Goal: Task Accomplishment & Management: Manage account settings

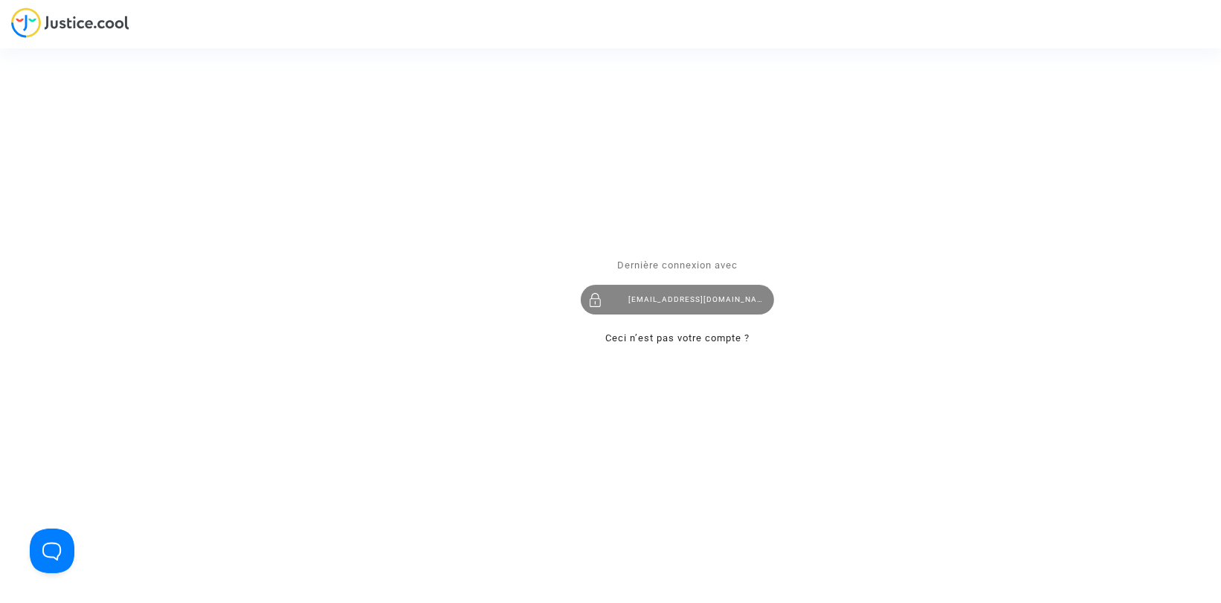
click at [718, 294] on div "hanane@pitcher-avocat.fr" at bounding box center [677, 300] width 193 height 30
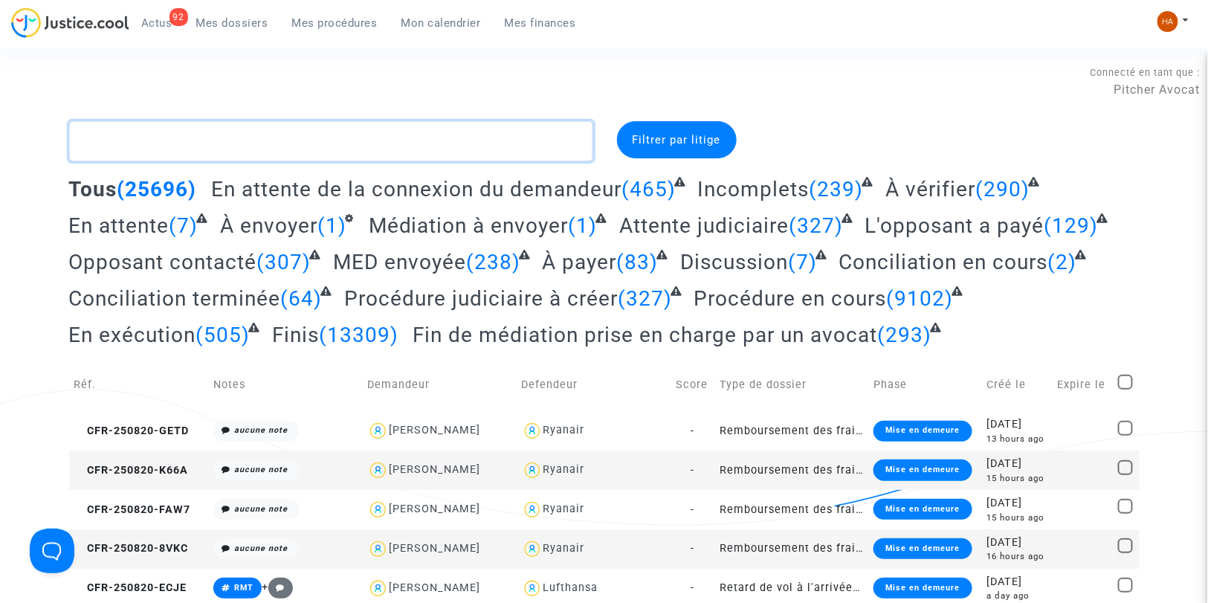
click at [142, 140] on textarea at bounding box center [331, 141] width 524 height 40
paste textarea "ERRA"
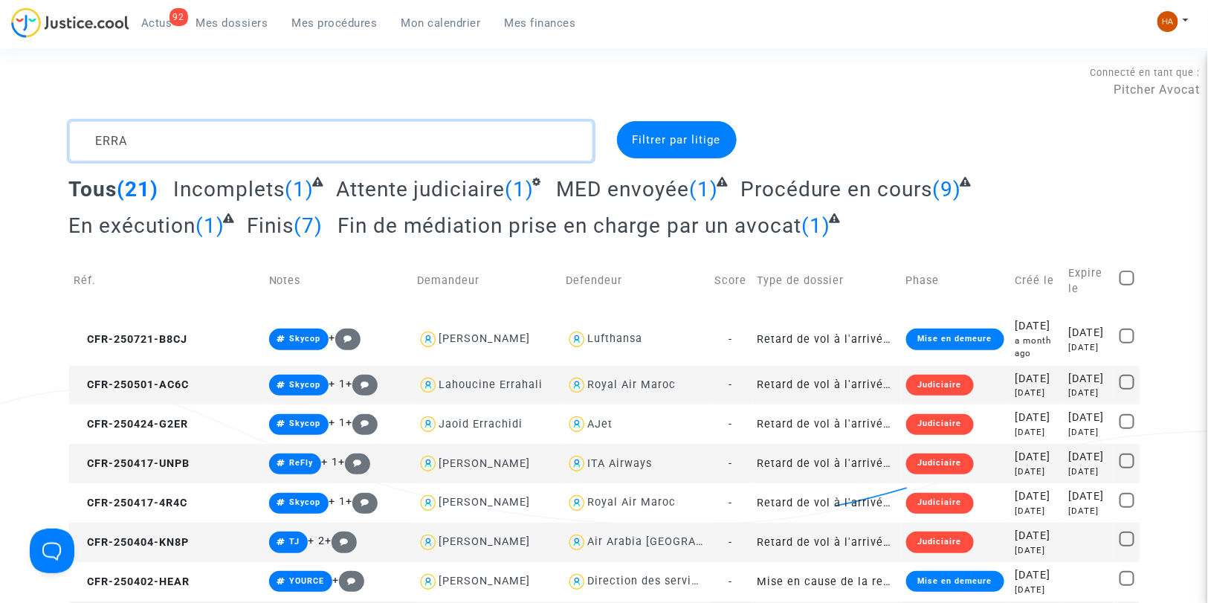
type textarea "ERRA"
click at [102, 188] on span "Tous" at bounding box center [93, 189] width 48 height 25
click at [198, 146] on textarea at bounding box center [331, 141] width 524 height 40
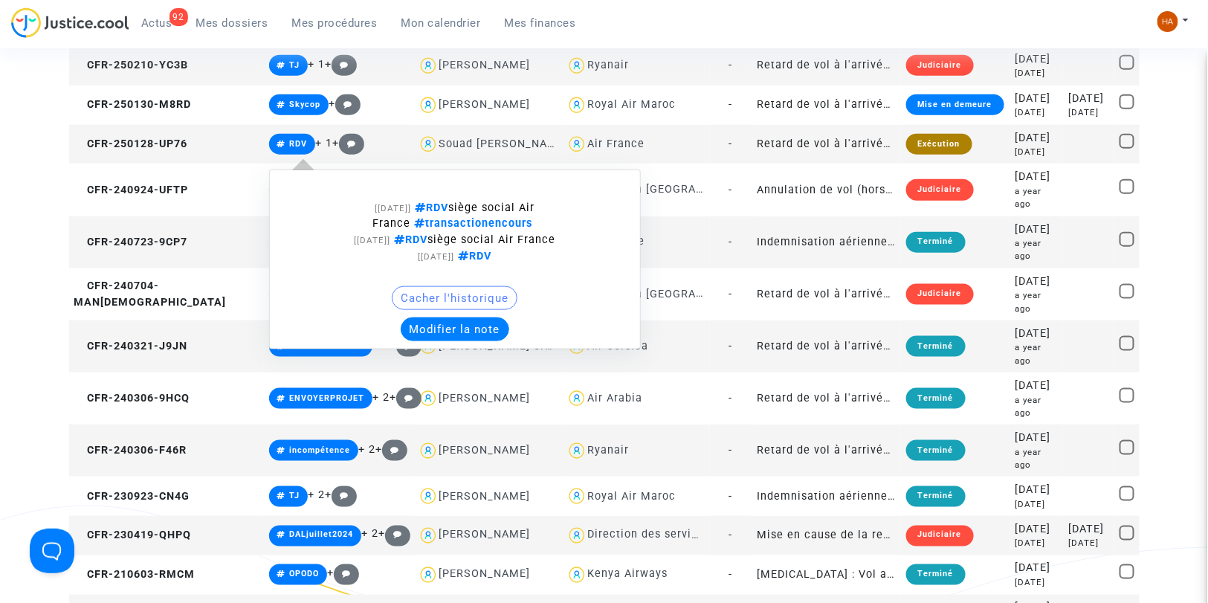
scroll to position [578, 0]
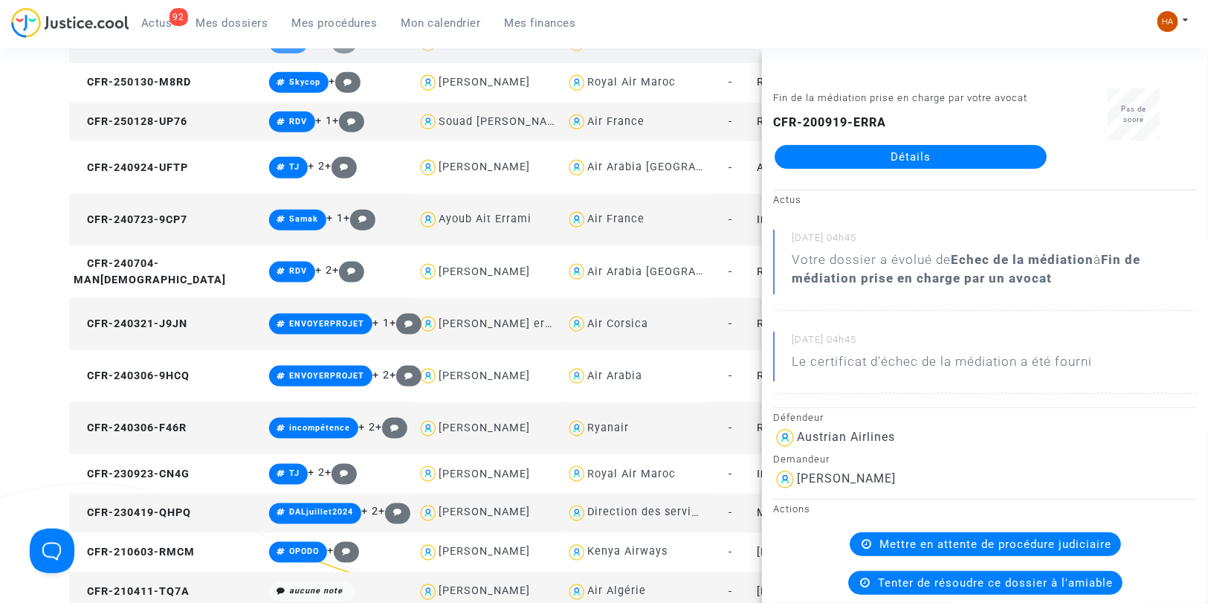
click at [792, 161] on link "Détails" at bounding box center [911, 157] width 272 height 24
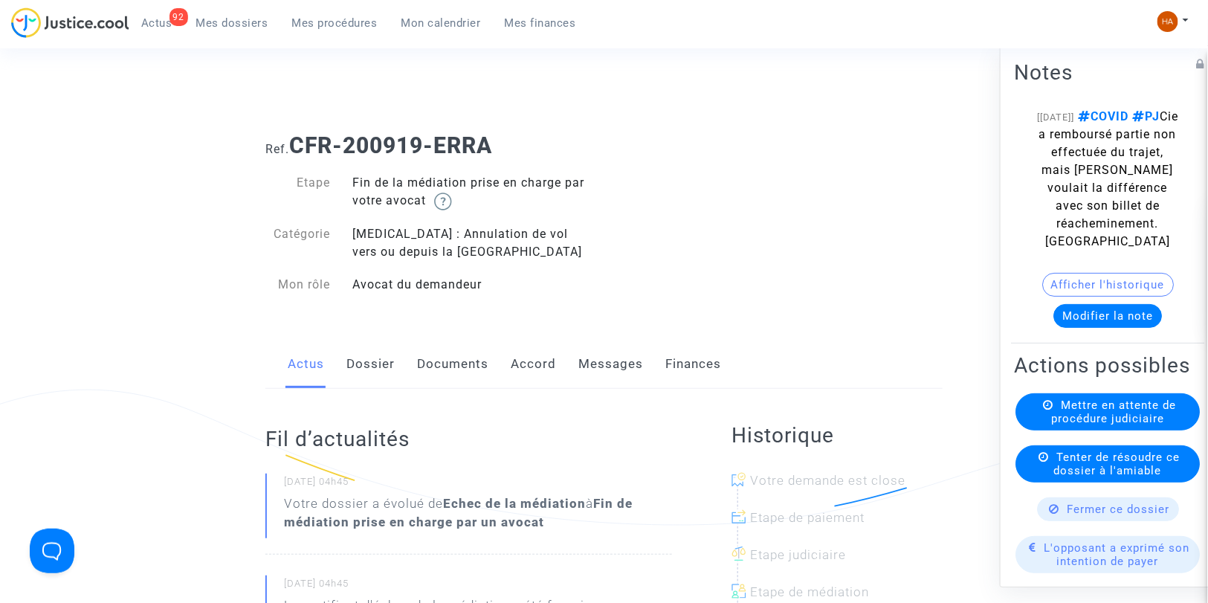
click at [589, 366] on link "Messages" at bounding box center [610, 364] width 65 height 49
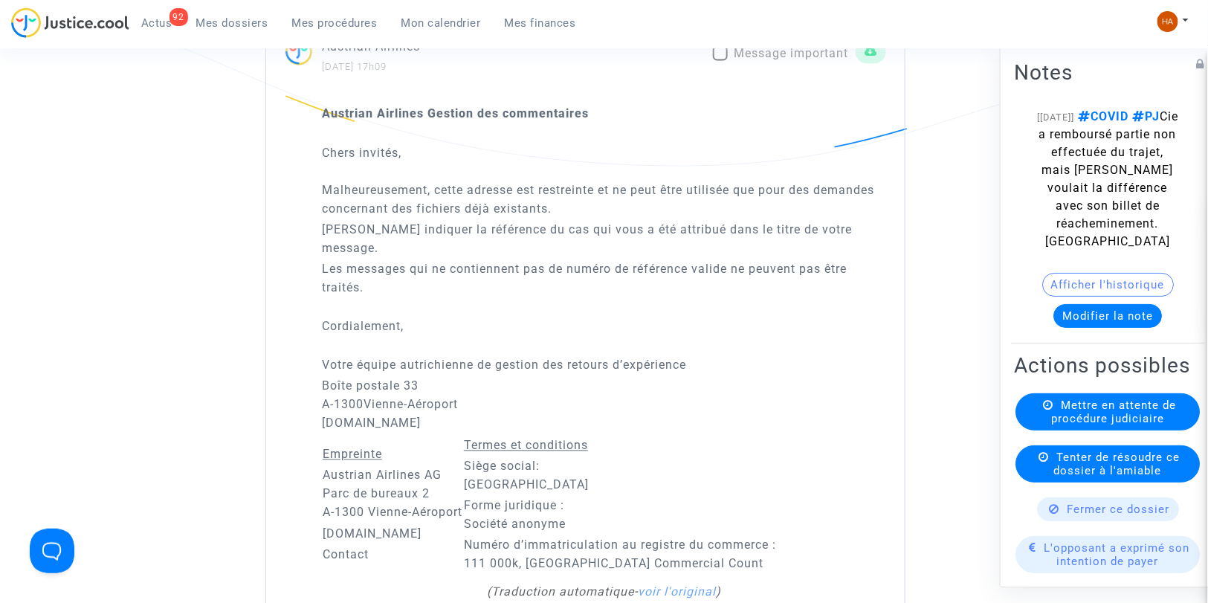
scroll to position [908, 0]
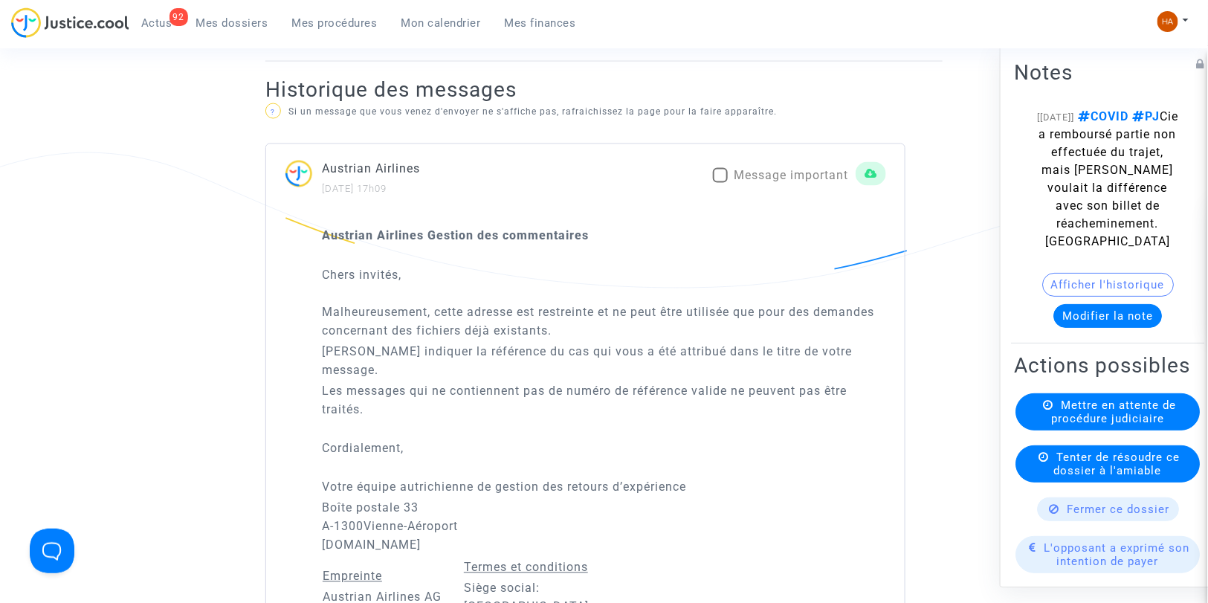
click at [717, 177] on span at bounding box center [720, 175] width 15 height 15
click at [720, 183] on input "Message important" at bounding box center [720, 183] width 1 height 1
checkbox input "true"
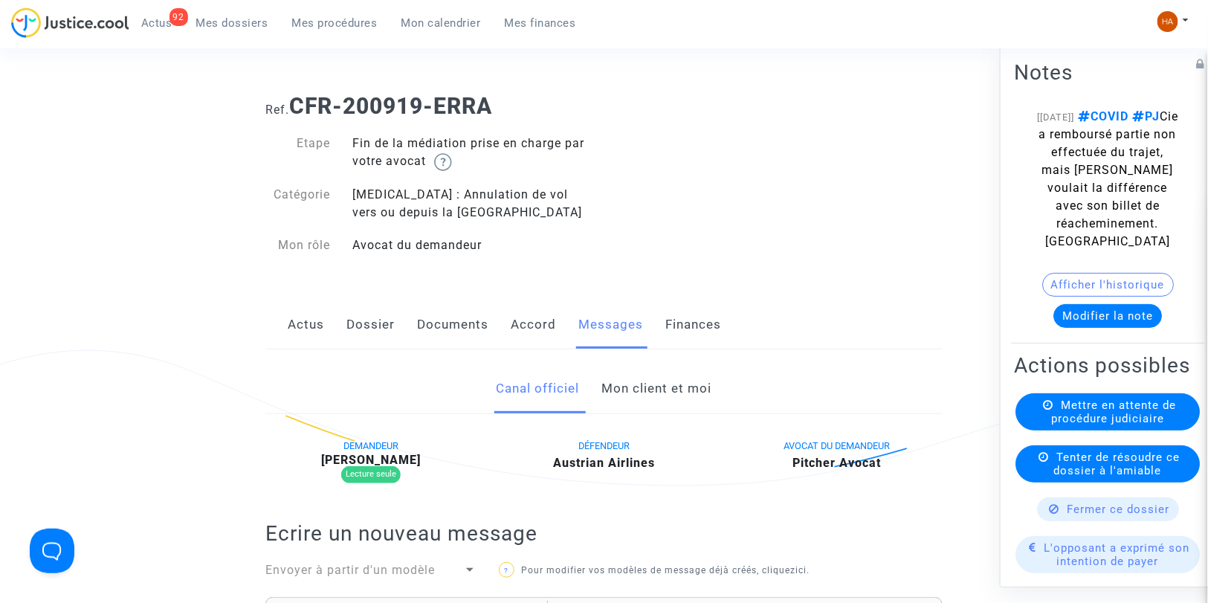
scroll to position [0, 0]
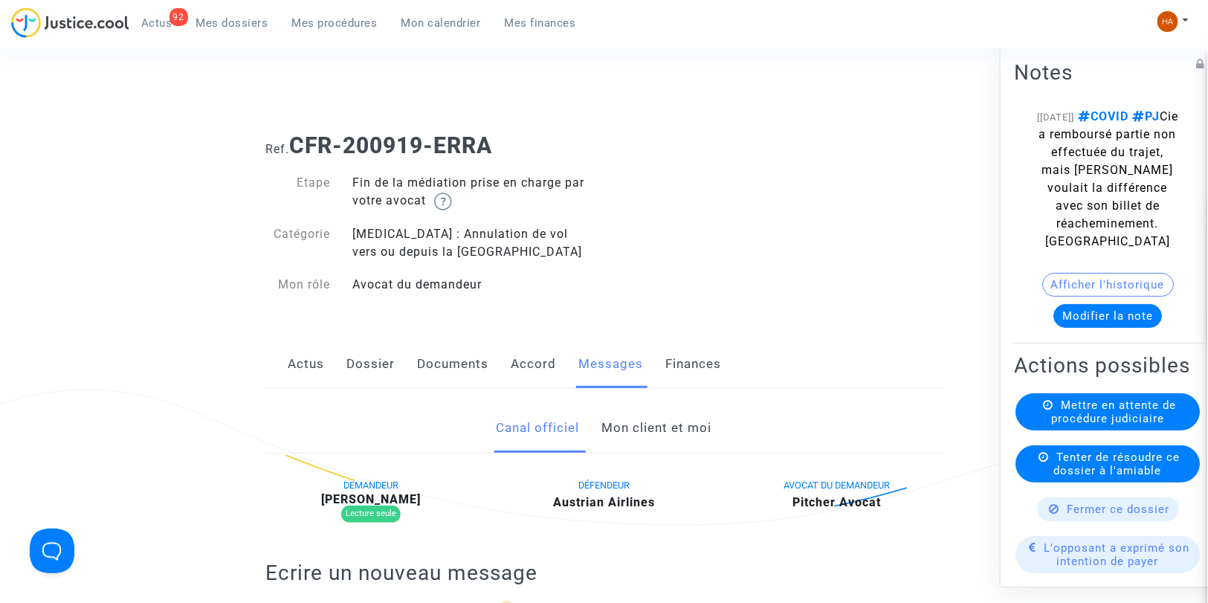
drag, startPoint x: 493, startPoint y: 149, endPoint x: 294, endPoint y: 151, distance: 199.2
click at [294, 151] on b "CFR-200919-ERRA" at bounding box center [390, 145] width 203 height 26
copy b "CFR-200919-ERRA"
click at [226, 28] on span "Mes dossiers" at bounding box center [232, 22] width 72 height 13
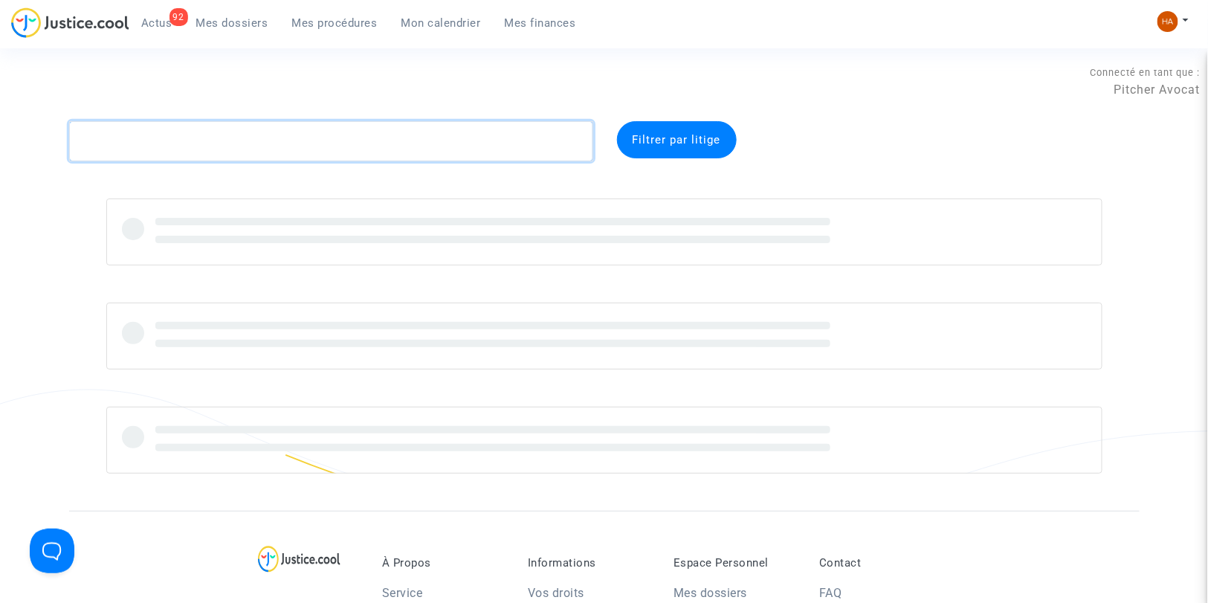
click at [119, 138] on textarea at bounding box center [331, 141] width 524 height 40
paste textarea "CFR-250130-CB3T."
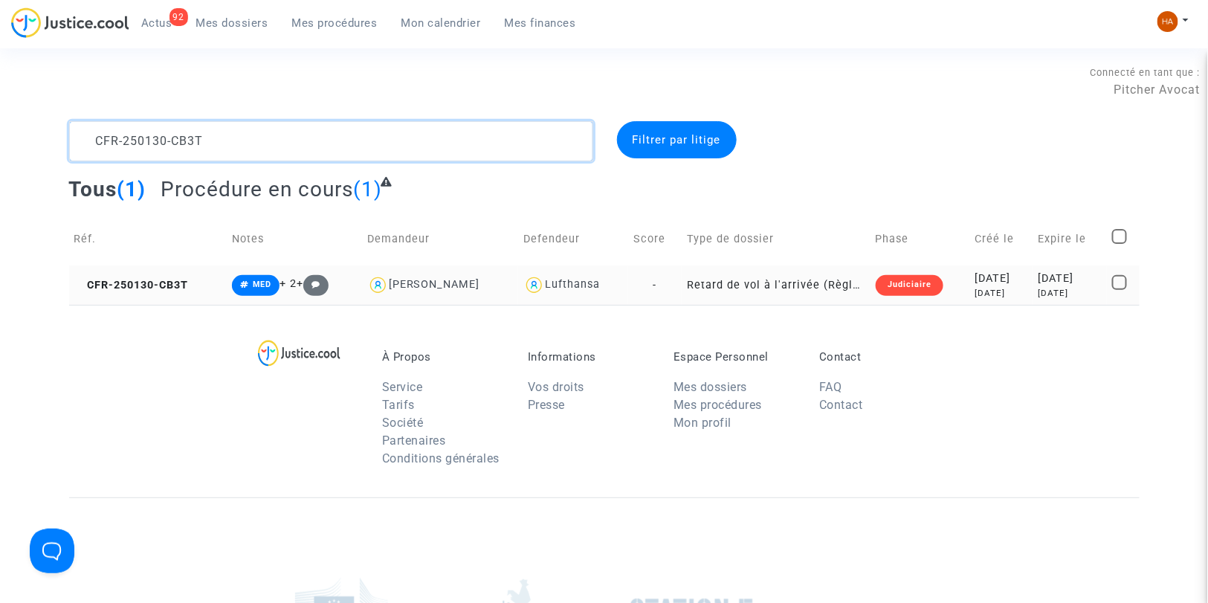
type textarea "CFR-250130-CB3T"
click at [682, 286] on td "Retard de vol à l'arrivée (Règlement CE n°261/2004)" at bounding box center [776, 284] width 188 height 39
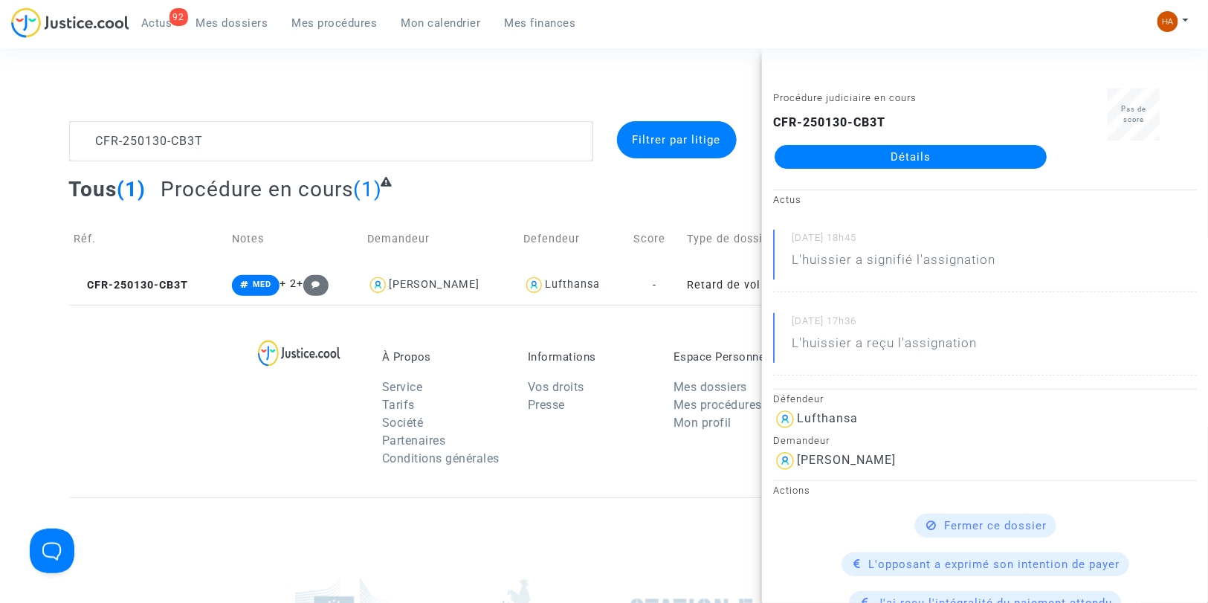
click at [843, 161] on link "Détails" at bounding box center [911, 157] width 272 height 24
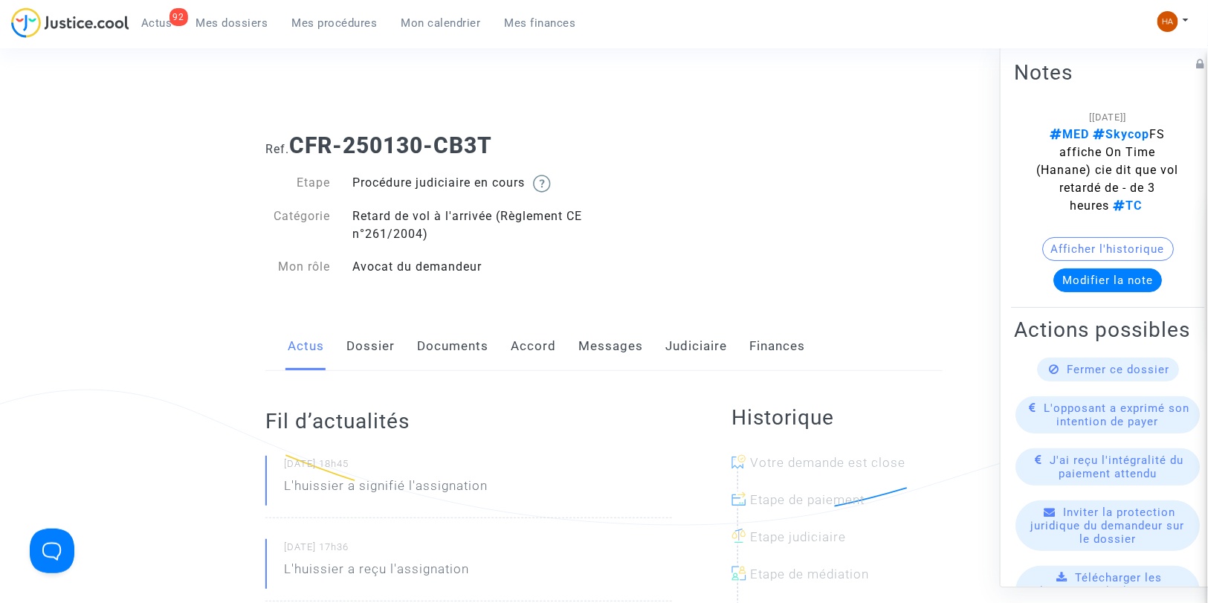
click at [382, 342] on link "Dossier" at bounding box center [370, 346] width 48 height 49
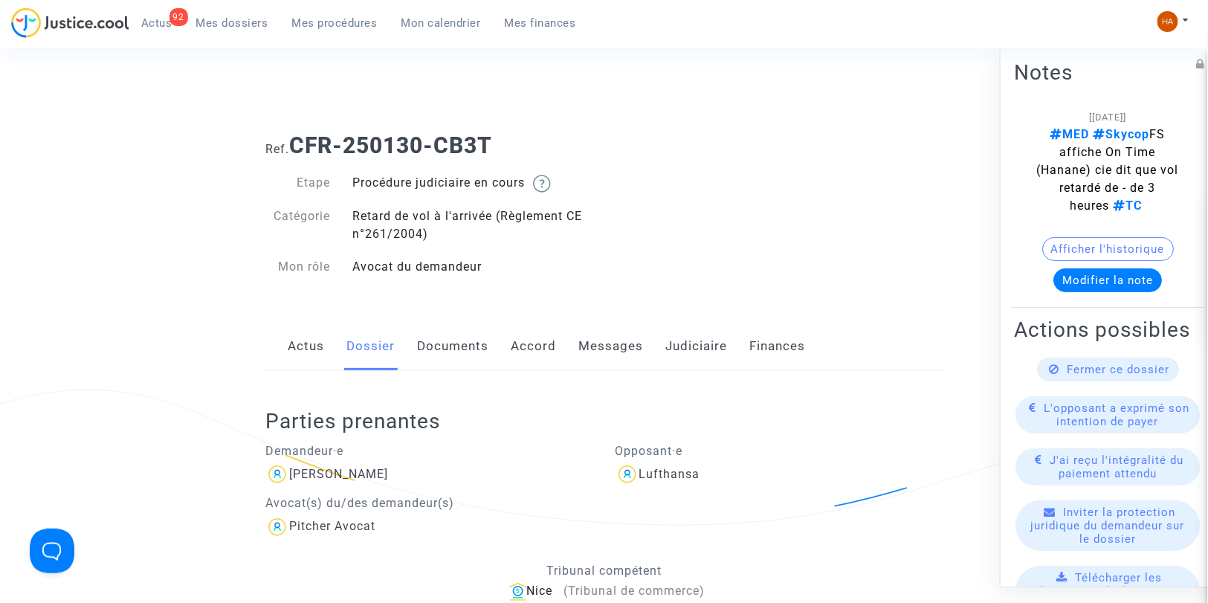
click at [456, 342] on link "Documents" at bounding box center [452, 346] width 71 height 49
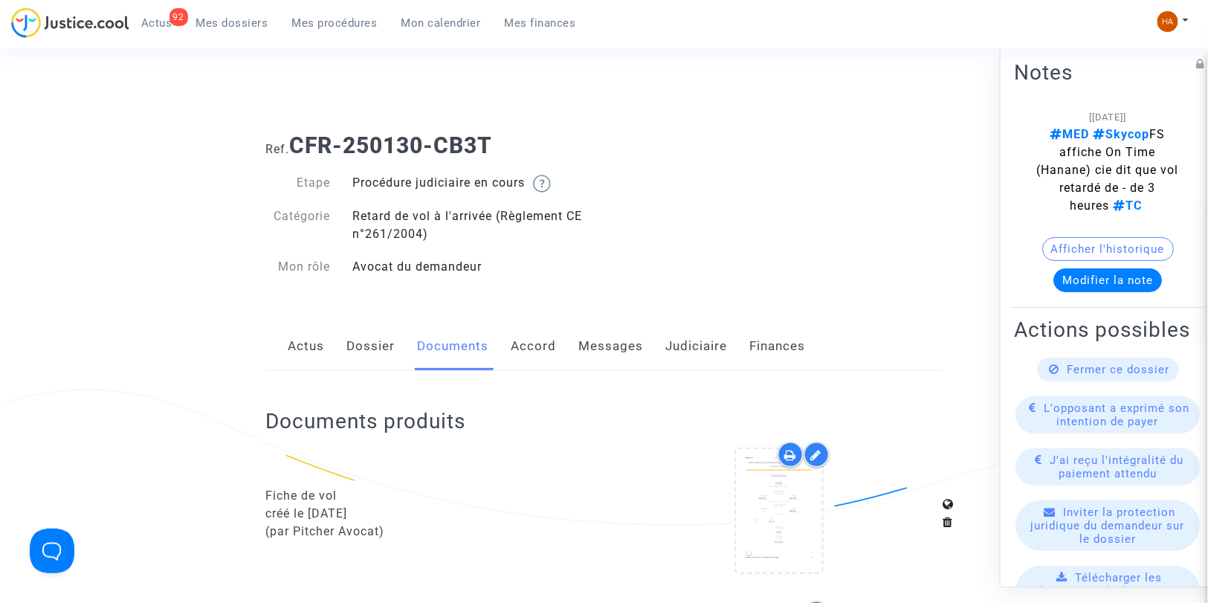
click at [600, 340] on link "Messages" at bounding box center [610, 346] width 65 height 49
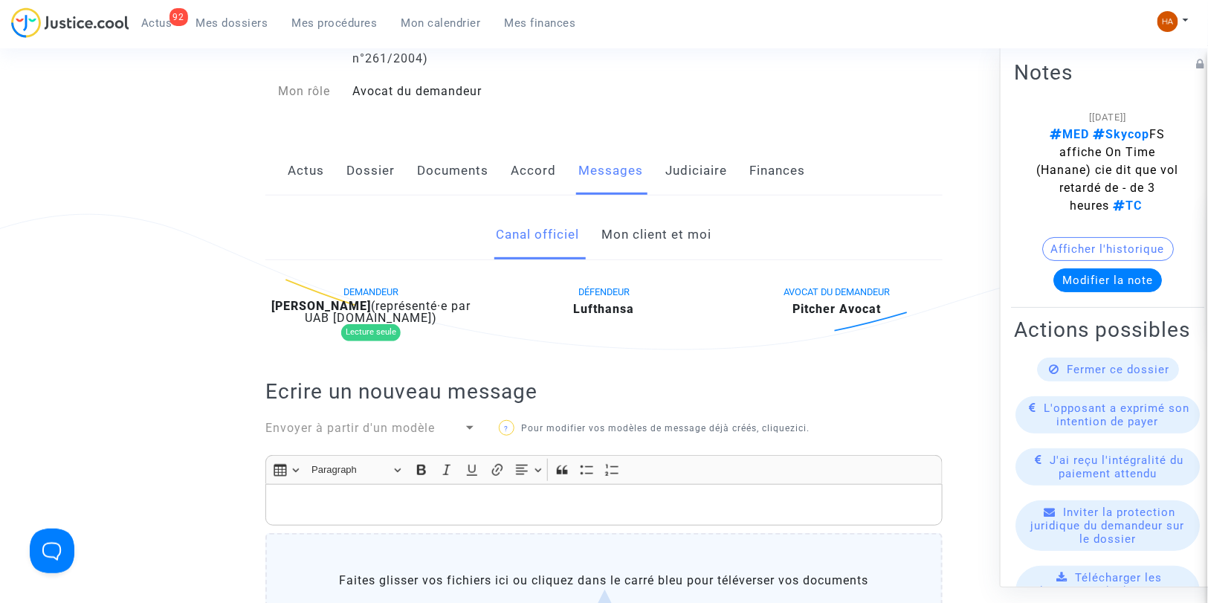
scroll to position [165, 0]
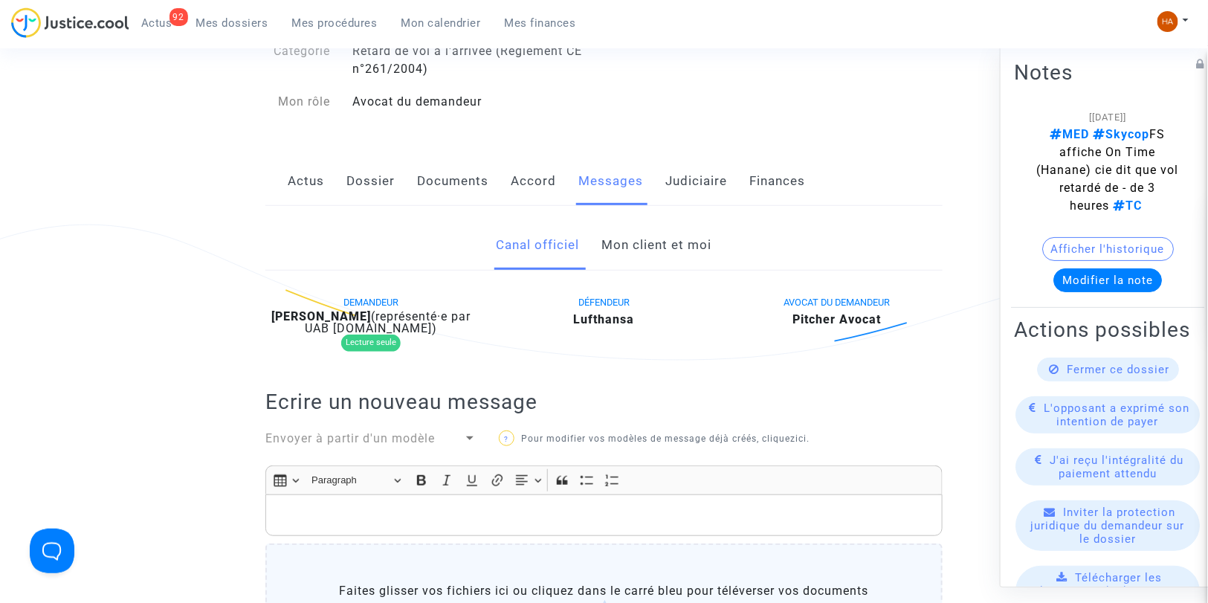
click at [633, 264] on link "Mon client et moi" at bounding box center [657, 245] width 110 height 49
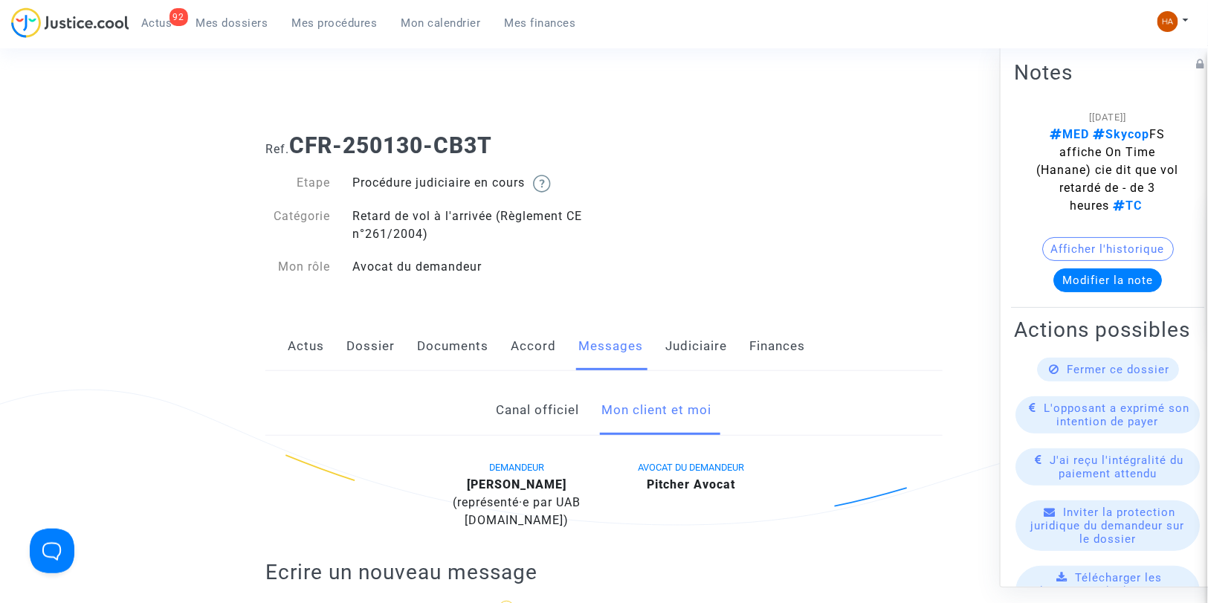
click at [673, 351] on link "Judiciaire" at bounding box center [696, 346] width 62 height 49
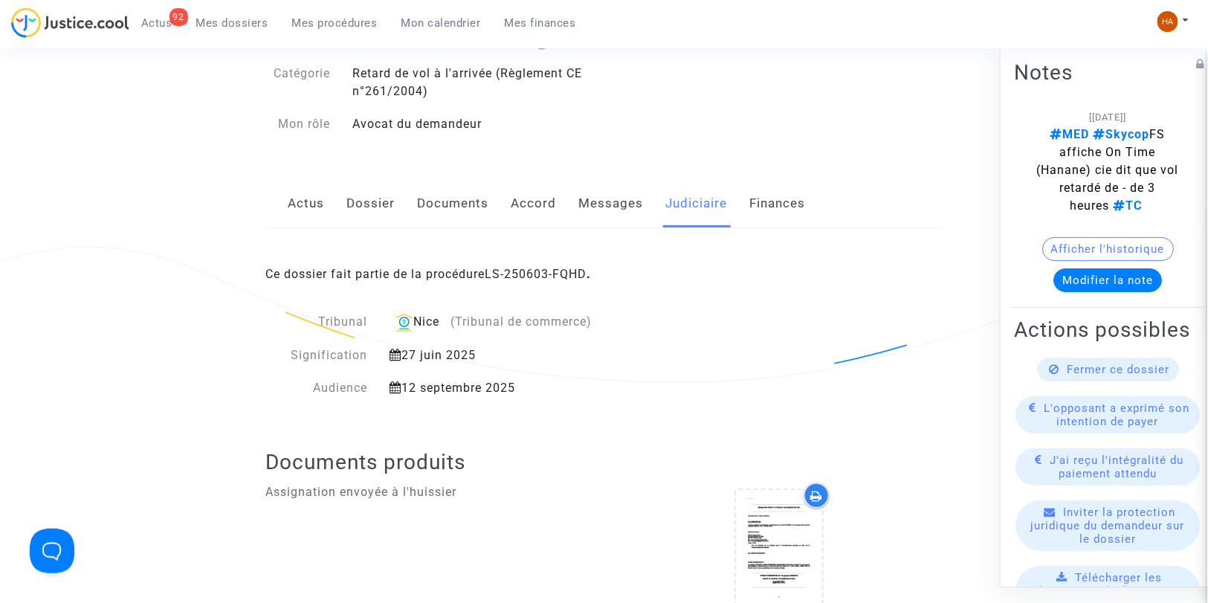
scroll to position [143, 0]
click at [552, 271] on link "LS-250603-FQHD" at bounding box center [536, 273] width 102 height 14
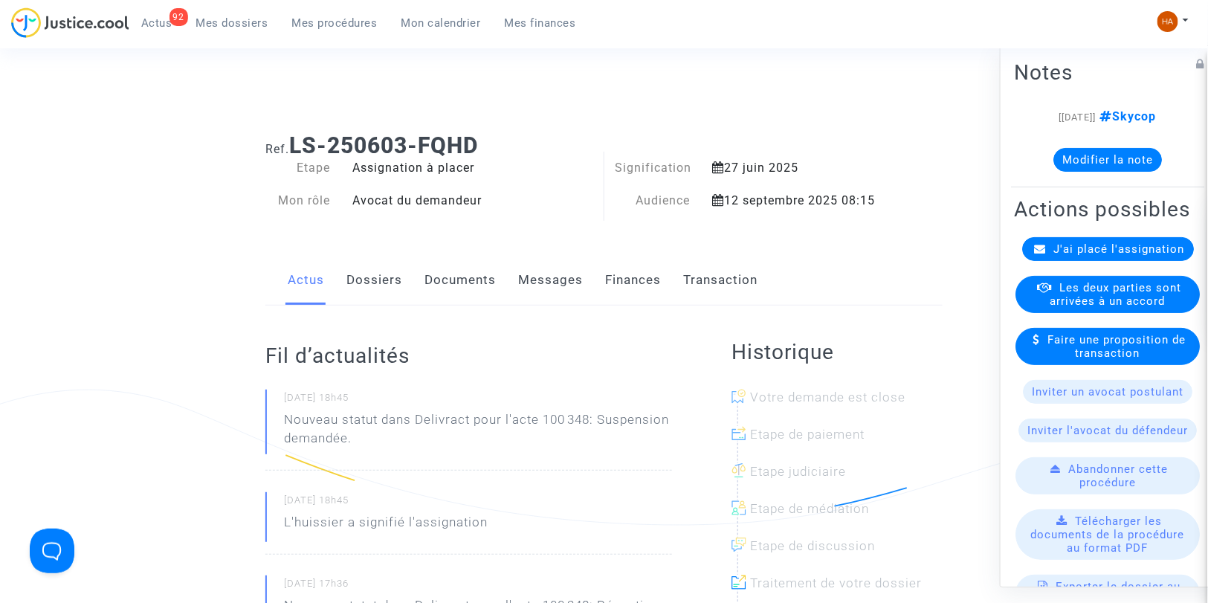
click at [236, 22] on span "Mes dossiers" at bounding box center [232, 22] width 72 height 13
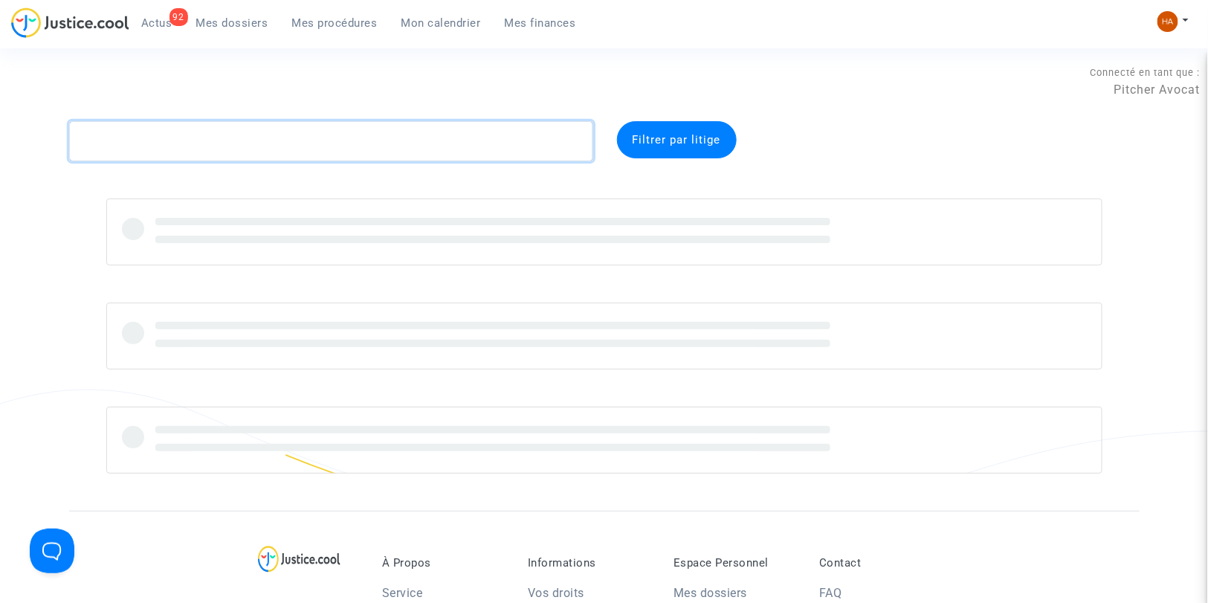
click at [125, 155] on textarea at bounding box center [331, 141] width 524 height 40
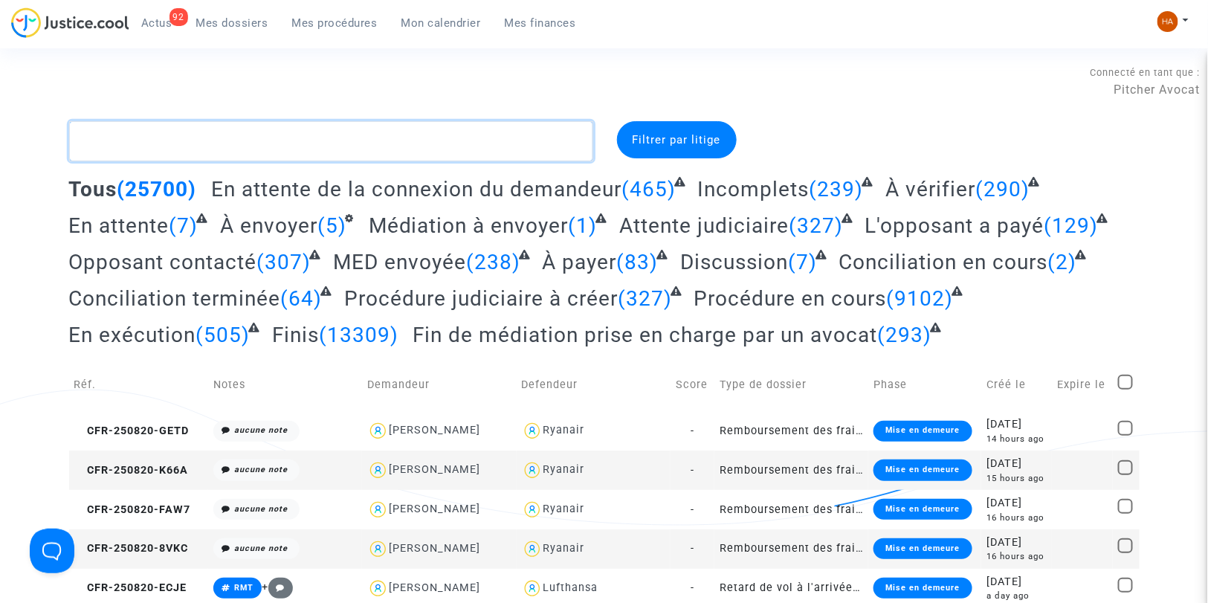
paste textarea "CFR-250721-WACJ"
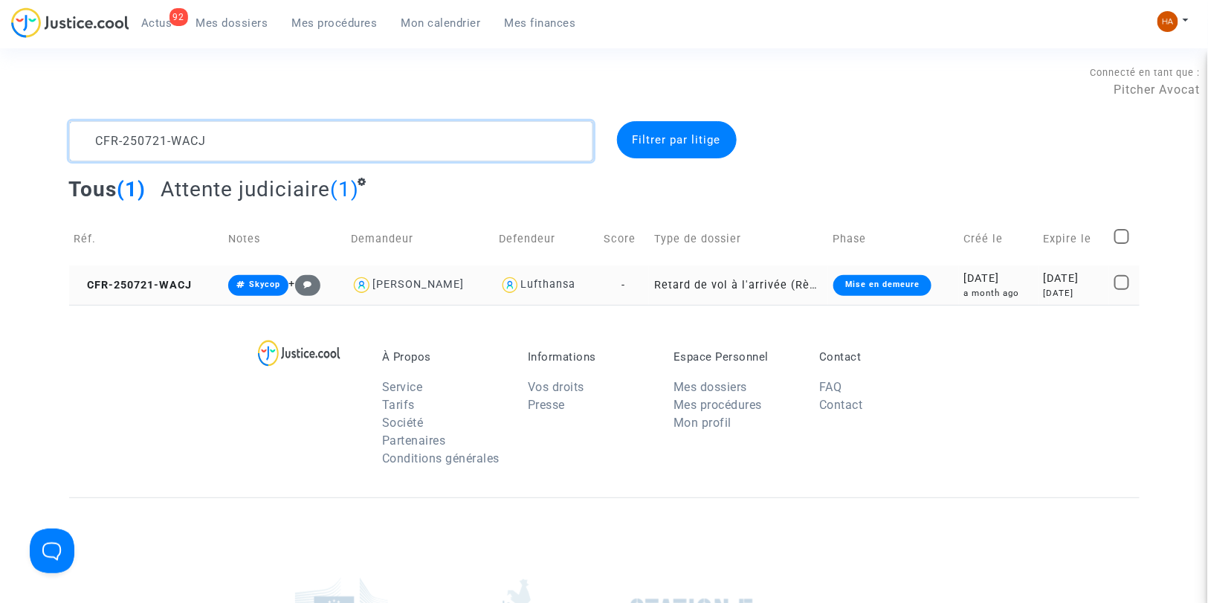
type textarea "CFR-250721-WACJ"
click at [649, 278] on td "Retard de vol à l'arrivée (Règlement CE n°261/2004)" at bounding box center [738, 284] width 178 height 39
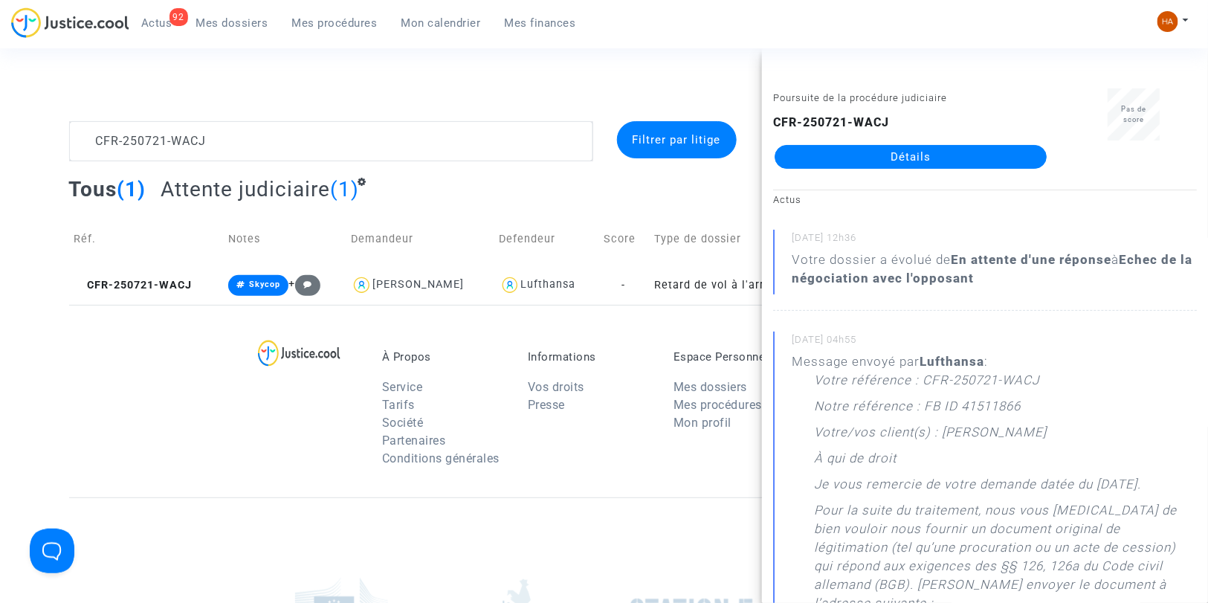
click at [844, 156] on link "Détails" at bounding box center [911, 157] width 272 height 24
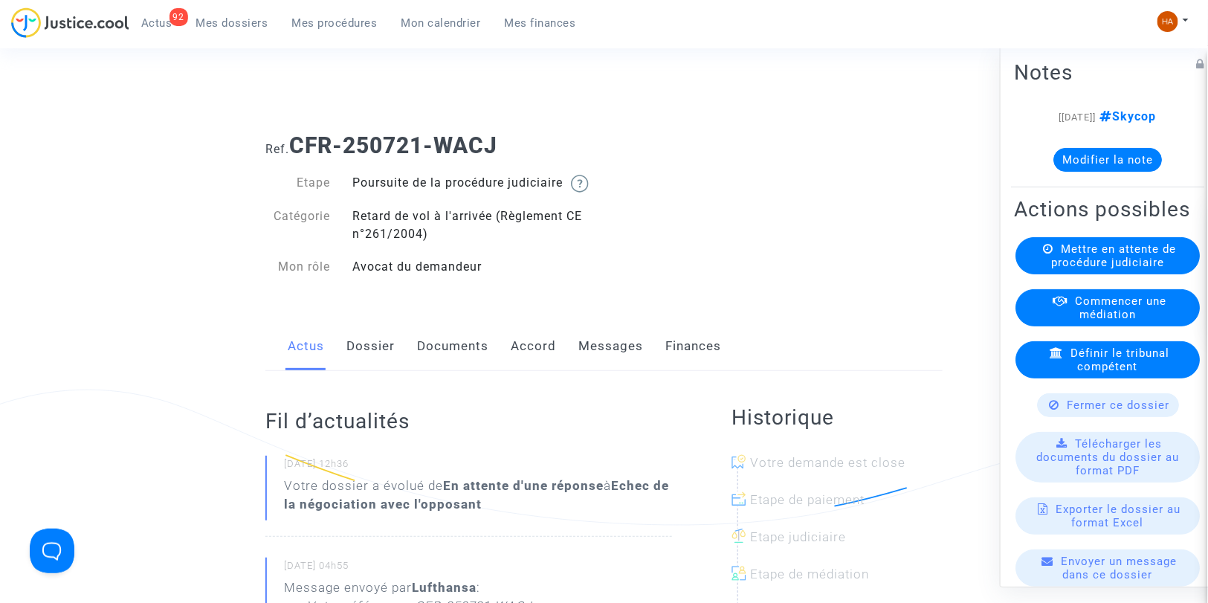
click at [607, 360] on link "Messages" at bounding box center [610, 346] width 65 height 49
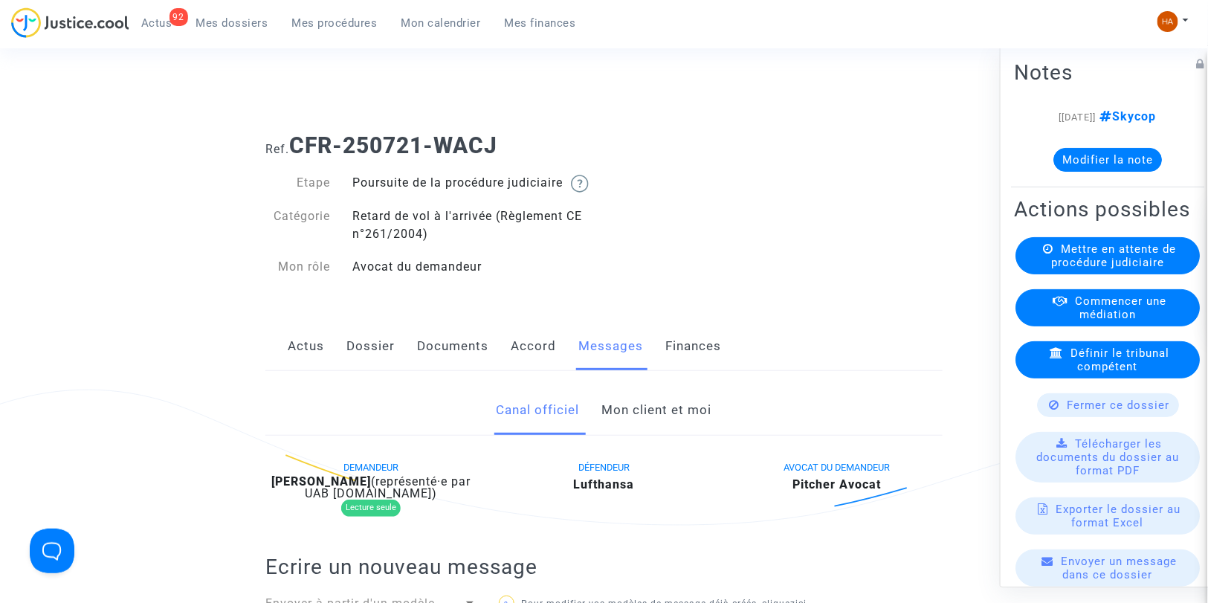
click at [216, 15] on link "Mes dossiers" at bounding box center [232, 23] width 96 height 22
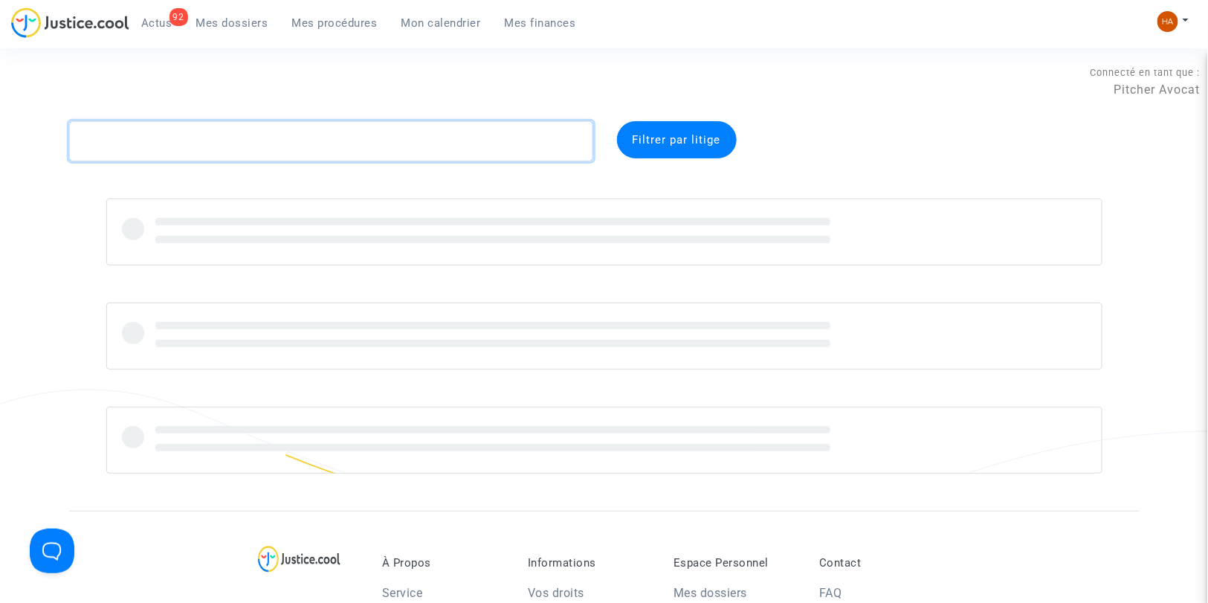
click at [146, 135] on textarea at bounding box center [331, 141] width 524 height 40
paste textarea "MUHOZA"
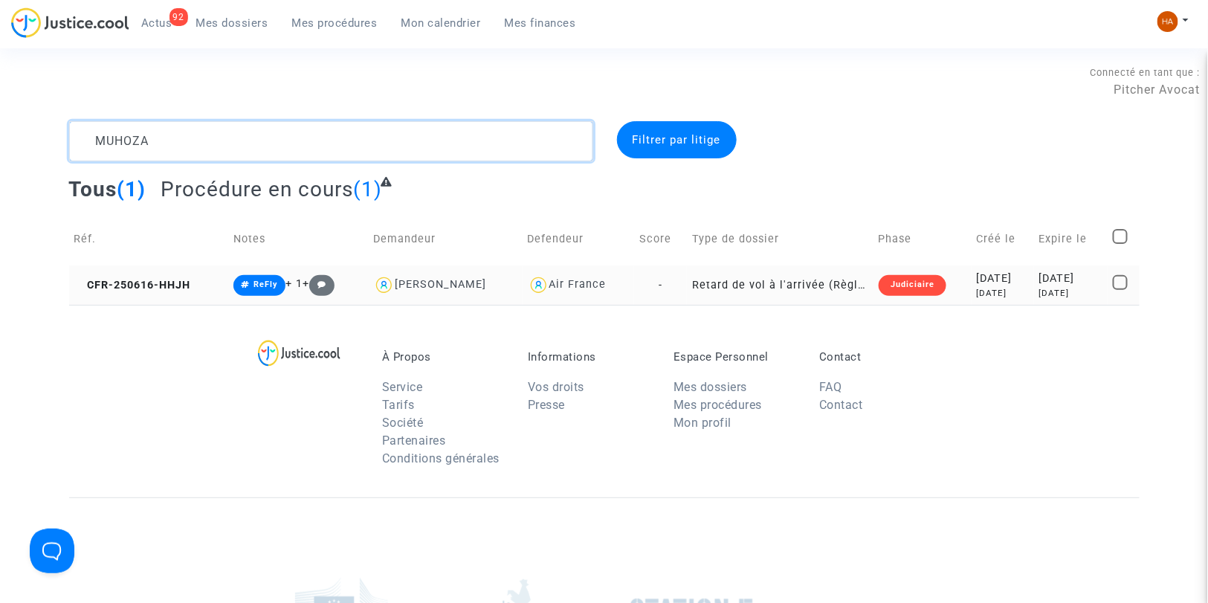
type textarea "MUHOZA"
click at [660, 286] on td "-" at bounding box center [660, 284] width 53 height 39
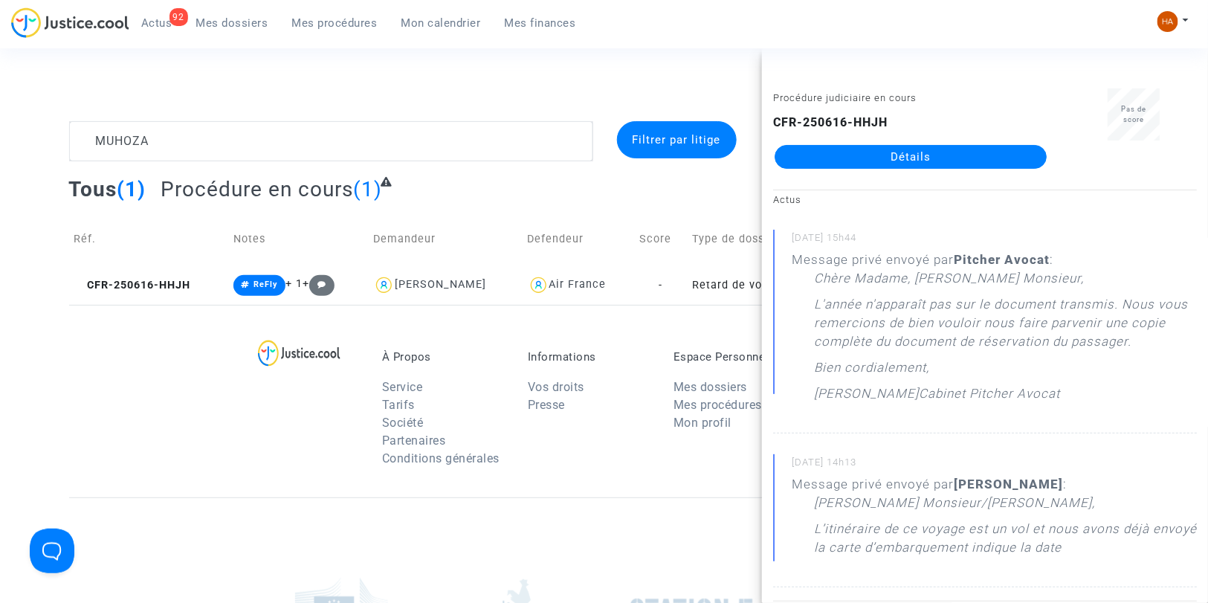
drag, startPoint x: 844, startPoint y: 156, endPoint x: 748, endPoint y: 221, distance: 116.3
click at [844, 157] on link "Détails" at bounding box center [911, 157] width 272 height 24
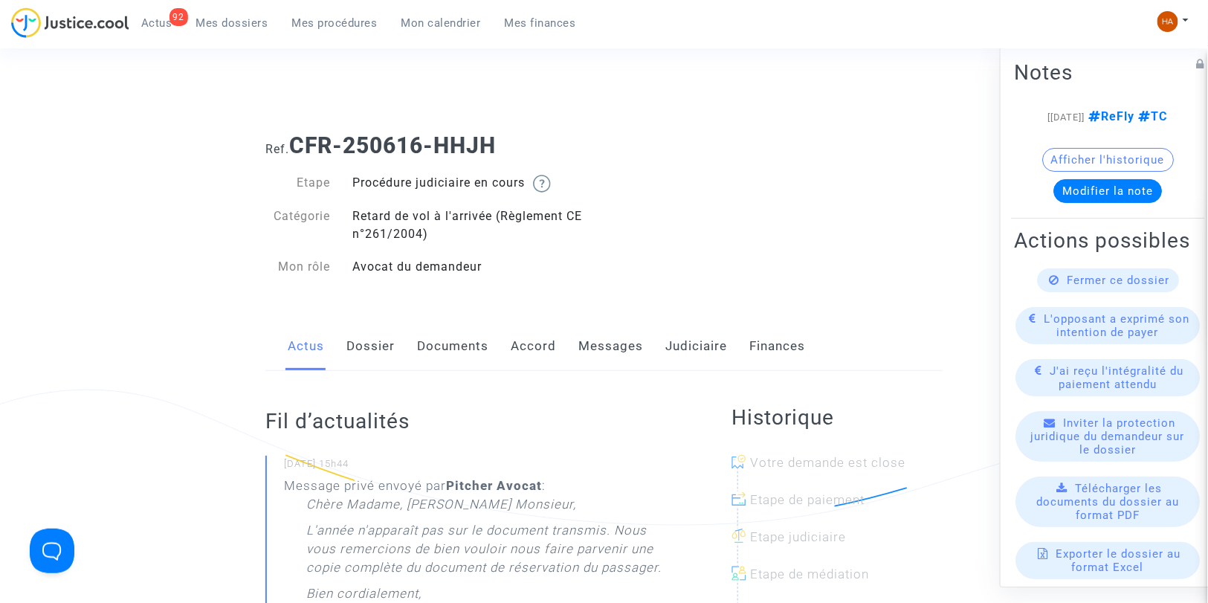
click at [598, 346] on link "Messages" at bounding box center [610, 346] width 65 height 49
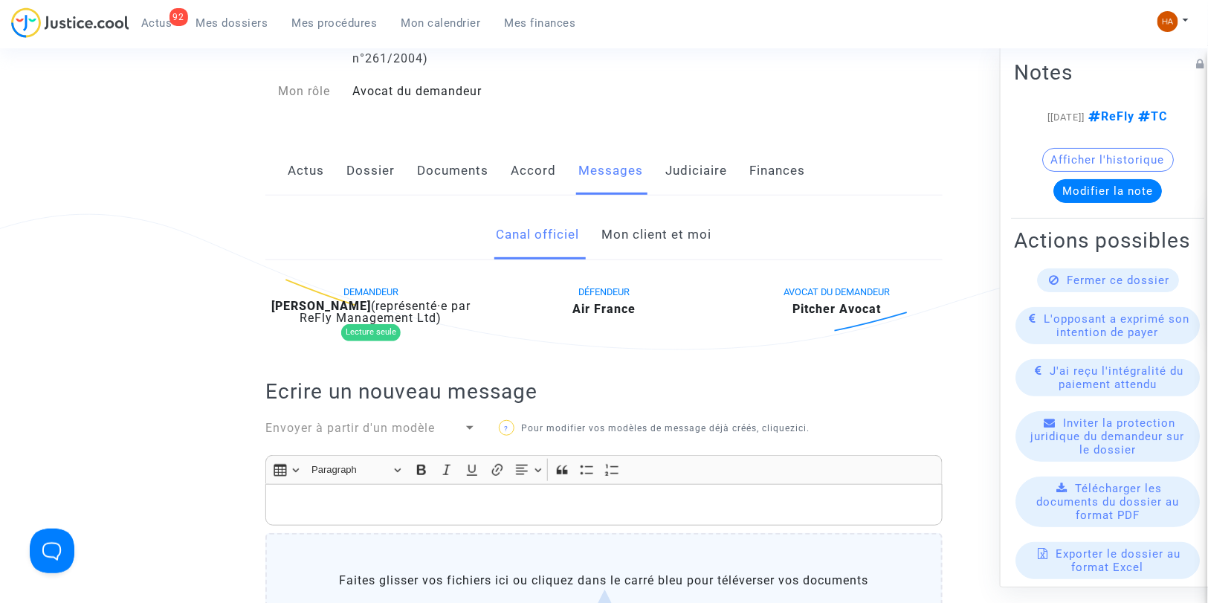
scroll to position [165, 0]
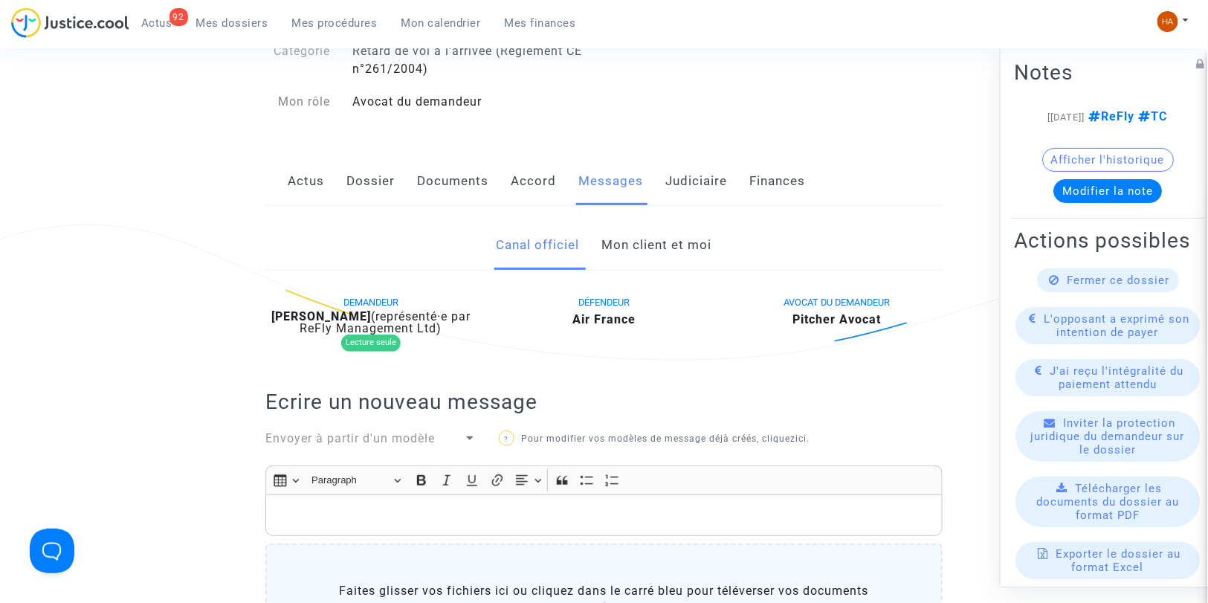
click at [677, 178] on link "Judiciaire" at bounding box center [696, 181] width 62 height 49
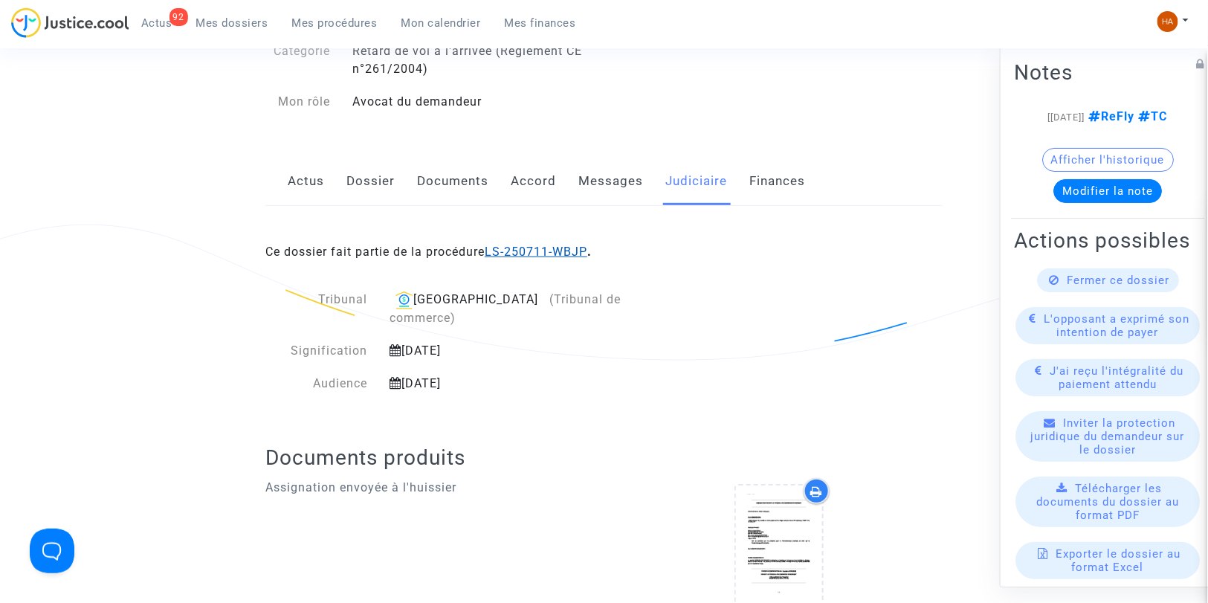
click at [549, 253] on link "LS-250711-WBJP" at bounding box center [536, 252] width 103 height 14
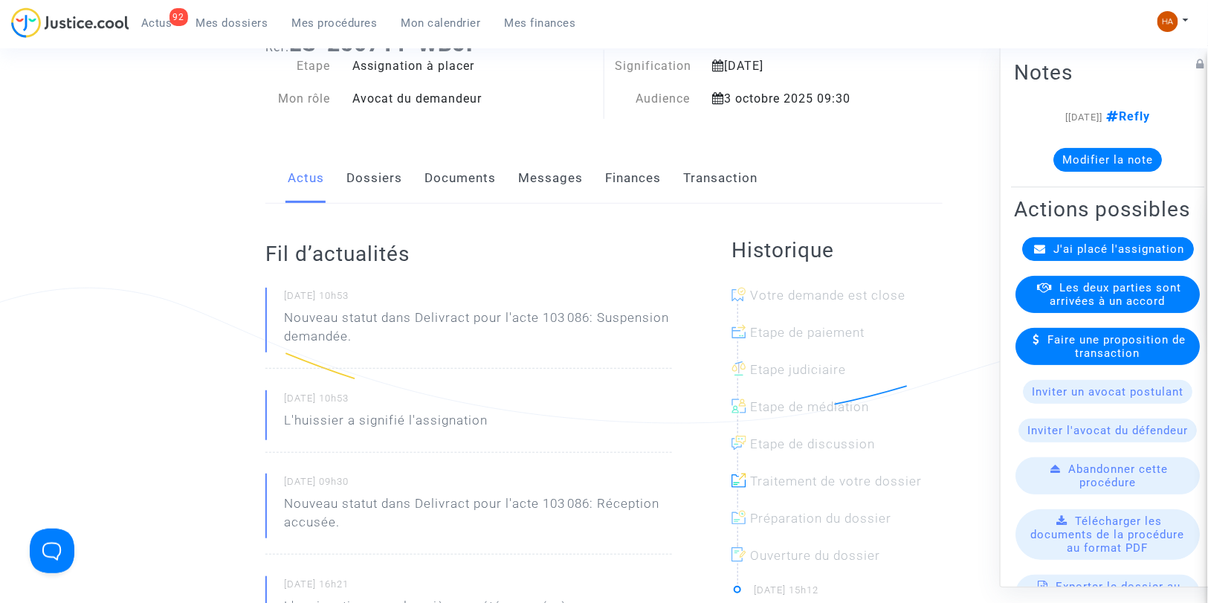
scroll to position [83, 0]
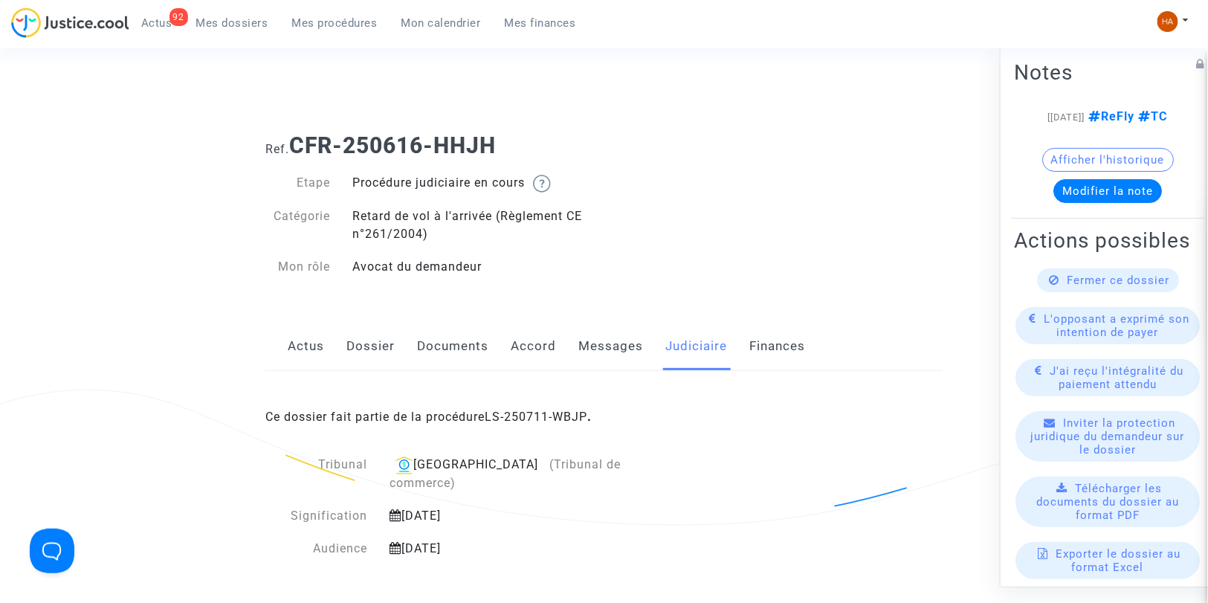
click at [439, 348] on link "Documents" at bounding box center [452, 346] width 71 height 49
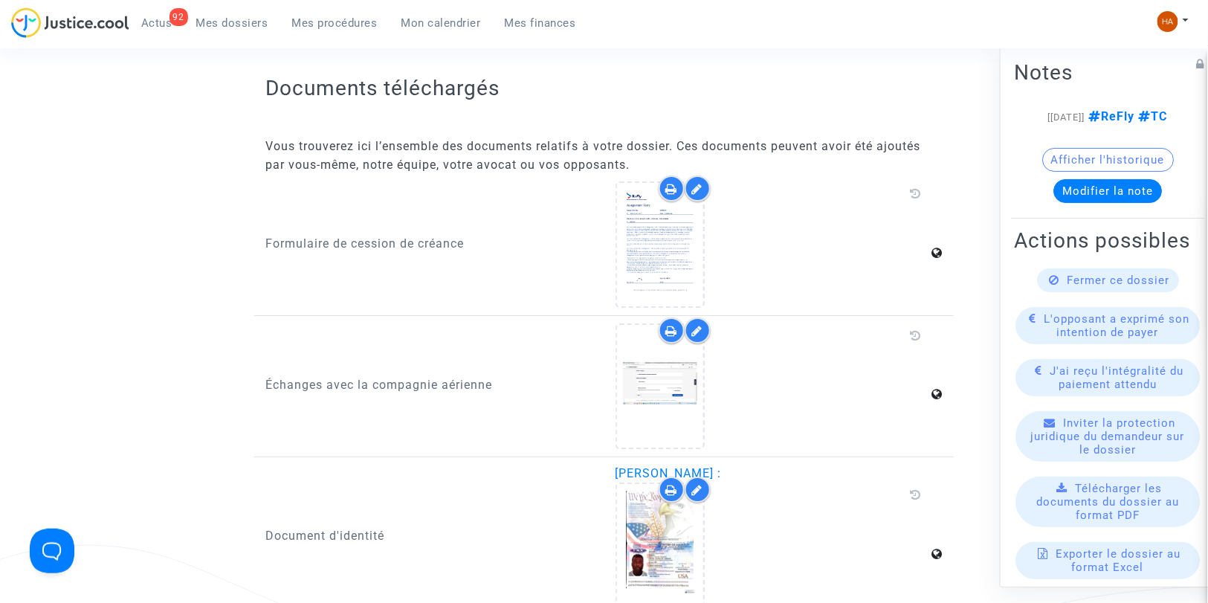
scroll to position [1852, 0]
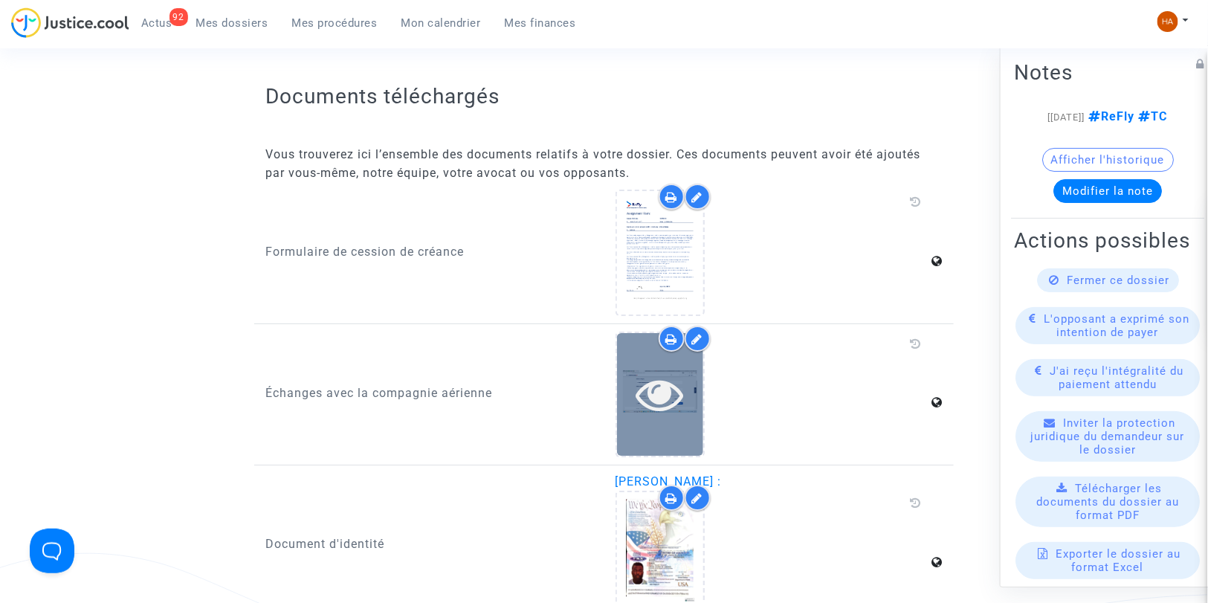
click at [658, 415] on div at bounding box center [660, 394] width 86 height 123
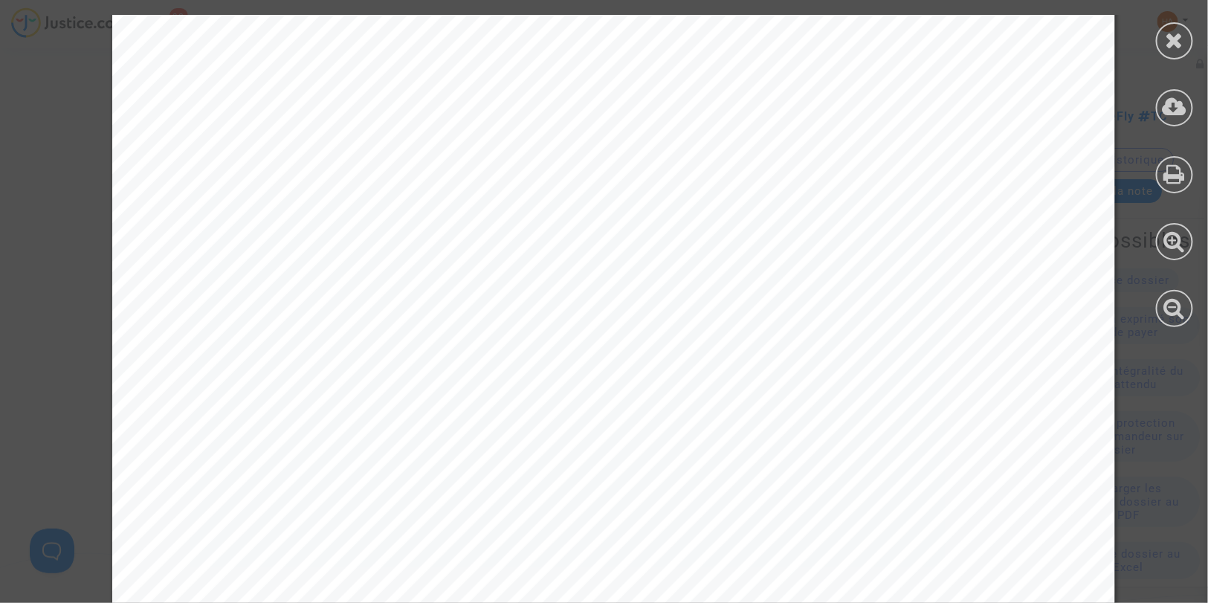
scroll to position [725, 0]
click at [1169, 42] on icon at bounding box center [1175, 40] width 19 height 22
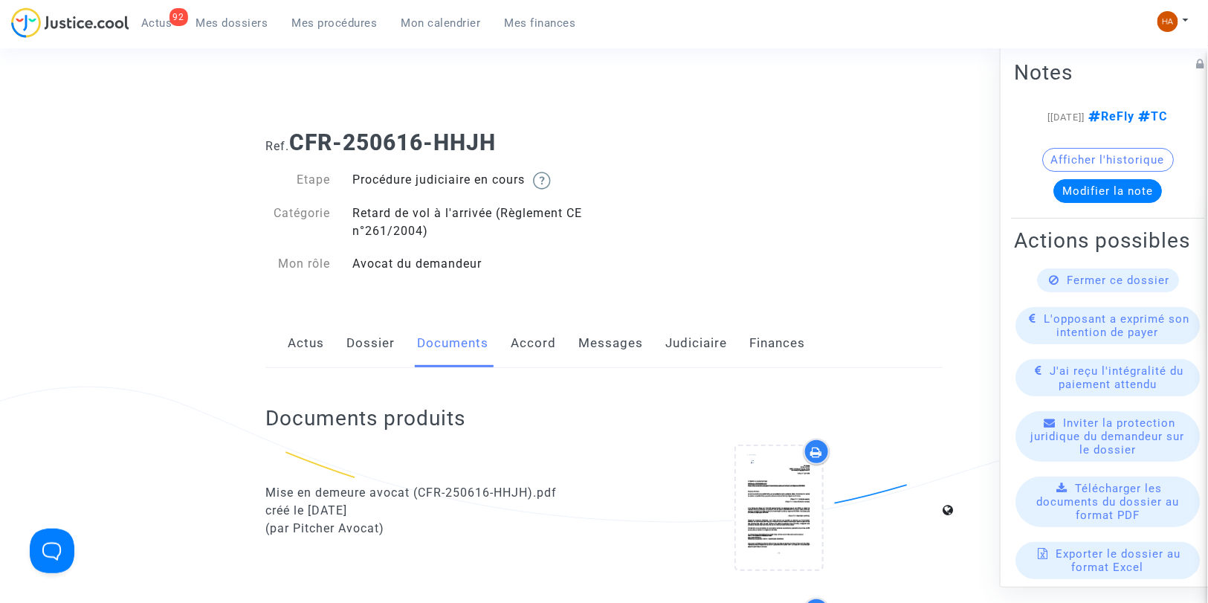
scroll to position [0, 0]
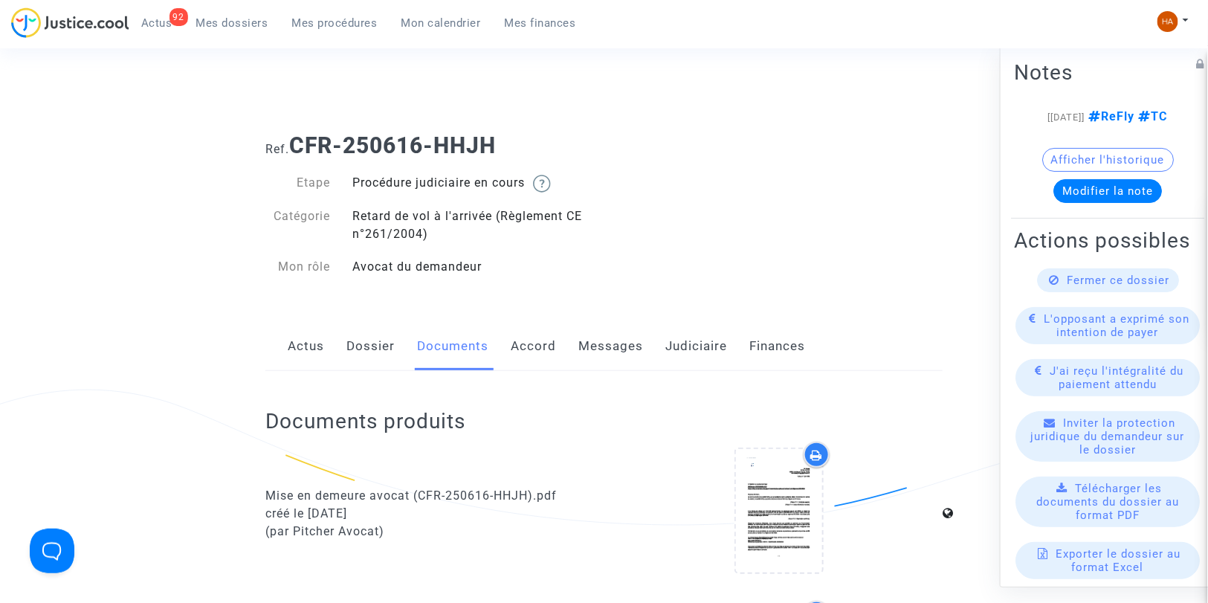
click at [379, 352] on link "Dossier" at bounding box center [370, 346] width 48 height 49
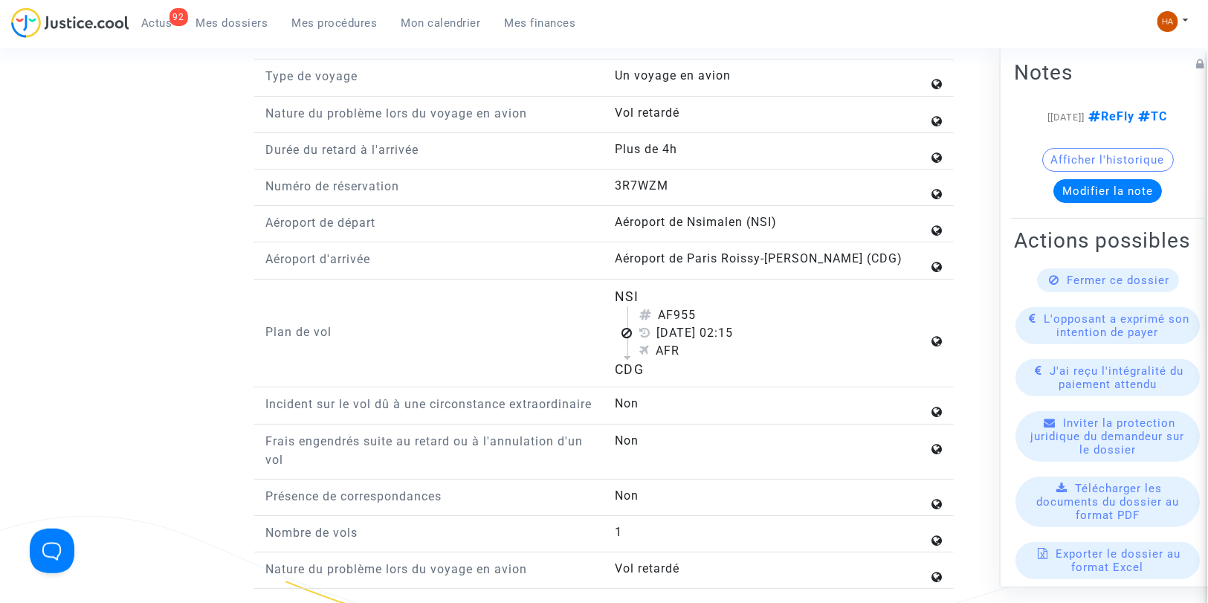
scroll to position [1899, 0]
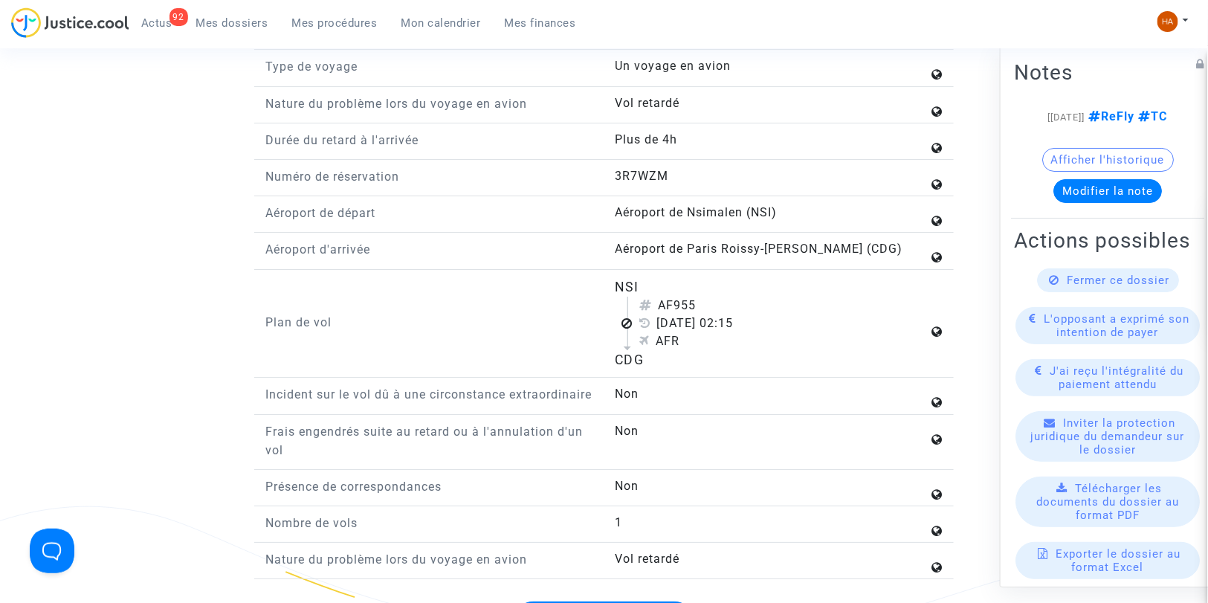
click at [219, 19] on span "Mes dossiers" at bounding box center [232, 22] width 72 height 13
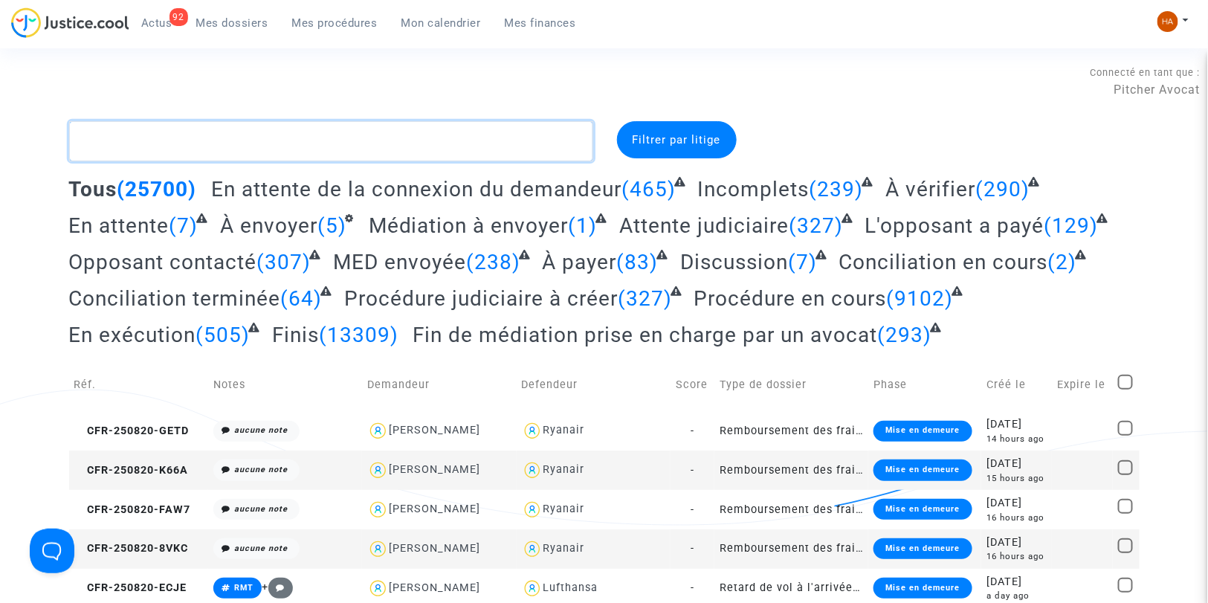
click at [147, 141] on textarea at bounding box center [331, 141] width 524 height 40
paste textarea "CFR-250514-KARJ"
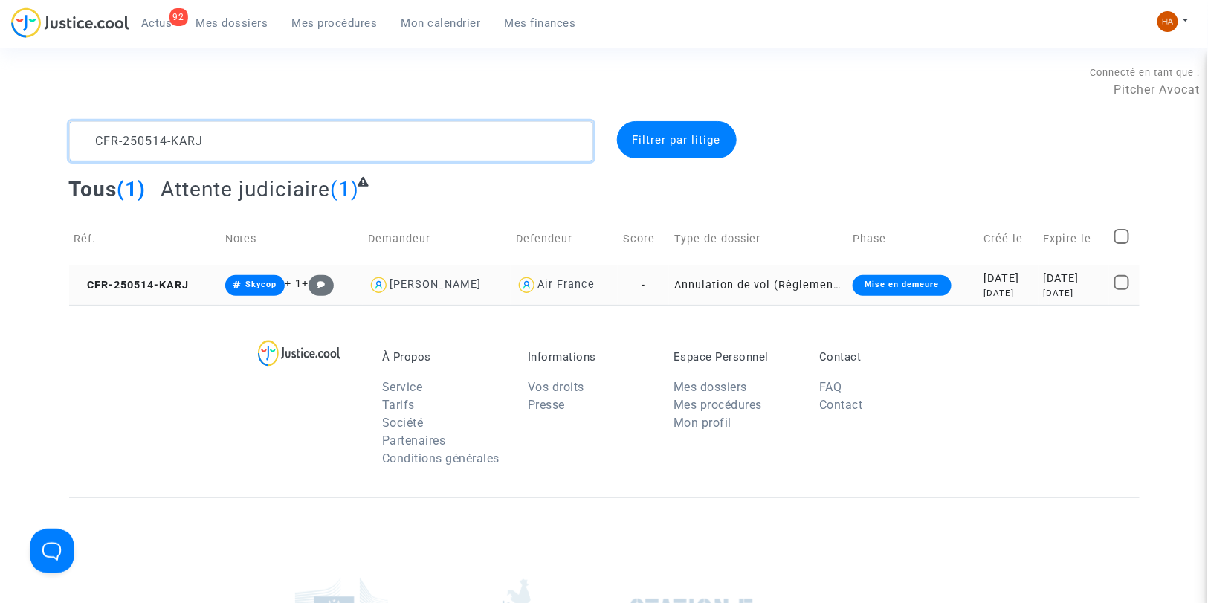
type textarea "CFR-250514-KARJ"
click at [673, 295] on td "Annulation de vol (Règlement CE n°261/2004)" at bounding box center [758, 284] width 178 height 39
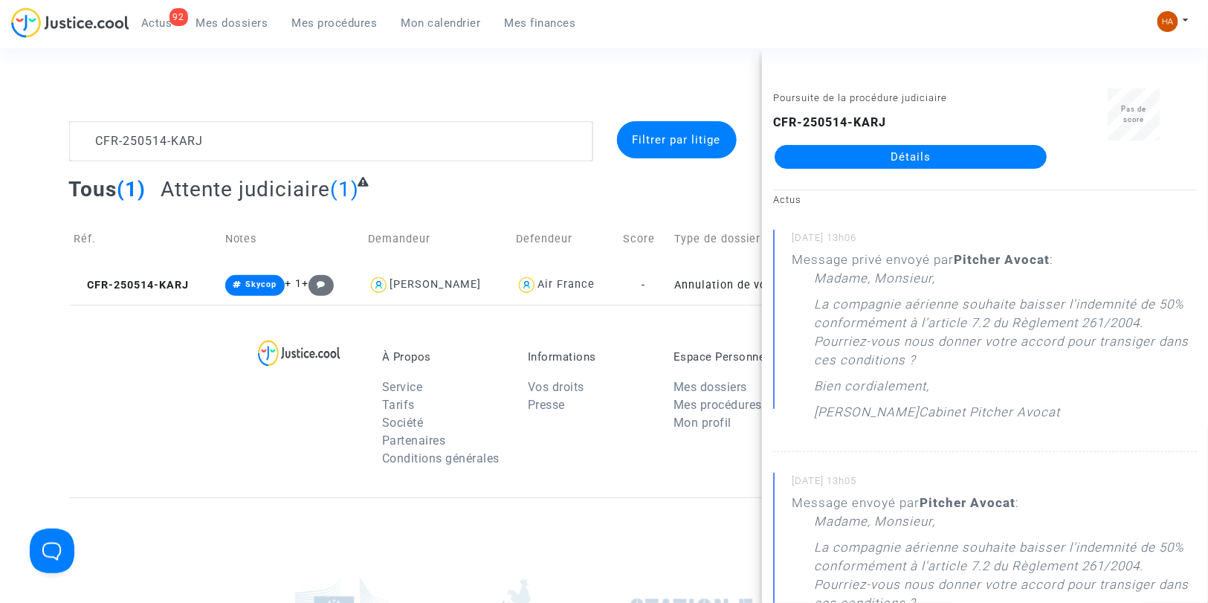
click at [850, 161] on link "Détails" at bounding box center [911, 157] width 272 height 24
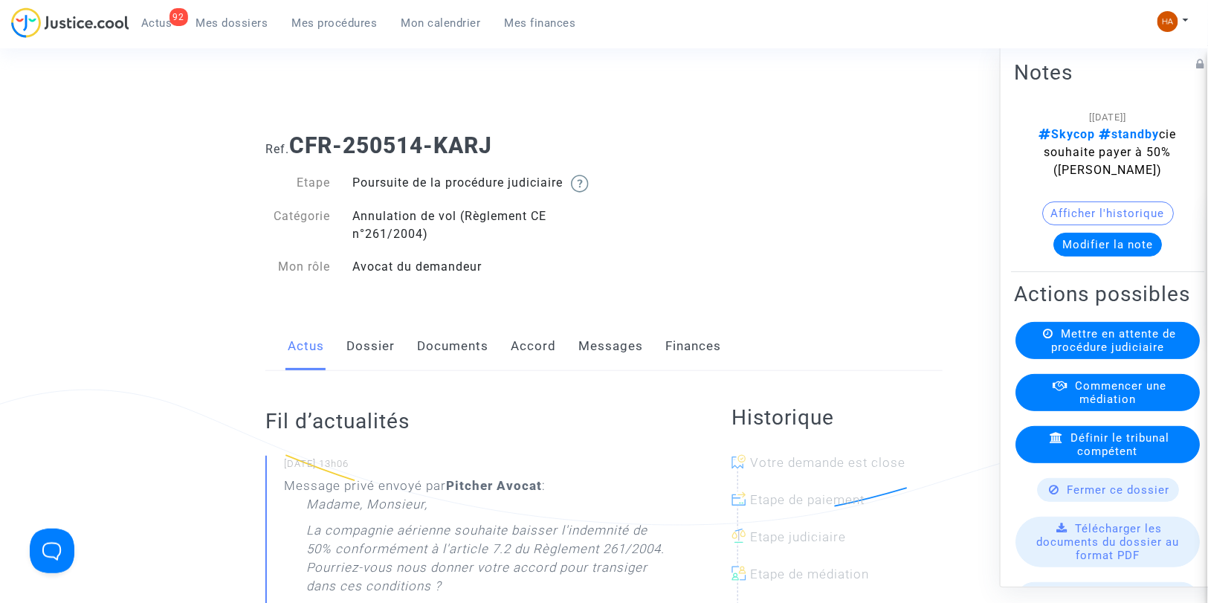
click at [590, 361] on link "Messages" at bounding box center [610, 346] width 65 height 49
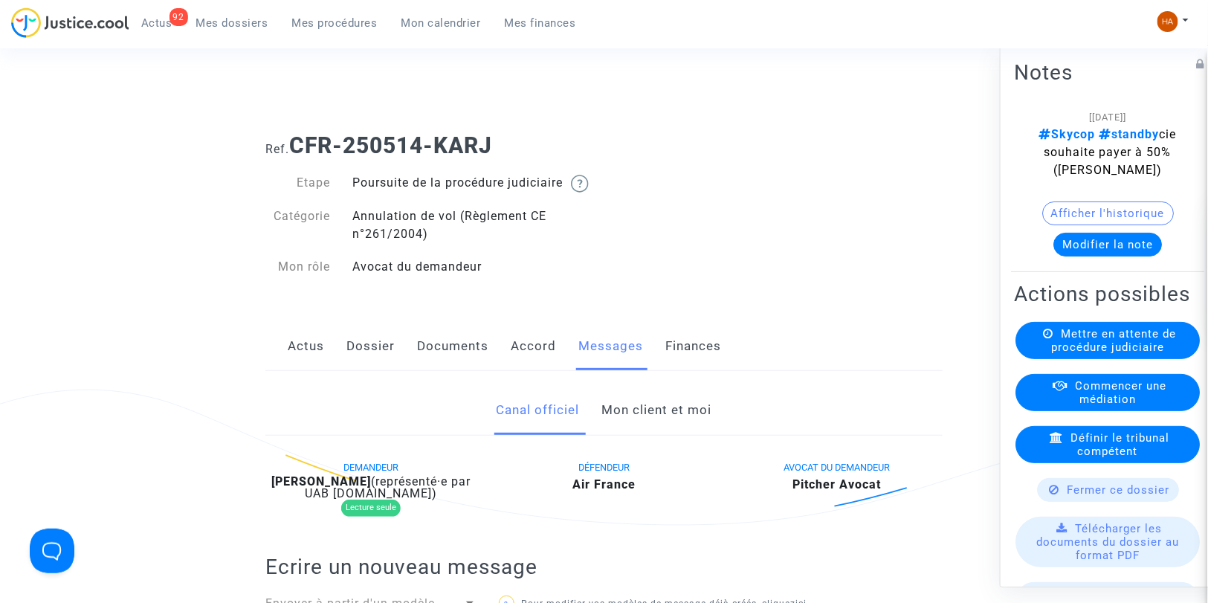
click at [636, 424] on link "Mon client et moi" at bounding box center [657, 410] width 110 height 49
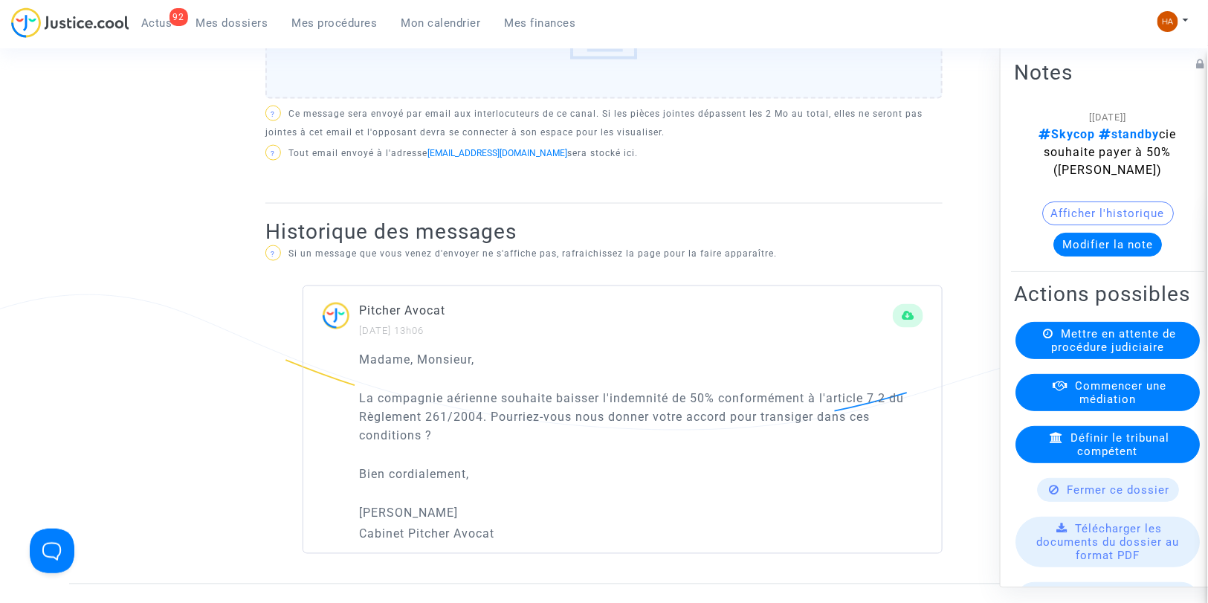
scroll to position [768, 0]
click at [246, 25] on span "Mes dossiers" at bounding box center [232, 22] width 72 height 13
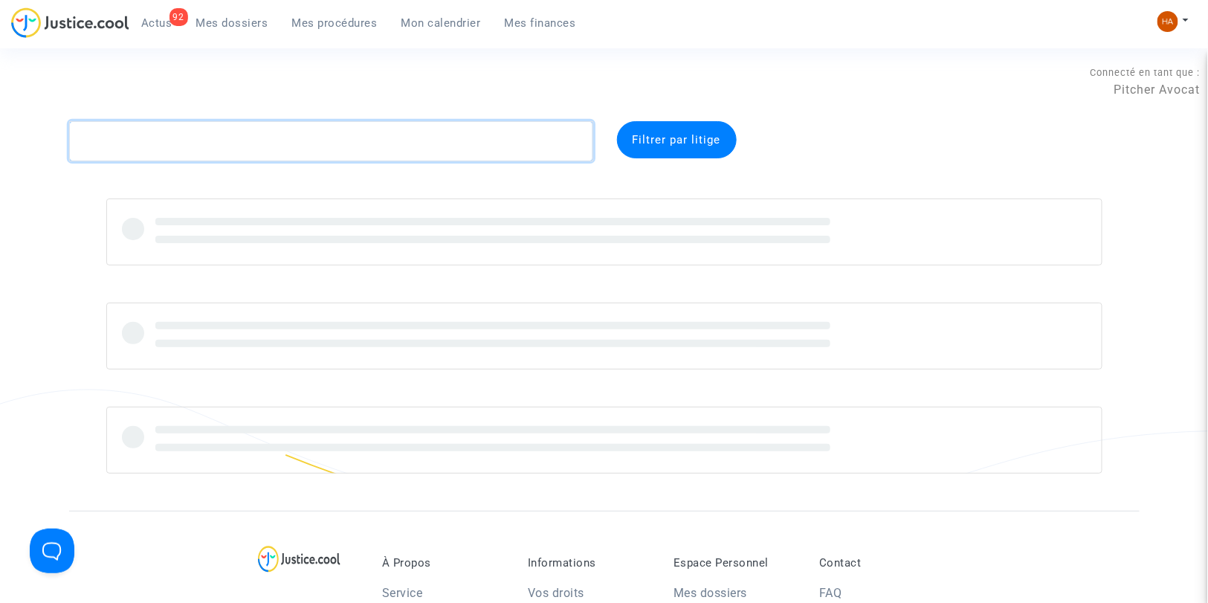
click at [117, 150] on textarea at bounding box center [331, 141] width 524 height 40
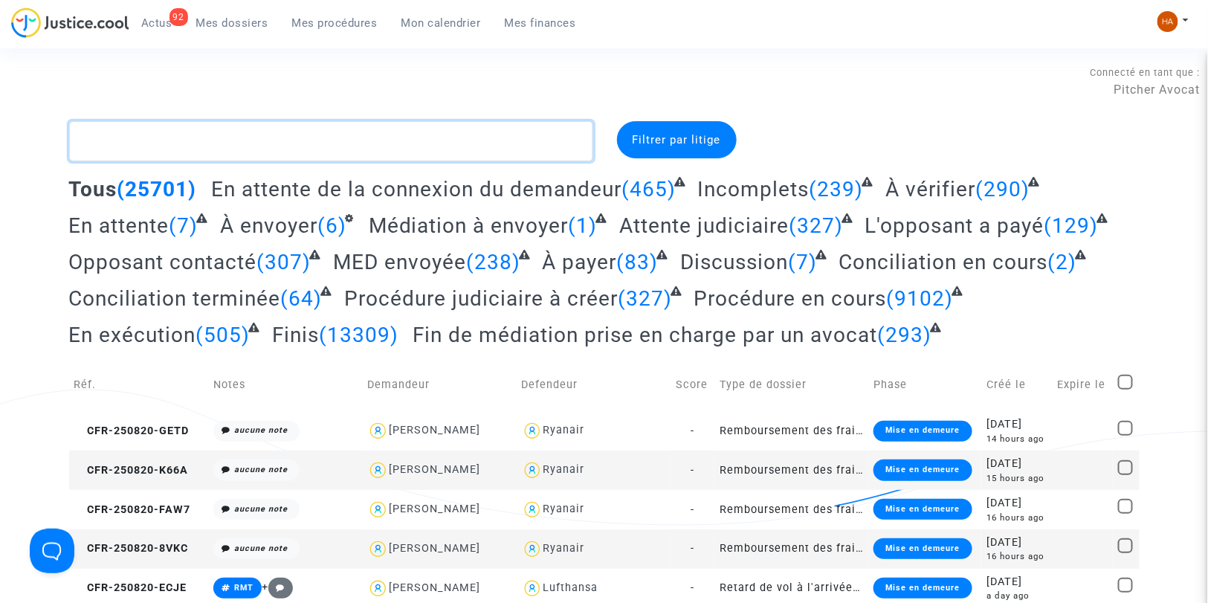
paste textarea "FEEN"
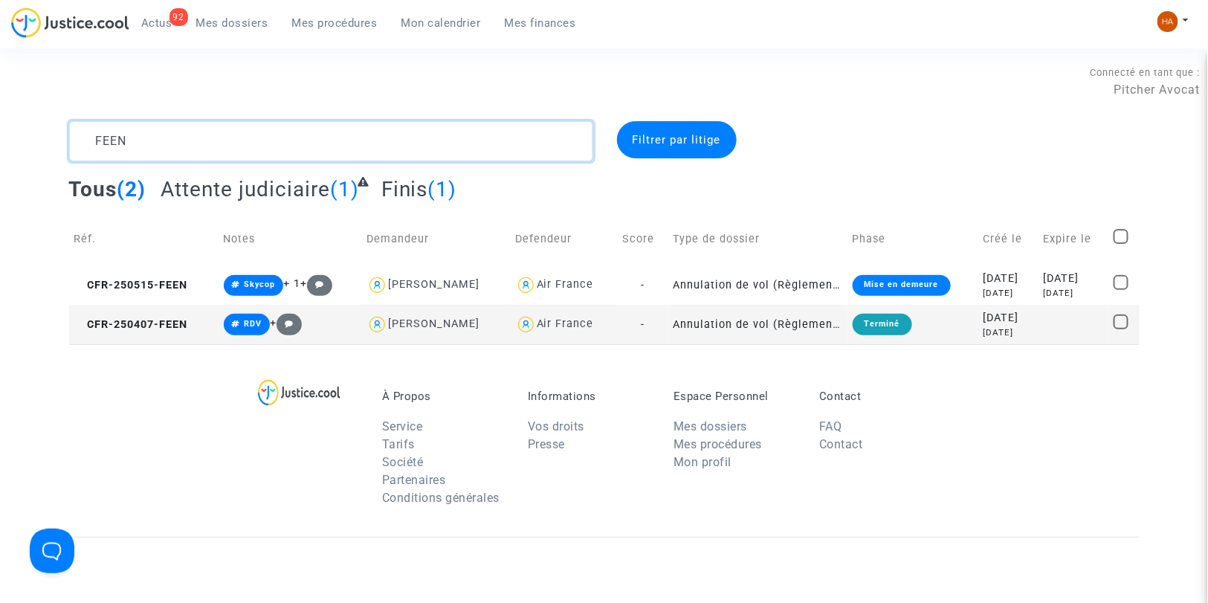
click at [135, 138] on textarea at bounding box center [331, 141] width 524 height 40
drag, startPoint x: 135, startPoint y: 138, endPoint x: 73, endPoint y: 140, distance: 61.7
click at [73, 140] on textarea at bounding box center [331, 141] width 524 height 40
paste textarea "PNCT"
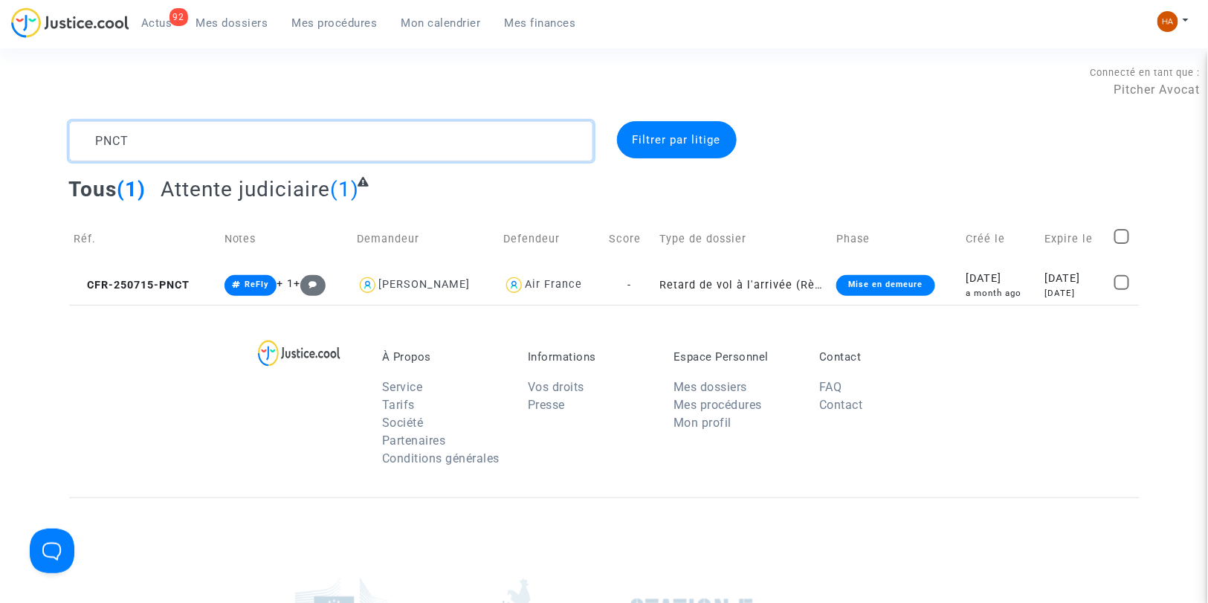
drag, startPoint x: 144, startPoint y: 147, endPoint x: 85, endPoint y: 135, distance: 59.9
drag, startPoint x: 85, startPoint y: 135, endPoint x: 205, endPoint y: 123, distance: 120.3
click at [205, 123] on textarea at bounding box center [331, 141] width 524 height 40
drag, startPoint x: 153, startPoint y: 143, endPoint x: 60, endPoint y: 132, distance: 93.5
click at [60, 132] on div "PNCT" at bounding box center [331, 141] width 546 height 40
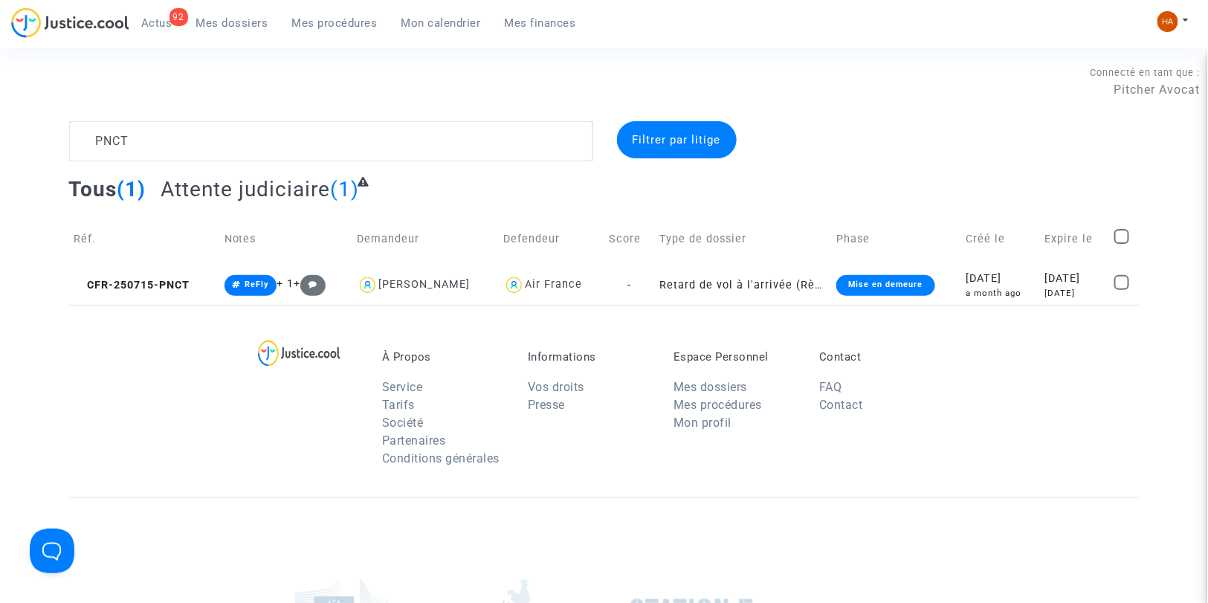
drag, startPoint x: 177, startPoint y: 251, endPoint x: 198, endPoint y: 262, distance: 24.0
click at [217, 256] on thead "Réf. Notes Demandeur Defendeur Score Type de dossier Phase Créé le Expire le" at bounding box center [604, 239] width 1070 height 53
click at [144, 138] on textarea at bounding box center [331, 141] width 524 height 40
drag, startPoint x: 135, startPoint y: 141, endPoint x: 60, endPoint y: 138, distance: 74.4
click at [60, 138] on div "PNCT" at bounding box center [331, 141] width 546 height 40
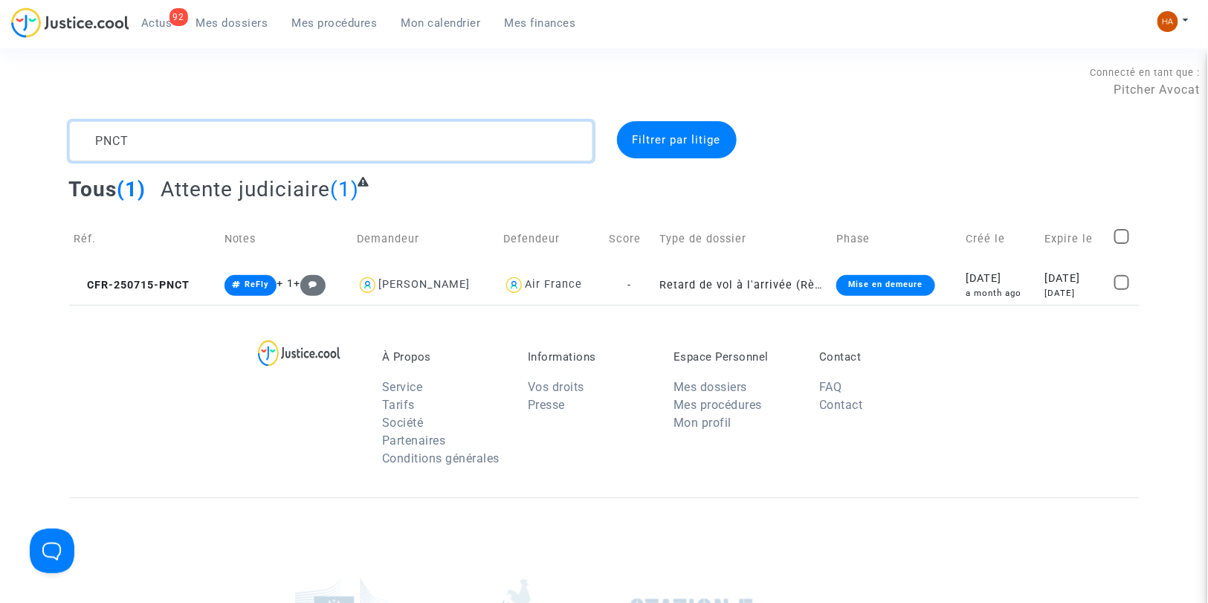
paste textarea "7GNX"
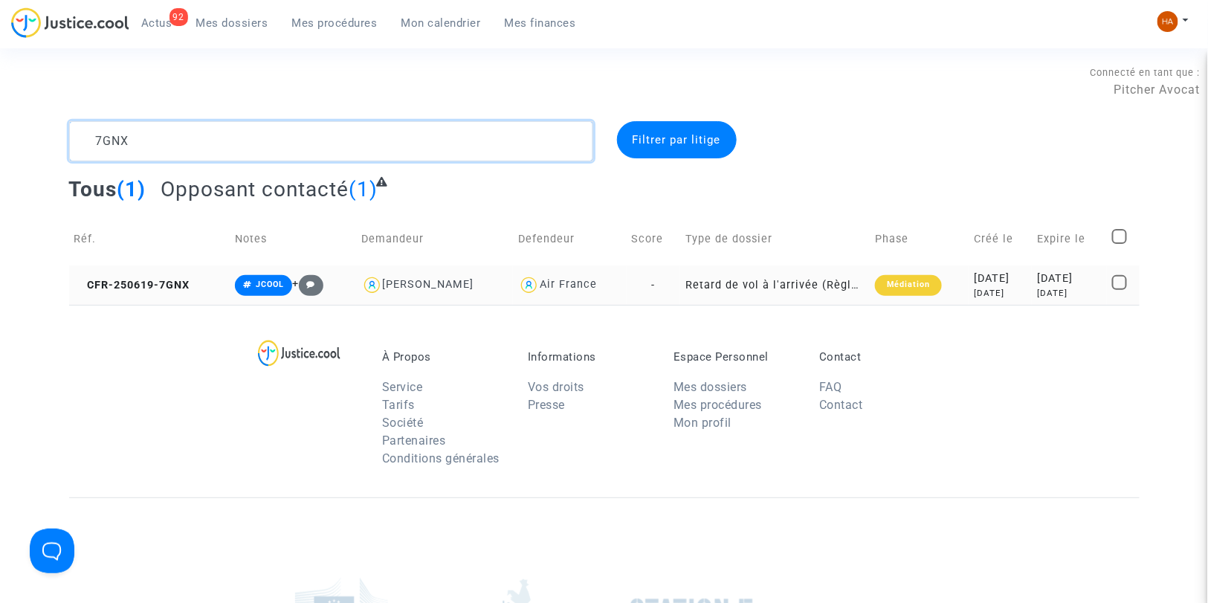
type textarea "7GNX"
click at [680, 282] on td "Retard de vol à l'arrivée (Règlement CE n°261/2004)" at bounding box center [775, 284] width 190 height 39
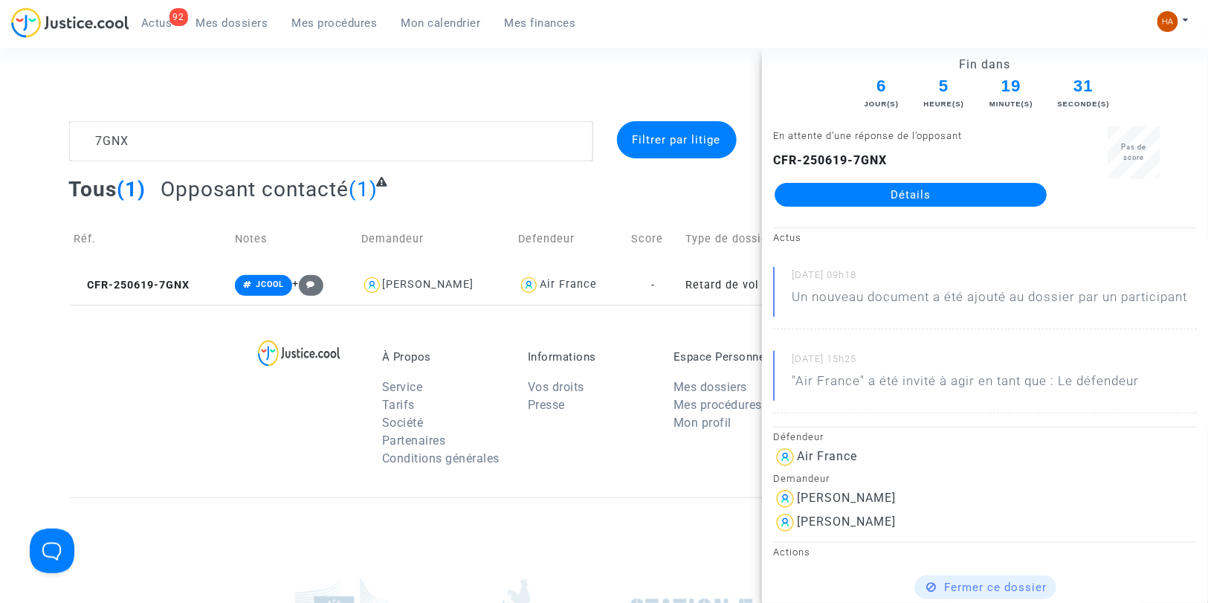
click at [830, 192] on link "Détails" at bounding box center [911, 195] width 272 height 24
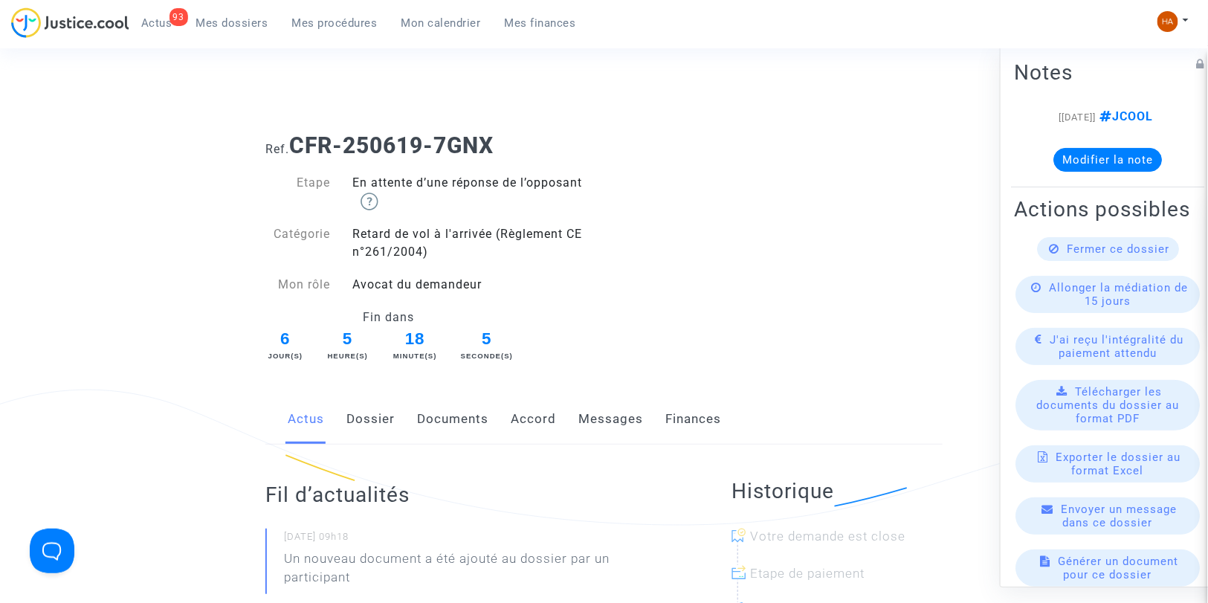
click at [623, 405] on link "Messages" at bounding box center [610, 419] width 65 height 49
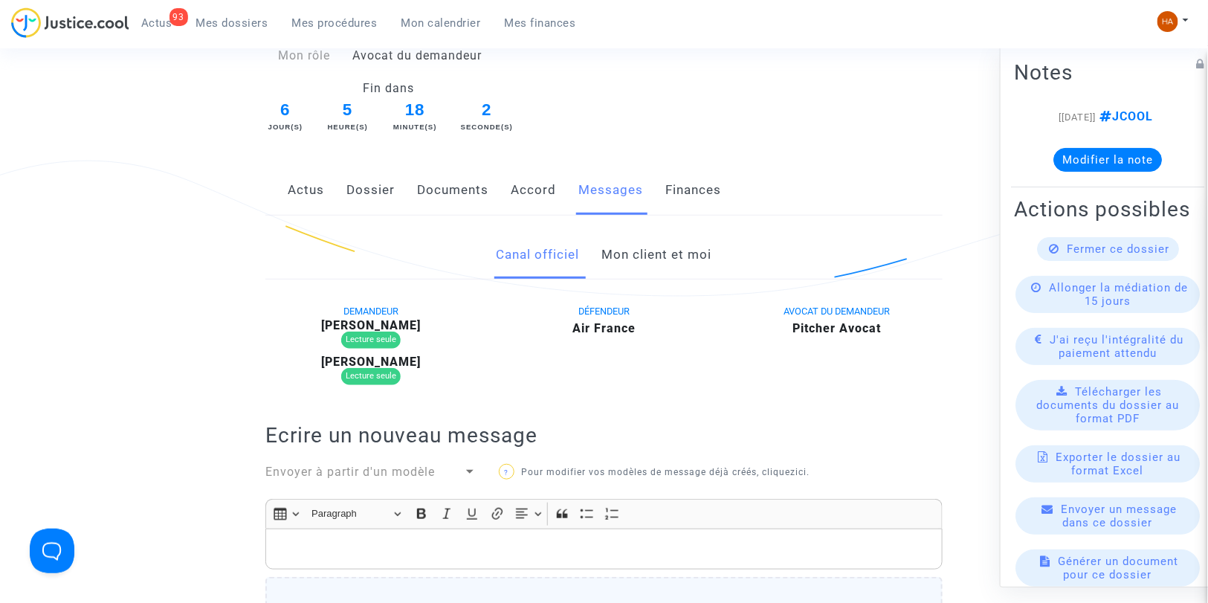
scroll to position [165, 0]
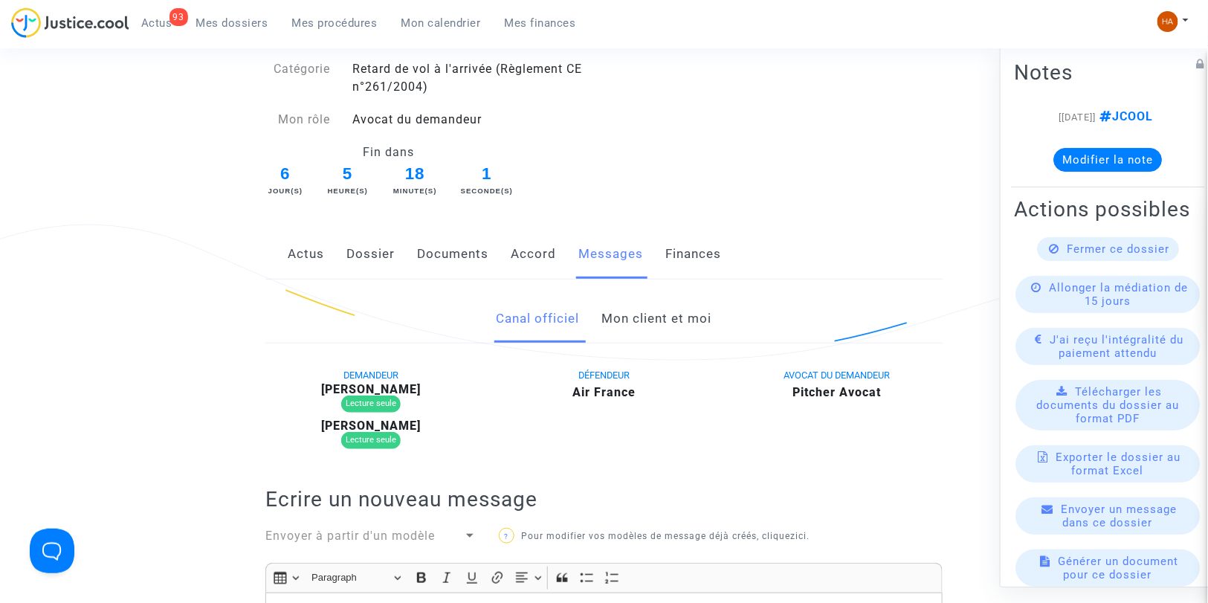
click at [640, 309] on link "Mon client et moi" at bounding box center [657, 318] width 110 height 49
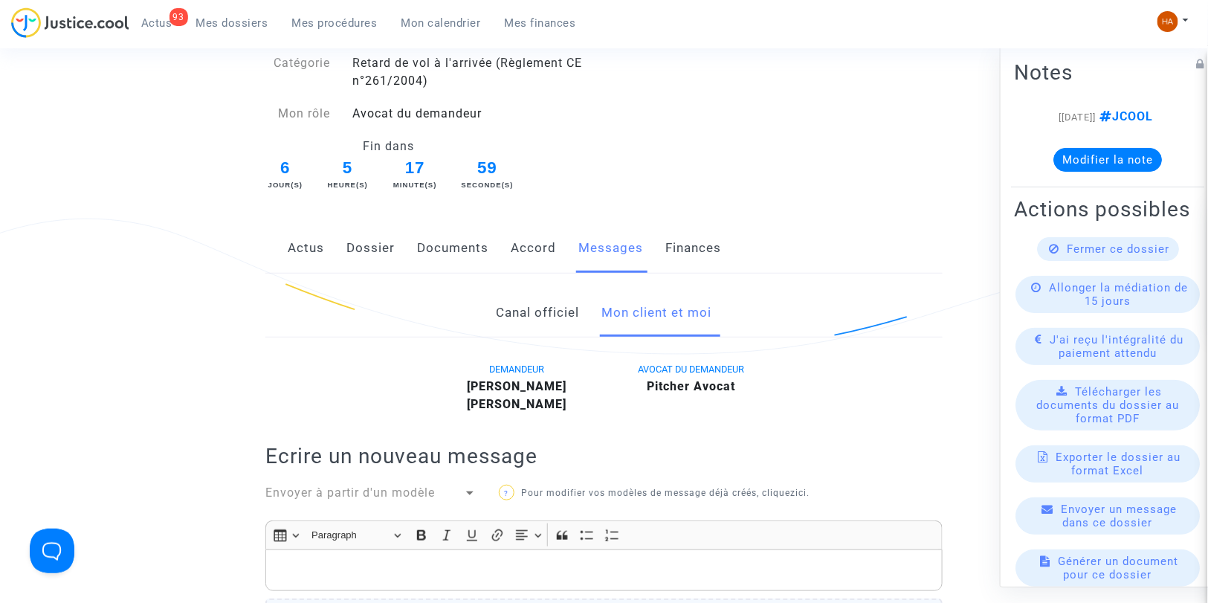
scroll to position [165, 0]
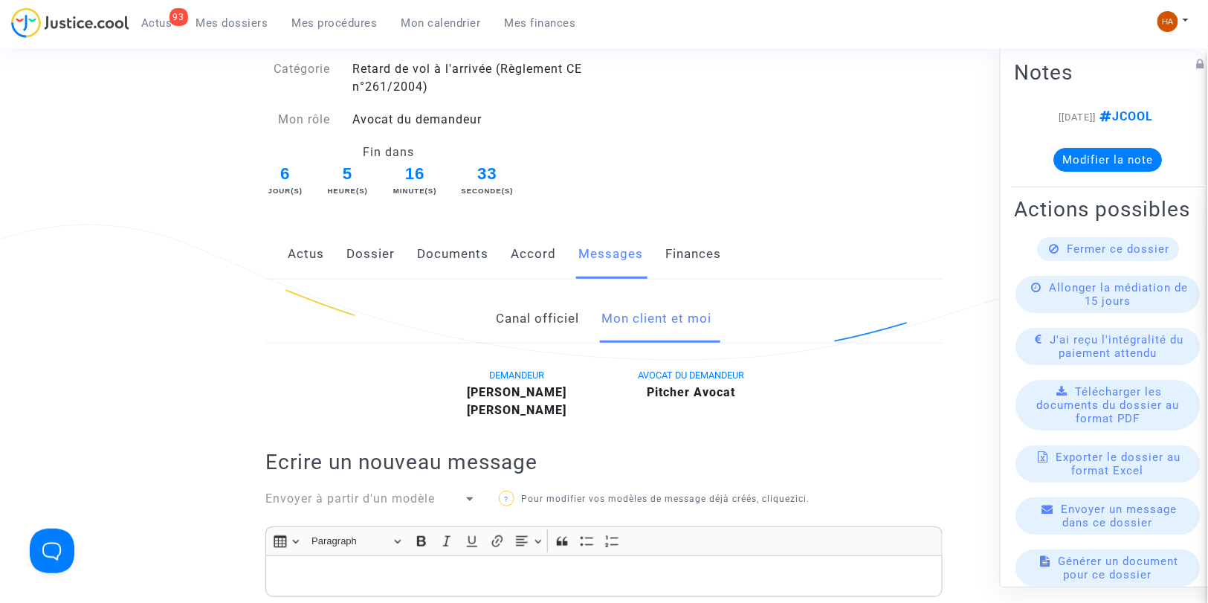
click at [455, 254] on link "Documents" at bounding box center [452, 254] width 71 height 49
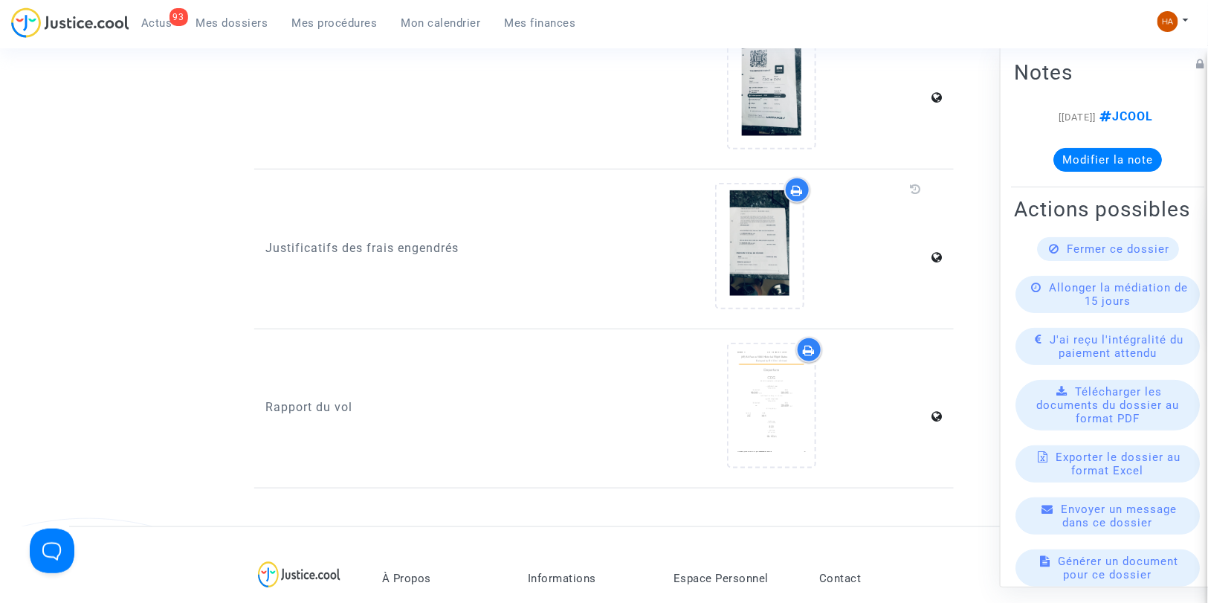
scroll to position [2560, 0]
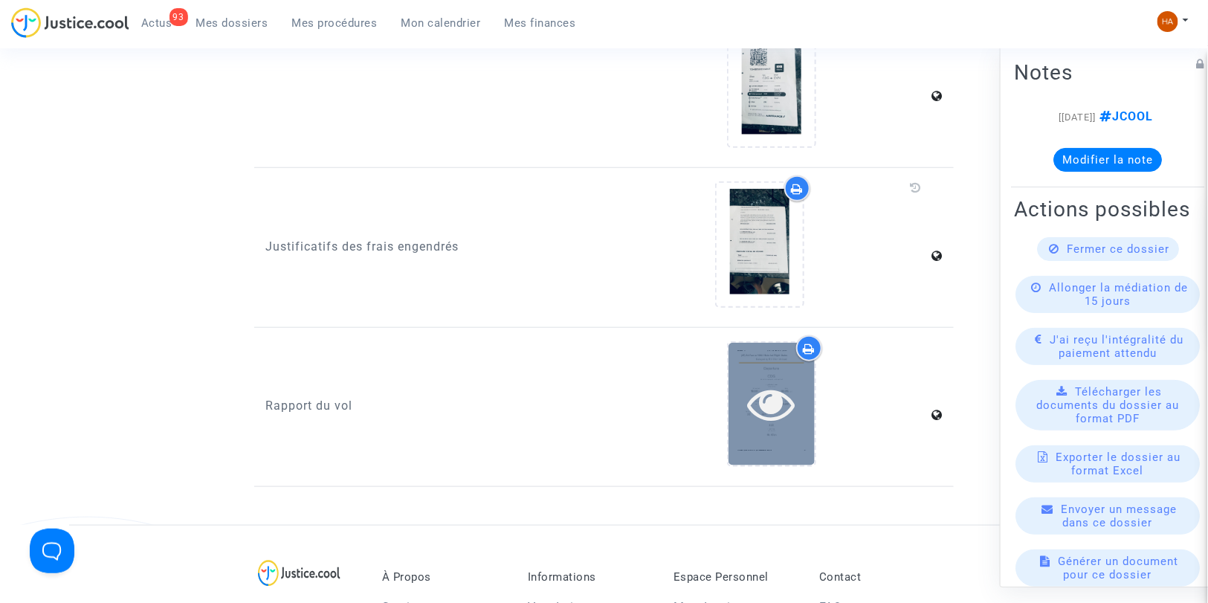
click at [785, 398] on icon at bounding box center [771, 404] width 48 height 48
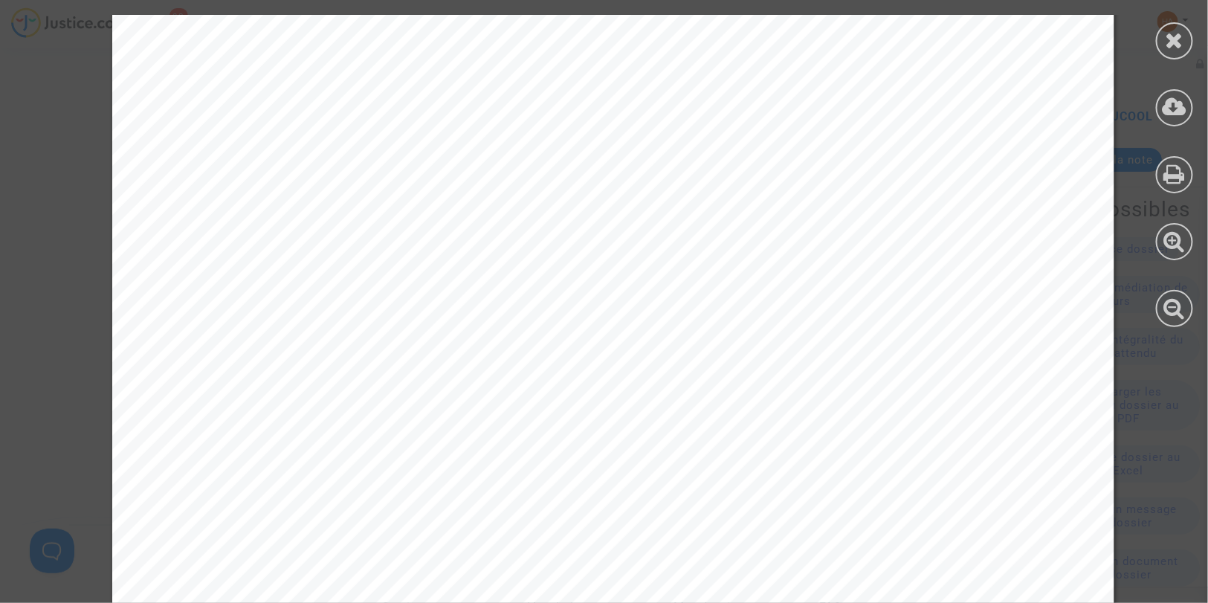
scroll to position [330, 0]
click at [1162, 37] on div at bounding box center [1174, 40] width 37 height 37
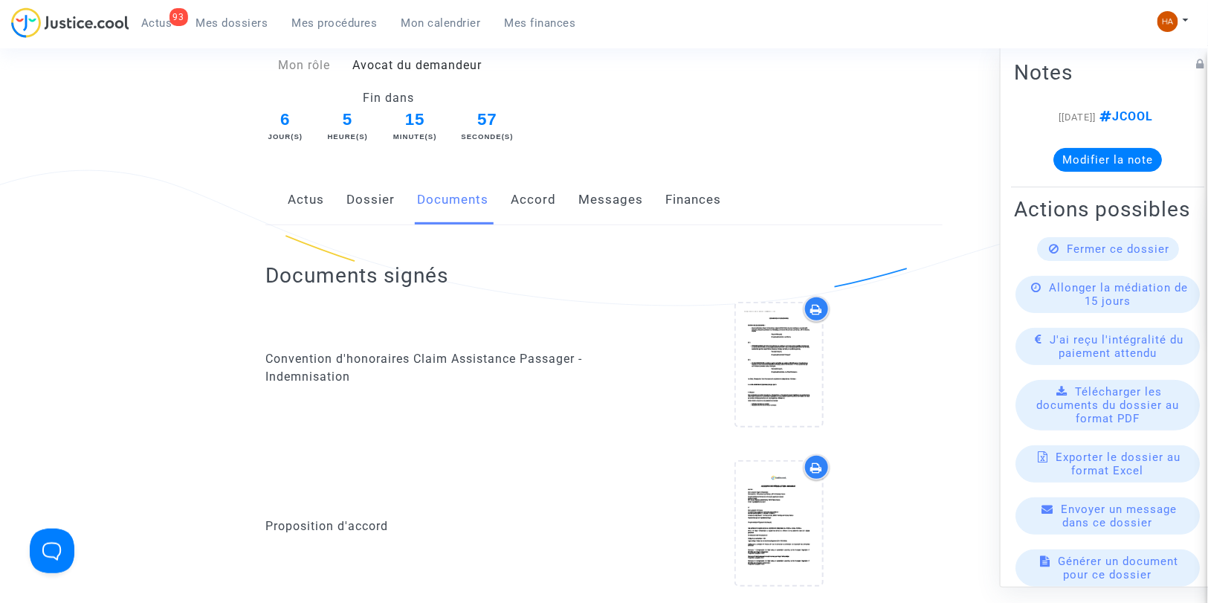
scroll to position [0, 0]
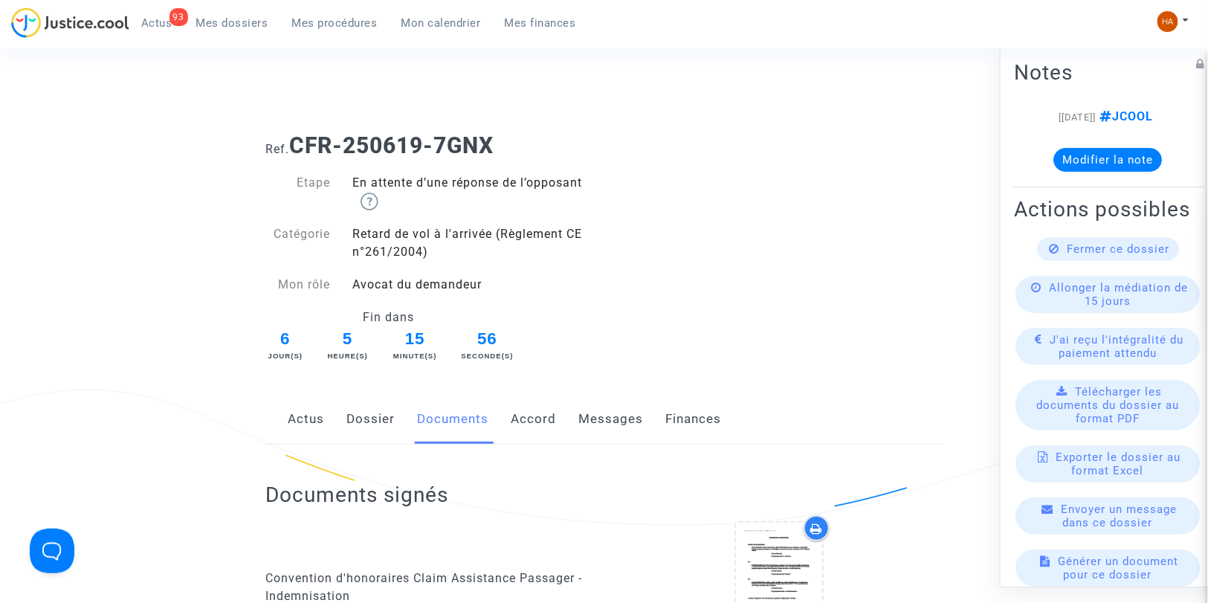
drag, startPoint x: 379, startPoint y: 413, endPoint x: 387, endPoint y: 404, distance: 11.1
click at [379, 413] on link "Dossier" at bounding box center [370, 419] width 48 height 49
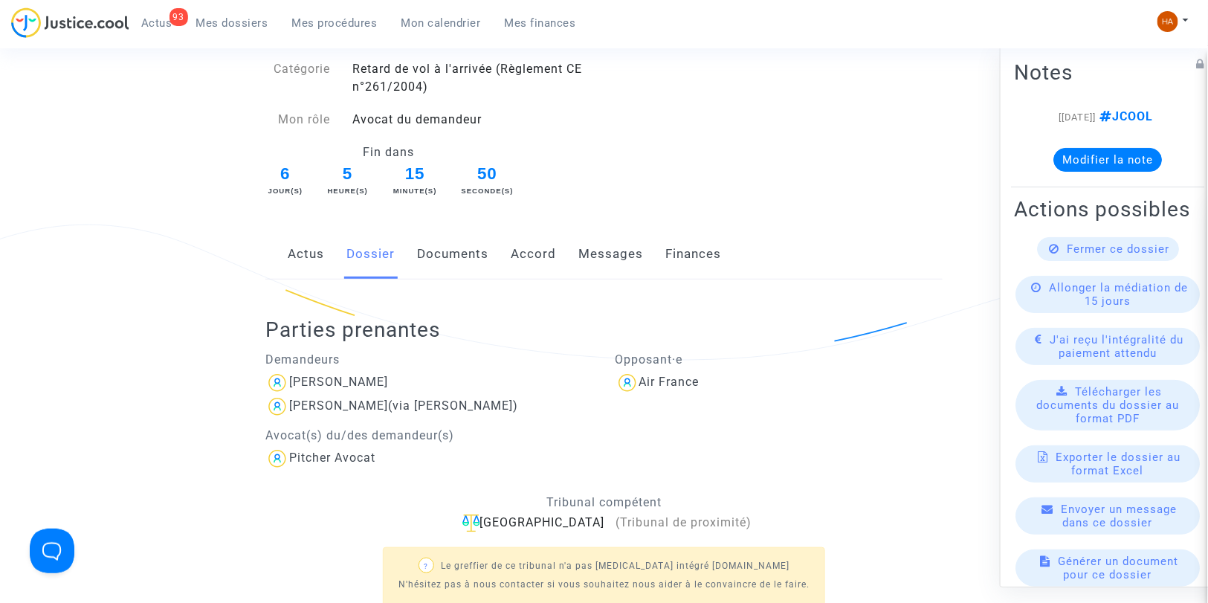
scroll to position [83, 0]
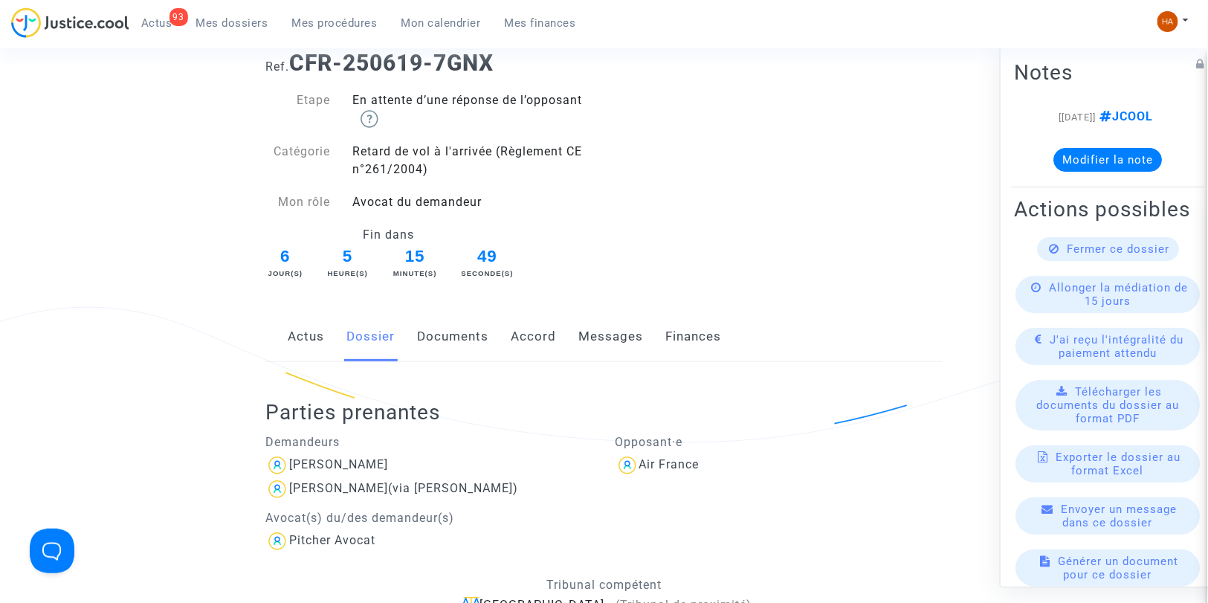
click at [447, 337] on link "Documents" at bounding box center [452, 336] width 71 height 49
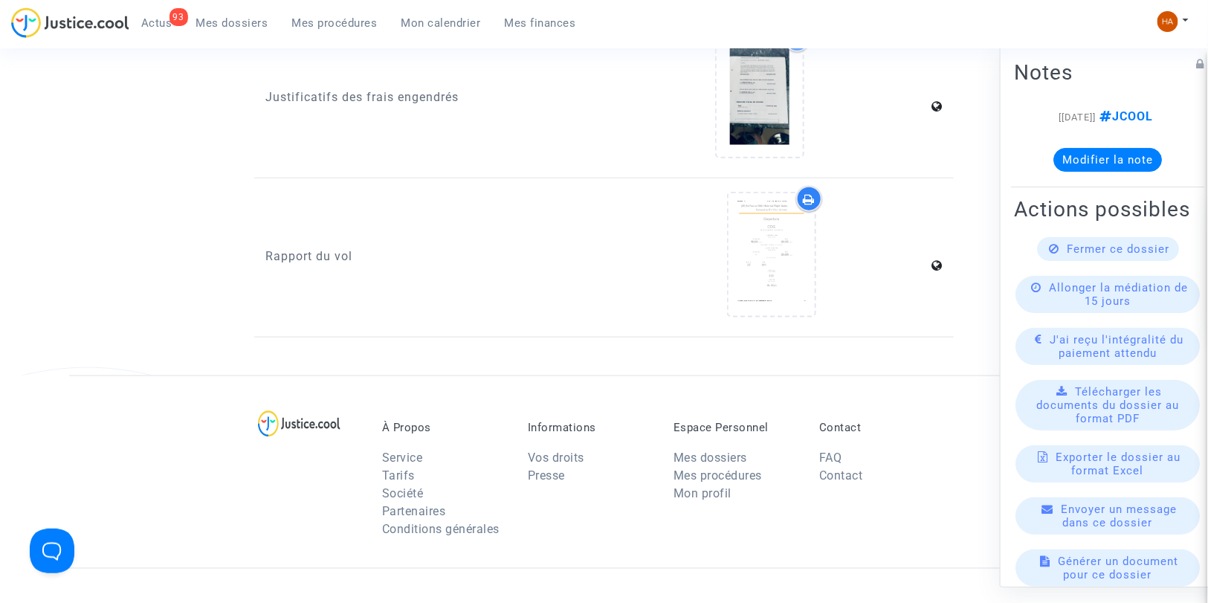
scroll to position [2602, 0]
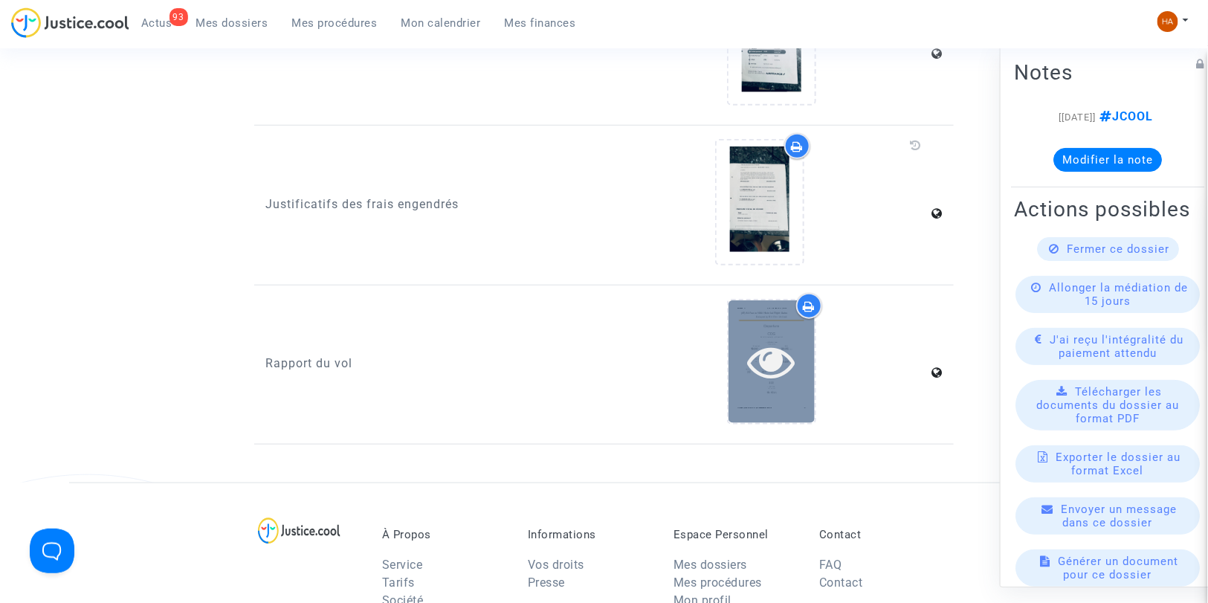
click at [739, 387] on div at bounding box center [771, 361] width 86 height 123
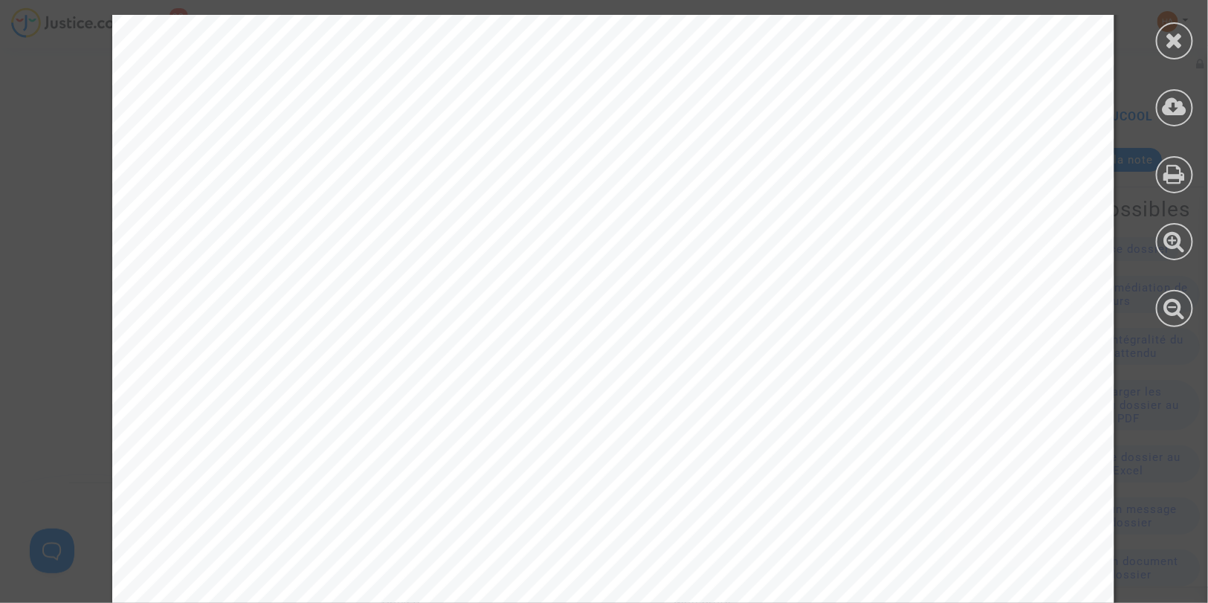
scroll to position [0, 0]
click at [1171, 36] on icon at bounding box center [1175, 40] width 19 height 22
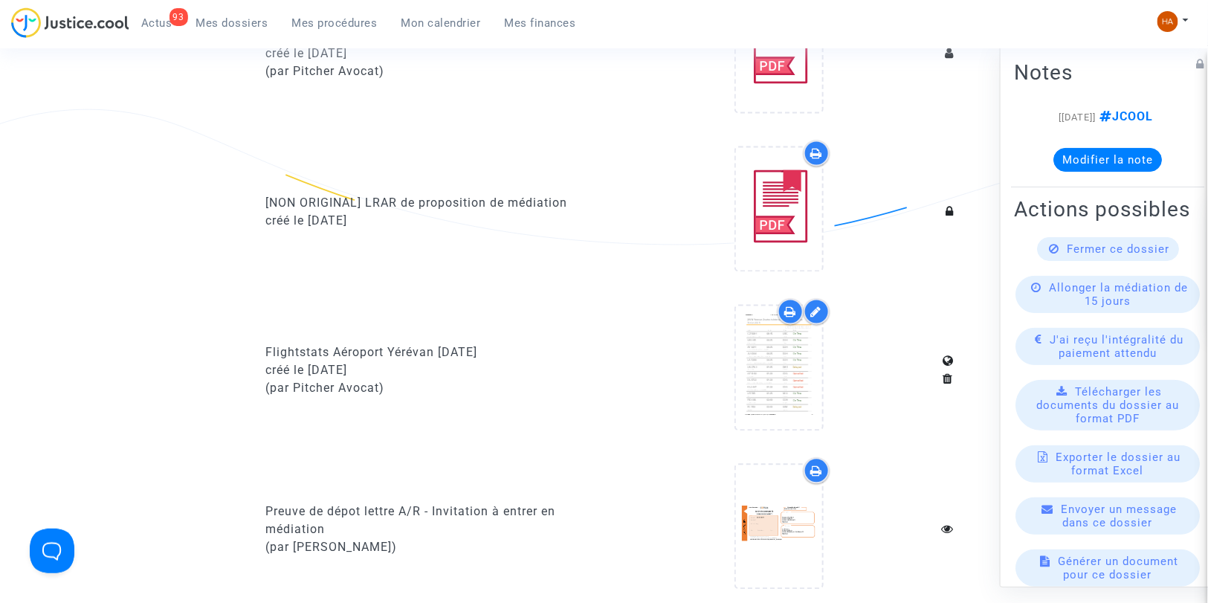
scroll to position [950, 0]
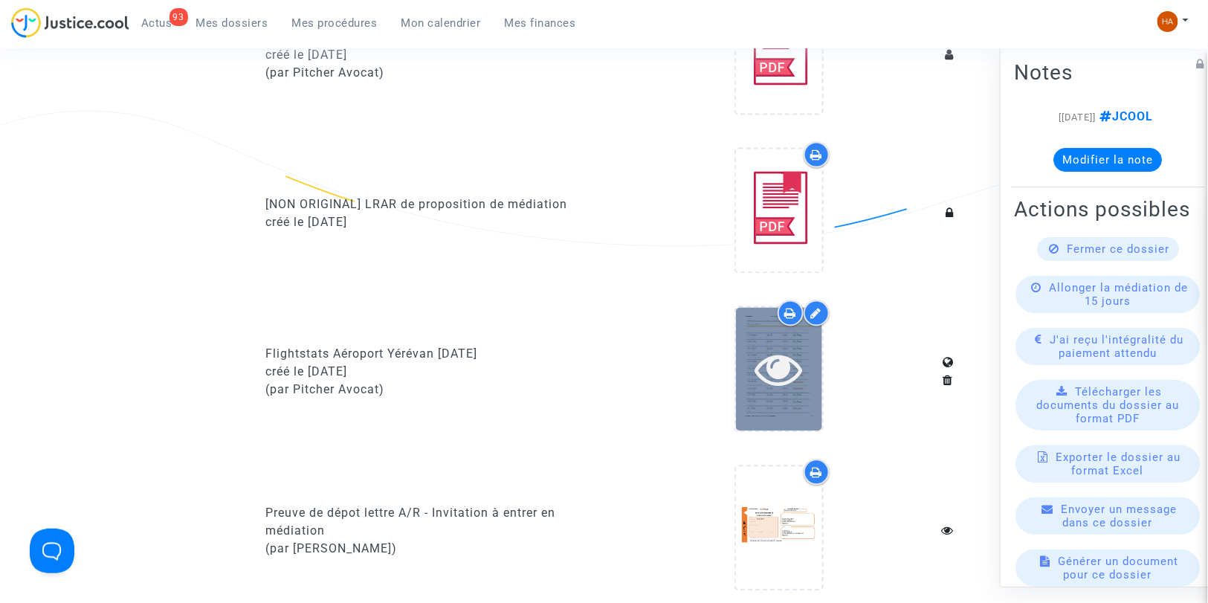
click at [751, 366] on div at bounding box center [779, 370] width 86 height 48
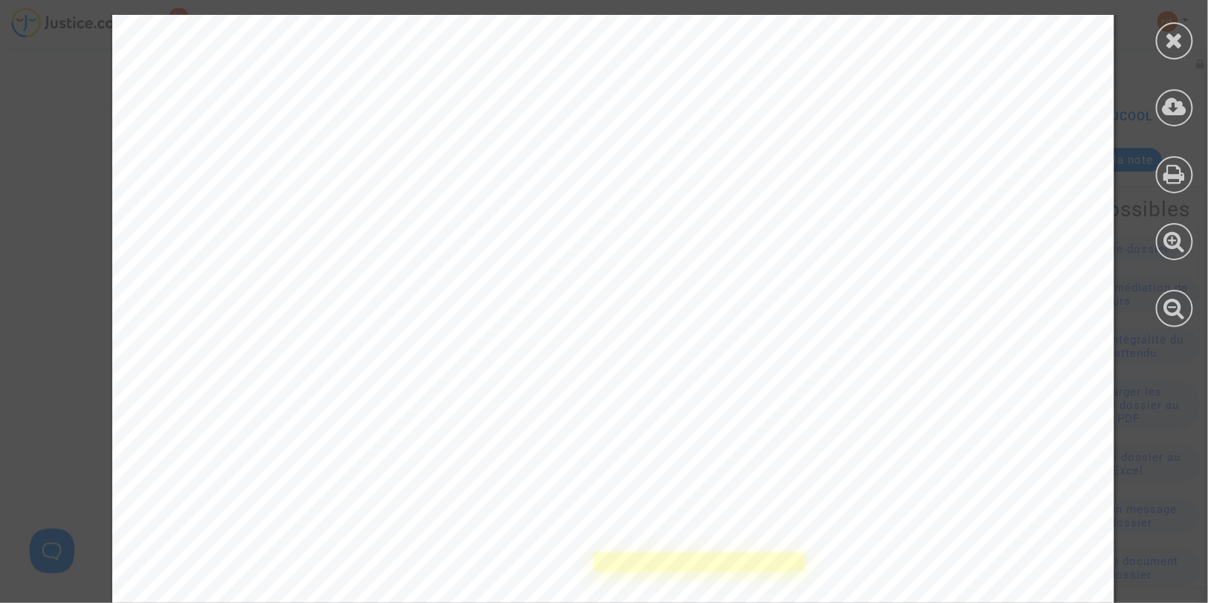
scroll to position [0, 0]
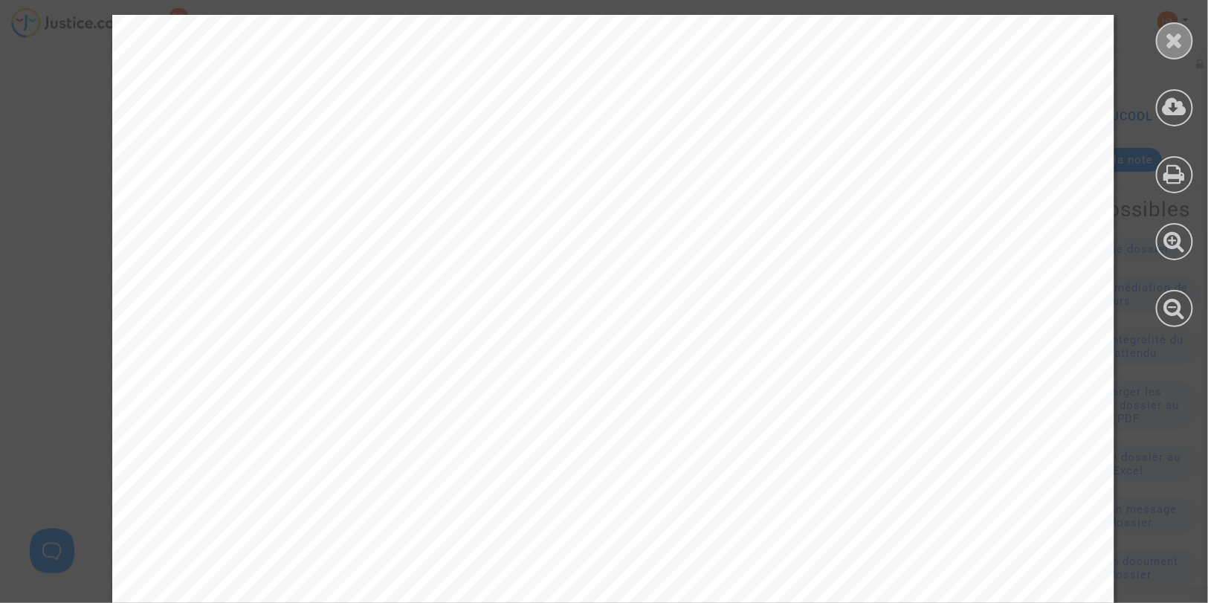
click at [1168, 36] on icon at bounding box center [1175, 40] width 19 height 22
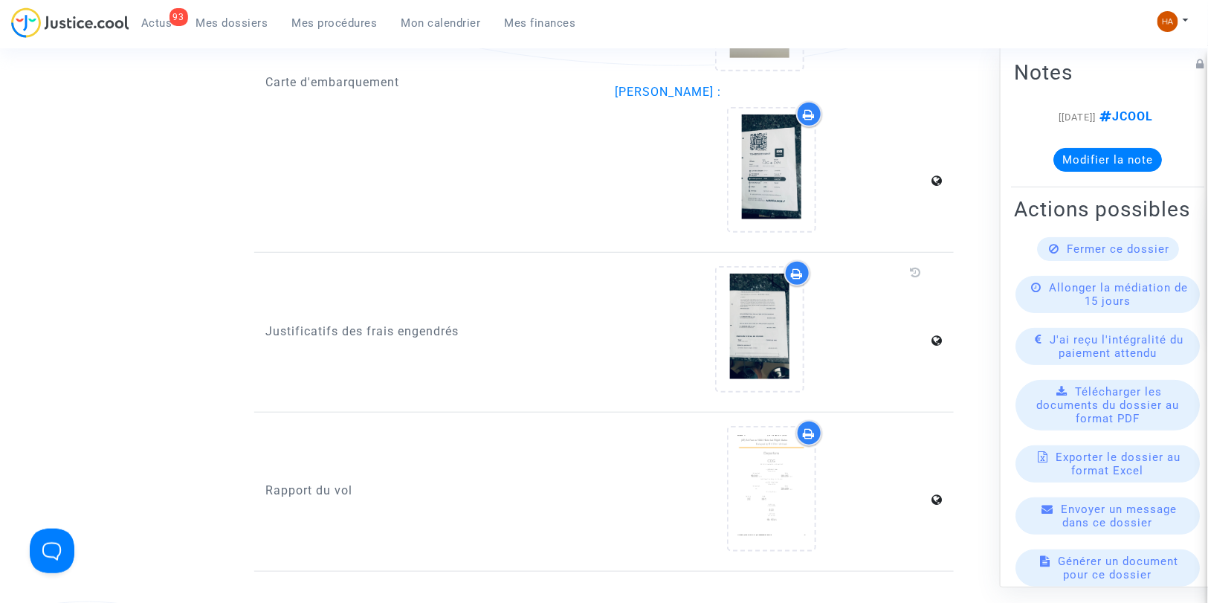
scroll to position [2767, 0]
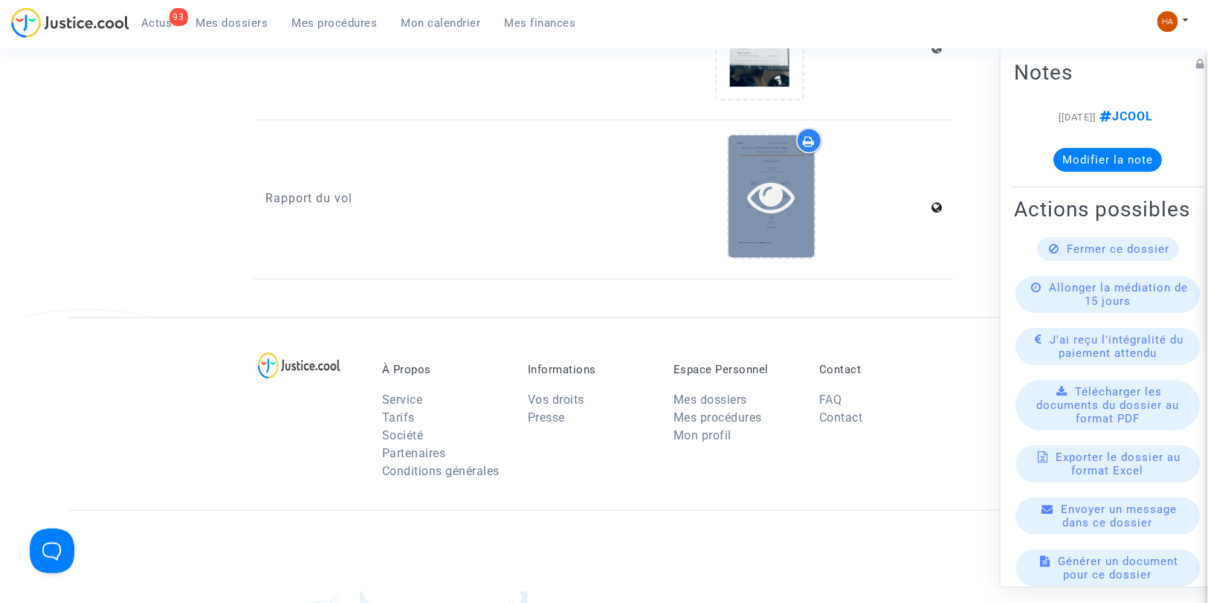
click at [793, 172] on icon at bounding box center [771, 196] width 48 height 48
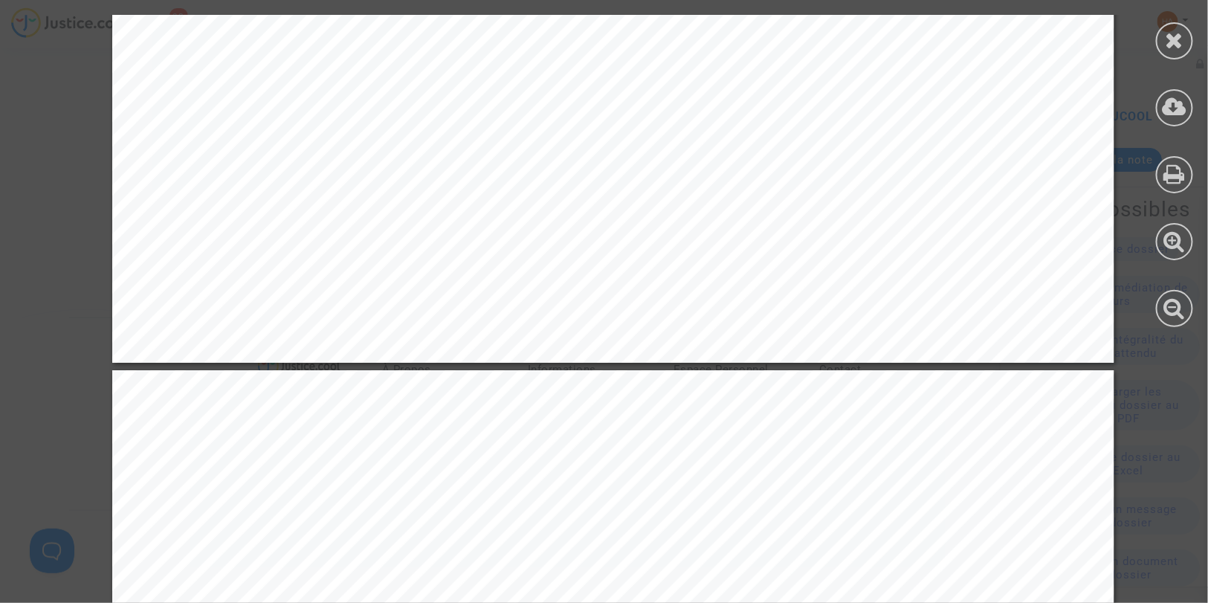
scroll to position [1321, 0]
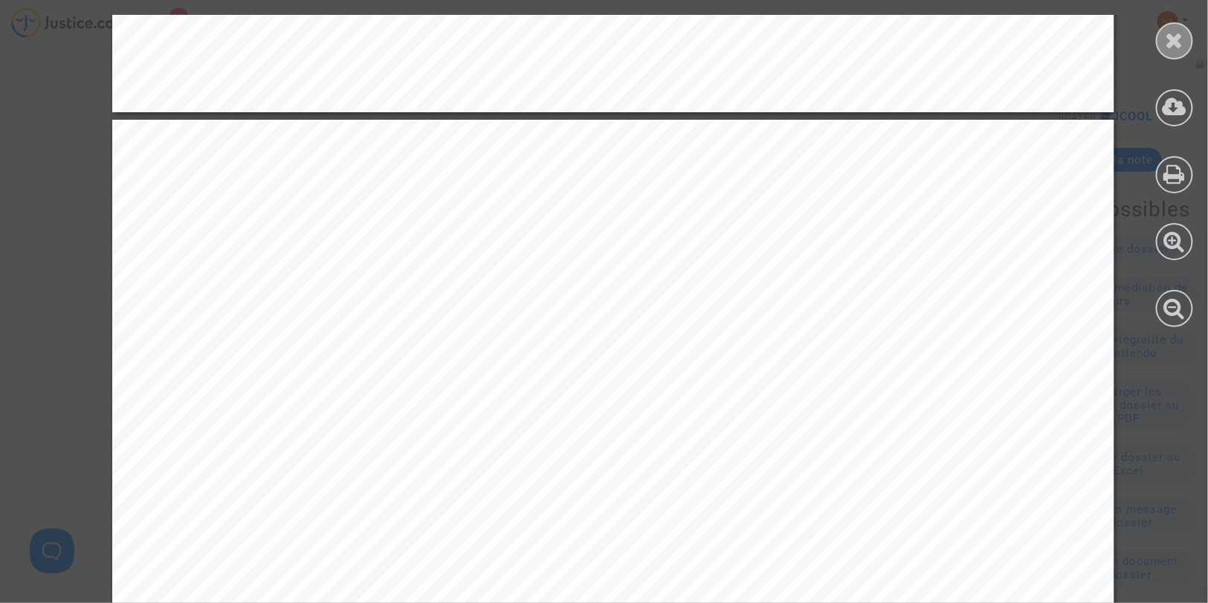
click at [1180, 40] on icon at bounding box center [1175, 40] width 19 height 22
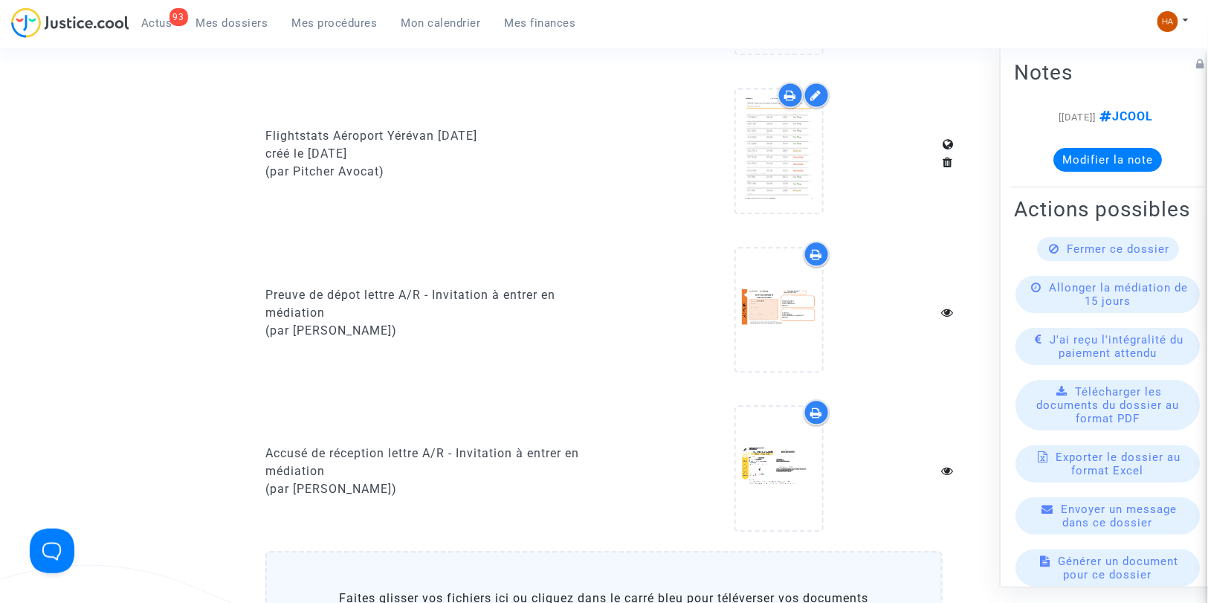
scroll to position [867, 0]
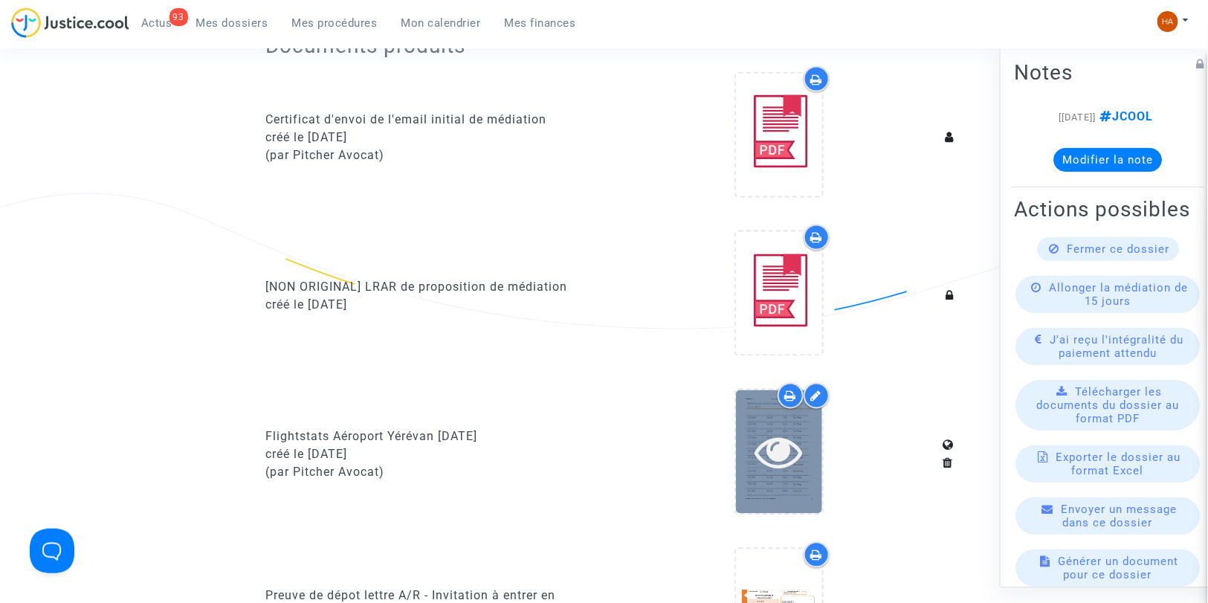
click at [772, 450] on icon at bounding box center [778, 452] width 48 height 48
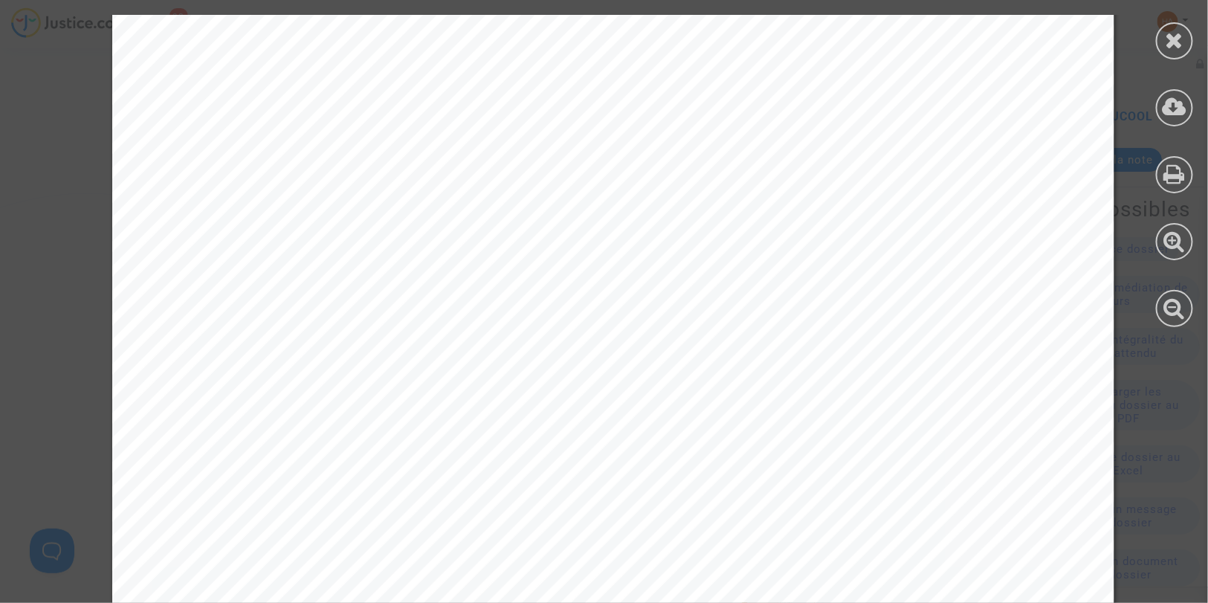
scroll to position [5892, 0]
click at [1173, 32] on icon at bounding box center [1175, 40] width 19 height 22
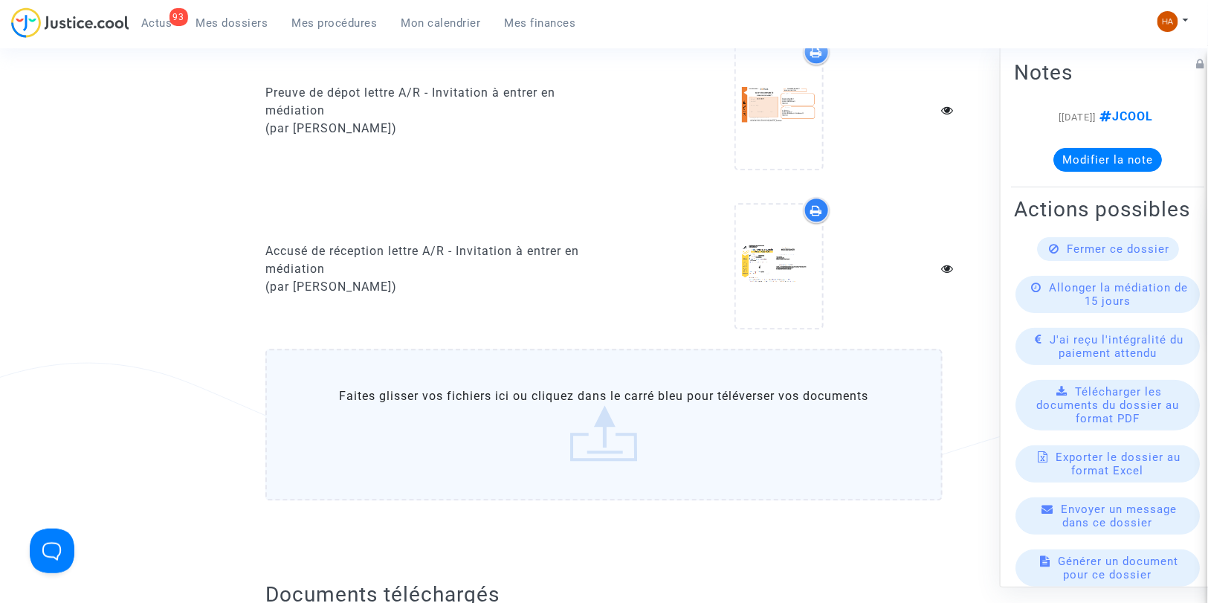
scroll to position [1375, 0]
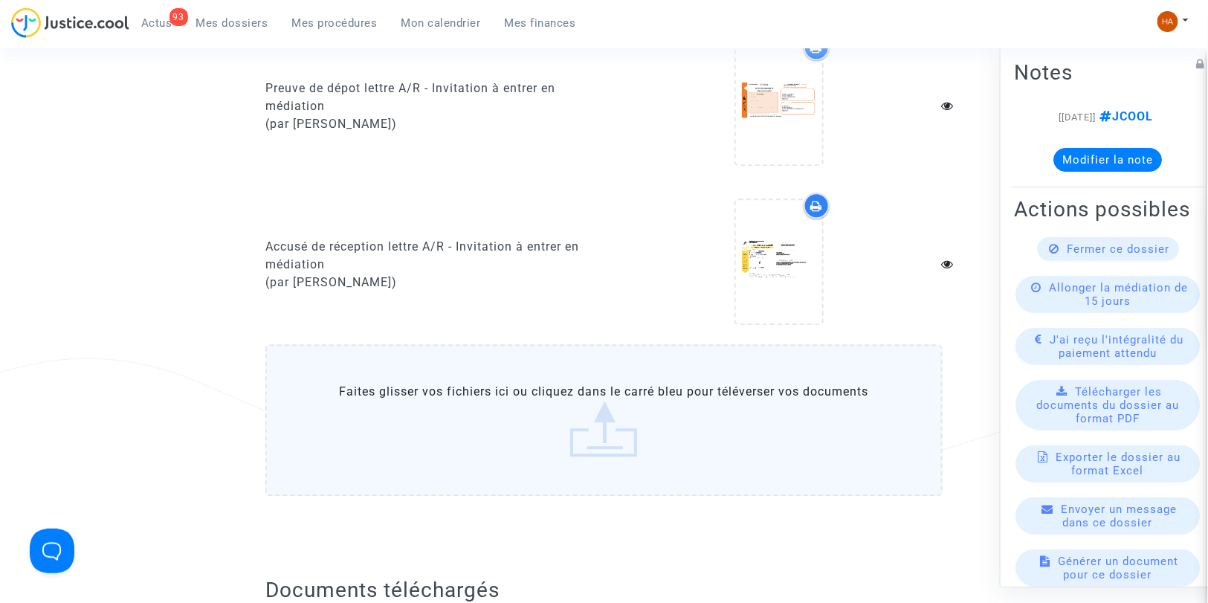
click at [517, 439] on label "Faites glisser vos fichiers ici ou cliquez dans le carré bleu pour téléverser v…" at bounding box center [603, 420] width 677 height 152
click at [0, 0] on input "Faites glisser vos fichiers ici ou cliquez dans le carré bleu pour téléverser v…" at bounding box center [0, 0] width 0 height 0
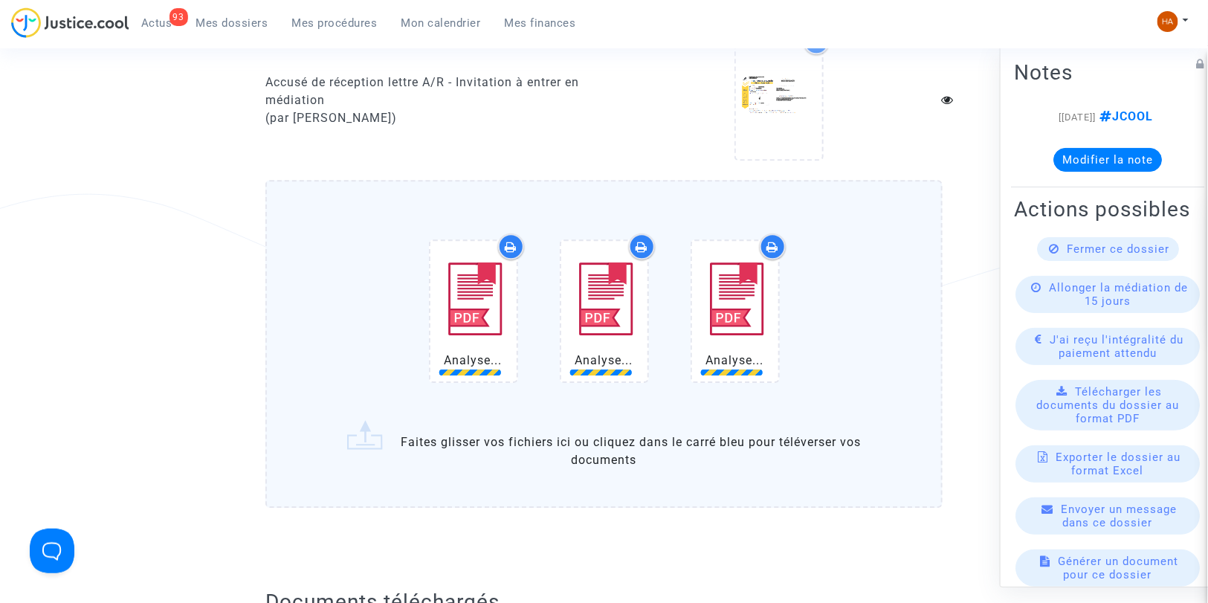
scroll to position [1540, 0]
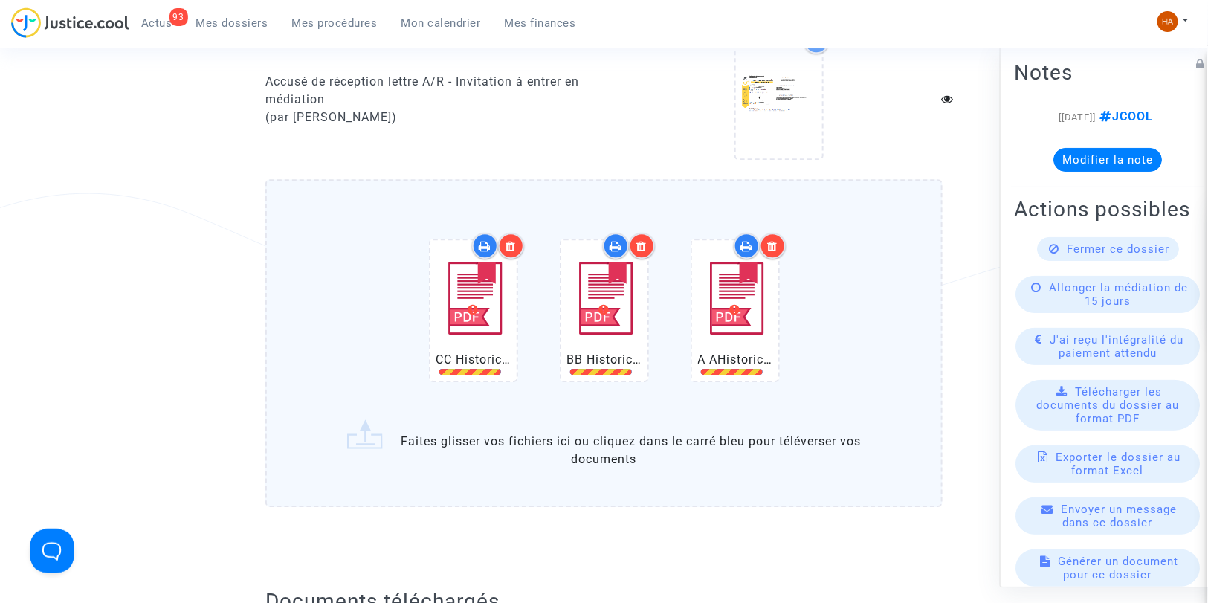
click at [510, 240] on icon at bounding box center [510, 246] width 10 height 12
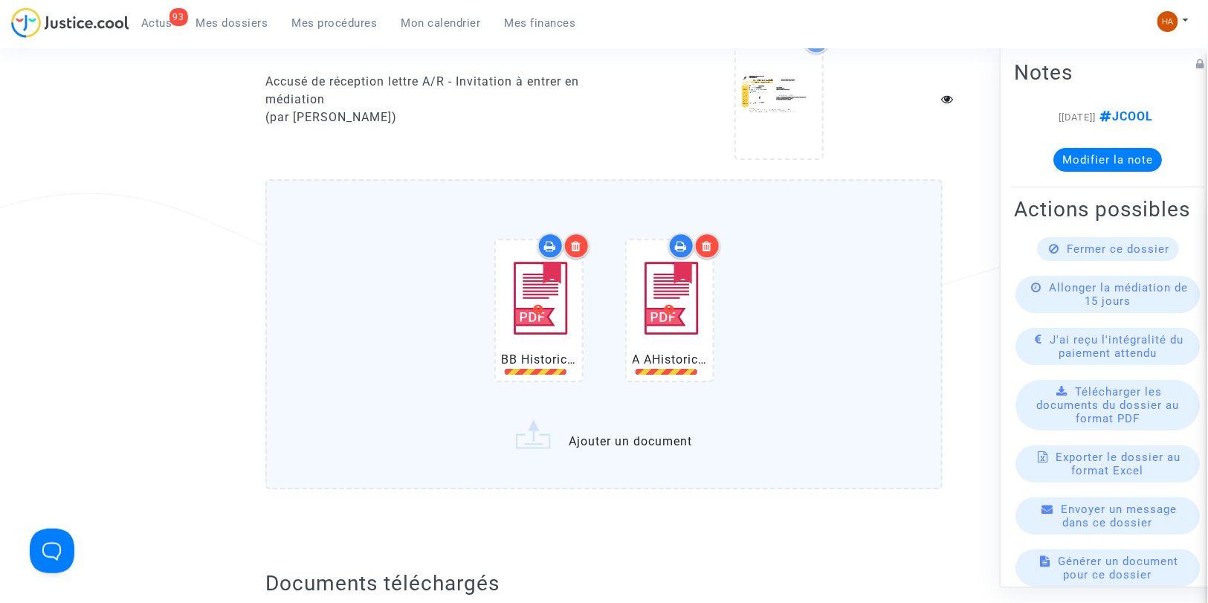
click at [572, 240] on icon at bounding box center [576, 246] width 10 height 12
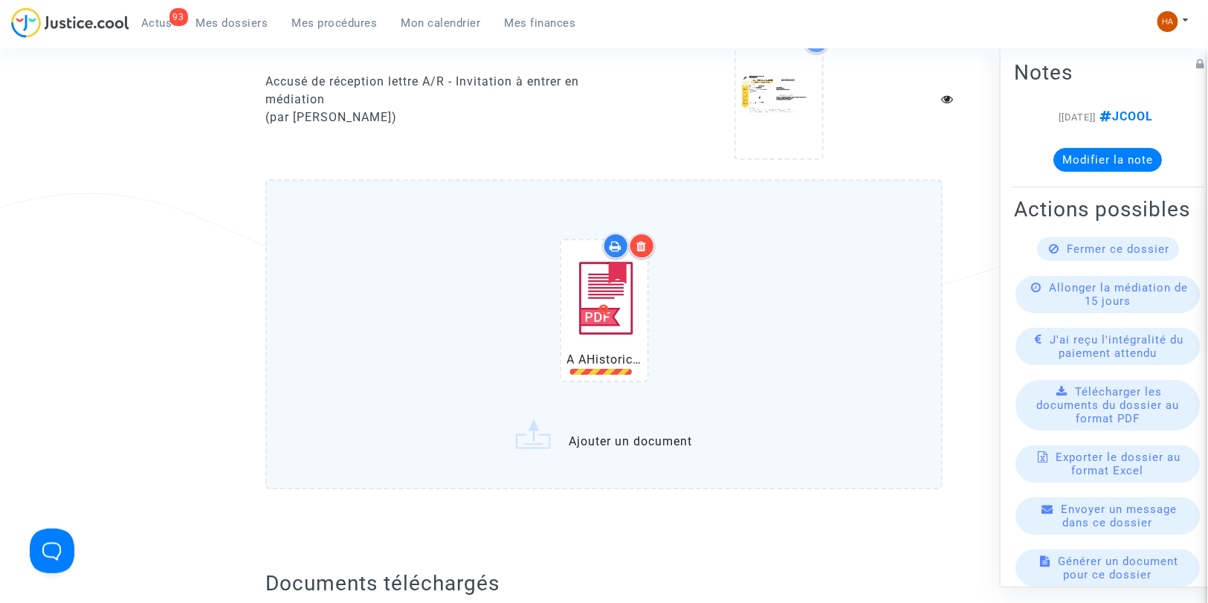
click at [643, 240] on icon at bounding box center [641, 246] width 10 height 12
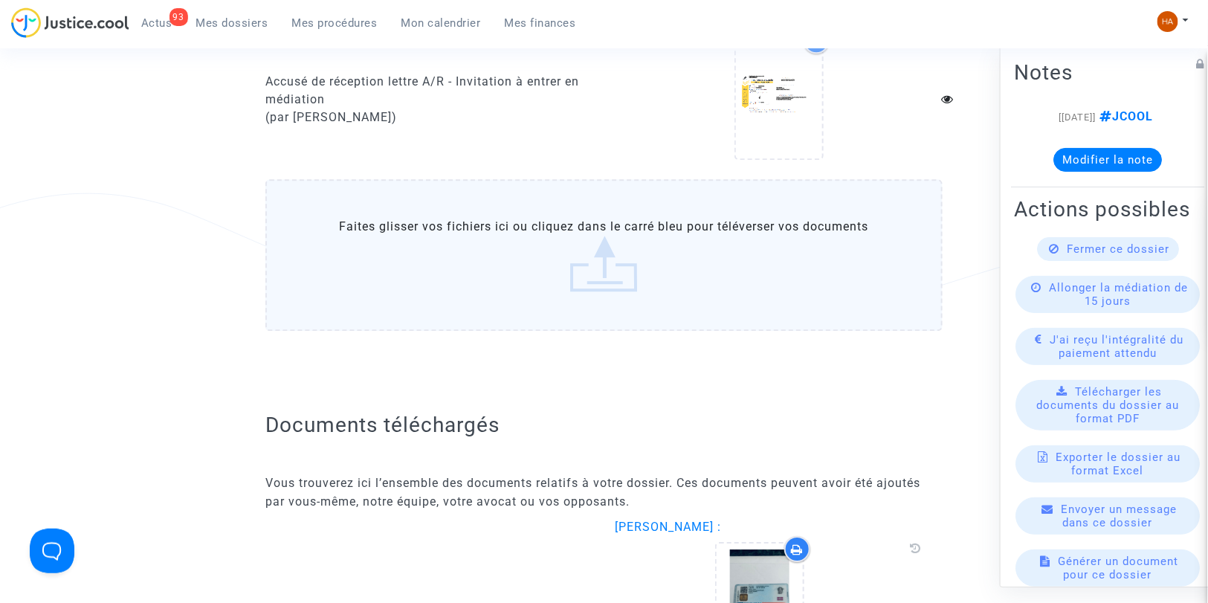
click at [606, 279] on label "Faites glisser vos fichiers ici ou cliquez dans le carré bleu pour téléverser v…" at bounding box center [603, 255] width 677 height 152
click at [0, 0] on input "Faites glisser vos fichiers ici ou cliquez dans le carré bleu pour téléverser v…" at bounding box center [0, 0] width 0 height 0
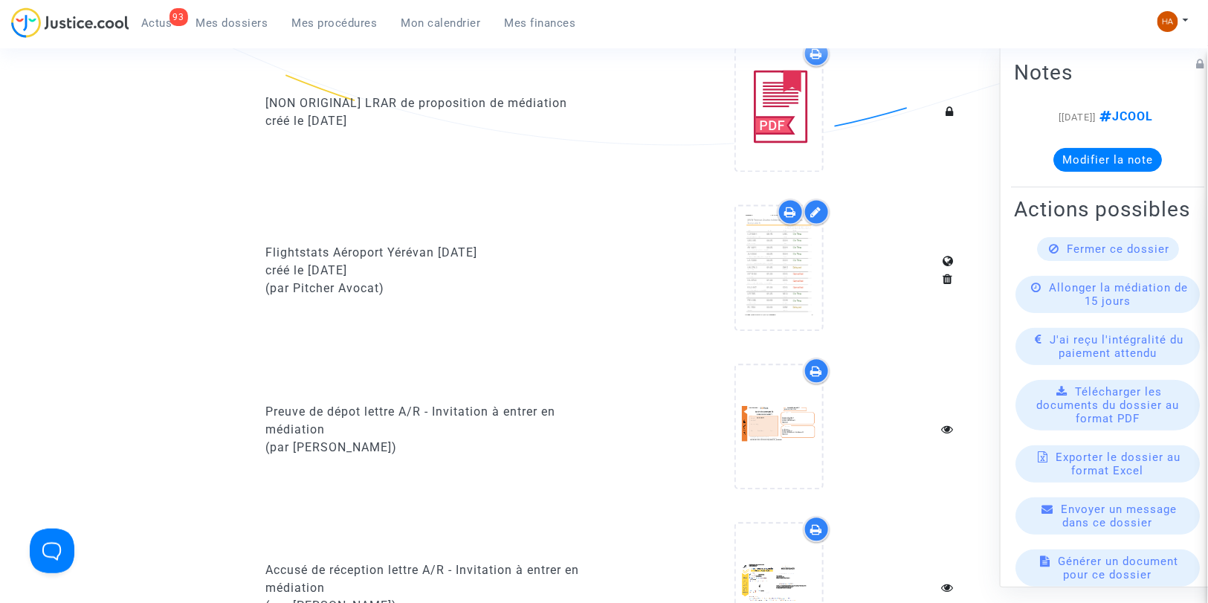
scroll to position [1047, 0]
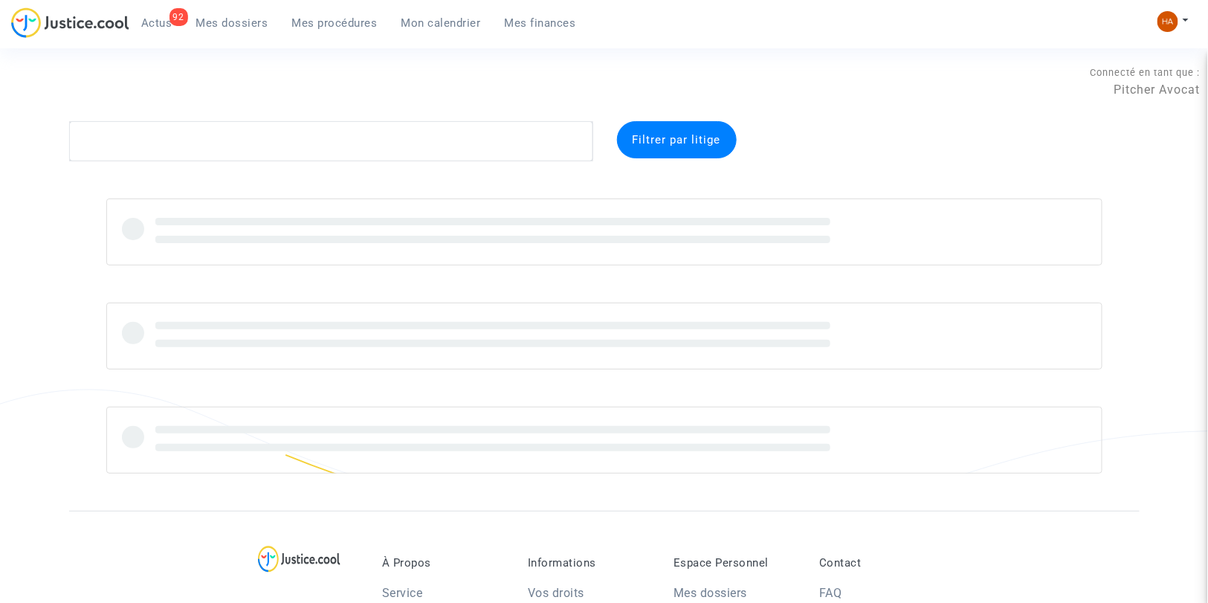
click at [242, 152] on textarea at bounding box center [331, 141] width 524 height 40
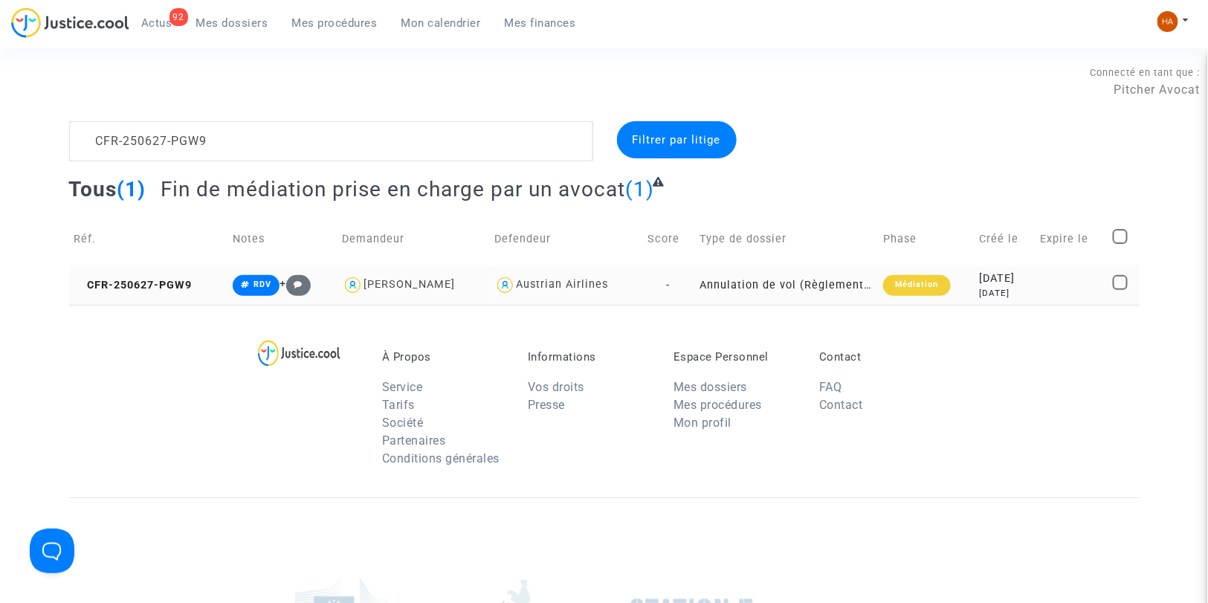
type textarea "CFR-250627-PGW9"
click at [694, 290] on td "Annulation de vol (Règlement CE n°261/2004)" at bounding box center [786, 284] width 184 height 39
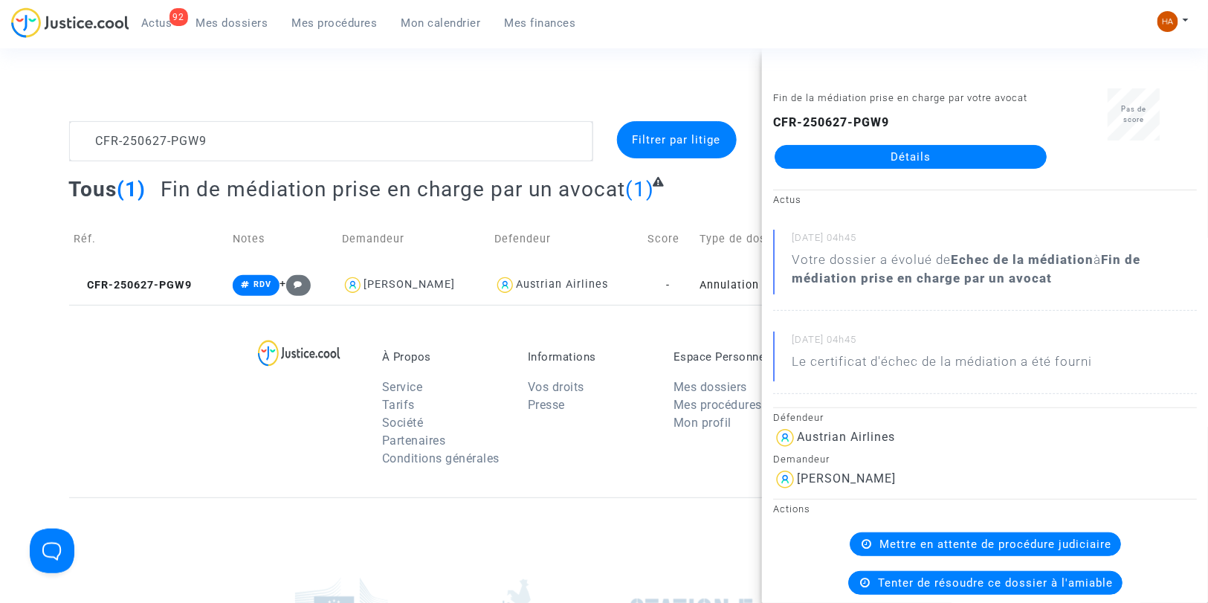
click at [827, 162] on link "Détails" at bounding box center [911, 157] width 272 height 24
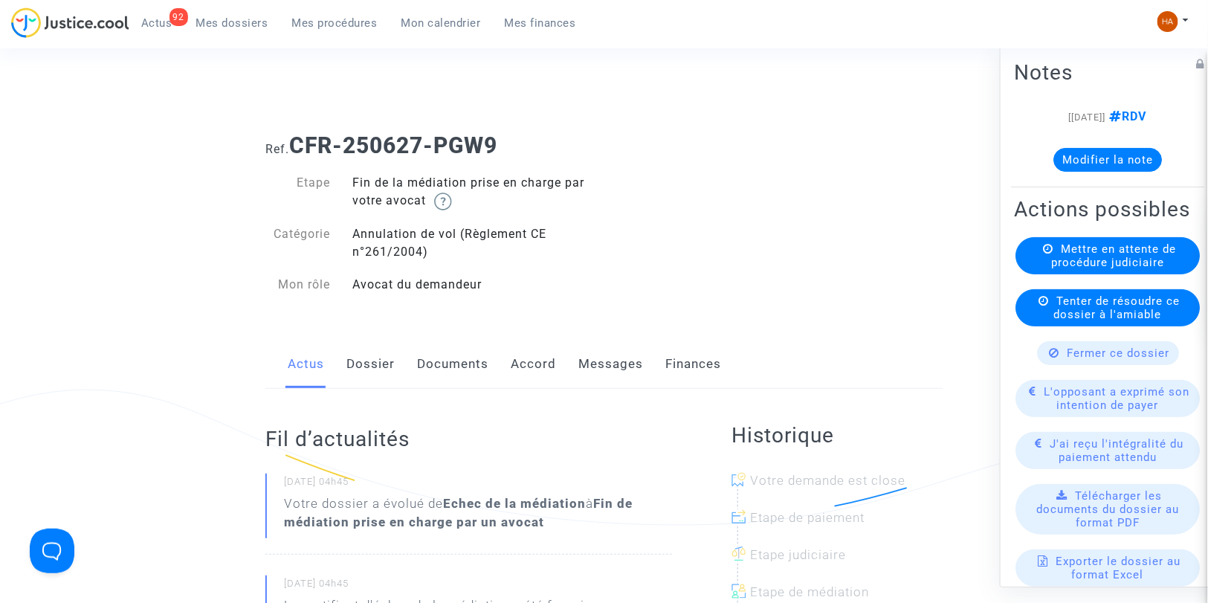
click at [377, 364] on link "Dossier" at bounding box center [370, 364] width 48 height 49
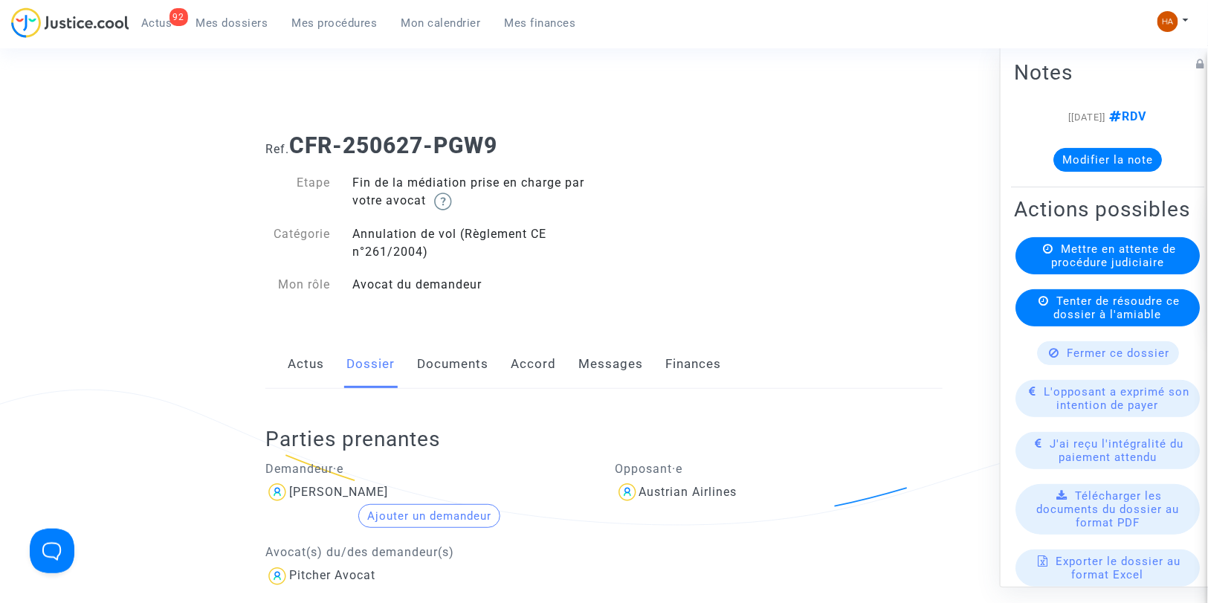
click at [605, 359] on link "Messages" at bounding box center [610, 364] width 65 height 49
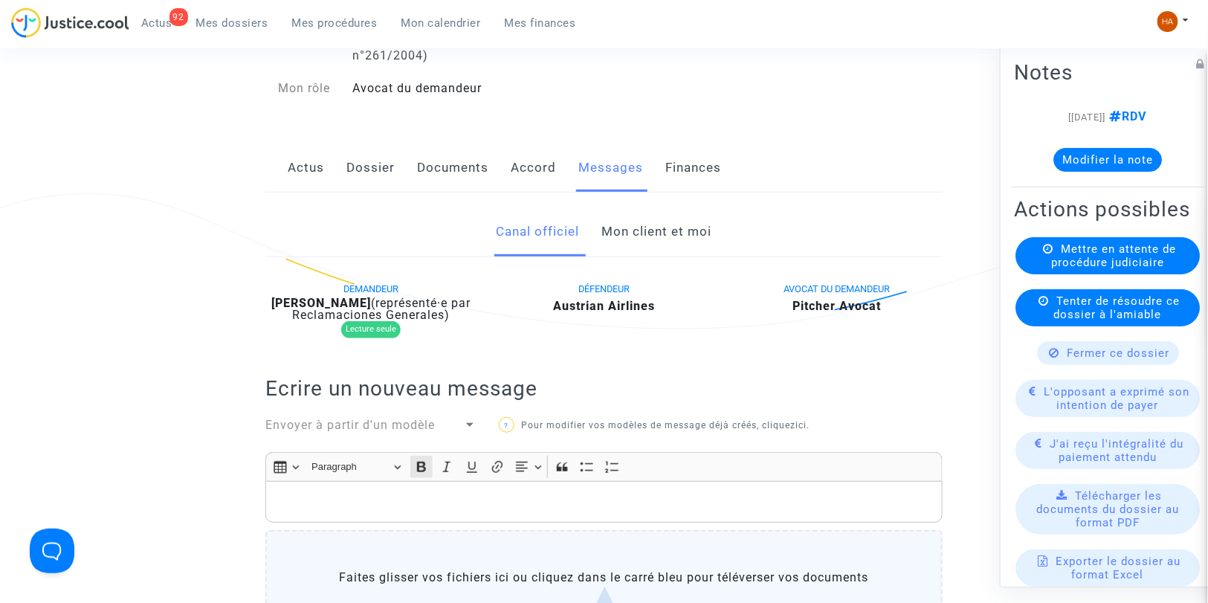
scroll to position [195, 0]
click at [310, 172] on link "Actus" at bounding box center [306, 169] width 36 height 49
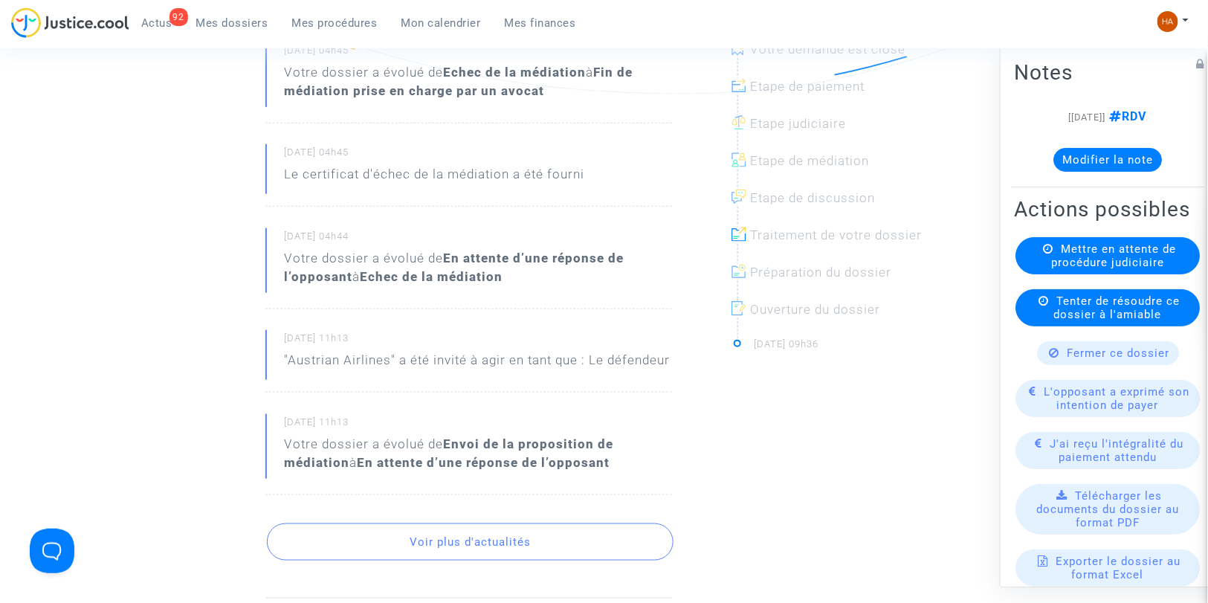
scroll to position [434, 0]
click at [377, 535] on button "Voir plus d'actualités" at bounding box center [470, 538] width 407 height 37
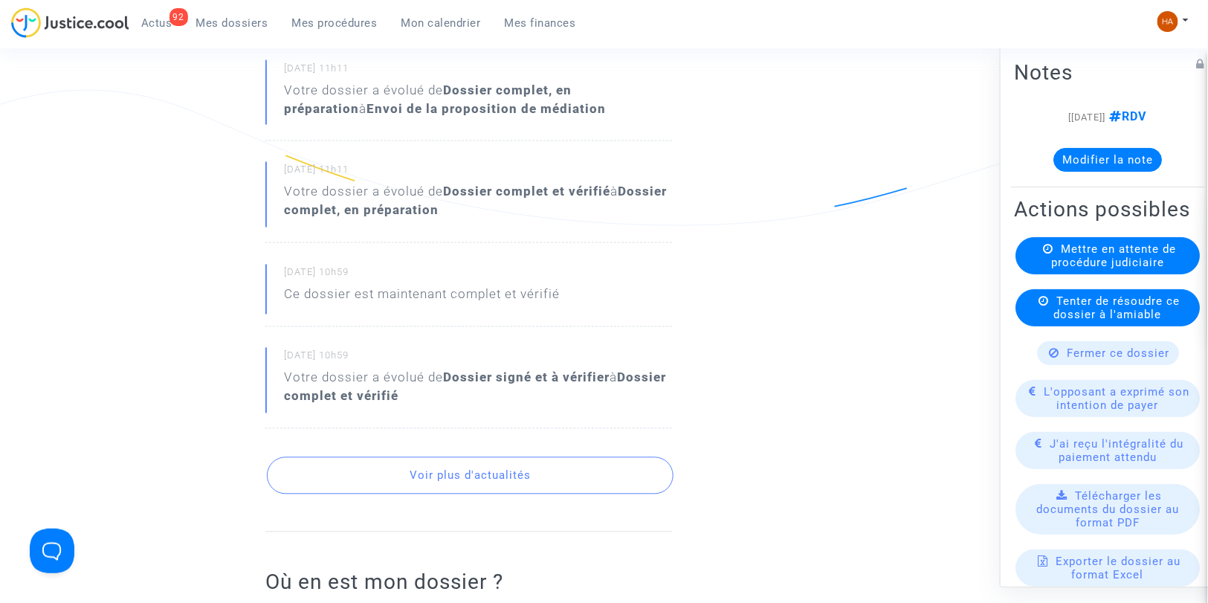
scroll to position [977, 0]
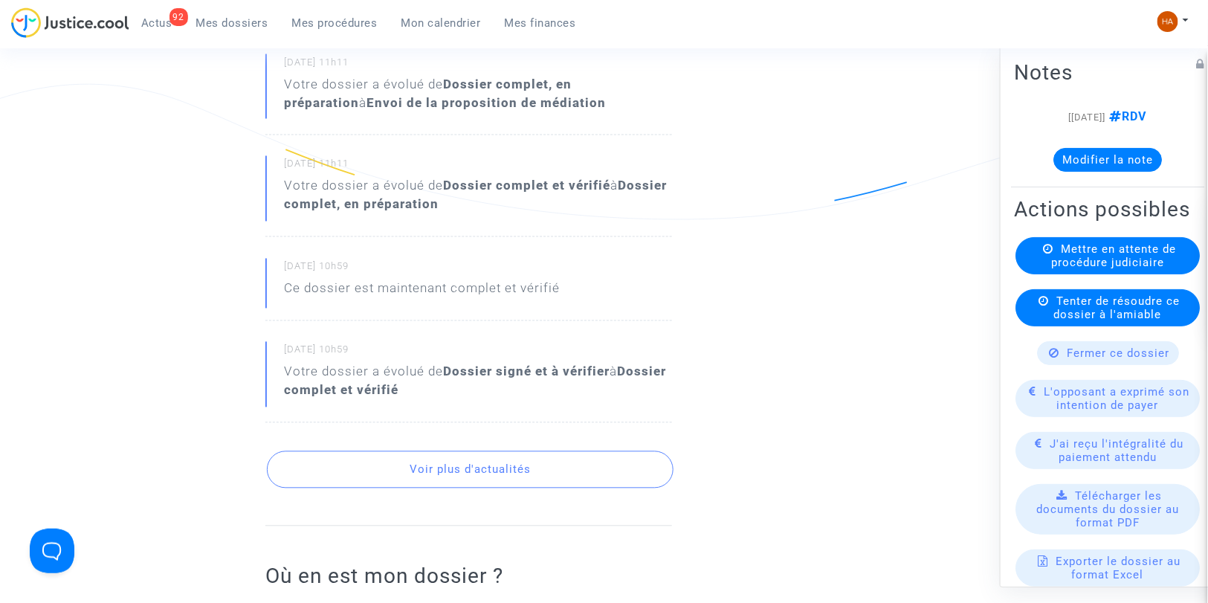
click at [521, 472] on button "Voir plus d'actualités" at bounding box center [470, 469] width 407 height 37
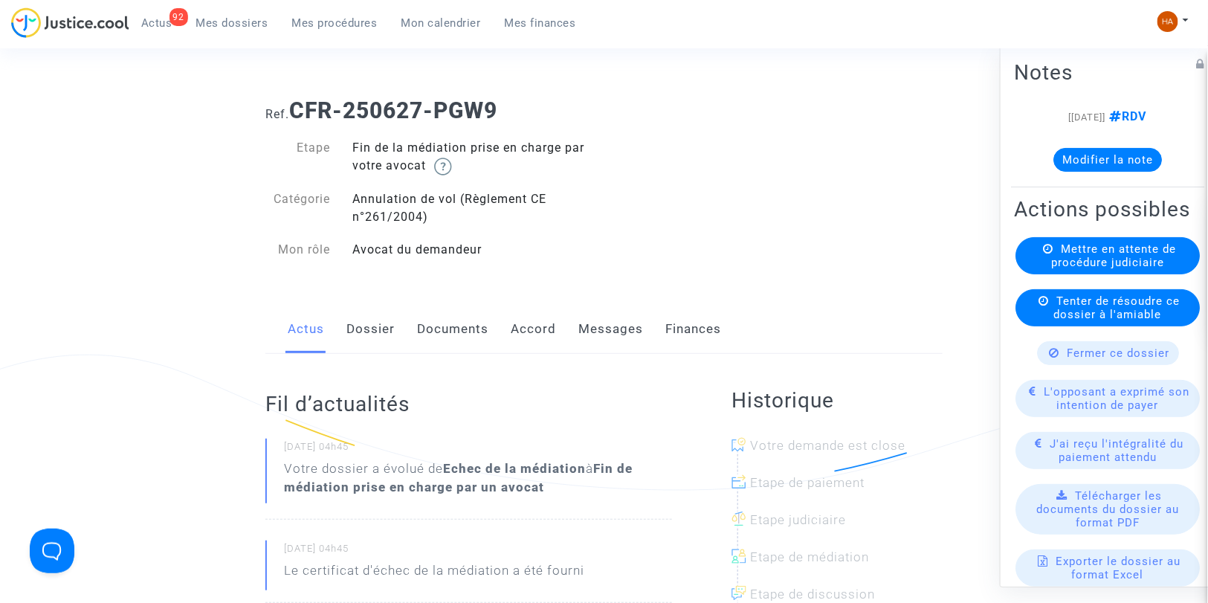
scroll to position [0, 0]
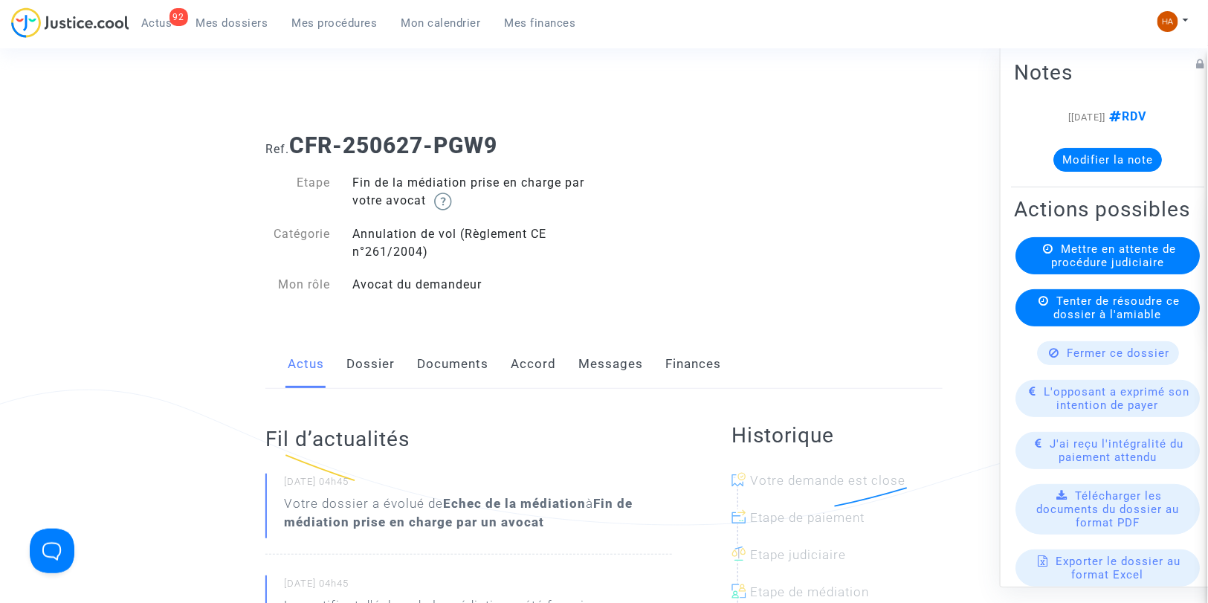
click at [456, 362] on link "Documents" at bounding box center [452, 364] width 71 height 49
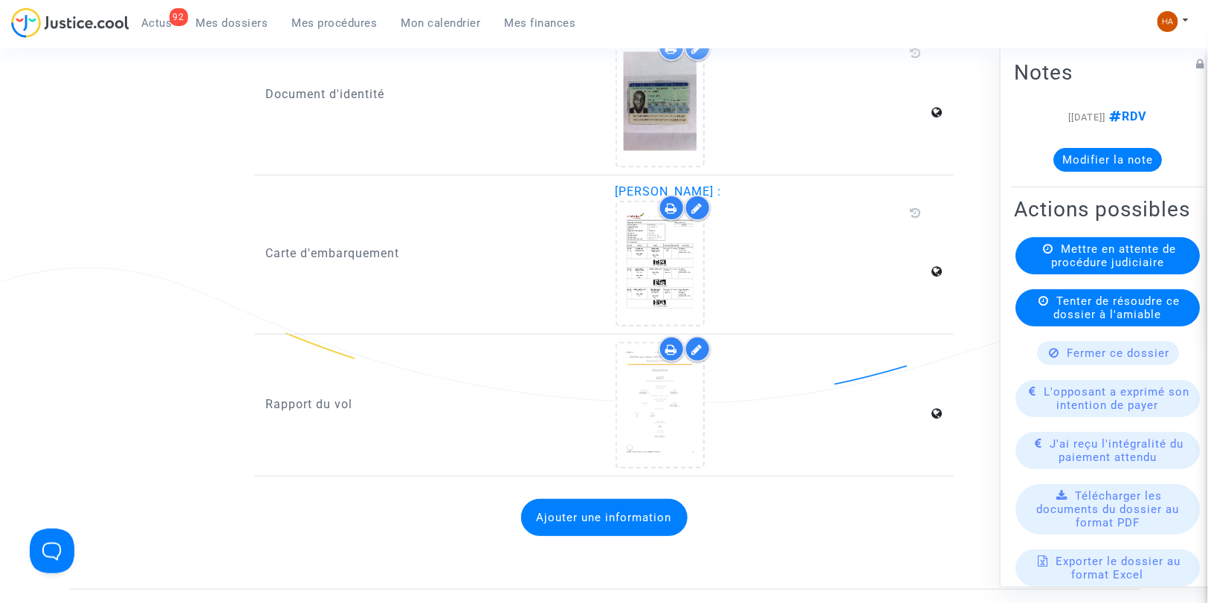
scroll to position [2139, 0]
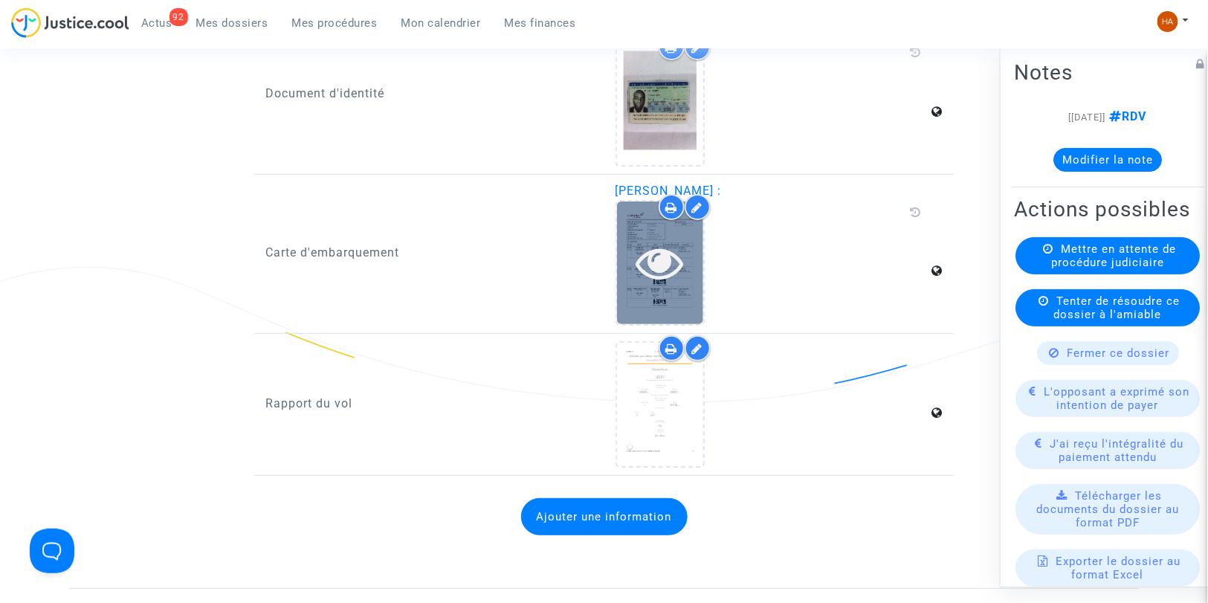
click at [633, 279] on div at bounding box center [660, 262] width 86 height 123
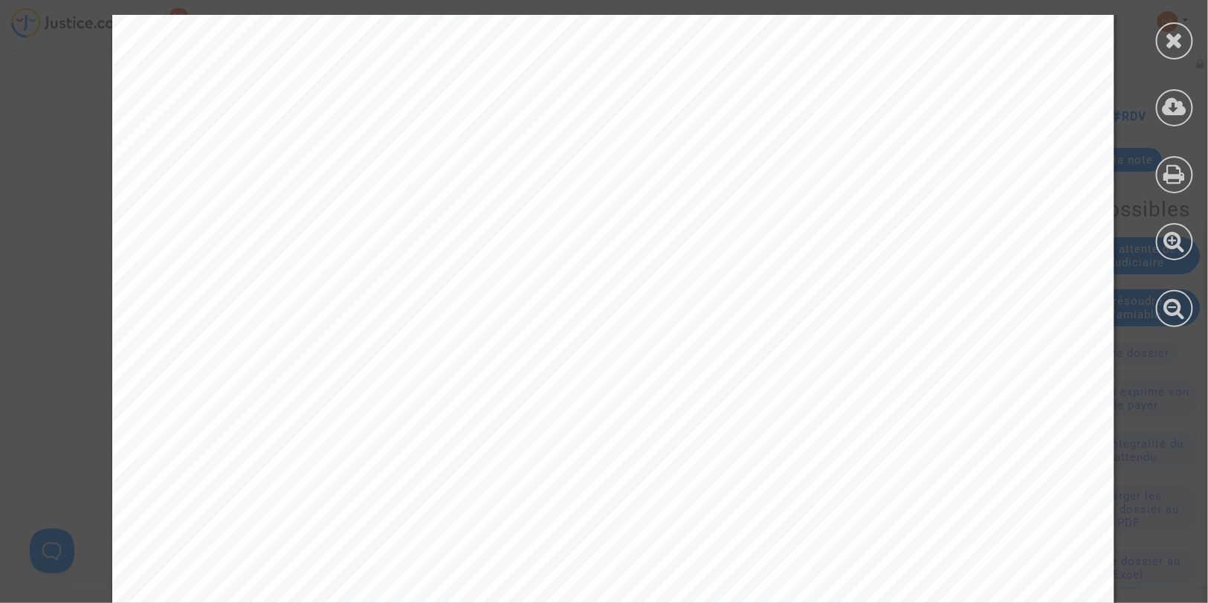
scroll to position [0, 0]
click at [1171, 43] on icon at bounding box center [1175, 40] width 19 height 22
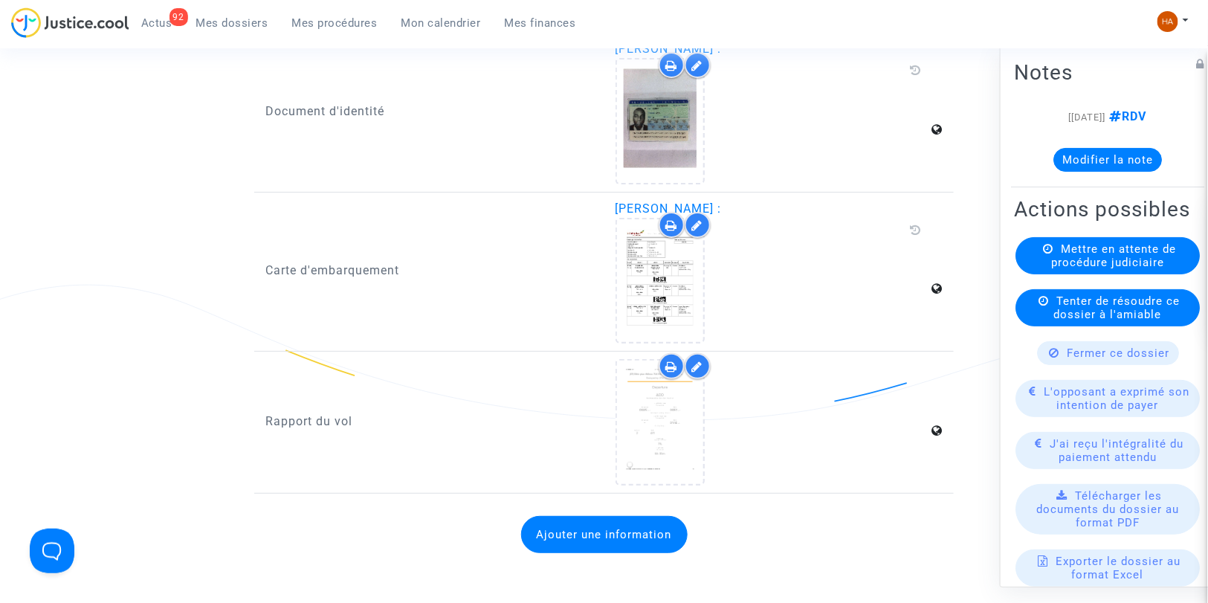
scroll to position [2123, 0]
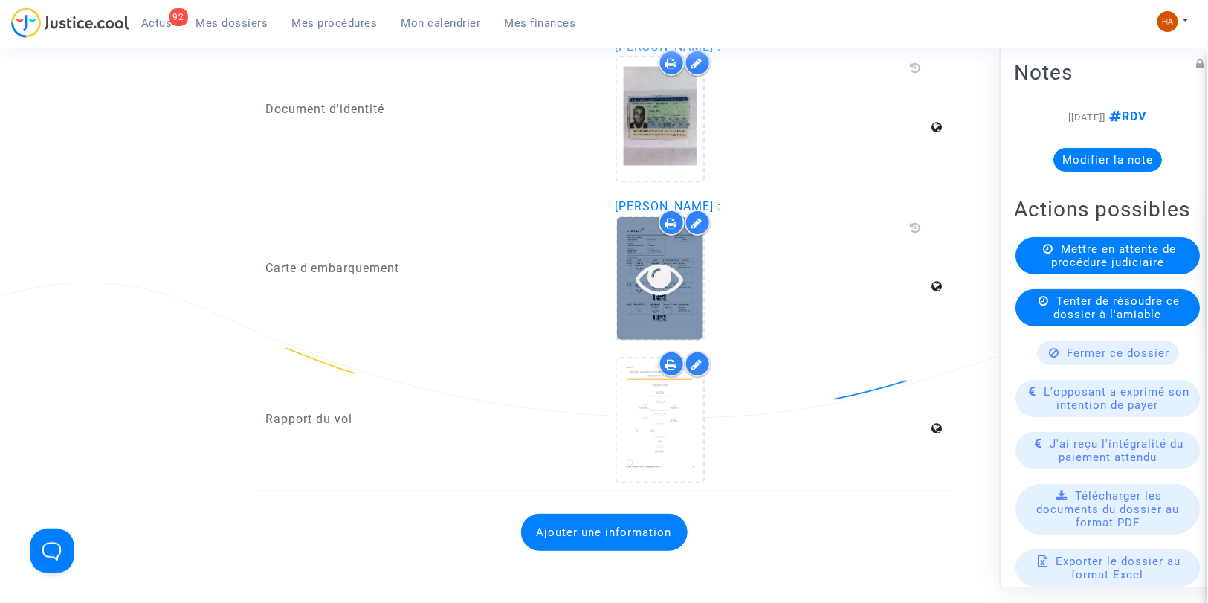
click at [675, 271] on icon at bounding box center [660, 278] width 48 height 48
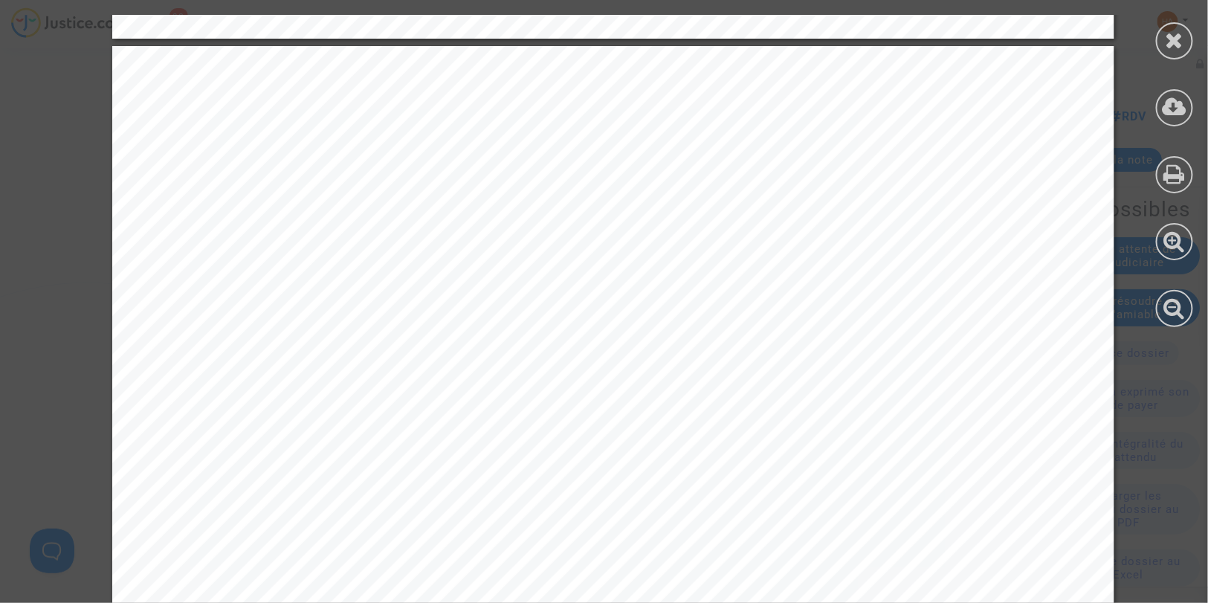
scroll to position [5670, 0]
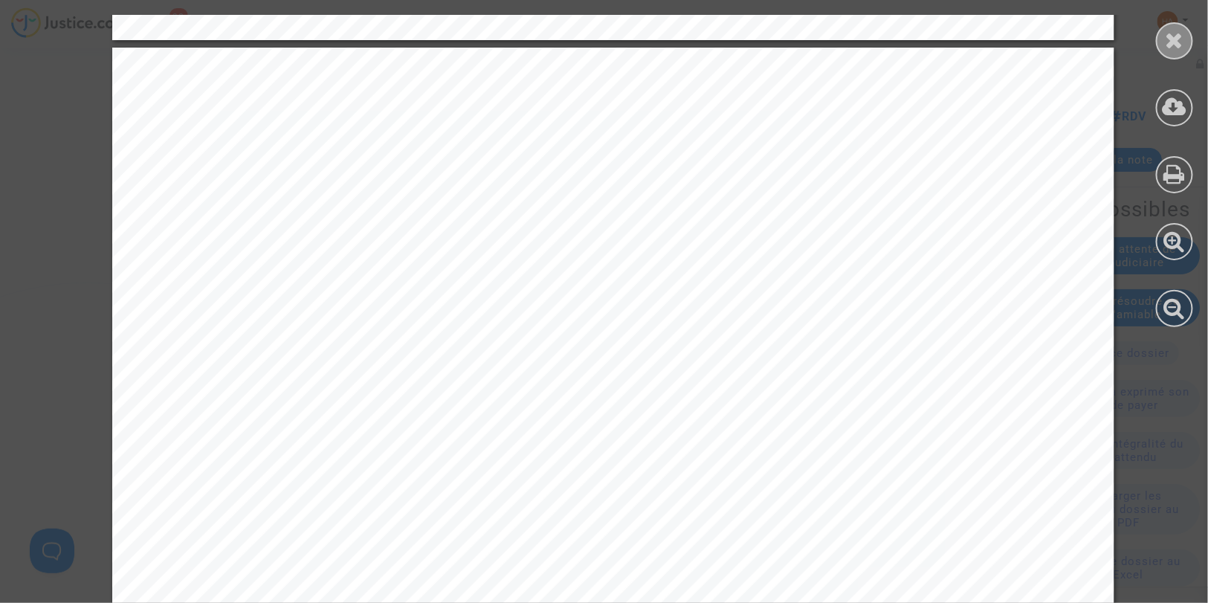
click at [1168, 39] on icon at bounding box center [1175, 40] width 19 height 22
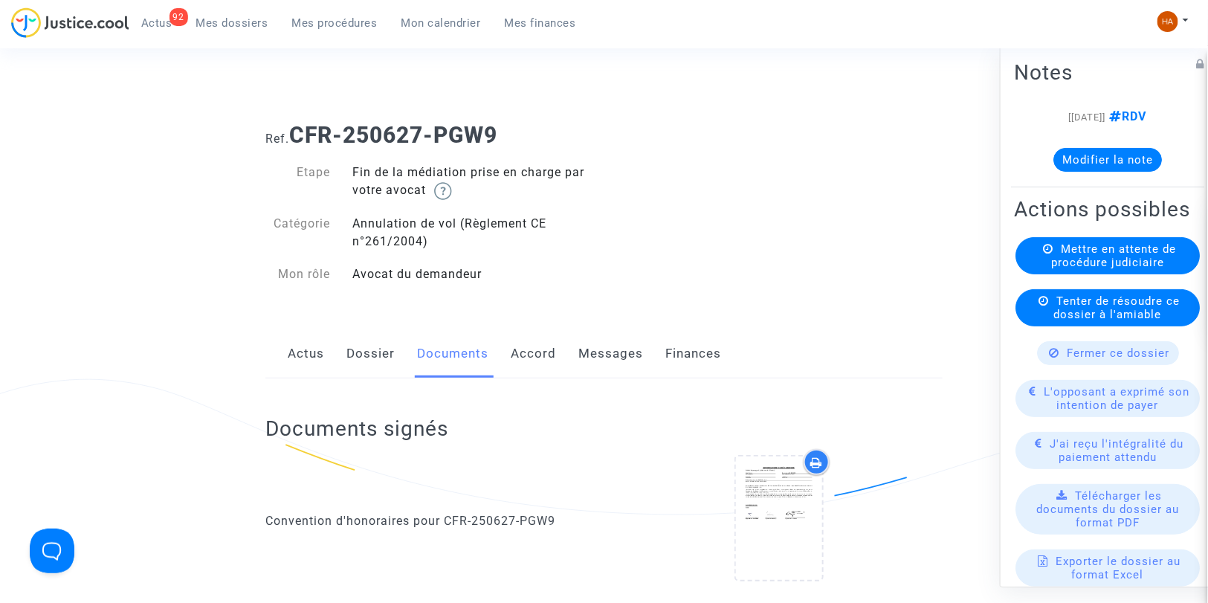
scroll to position [9, 0]
click at [357, 349] on link "Dossier" at bounding box center [370, 355] width 48 height 49
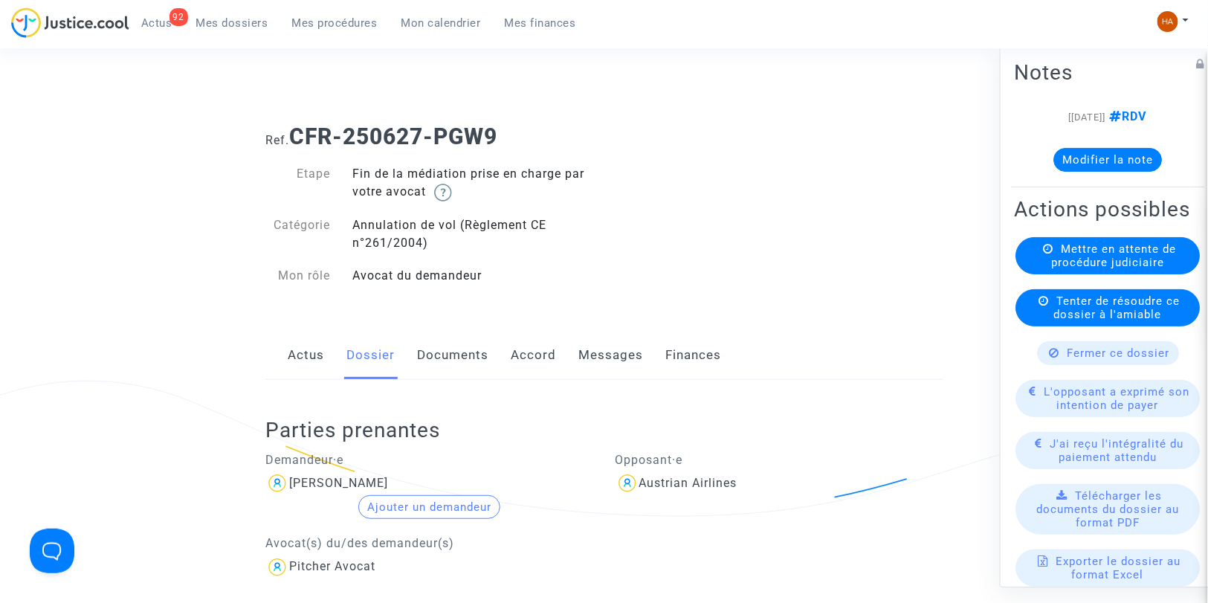
drag, startPoint x: 461, startPoint y: 354, endPoint x: 537, endPoint y: 375, distance: 79.5
click at [461, 354] on link "Documents" at bounding box center [452, 355] width 71 height 49
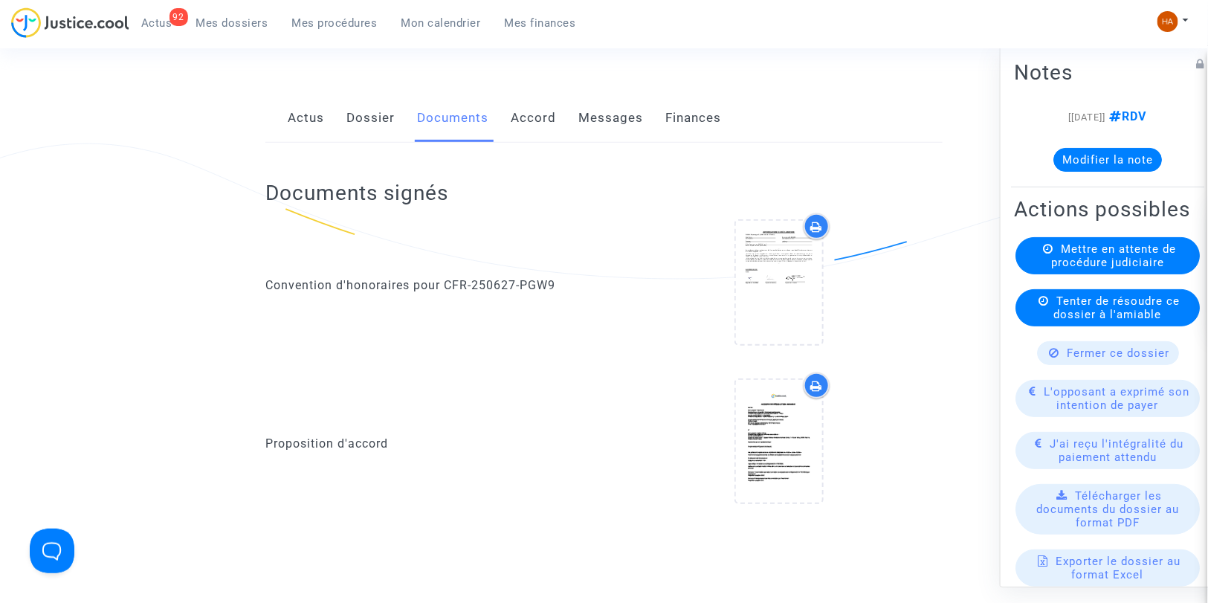
scroll to position [339, 0]
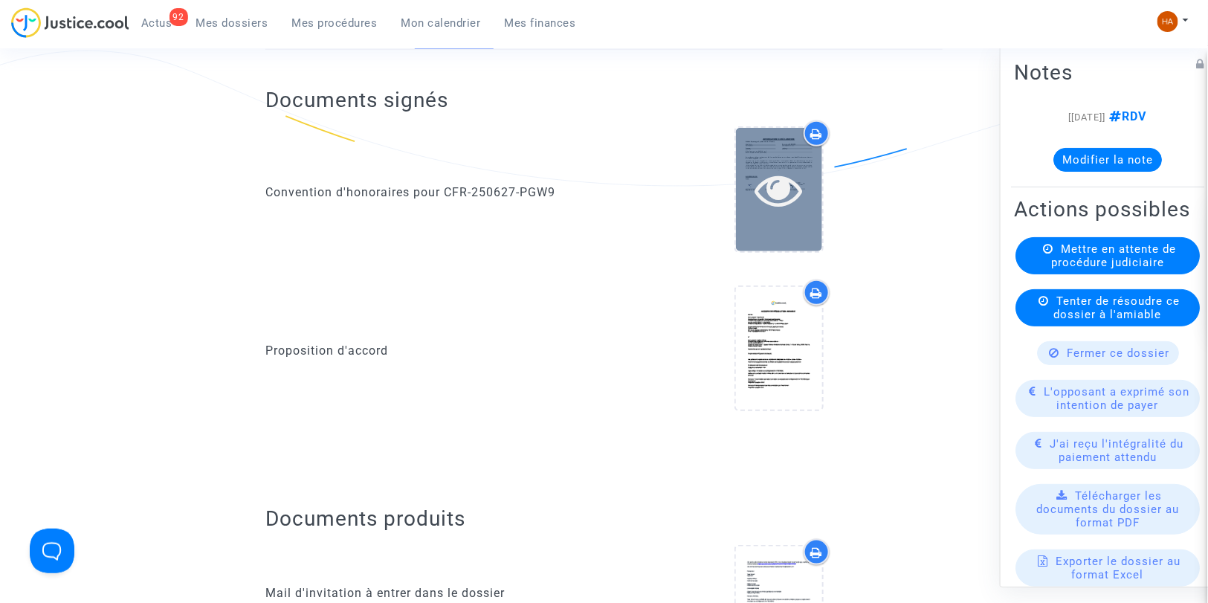
click at [775, 198] on icon at bounding box center [778, 190] width 48 height 48
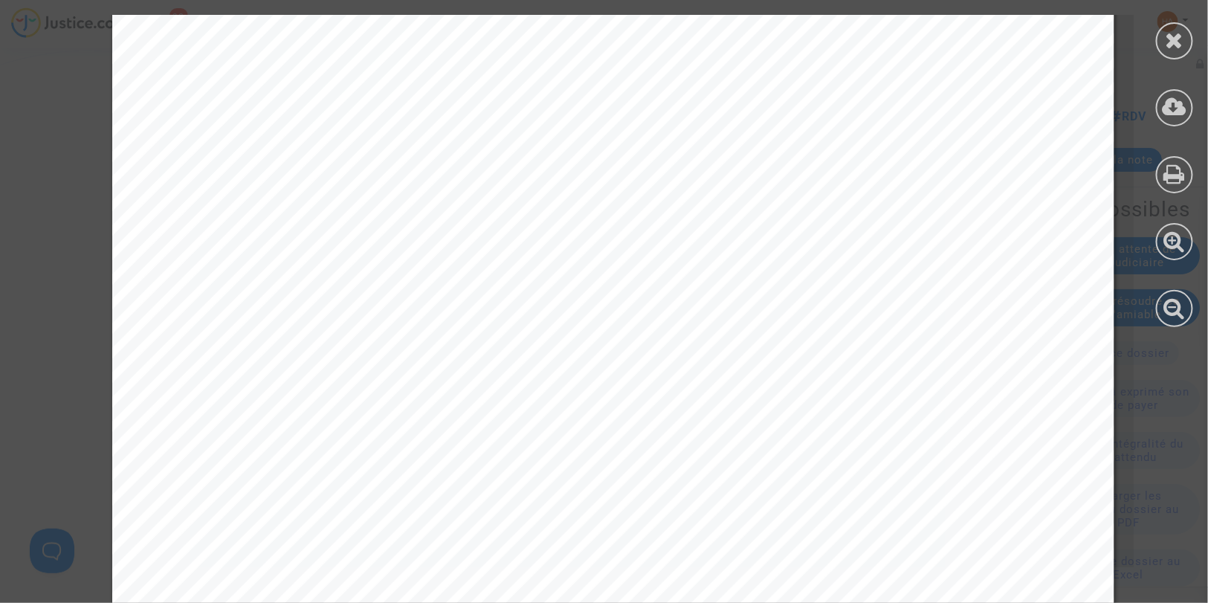
scroll to position [165, 0]
click at [1183, 54] on div at bounding box center [1174, 40] width 37 height 37
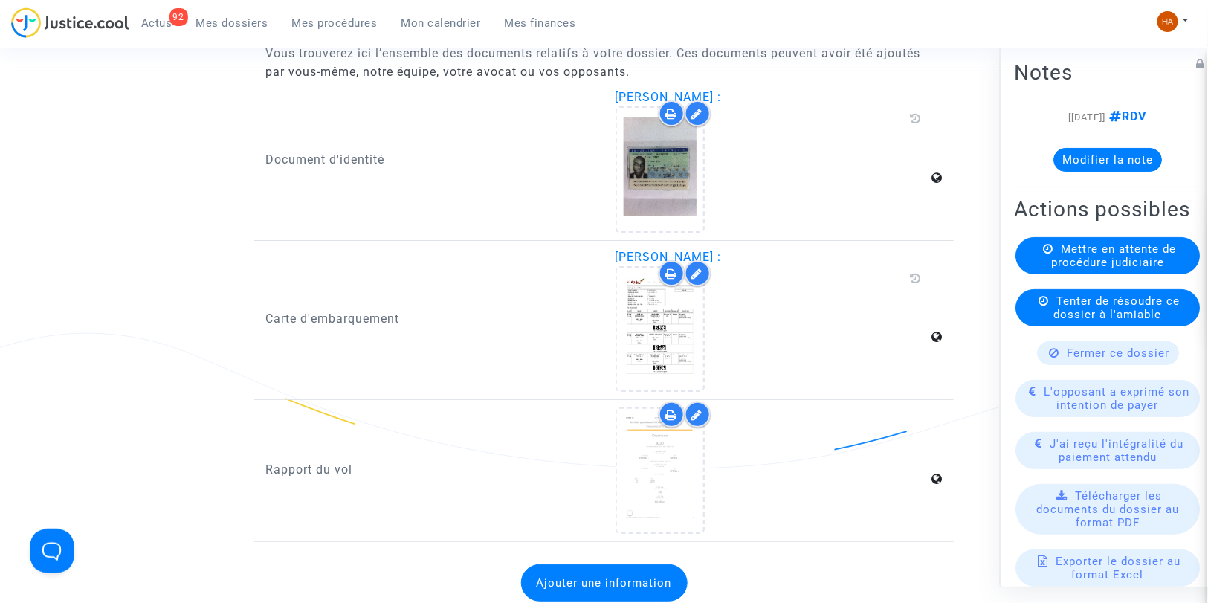
scroll to position [2074, 0]
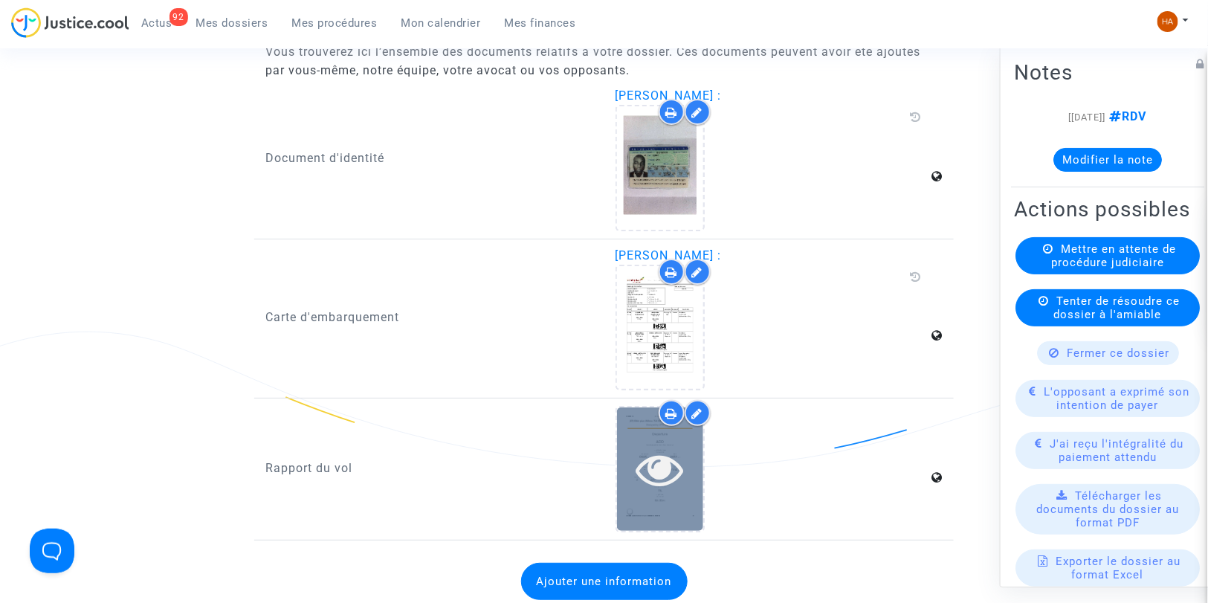
click at [682, 476] on div at bounding box center [660, 468] width 86 height 123
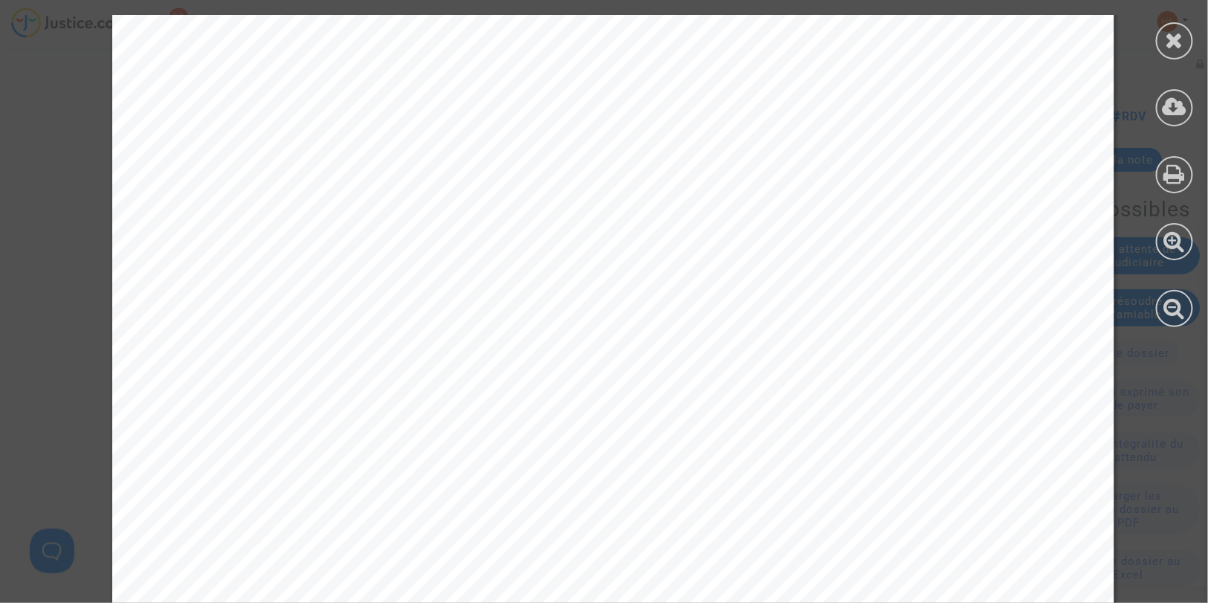
scroll to position [743, 0]
click at [1186, 35] on div at bounding box center [1174, 40] width 37 height 37
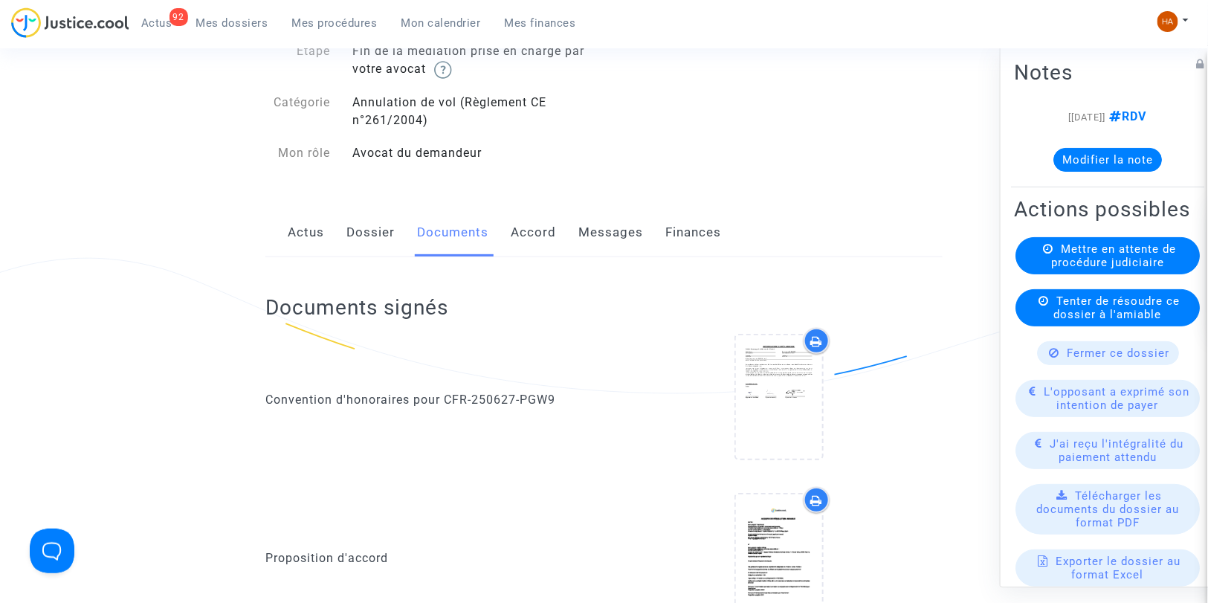
scroll to position [0, 0]
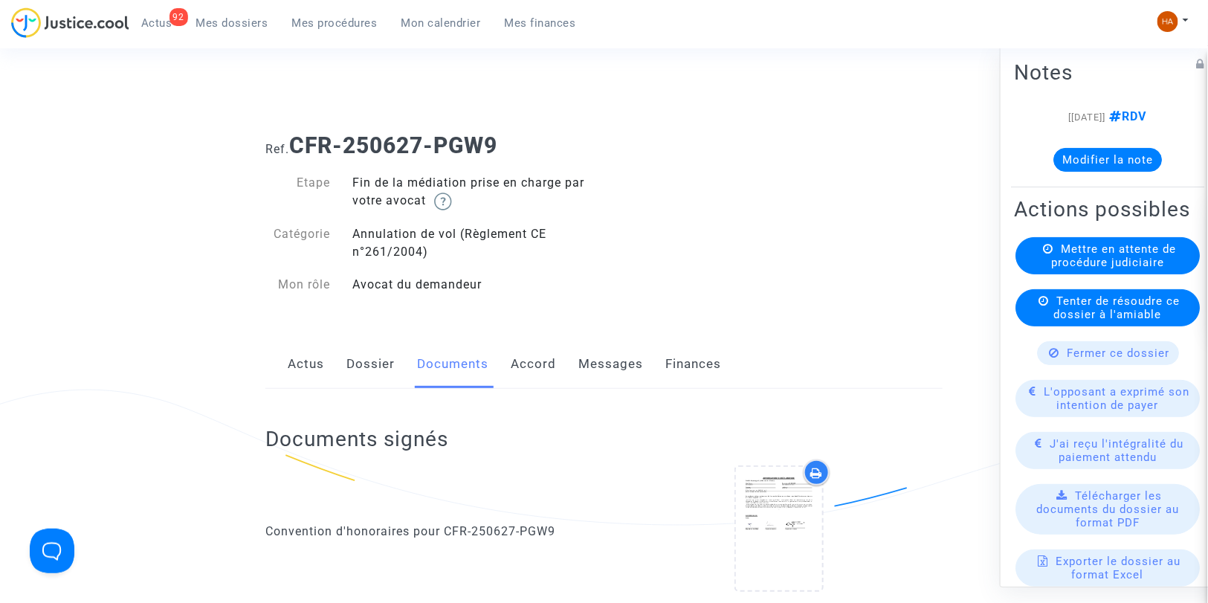
click at [604, 364] on link "Messages" at bounding box center [610, 364] width 65 height 49
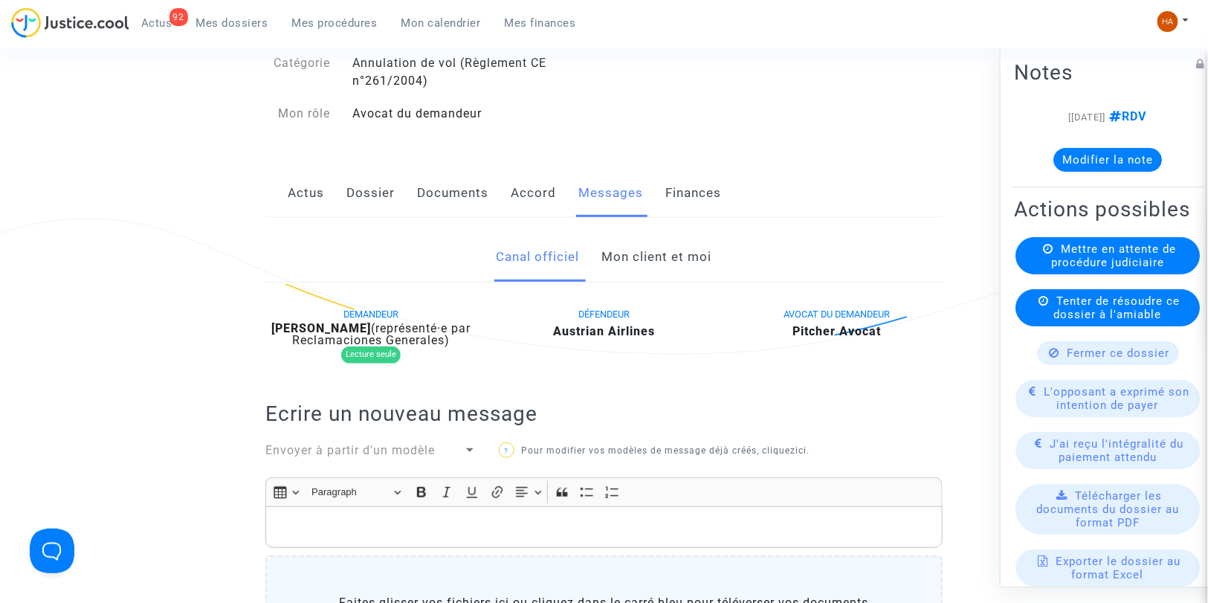
scroll to position [165, 0]
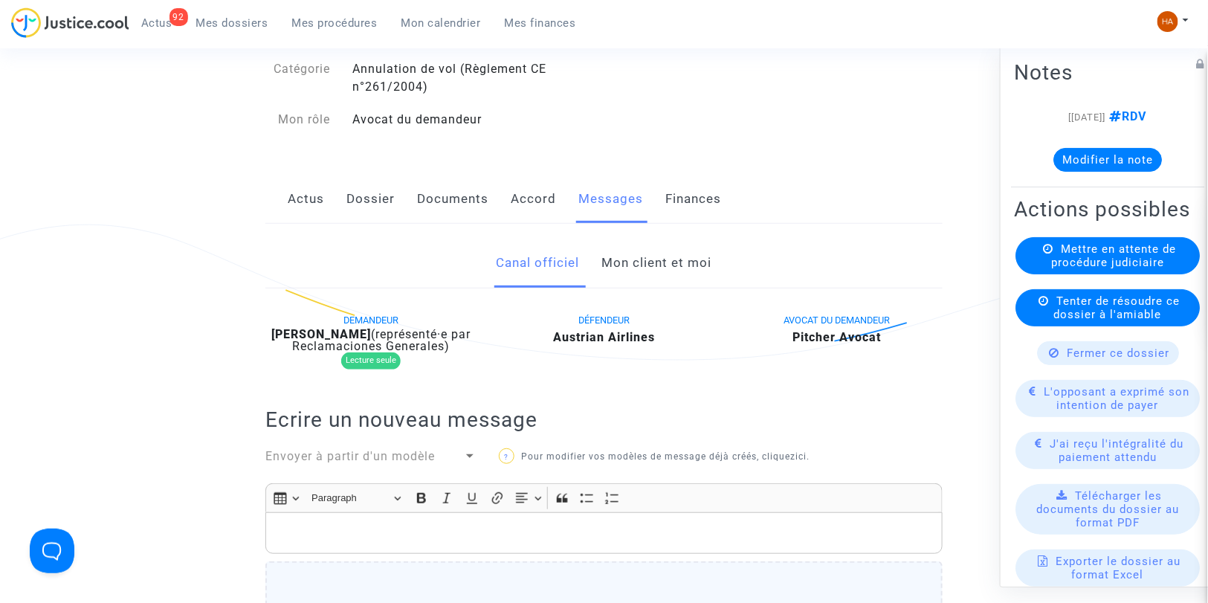
click at [629, 270] on link "Mon client et moi" at bounding box center [657, 263] width 110 height 49
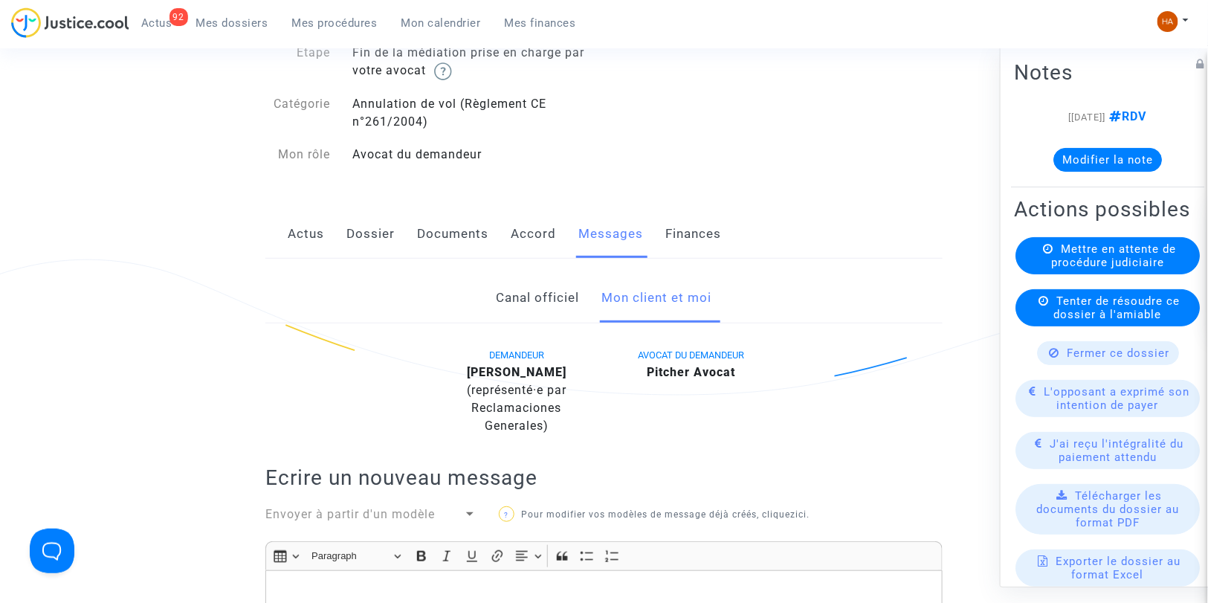
scroll to position [83, 0]
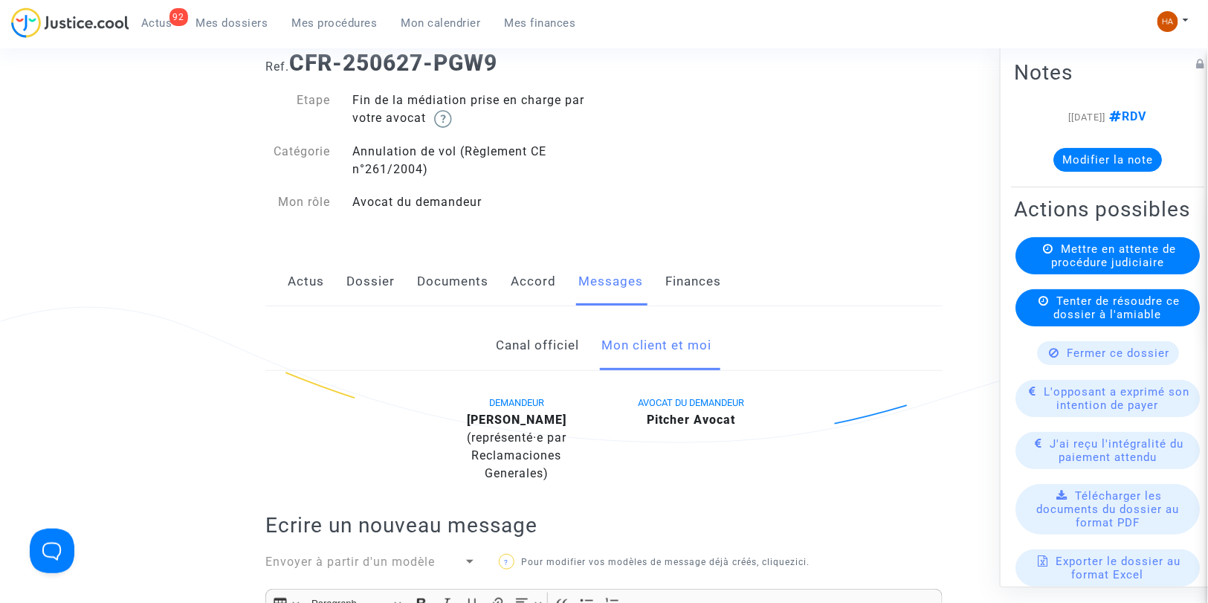
click at [457, 284] on link "Documents" at bounding box center [452, 281] width 71 height 49
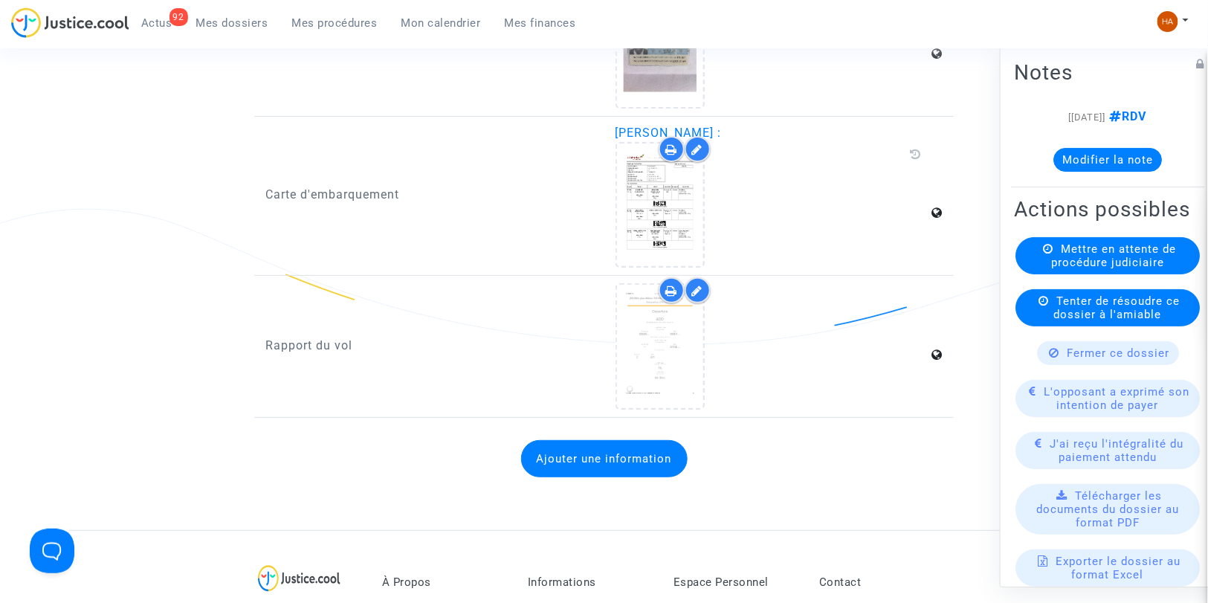
scroll to position [2230, 0]
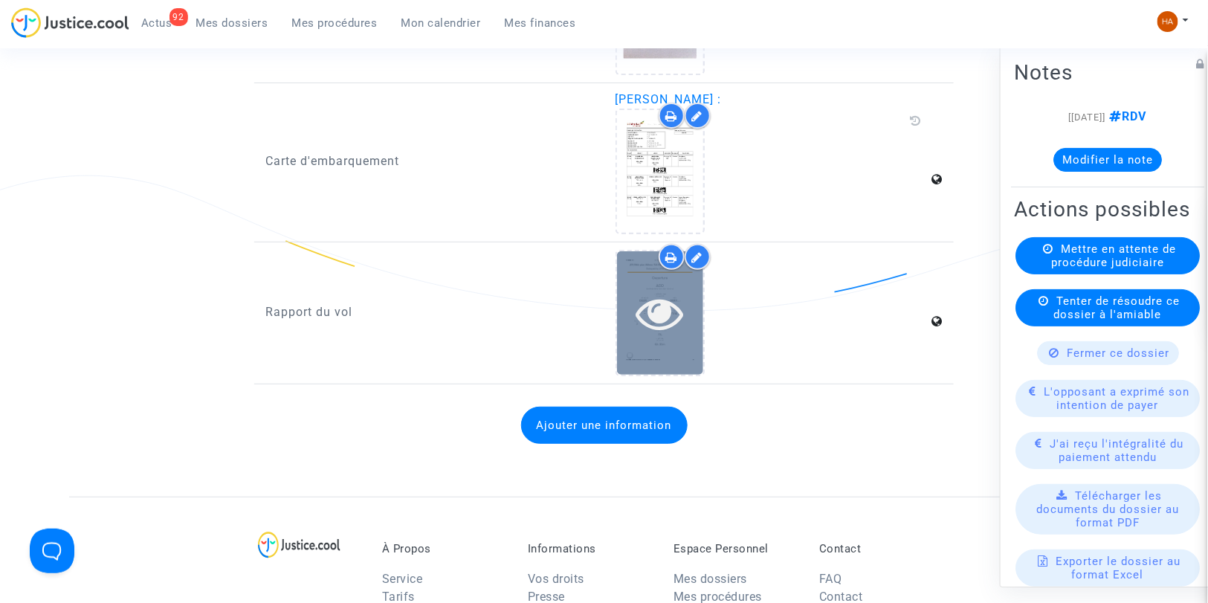
click at [643, 306] on icon at bounding box center [660, 313] width 48 height 48
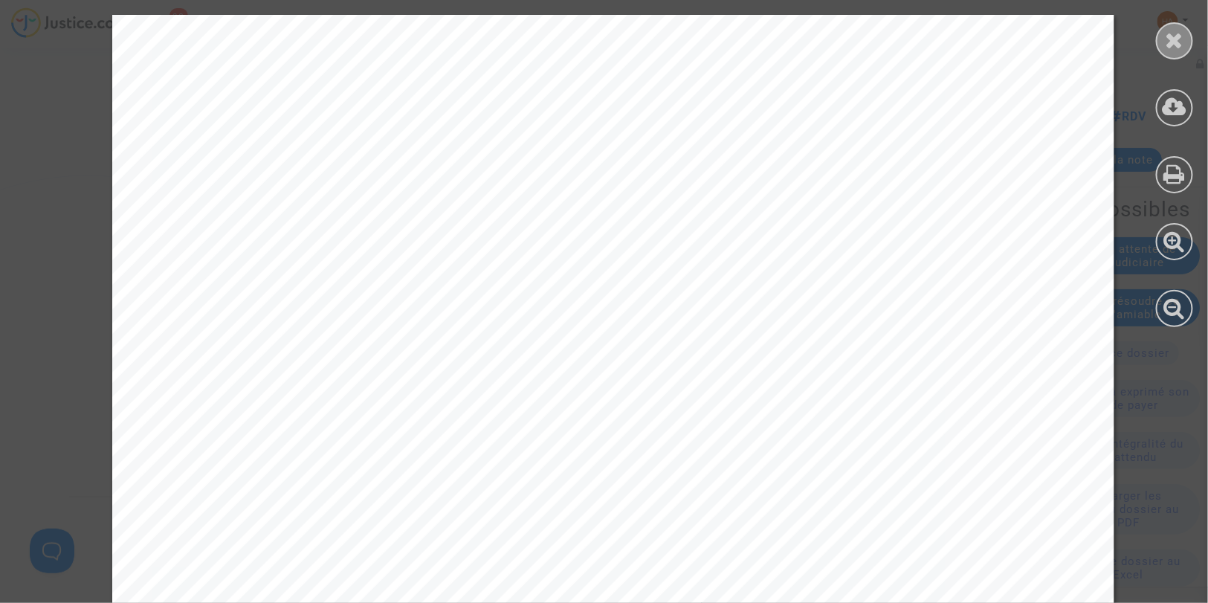
click at [1164, 45] on div at bounding box center [1174, 40] width 37 height 37
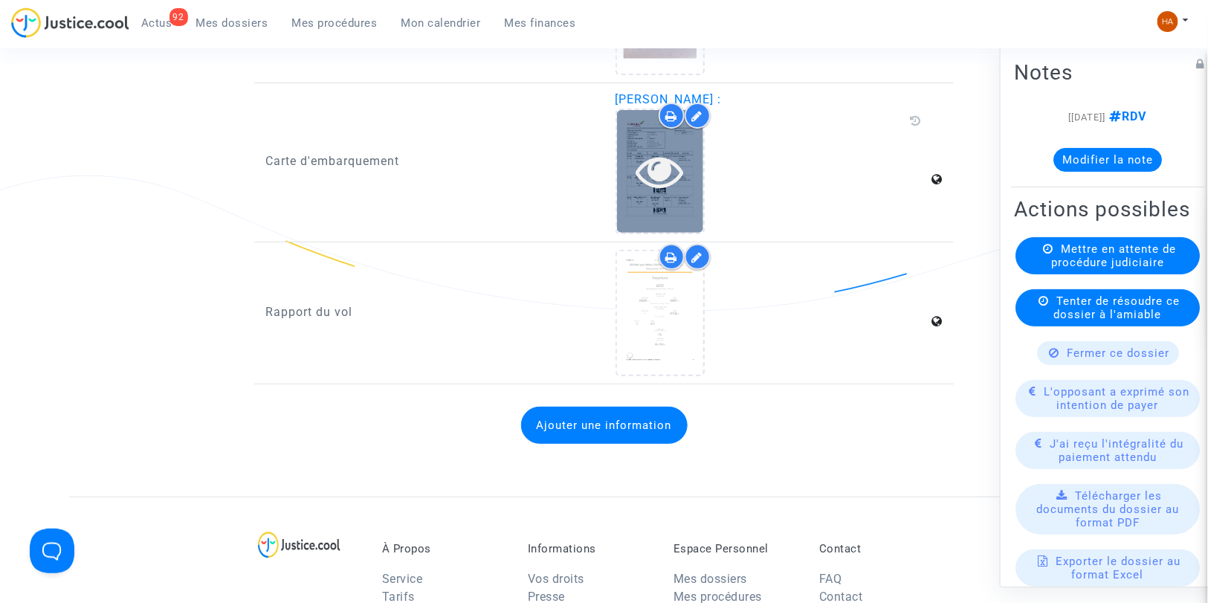
click at [639, 174] on icon at bounding box center [660, 171] width 48 height 48
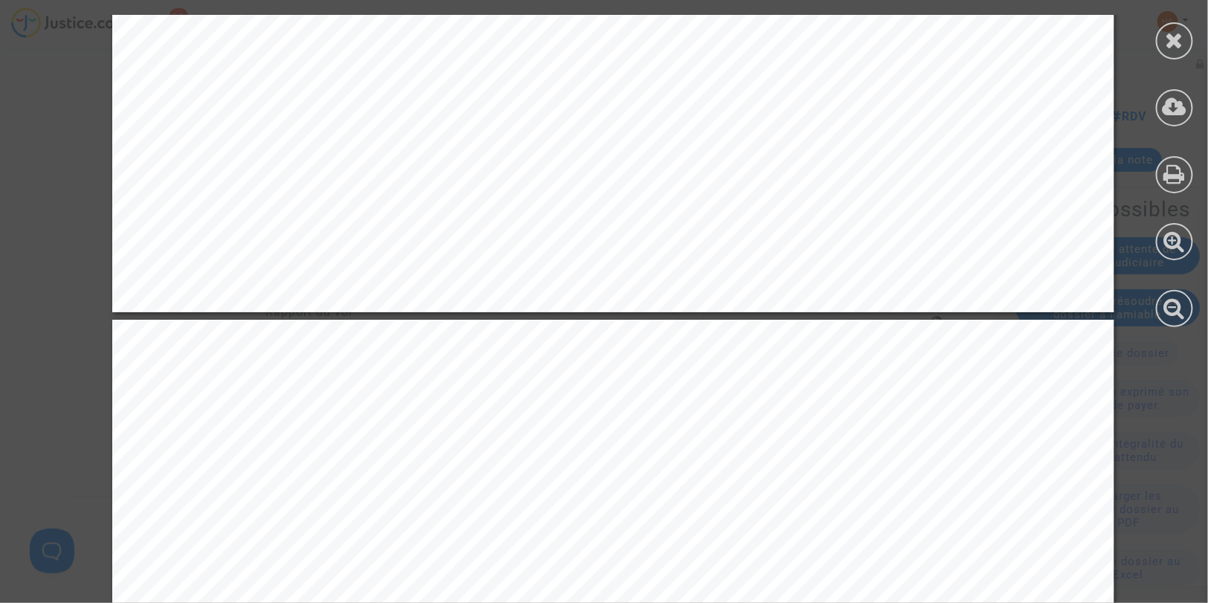
scroll to position [2560, 0]
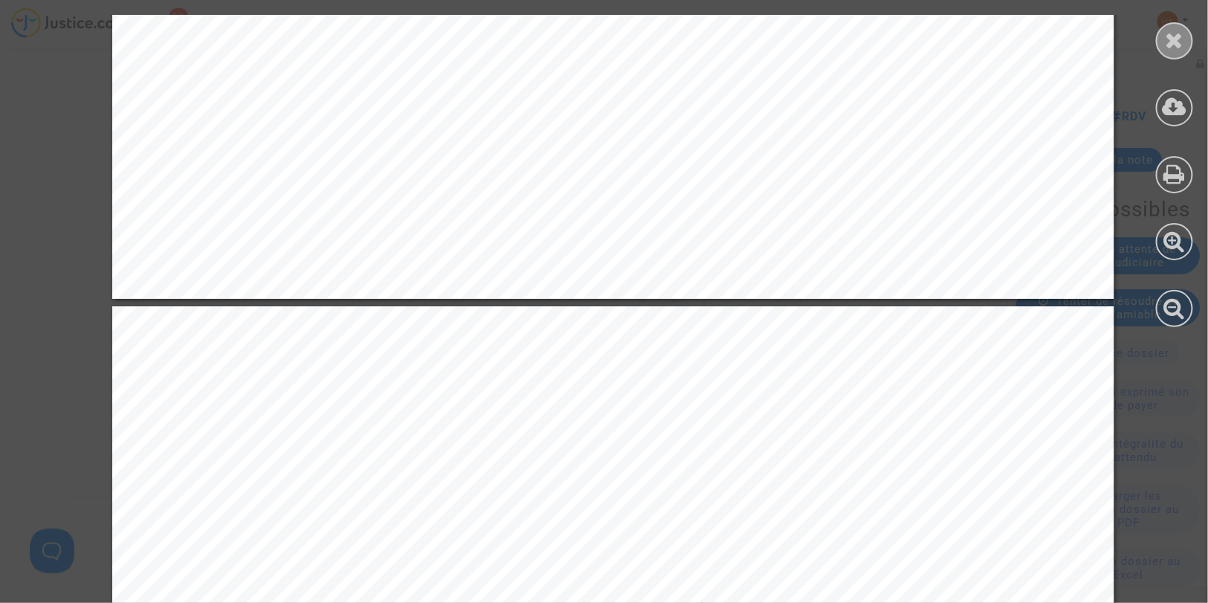
click at [1179, 35] on icon at bounding box center [1175, 40] width 19 height 22
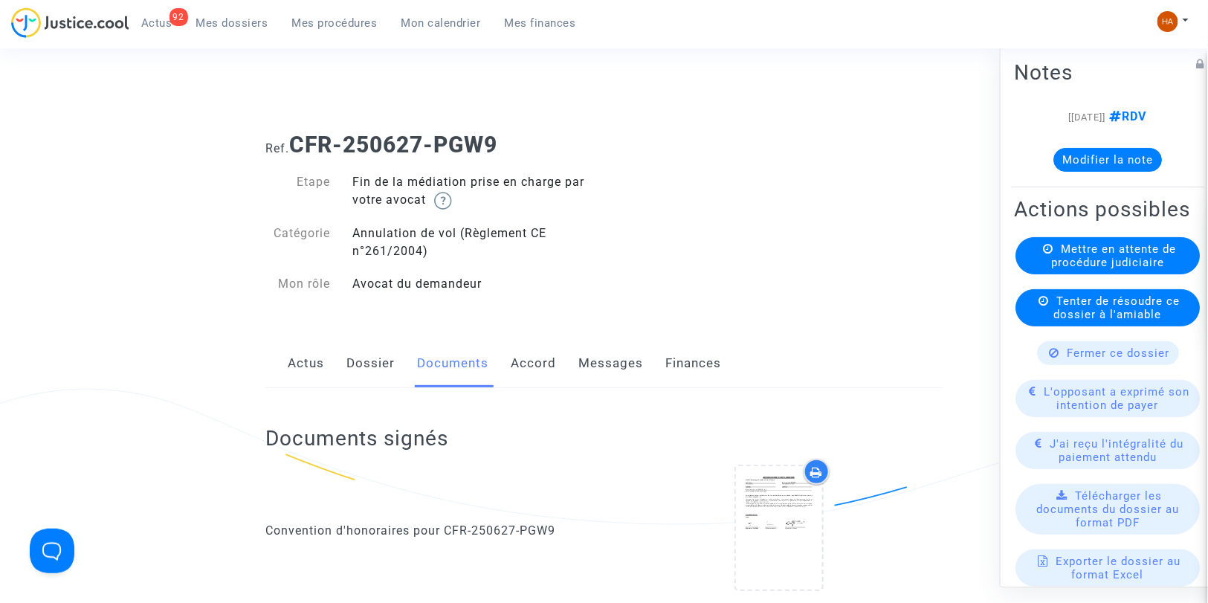
scroll to position [0, 0]
click at [377, 362] on link "Dossier" at bounding box center [370, 364] width 48 height 49
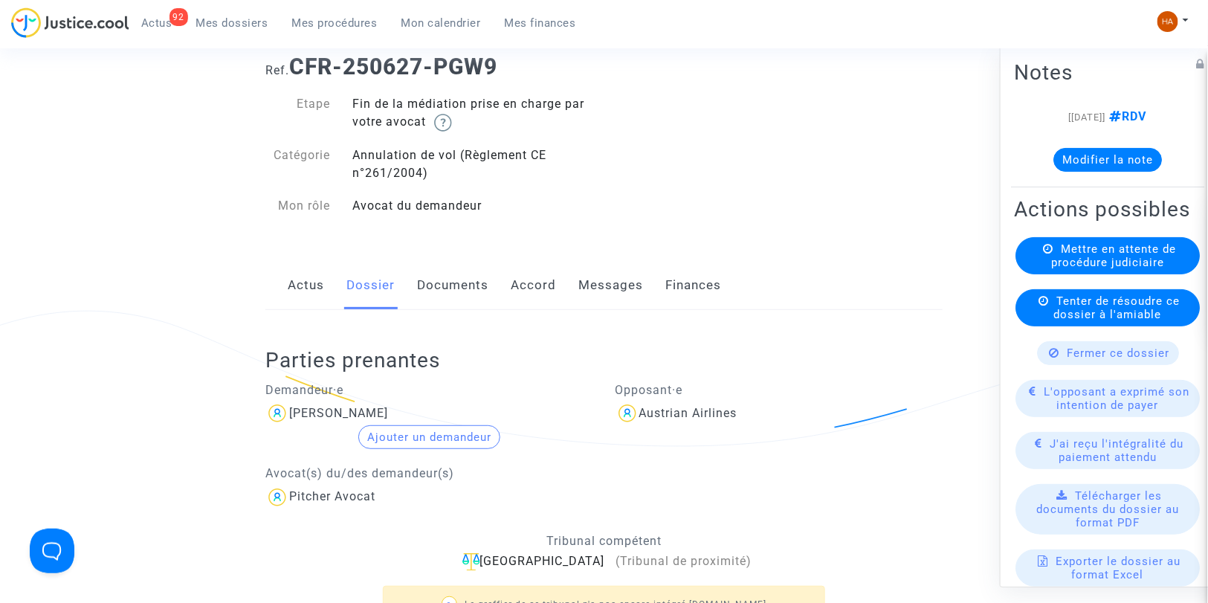
scroll to position [83, 0]
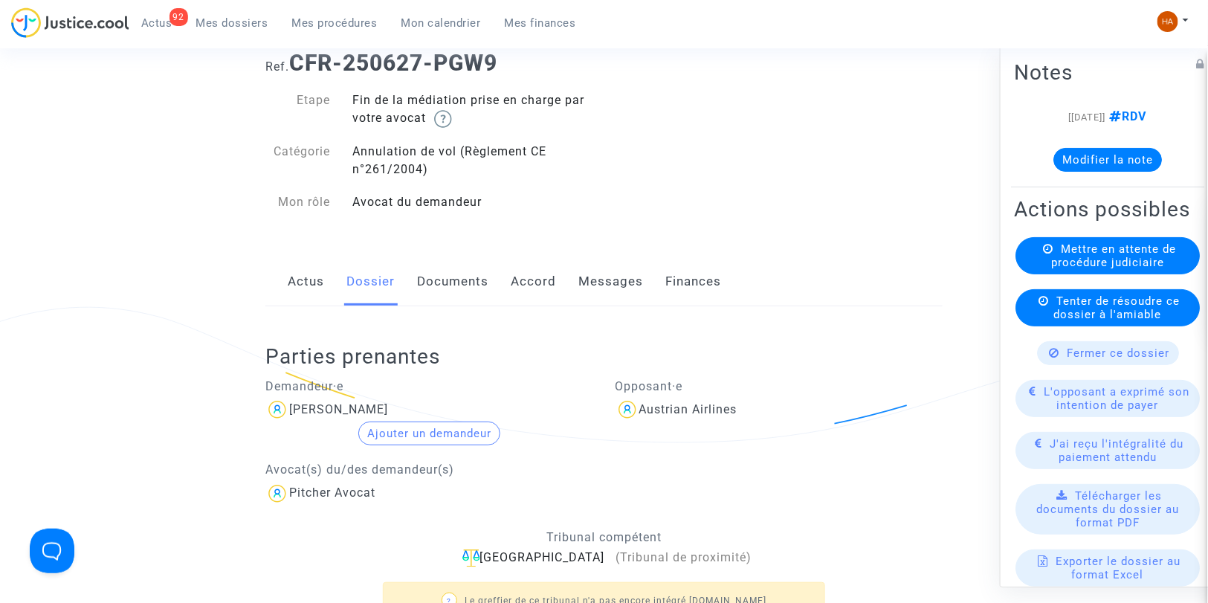
click at [458, 281] on link "Documents" at bounding box center [452, 281] width 71 height 49
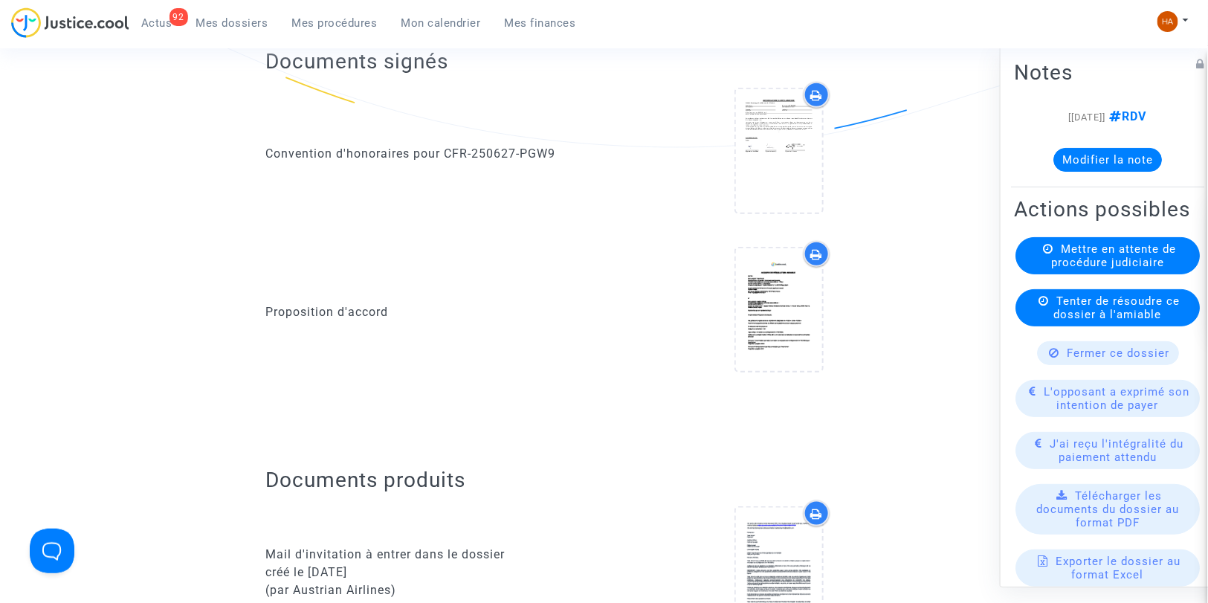
scroll to position [413, 0]
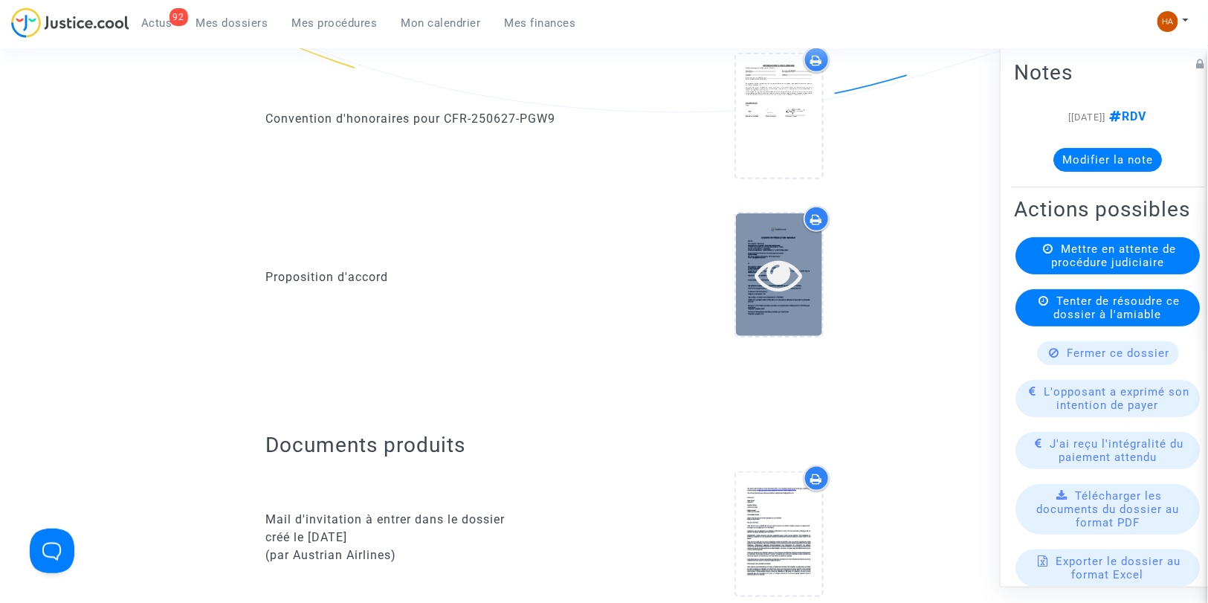
click at [771, 284] on icon at bounding box center [778, 275] width 48 height 48
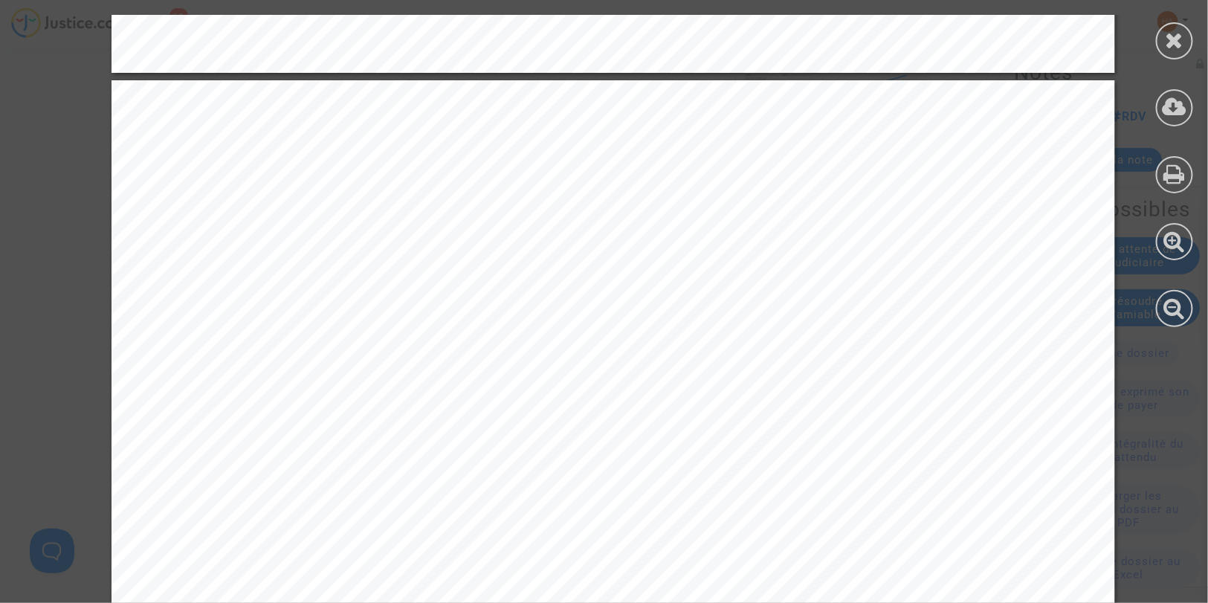
scroll to position [2808, 0]
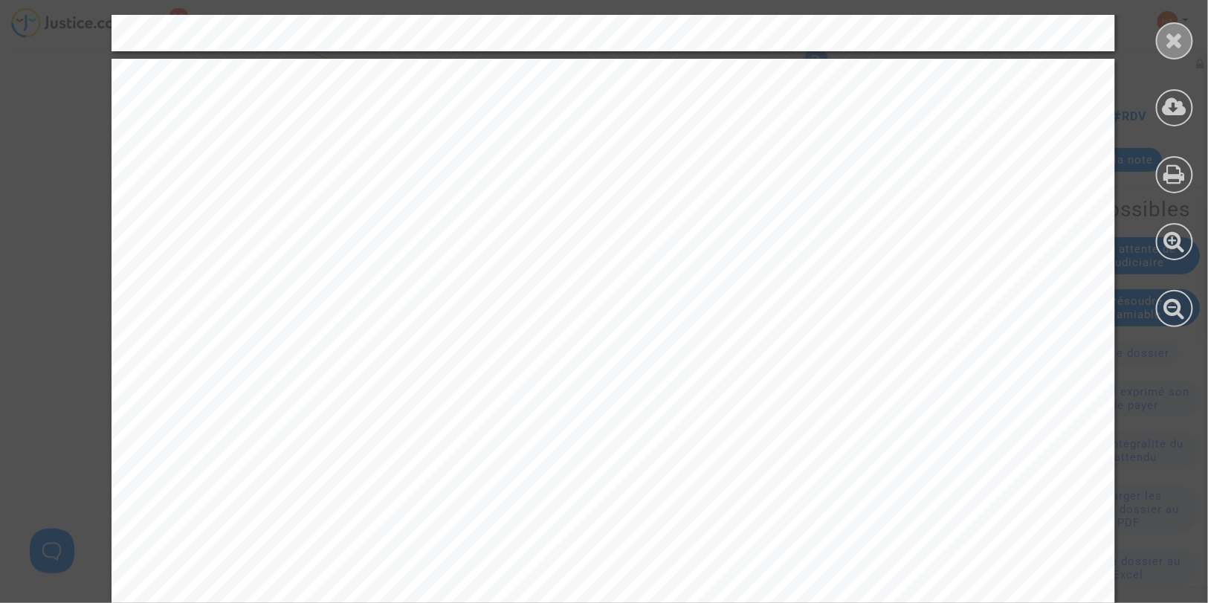
click at [1157, 46] on div at bounding box center [1174, 40] width 37 height 37
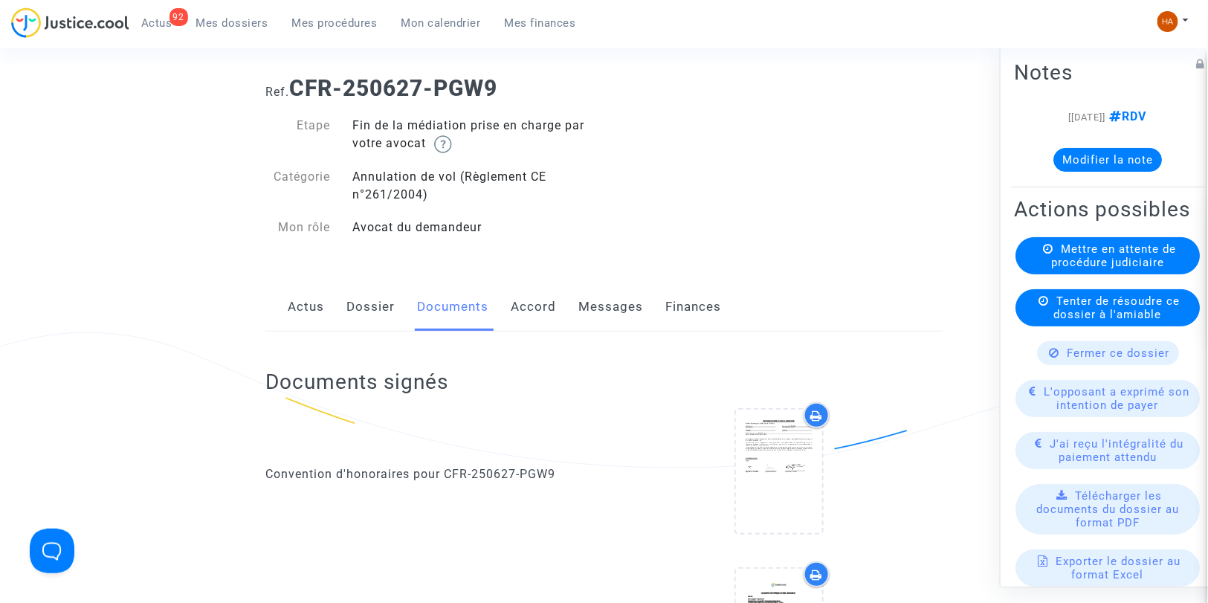
scroll to position [0, 0]
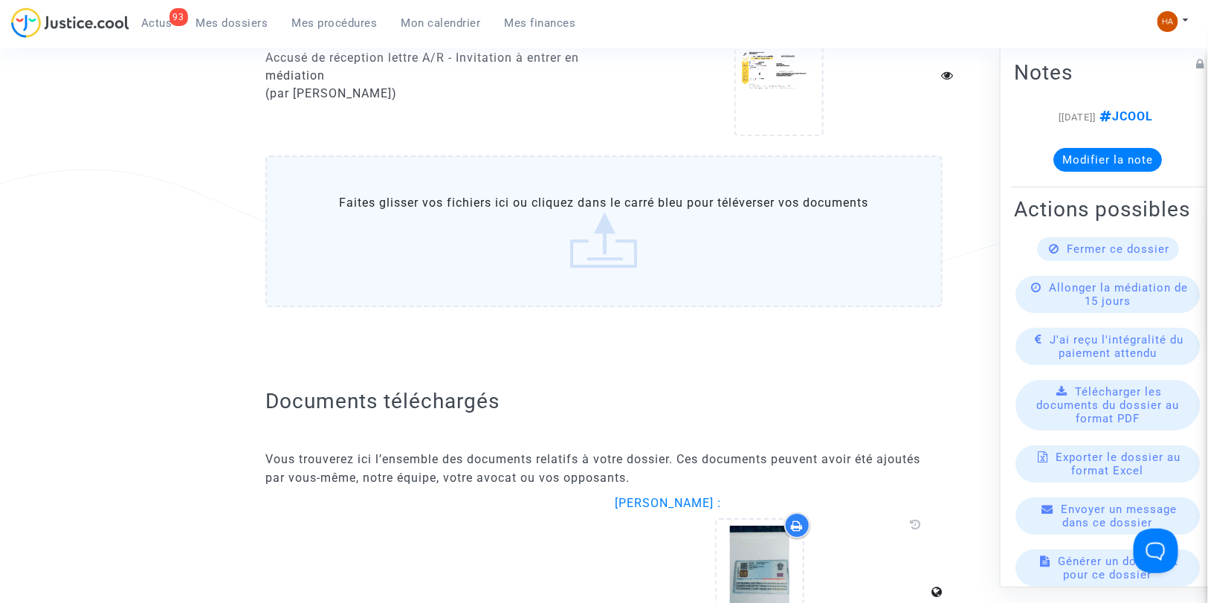
scroll to position [1565, 0]
click at [574, 249] on label "Faites glisser vos fichiers ici ou cliquez dans le carré bleu pour téléverser v…" at bounding box center [603, 231] width 677 height 152
click at [0, 0] on input "Faites glisser vos fichiers ici ou cliquez dans le carré bleu pour téléverser v…" at bounding box center [0, 0] width 0 height 0
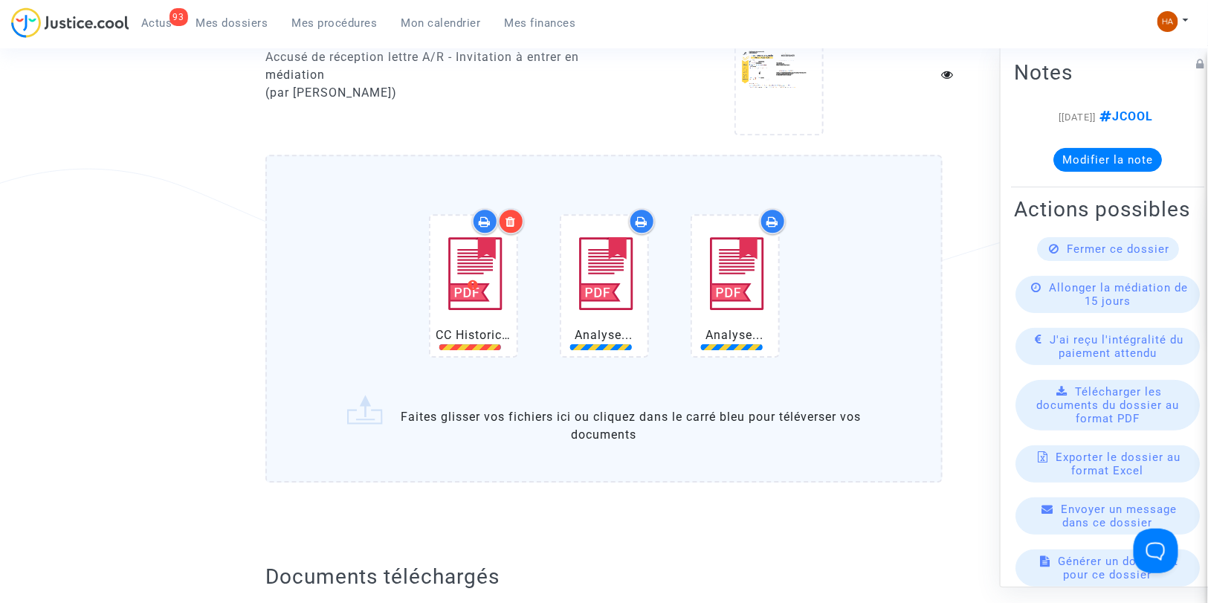
click at [513, 216] on icon at bounding box center [510, 222] width 10 height 12
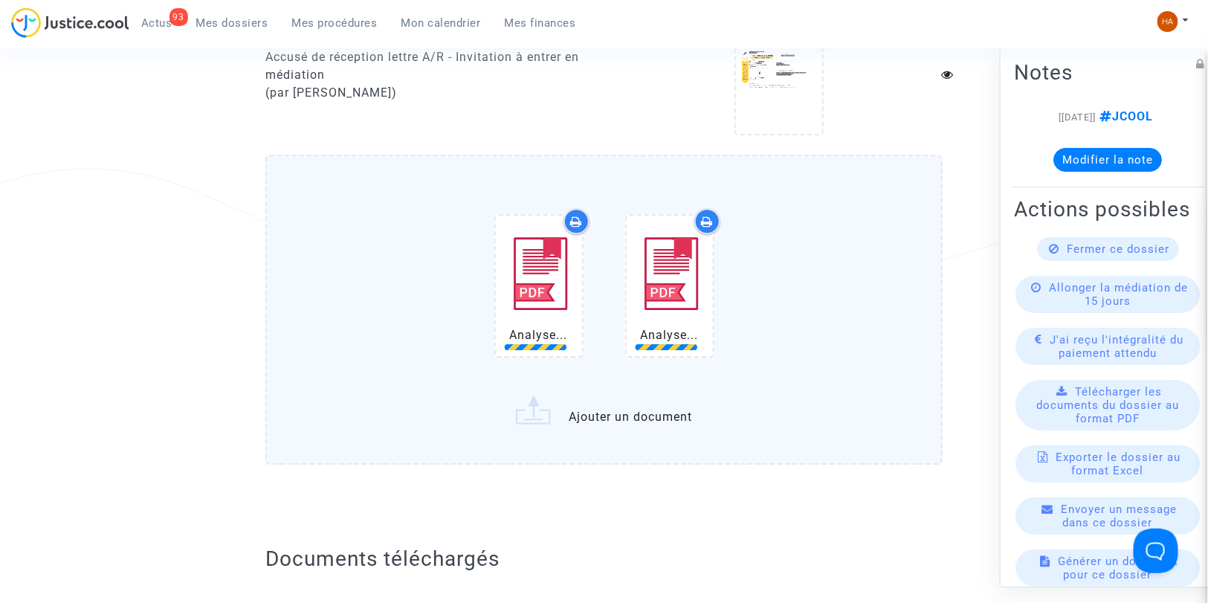
click at [675, 285] on img at bounding box center [670, 274] width 74 height 105
click at [577, 216] on icon at bounding box center [576, 222] width 10 height 12
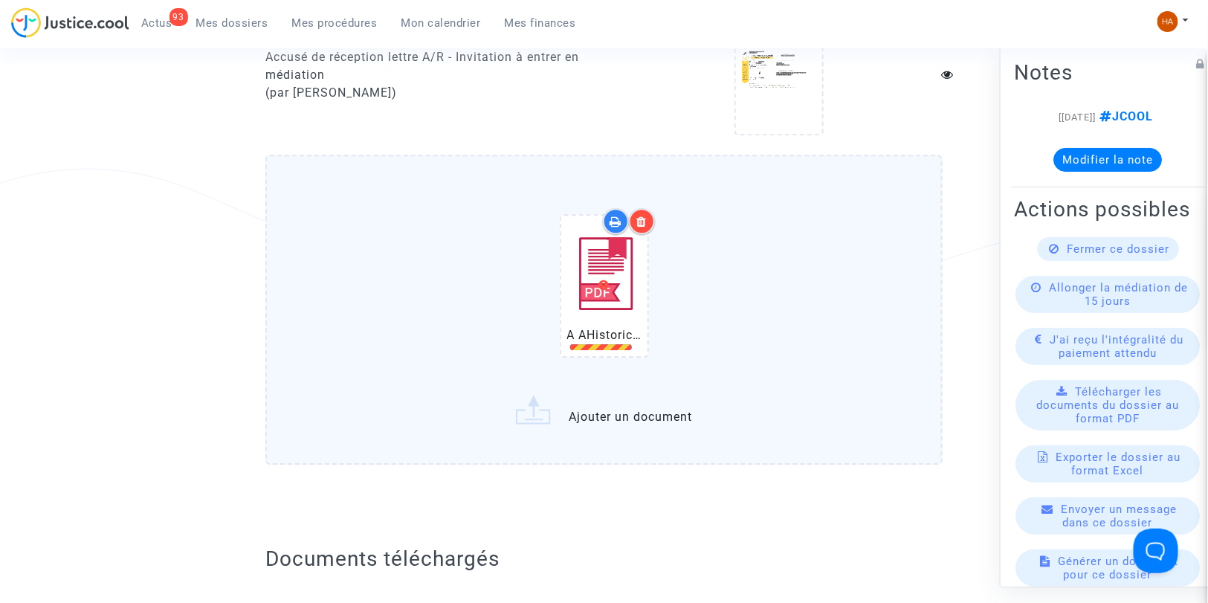
click at [644, 216] on icon at bounding box center [641, 222] width 10 height 12
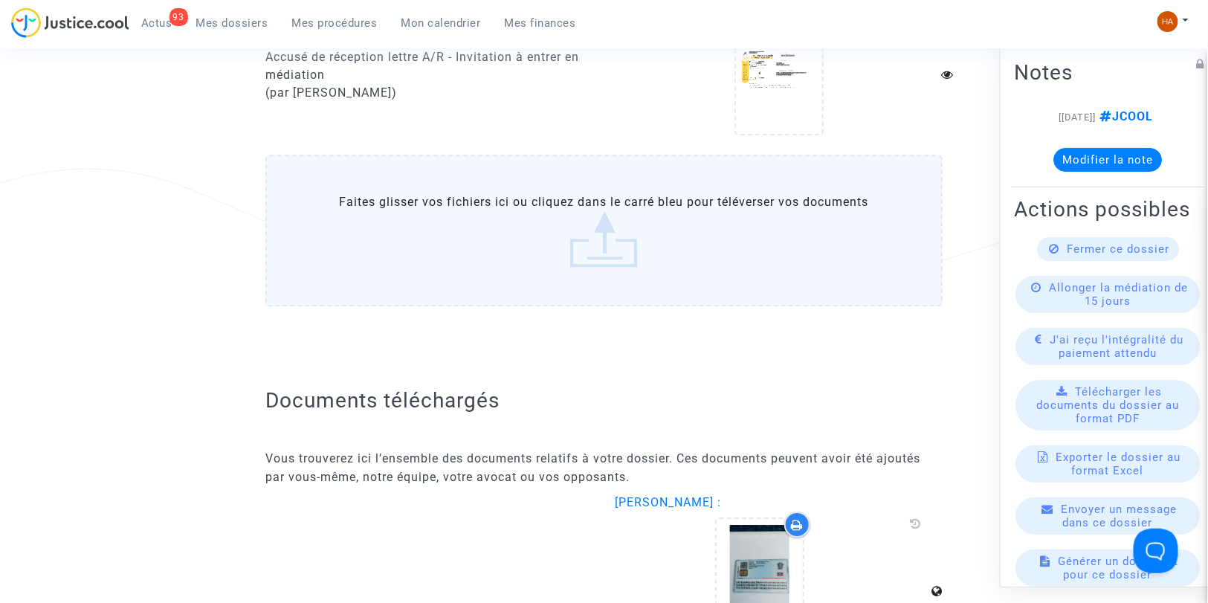
click at [593, 205] on label "Faites glisser vos fichiers ici ou cliquez dans le carré bleu pour téléverser v…" at bounding box center [603, 231] width 677 height 152
click at [0, 0] on input "Faites glisser vos fichiers ici ou cliquez dans le carré bleu pour téléverser v…" at bounding box center [0, 0] width 0 height 0
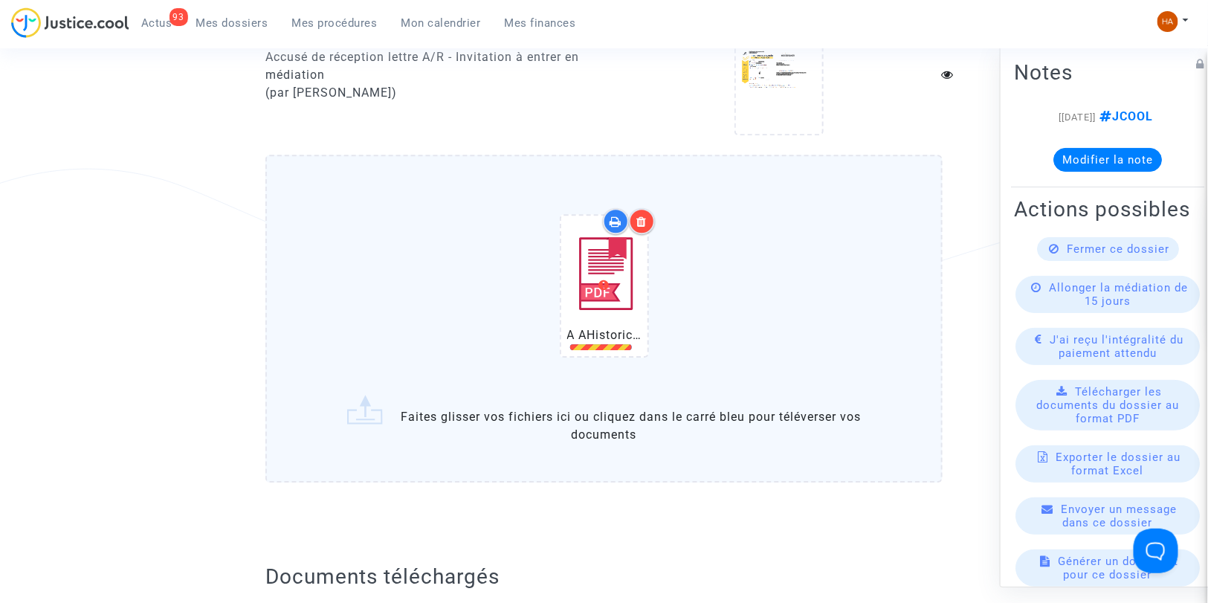
click at [641, 216] on icon at bounding box center [641, 222] width 10 height 12
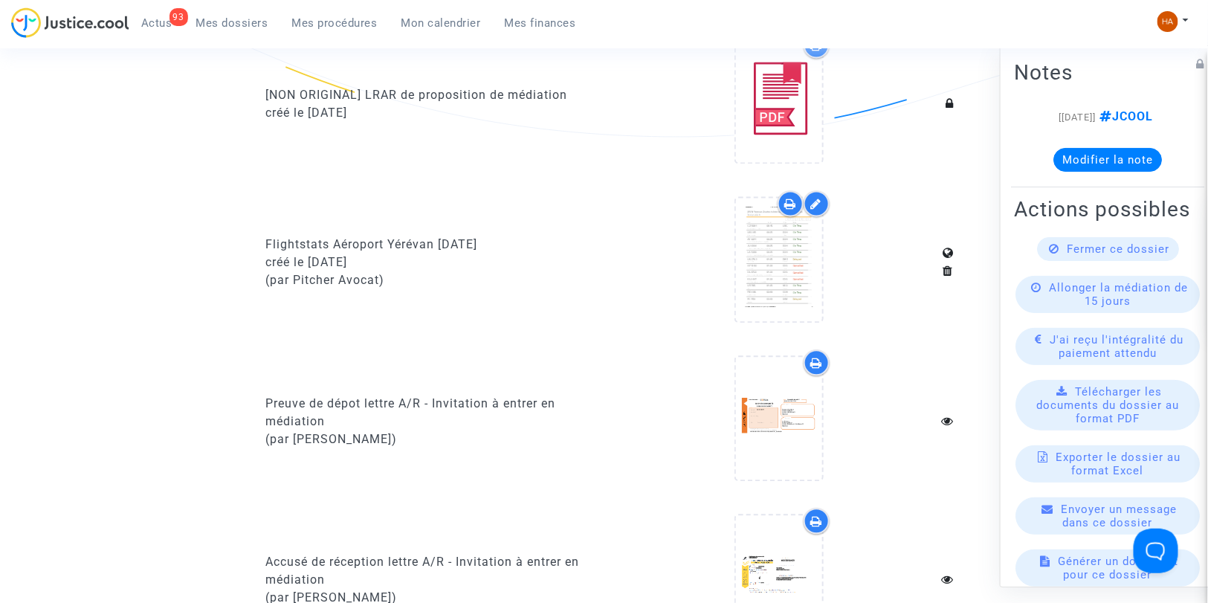
scroll to position [1058, 0]
click at [818, 201] on icon at bounding box center [816, 206] width 11 height 12
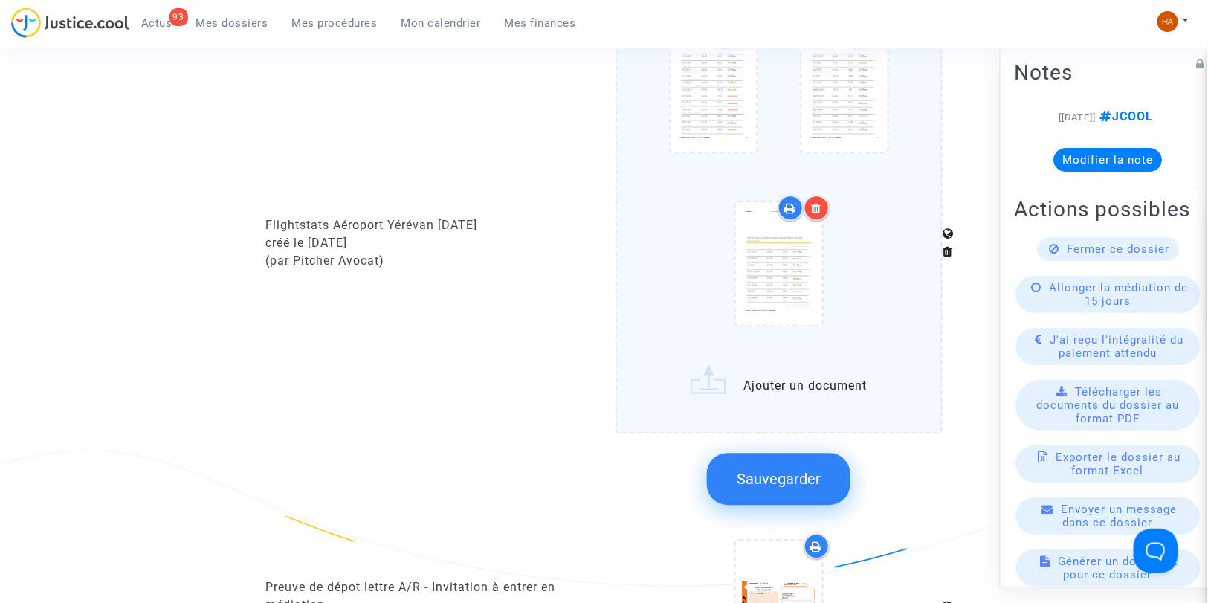
scroll to position [1284, 0]
click at [790, 384] on label "Ajouter un document" at bounding box center [779, 200] width 328 height 466
click at [0, 0] on input "Ajouter un document" at bounding box center [0, 0] width 0 height 0
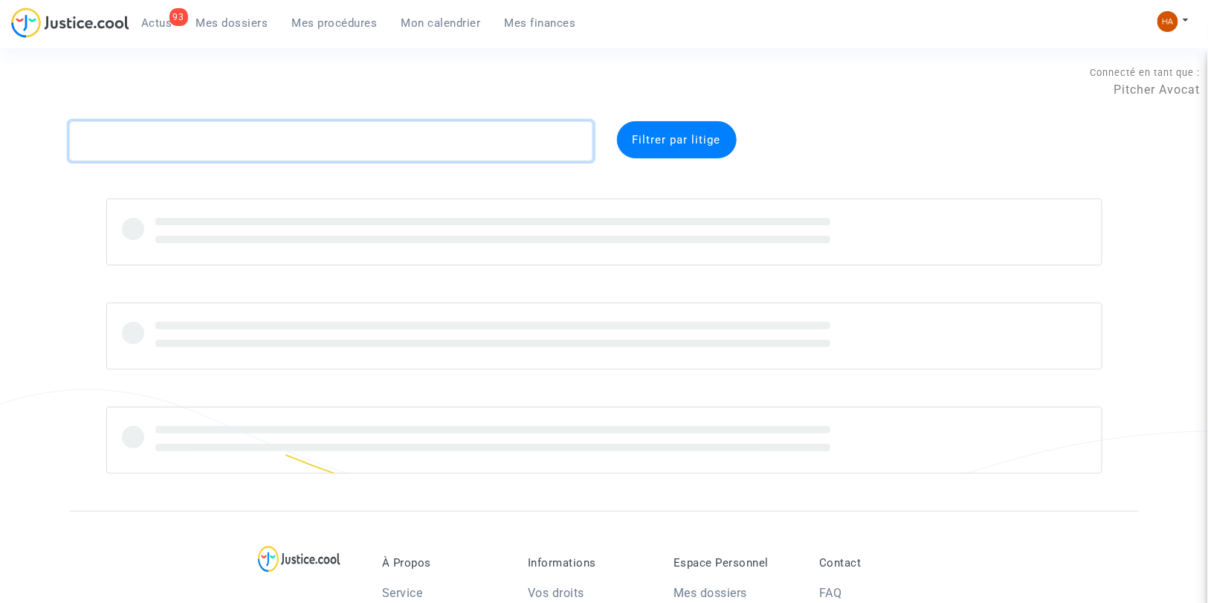
click at [126, 147] on textarea at bounding box center [331, 141] width 524 height 40
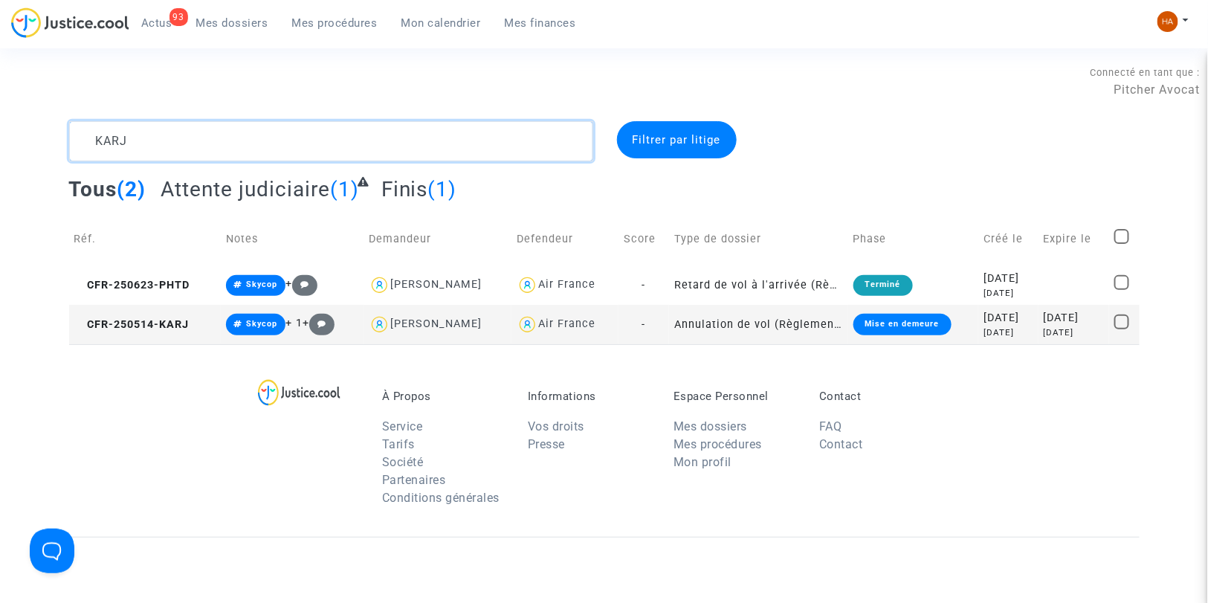
type textarea "KARJ"
click at [662, 318] on td "-" at bounding box center [643, 324] width 51 height 39
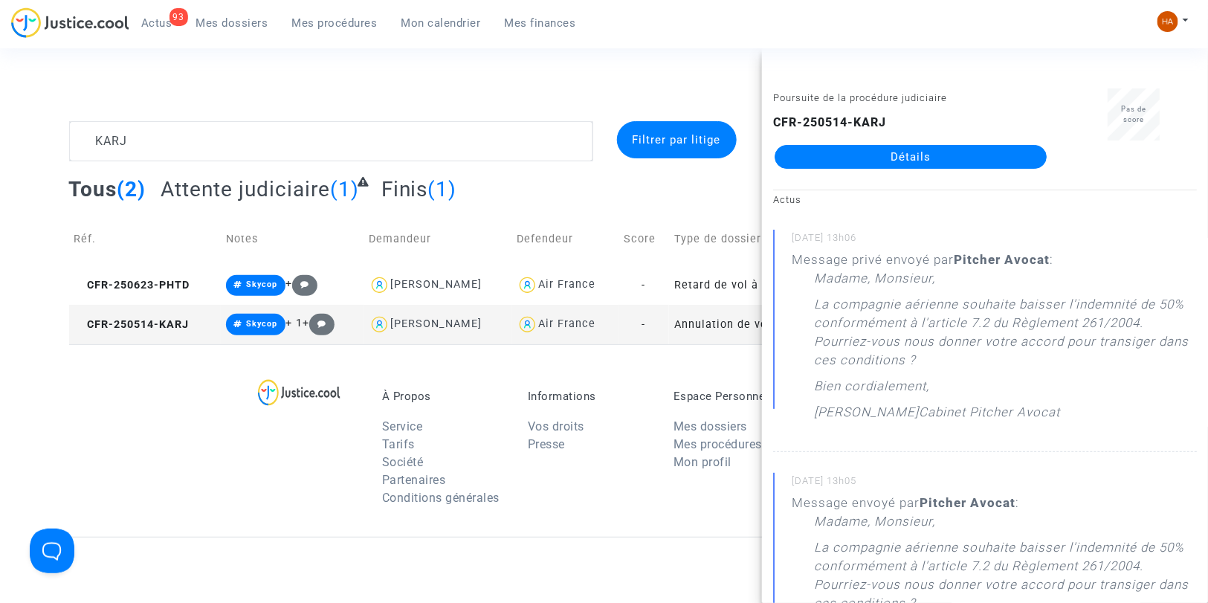
click at [815, 159] on link "Détails" at bounding box center [911, 157] width 272 height 24
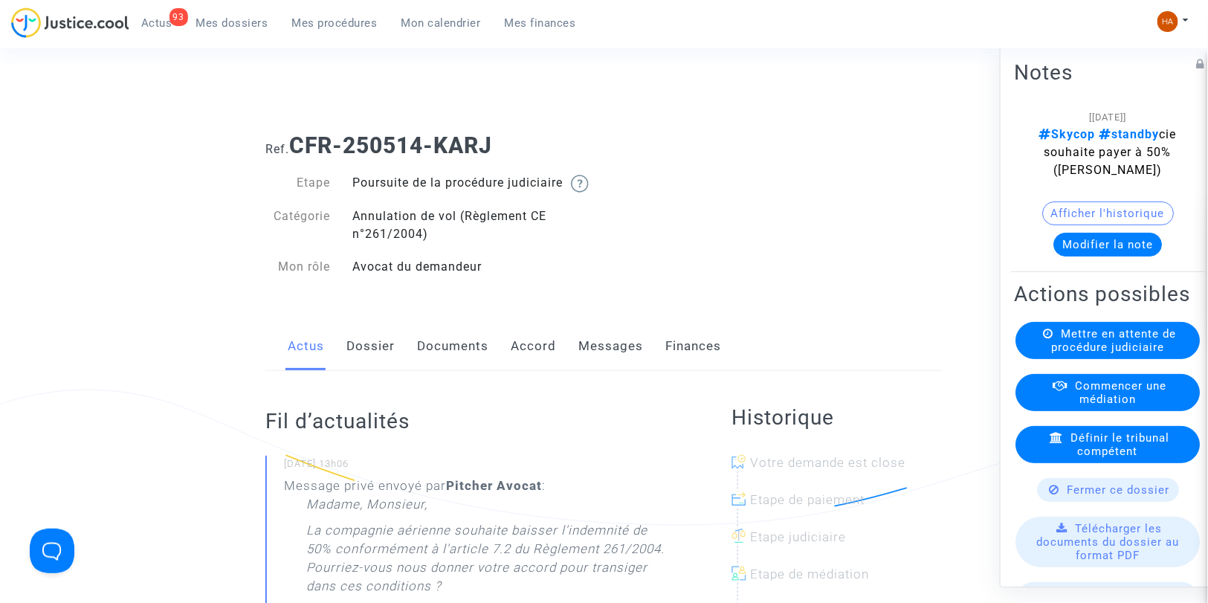
click at [612, 371] on link "Messages" at bounding box center [610, 346] width 65 height 49
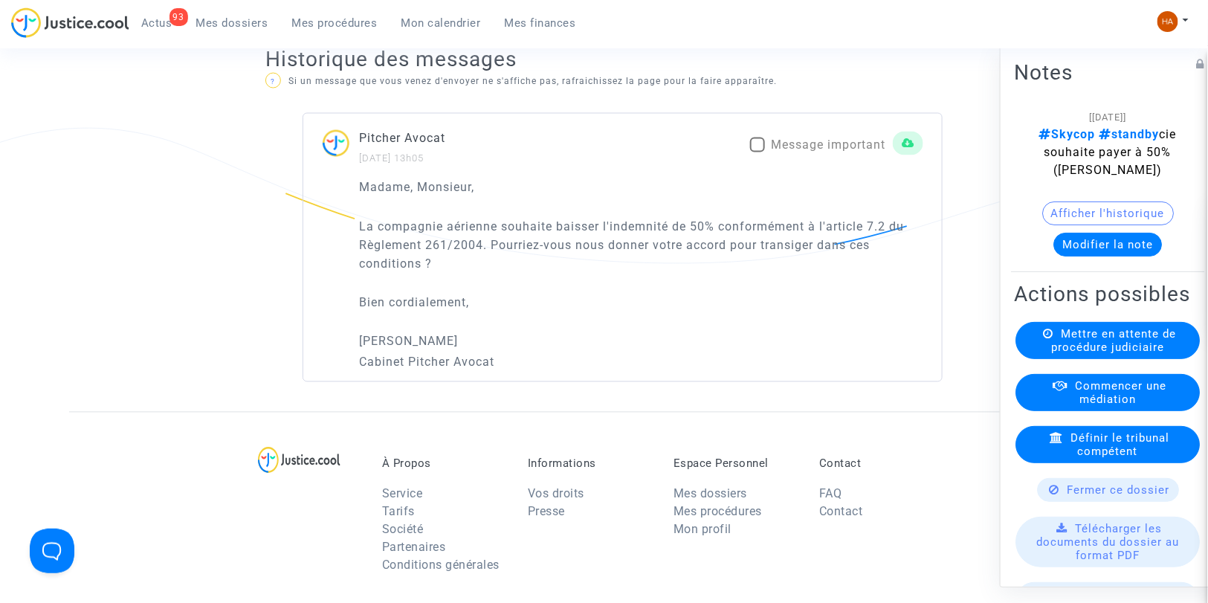
scroll to position [935, 0]
click at [234, 22] on span "Mes dossiers" at bounding box center [232, 22] width 72 height 13
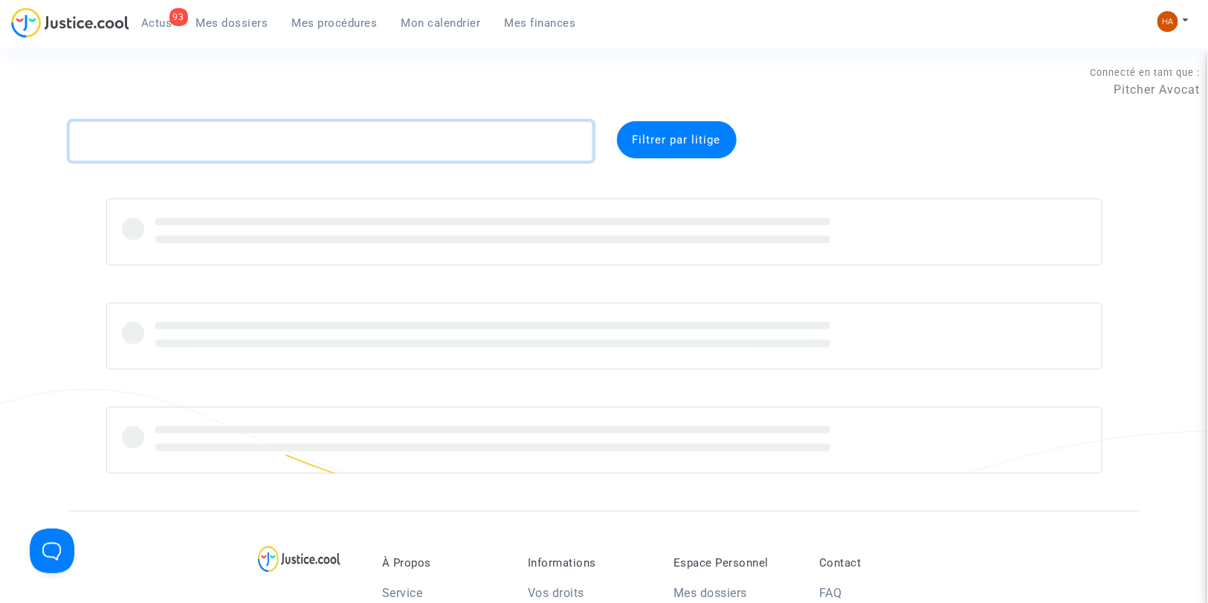
click at [192, 155] on textarea at bounding box center [331, 141] width 524 height 40
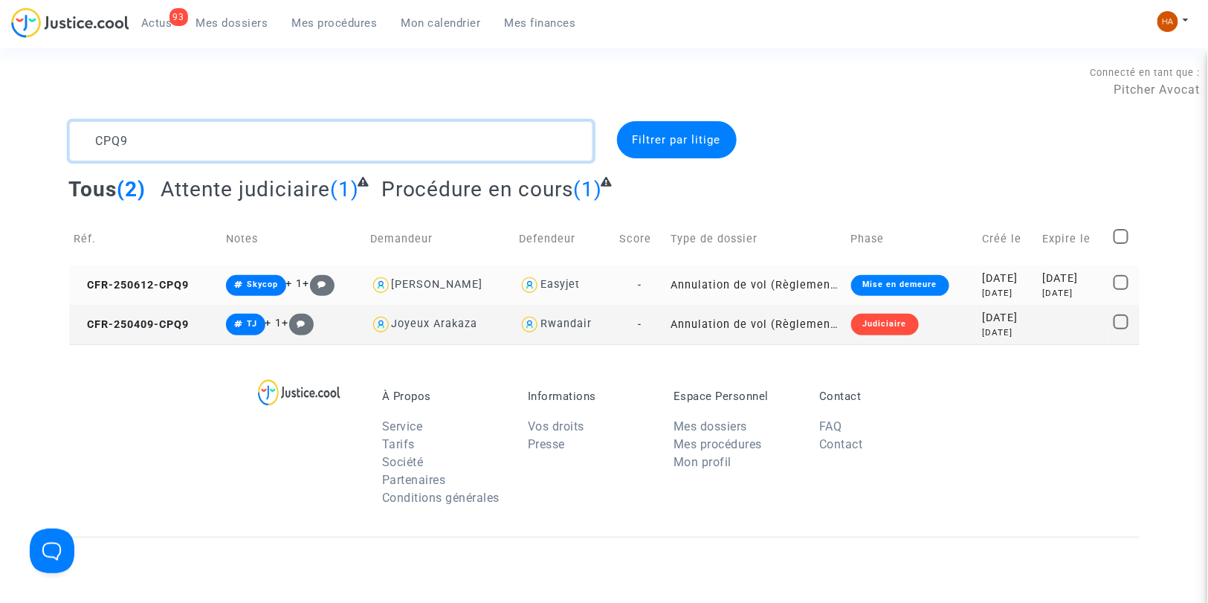
type textarea "CPQ9"
click at [637, 285] on td "-" at bounding box center [640, 284] width 51 height 39
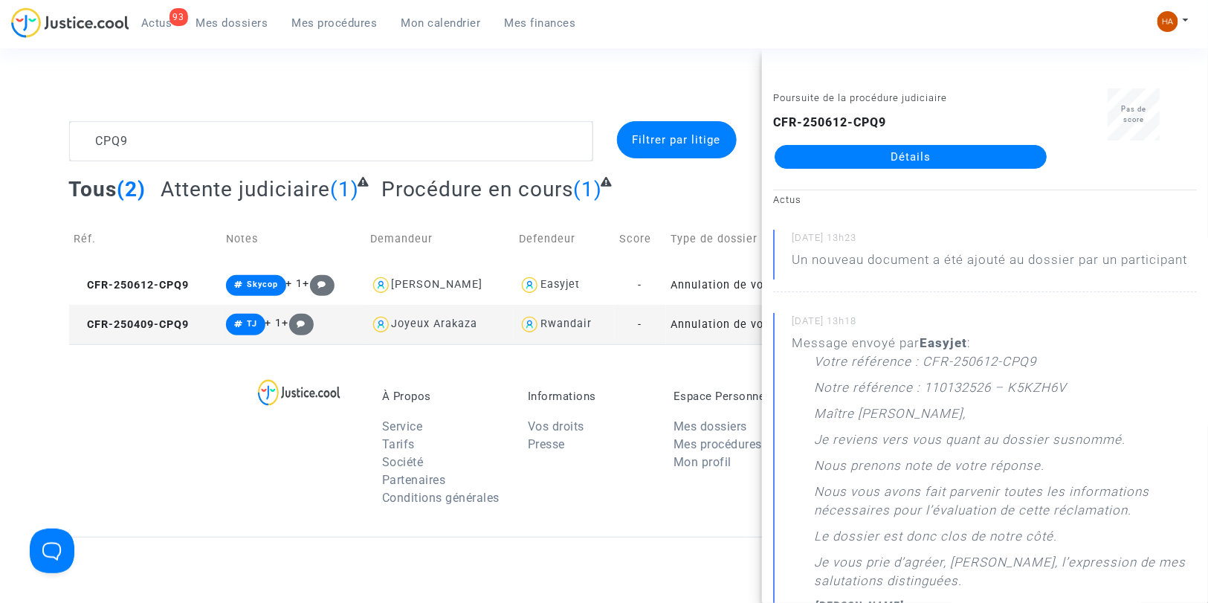
click at [842, 159] on link "Détails" at bounding box center [911, 157] width 272 height 24
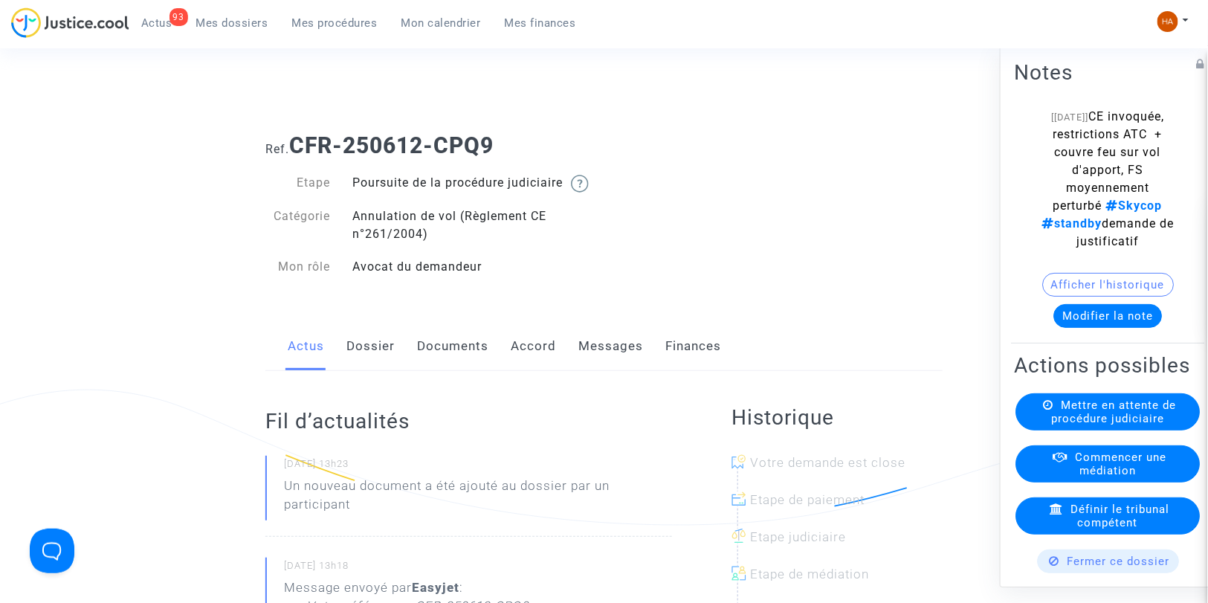
click at [614, 362] on link "Messages" at bounding box center [610, 346] width 65 height 49
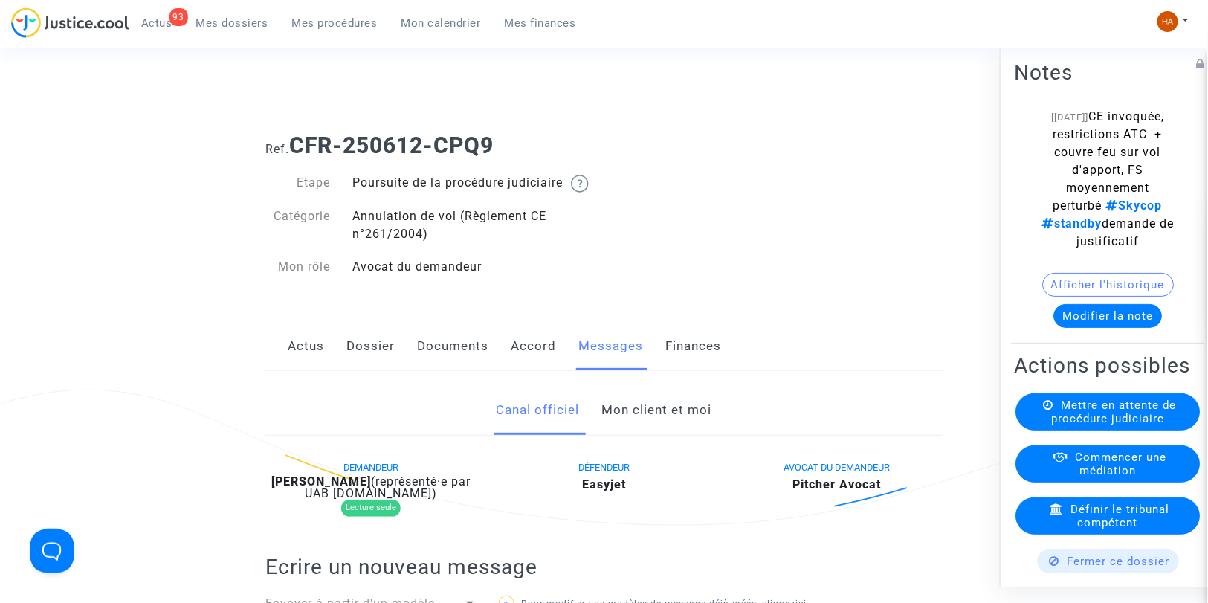
click at [221, 30] on link "Mes dossiers" at bounding box center [232, 23] width 96 height 22
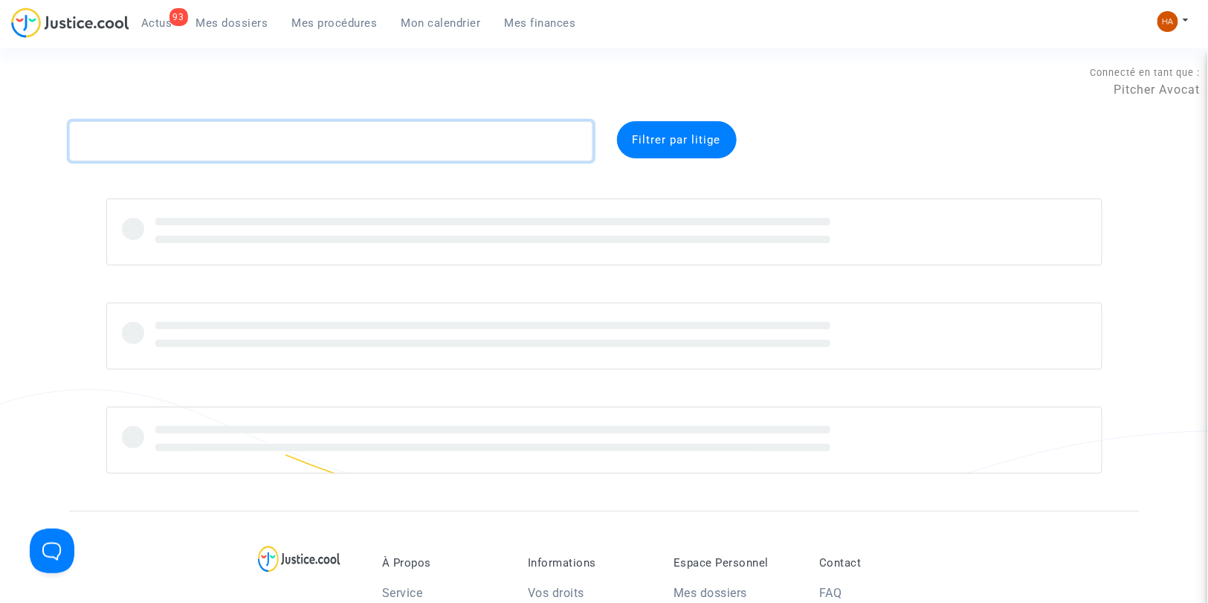
click at [155, 138] on textarea at bounding box center [331, 141] width 524 height 40
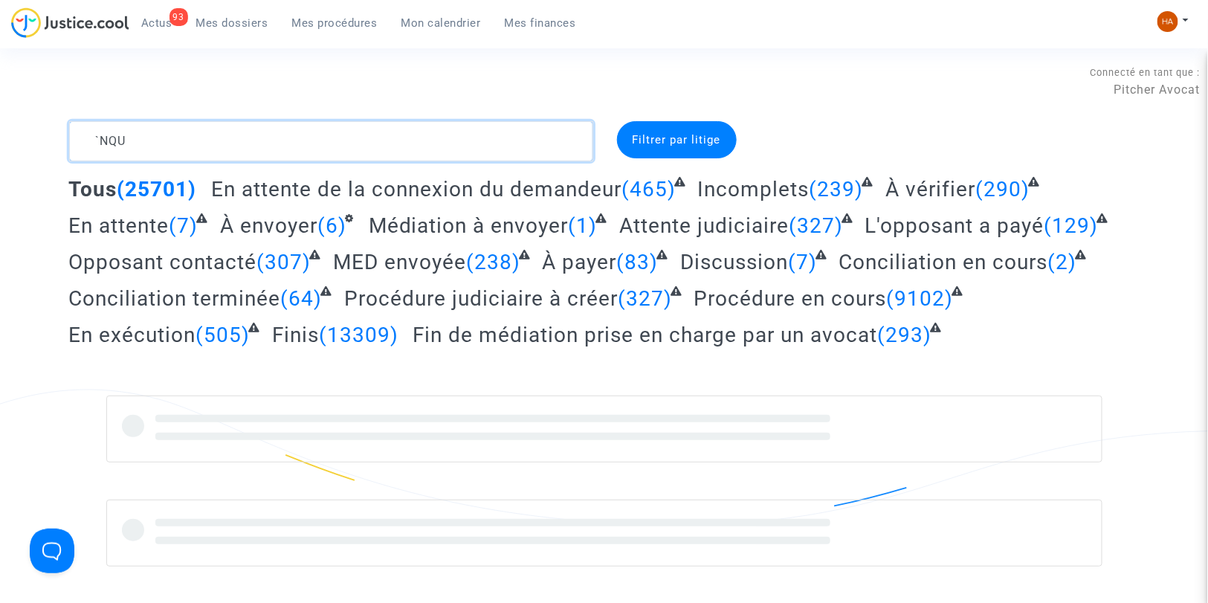
click at [100, 143] on textarea at bounding box center [331, 141] width 524 height 40
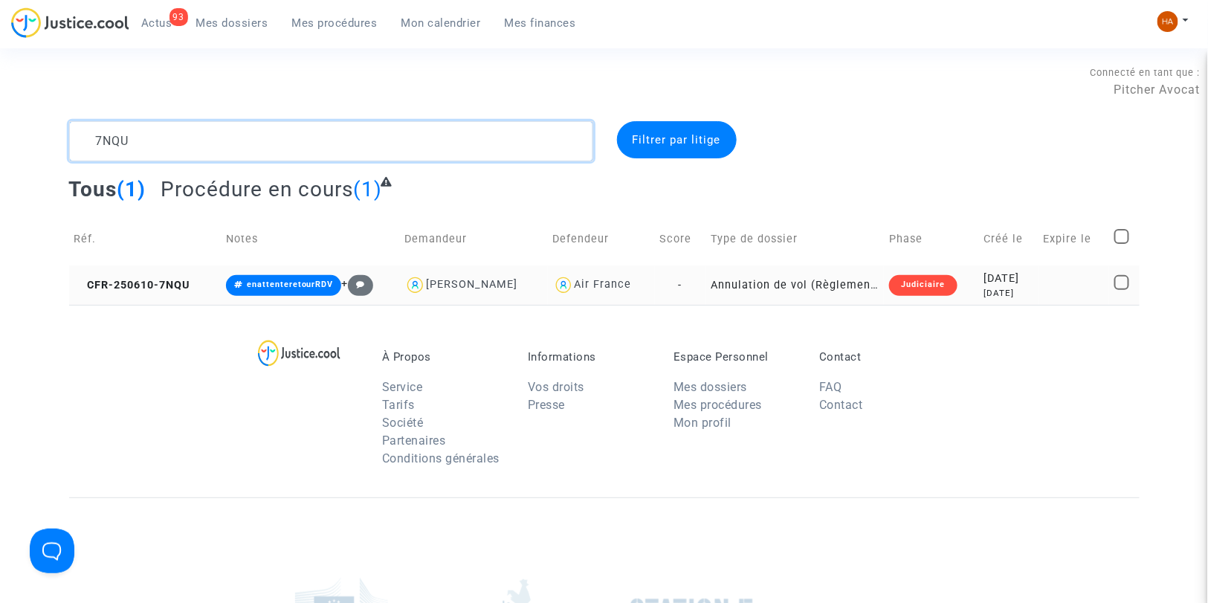
type textarea "7NQU"
click at [679, 285] on td "-" at bounding box center [680, 284] width 51 height 39
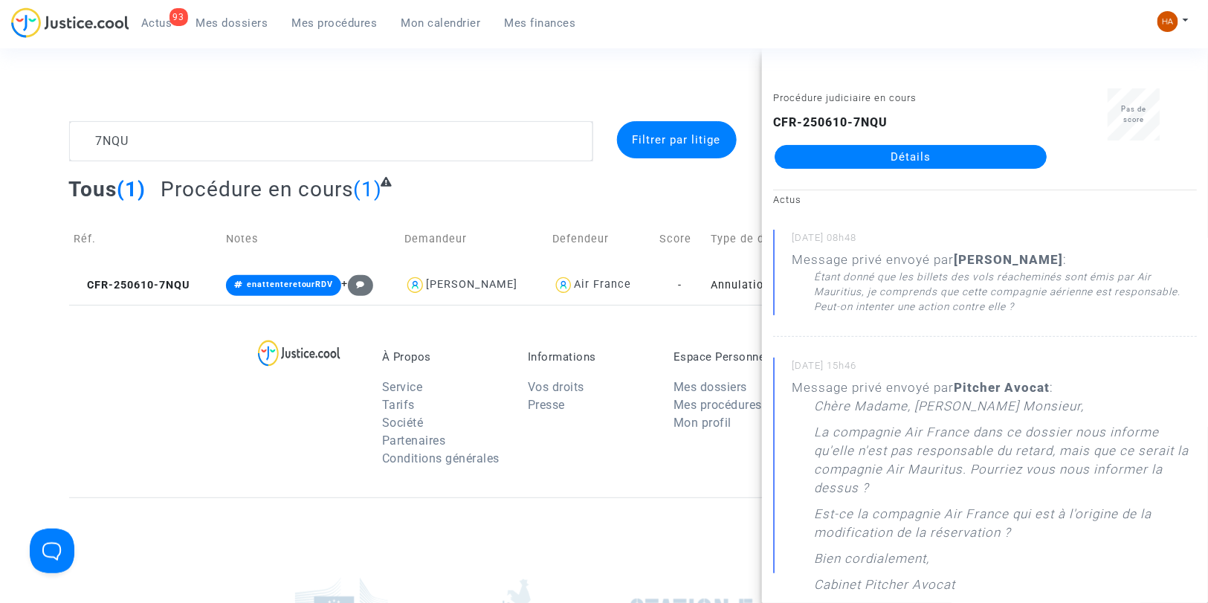
click at [822, 166] on link "Détails" at bounding box center [911, 157] width 272 height 24
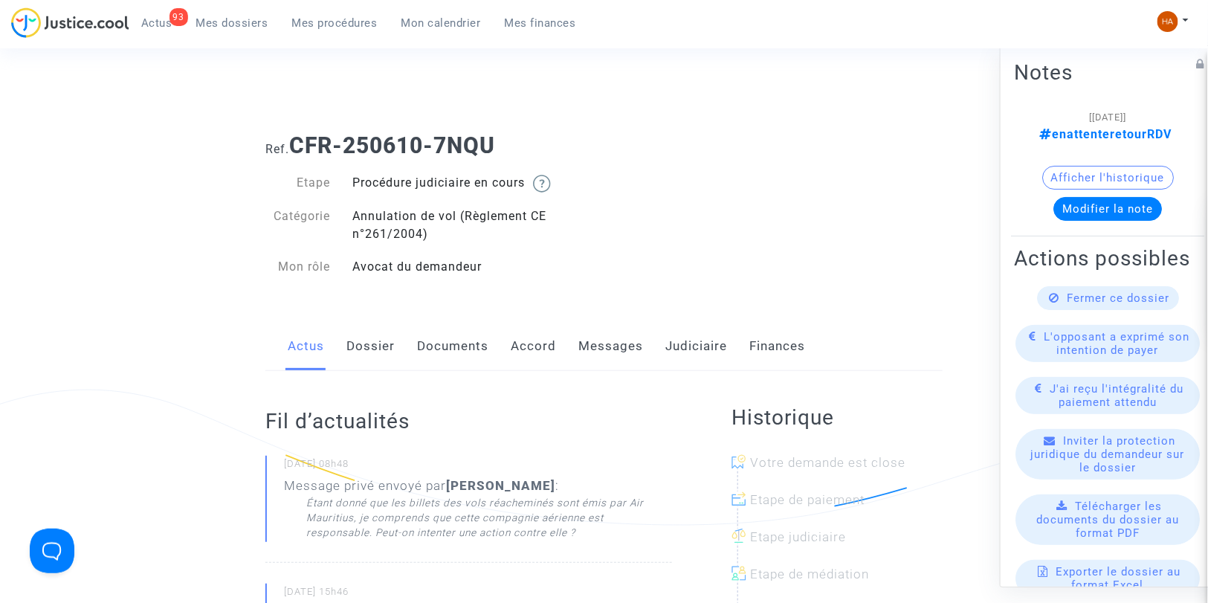
click at [607, 340] on link "Messages" at bounding box center [610, 346] width 65 height 49
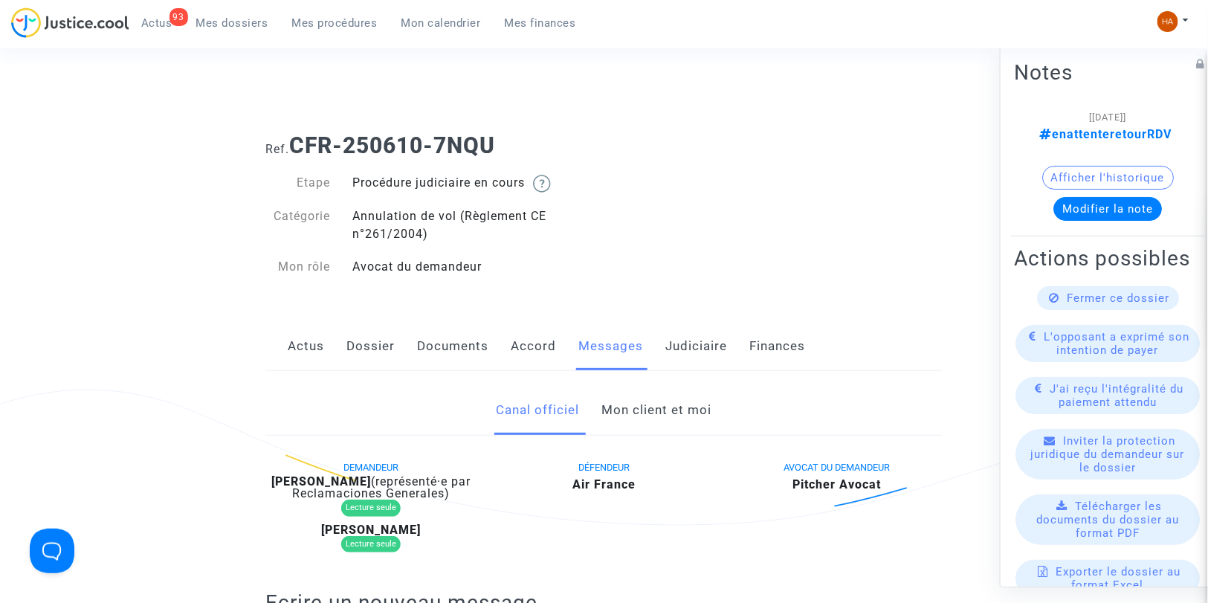
click at [228, 25] on span "Mes dossiers" at bounding box center [232, 22] width 72 height 13
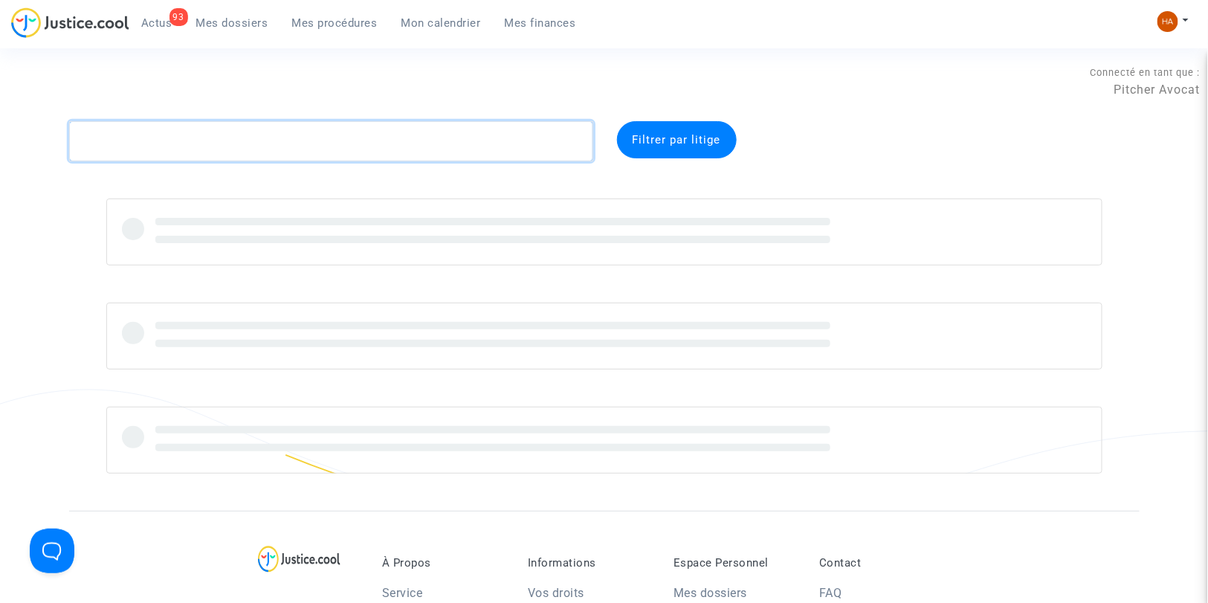
click at [245, 144] on textarea at bounding box center [331, 141] width 524 height 40
paste textarea "CFR-250619-7GNX"
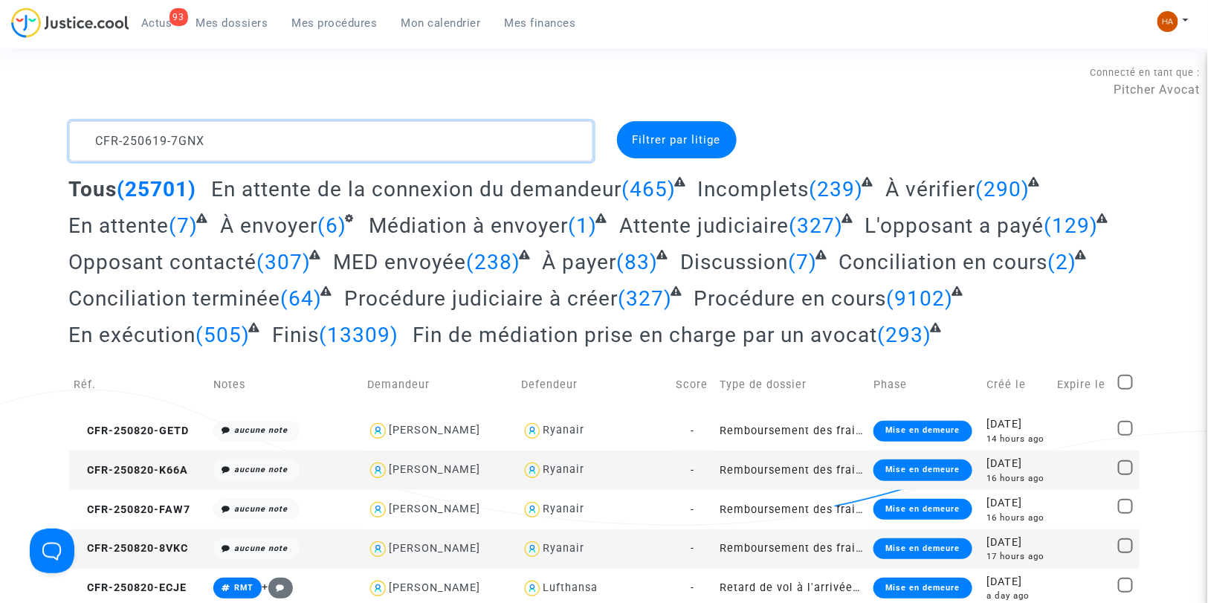
type textarea "CFR-250619-7GNX"
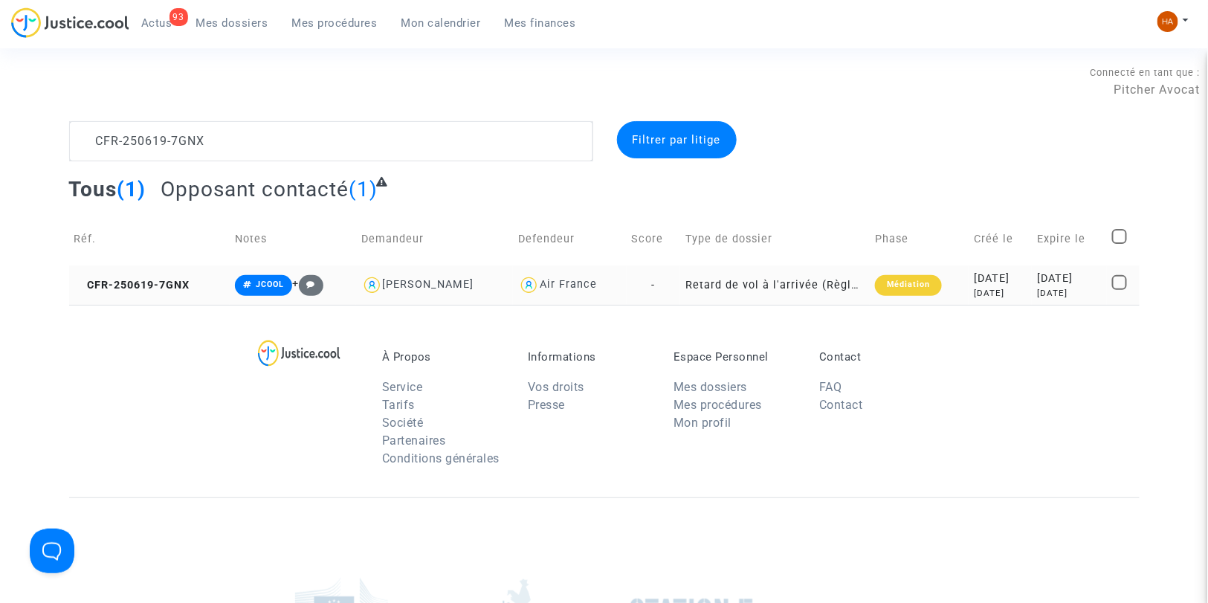
click at [680, 285] on td "Retard de vol à l'arrivée (Règlement CE n°261/2004)" at bounding box center [775, 284] width 190 height 39
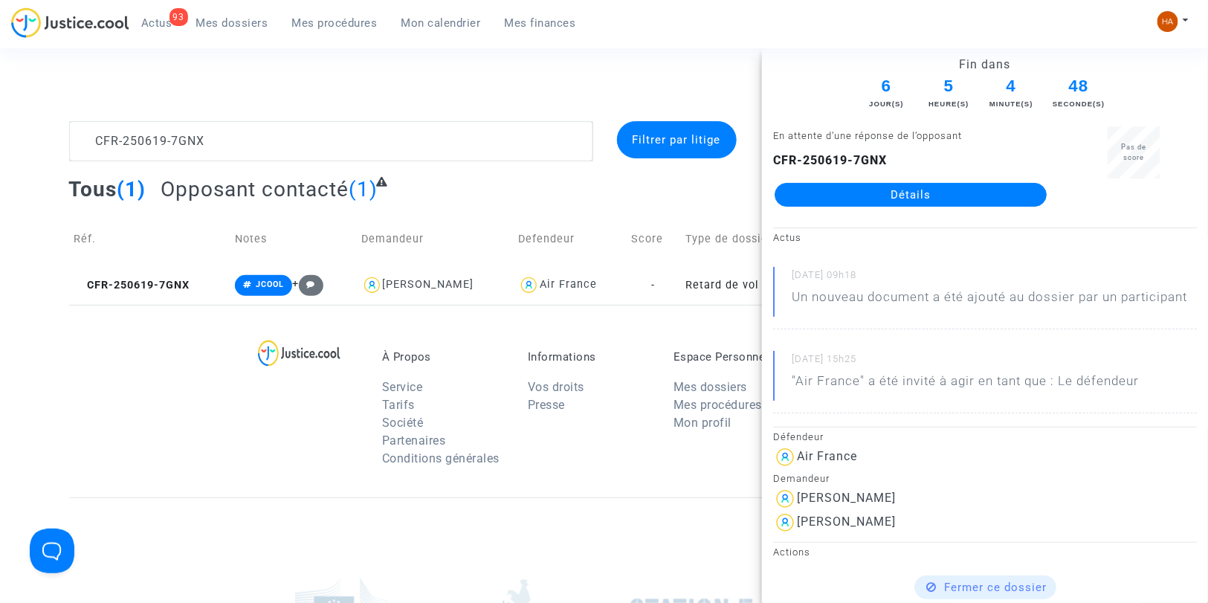
click at [881, 190] on link "Détails" at bounding box center [911, 195] width 272 height 24
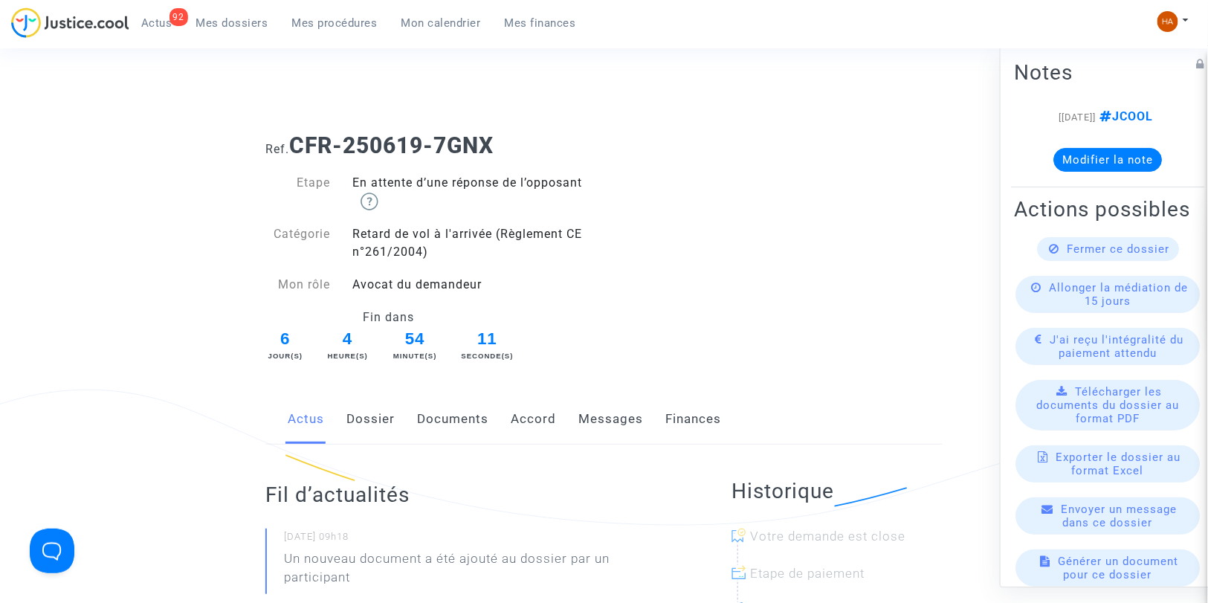
drag, startPoint x: 375, startPoint y: 415, endPoint x: 394, endPoint y: 409, distance: 20.2
click at [374, 415] on link "Dossier" at bounding box center [370, 419] width 48 height 49
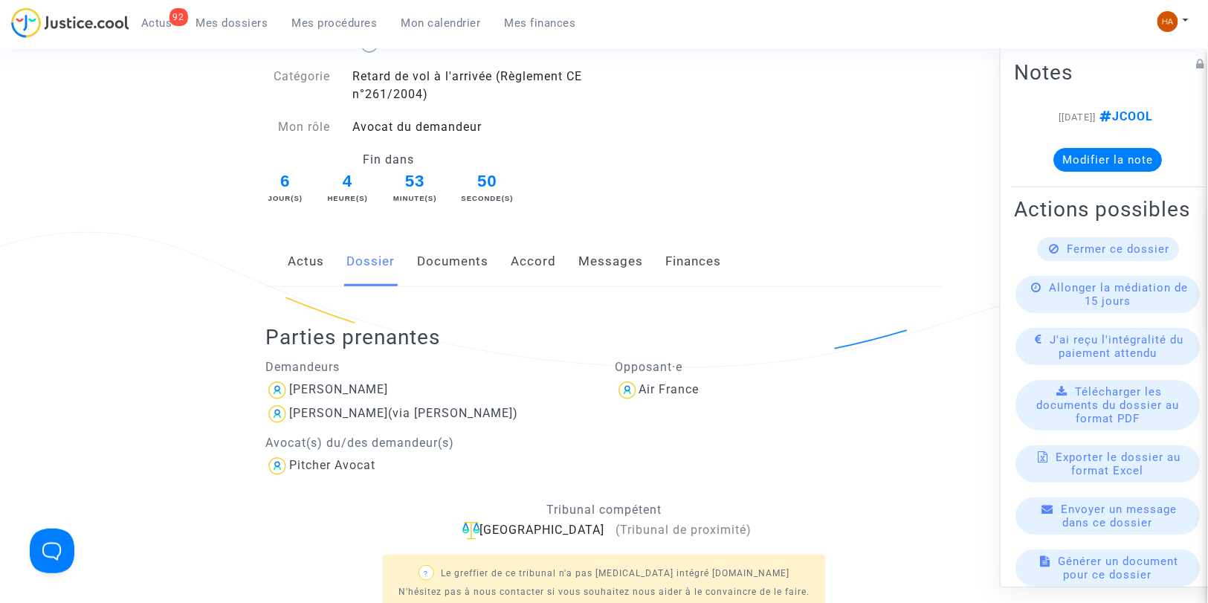
scroll to position [83, 0]
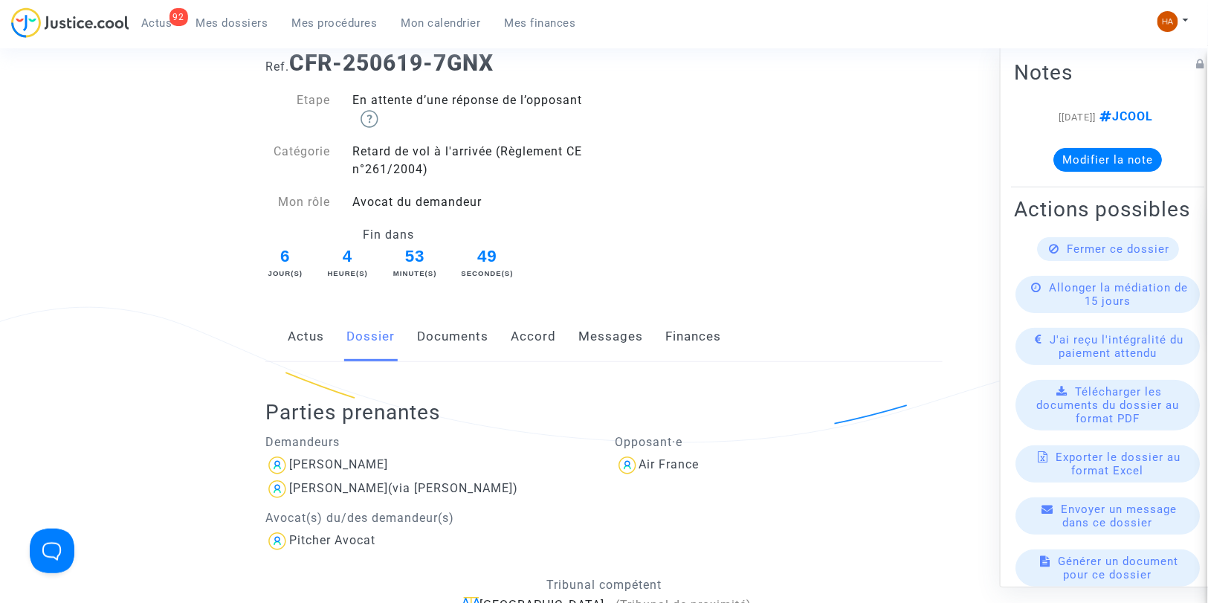
click at [613, 337] on link "Messages" at bounding box center [610, 336] width 65 height 49
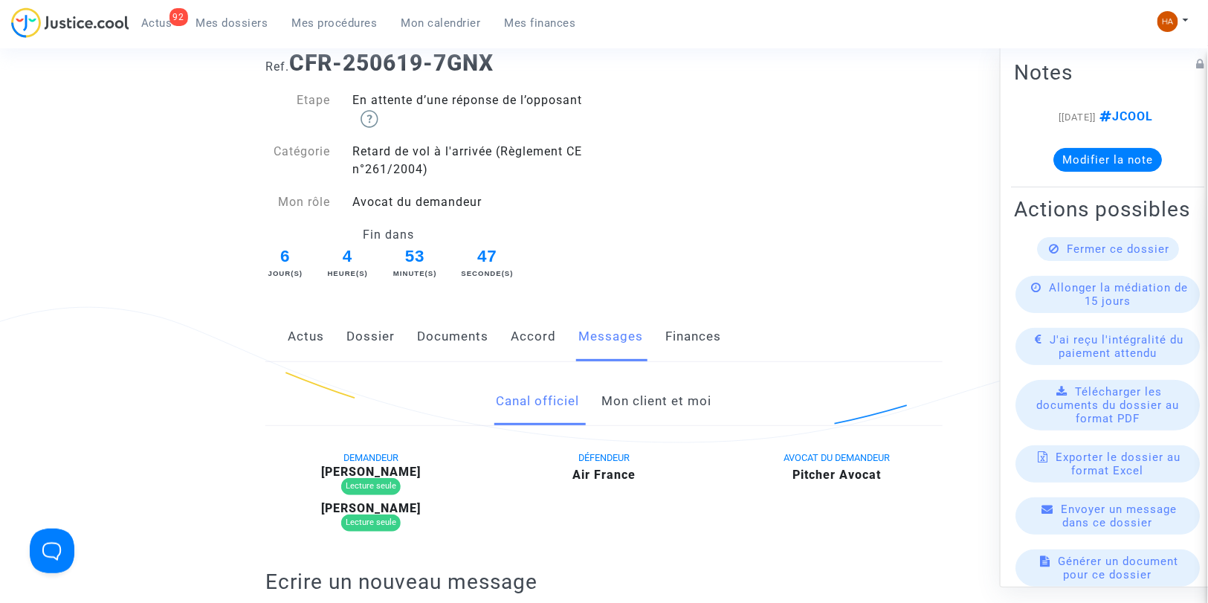
click at [638, 395] on link "Mon client et moi" at bounding box center [657, 401] width 110 height 49
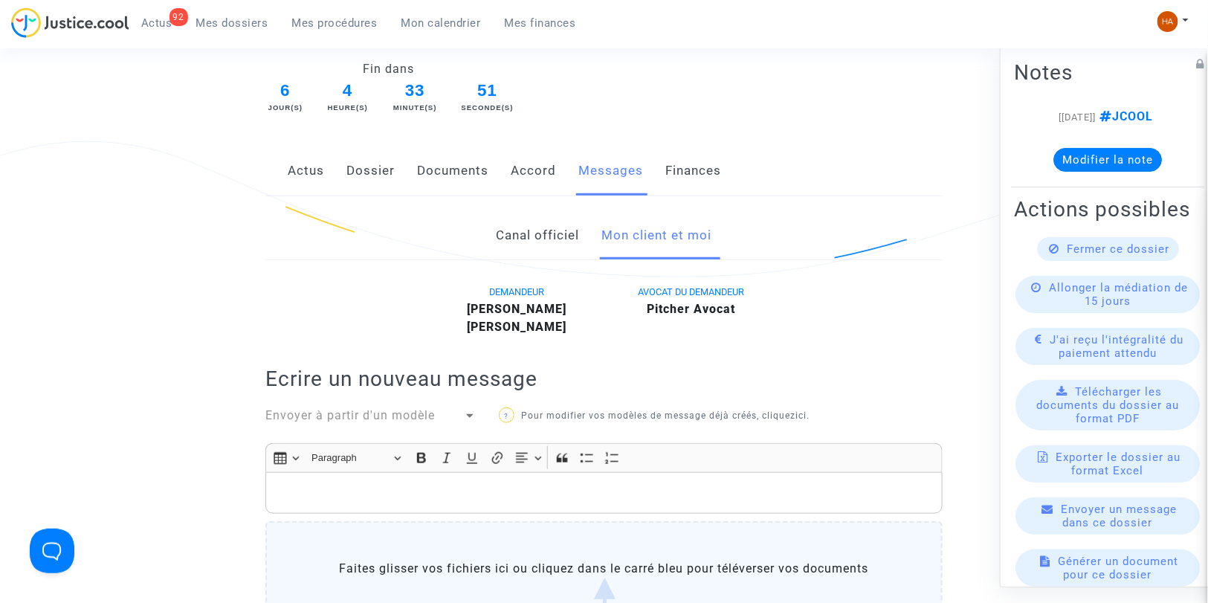
scroll to position [248, 0]
click at [450, 181] on link "Documents" at bounding box center [452, 171] width 71 height 49
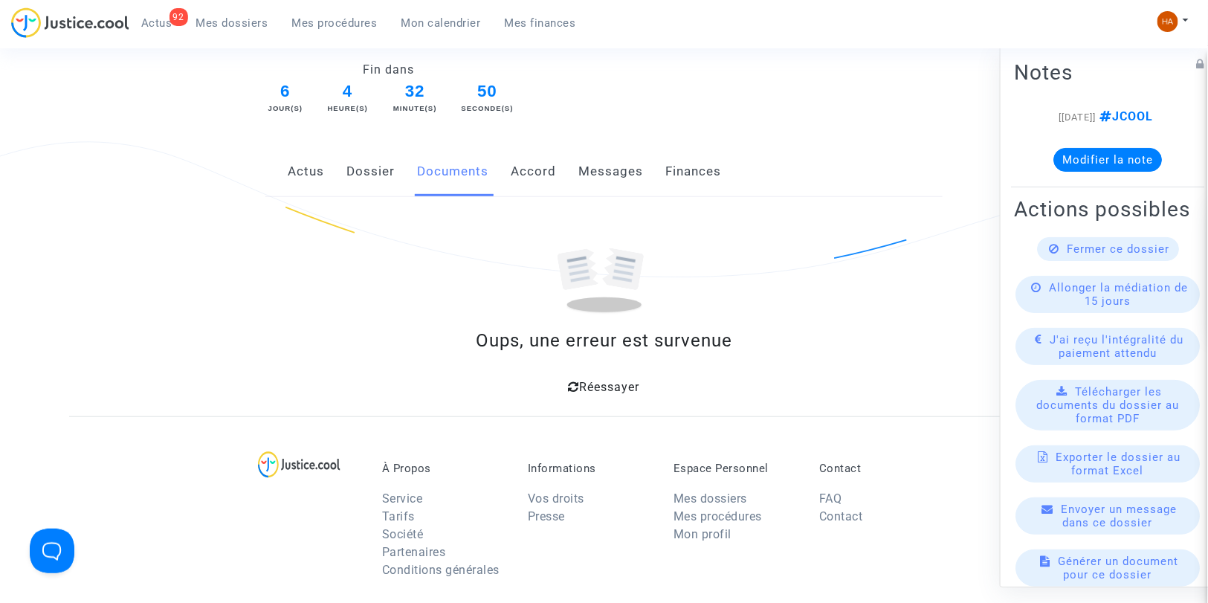
click at [589, 387] on span "Réessayer" at bounding box center [610, 387] width 60 height 14
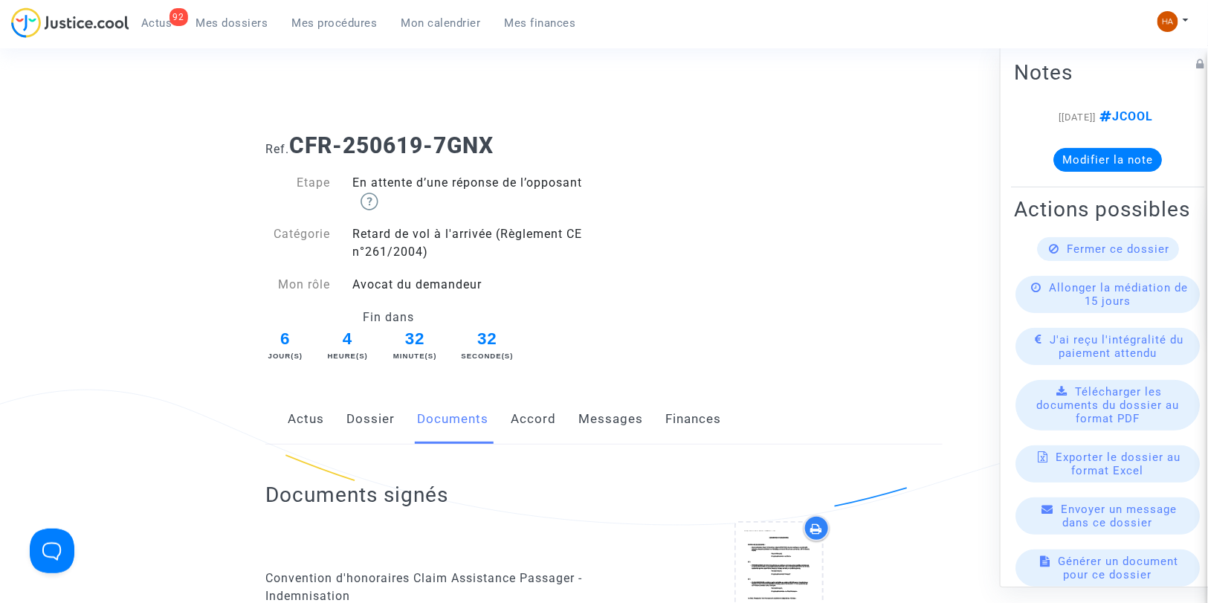
click at [366, 412] on link "Dossier" at bounding box center [370, 419] width 48 height 49
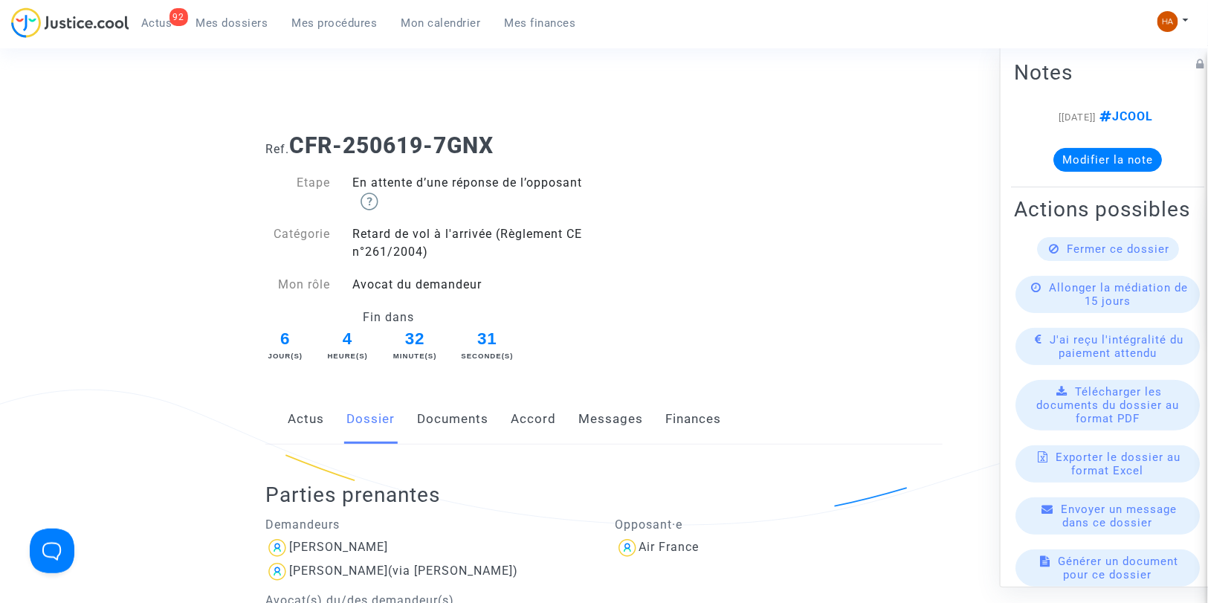
click at [474, 424] on link "Documents" at bounding box center [452, 419] width 71 height 49
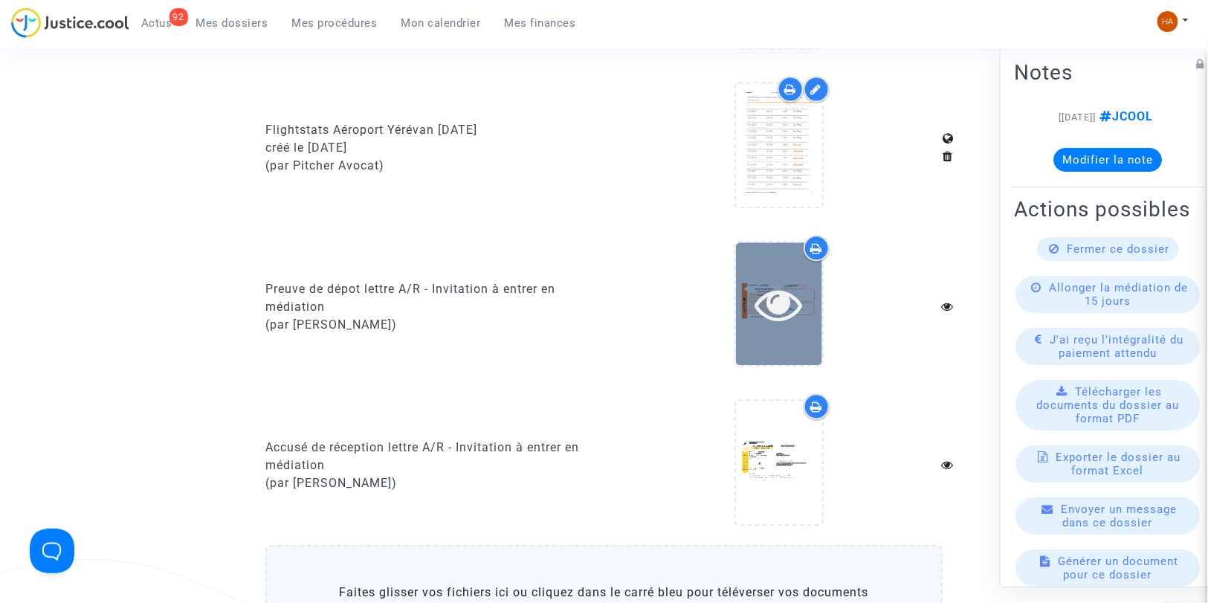
scroll to position [1403, 0]
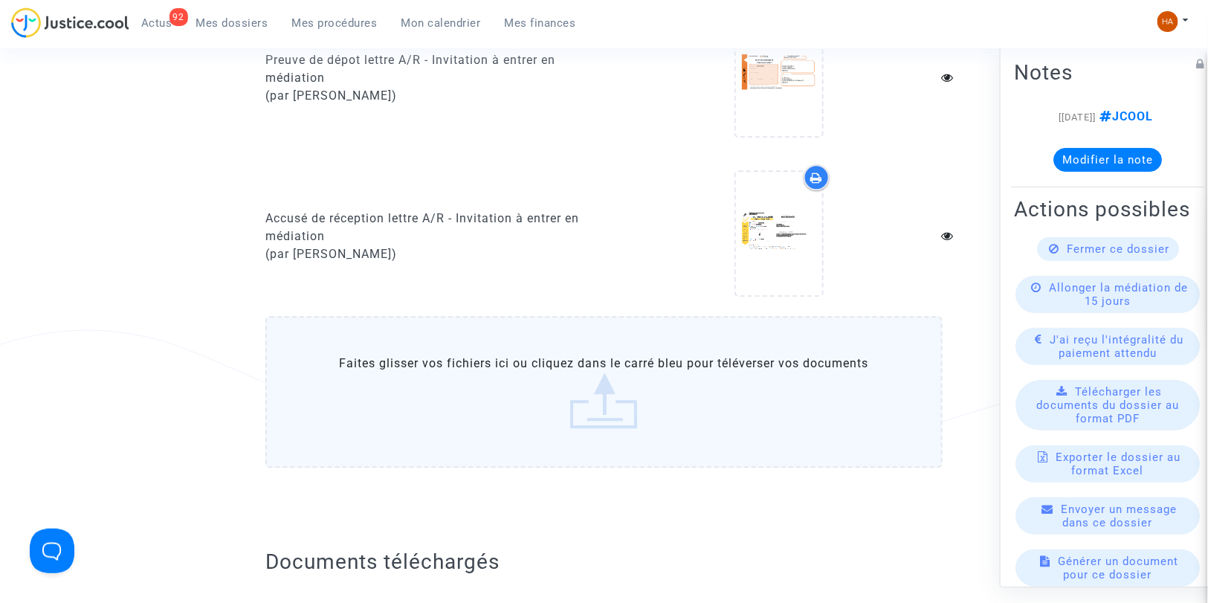
click at [656, 382] on label "Faites glisser vos fichiers ici ou cliquez dans le carré bleu pour téléverser v…" at bounding box center [603, 392] width 677 height 152
click at [0, 0] on input "Faites glisser vos fichiers ici ou cliquez dans le carré bleu pour téléverser v…" at bounding box center [0, 0] width 0 height 0
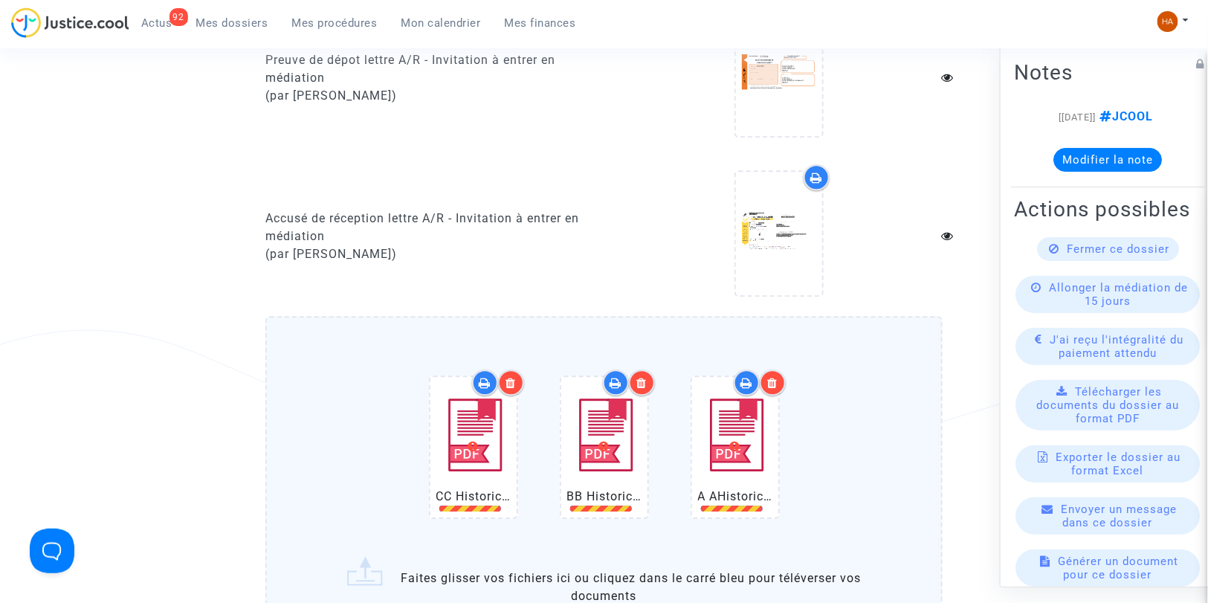
click at [724, 449] on img at bounding box center [735, 435] width 74 height 105
click at [774, 377] on icon at bounding box center [772, 383] width 10 height 12
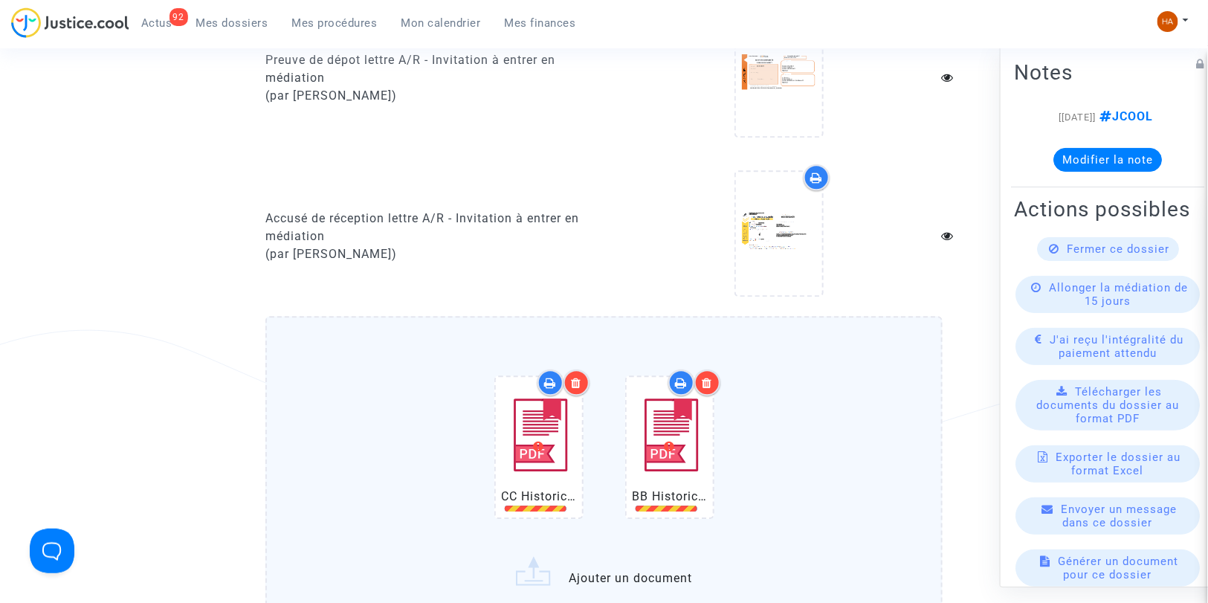
click at [703, 377] on icon at bounding box center [707, 383] width 10 height 12
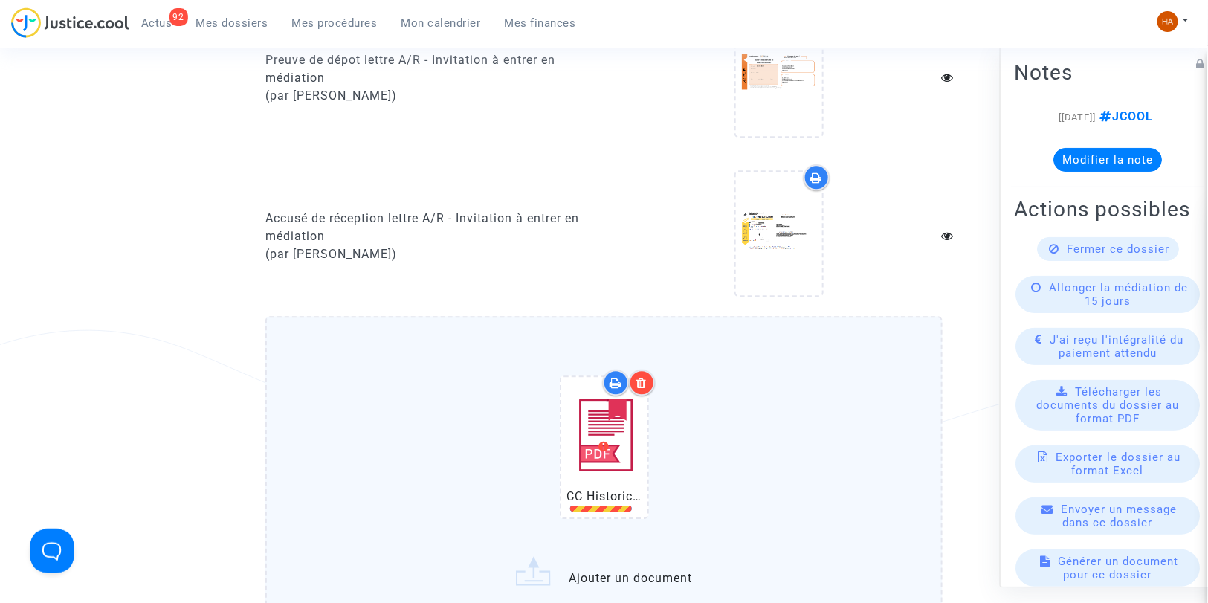
click at [635, 369] on div at bounding box center [642, 382] width 26 height 26
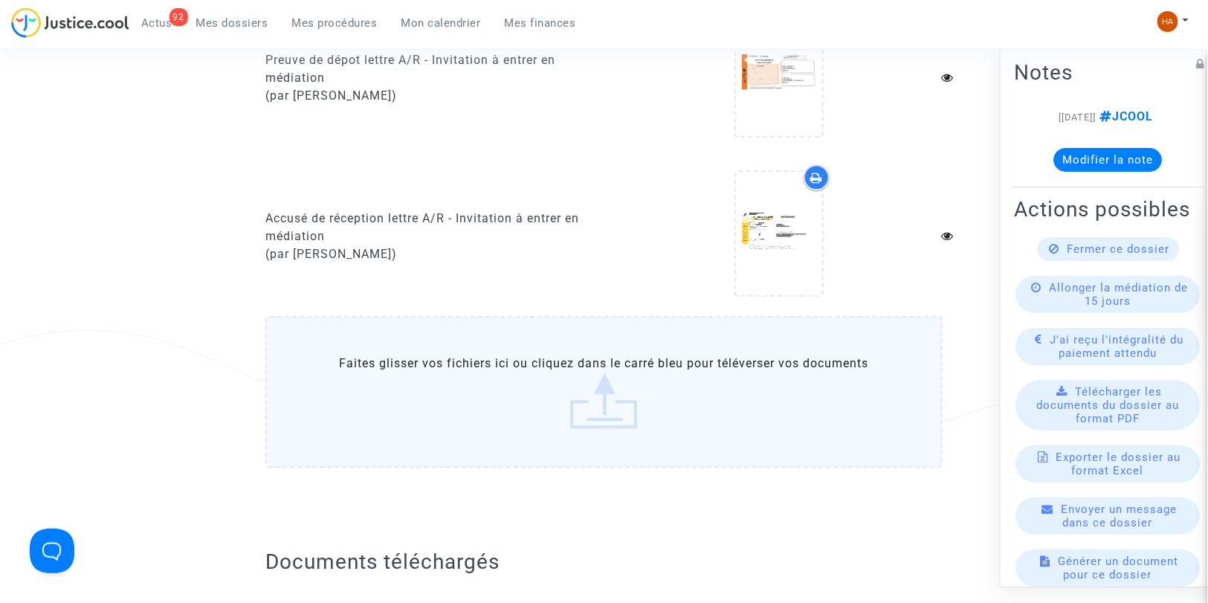
click at [611, 375] on label "Faites glisser vos fichiers ici ou cliquez dans le carré bleu pour téléverser v…" at bounding box center [603, 392] width 677 height 152
click at [0, 0] on input "Faites glisser vos fichiers ici ou cliquez dans le carré bleu pour téléverser v…" at bounding box center [0, 0] width 0 height 0
click at [515, 404] on label "Faites glisser vos fichiers ici ou cliquez dans le carré bleu pour téléverser v…" at bounding box center [603, 392] width 677 height 152
click at [0, 0] on input "Faites glisser vos fichiers ici ou cliquez dans le carré bleu pour téléverser v…" at bounding box center [0, 0] width 0 height 0
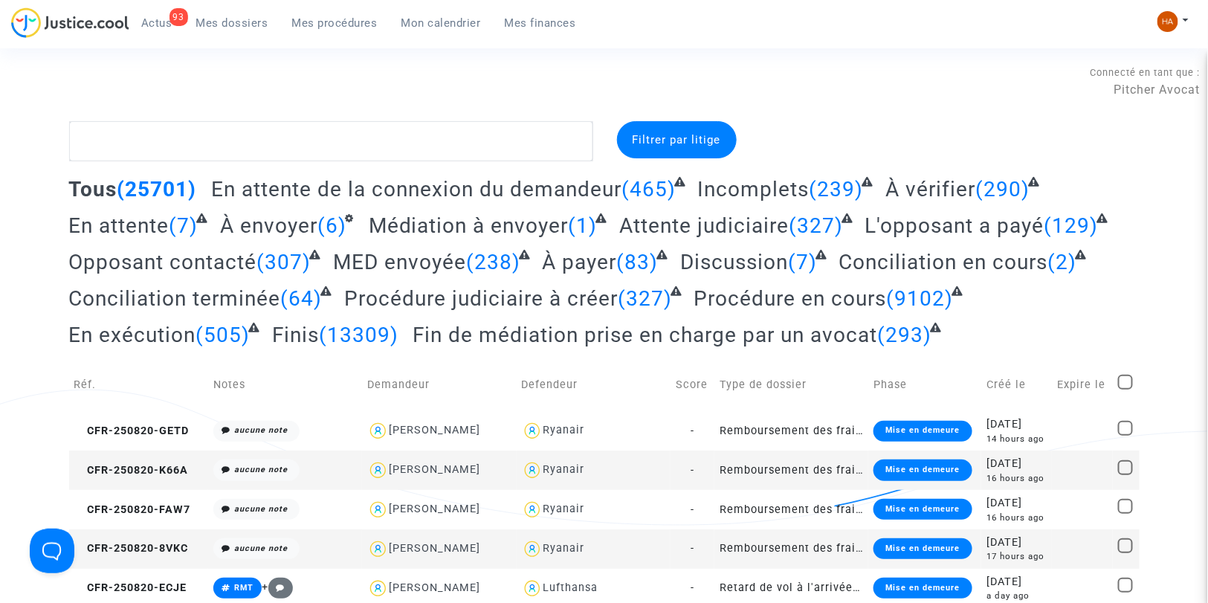
drag, startPoint x: 164, startPoint y: 24, endPoint x: 253, endPoint y: 164, distance: 165.8
click at [164, 24] on span "Actus" at bounding box center [156, 22] width 31 height 13
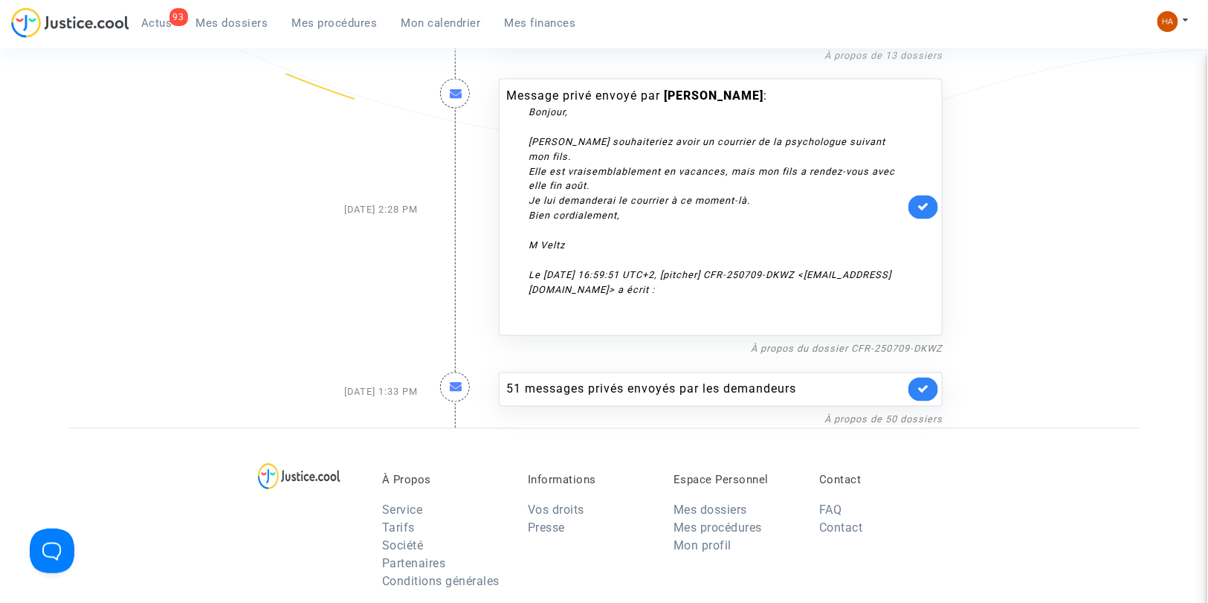
scroll to position [3083, 0]
click at [589, 381] on div "51 messages privés envoyés par les demandeurs" at bounding box center [706, 390] width 398 height 18
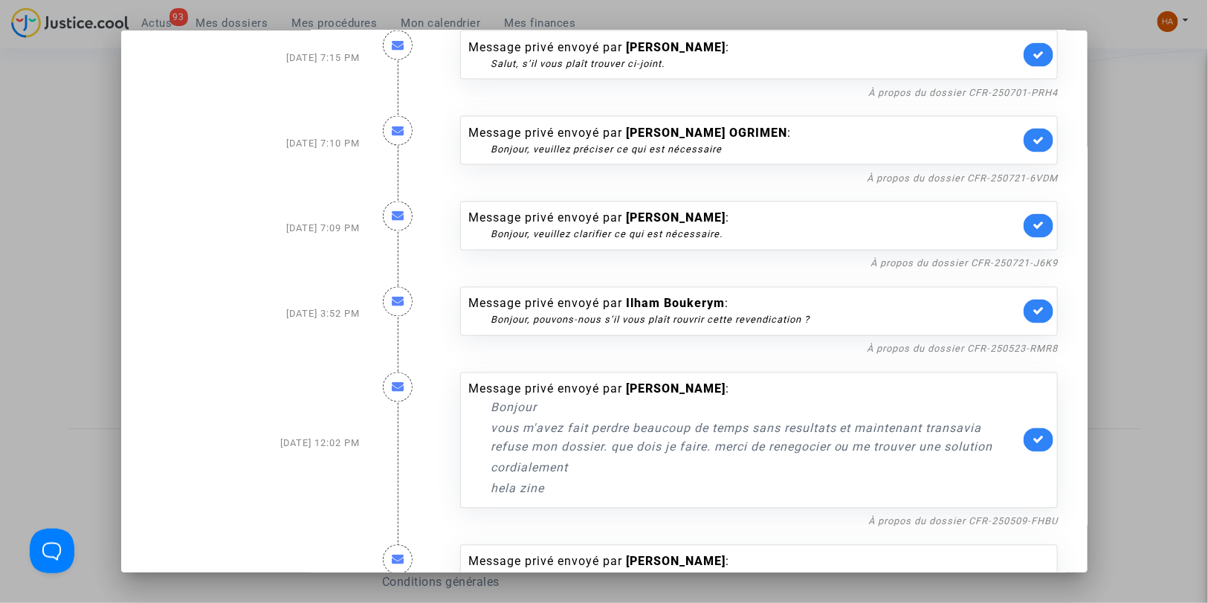
scroll to position [7438, 0]
click at [100, 238] on div at bounding box center [604, 301] width 1208 height 603
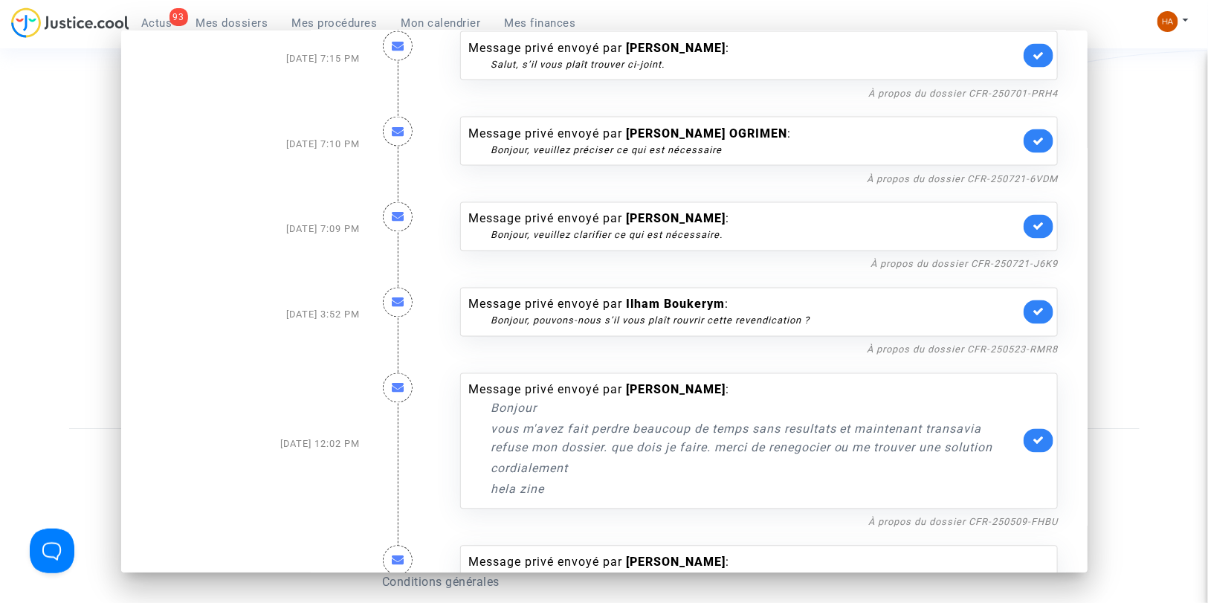
scroll to position [3083, 0]
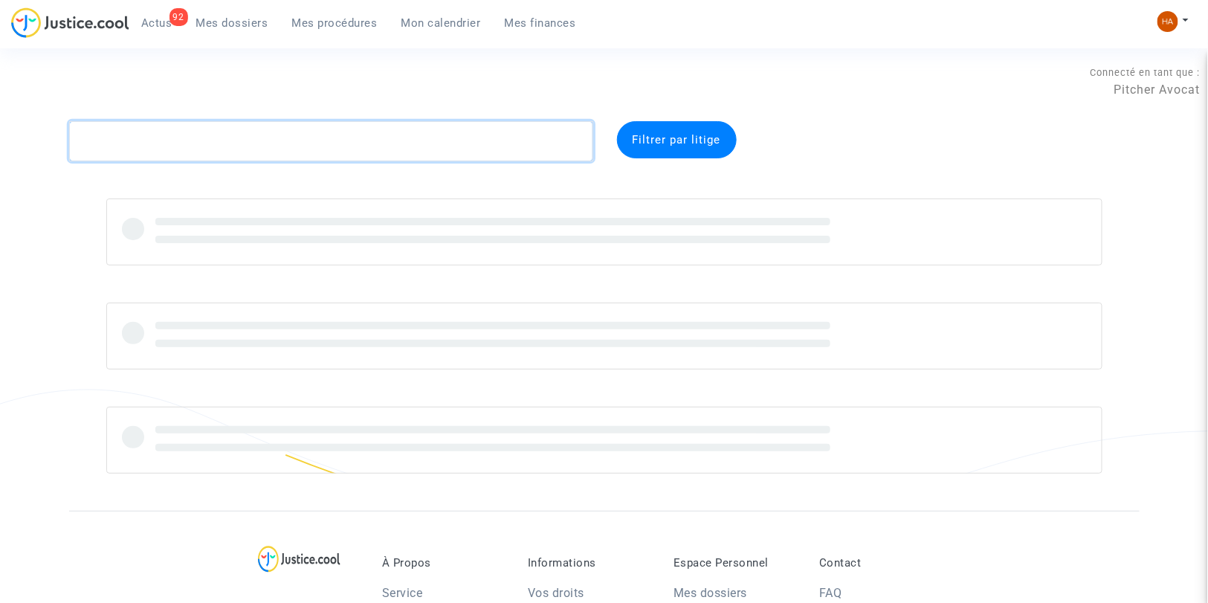
click at [127, 146] on textarea at bounding box center [331, 141] width 524 height 40
paste textarea "CFR-250630-AT7N"
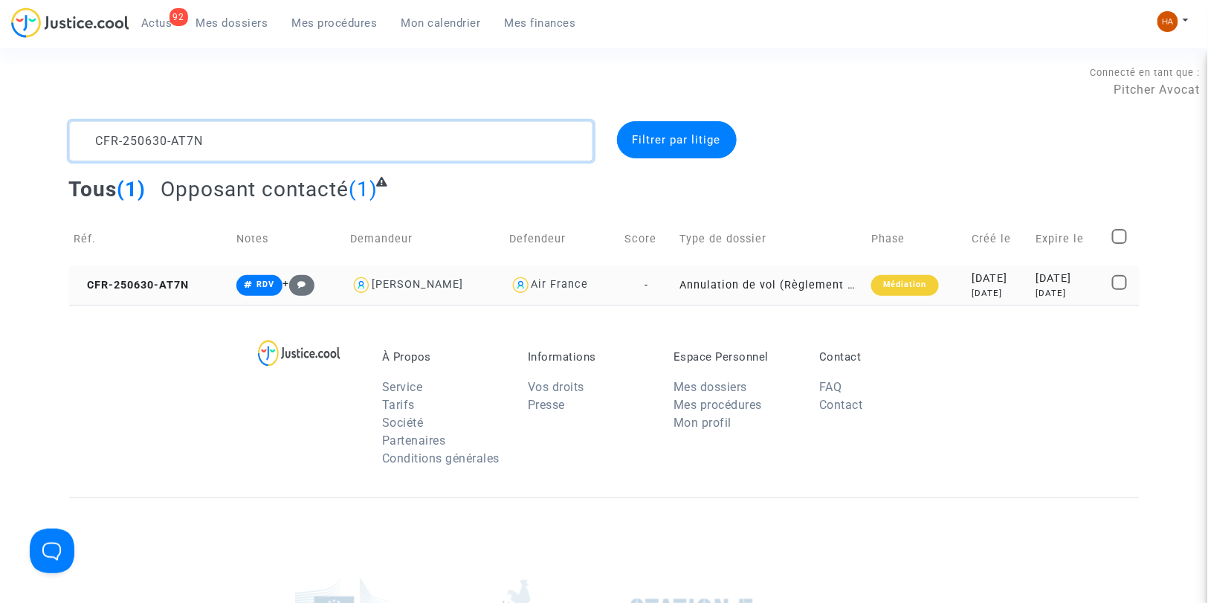
type textarea "CFR-250630-AT7N"
click at [638, 284] on td "-" at bounding box center [646, 284] width 55 height 39
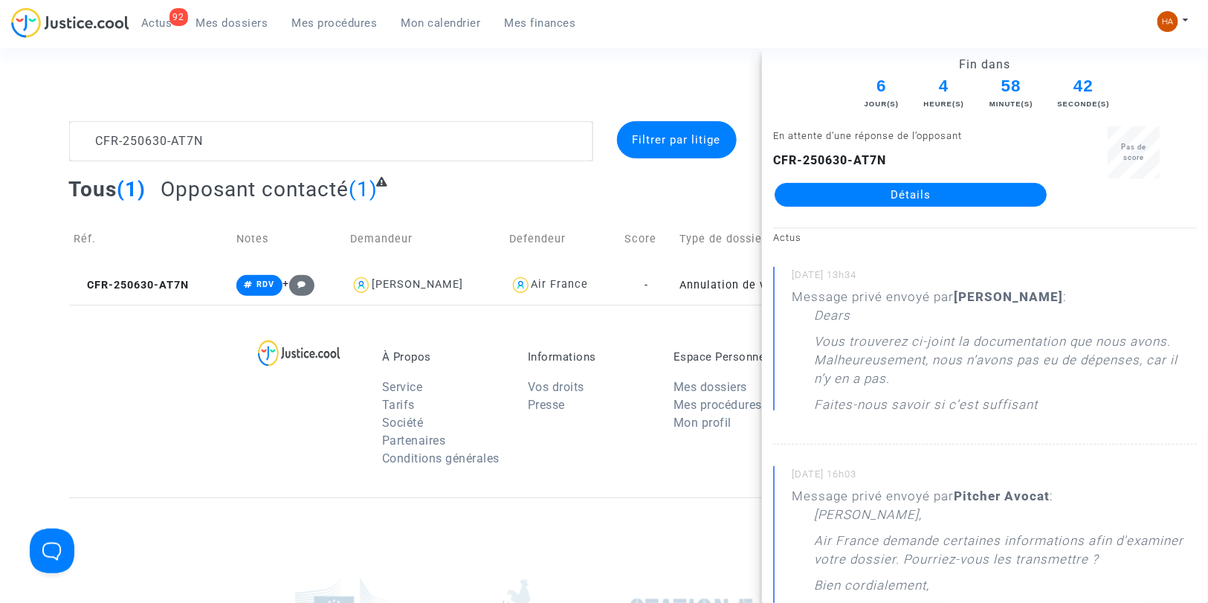
click at [874, 196] on link "Détails" at bounding box center [911, 195] width 272 height 24
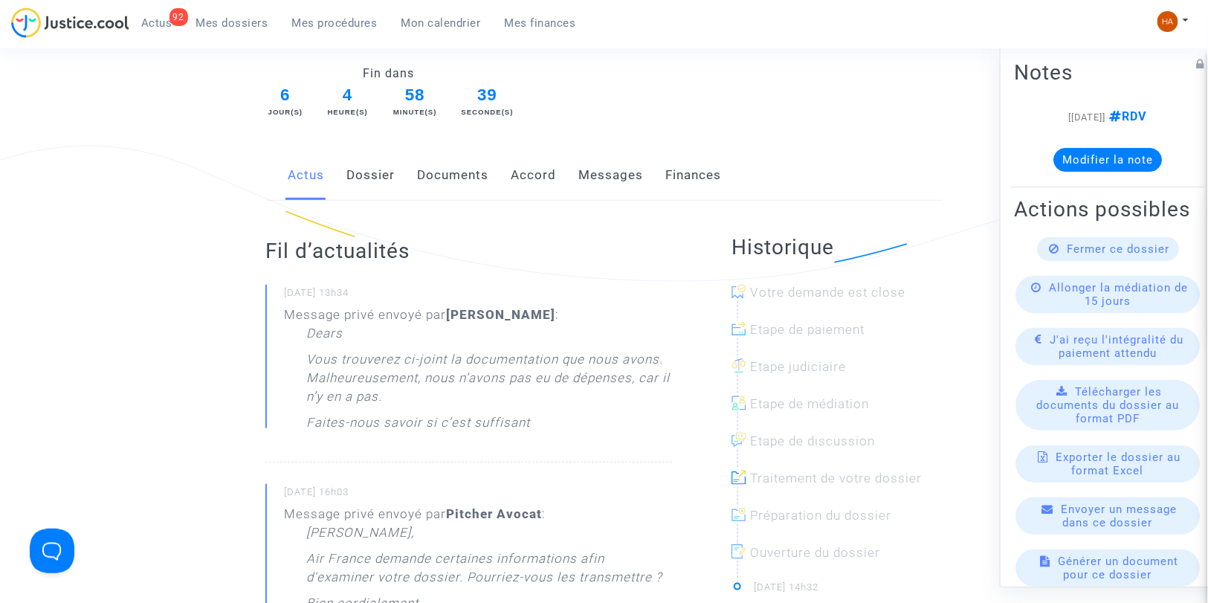
scroll to position [248, 0]
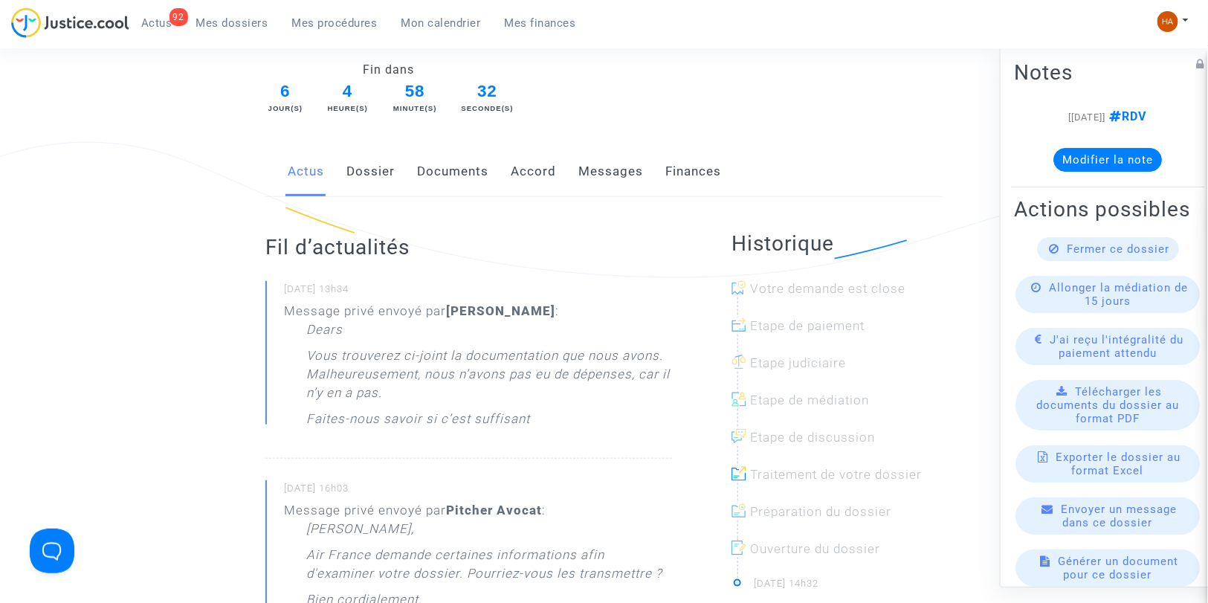
click at [610, 159] on link "Messages" at bounding box center [610, 171] width 65 height 49
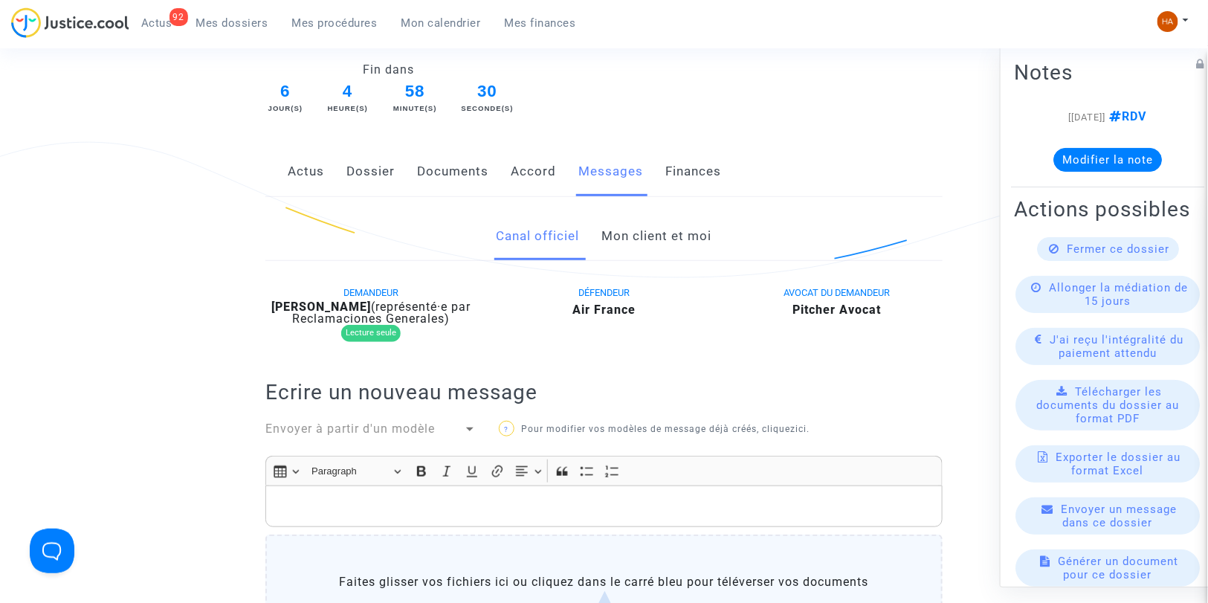
click at [627, 239] on link "Mon client et moi" at bounding box center [657, 236] width 110 height 49
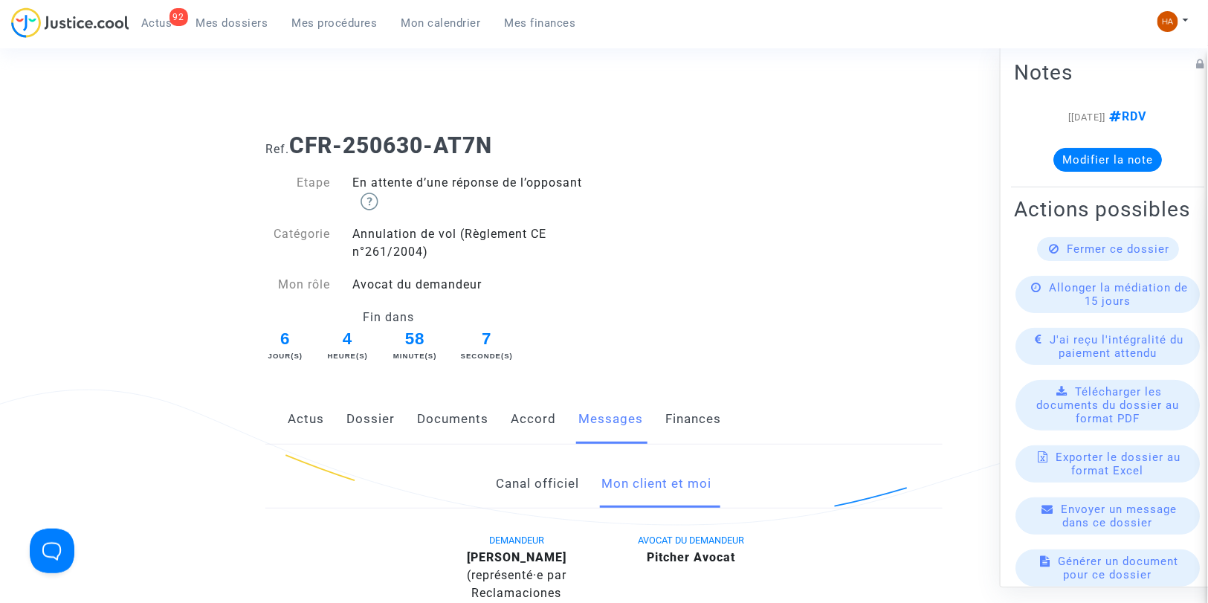
click at [373, 428] on link "Dossier" at bounding box center [370, 419] width 48 height 49
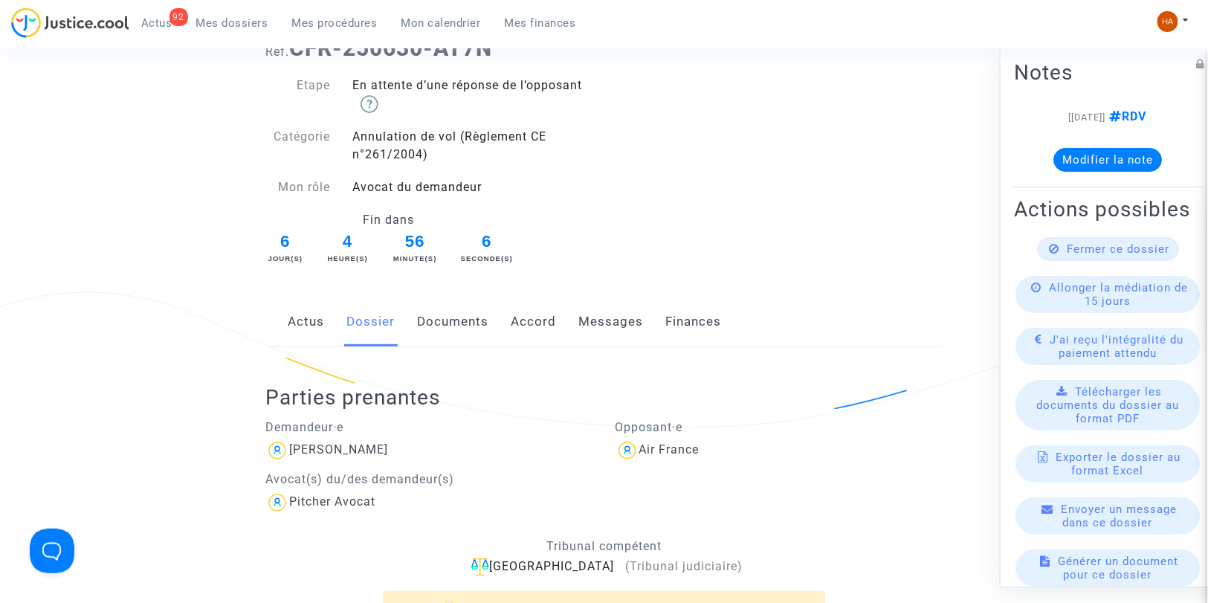
scroll to position [83, 0]
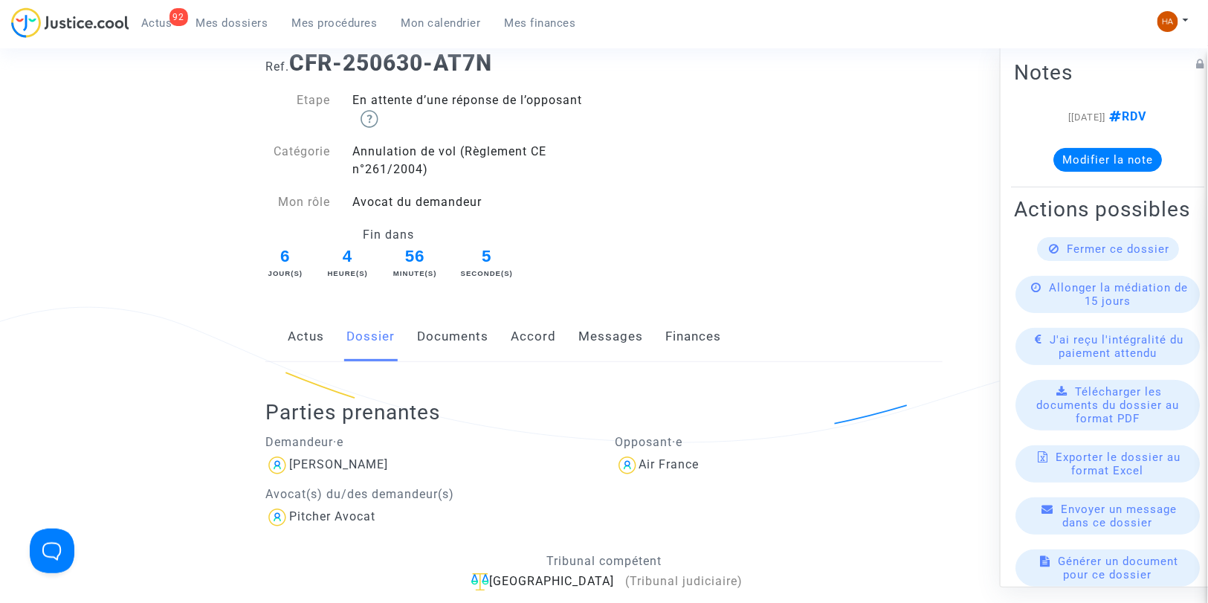
drag, startPoint x: 436, startPoint y: 342, endPoint x: 474, endPoint y: 340, distance: 37.2
click at [436, 342] on link "Documents" at bounding box center [452, 336] width 71 height 49
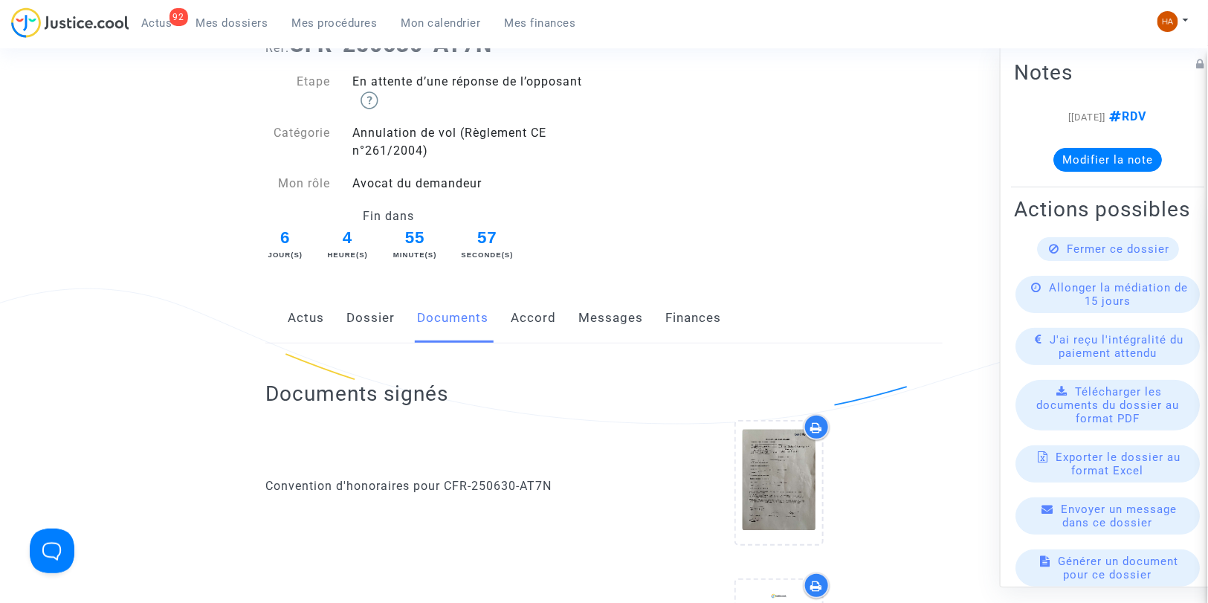
scroll to position [83, 0]
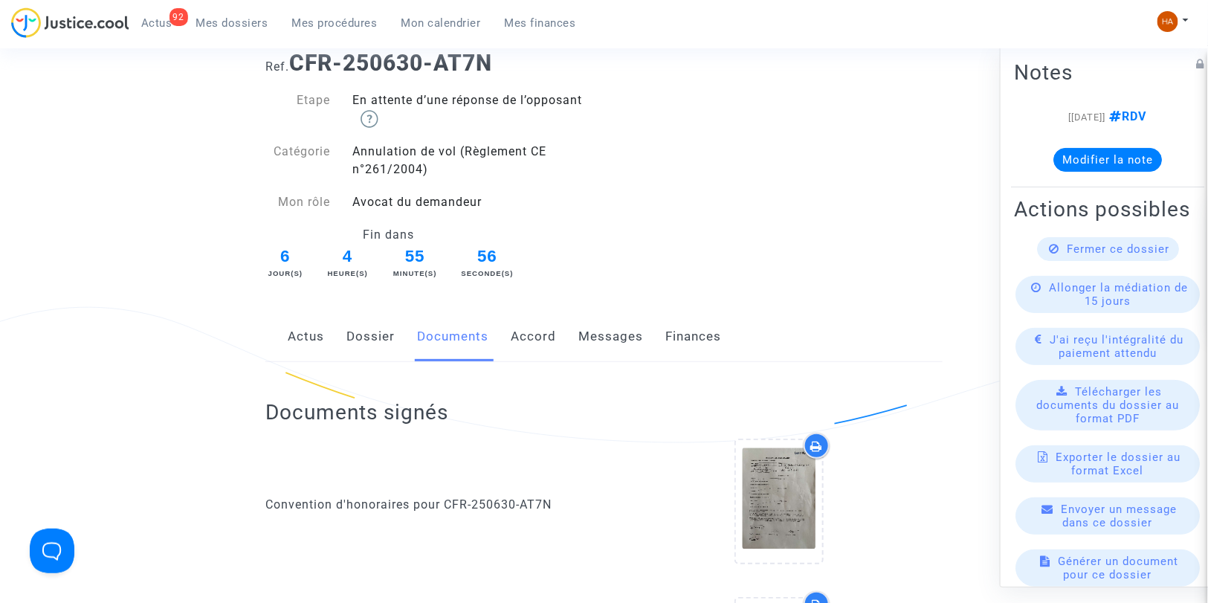
click at [607, 337] on link "Messages" at bounding box center [610, 336] width 65 height 49
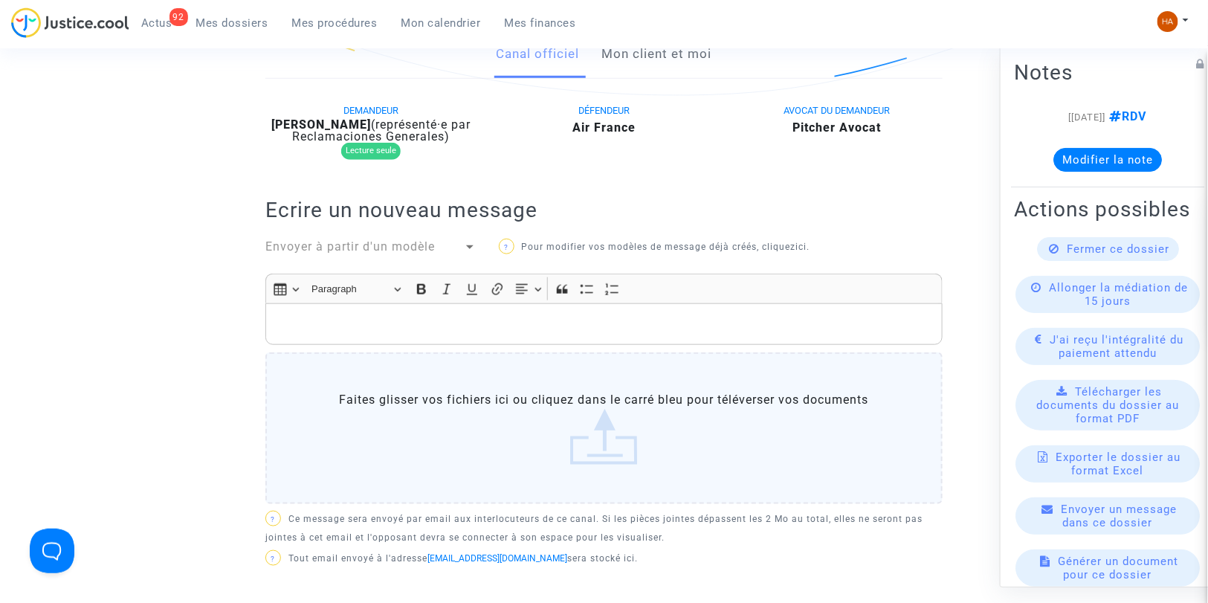
scroll to position [413, 0]
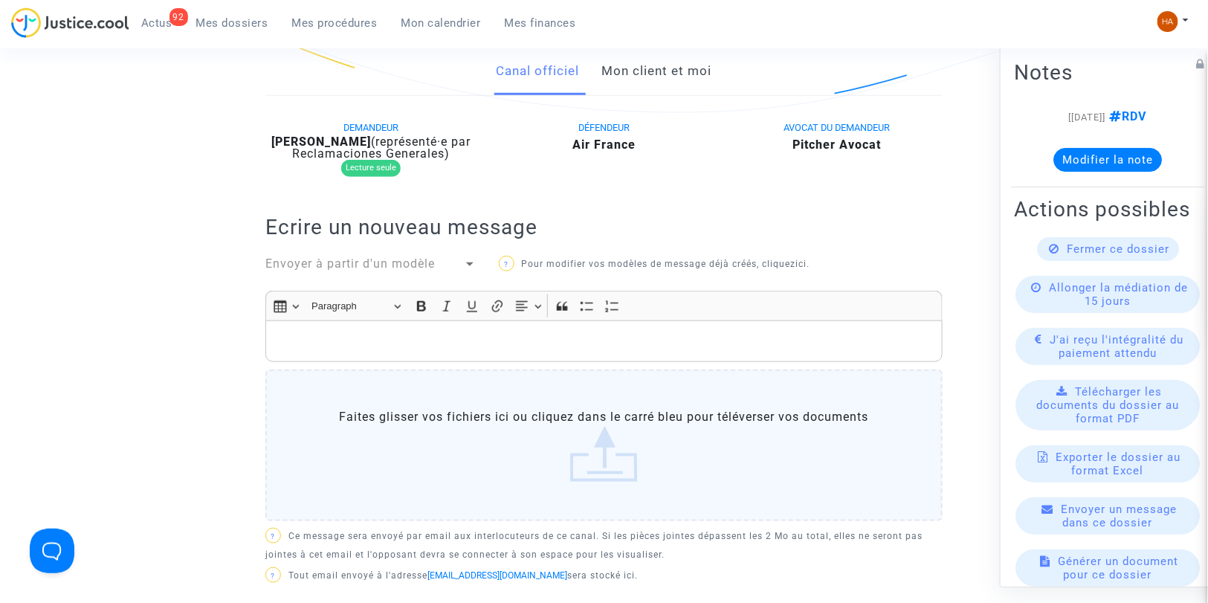
click at [637, 80] on link "Mon client et moi" at bounding box center [657, 71] width 110 height 49
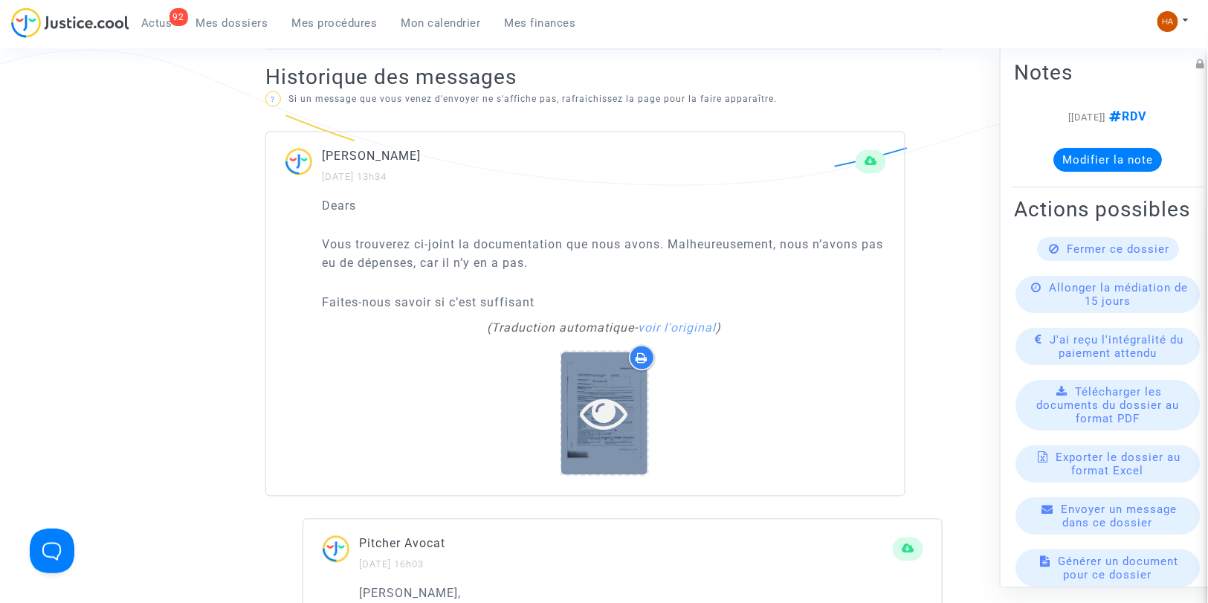
scroll to position [991, 0]
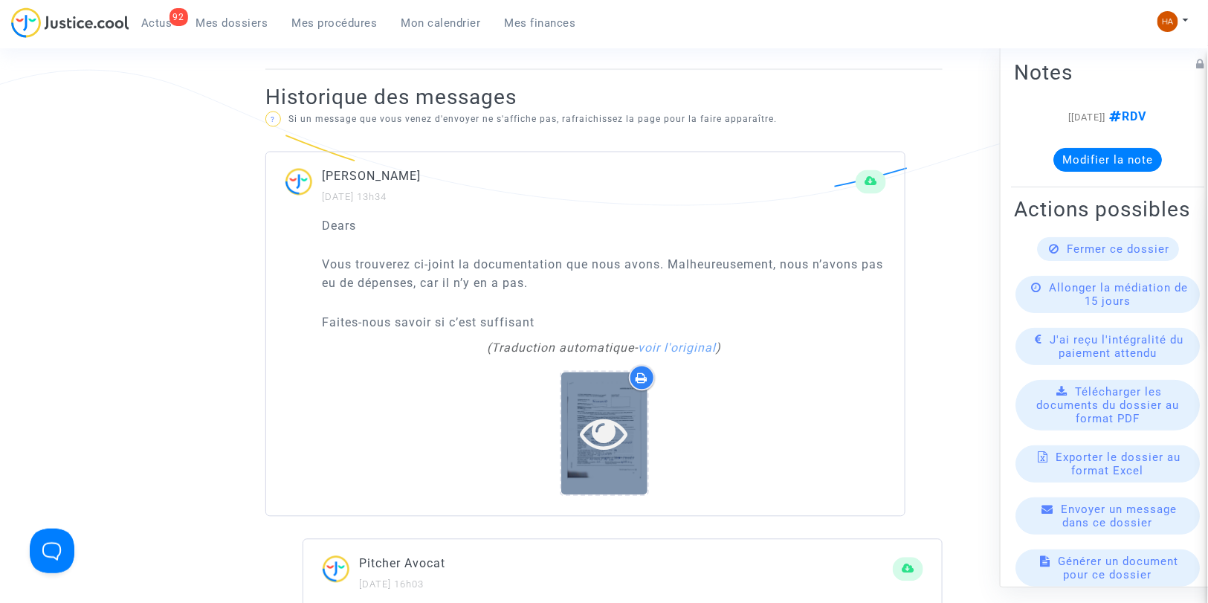
click at [610, 439] on icon at bounding box center [604, 434] width 48 height 48
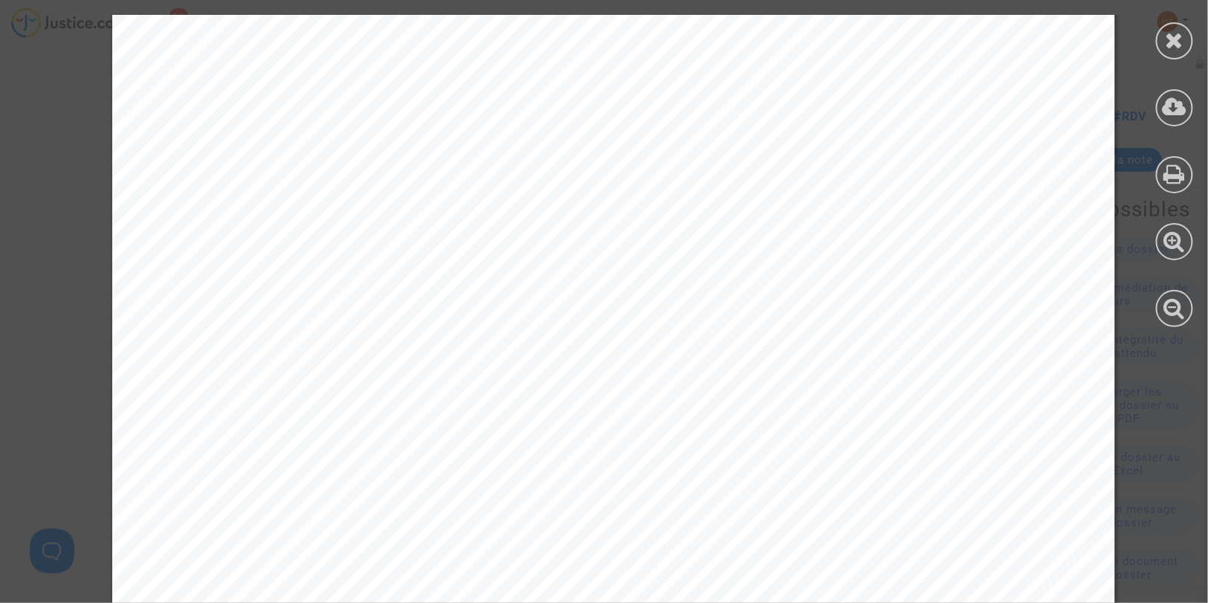
scroll to position [4377, 0]
click at [1170, 52] on div at bounding box center [1174, 40] width 37 height 37
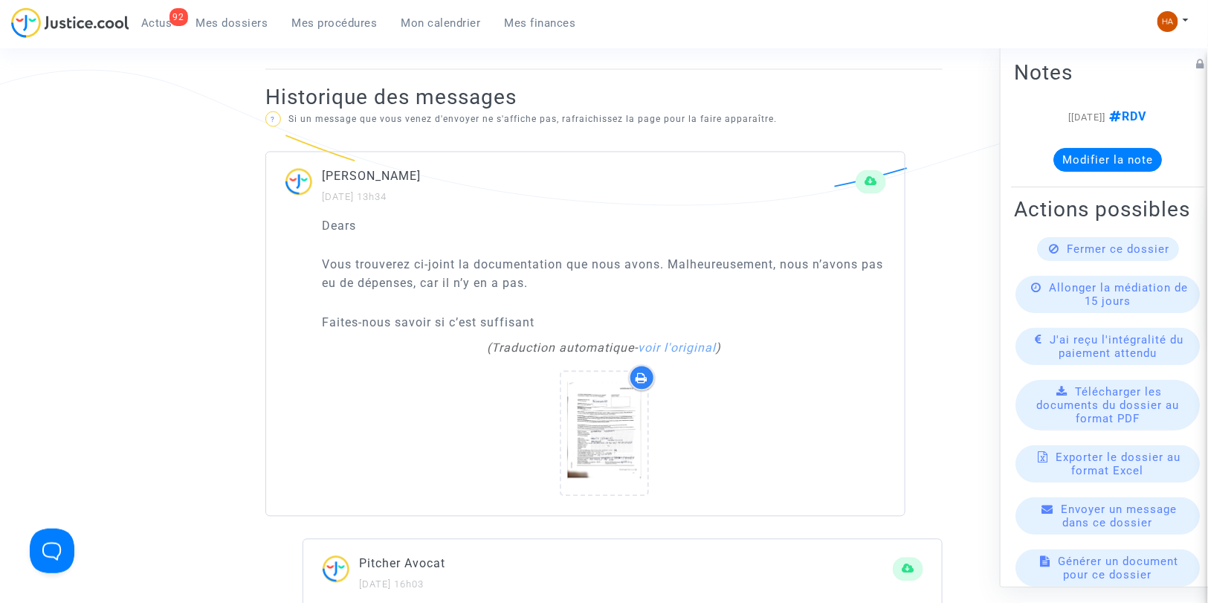
click at [636, 373] on icon at bounding box center [642, 378] width 12 height 12
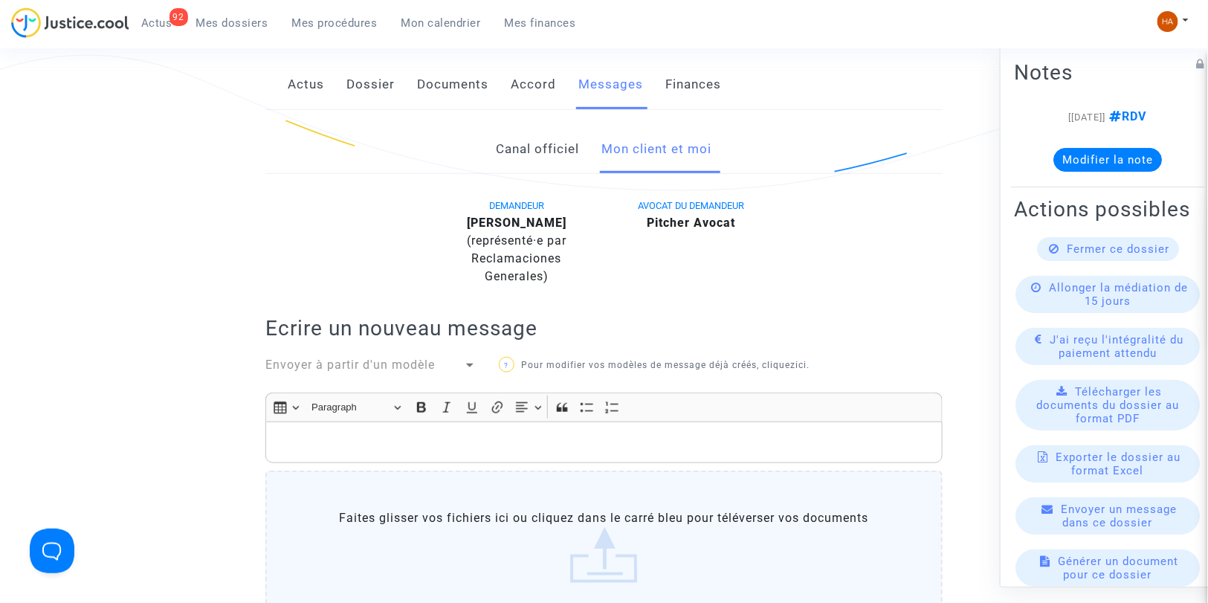
scroll to position [330, 0]
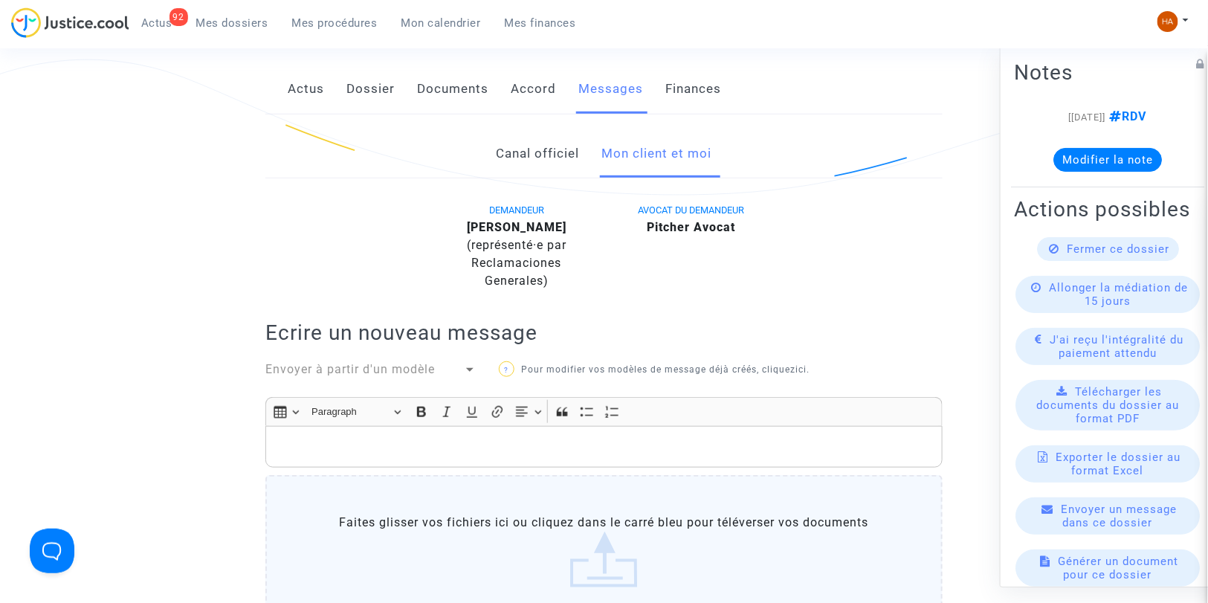
click at [530, 151] on link "Canal officiel" at bounding box center [538, 153] width 83 height 49
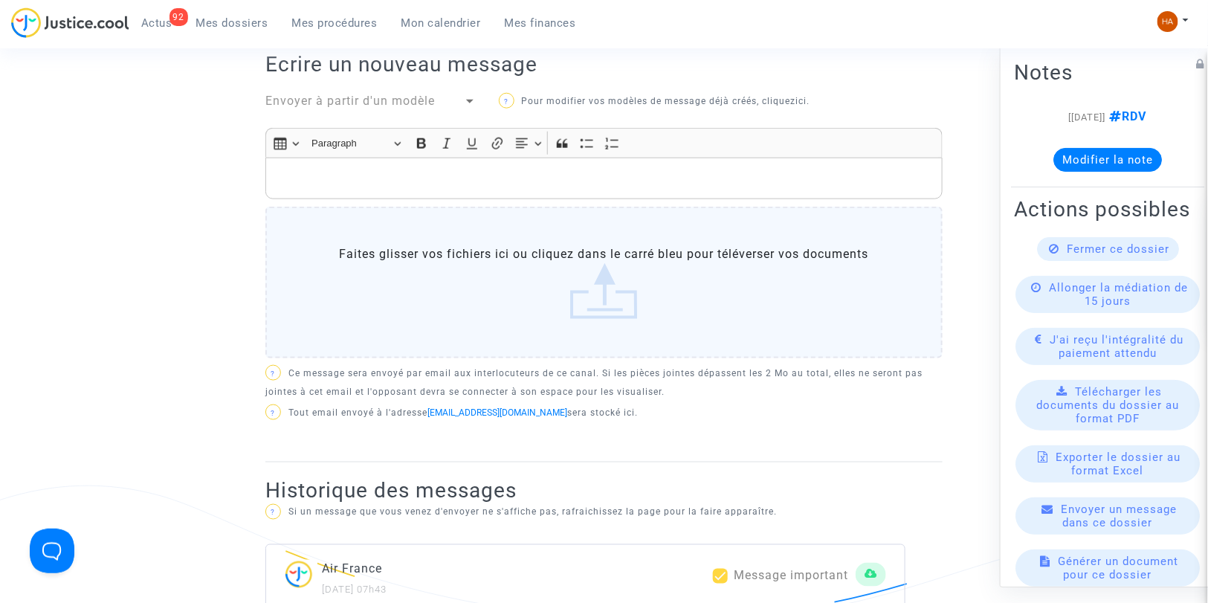
scroll to position [578, 0]
click at [592, 260] on label "Faites glisser vos fichiers ici ou cliquez dans le carré bleu pour téléverser v…" at bounding box center [603, 280] width 677 height 152
click at [0, 0] on input "Faites glisser vos fichiers ici ou cliquez dans le carré bleu pour téléverser v…" at bounding box center [0, 0] width 0 height 0
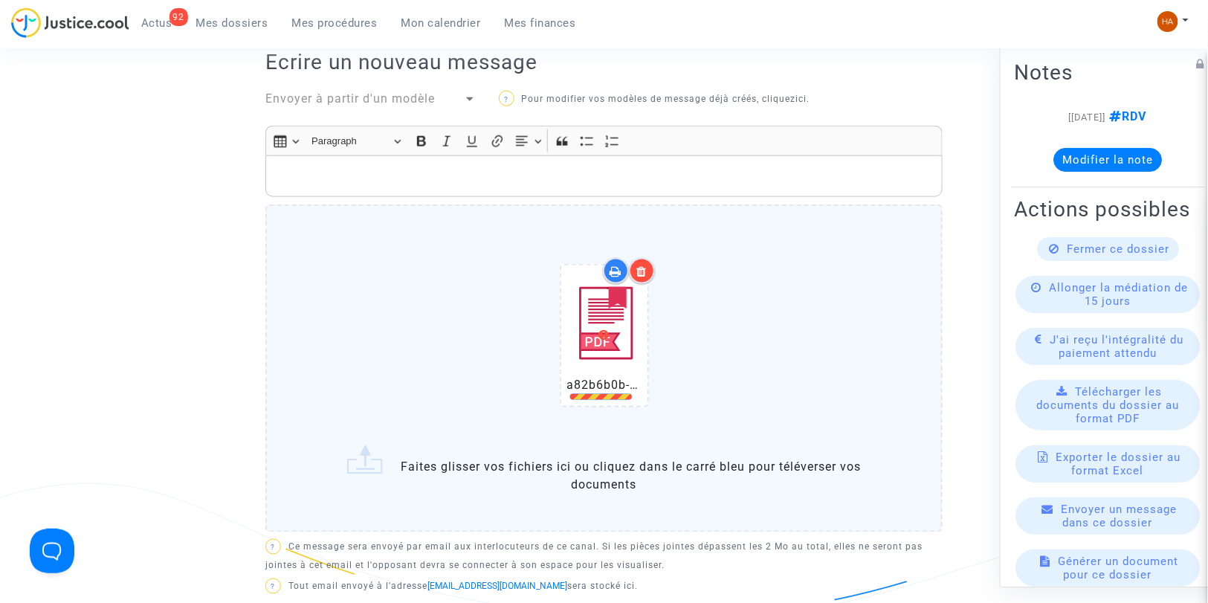
click at [650, 262] on div at bounding box center [642, 271] width 26 height 26
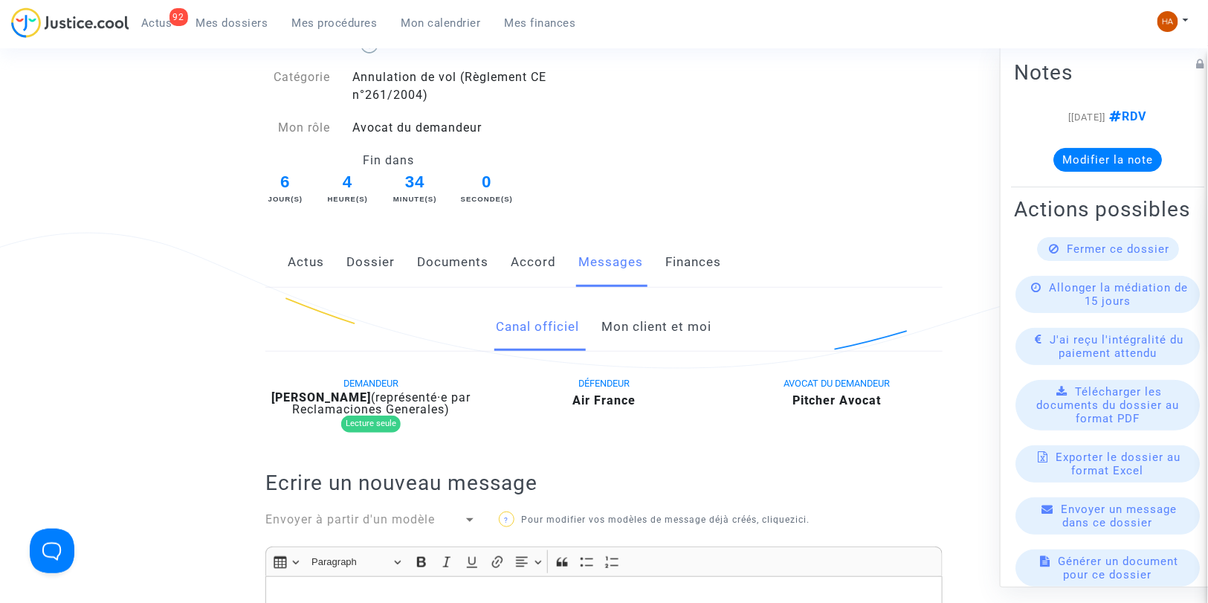
scroll to position [248, 0]
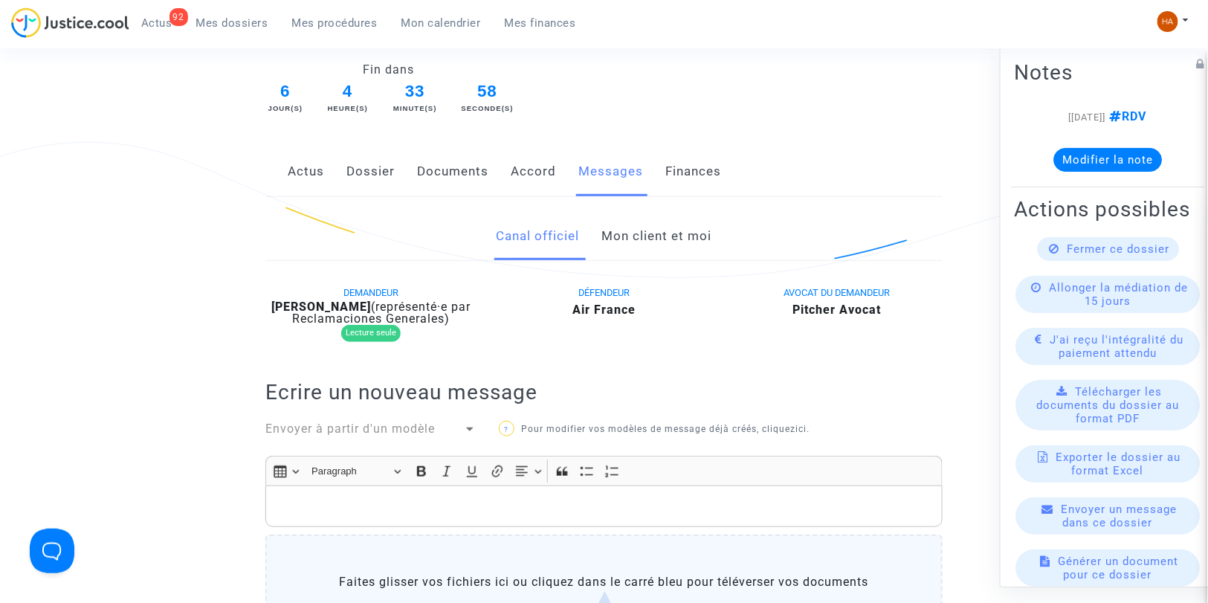
click at [625, 230] on link "Mon client et moi" at bounding box center [657, 236] width 110 height 49
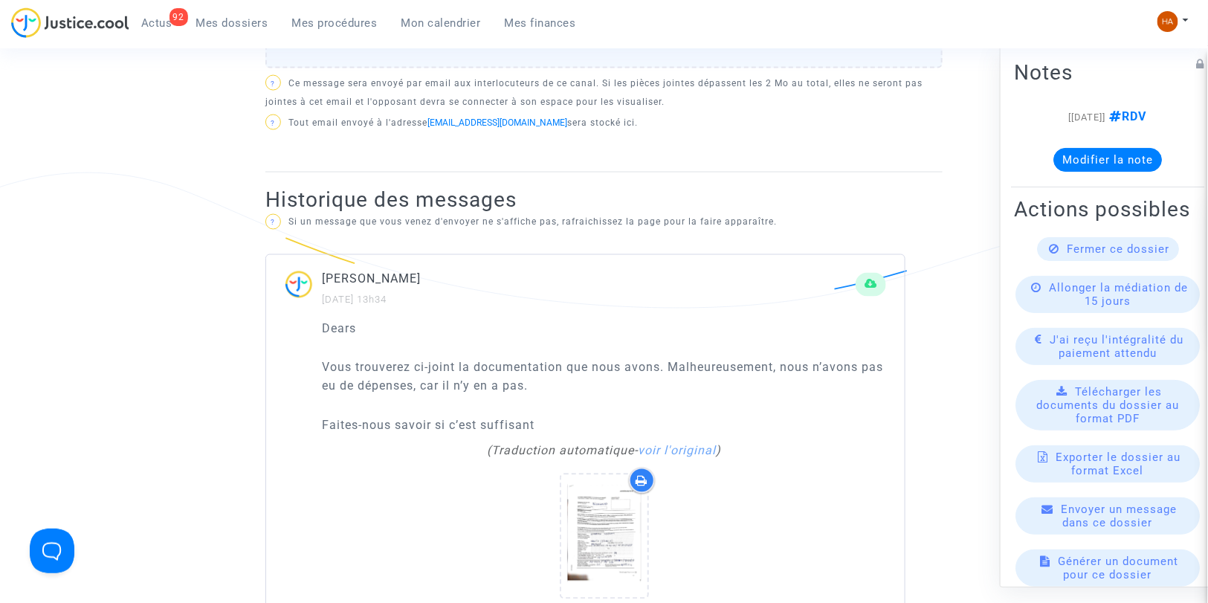
scroll to position [889, 0]
click at [644, 480] on icon at bounding box center [642, 480] width 12 height 12
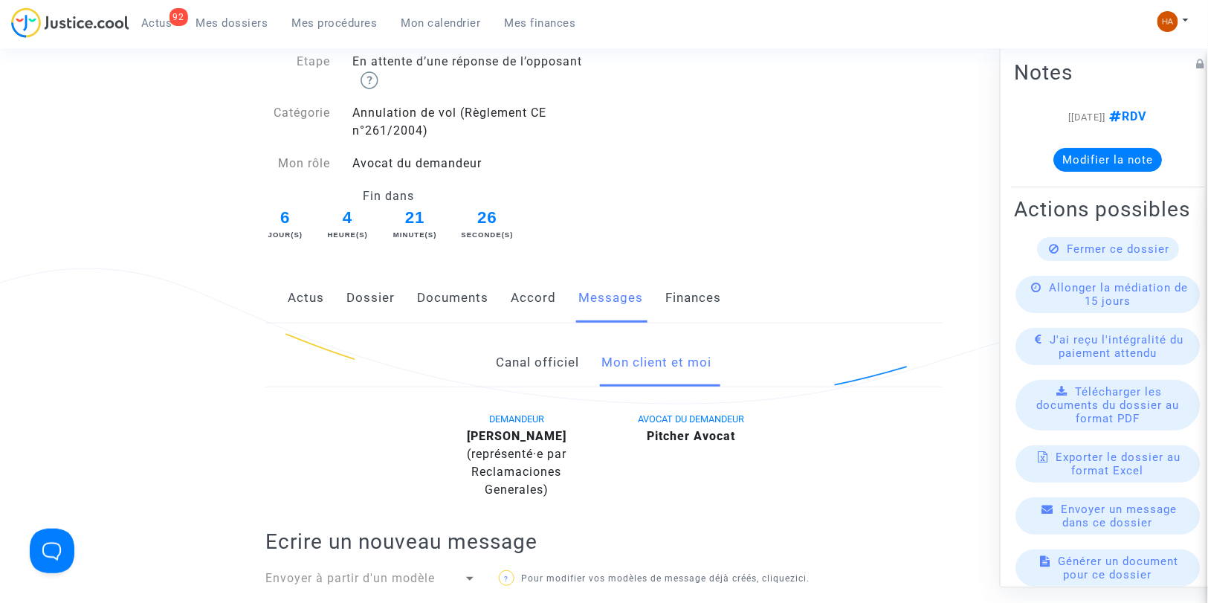
scroll to position [0, 0]
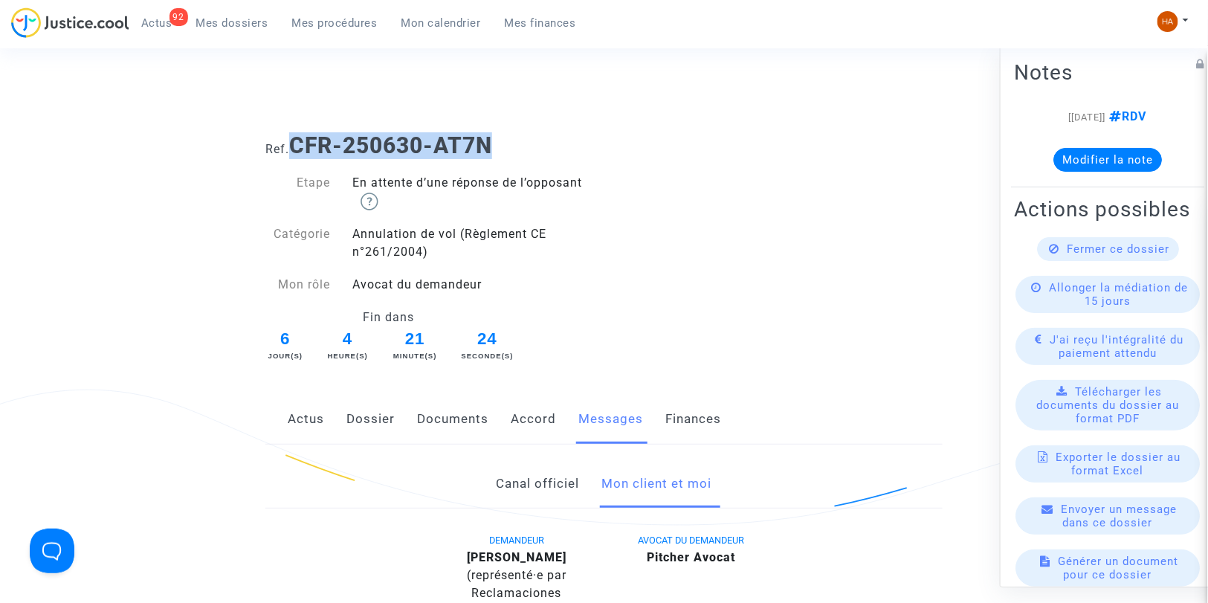
drag, startPoint x: 435, startPoint y: 131, endPoint x: 298, endPoint y: 130, distance: 136.8
click at [298, 130] on div "Ref. CFR-250630-AT7N" at bounding box center [603, 140] width 699 height 38
copy b "CFR-250630-AT7N"
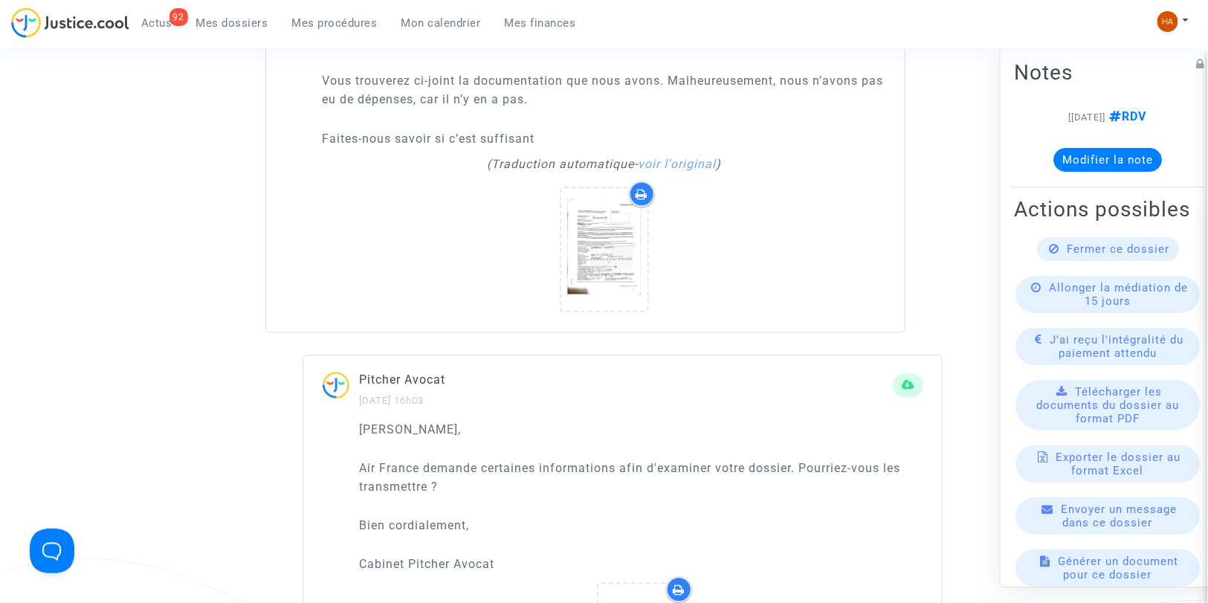
scroll to position [1177, 0]
click at [642, 192] on icon at bounding box center [642, 193] width 12 height 12
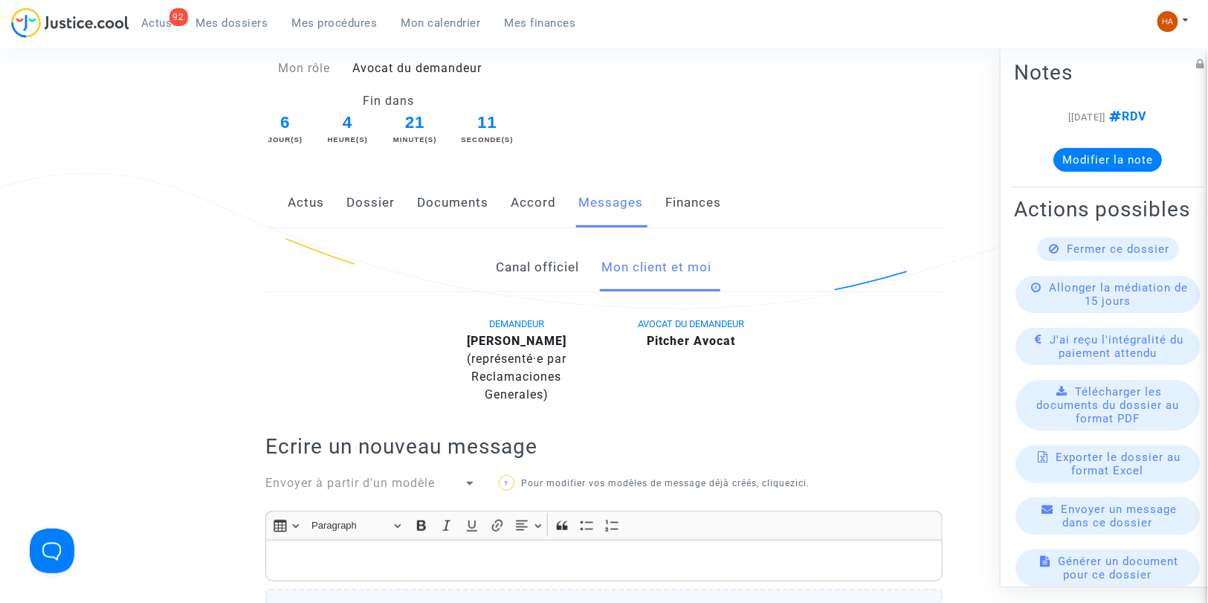
scroll to position [216, 0]
click at [554, 261] on link "Canal officiel" at bounding box center [538, 268] width 83 height 49
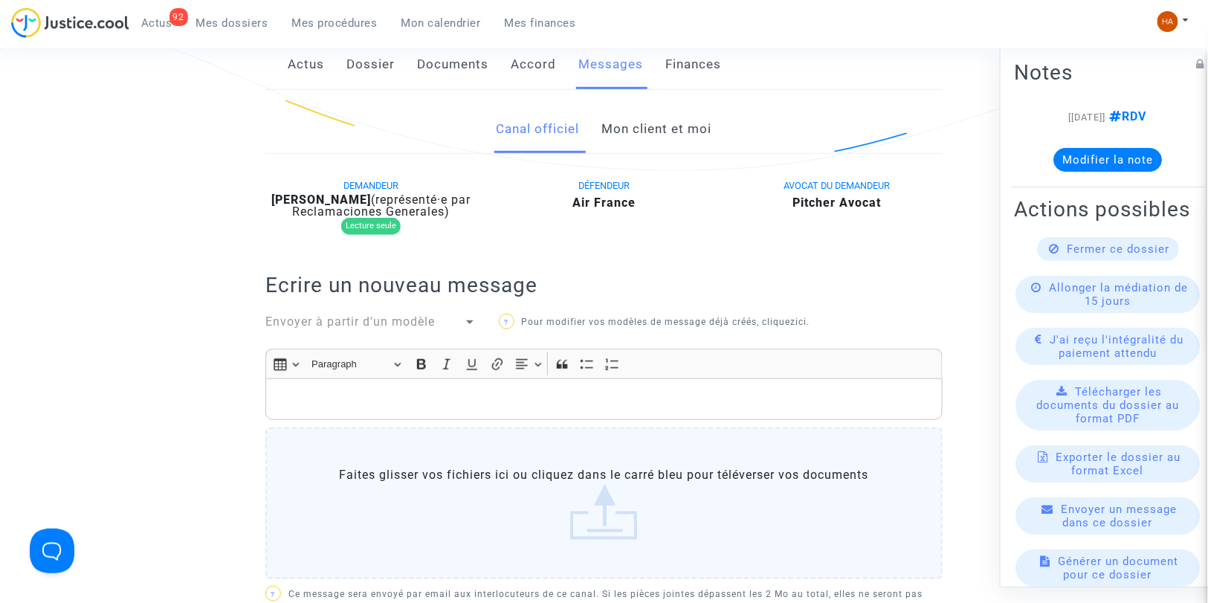
scroll to position [353, 0]
click at [454, 515] on label "Faites glisser vos fichiers ici ou cliquez dans le carré bleu pour téléverser v…" at bounding box center [603, 505] width 677 height 152
click at [0, 0] on input "Faites glisser vos fichiers ici ou cliquez dans le carré bleu pour téléverser v…" at bounding box center [0, 0] width 0 height 0
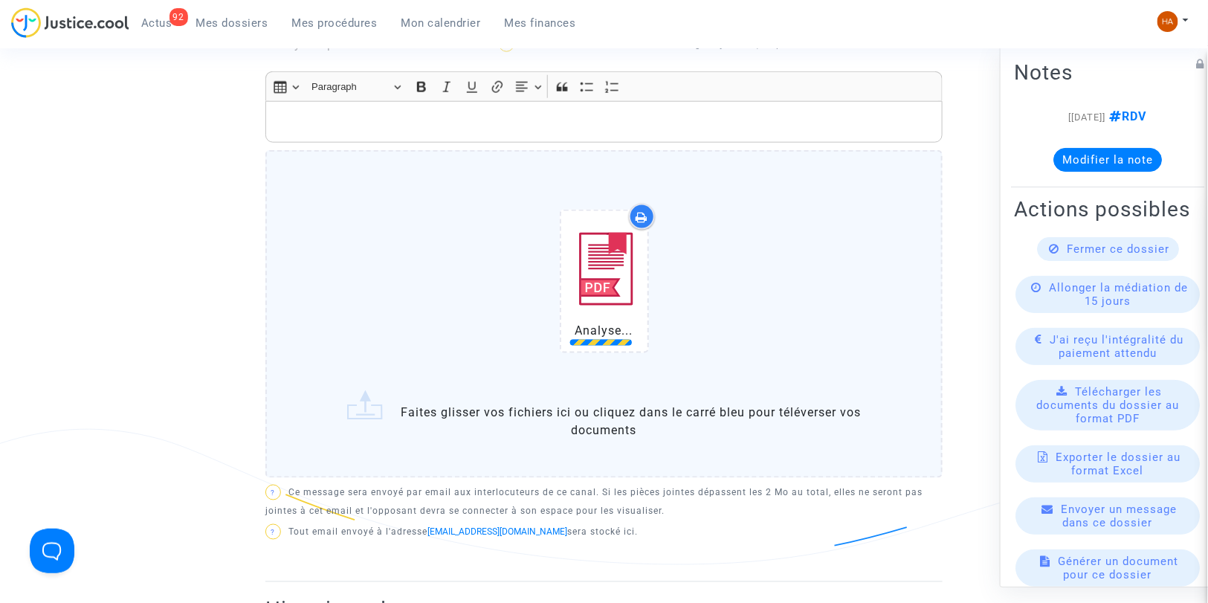
scroll to position [637, 0]
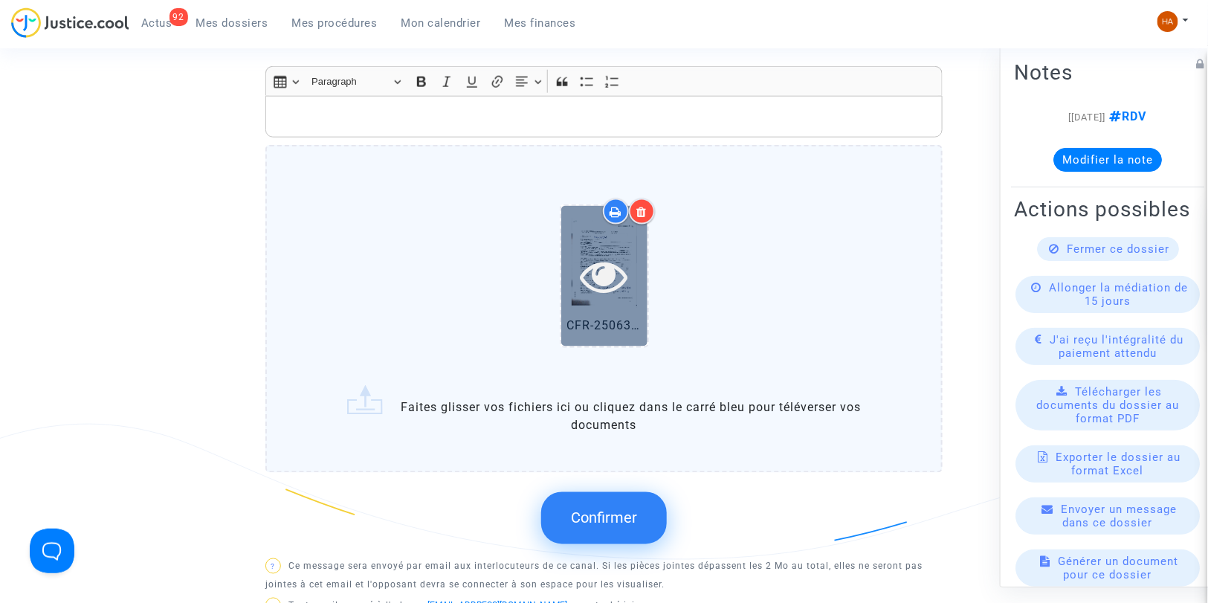
click at [602, 306] on div at bounding box center [604, 276] width 86 height 140
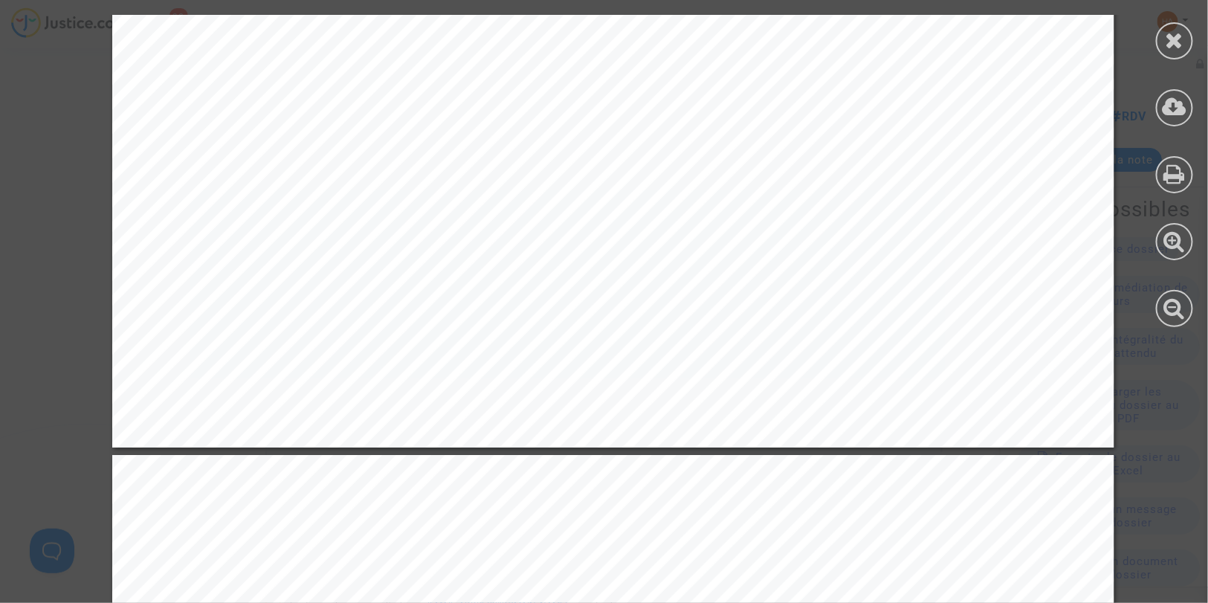
scroll to position [908, 0]
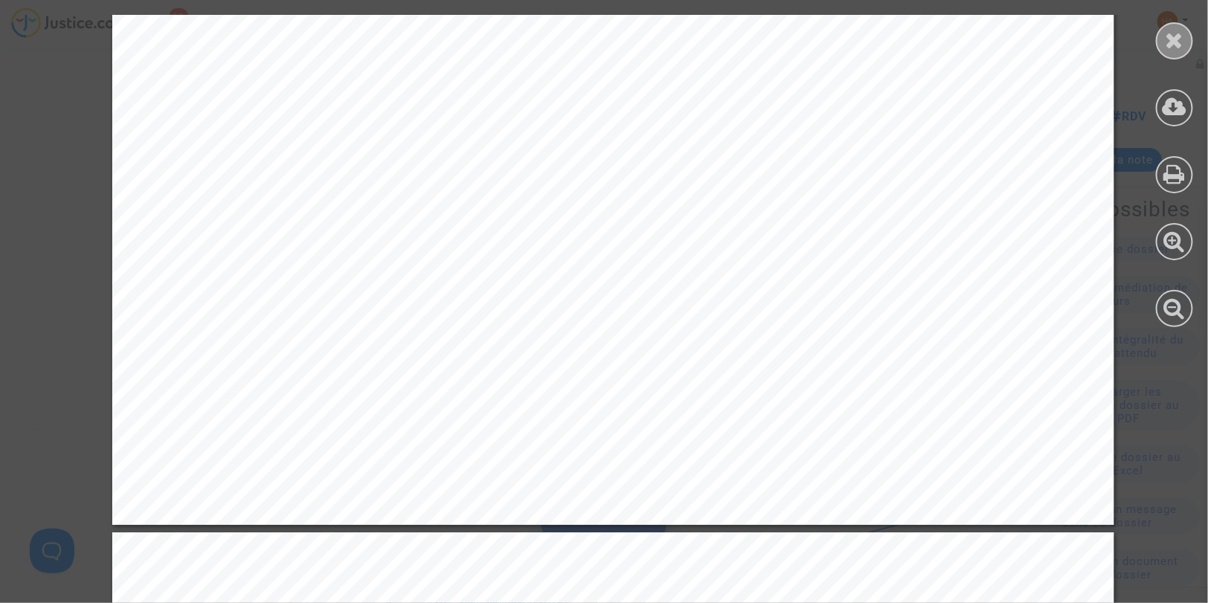
click at [1164, 43] on div at bounding box center [1174, 40] width 37 height 37
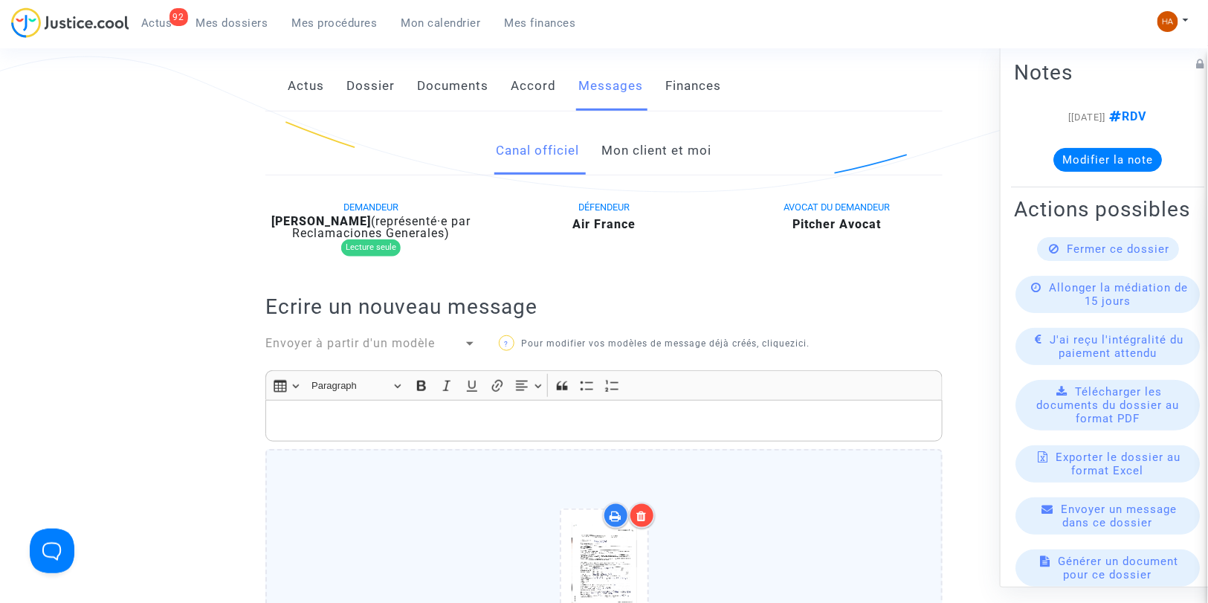
scroll to position [278, 0]
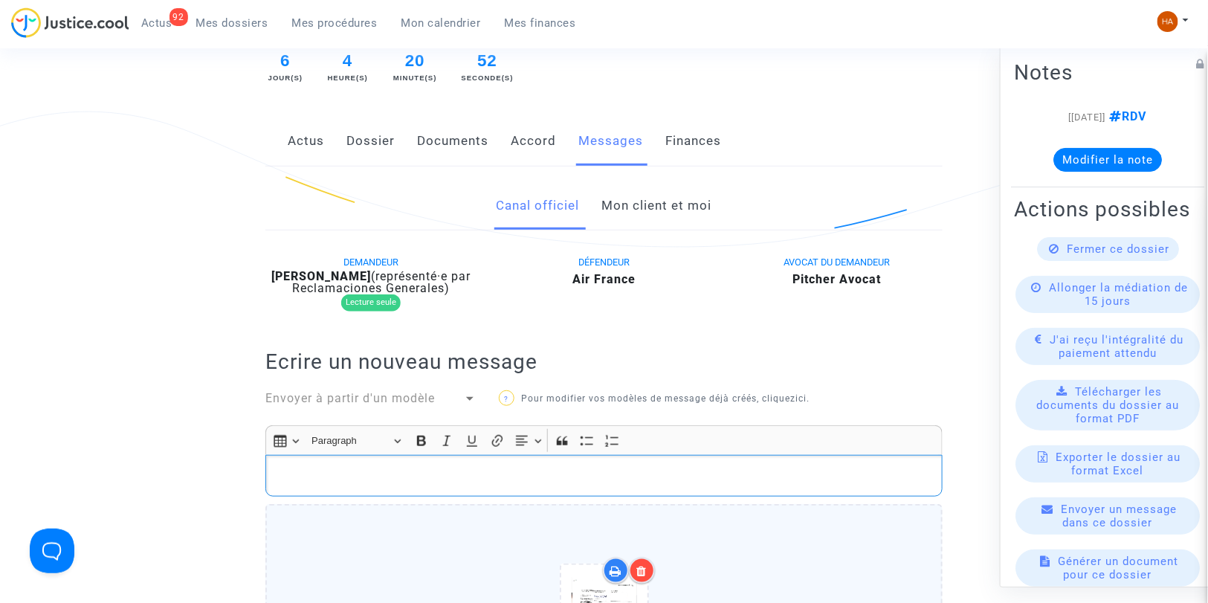
click at [271, 468] on div "Rich Text Editor, main" at bounding box center [603, 476] width 677 height 42
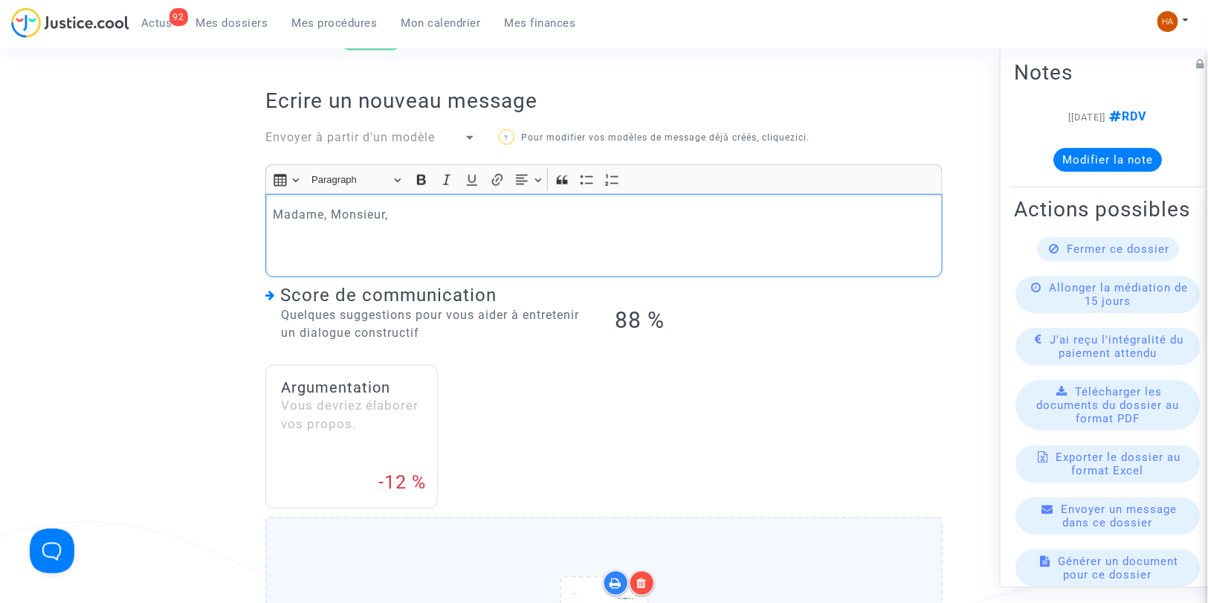
scroll to position [545, 0]
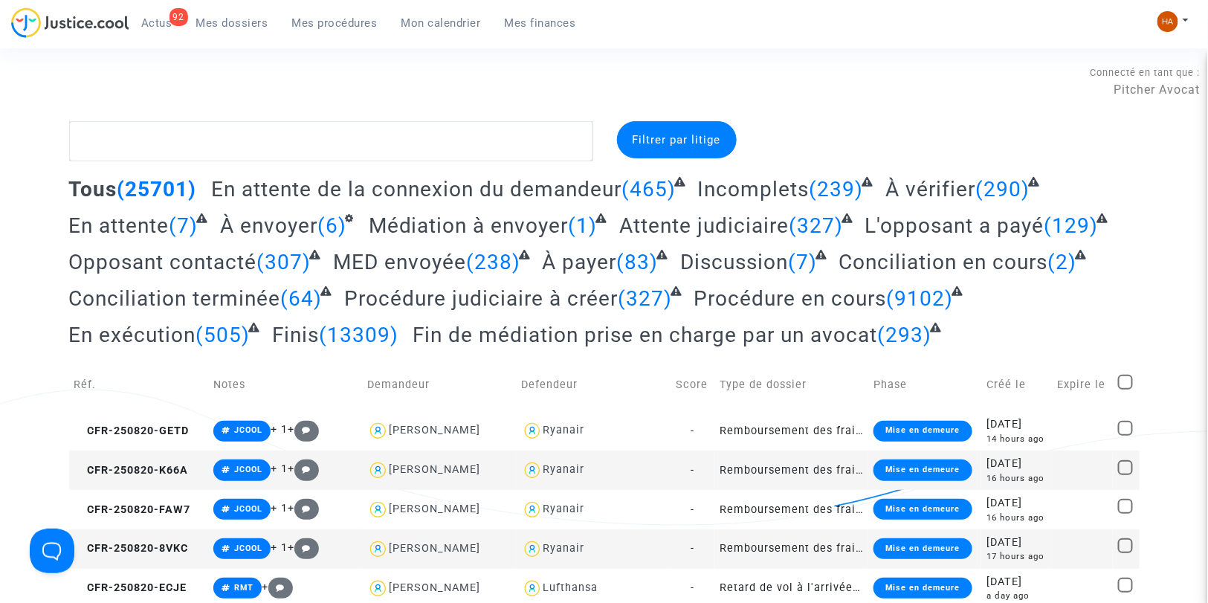
click at [169, 27] on span "Actus" at bounding box center [156, 22] width 31 height 13
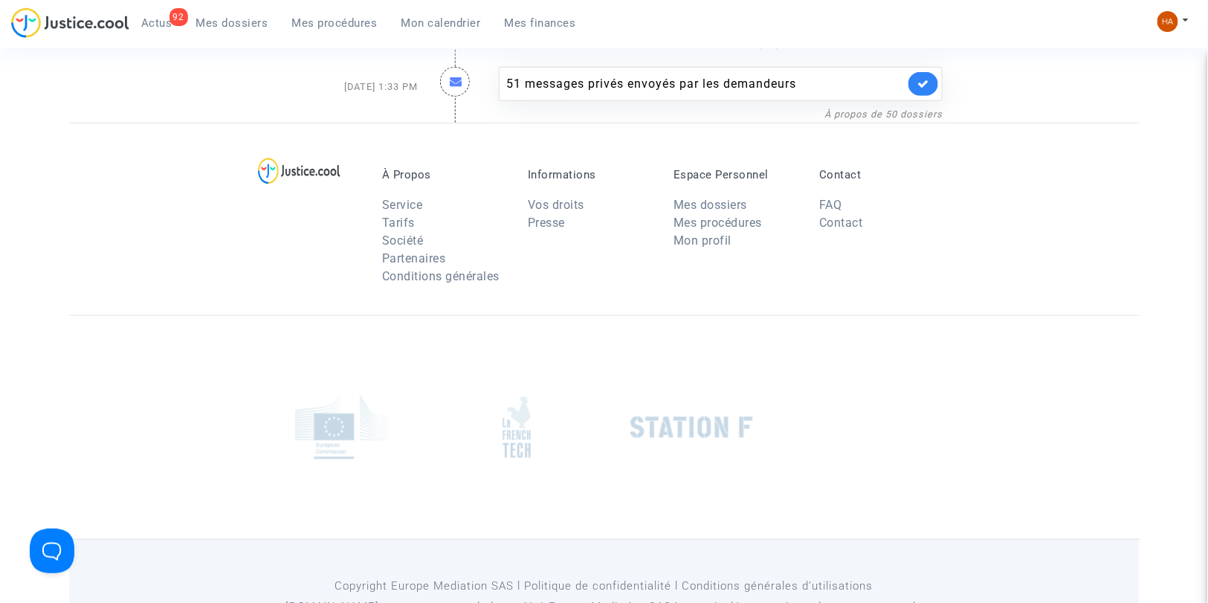
scroll to position [2324, 0]
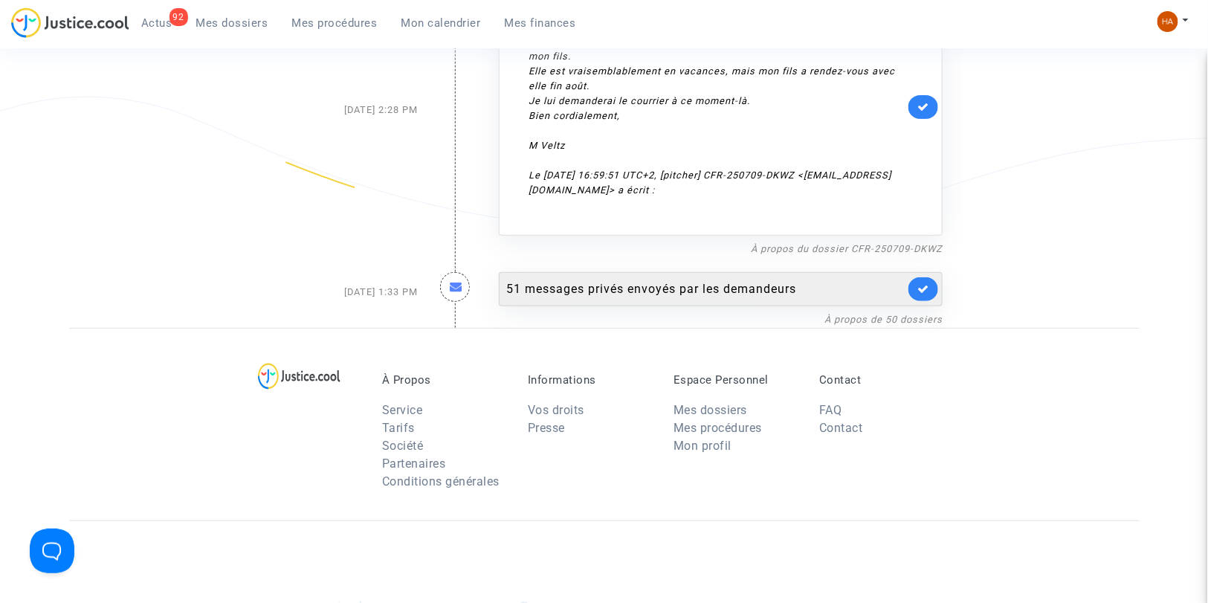
click at [600, 280] on div "51 messages privés envoyés par les demandeurs" at bounding box center [706, 289] width 398 height 18
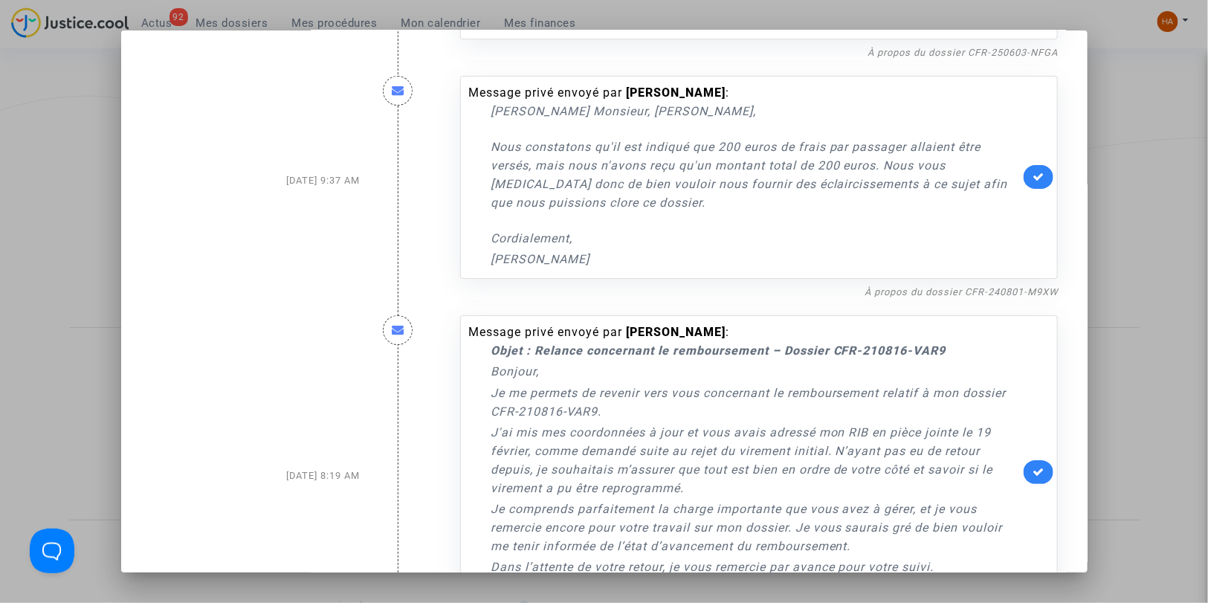
scroll to position [8512, 0]
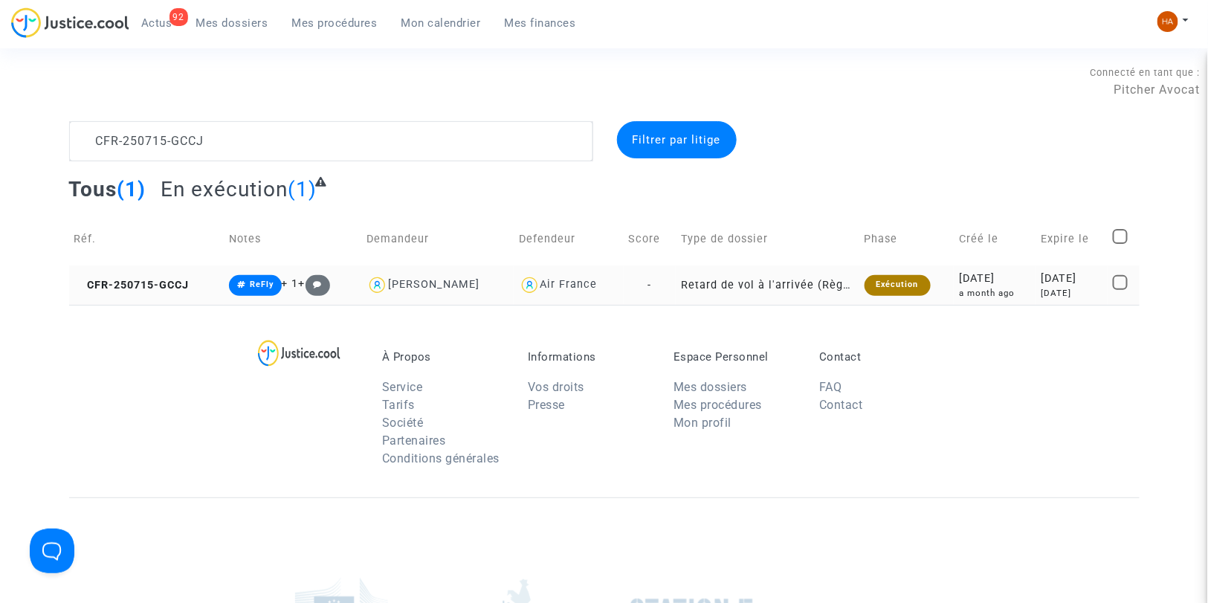
type textarea "CFR-250715-GCCJ"
click at [681, 288] on td "Retard de vol à l'arrivée (Règlement CE n°261/2004)" at bounding box center [768, 284] width 184 height 39
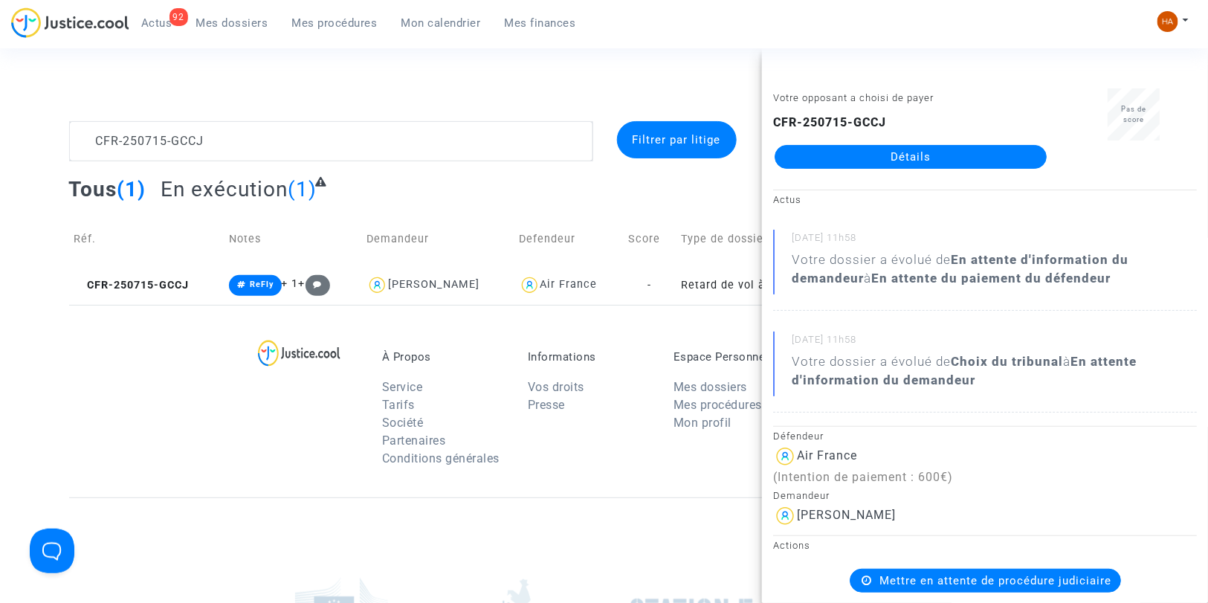
click at [868, 161] on link "Détails" at bounding box center [911, 157] width 272 height 24
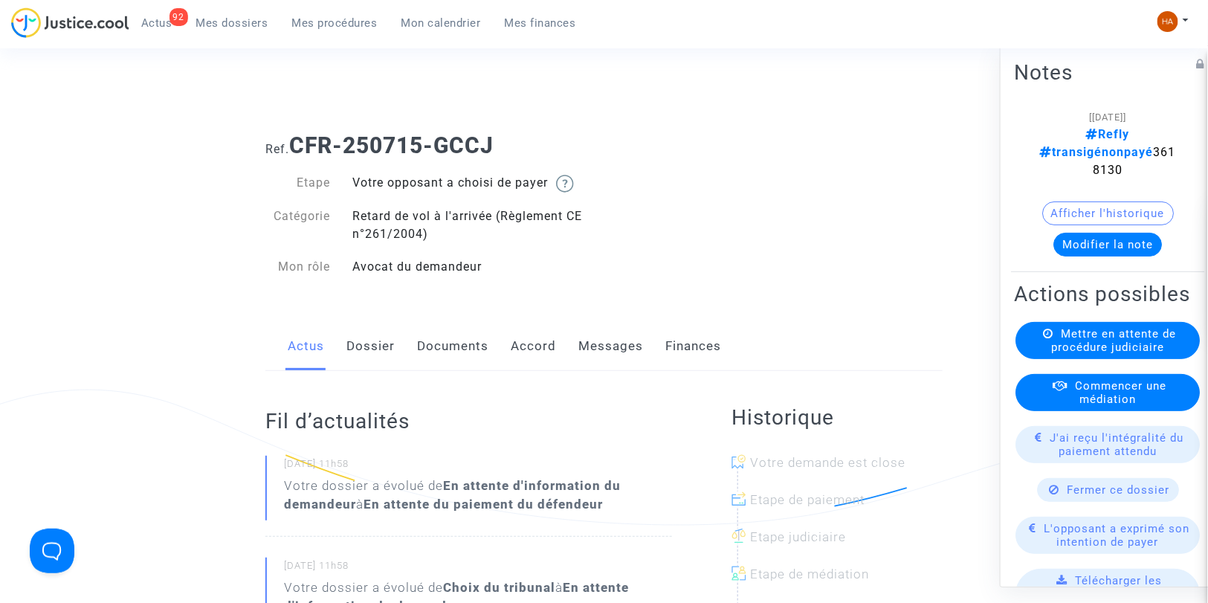
click at [238, 20] on span "Mes dossiers" at bounding box center [232, 22] width 72 height 13
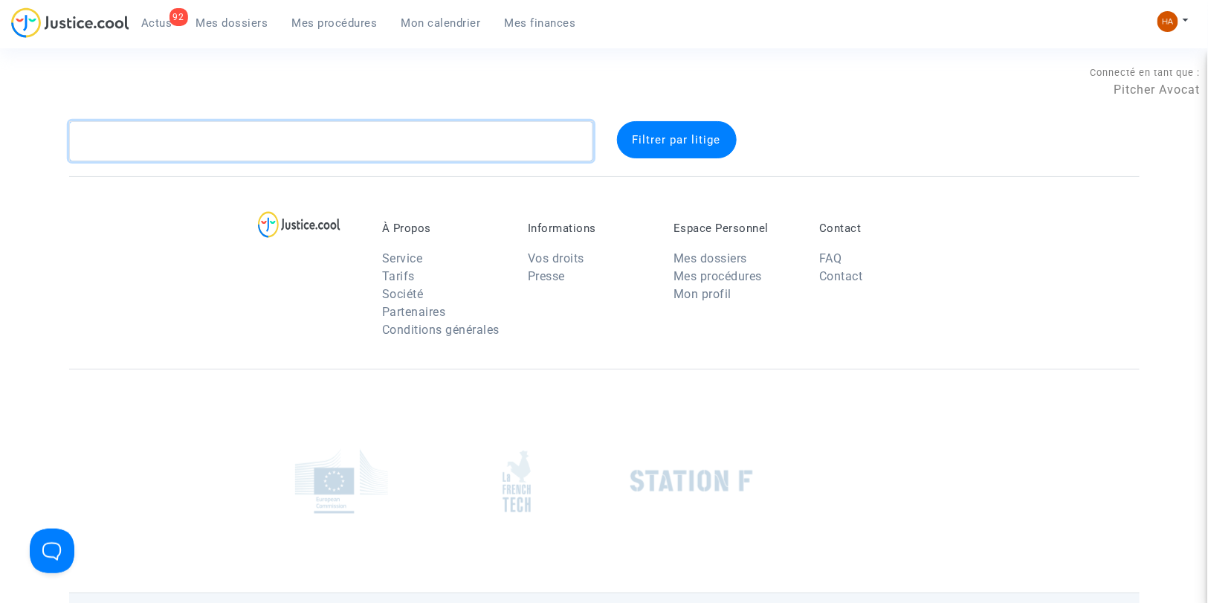
click at [122, 145] on textarea at bounding box center [331, 141] width 524 height 40
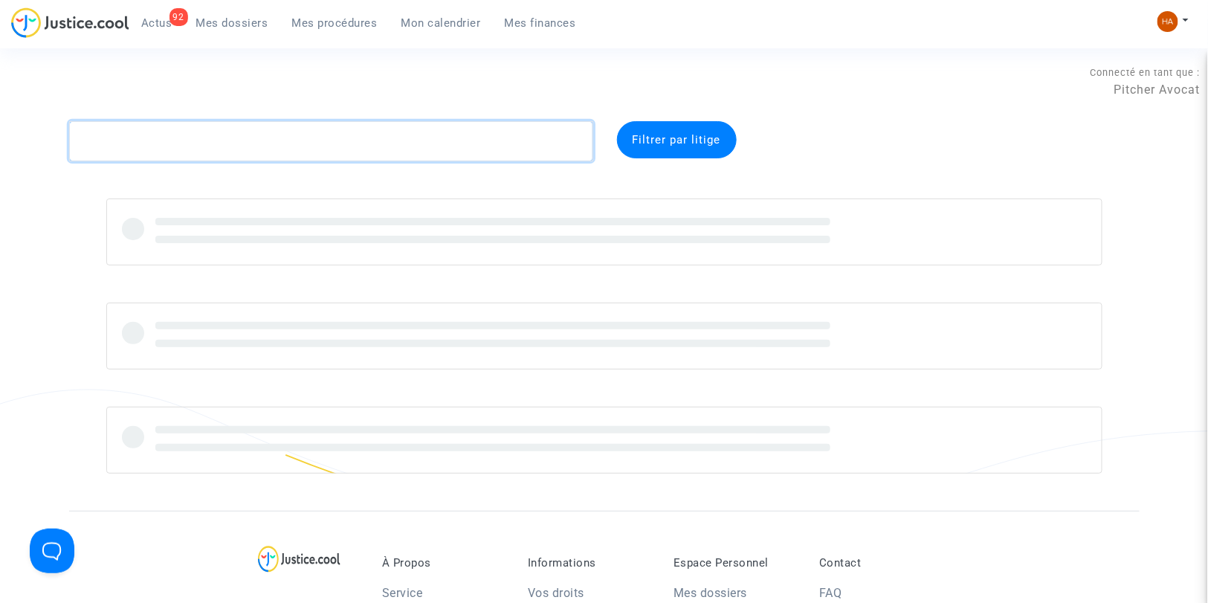
paste textarea "CFR-250723-EGKG"
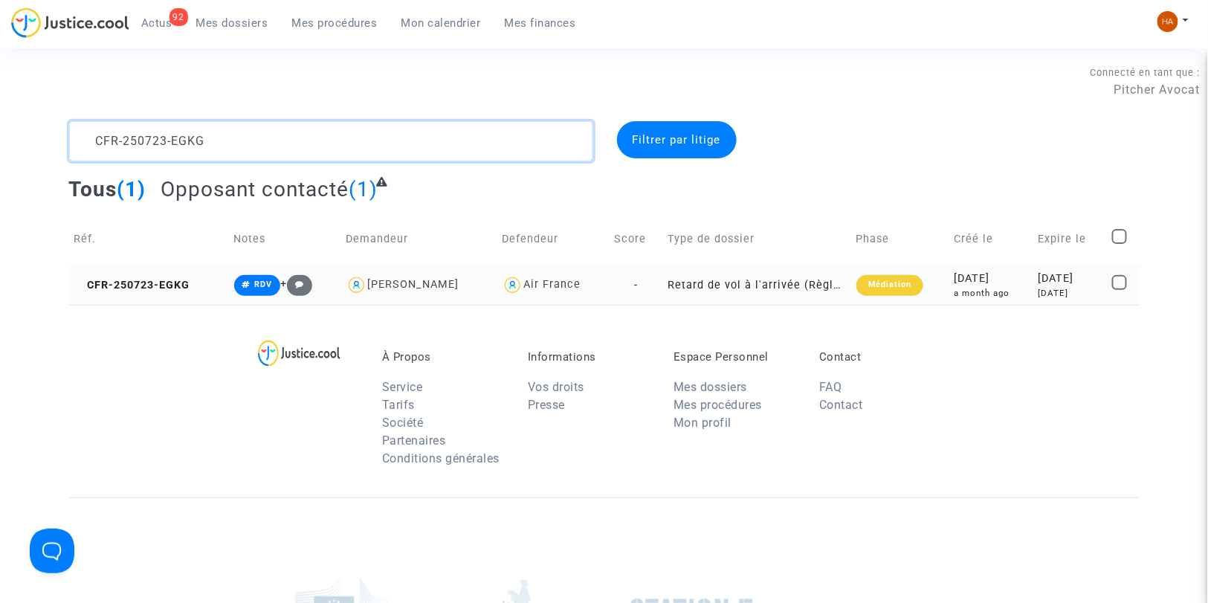
type textarea "CFR-250723-EGKG"
click at [655, 293] on td "-" at bounding box center [637, 284] width 54 height 39
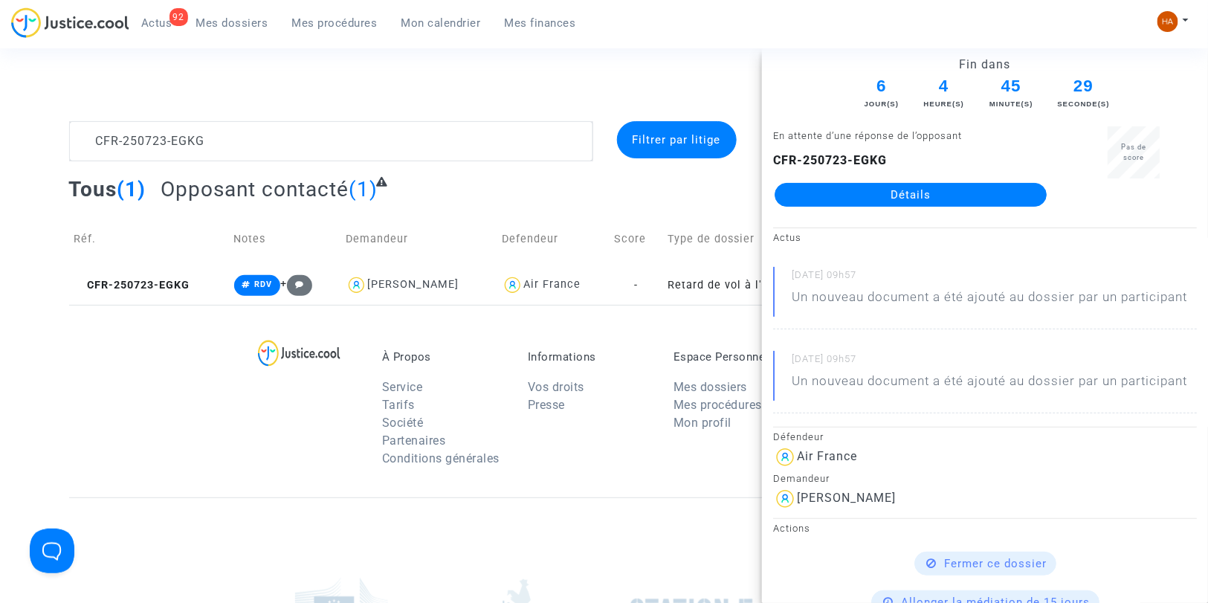
click at [868, 192] on link "Détails" at bounding box center [911, 195] width 272 height 24
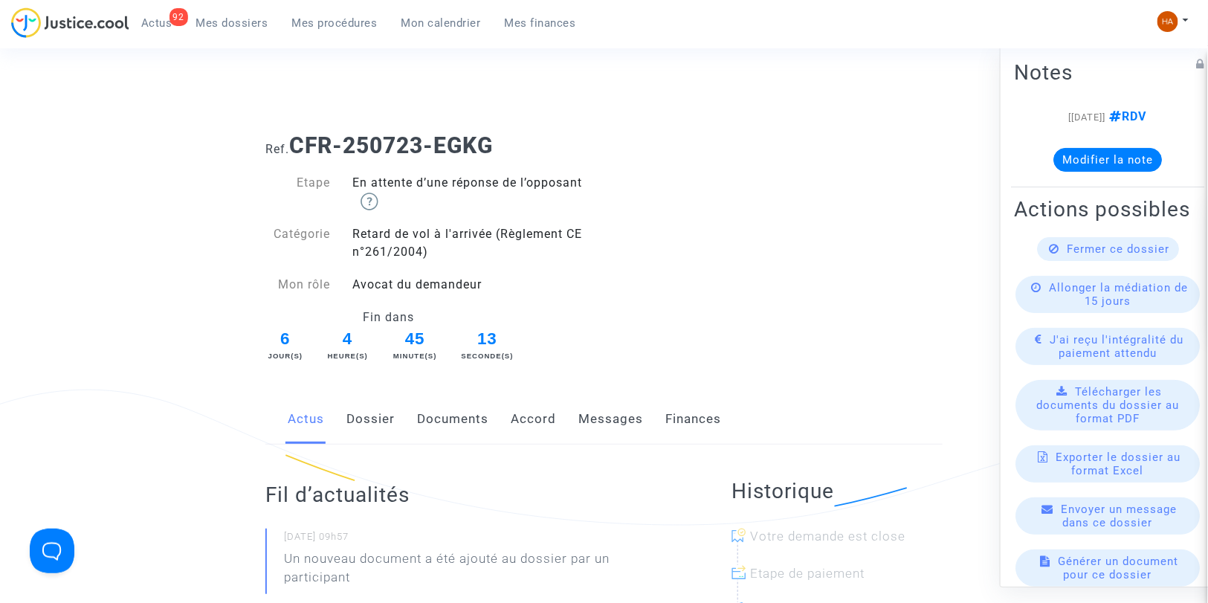
click at [619, 421] on link "Messages" at bounding box center [610, 419] width 65 height 49
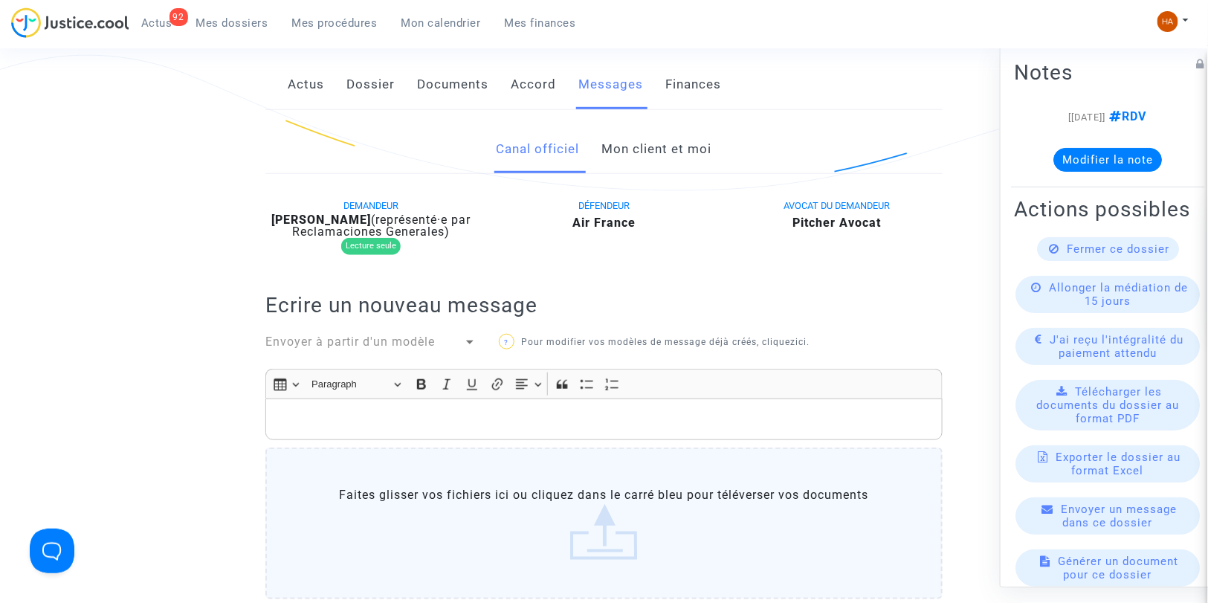
scroll to position [330, 0]
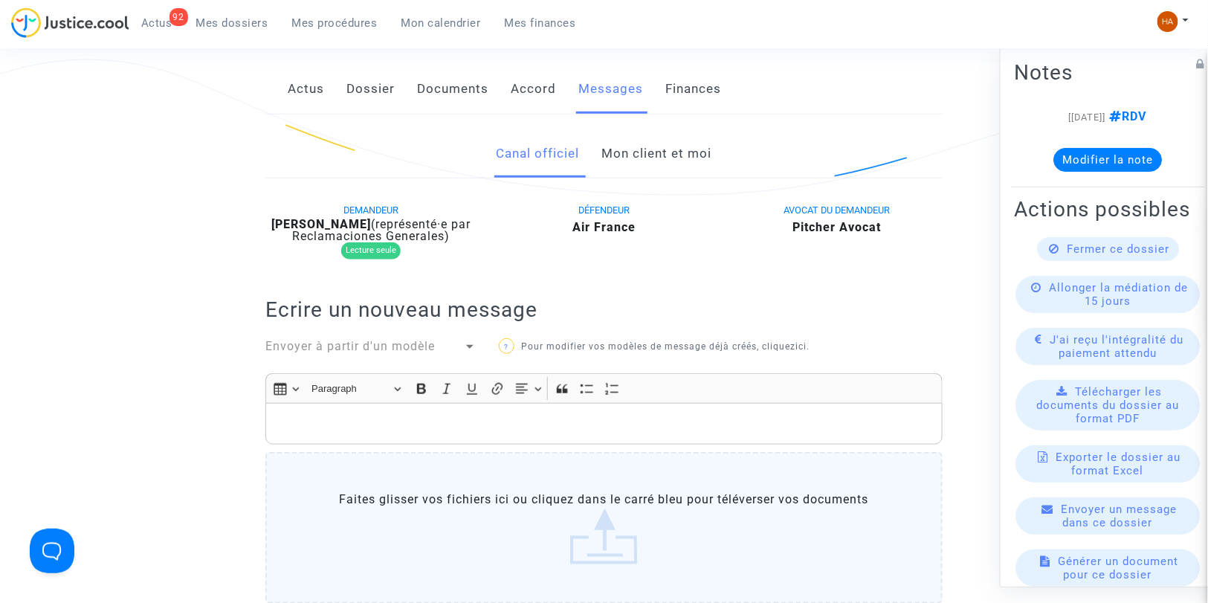
click at [694, 157] on link "Mon client et moi" at bounding box center [657, 153] width 110 height 49
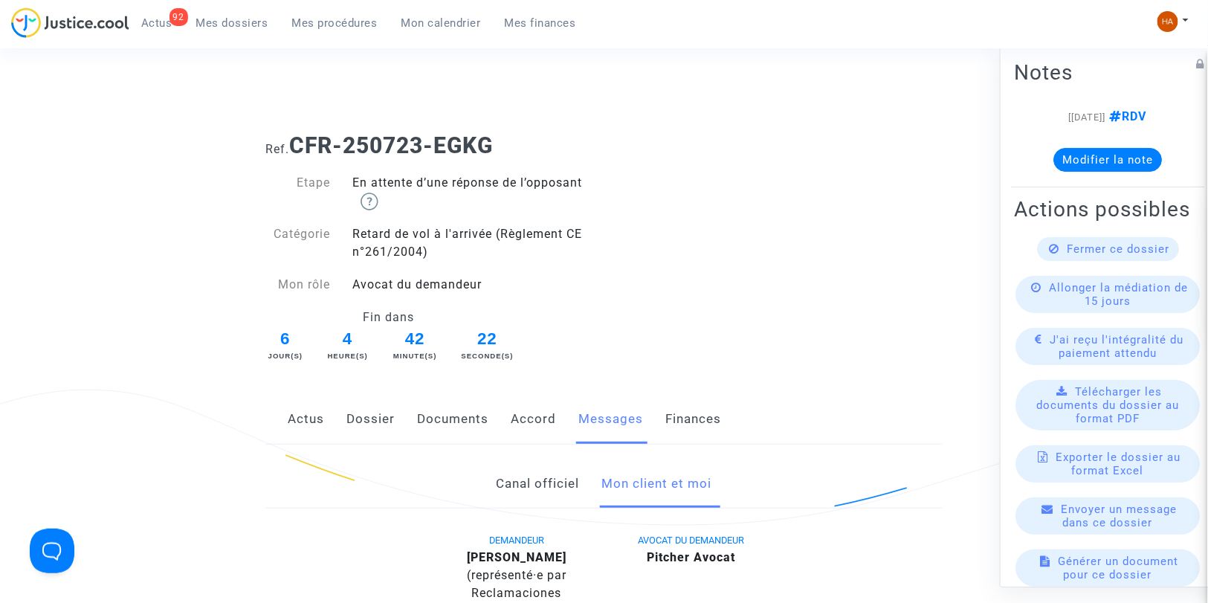
drag, startPoint x: 382, startPoint y: 419, endPoint x: 395, endPoint y: 419, distance: 13.4
click at [382, 419] on link "Dossier" at bounding box center [370, 419] width 48 height 49
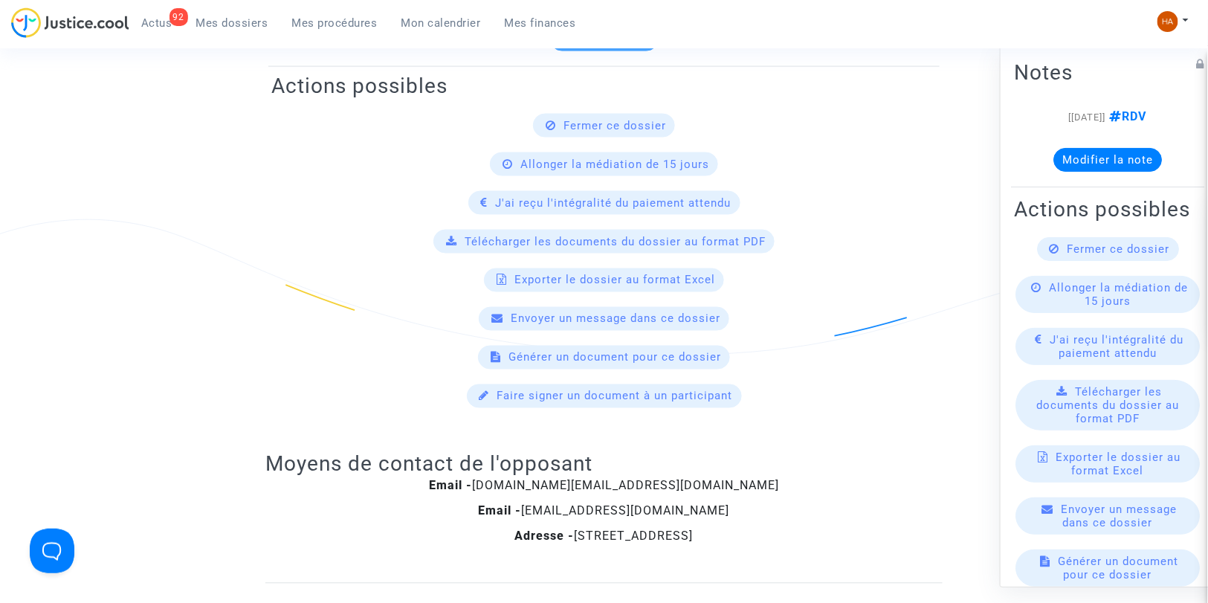
scroll to position [908, 0]
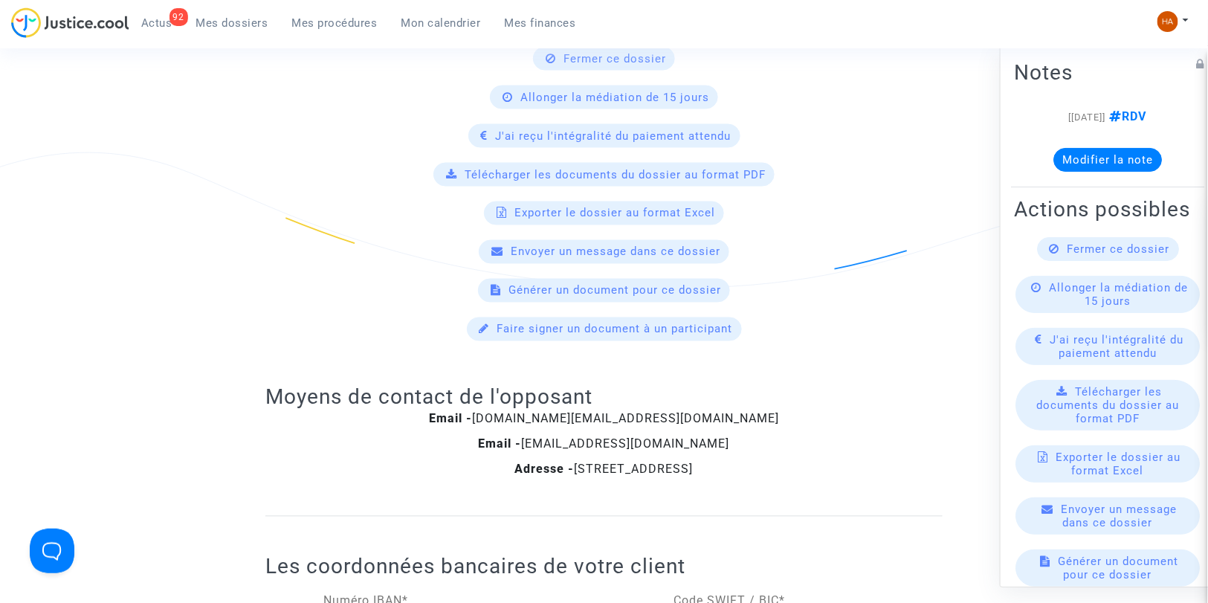
click at [223, 28] on span "Mes dossiers" at bounding box center [232, 22] width 72 height 13
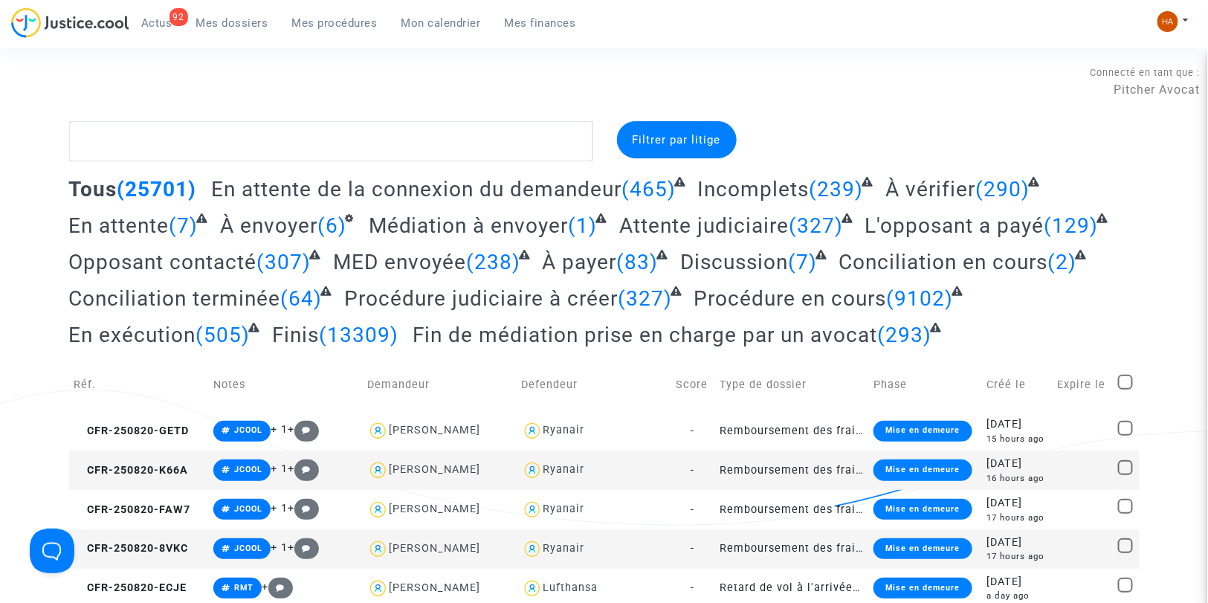
click at [746, 229] on span "Attente judiciaire" at bounding box center [703, 225] width 169 height 25
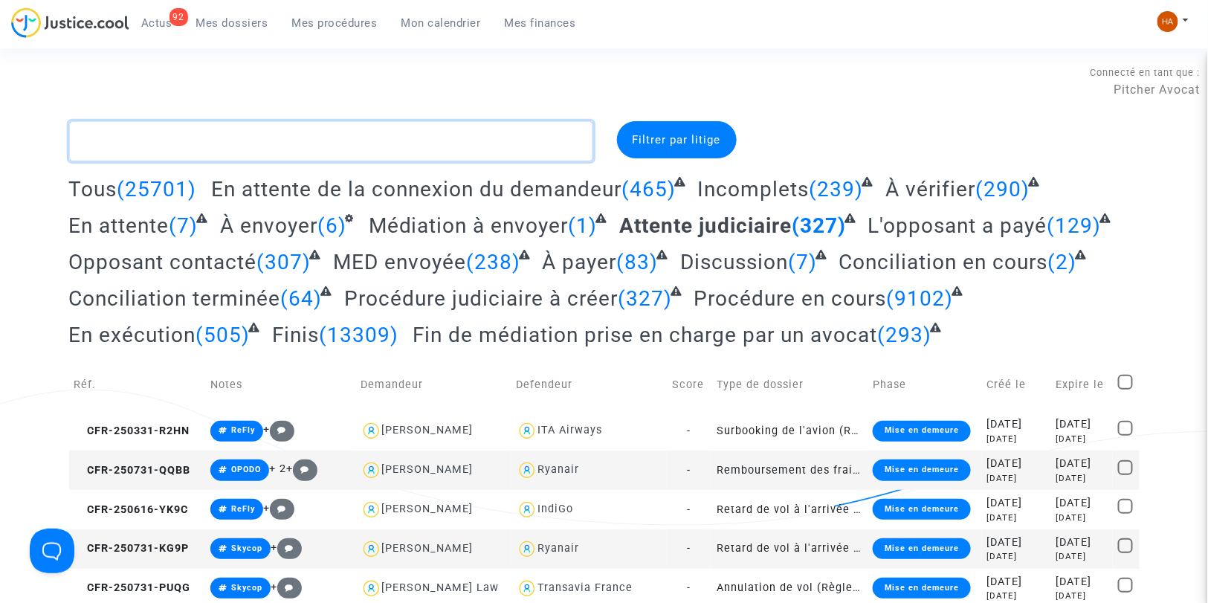
click at [227, 150] on textarea at bounding box center [331, 141] width 524 height 40
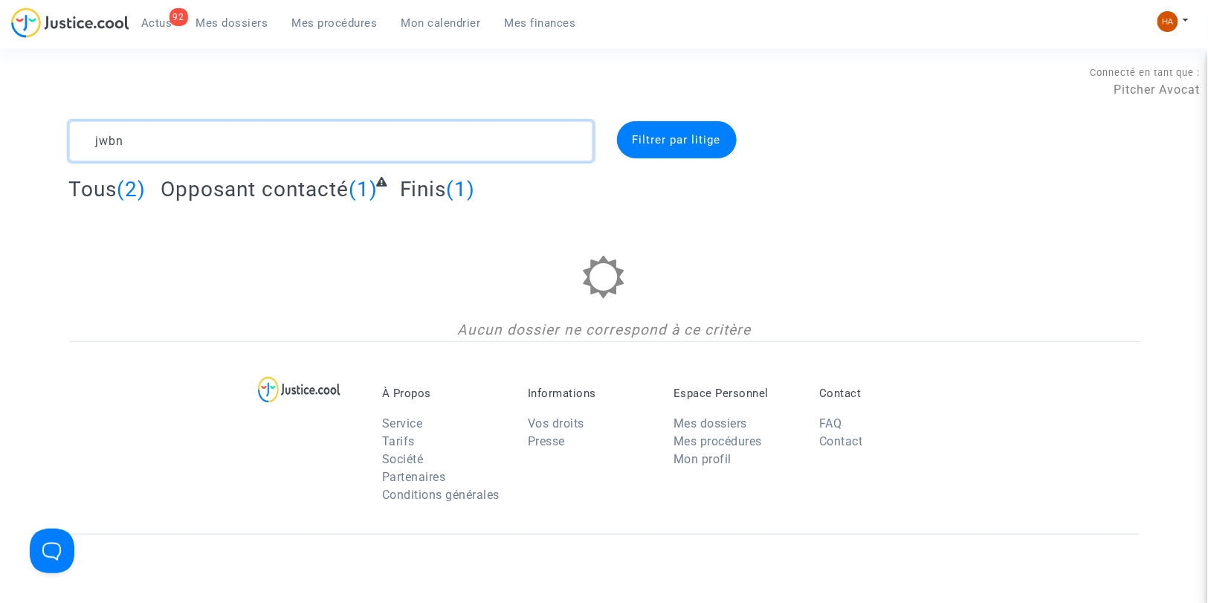
type textarea "jwbn"
click at [91, 183] on span "Tous" at bounding box center [93, 189] width 48 height 25
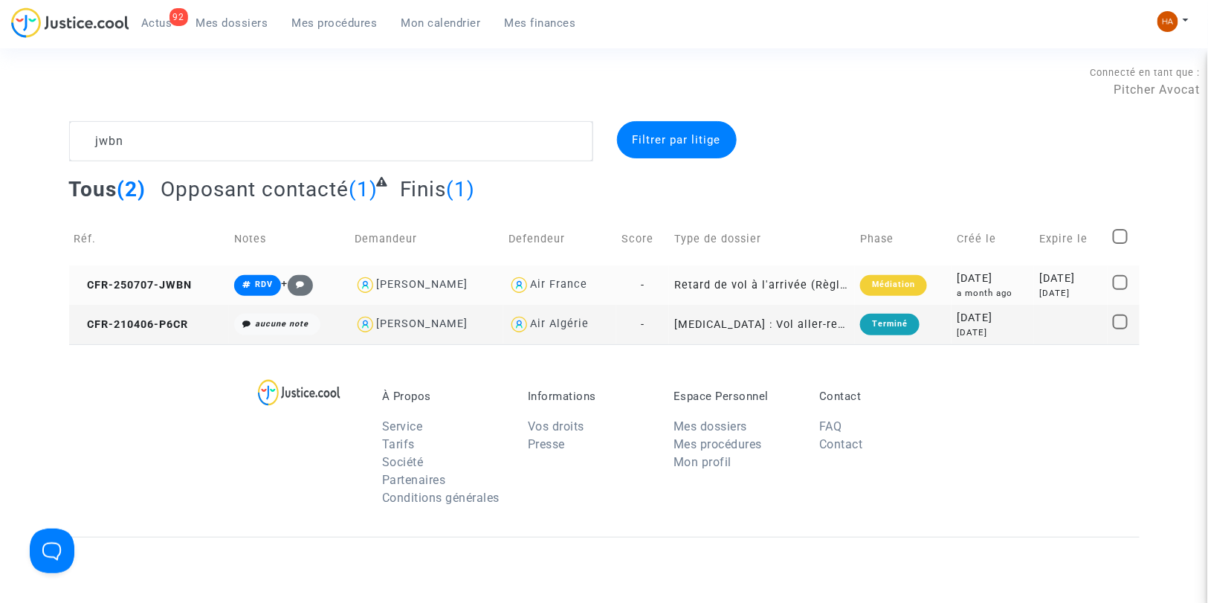
click at [655, 279] on td "-" at bounding box center [642, 284] width 53 height 39
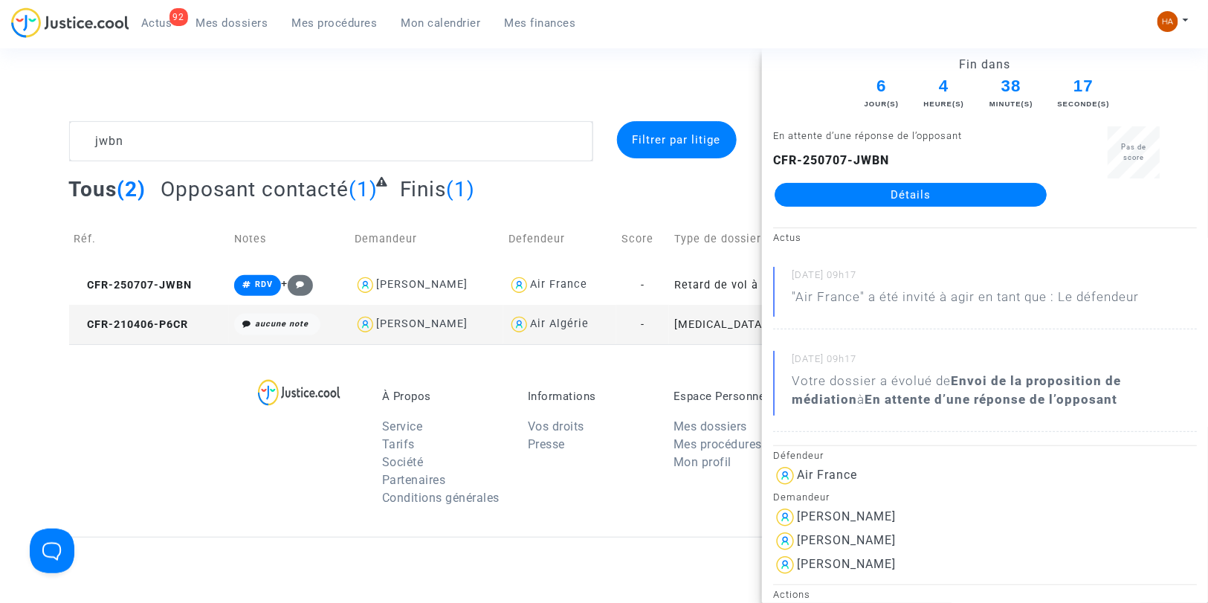
click at [820, 194] on link "Détails" at bounding box center [911, 195] width 272 height 24
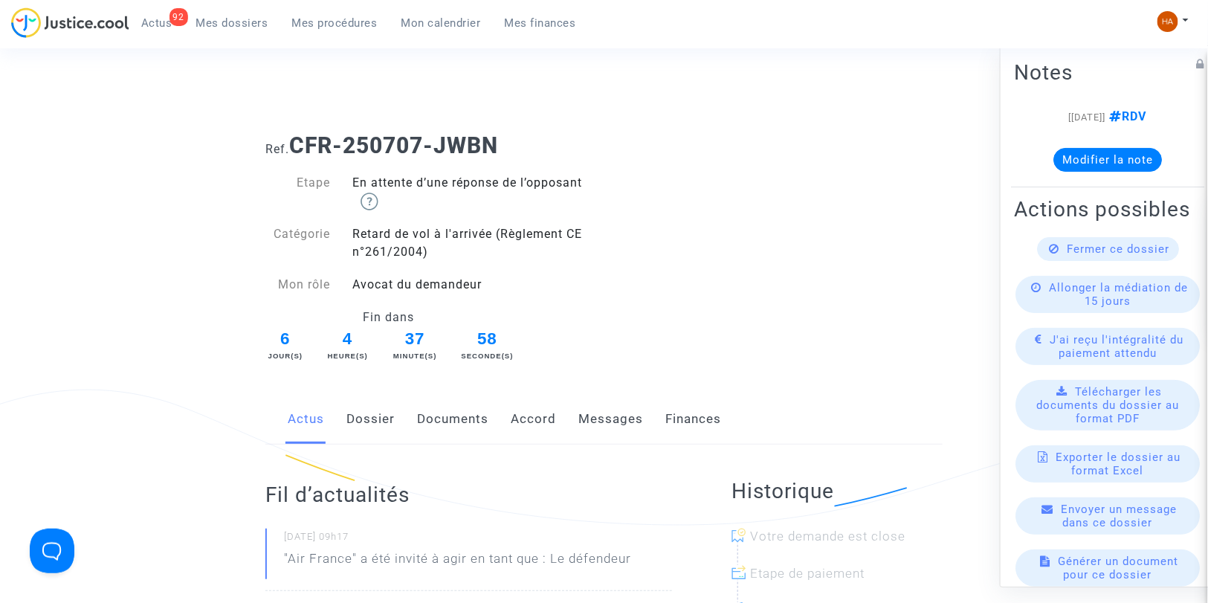
click at [528, 412] on link "Accord" at bounding box center [533, 419] width 45 height 49
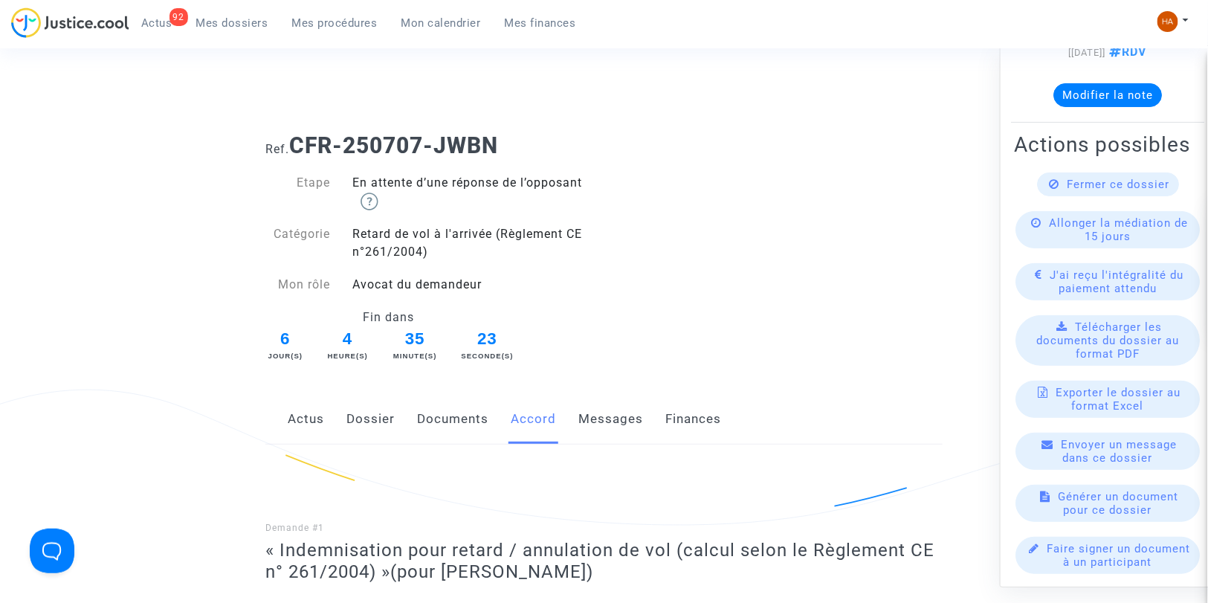
drag, startPoint x: 353, startPoint y: 425, endPoint x: 384, endPoint y: 415, distance: 32.2
click at [353, 425] on link "Dossier" at bounding box center [370, 419] width 48 height 49
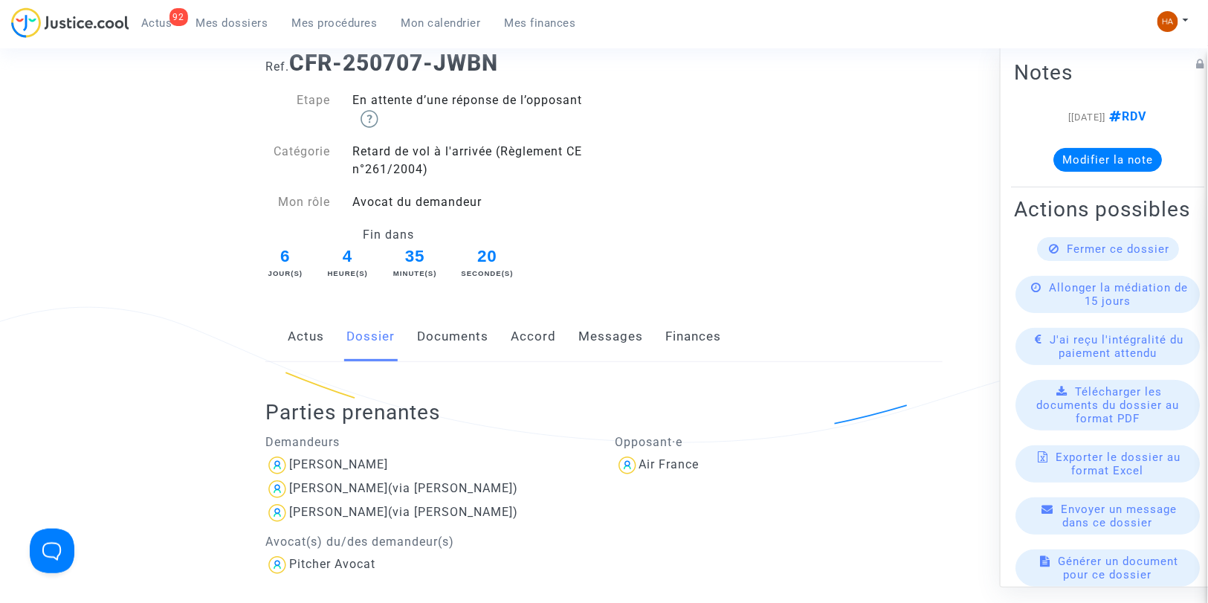
click at [1101, 157] on button "Modifier la note" at bounding box center [1107, 160] width 109 height 24
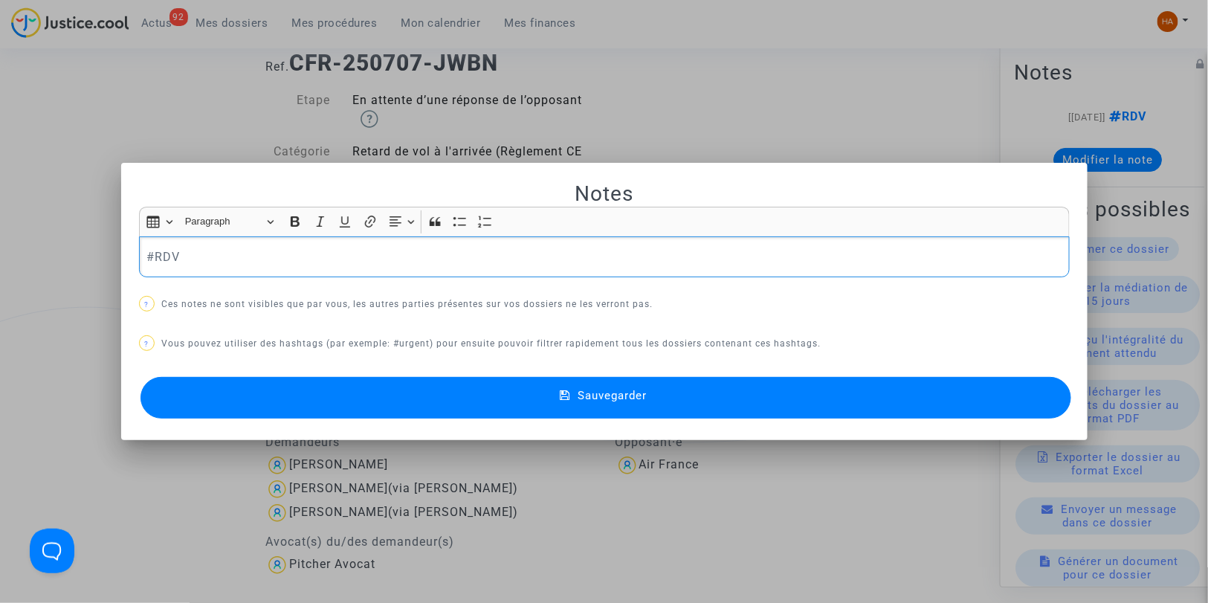
click at [442, 262] on p "#RDV" at bounding box center [603, 257] width 915 height 19
click at [285, 202] on button "#transigénonpayé" at bounding box center [252, 199] width 130 height 30
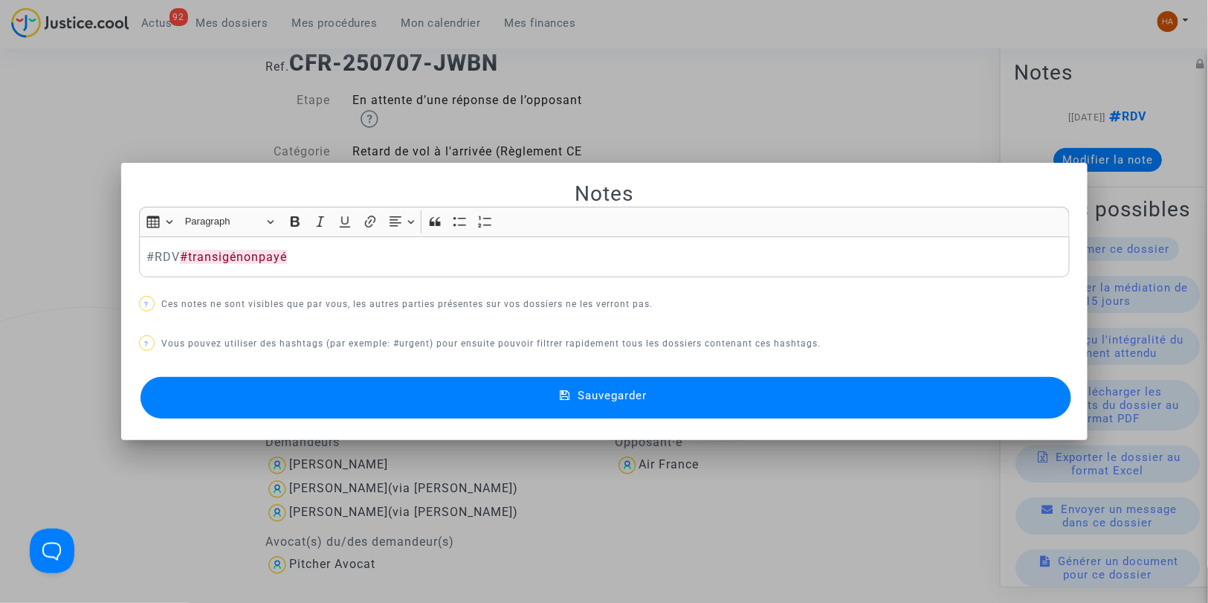
click at [327, 256] on p "#RDV #transigénonpayé" at bounding box center [603, 257] width 915 height 19
click at [533, 390] on button "Sauvegarder" at bounding box center [605, 398] width 931 height 42
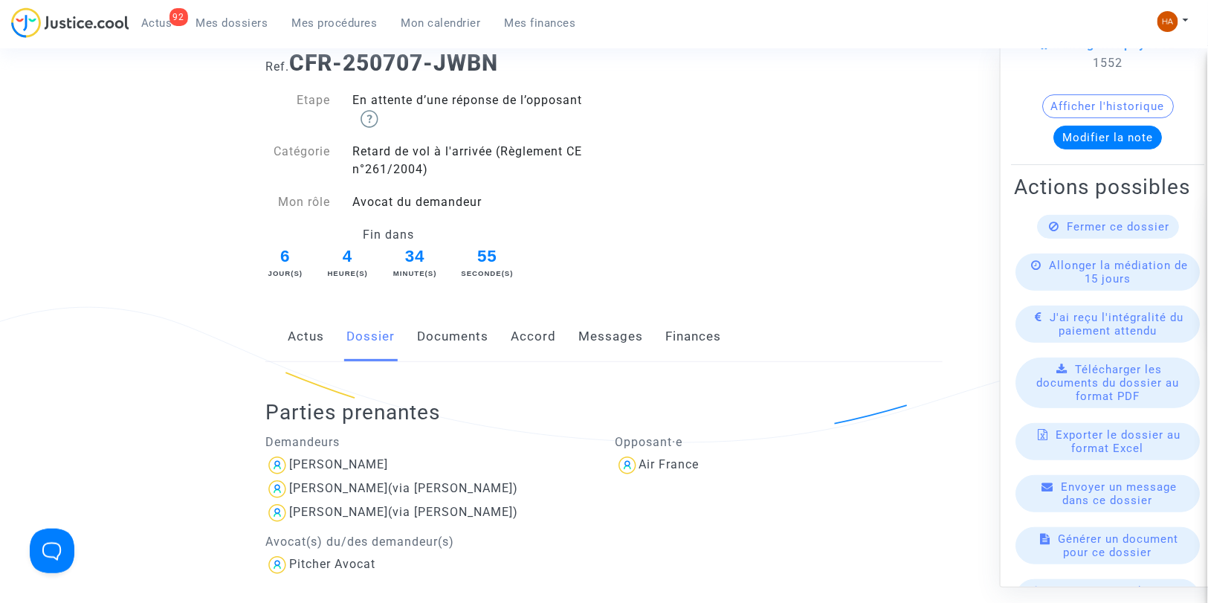
scroll to position [179, 0]
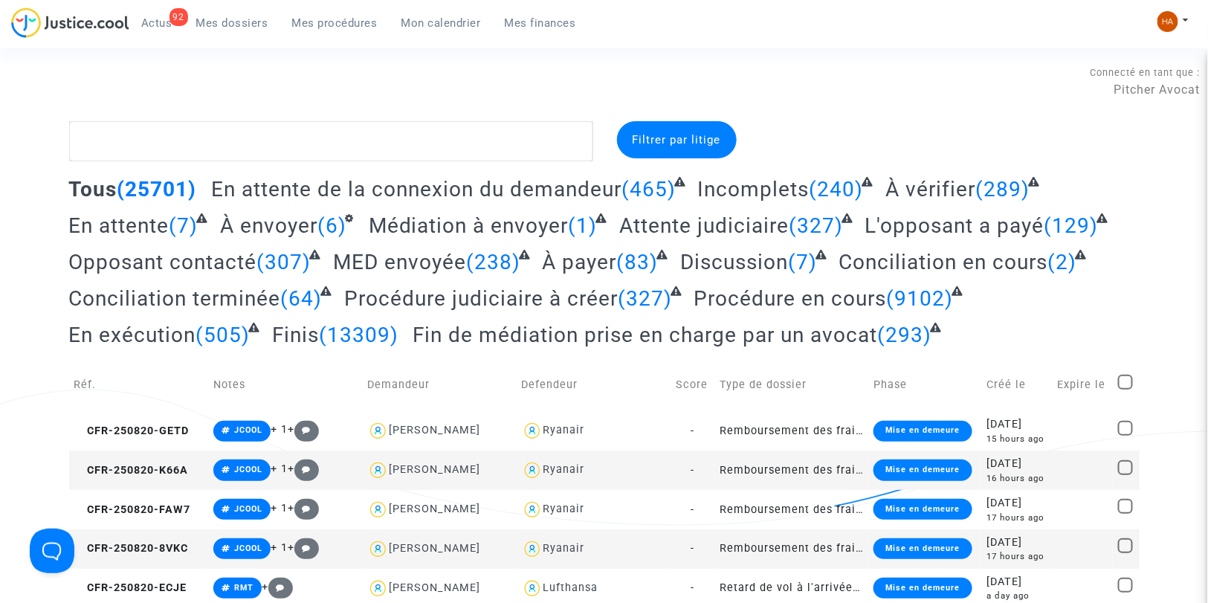
click at [656, 223] on span "Attente judiciaire" at bounding box center [703, 225] width 169 height 25
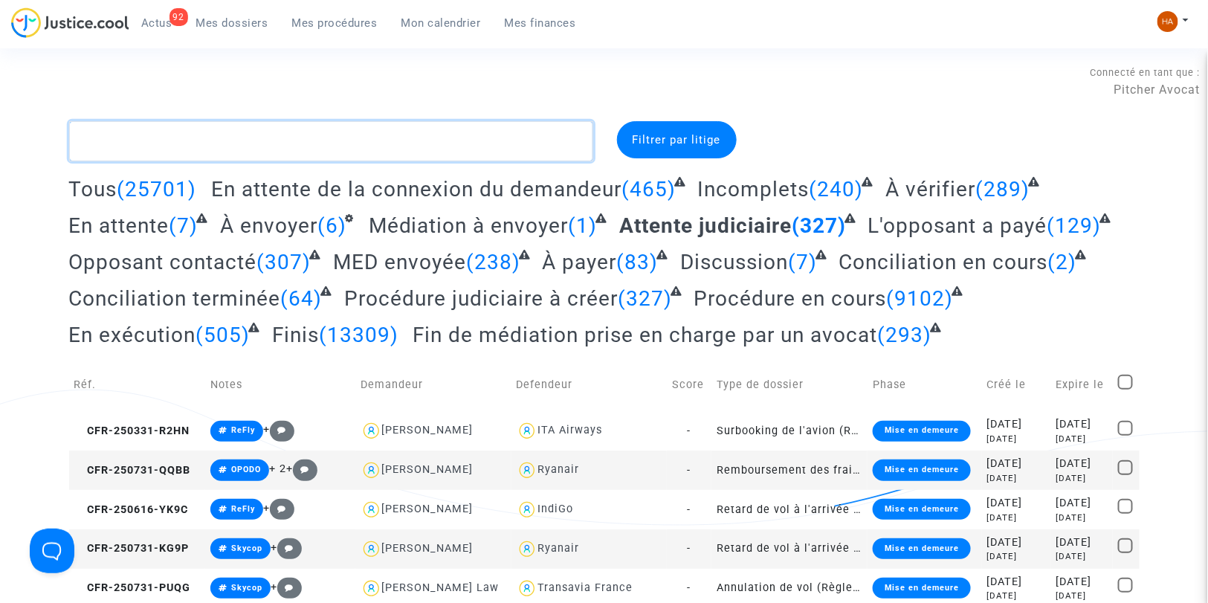
click at [362, 151] on textarea at bounding box center [331, 141] width 524 height 40
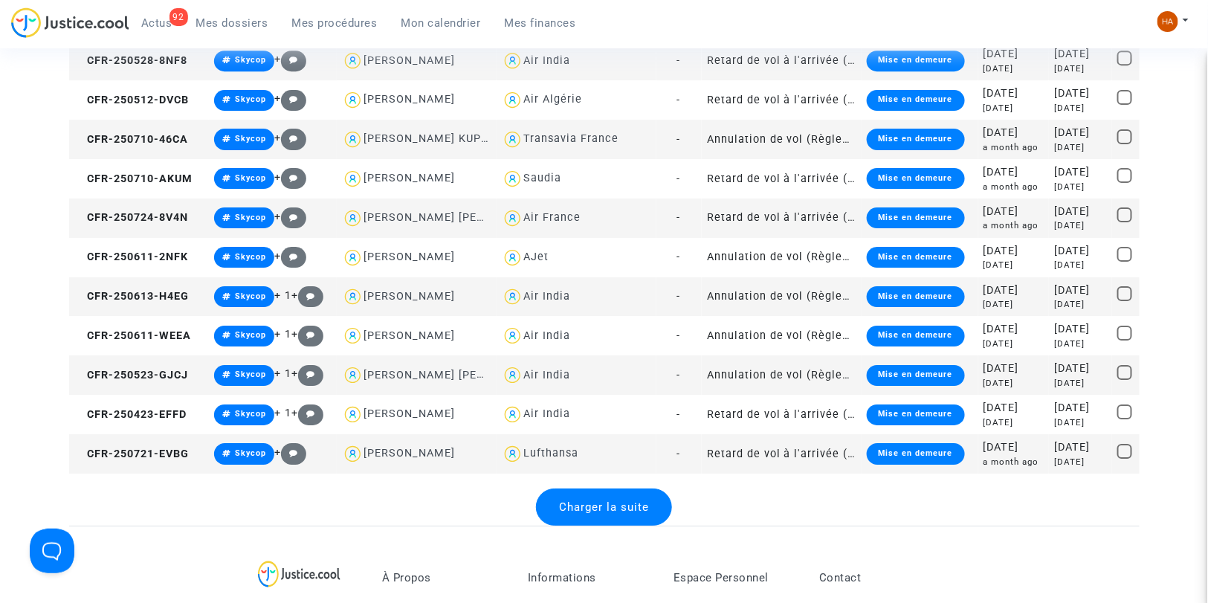
scroll to position [1817, 0]
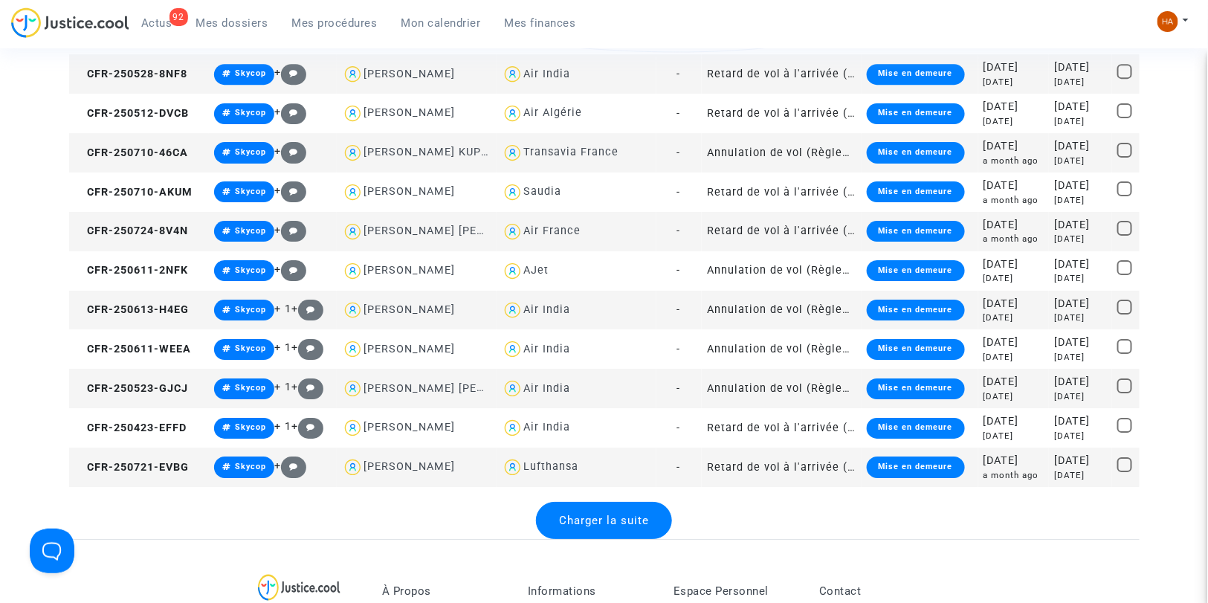
click at [647, 521] on span "Charger la suite" at bounding box center [604, 520] width 90 height 13
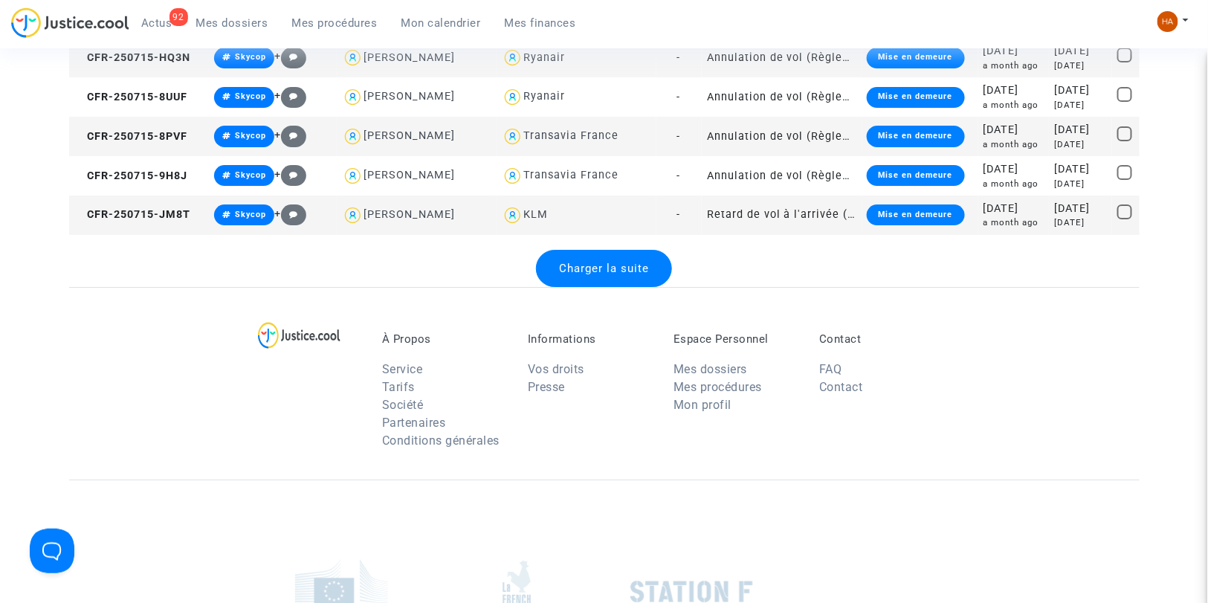
scroll to position [4047, 0]
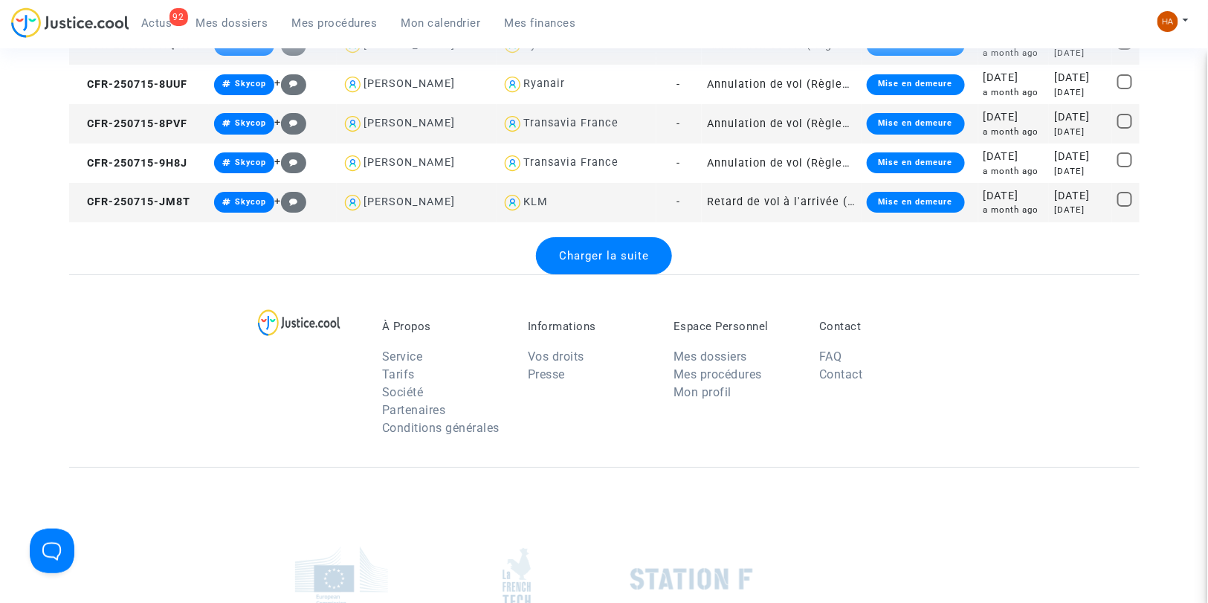
click at [611, 260] on span "Charger la suite" at bounding box center [604, 255] width 90 height 13
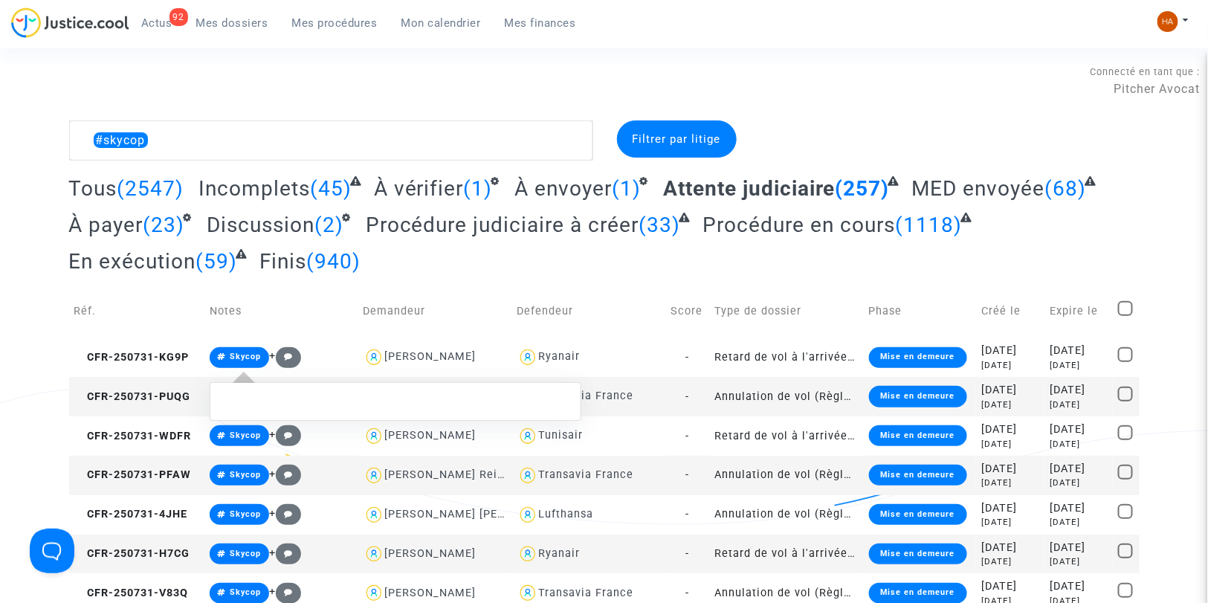
scroll to position [0, 0]
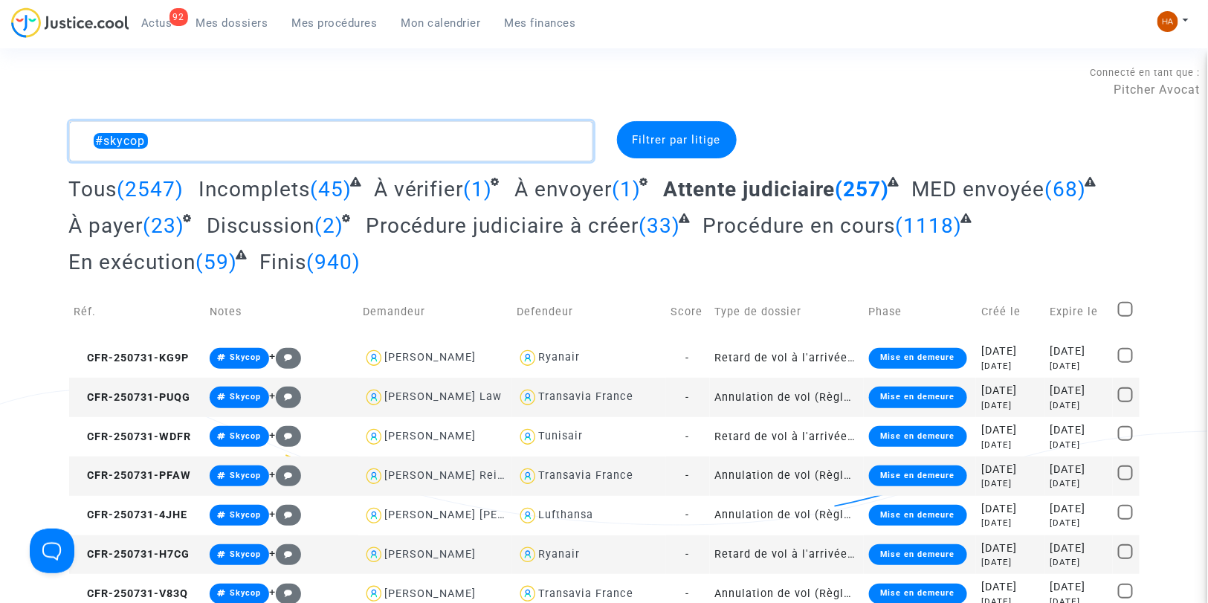
click at [258, 149] on textarea at bounding box center [331, 141] width 524 height 40
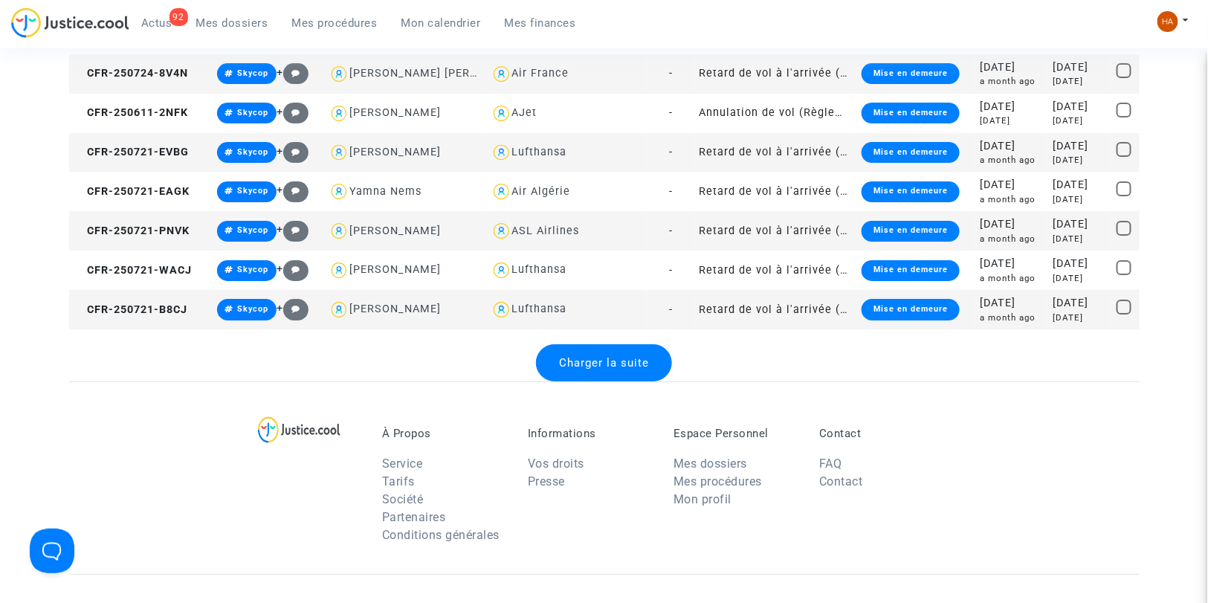
scroll to position [1982, 0]
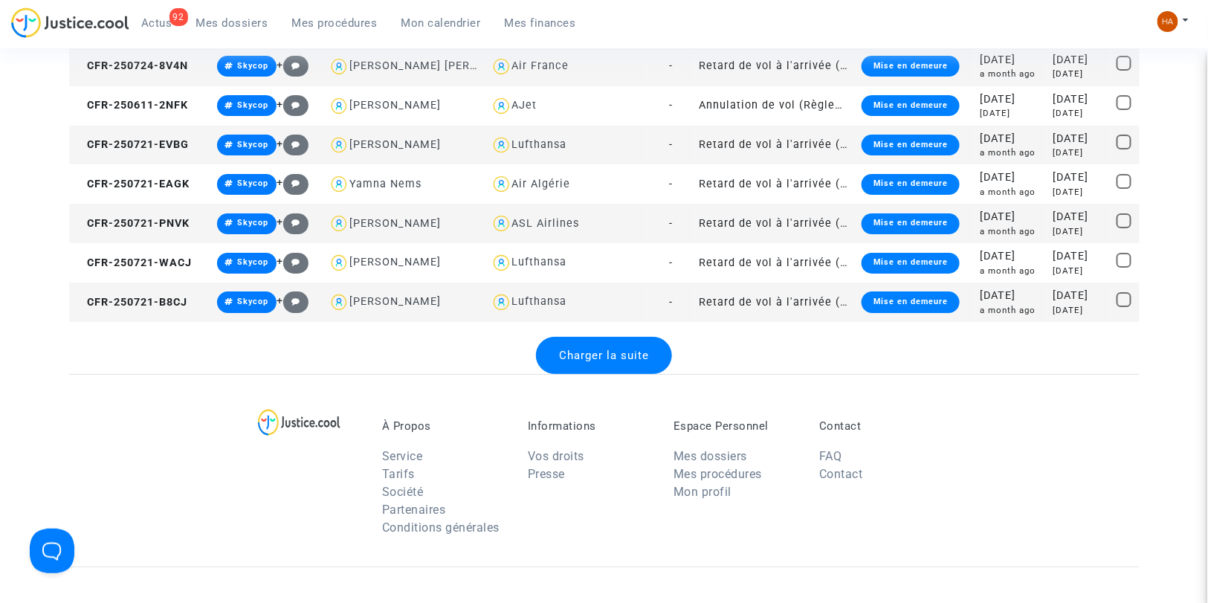
click at [592, 354] on span "Charger la suite" at bounding box center [604, 355] width 90 height 13
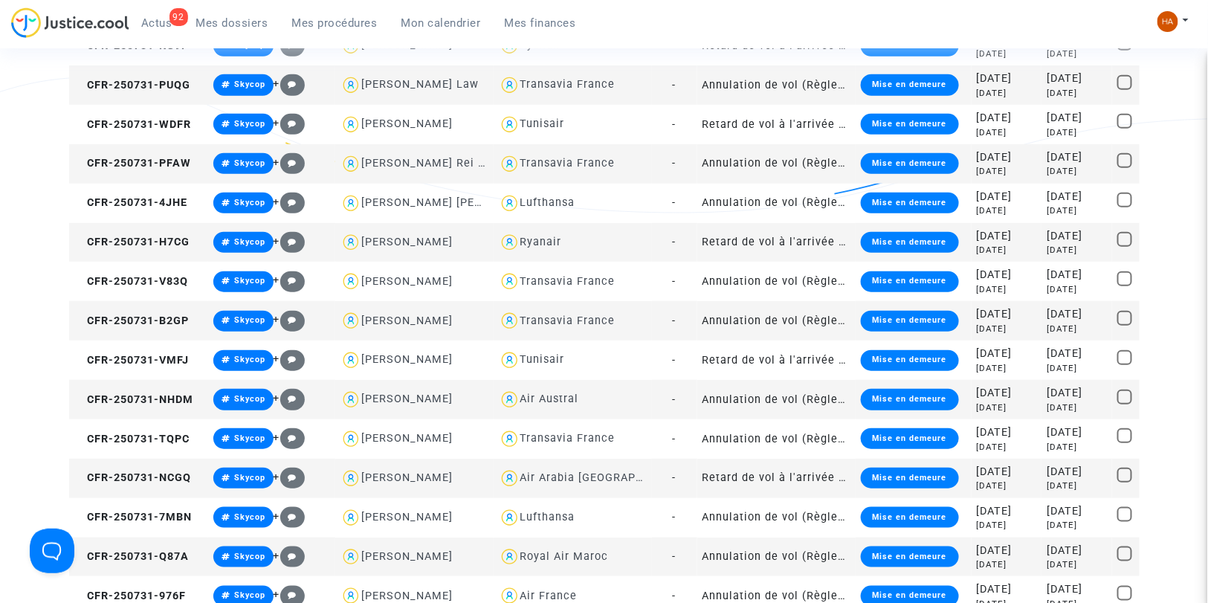
scroll to position [0, 0]
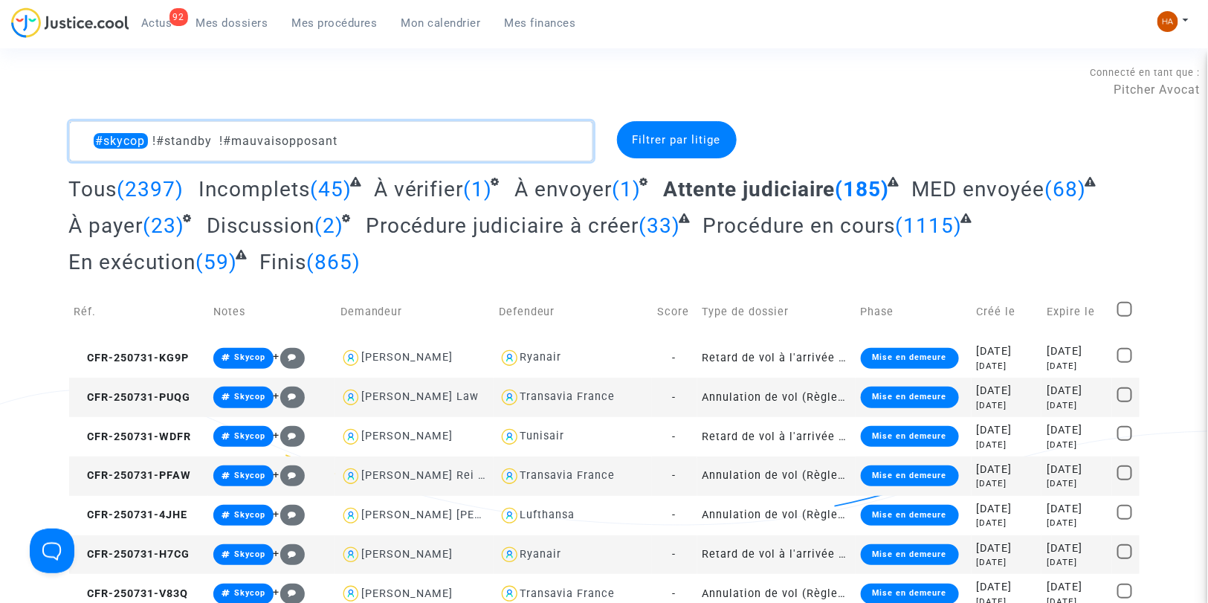
click at [416, 134] on textarea at bounding box center [331, 141] width 524 height 40
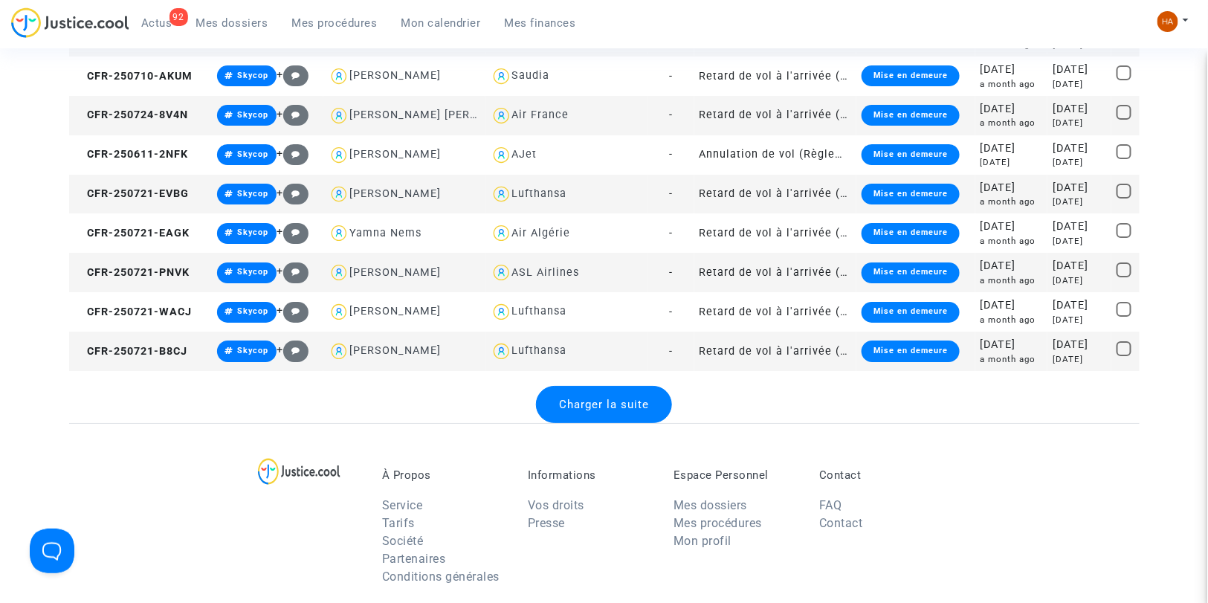
scroll to position [1982, 0]
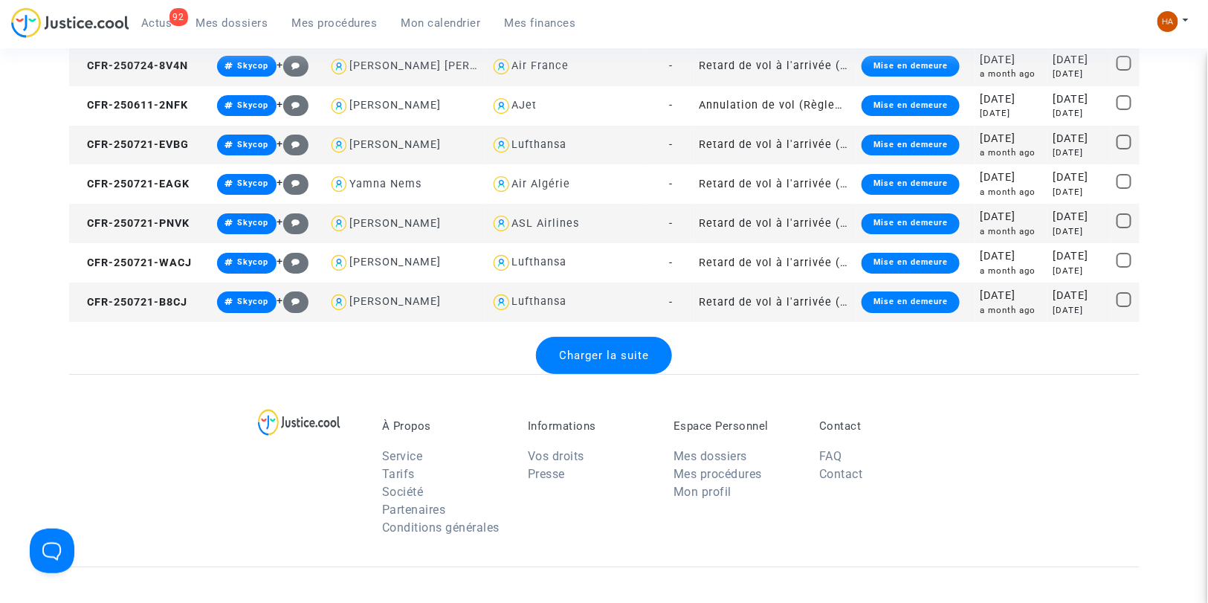
click at [583, 361] on span "Charger la suite" at bounding box center [604, 355] width 90 height 13
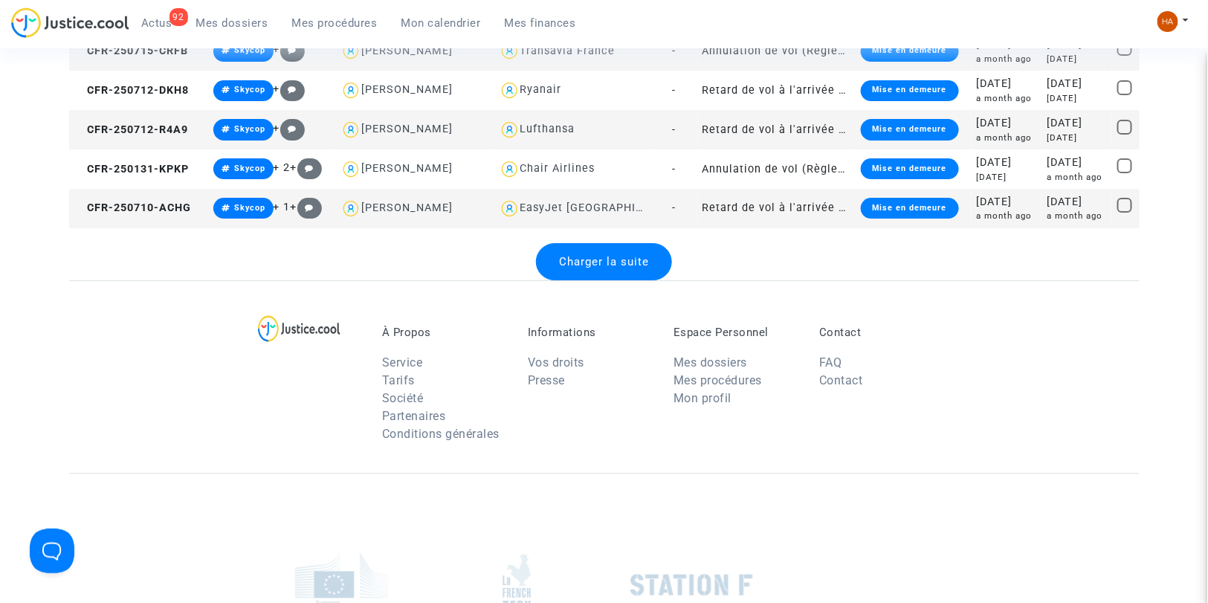
scroll to position [4047, 0]
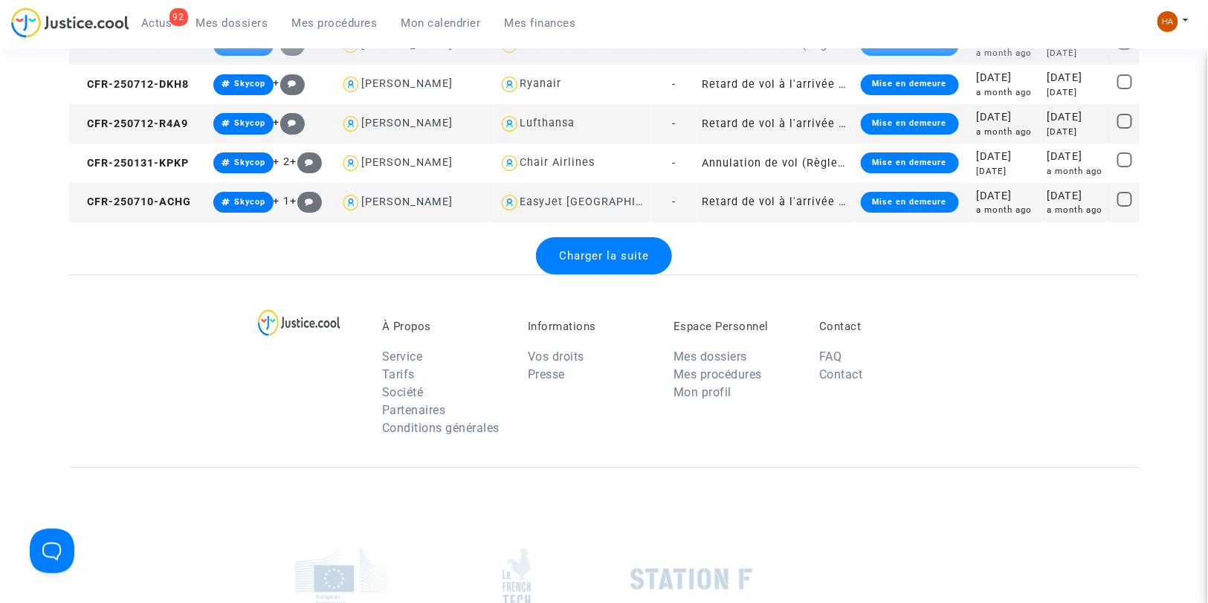
click at [629, 255] on span "Charger la suite" at bounding box center [604, 255] width 90 height 13
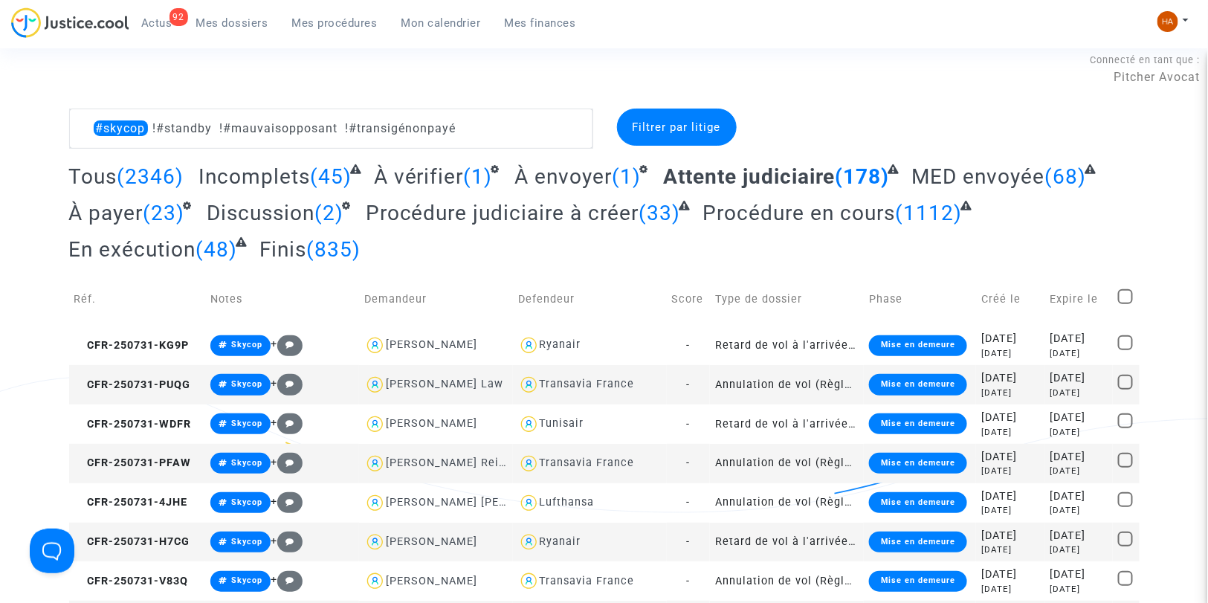
scroll to position [0, 0]
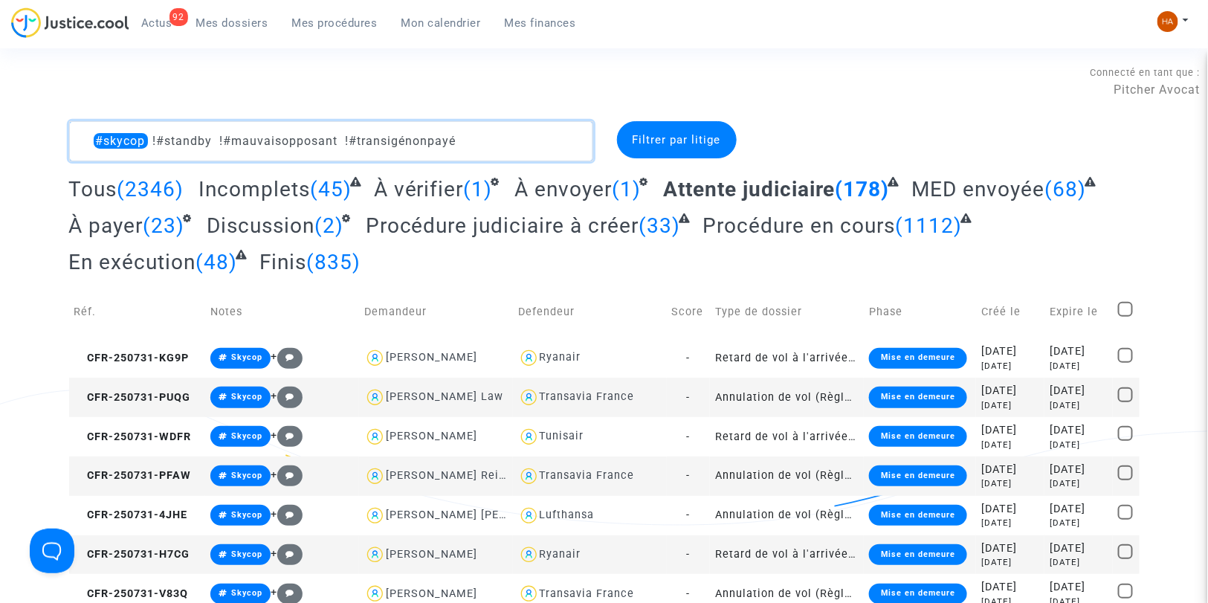
click at [485, 143] on textarea at bounding box center [331, 141] width 524 height 40
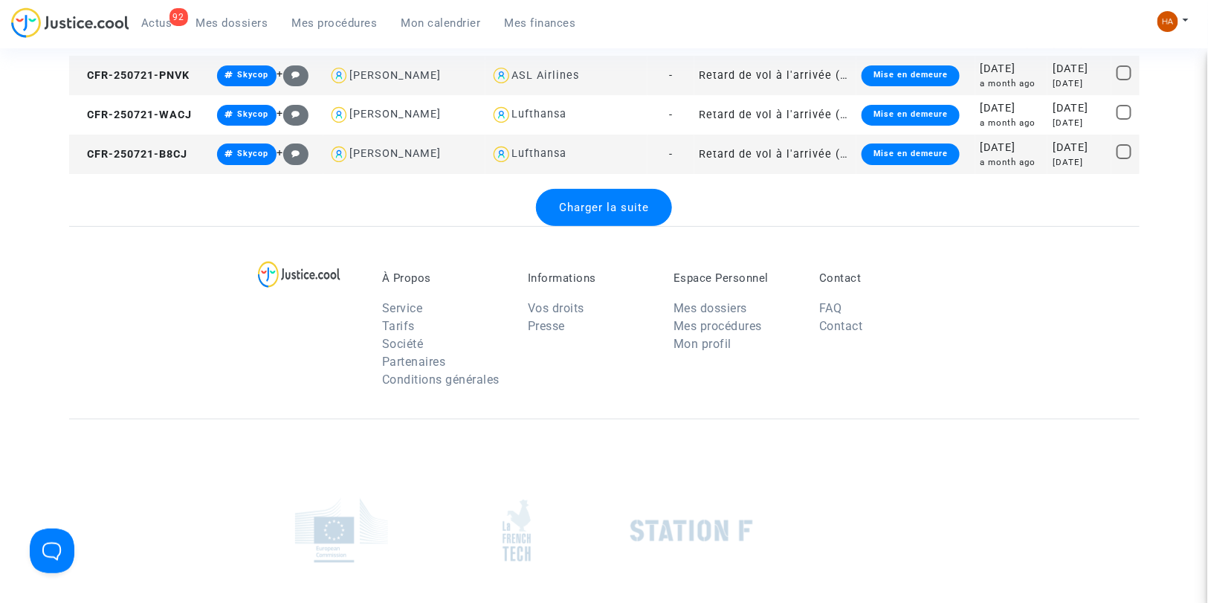
scroll to position [2130, 0]
type textarea "#skycop !#standby !#mauvaisopposant !#transigénonpayé !#[GEOGRAPHIC_DATA]"
click at [614, 208] on span "Charger la suite" at bounding box center [604, 206] width 90 height 13
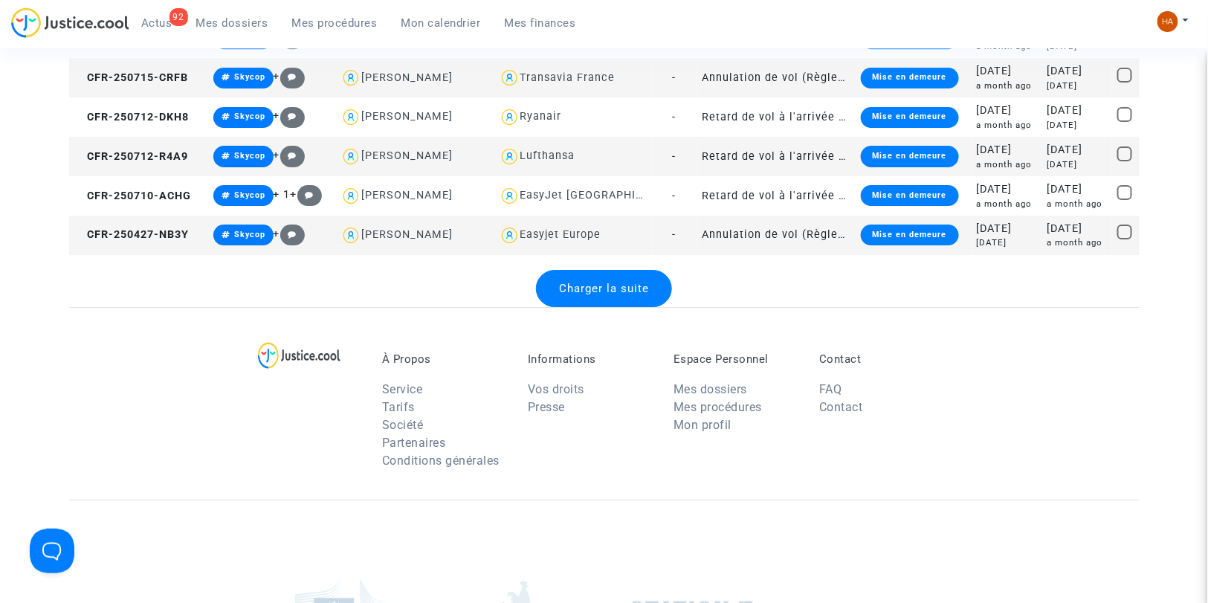
scroll to position [4024, 0]
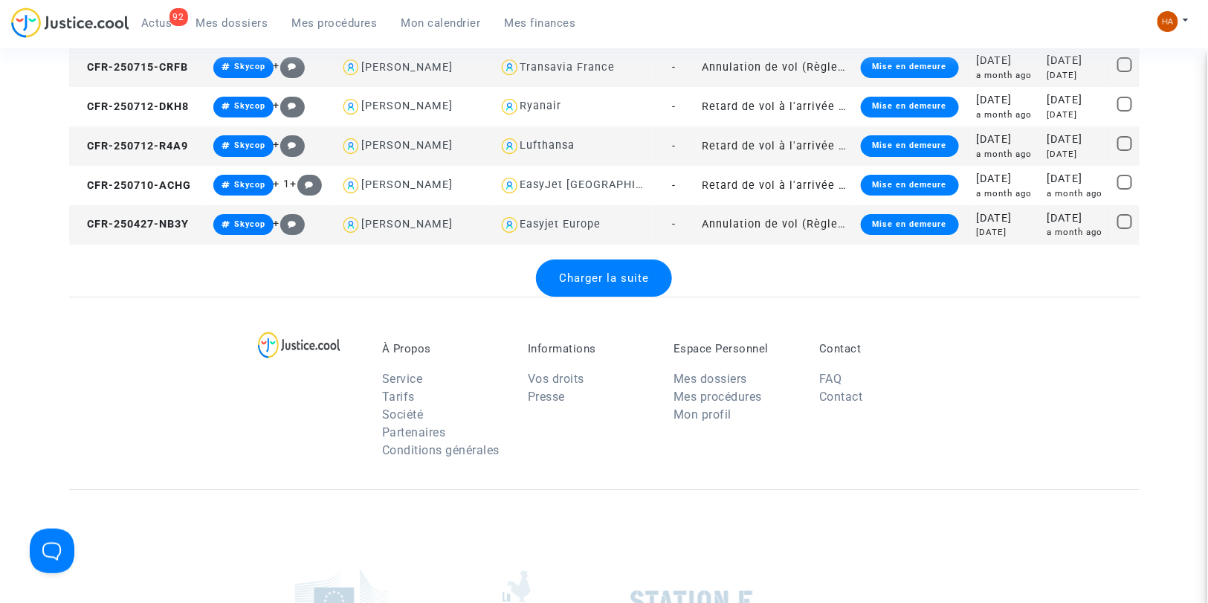
click at [601, 288] on div "Charger la suite" at bounding box center [604, 277] width 136 height 37
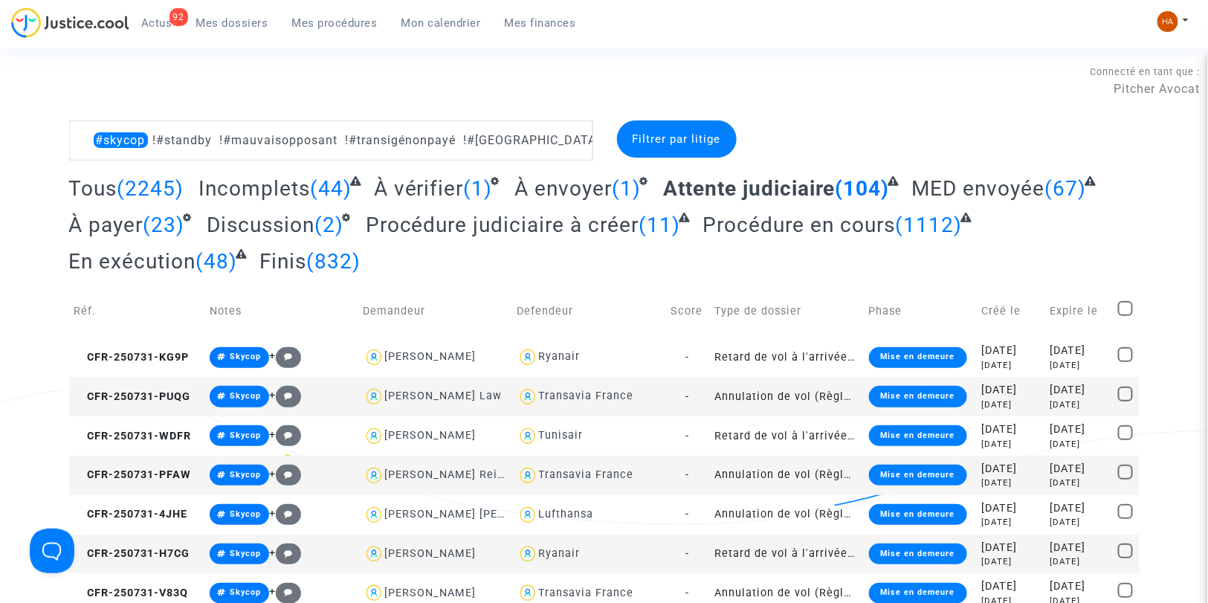
scroll to position [0, 0]
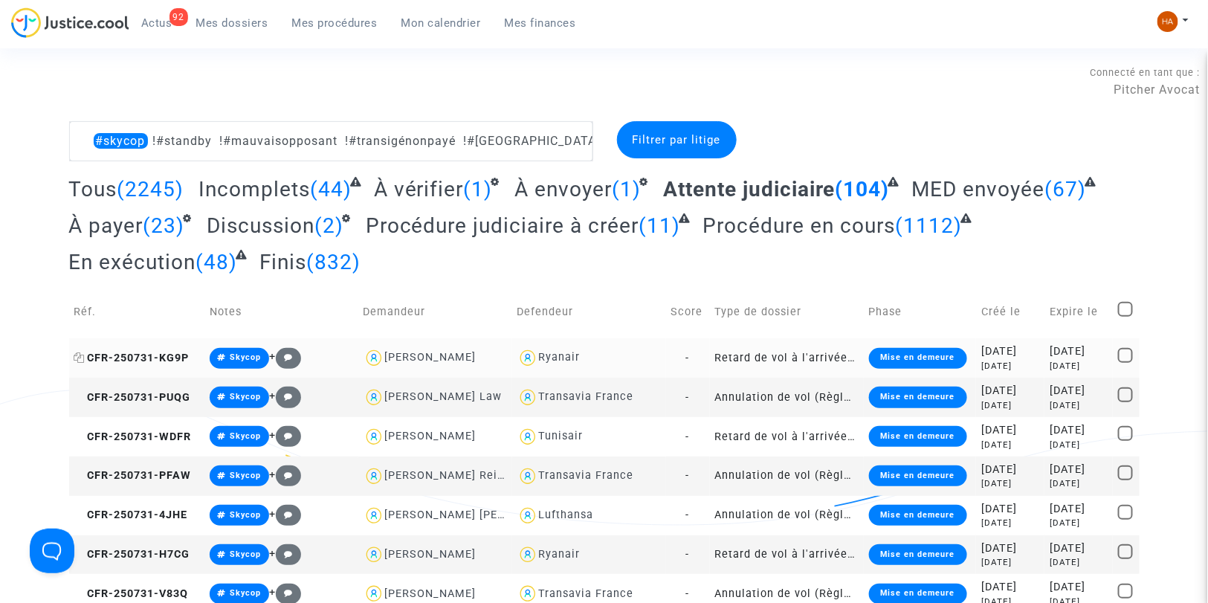
click at [79, 358] on icon at bounding box center [79, 357] width 11 height 10
click at [82, 400] on icon at bounding box center [79, 397] width 11 height 10
click at [79, 435] on icon at bounding box center [79, 436] width 11 height 10
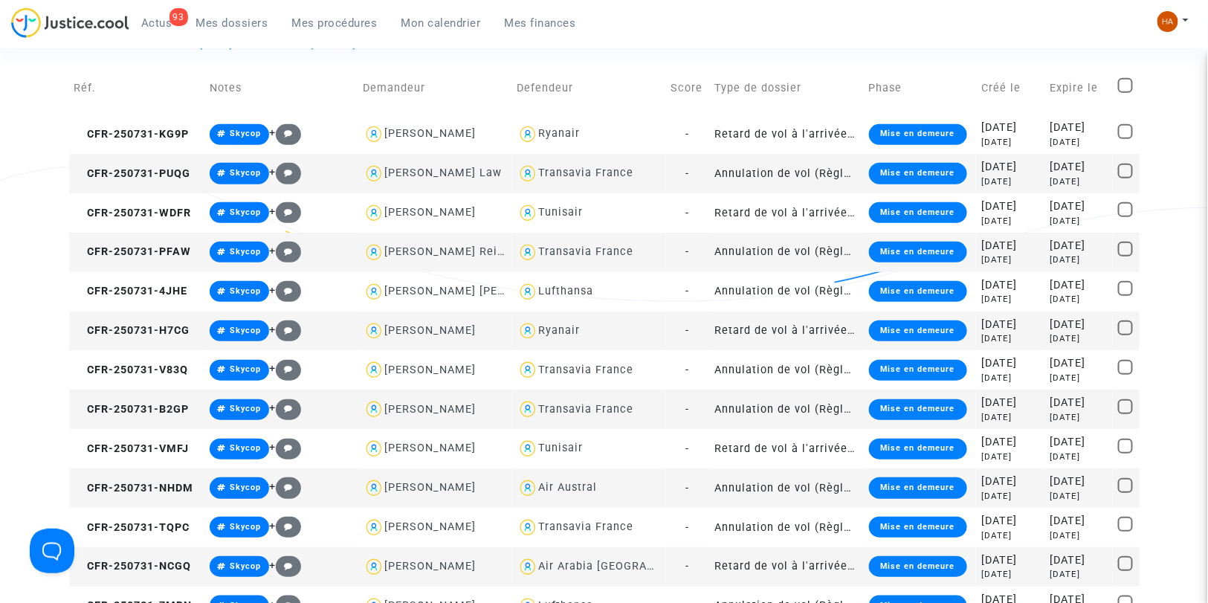
scroll to position [224, 0]
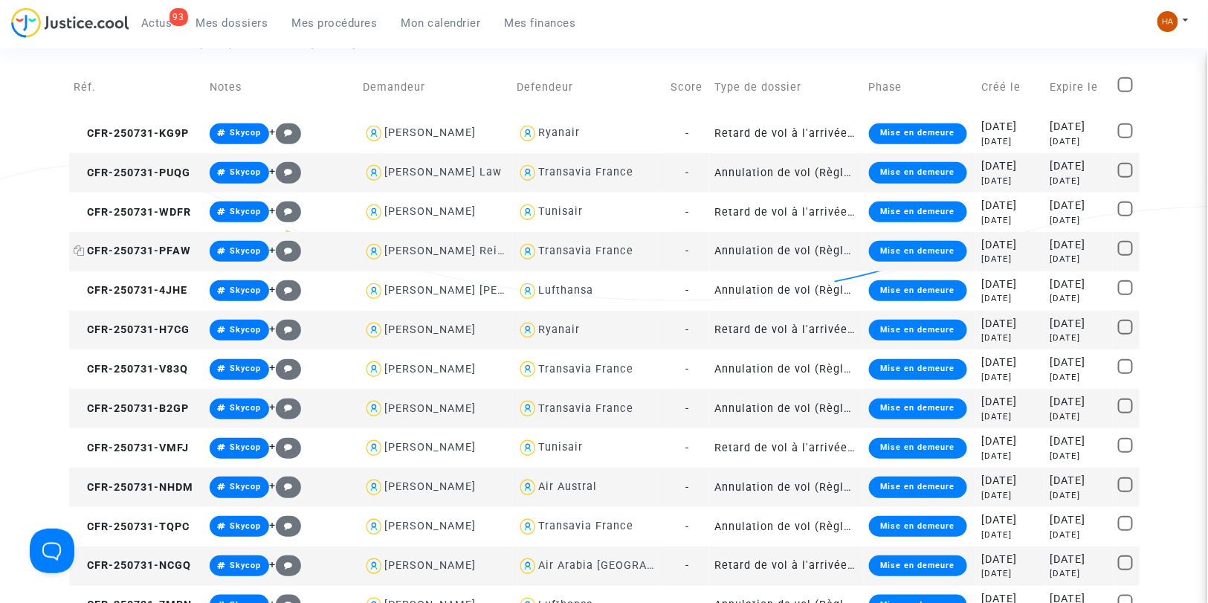
click at [80, 255] on icon at bounding box center [79, 250] width 11 height 10
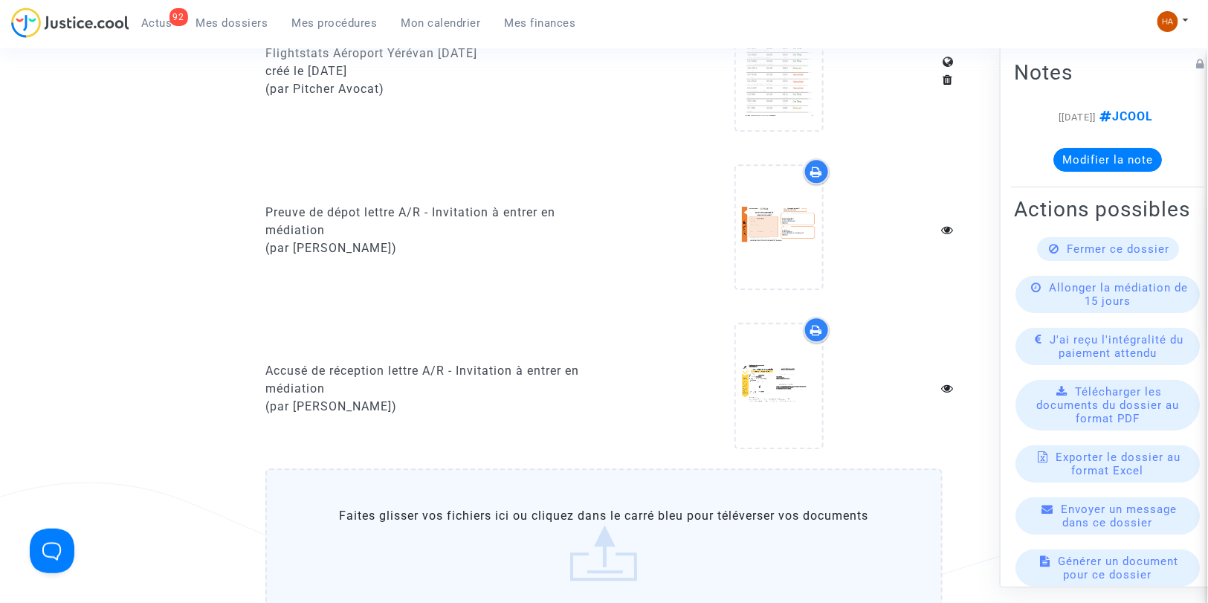
scroll to position [1252, 0]
click at [528, 492] on label "Faites glisser vos fichiers ici ou cliquez dans le carré bleu pour téléverser v…" at bounding box center [603, 544] width 677 height 152
click at [0, 0] on input "Faites glisser vos fichiers ici ou cliquez dans le carré bleu pour téléverser v…" at bounding box center [0, 0] width 0 height 0
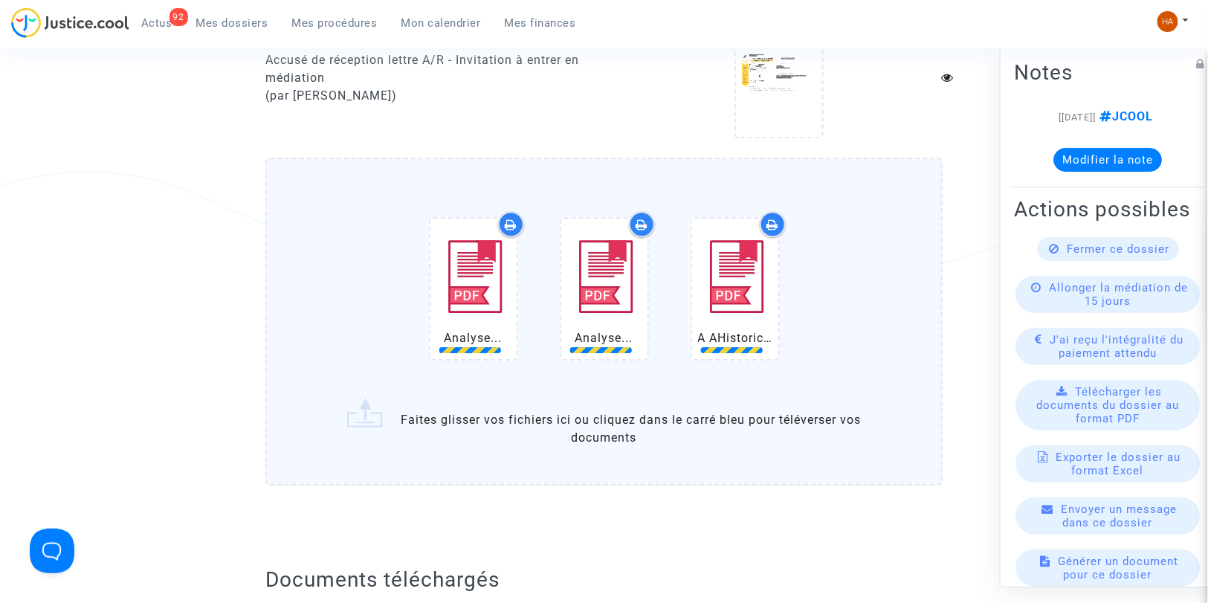
scroll to position [1563, 0]
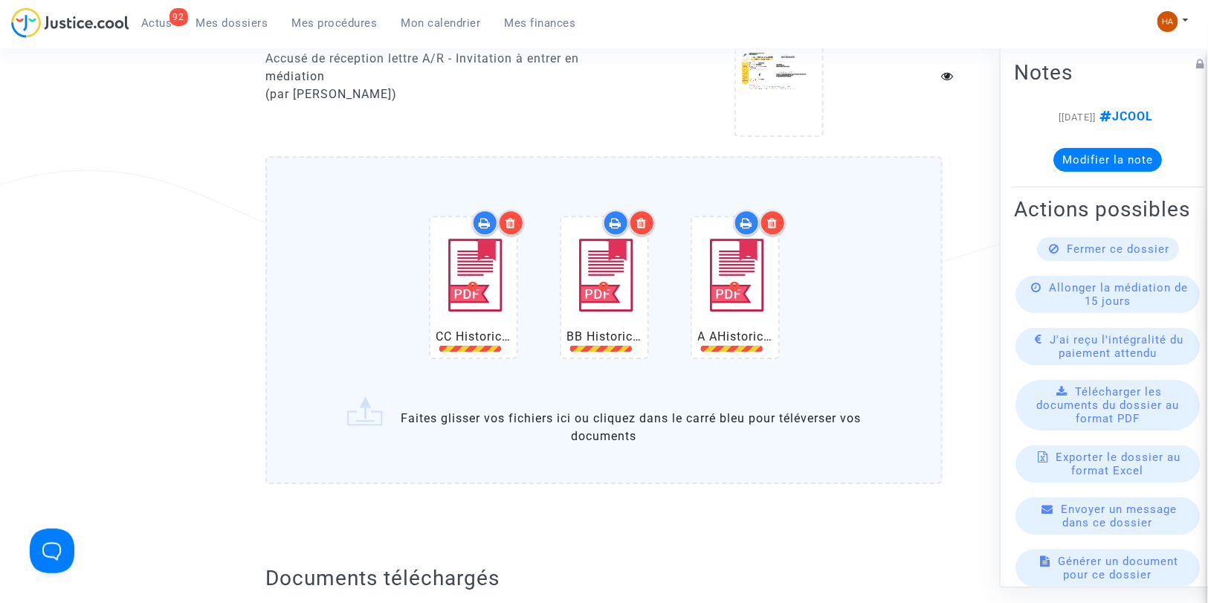
click at [517, 210] on div at bounding box center [511, 223] width 26 height 26
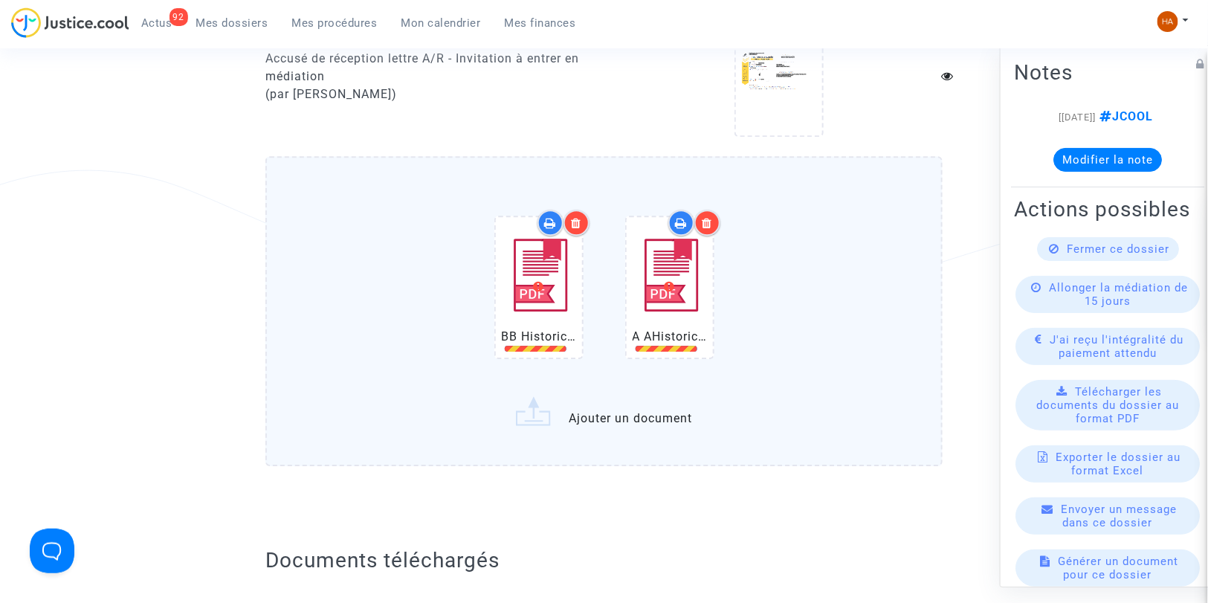
click at [576, 217] on icon at bounding box center [576, 223] width 10 height 12
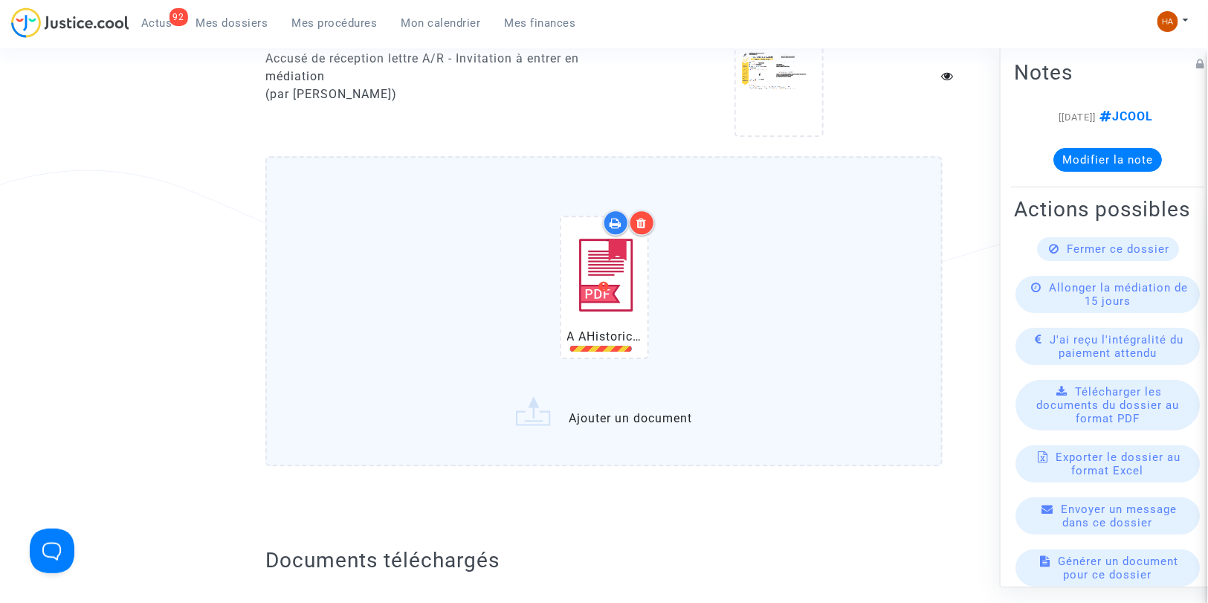
click at [650, 210] on div at bounding box center [642, 223] width 26 height 26
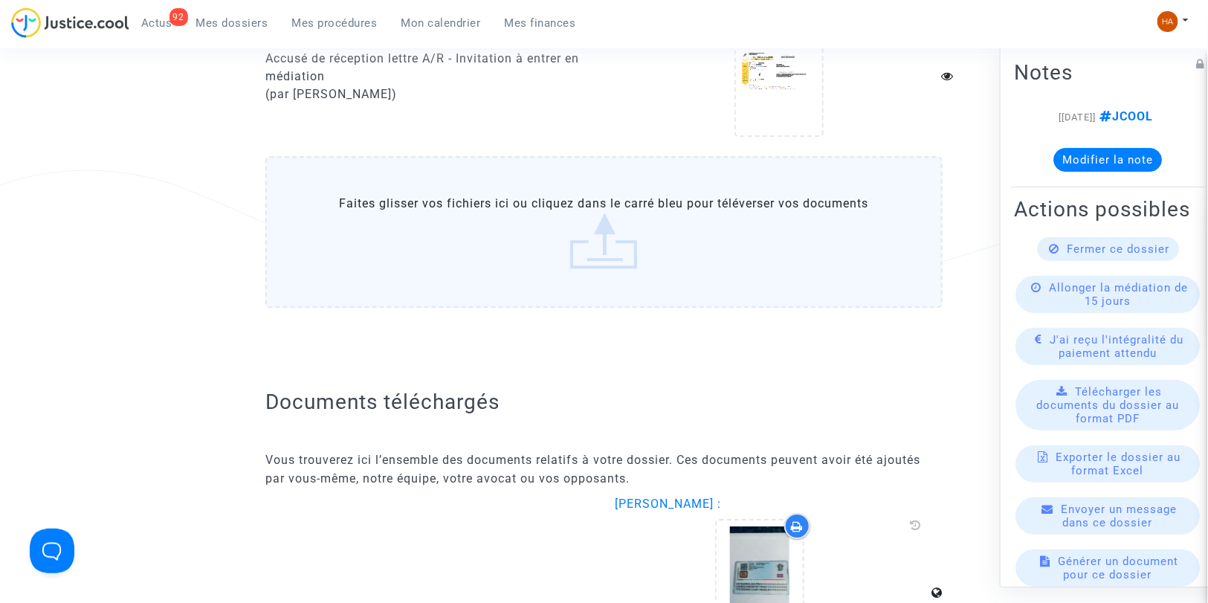
click at [566, 246] on label "Faites glisser vos fichiers ici ou cliquez dans le carré bleu pour téléverser v…" at bounding box center [603, 232] width 677 height 152
click at [0, 0] on input "Faites glisser vos fichiers ici ou cliquez dans le carré bleu pour téléverser v…" at bounding box center [0, 0] width 0 height 0
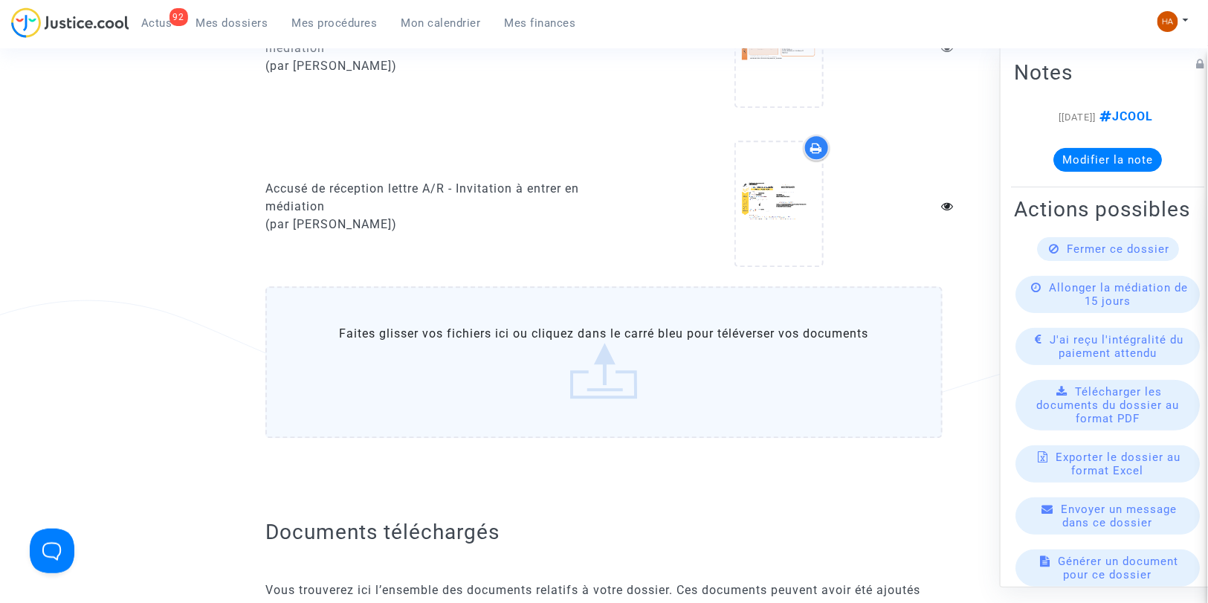
scroll to position [1432, 0]
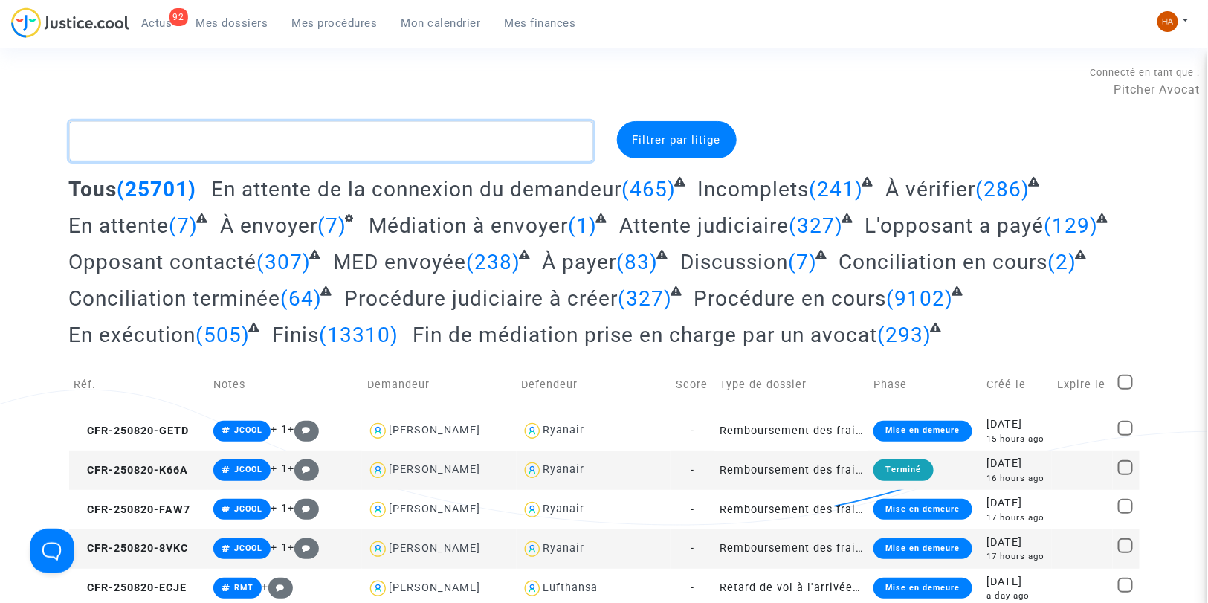
click at [175, 143] on textarea at bounding box center [331, 141] width 524 height 40
paste textarea "CFR-250731-KG9P"
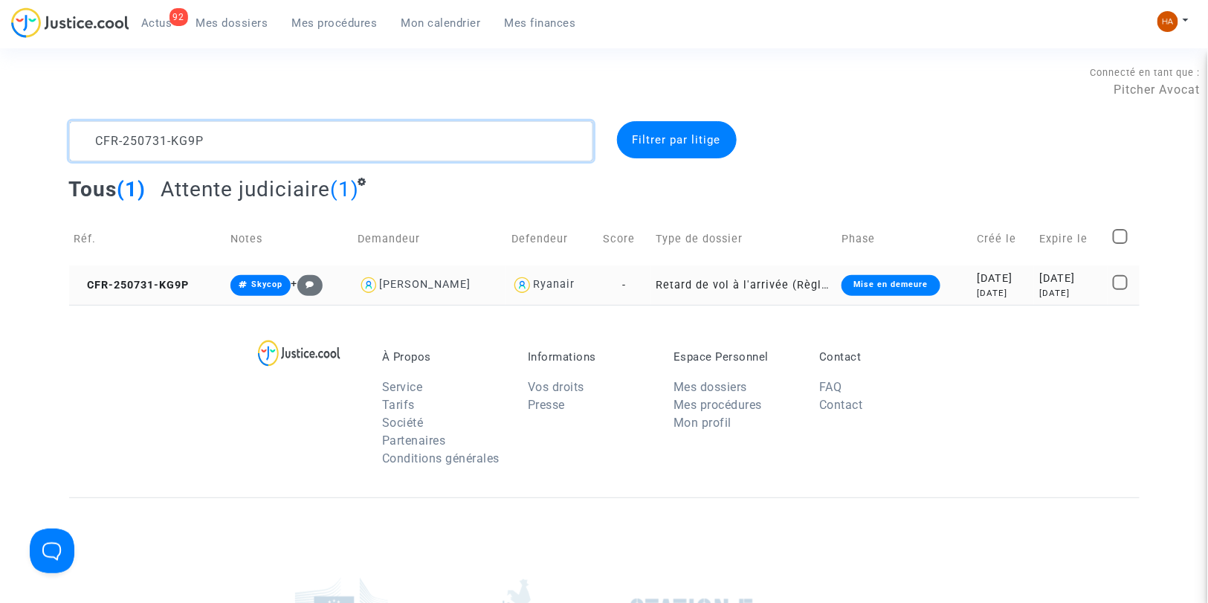
type textarea "CFR-250731-KG9P"
click at [651, 291] on td "Retard de vol à l'arrivée (Règlement CE n°261/2004)" at bounding box center [744, 284] width 186 height 39
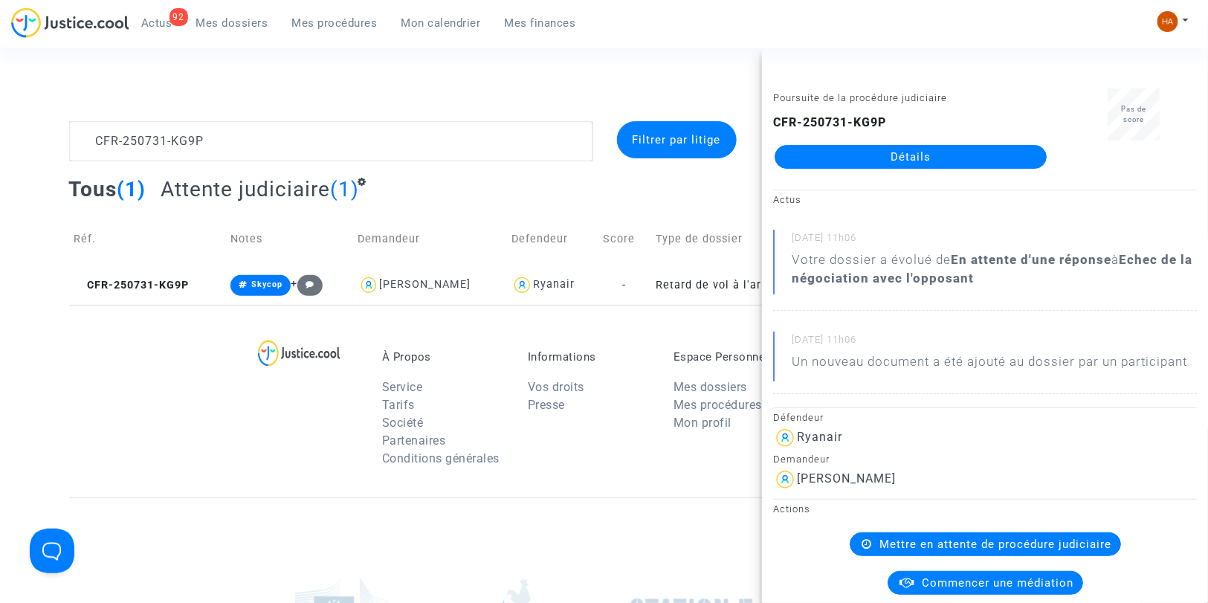
click at [827, 156] on link "Détails" at bounding box center [911, 157] width 272 height 24
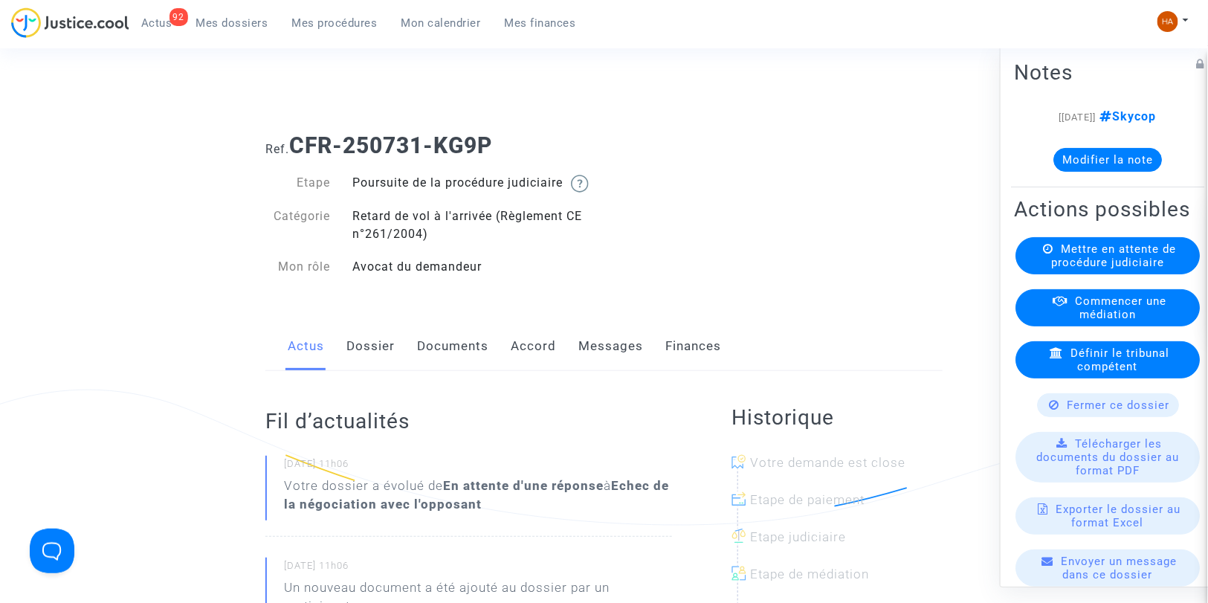
click at [613, 366] on link "Messages" at bounding box center [610, 346] width 65 height 49
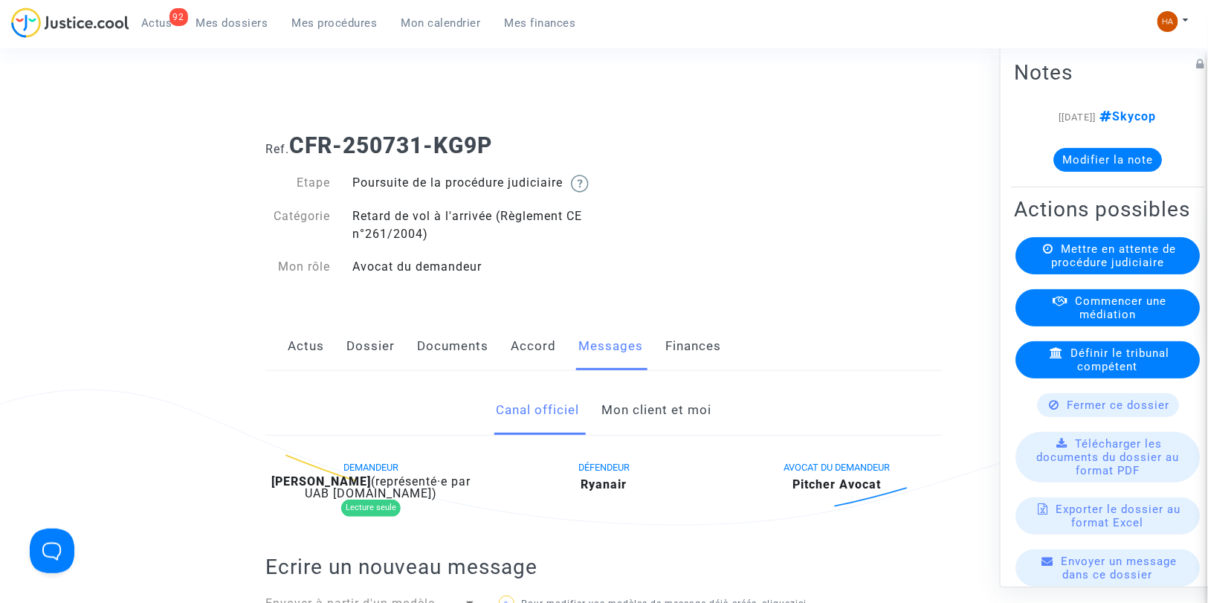
click at [300, 361] on link "Actus" at bounding box center [306, 346] width 36 height 49
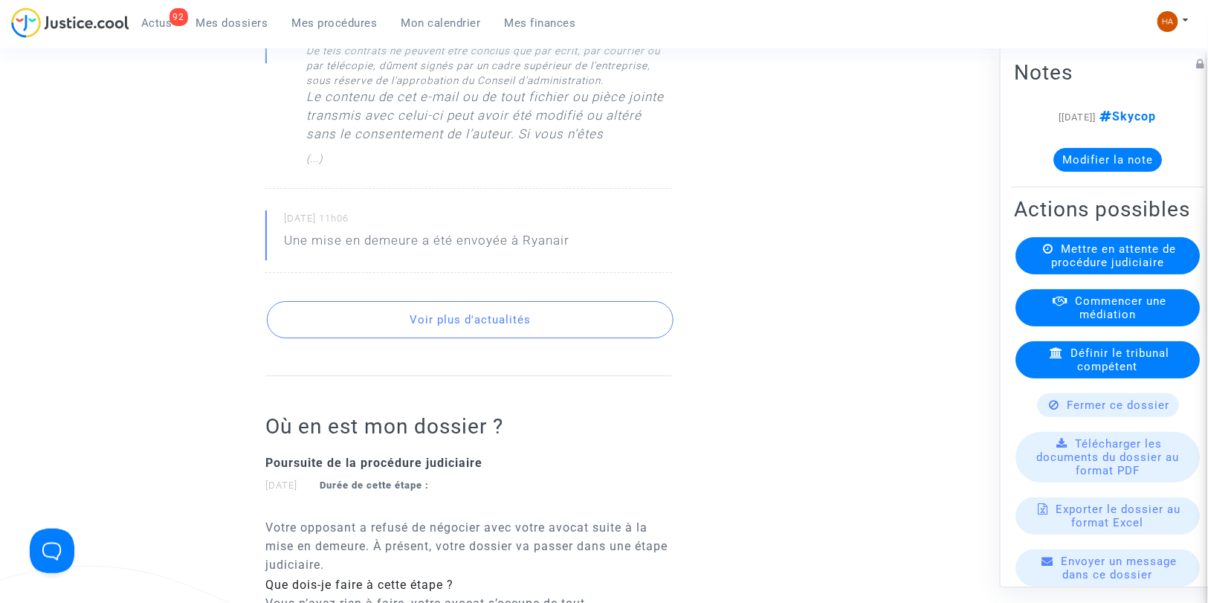
scroll to position [1899, 0]
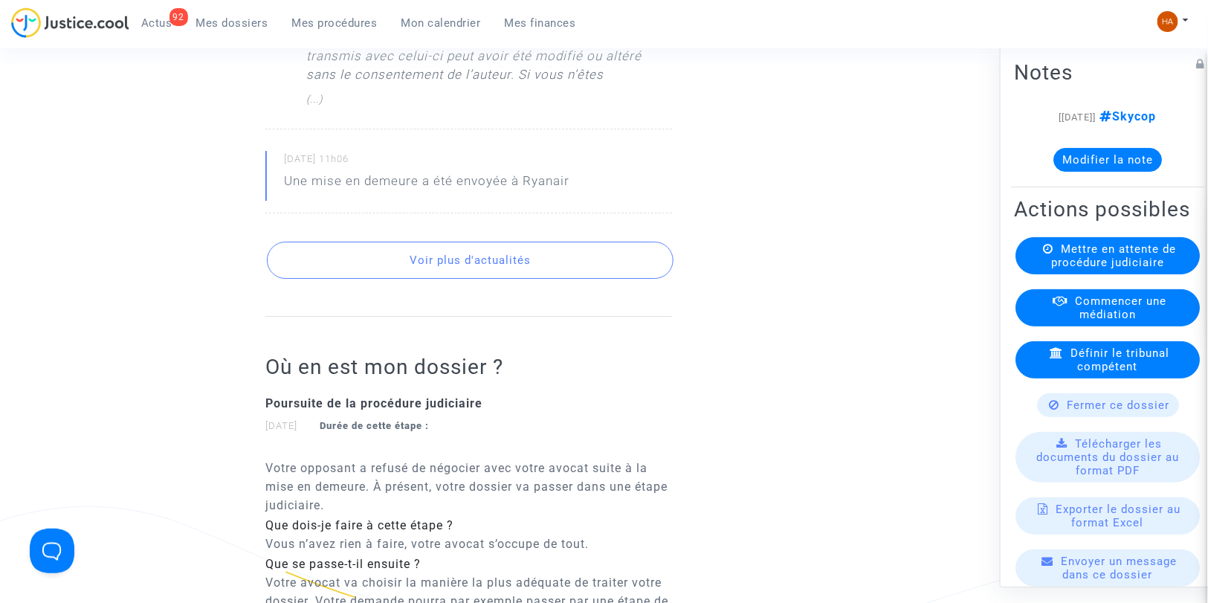
click at [439, 279] on button "Voir plus d'actualités" at bounding box center [470, 260] width 407 height 37
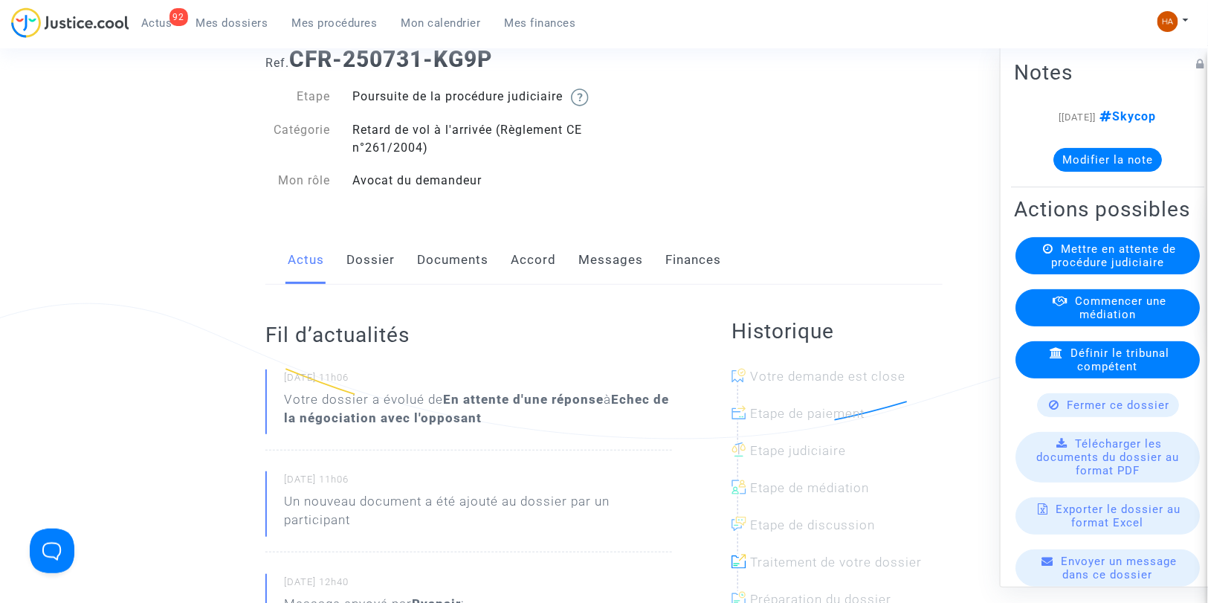
scroll to position [83, 0]
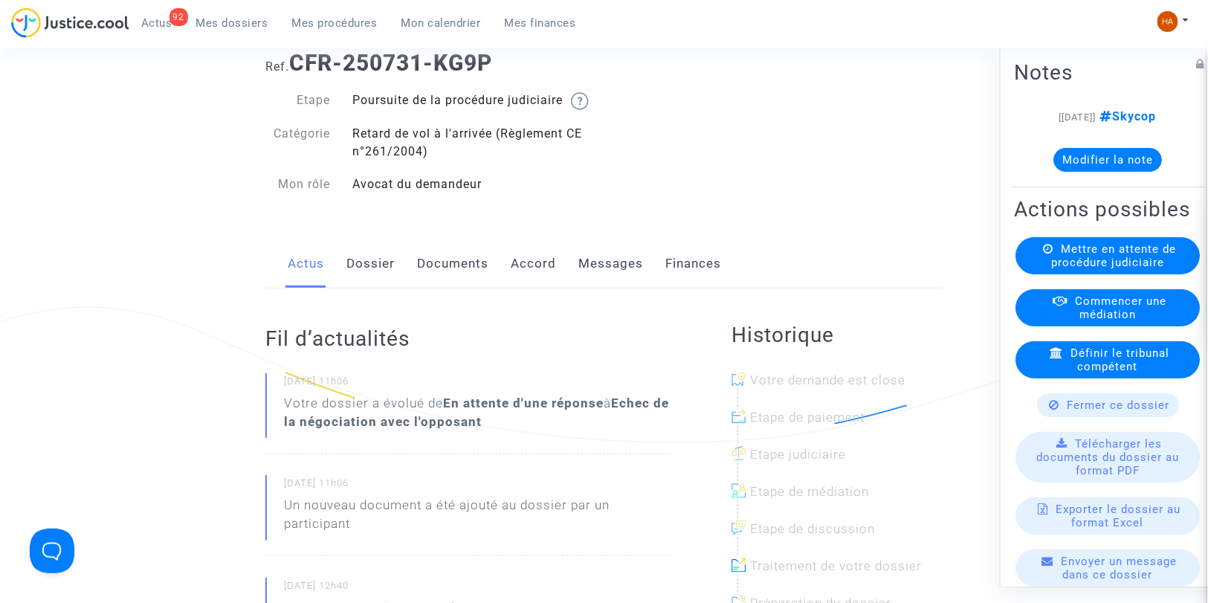
click at [387, 282] on link "Dossier" at bounding box center [370, 263] width 48 height 49
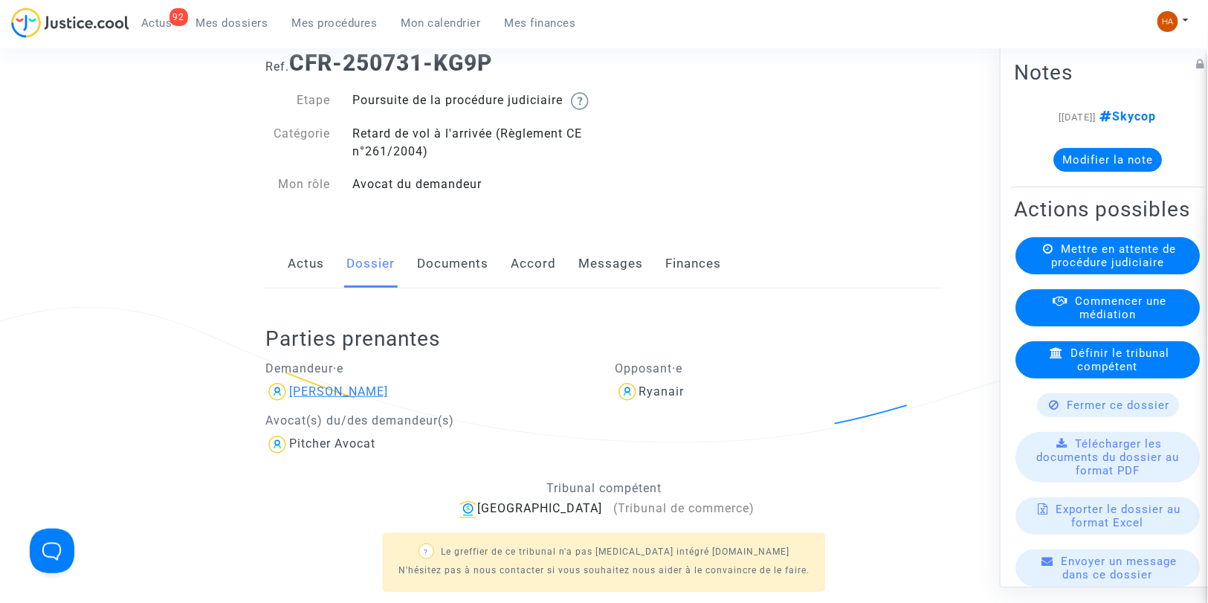
drag, startPoint x: 398, startPoint y: 406, endPoint x: 332, endPoint y: 407, distance: 66.9
click at [332, 404] on div "[PERSON_NAME]" at bounding box center [429, 392] width 328 height 24
copy div "Legsang"
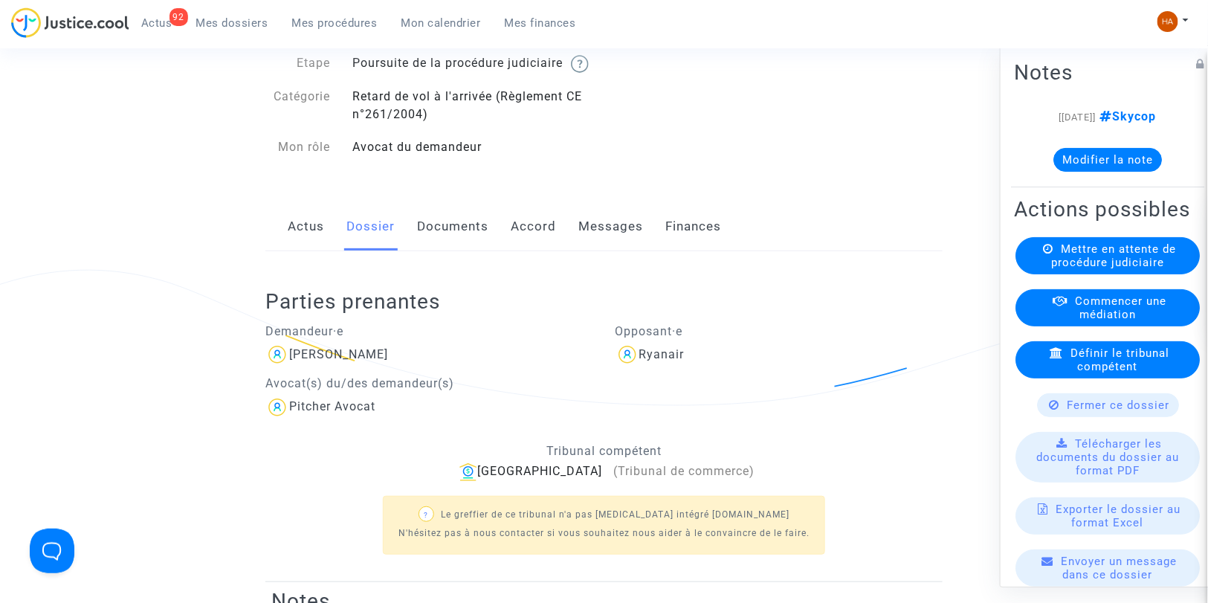
scroll to position [83, 0]
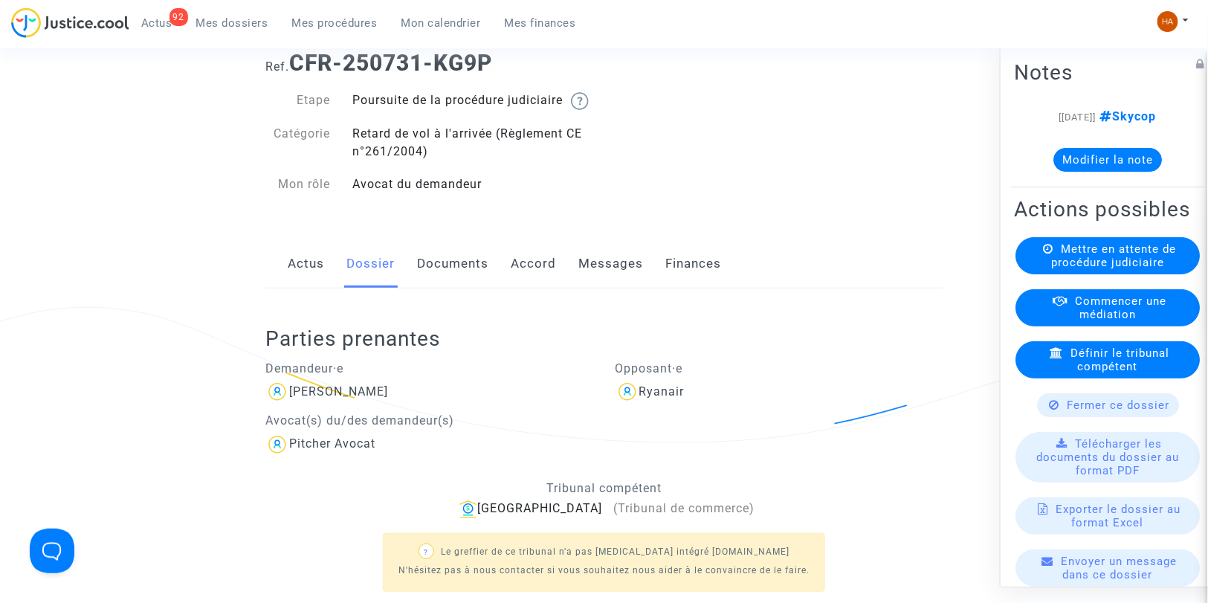
click at [604, 282] on link "Messages" at bounding box center [610, 263] width 65 height 49
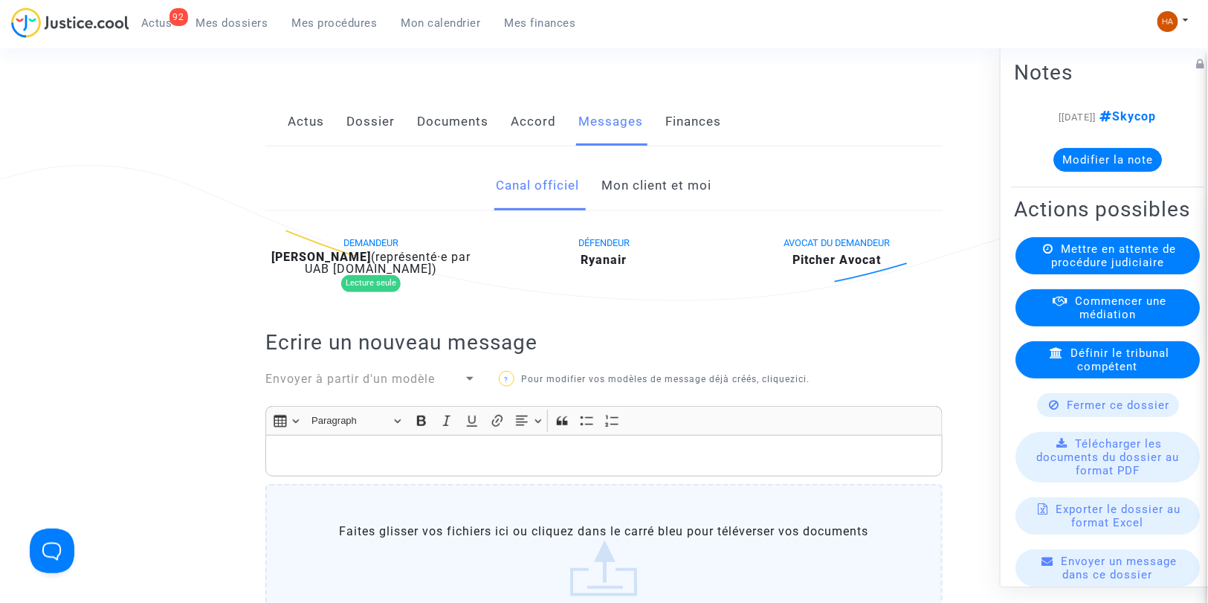
scroll to position [165, 0]
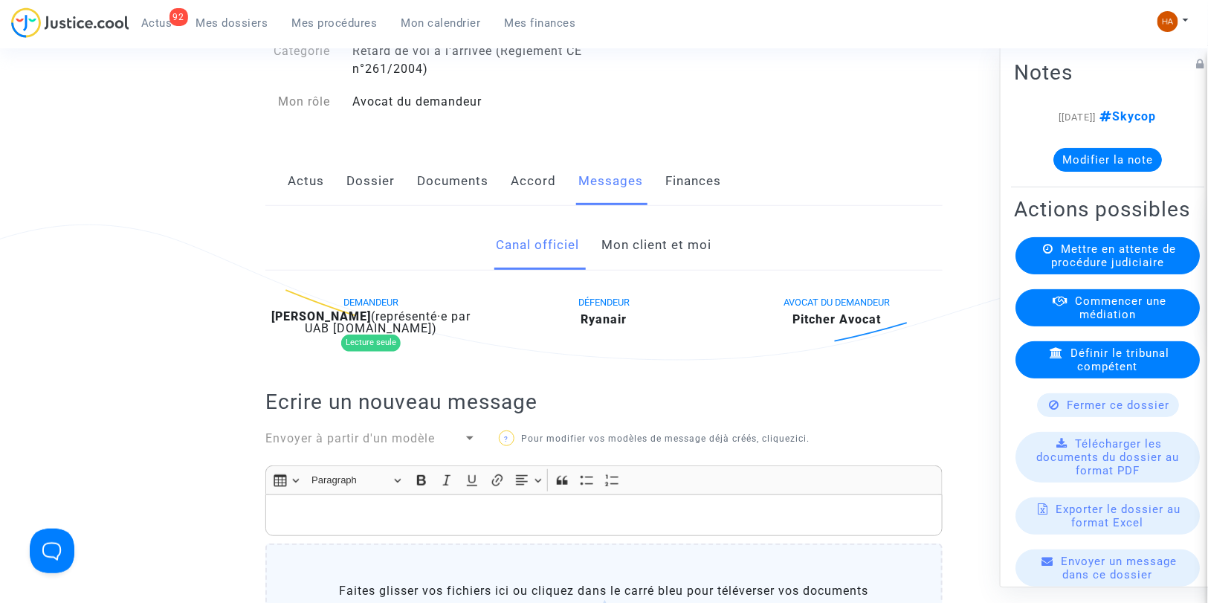
click at [659, 268] on link "Mon client et moi" at bounding box center [657, 245] width 110 height 49
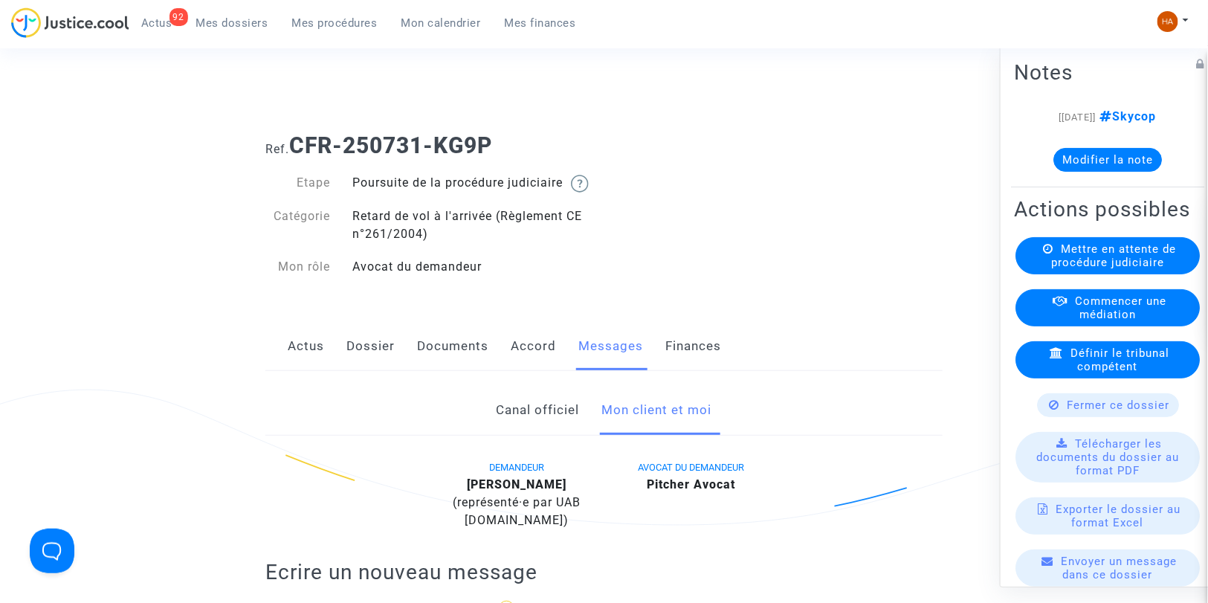
click at [454, 361] on link "Documents" at bounding box center [452, 346] width 71 height 49
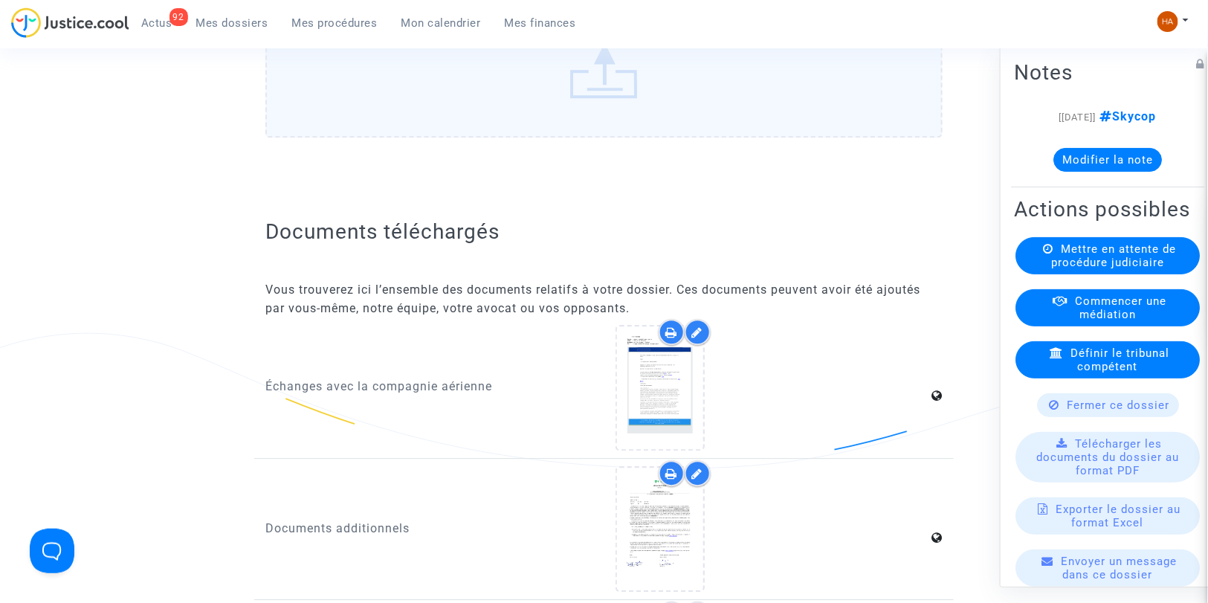
scroll to position [1403, 0]
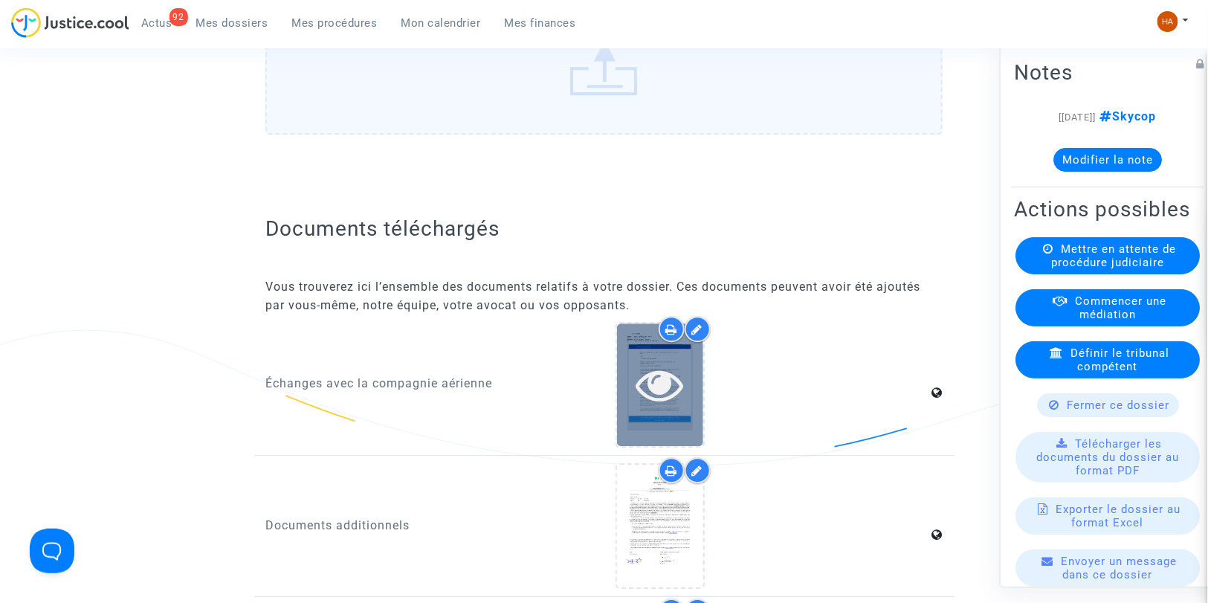
click at [649, 403] on icon at bounding box center [660, 385] width 48 height 48
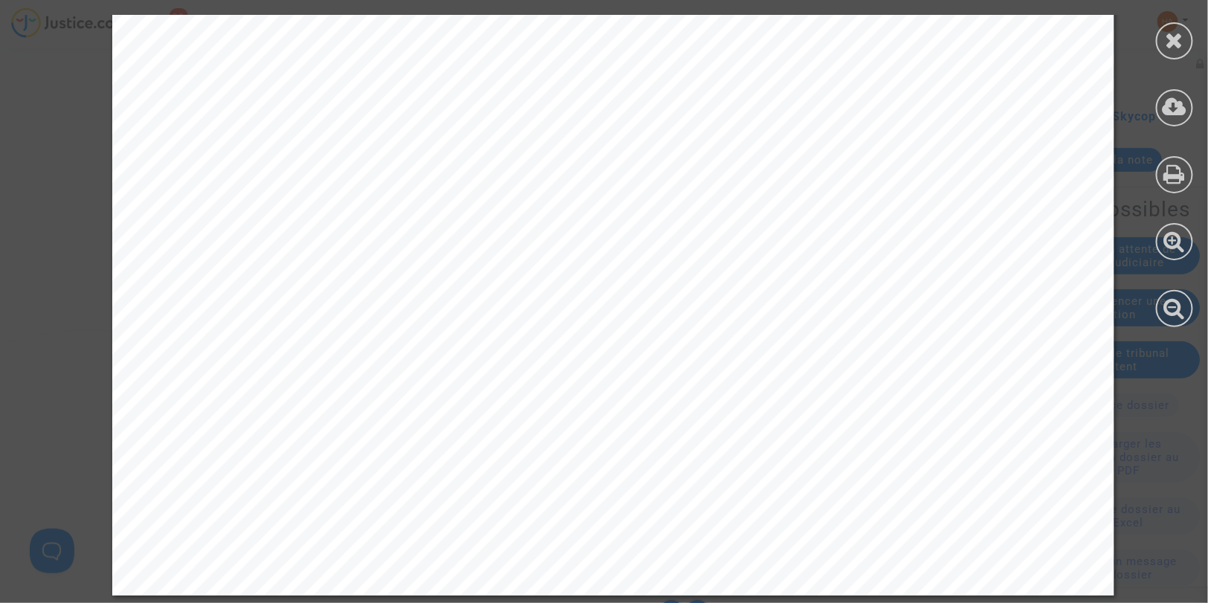
scroll to position [3702, 0]
click at [1173, 45] on icon at bounding box center [1175, 40] width 19 height 22
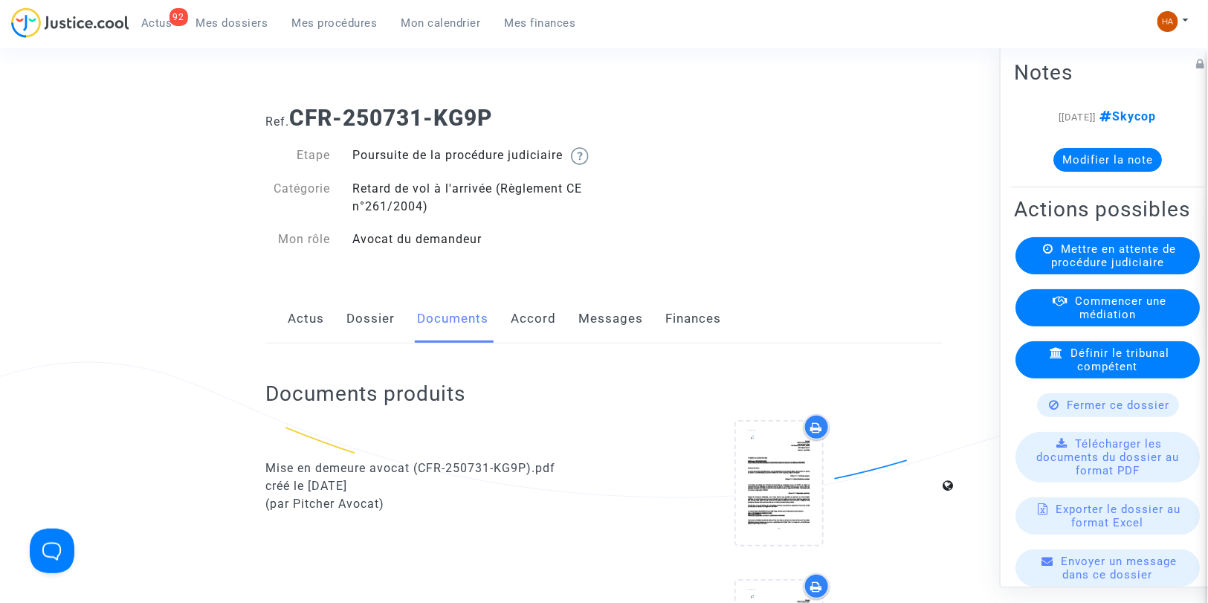
scroll to position [0, 0]
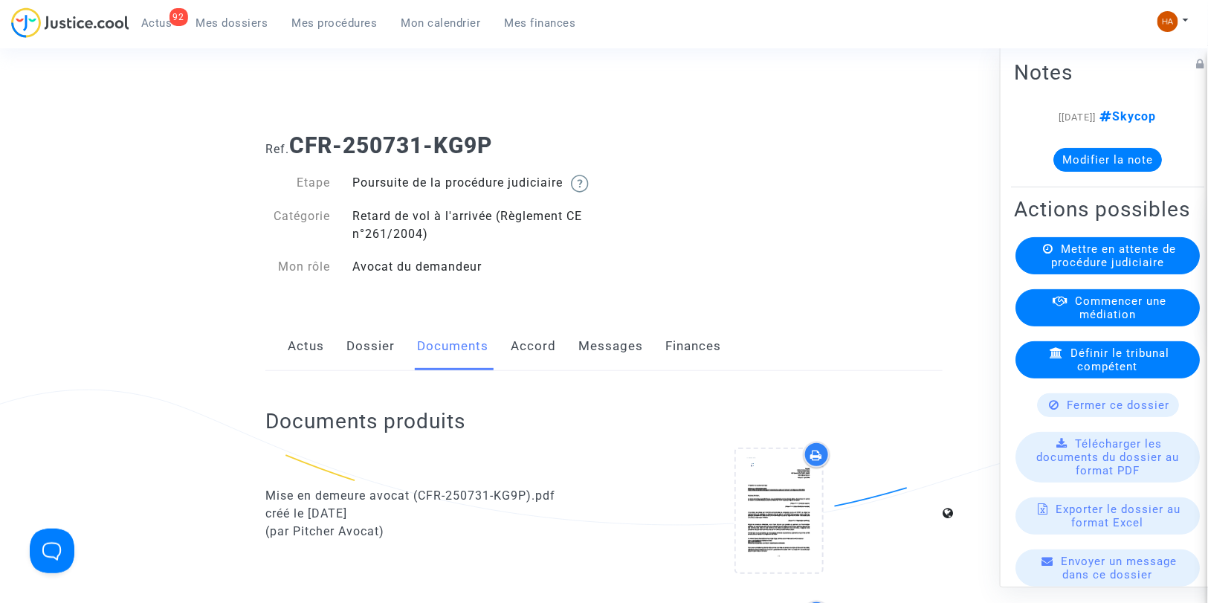
click at [621, 363] on link "Messages" at bounding box center [610, 346] width 65 height 49
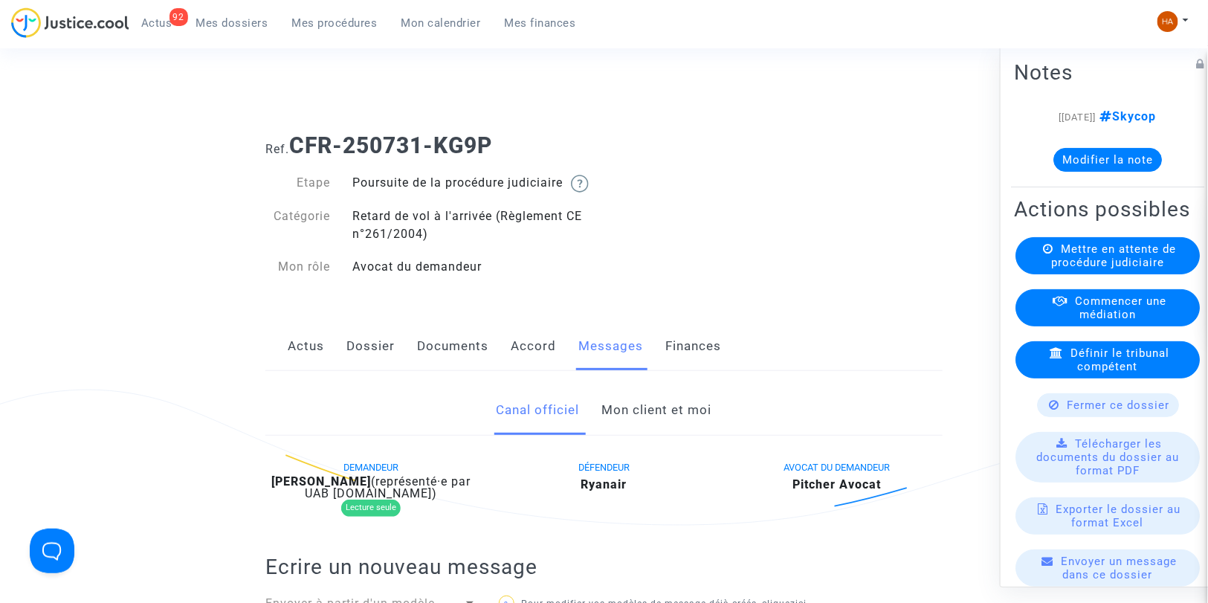
click at [357, 364] on link "Dossier" at bounding box center [370, 346] width 48 height 49
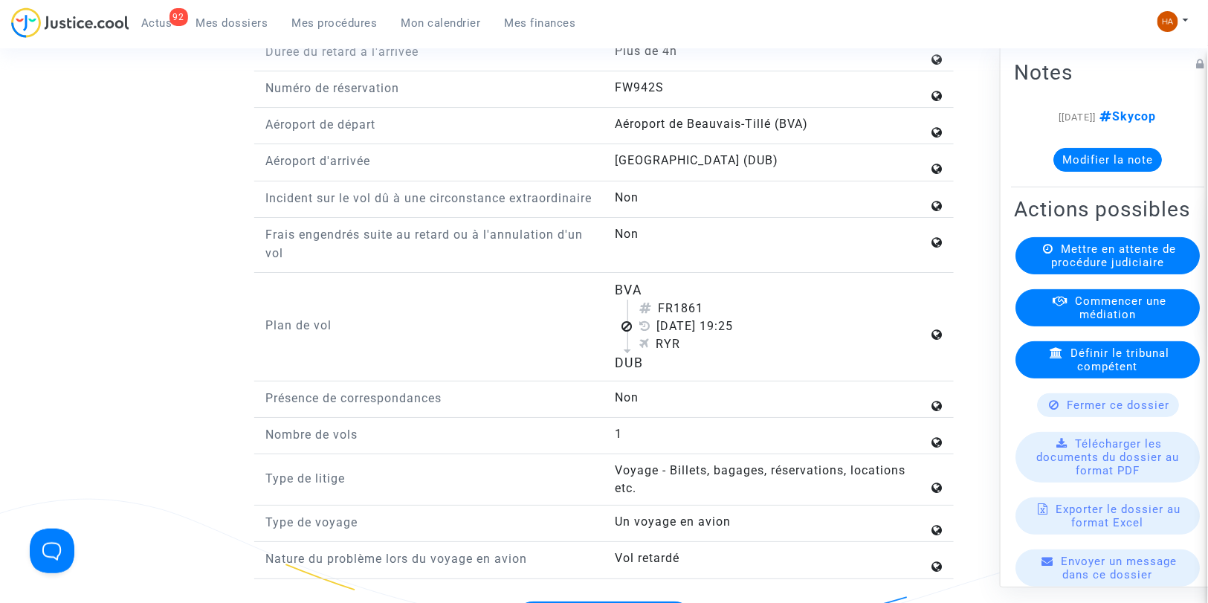
scroll to position [1817, 0]
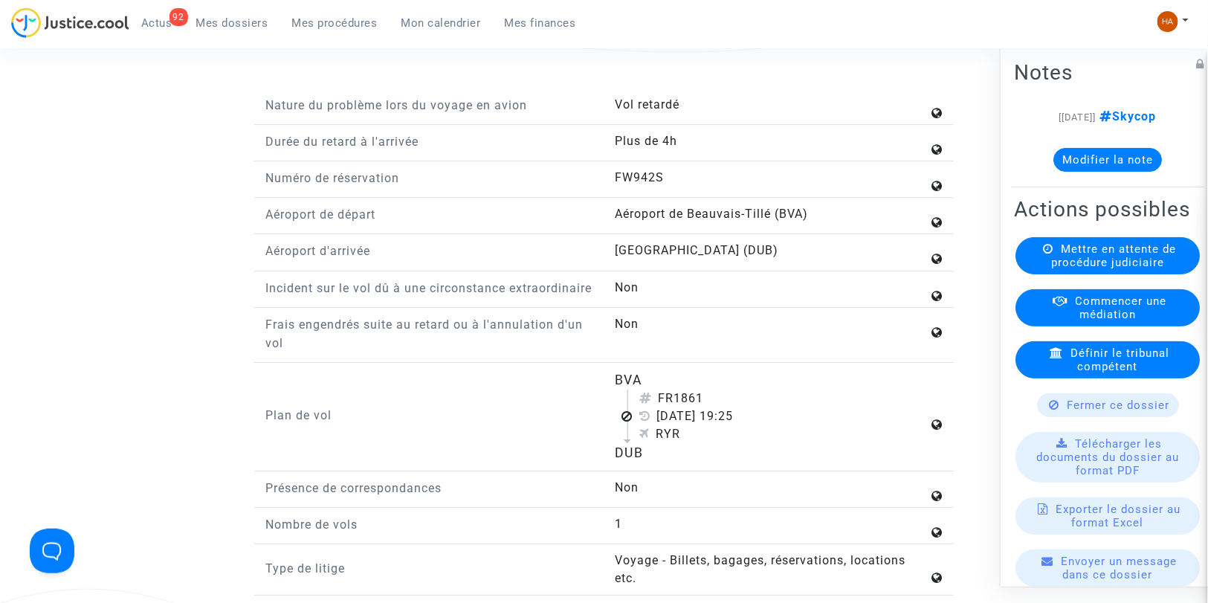
click at [1128, 160] on button "Modifier la note" at bounding box center [1107, 160] width 109 height 24
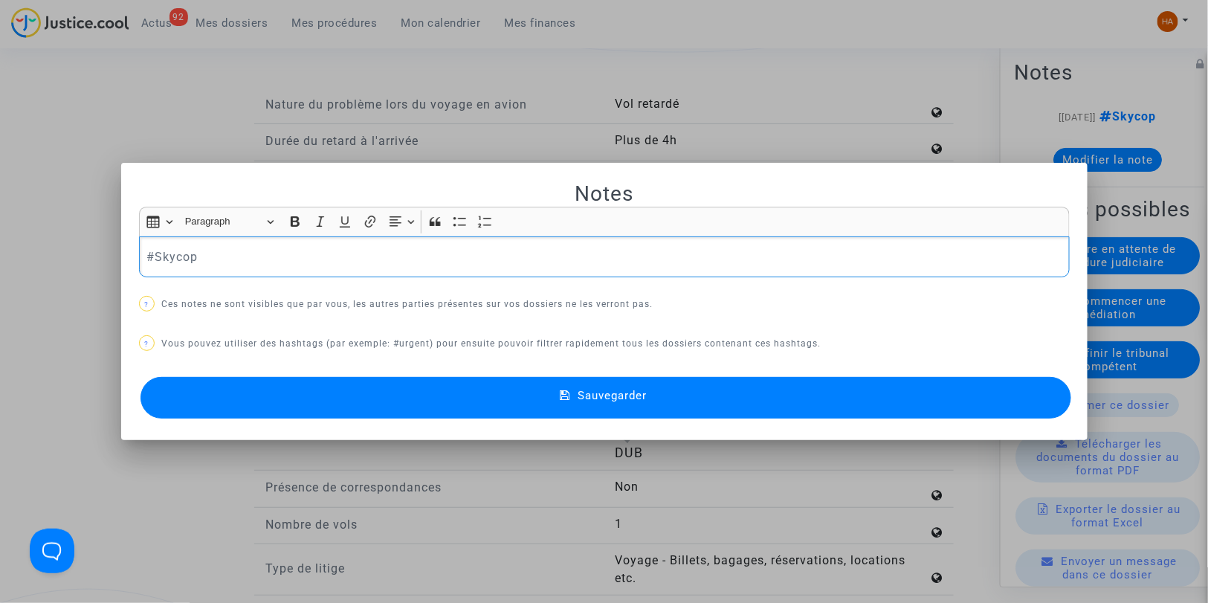
click at [306, 259] on p "#Skycop" at bounding box center [603, 257] width 915 height 19
click at [323, 391] on button "Sauvegarder" at bounding box center [605, 398] width 931 height 42
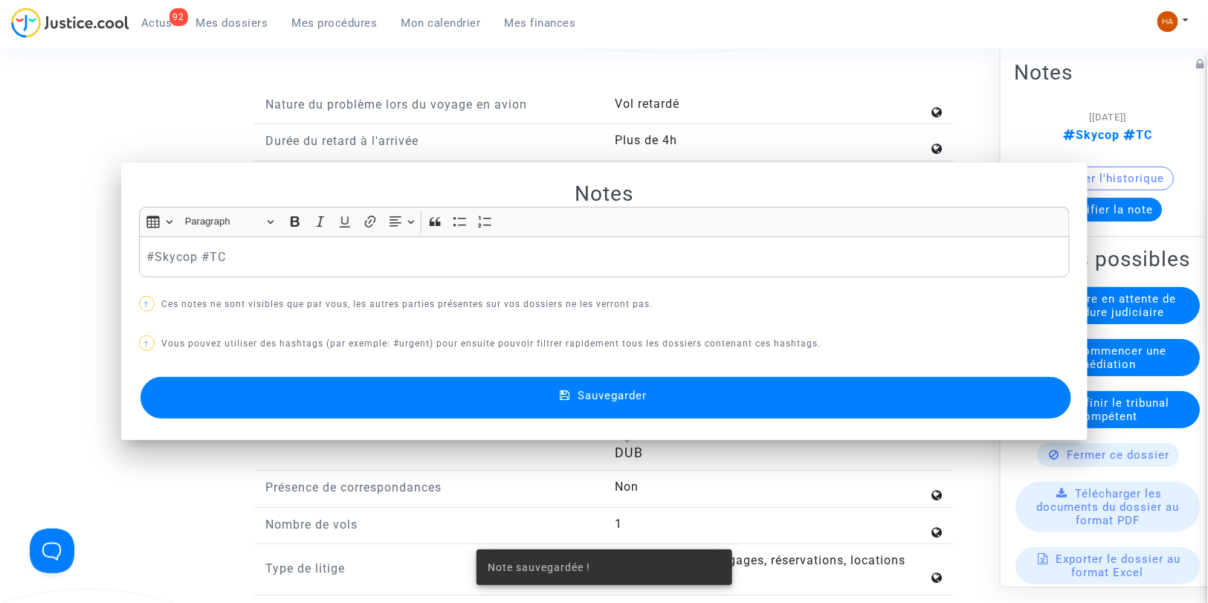
scroll to position [1817, 0]
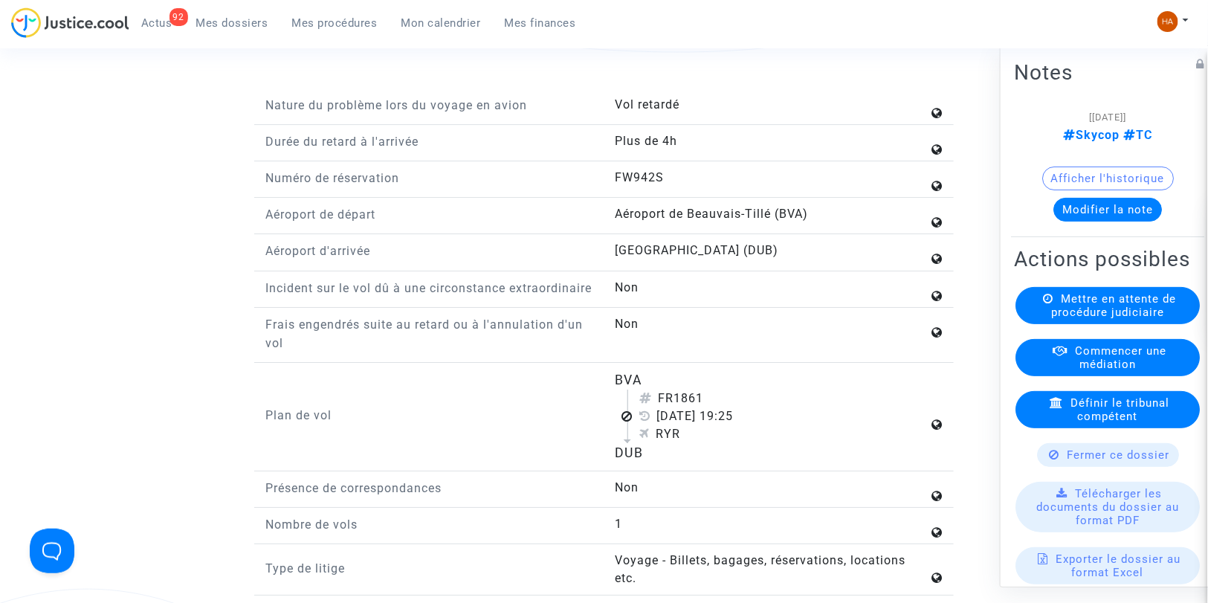
click at [224, 28] on span "Mes dossiers" at bounding box center [232, 22] width 72 height 13
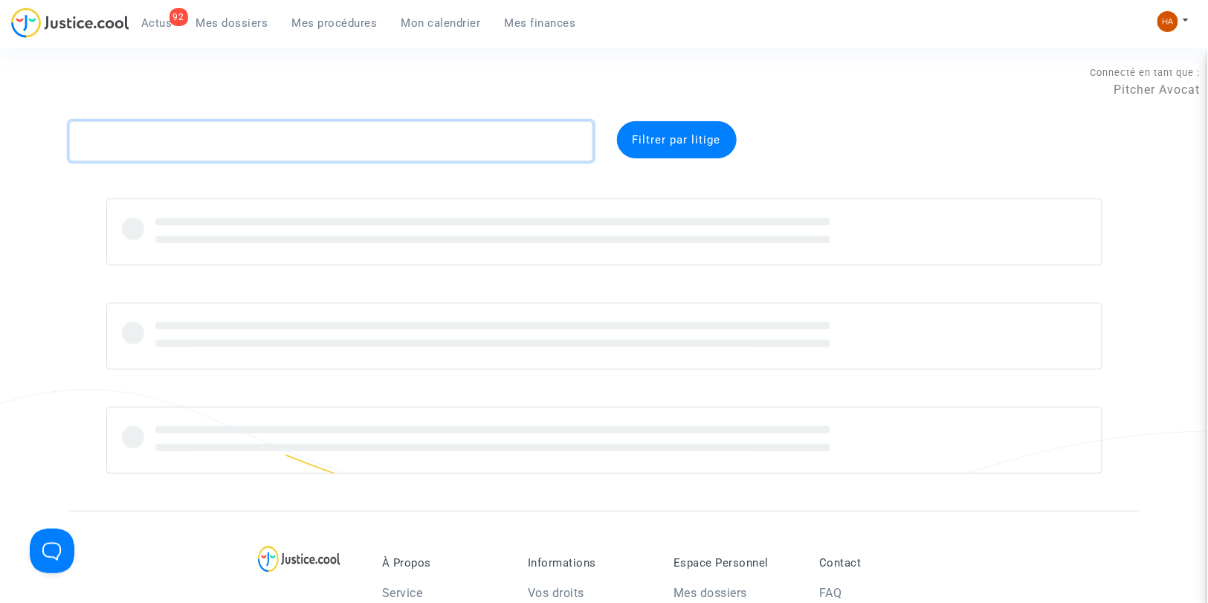
click at [127, 145] on textarea at bounding box center [331, 141] width 524 height 40
paste textarea "CFR-250731-PUQG"
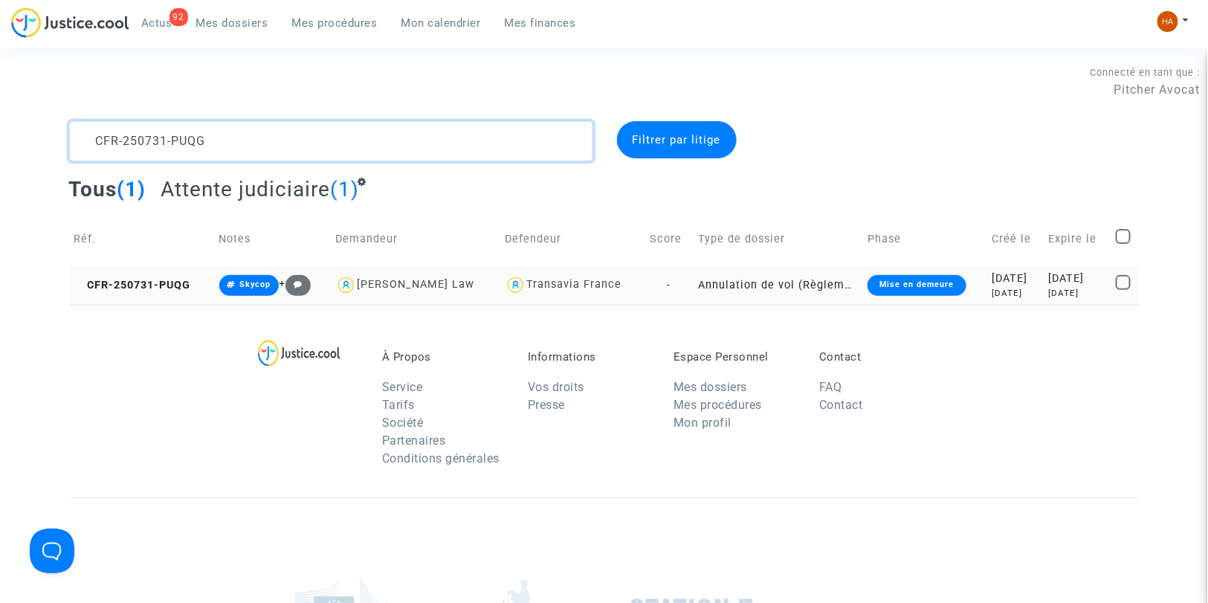
type textarea "CFR-250731-PUQG"
click at [663, 284] on td "-" at bounding box center [668, 284] width 48 height 39
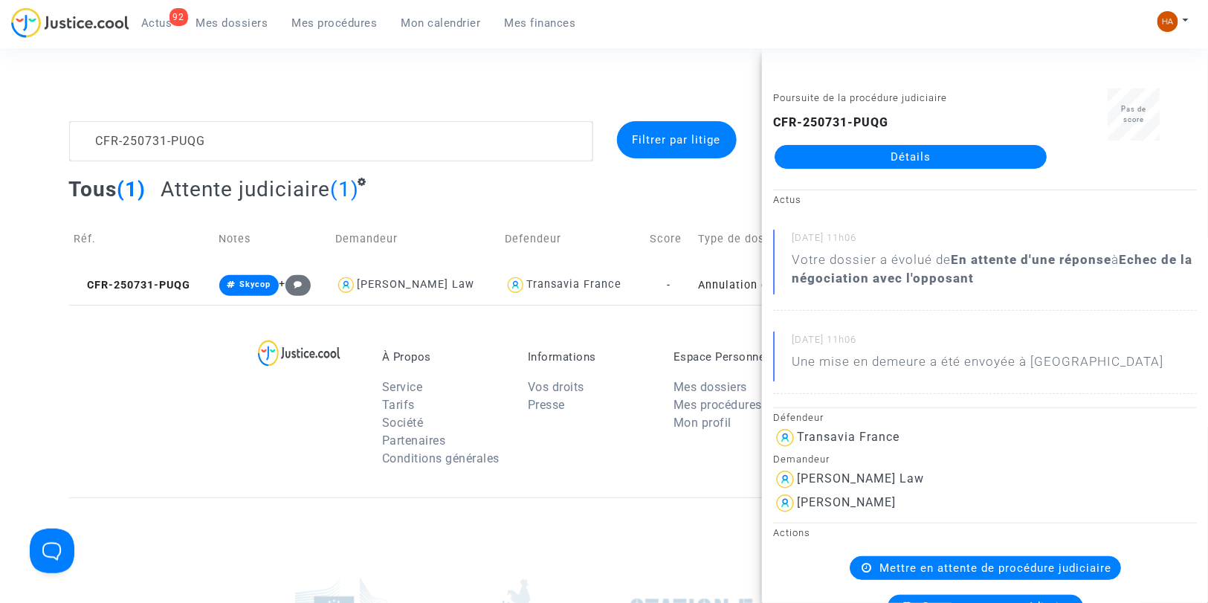
click at [830, 152] on link "Détails" at bounding box center [911, 157] width 272 height 24
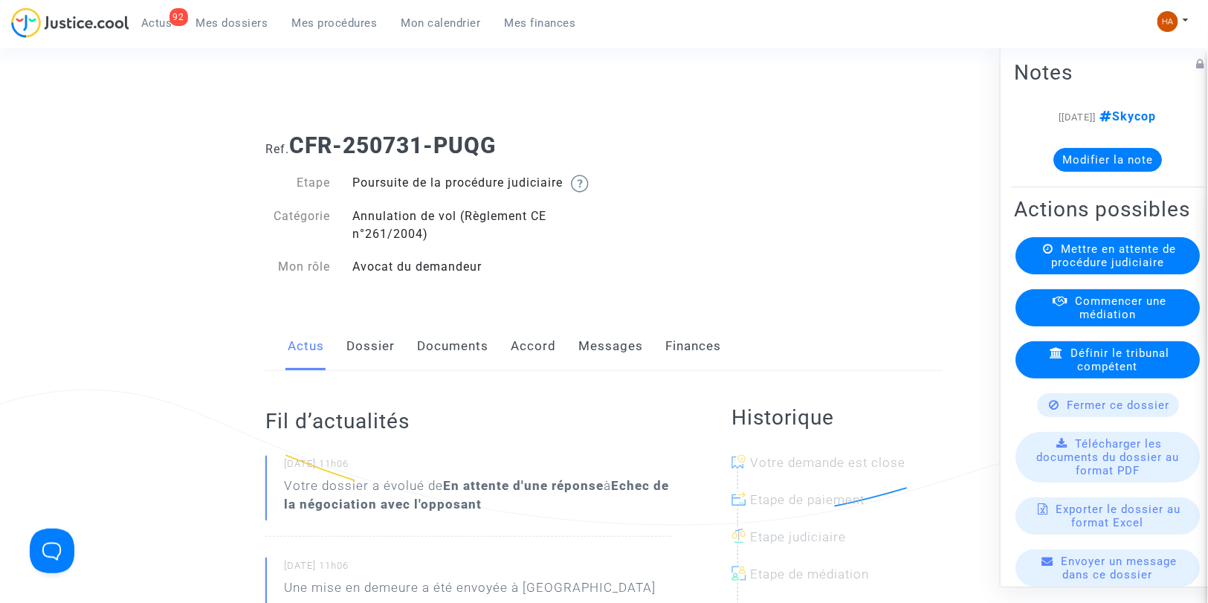
click at [387, 366] on link "Dossier" at bounding box center [370, 346] width 48 height 49
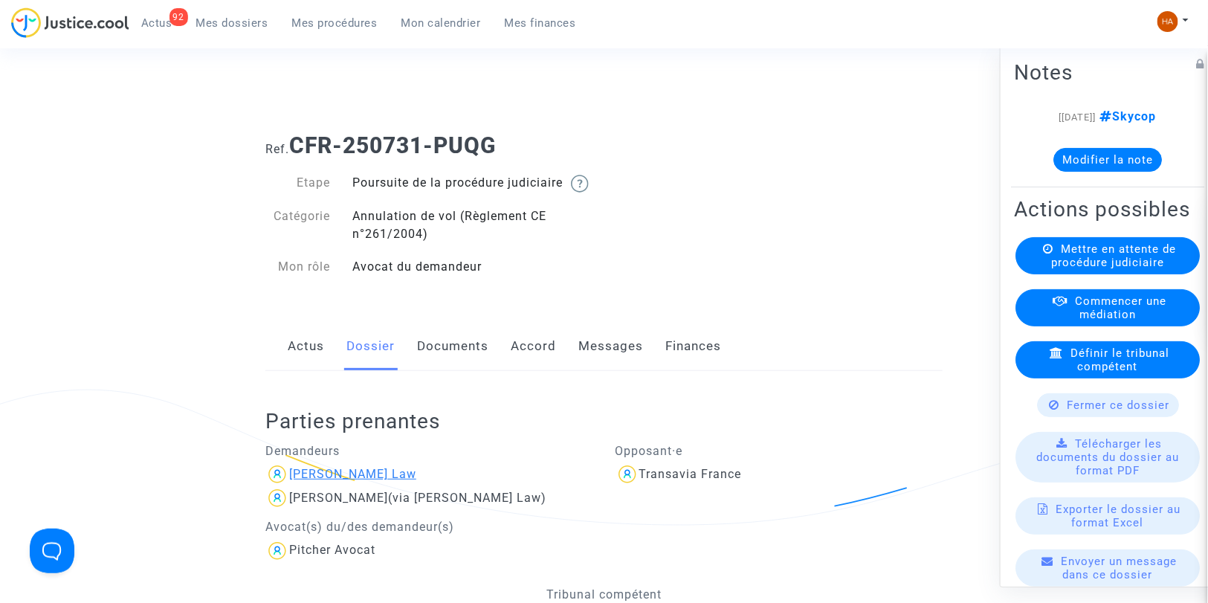
drag, startPoint x: 399, startPoint y: 488, endPoint x: 340, endPoint y: 491, distance: 59.6
click at [340, 481] on div "[PERSON_NAME] Law" at bounding box center [352, 474] width 127 height 14
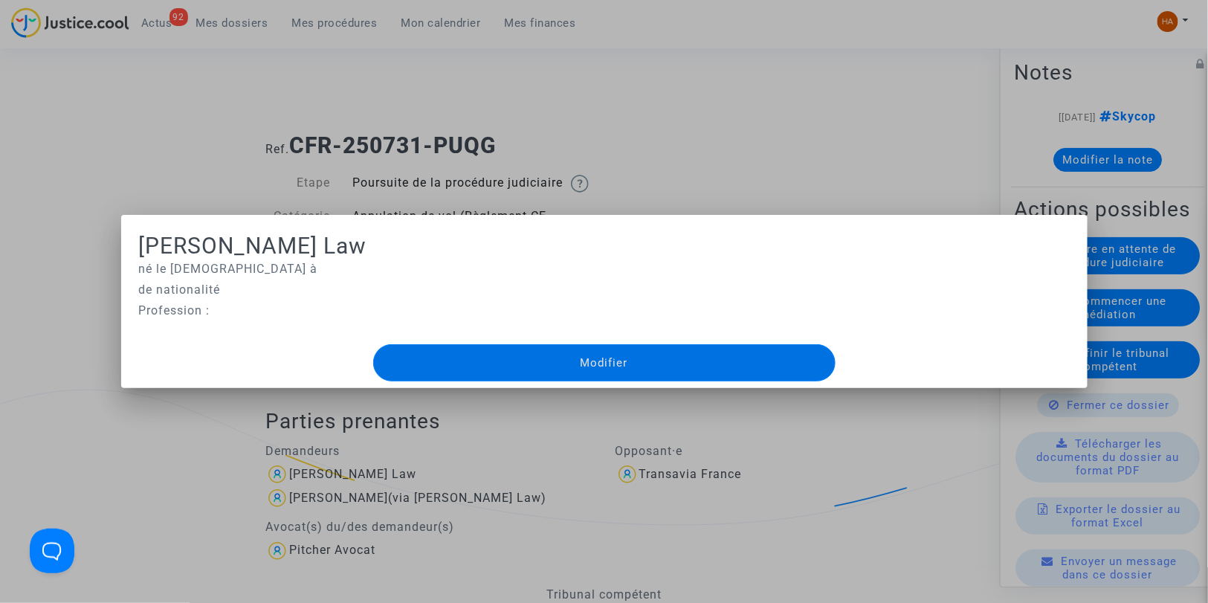
copy div "Chane Law"
click at [109, 444] on div at bounding box center [604, 301] width 1208 height 603
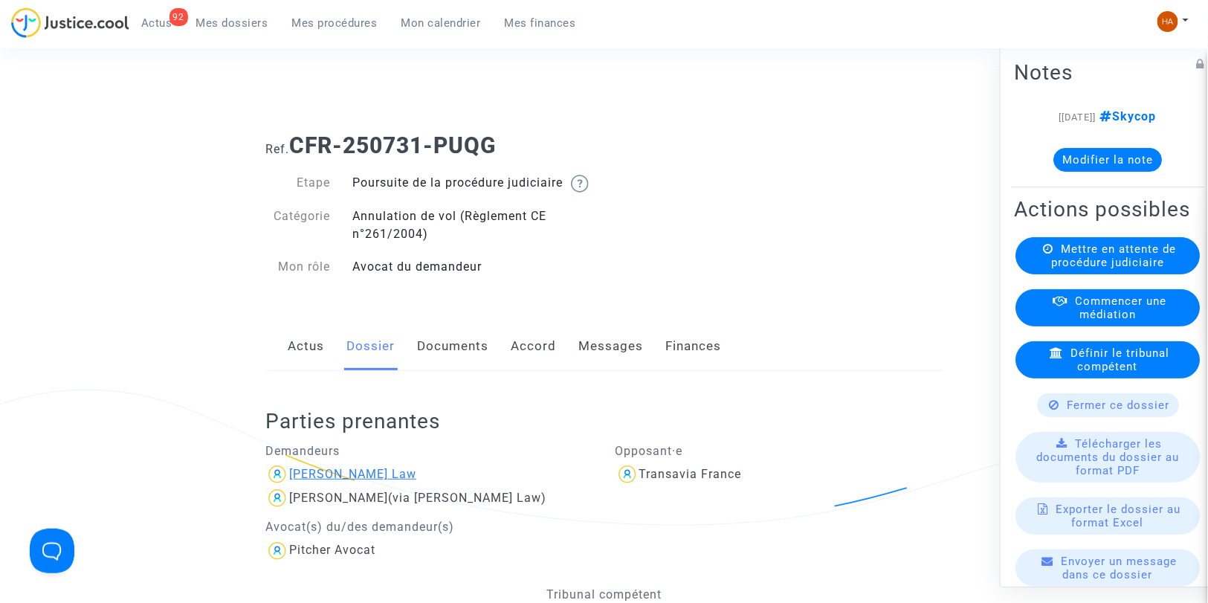
drag, startPoint x: 432, startPoint y: 493, endPoint x: 337, endPoint y: 495, distance: 95.2
click at [337, 486] on div "[PERSON_NAME] Law" at bounding box center [429, 474] width 328 height 24
copy div "Chane Law"
drag, startPoint x: 361, startPoint y: 516, endPoint x: 290, endPoint y: 521, distance: 71.6
click at [290, 505] on span "Chiara Alias (via Romain Chane Law)" at bounding box center [417, 455] width 257 height 100
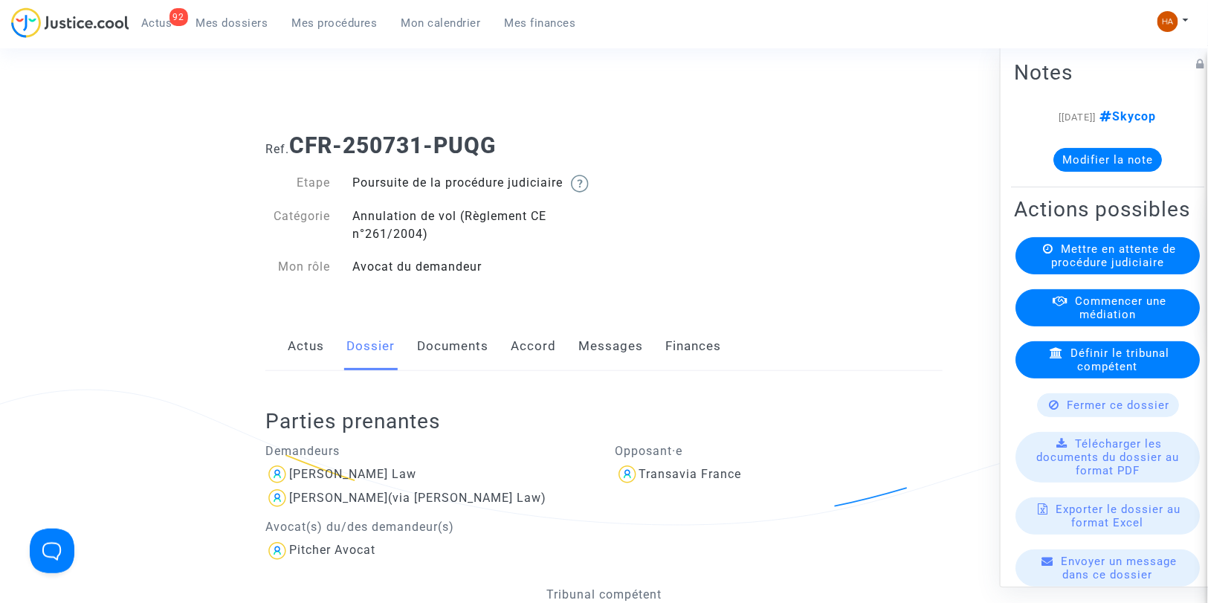
copy div "Chiara Alias"
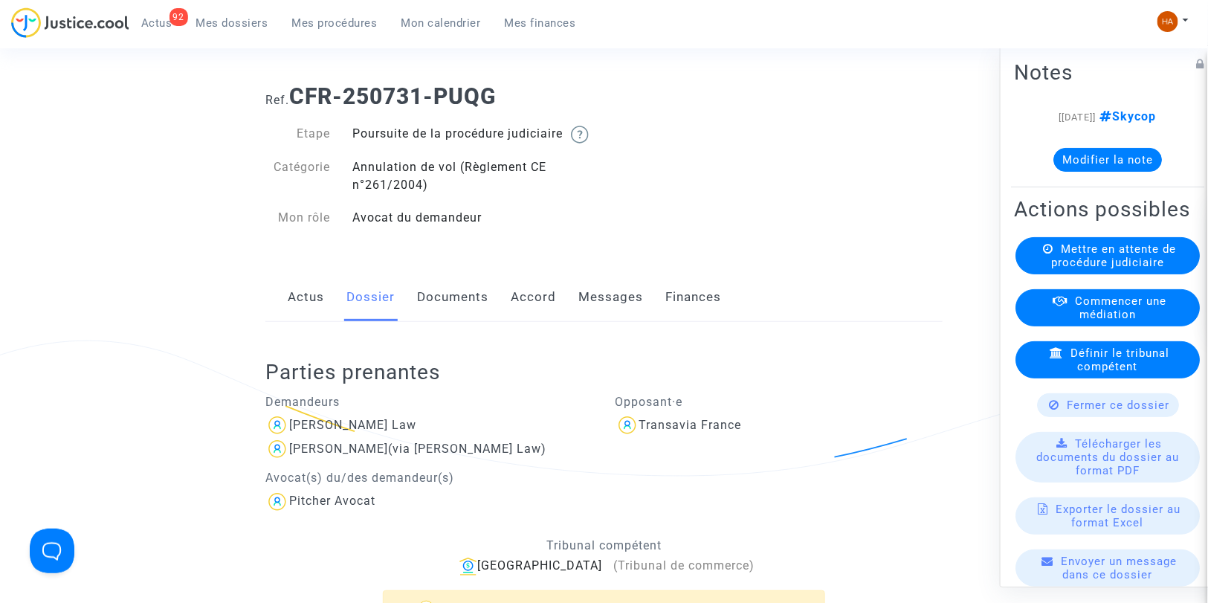
scroll to position [28, 0]
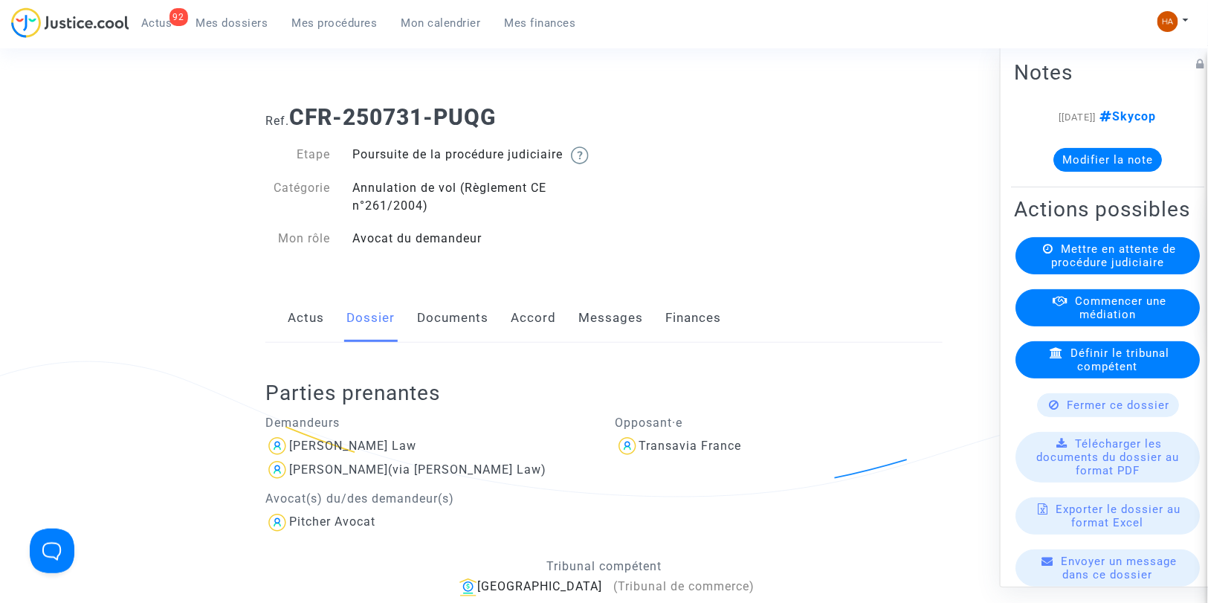
click at [450, 330] on link "Documents" at bounding box center [452, 318] width 71 height 49
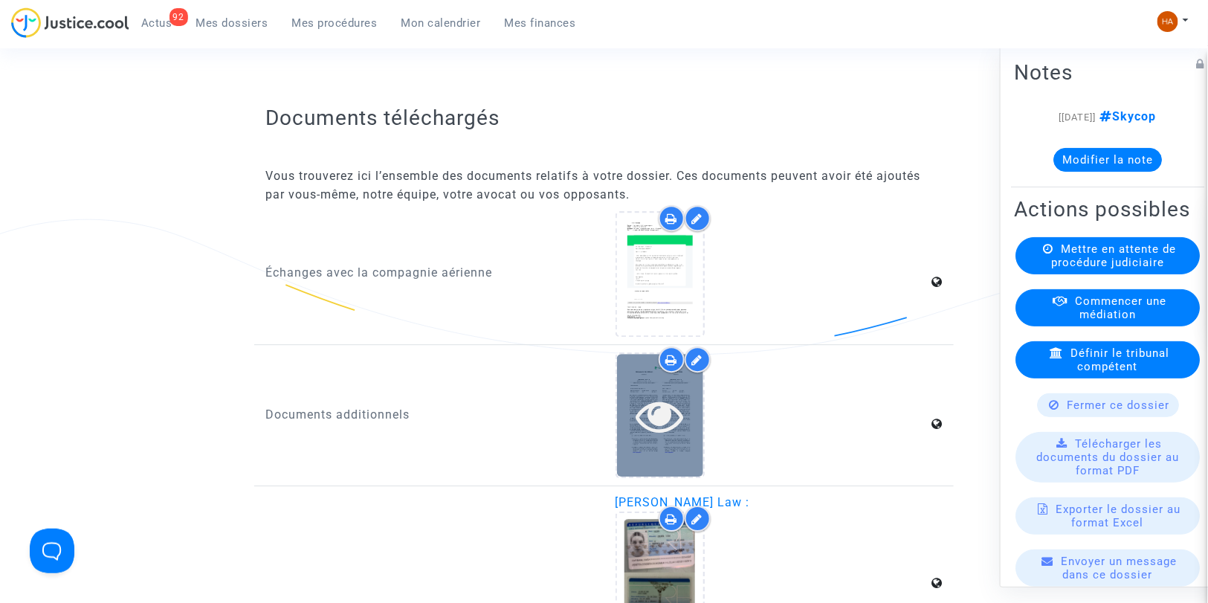
scroll to position [1515, 0]
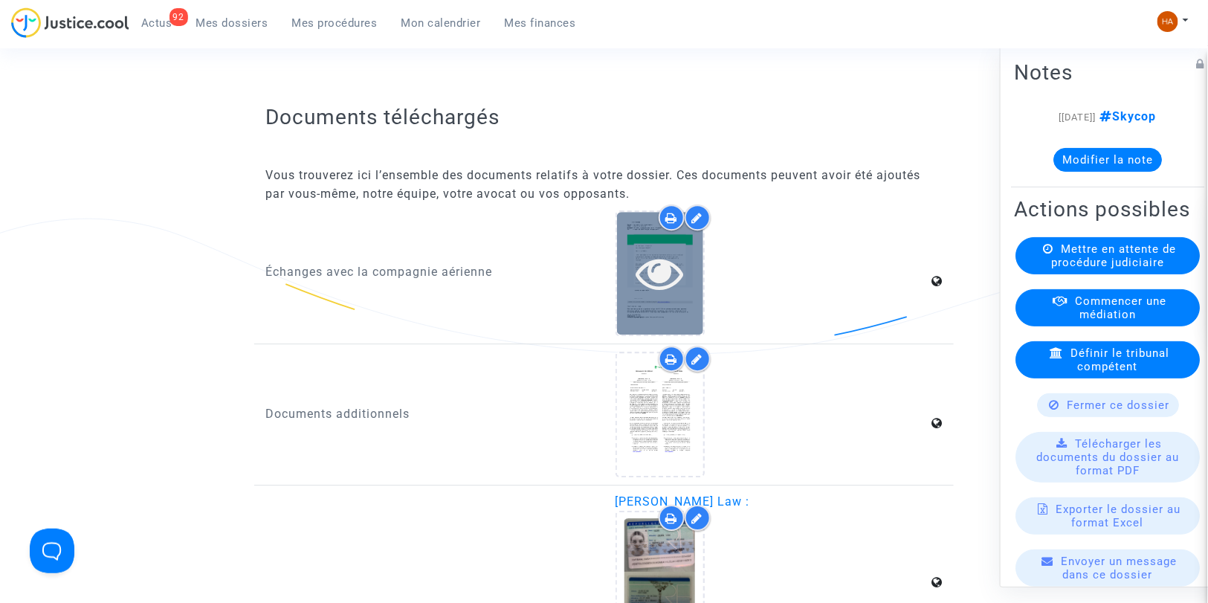
click at [640, 297] on icon at bounding box center [660, 273] width 48 height 48
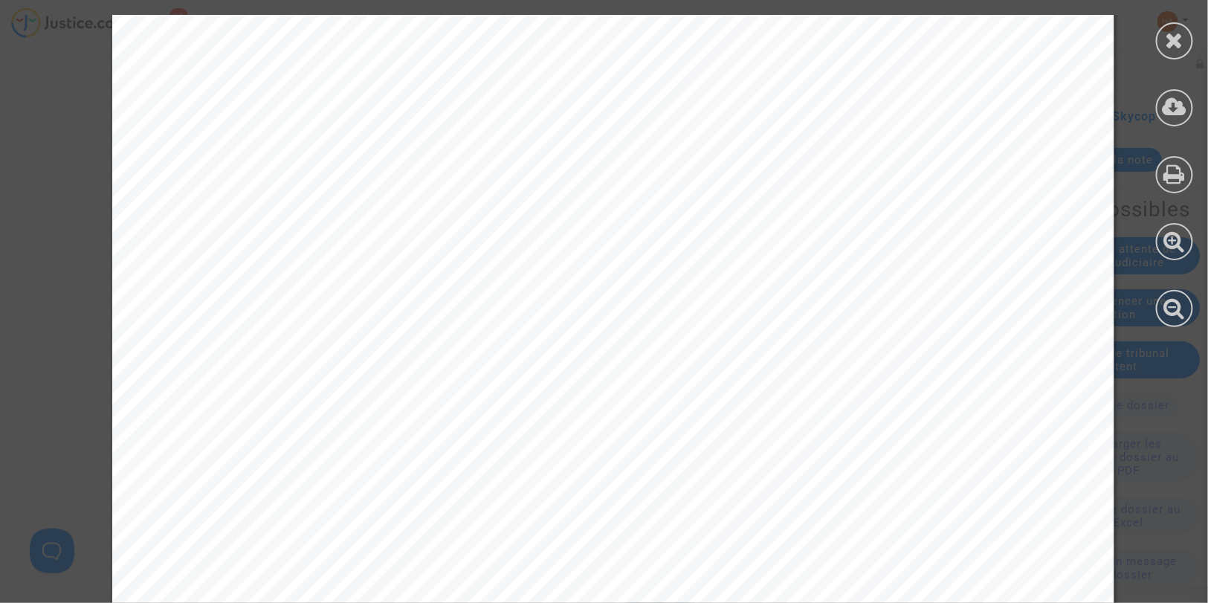
scroll to position [495, 0]
click at [1167, 54] on div at bounding box center [1174, 40] width 37 height 37
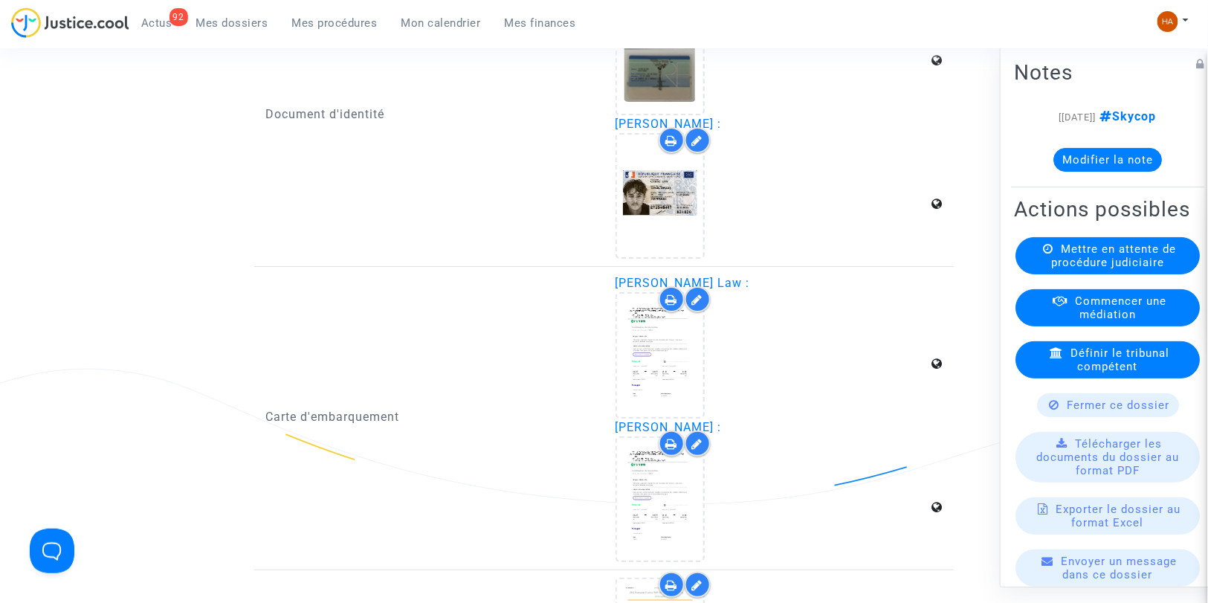
scroll to position [2011, 0]
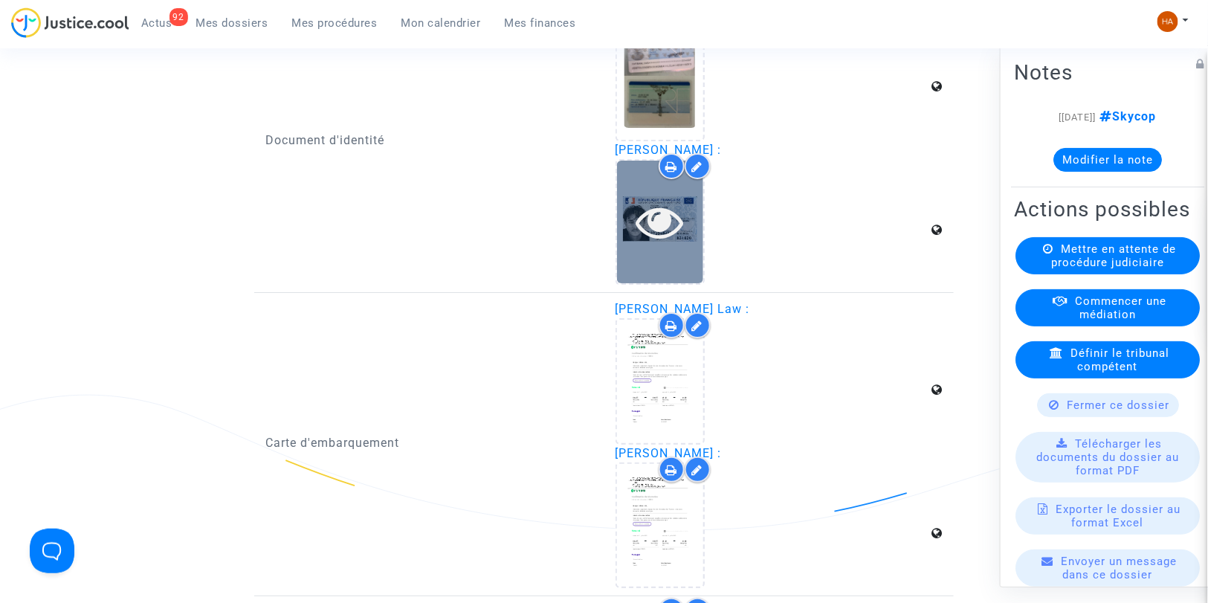
click at [670, 233] on icon at bounding box center [660, 222] width 48 height 48
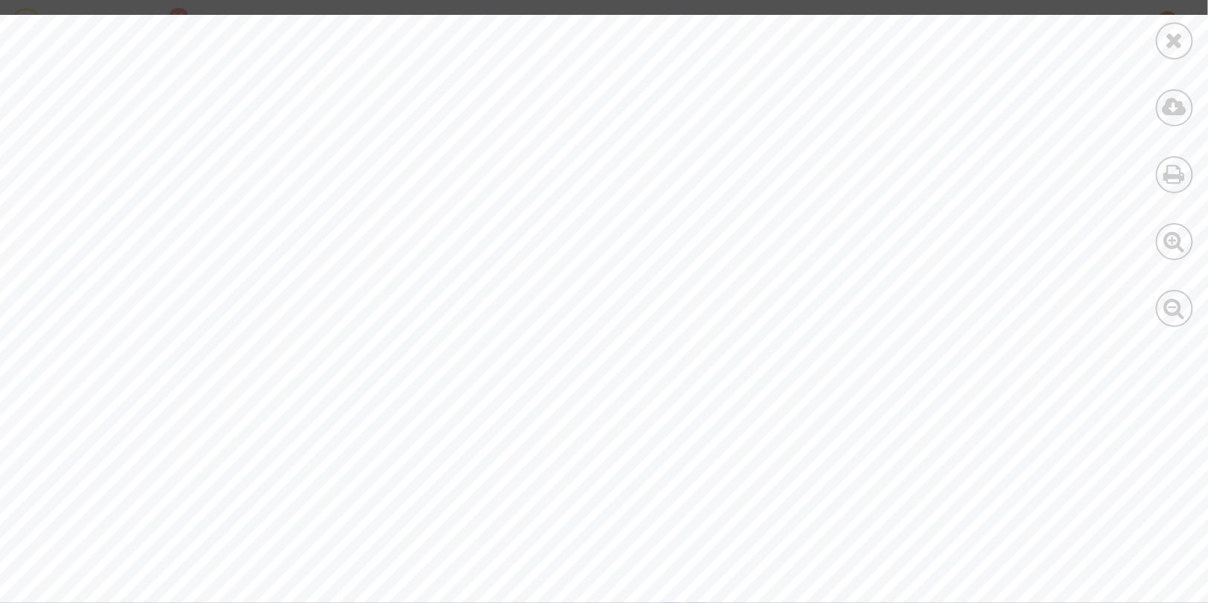
scroll to position [0, 0]
click at [1171, 43] on icon at bounding box center [1175, 40] width 19 height 22
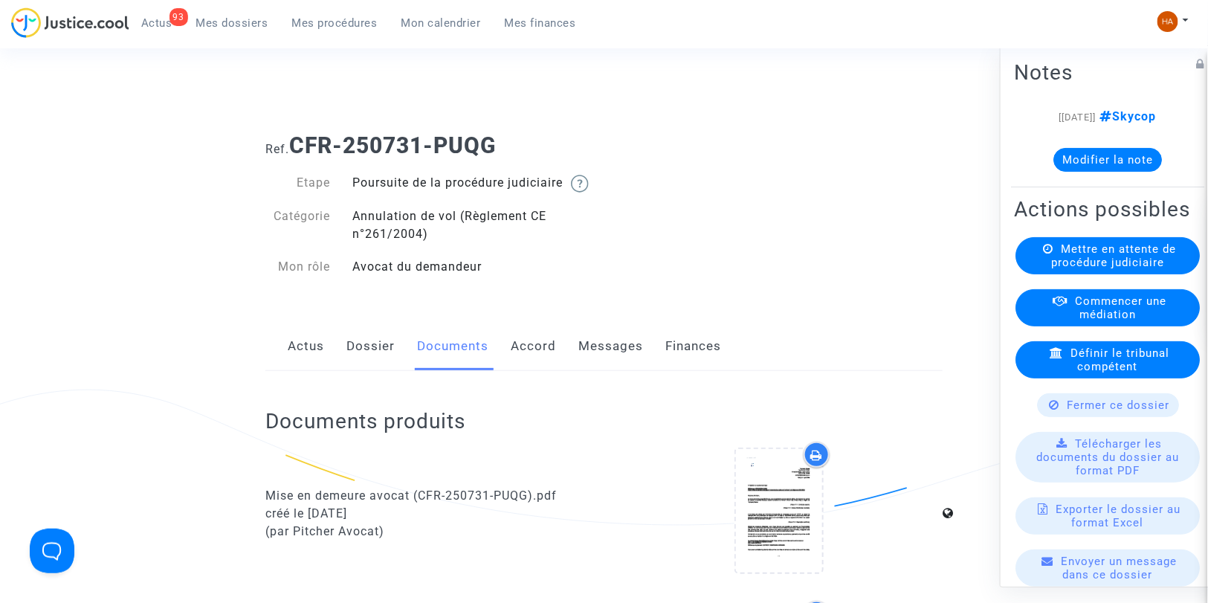
click at [610, 359] on link "Messages" at bounding box center [610, 346] width 65 height 49
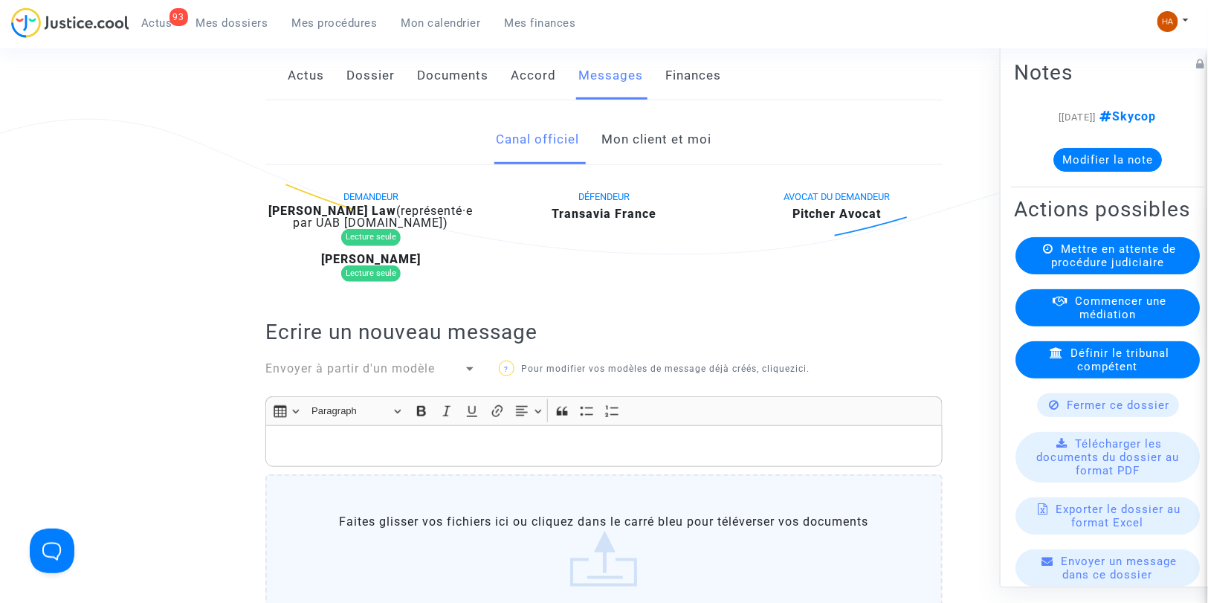
scroll to position [248, 0]
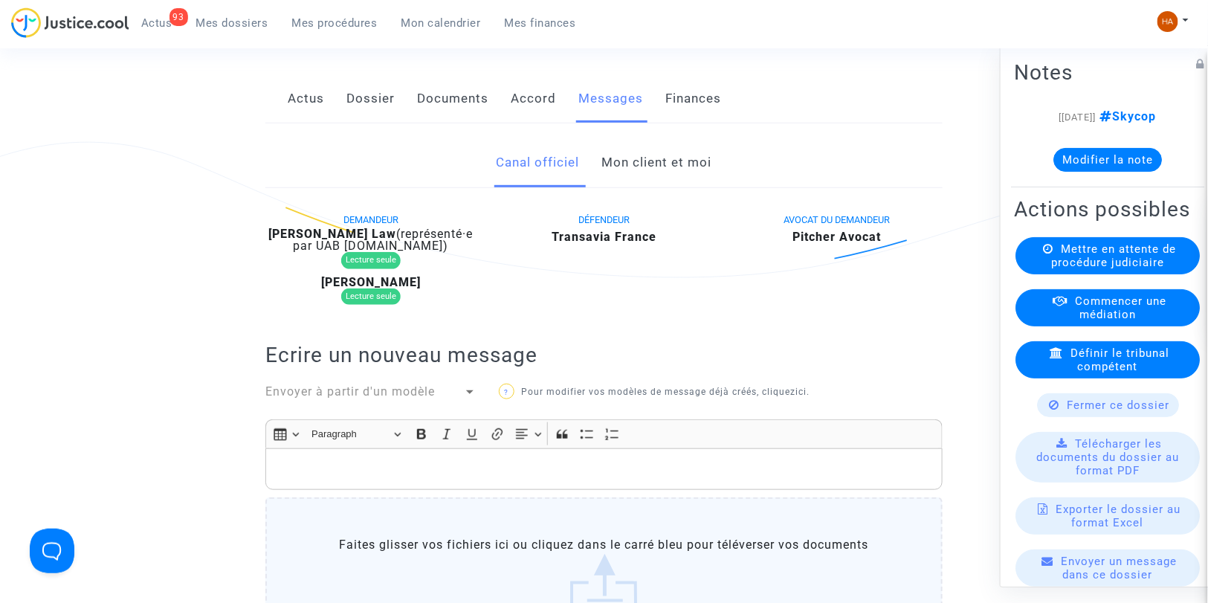
click at [673, 181] on link "Mon client et moi" at bounding box center [657, 162] width 110 height 49
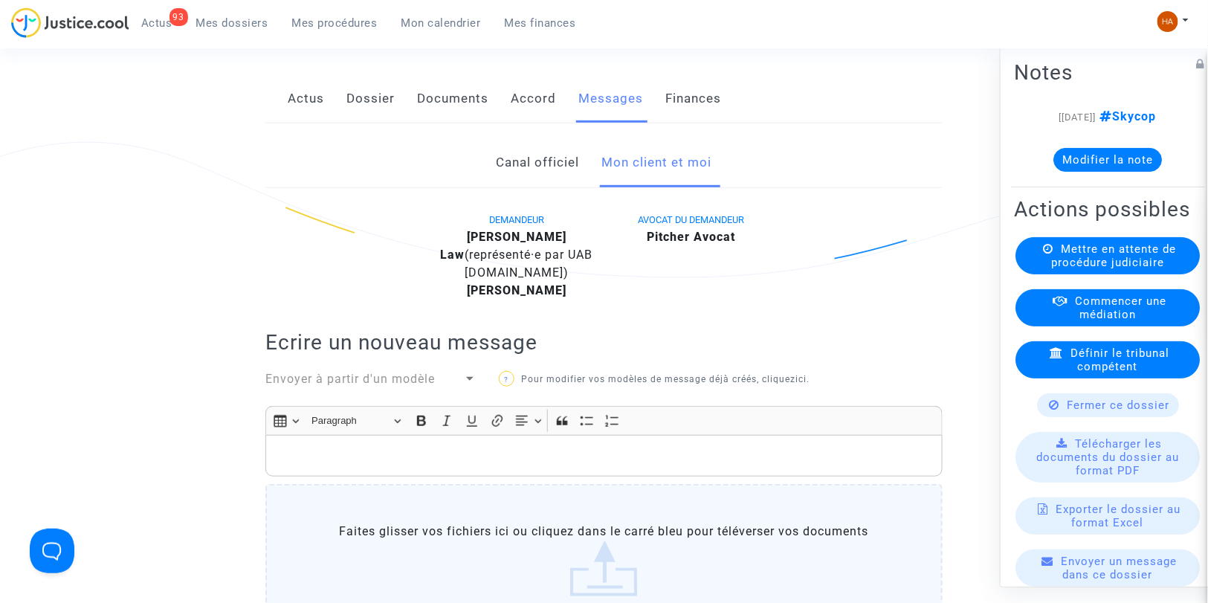
click at [543, 175] on link "Canal officiel" at bounding box center [538, 162] width 83 height 49
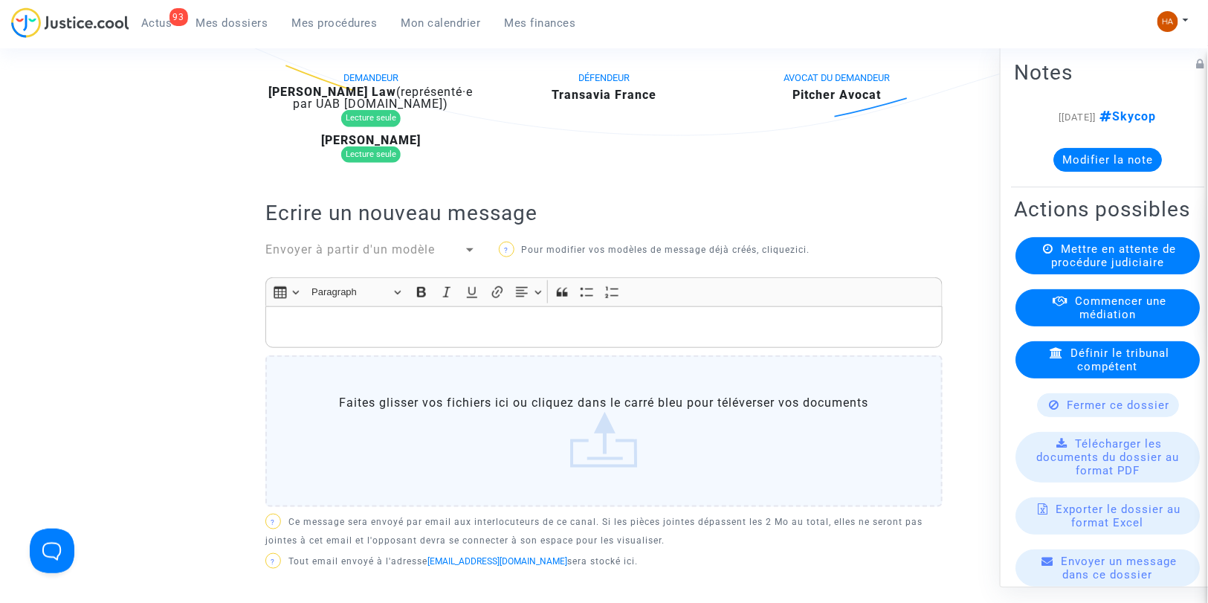
scroll to position [413, 0]
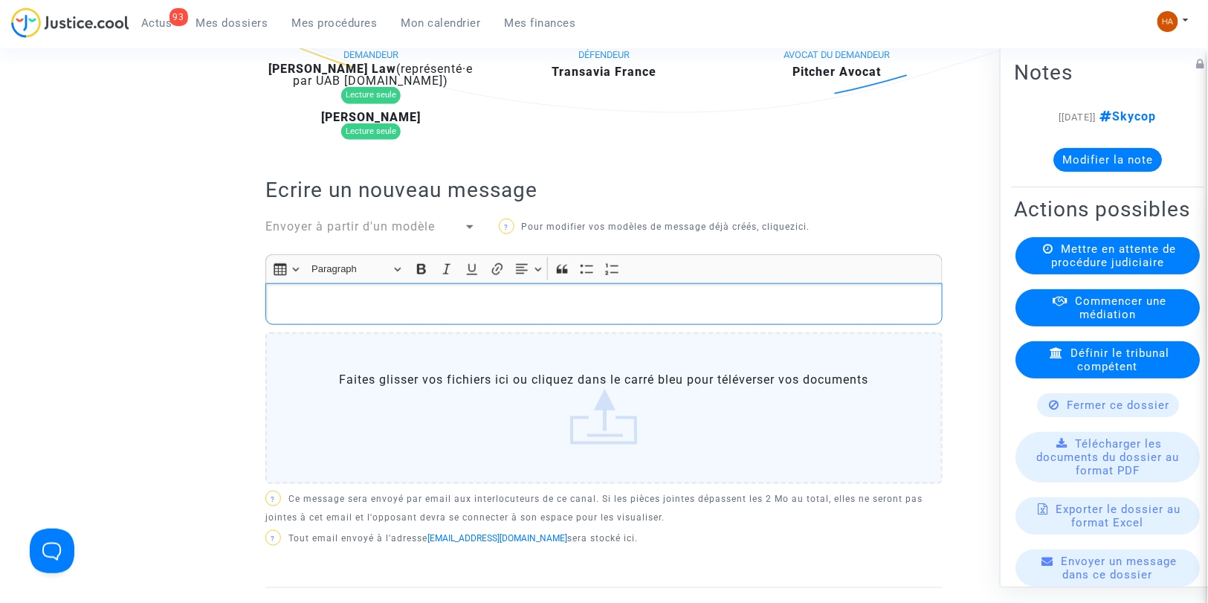
click at [455, 313] on p "Rich Text Editor, main" at bounding box center [605, 303] width 662 height 19
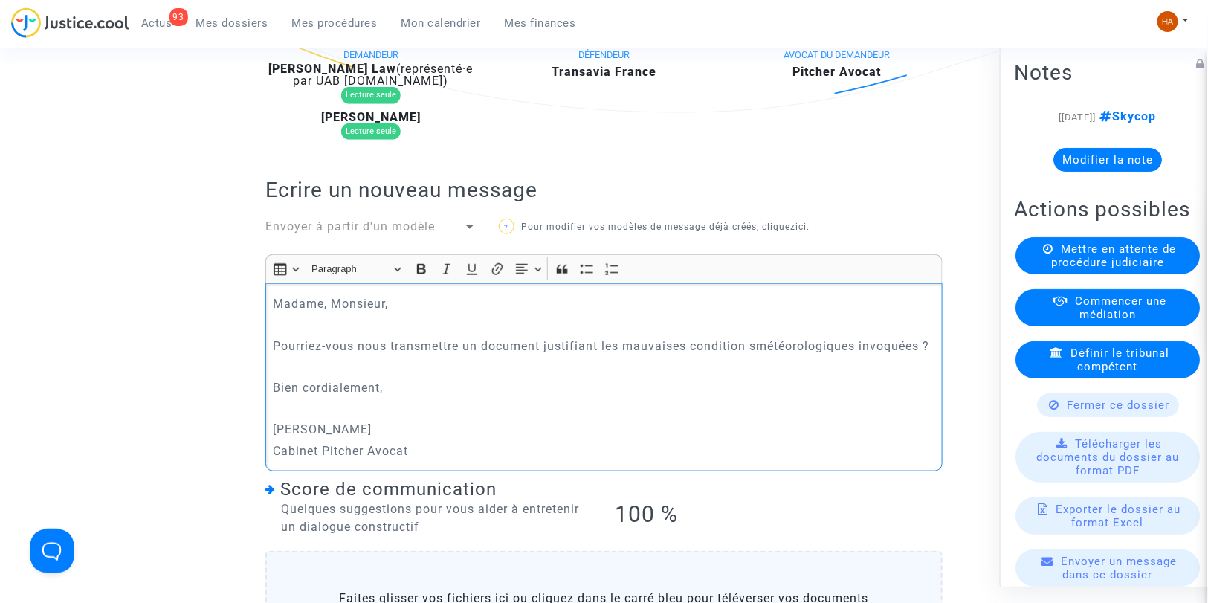
click at [754, 355] on p "Pourriez-vous nous transmettre un document justifiant les mauvaises condition s…" at bounding box center [605, 346] width 662 height 19
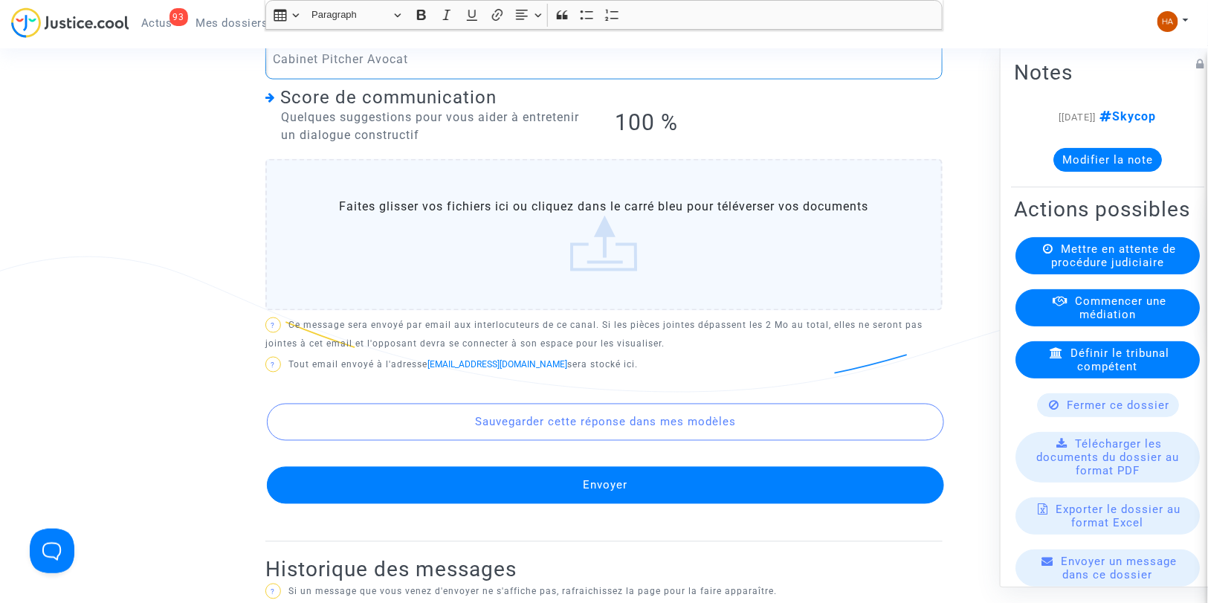
scroll to position [805, 0]
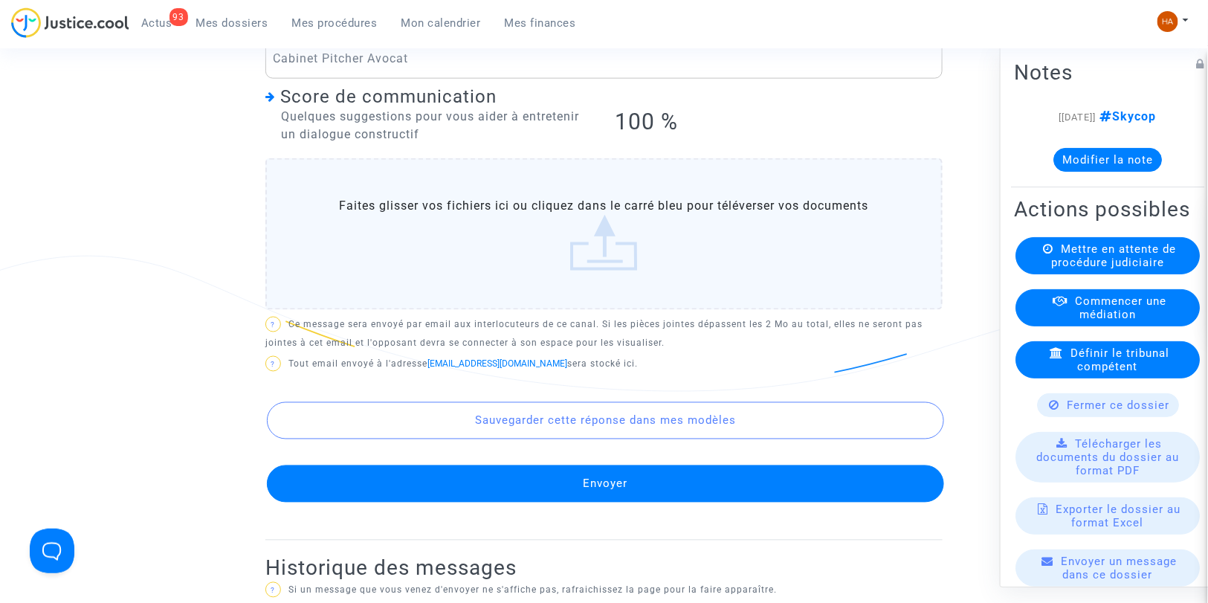
click at [622, 503] on button "Envoyer" at bounding box center [605, 483] width 677 height 37
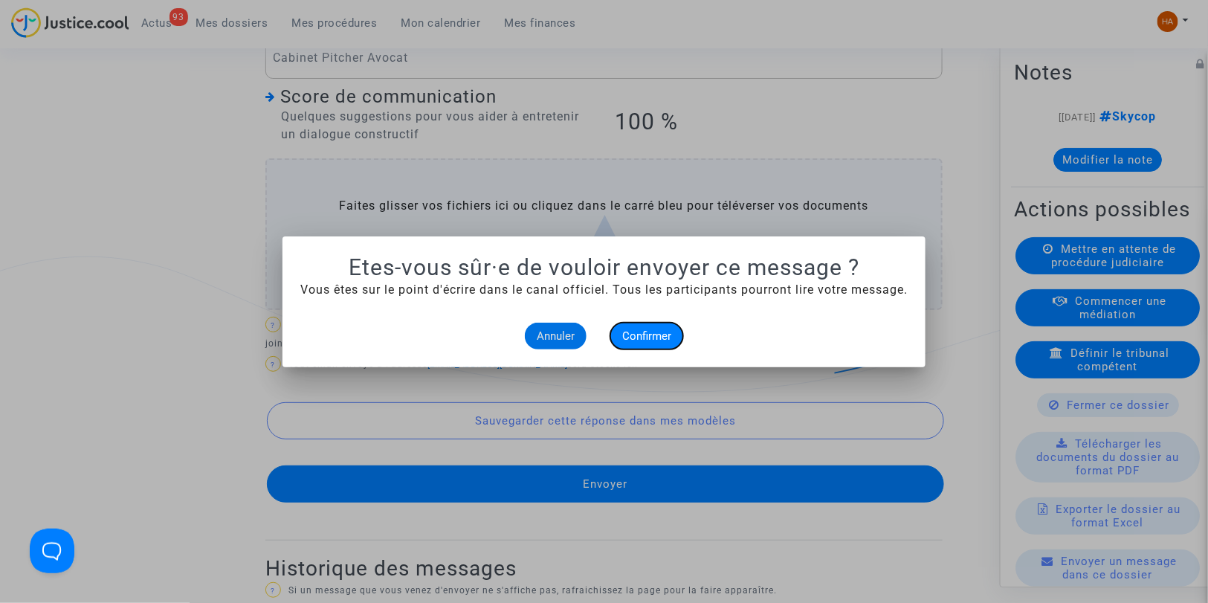
click at [654, 337] on span "Confirmer" at bounding box center [646, 335] width 49 height 13
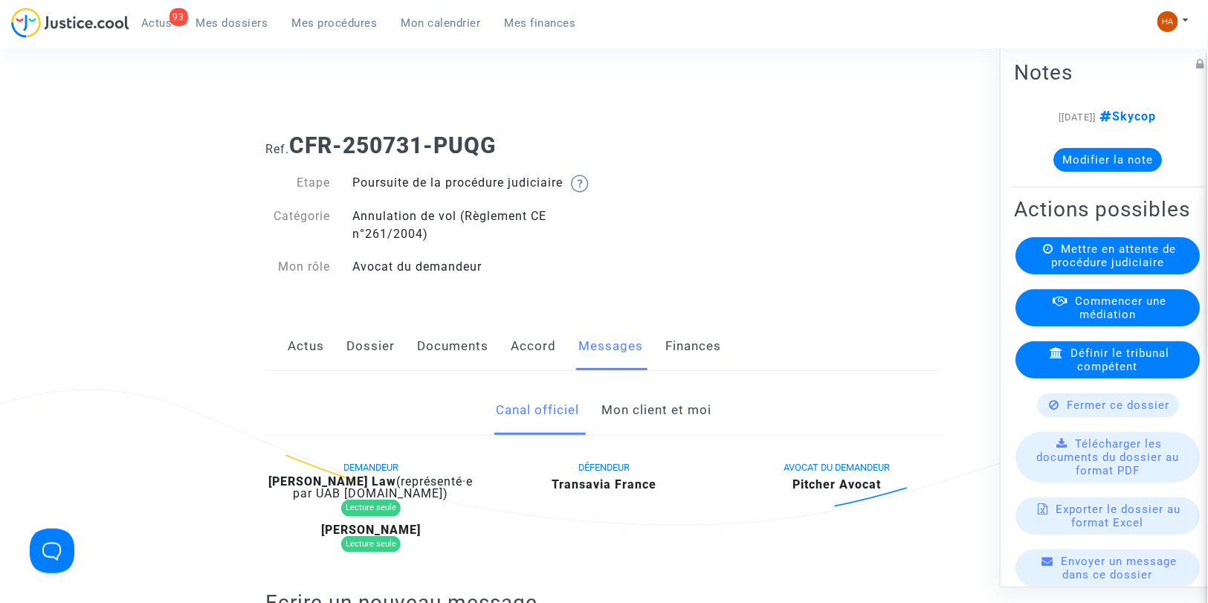
scroll to position [805, 0]
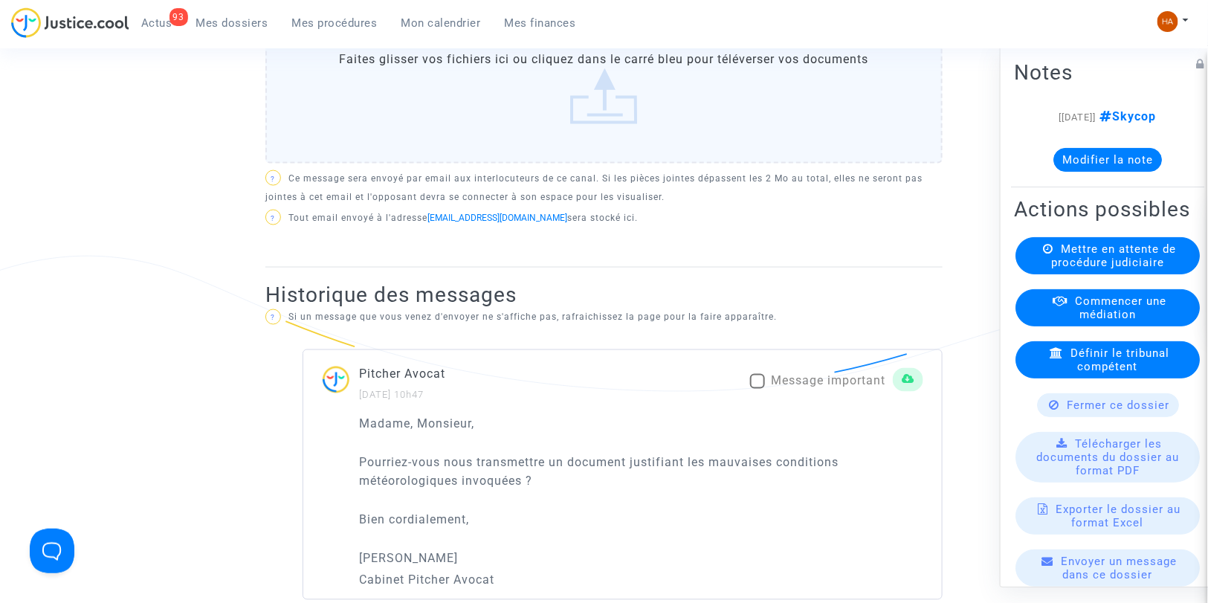
click at [752, 389] on span at bounding box center [757, 381] width 15 height 15
click at [757, 390] on input "Message important" at bounding box center [757, 389] width 1 height 1
checkbox input "true"
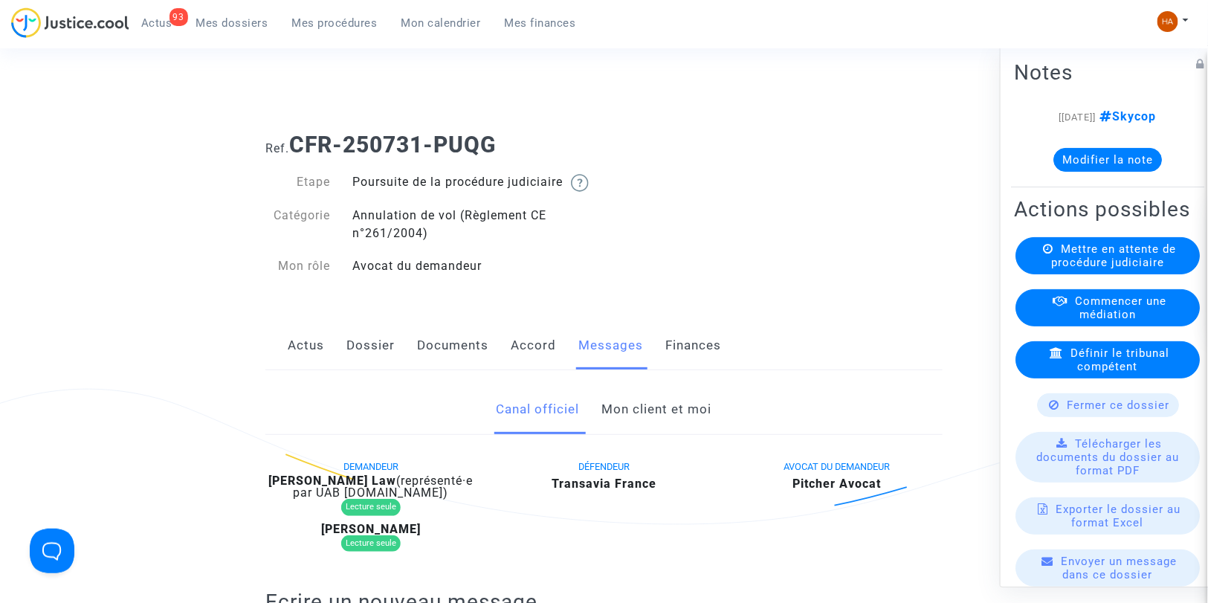
scroll to position [0, 0]
click at [443, 360] on link "Documents" at bounding box center [452, 346] width 71 height 49
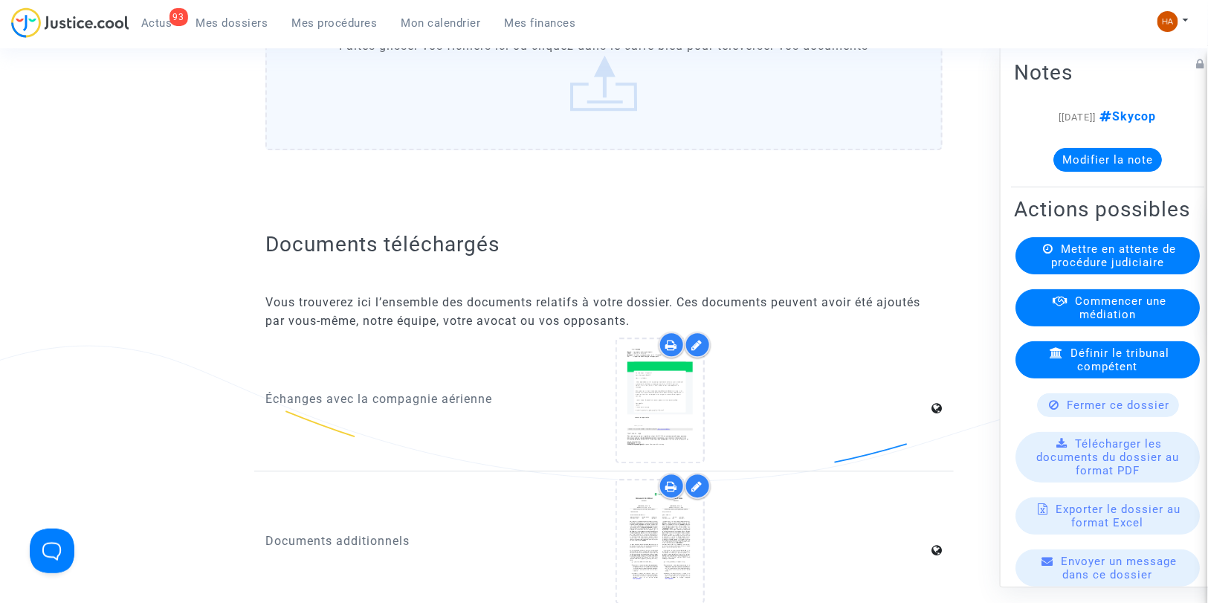
scroll to position [1389, 0]
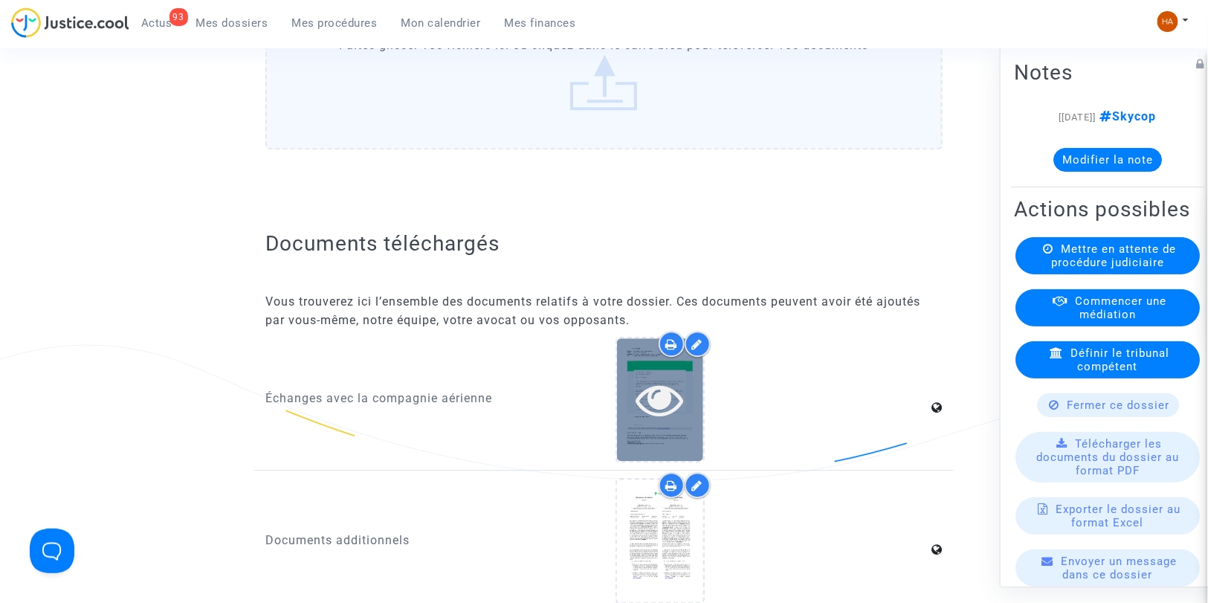
click at [663, 409] on icon at bounding box center [660, 399] width 48 height 48
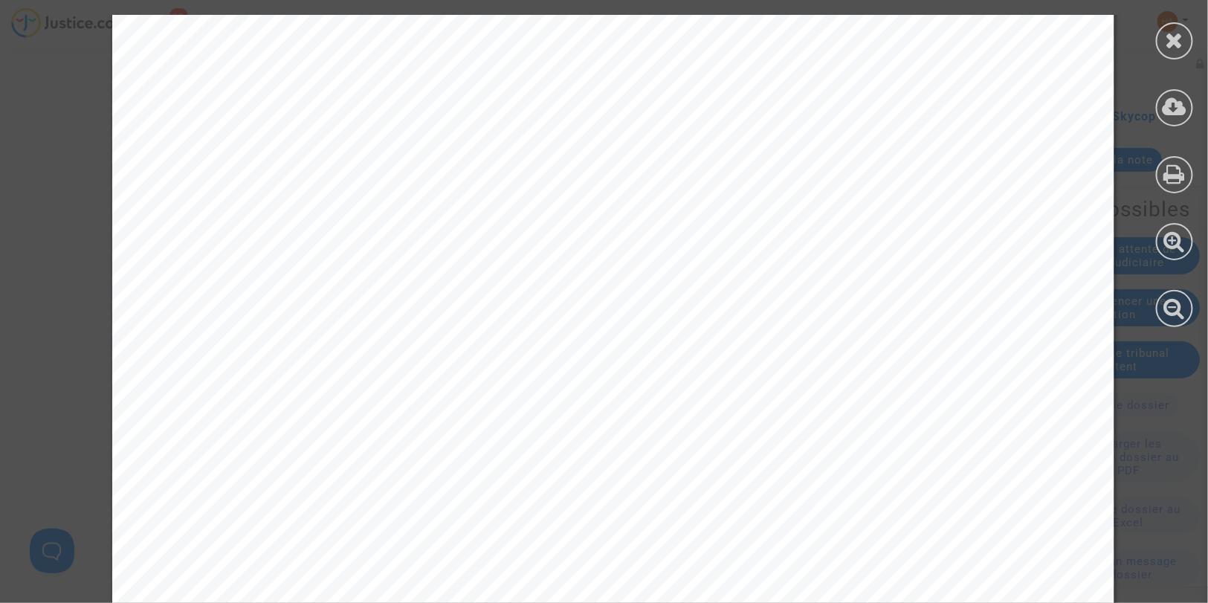
scroll to position [0, 0]
click at [1161, 45] on div at bounding box center [1174, 40] width 37 height 37
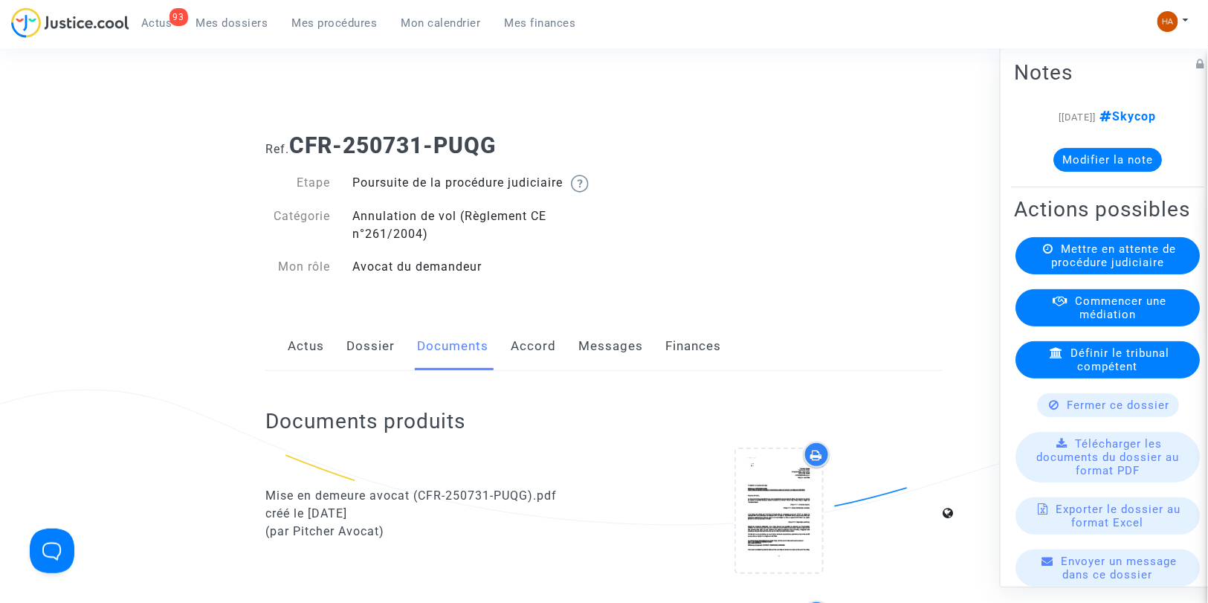
click at [232, 25] on span "Mes dossiers" at bounding box center [232, 22] width 72 height 13
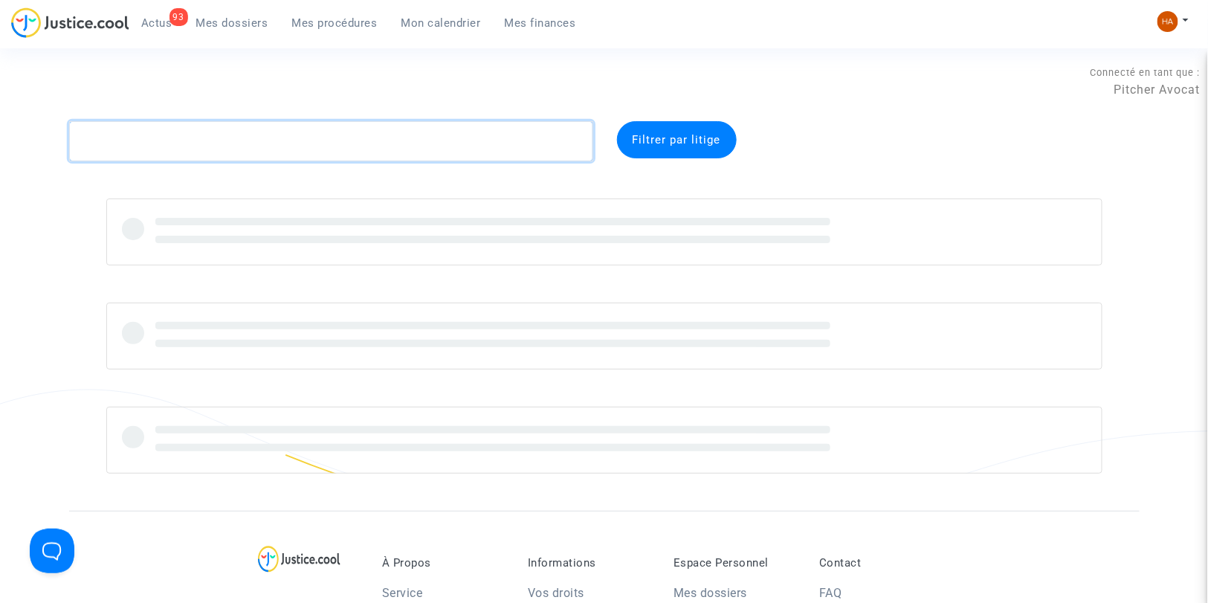
click at [114, 146] on textarea at bounding box center [331, 141] width 524 height 40
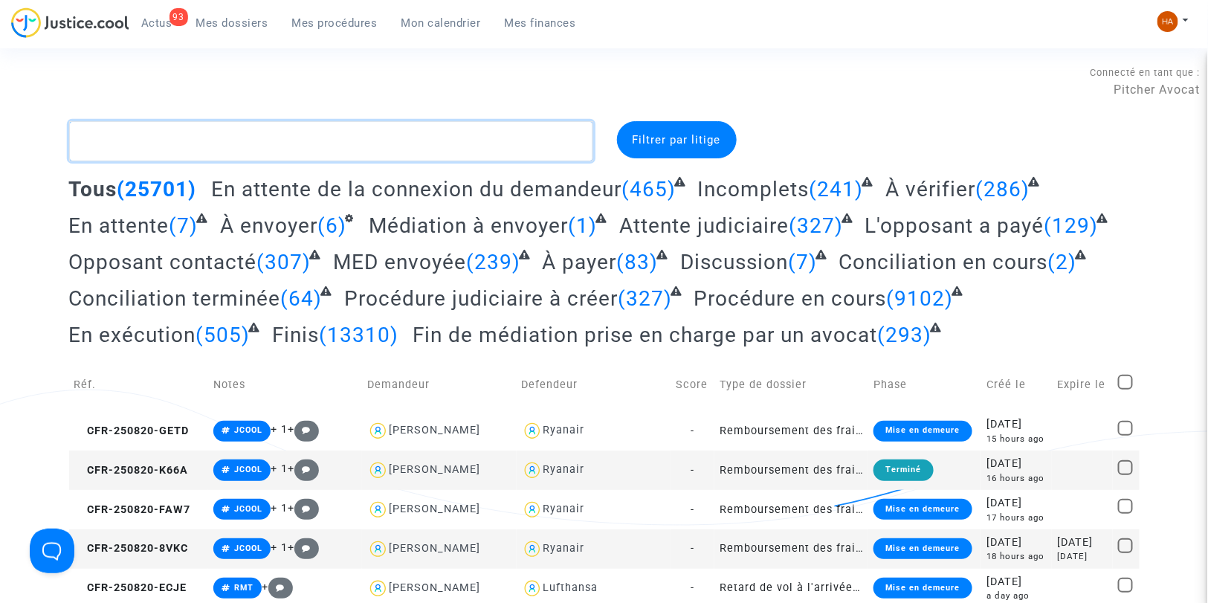
paste textarea "CFR-250731-WDFR"
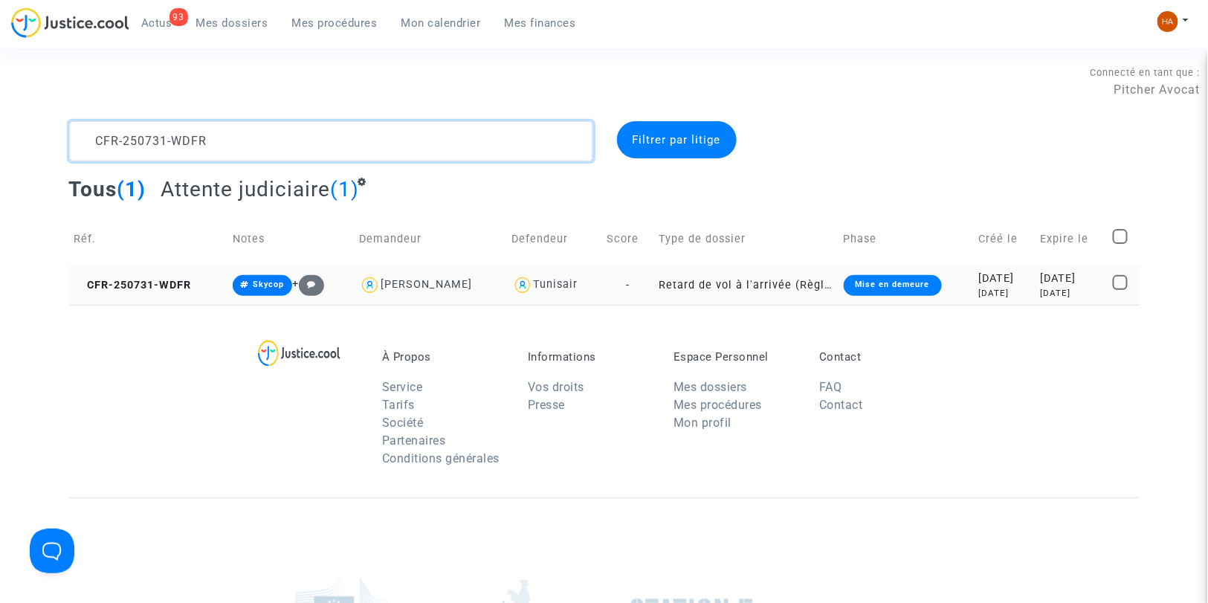
type textarea "CFR-250731-WDFR"
click at [654, 286] on td "Retard de vol à l'arrivée (Règlement CE n°261/2004)" at bounding box center [746, 284] width 184 height 39
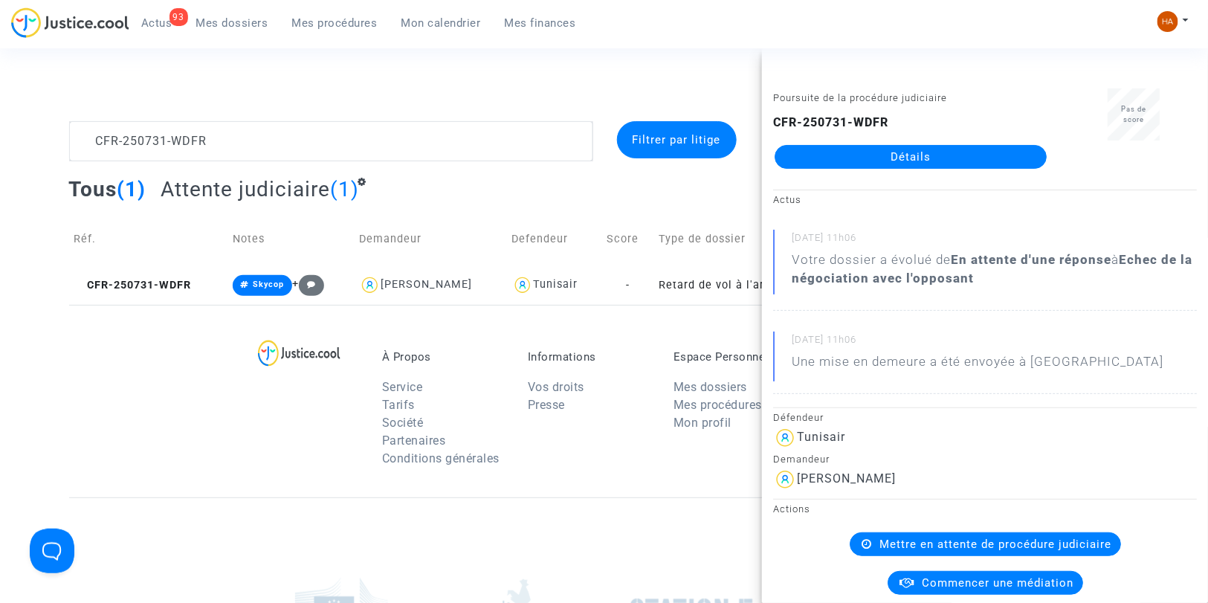
click at [873, 156] on link "Détails" at bounding box center [911, 157] width 272 height 24
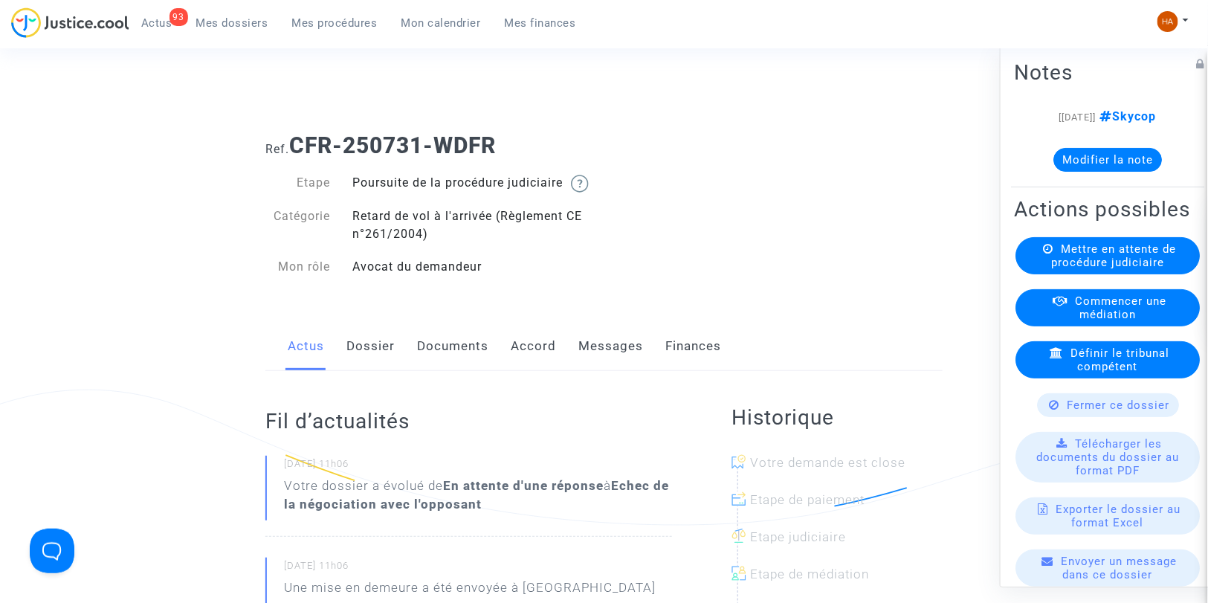
click at [379, 371] on link "Dossier" at bounding box center [370, 346] width 48 height 49
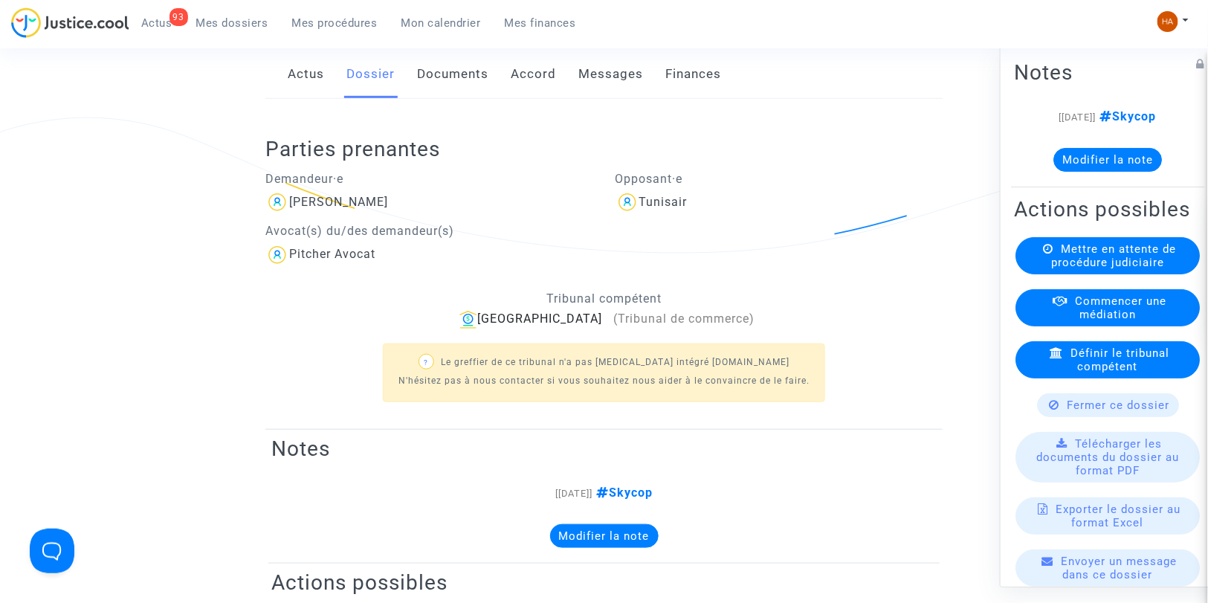
scroll to position [158, 0]
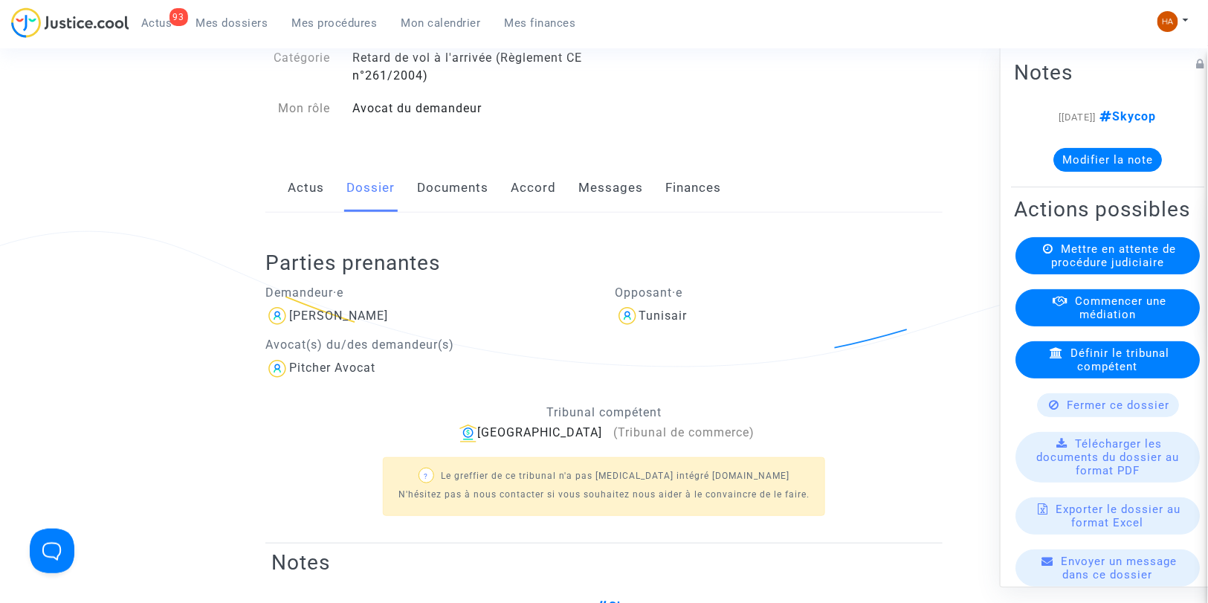
click at [595, 204] on link "Messages" at bounding box center [610, 188] width 65 height 49
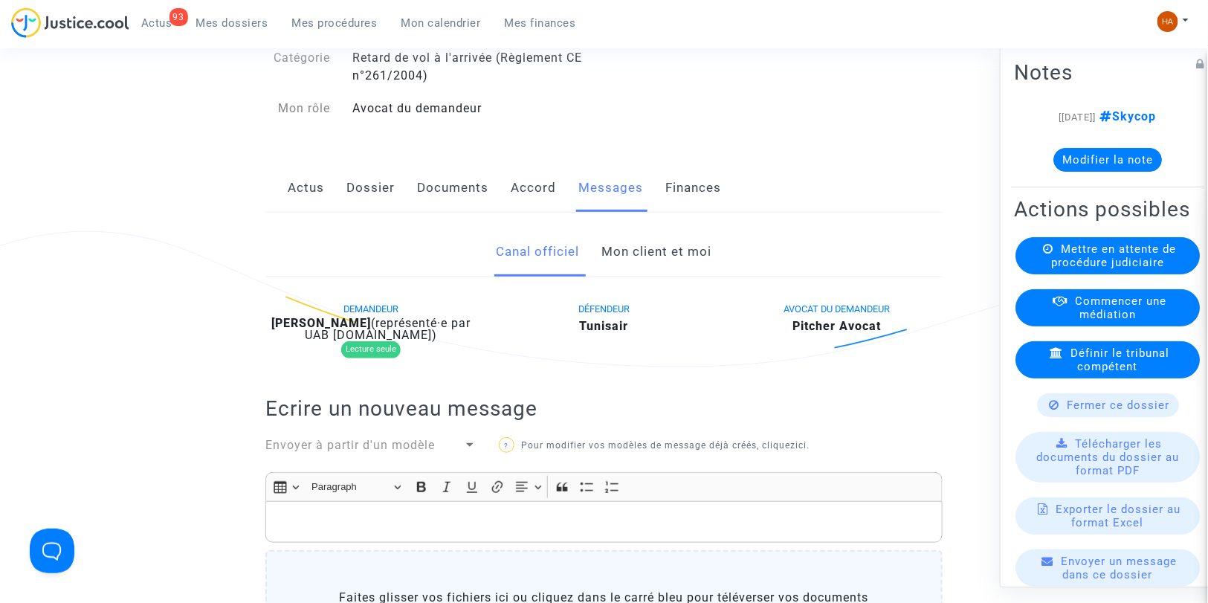
click at [663, 265] on link "Mon client et moi" at bounding box center [657, 251] width 110 height 49
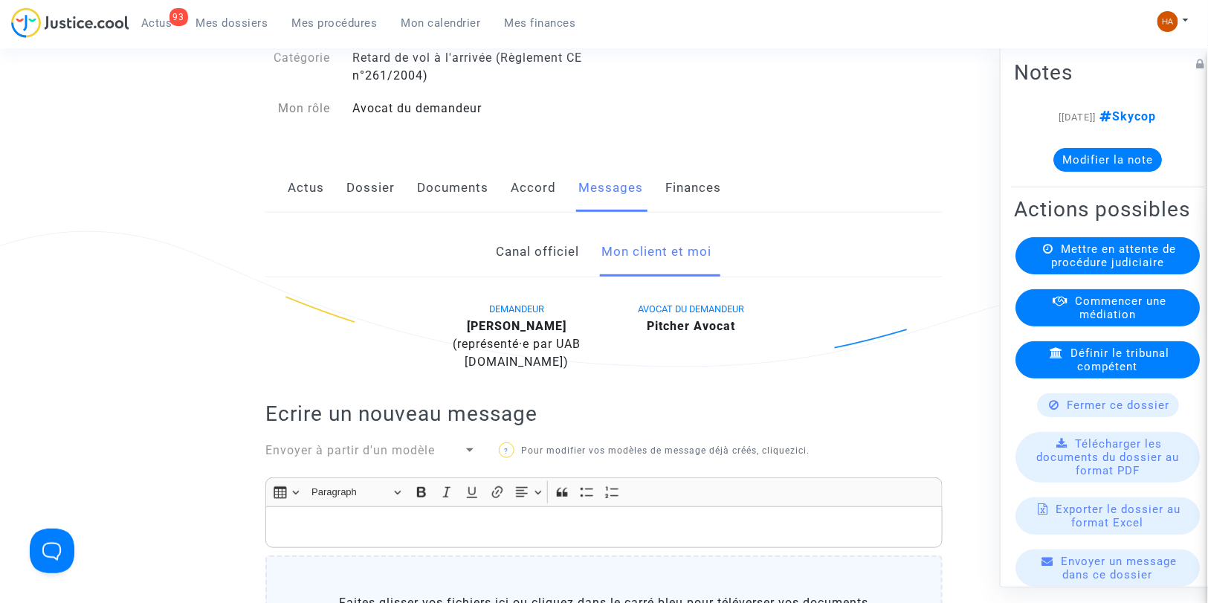
click at [522, 274] on link "Canal officiel" at bounding box center [538, 251] width 83 height 49
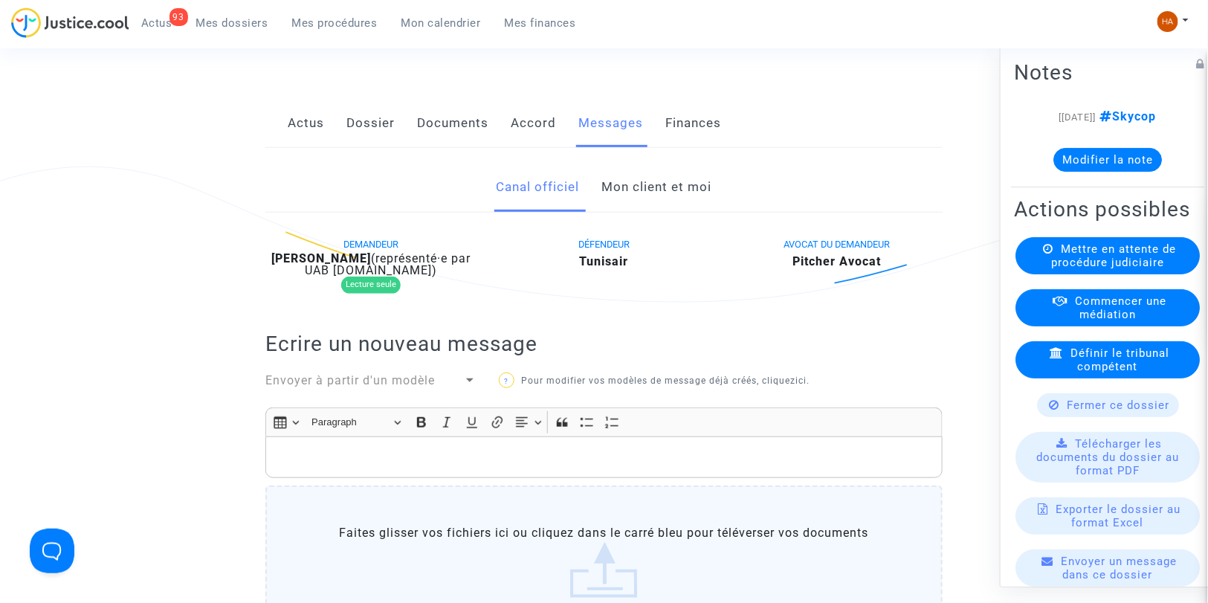
scroll to position [158, 0]
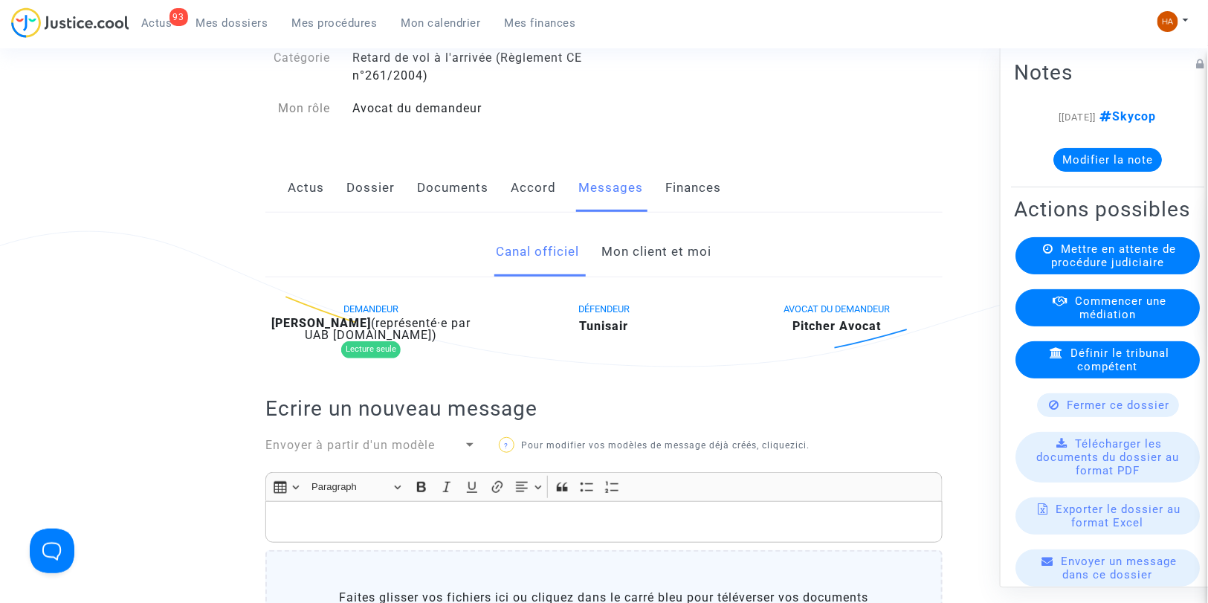
click at [453, 210] on link "Documents" at bounding box center [452, 188] width 71 height 49
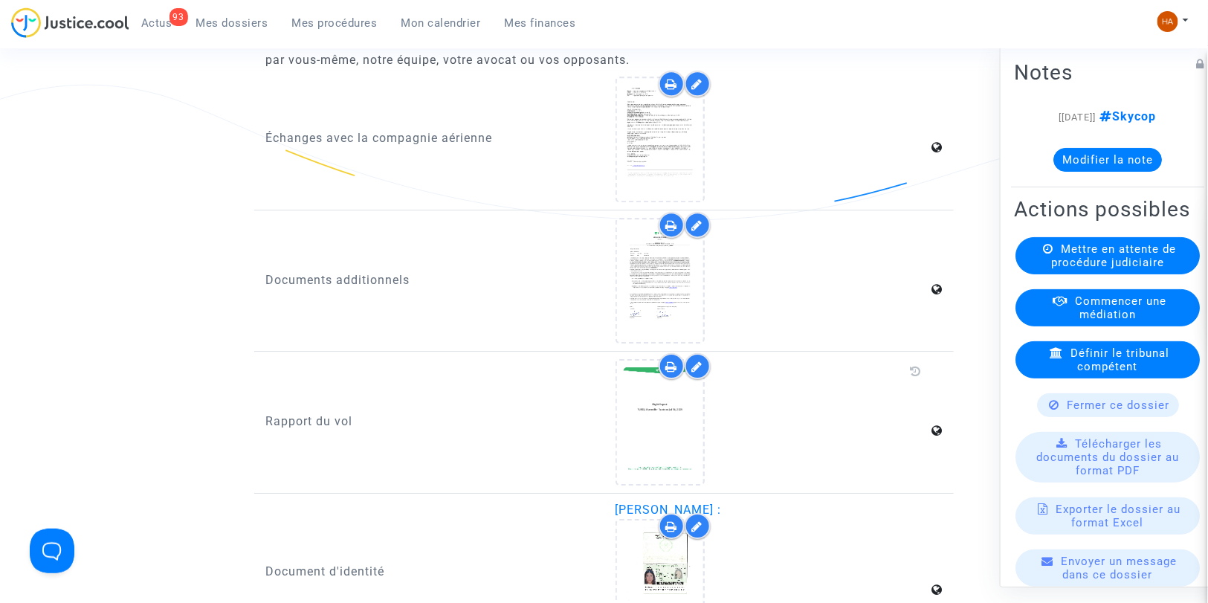
scroll to position [1645, 0]
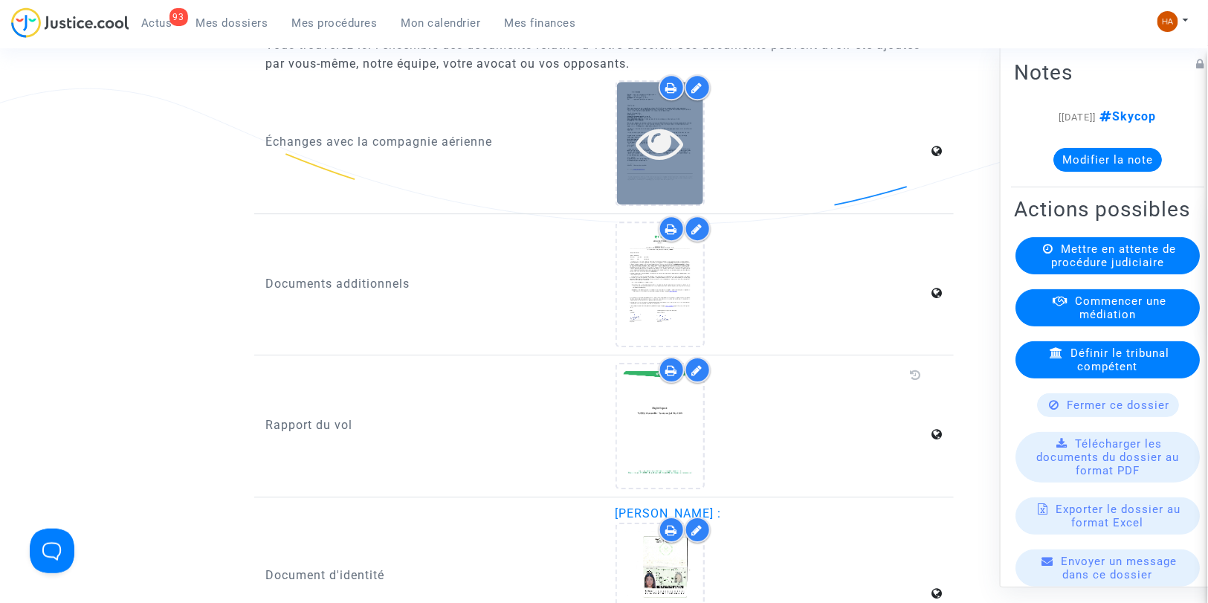
click at [653, 178] on div at bounding box center [660, 143] width 86 height 123
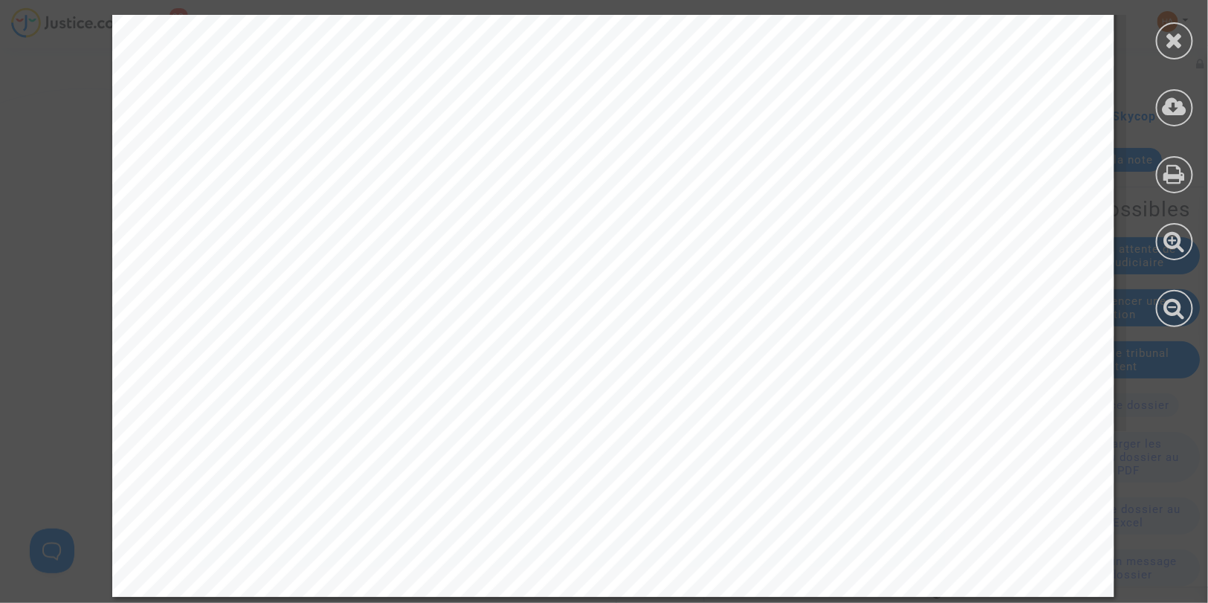
scroll to position [850, 0]
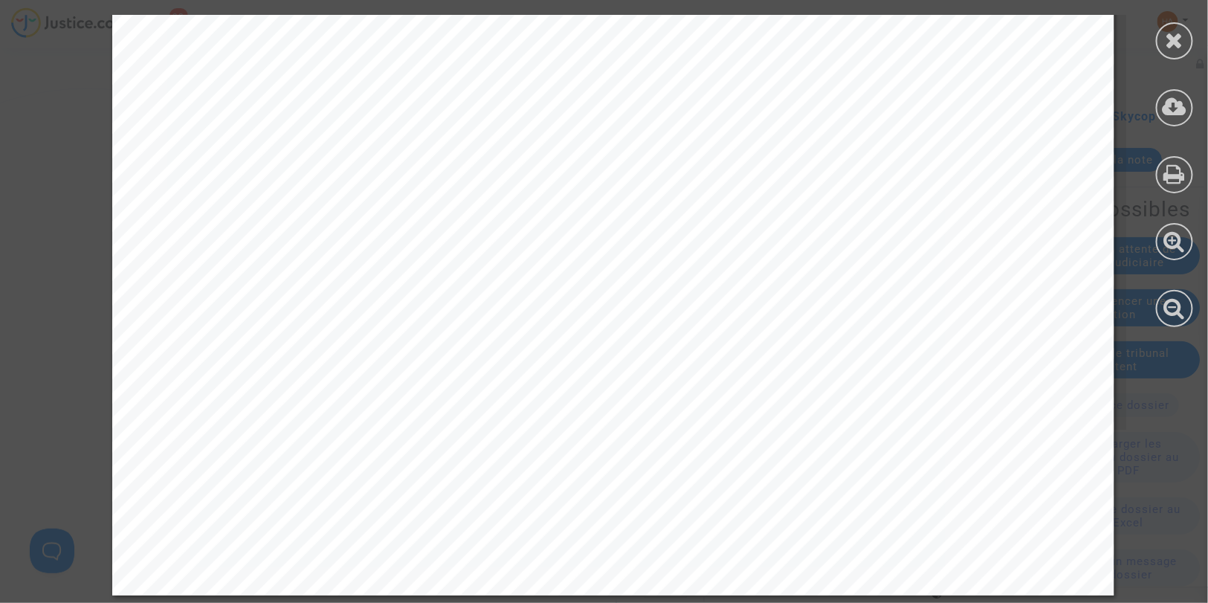
click at [1154, 42] on div at bounding box center [1174, 171] width 67 height 342
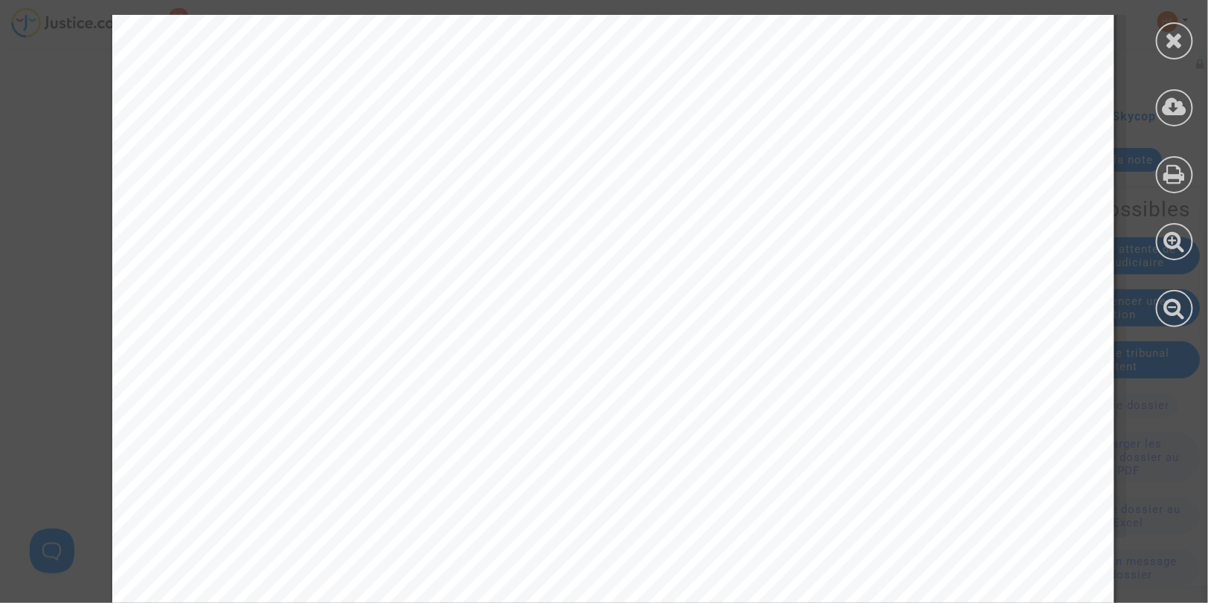
scroll to position [685, 0]
drag, startPoint x: 1183, startPoint y: 37, endPoint x: 1059, endPoint y: 71, distance: 128.8
click at [1183, 37] on icon at bounding box center [1175, 40] width 19 height 22
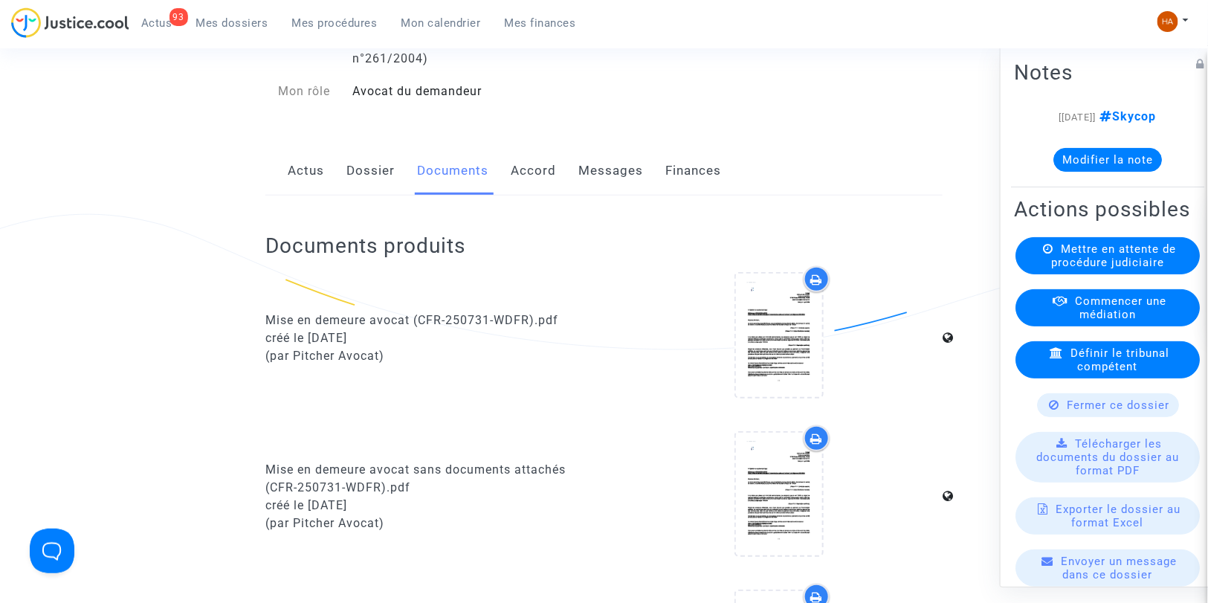
scroll to position [158, 0]
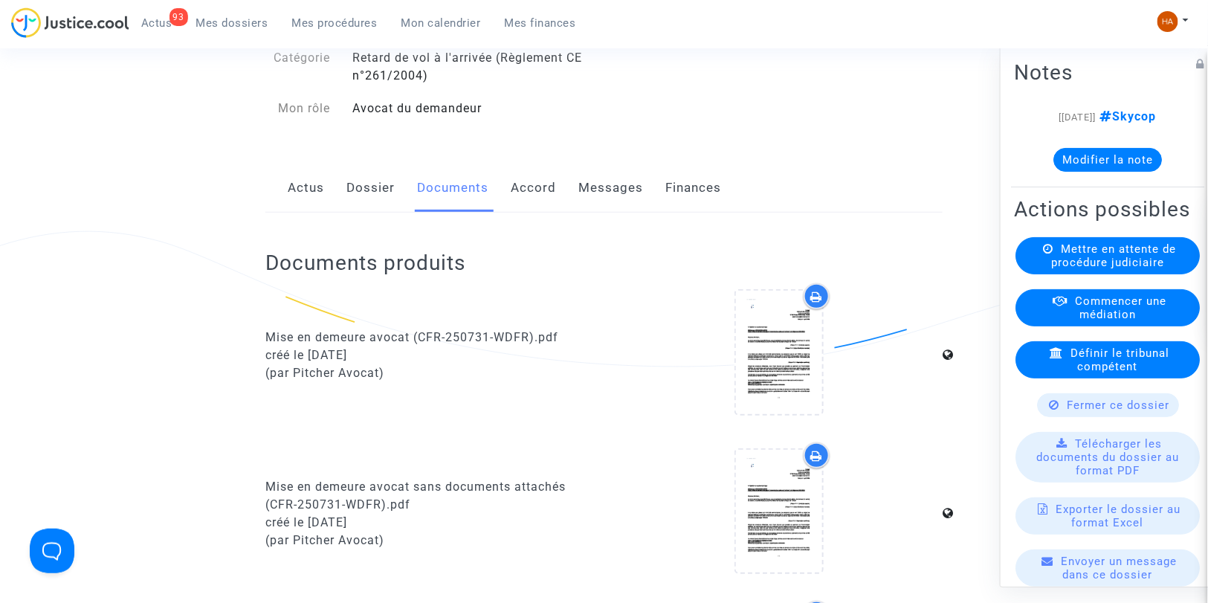
click at [351, 210] on link "Dossier" at bounding box center [370, 188] width 48 height 49
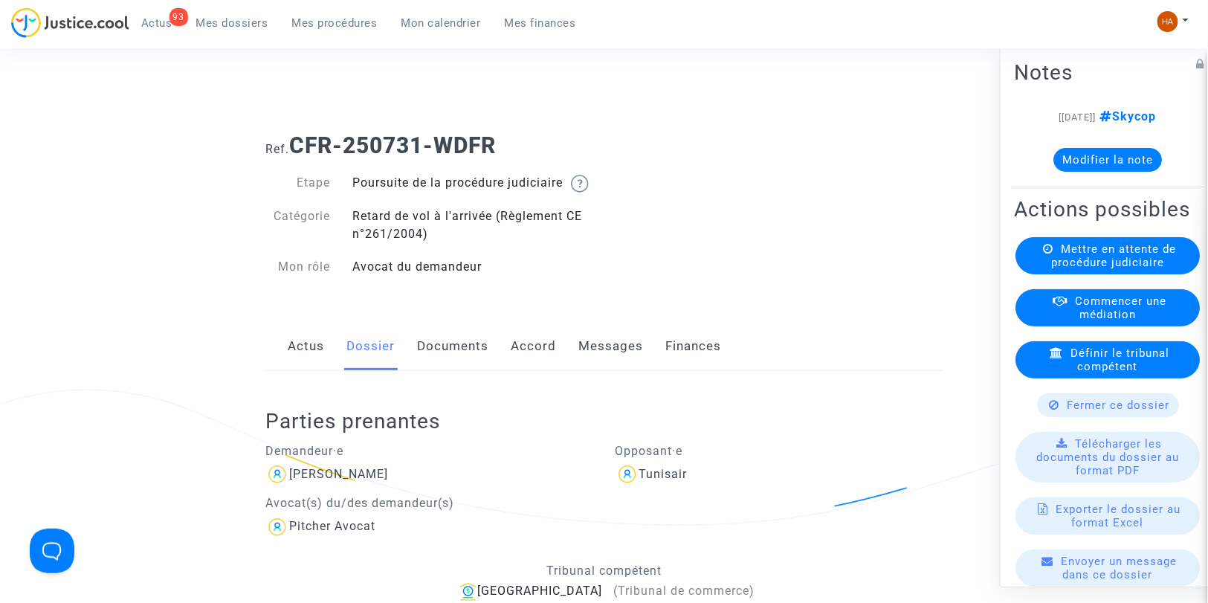
click at [1115, 154] on button "Modifier la note" at bounding box center [1107, 160] width 109 height 24
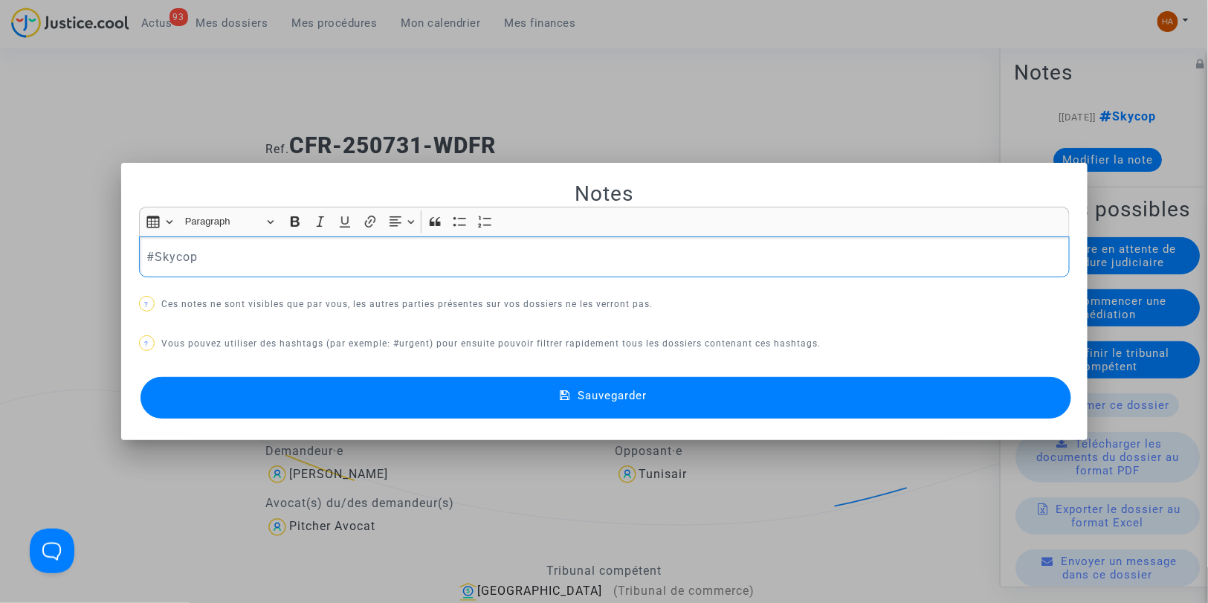
click at [264, 262] on p "#Skycop" at bounding box center [603, 257] width 915 height 19
click at [199, 254] on p "#Skycop "TC" at bounding box center [603, 257] width 915 height 19
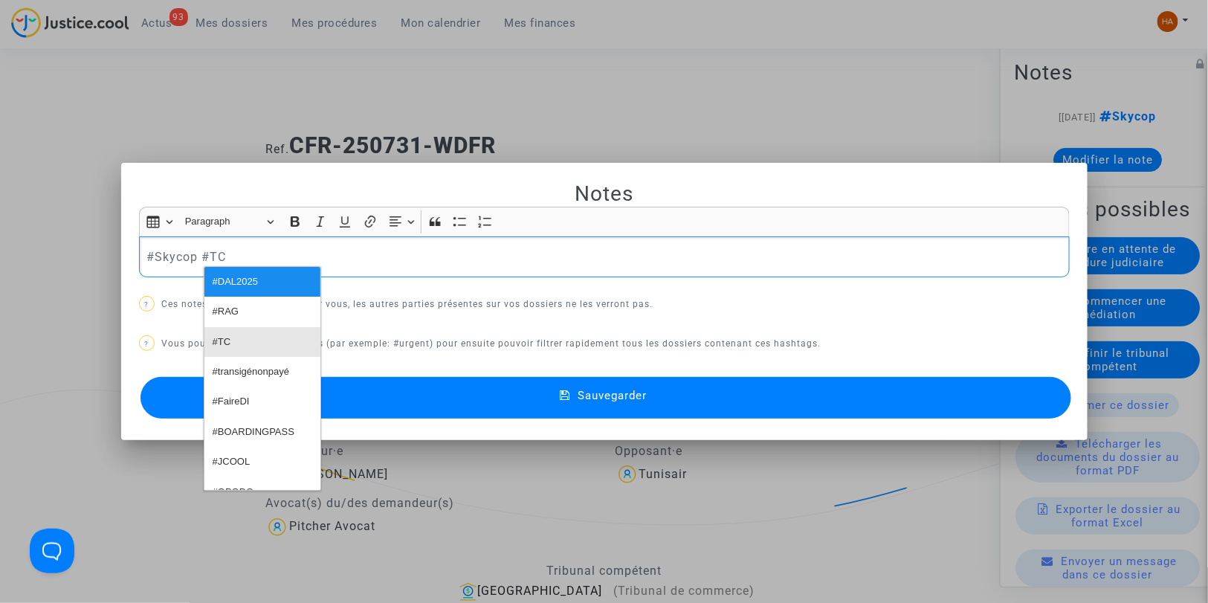
click at [256, 338] on button "#TC" at bounding box center [262, 342] width 116 height 30
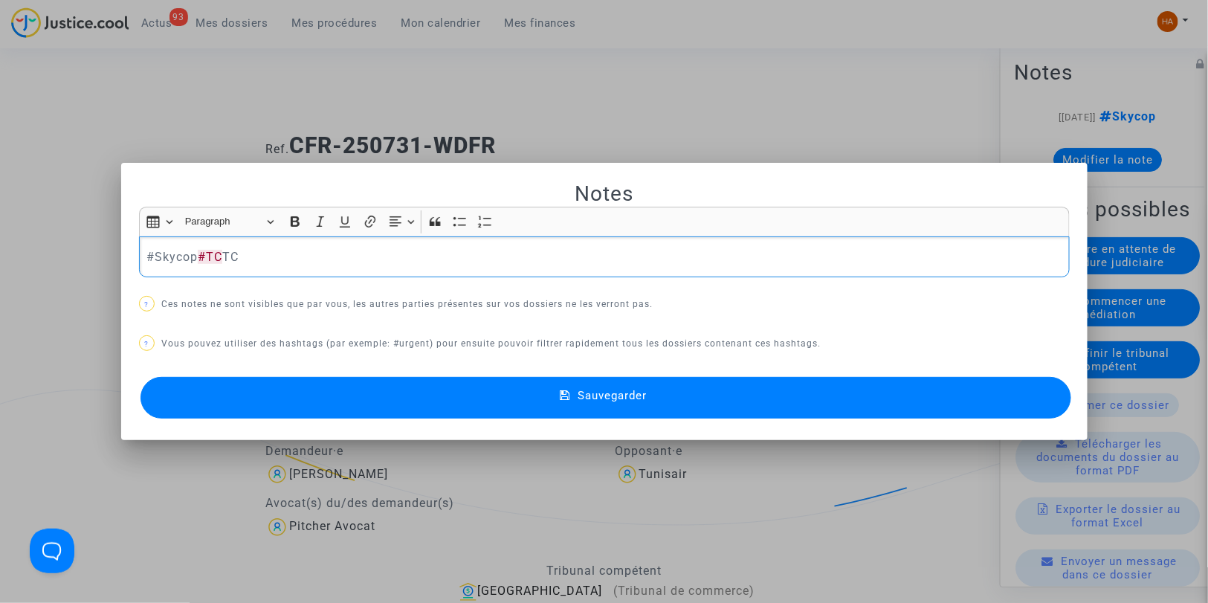
drag, startPoint x: 279, startPoint y: 253, endPoint x: 225, endPoint y: 253, distance: 54.3
click at [225, 253] on p "#Skycop #TC TC" at bounding box center [603, 257] width 915 height 19
click at [430, 398] on button "Sauvegarder" at bounding box center [605, 398] width 931 height 42
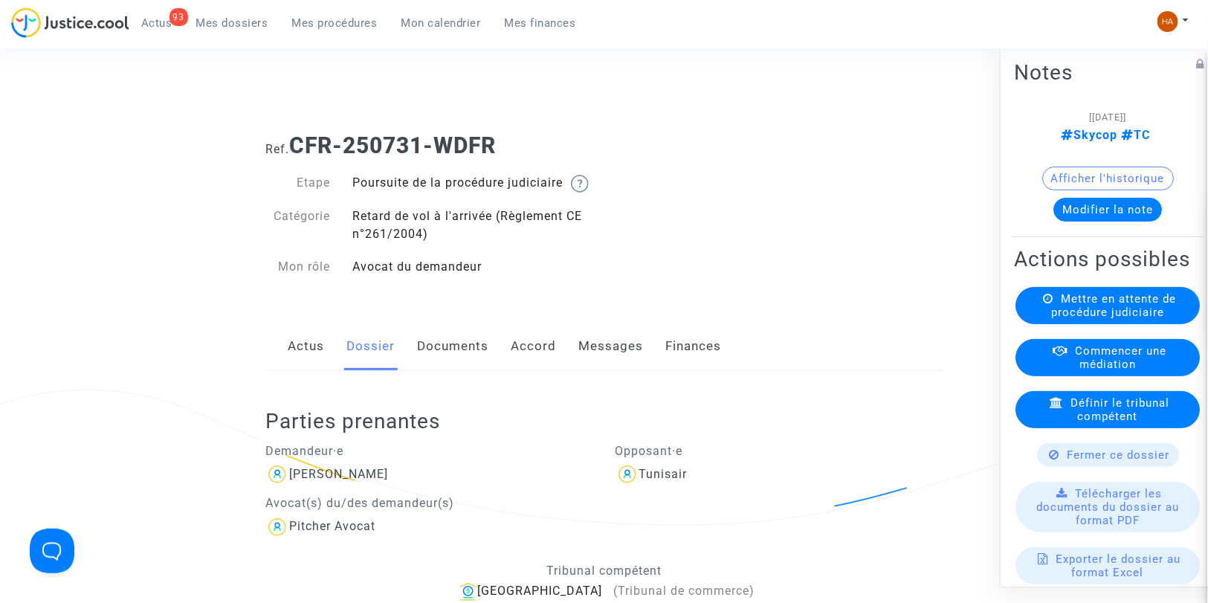
click at [221, 23] on span "Mes dossiers" at bounding box center [232, 22] width 72 height 13
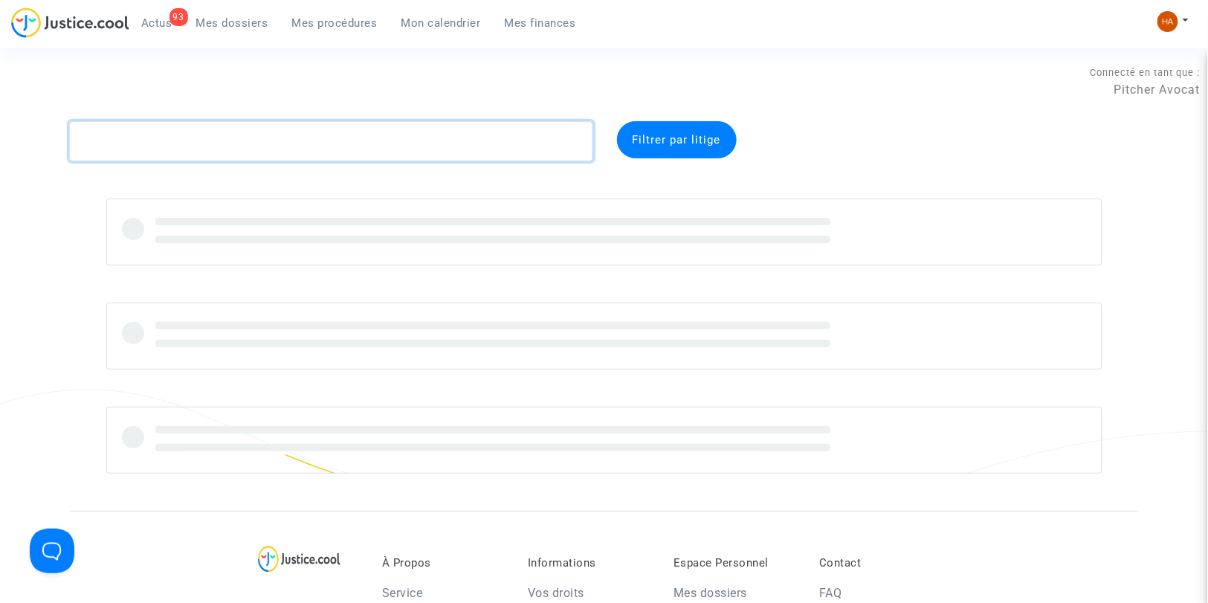
click at [119, 149] on textarea at bounding box center [331, 141] width 524 height 40
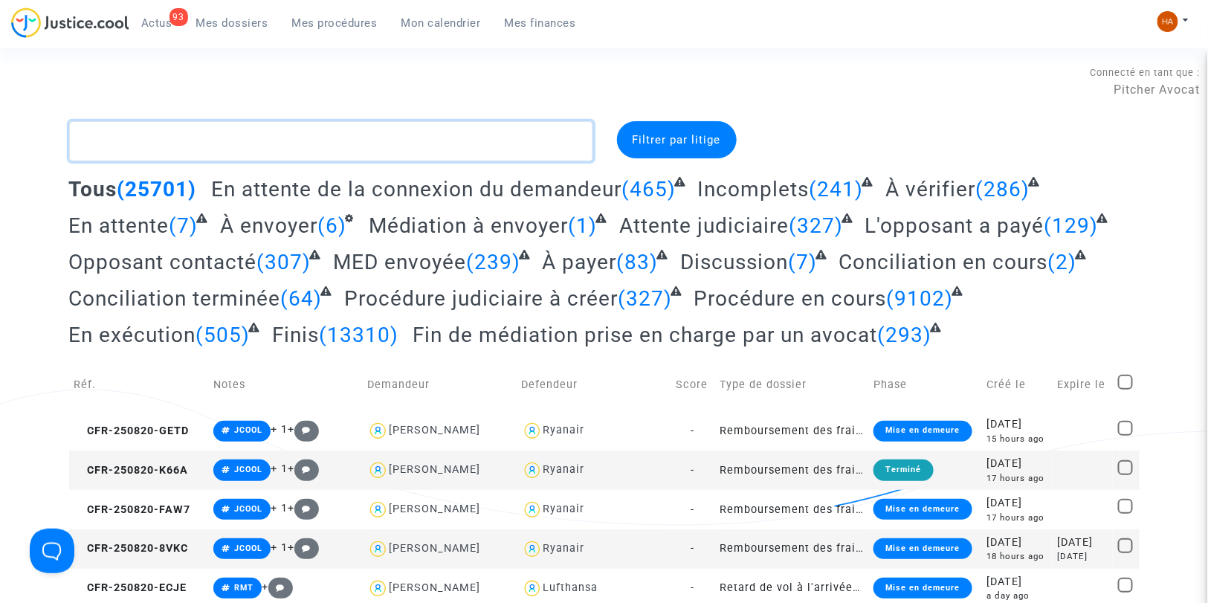
paste textarea "CFR-250731-PFAW"
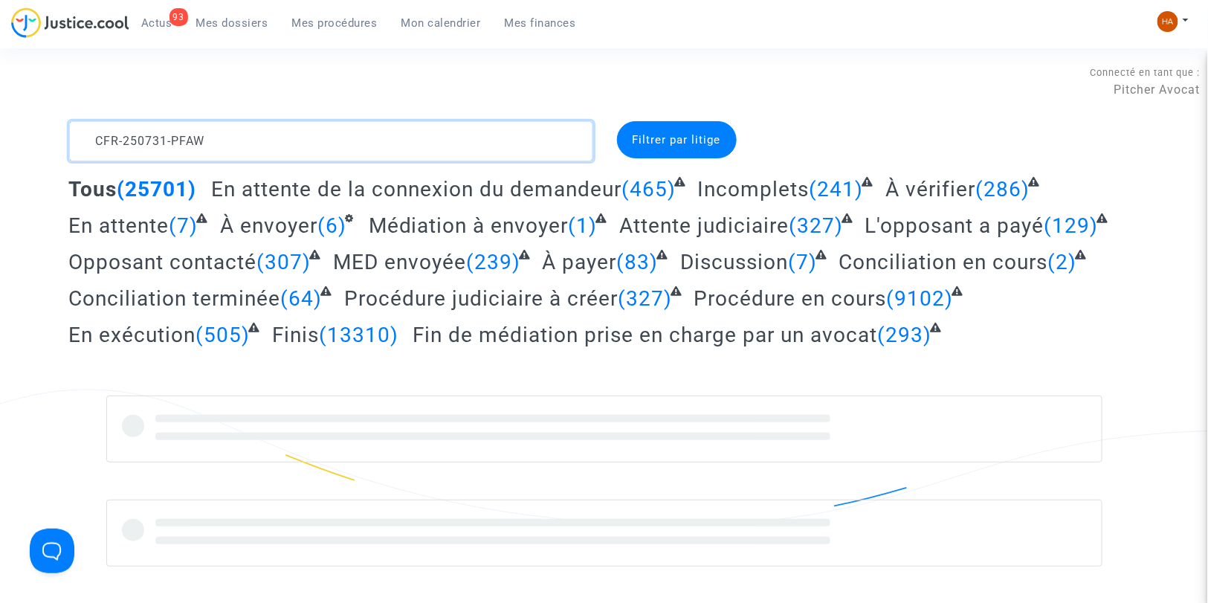
type textarea "CFR-250731-PFAW"
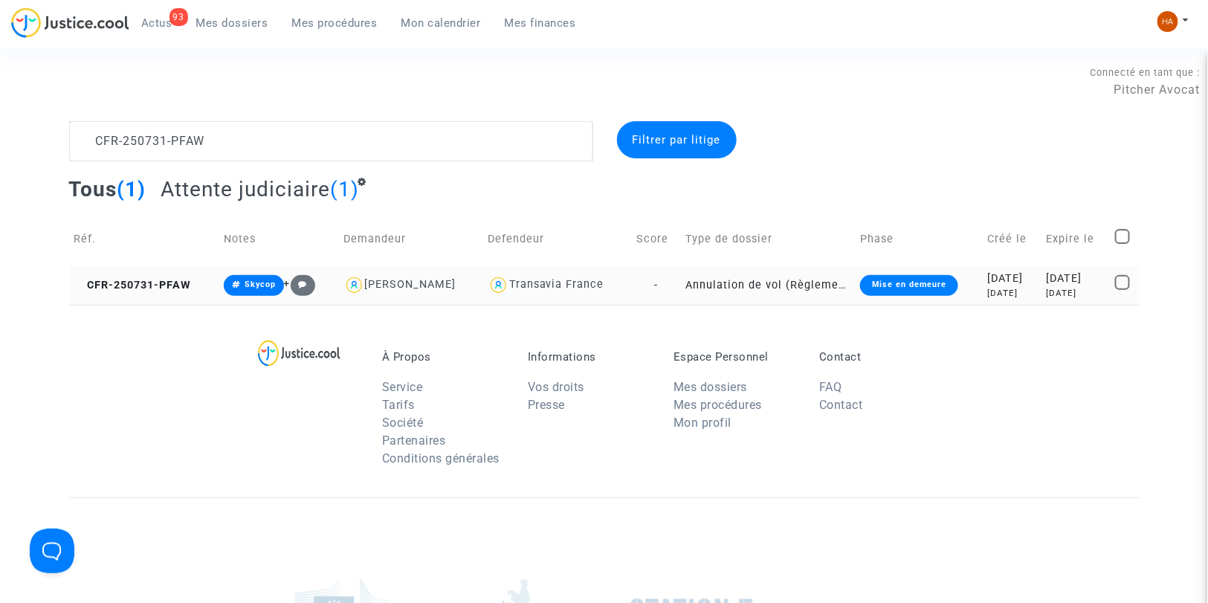
click at [671, 282] on td "-" at bounding box center [656, 284] width 50 height 39
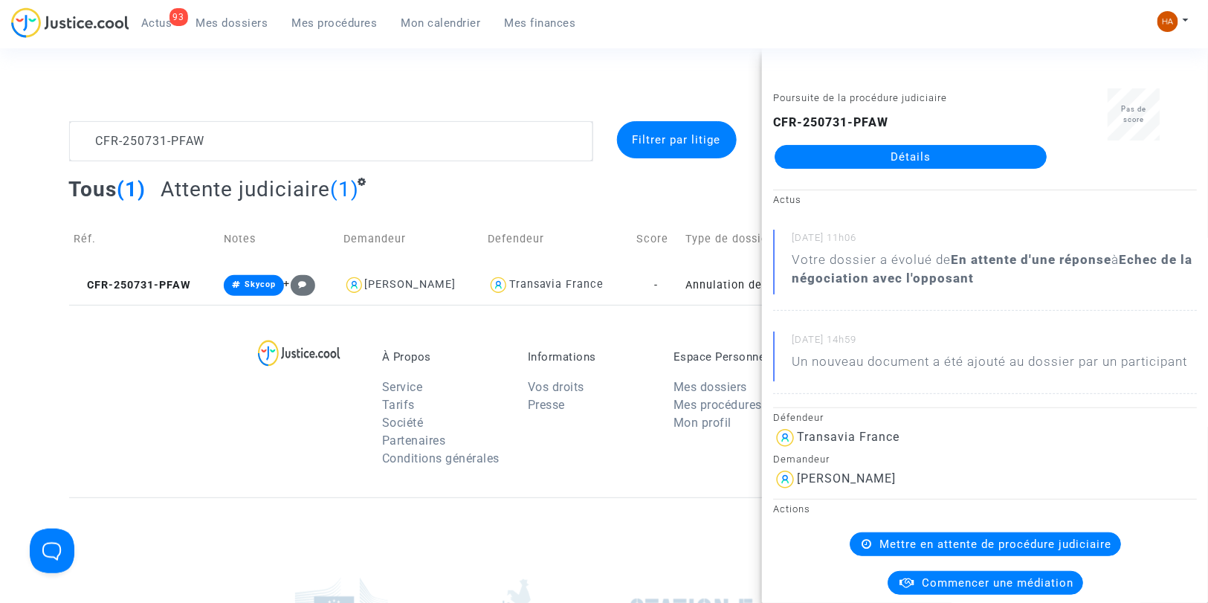
click at [911, 153] on link "Détails" at bounding box center [911, 157] width 272 height 24
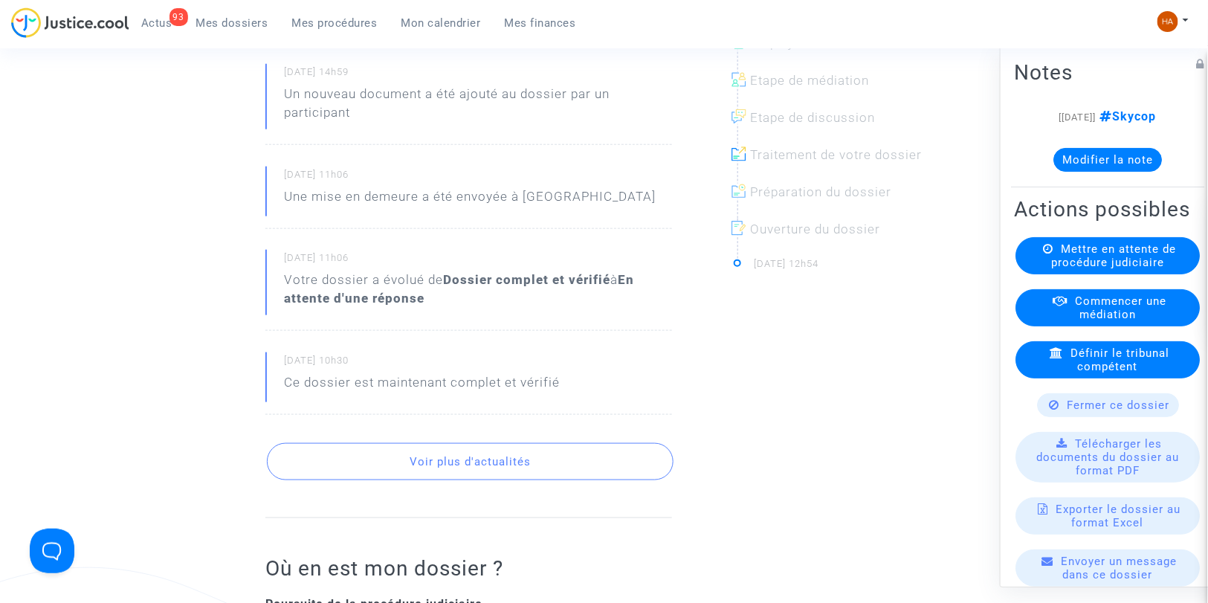
scroll to position [495, 0]
click at [486, 476] on button "Voir plus d'actualités" at bounding box center [470, 460] width 407 height 37
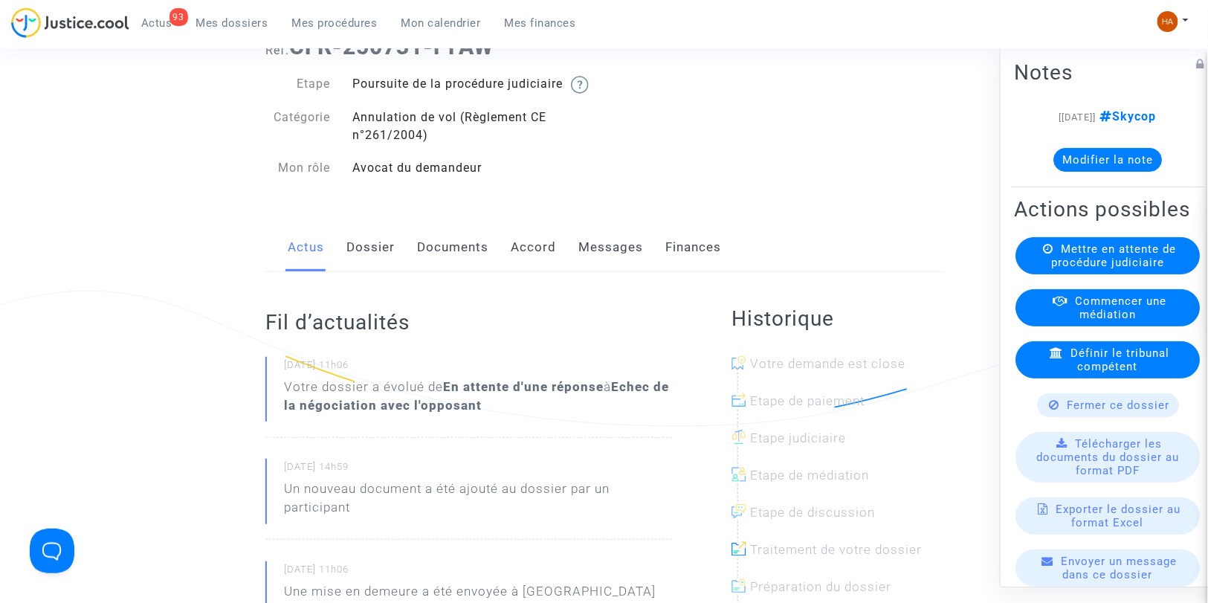
scroll to position [0, 0]
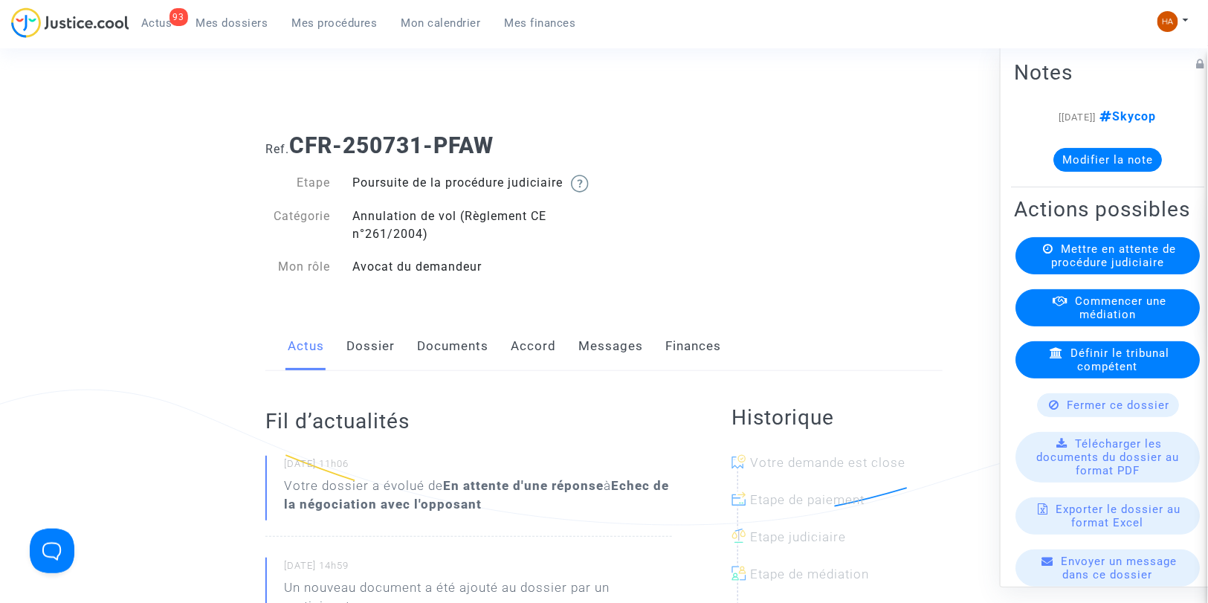
click at [360, 368] on link "Dossier" at bounding box center [370, 346] width 48 height 49
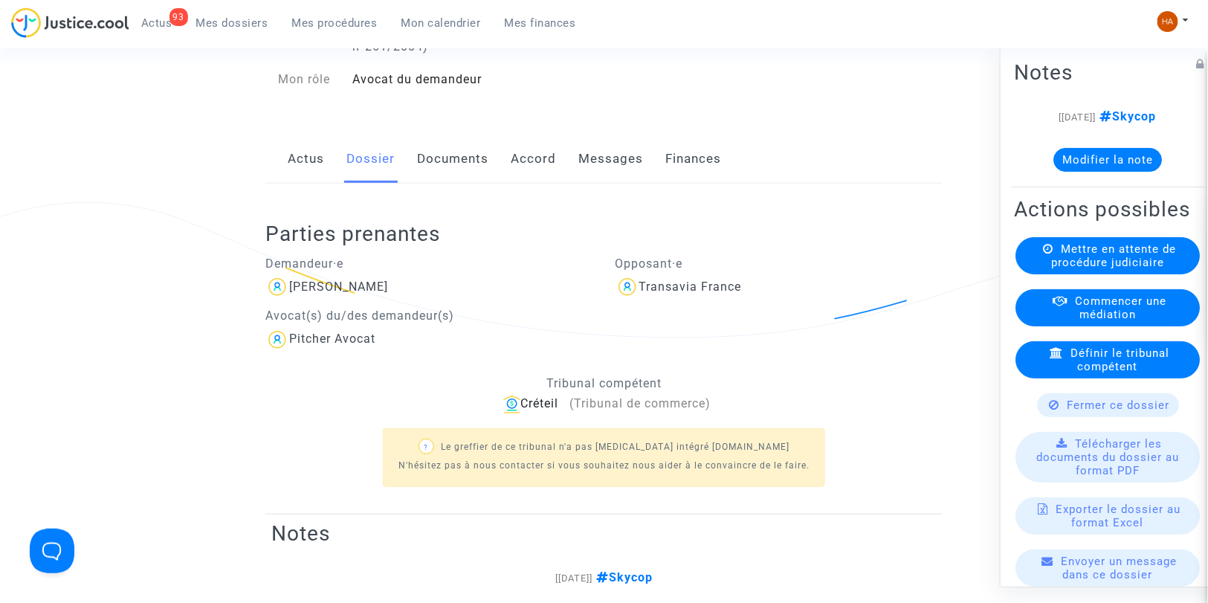
scroll to position [83, 0]
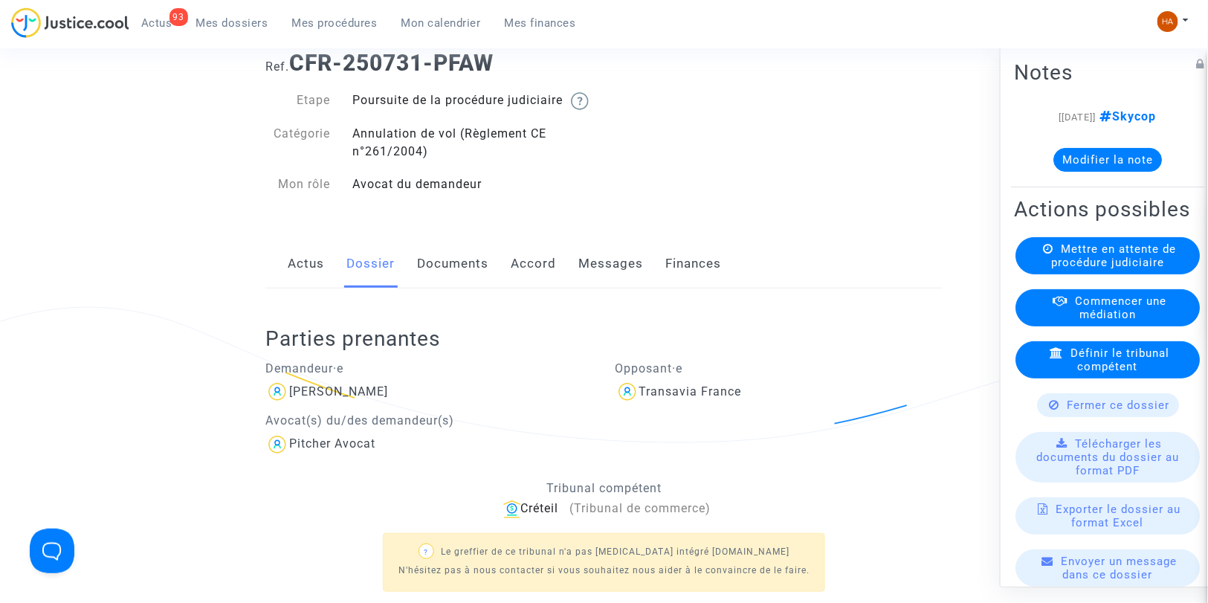
click at [441, 288] on link "Documents" at bounding box center [452, 263] width 71 height 49
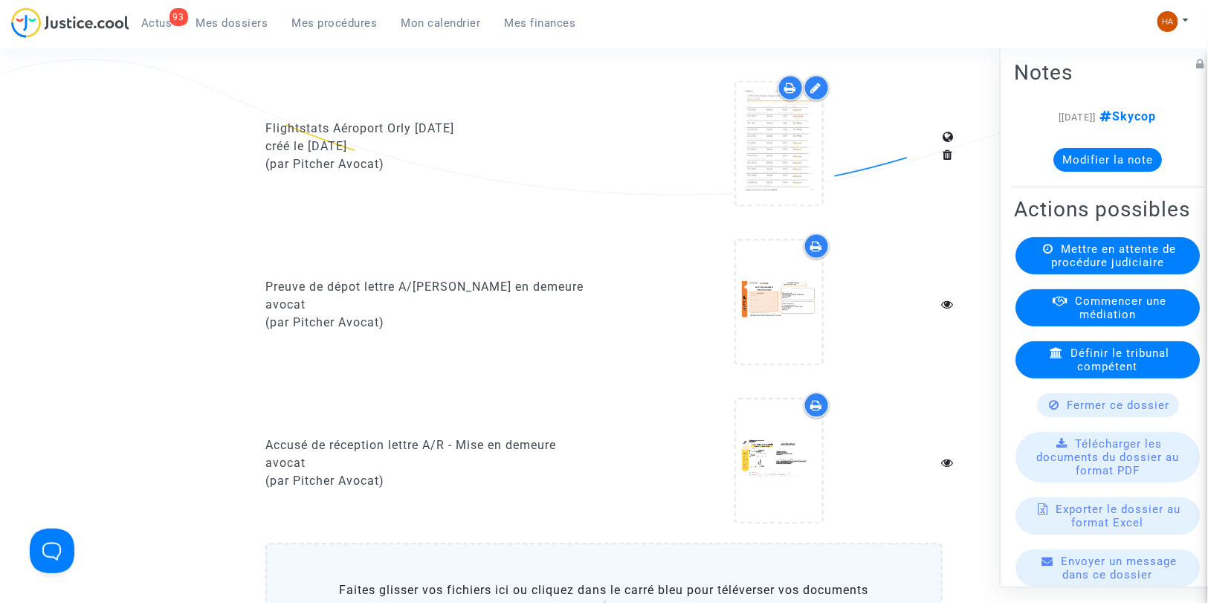
scroll to position [991, 0]
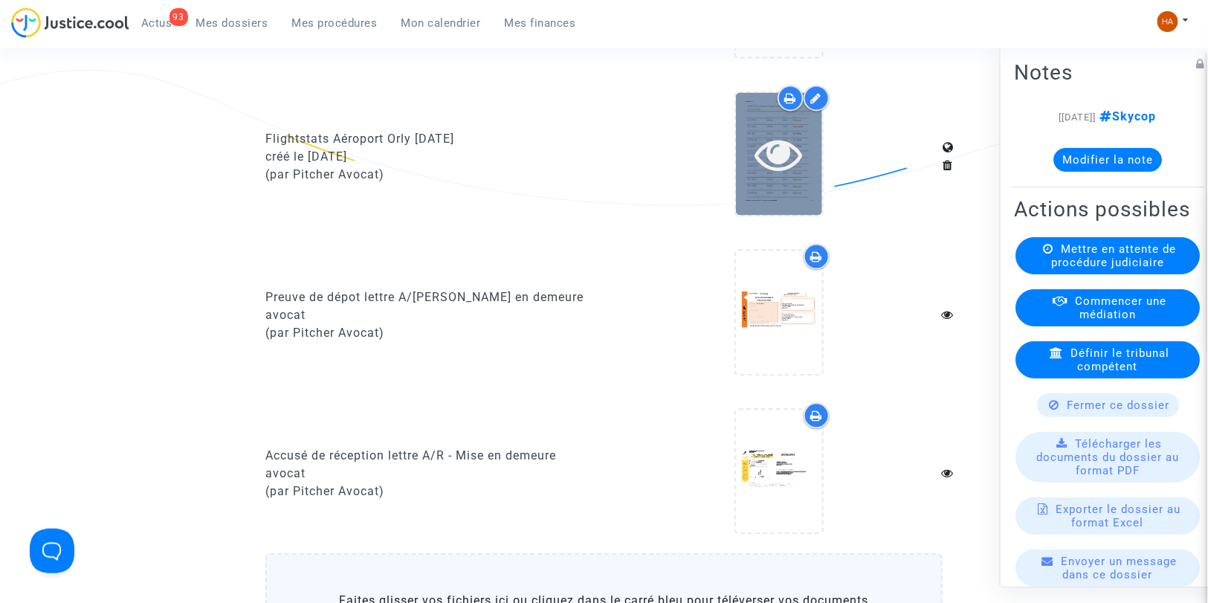
click at [749, 206] on div at bounding box center [779, 154] width 86 height 123
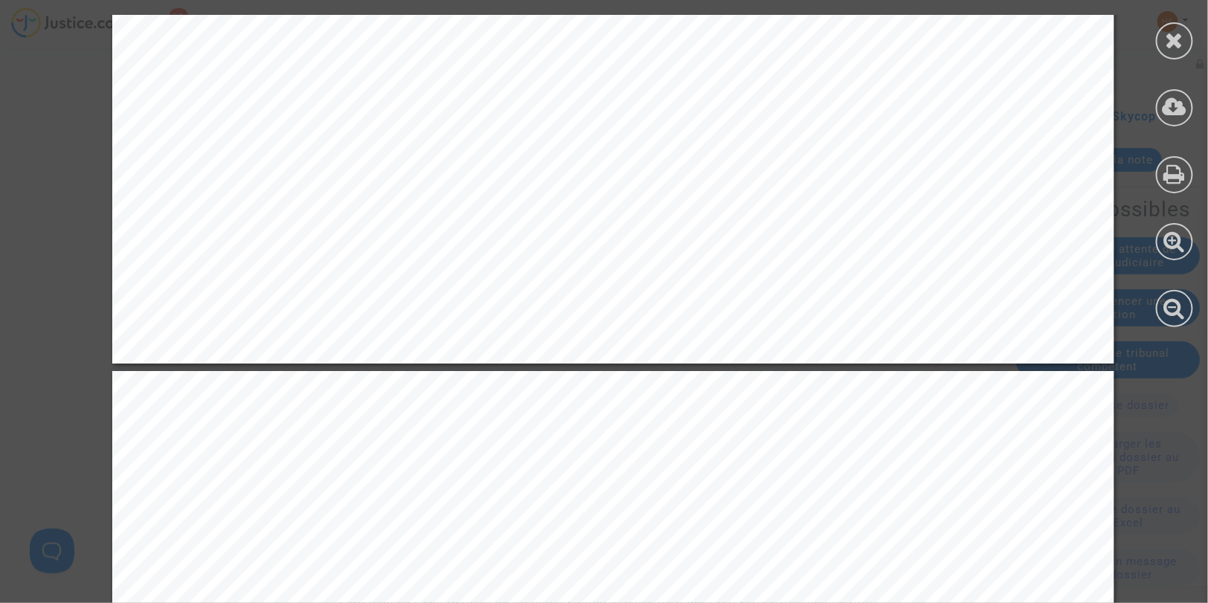
scroll to position [7185, 0]
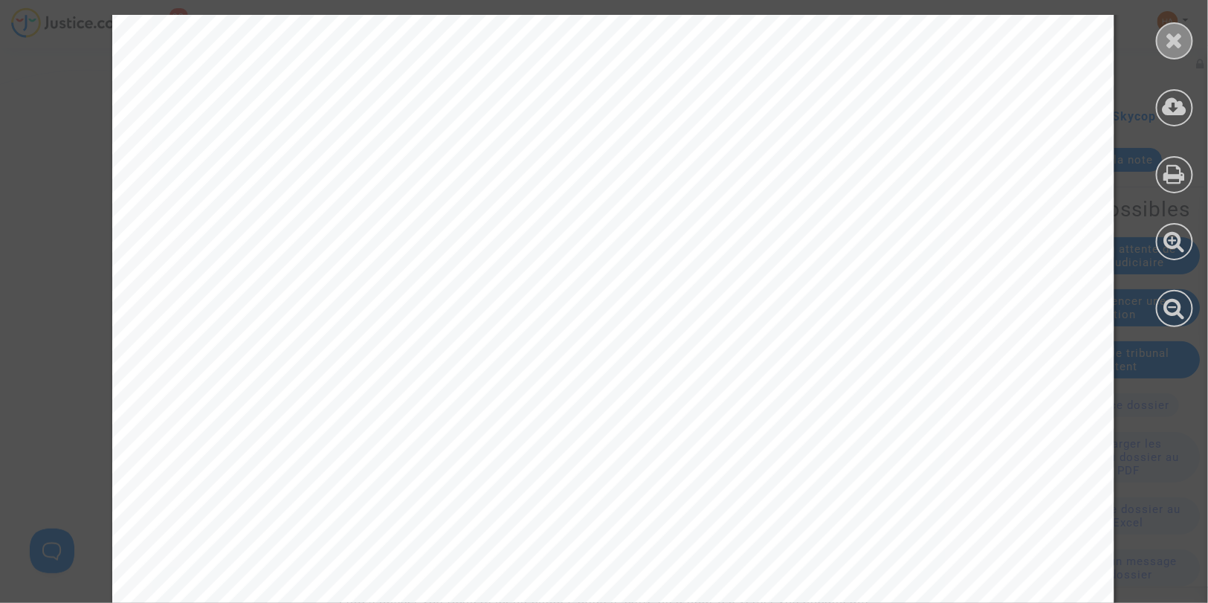
click at [1166, 43] on icon at bounding box center [1175, 40] width 19 height 22
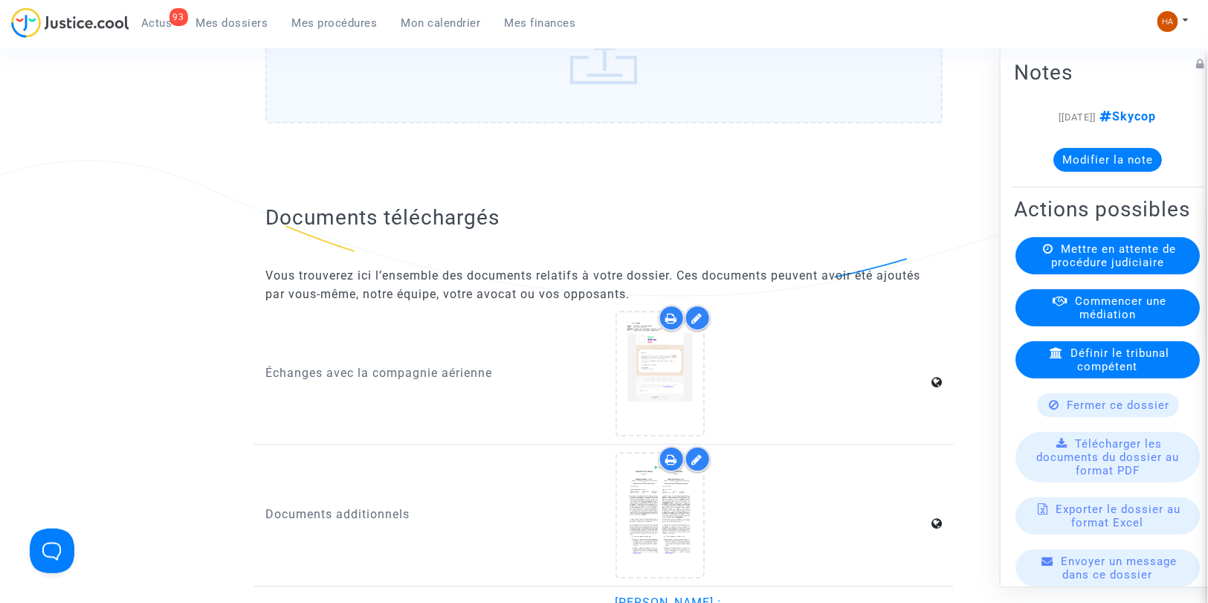
scroll to position [1652, 0]
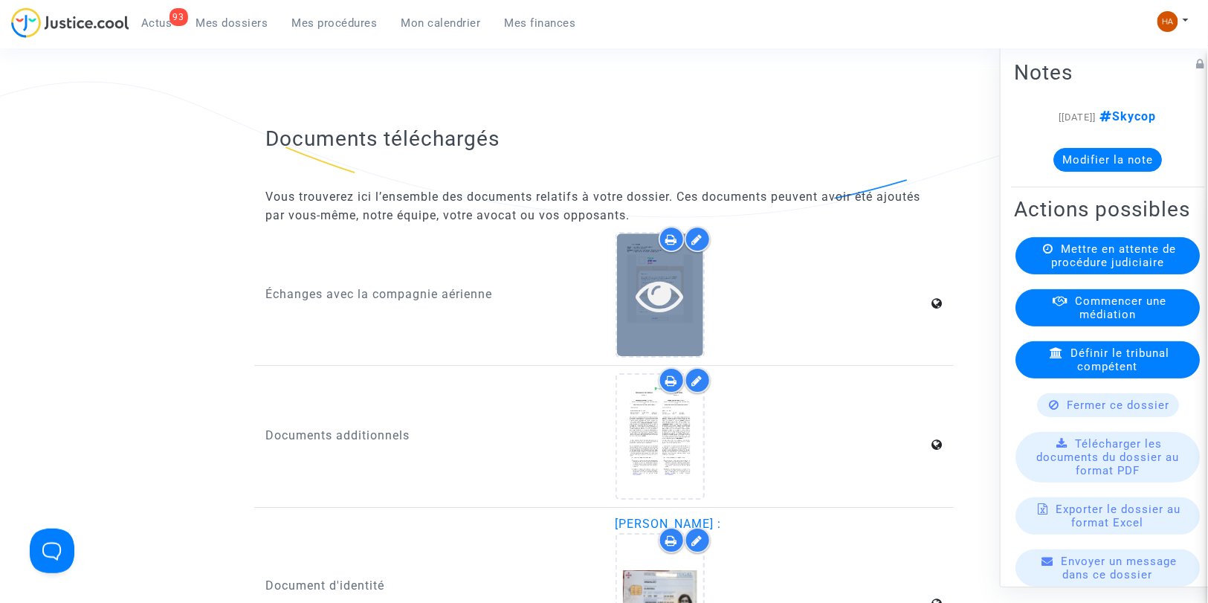
click at [656, 309] on icon at bounding box center [660, 295] width 48 height 48
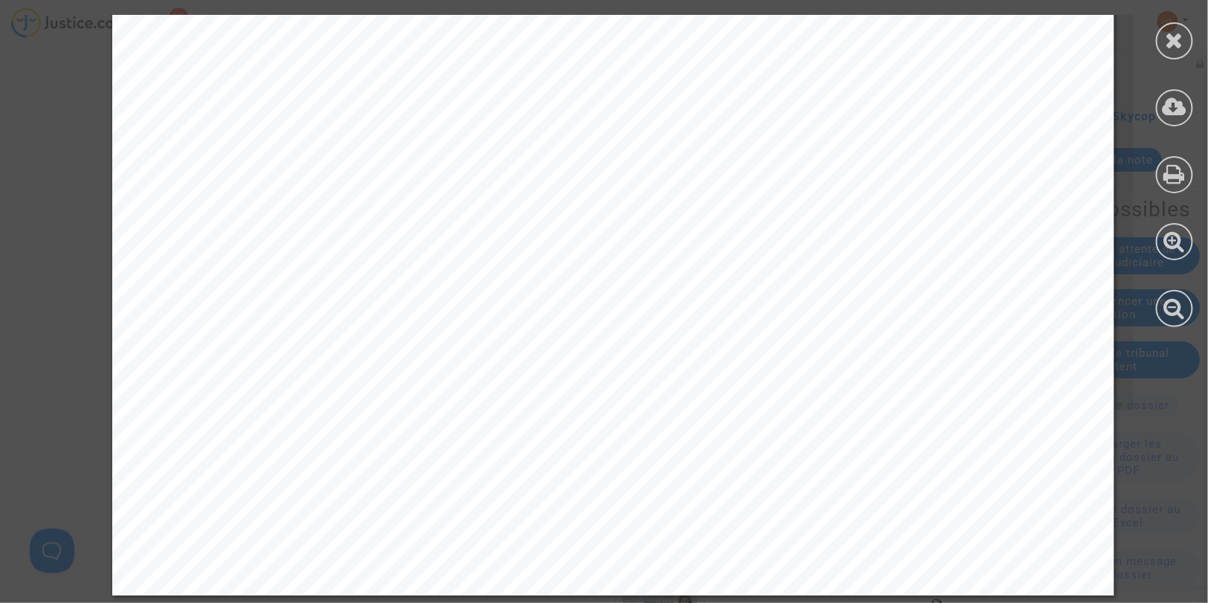
scroll to position [5127, 0]
drag, startPoint x: 1177, startPoint y: 38, endPoint x: 1135, endPoint y: 60, distance: 47.2
click at [1176, 39] on icon at bounding box center [1175, 40] width 19 height 22
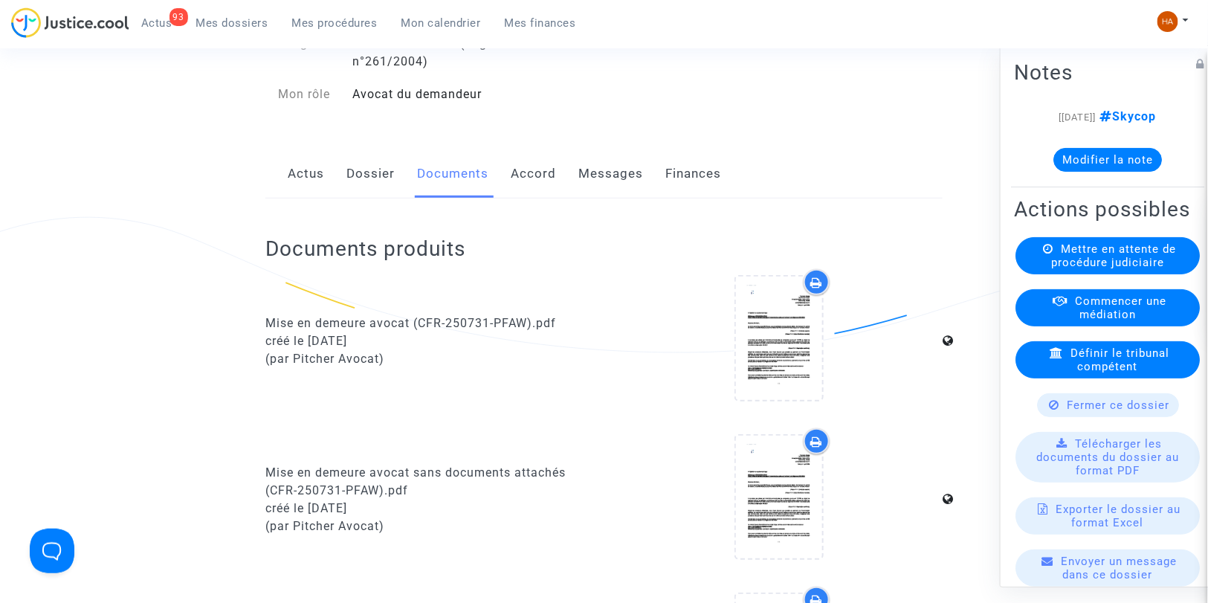
scroll to position [83, 0]
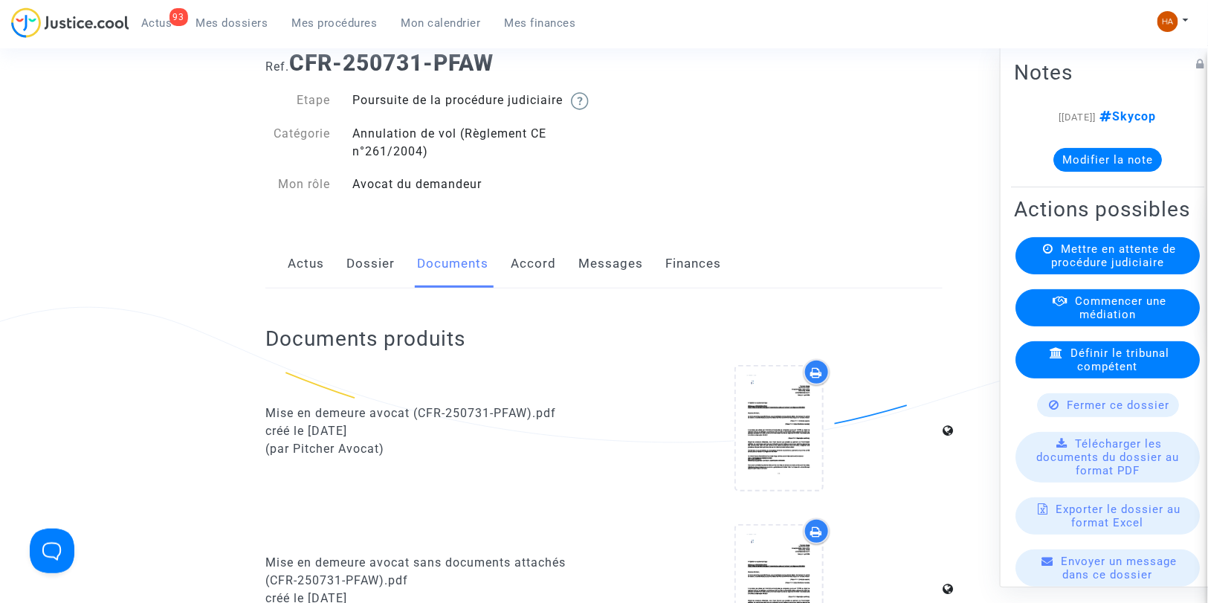
click at [608, 276] on link "Messages" at bounding box center [610, 263] width 65 height 49
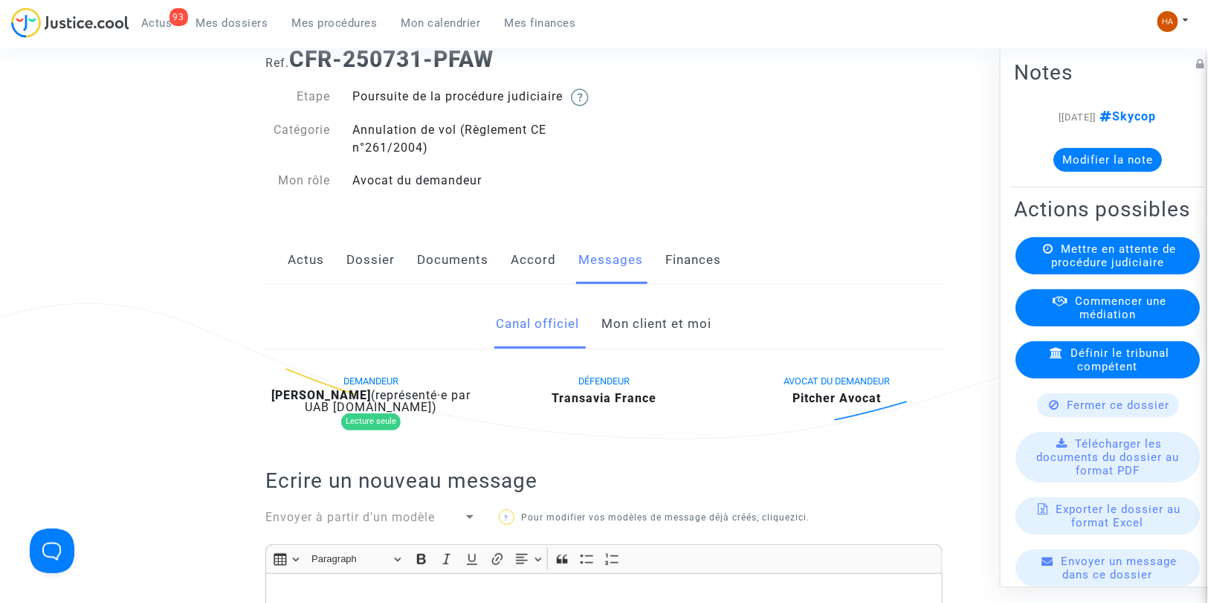
scroll to position [83, 0]
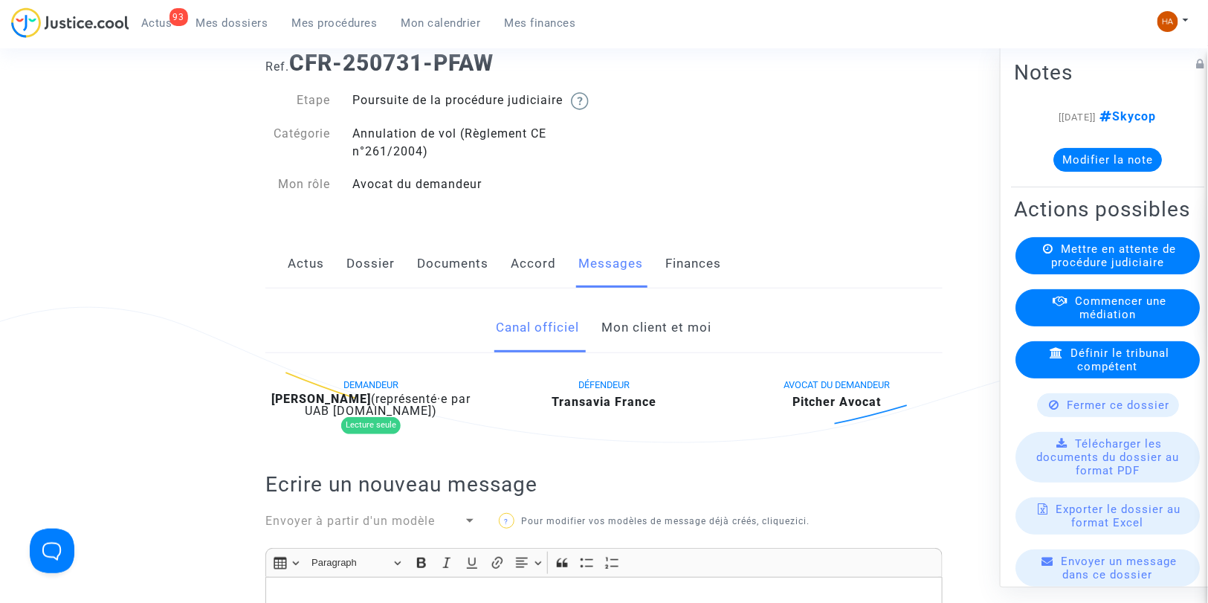
click at [664, 352] on link "Mon client et moi" at bounding box center [657, 327] width 110 height 49
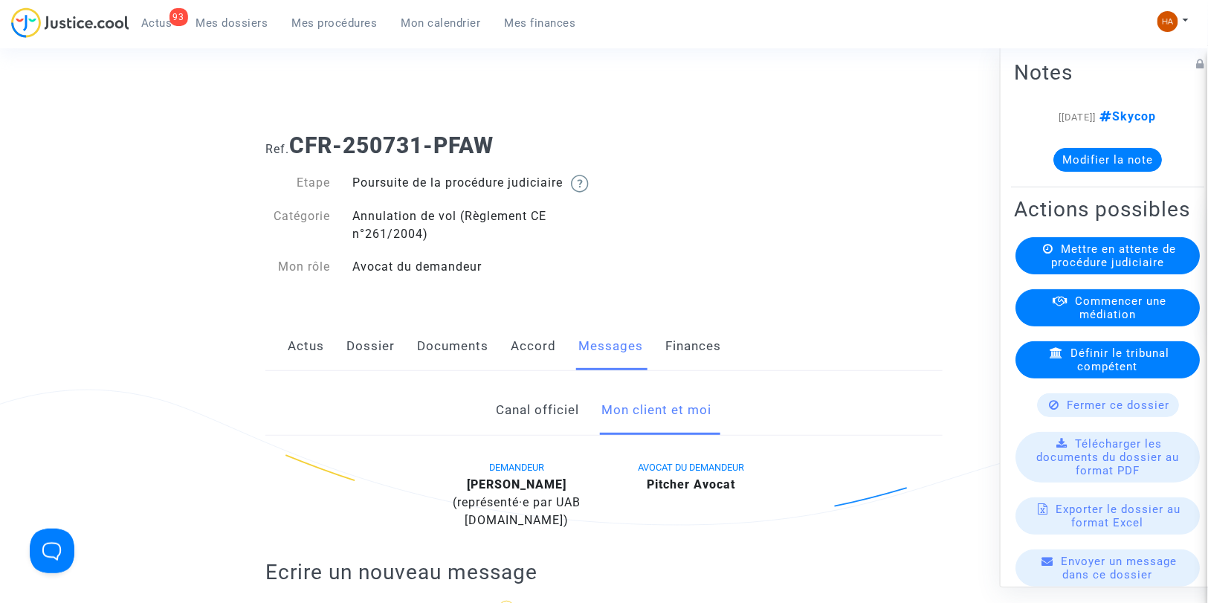
click at [453, 361] on link "Documents" at bounding box center [452, 346] width 71 height 49
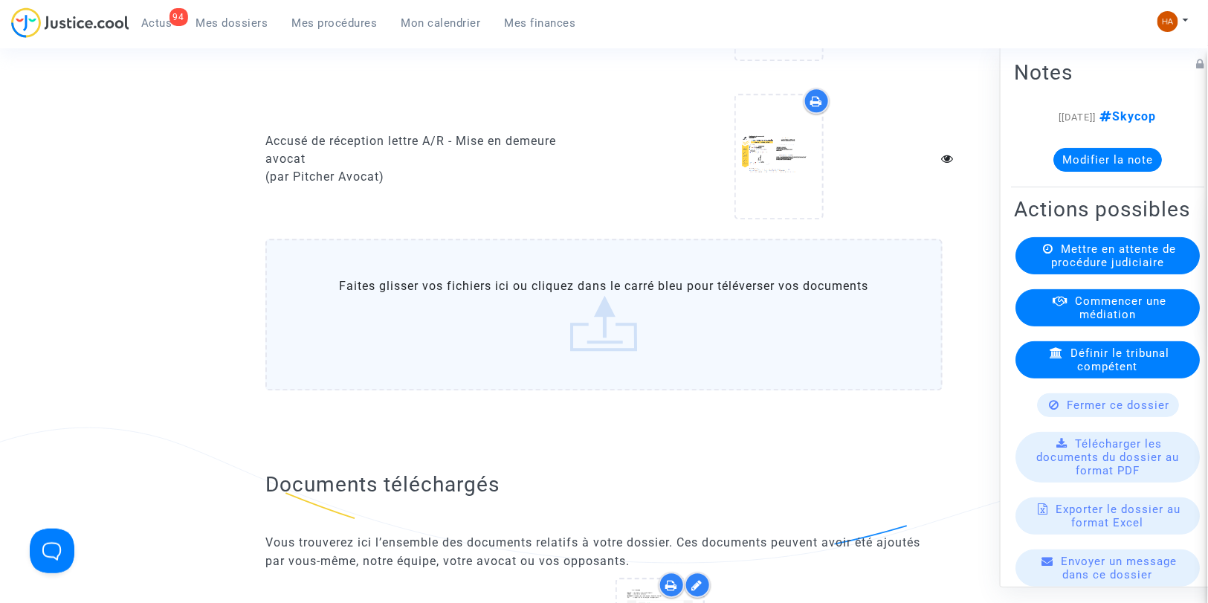
scroll to position [1321, 0]
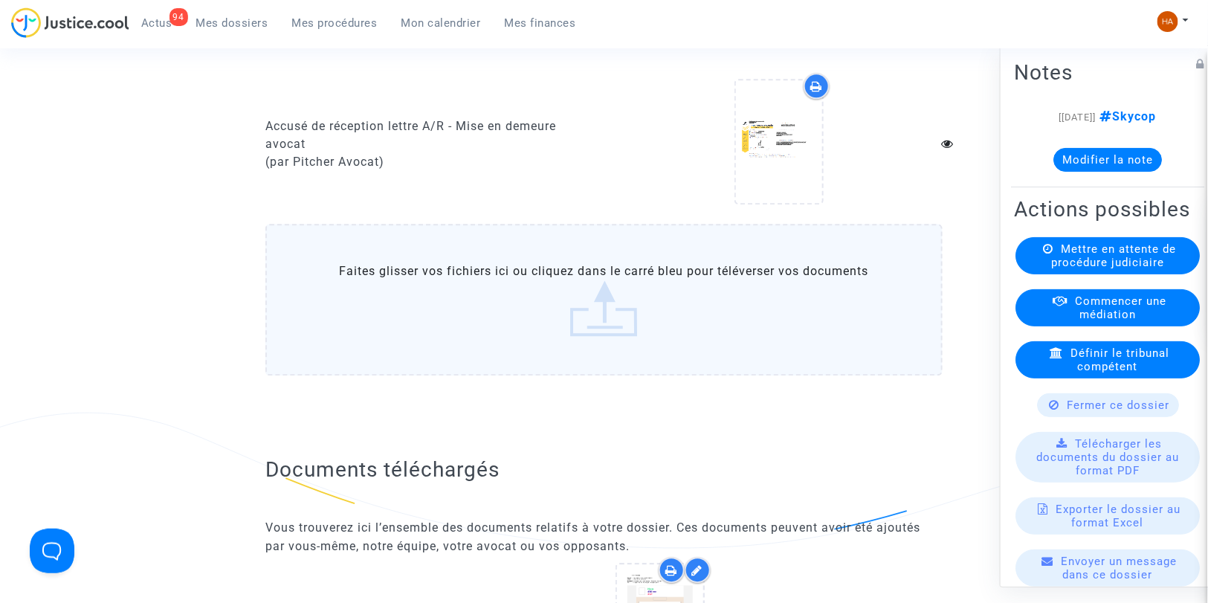
click at [581, 338] on label "Faites glisser vos fichiers ici ou cliquez dans le carré bleu pour téléverser v…" at bounding box center [603, 300] width 677 height 152
click at [0, 0] on input "Faites glisser vos fichiers ici ou cliquez dans le carré bleu pour téléverser v…" at bounding box center [0, 0] width 0 height 0
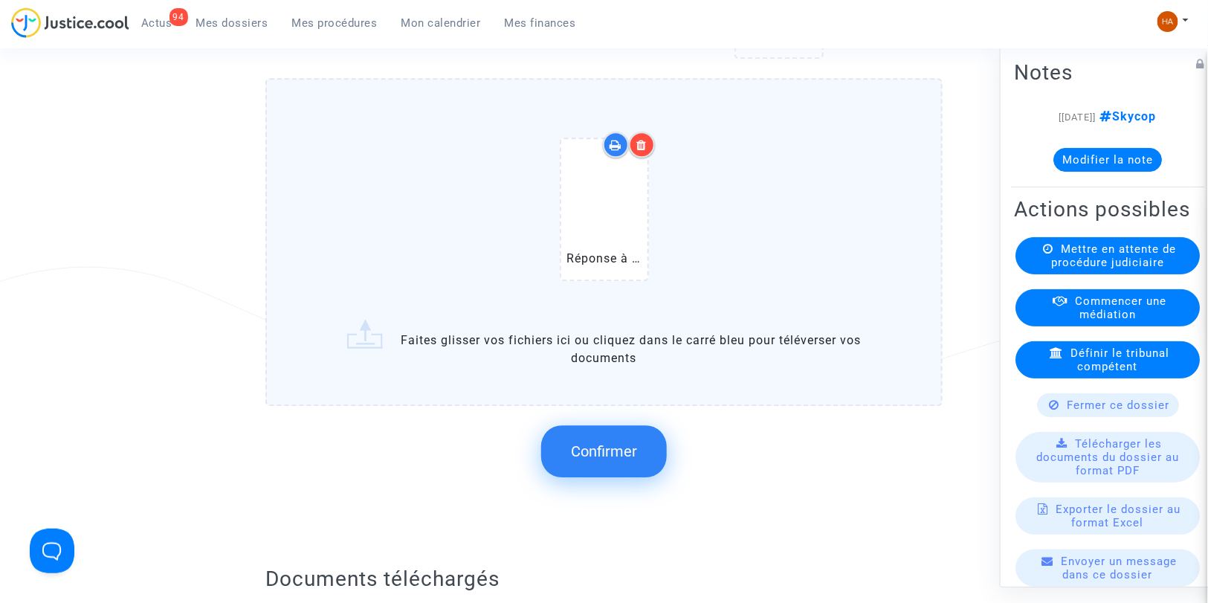
scroll to position [1467, 0]
click at [619, 447] on span "Confirmer" at bounding box center [604, 451] width 66 height 18
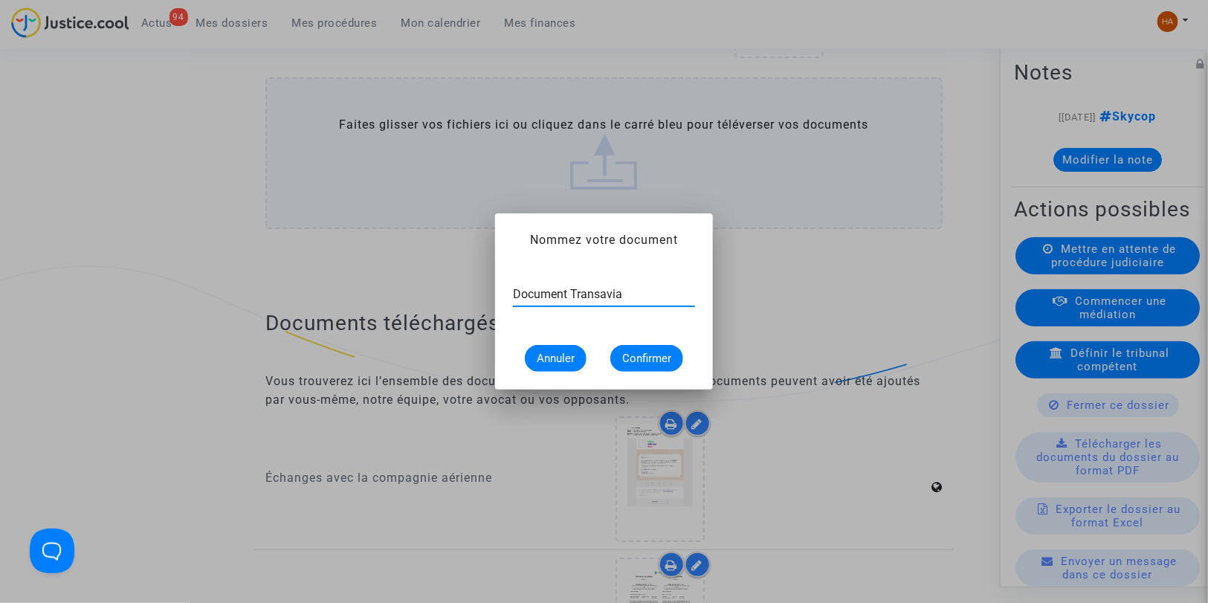
type input "Document Transavia"
click at [647, 361] on span "Confirmer" at bounding box center [646, 358] width 49 height 13
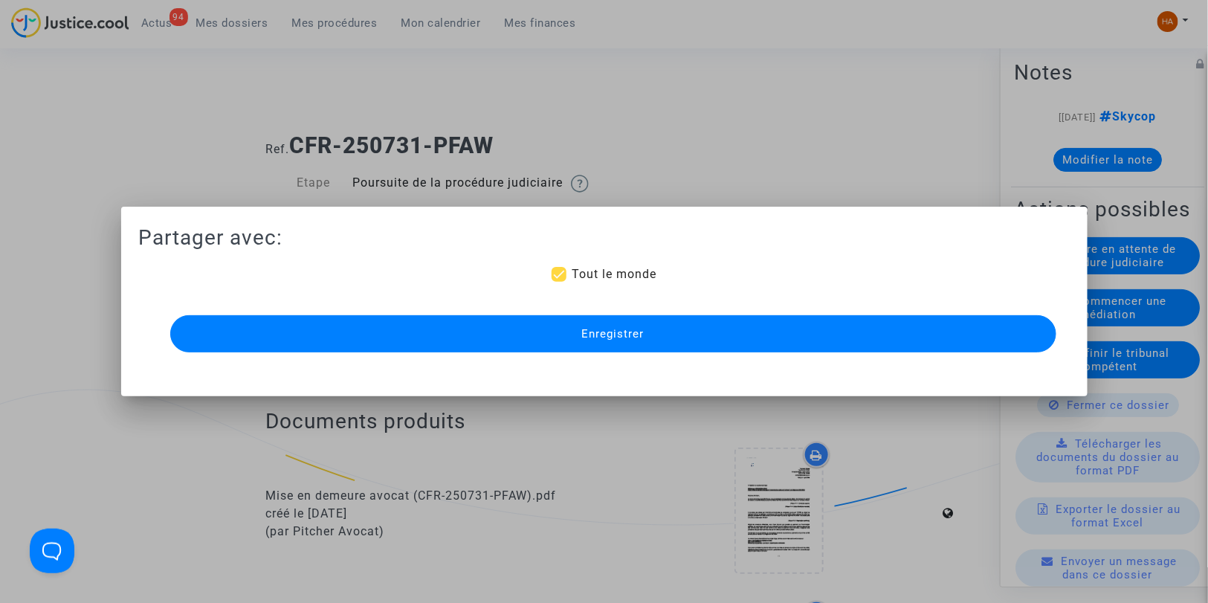
scroll to position [1467, 0]
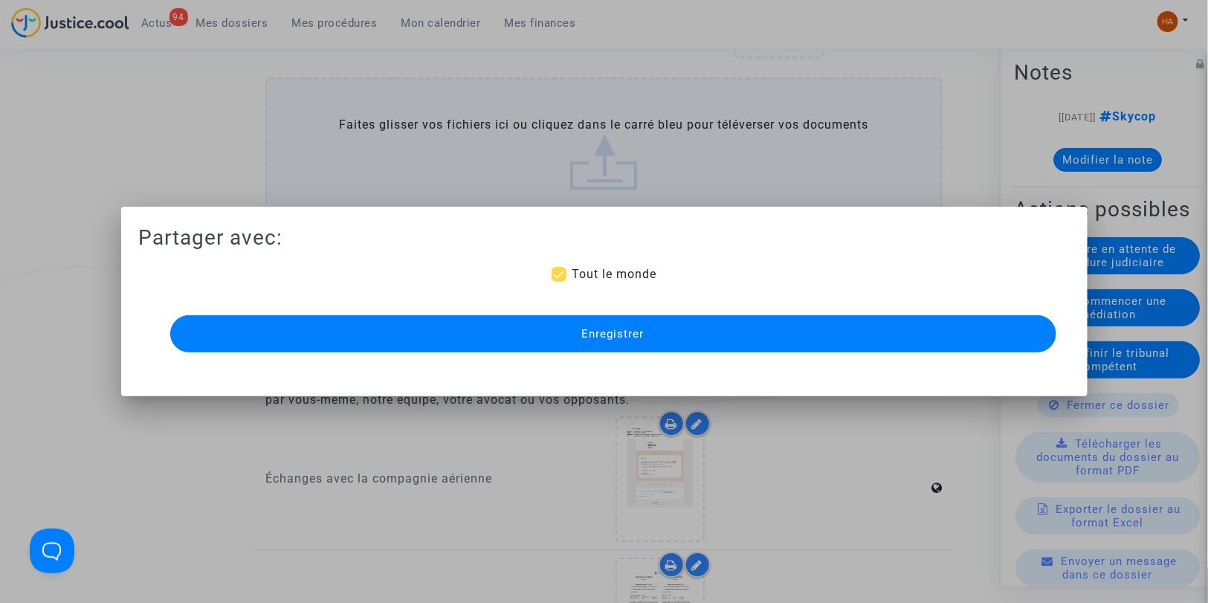
click at [719, 323] on button "Enregistrer" at bounding box center [613, 333] width 886 height 37
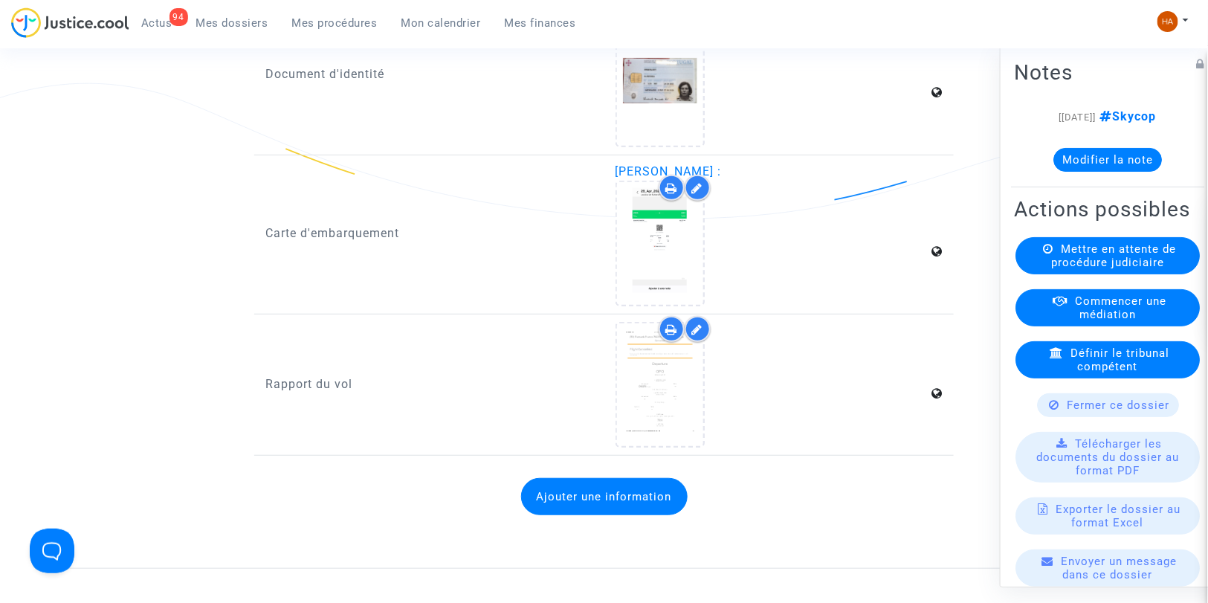
scroll to position [2323, 0]
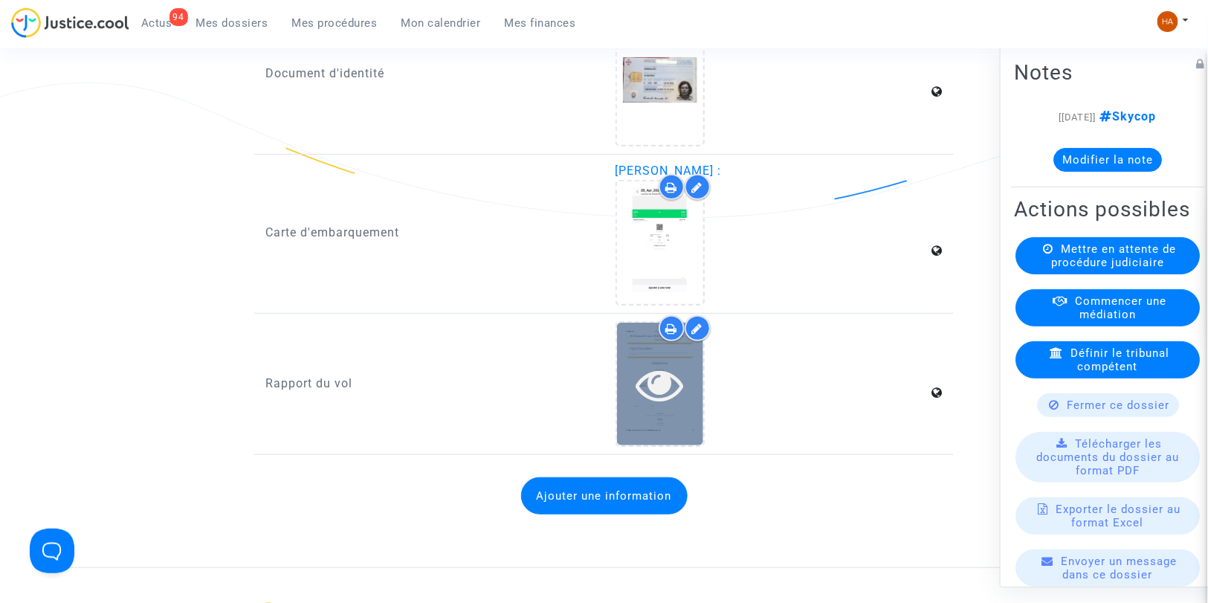
click at [655, 389] on icon at bounding box center [660, 385] width 48 height 48
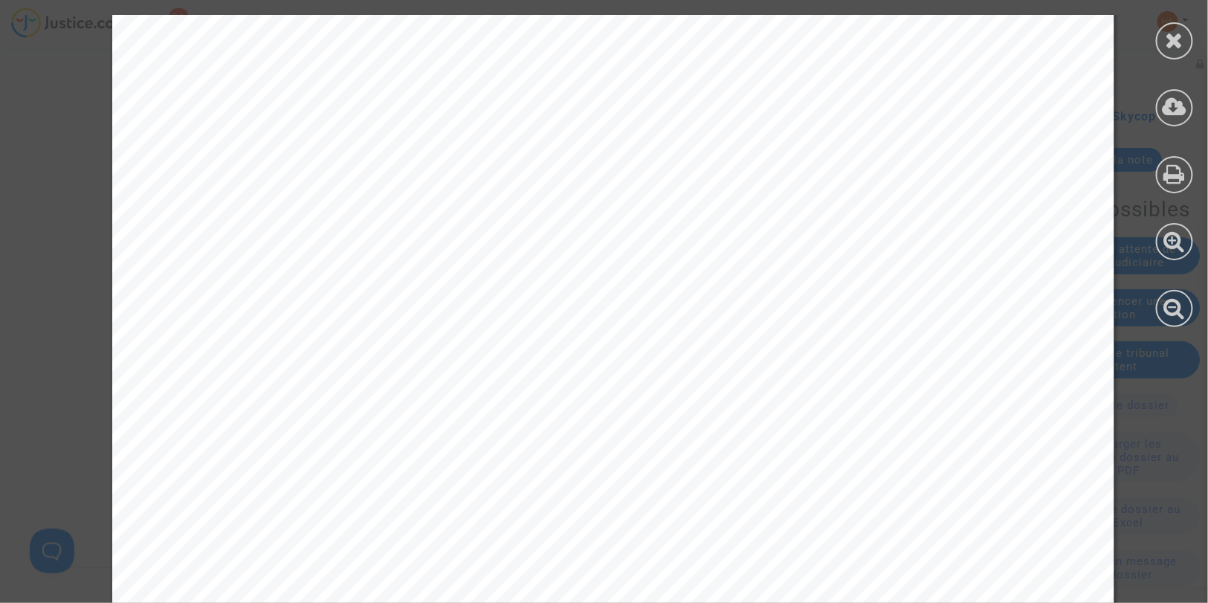
scroll to position [1759, 0]
click at [1179, 58] on div at bounding box center [1174, 40] width 37 height 37
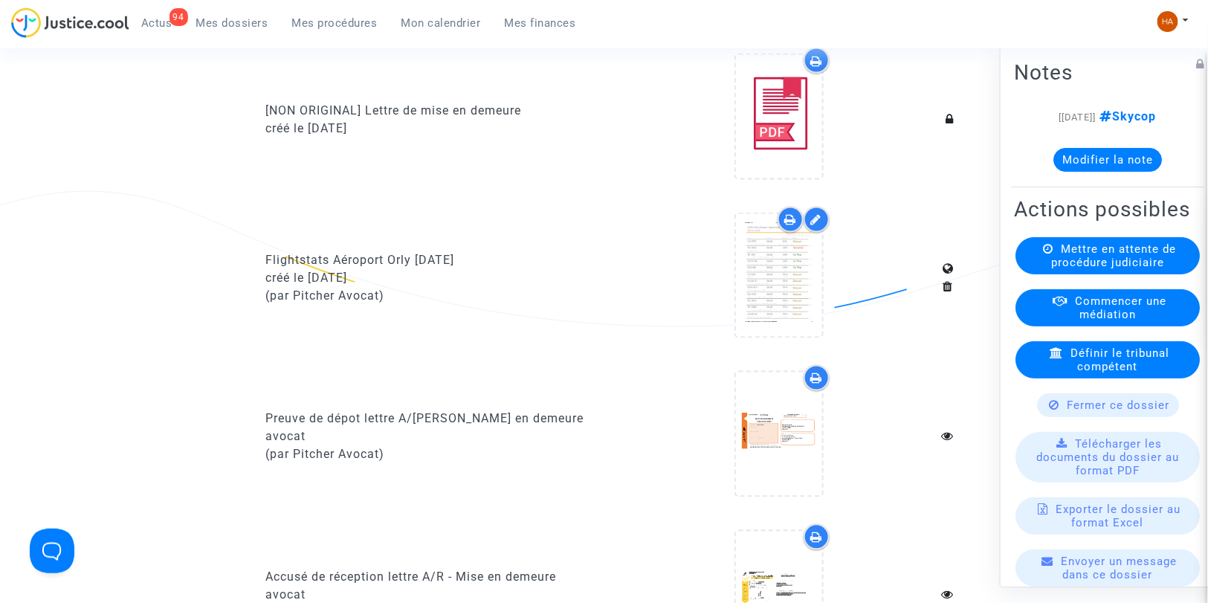
scroll to position [870, 0]
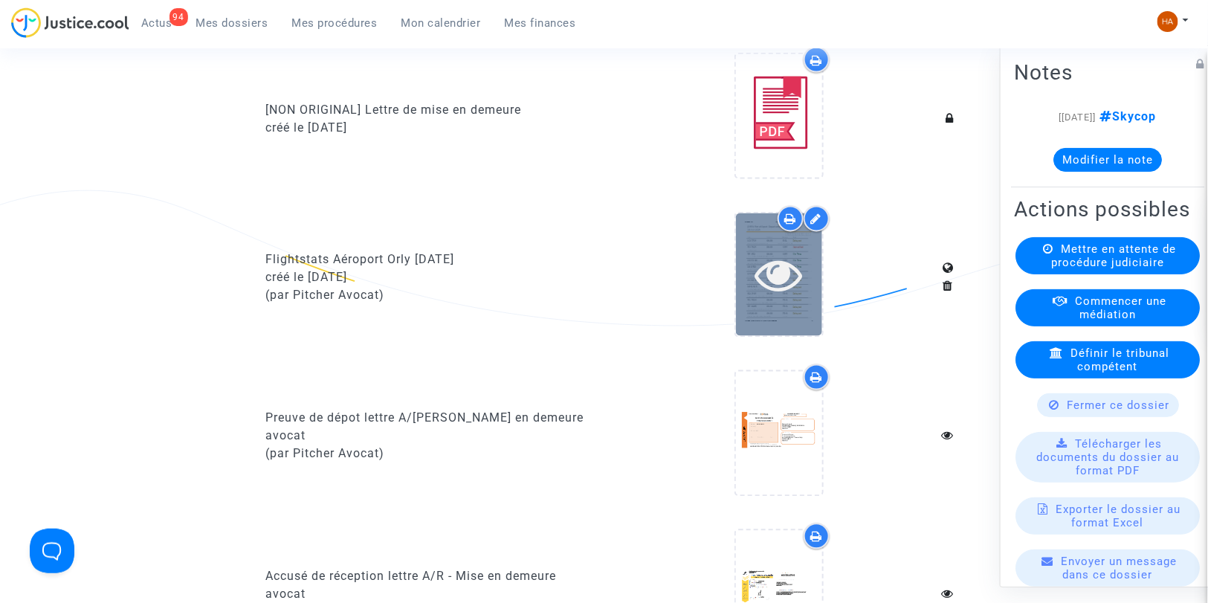
click at [798, 298] on icon at bounding box center [778, 275] width 48 height 48
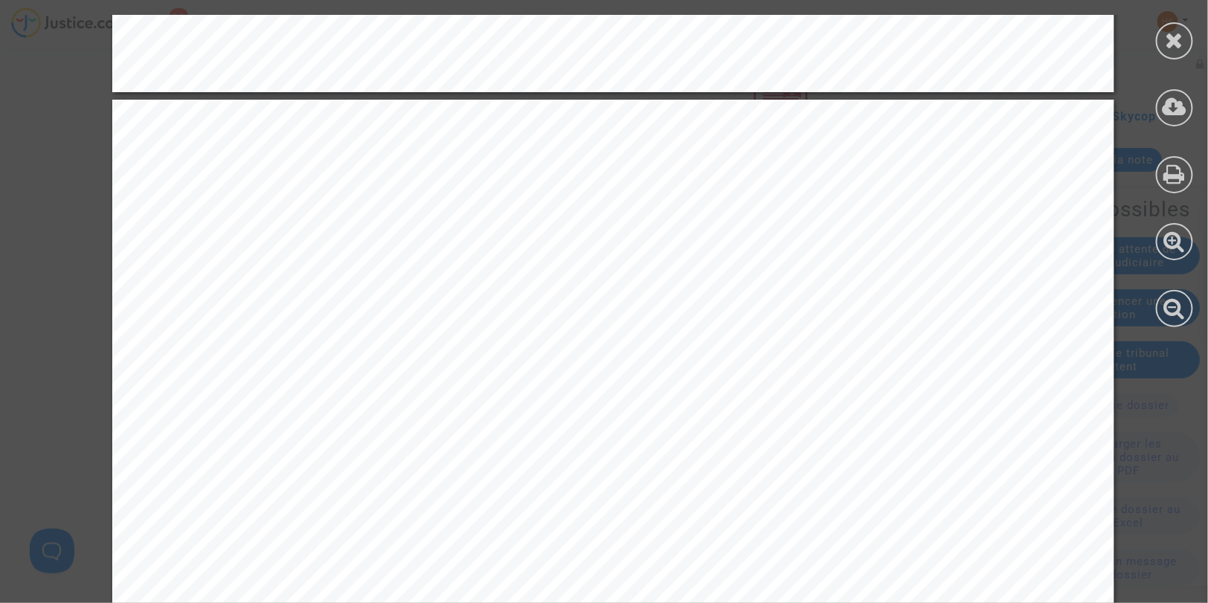
scroll to position [9896, 0]
click at [1176, 36] on icon at bounding box center [1175, 40] width 19 height 22
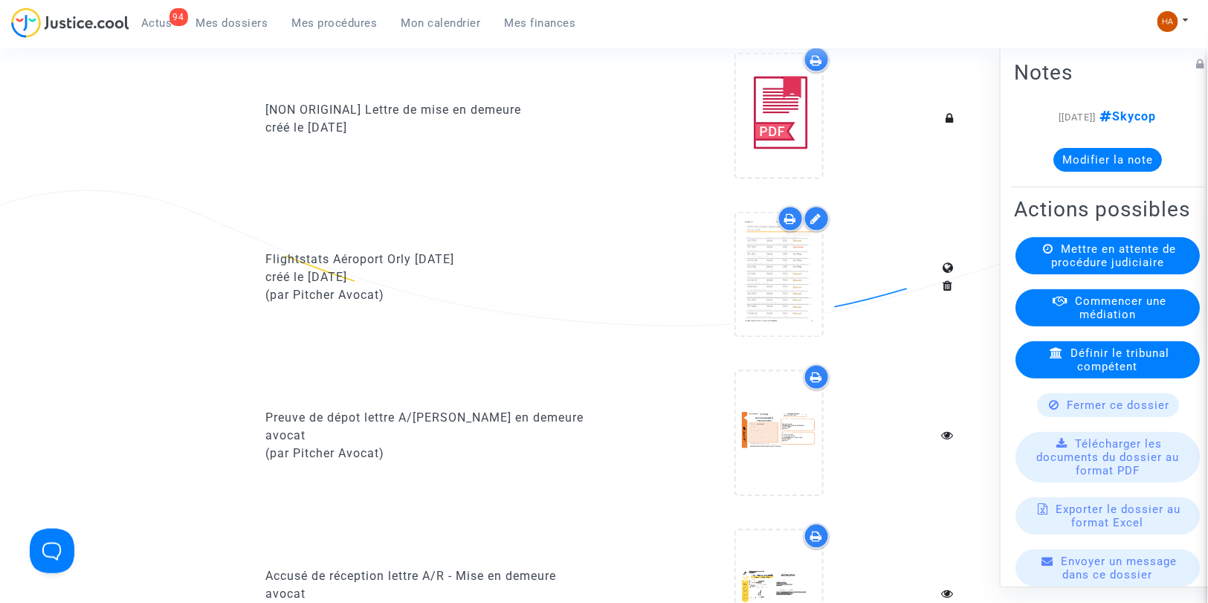
click at [234, 19] on span "Mes dossiers" at bounding box center [232, 22] width 72 height 13
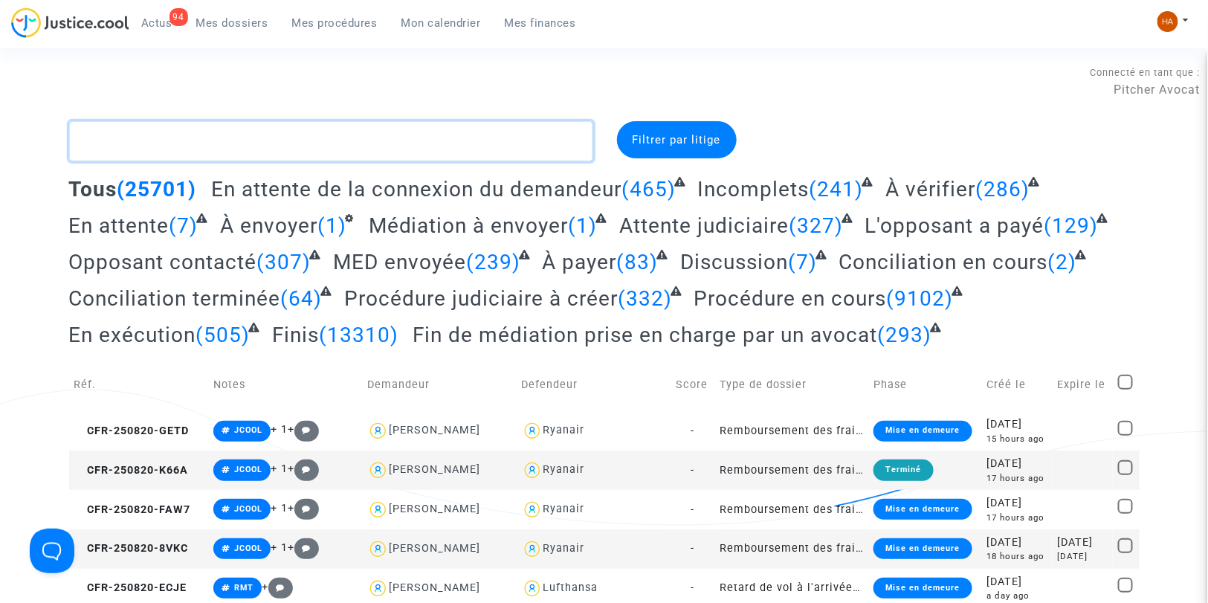
click at [161, 153] on textarea at bounding box center [331, 141] width 524 height 40
paste textarea "CFR-250731-4JHE"
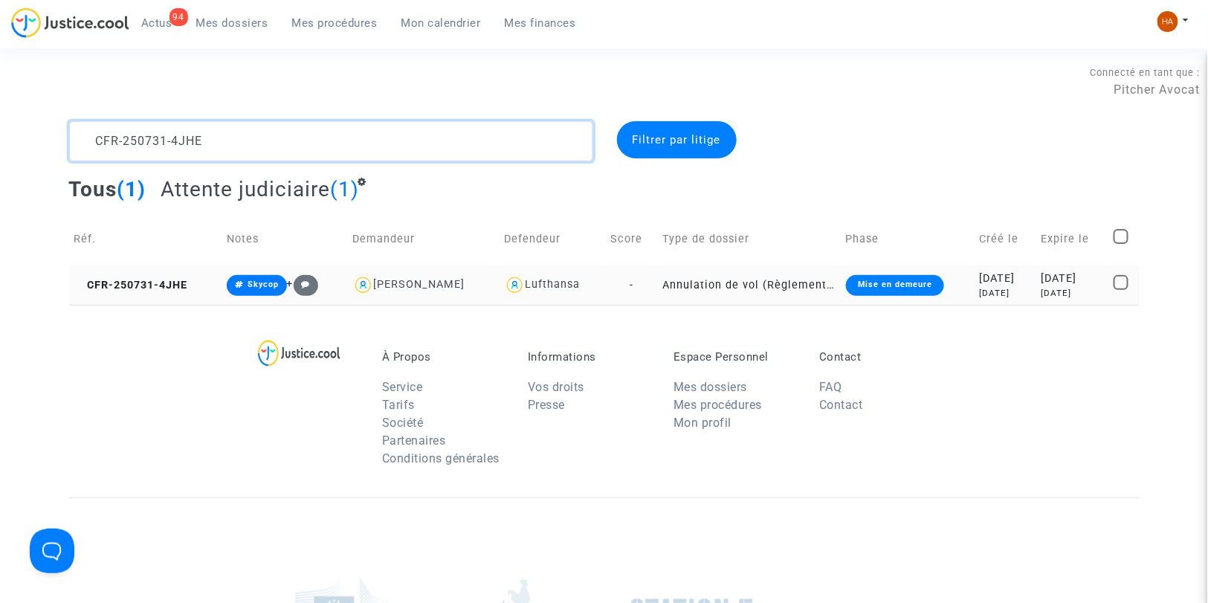
type textarea "CFR-250731-4JHE"
click at [648, 287] on td "-" at bounding box center [632, 284] width 52 height 39
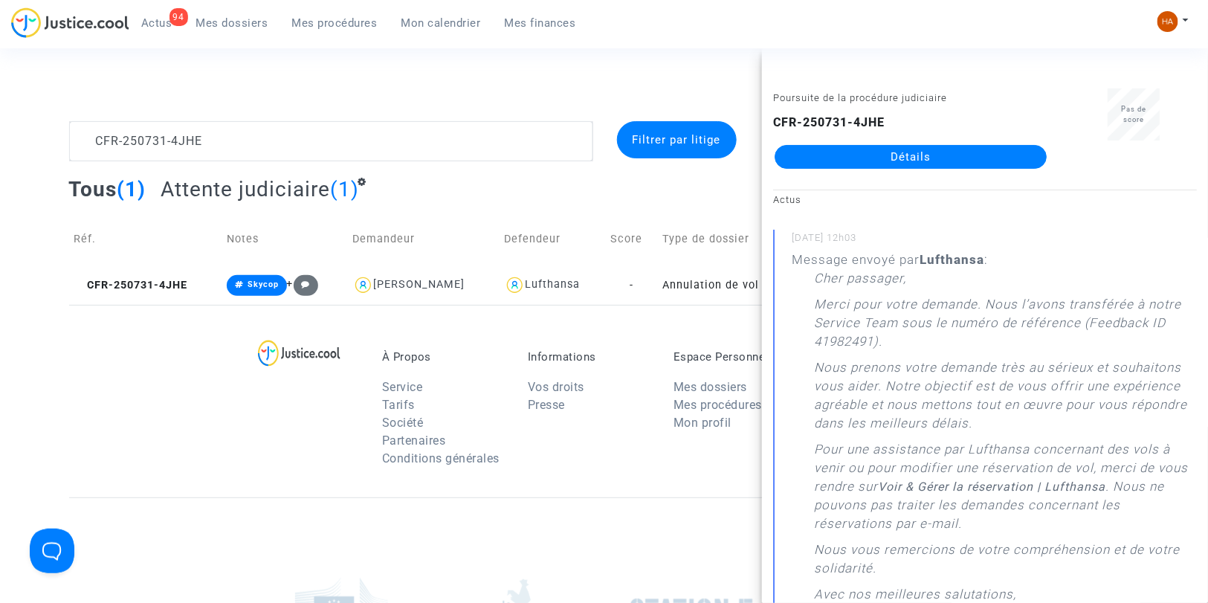
click at [872, 157] on link "Détails" at bounding box center [911, 157] width 272 height 24
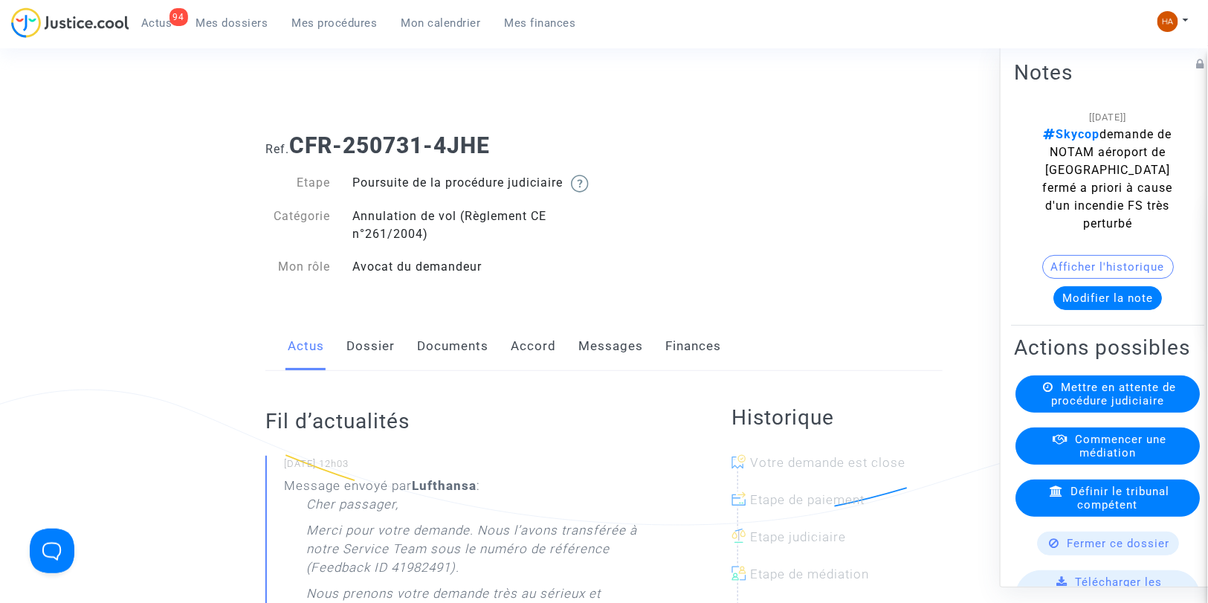
drag, startPoint x: 476, startPoint y: 143, endPoint x: 294, endPoint y: 135, distance: 182.3
click at [294, 135] on h1 "Ref. CFR-250731-4JHE" at bounding box center [603, 145] width 677 height 27
copy b "CFR-250731-4JHE"
click at [360, 359] on link "Dossier" at bounding box center [370, 346] width 48 height 49
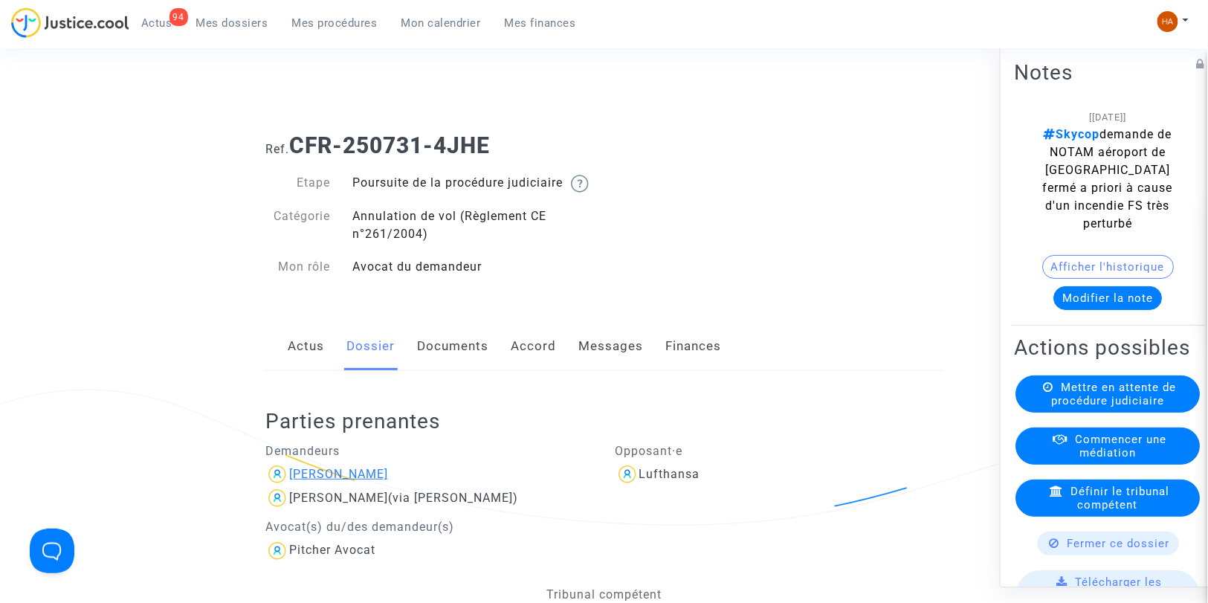
drag, startPoint x: 439, startPoint y: 486, endPoint x: 373, endPoint y: 494, distance: 65.8
click at [373, 486] on div "Joy Elizabeth Graham" at bounding box center [429, 474] width 328 height 24
copy div "Graham"
click at [429, 361] on link "Documents" at bounding box center [452, 346] width 71 height 49
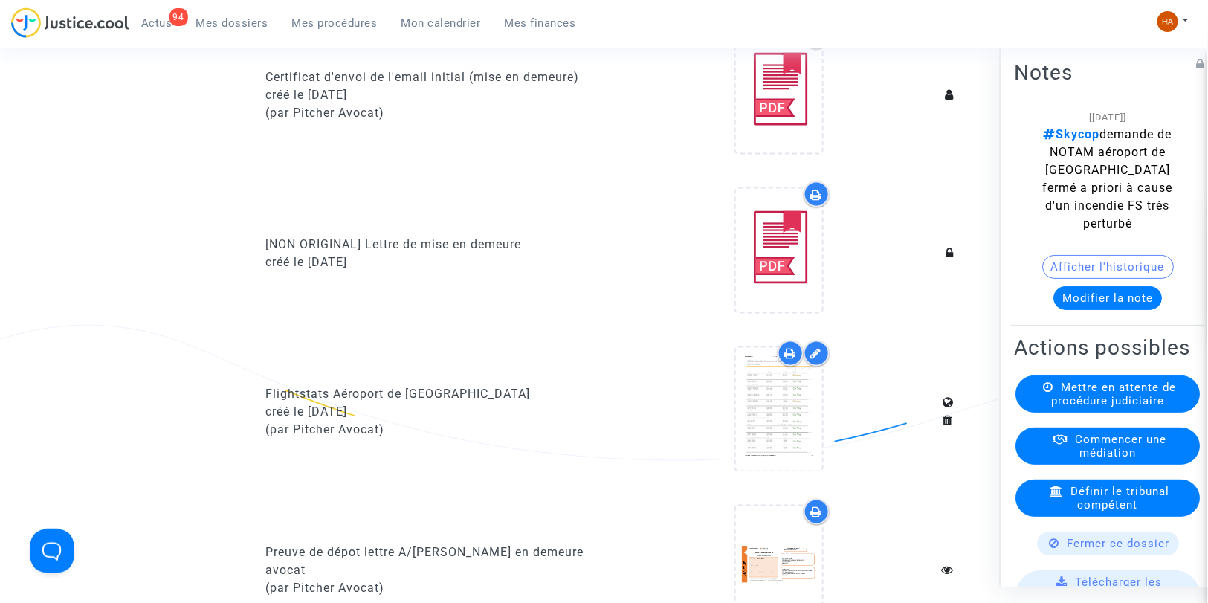
scroll to position [743, 0]
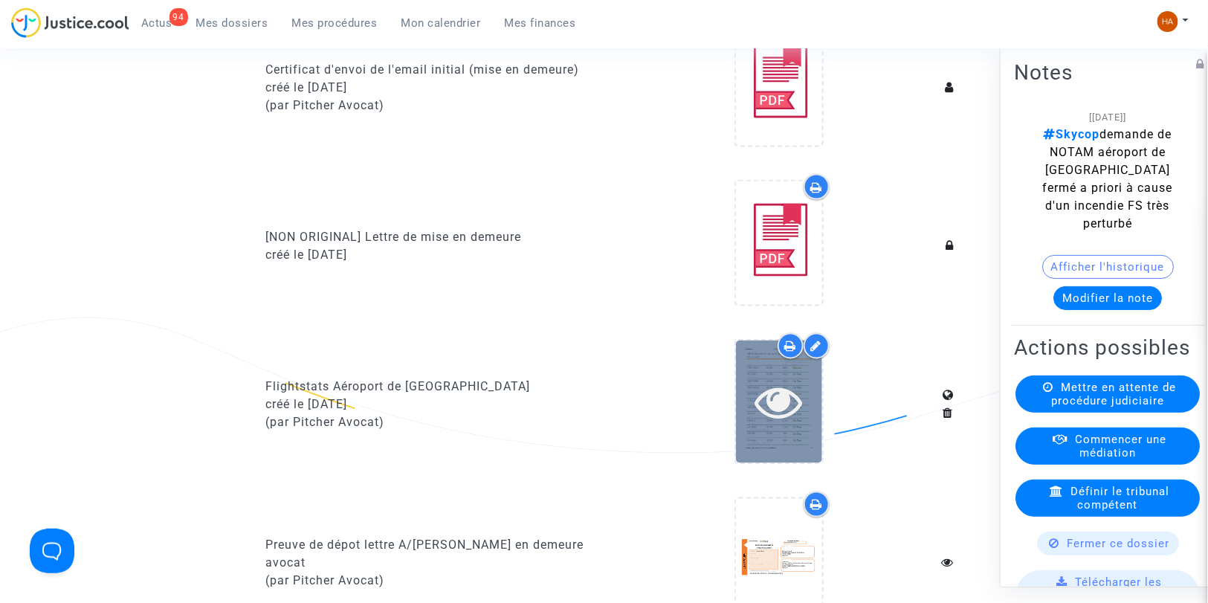
click at [781, 426] on icon at bounding box center [778, 402] width 48 height 48
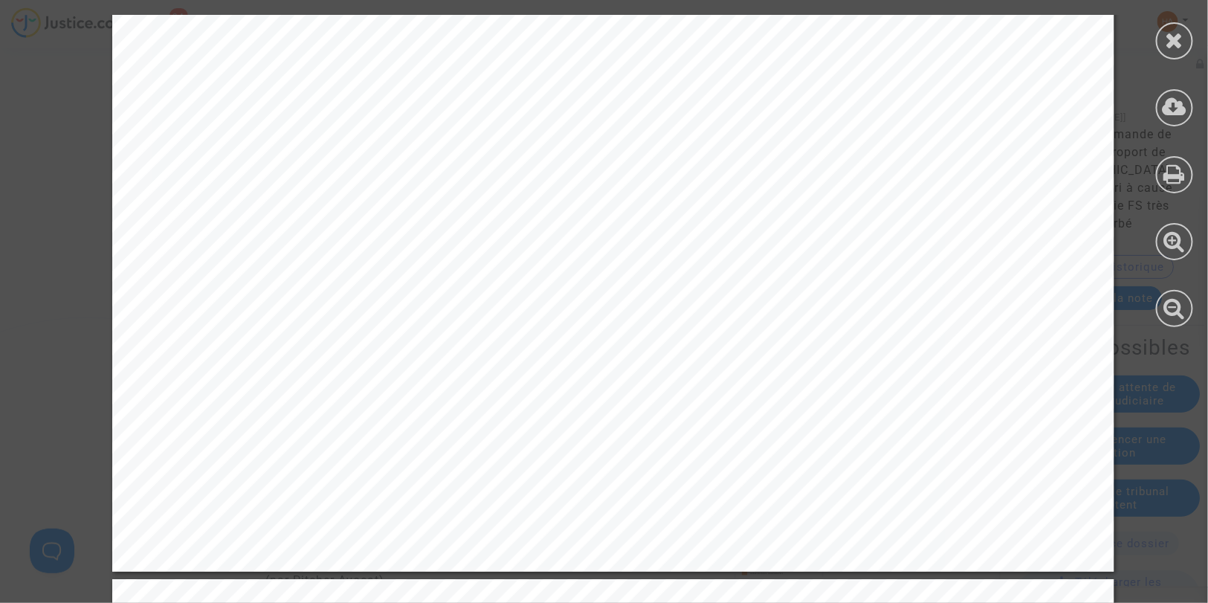
scroll to position [14040, 0]
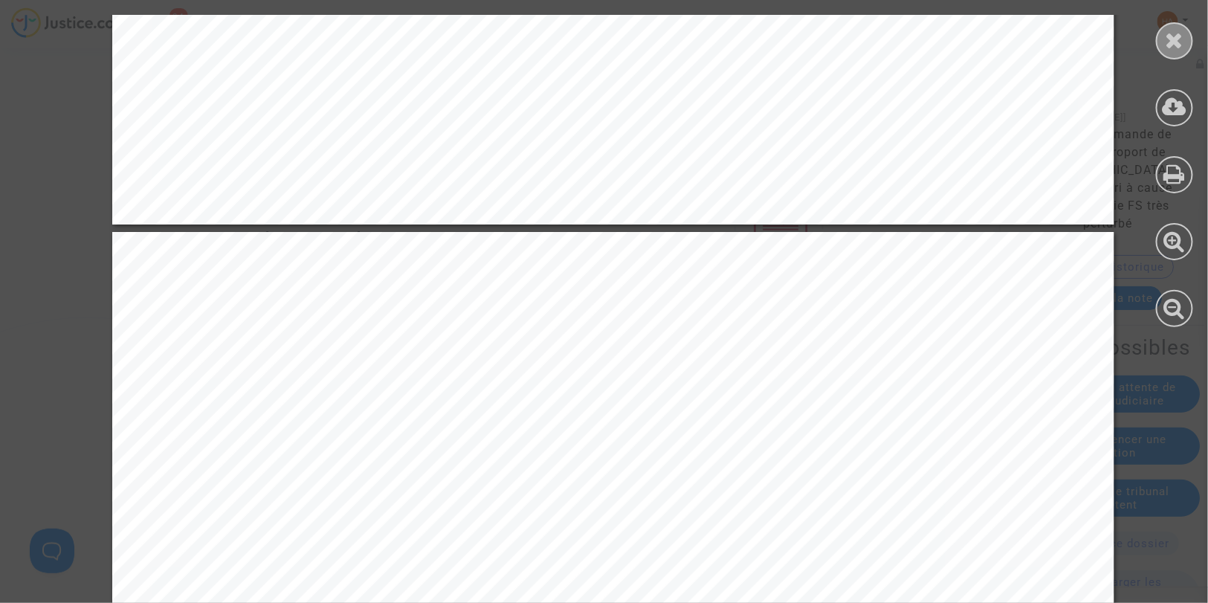
click at [1186, 42] on div at bounding box center [1174, 40] width 37 height 37
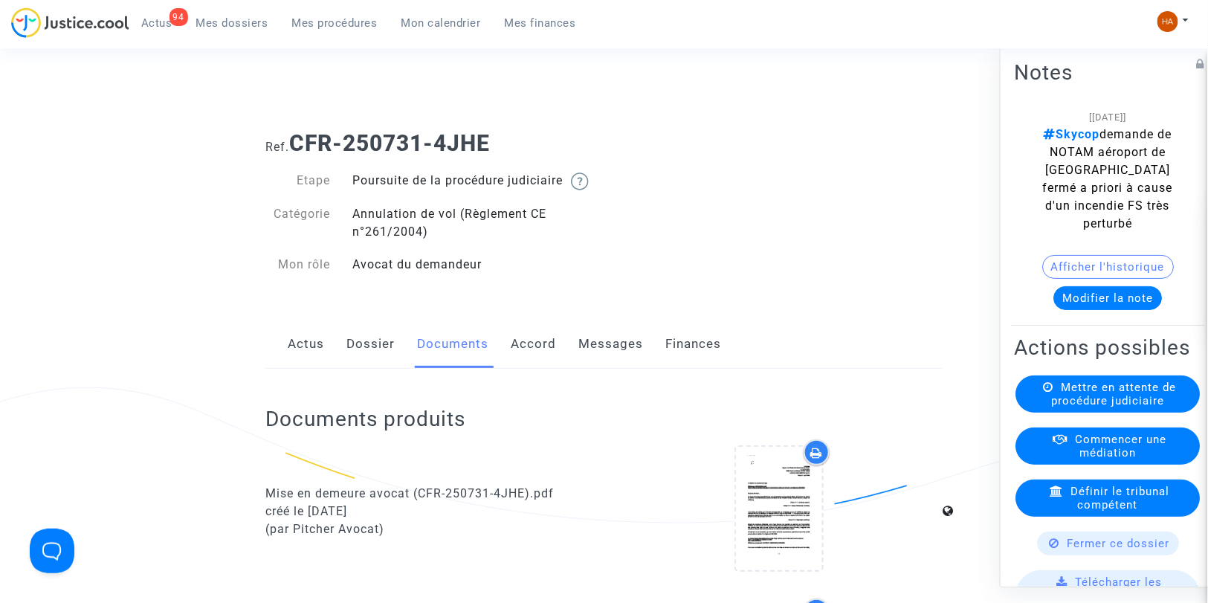
scroll to position [0, 0]
click at [612, 366] on link "Messages" at bounding box center [610, 346] width 65 height 49
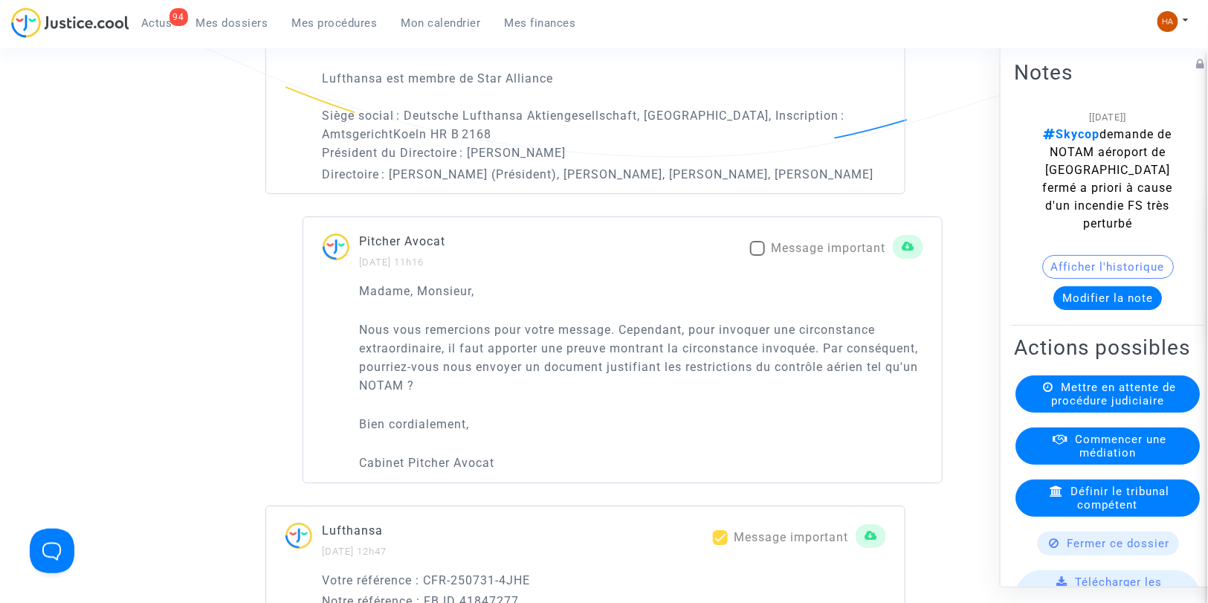
scroll to position [1734, 0]
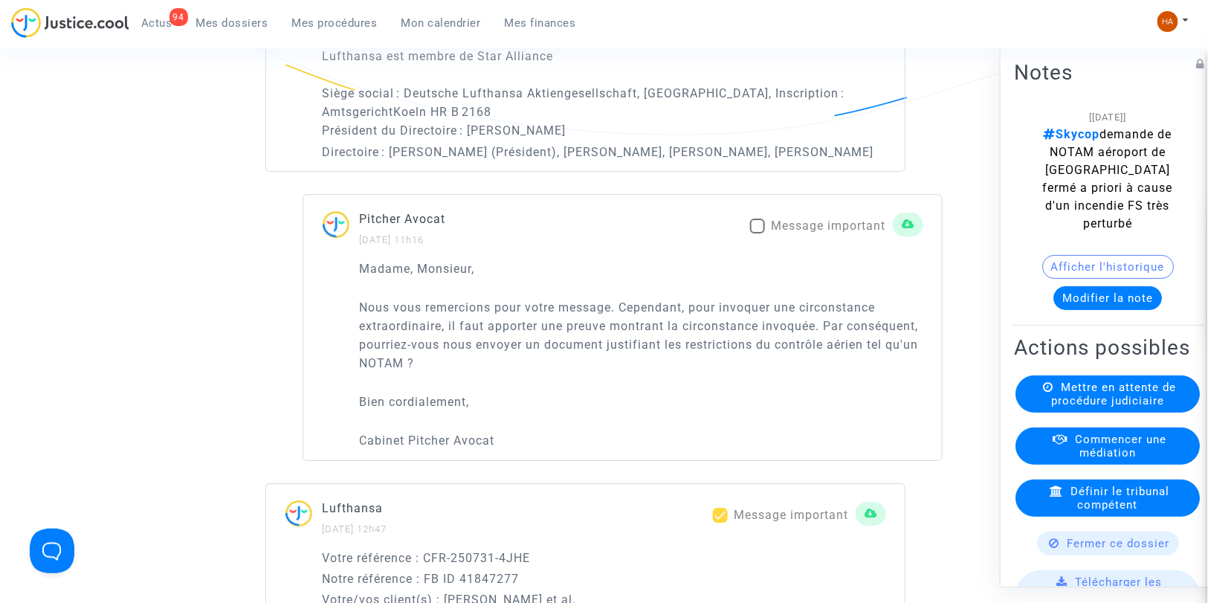
click at [759, 233] on span at bounding box center [757, 226] width 15 height 15
click at [757, 234] on input "Message important" at bounding box center [757, 233] width 1 height 1
checkbox input "true"
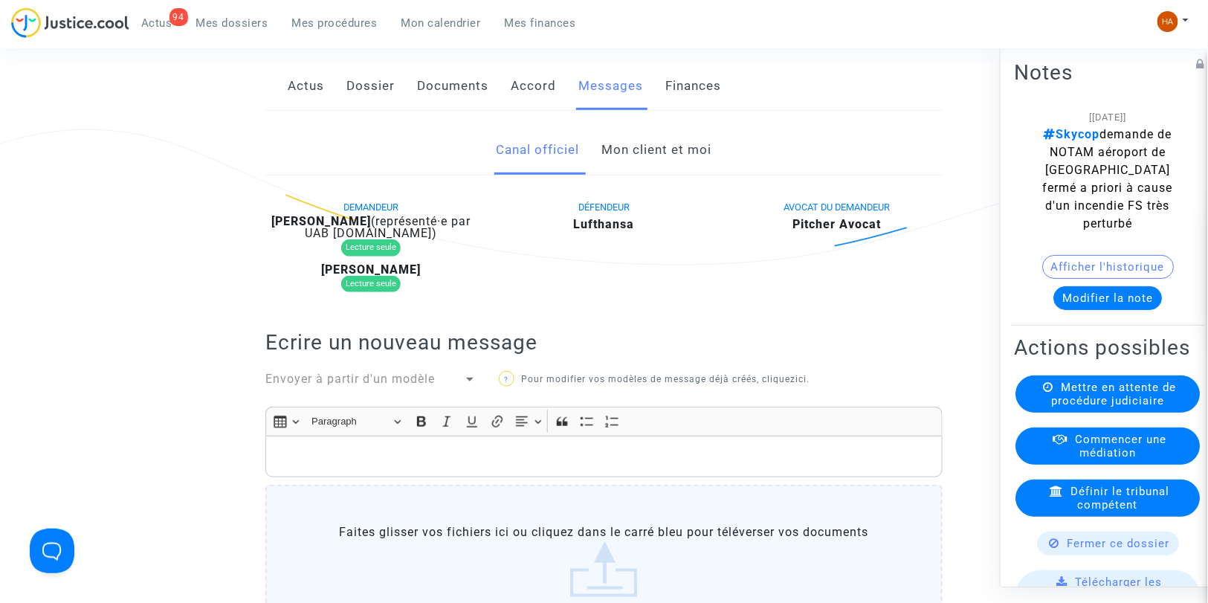
scroll to position [165, 0]
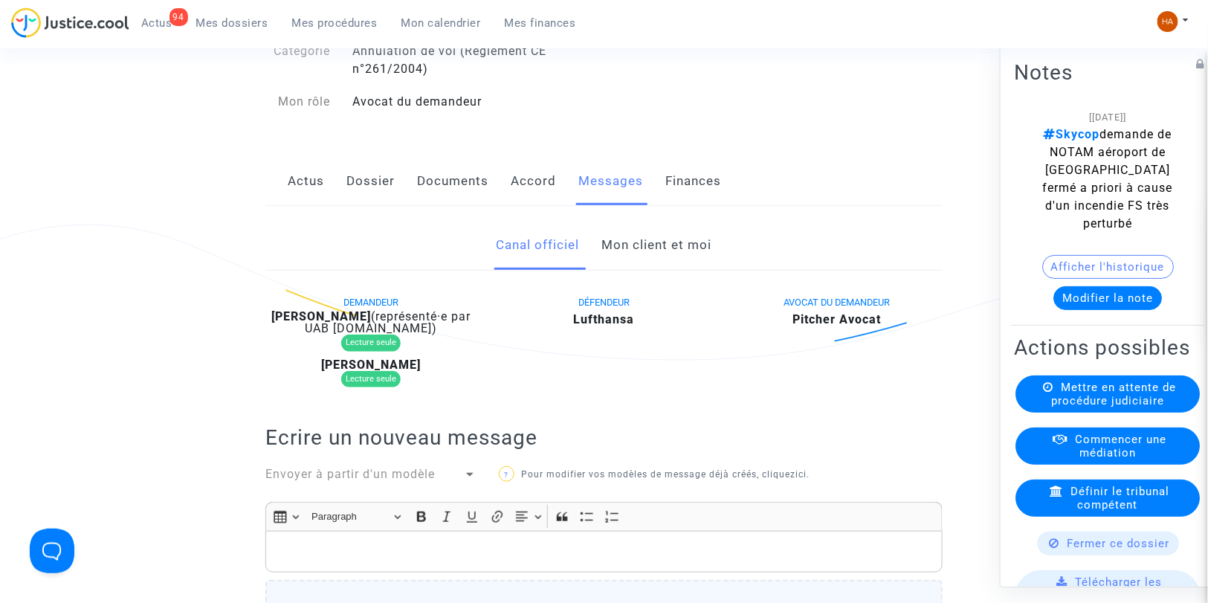
click at [667, 251] on link "Mon client et moi" at bounding box center [657, 245] width 110 height 49
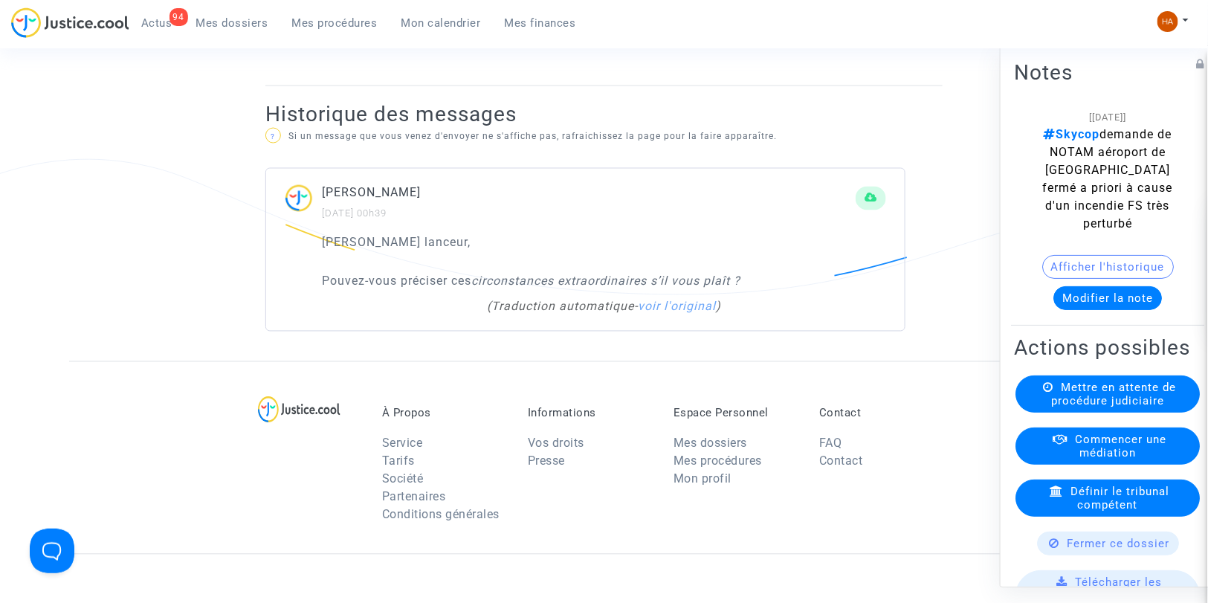
scroll to position [908, 0]
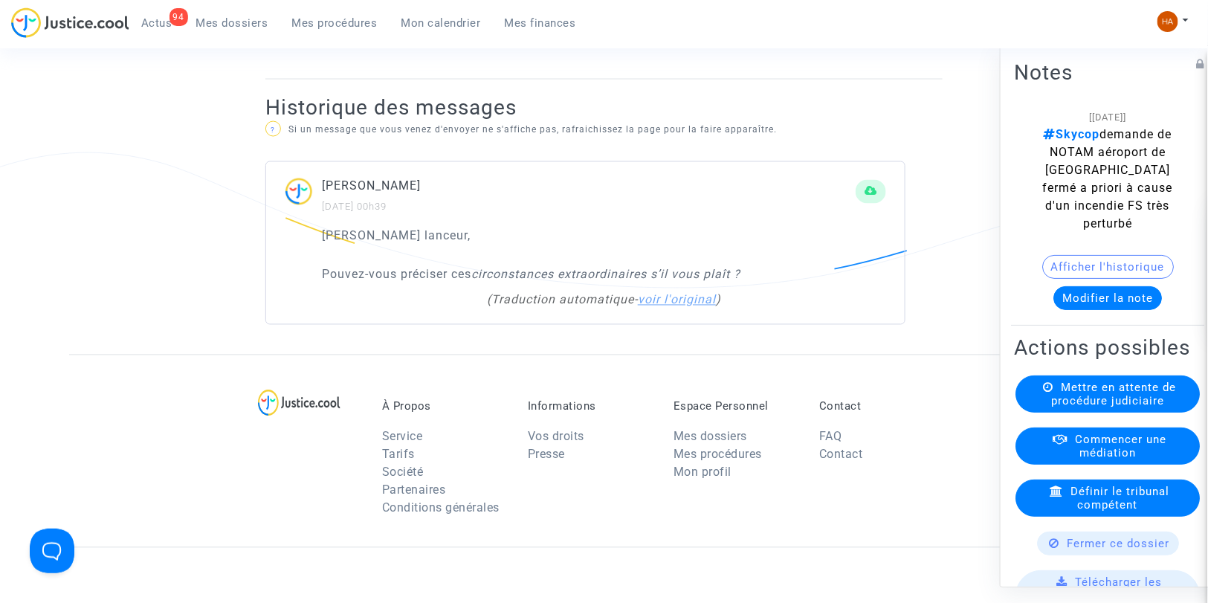
click at [702, 307] on link "voir l'original" at bounding box center [677, 300] width 78 height 14
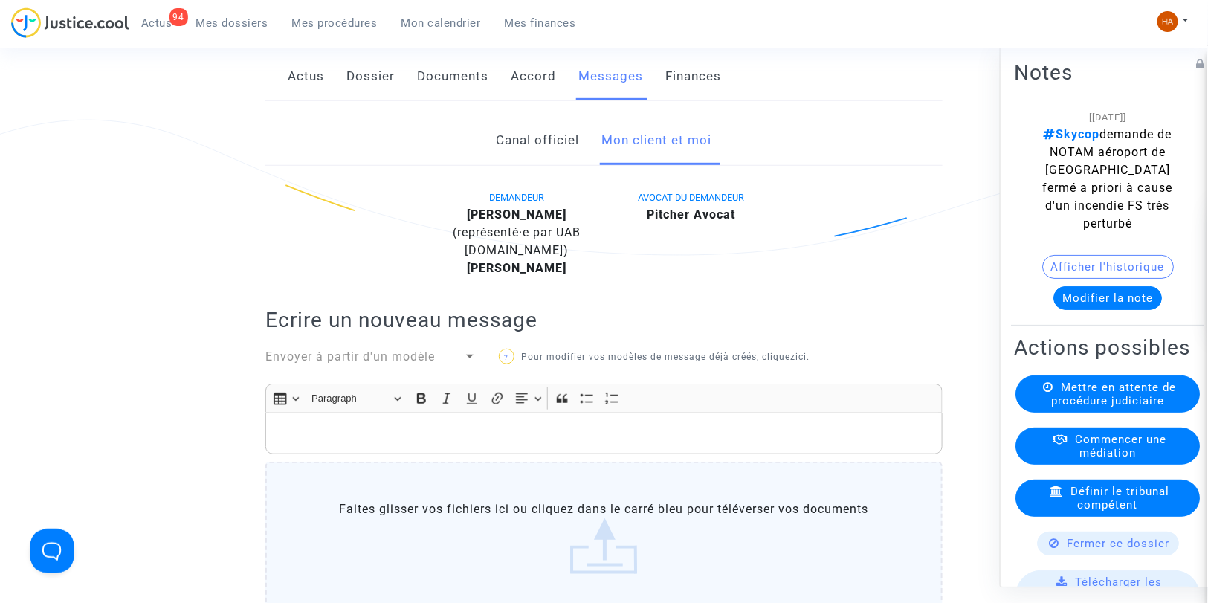
scroll to position [248, 0]
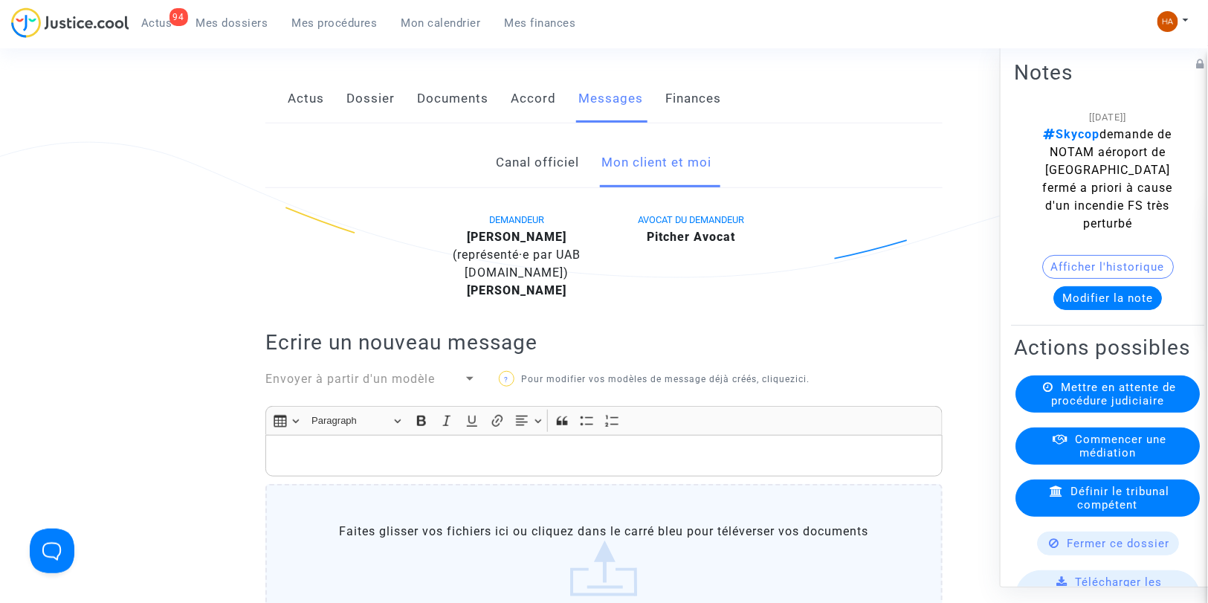
click at [529, 181] on link "Canal officiel" at bounding box center [538, 162] width 83 height 49
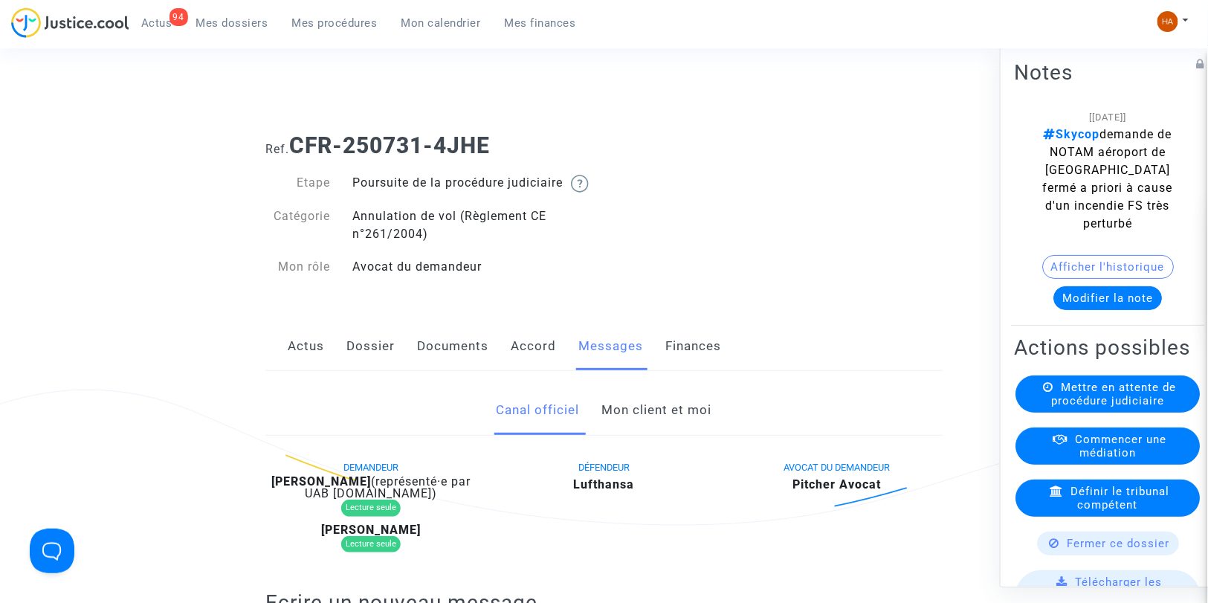
click at [449, 370] on link "Documents" at bounding box center [452, 346] width 71 height 49
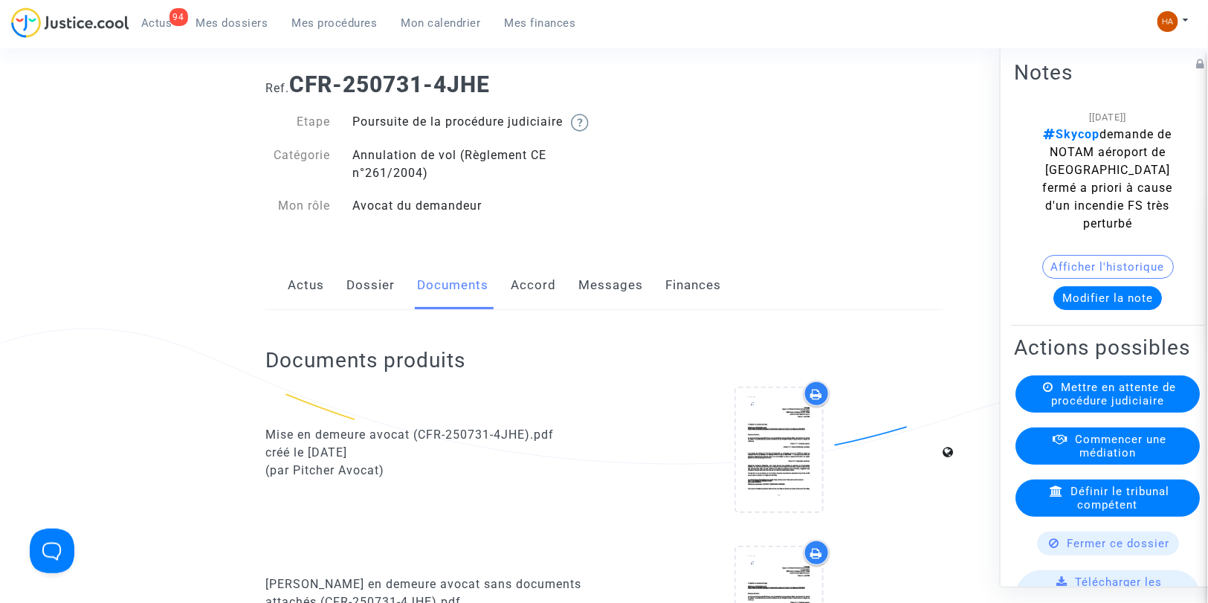
scroll to position [62, 0]
click at [346, 298] on link "Dossier" at bounding box center [370, 284] width 48 height 49
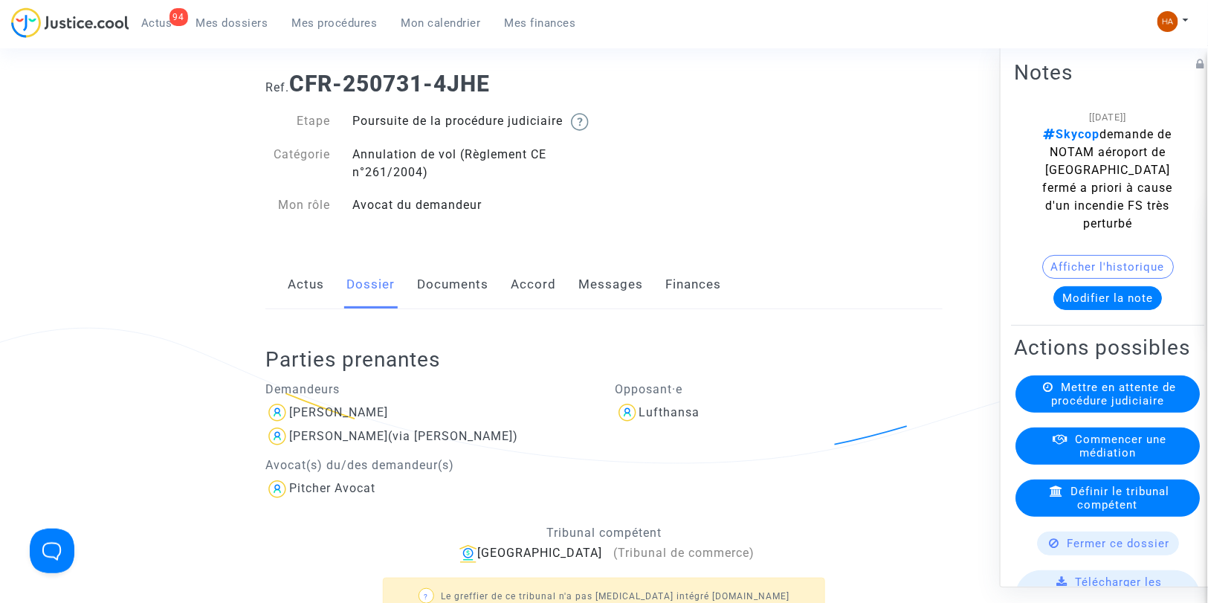
click at [437, 306] on link "Documents" at bounding box center [452, 284] width 71 height 49
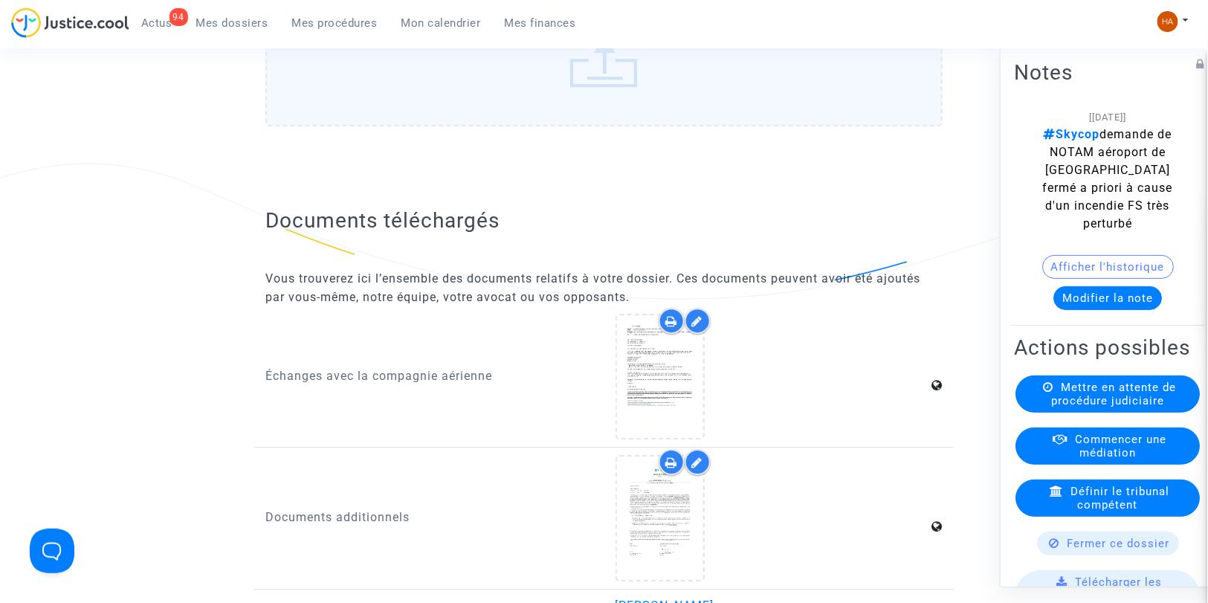
scroll to position [1571, 0]
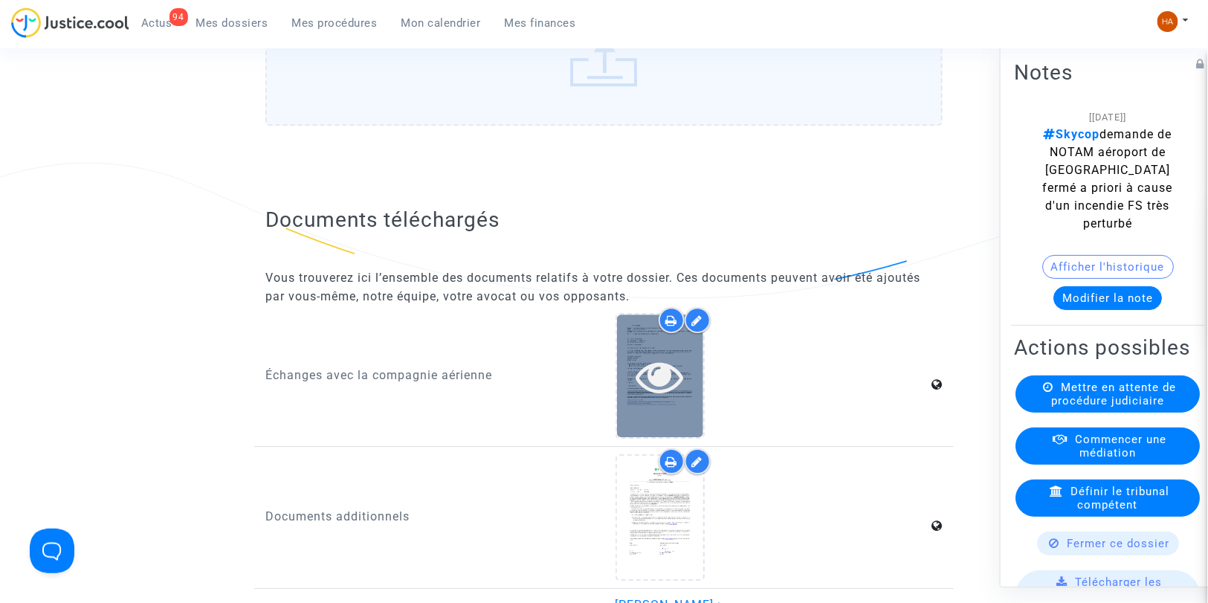
click at [670, 400] on icon at bounding box center [660, 376] width 48 height 48
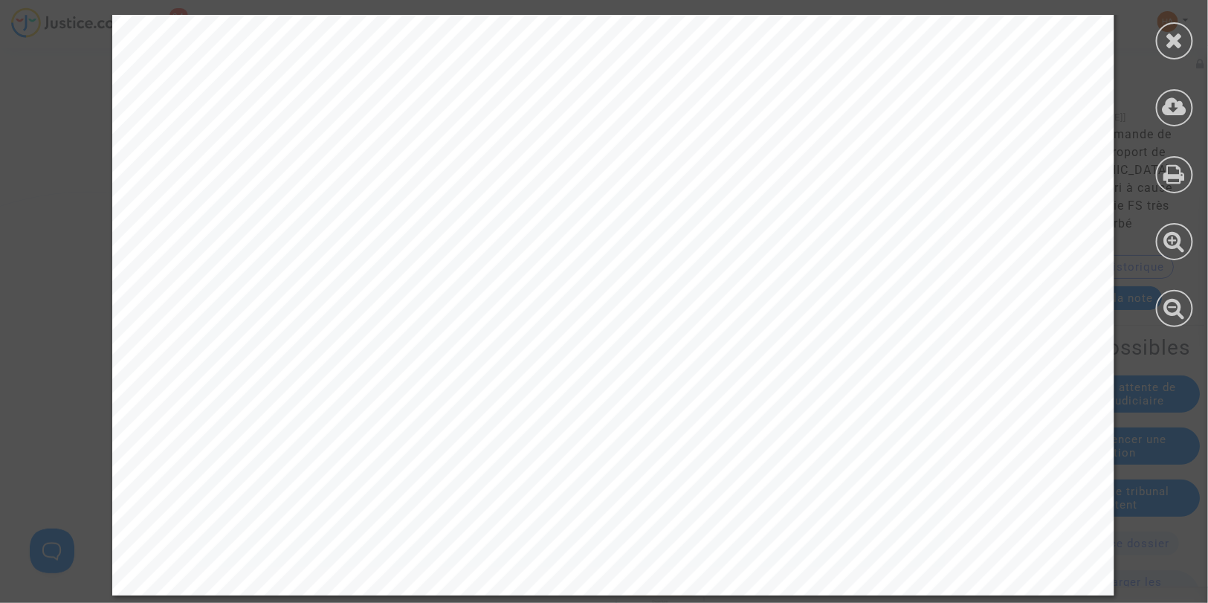
scroll to position [2347, 0]
click at [1172, 39] on icon at bounding box center [1175, 40] width 19 height 22
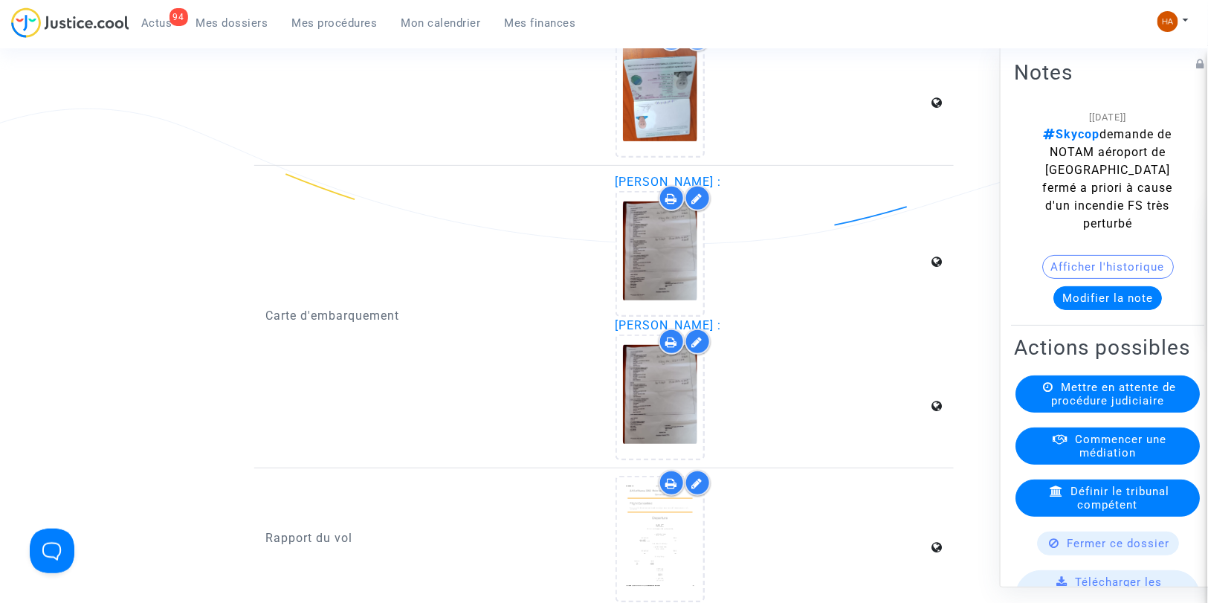
scroll to position [2295, 0]
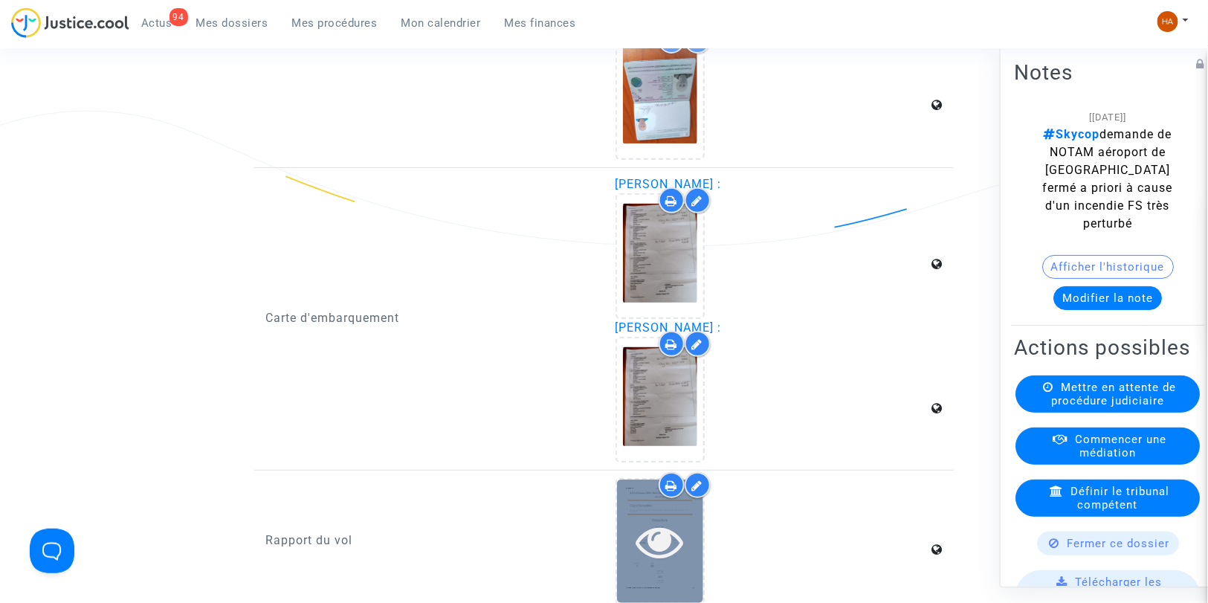
click at [644, 524] on icon at bounding box center [660, 541] width 48 height 48
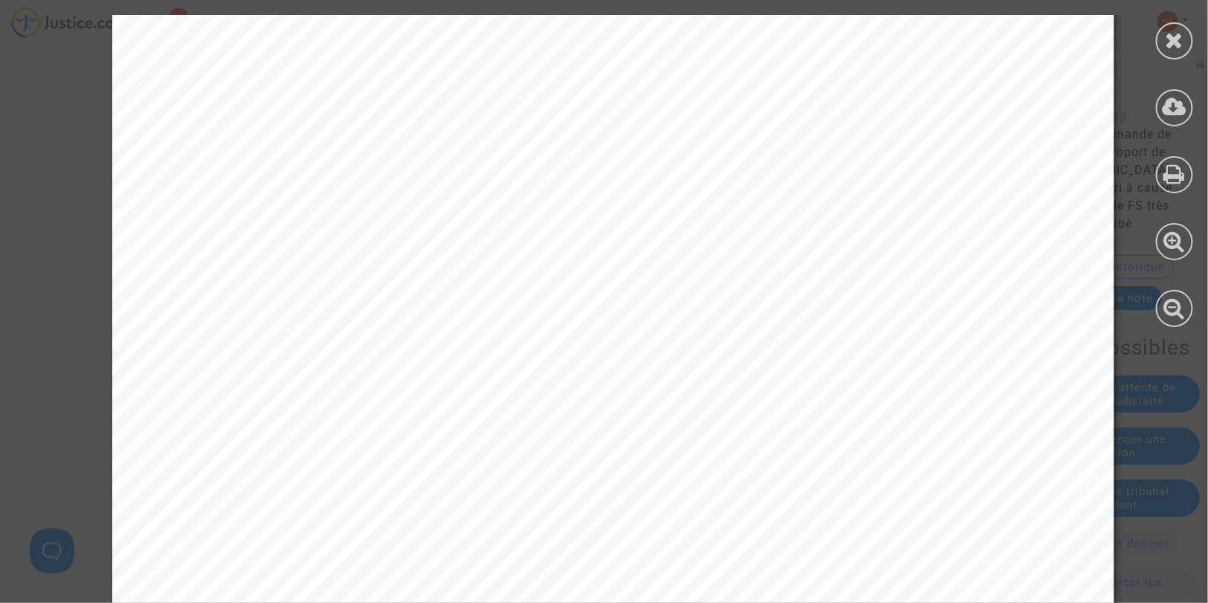
scroll to position [378, 0]
click at [1166, 45] on icon at bounding box center [1175, 40] width 19 height 22
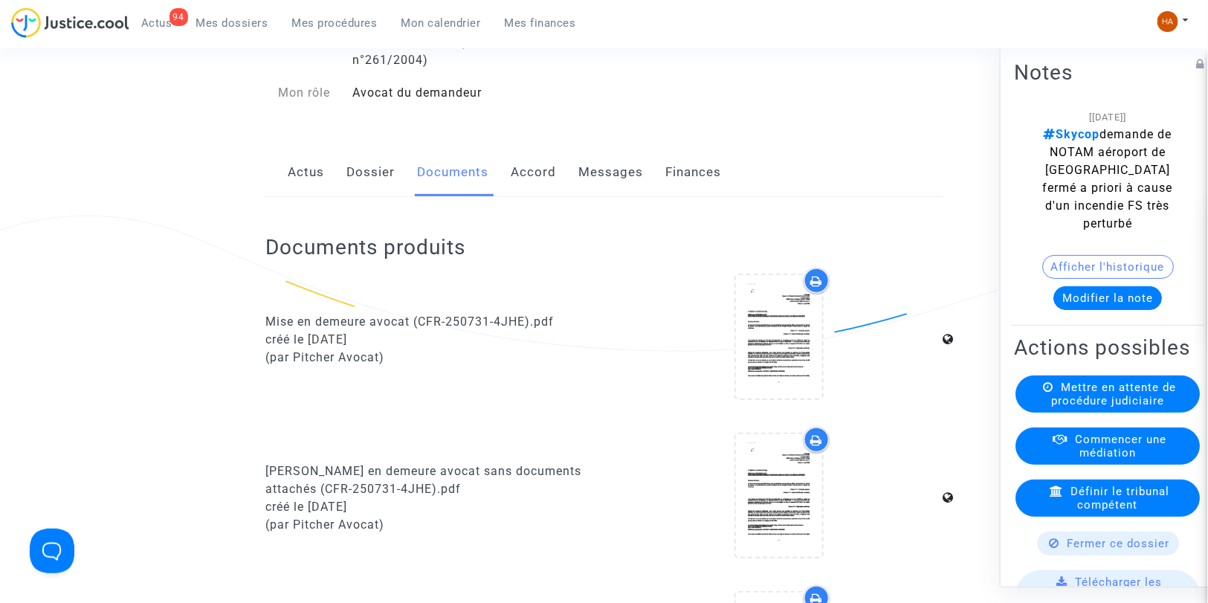
scroll to position [0, 0]
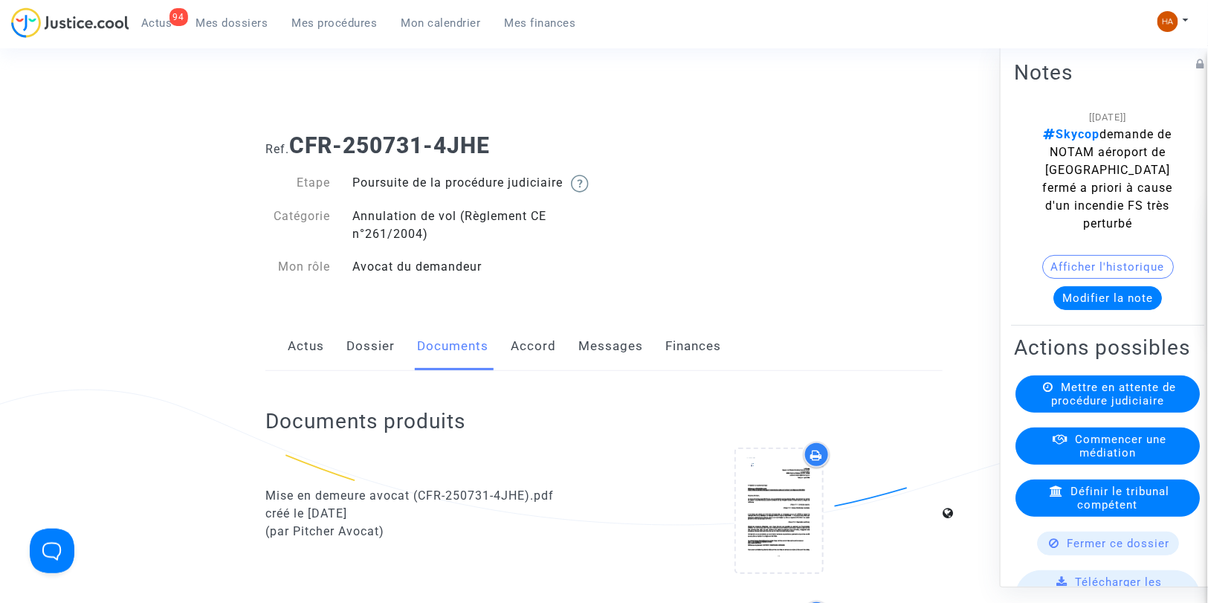
click at [607, 363] on link "Messages" at bounding box center [610, 346] width 65 height 49
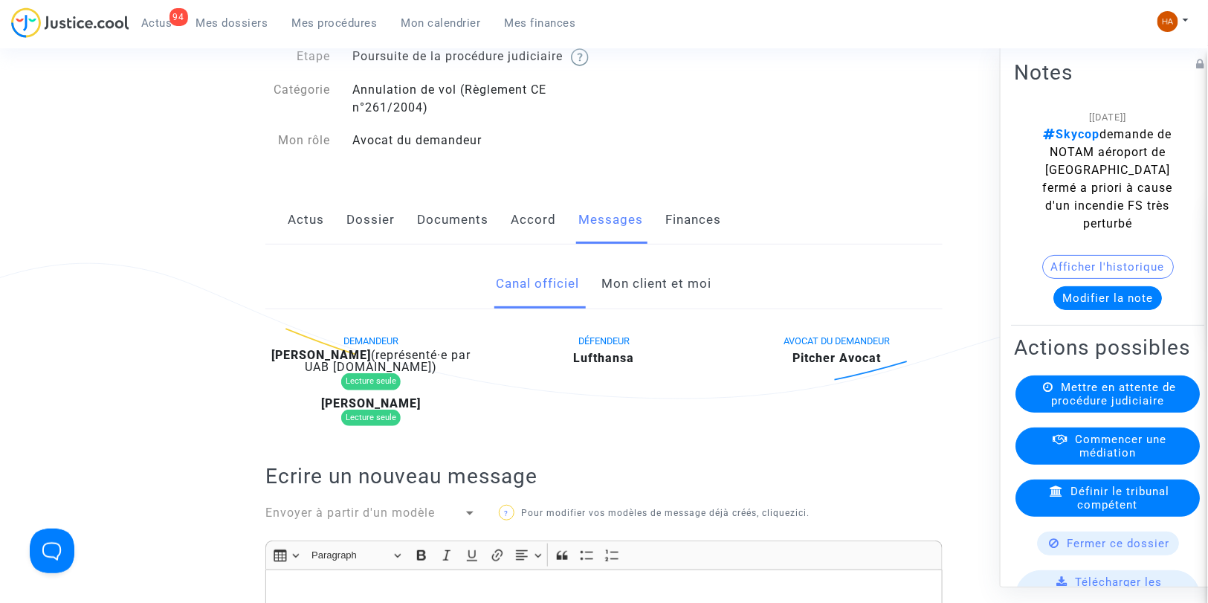
scroll to position [125, 0]
click at [655, 300] on link "Mon client et moi" at bounding box center [657, 285] width 110 height 49
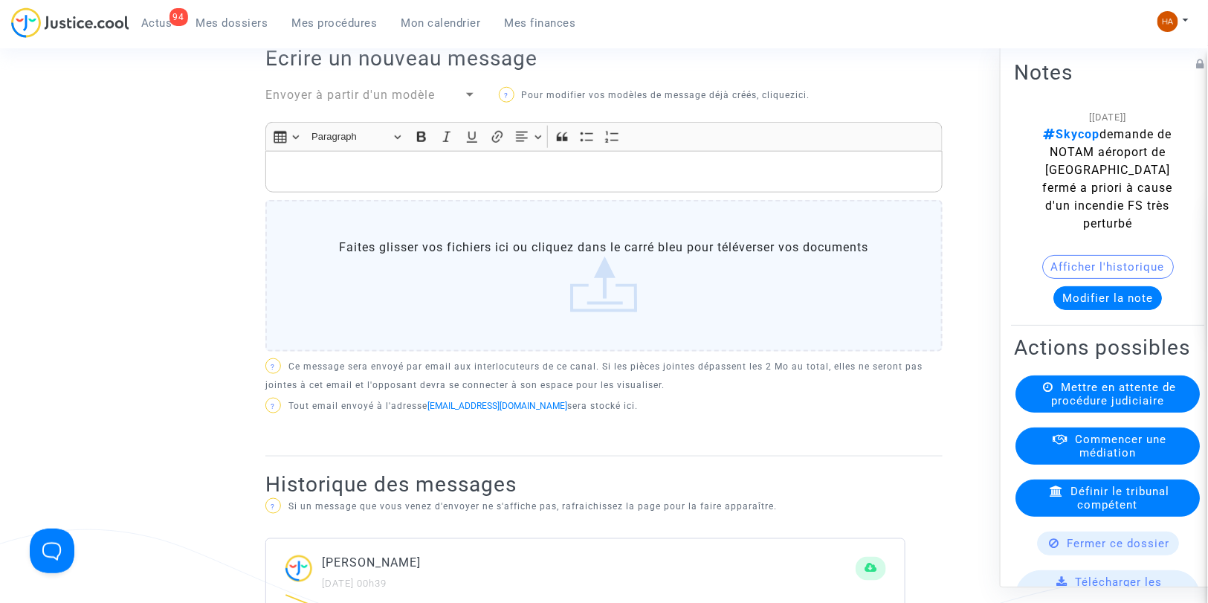
scroll to position [532, 0]
click at [301, 181] on p "Rich Text Editor, main" at bounding box center [605, 171] width 662 height 19
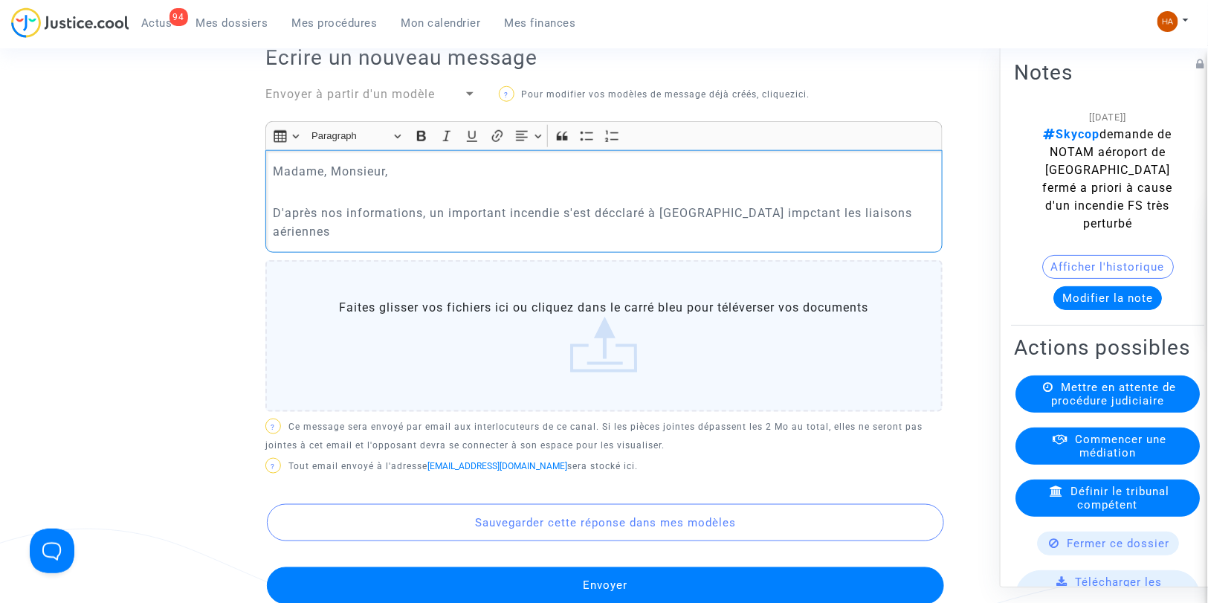
click at [614, 234] on p "D'après nos informations, un important incendie s'est décclaré à Marseille impc…" at bounding box center [605, 222] width 662 height 37
click at [734, 228] on p "D'après nos informations, un important incendie s'est déclaré à Marseille impct…" at bounding box center [605, 222] width 662 height 37
click at [905, 228] on p "D'après nos informations, un important incendie s'est déclaré à Marseille impac…" at bounding box center [605, 222] width 662 height 37
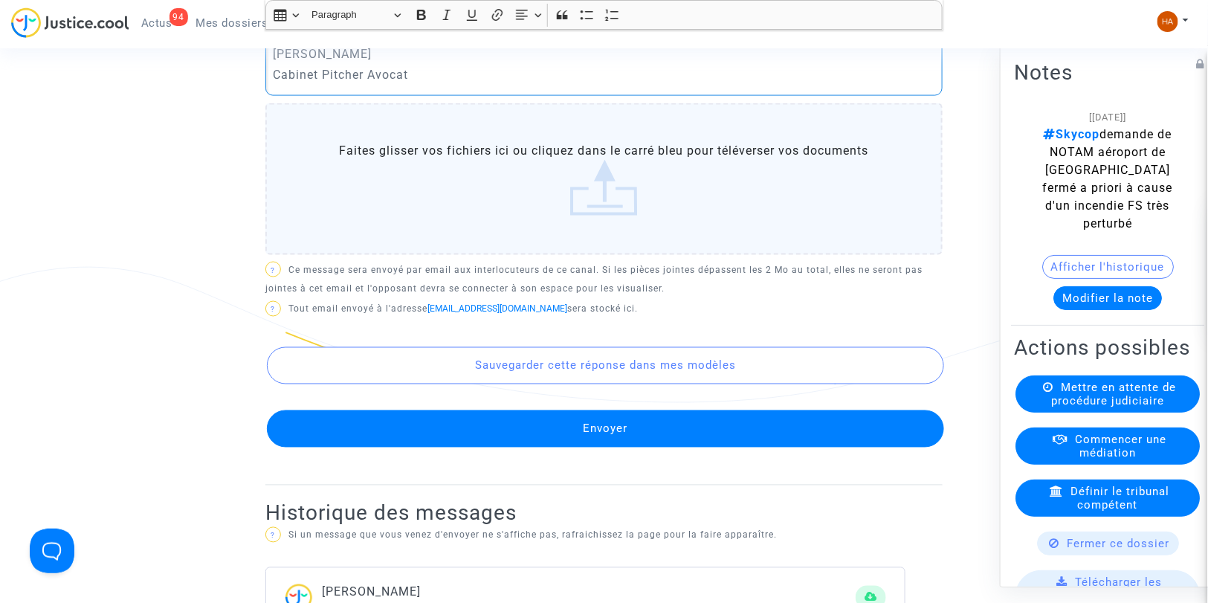
scroll to position [795, 0]
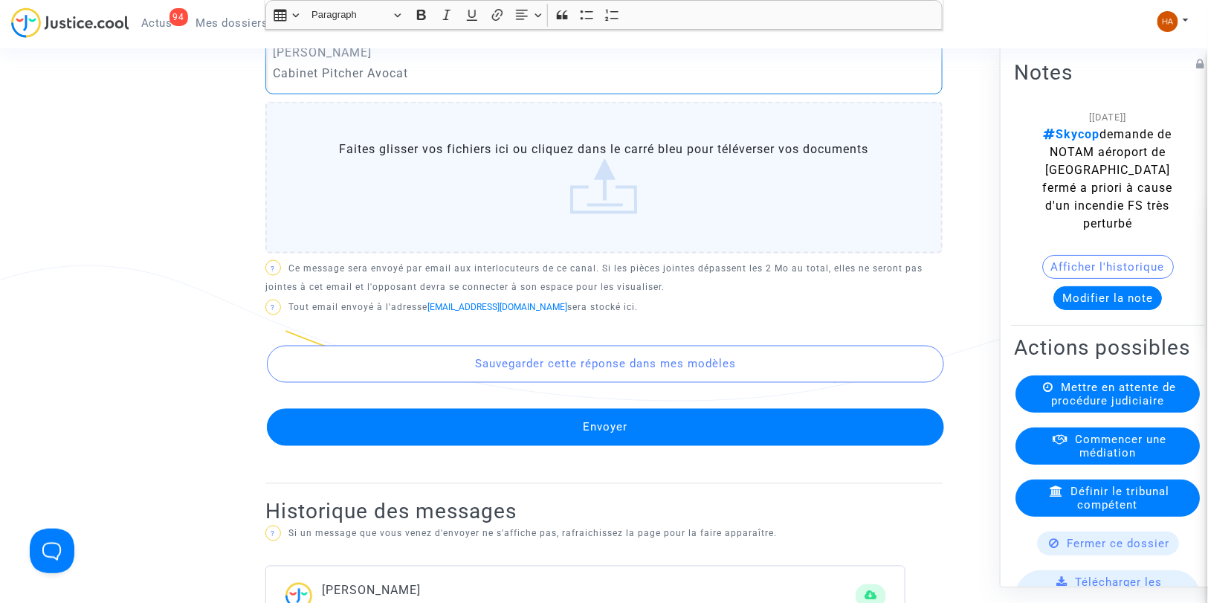
click at [636, 446] on button "Envoyer" at bounding box center [605, 427] width 677 height 37
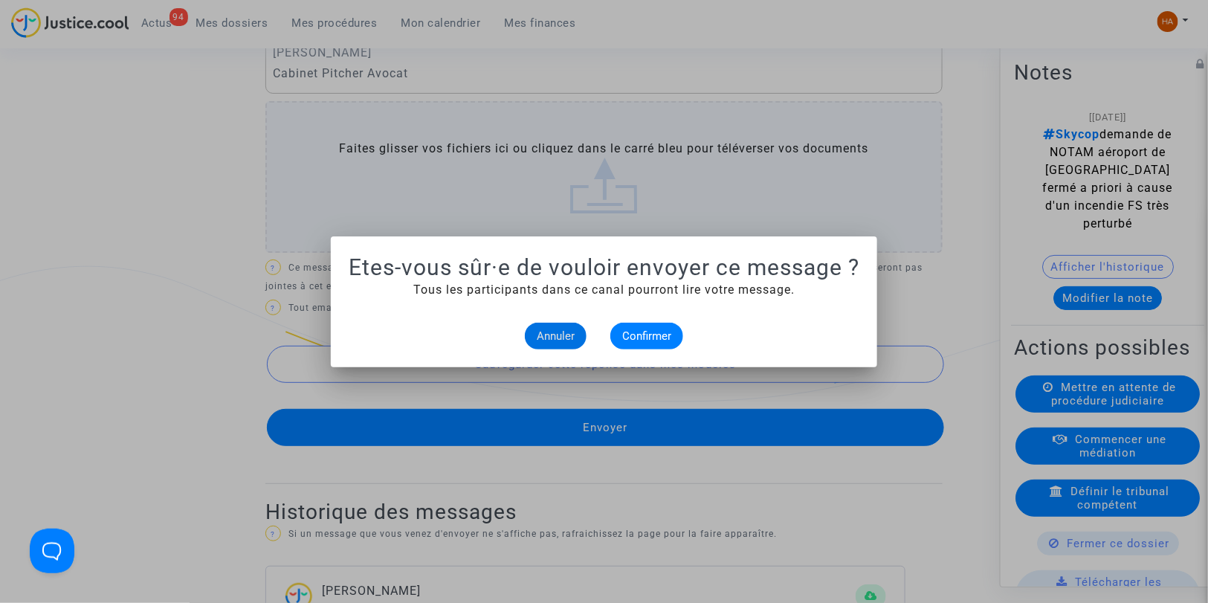
click at [534, 335] on button "Annuler" at bounding box center [556, 336] width 62 height 27
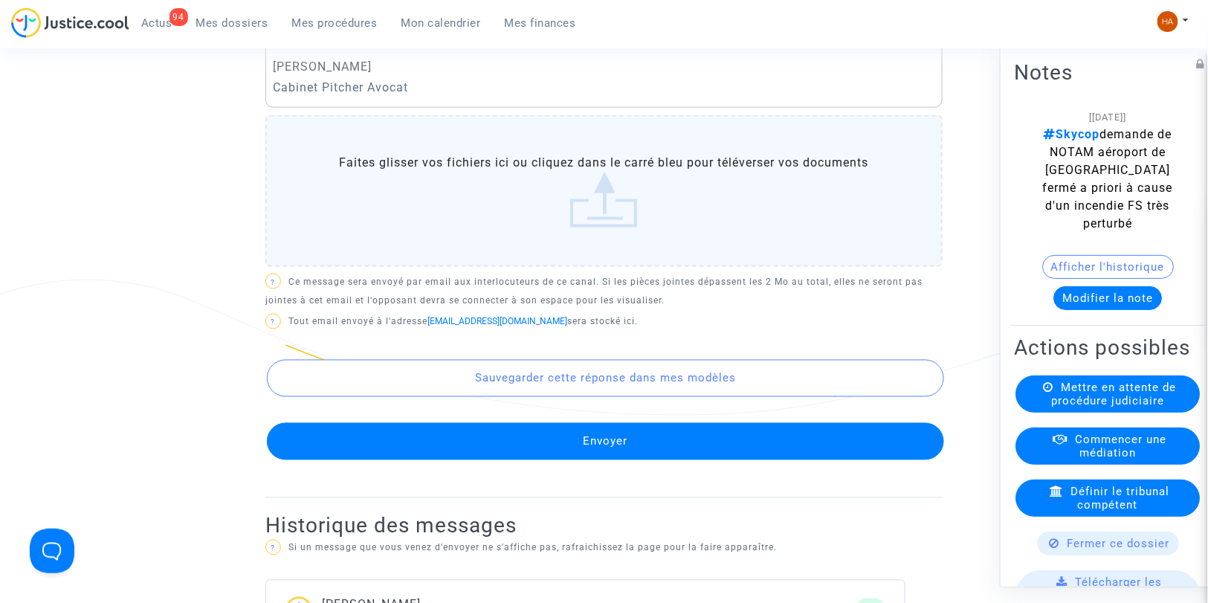
scroll to position [902, 0]
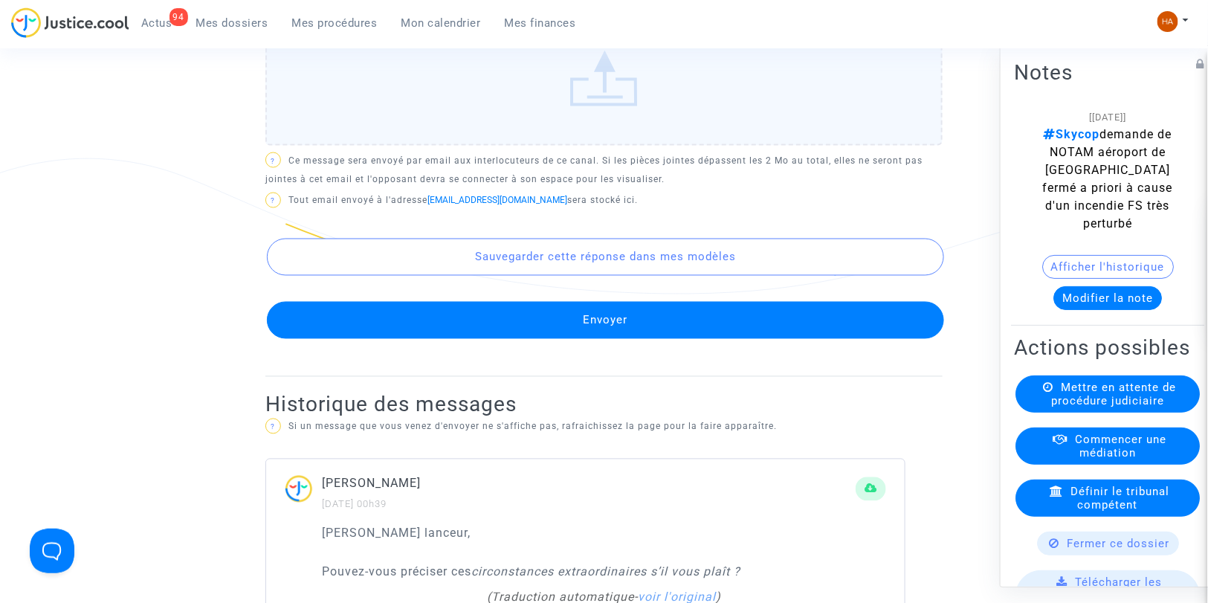
click at [597, 333] on button "Envoyer" at bounding box center [605, 320] width 677 height 37
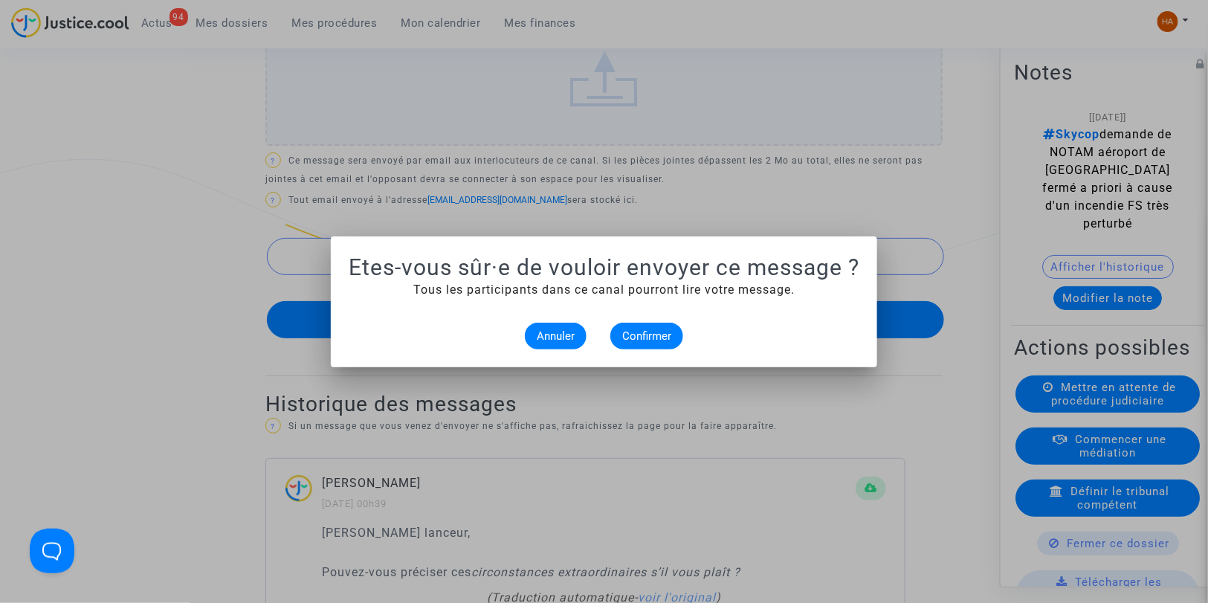
scroll to position [0, 0]
click at [652, 337] on span "Confirmer" at bounding box center [646, 335] width 49 height 13
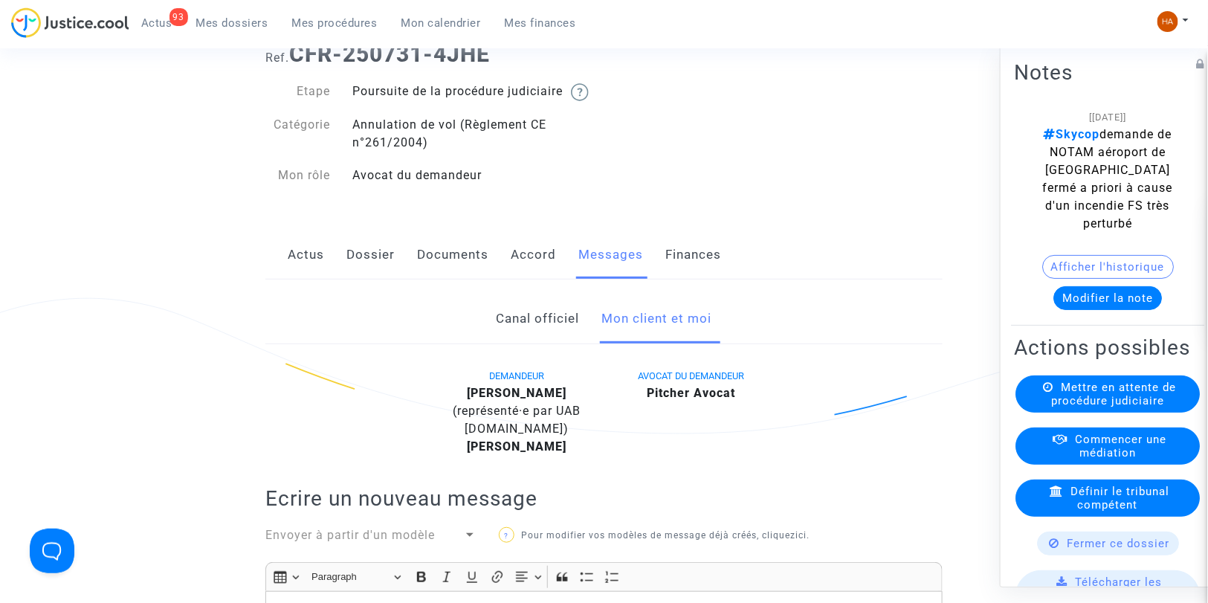
scroll to position [248, 0]
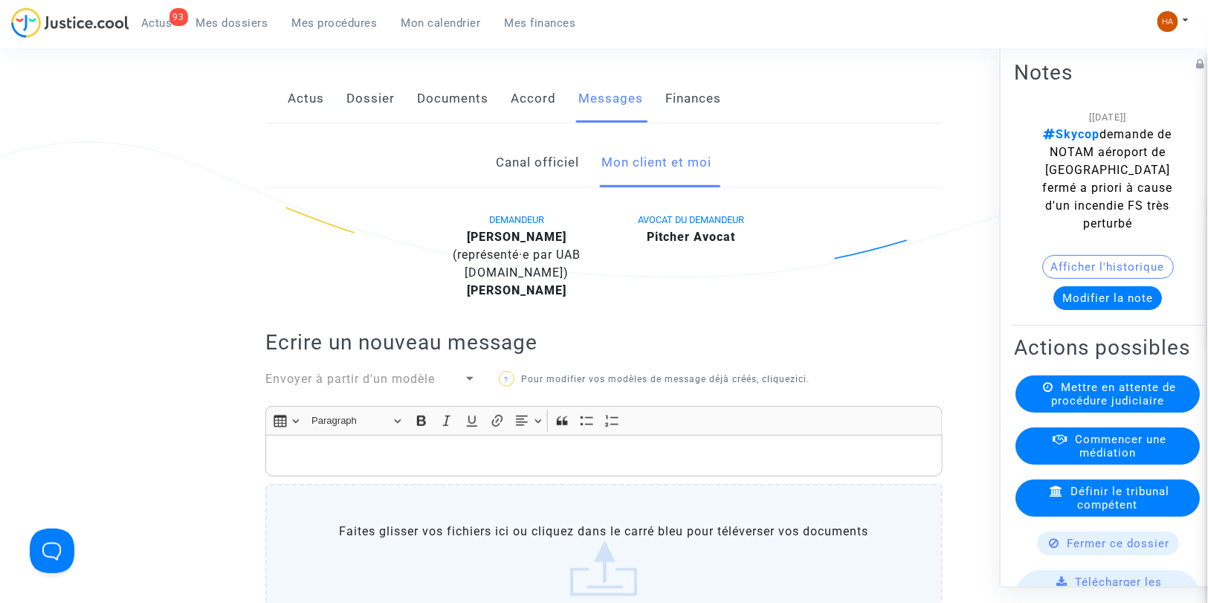
click at [497, 176] on link "Canal officiel" at bounding box center [538, 162] width 83 height 49
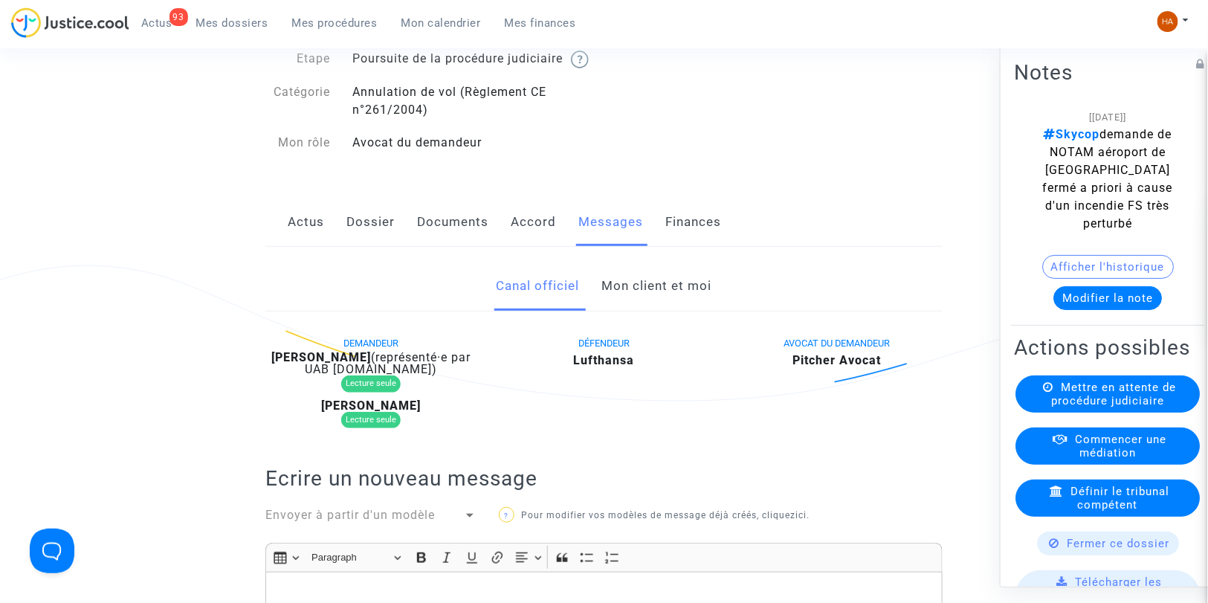
scroll to position [83, 0]
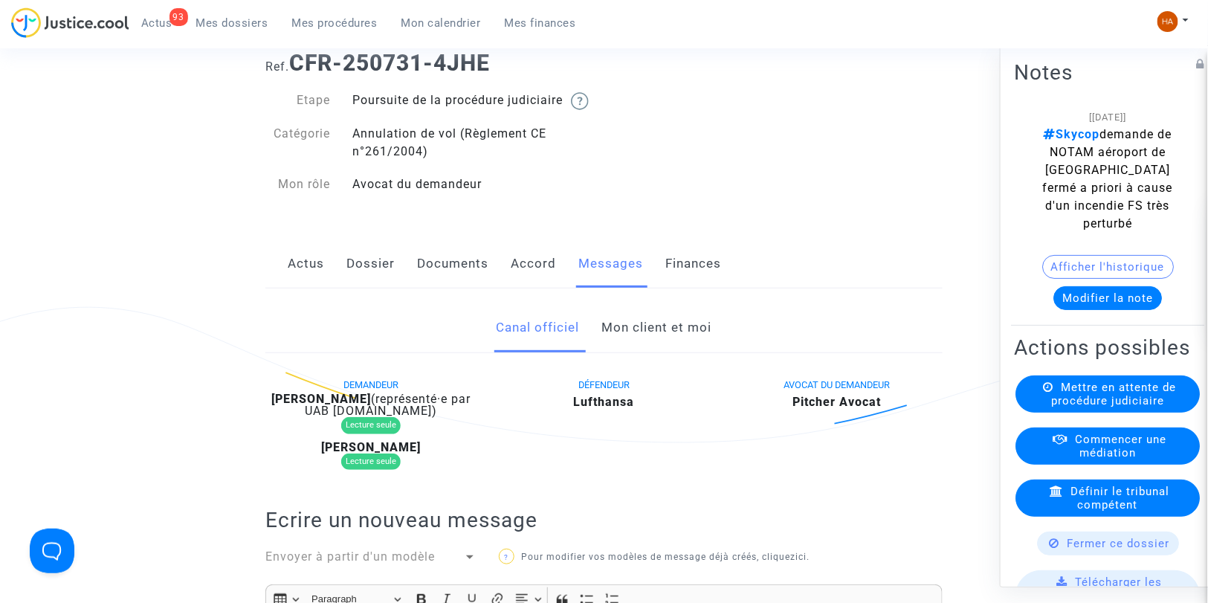
click at [377, 282] on link "Dossier" at bounding box center [370, 263] width 48 height 49
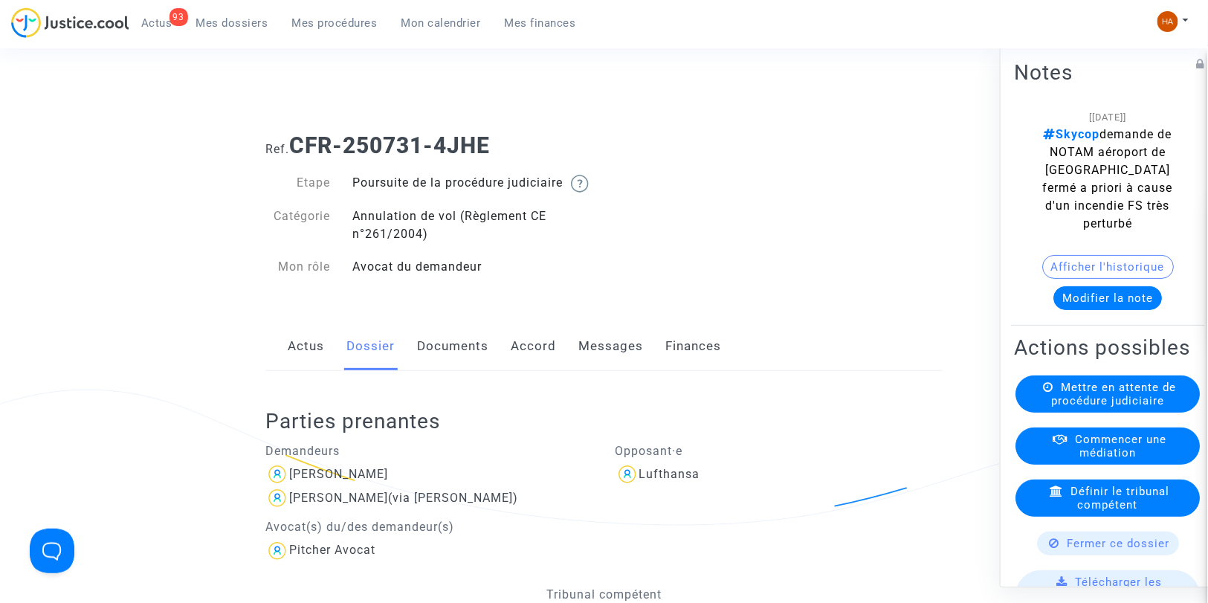
click at [247, 30] on link "Mes dossiers" at bounding box center [232, 23] width 96 height 22
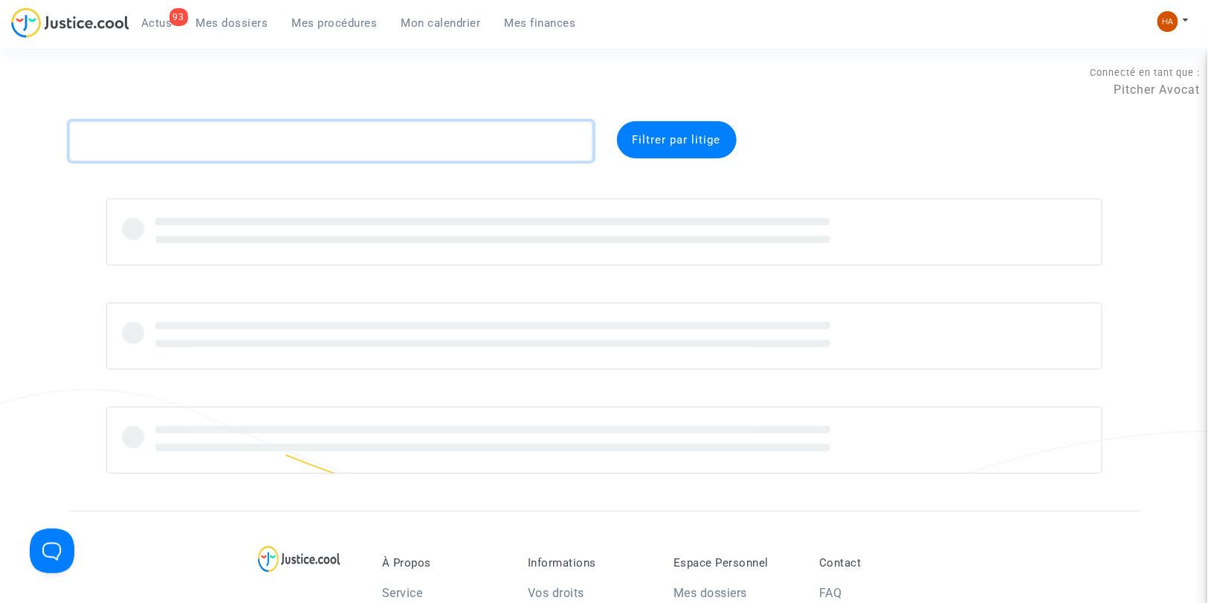
click at [138, 135] on textarea at bounding box center [331, 141] width 524 height 40
paste textarea "CFR-250731-H7CG"
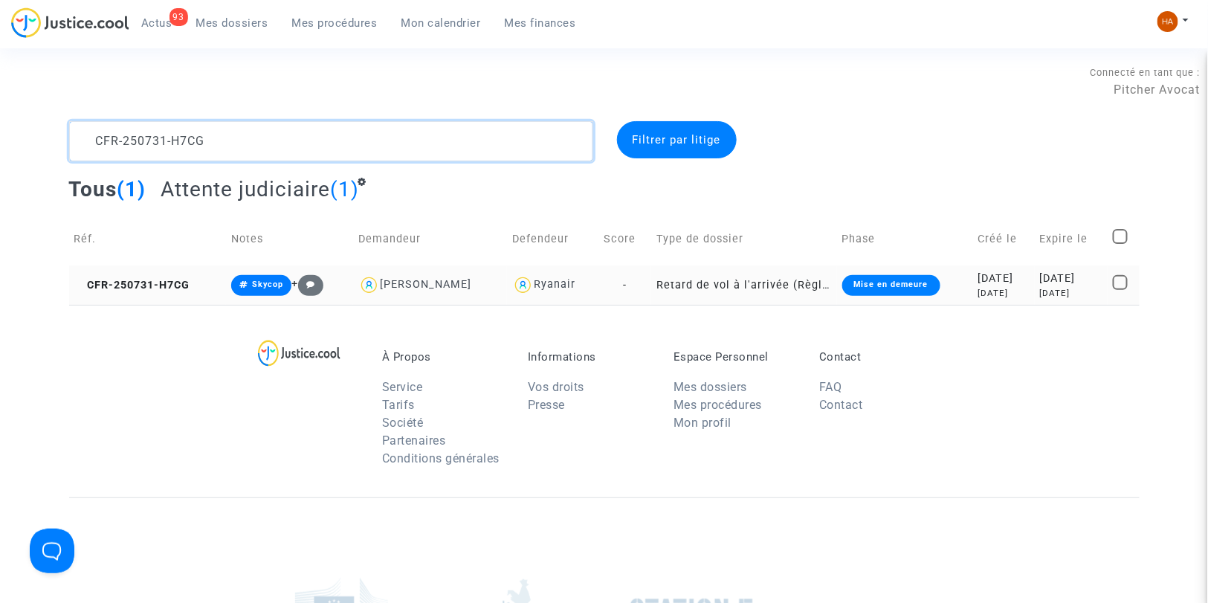
type textarea "CFR-250731-H7CG"
click at [608, 292] on td "-" at bounding box center [624, 284] width 53 height 39
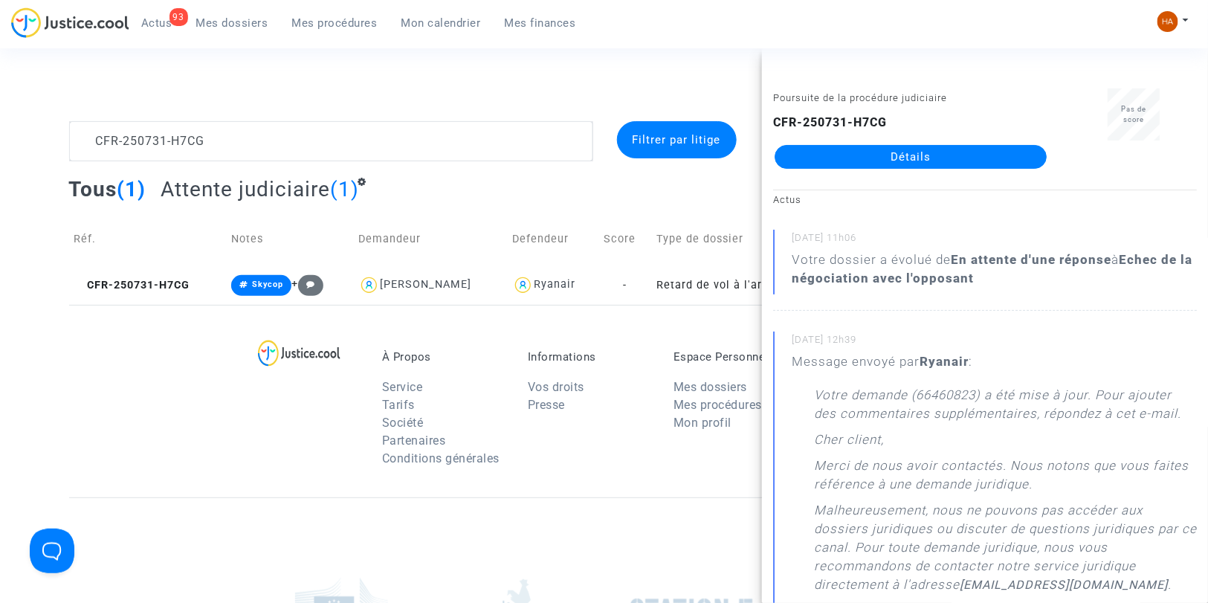
click at [879, 153] on link "Détails" at bounding box center [911, 157] width 272 height 24
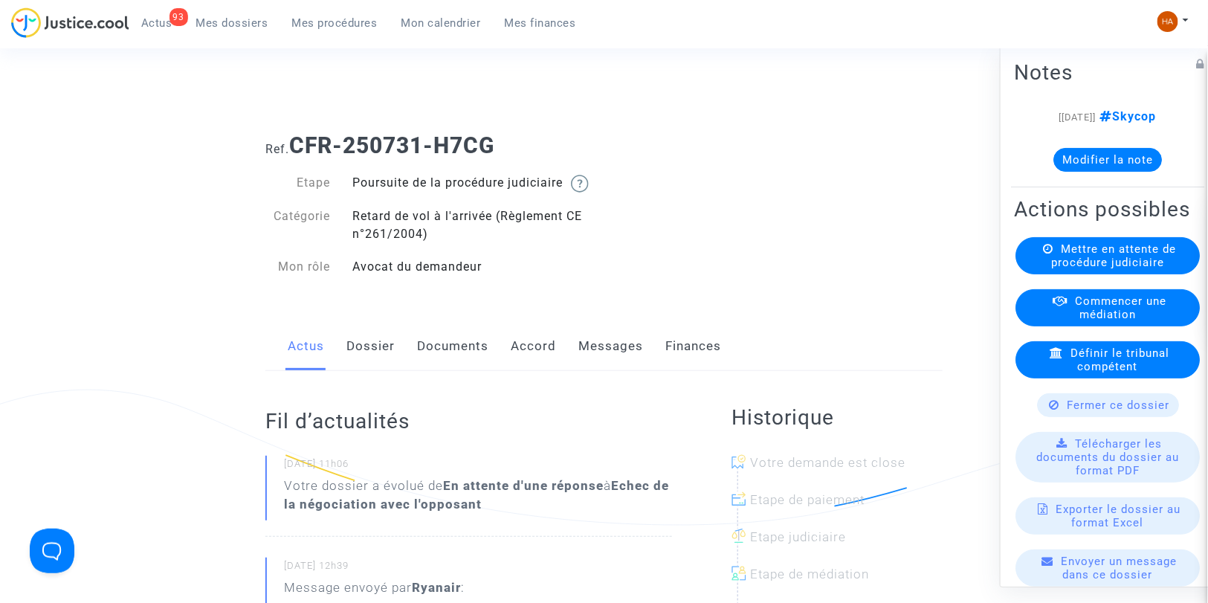
click at [610, 362] on link "Messages" at bounding box center [610, 346] width 65 height 49
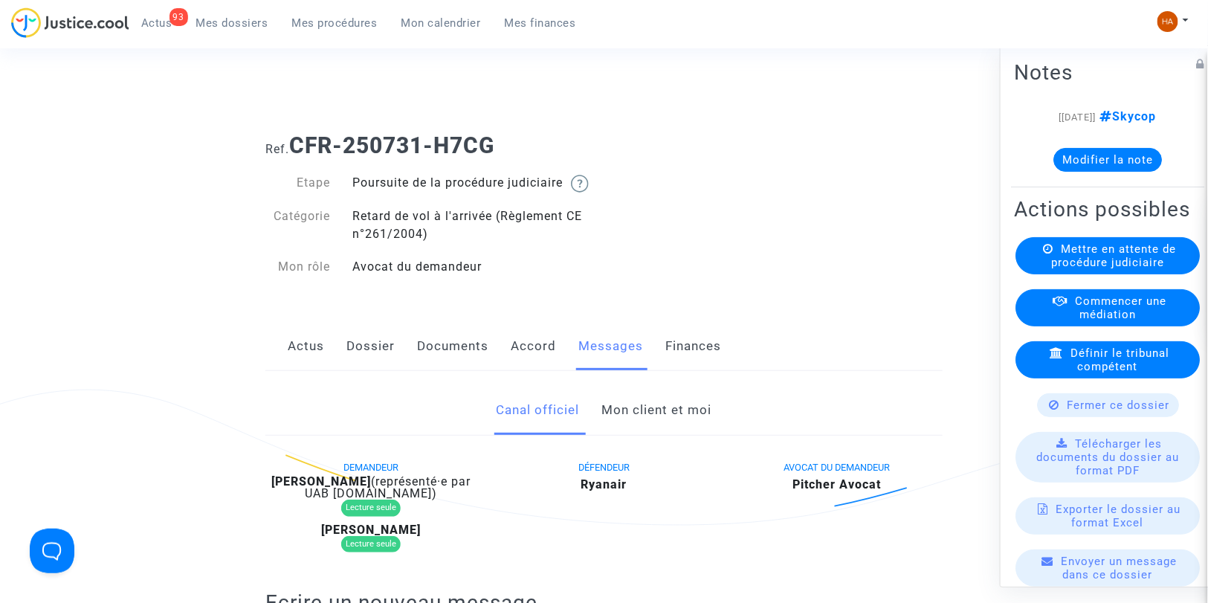
drag, startPoint x: 544, startPoint y: 142, endPoint x: 299, endPoint y: 152, distance: 245.5
click at [299, 152] on h1 "Ref. CFR-250731-H7CG" at bounding box center [603, 145] width 677 height 27
copy b "CFR-250731-H7CG"
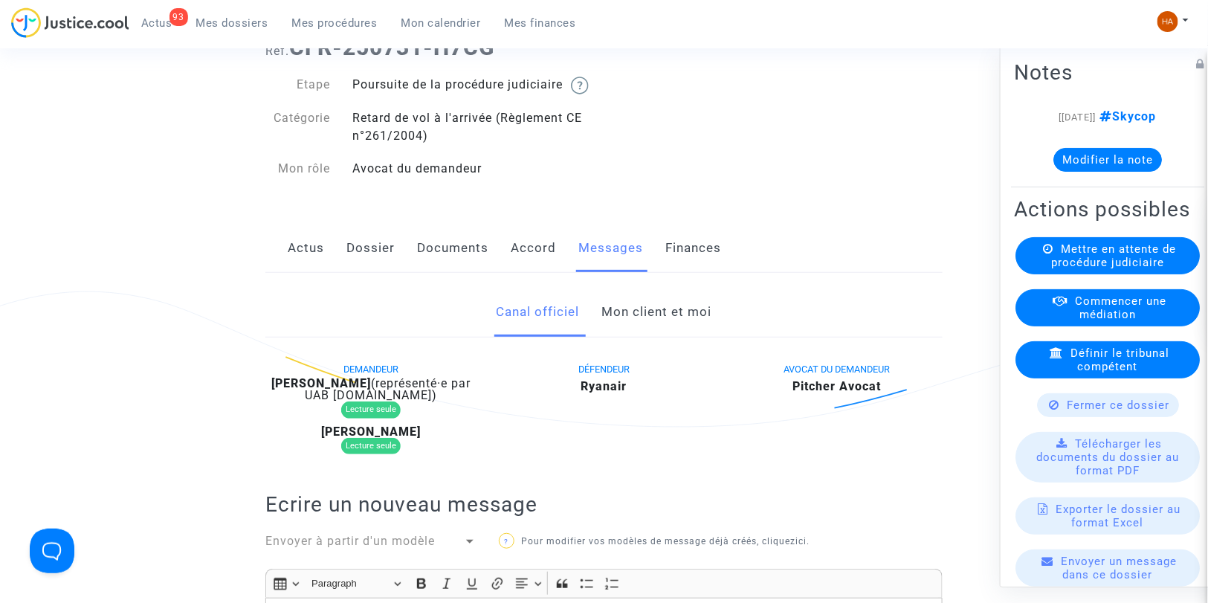
scroll to position [83, 0]
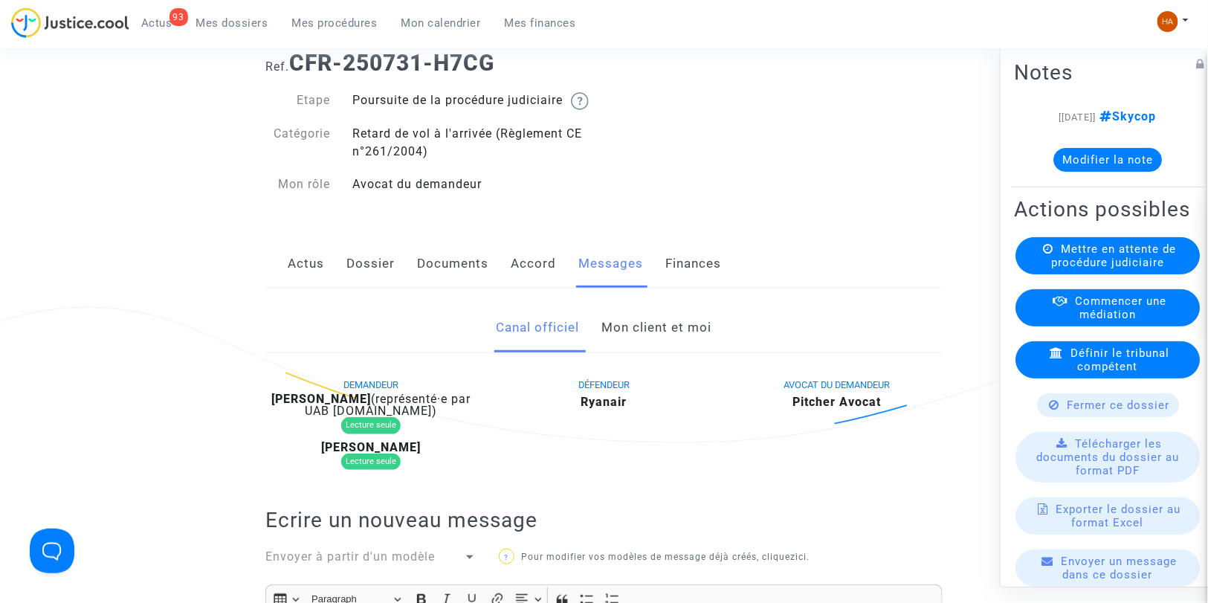
click at [649, 345] on link "Mon client et moi" at bounding box center [657, 327] width 110 height 49
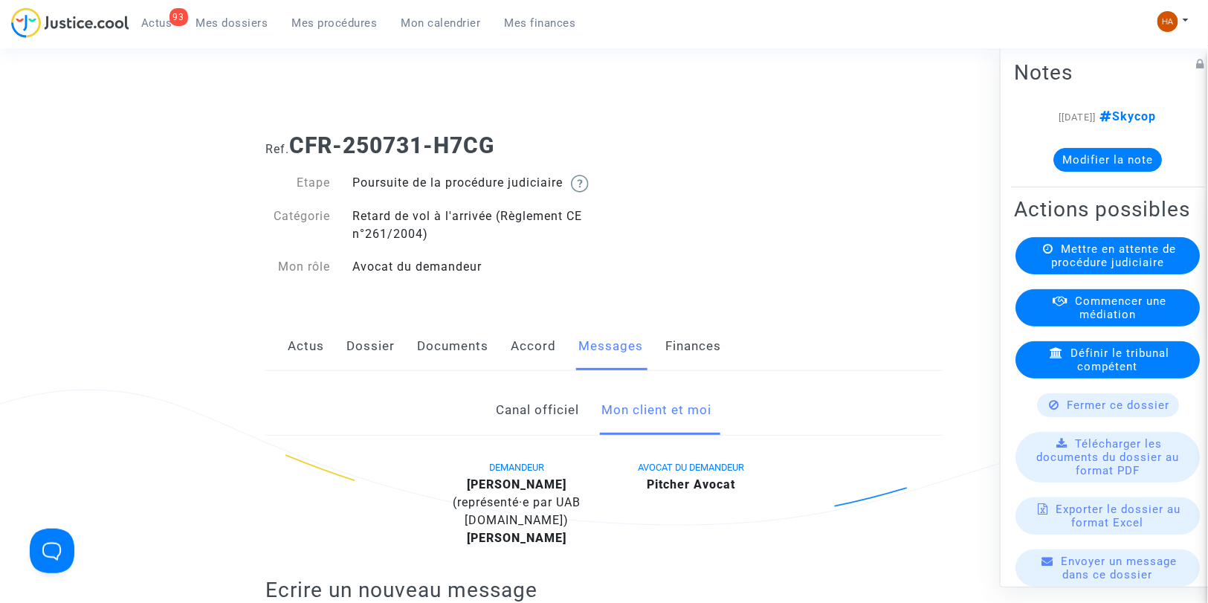
click at [519, 366] on link "Accord" at bounding box center [533, 346] width 45 height 49
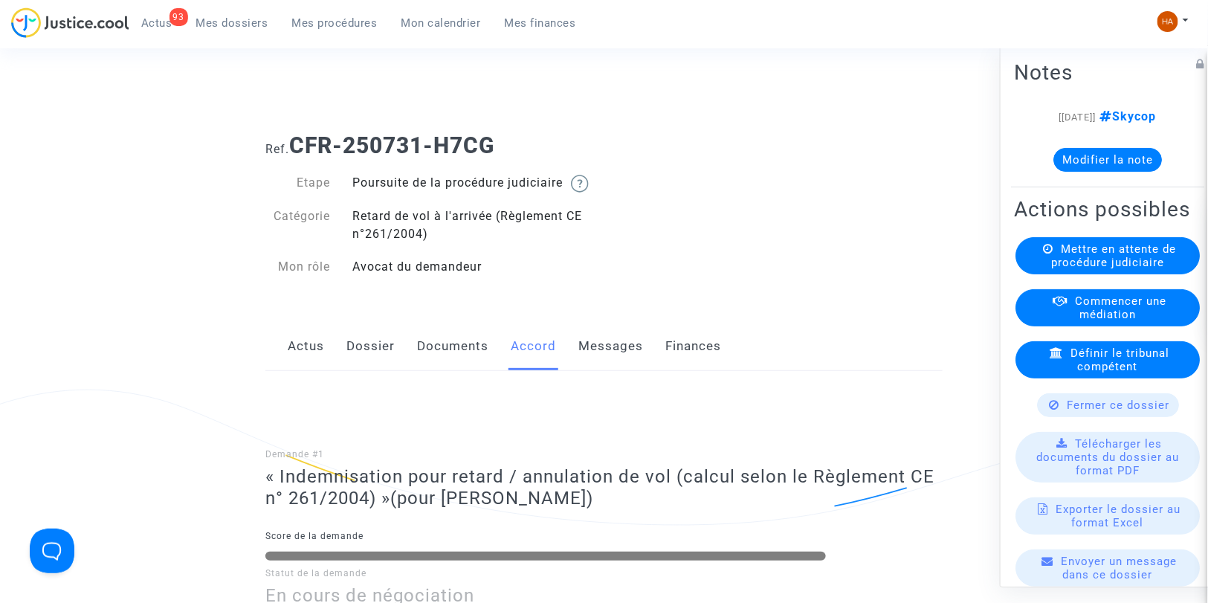
click at [454, 364] on link "Documents" at bounding box center [452, 346] width 71 height 49
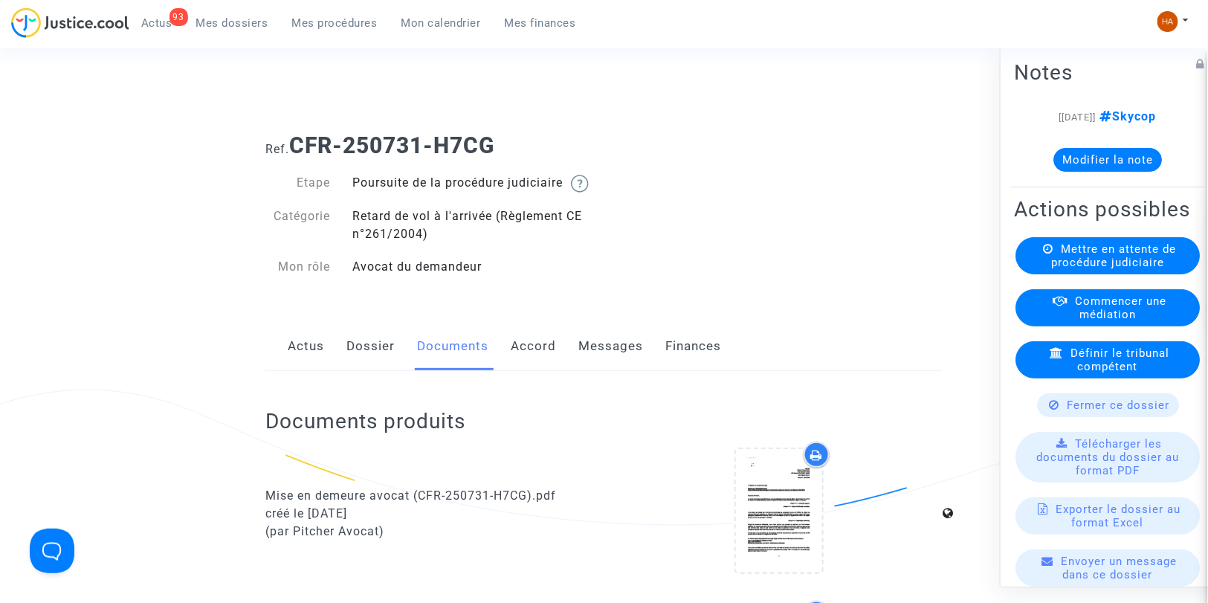
click at [394, 363] on link "Dossier" at bounding box center [370, 346] width 48 height 49
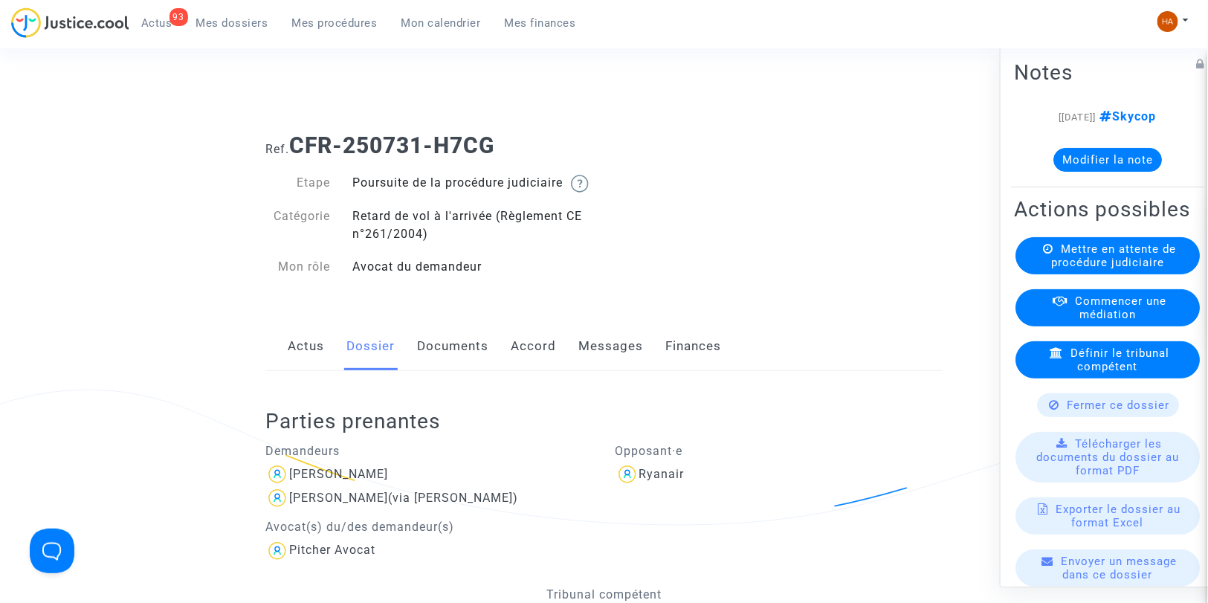
drag, startPoint x: 369, startPoint y: 503, endPoint x: 337, endPoint y: 502, distance: 31.2
click at [337, 486] on div "[PERSON_NAME]" at bounding box center [429, 474] width 328 height 24
copy div "Barbe"
click at [447, 364] on link "Documents" at bounding box center [452, 346] width 71 height 49
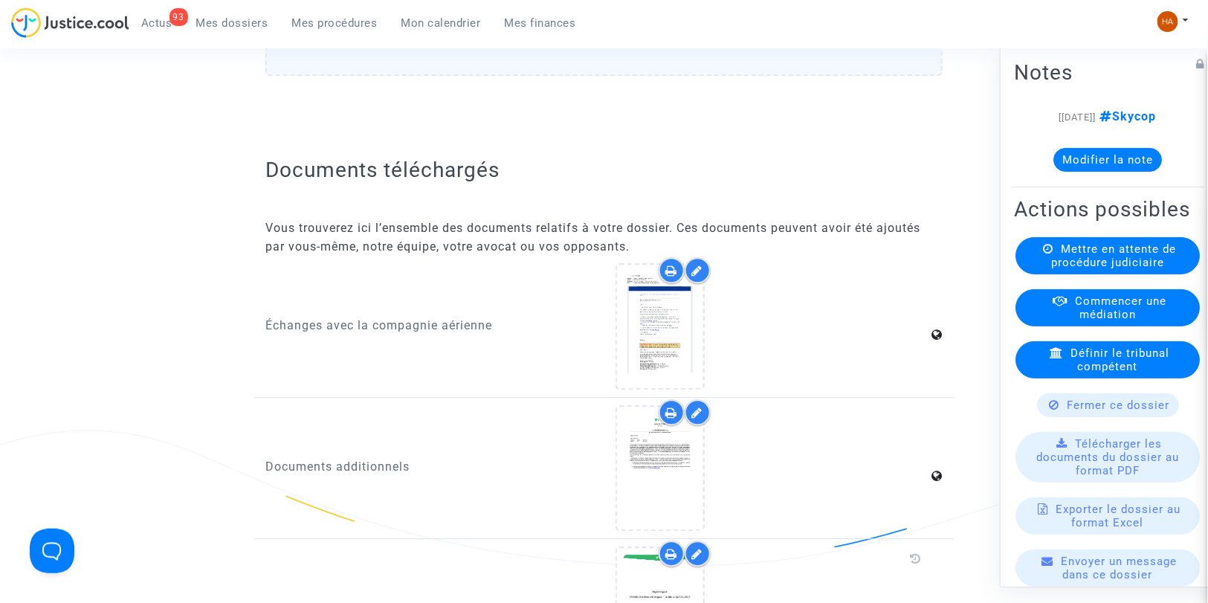
scroll to position [1321, 0]
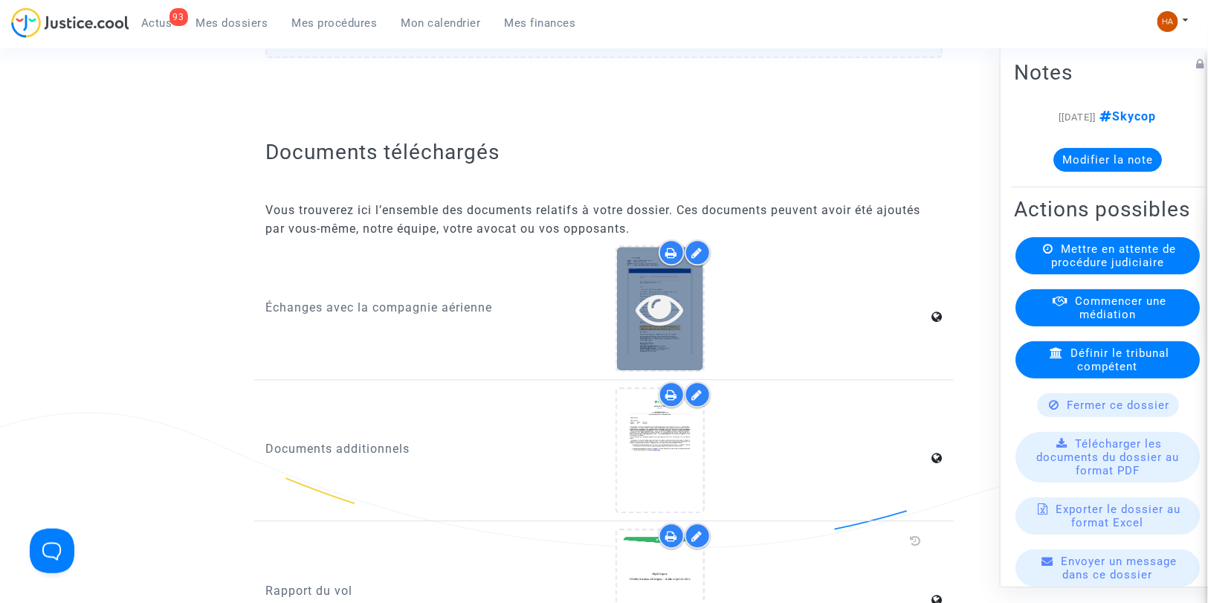
click at [655, 320] on icon at bounding box center [660, 309] width 48 height 48
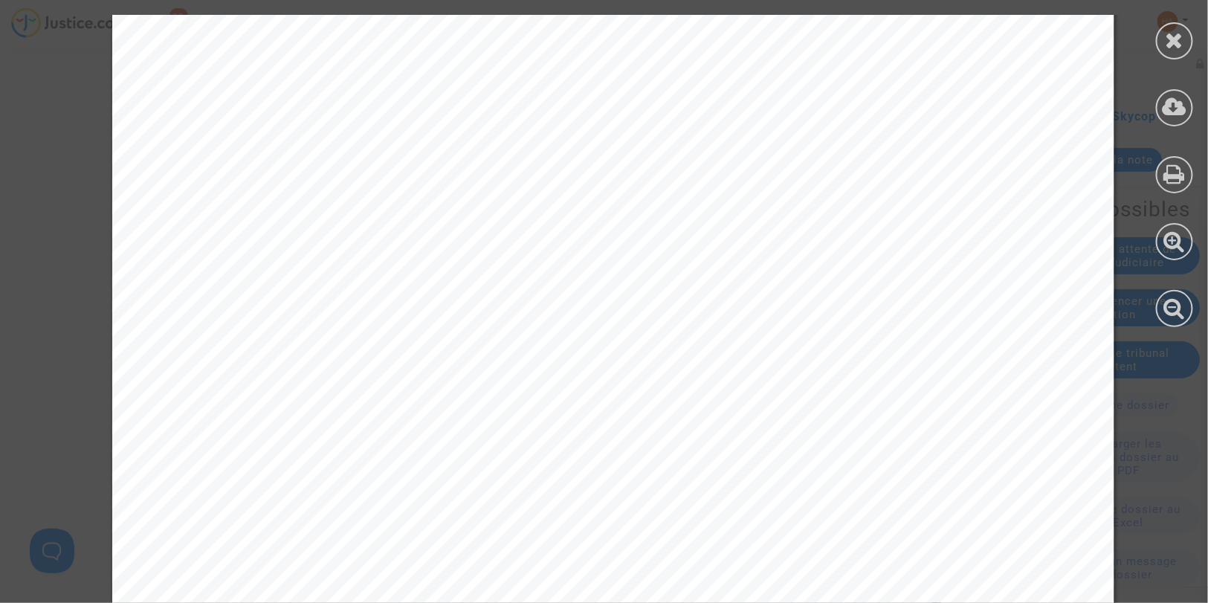
scroll to position [495, 0]
click at [1173, 42] on icon at bounding box center [1175, 40] width 19 height 22
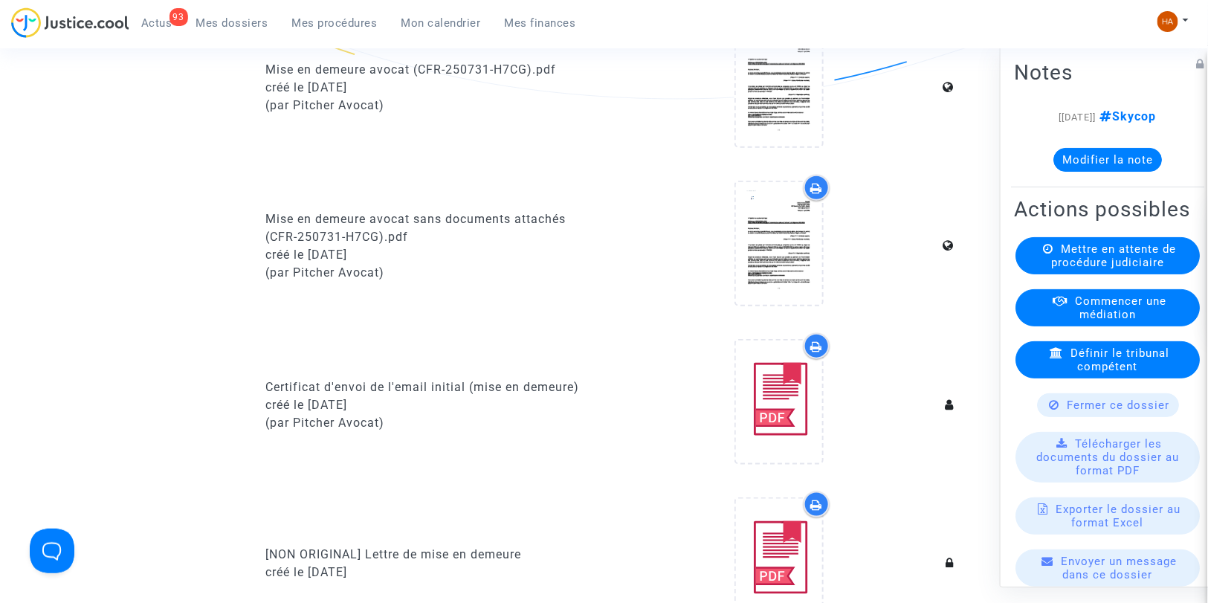
scroll to position [83, 0]
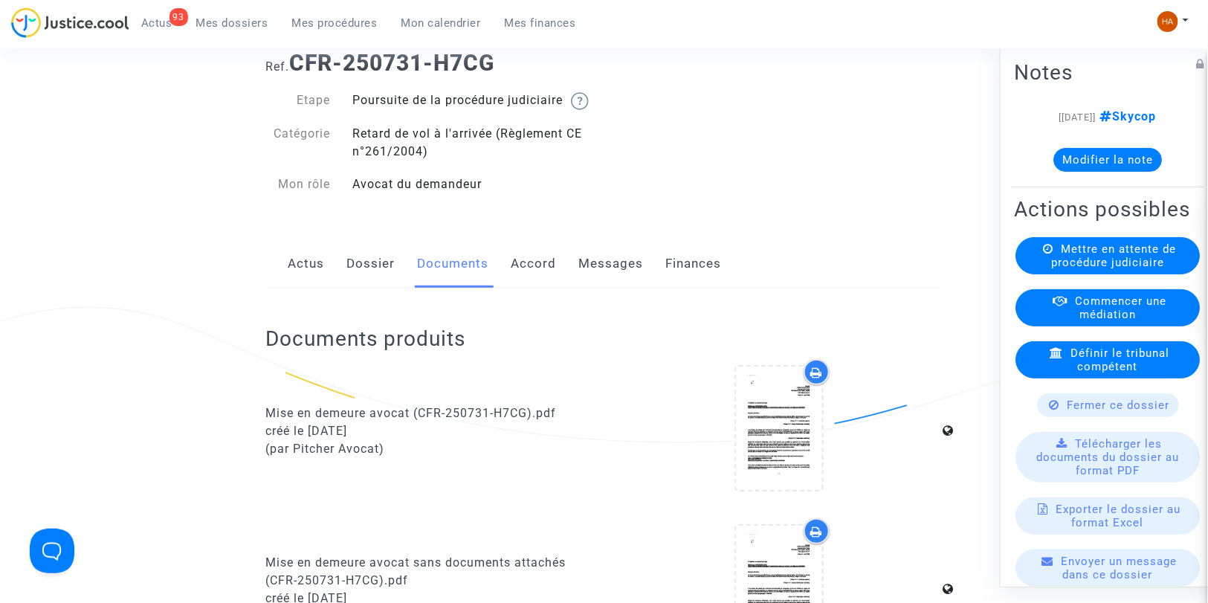
click at [547, 280] on link "Accord" at bounding box center [533, 263] width 45 height 49
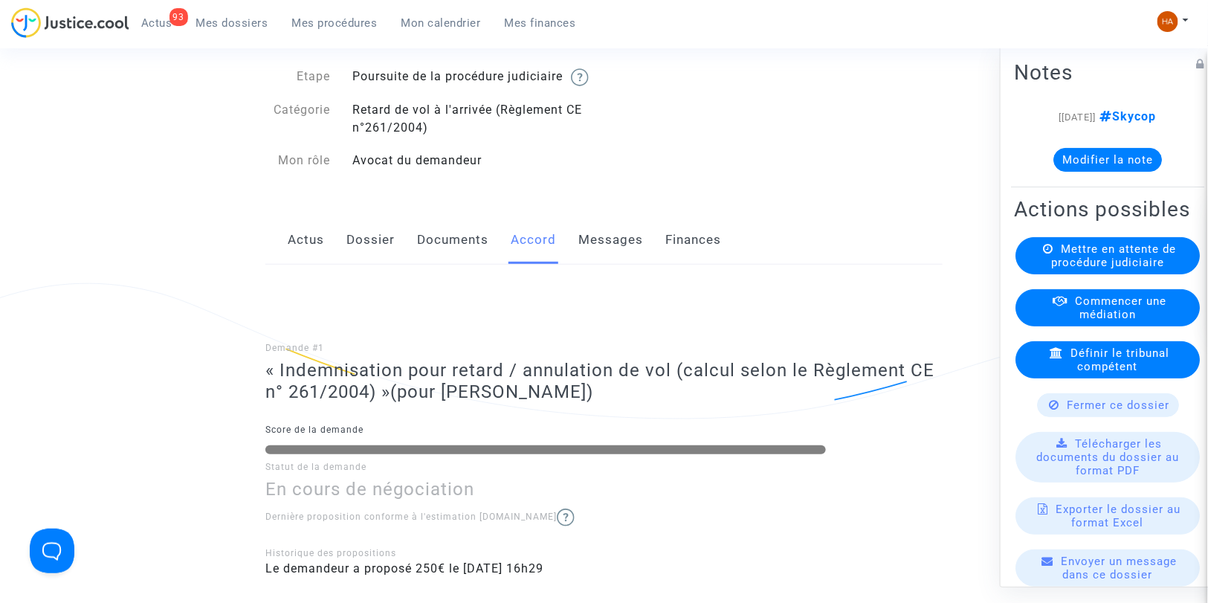
scroll to position [83, 0]
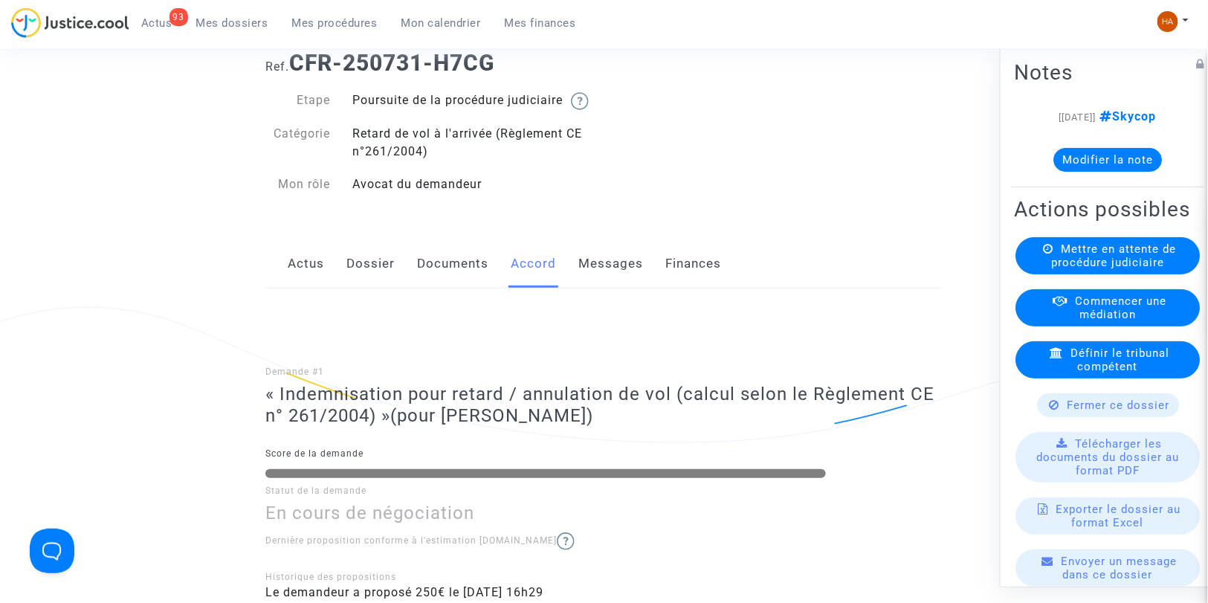
click at [606, 283] on link "Messages" at bounding box center [610, 263] width 65 height 49
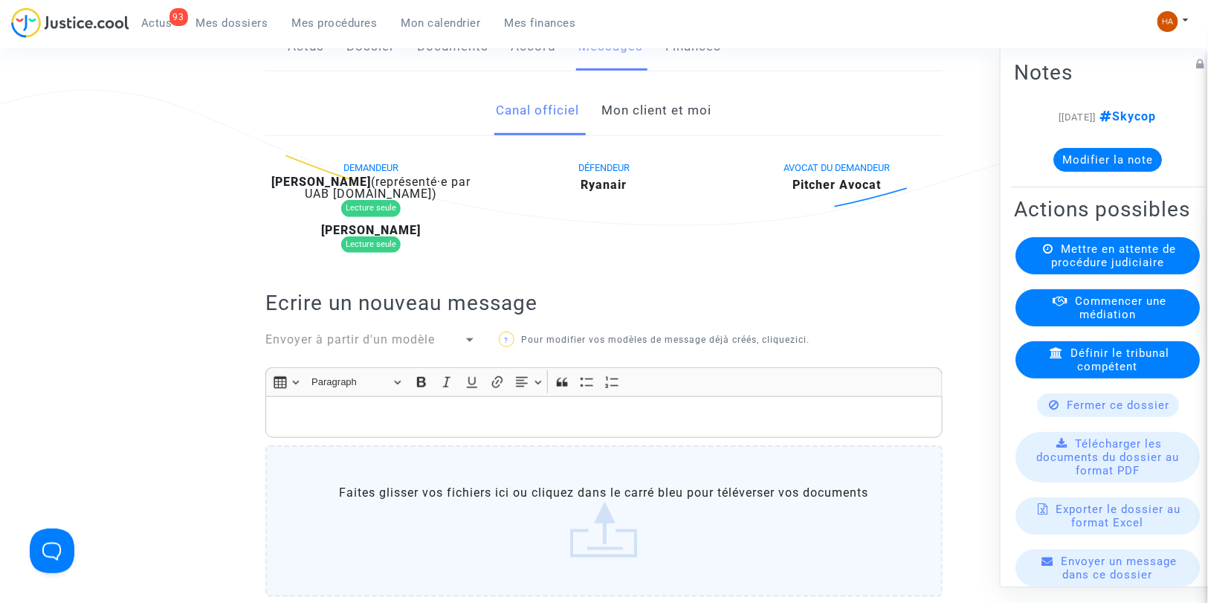
scroll to position [248, 0]
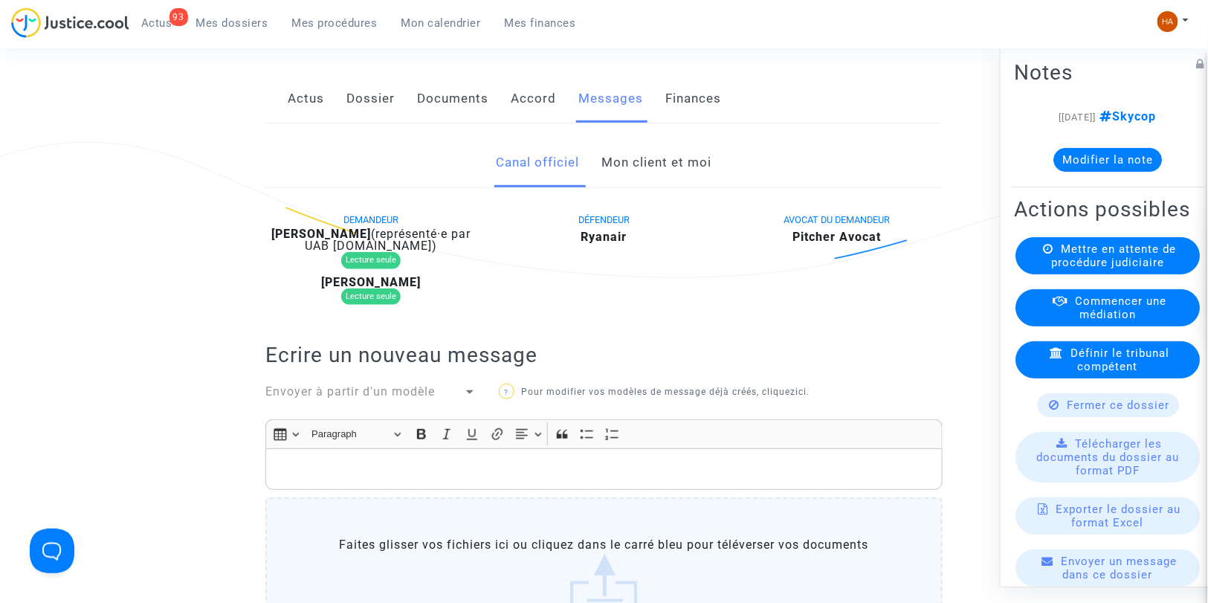
click at [629, 177] on link "Mon client et moi" at bounding box center [657, 162] width 110 height 49
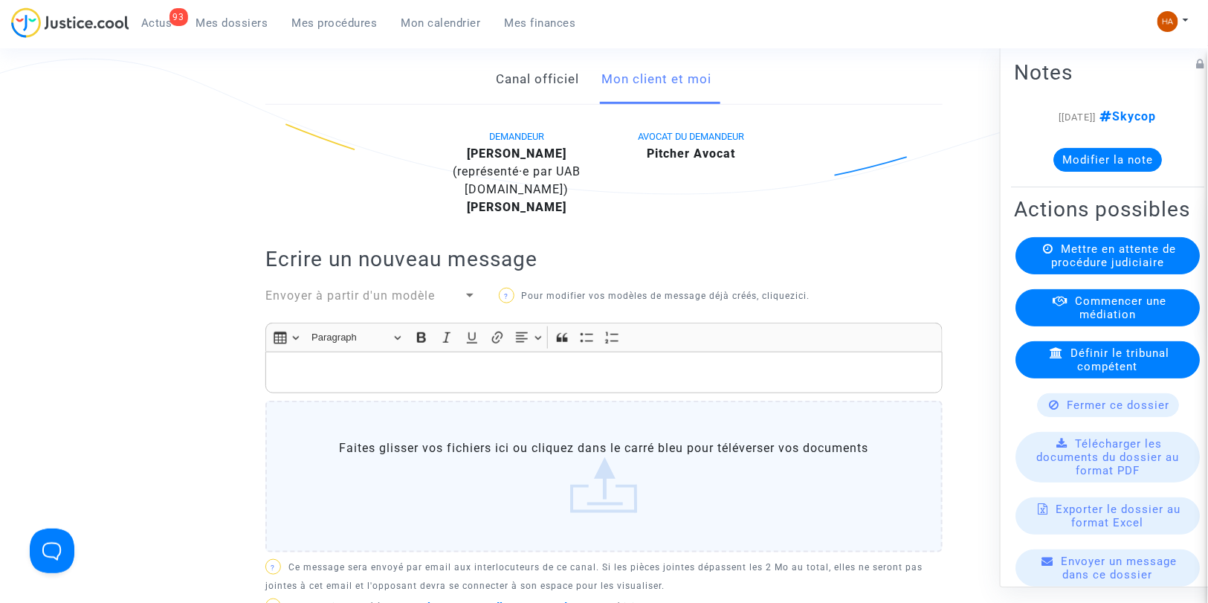
scroll to position [330, 0]
click at [546, 103] on link "Canal officiel" at bounding box center [538, 80] width 83 height 49
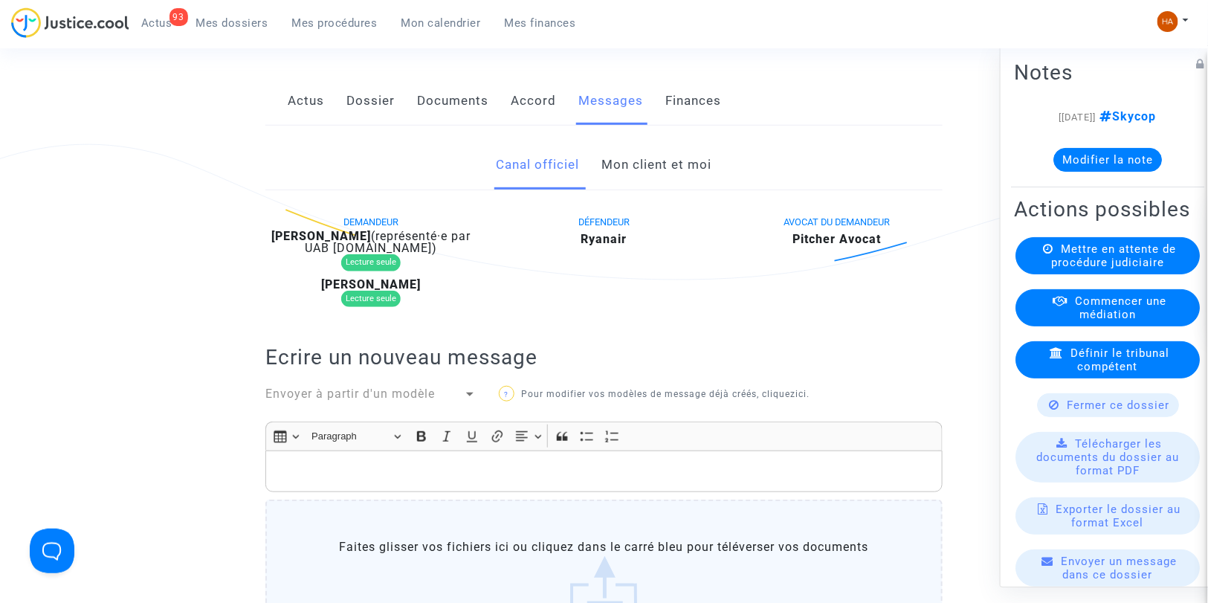
scroll to position [165, 0]
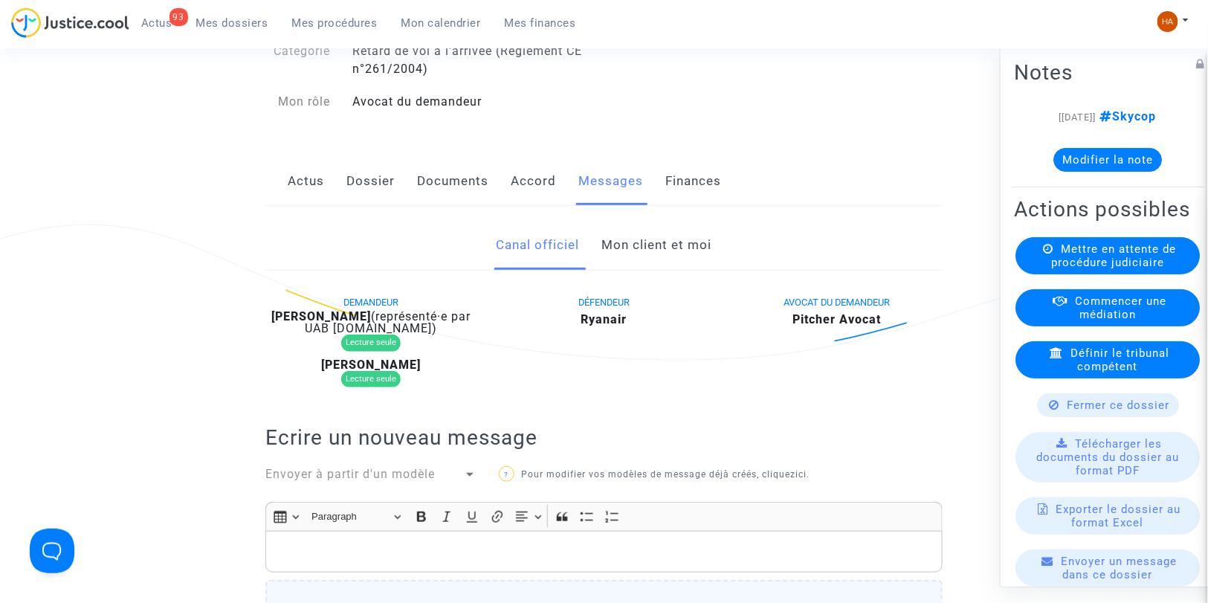
click at [472, 202] on link "Documents" at bounding box center [452, 181] width 71 height 49
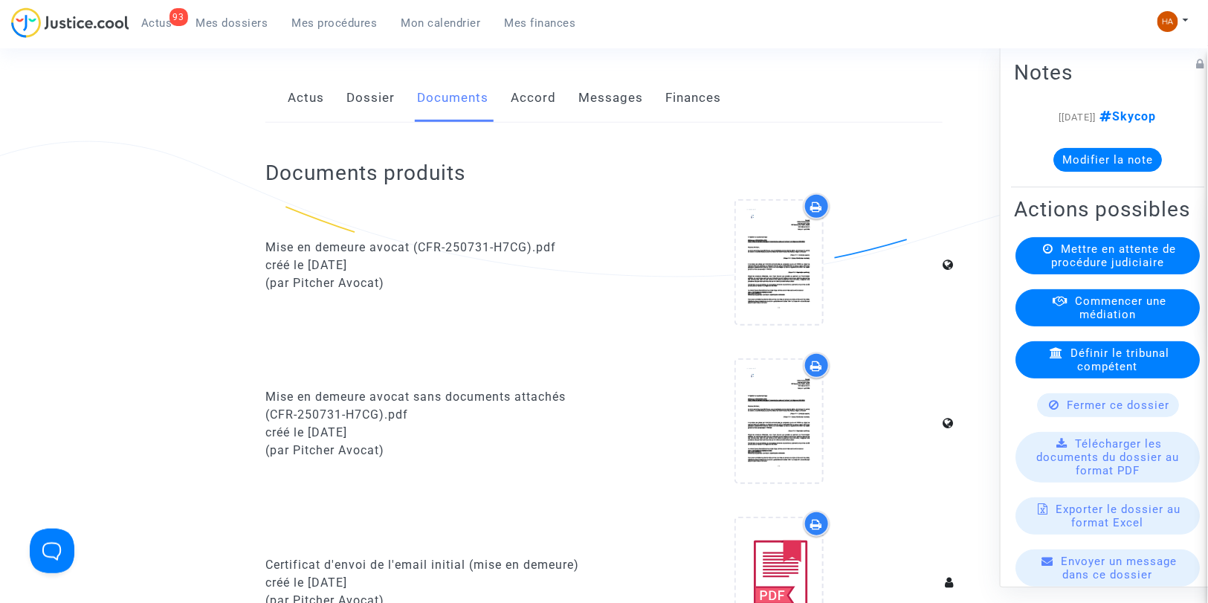
scroll to position [248, 0]
click at [372, 120] on link "Dossier" at bounding box center [370, 98] width 48 height 49
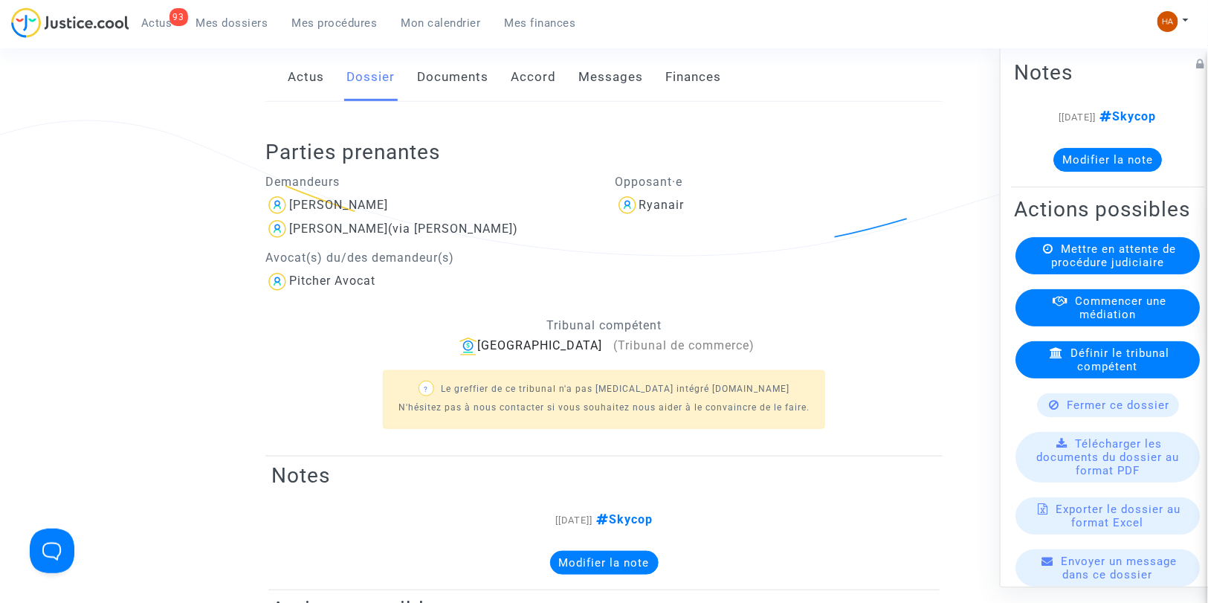
scroll to position [248, 0]
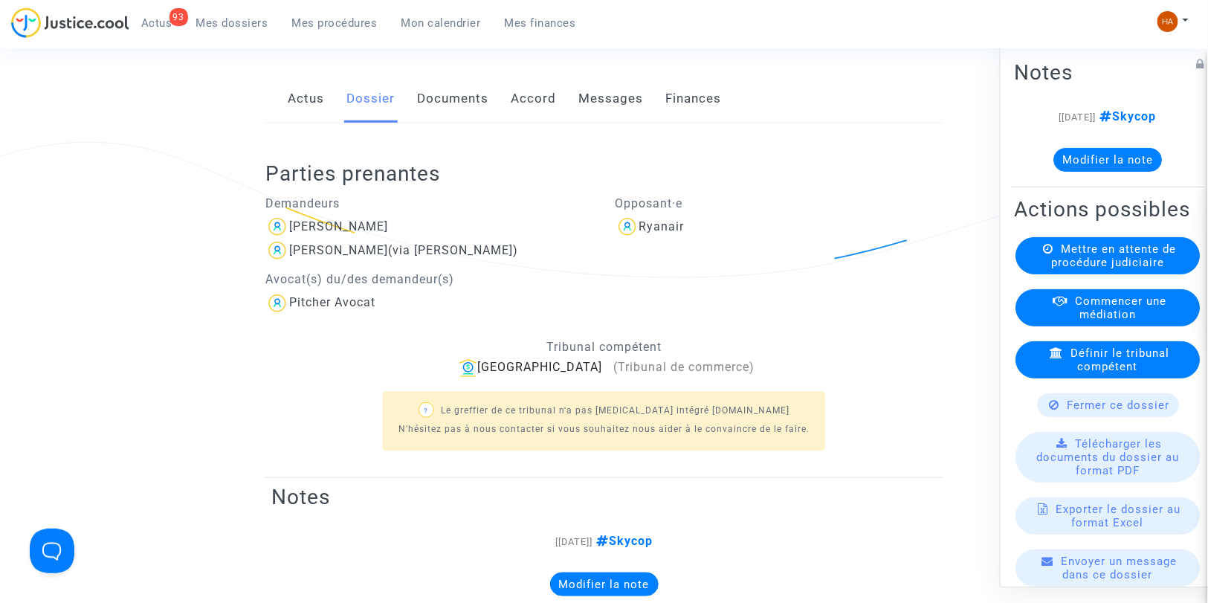
click at [611, 117] on link "Messages" at bounding box center [610, 98] width 65 height 49
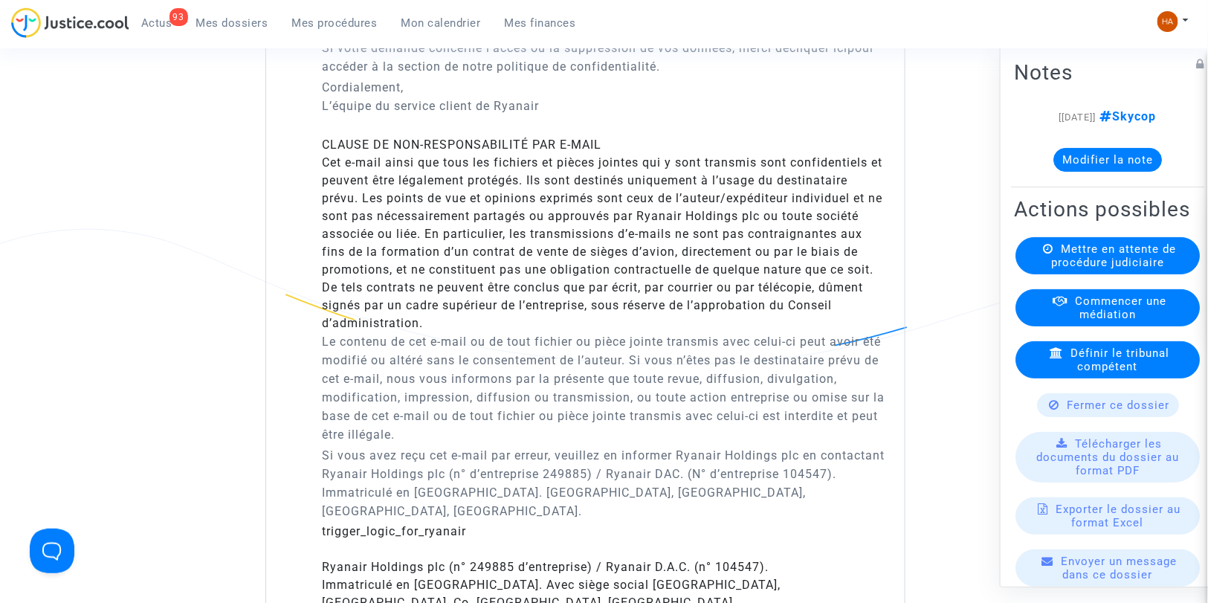
scroll to position [2230, 0]
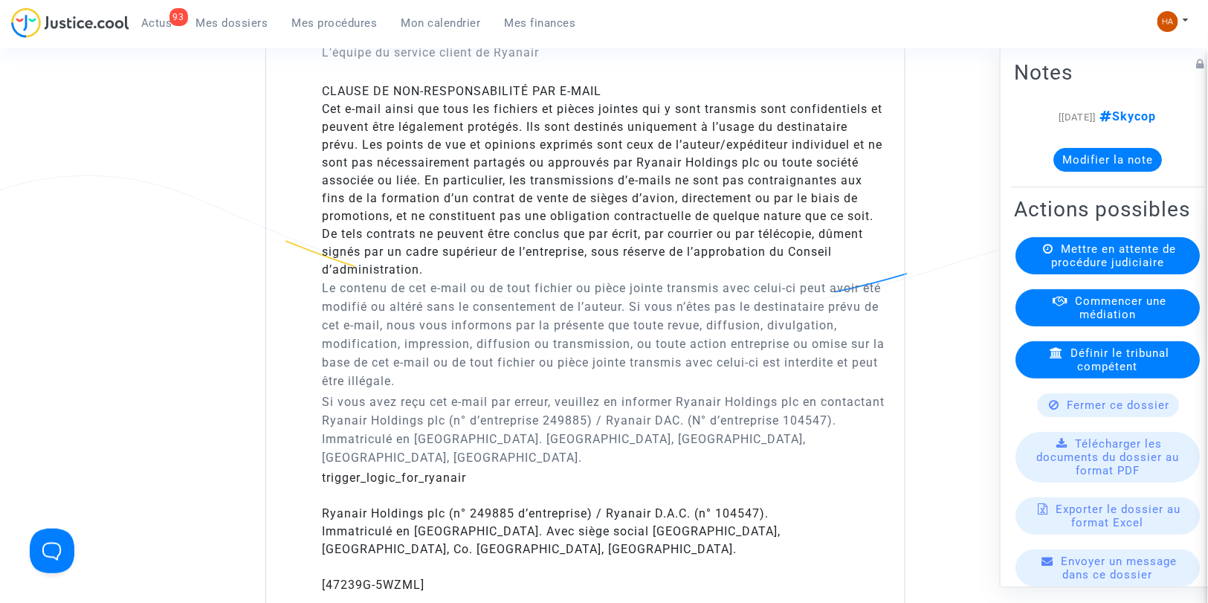
click at [1078, 162] on button "Modifier la note" at bounding box center [1107, 160] width 109 height 24
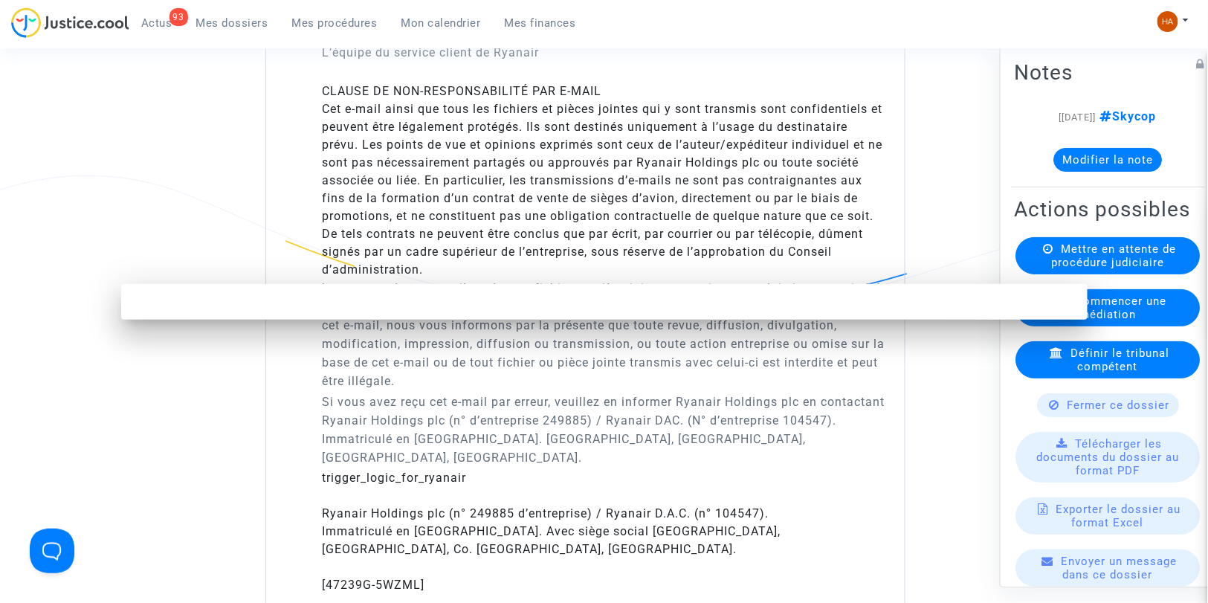
scroll to position [0, 0]
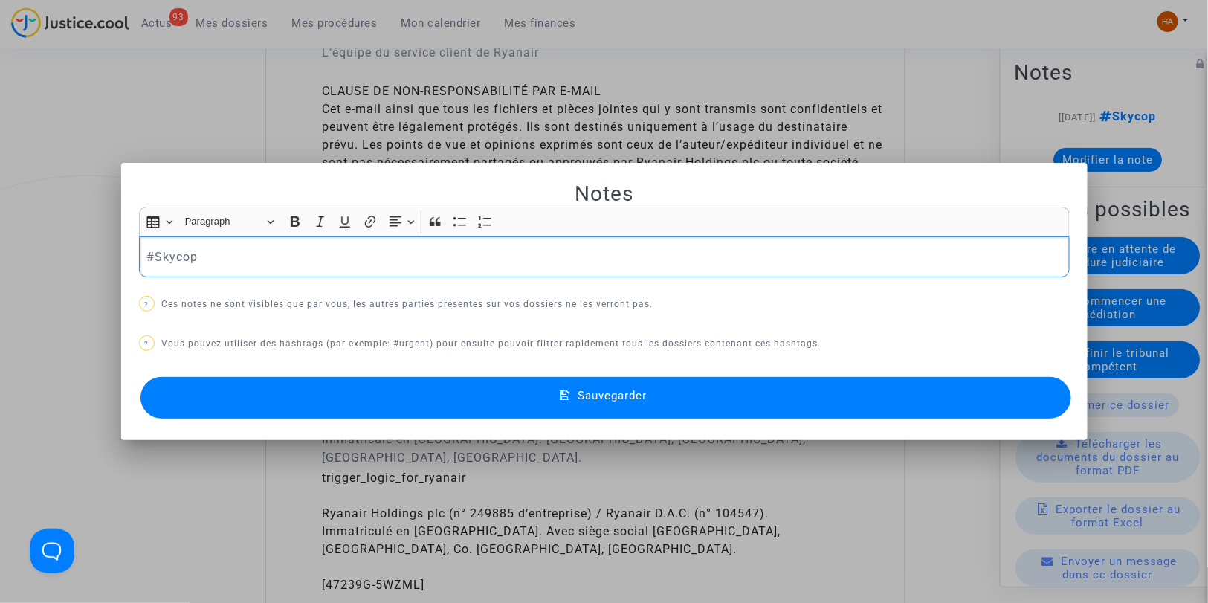
click at [362, 258] on p "#Skycop" at bounding box center [603, 257] width 915 height 19
click at [466, 391] on button "Sauvegarder" at bounding box center [605, 398] width 931 height 42
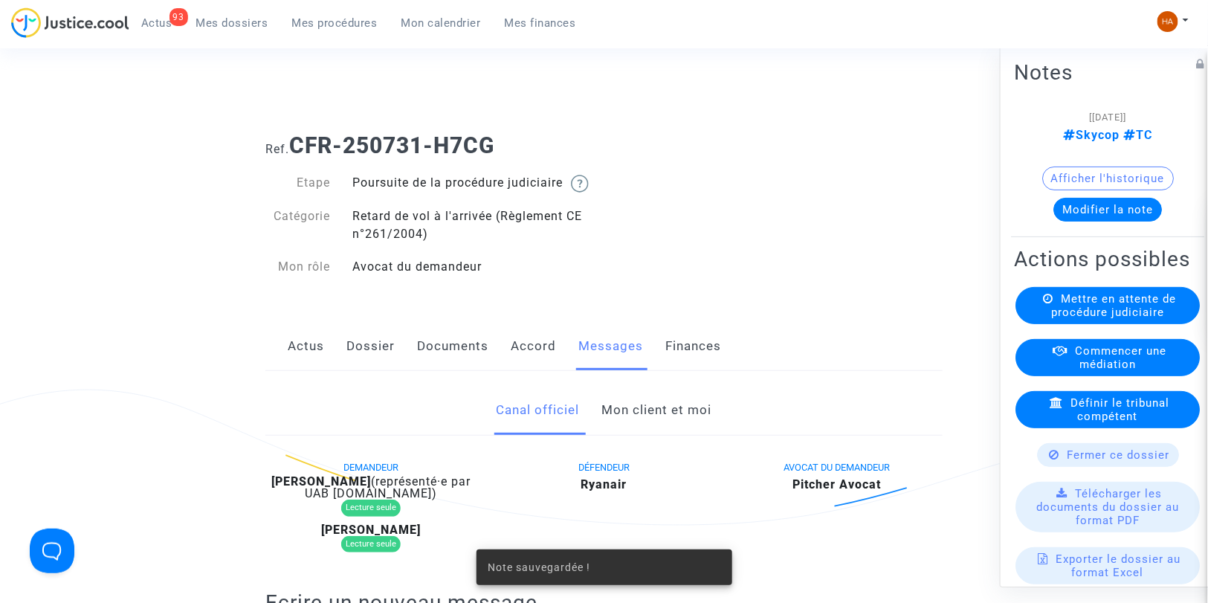
scroll to position [2230, 0]
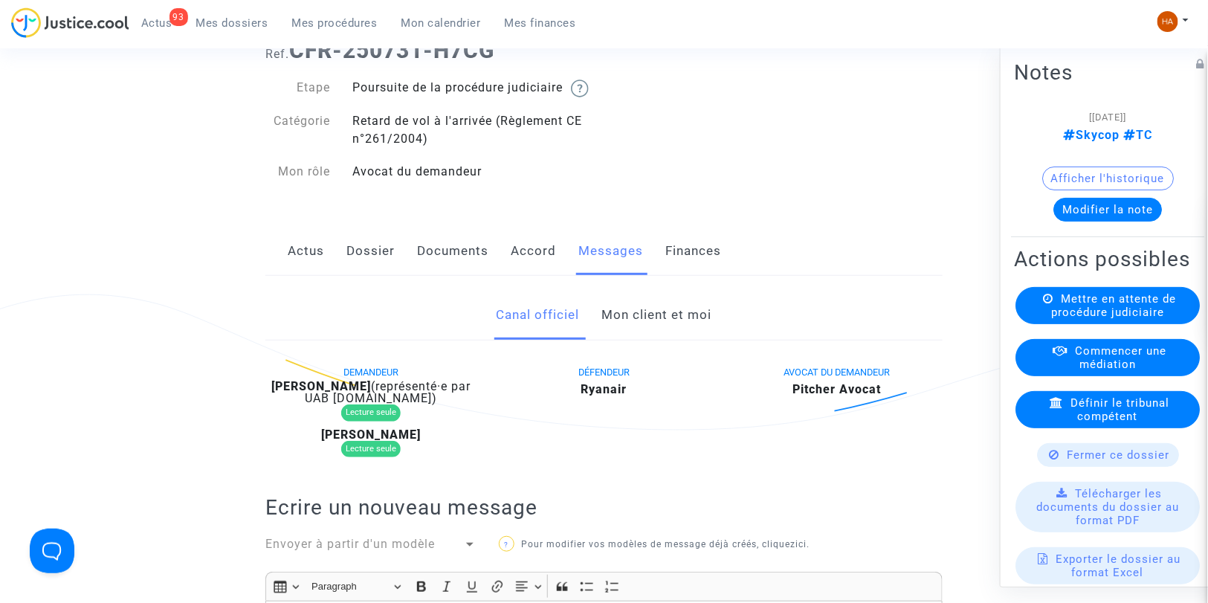
click at [656, 322] on link "Mon client et moi" at bounding box center [657, 315] width 110 height 49
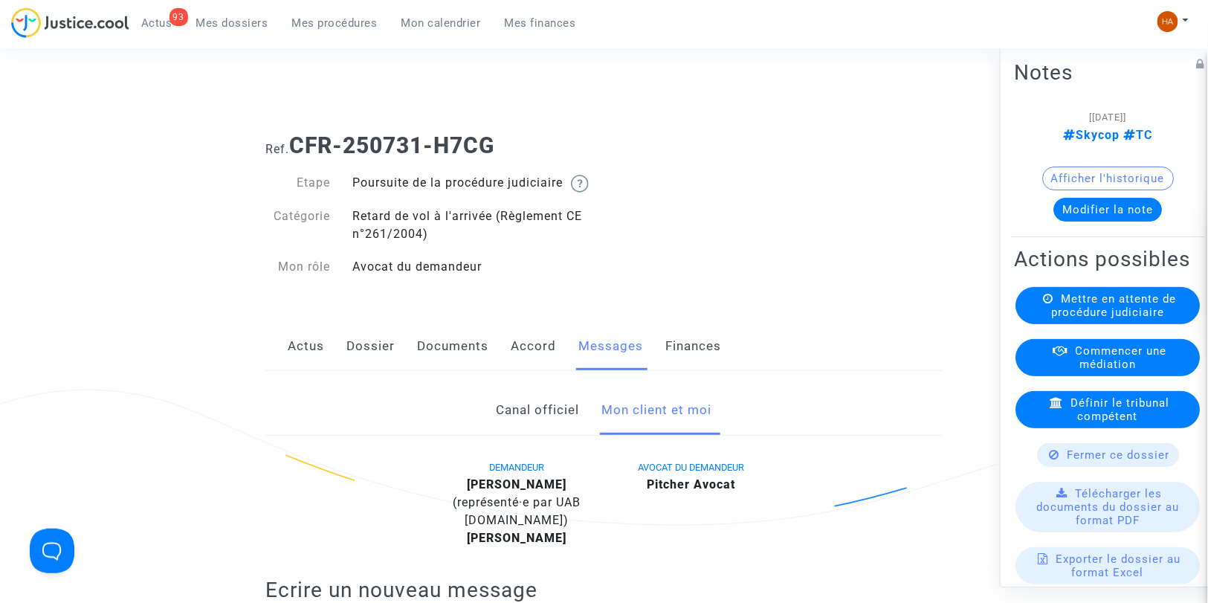
click at [219, 25] on span "Mes dossiers" at bounding box center [232, 22] width 72 height 13
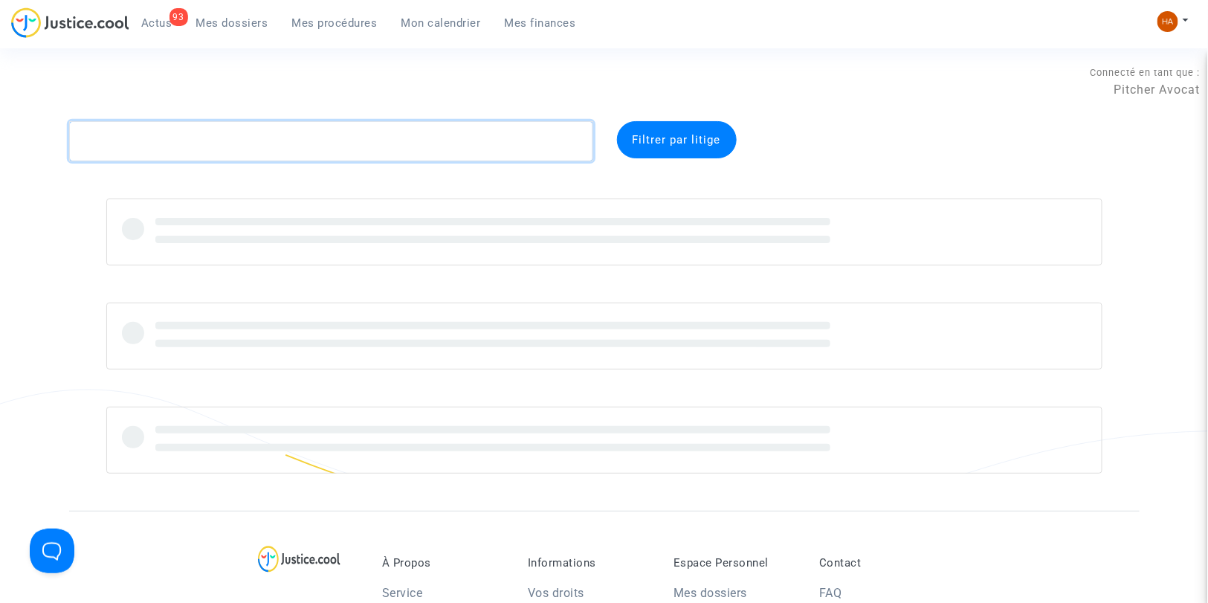
click at [112, 145] on textarea at bounding box center [331, 141] width 524 height 40
paste textarea "CFR-250731-V83Q"
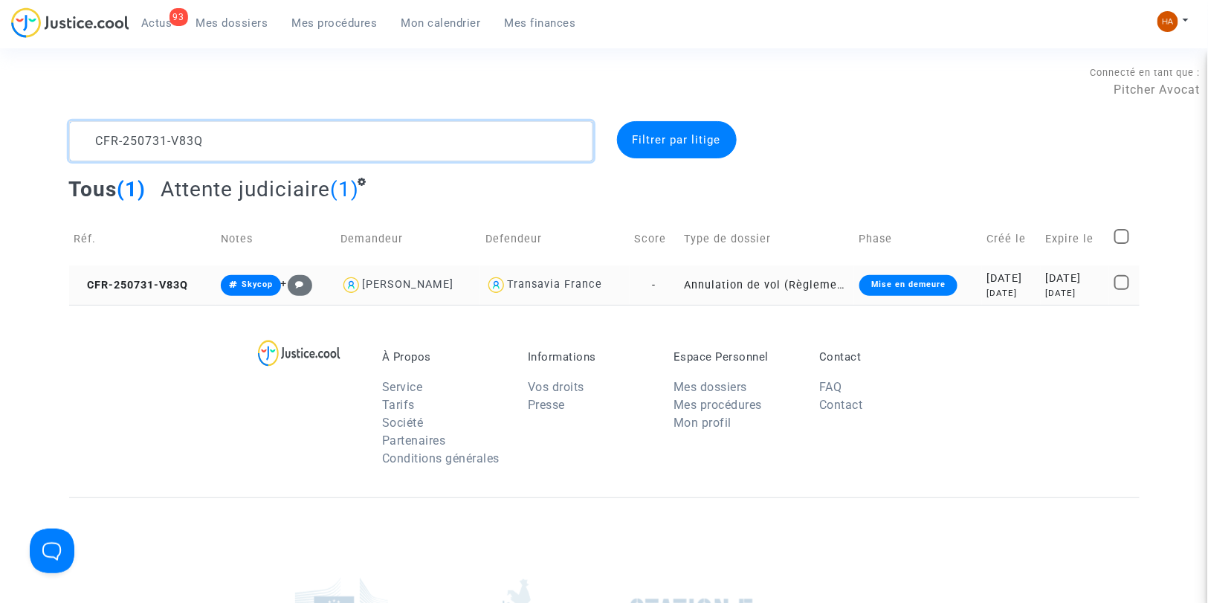
type textarea "CFR-250731-V83Q"
click at [636, 279] on td "-" at bounding box center [655, 284] width 50 height 39
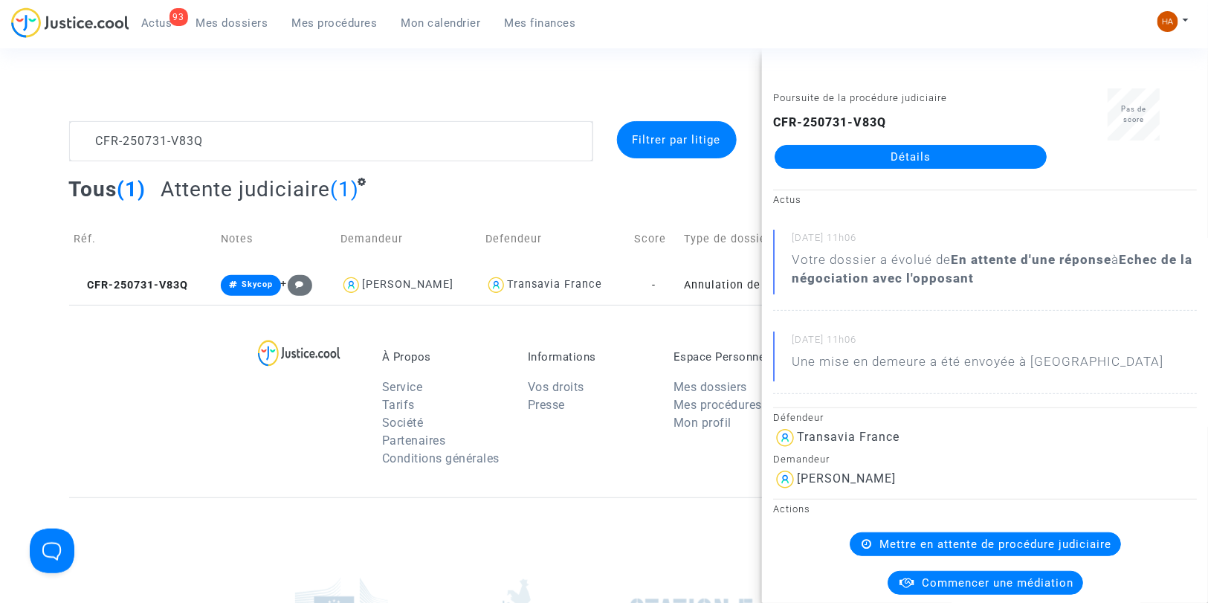
click at [865, 160] on link "Détails" at bounding box center [911, 157] width 272 height 24
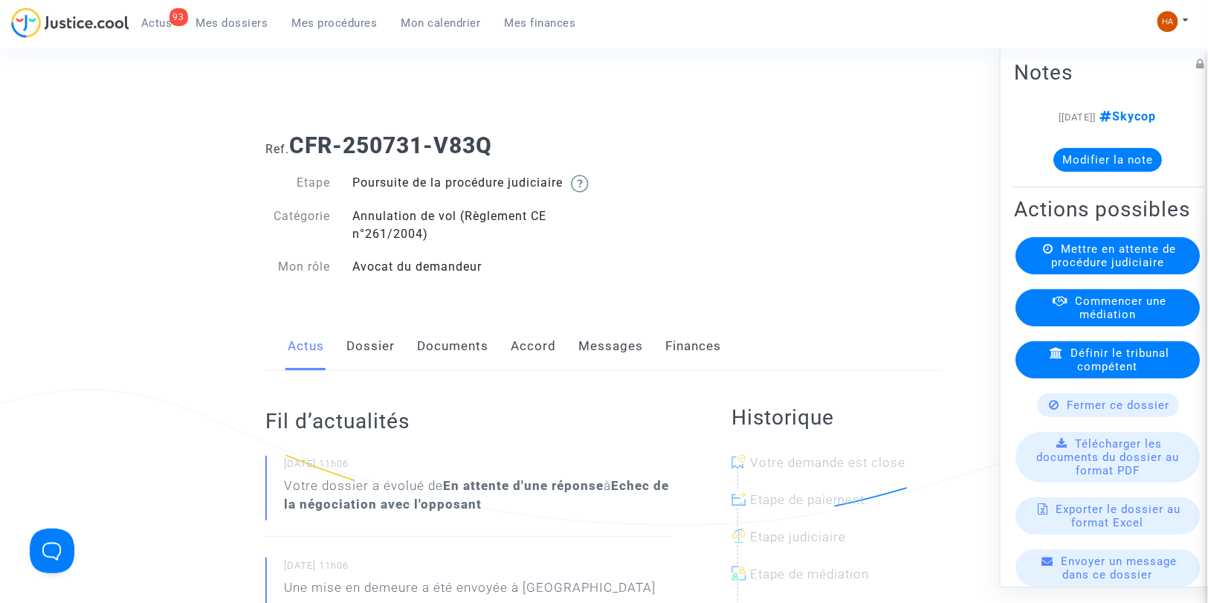
drag, startPoint x: 532, startPoint y: 143, endPoint x: 291, endPoint y: 143, distance: 241.6
click at [291, 143] on h1 "Ref. CFR-250731-V83Q" at bounding box center [603, 145] width 677 height 27
copy h1 "CFR-250731-V83Q"
click at [380, 366] on link "Dossier" at bounding box center [370, 346] width 48 height 49
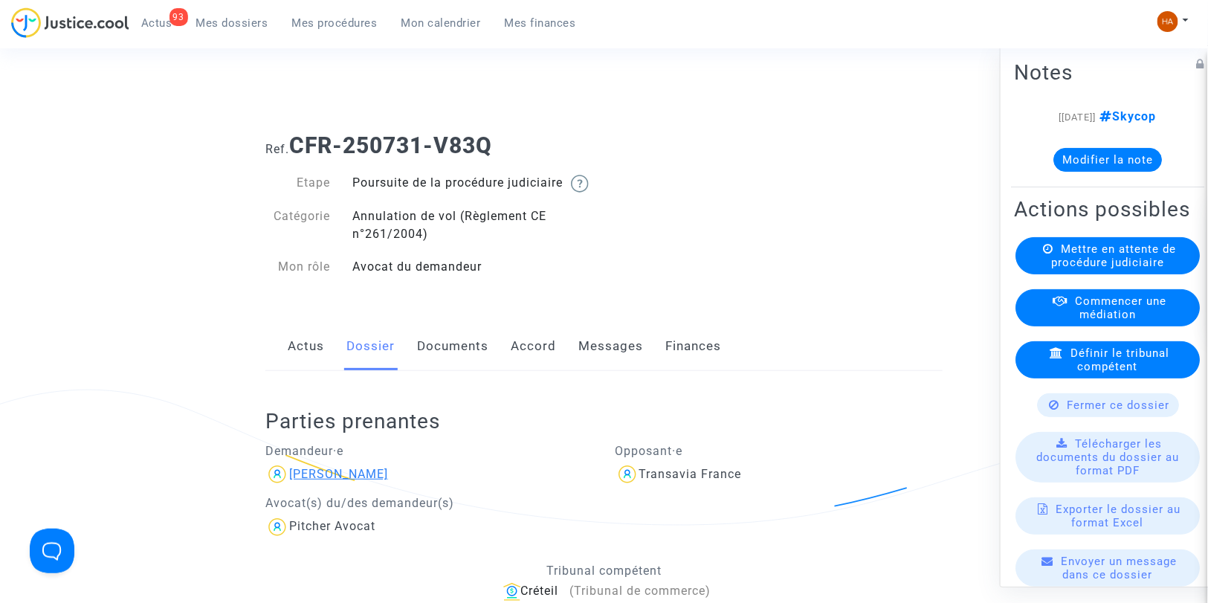
drag, startPoint x: 394, startPoint y: 488, endPoint x: 318, endPoint y: 493, distance: 76.0
click at [318, 486] on div "[PERSON_NAME]" at bounding box center [429, 474] width 328 height 24
copy div "Moukah"
click at [599, 368] on link "Messages" at bounding box center [610, 346] width 65 height 49
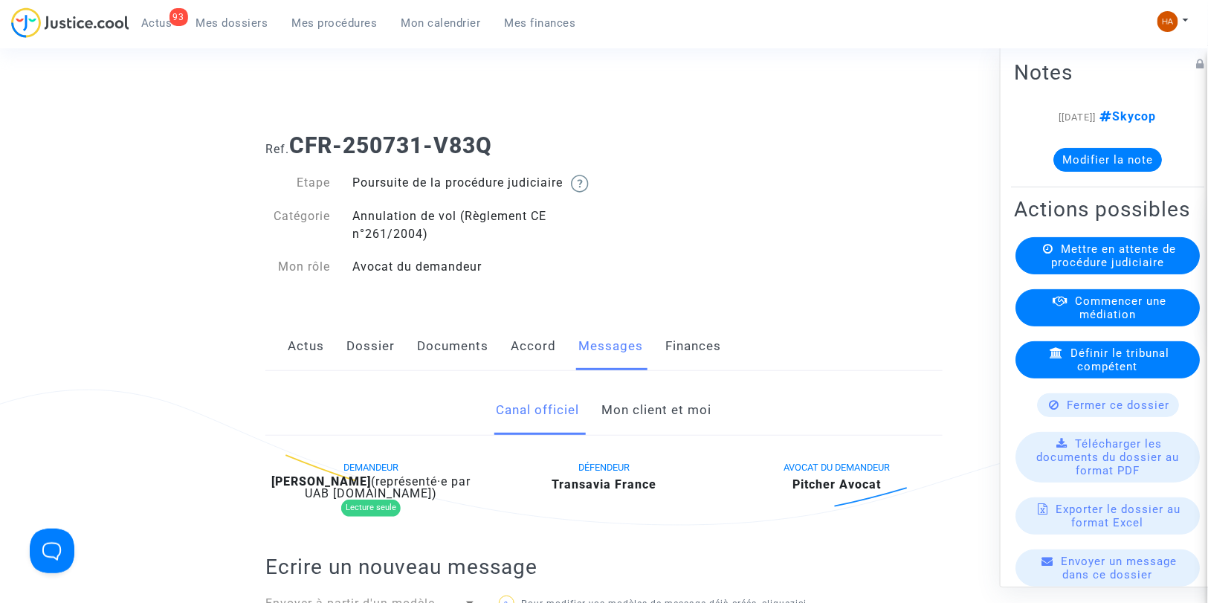
click at [674, 416] on link "Mon client et moi" at bounding box center [657, 410] width 110 height 49
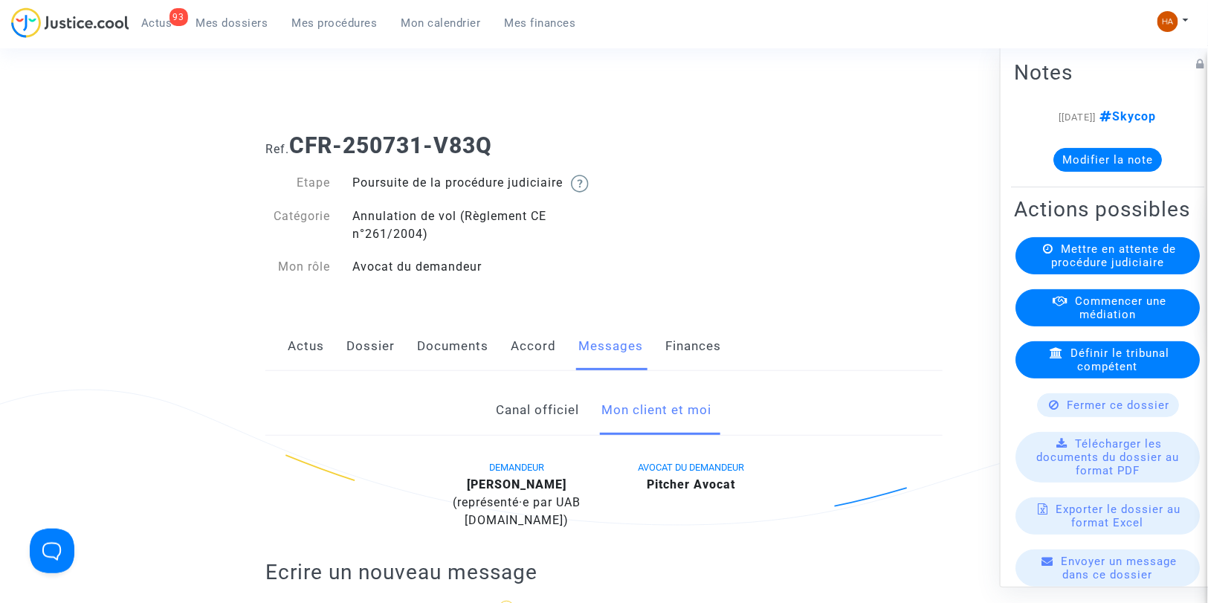
click at [435, 361] on link "Documents" at bounding box center [452, 346] width 71 height 49
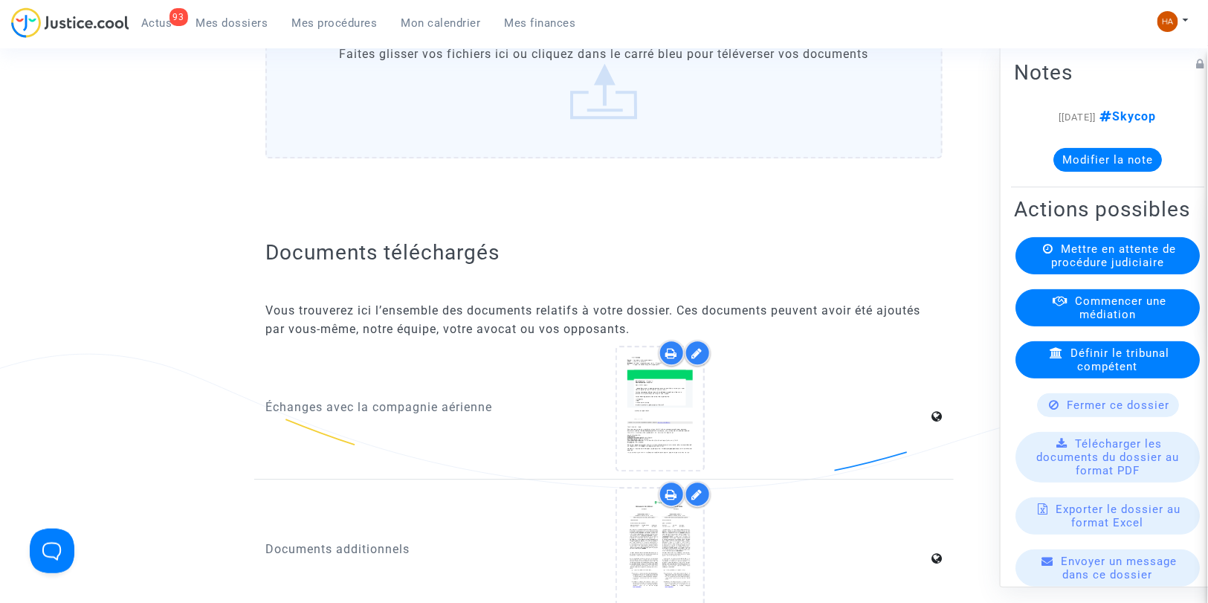
scroll to position [1403, 0]
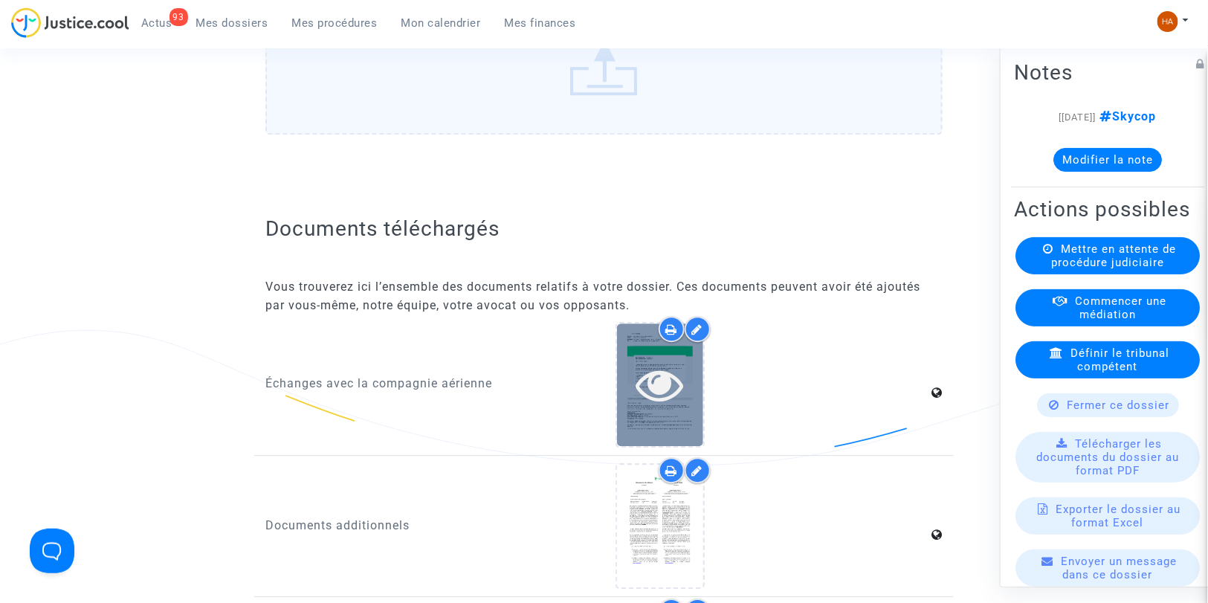
click at [670, 384] on icon at bounding box center [660, 385] width 48 height 48
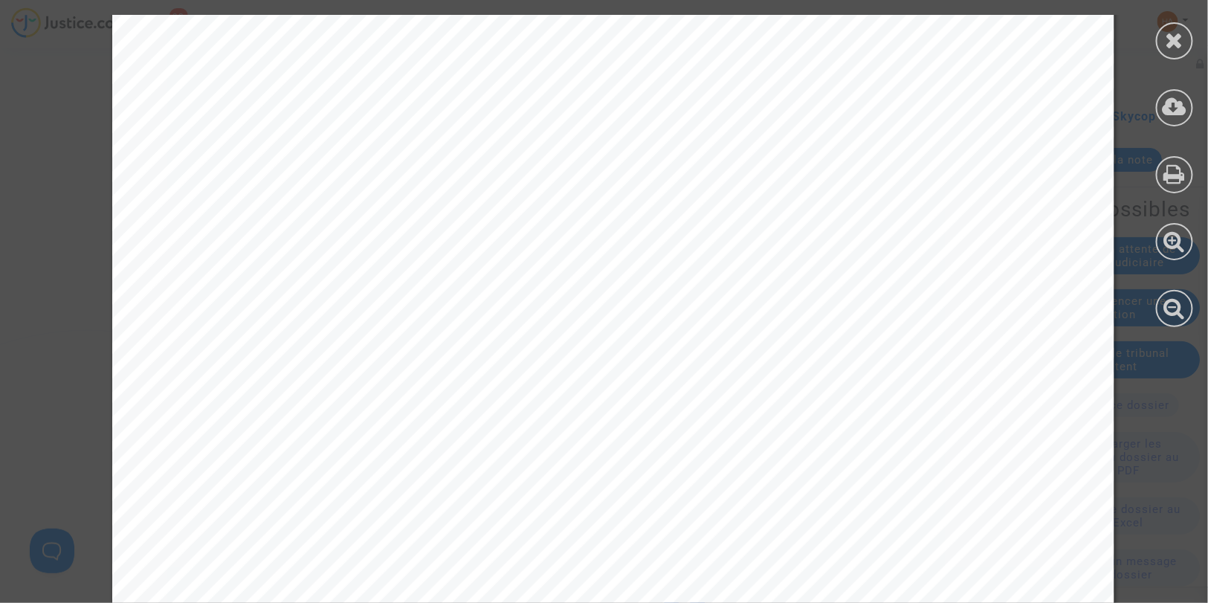
scroll to position [743, 0]
click at [1168, 49] on icon at bounding box center [1175, 40] width 19 height 22
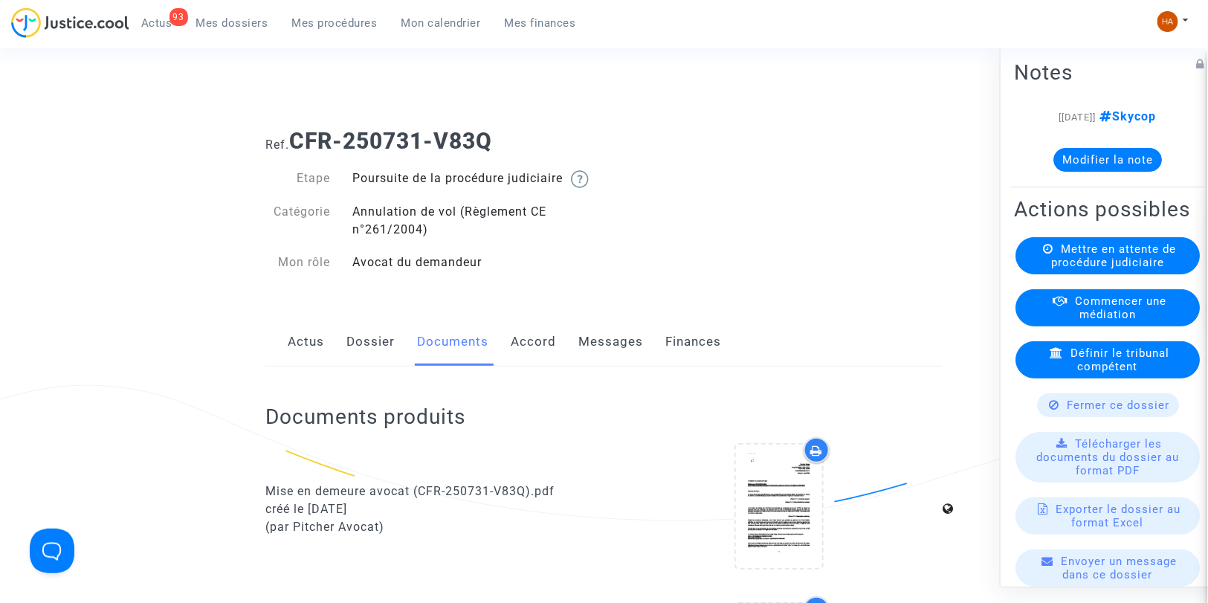
scroll to position [0, 0]
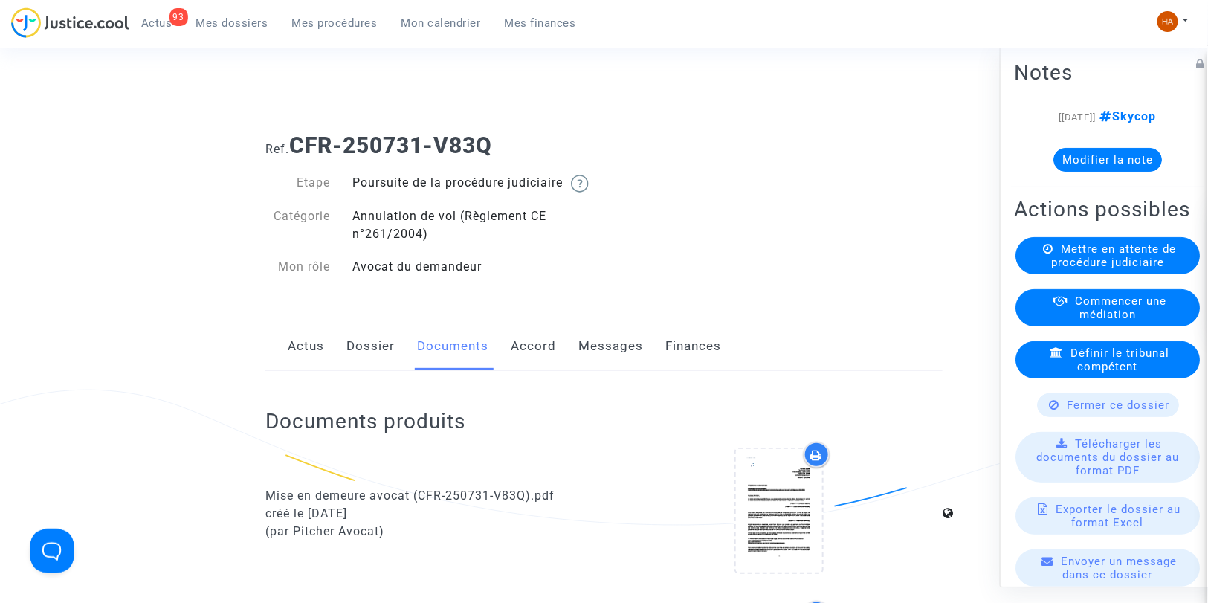
click at [603, 366] on link "Messages" at bounding box center [610, 346] width 65 height 49
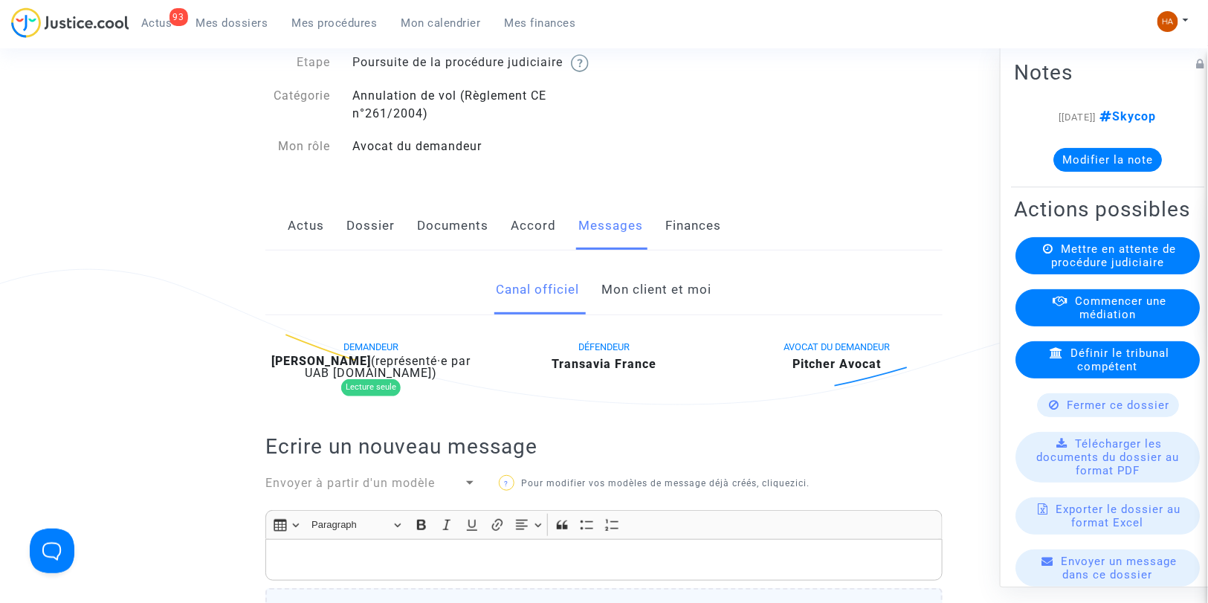
scroll to position [83, 0]
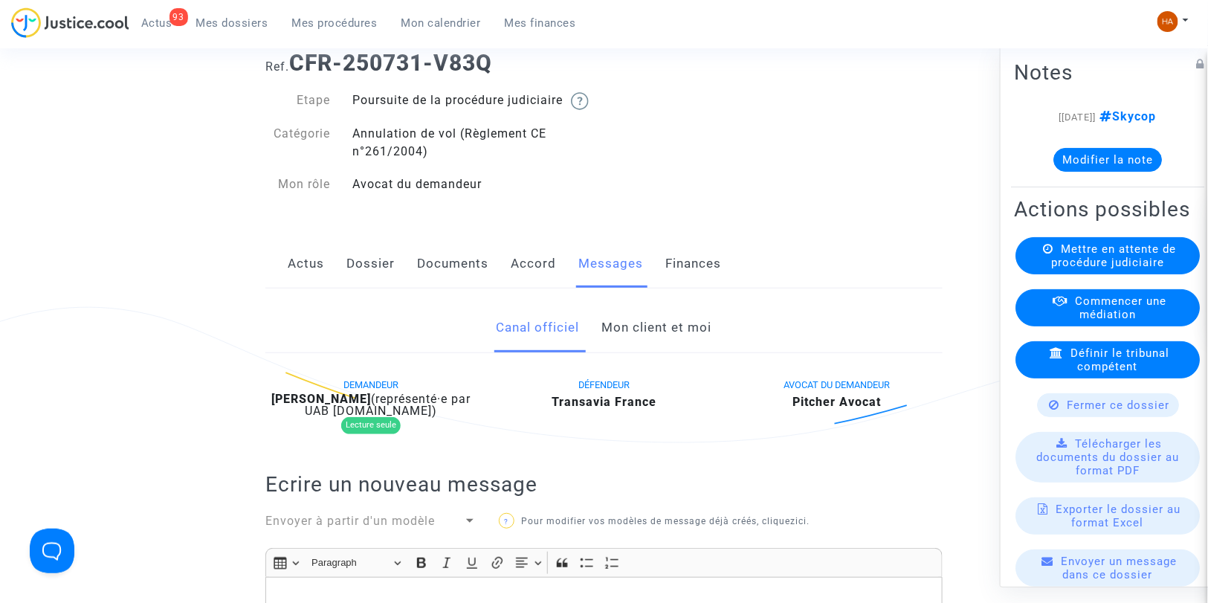
click at [381, 279] on link "Dossier" at bounding box center [370, 263] width 48 height 49
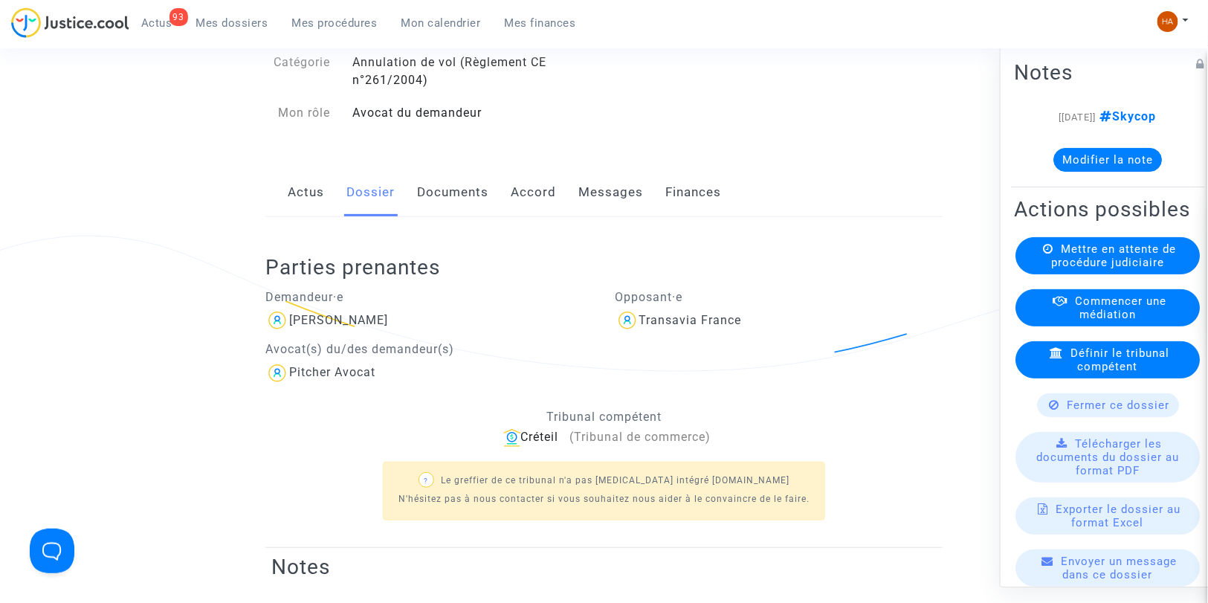
scroll to position [83, 0]
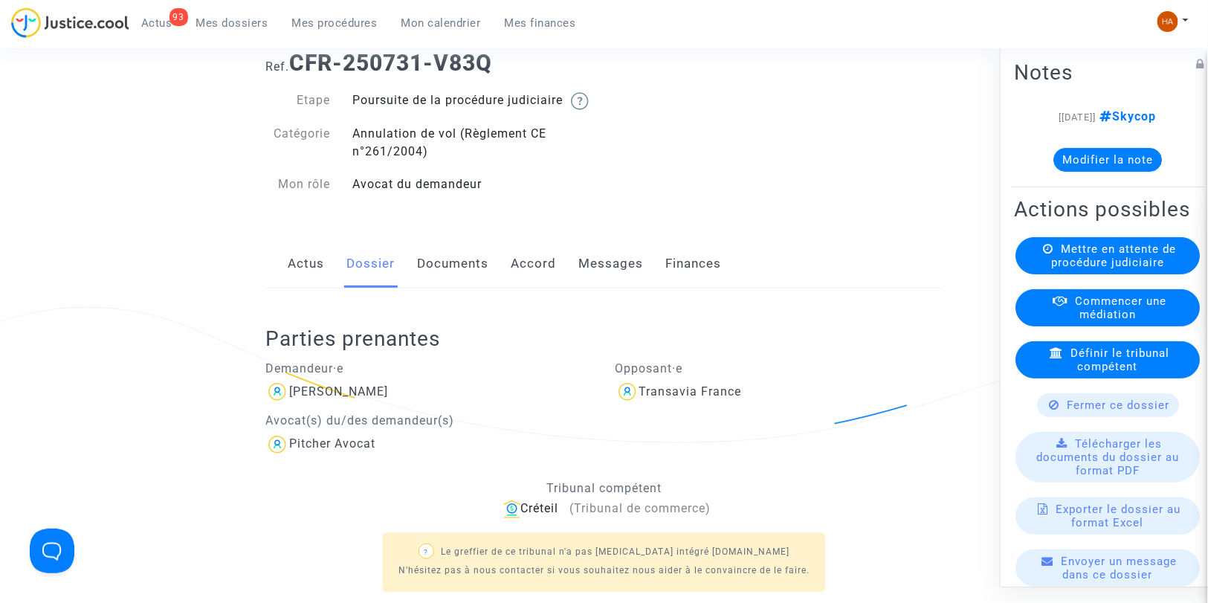
click at [592, 286] on link "Messages" at bounding box center [610, 263] width 65 height 49
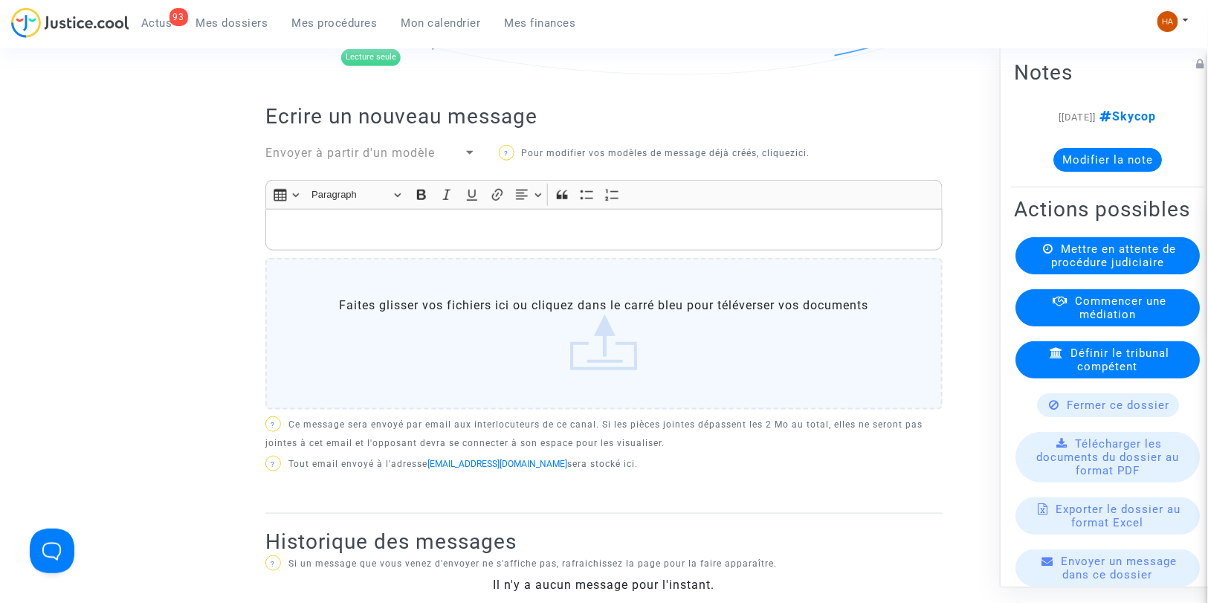
scroll to position [248, 0]
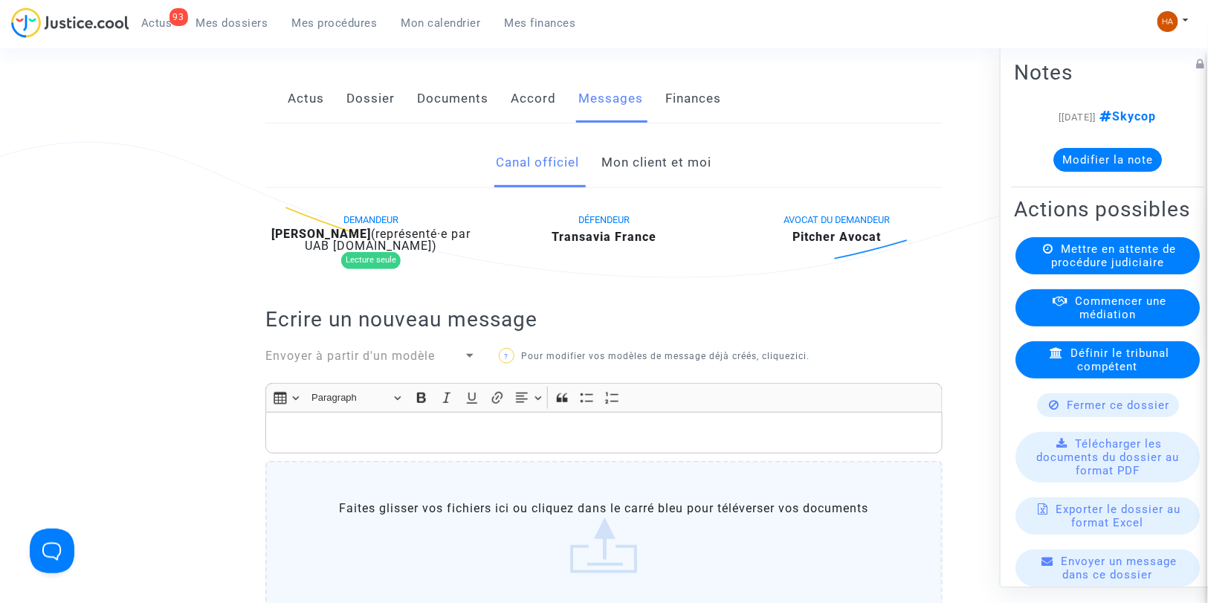
click at [365, 442] on p "Rich Text Editor, main" at bounding box center [605, 433] width 662 height 19
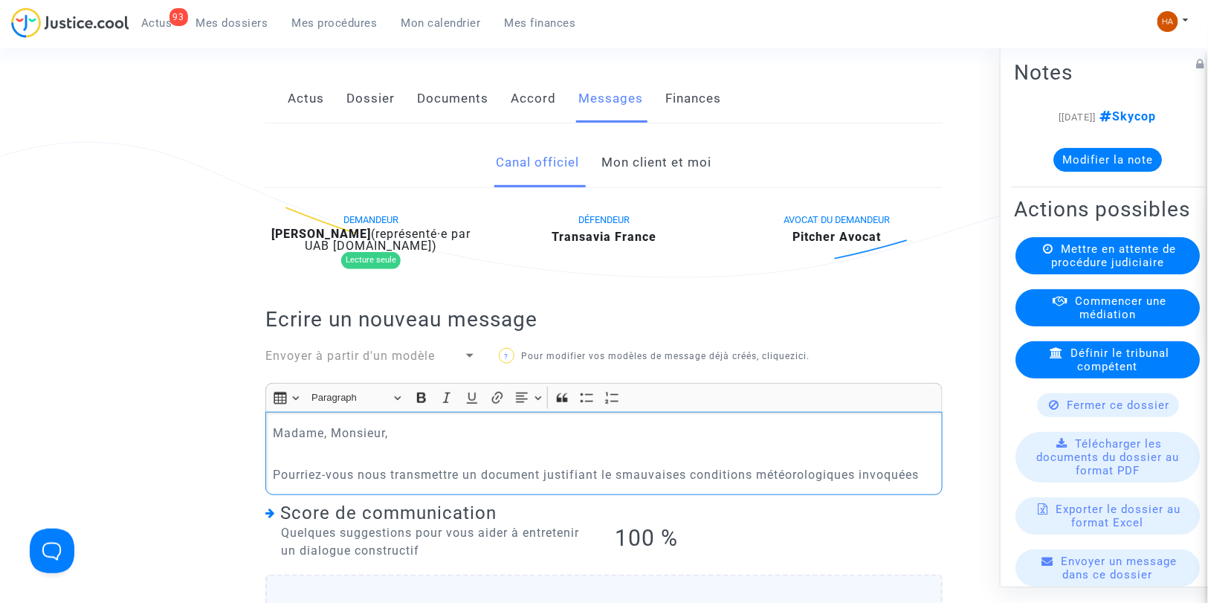
click at [618, 484] on p "Pourriez-vous nous transmettre un document justifiant le smauvaises conditions …" at bounding box center [605, 474] width 662 height 19
click at [925, 484] on p "Pourriez-vous nous transmettre un document justifiant les mauvaises conditions …" at bounding box center [605, 474] width 662 height 19
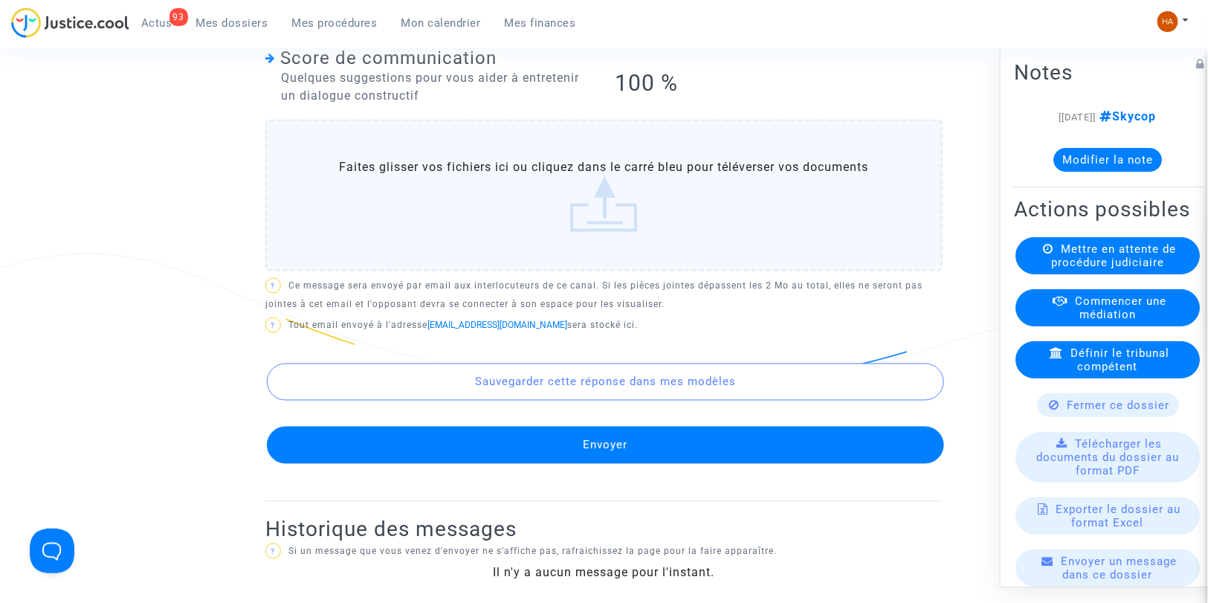
scroll to position [844, 0]
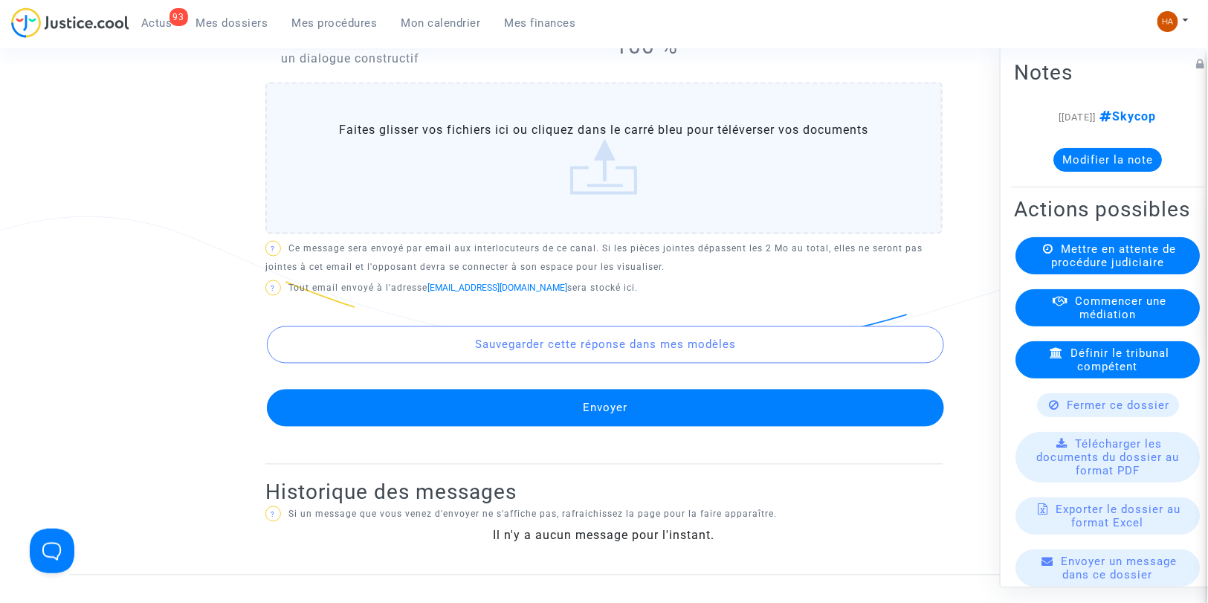
click at [543, 427] on button "Envoyer" at bounding box center [605, 408] width 677 height 37
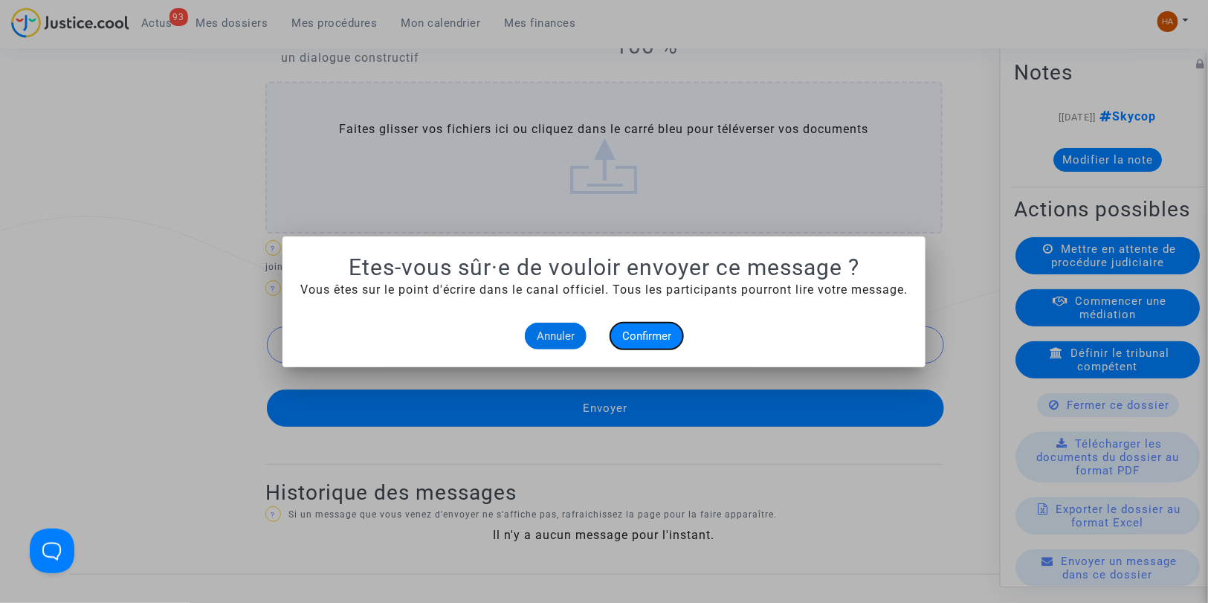
click at [645, 344] on button "Confirmer" at bounding box center [646, 336] width 73 height 27
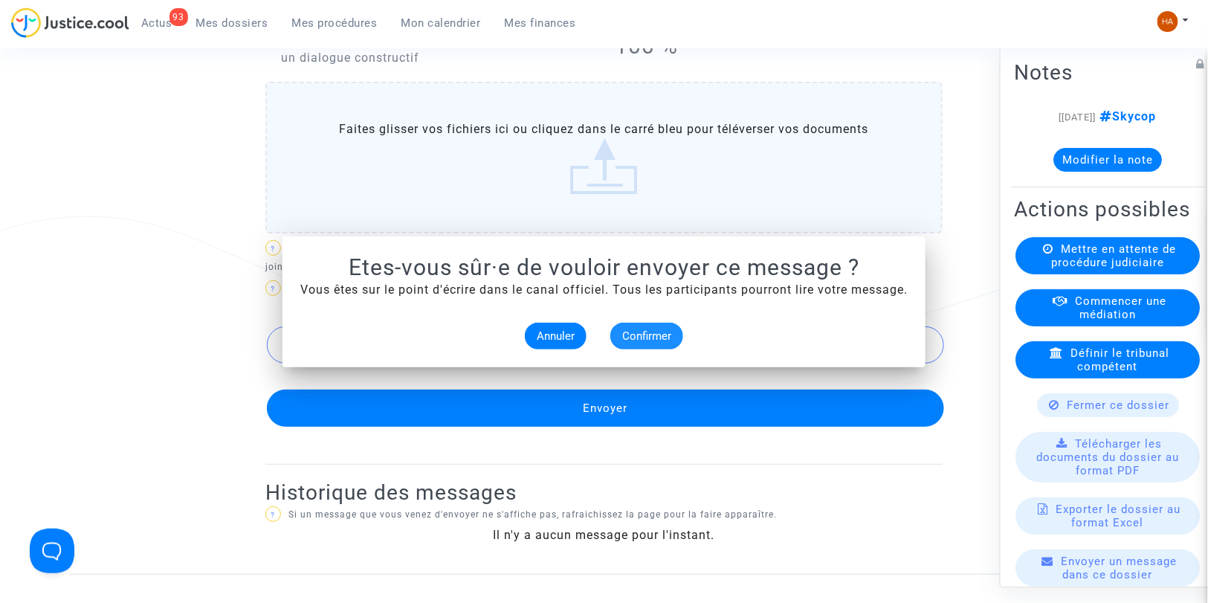
scroll to position [844, 0]
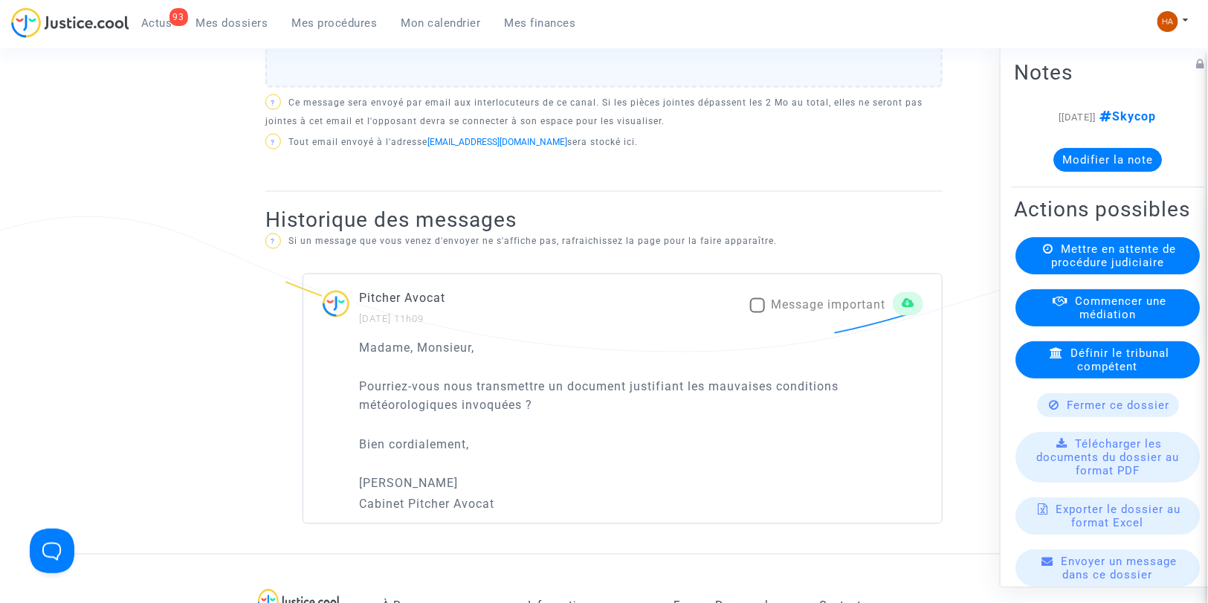
click at [746, 326] on div "Pitcher Avocat 21/08/2025 - 11h09 Message important" at bounding box center [622, 308] width 639 height 39
click at [752, 313] on span at bounding box center [757, 305] width 15 height 15
click at [757, 314] on input "Message important" at bounding box center [757, 313] width 1 height 1
checkbox input "true"
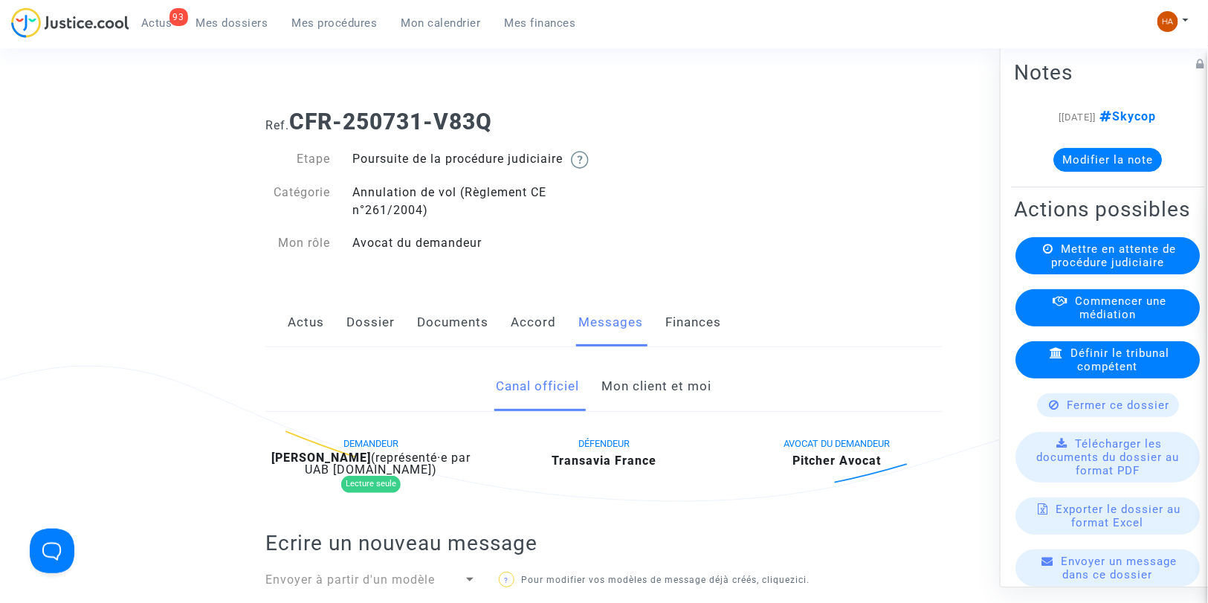
scroll to position [0, 0]
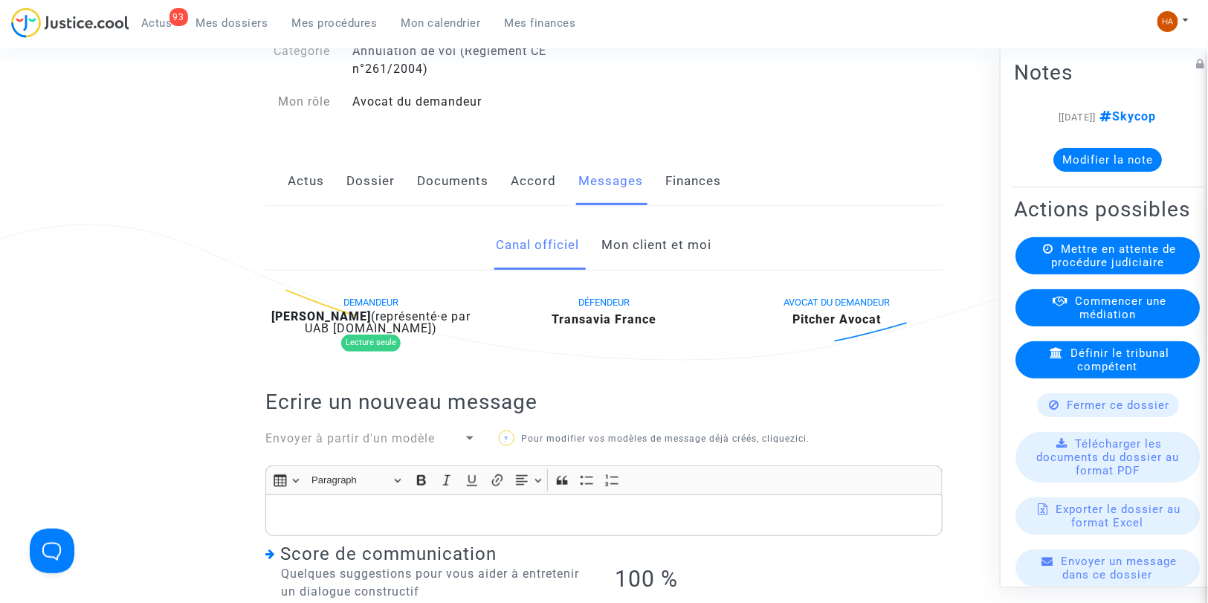
click at [435, 201] on link "Documents" at bounding box center [452, 181] width 71 height 49
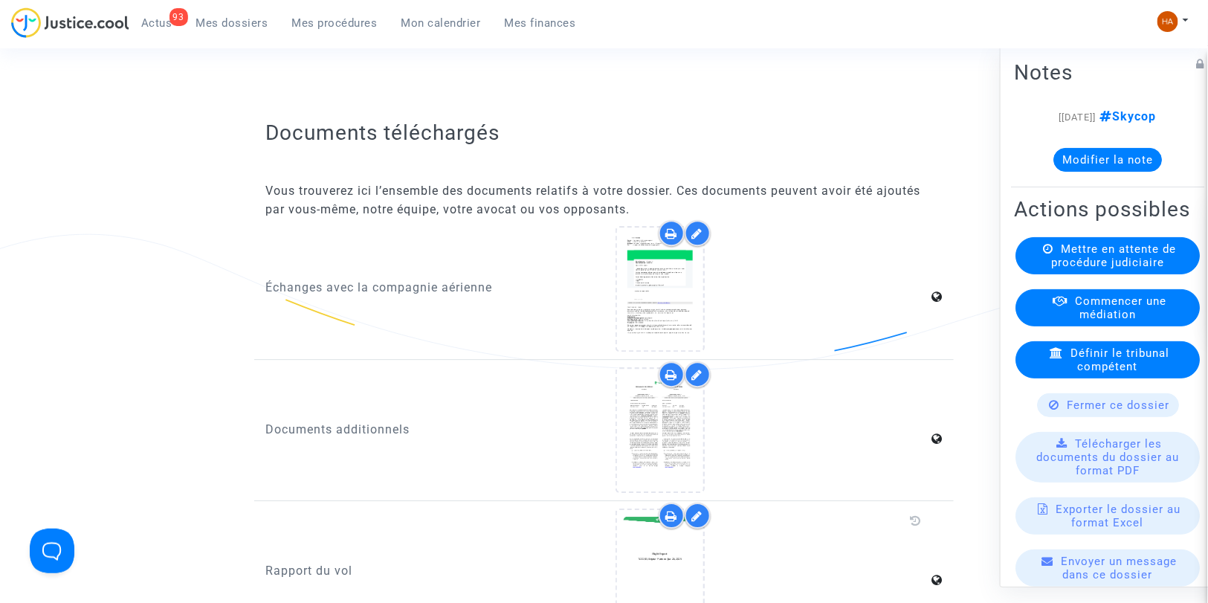
scroll to position [1487, 0]
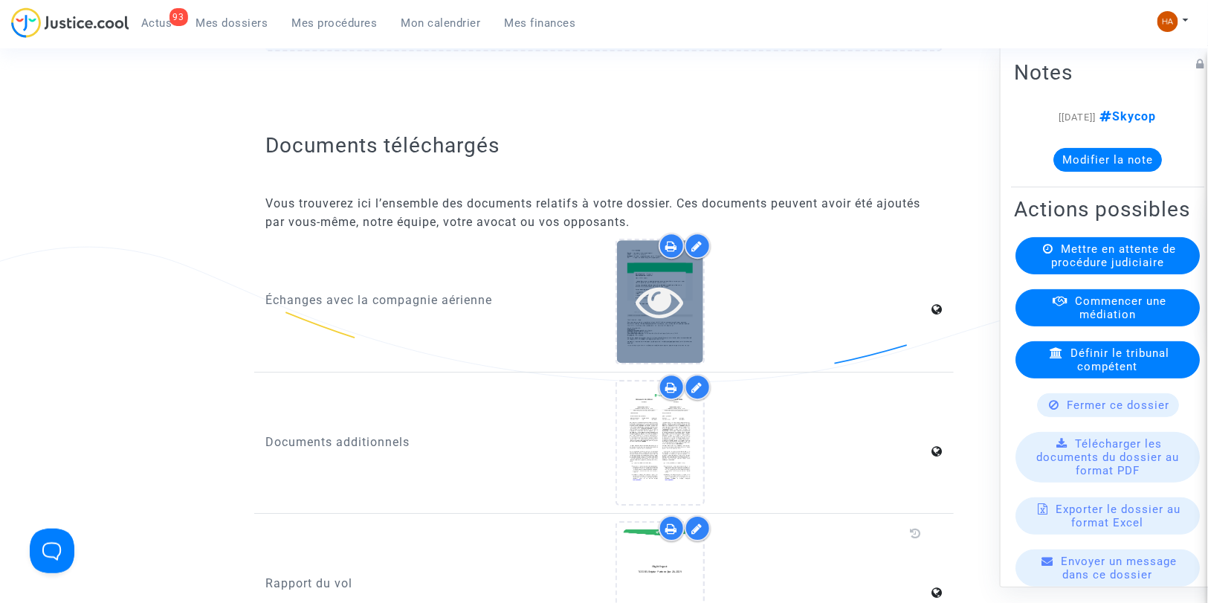
click at [679, 345] on div at bounding box center [660, 301] width 86 height 123
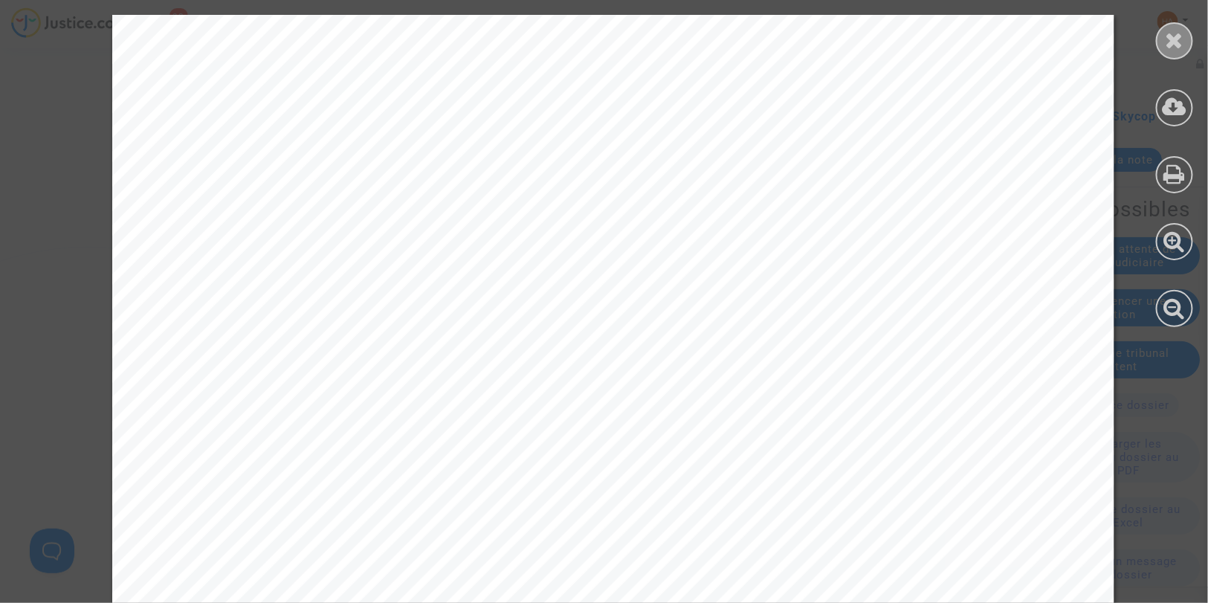
click at [1167, 36] on icon at bounding box center [1175, 40] width 19 height 22
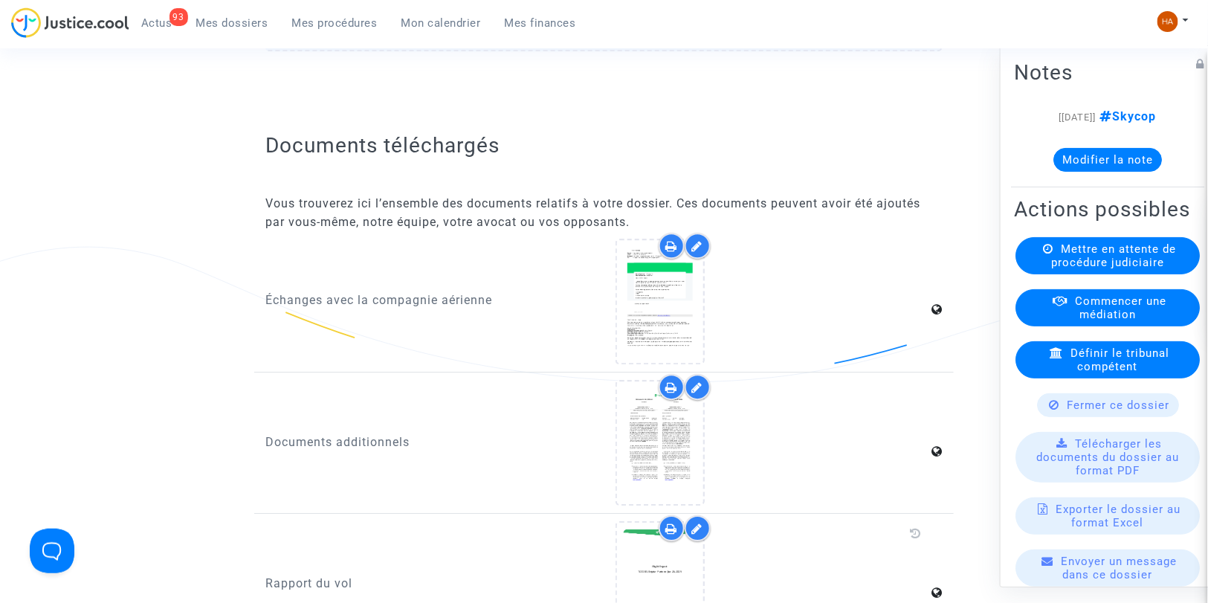
click at [247, 25] on span "Mes dossiers" at bounding box center [232, 22] width 72 height 13
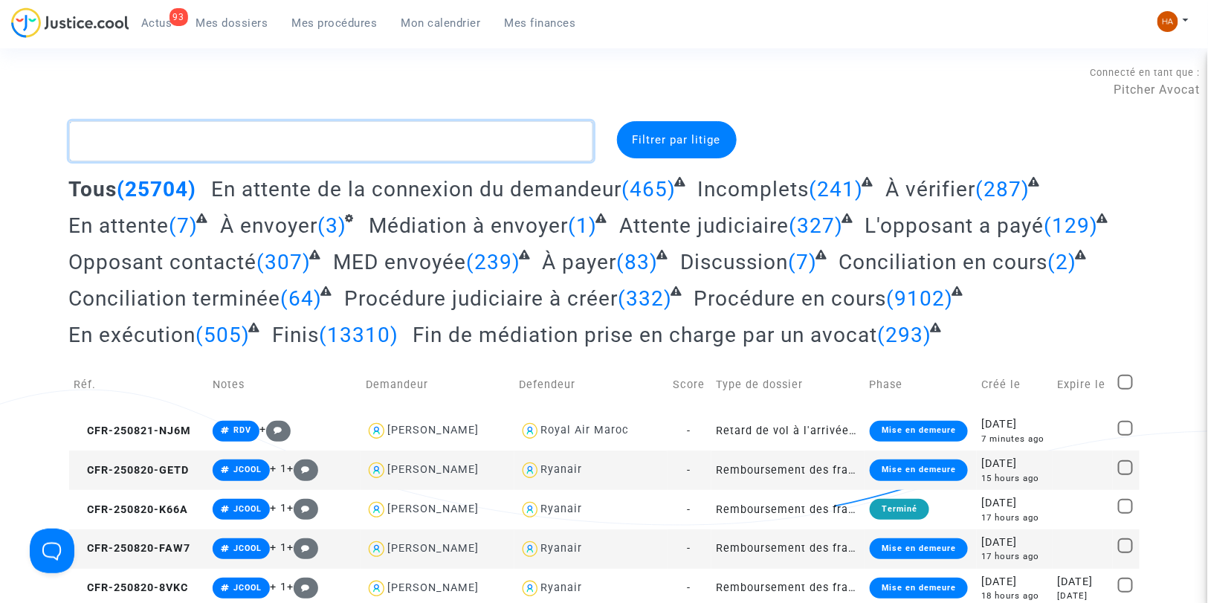
click at [179, 142] on textarea at bounding box center [331, 141] width 524 height 40
paste textarea "CFR-250731-B2GP"
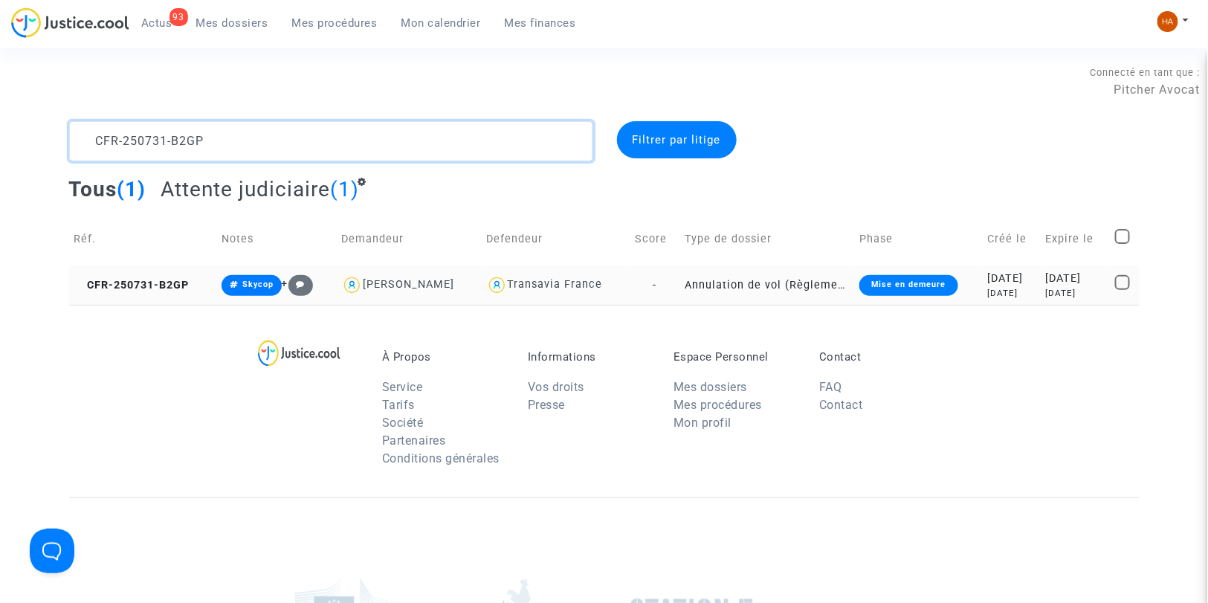
type textarea "CFR-250731-B2GP"
click at [679, 288] on td "Annulation de vol (Règlement CE n°261/2004)" at bounding box center [766, 284] width 175 height 39
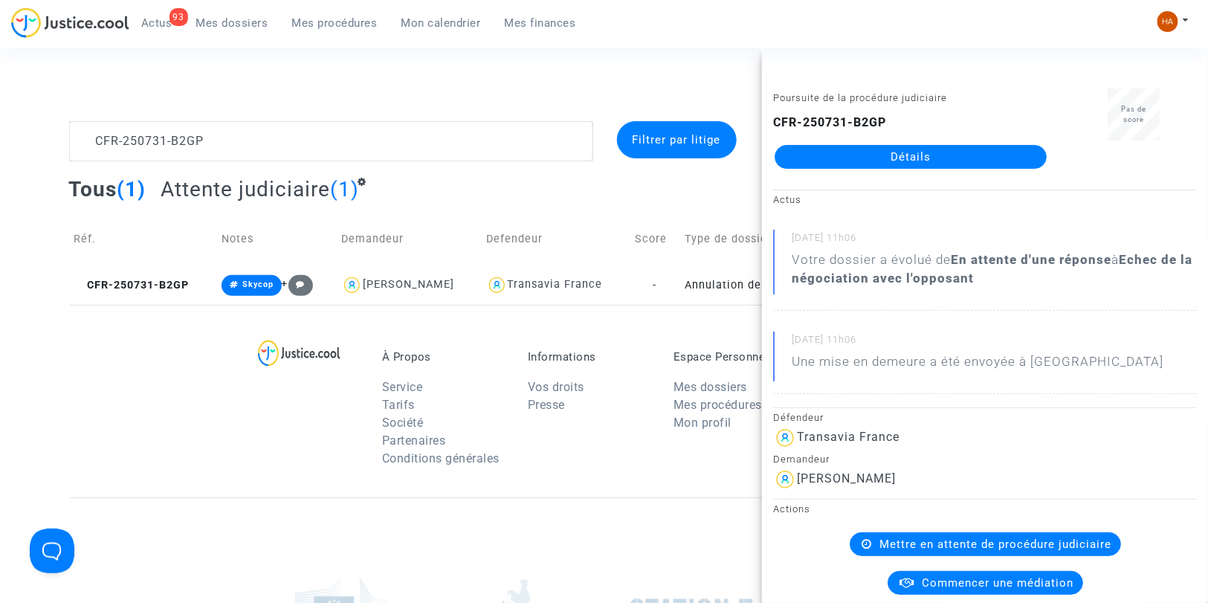
click at [934, 152] on link "Détails" at bounding box center [911, 157] width 272 height 24
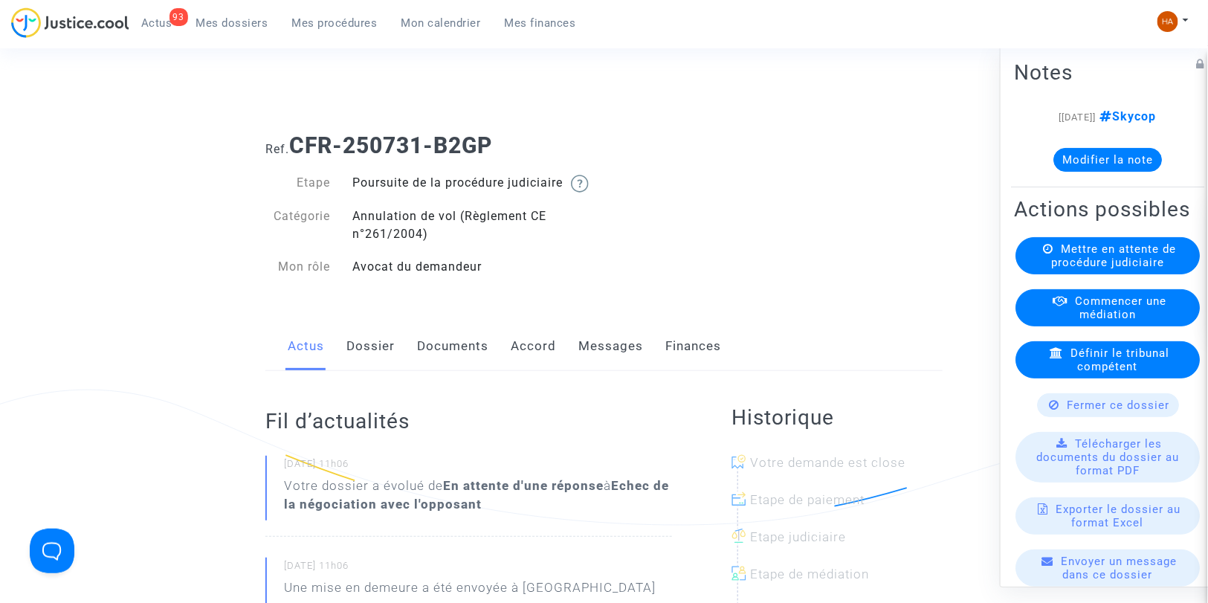
drag, startPoint x: 533, startPoint y: 146, endPoint x: 296, endPoint y: 141, distance: 237.2
click at [296, 141] on h1 "Ref. CFR-250731-B2GP" at bounding box center [603, 145] width 677 height 27
click at [366, 360] on link "Dossier" at bounding box center [370, 346] width 48 height 49
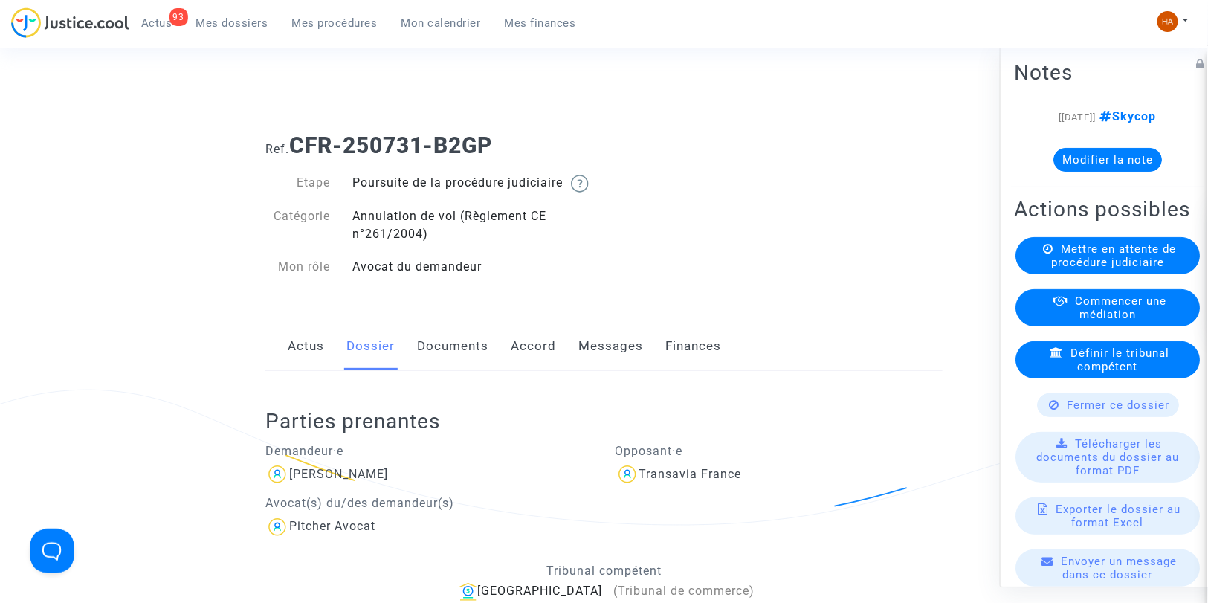
click at [436, 366] on link "Documents" at bounding box center [452, 346] width 71 height 49
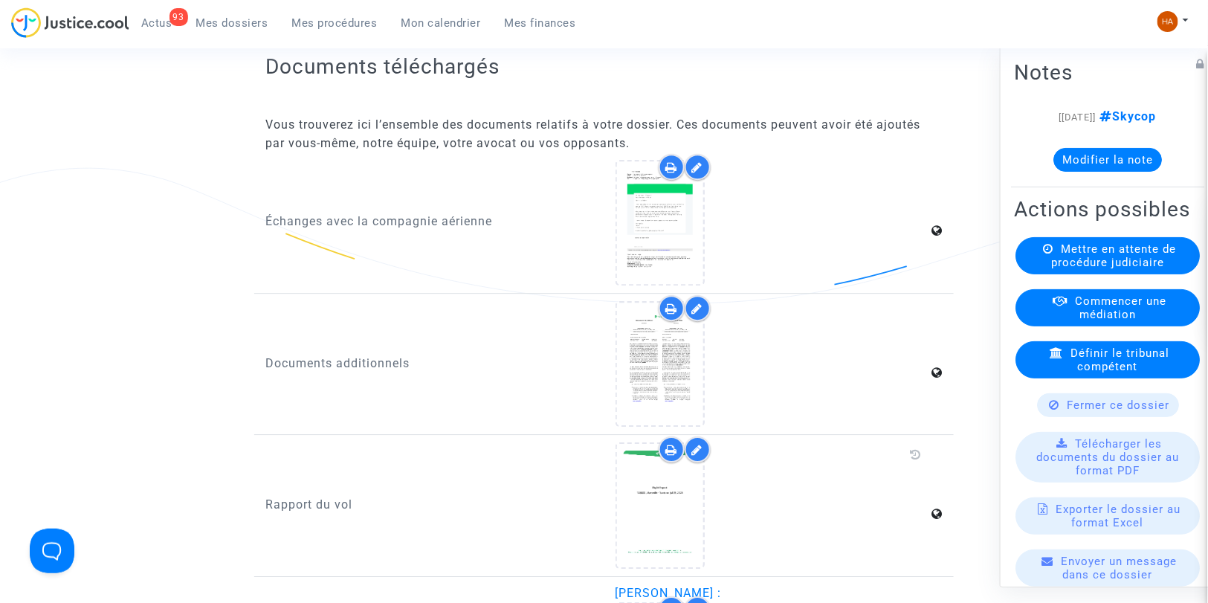
scroll to position [1569, 0]
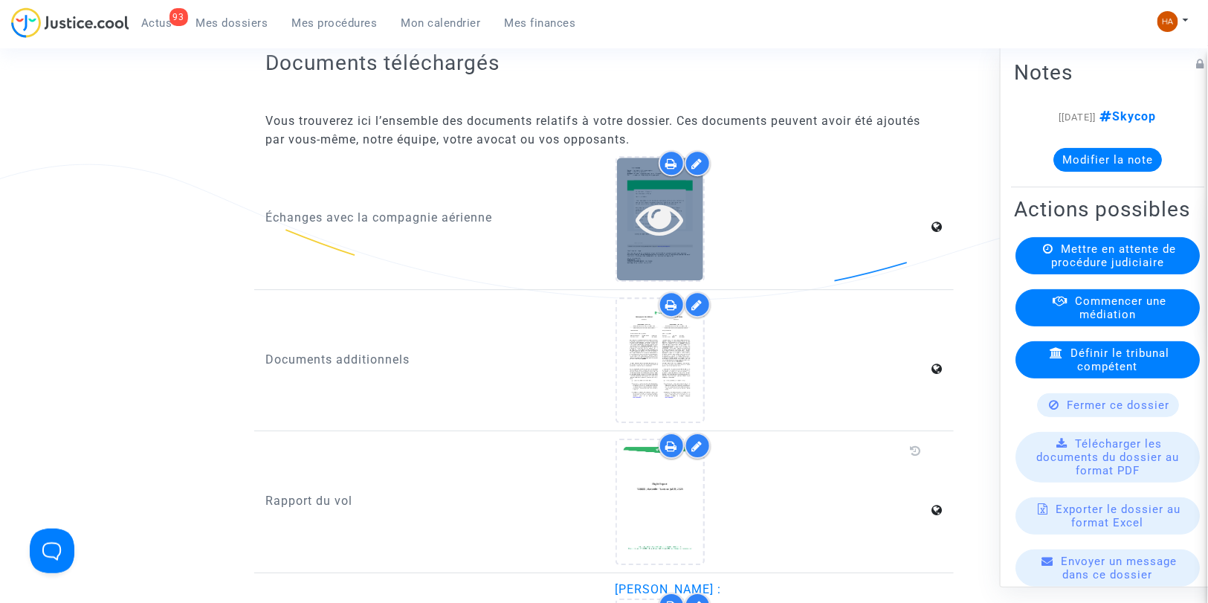
click at [682, 236] on icon at bounding box center [660, 219] width 48 height 48
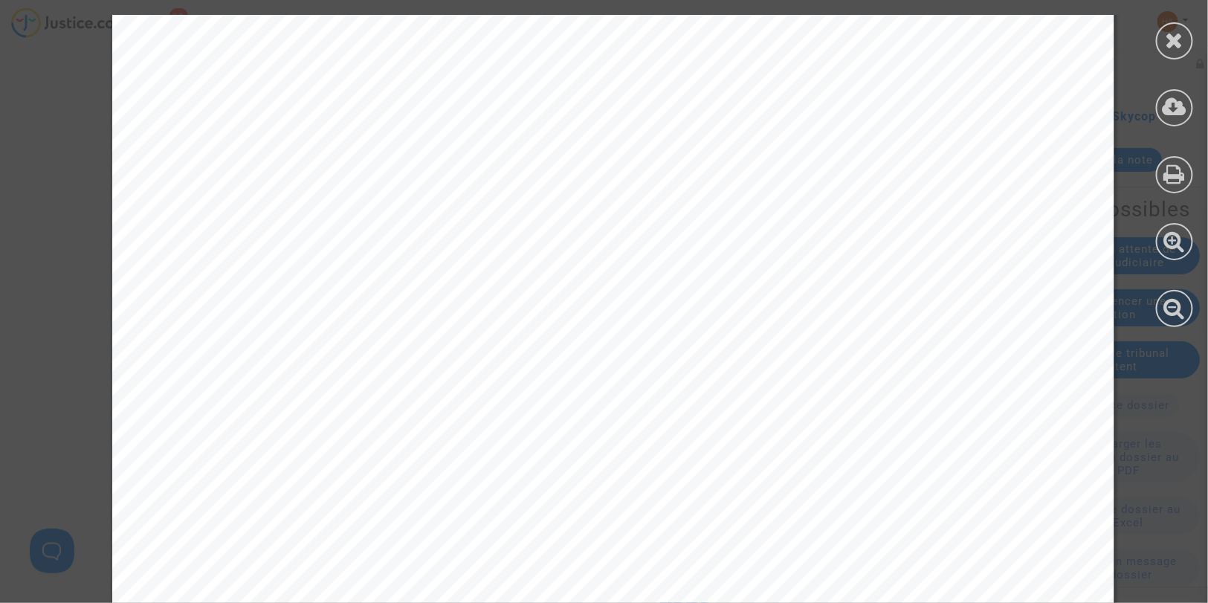
scroll to position [165, 0]
click at [1163, 46] on div at bounding box center [1174, 40] width 37 height 37
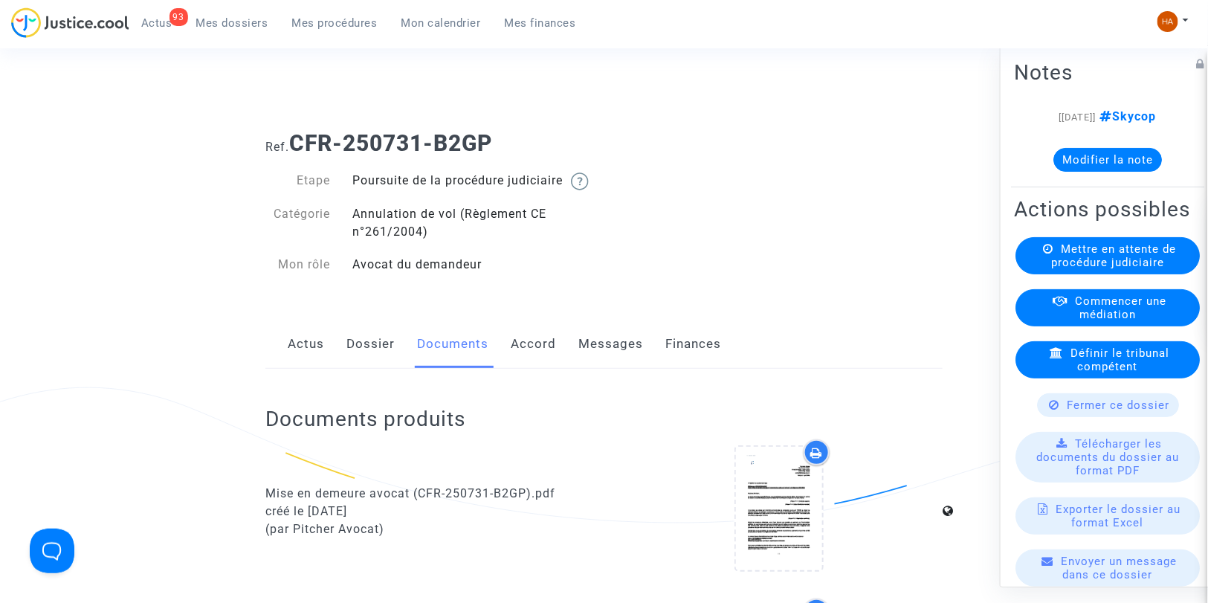
scroll to position [0, 0]
click at [611, 368] on link "Messages" at bounding box center [610, 346] width 65 height 49
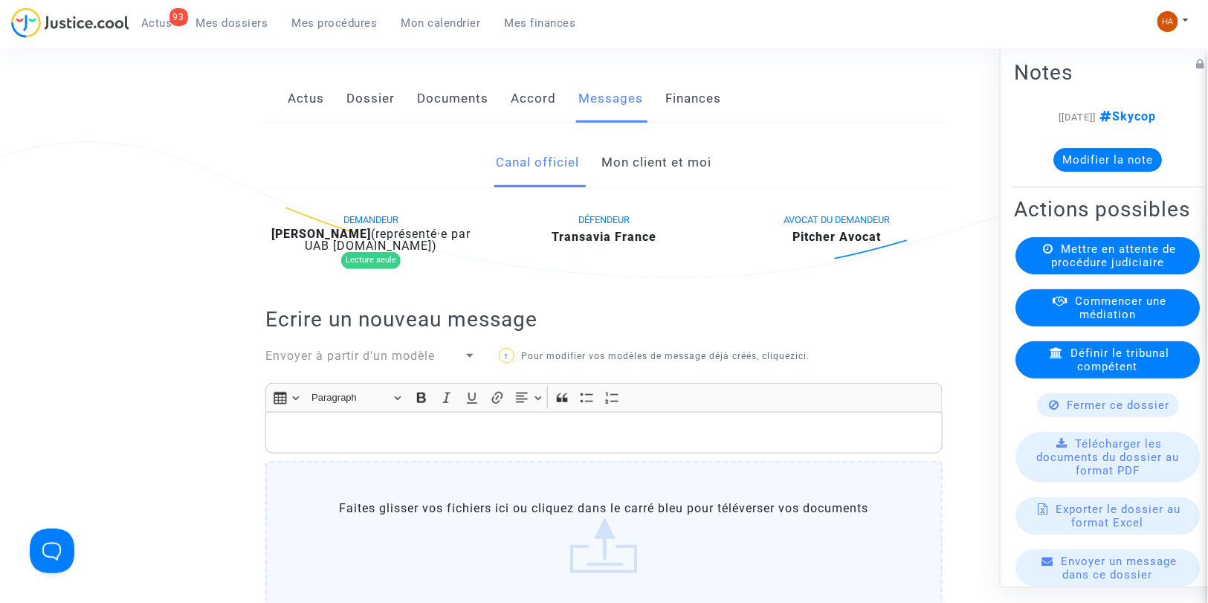
scroll to position [165, 0]
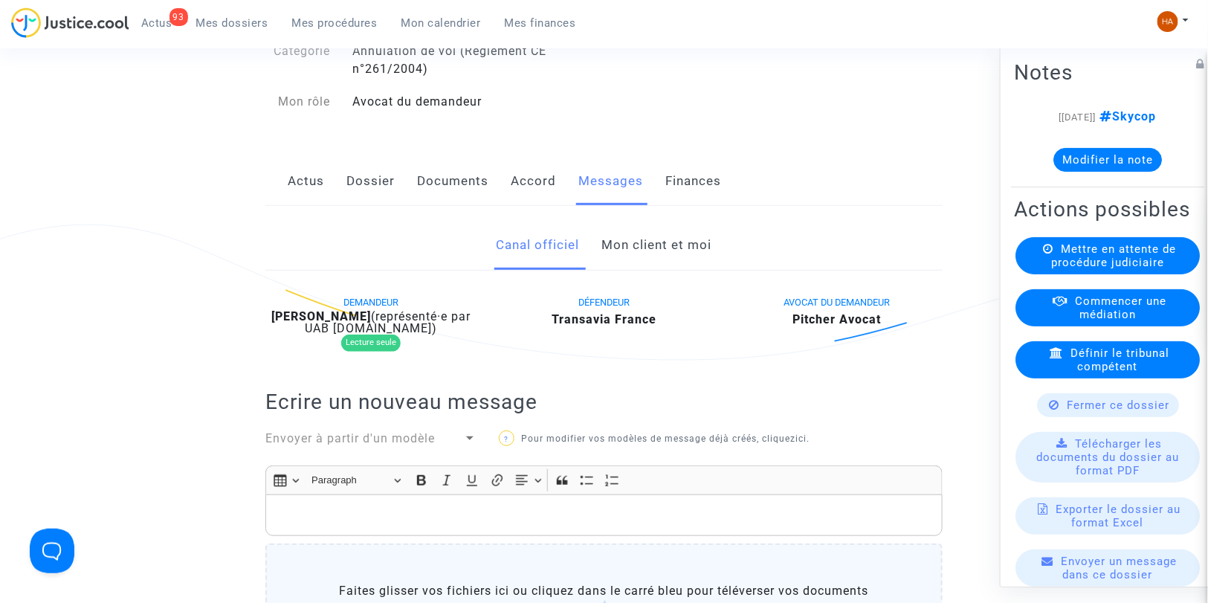
click at [621, 270] on link "Mon client et moi" at bounding box center [657, 245] width 110 height 49
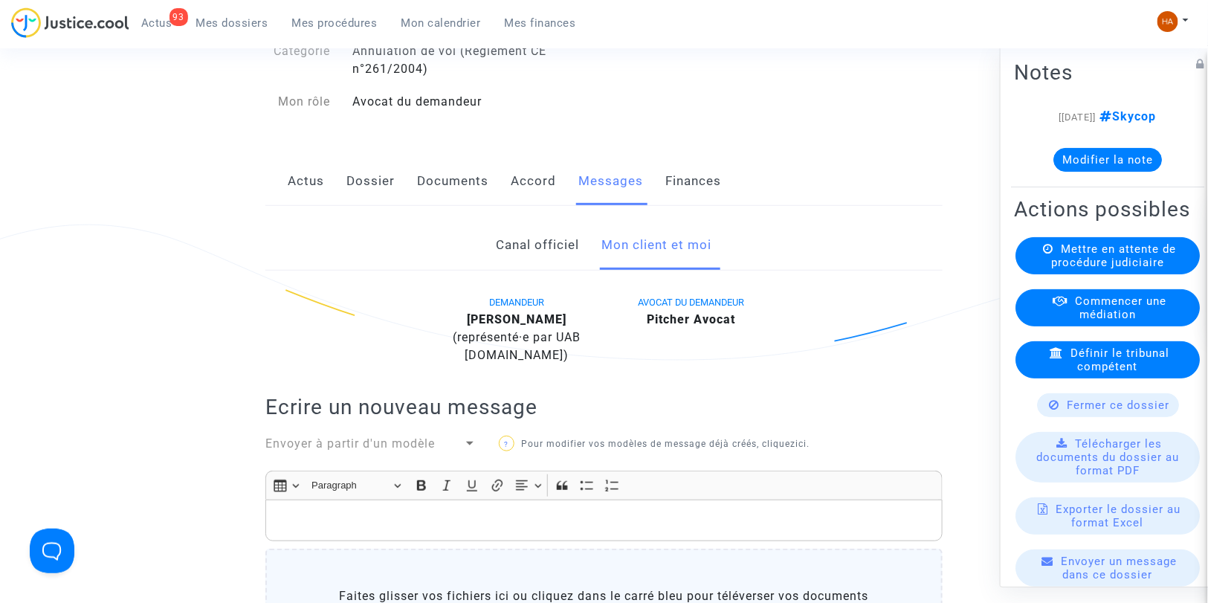
click at [538, 259] on link "Canal officiel" at bounding box center [538, 245] width 83 height 49
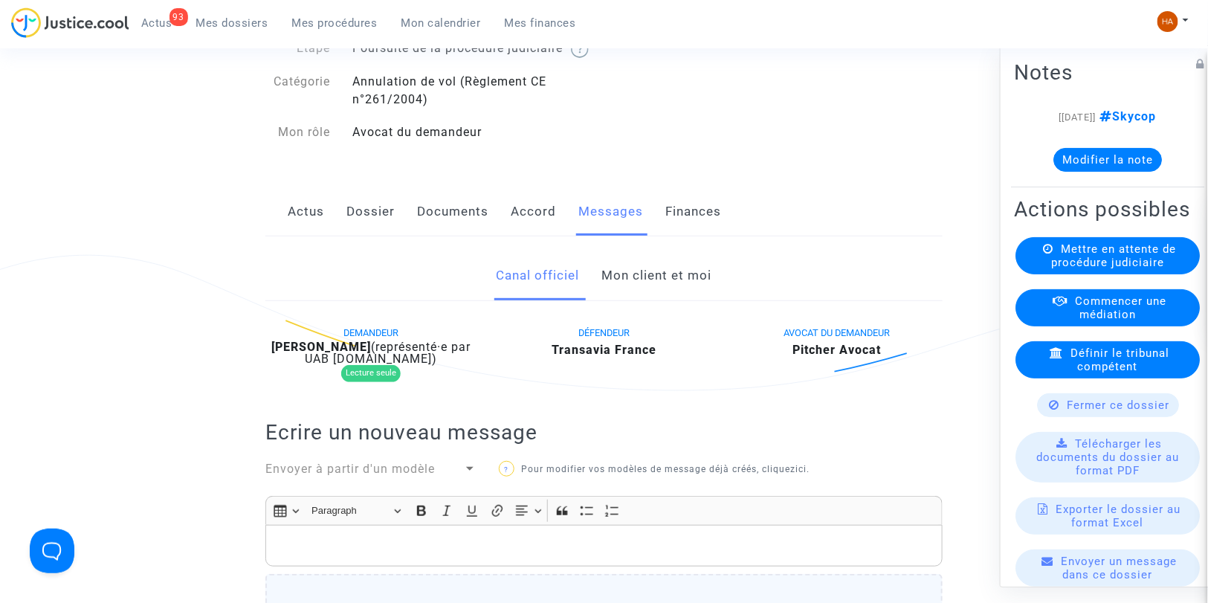
scroll to position [83, 0]
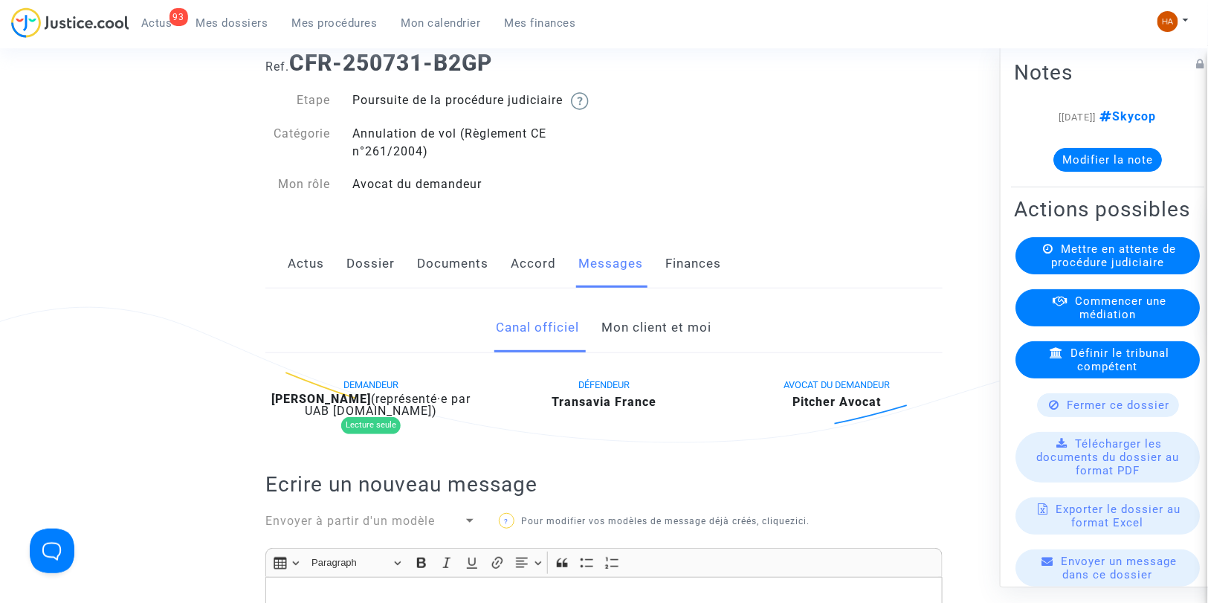
click at [442, 284] on link "Documents" at bounding box center [452, 263] width 71 height 49
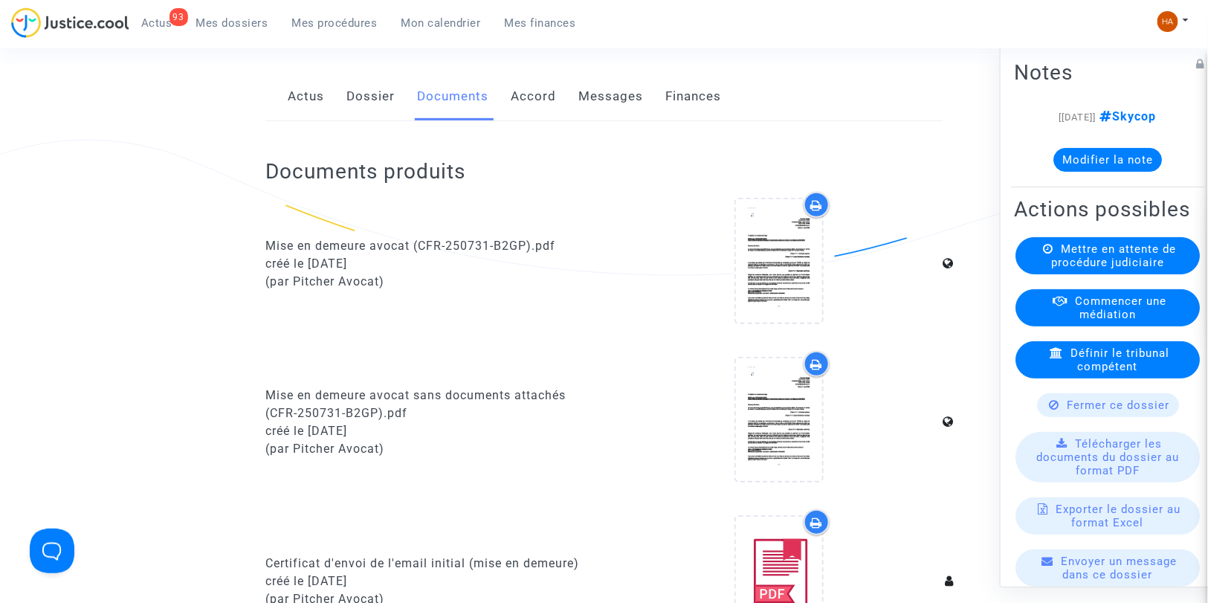
scroll to position [248, 0]
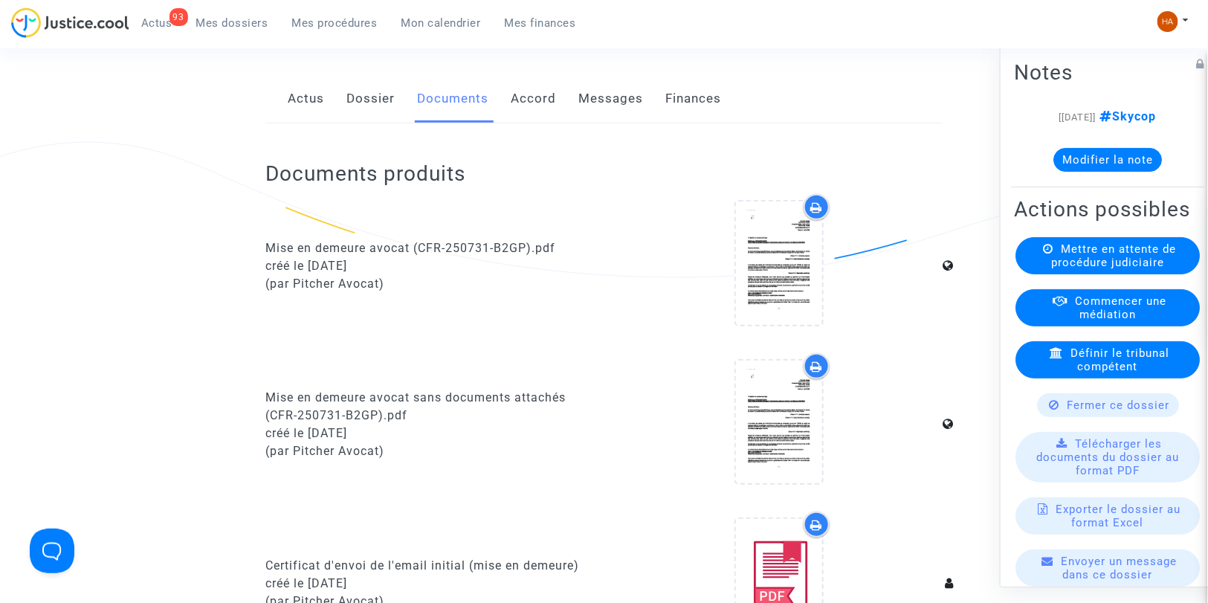
click at [387, 117] on link "Dossier" at bounding box center [370, 98] width 48 height 49
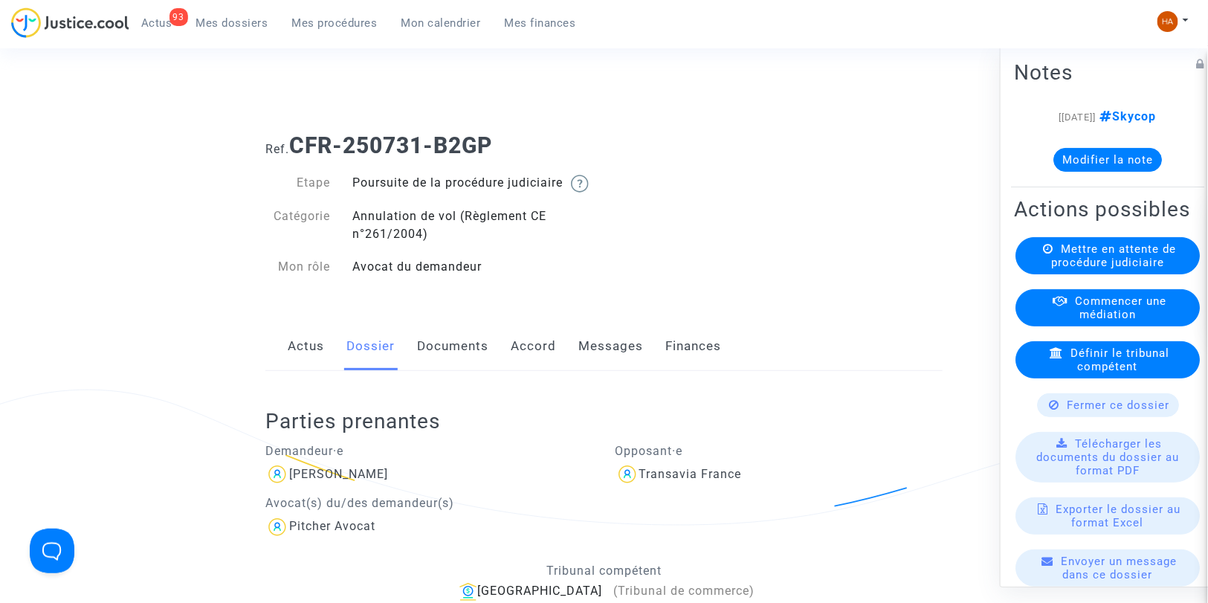
click at [441, 366] on link "Documents" at bounding box center [452, 346] width 71 height 49
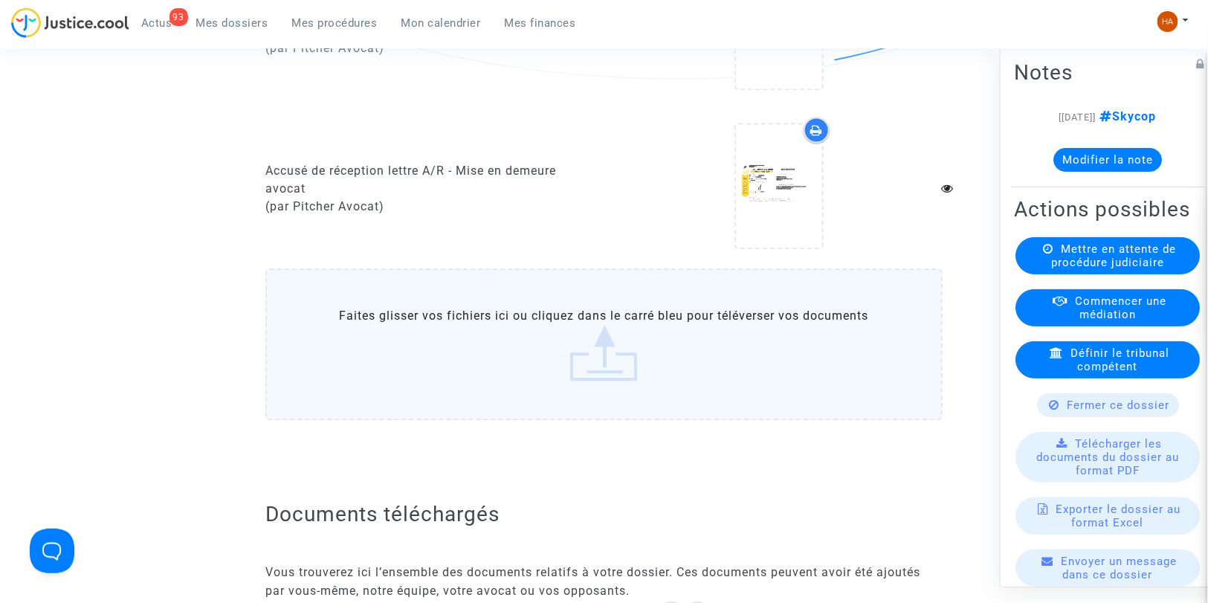
scroll to position [1152, 0]
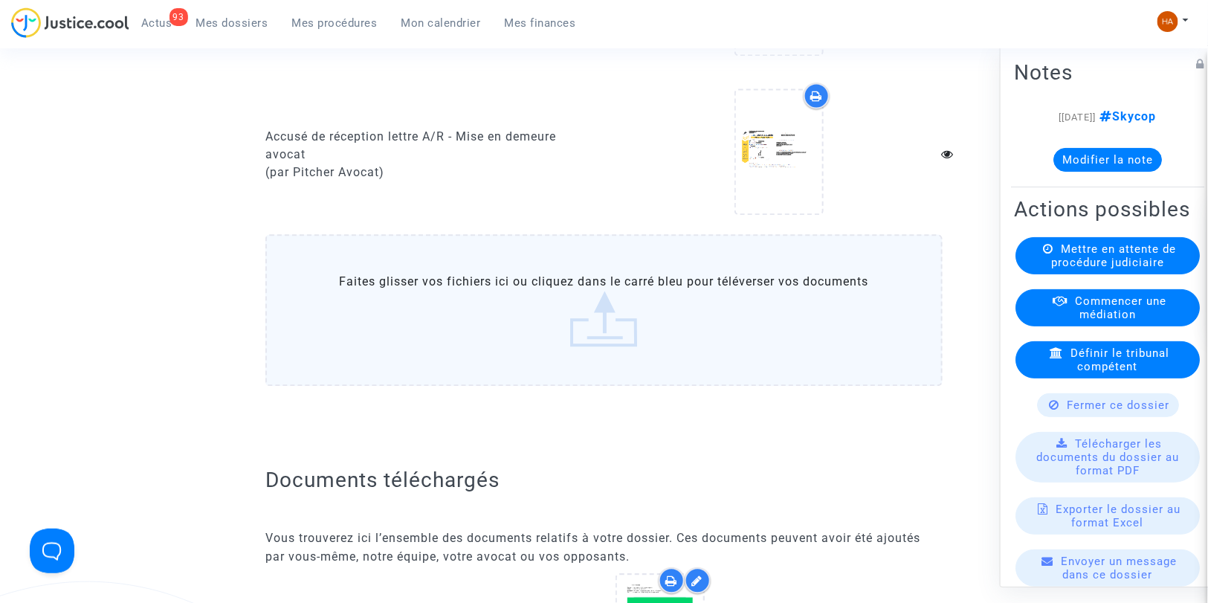
click at [627, 318] on label "Faites glisser vos fichiers ici ou cliquez dans le carré bleu pour téléverser v…" at bounding box center [603, 310] width 677 height 152
click at [0, 0] on input "Faites glisser vos fichiers ici ou cliquez dans le carré bleu pour téléverser v…" at bounding box center [0, 0] width 0 height 0
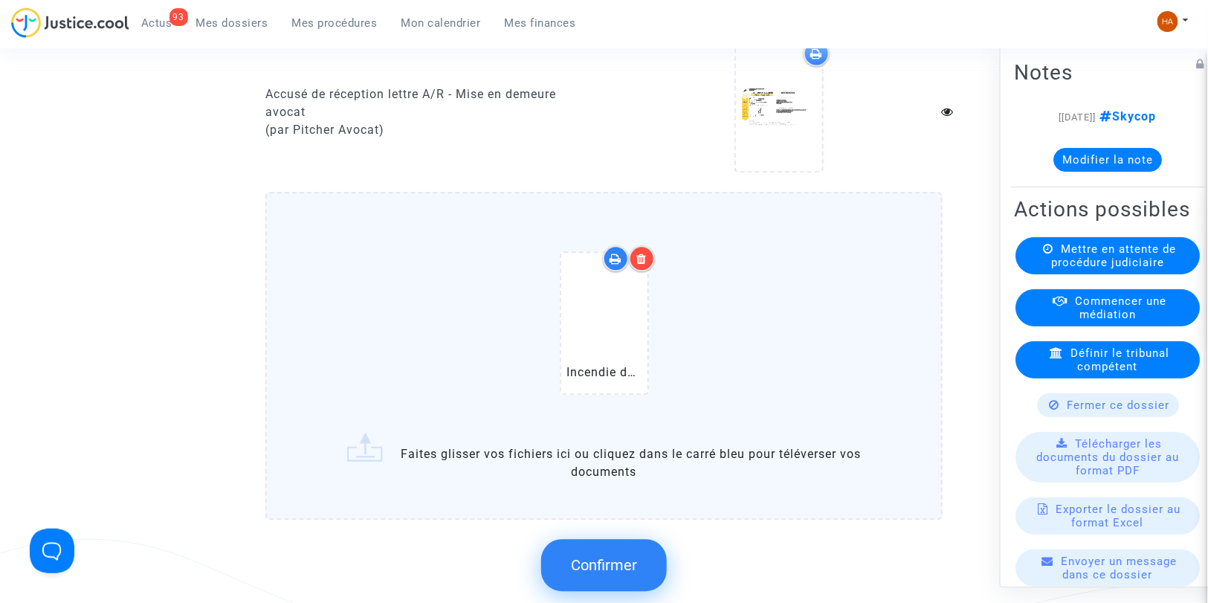
scroll to position [1195, 0]
click at [590, 558] on button "Confirmer" at bounding box center [604, 564] width 126 height 52
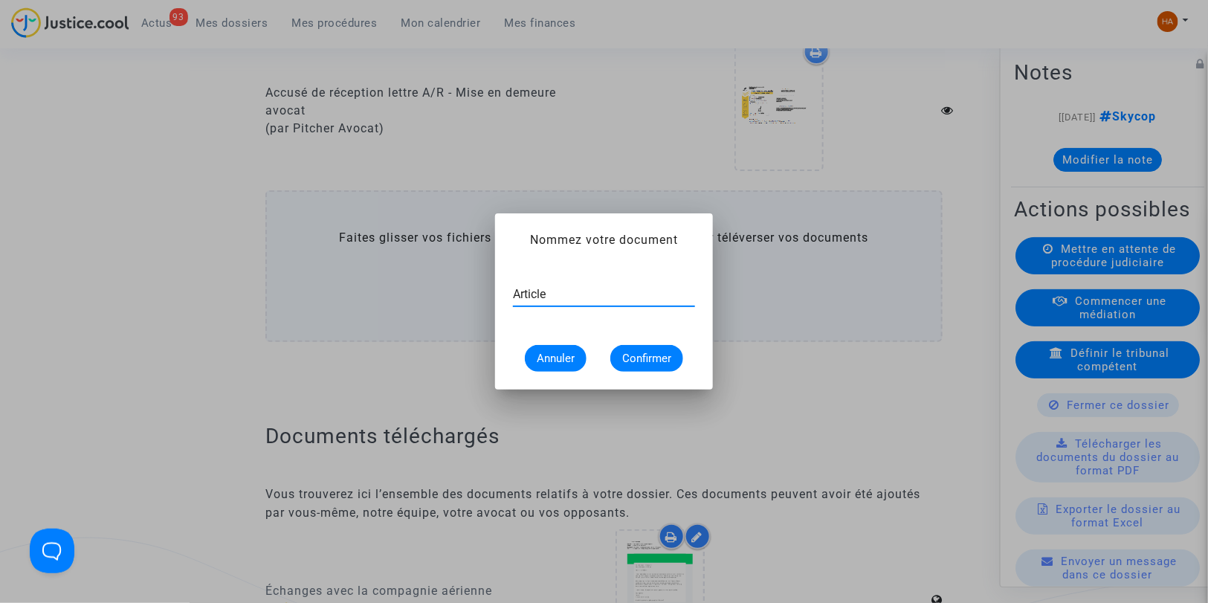
type input "Article"
click at [644, 352] on span "Confirmer" at bounding box center [646, 358] width 49 height 13
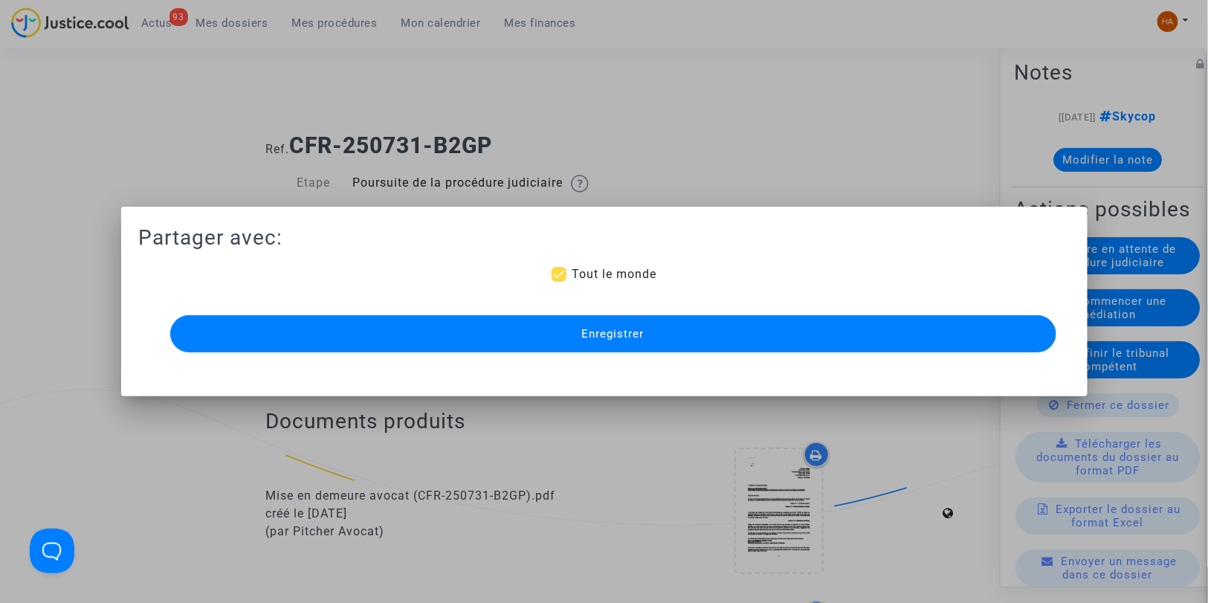
scroll to position [1195, 0]
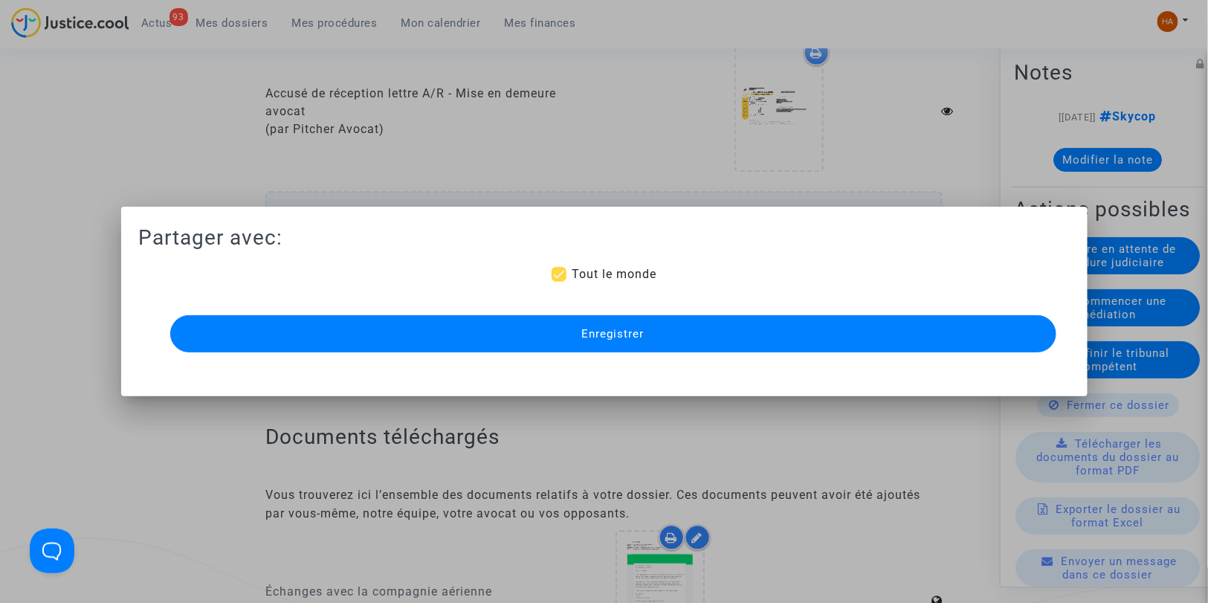
click at [641, 346] on button "Enregistrer" at bounding box center [613, 333] width 886 height 37
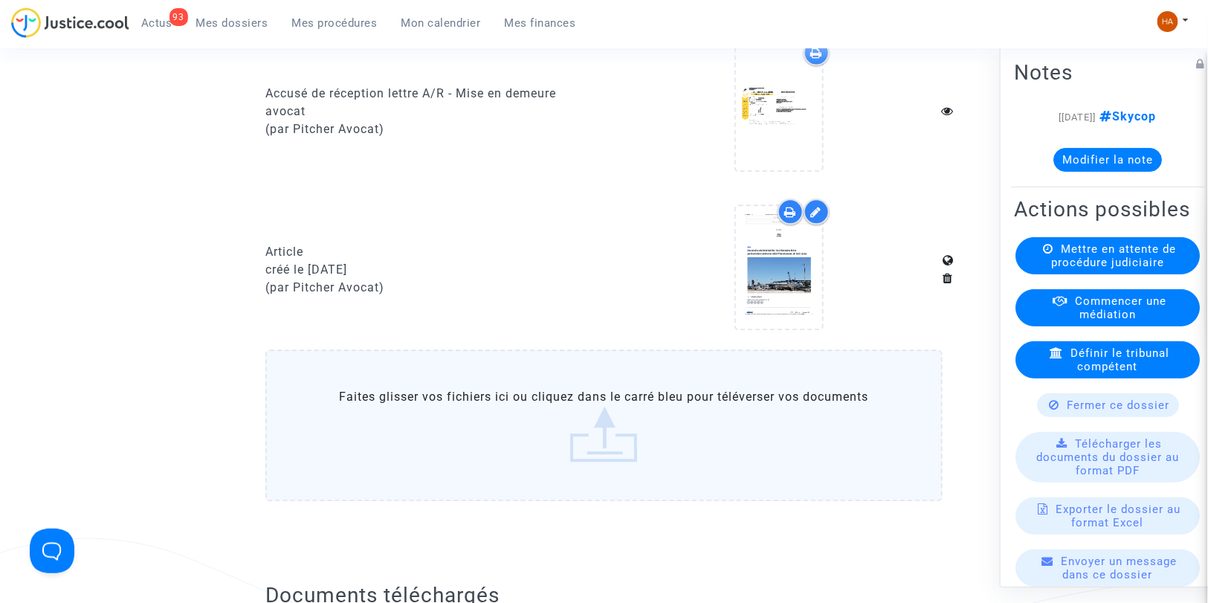
click at [467, 385] on label "Faites glisser vos fichiers ici ou cliquez dans le carré bleu pour téléverser v…" at bounding box center [603, 425] width 677 height 152
click at [0, 0] on input "Faites glisser vos fichiers ici ou cliquez dans le carré bleu pour téléverser v…" at bounding box center [0, 0] width 0 height 0
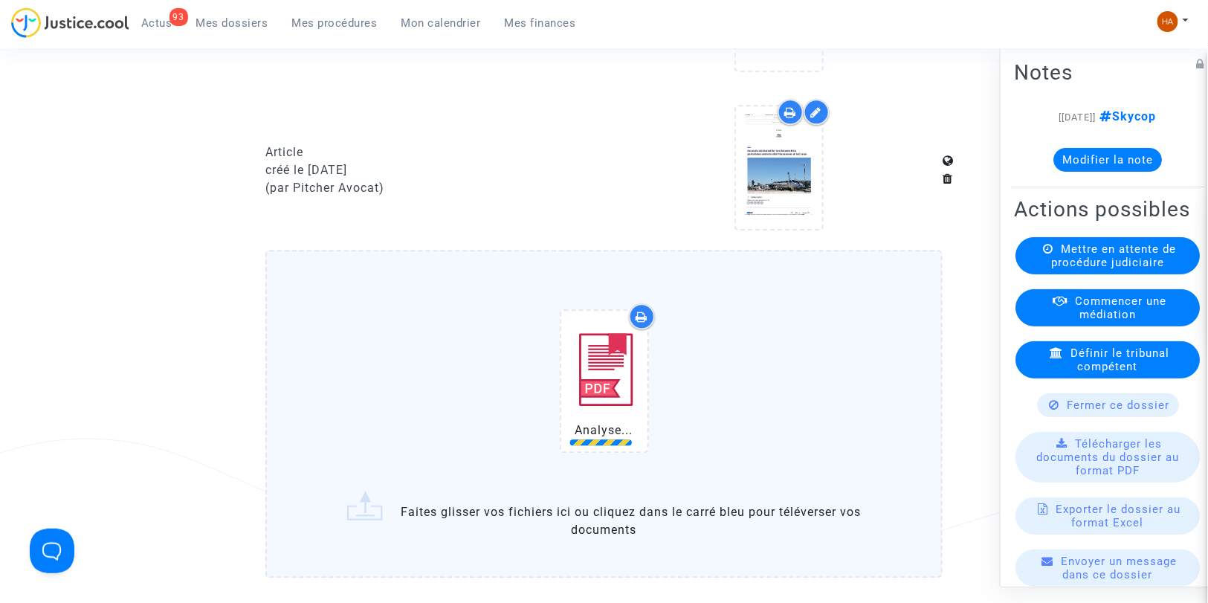
scroll to position [1296, 0]
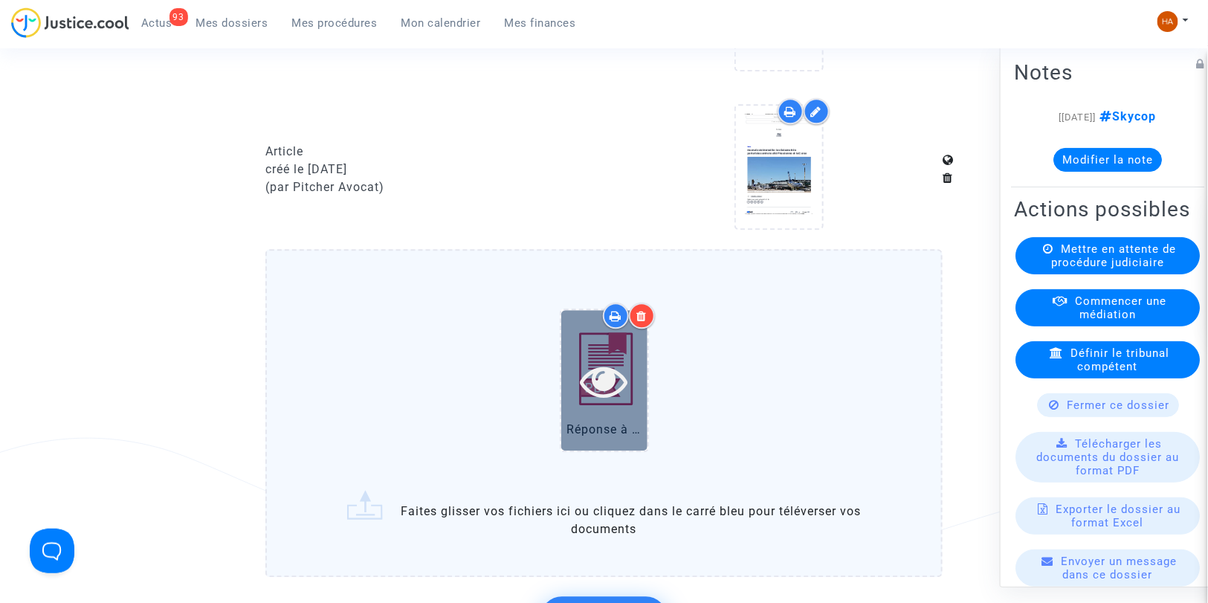
click at [592, 424] on div at bounding box center [604, 380] width 86 height 140
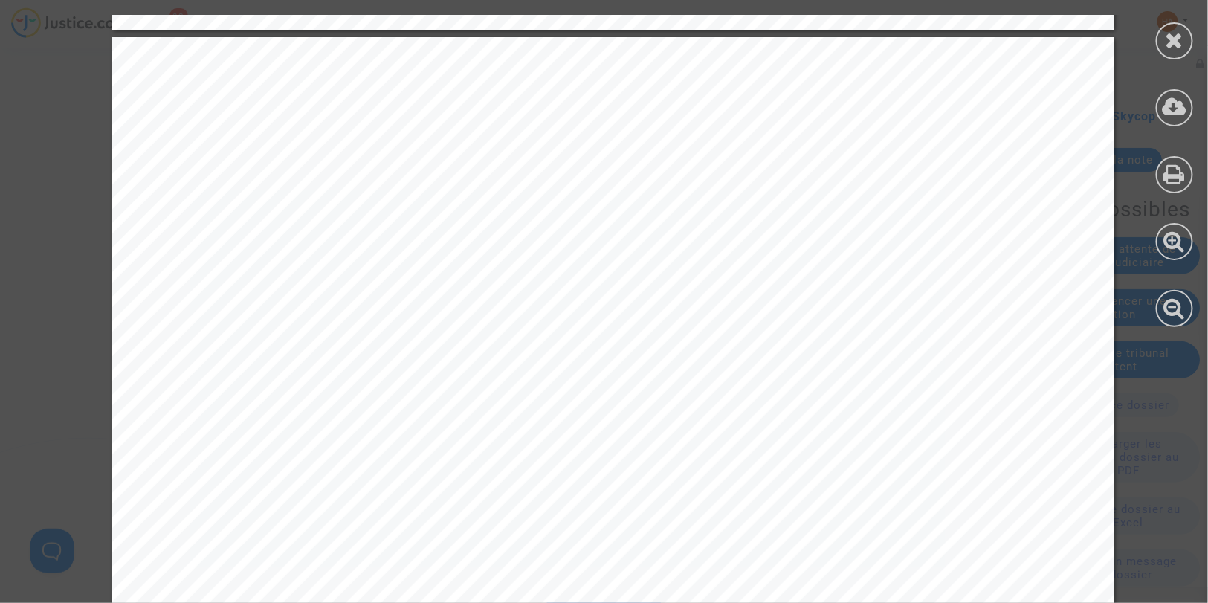
scroll to position [1491, 0]
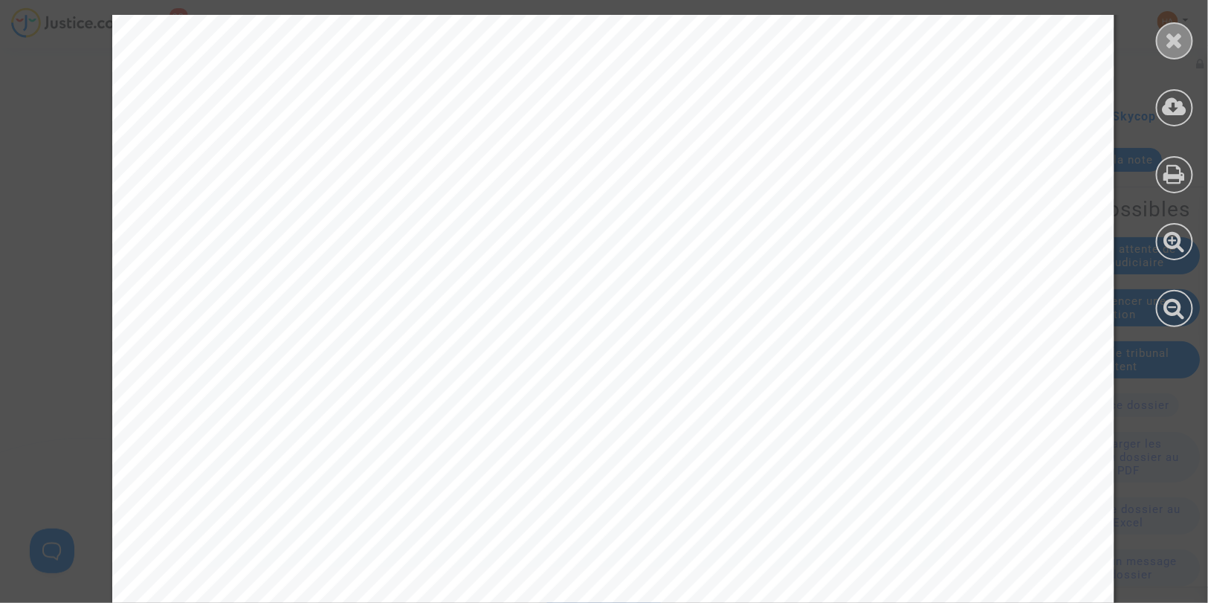
click at [1172, 51] on div at bounding box center [1174, 40] width 37 height 37
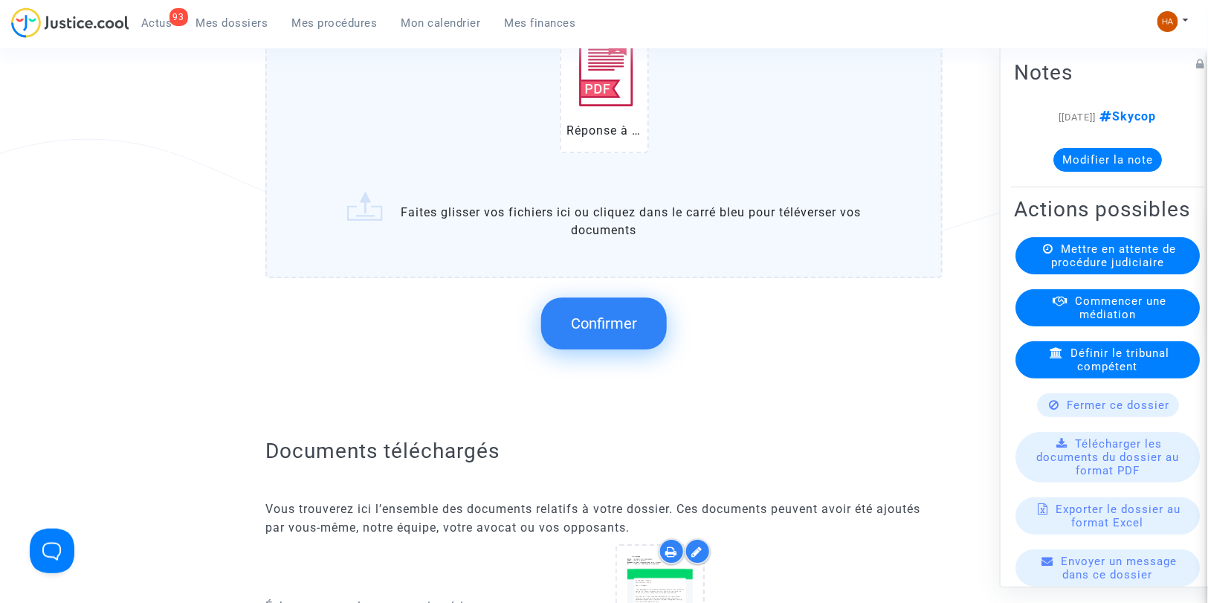
scroll to position [1604, 0]
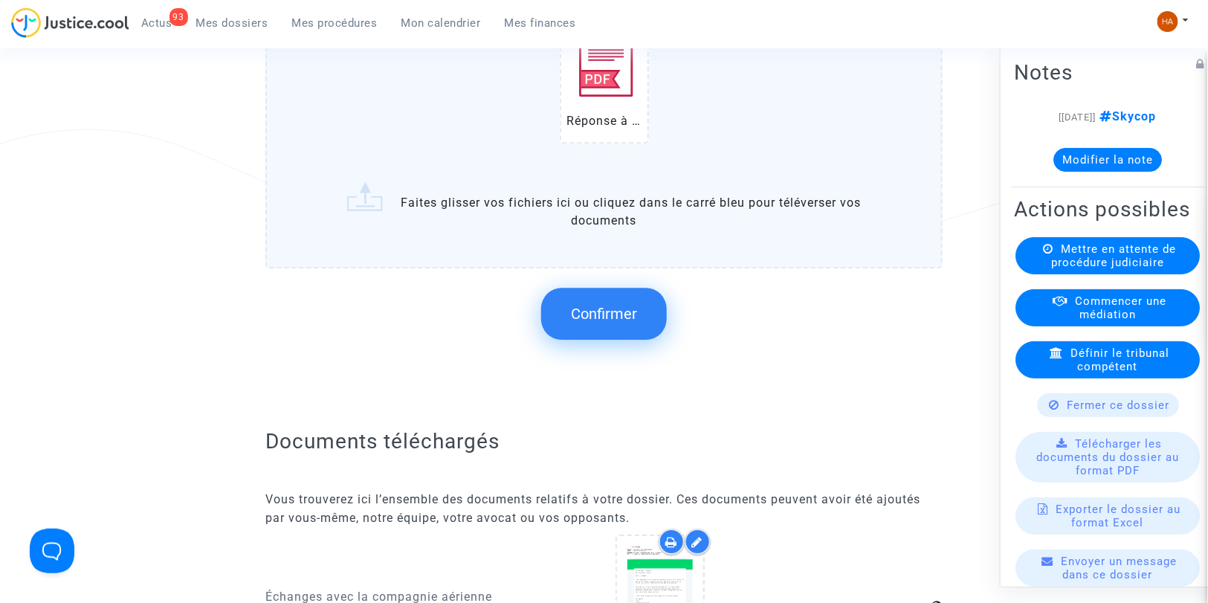
click at [606, 320] on span "Confirmer" at bounding box center [604, 314] width 66 height 18
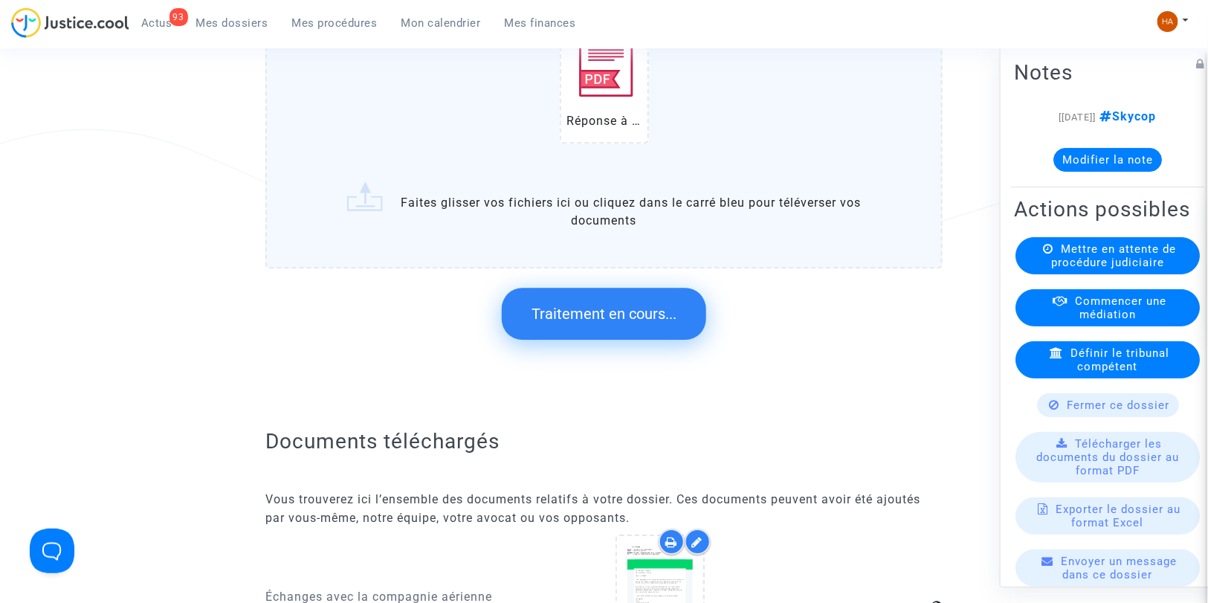
scroll to position [0, 0]
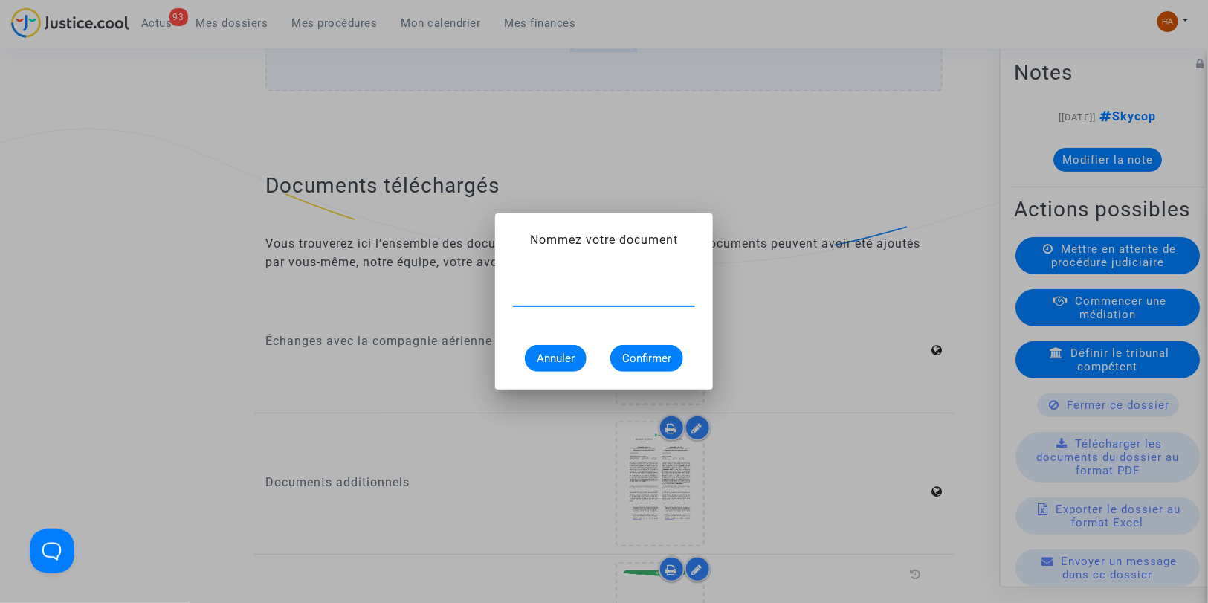
type input "d"
type input "Document Transavia"
click at [660, 352] on span "Confirmer" at bounding box center [646, 358] width 49 height 13
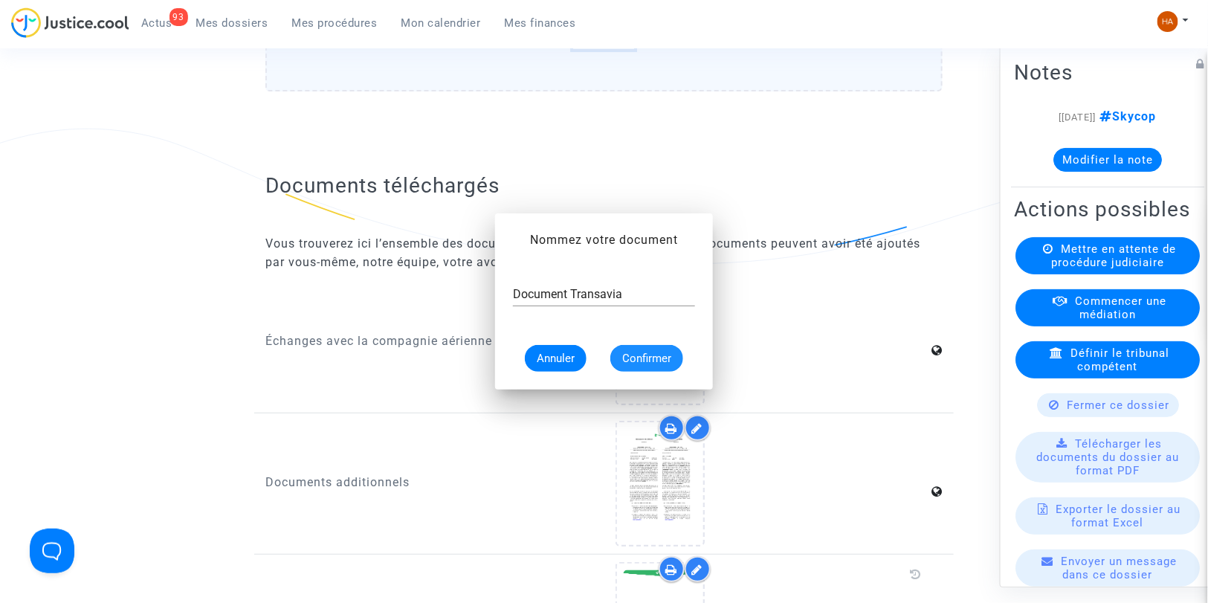
scroll to position [1604, 0]
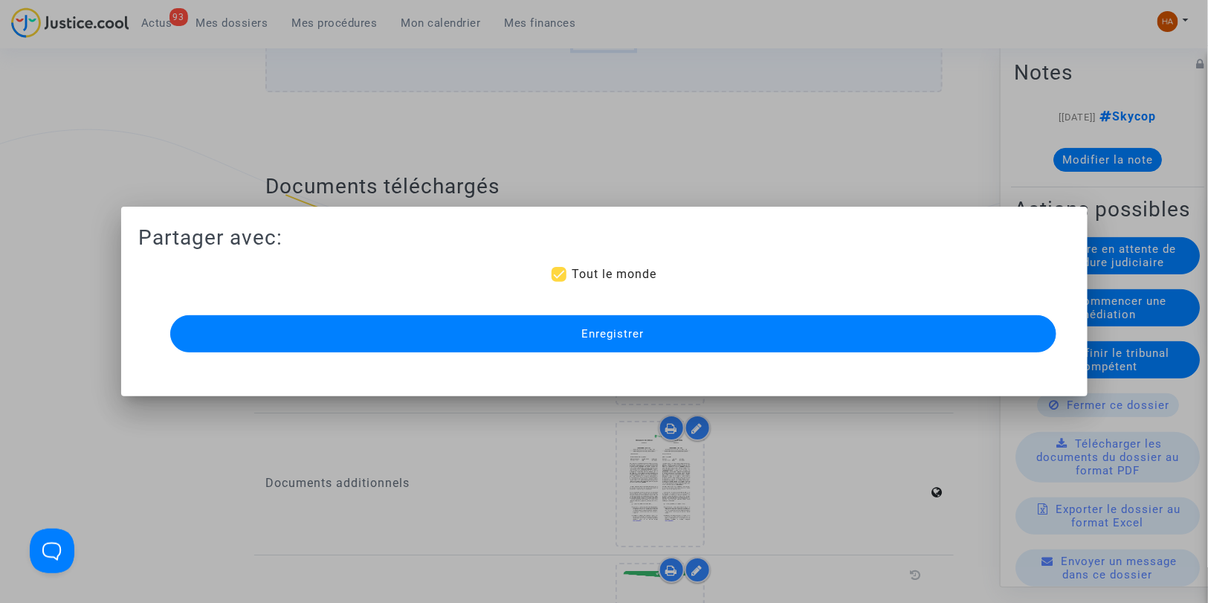
click at [645, 320] on button "Enregistrer" at bounding box center [613, 333] width 886 height 37
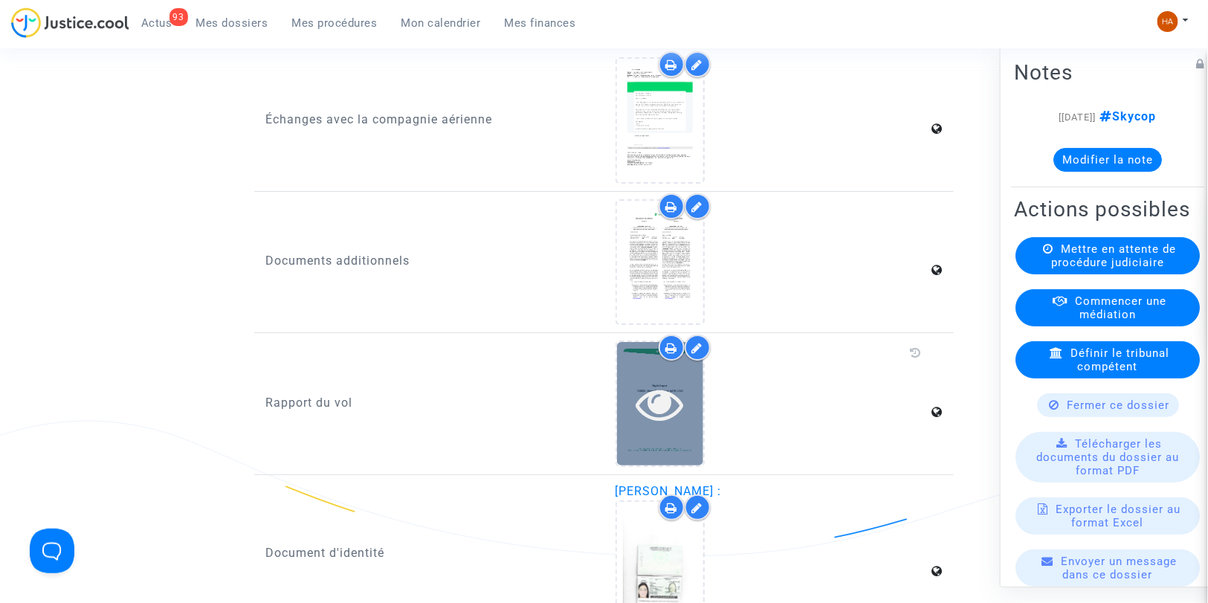
scroll to position [1985, 0]
click at [672, 416] on icon at bounding box center [660, 403] width 48 height 48
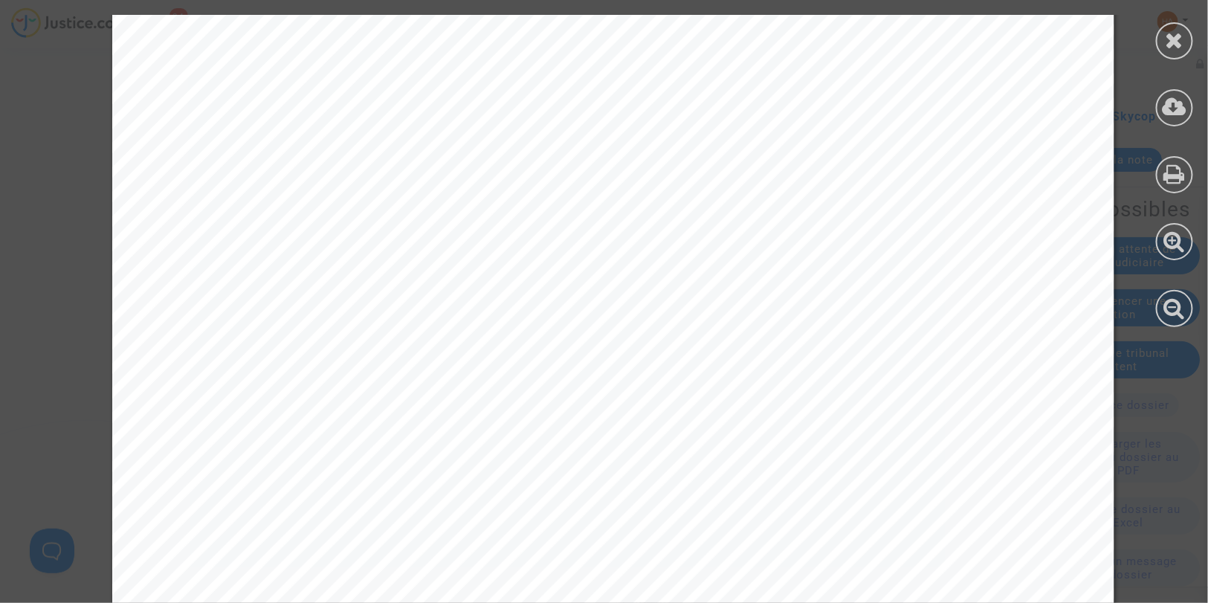
scroll to position [12925, 0]
click at [1177, 36] on icon at bounding box center [1175, 40] width 19 height 22
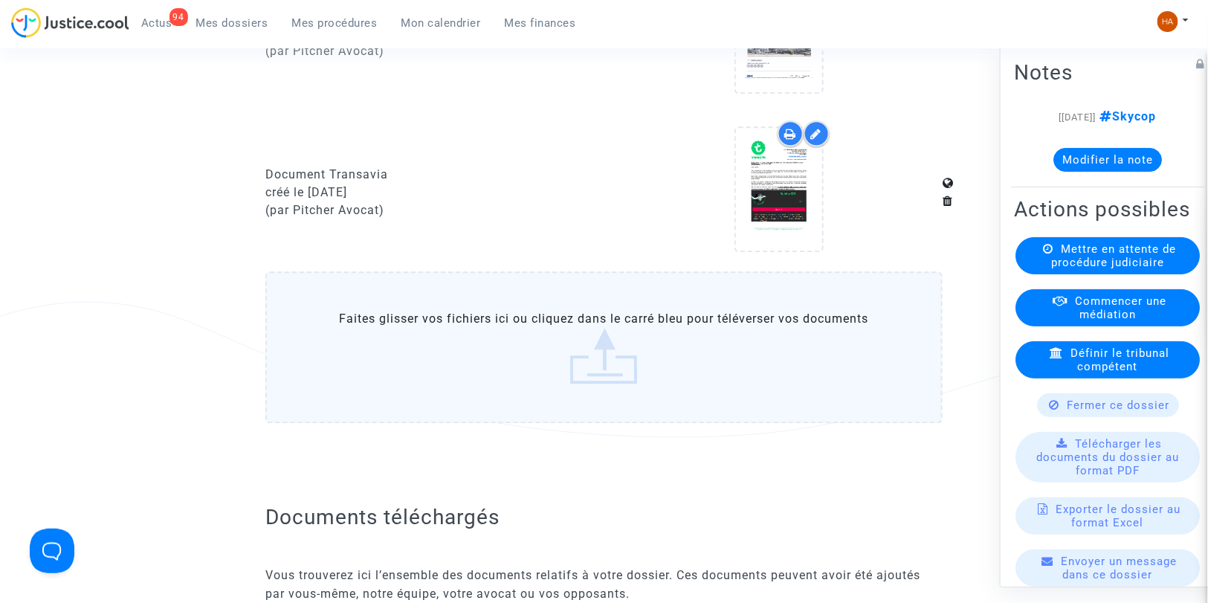
scroll to position [1403, 0]
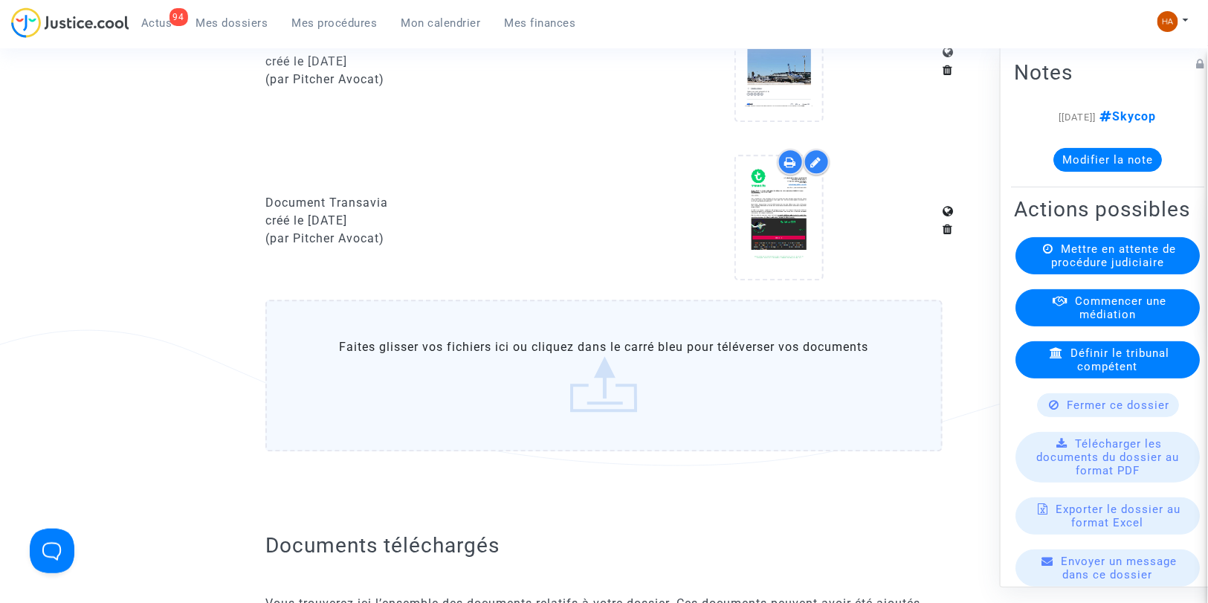
click at [537, 385] on label "Faites glisser vos fichiers ici ou cliquez dans le carré bleu pour téléverser v…" at bounding box center [603, 376] width 677 height 152
click at [0, 0] on input "Faites glisser vos fichiers ici ou cliquez dans le carré bleu pour téléverser v…" at bounding box center [0, 0] width 0 height 0
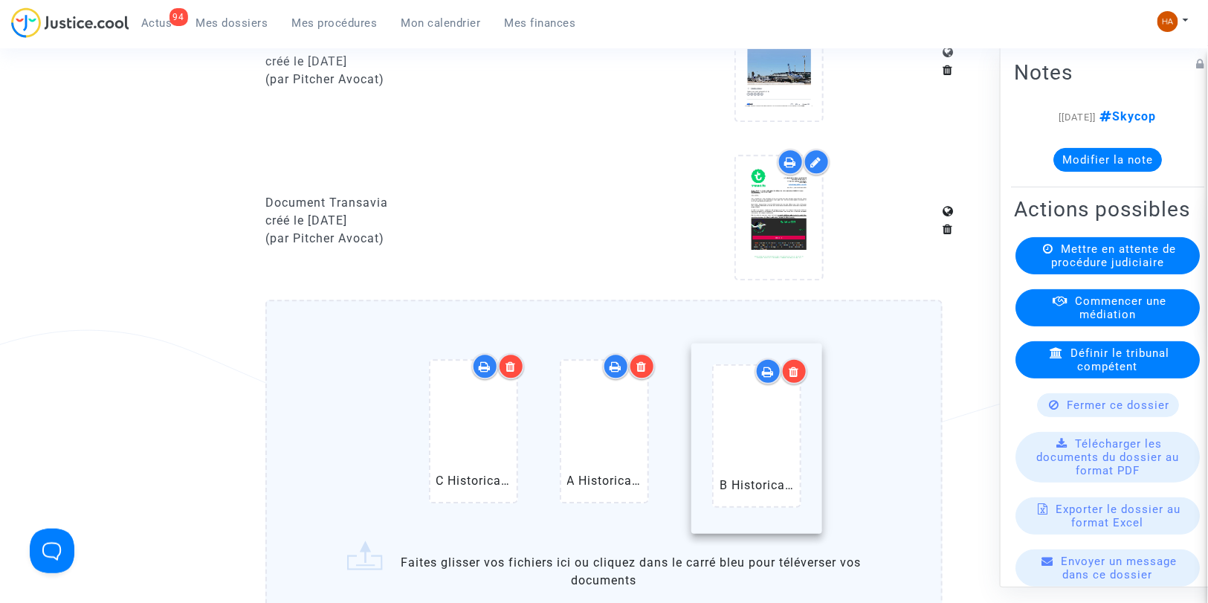
drag, startPoint x: 606, startPoint y: 448, endPoint x: 760, endPoint y: 447, distance: 154.6
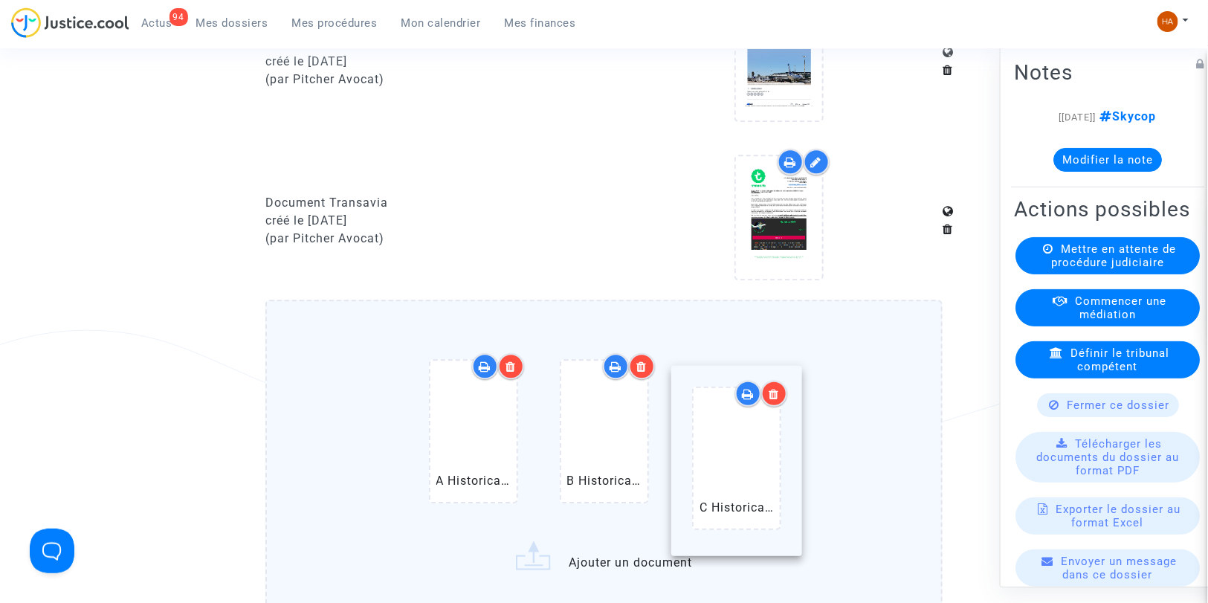
drag, startPoint x: 500, startPoint y: 443, endPoint x: 758, endPoint y: 462, distance: 259.4
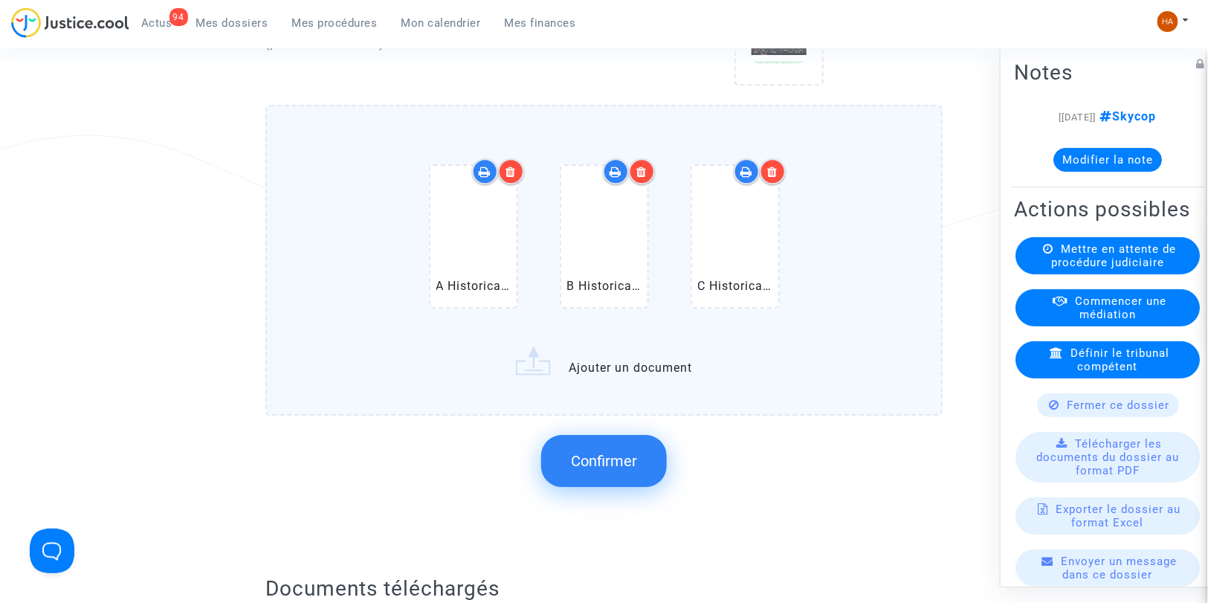
scroll to position [1599, 0]
click at [647, 376] on label "A Historical (MRS) Marseille Provence Airport Departures.pdf B Historical (MRS)…" at bounding box center [603, 259] width 677 height 310
click at [0, 0] on input "A Historical (MRS) Marseille Provence Airport Departures.pdf B Historical (MRS)…" at bounding box center [0, 0] width 0 height 0
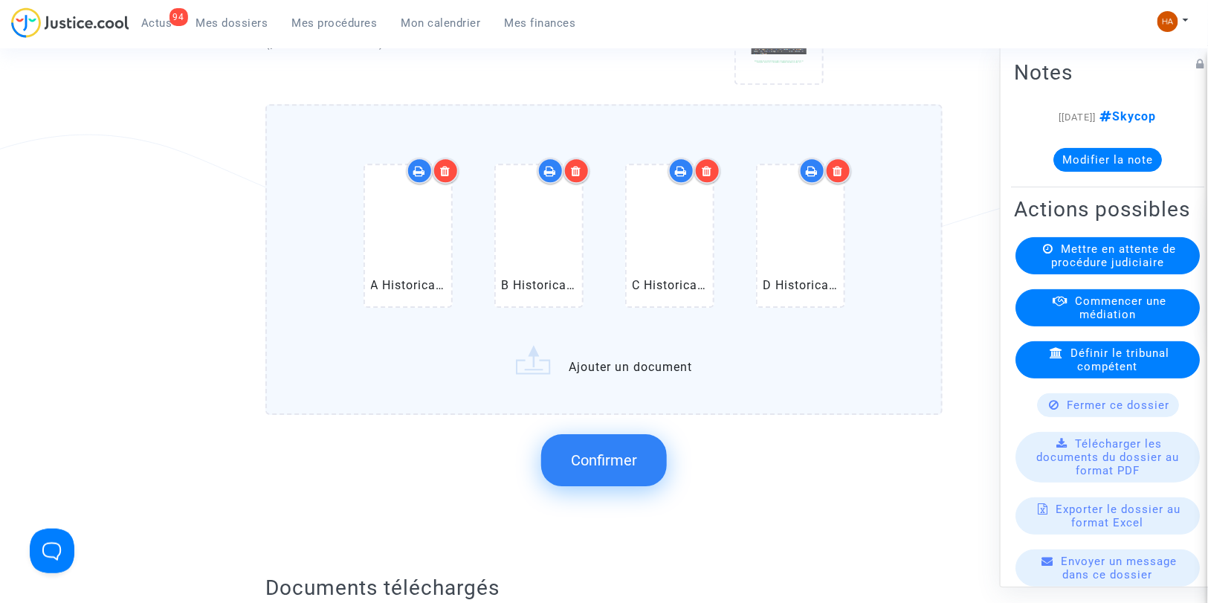
click at [582, 389] on label "A Historical (MRS) Marseille Provence Airport Departures.pdf B Historical (MRS)…" at bounding box center [603, 259] width 677 height 310
click at [0, 0] on input "A Historical (MRS) Marseille Provence Airport Departures.pdf B Historical (MRS)…" at bounding box center [0, 0] width 0 height 0
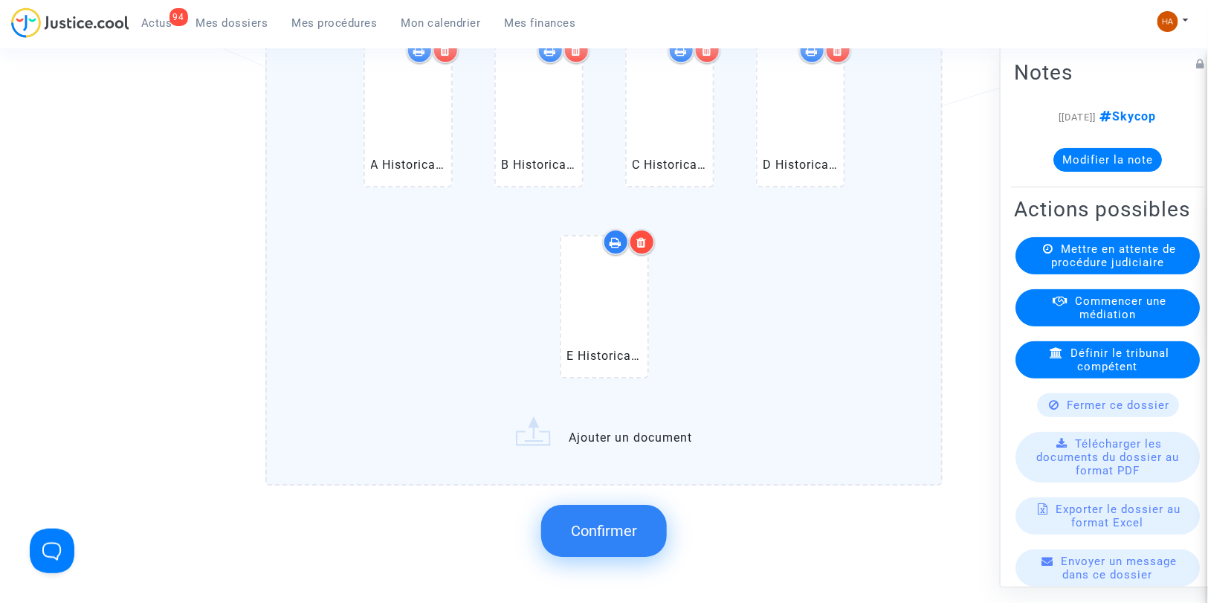
scroll to position [1721, 0]
click at [610, 522] on span "Confirmer" at bounding box center [604, 529] width 66 height 18
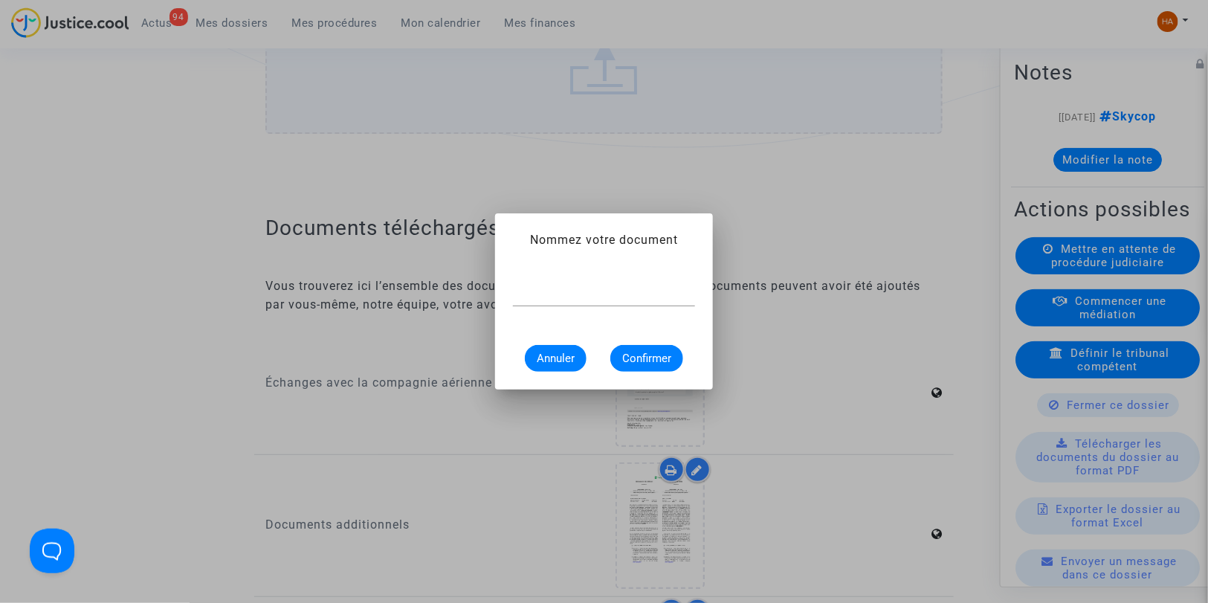
scroll to position [0, 0]
type input "Flightstats MRS 9 juillet 2025"
click at [633, 359] on span "Confirmer" at bounding box center [646, 358] width 49 height 13
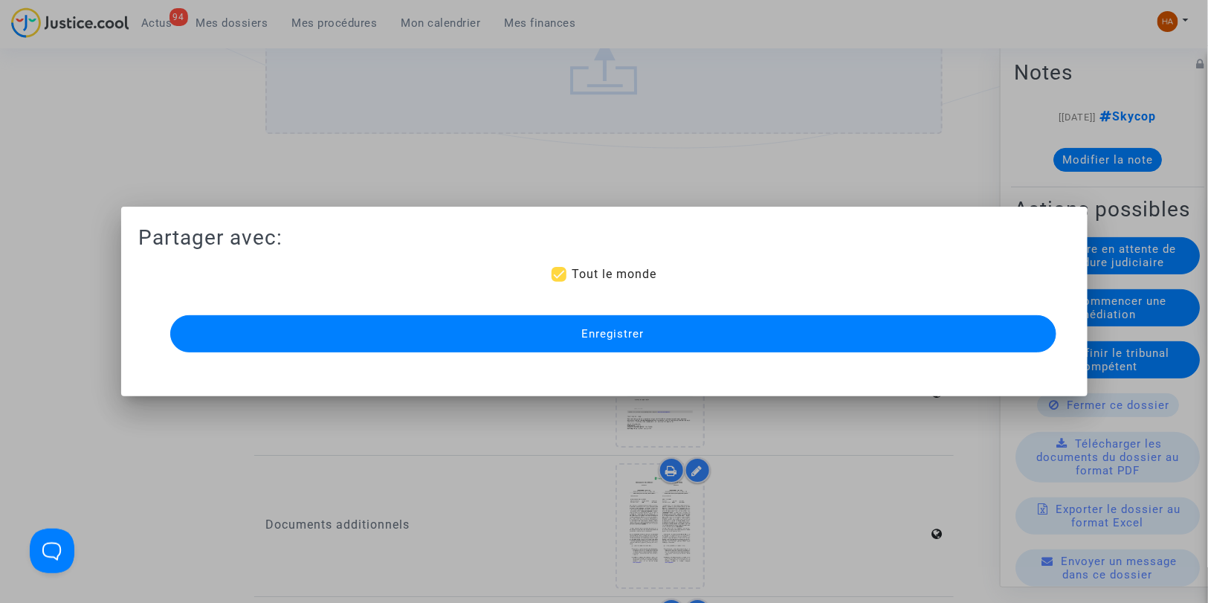
click at [608, 332] on span "Enregistrer" at bounding box center [613, 333] width 62 height 13
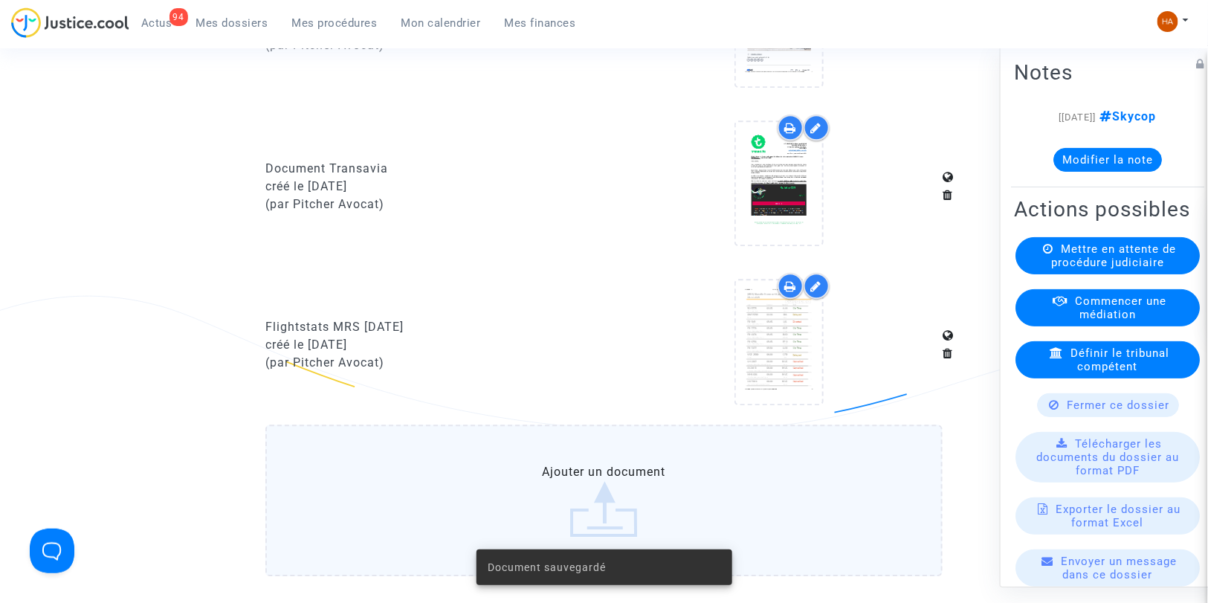
scroll to position [1435, 0]
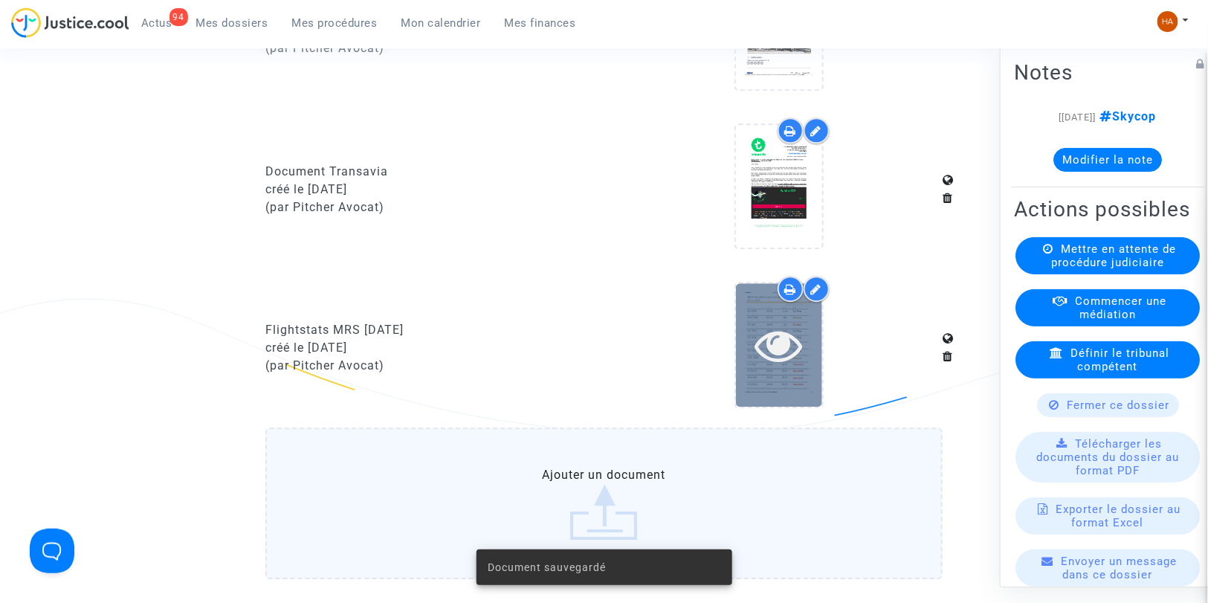
click at [777, 358] on icon at bounding box center [778, 345] width 48 height 48
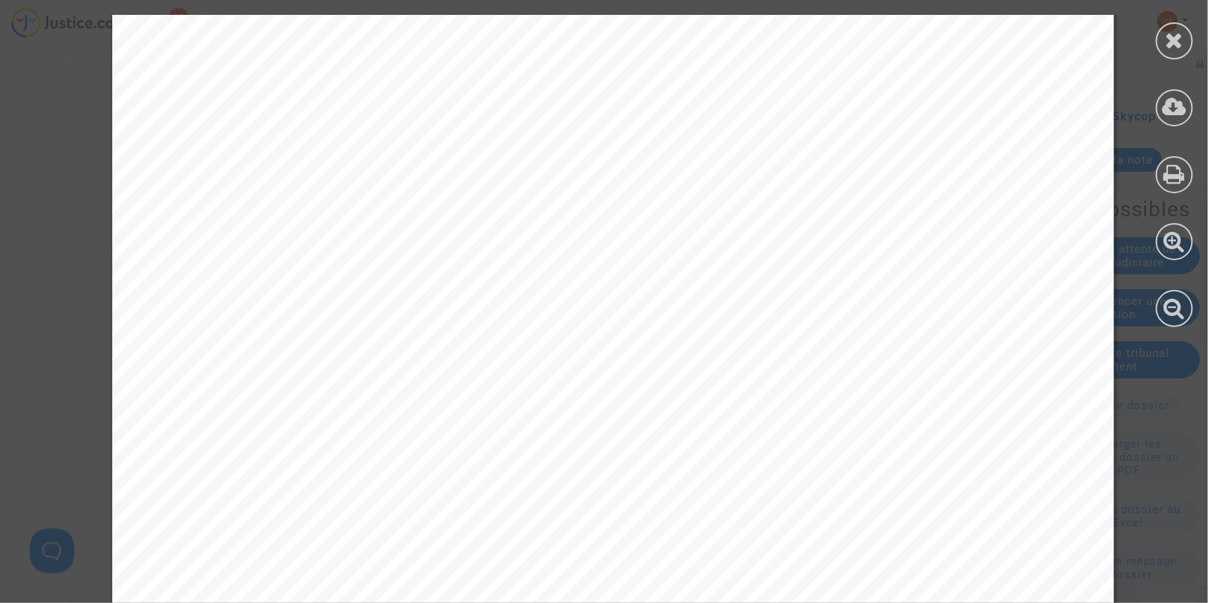
scroll to position [13681, 0]
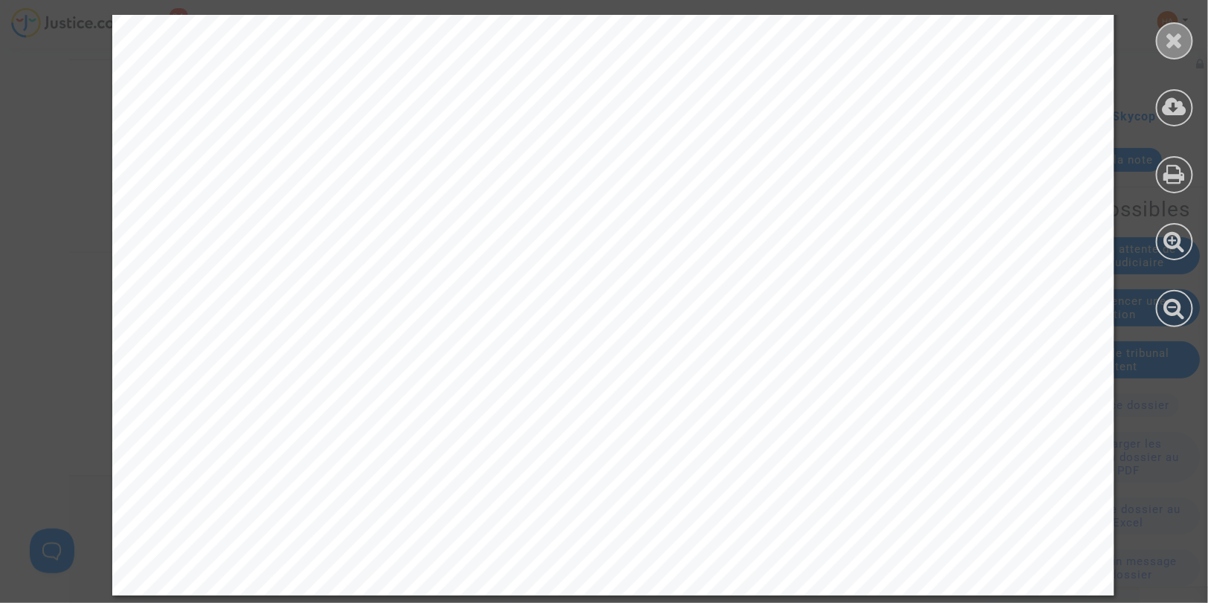
click at [1167, 43] on icon at bounding box center [1175, 40] width 19 height 22
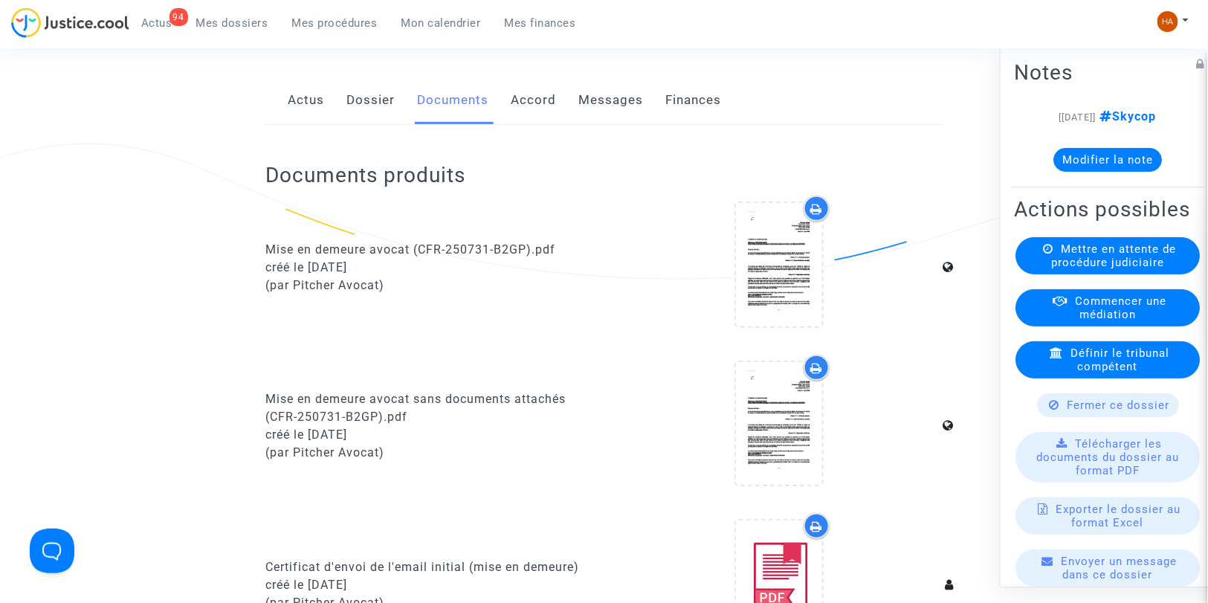
scroll to position [0, 0]
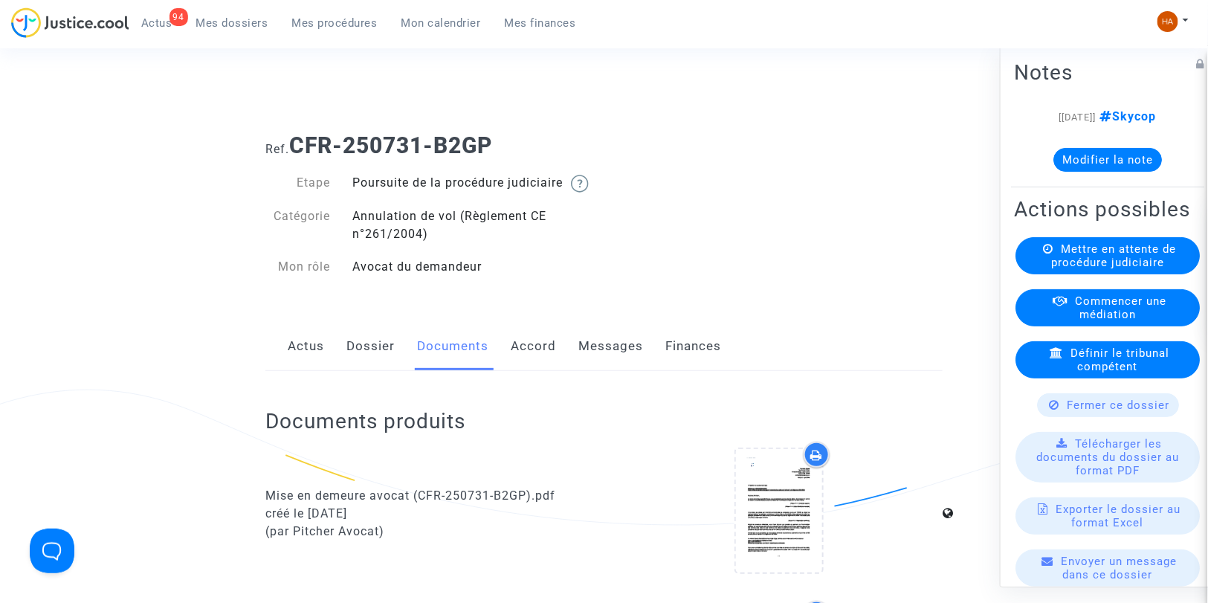
click at [369, 366] on link "Dossier" at bounding box center [370, 346] width 48 height 49
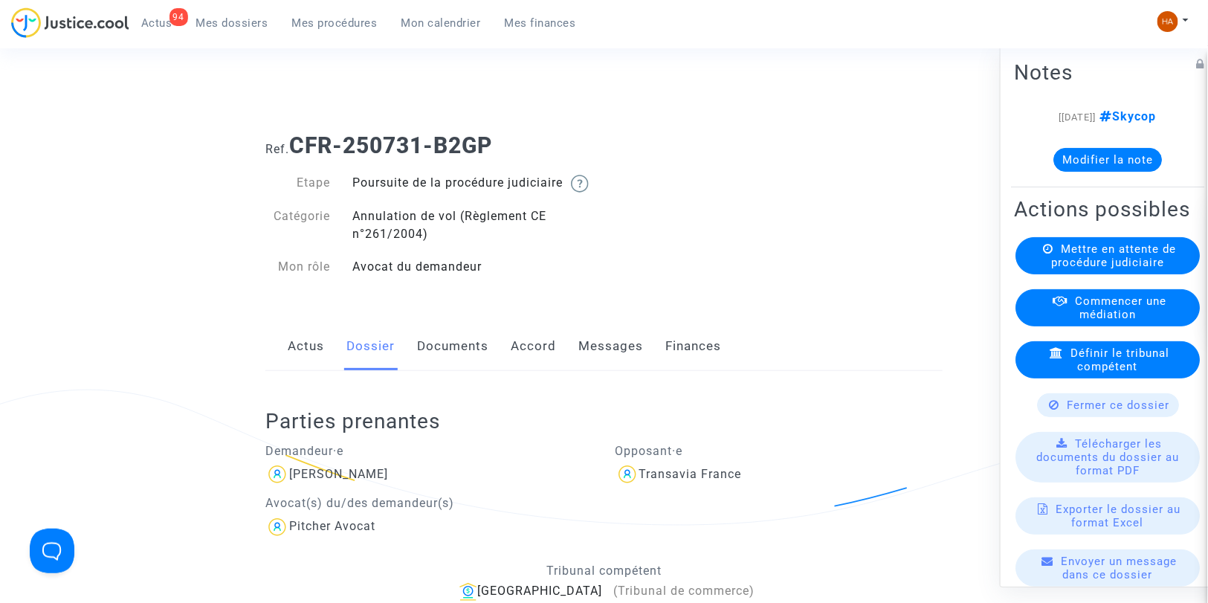
click at [607, 368] on link "Messages" at bounding box center [610, 346] width 65 height 49
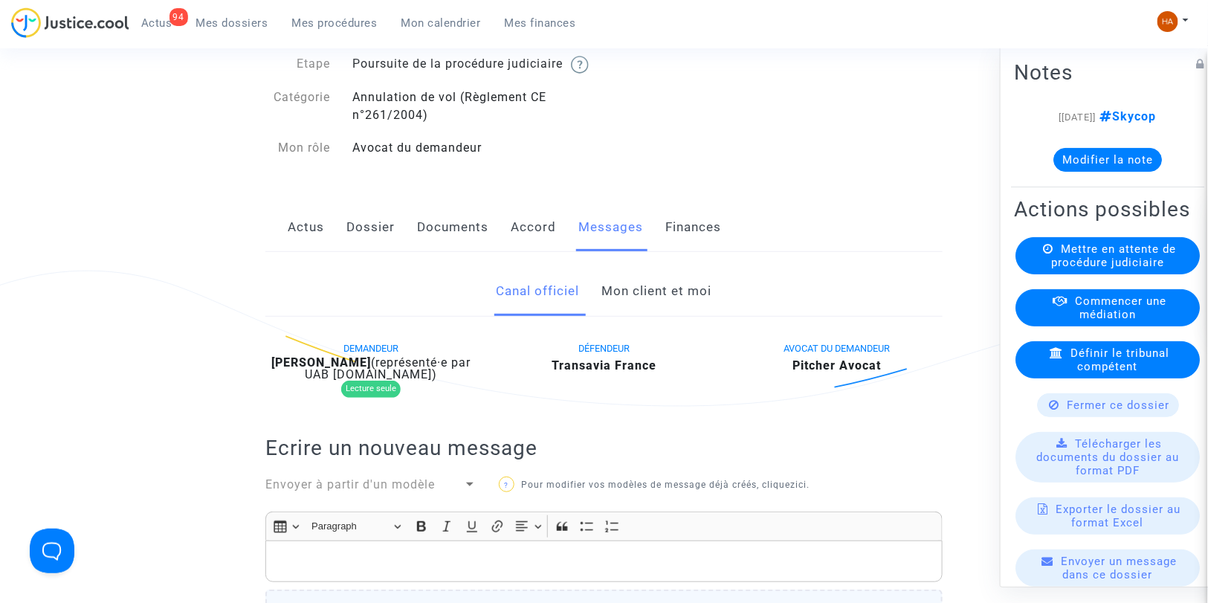
click at [674, 314] on link "Mon client et moi" at bounding box center [657, 291] width 110 height 49
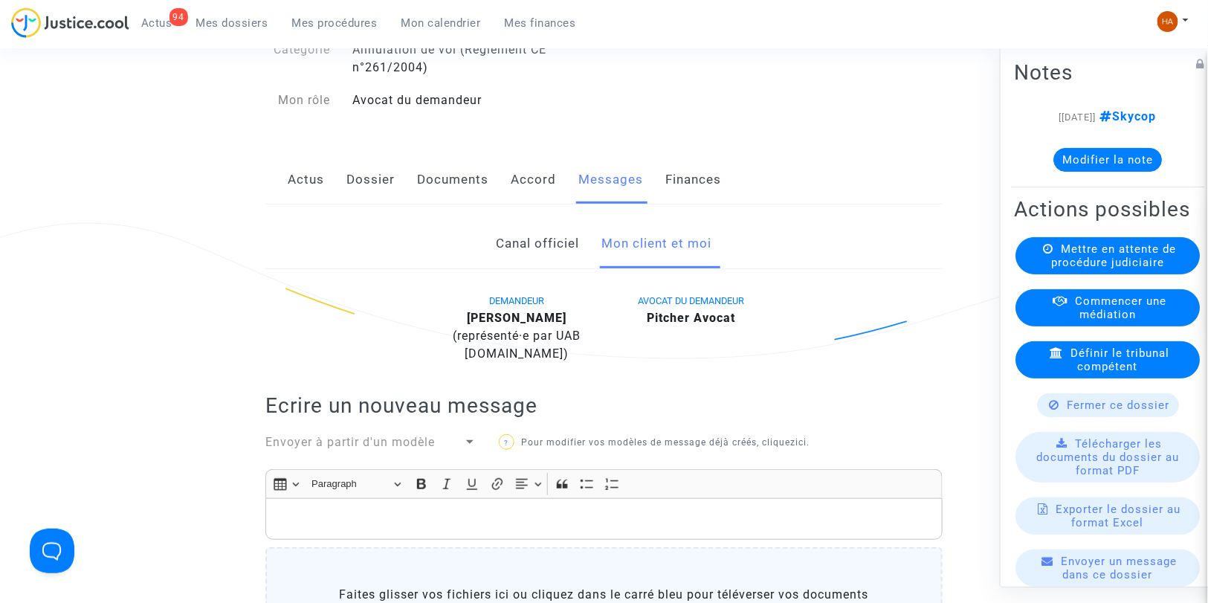
scroll to position [167, 0]
click at [456, 204] on link "Documents" at bounding box center [452, 179] width 71 height 49
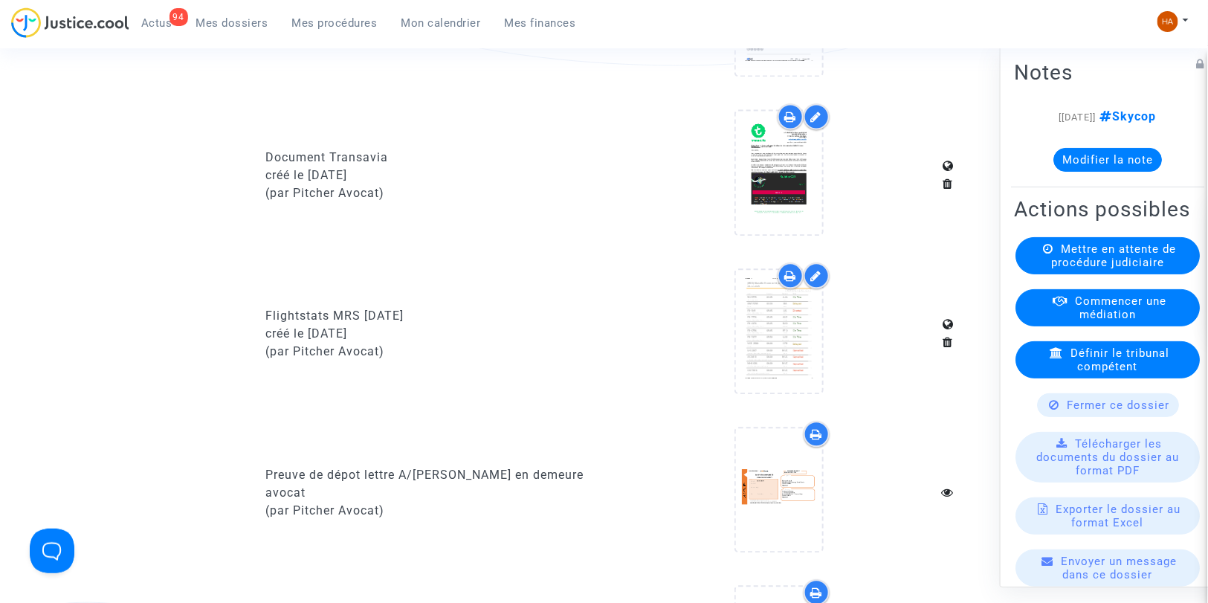
scroll to position [1132, 0]
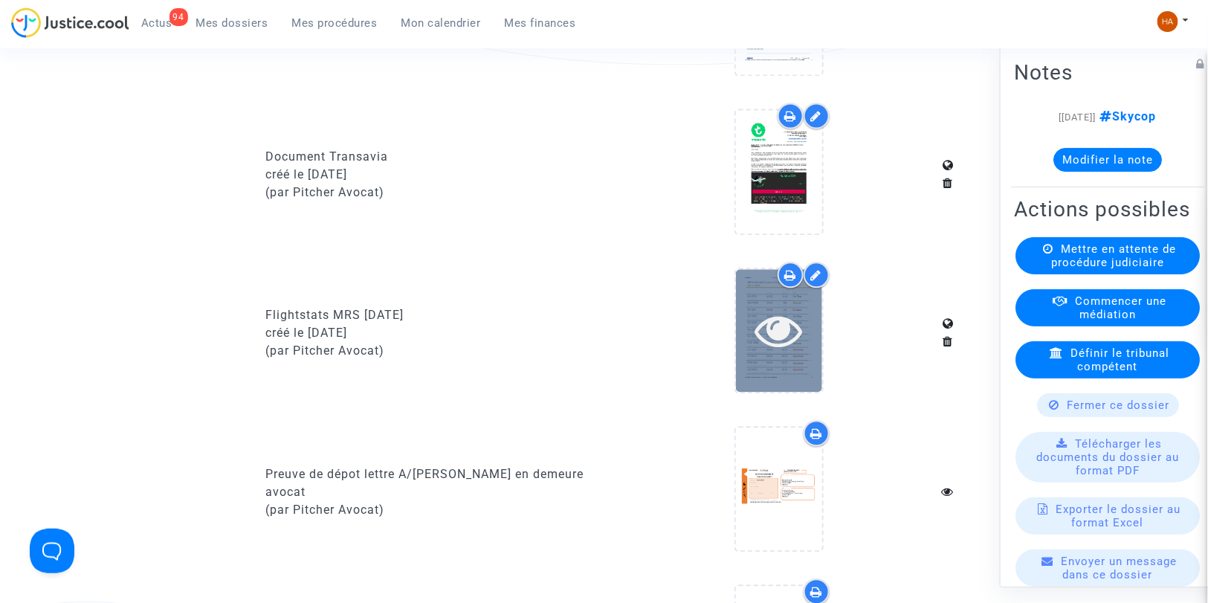
click at [754, 354] on icon at bounding box center [778, 330] width 48 height 48
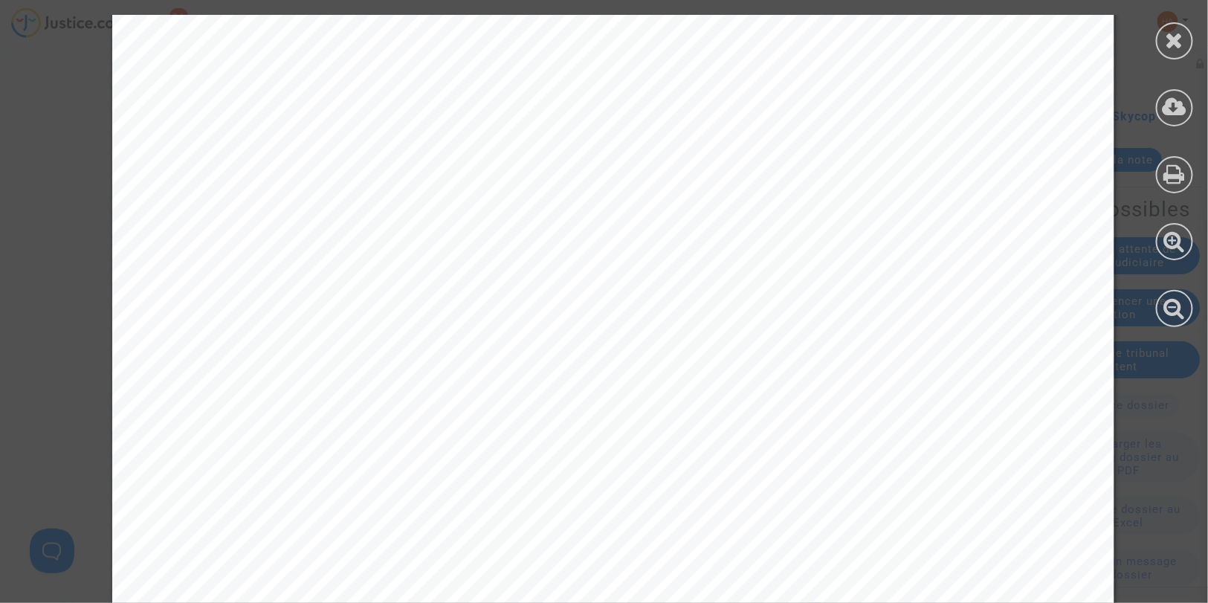
scroll to position [13681, 0]
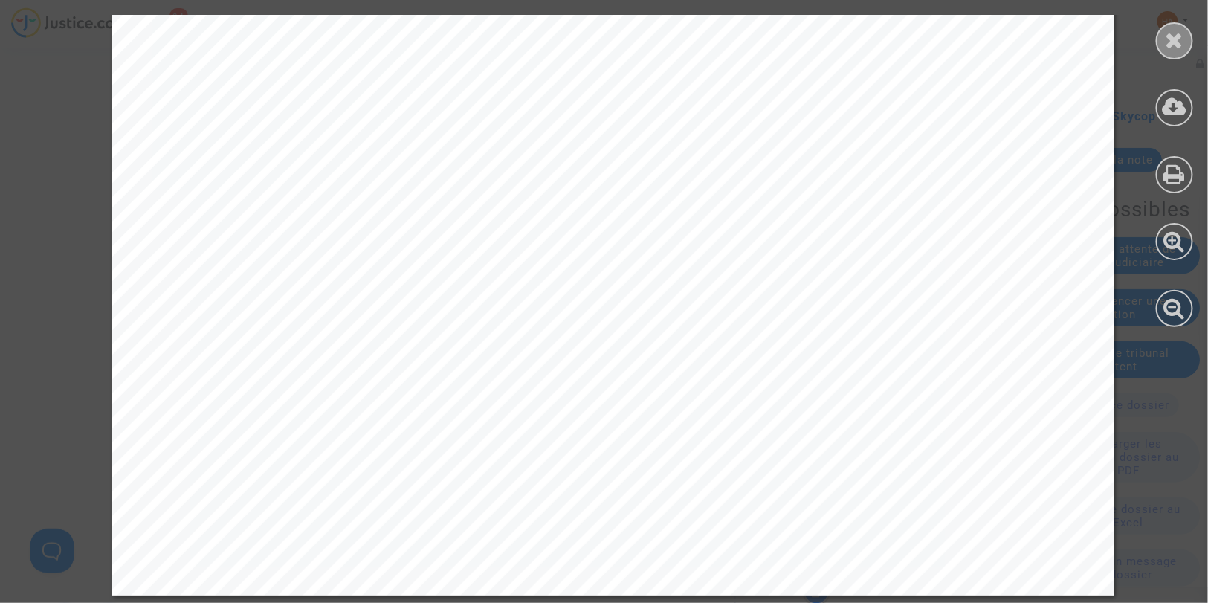
click at [1180, 38] on icon at bounding box center [1175, 40] width 19 height 22
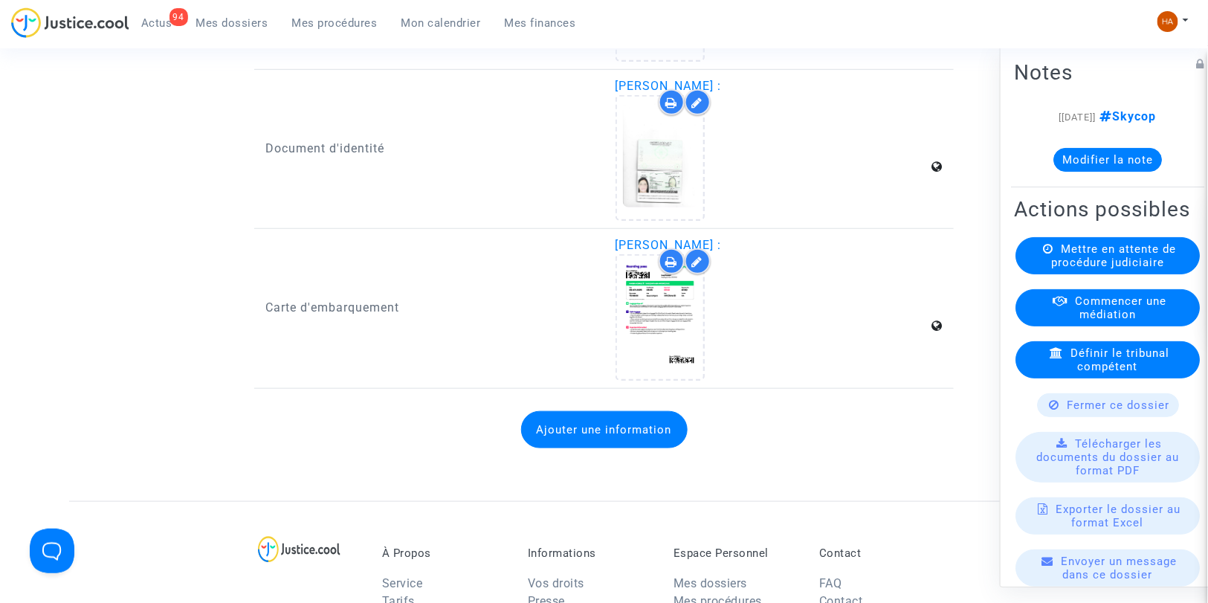
scroll to position [2536, 0]
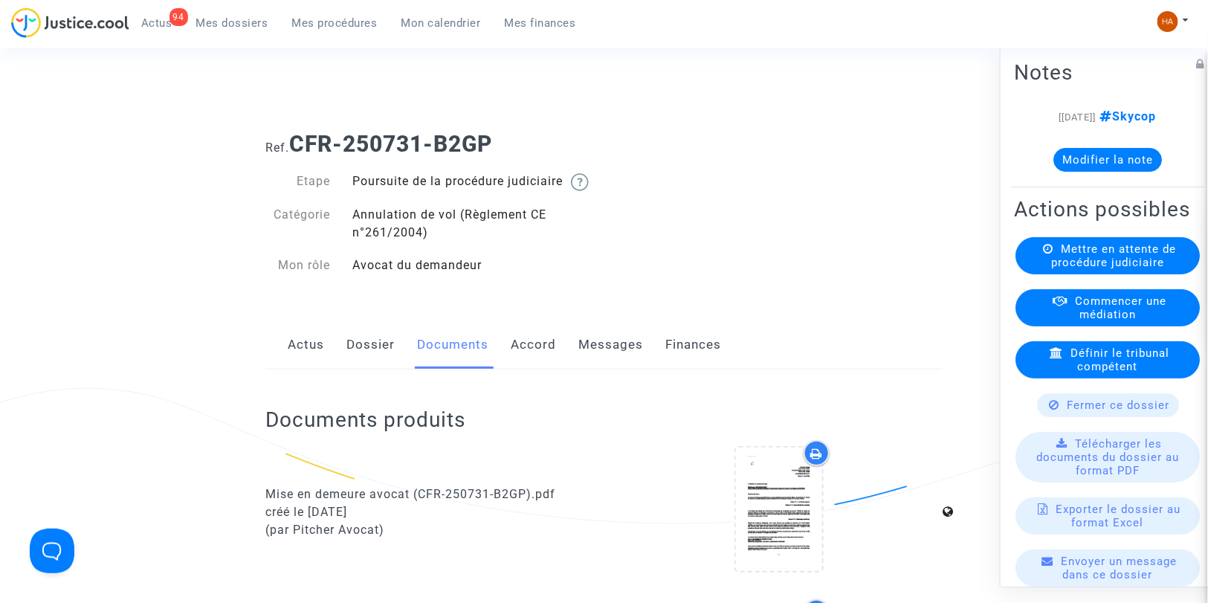
scroll to position [0, 0]
click at [607, 291] on div "Ref. CFR-250731-B2GP Etape Poursuite de la procédure judiciaire Catégorie Annul…" at bounding box center [603, 206] width 699 height 170
click at [618, 362] on link "Messages" at bounding box center [610, 346] width 65 height 49
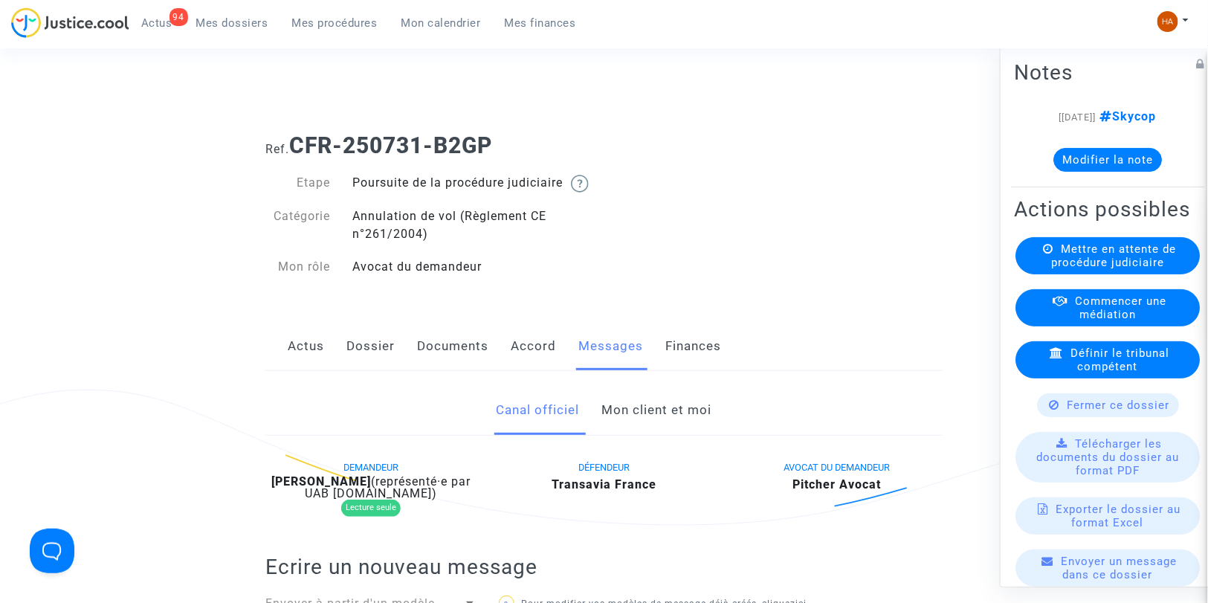
click at [639, 425] on link "Mon client et moi" at bounding box center [657, 410] width 110 height 49
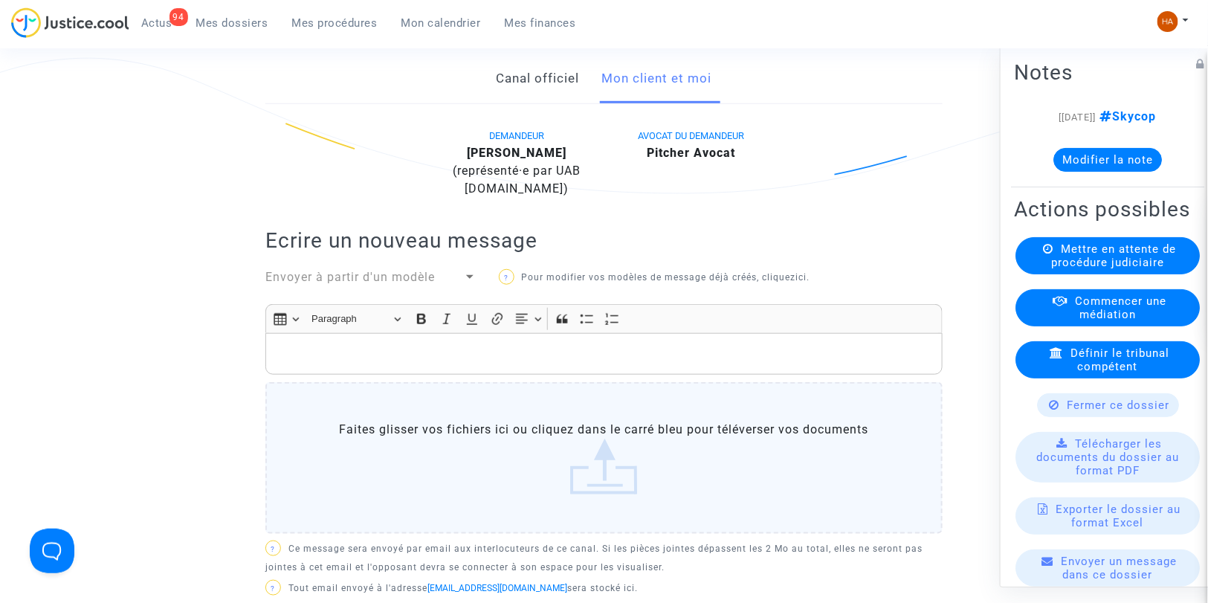
scroll to position [330, 0]
click at [394, 376] on div "Rich Text Editor, main" at bounding box center [603, 356] width 677 height 42
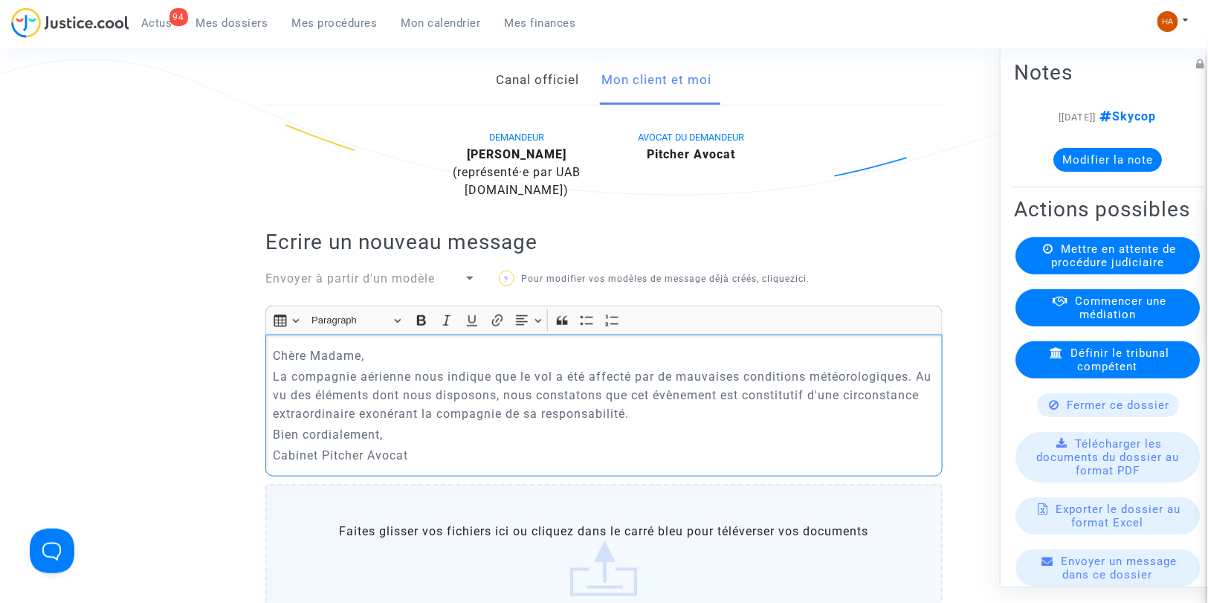
click at [380, 365] on p "Chère Madame," at bounding box center [605, 355] width 662 height 19
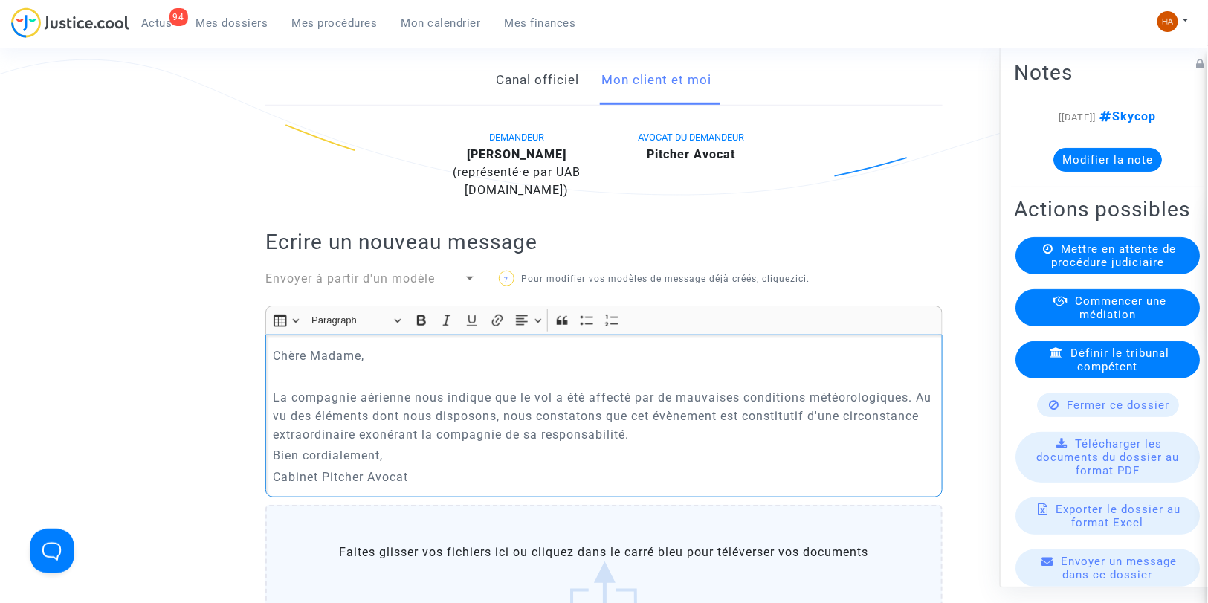
drag, startPoint x: 914, startPoint y: 416, endPoint x: 663, endPoint y: 412, distance: 251.3
click at [663, 412] on p "La compagnie aérienne nous indique que le vol a été affecté par de mauvaises co…" at bounding box center [605, 416] width 662 height 56
click at [411, 465] on p "Bien cordialement," at bounding box center [605, 455] width 662 height 19
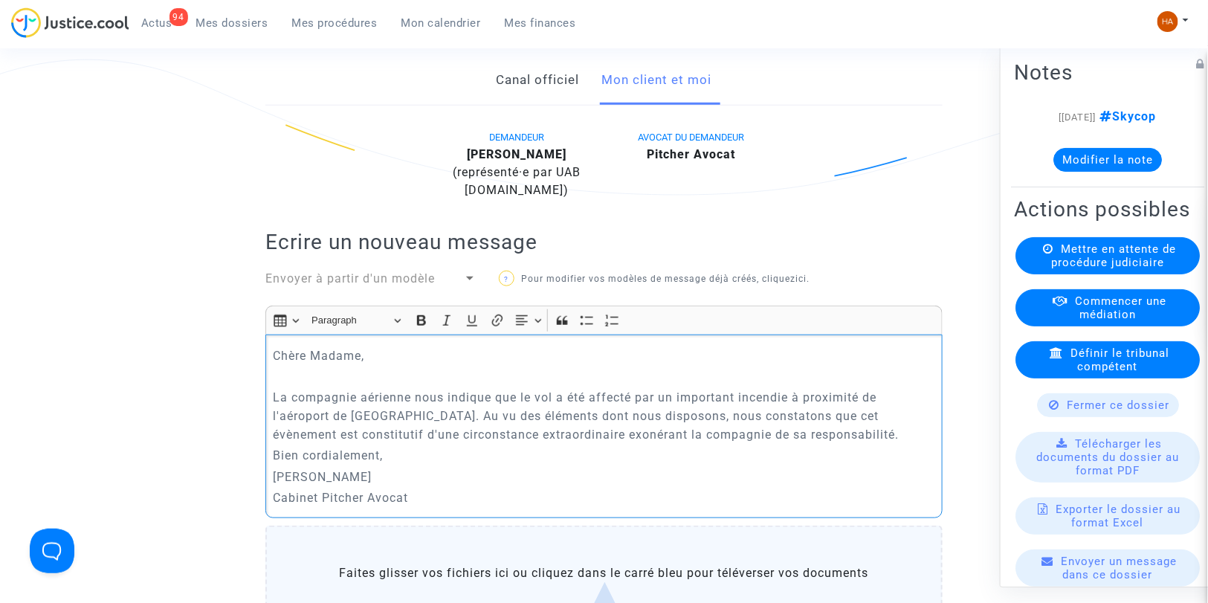
click at [922, 444] on p "La compagnie aérienne nous indique que le vol a été affecté par un important in…" at bounding box center [605, 416] width 662 height 56
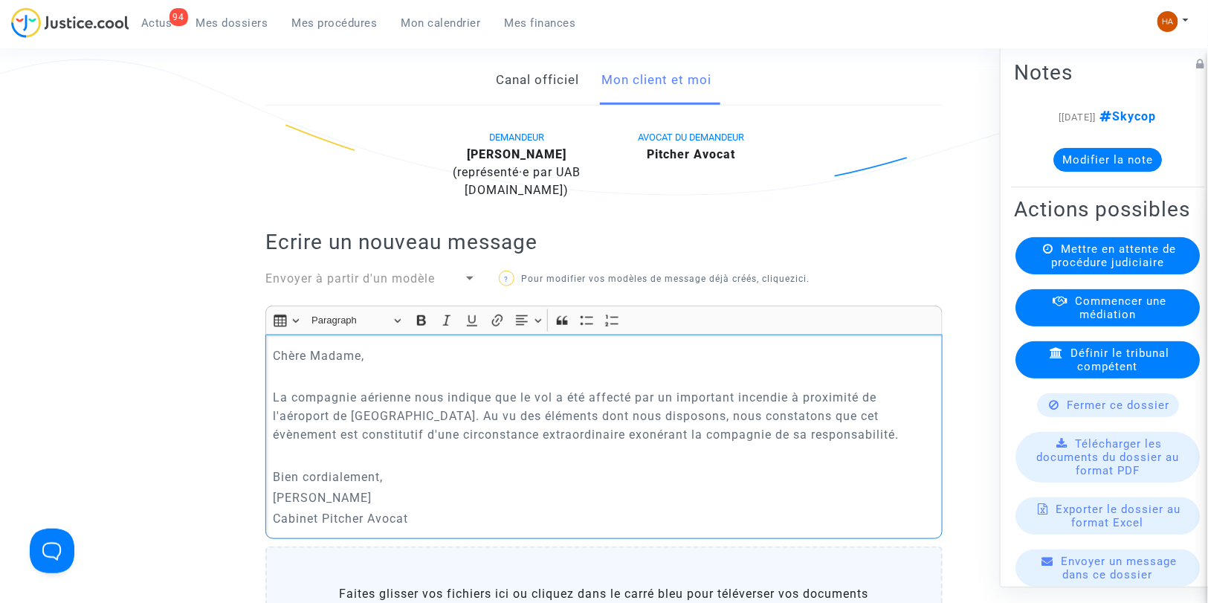
click at [411, 486] on p "Bien cordialement," at bounding box center [605, 477] width 662 height 19
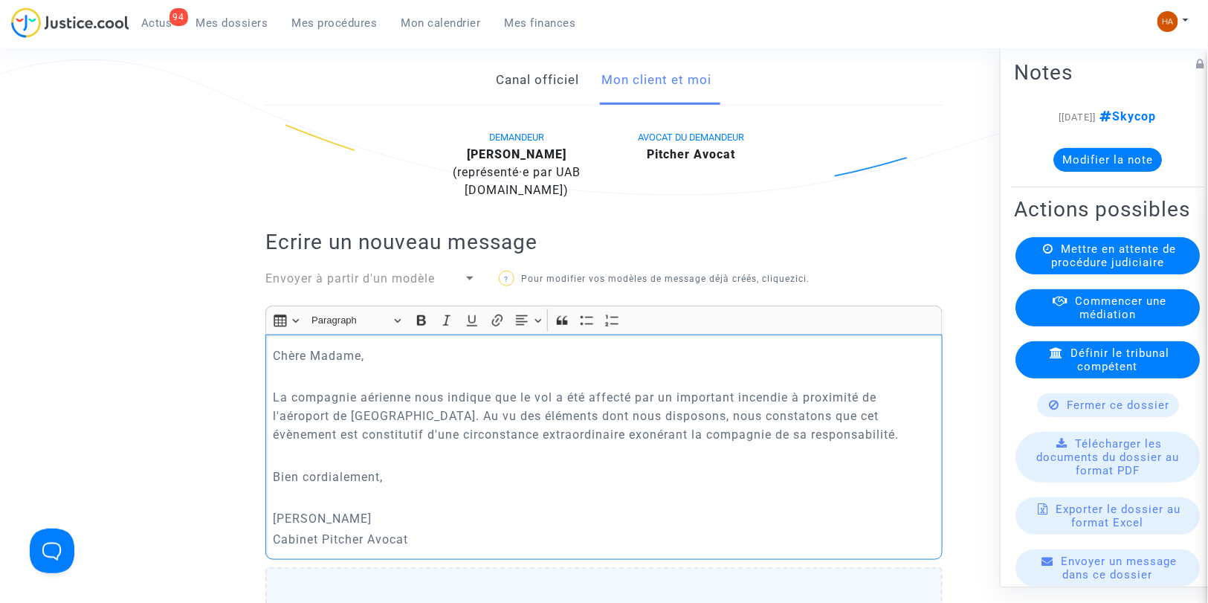
click at [465, 431] on p "La compagnie aérienne nous indique que le vol a été affecté par un important in…" at bounding box center [605, 416] width 662 height 56
click at [461, 433] on p "La compagnie aérienne nous indique que le vol a été affecté par un important in…" at bounding box center [605, 416] width 662 height 56
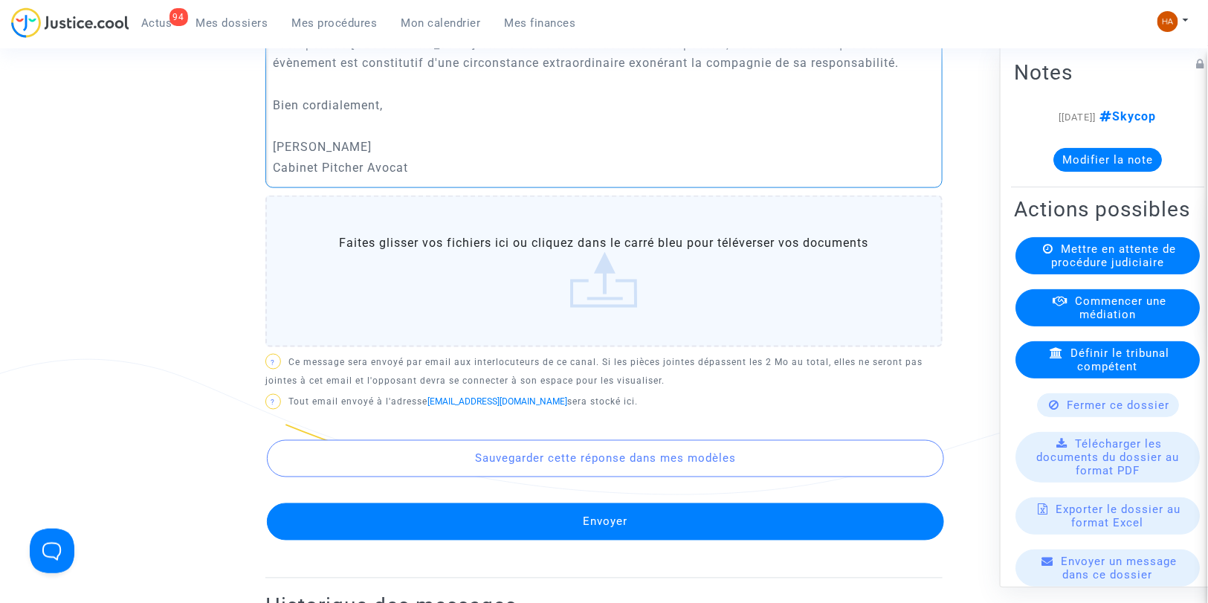
scroll to position [743, 0]
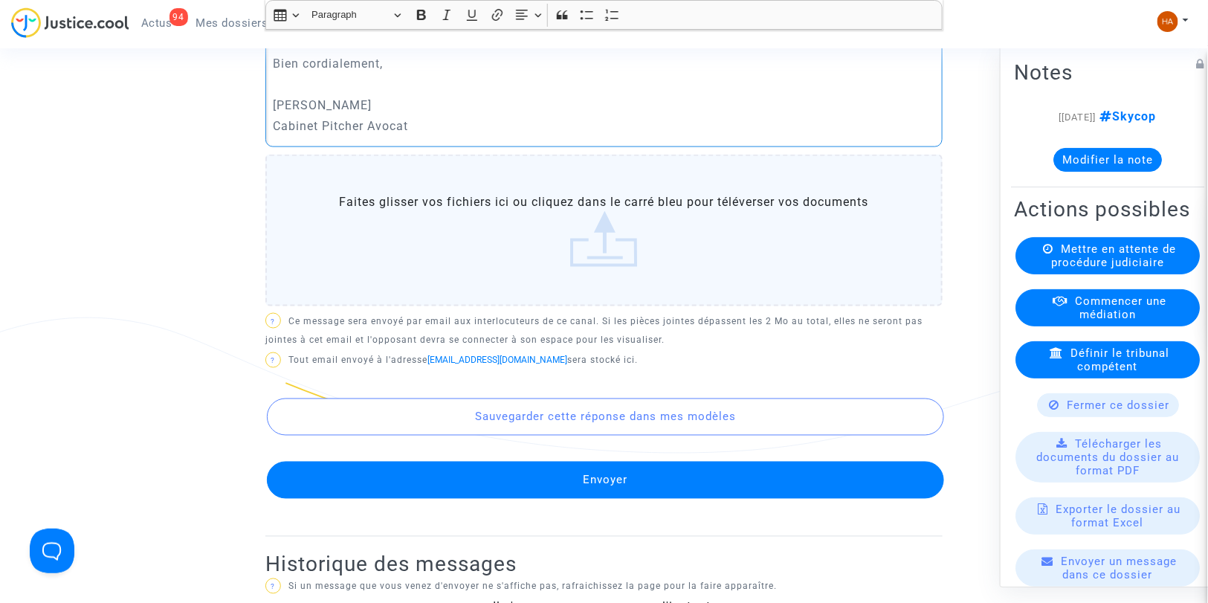
click at [706, 489] on button "Envoyer" at bounding box center [605, 480] width 677 height 37
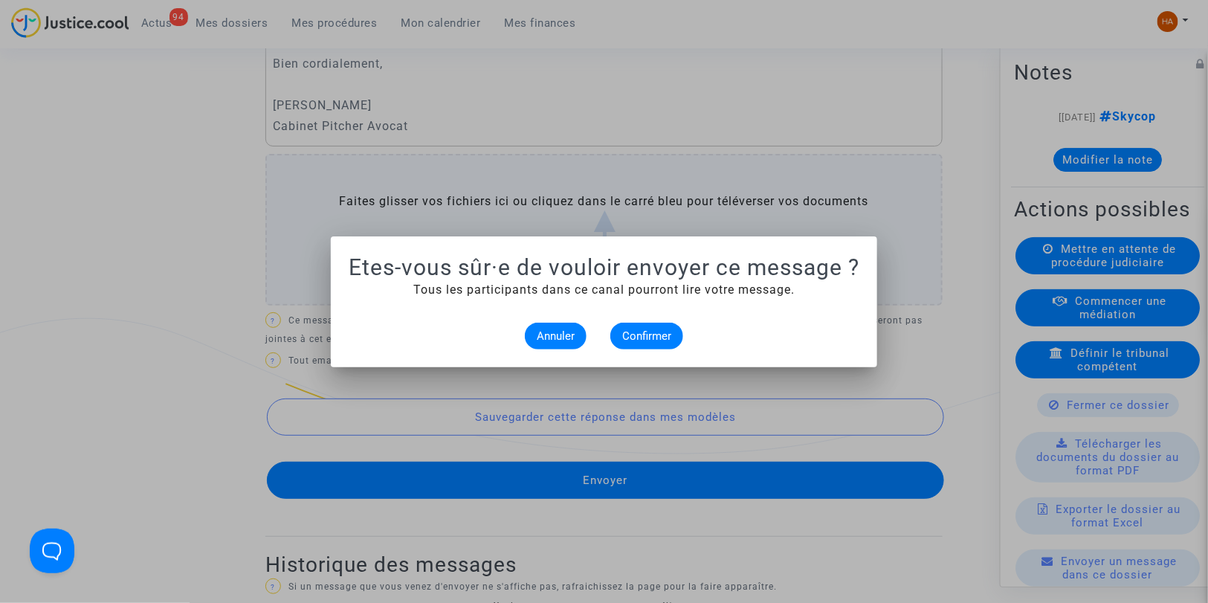
scroll to position [0, 0]
click at [636, 332] on span "Confirmer" at bounding box center [646, 335] width 49 height 13
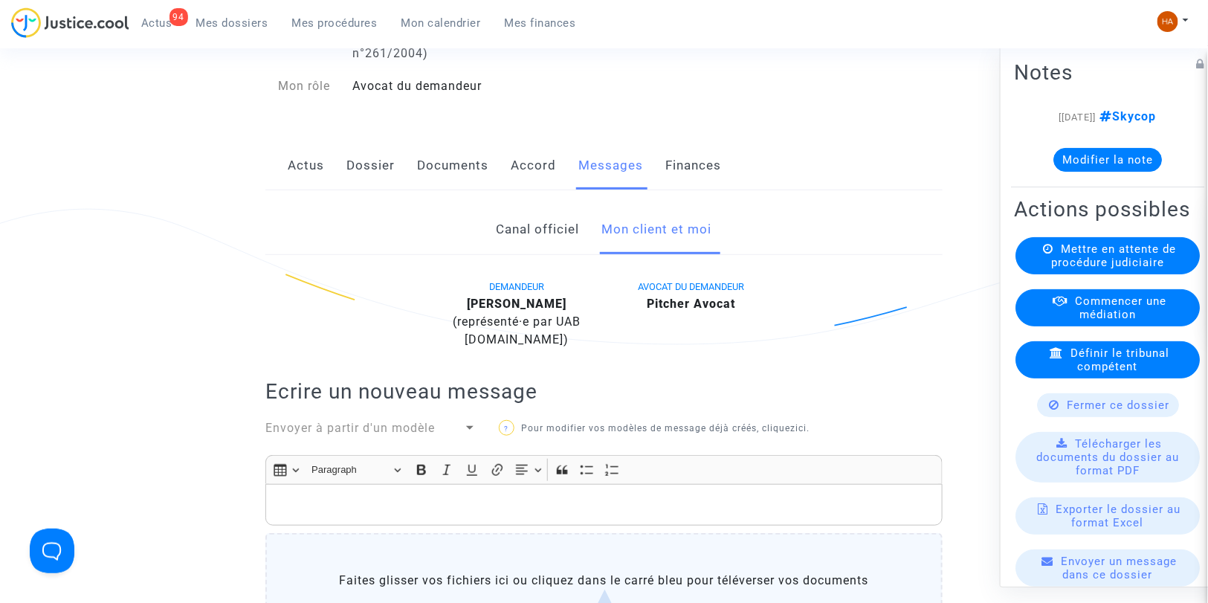
scroll to position [165, 0]
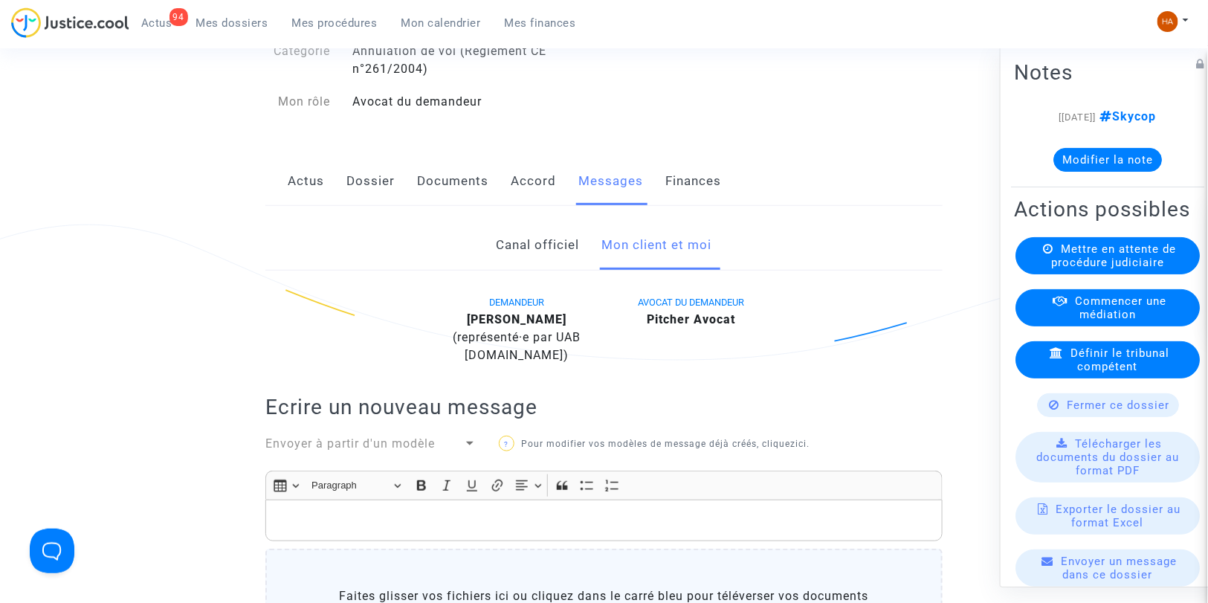
click at [450, 192] on link "Documents" at bounding box center [452, 181] width 71 height 49
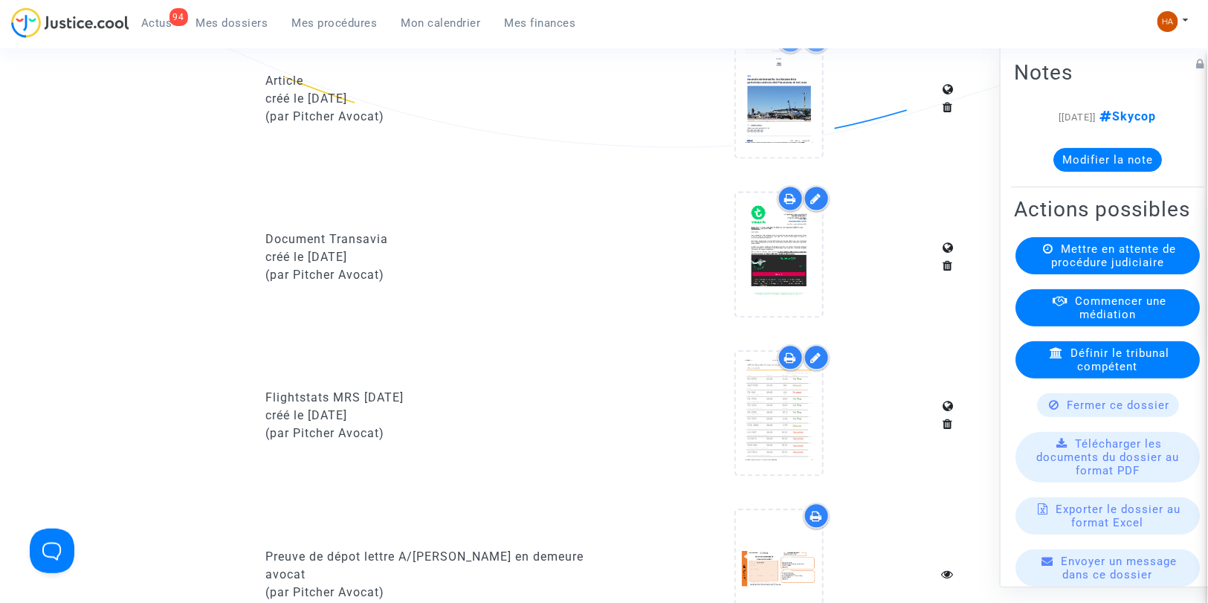
scroll to position [1073, 0]
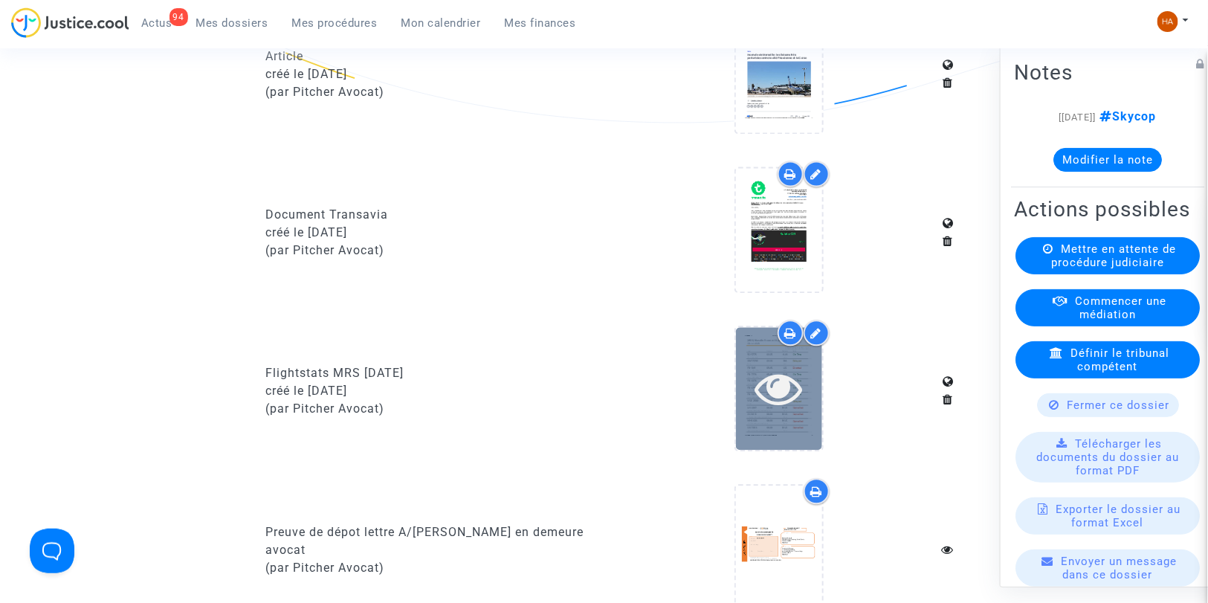
click at [808, 412] on div at bounding box center [779, 389] width 86 height 48
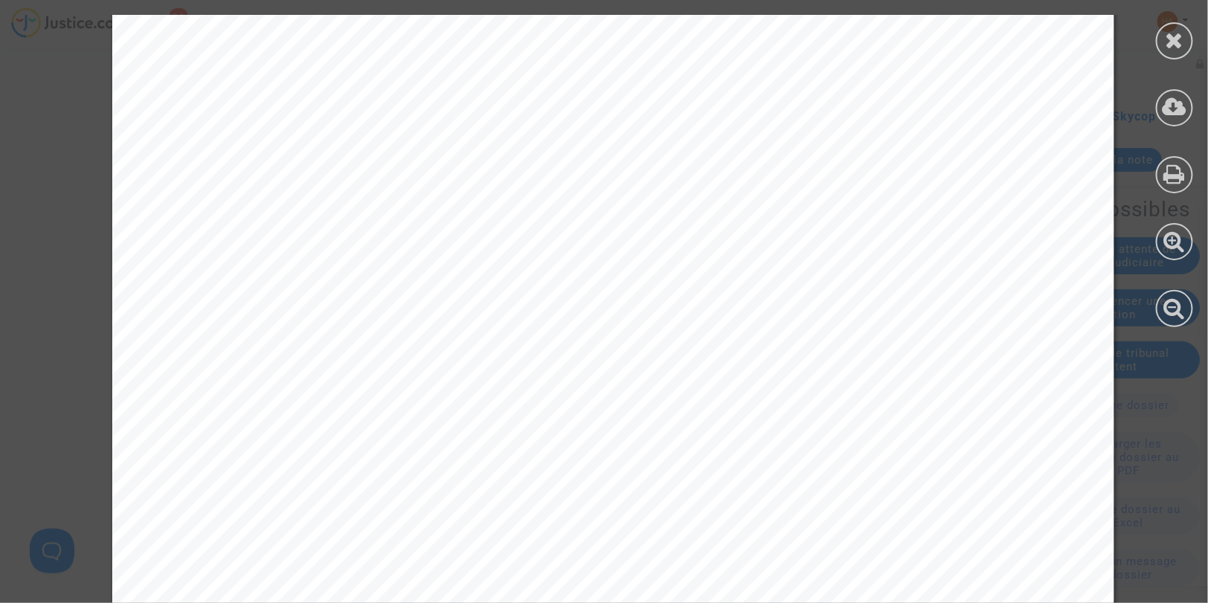
scroll to position [8177, 0]
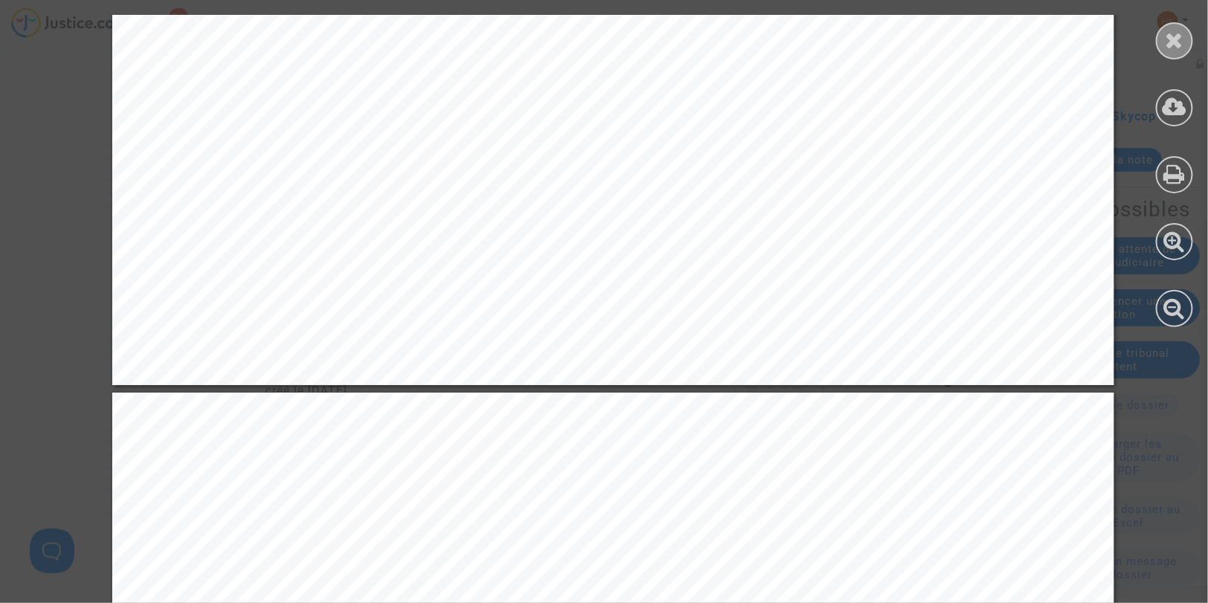
click at [1163, 36] on div at bounding box center [1174, 40] width 37 height 37
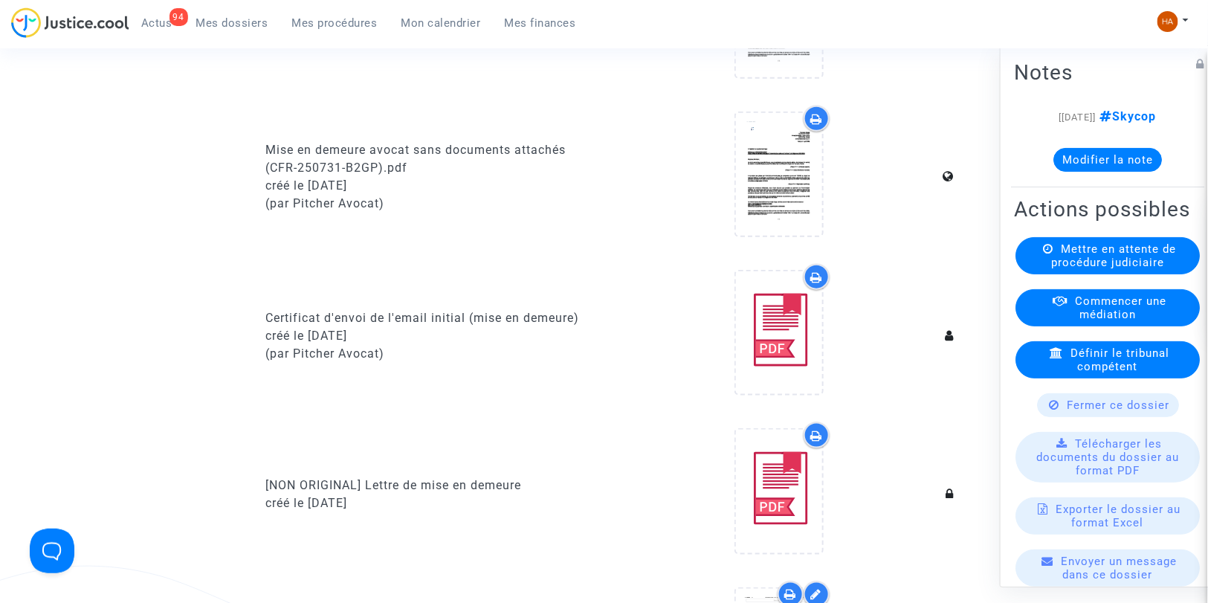
scroll to position [728, 0]
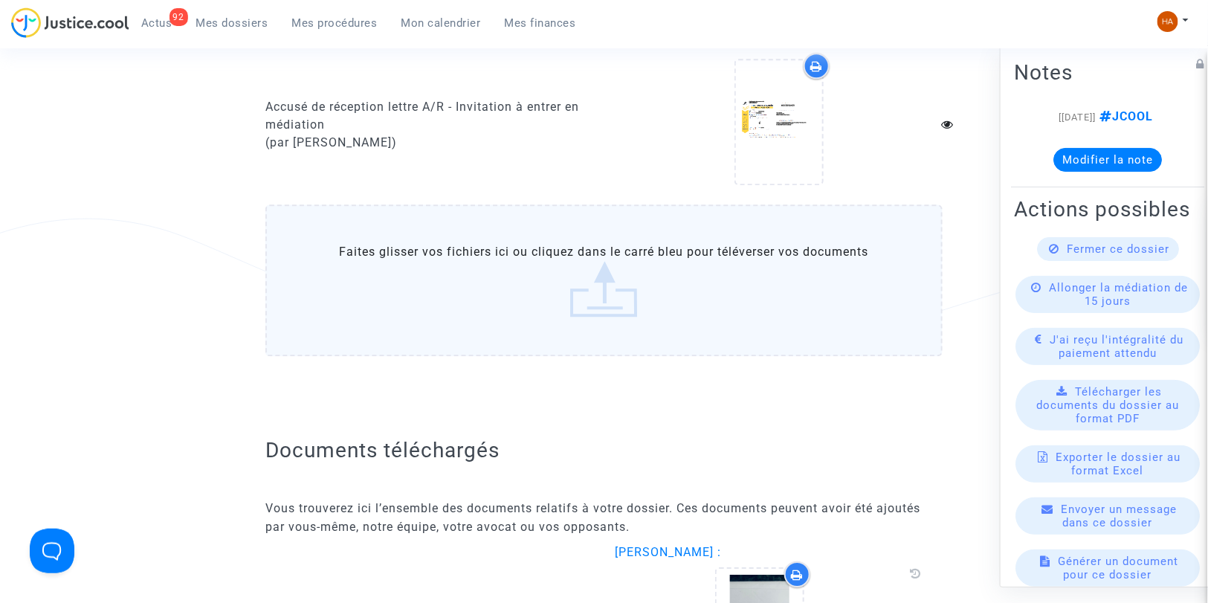
scroll to position [1519, 0]
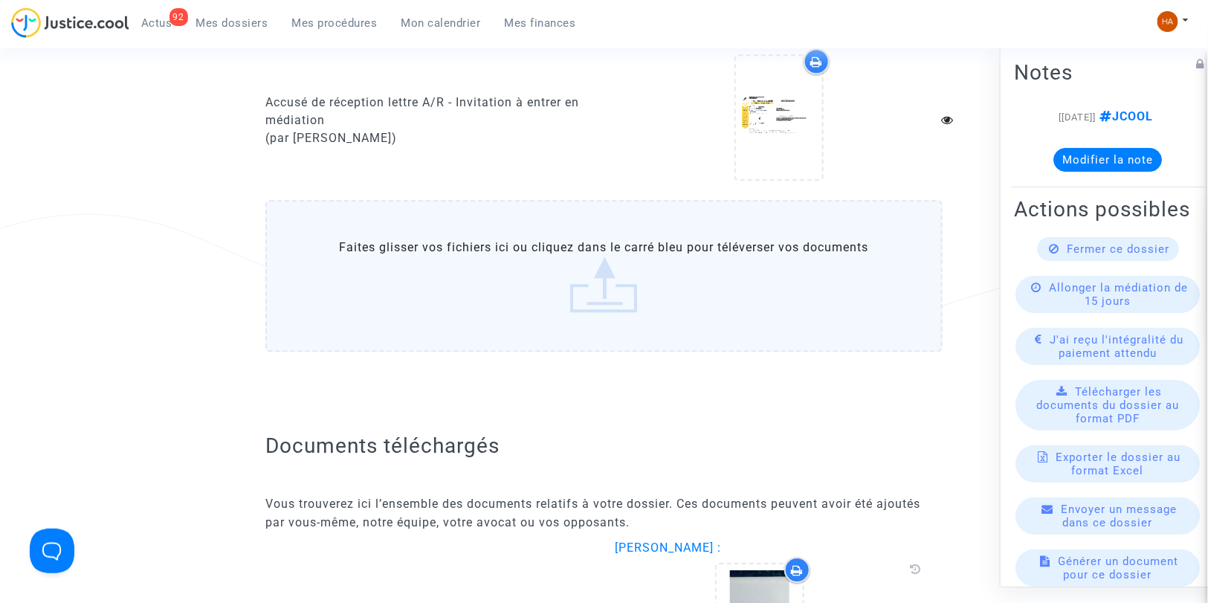
click at [536, 283] on label "Faites glisser vos fichiers ici ou cliquez dans le carré bleu pour téléverser v…" at bounding box center [603, 276] width 677 height 152
click at [0, 0] on input "Faites glisser vos fichiers ici ou cliquez dans le carré bleu pour téléverser v…" at bounding box center [0, 0] width 0 height 0
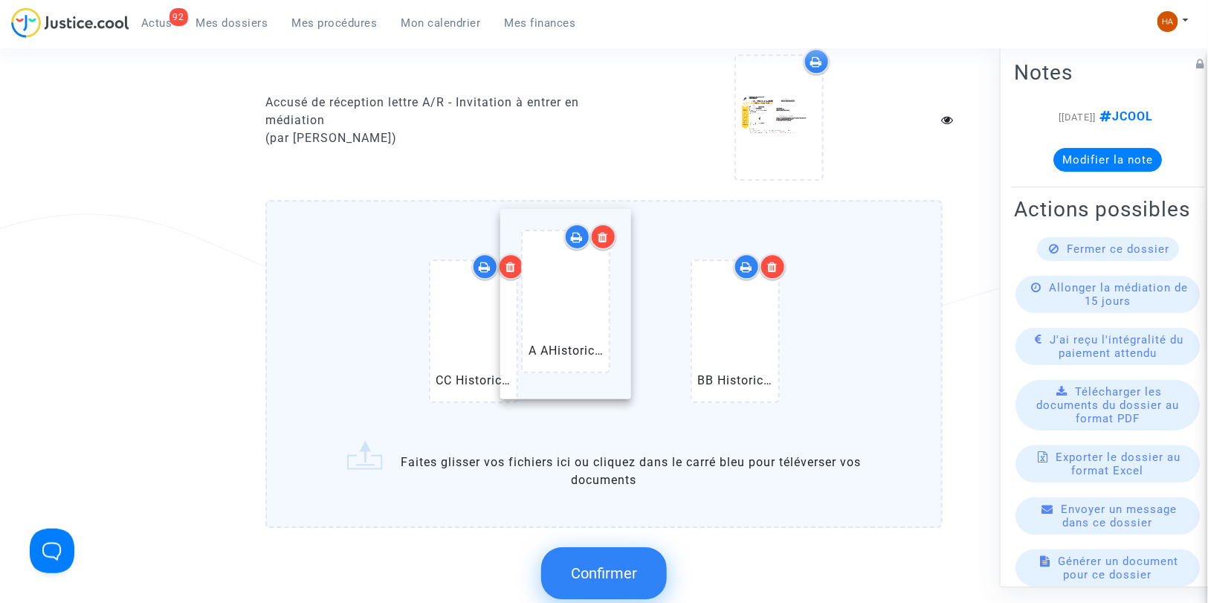
drag, startPoint x: 755, startPoint y: 361, endPoint x: 590, endPoint y: 342, distance: 166.1
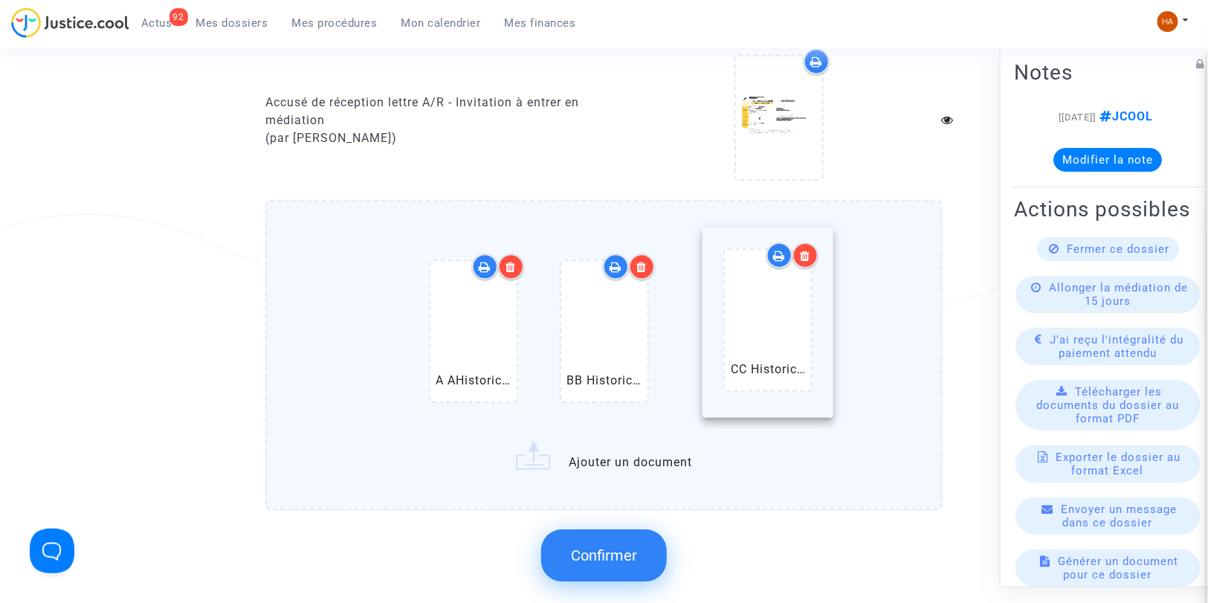
drag, startPoint x: 480, startPoint y: 325, endPoint x: 776, endPoint y: 323, distance: 295.9
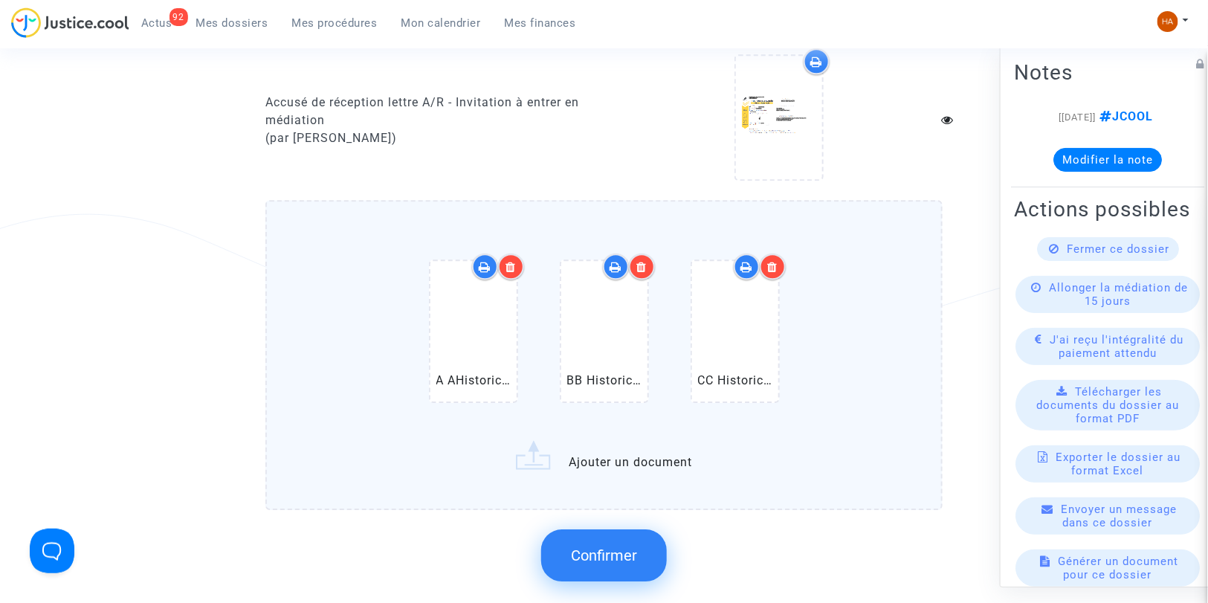
click at [608, 546] on span "Confirmer" at bounding box center [604, 555] width 66 height 18
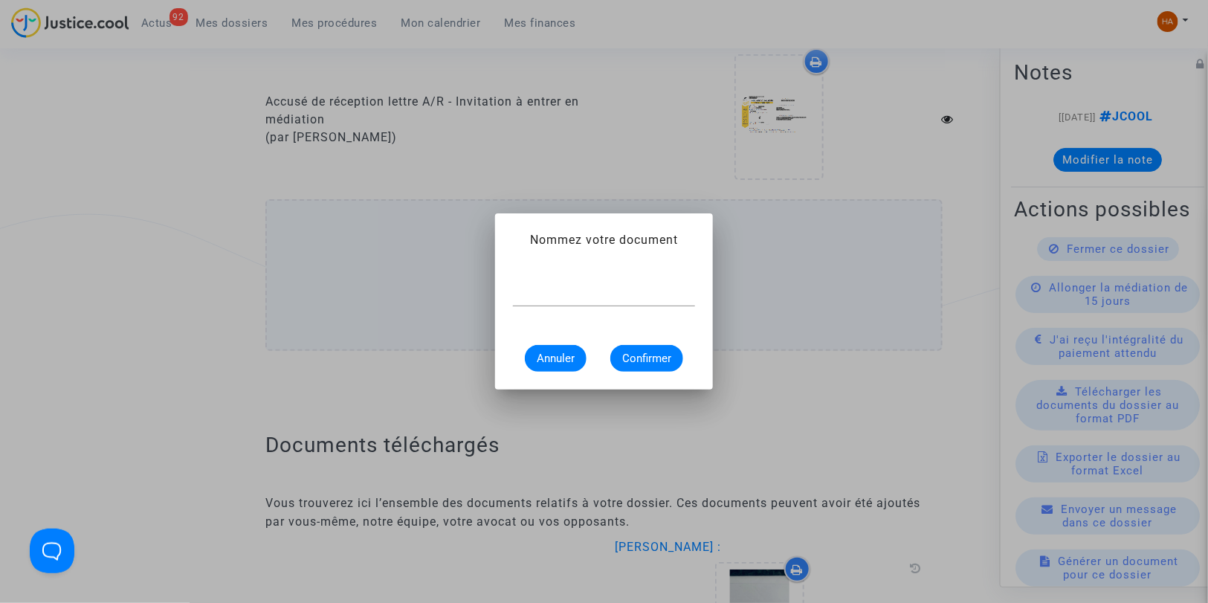
scroll to position [0, 0]
type input "Flightstats EVN 20 avril 2025"
click at [670, 352] on span "Confirmer" at bounding box center [646, 358] width 49 height 13
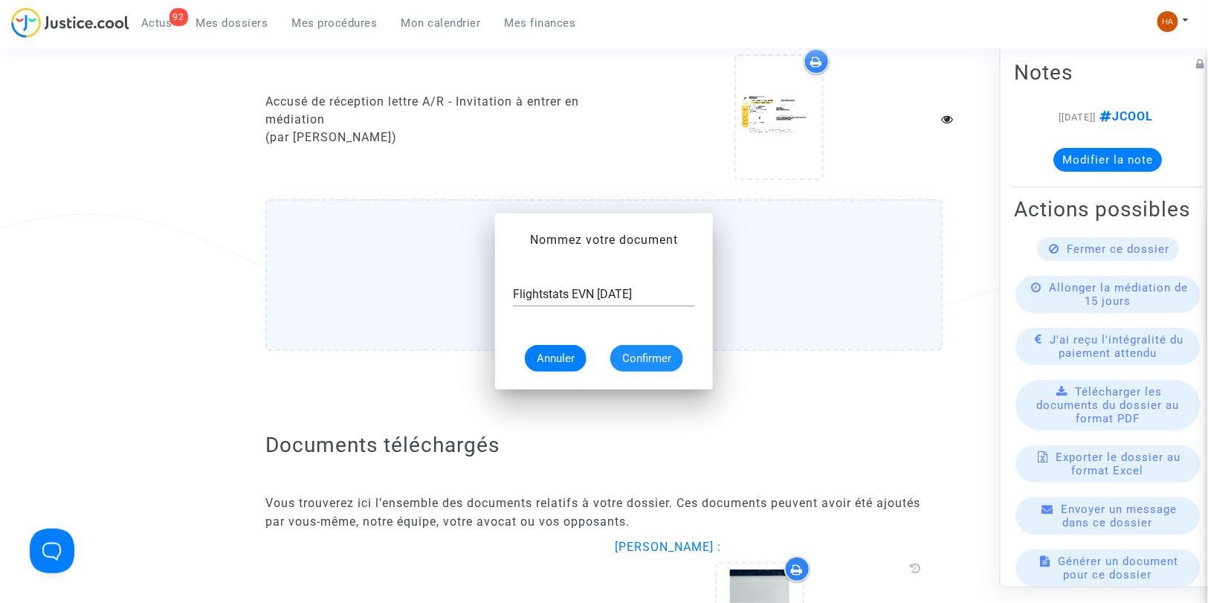
scroll to position [1519, 0]
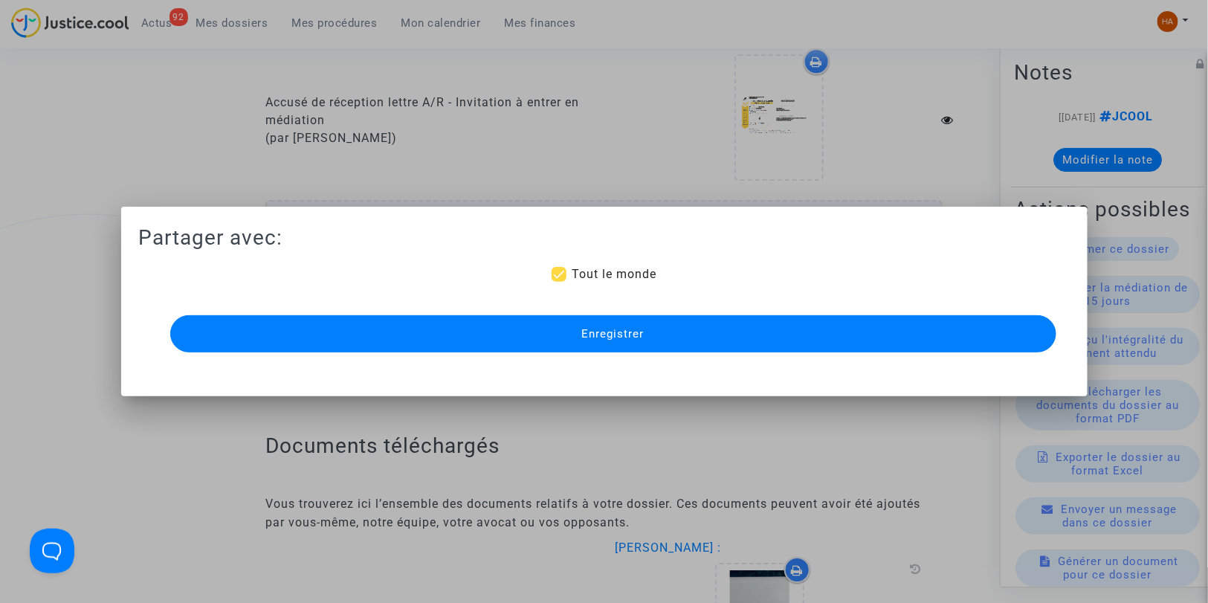
click at [656, 328] on button "Enregistrer" at bounding box center [613, 333] width 886 height 37
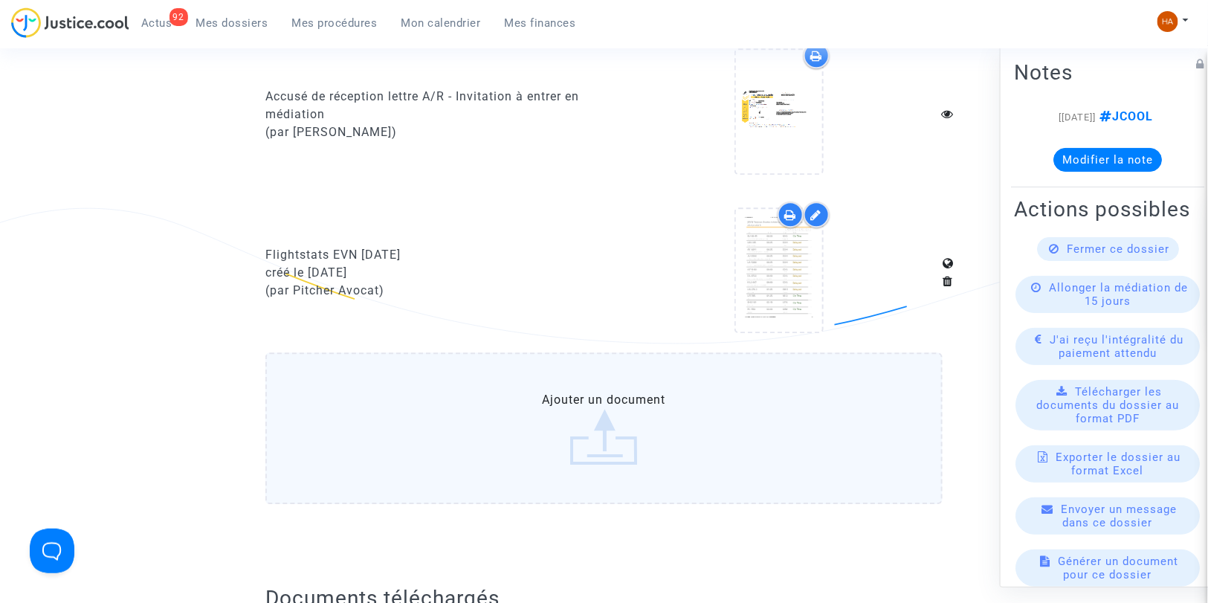
scroll to position [1526, 0]
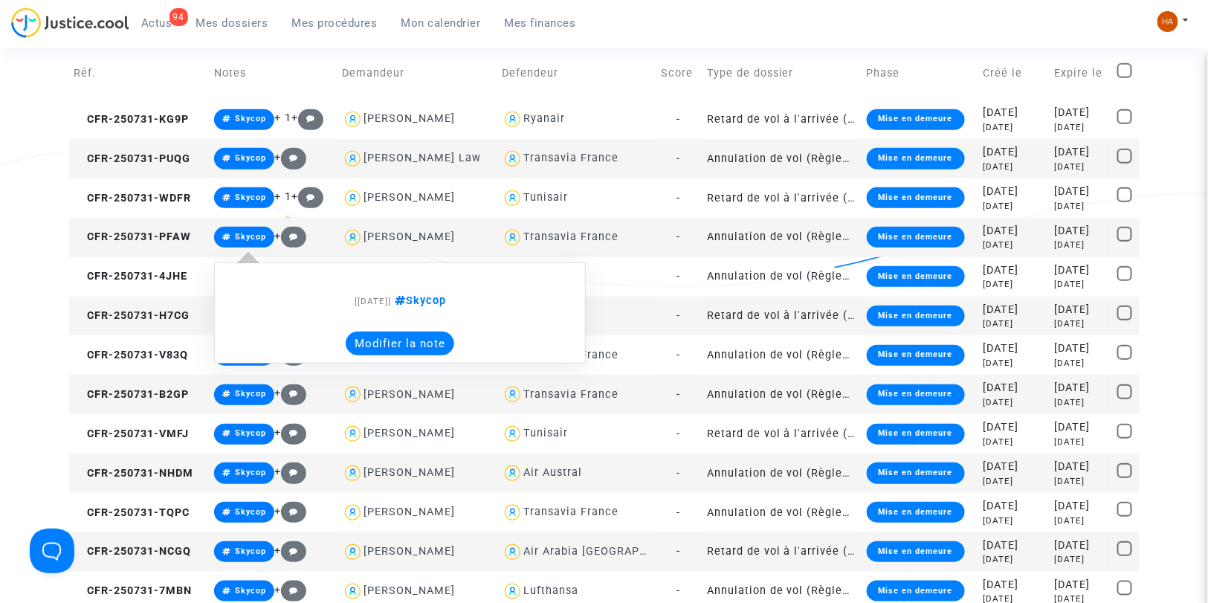
scroll to position [241, 0]
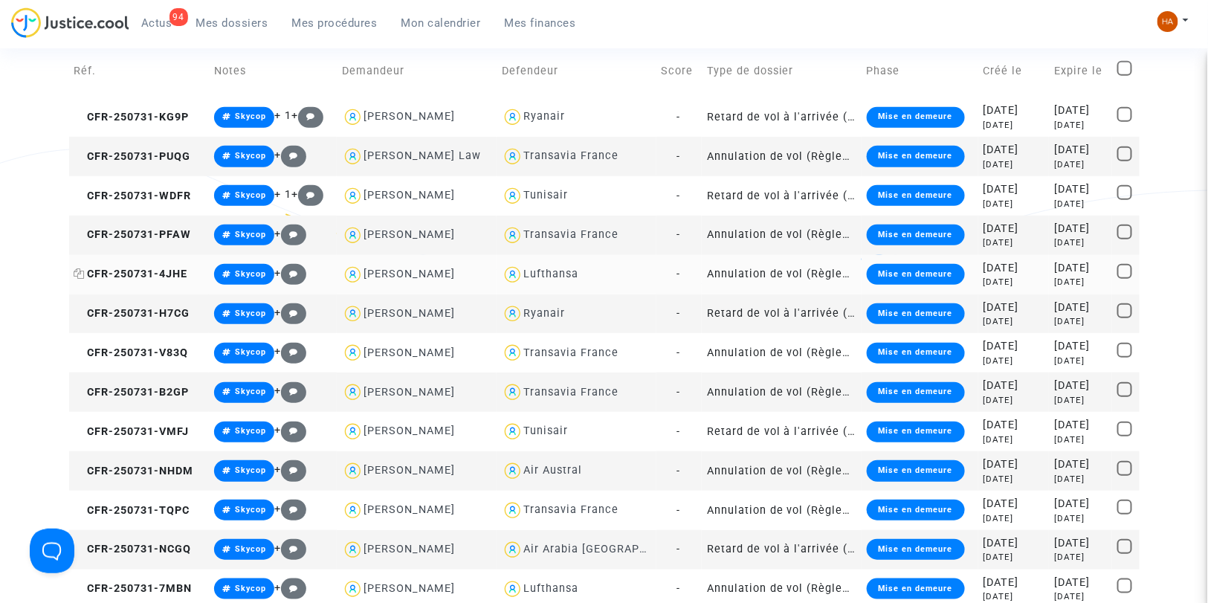
click at [80, 272] on icon at bounding box center [79, 273] width 11 height 10
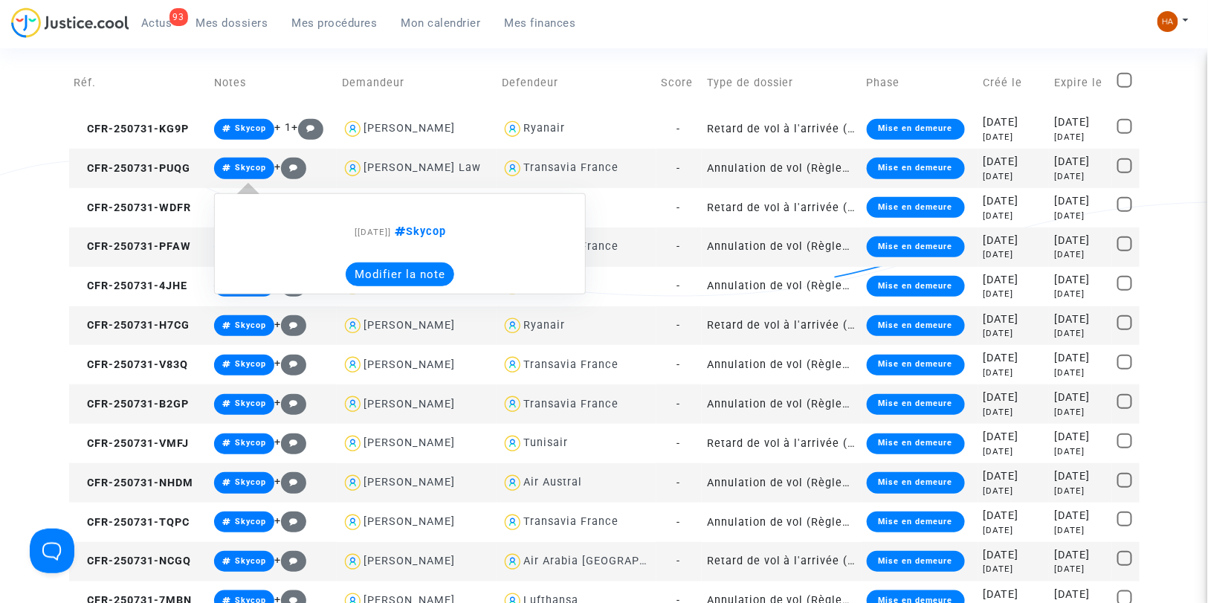
scroll to position [248, 0]
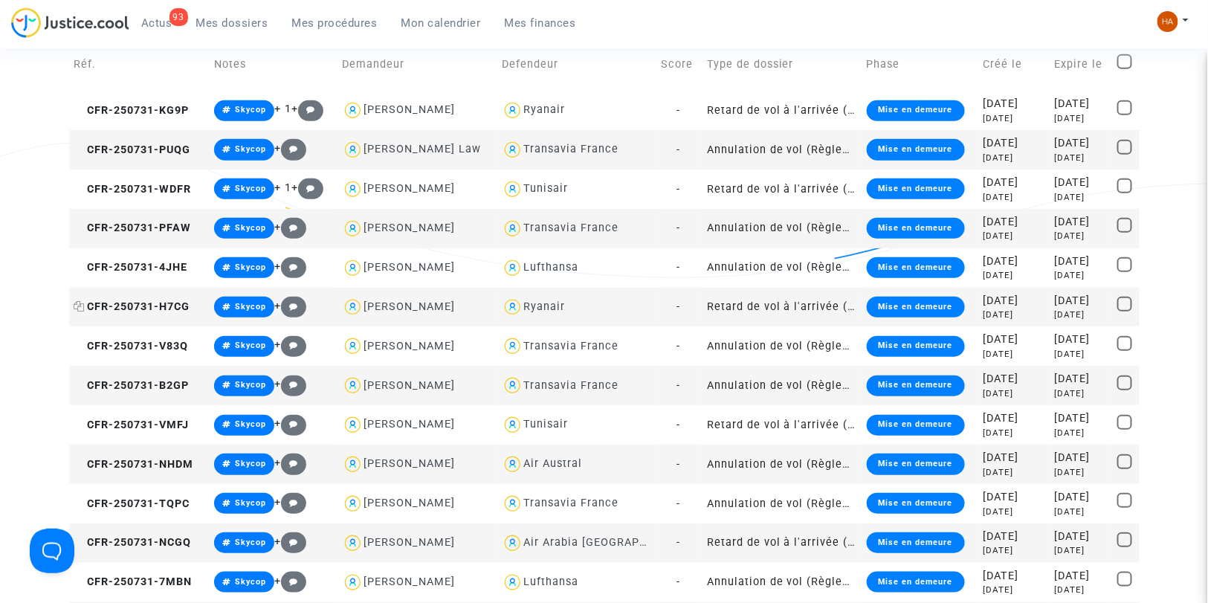
click at [84, 307] on icon at bounding box center [79, 306] width 11 height 10
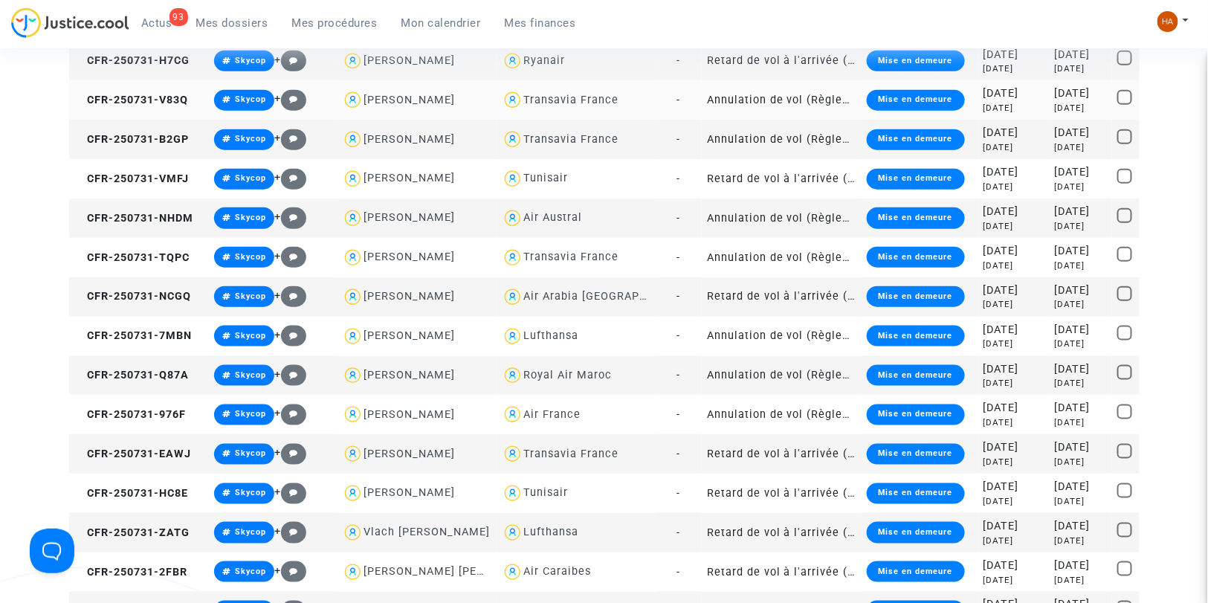
scroll to position [494, 0]
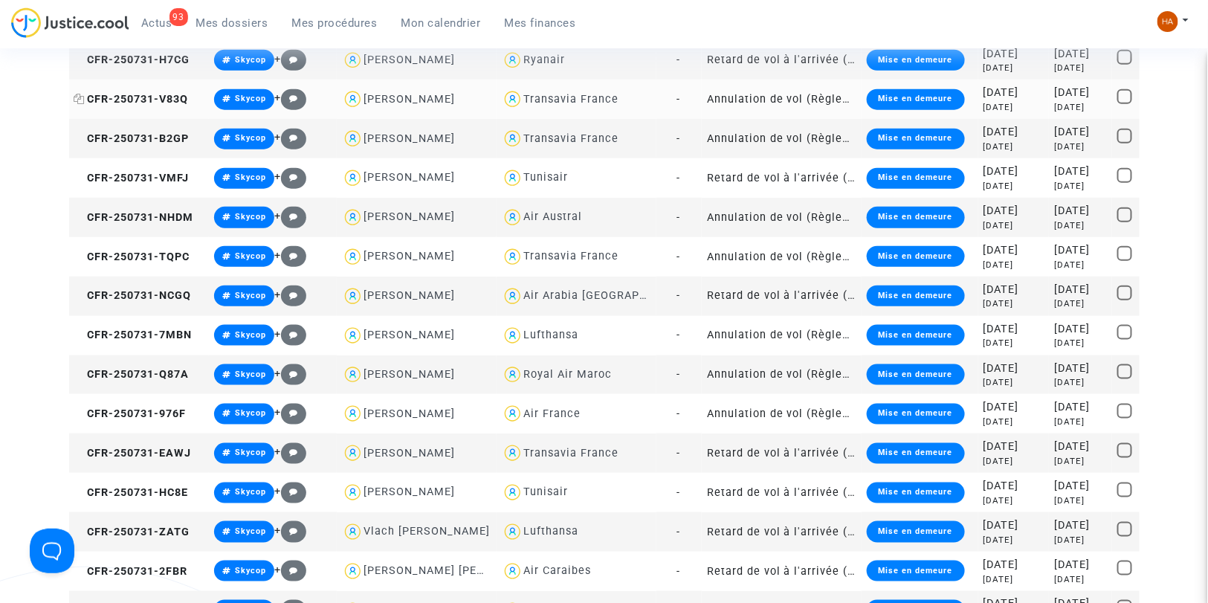
click at [79, 99] on icon at bounding box center [79, 99] width 11 height 10
click at [80, 140] on icon at bounding box center [79, 138] width 11 height 10
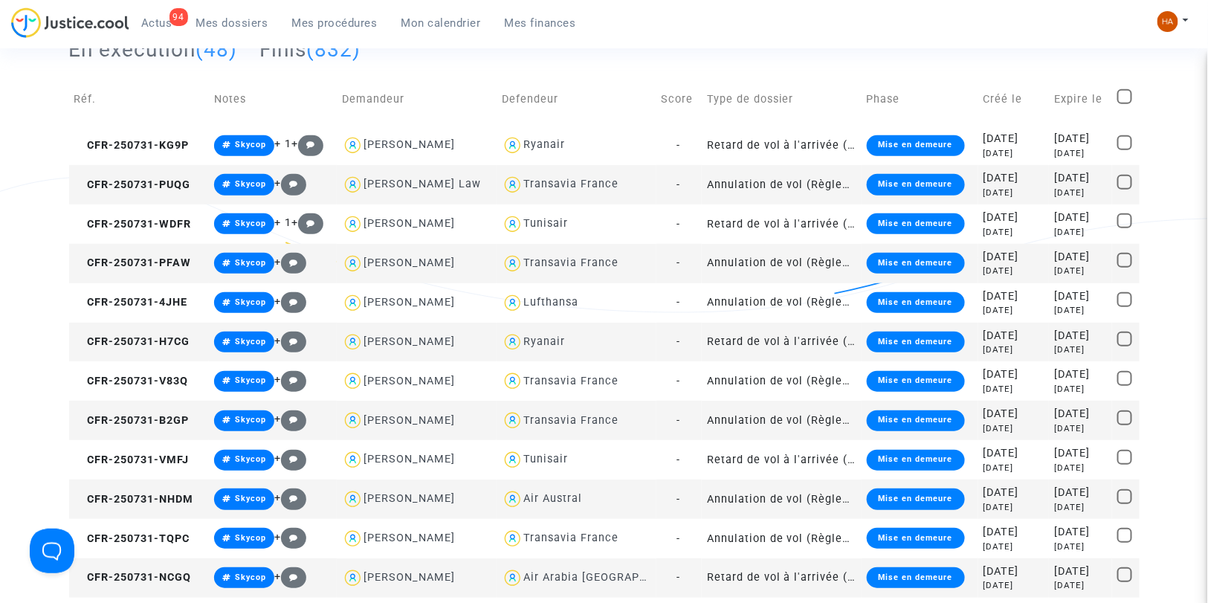
scroll to position [213, 0]
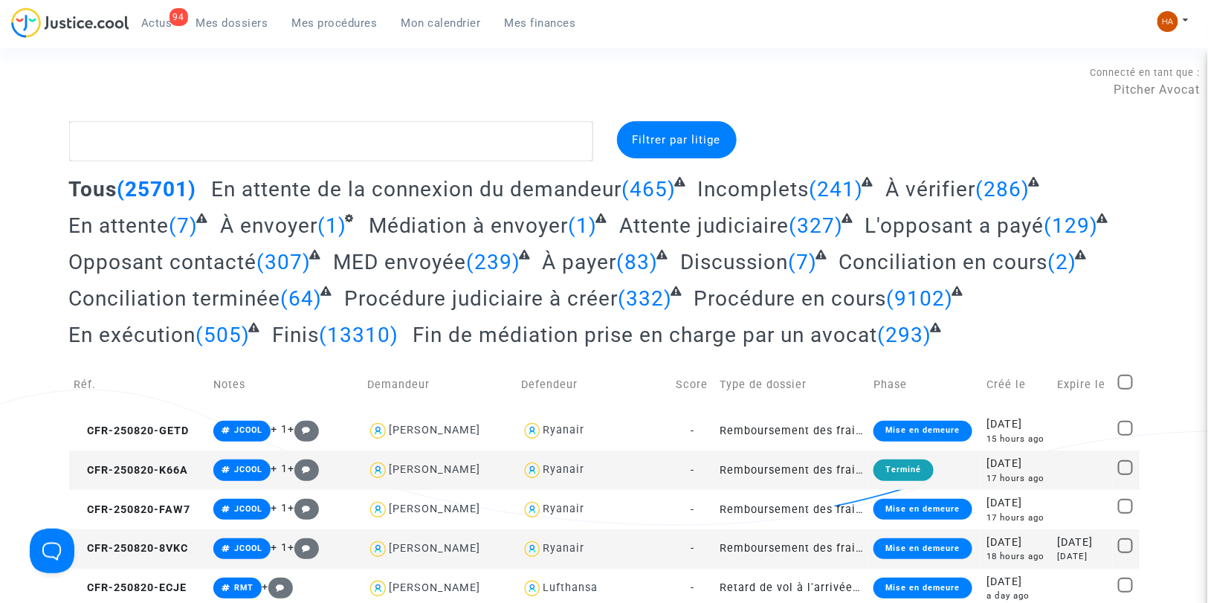
drag, startPoint x: 164, startPoint y: 30, endPoint x: 172, endPoint y: 40, distance: 12.8
click at [164, 30] on link "94 Actus" at bounding box center [156, 23] width 55 height 22
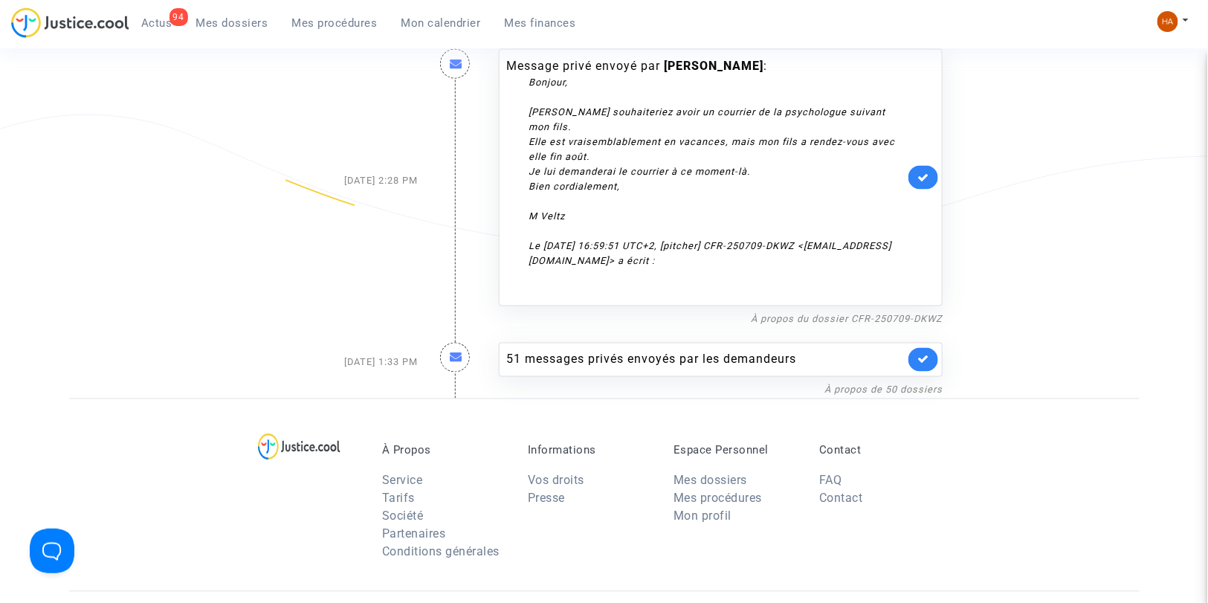
scroll to position [2966, 0]
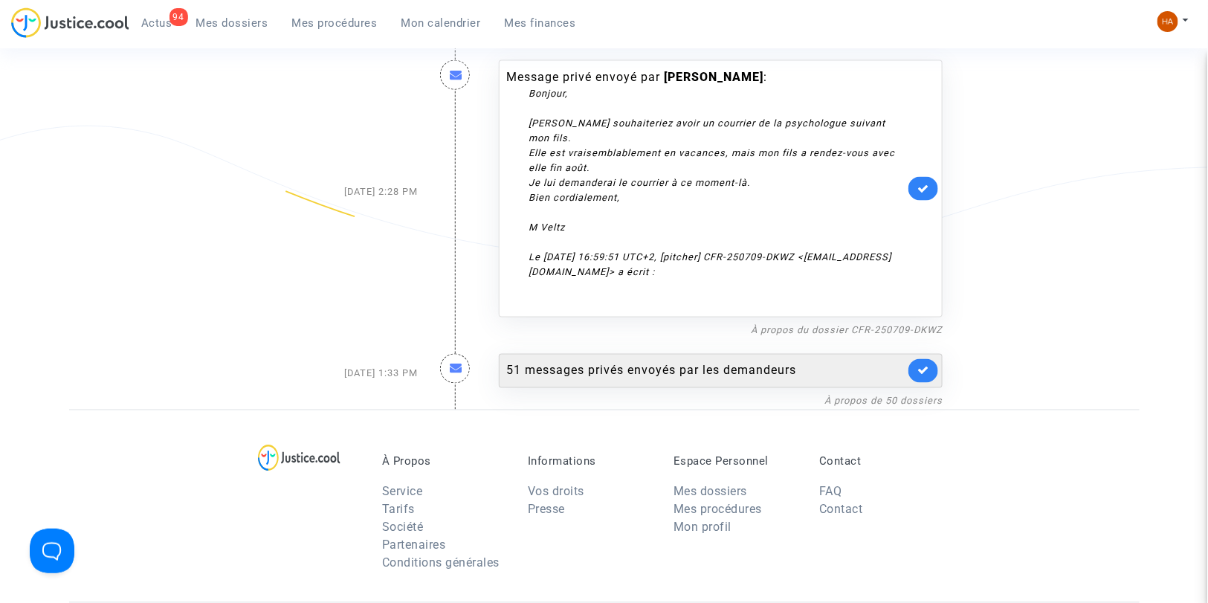
click at [580, 355] on div "51 messages privés envoyés par les demandeurs" at bounding box center [721, 371] width 444 height 34
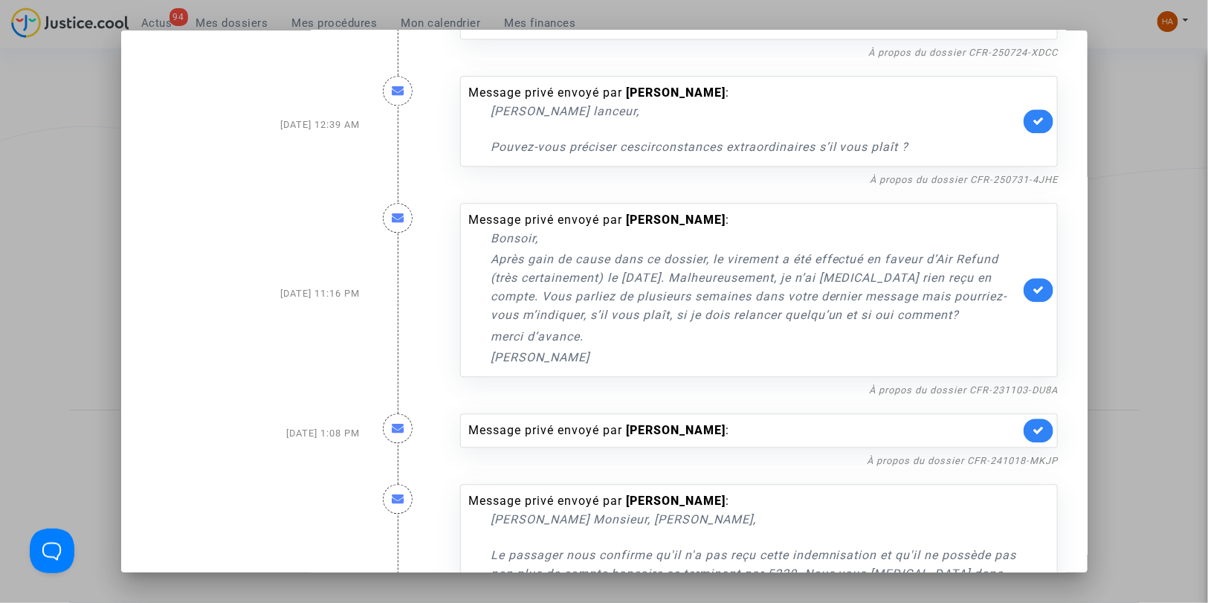
scroll to position [5699, 0]
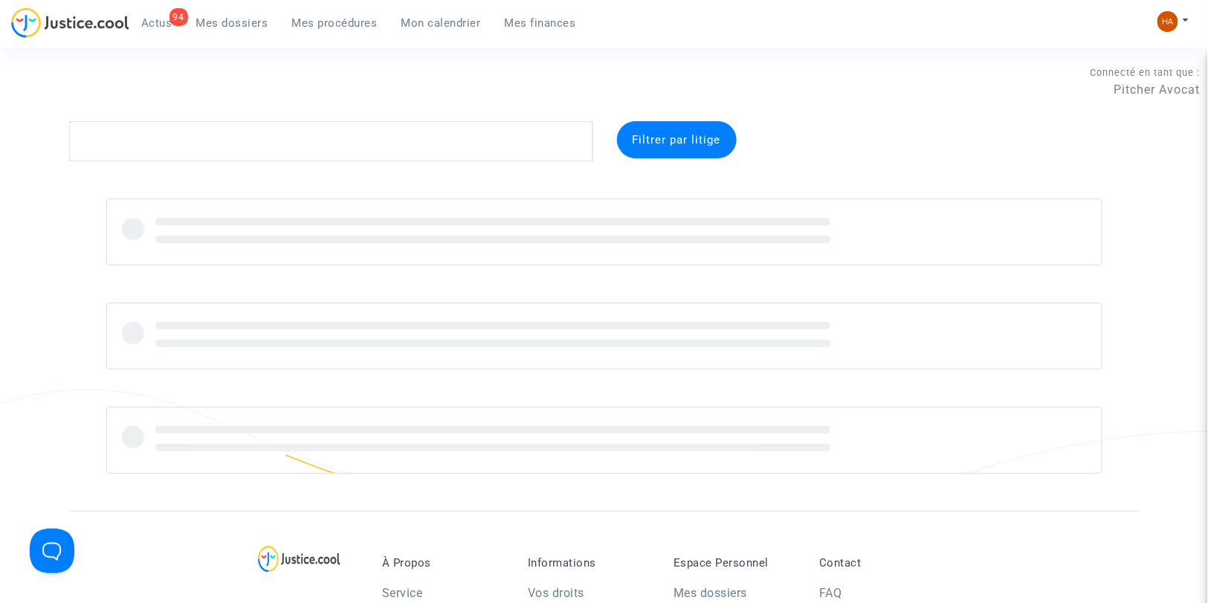
click at [151, 21] on span "Actus" at bounding box center [156, 22] width 31 height 13
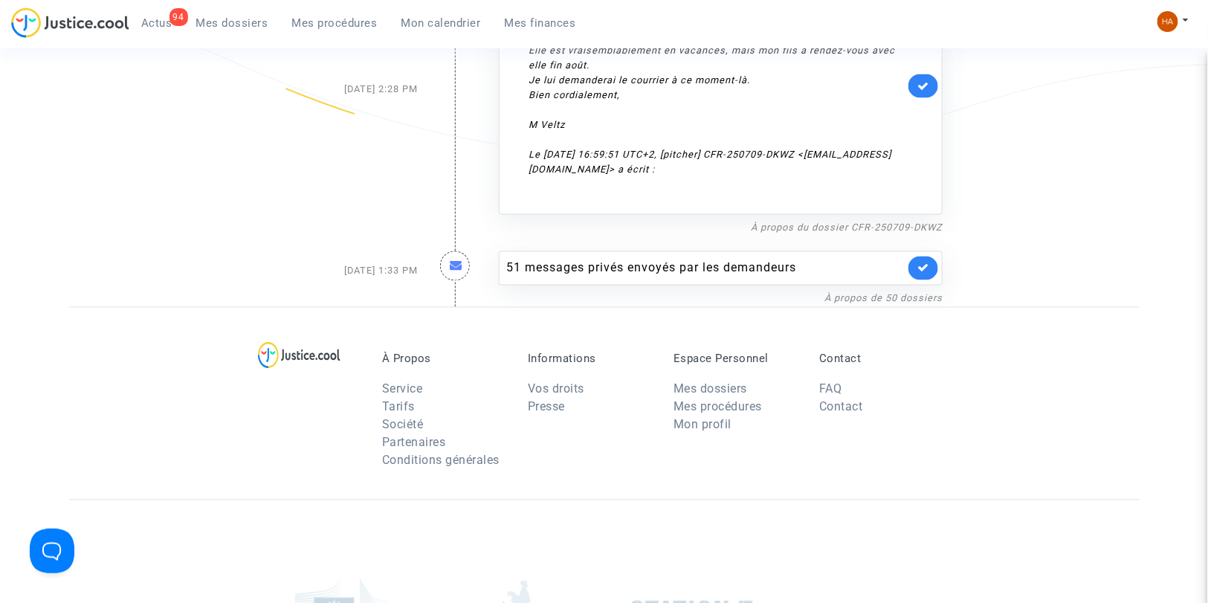
scroll to position [2966, 0]
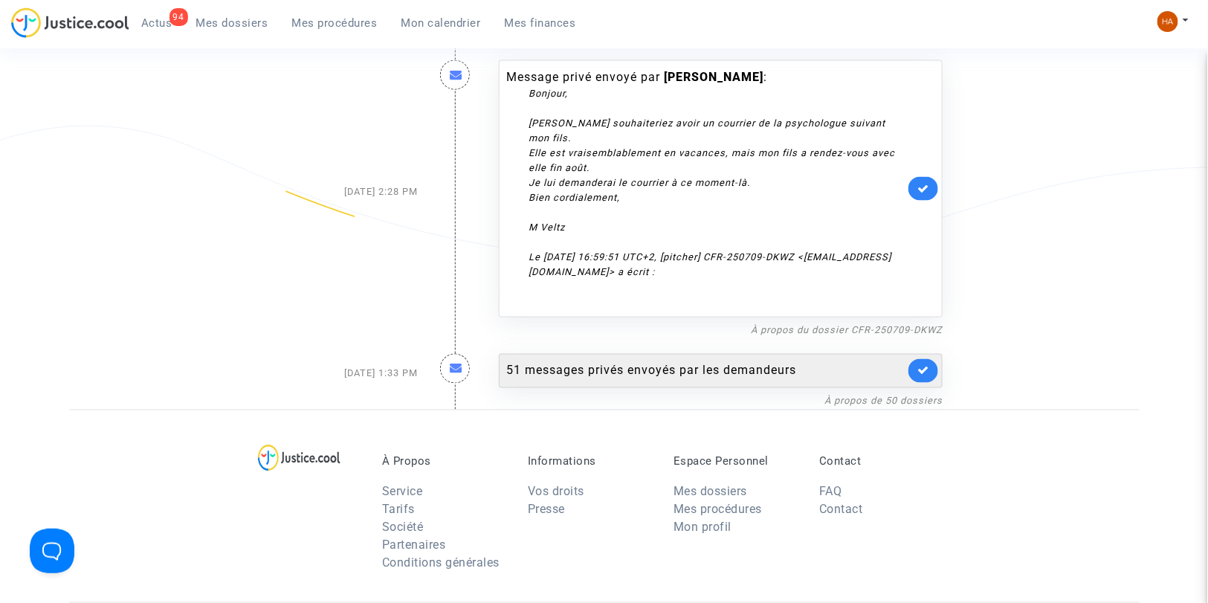
click at [653, 362] on div "51 messages privés envoyés par les demandeurs" at bounding box center [706, 371] width 398 height 18
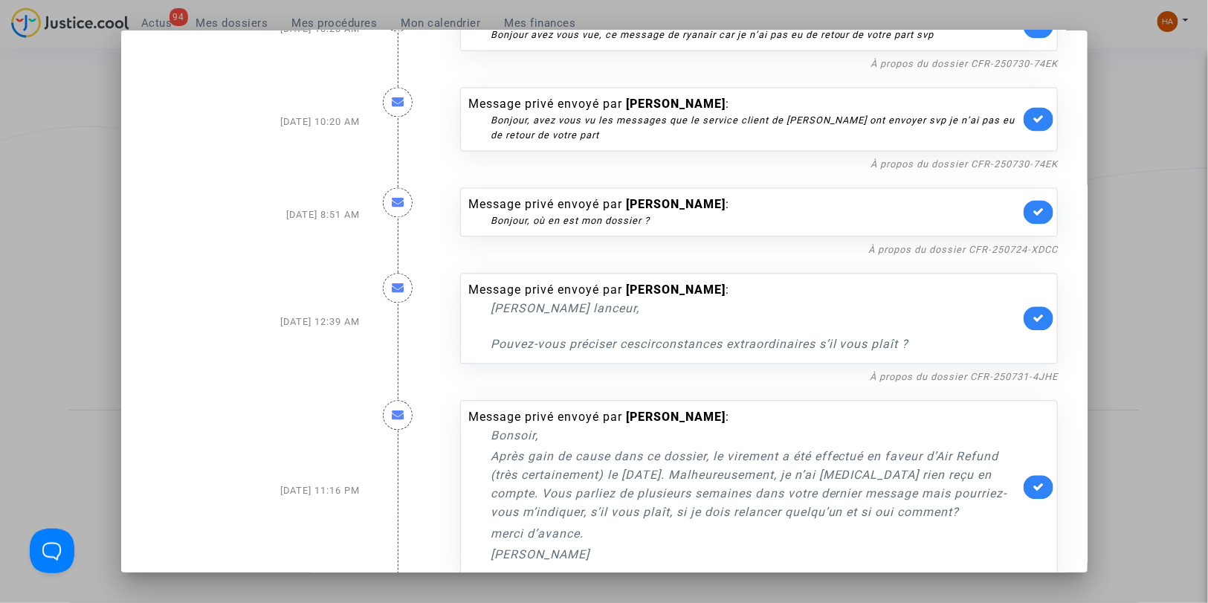
scroll to position [5533, 0]
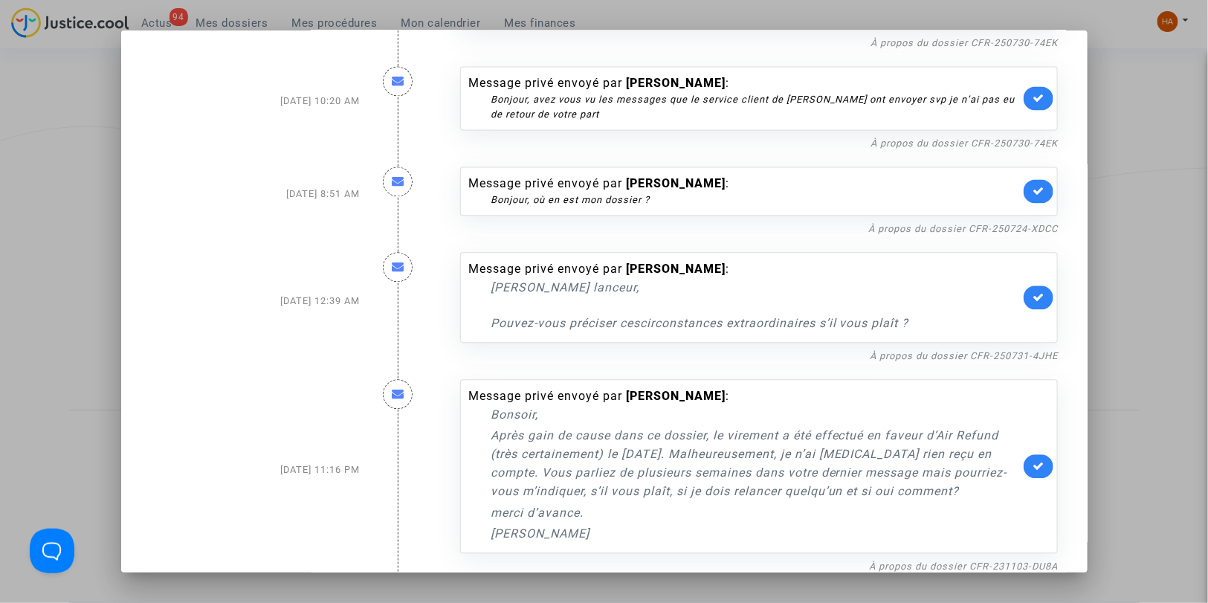
click at [1024, 309] on link at bounding box center [1039, 297] width 30 height 24
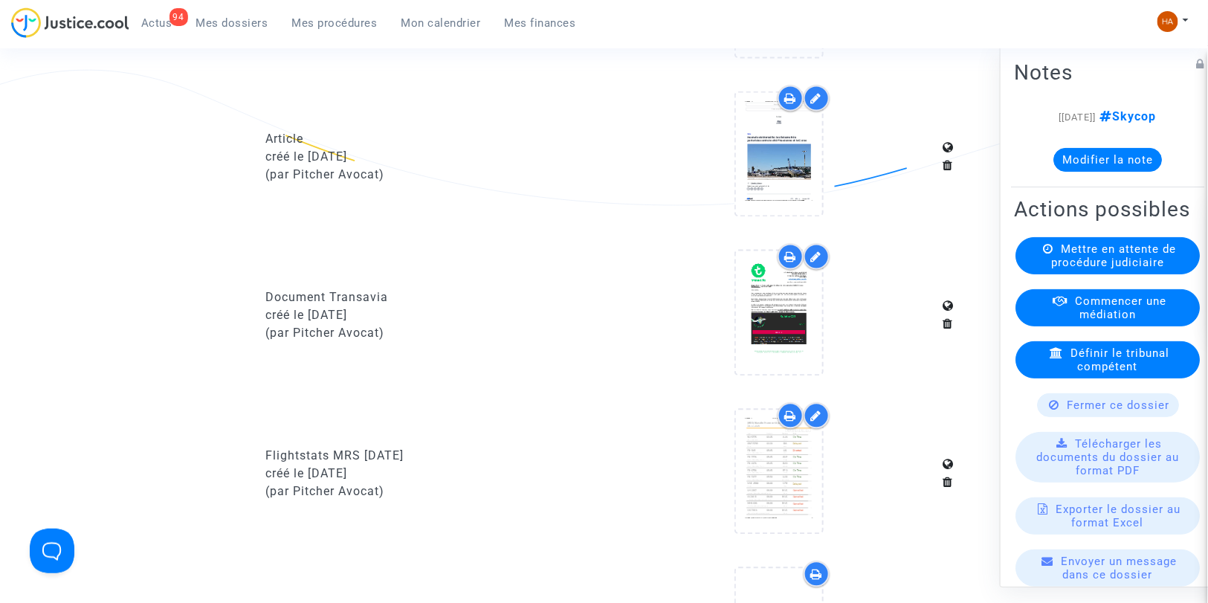
click at [1138, 412] on span "Fermer ce dossier" at bounding box center [1118, 404] width 103 height 13
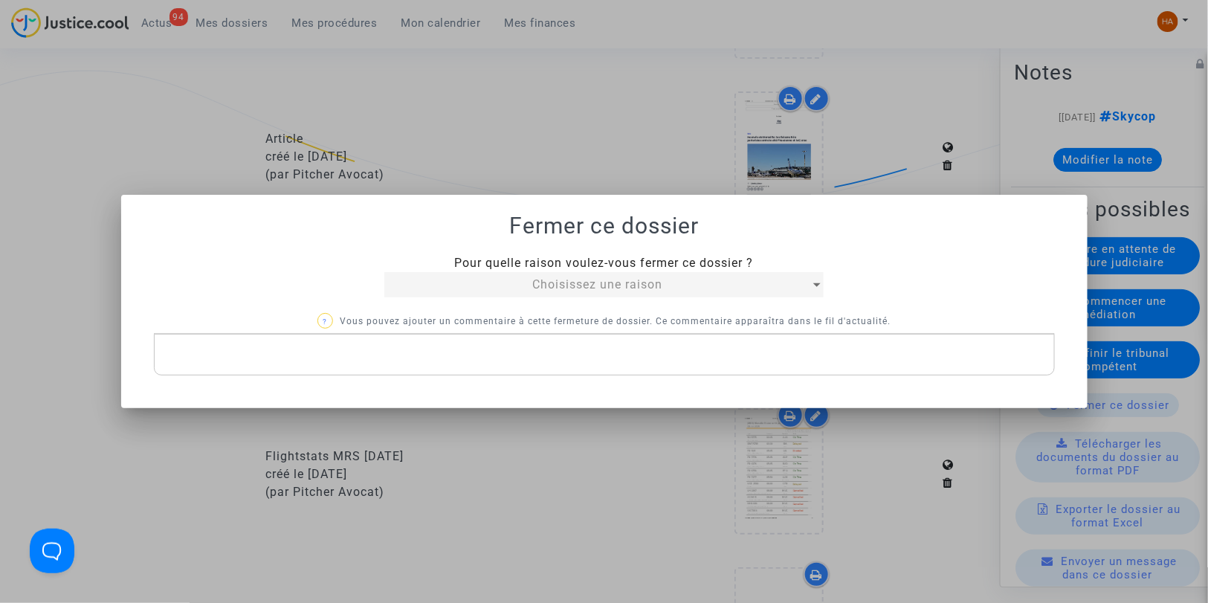
click at [581, 277] on span "Choisissez une raison" at bounding box center [597, 284] width 130 height 14
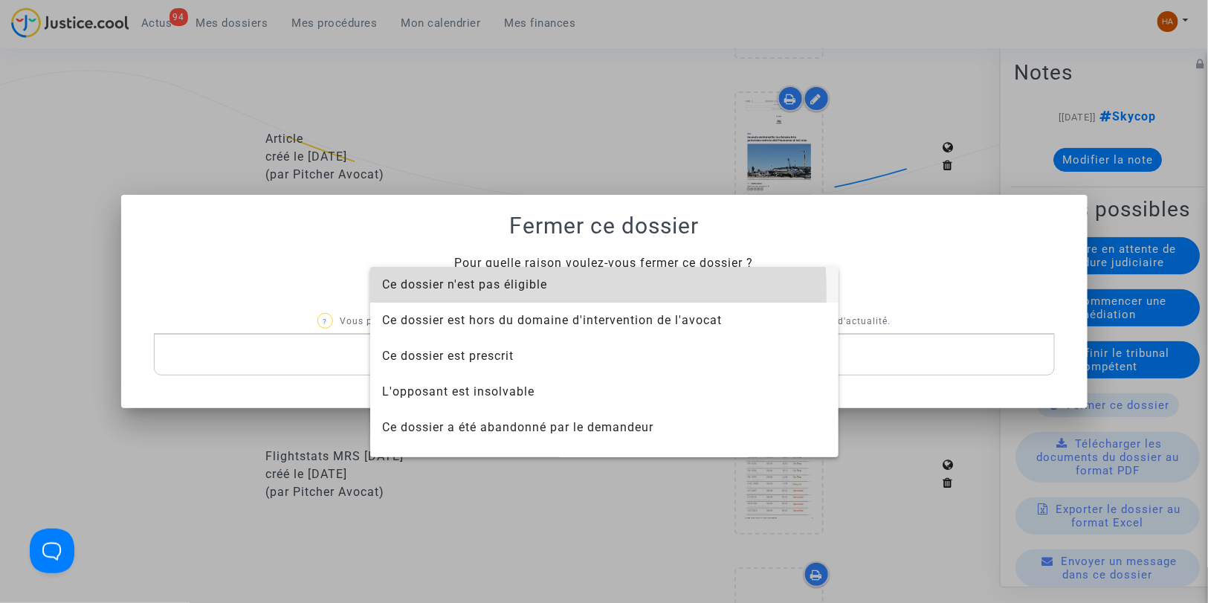
click at [468, 291] on span "Ce dossier n'est pas éligible" at bounding box center [604, 285] width 445 height 36
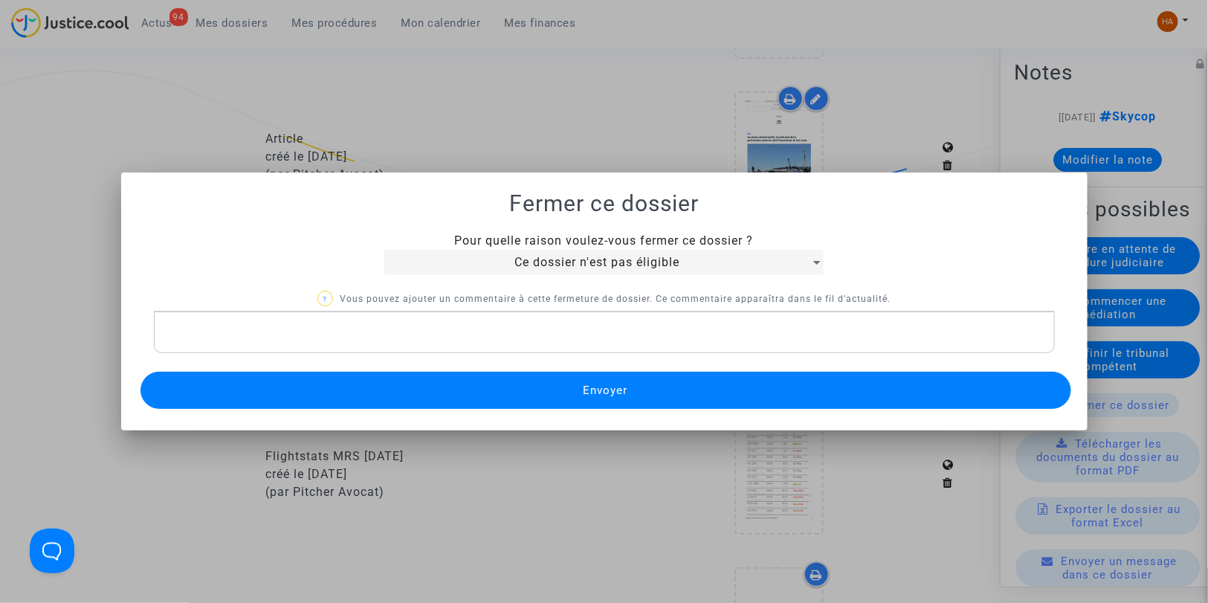
drag, startPoint x: 292, startPoint y: 340, endPoint x: 286, endPoint y: 346, distance: 7.9
click at [290, 343] on div "Rich Text Editor, main" at bounding box center [604, 332] width 901 height 42
click at [555, 385] on button "Envoyer" at bounding box center [605, 390] width 931 height 37
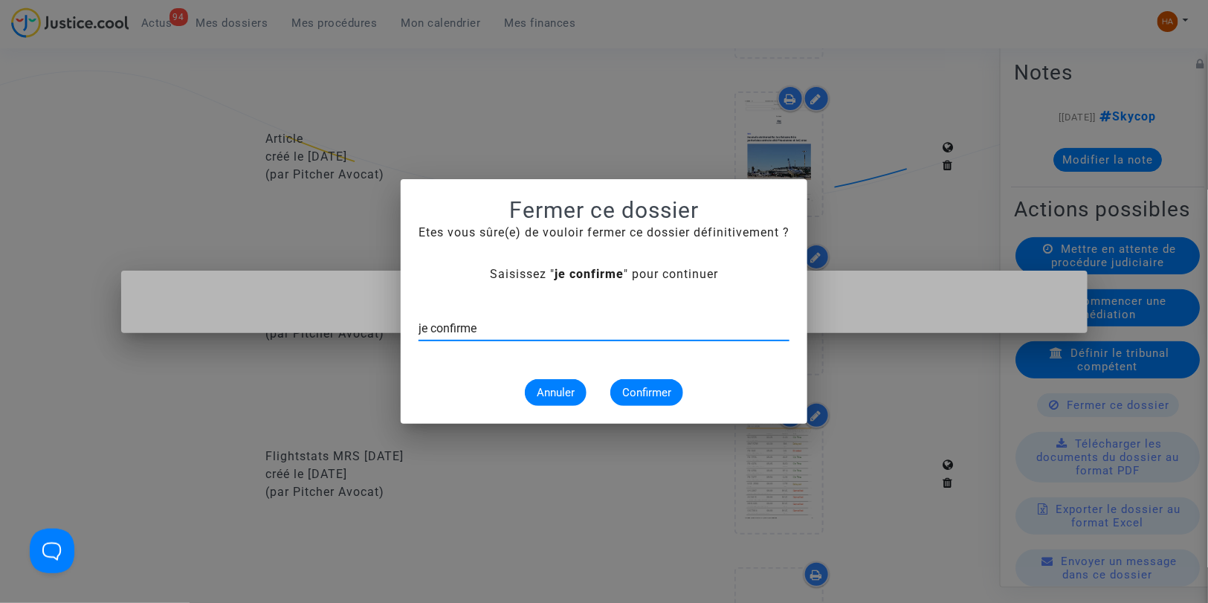
type input "je confirme"
click at [640, 392] on span "Confirmer" at bounding box center [646, 392] width 49 height 13
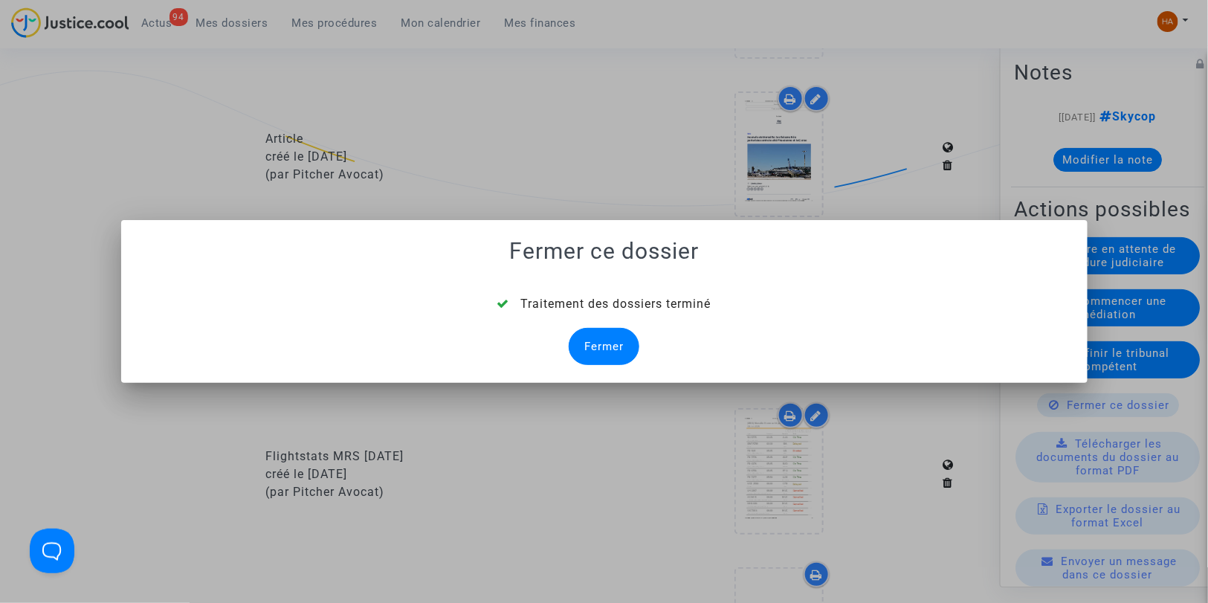
click at [598, 352] on div "Fermer" at bounding box center [604, 346] width 71 height 37
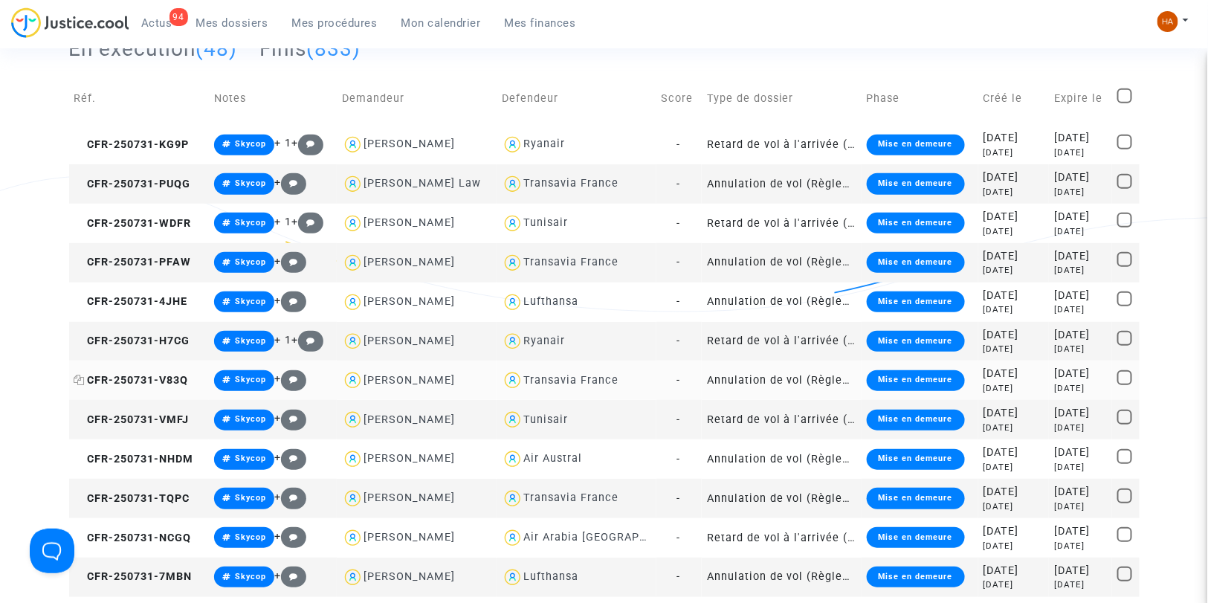
click at [85, 380] on span "CFR-250731-V83Q" at bounding box center [131, 380] width 114 height 13
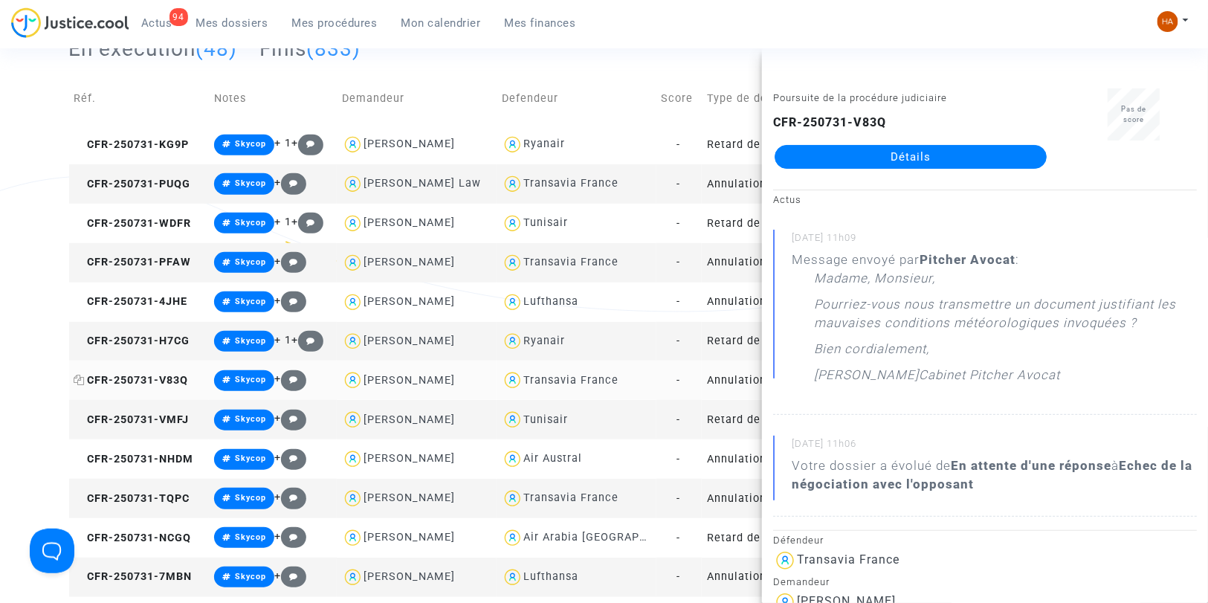
click at [80, 378] on icon at bounding box center [79, 380] width 11 height 10
click at [82, 420] on icon at bounding box center [79, 419] width 11 height 10
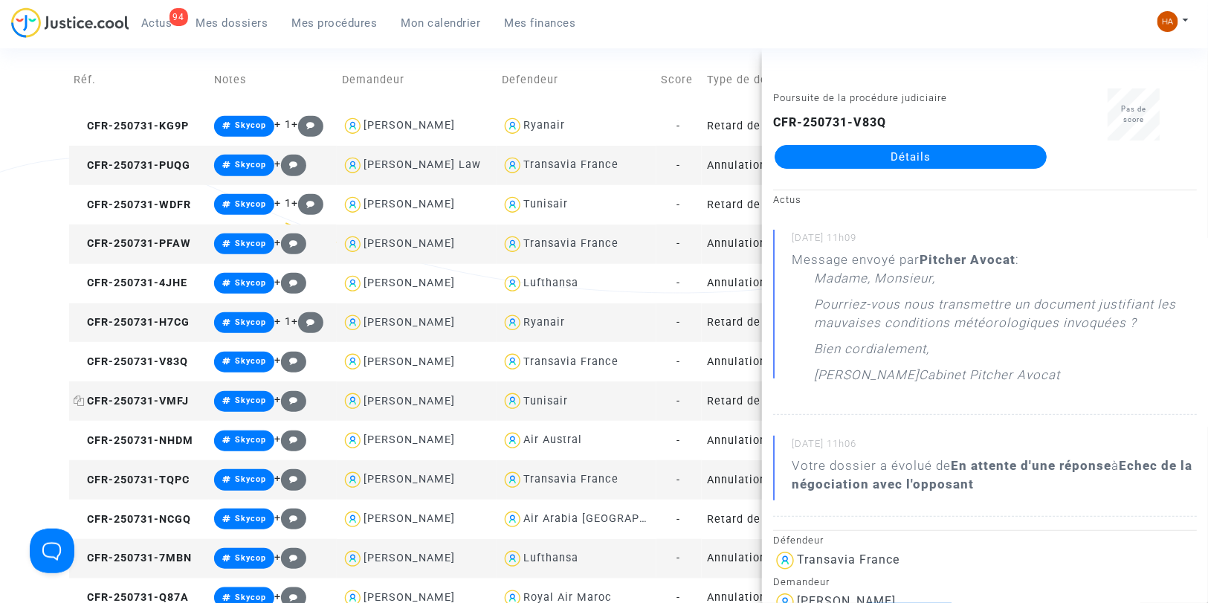
scroll to position [234, 0]
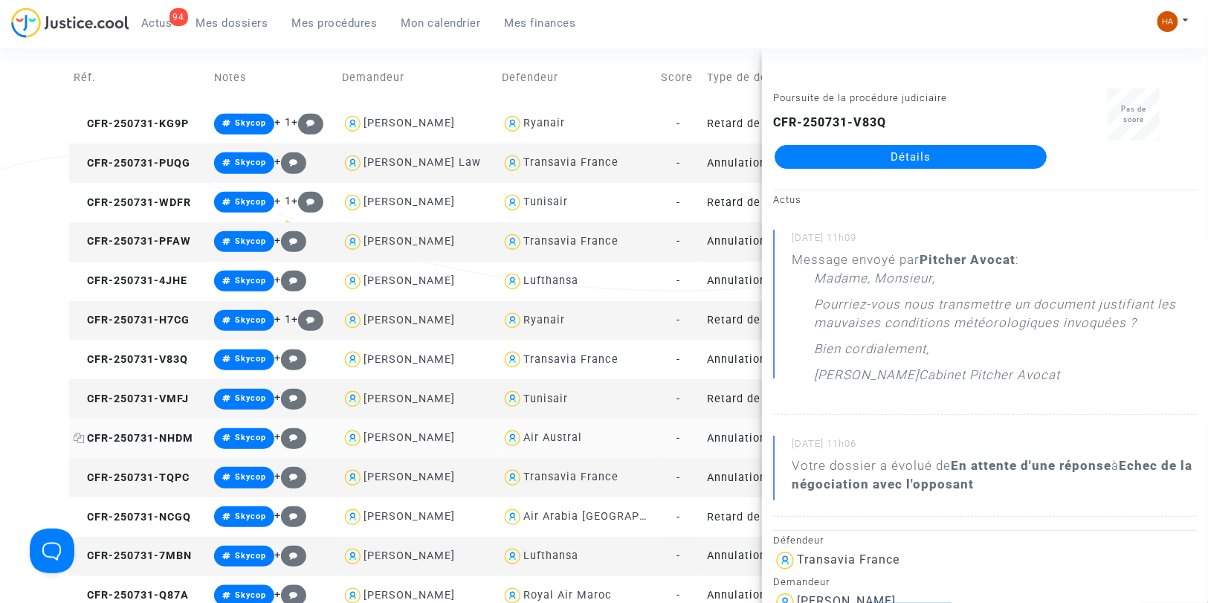
click at [82, 437] on icon at bounding box center [79, 438] width 11 height 10
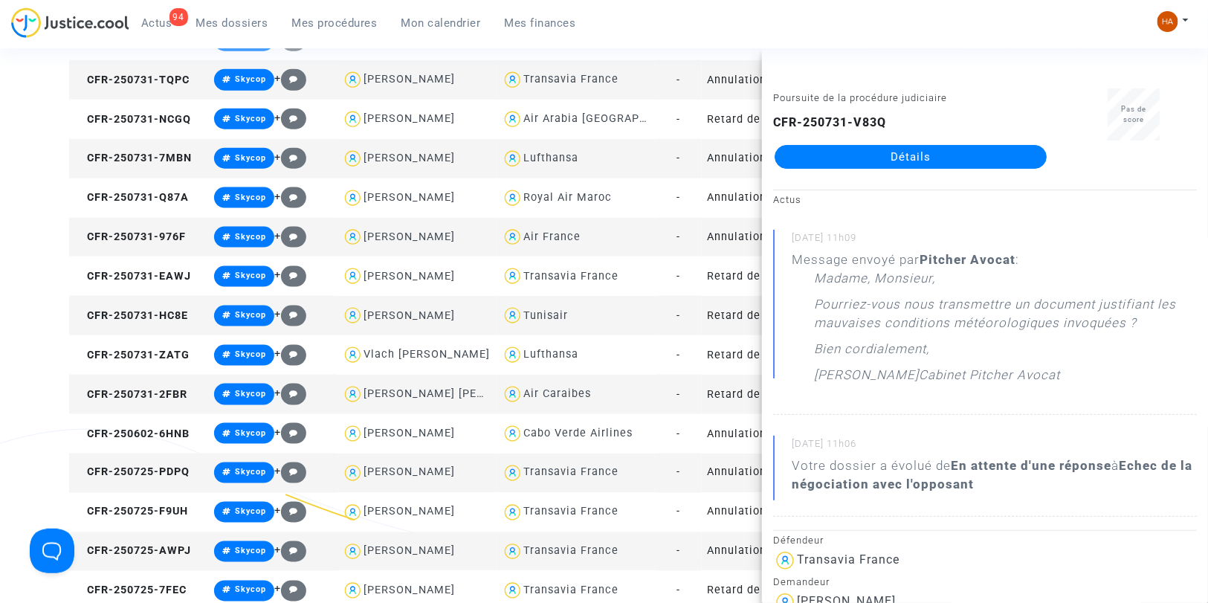
scroll to position [633, 0]
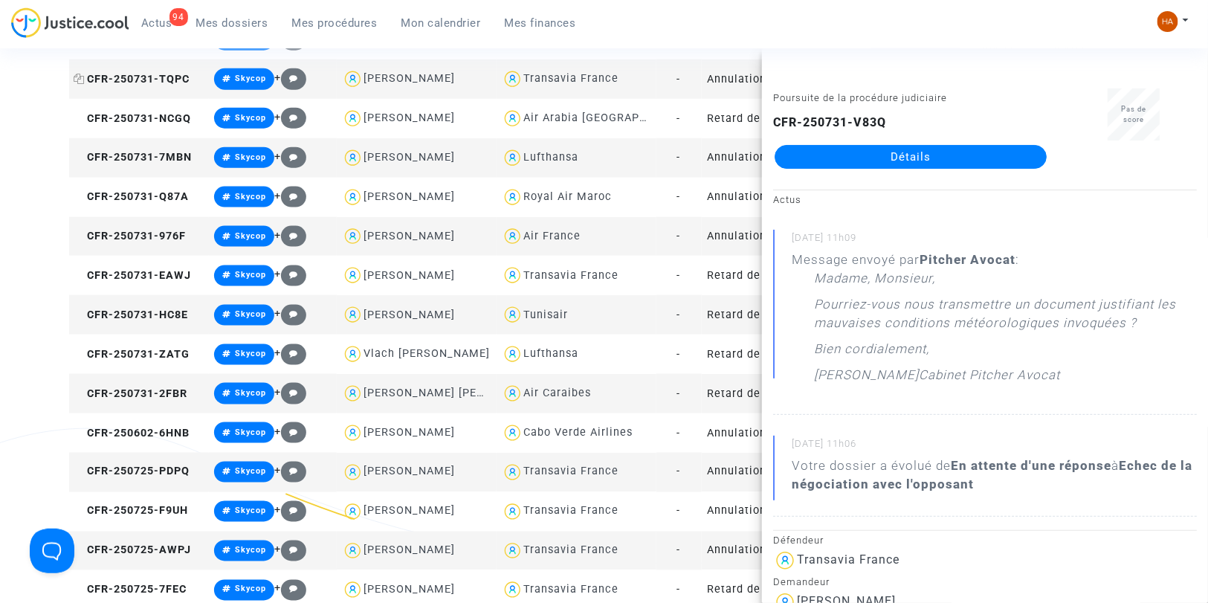
click at [82, 79] on icon at bounding box center [79, 79] width 11 height 10
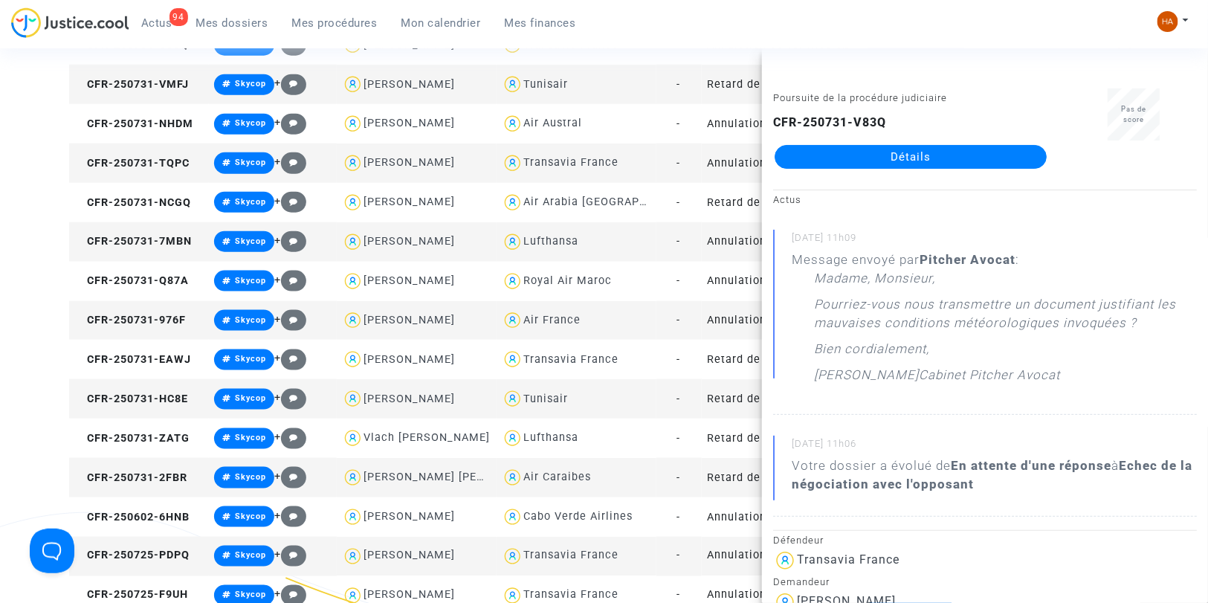
scroll to position [550, 0]
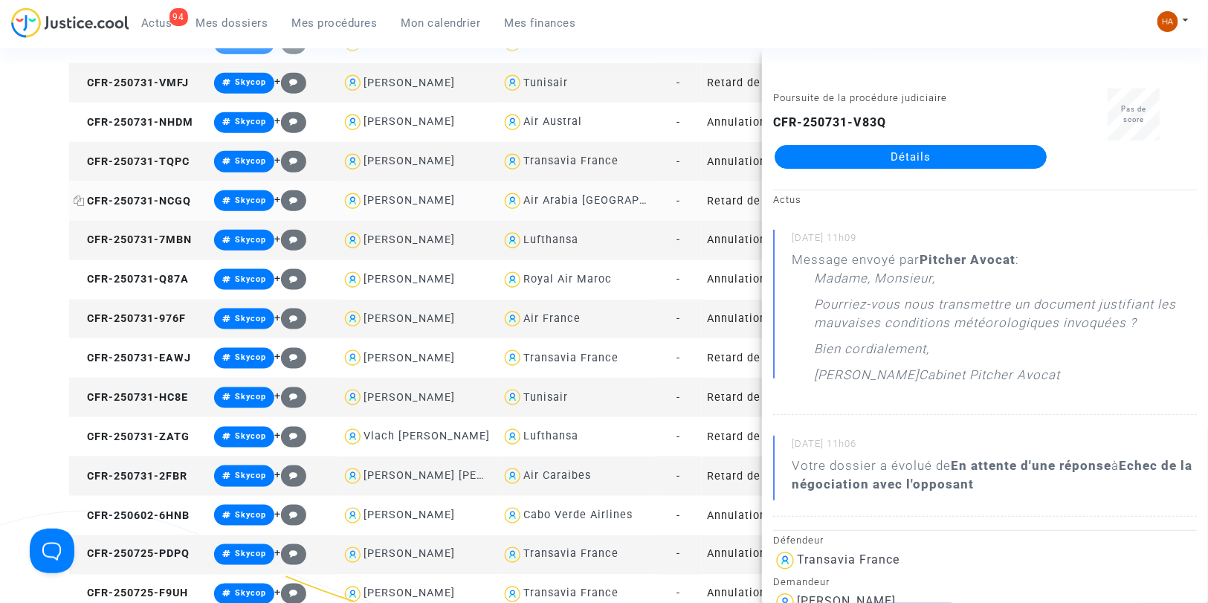
click at [80, 202] on icon at bounding box center [79, 201] width 11 height 10
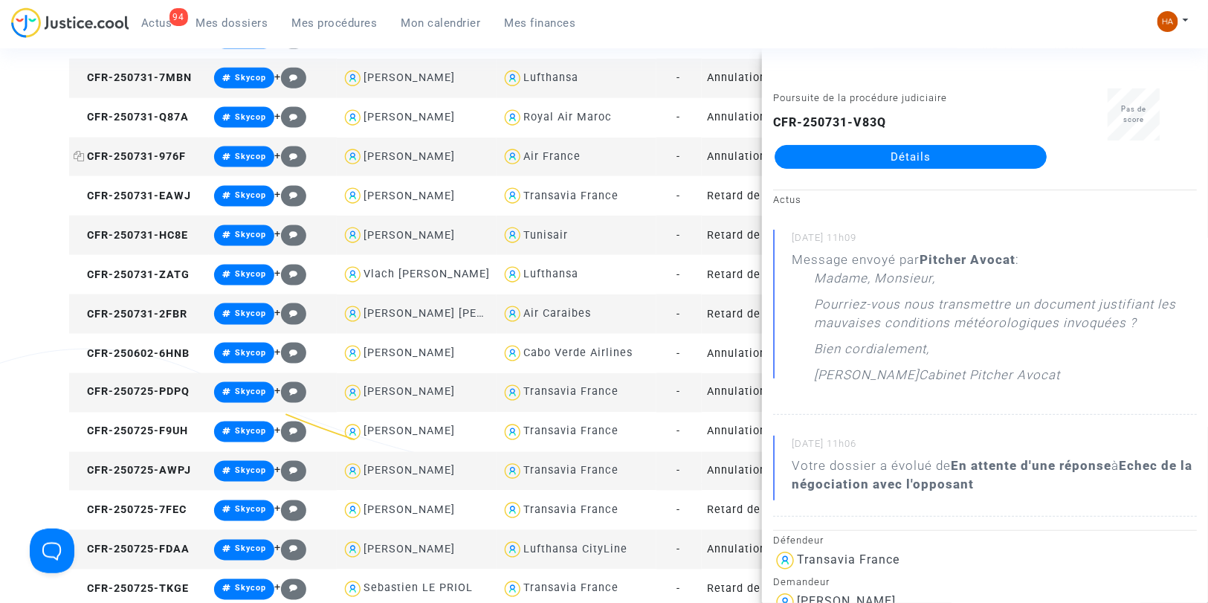
scroll to position [715, 0]
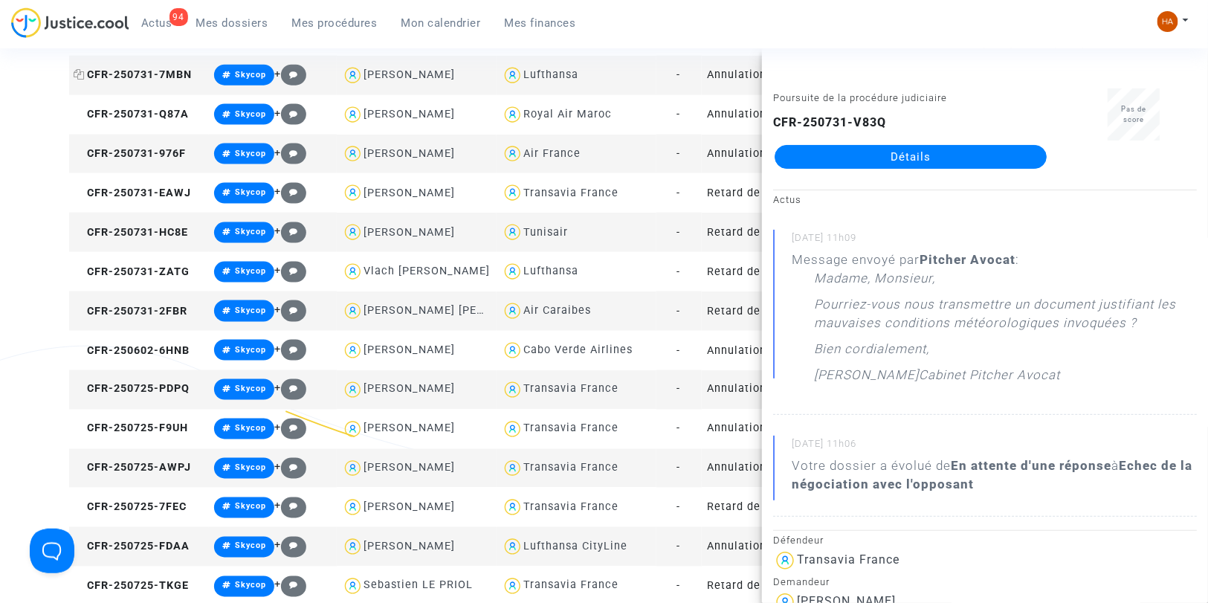
click at [83, 72] on icon at bounding box center [79, 74] width 11 height 10
click at [80, 112] on icon at bounding box center [79, 114] width 11 height 10
click at [80, 154] on icon at bounding box center [79, 153] width 11 height 10
click at [79, 194] on icon at bounding box center [79, 192] width 11 height 10
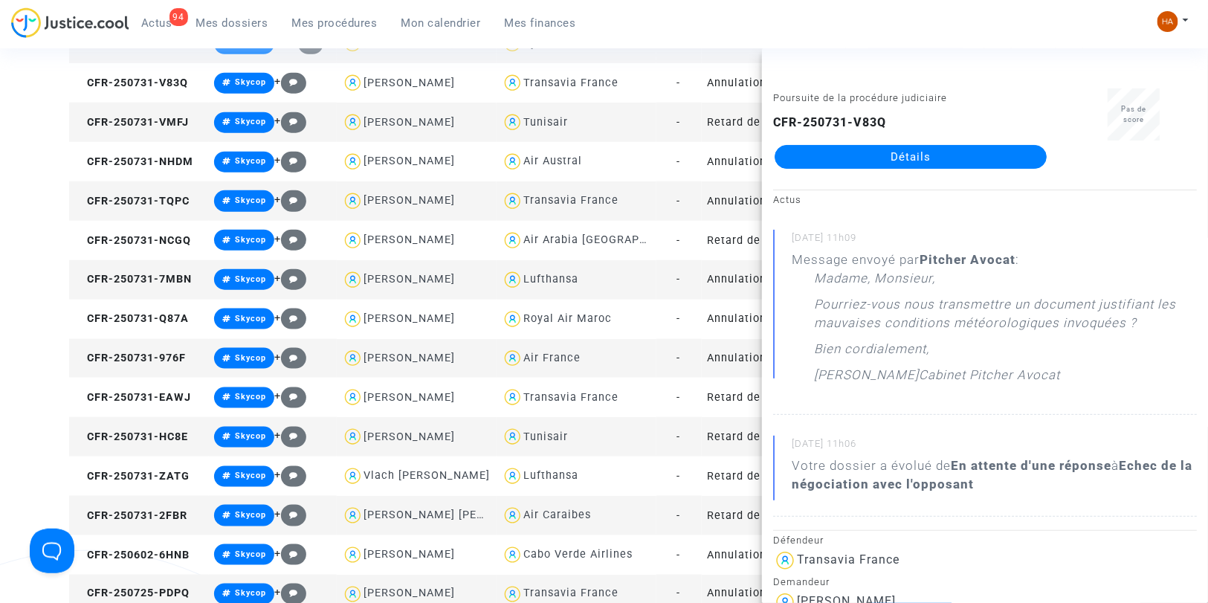
scroll to position [550, 0]
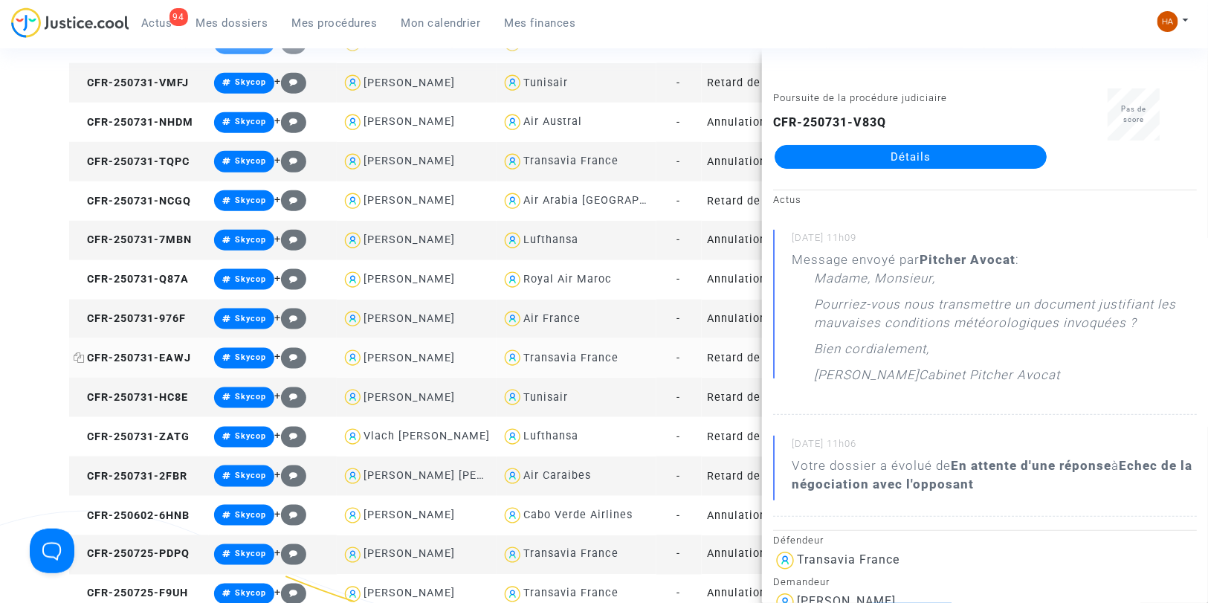
click at [83, 354] on icon at bounding box center [79, 357] width 11 height 10
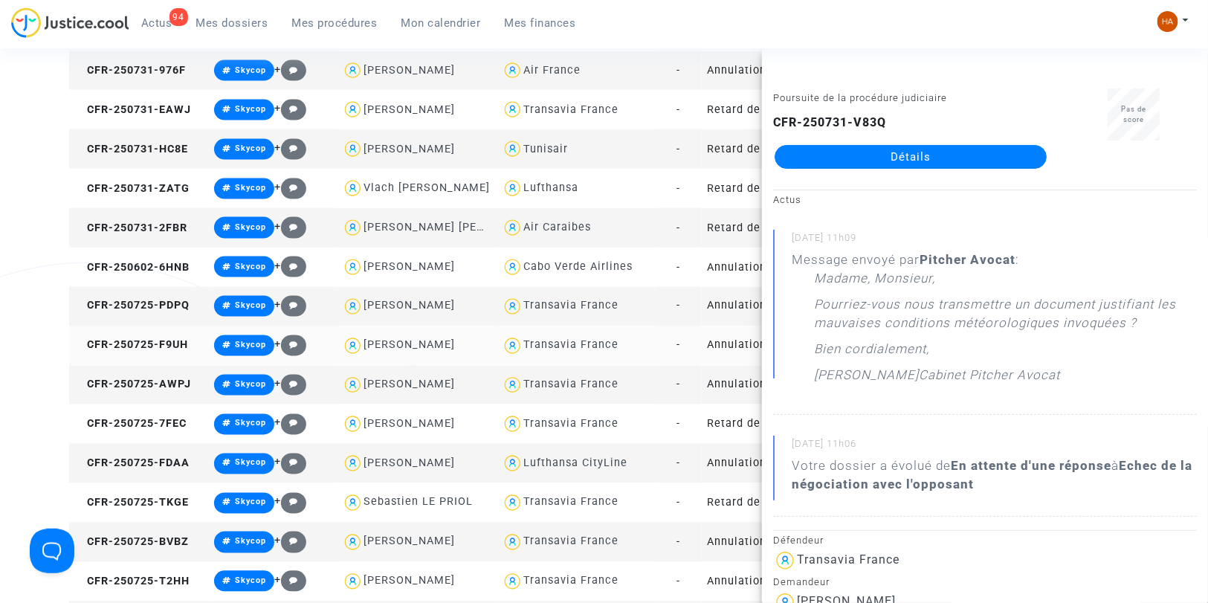
scroll to position [798, 0]
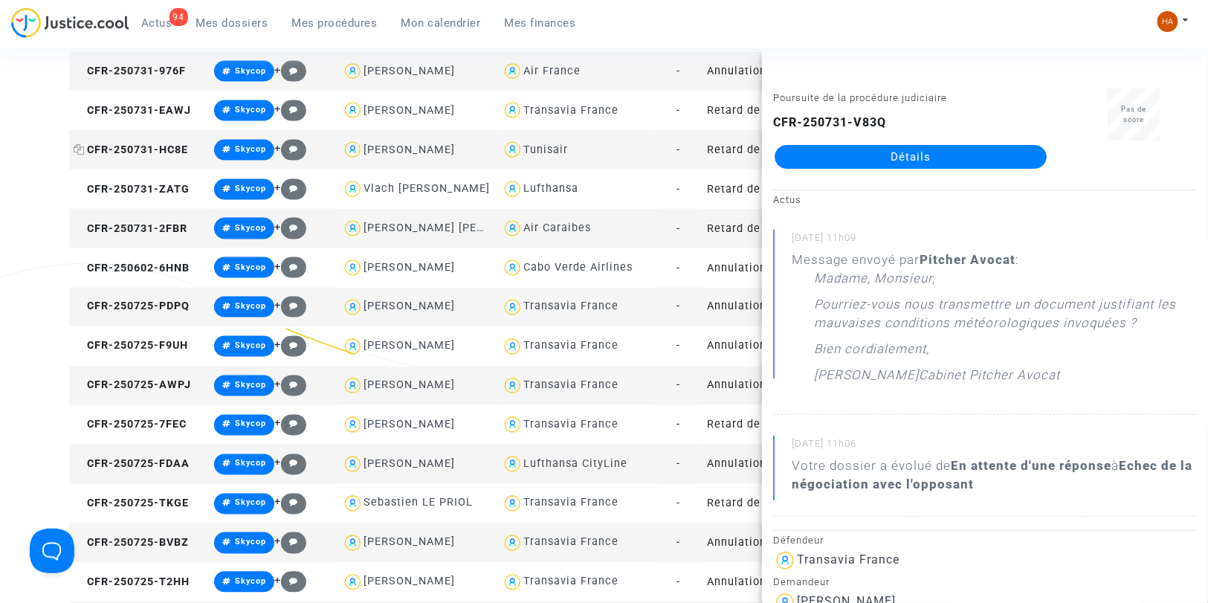
click at [82, 151] on icon at bounding box center [79, 149] width 11 height 10
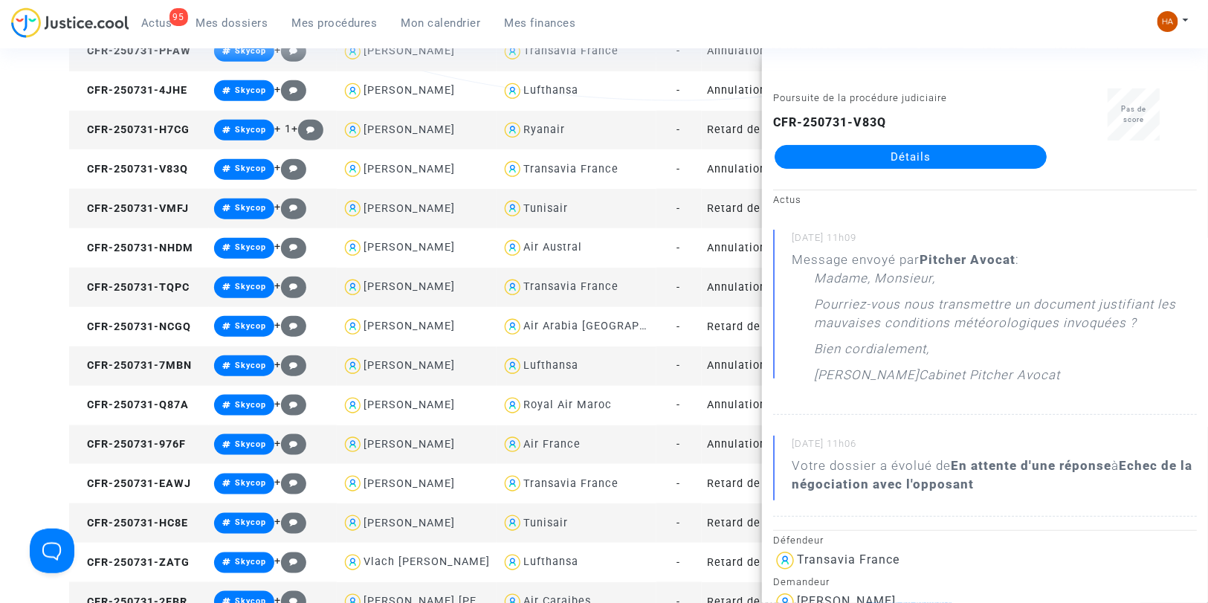
scroll to position [402, 0]
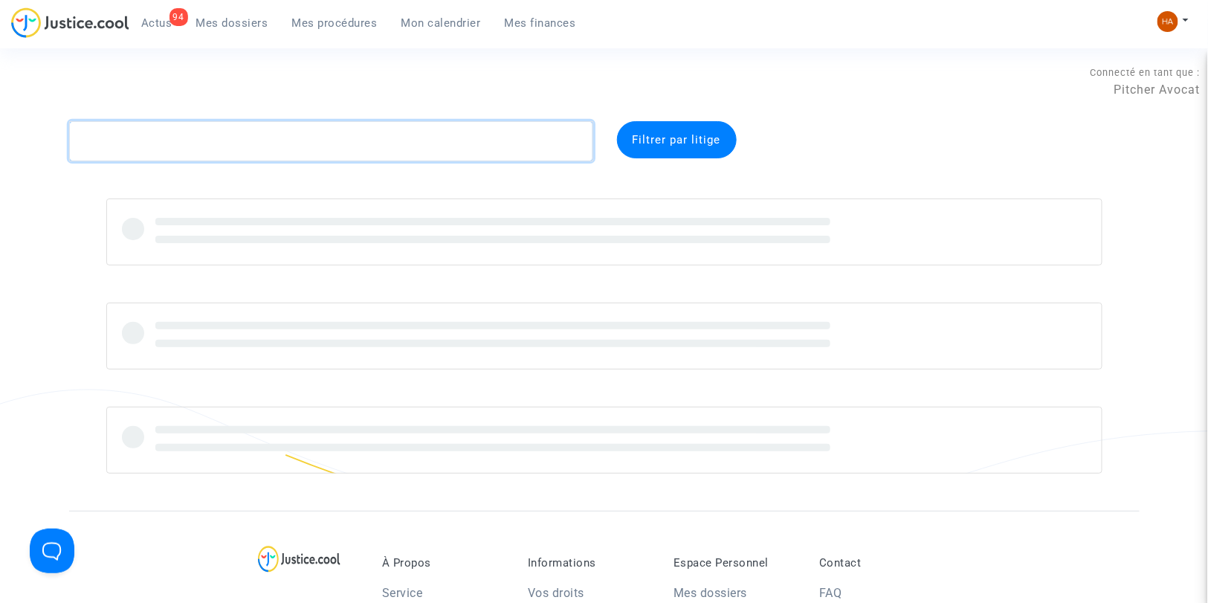
click at [211, 149] on textarea at bounding box center [331, 141] width 524 height 40
paste textarea "CFR-250731-V83Q"
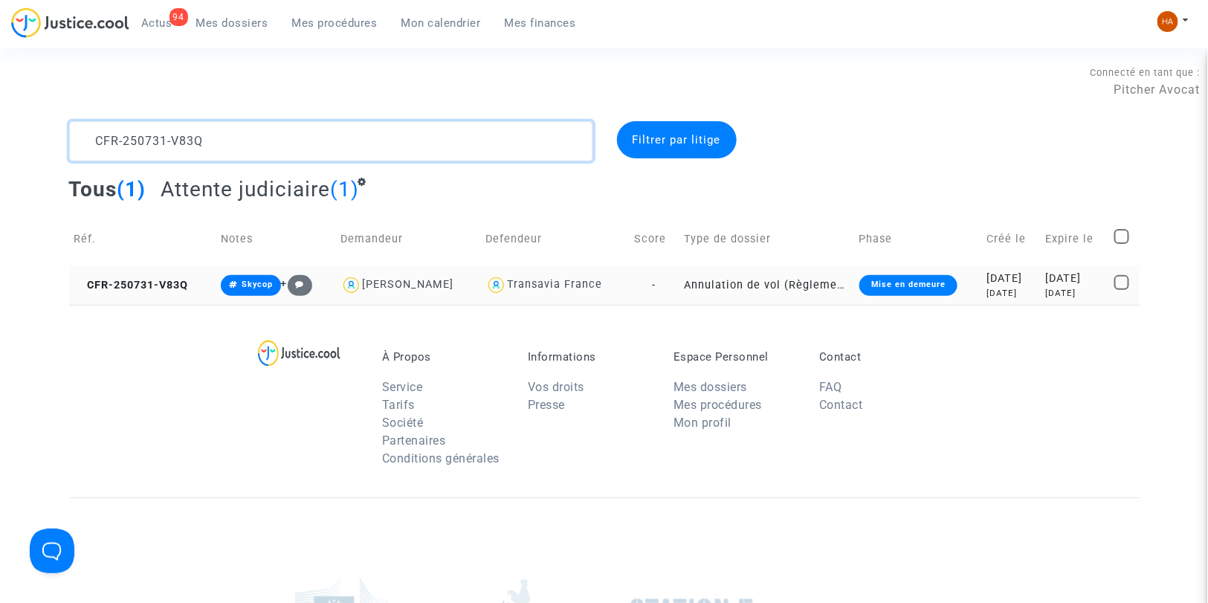
type textarea "CFR-250731-V83Q"
click at [688, 286] on td "Annulation de vol (Règlement CE n°261/2004)" at bounding box center [766, 284] width 175 height 39
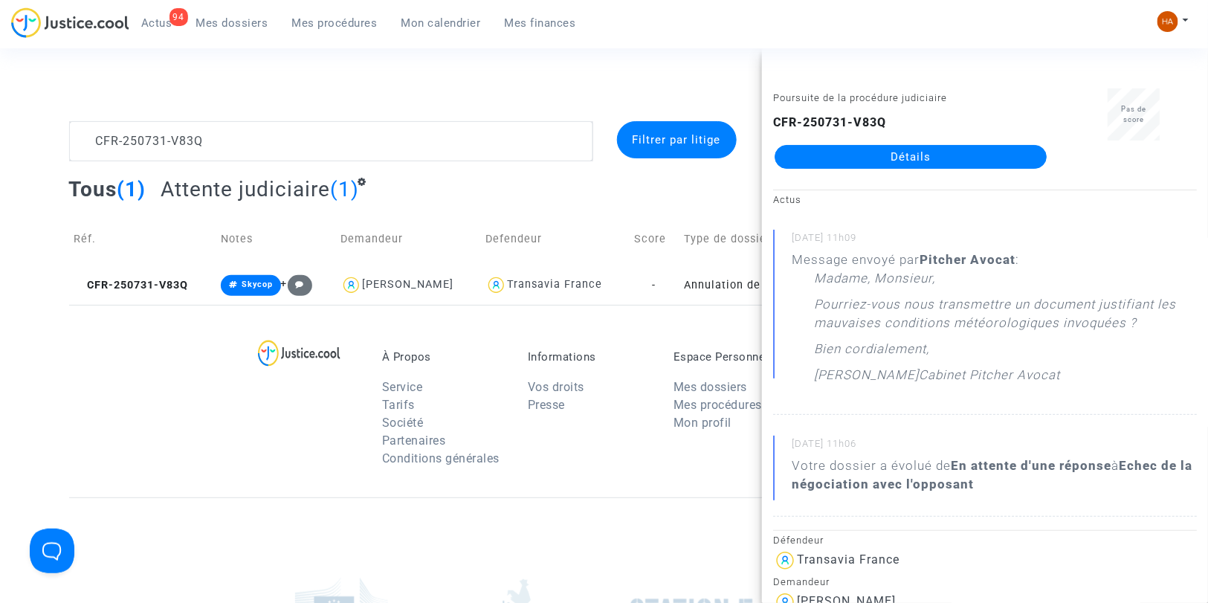
click at [868, 157] on link "Détails" at bounding box center [911, 157] width 272 height 24
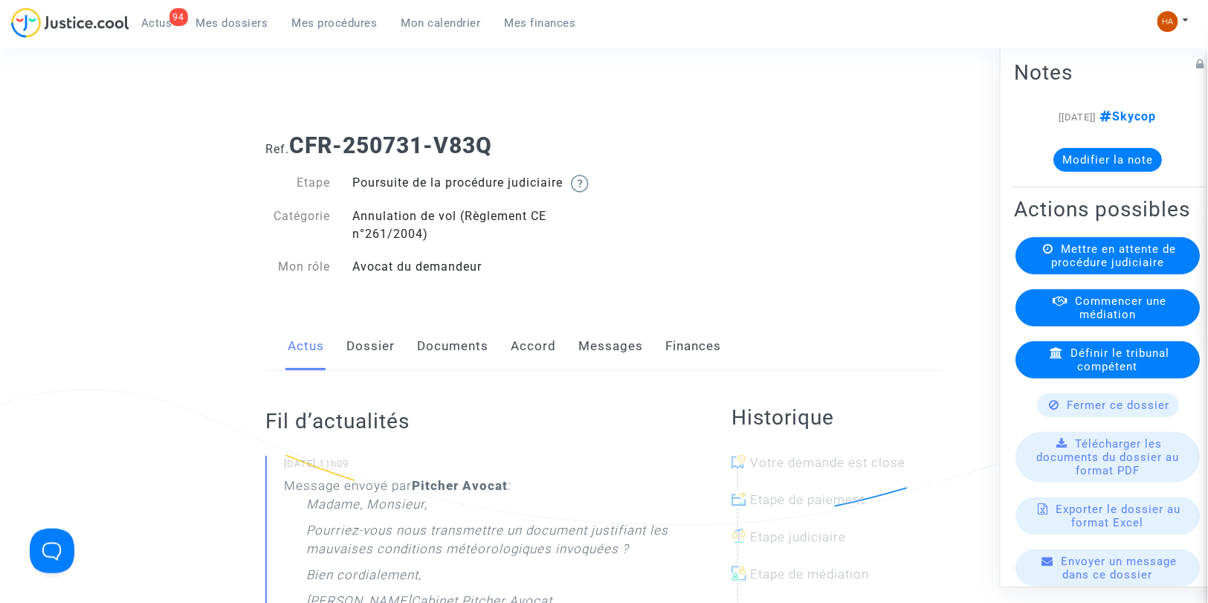
click at [390, 366] on link "Dossier" at bounding box center [370, 346] width 48 height 49
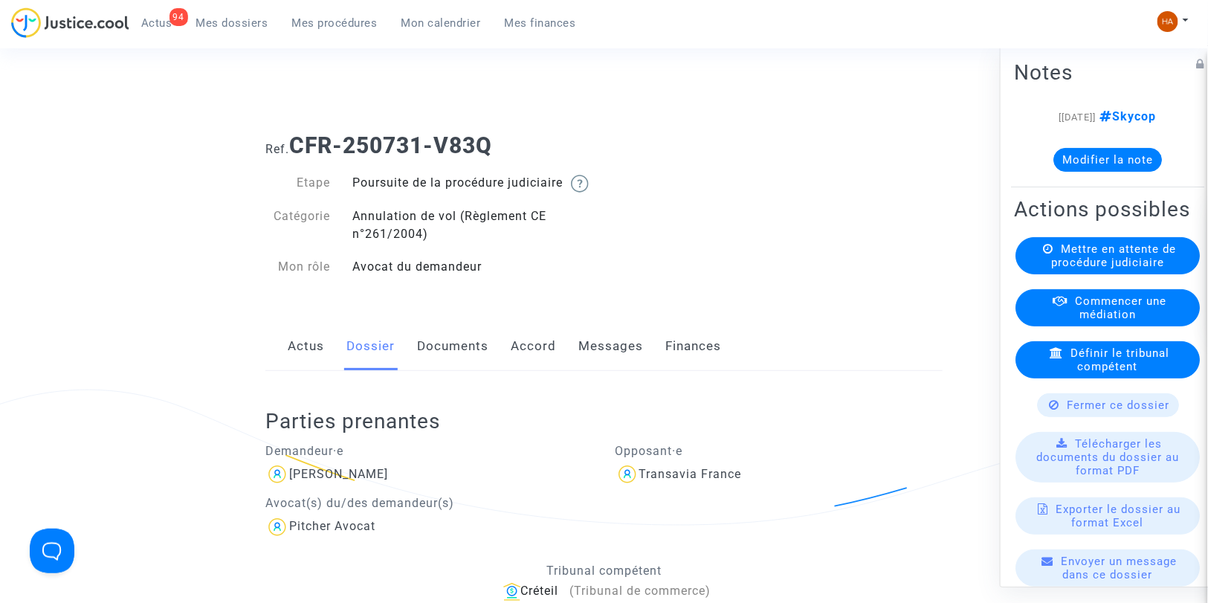
click at [618, 367] on link "Messages" at bounding box center [610, 346] width 65 height 49
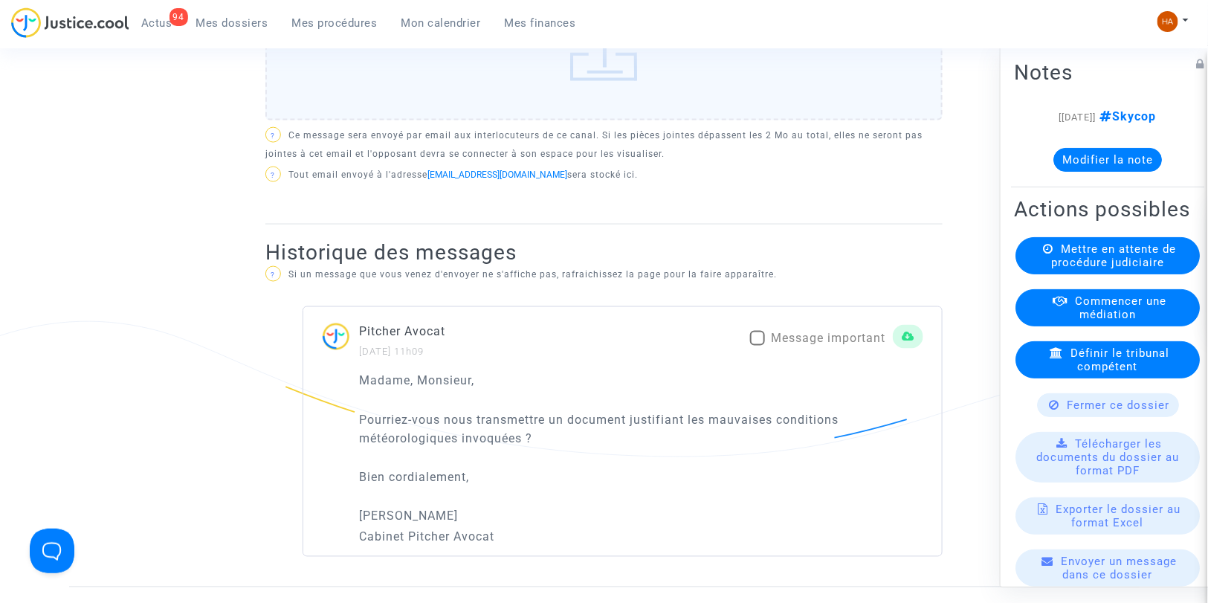
scroll to position [743, 0]
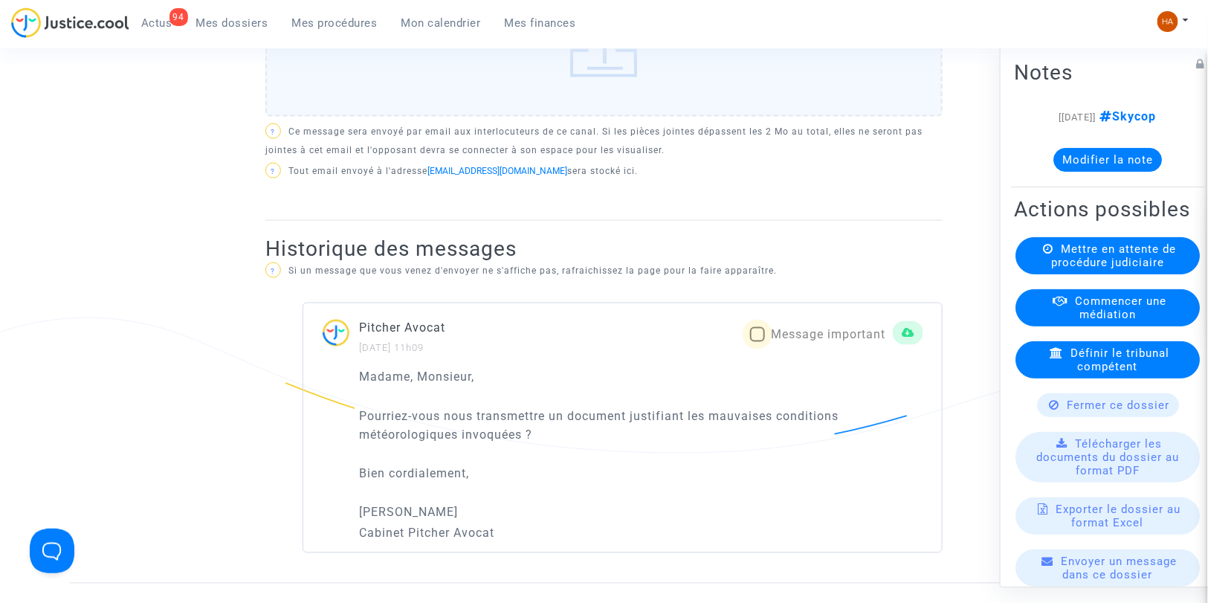
click at [754, 342] on span at bounding box center [757, 334] width 15 height 15
click at [757, 343] on input "Message important" at bounding box center [757, 342] width 1 height 1
checkbox input "true"
click at [247, 24] on span "Mes dossiers" at bounding box center [232, 22] width 72 height 13
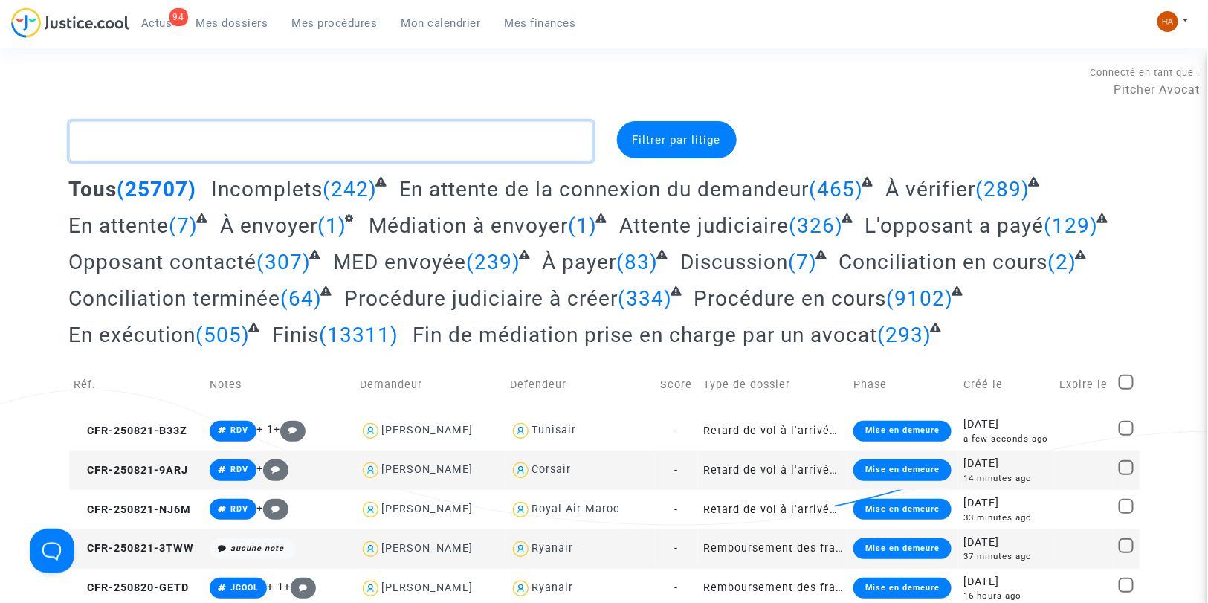
click at [136, 149] on textarea at bounding box center [331, 141] width 524 height 40
paste textarea "CFR-250731-VMFJ"
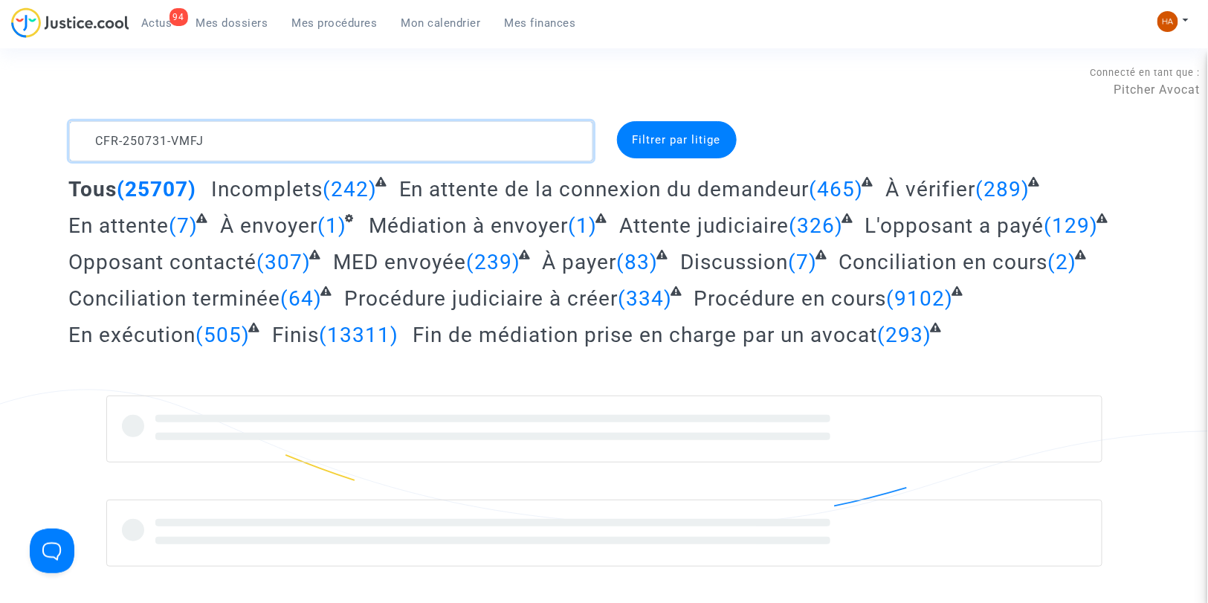
type textarea "CFR-250731-VMFJ"
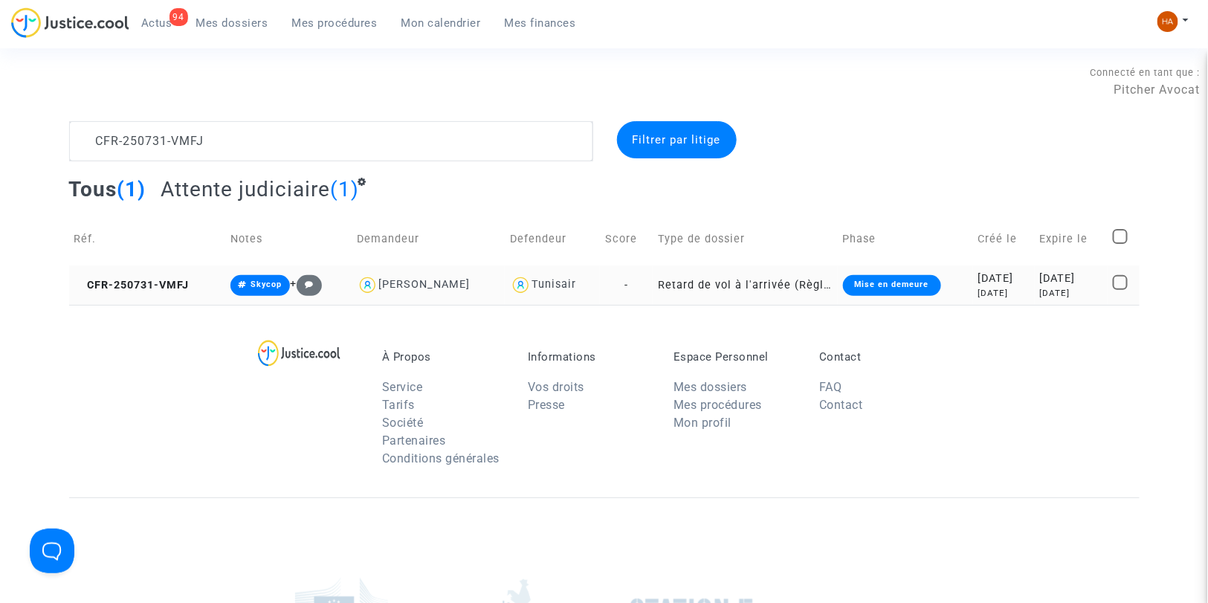
click at [601, 288] on td "-" at bounding box center [626, 284] width 53 height 39
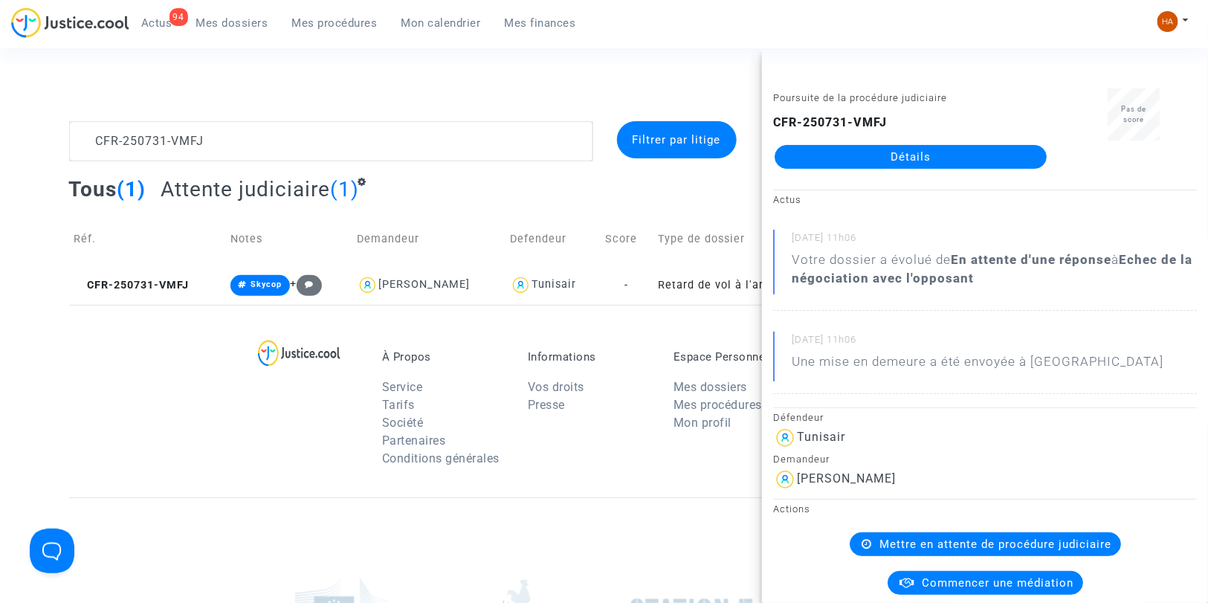
click at [828, 160] on link "Détails" at bounding box center [911, 157] width 272 height 24
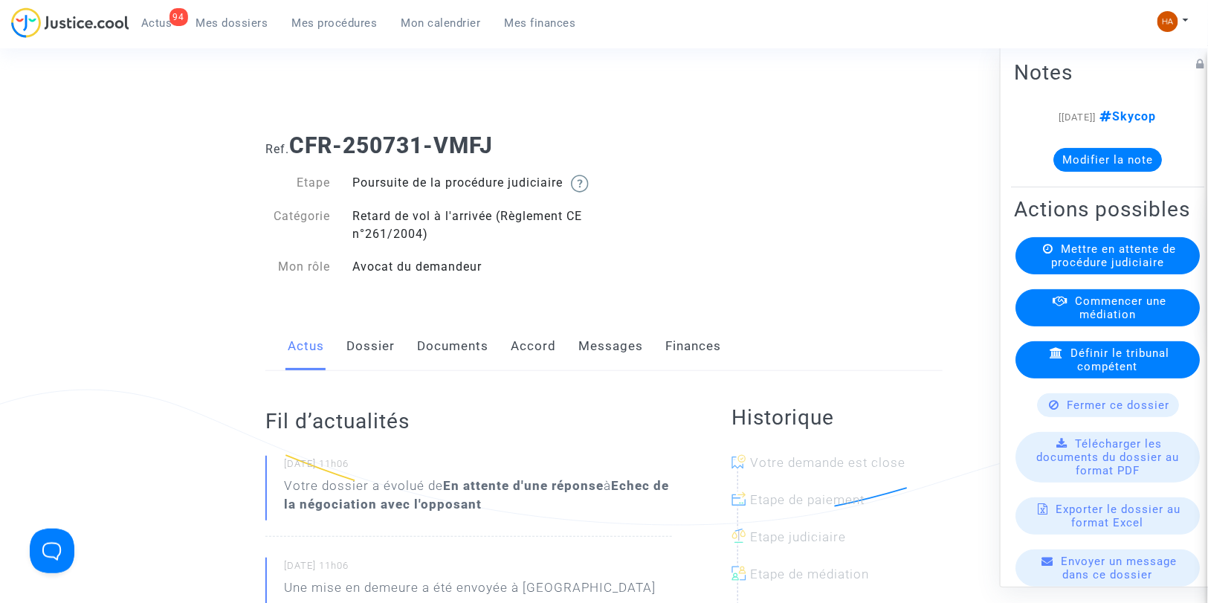
click at [364, 362] on link "Dossier" at bounding box center [370, 346] width 48 height 49
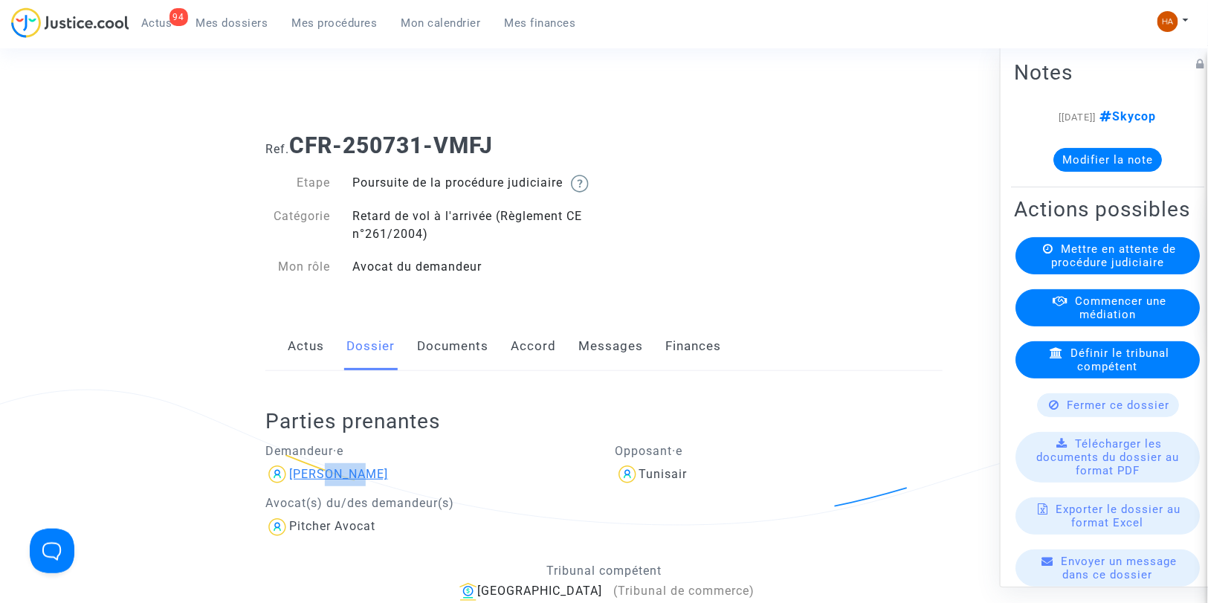
drag, startPoint x: 369, startPoint y: 485, endPoint x: 325, endPoint y: 497, distance: 46.2
click at [325, 486] on div "[PERSON_NAME]" at bounding box center [429, 474] width 328 height 24
copy div "Bulut"
click at [584, 363] on link "Messages" at bounding box center [610, 346] width 65 height 49
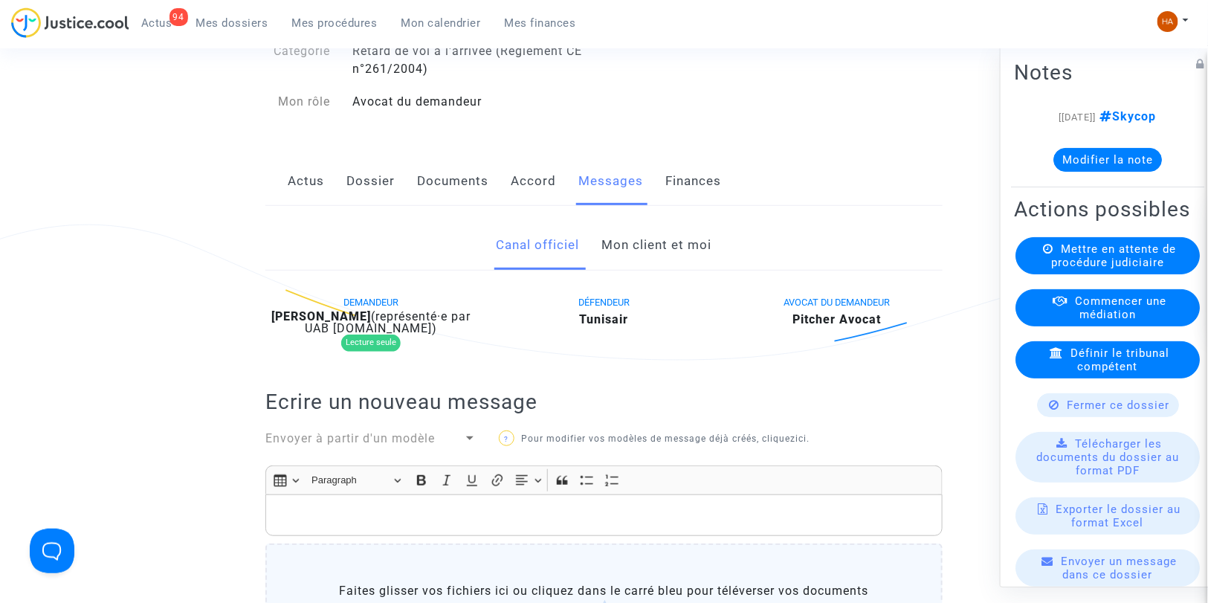
click at [659, 270] on link "Mon client et moi" at bounding box center [657, 245] width 110 height 49
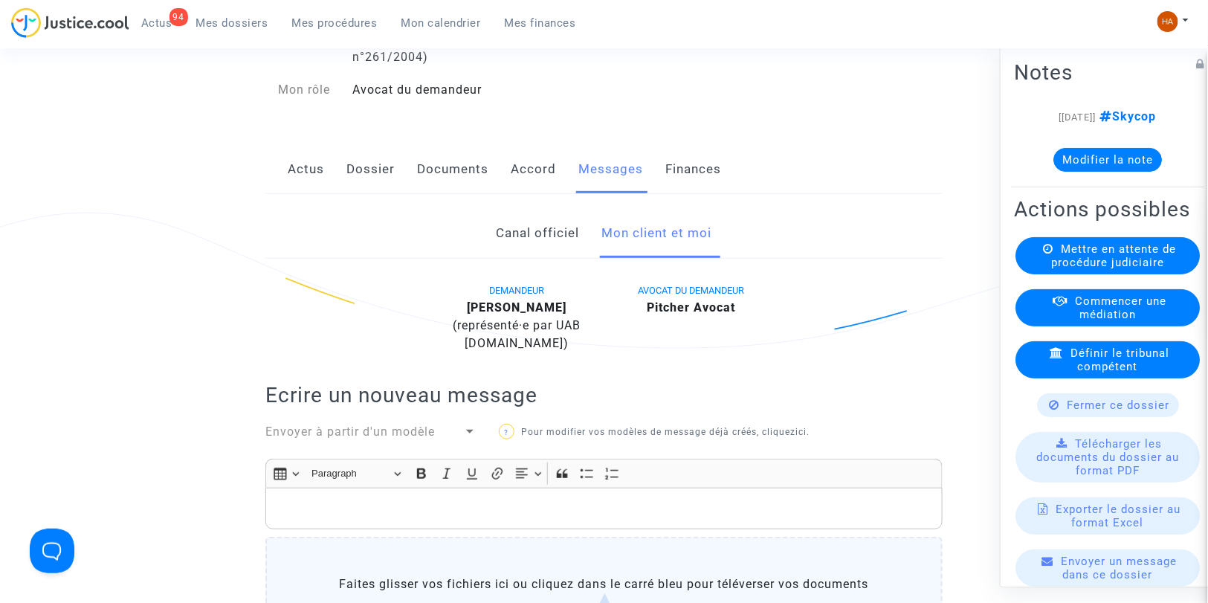
scroll to position [165, 0]
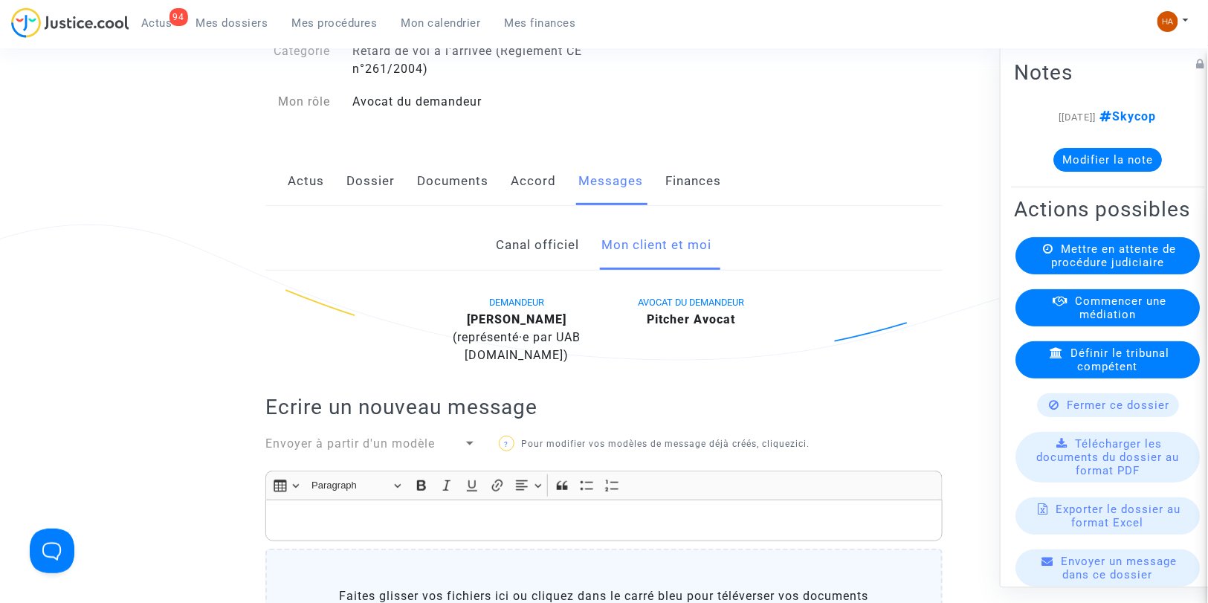
click at [469, 201] on link "Documents" at bounding box center [452, 181] width 71 height 49
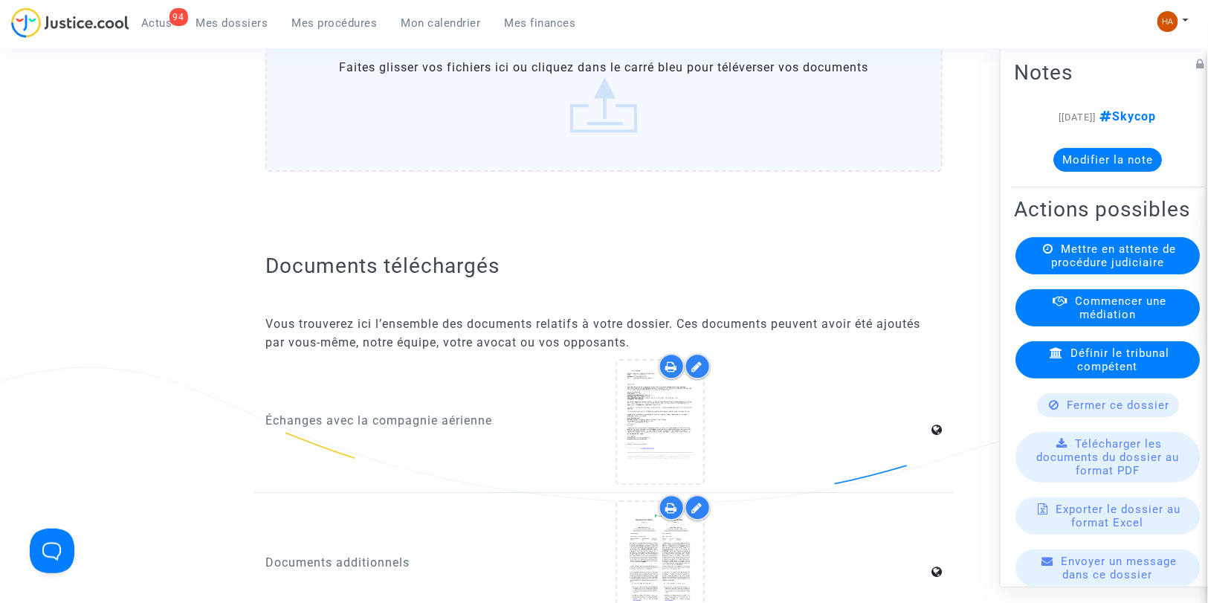
scroll to position [1403, 0]
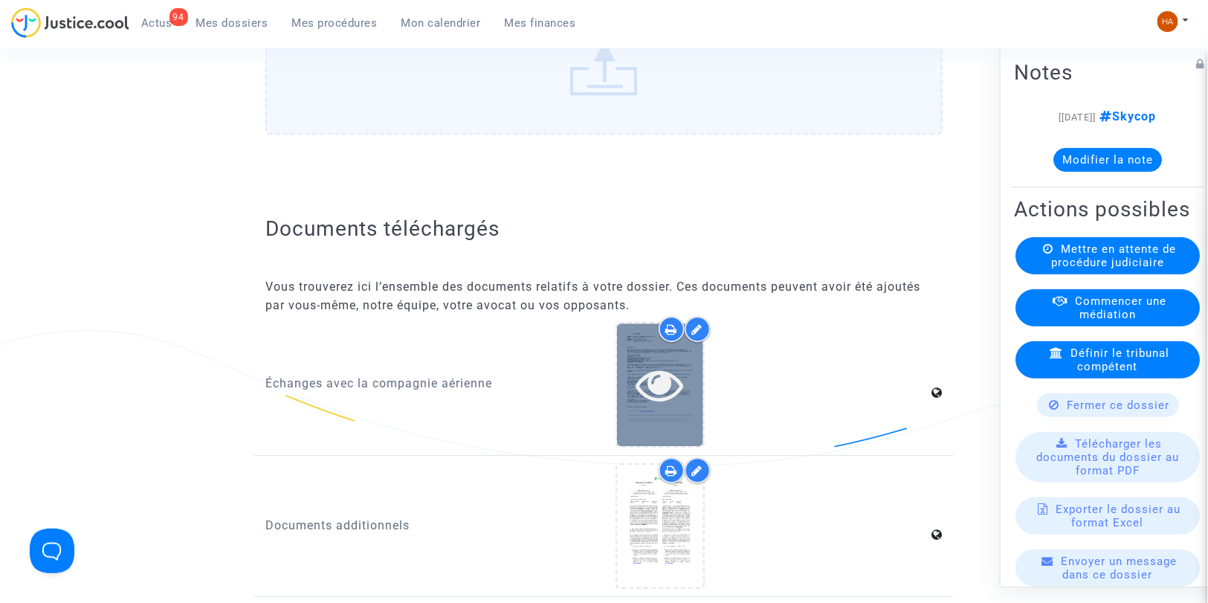
click at [639, 392] on icon at bounding box center [660, 385] width 48 height 48
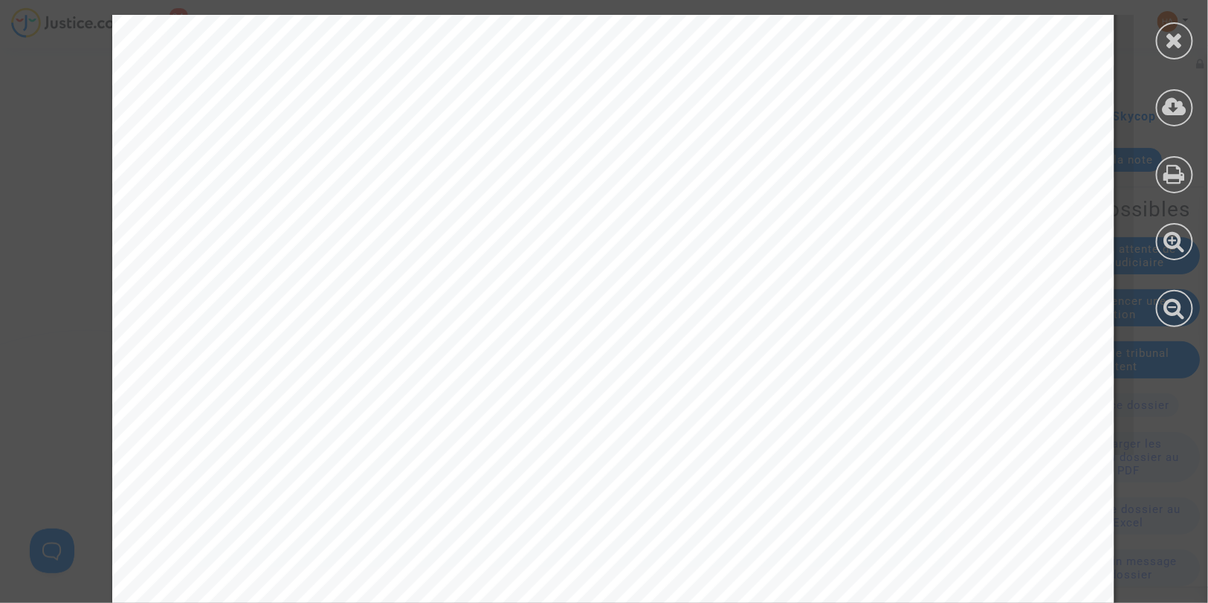
scroll to position [850, 0]
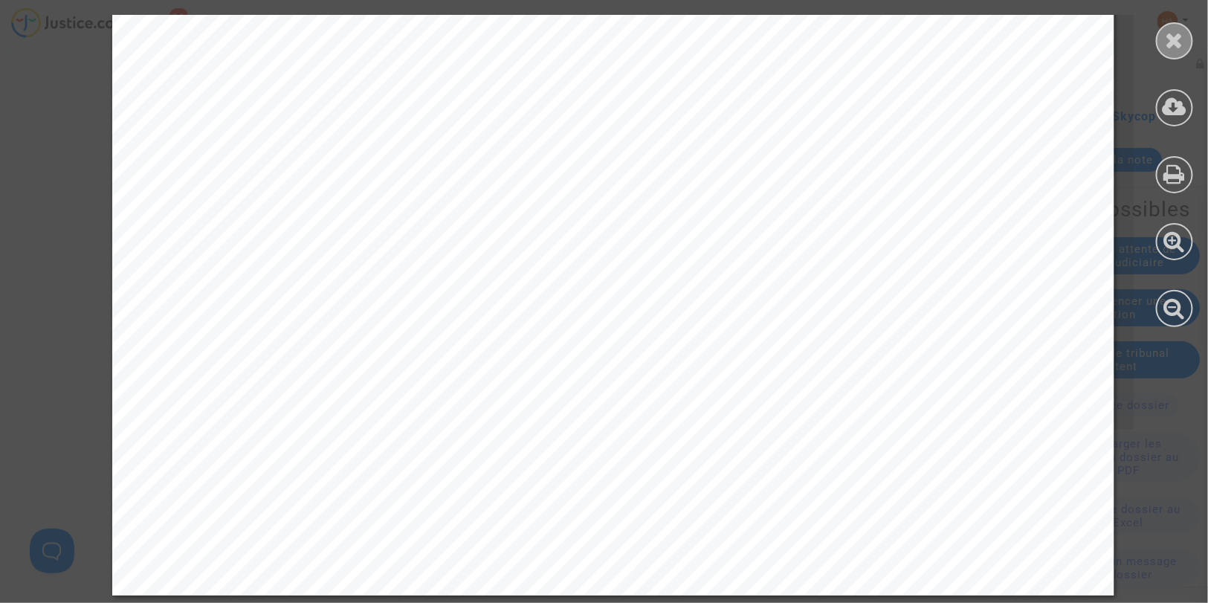
click at [1177, 39] on icon at bounding box center [1175, 40] width 19 height 22
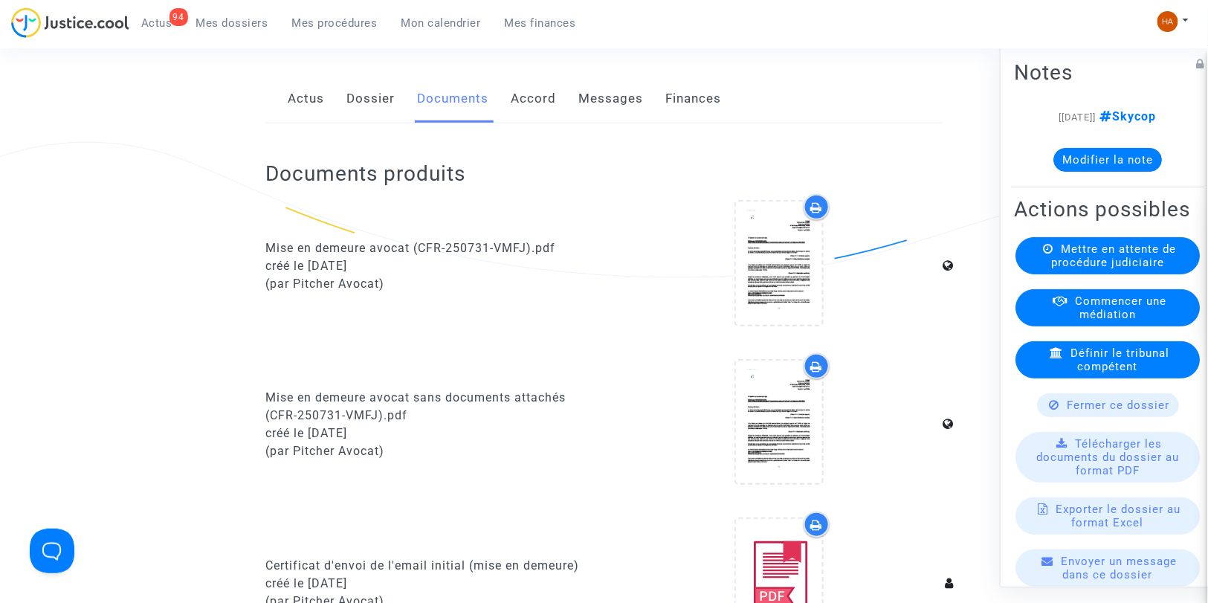
scroll to position [0, 0]
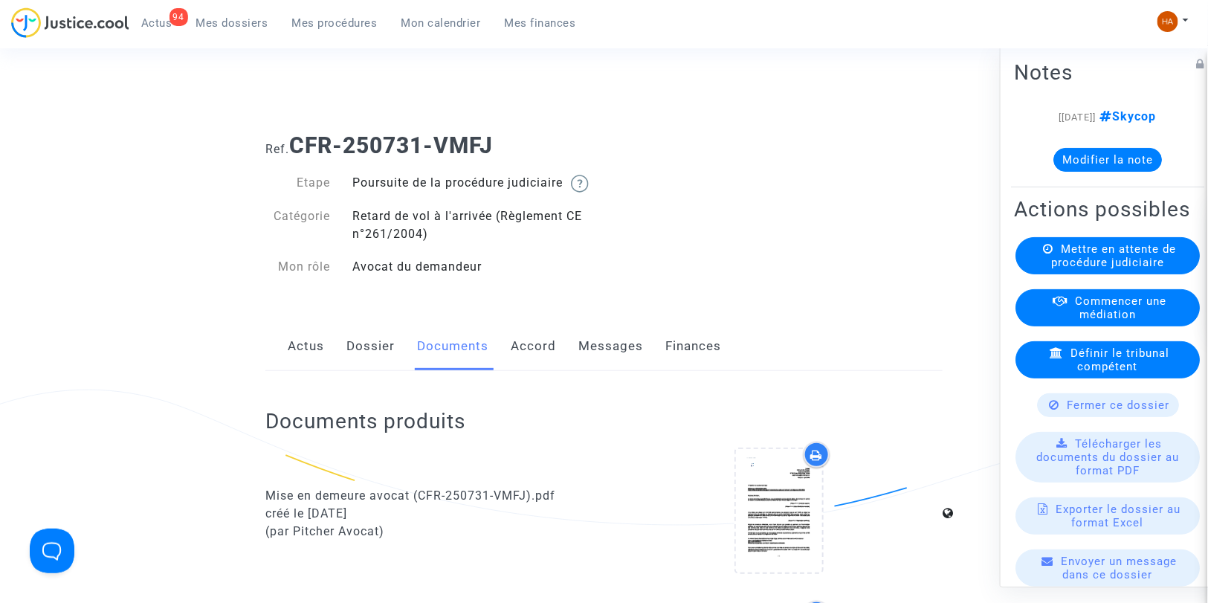
click at [1099, 161] on button "Modifier la note" at bounding box center [1107, 160] width 109 height 24
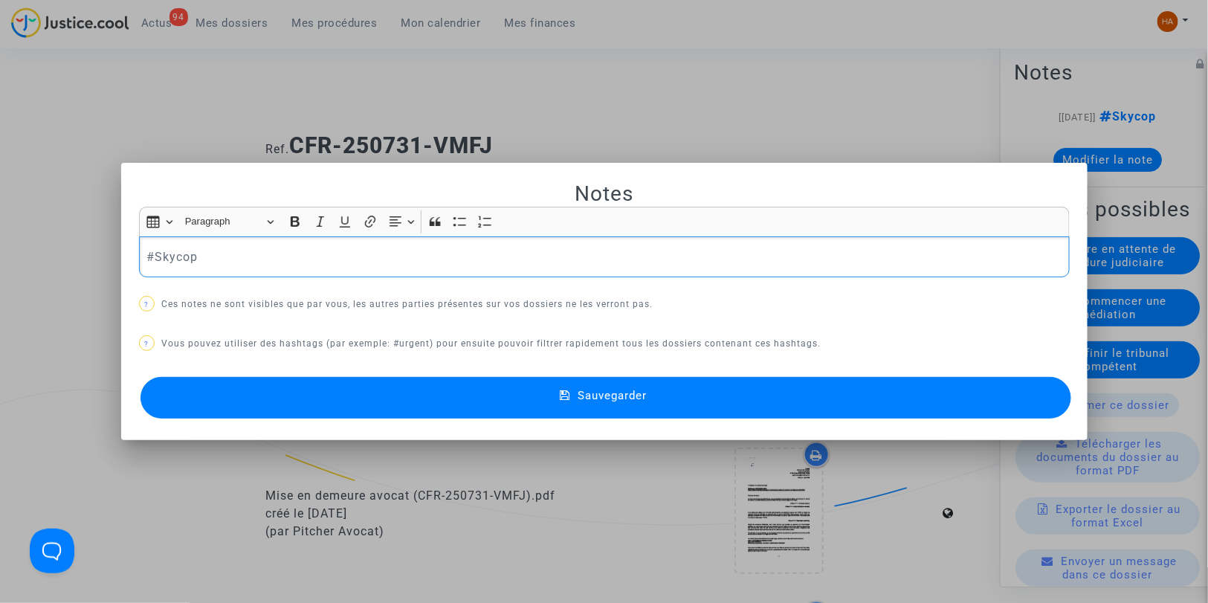
click at [462, 248] on p "#Skycop" at bounding box center [603, 257] width 915 height 19
click at [286, 284] on button "#TC" at bounding box center [262, 282] width 116 height 30
click at [370, 387] on button "Sauvegarder" at bounding box center [605, 398] width 931 height 42
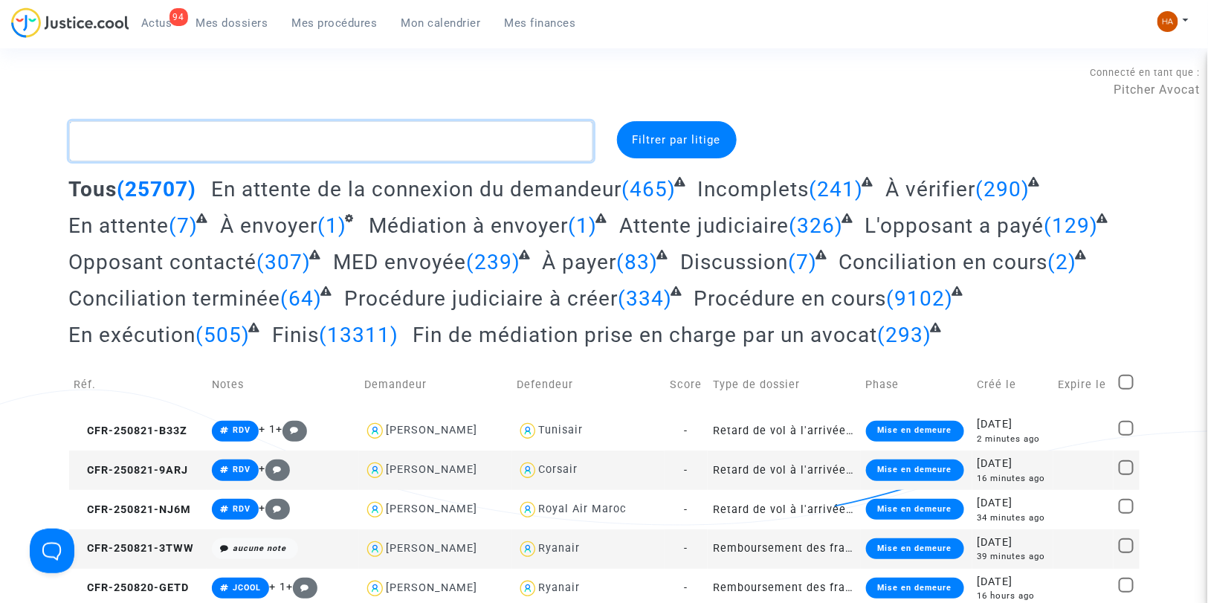
click at [167, 135] on textarea at bounding box center [331, 141] width 524 height 40
paste textarea "CFR-250731-NHDM"
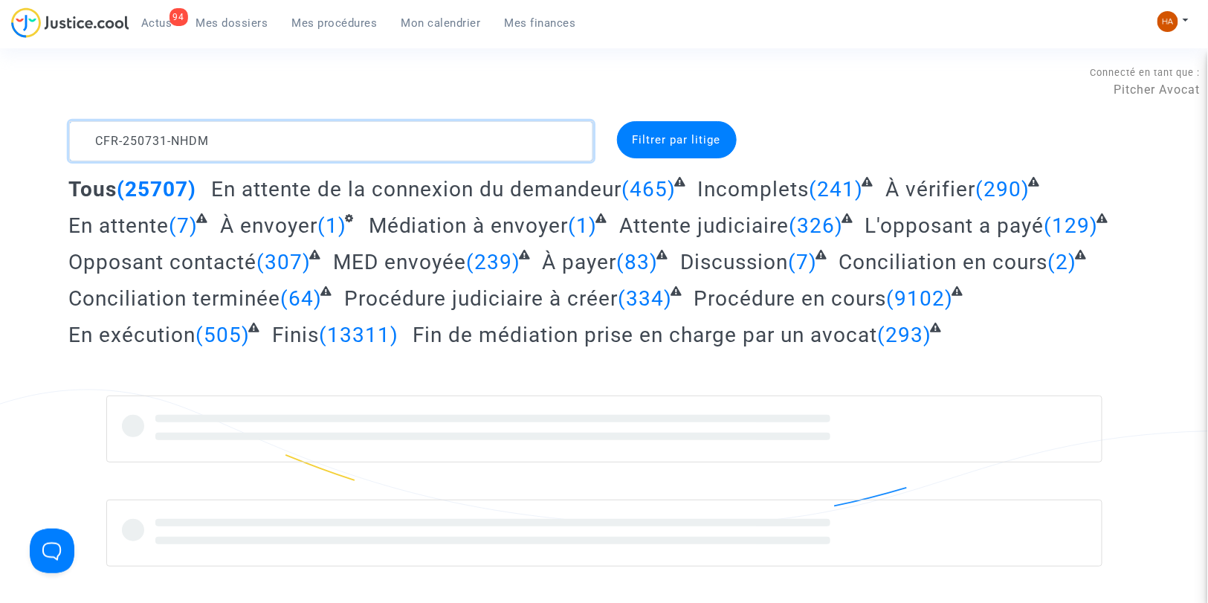
type textarea "CFR-250731-NHDM"
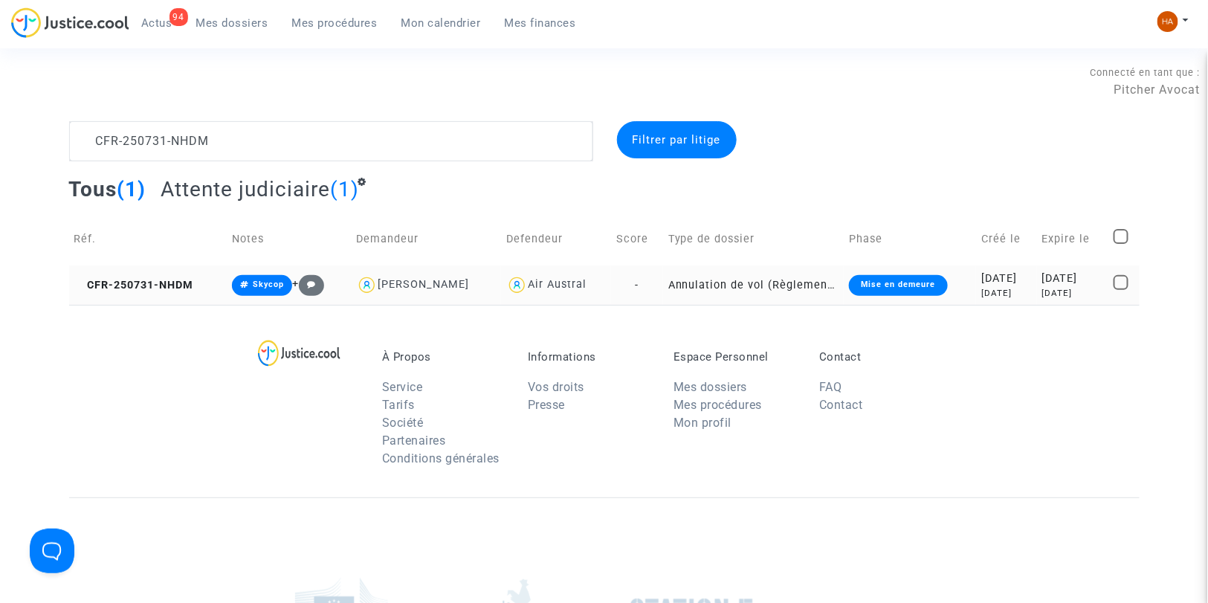
click at [632, 288] on td "-" at bounding box center [636, 284] width 51 height 39
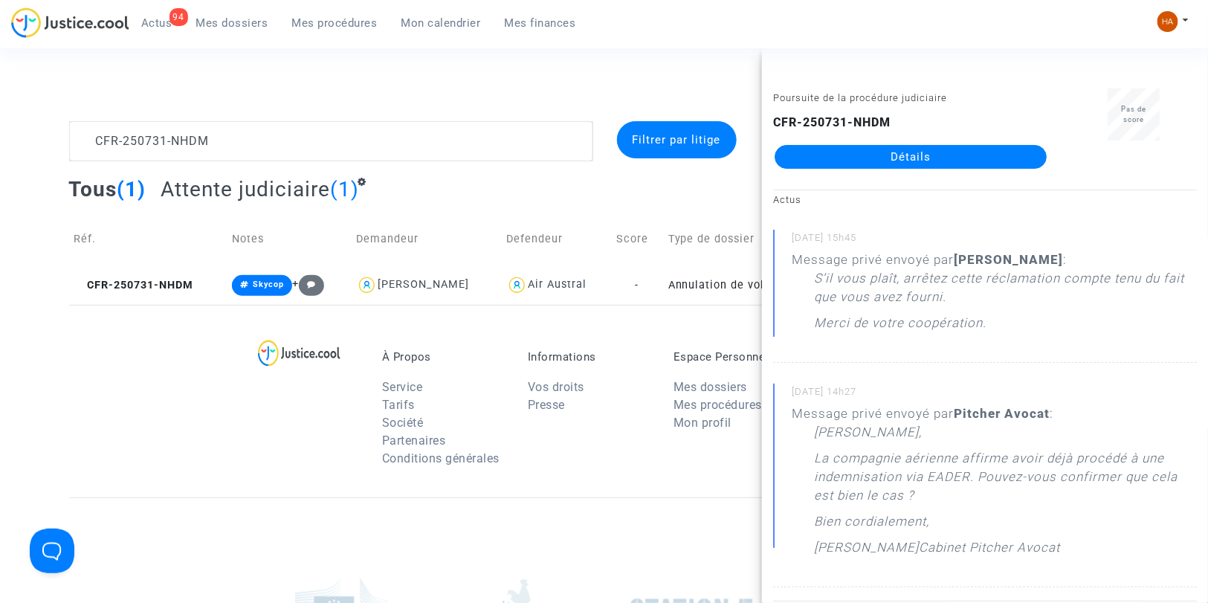
click at [877, 151] on link "Détails" at bounding box center [911, 157] width 272 height 24
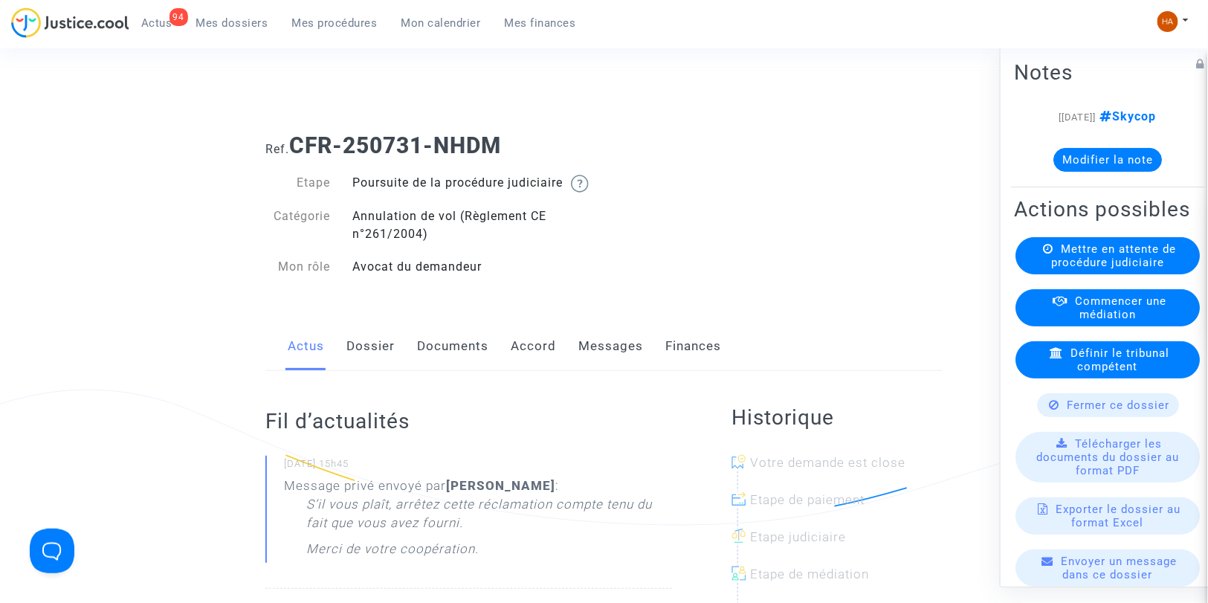
click at [604, 366] on link "Messages" at bounding box center [610, 346] width 65 height 49
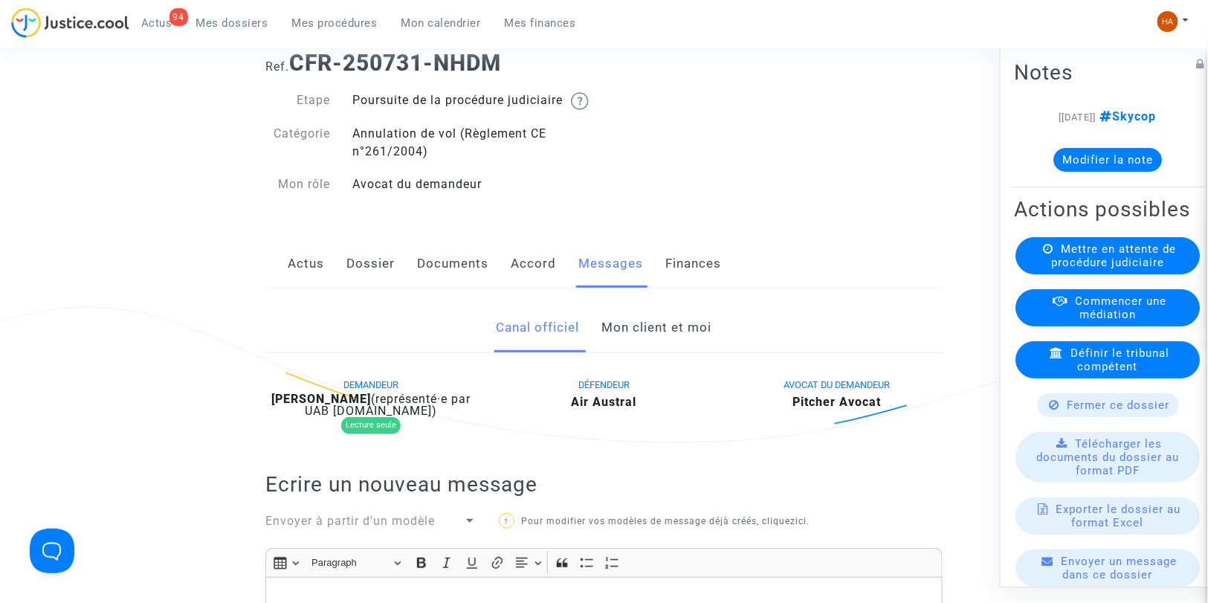
click at [681, 347] on link "Mon client et moi" at bounding box center [657, 327] width 110 height 49
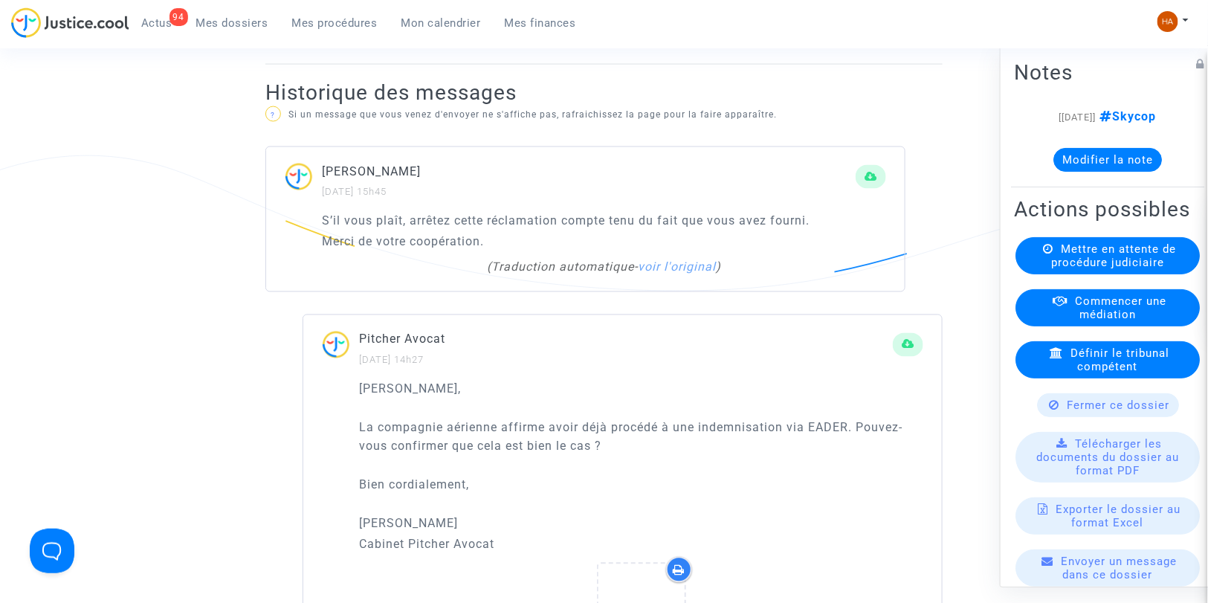
scroll to position [908, 0]
click at [1073, 412] on span "Fermer ce dossier" at bounding box center [1118, 404] width 103 height 13
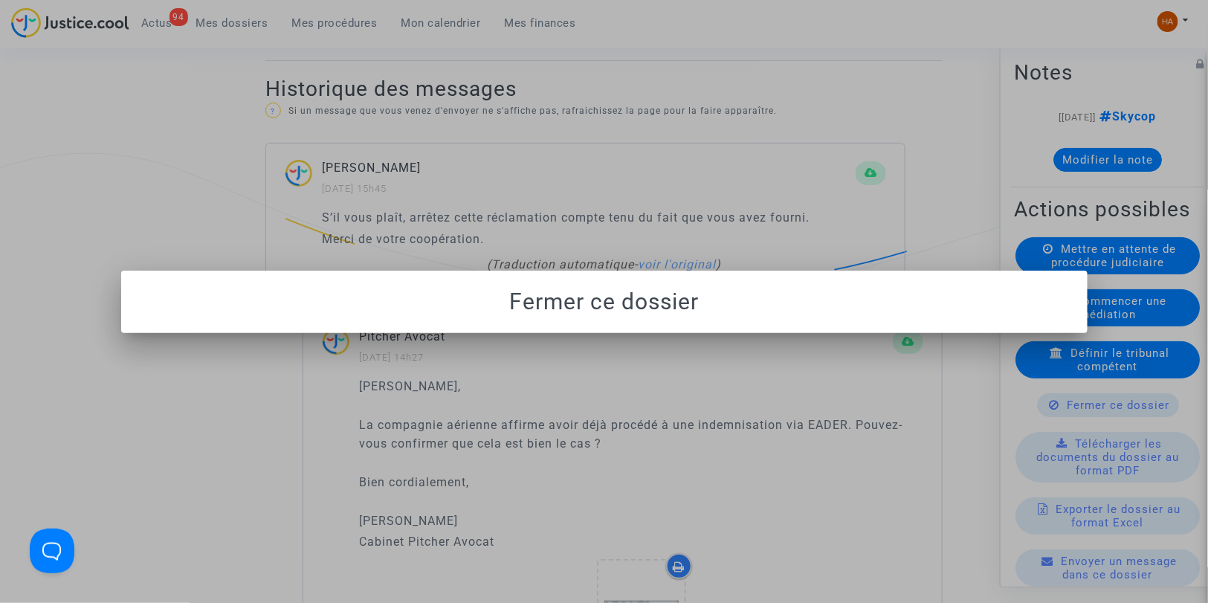
scroll to position [0, 0]
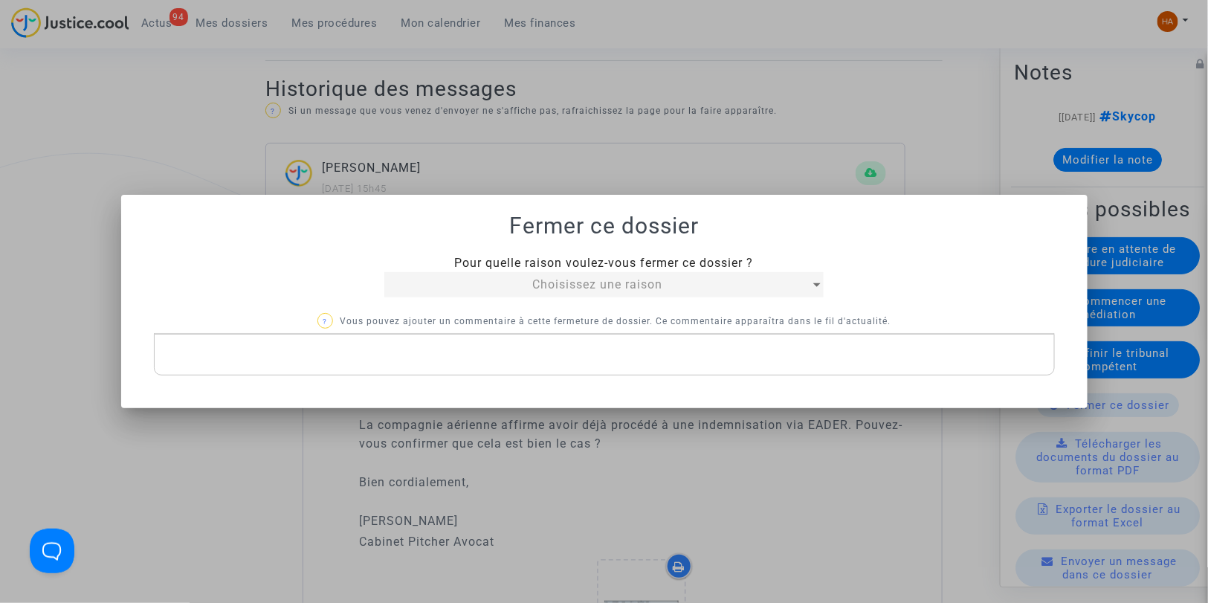
click at [665, 285] on div "Choisissez une raison" at bounding box center [597, 285] width 426 height 18
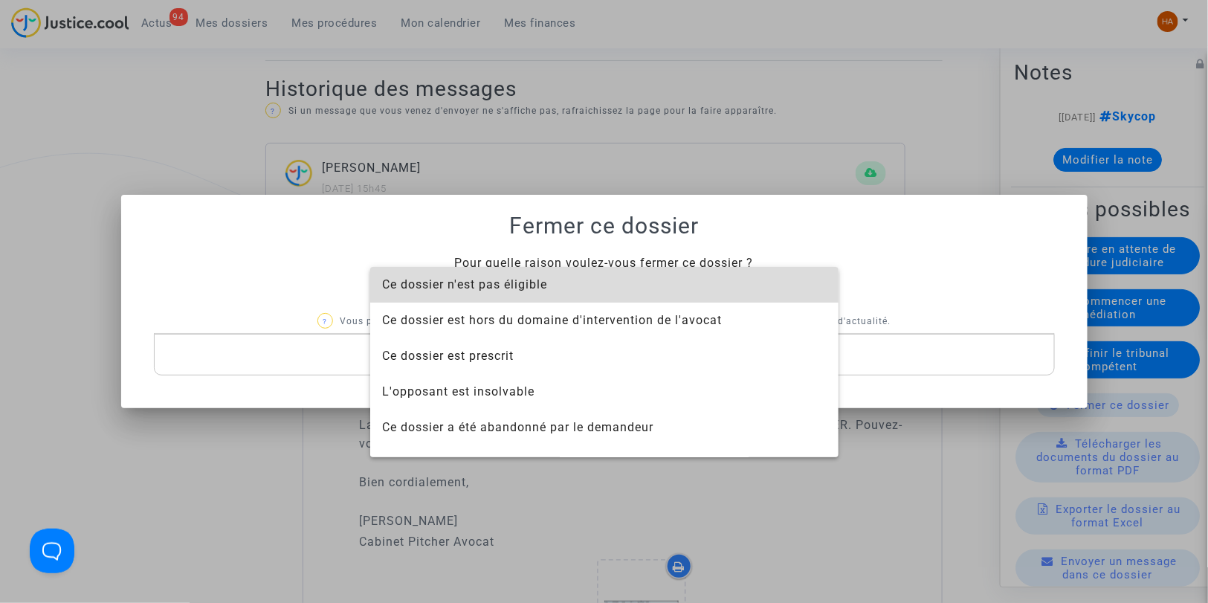
click at [613, 286] on span "Ce dossier n'est pas éligible" at bounding box center [604, 285] width 445 height 36
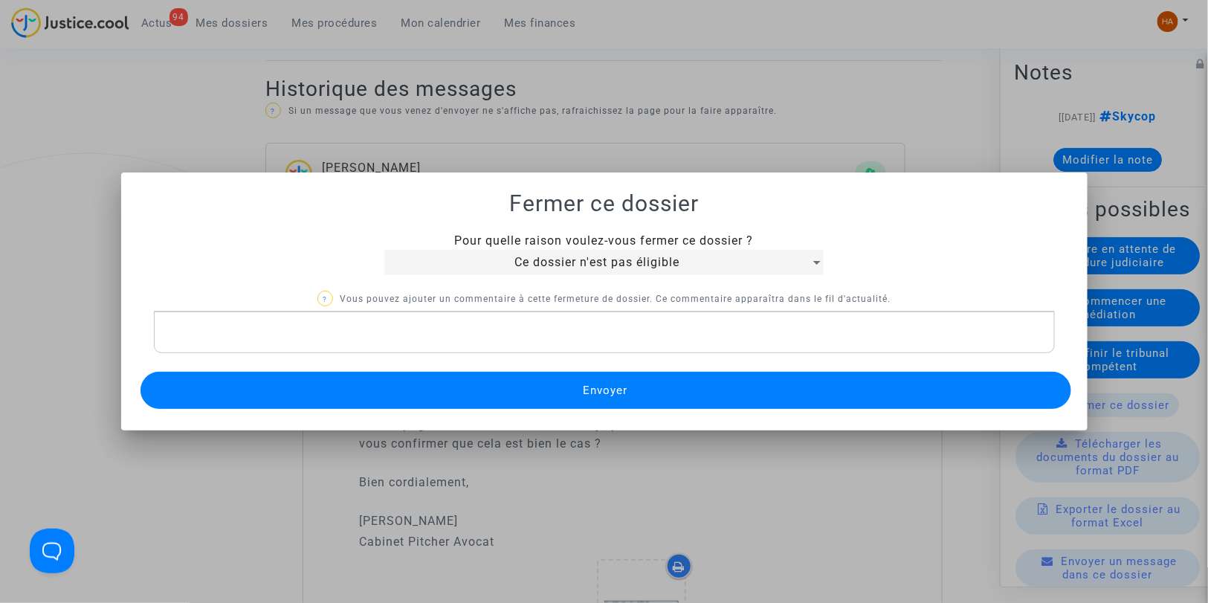
click at [340, 336] on p "Rich Text Editor, main" at bounding box center [603, 332] width 885 height 19
click at [558, 391] on button "Envoyer" at bounding box center [605, 390] width 931 height 37
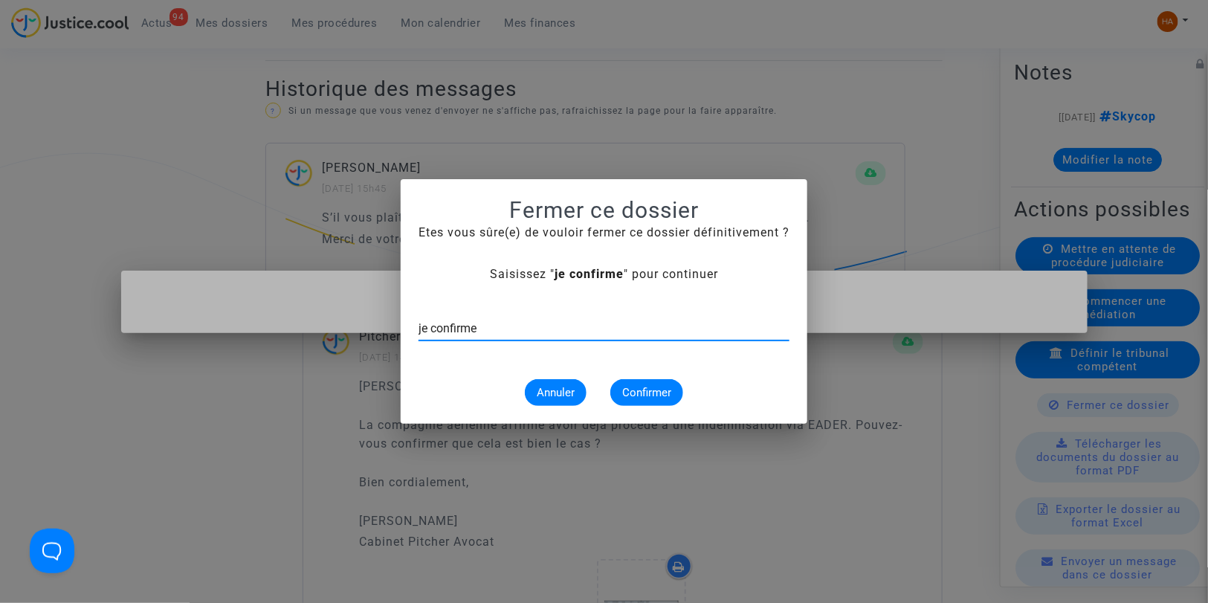
type input "je confirme"
click at [637, 390] on span "Confirmer" at bounding box center [646, 392] width 49 height 13
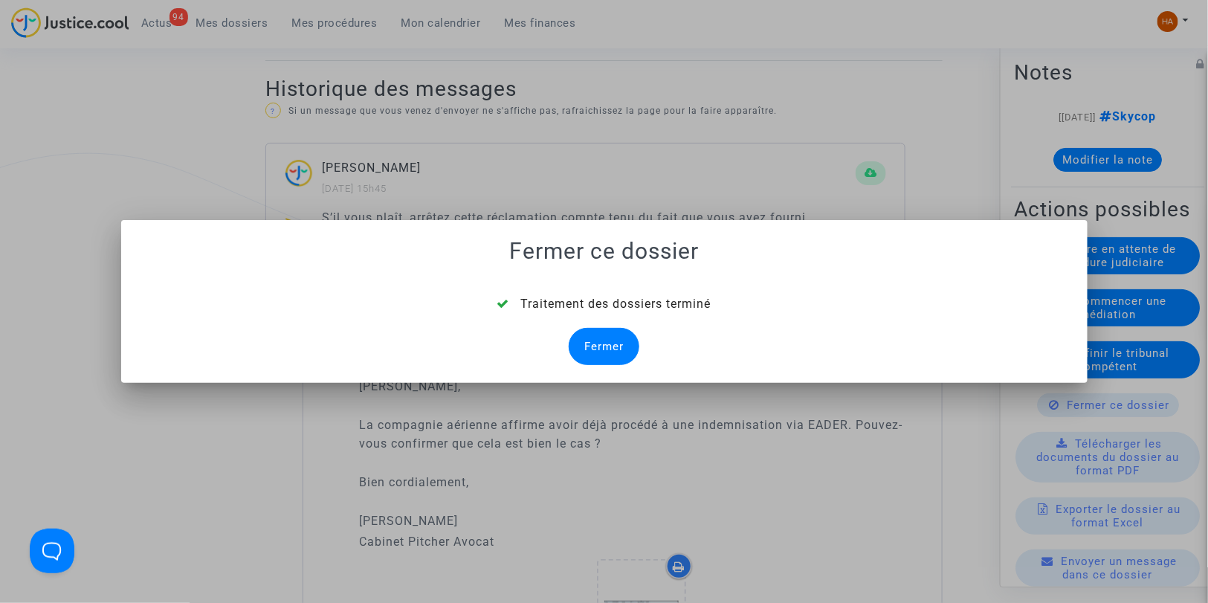
click at [605, 348] on div "Fermer" at bounding box center [604, 346] width 71 height 37
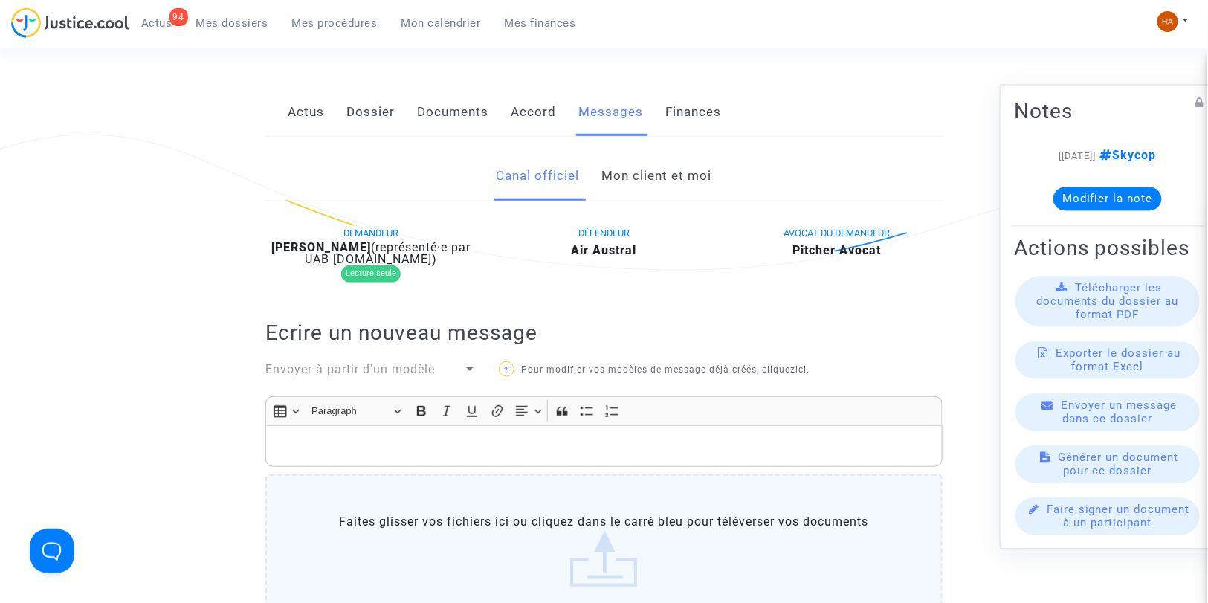
scroll to position [251, 0]
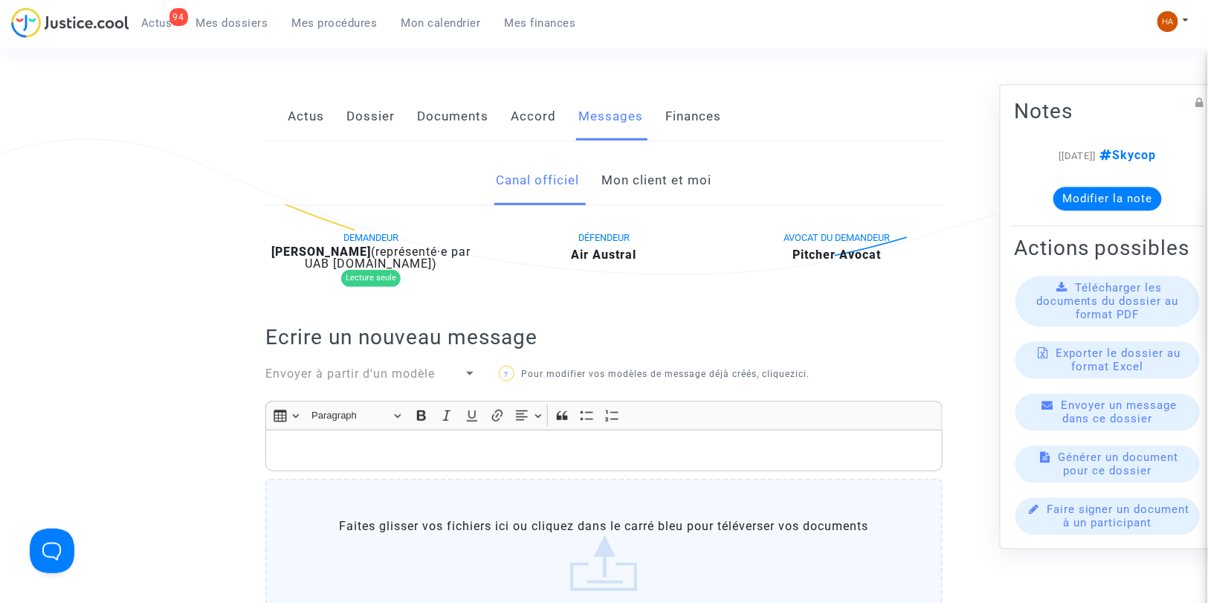
click at [654, 174] on link "Mon client et moi" at bounding box center [657, 180] width 110 height 49
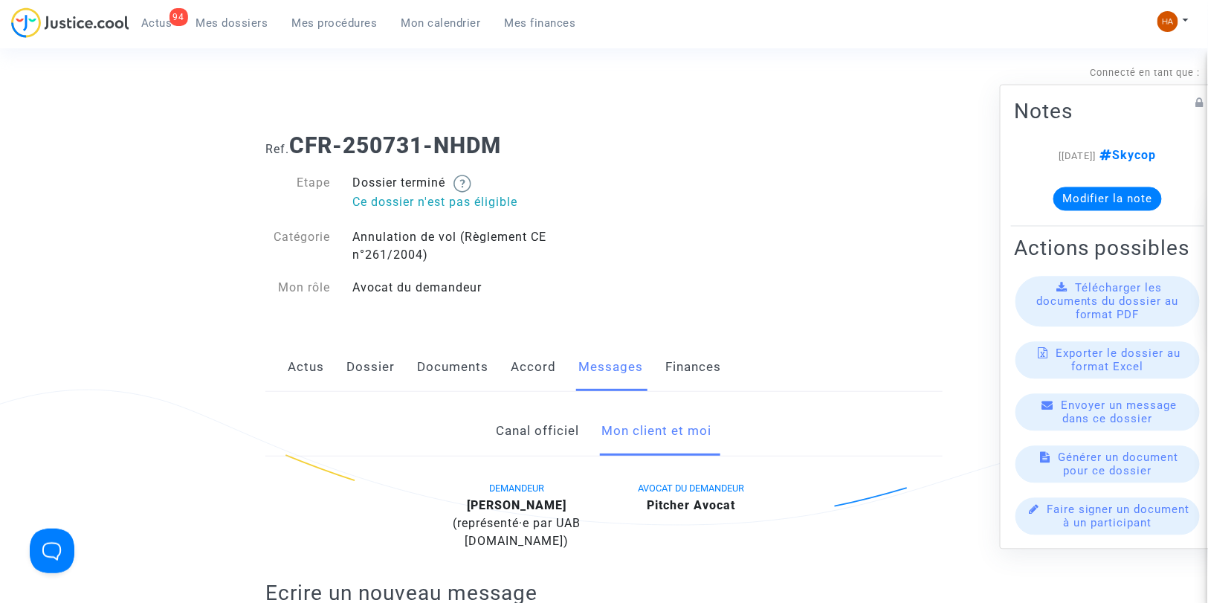
click at [220, 21] on span "Mes dossiers" at bounding box center [232, 22] width 72 height 13
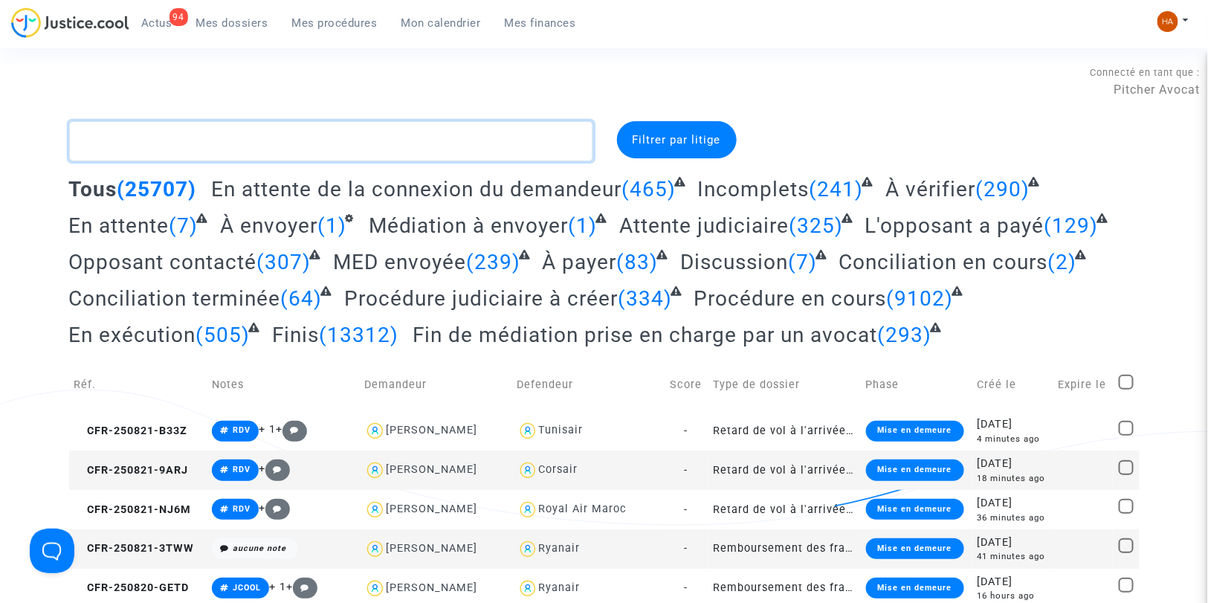
click at [160, 143] on textarea at bounding box center [331, 141] width 524 height 40
paste textarea "CFR-250731-TQPC"
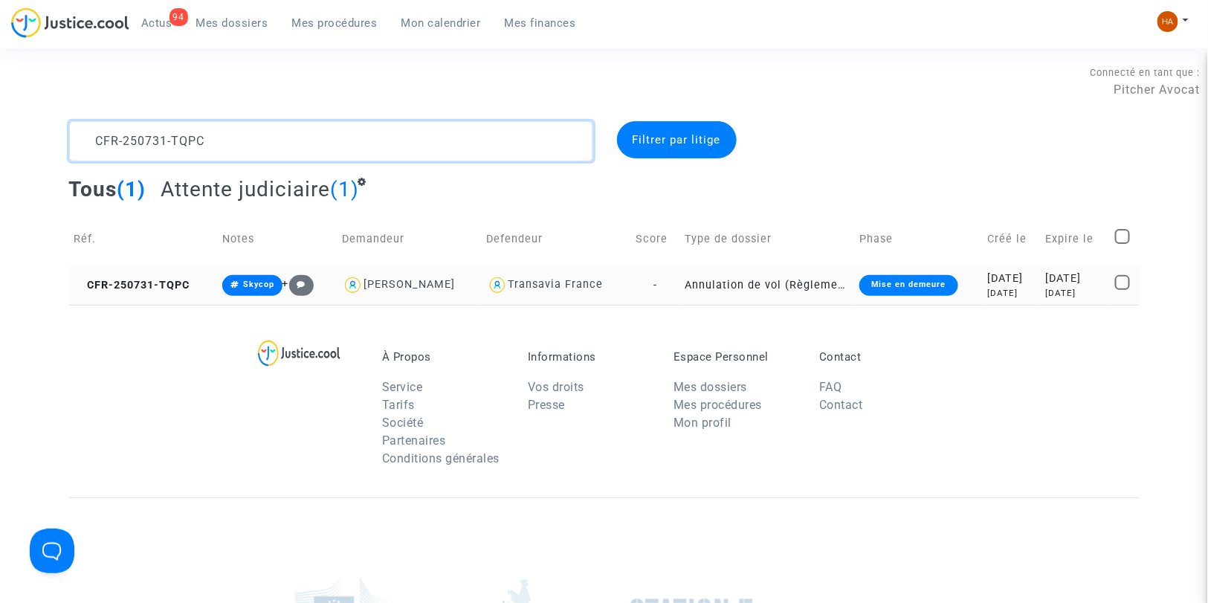
type textarea "CFR-250731-TQPC"
click at [680, 280] on td "Annulation de vol (Règlement CE n°261/2004)" at bounding box center [767, 284] width 175 height 39
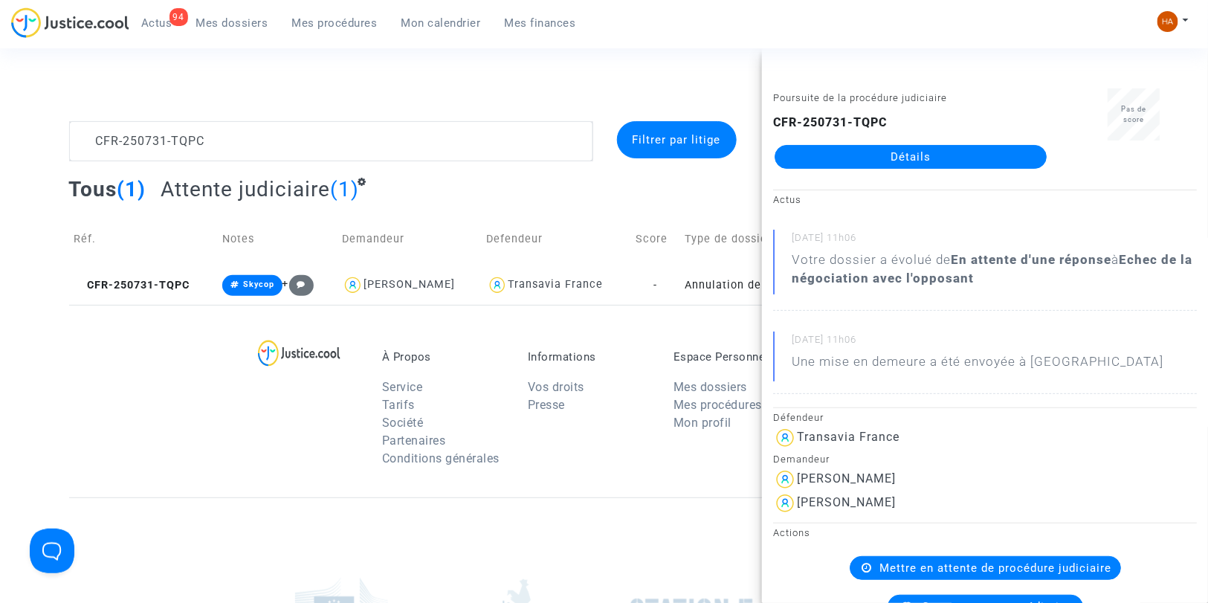
click at [944, 150] on link "Détails" at bounding box center [911, 157] width 272 height 24
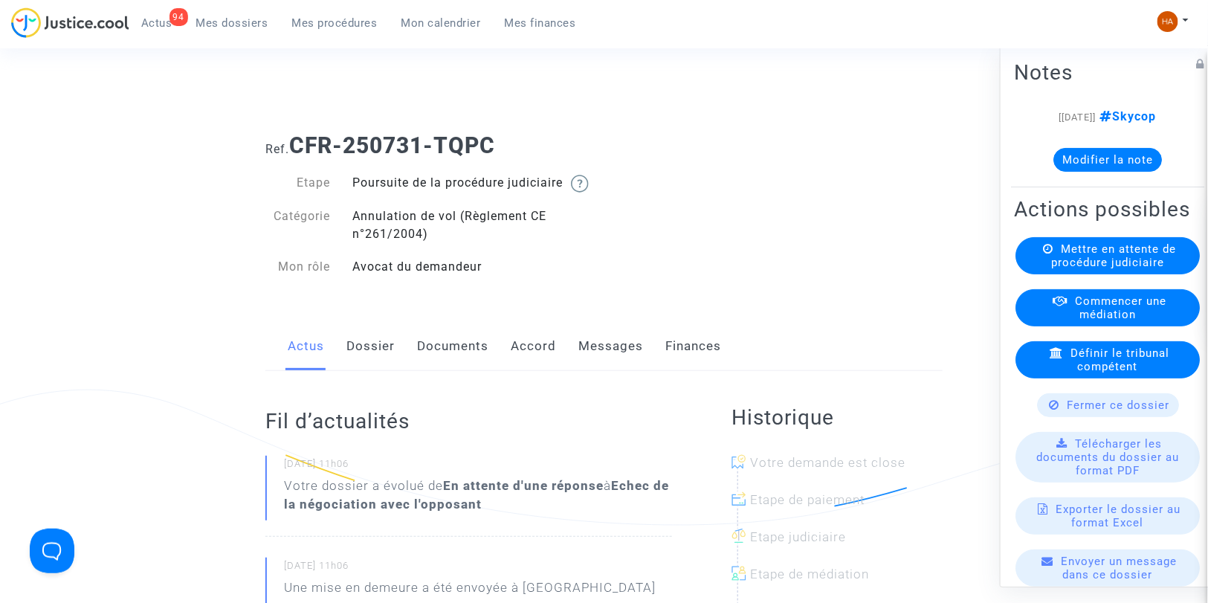
click at [457, 366] on link "Documents" at bounding box center [452, 346] width 71 height 49
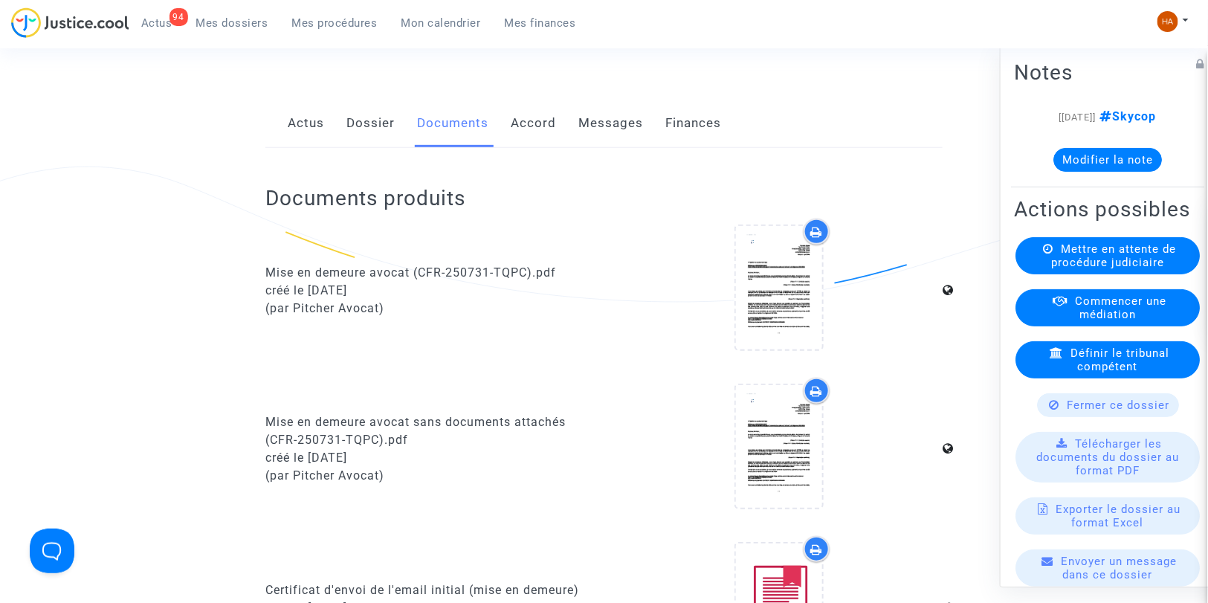
scroll to position [165, 0]
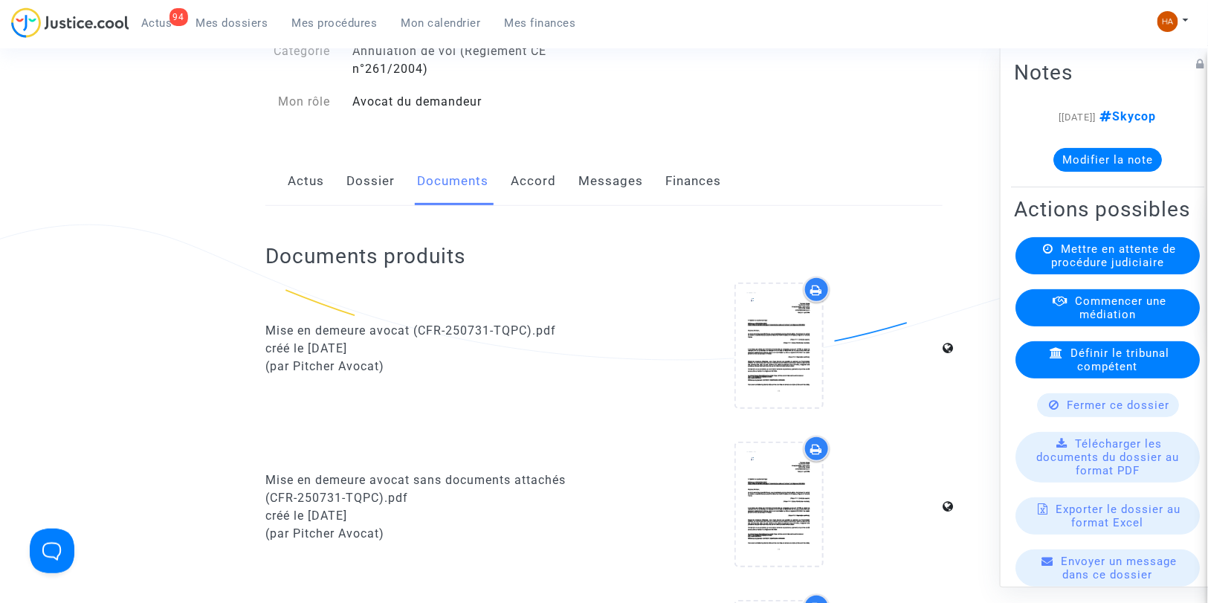
click at [607, 204] on link "Messages" at bounding box center [610, 181] width 65 height 49
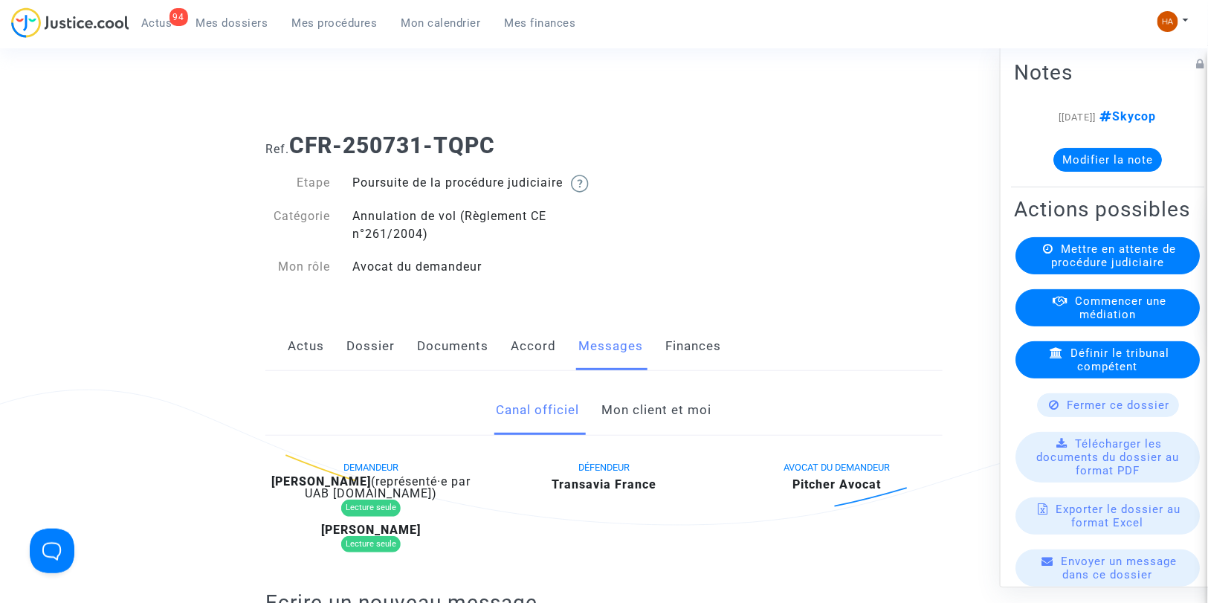
drag, startPoint x: 537, startPoint y: 153, endPoint x: 296, endPoint y: 157, distance: 240.9
click at [296, 157] on h1 "Ref. CFR-250731-TQPC" at bounding box center [603, 145] width 677 height 27
copy b "CFR-250731-TQPC"
drag, startPoint x: 363, startPoint y: 499, endPoint x: 313, endPoint y: 500, distance: 49.8
click at [313, 488] on b "[PERSON_NAME]" at bounding box center [321, 481] width 100 height 14
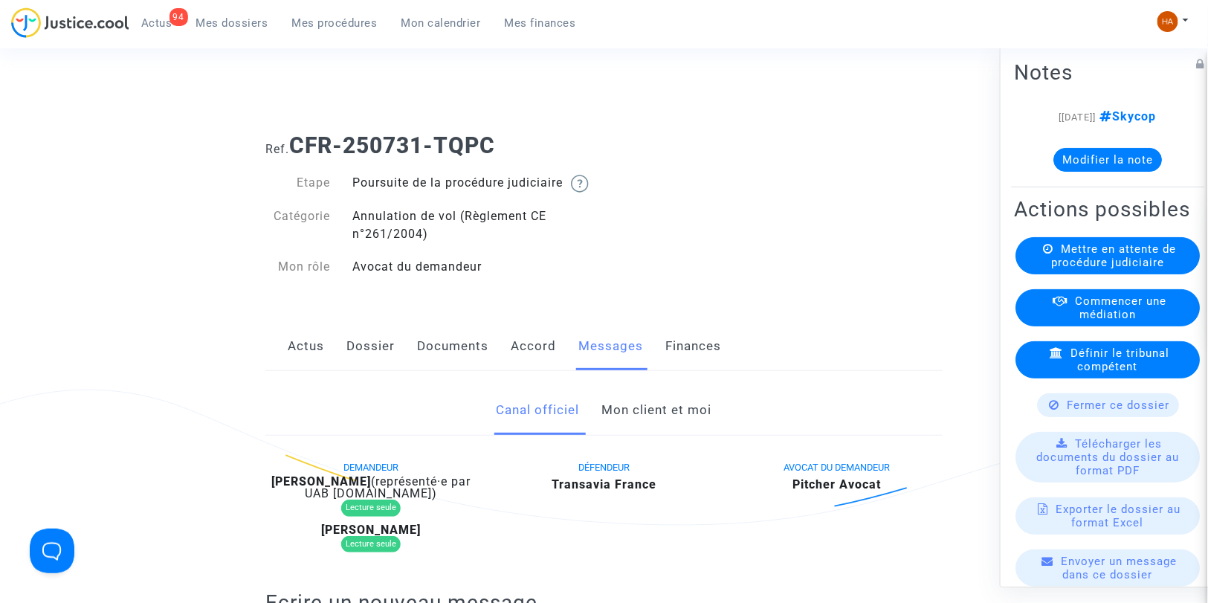
copy b "Chabane"
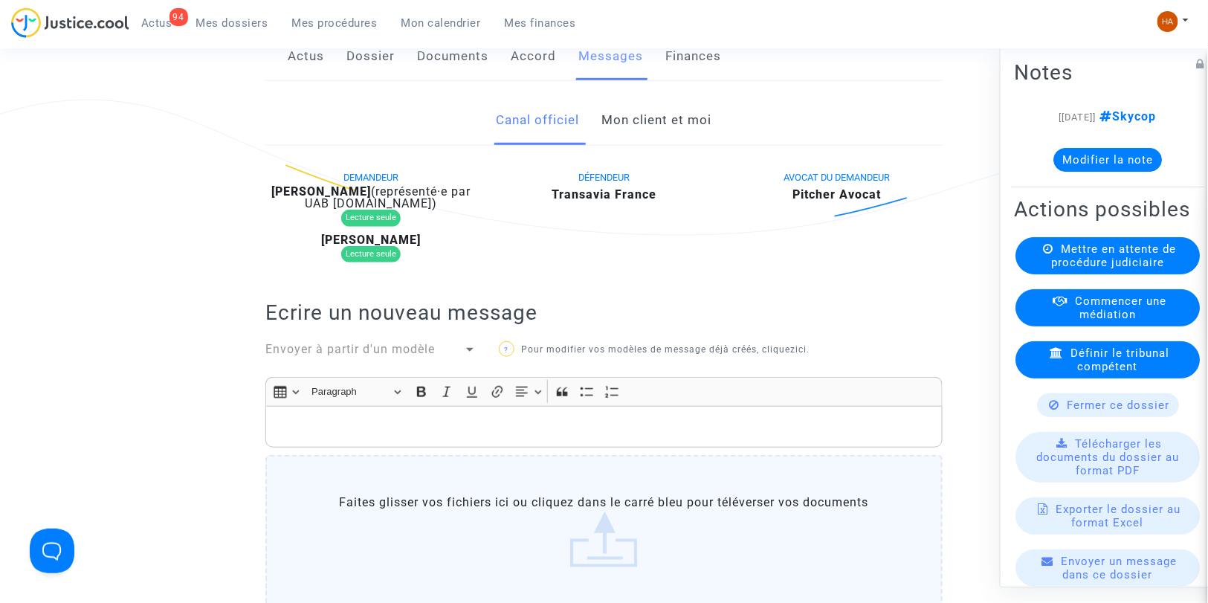
scroll to position [288, 0]
click at [644, 143] on link "Mon client et moi" at bounding box center [657, 121] width 110 height 49
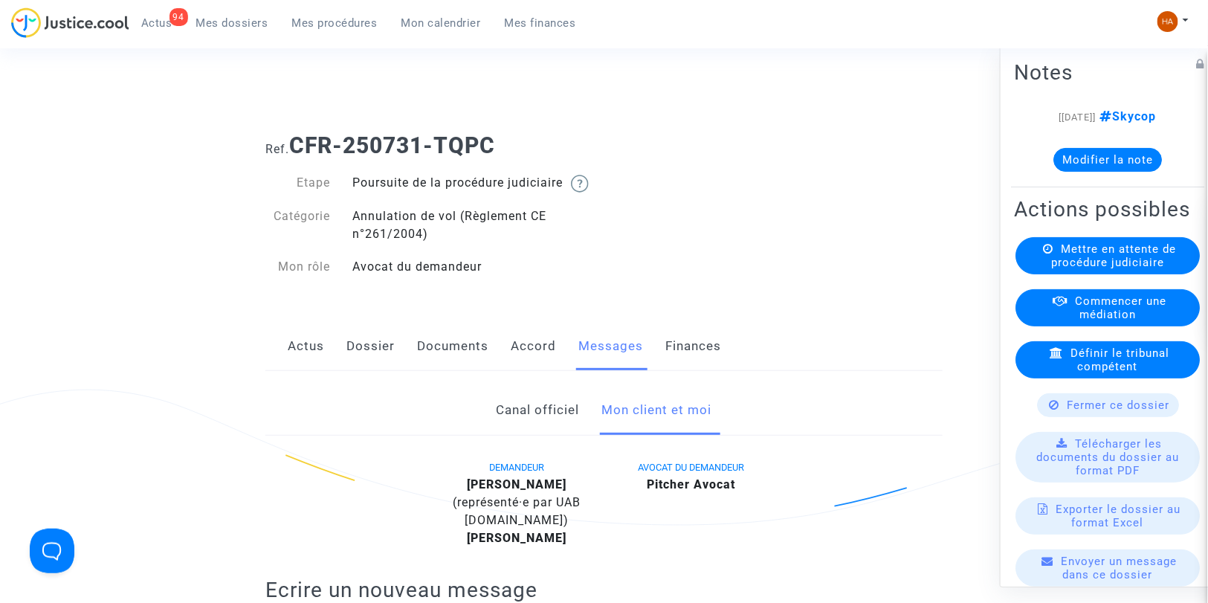
click at [376, 361] on link "Dossier" at bounding box center [370, 346] width 48 height 49
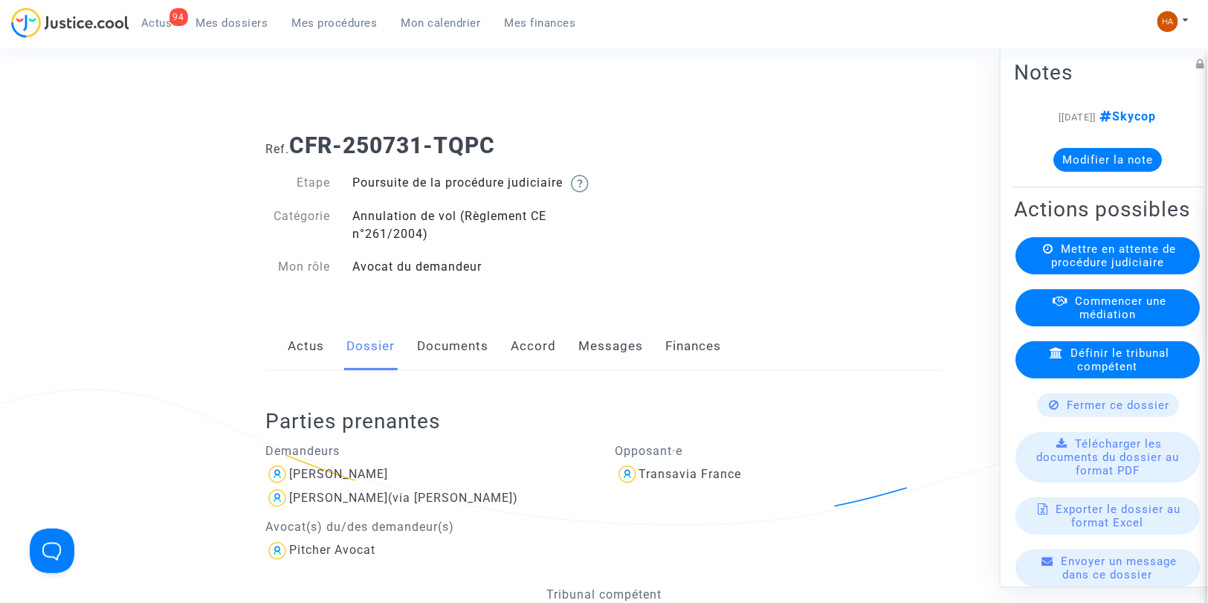
click at [455, 367] on link "Documents" at bounding box center [452, 346] width 71 height 49
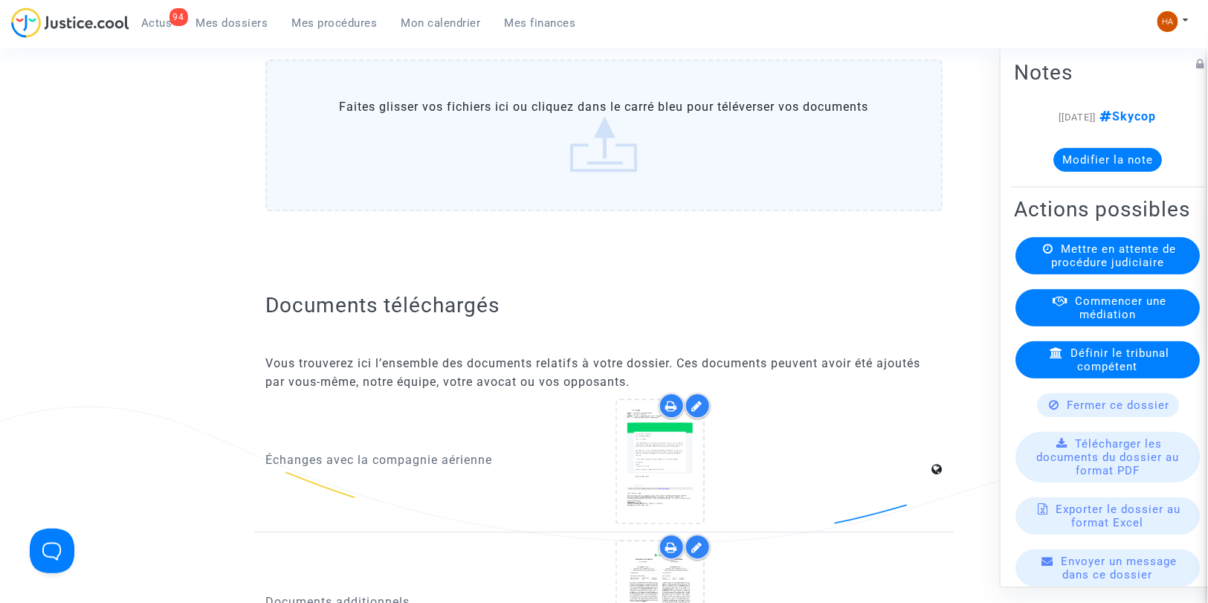
scroll to position [1328, 0]
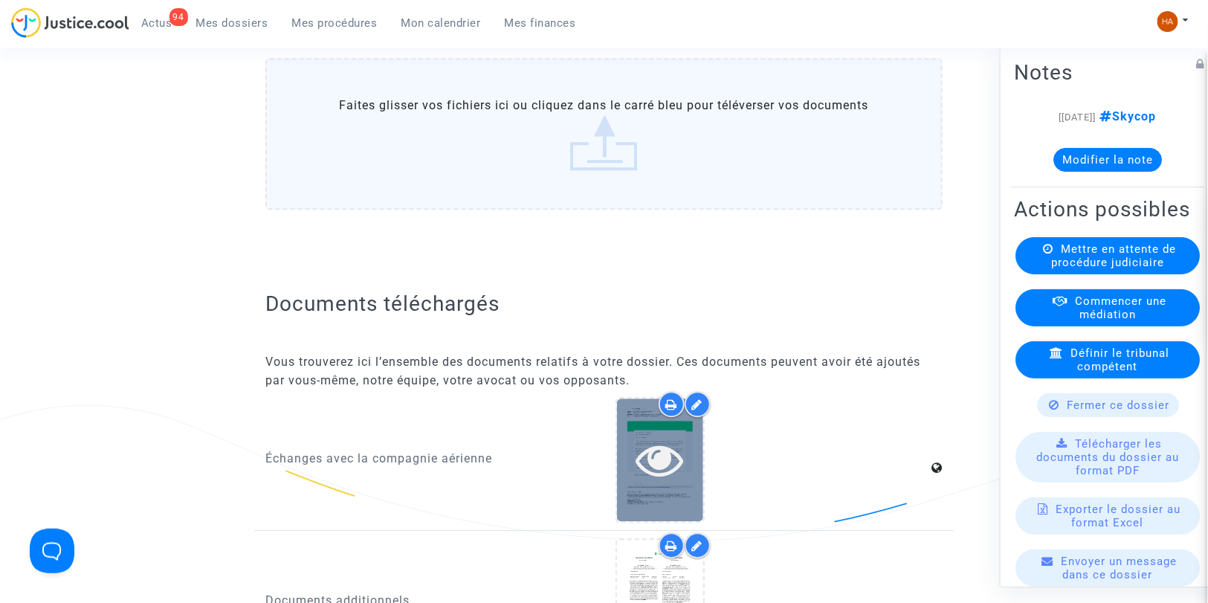
click at [658, 447] on icon at bounding box center [660, 460] width 48 height 48
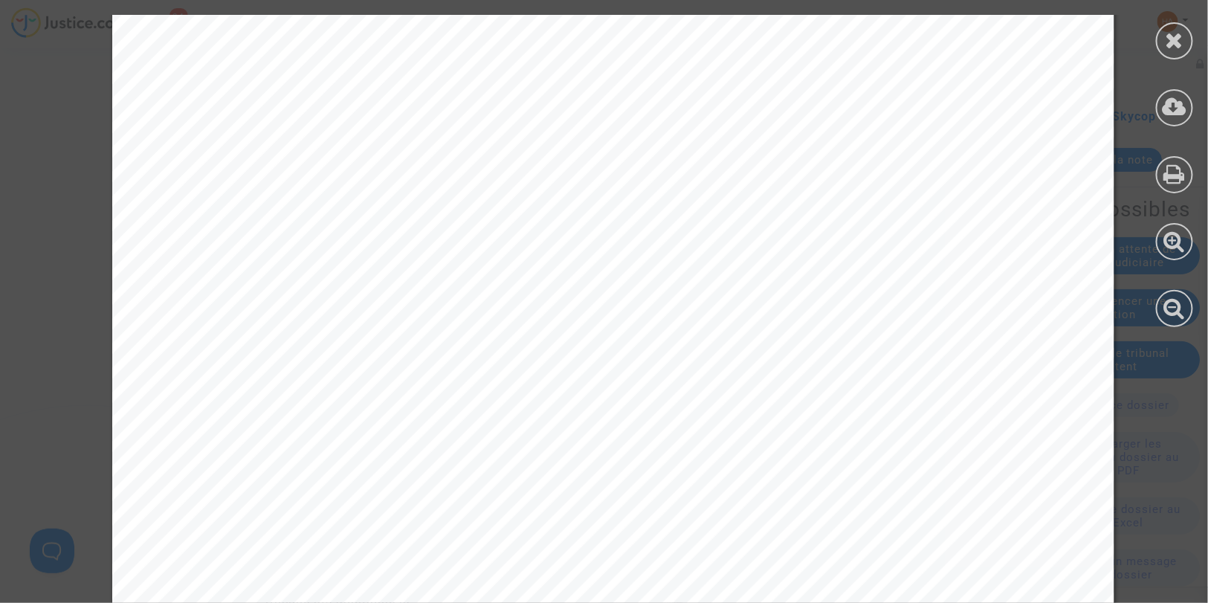
scroll to position [177, 0]
click at [1186, 32] on div at bounding box center [1174, 40] width 37 height 37
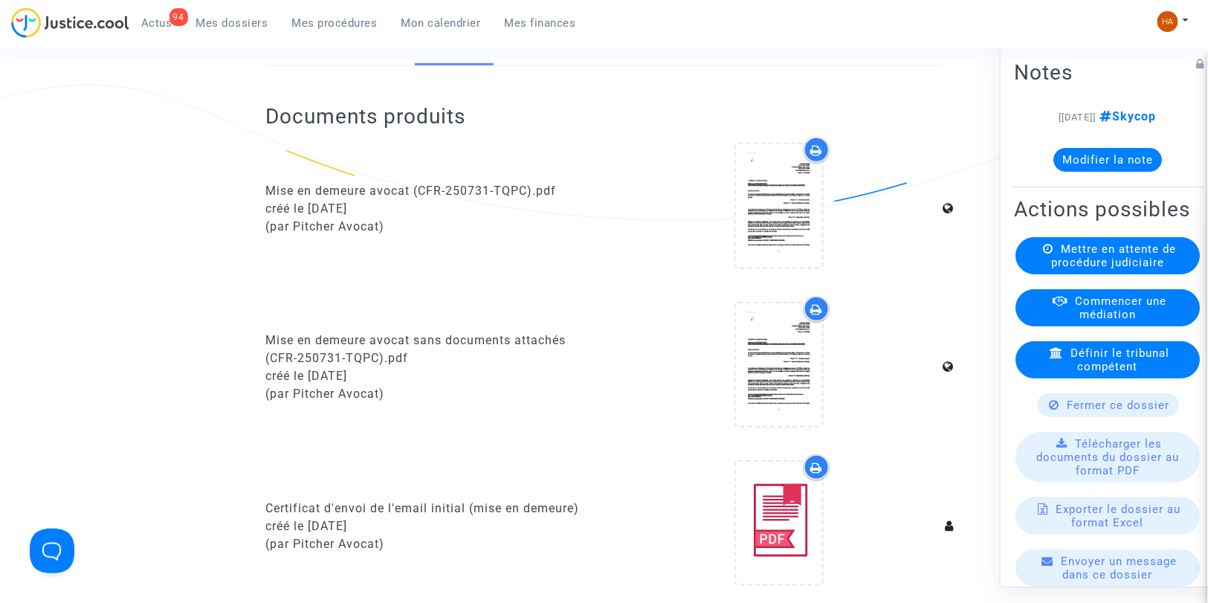
scroll to position [90, 0]
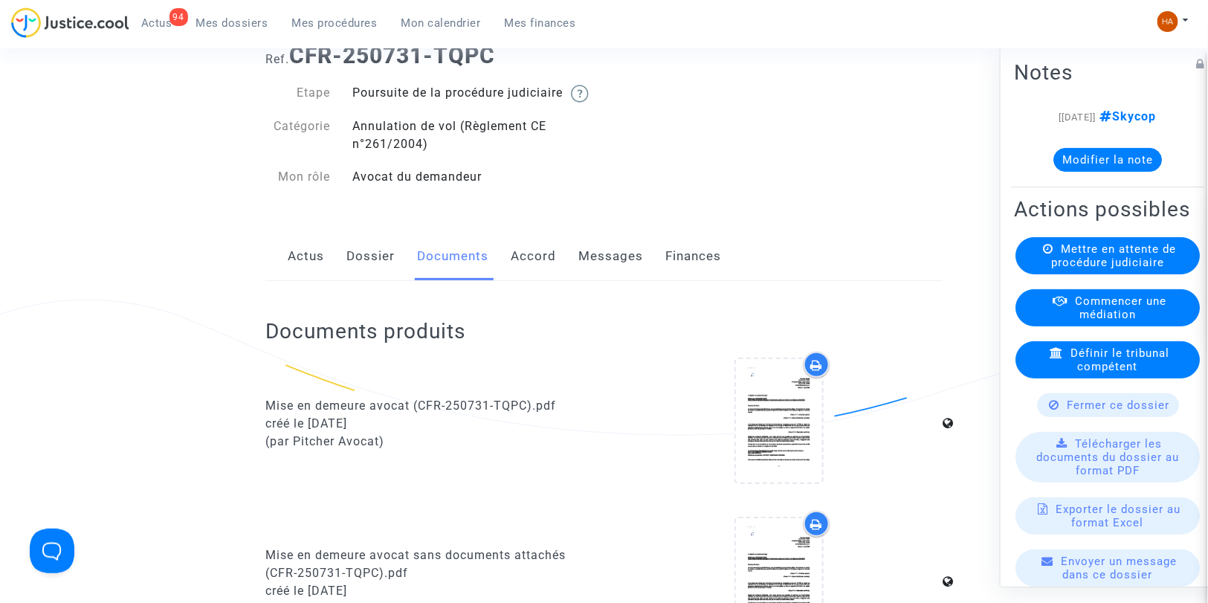
click at [589, 273] on link "Messages" at bounding box center [610, 256] width 65 height 49
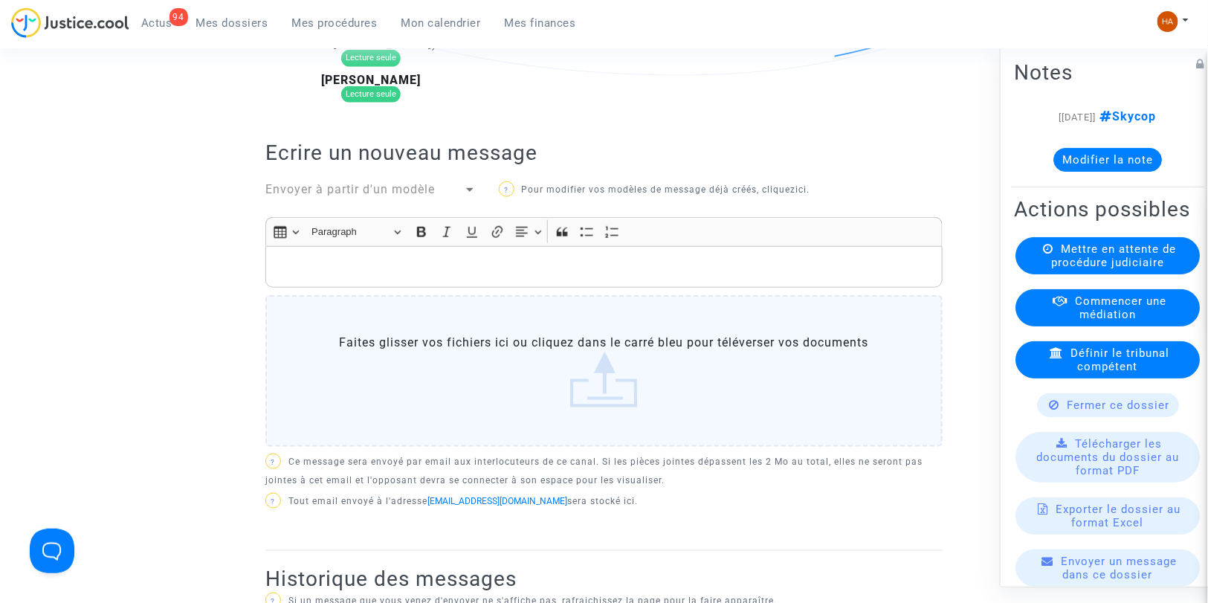
scroll to position [420, 0]
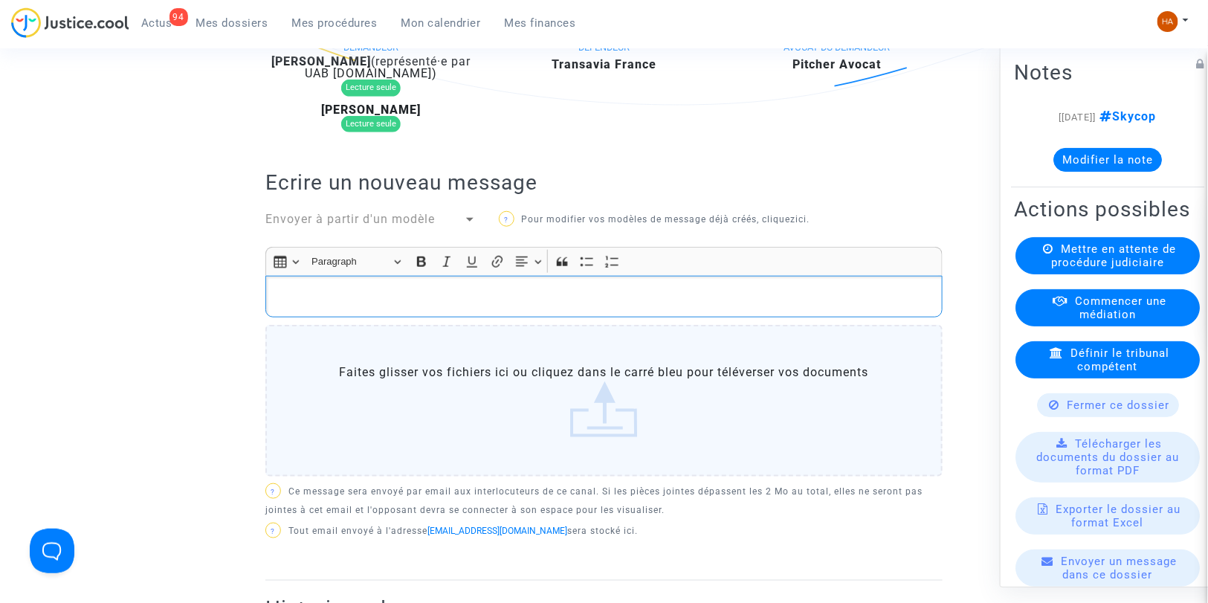
click at [375, 302] on div "Rich Text Editor, main" at bounding box center [603, 297] width 677 height 42
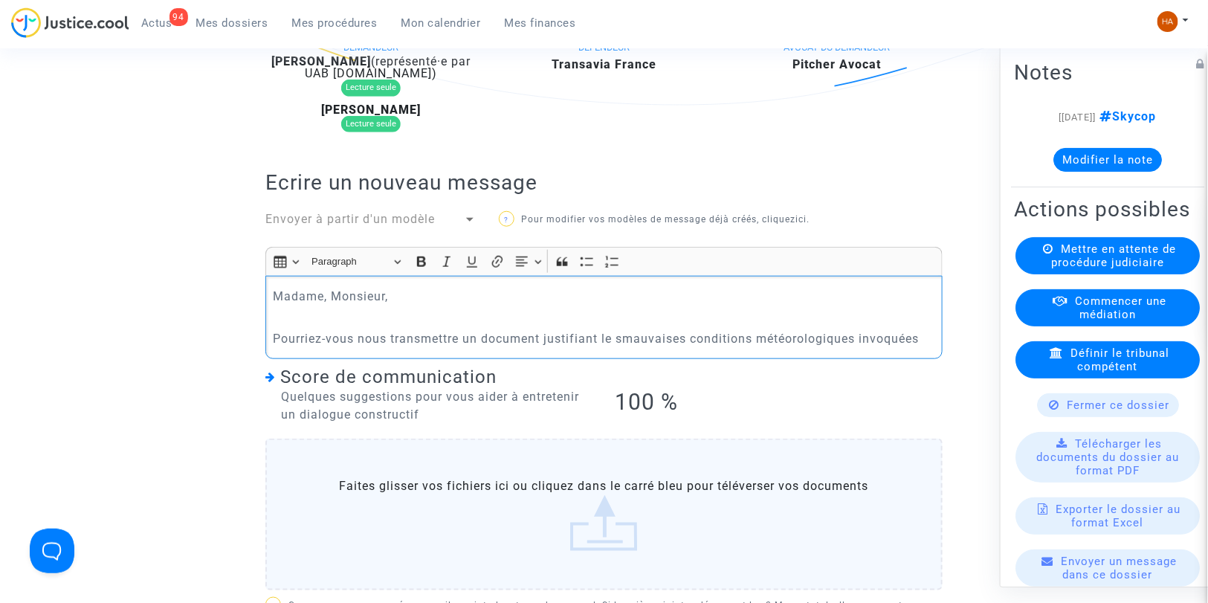
click at [621, 348] on p "Pourriez-vous nous transmettre un document justifiant le smauvaises conditions …" at bounding box center [605, 338] width 662 height 19
click at [925, 348] on p "Pourriez-vous nous transmettre un document justifiant les mauvaises conditions …" at bounding box center [605, 338] width 662 height 19
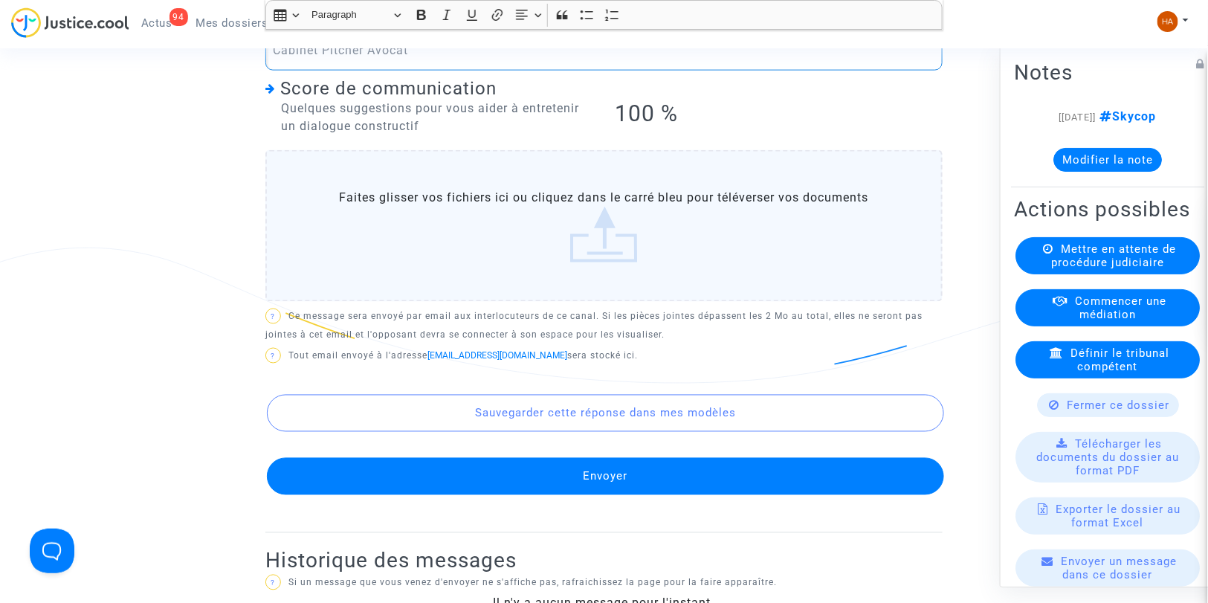
scroll to position [814, 0]
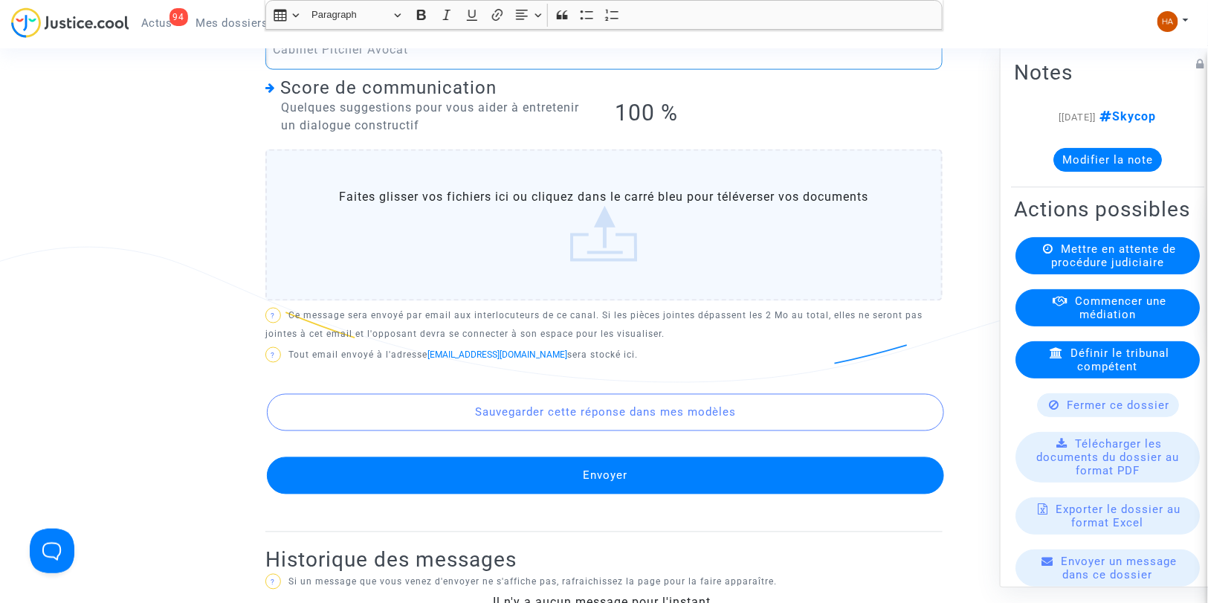
click at [632, 479] on button "Envoyer" at bounding box center [605, 475] width 677 height 37
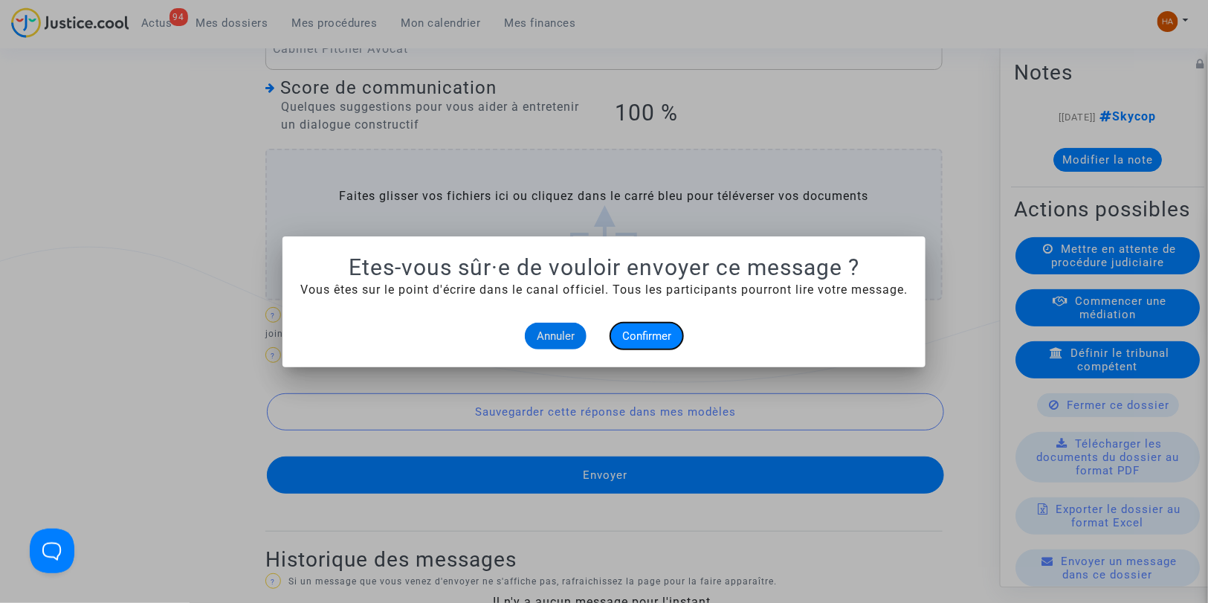
click at [651, 332] on span "Confirmer" at bounding box center [646, 335] width 49 height 13
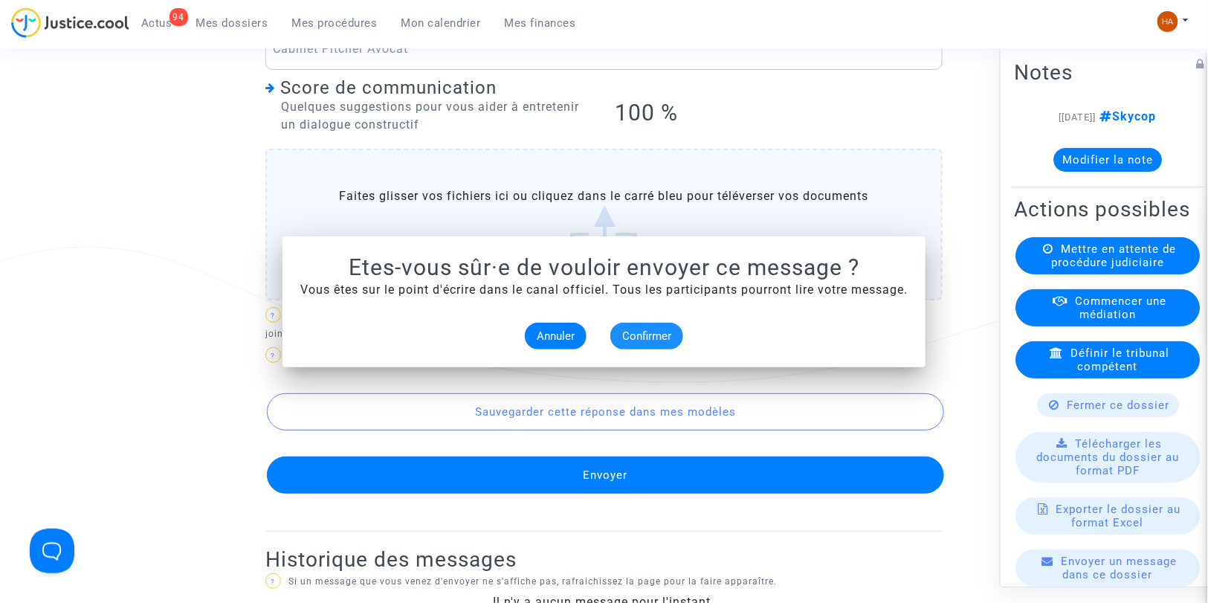
scroll to position [814, 0]
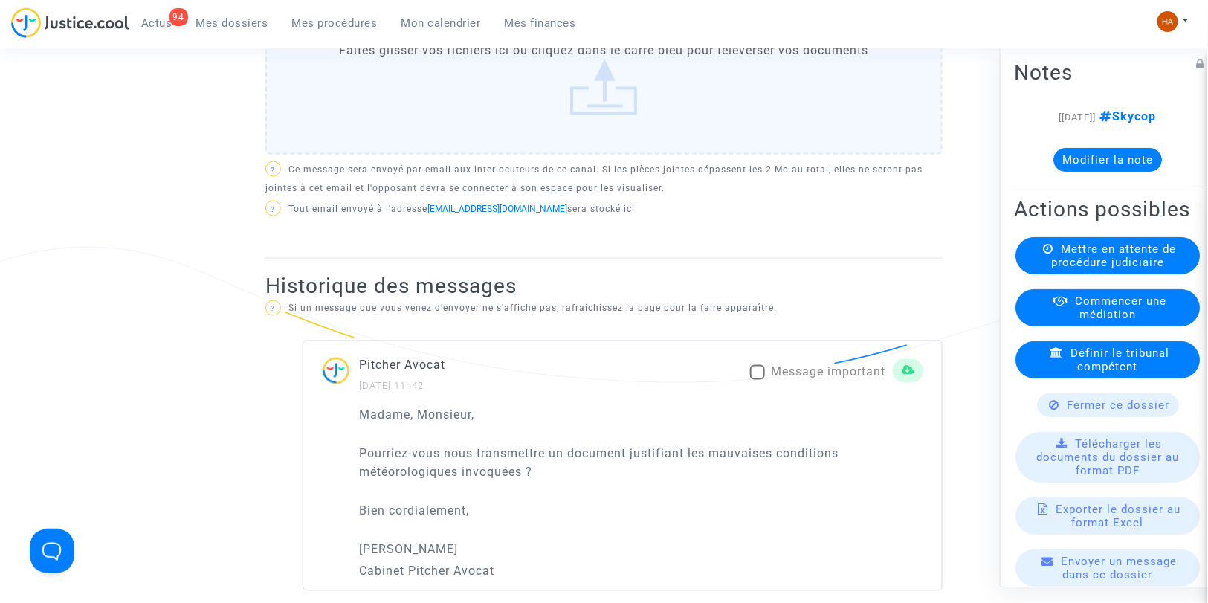
click at [750, 380] on span at bounding box center [757, 372] width 15 height 15
click at [757, 381] on input "Message important" at bounding box center [757, 380] width 1 height 1
checkbox input "true"
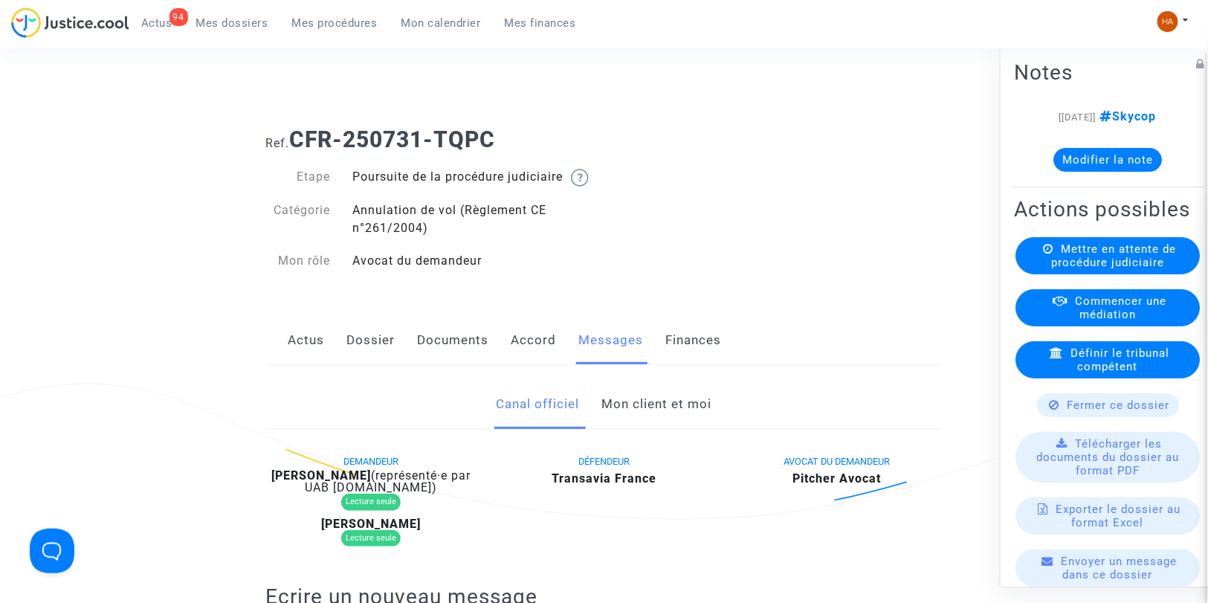
scroll to position [0, 0]
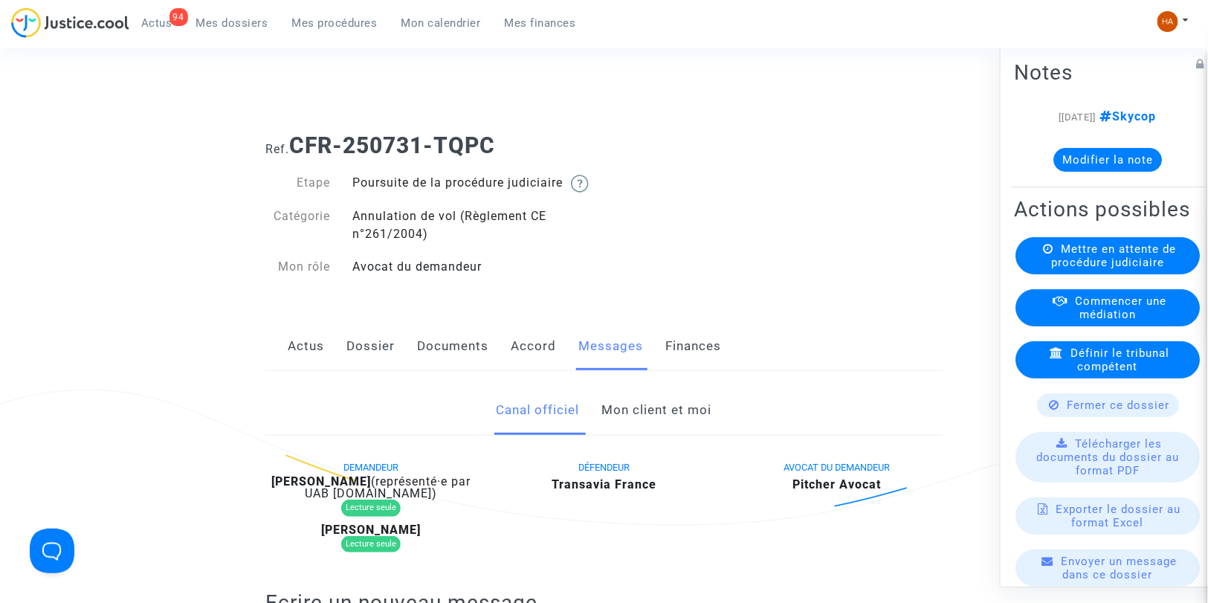
click at [210, 19] on span "Mes dossiers" at bounding box center [232, 22] width 72 height 13
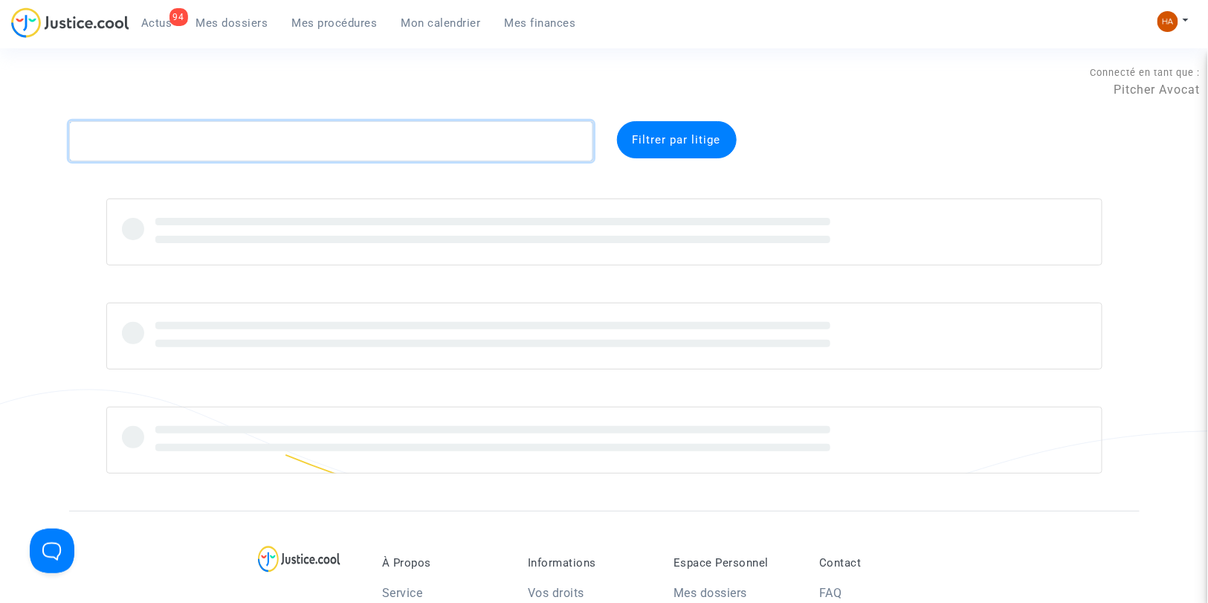
click at [158, 132] on textarea at bounding box center [331, 141] width 524 height 40
paste textarea "CFR-250731-NCGQ"
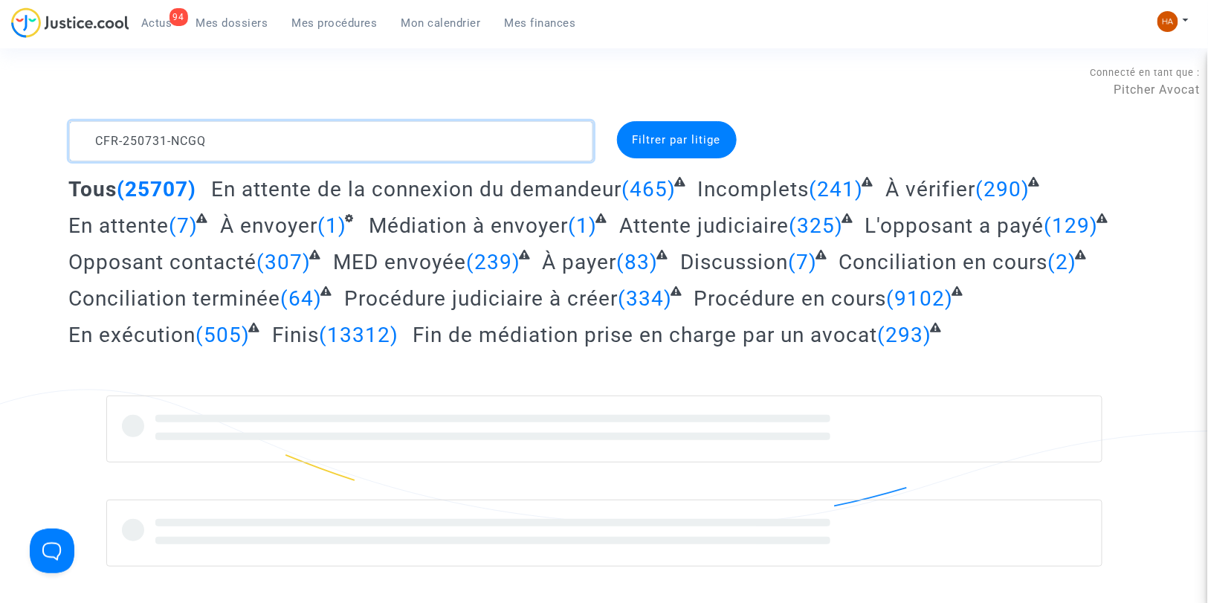
type textarea "CFR-250731-NCGQ"
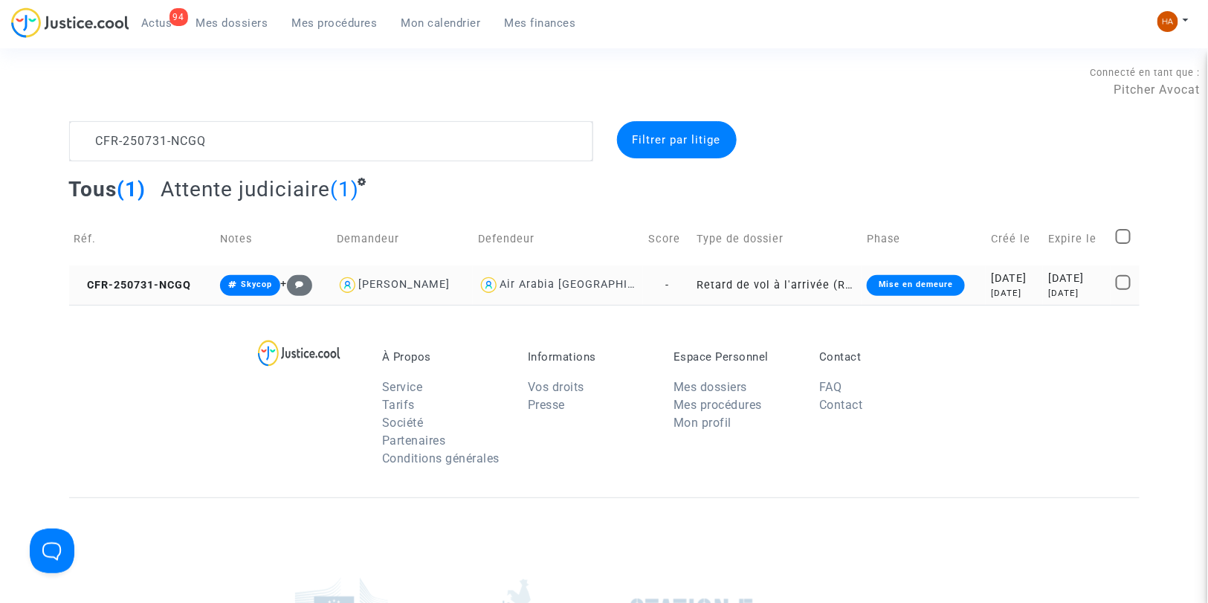
click at [643, 281] on td "-" at bounding box center [667, 284] width 48 height 39
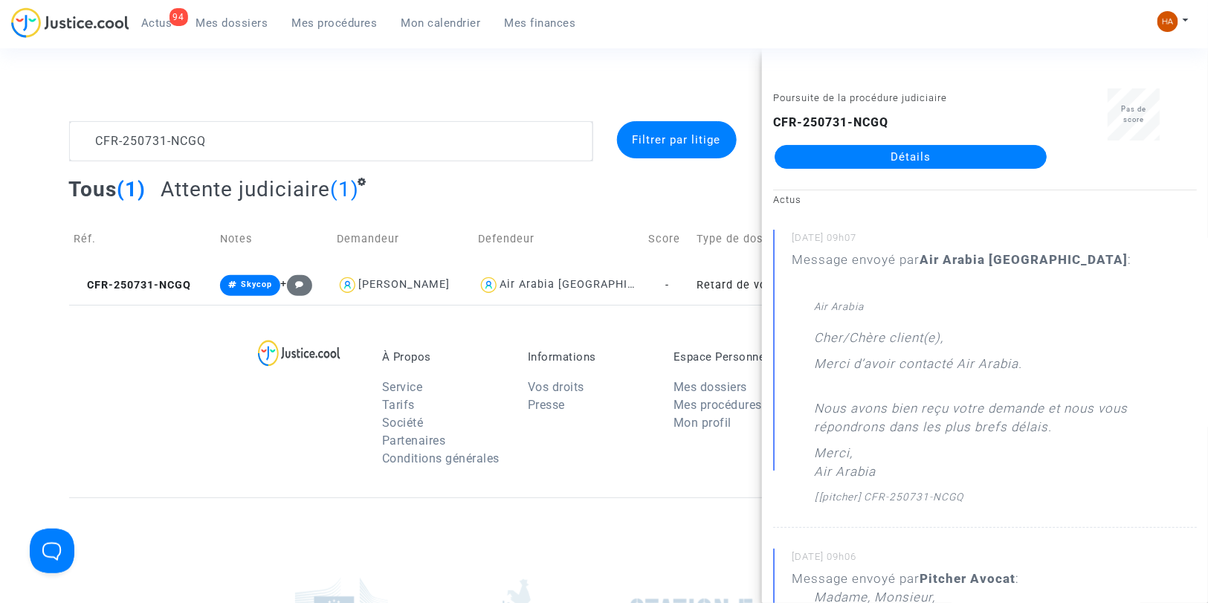
click at [838, 167] on link "Détails" at bounding box center [911, 157] width 272 height 24
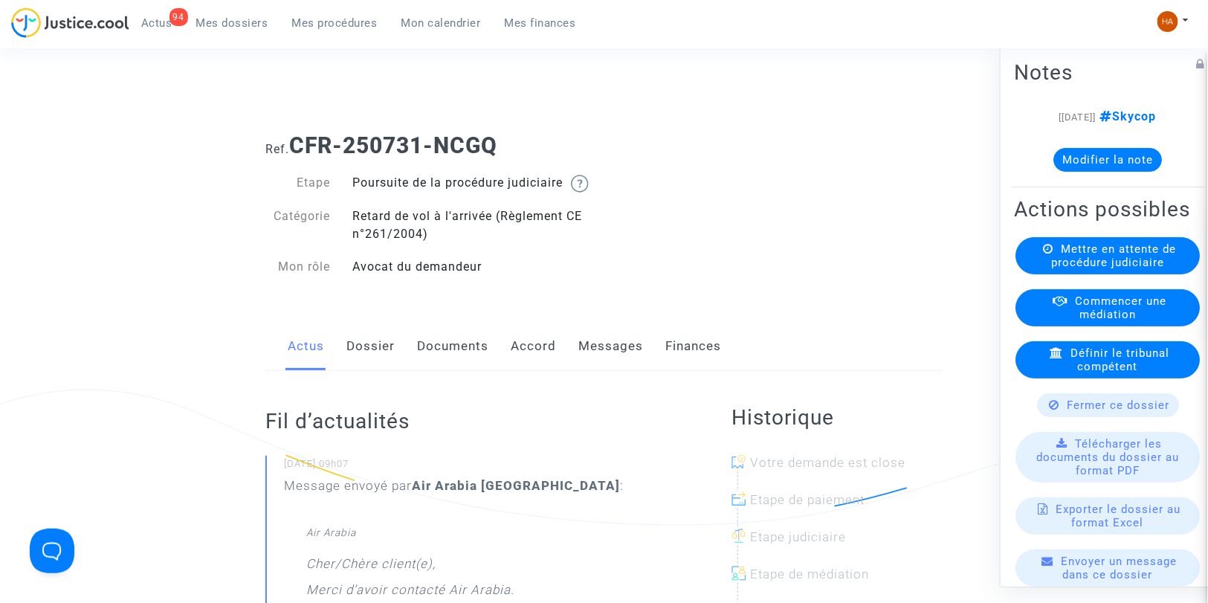
click at [373, 357] on link "Dossier" at bounding box center [370, 346] width 48 height 49
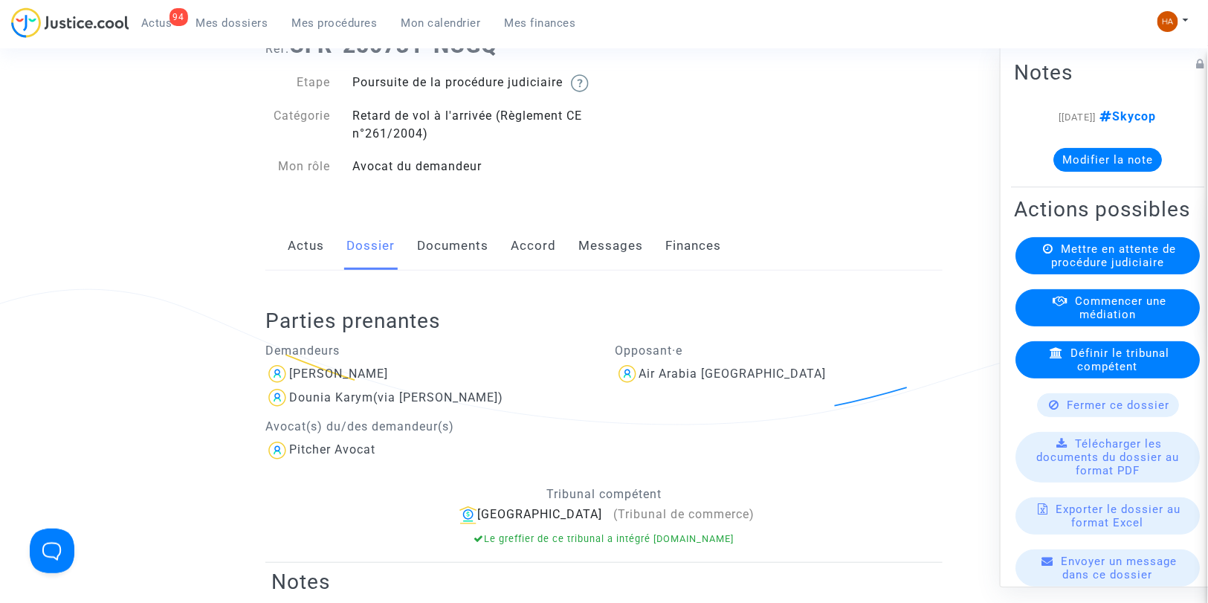
scroll to position [83, 0]
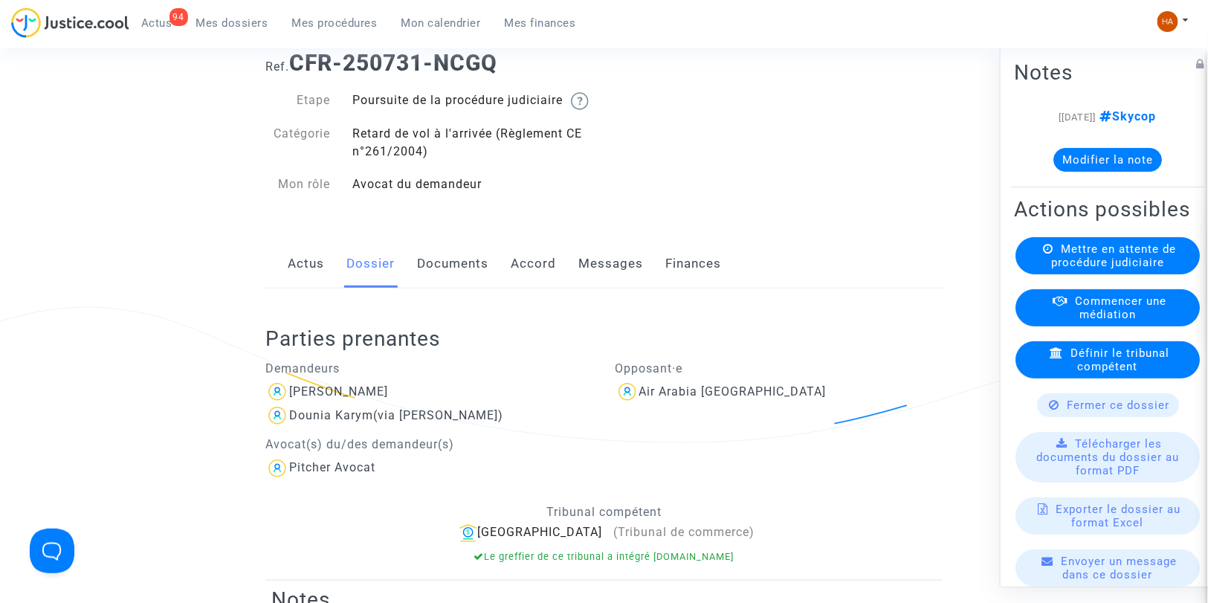
click at [306, 284] on link "Actus" at bounding box center [306, 263] width 36 height 49
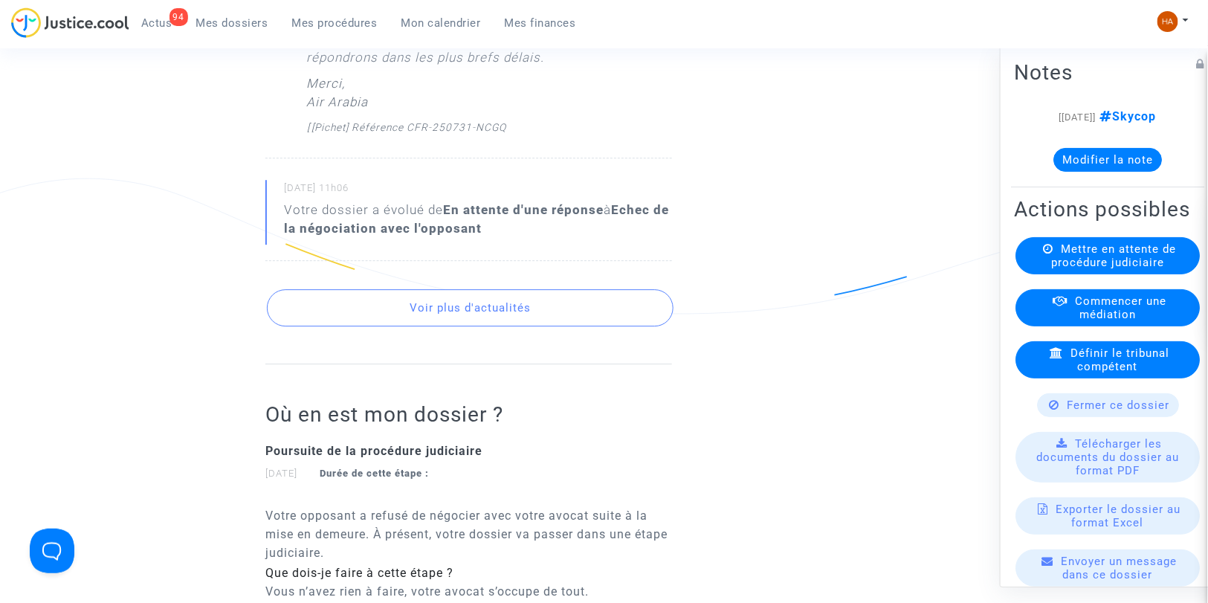
scroll to position [1569, 0]
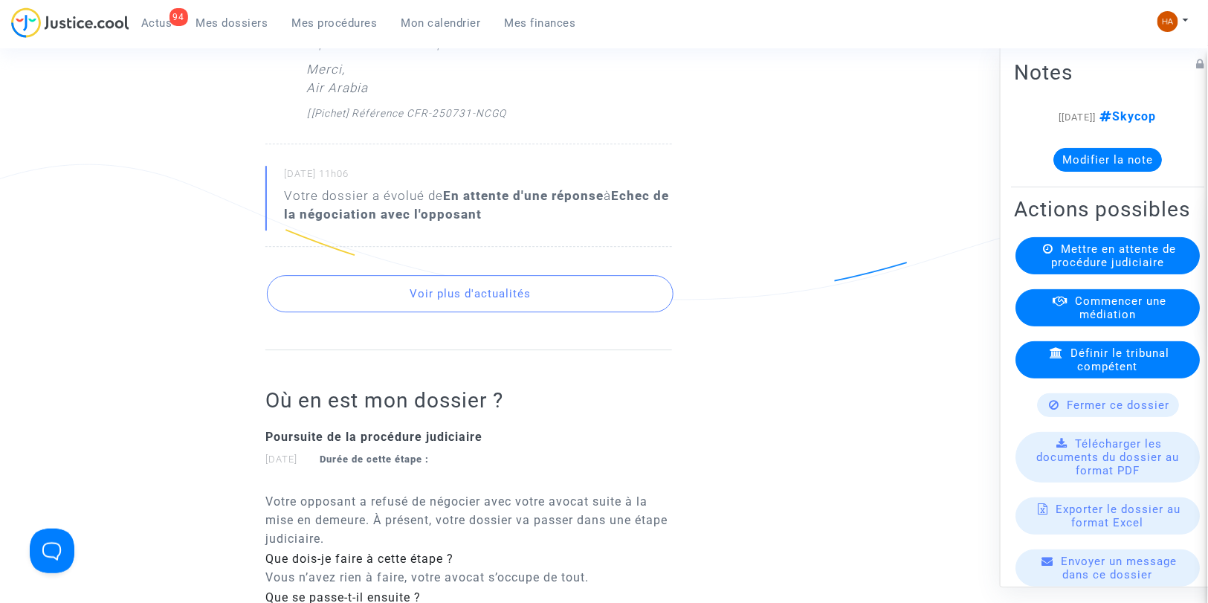
click at [451, 286] on button "Voir plus d'actualités" at bounding box center [470, 293] width 407 height 37
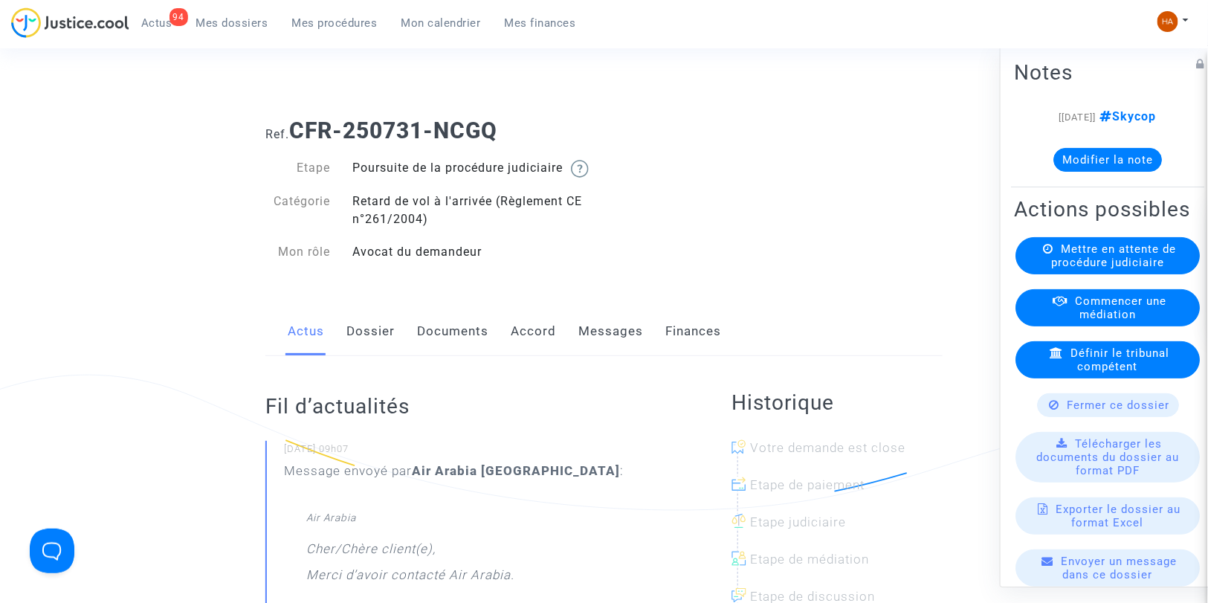
scroll to position [0, 0]
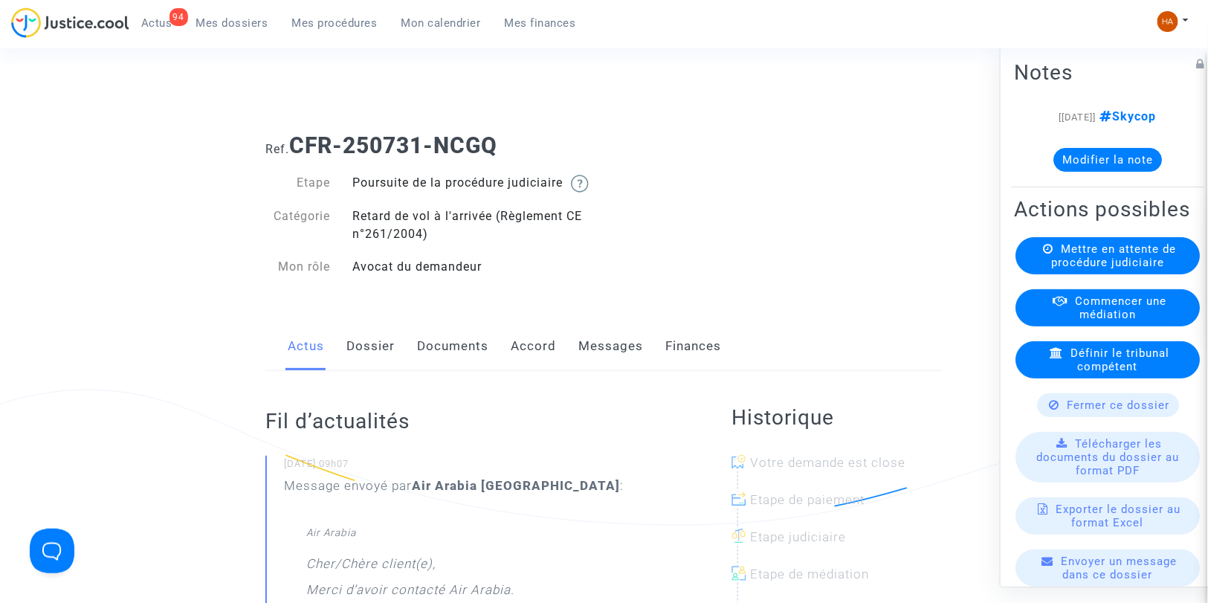
click at [372, 359] on link "Dossier" at bounding box center [370, 346] width 48 height 49
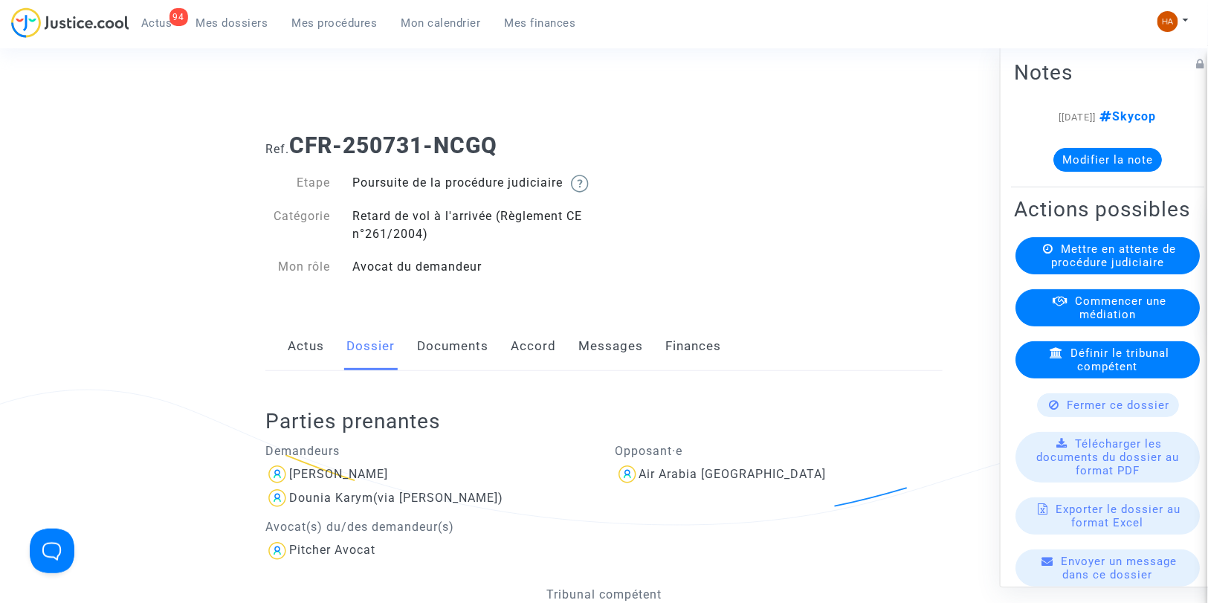
click at [476, 361] on link "Documents" at bounding box center [452, 346] width 71 height 49
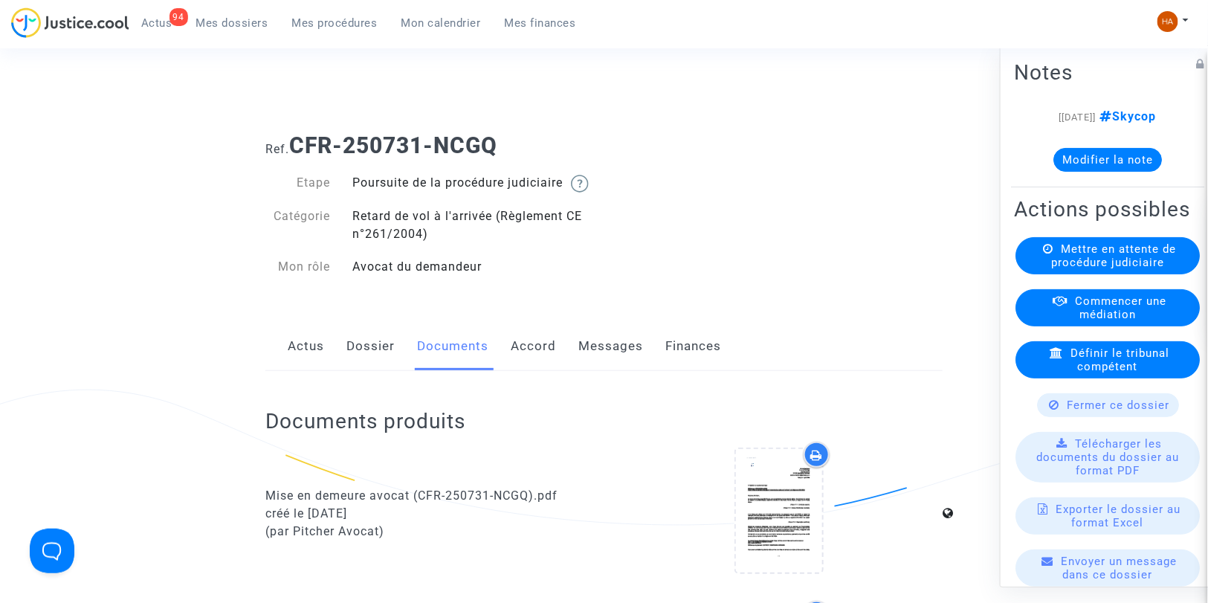
click at [620, 358] on link "Messages" at bounding box center [610, 346] width 65 height 49
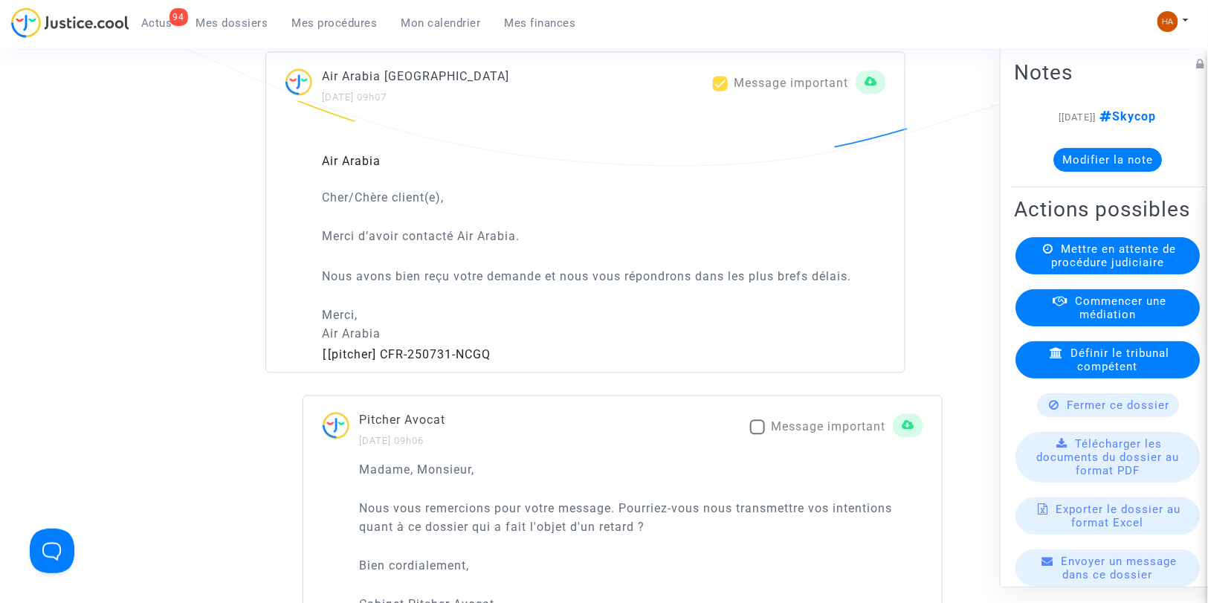
scroll to position [1073, 0]
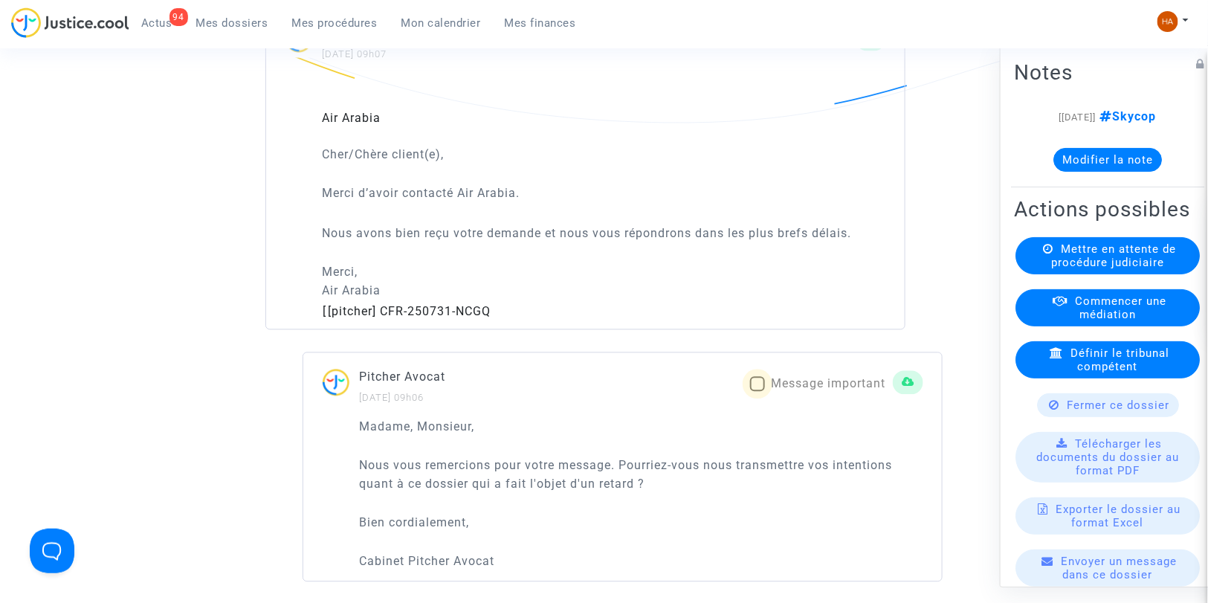
click at [751, 392] on span at bounding box center [757, 384] width 15 height 15
click at [757, 392] on input "Message important" at bounding box center [757, 392] width 1 height 1
checkbox input "true"
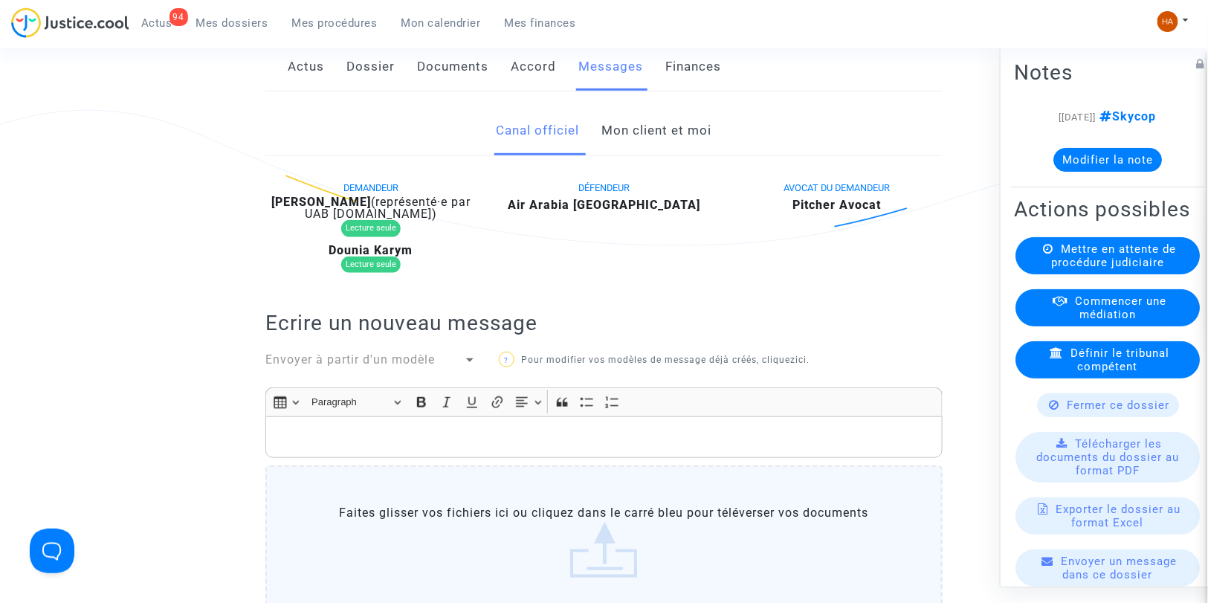
scroll to position [314, 0]
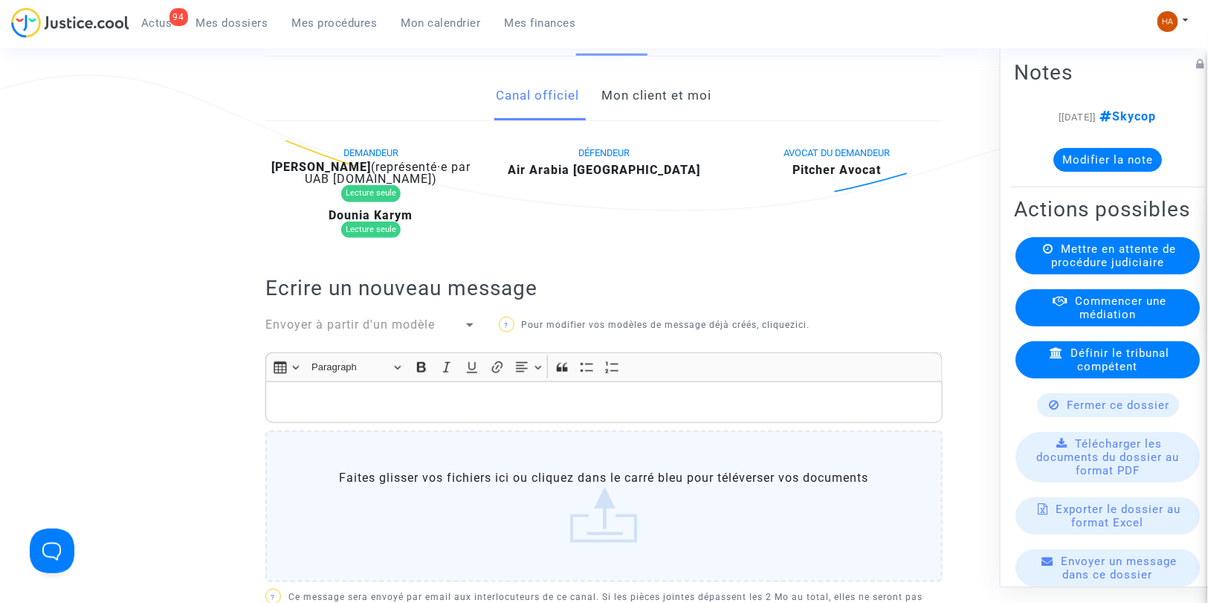
click at [644, 110] on link "Mon client et moi" at bounding box center [657, 95] width 110 height 49
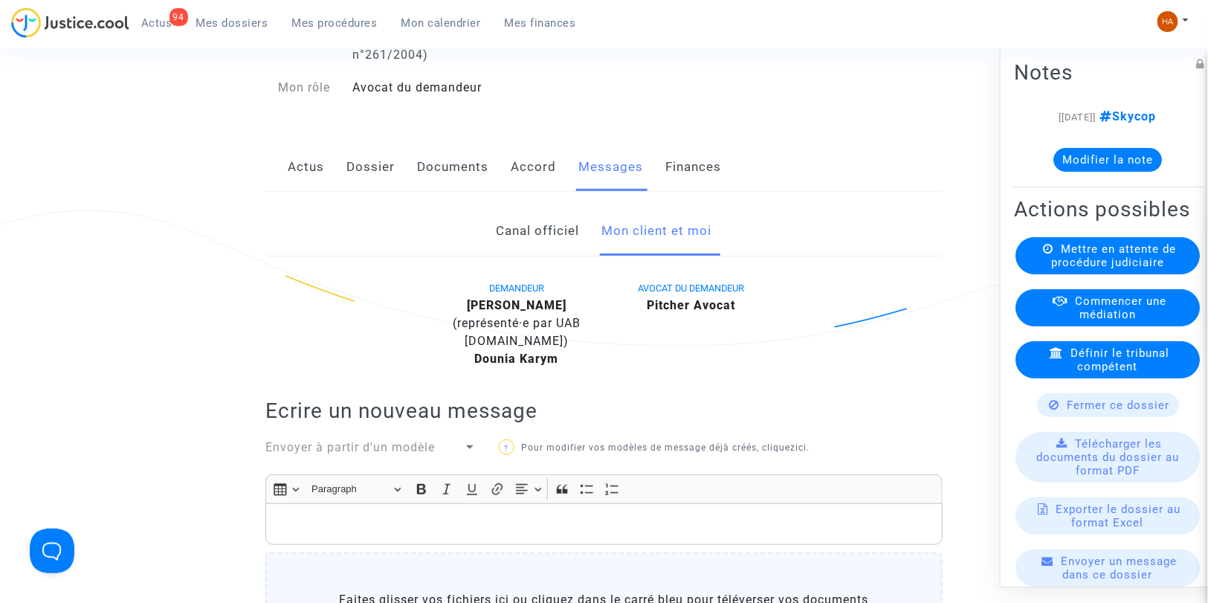
scroll to position [149, 0]
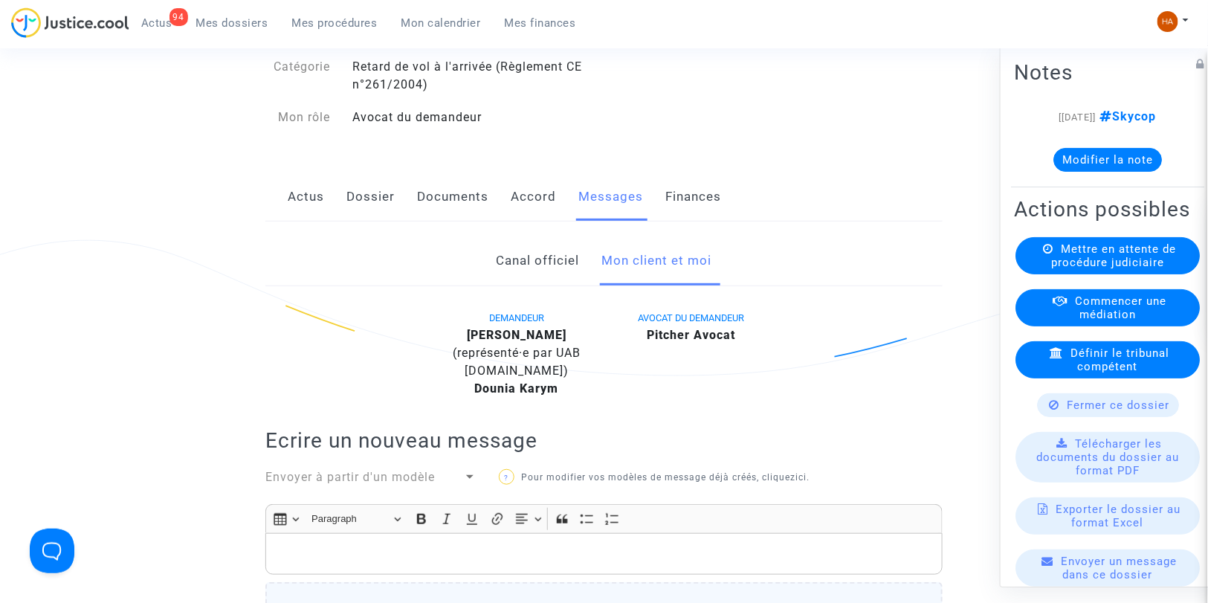
click at [508, 283] on link "Canal officiel" at bounding box center [538, 260] width 83 height 49
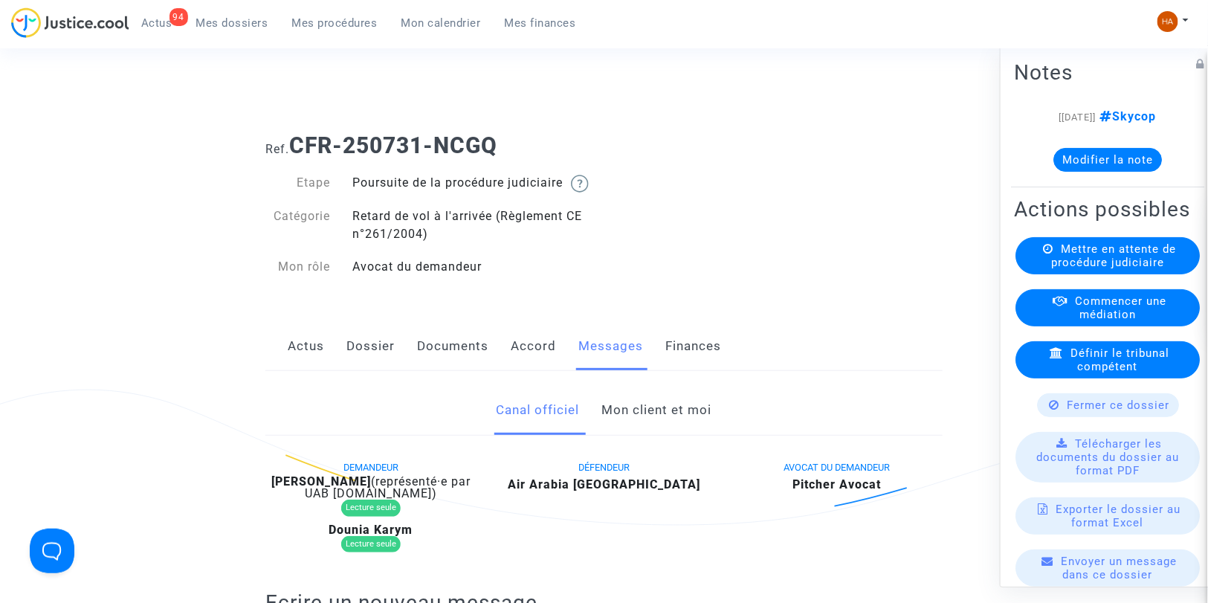
click at [444, 365] on link "Documents" at bounding box center [452, 346] width 71 height 49
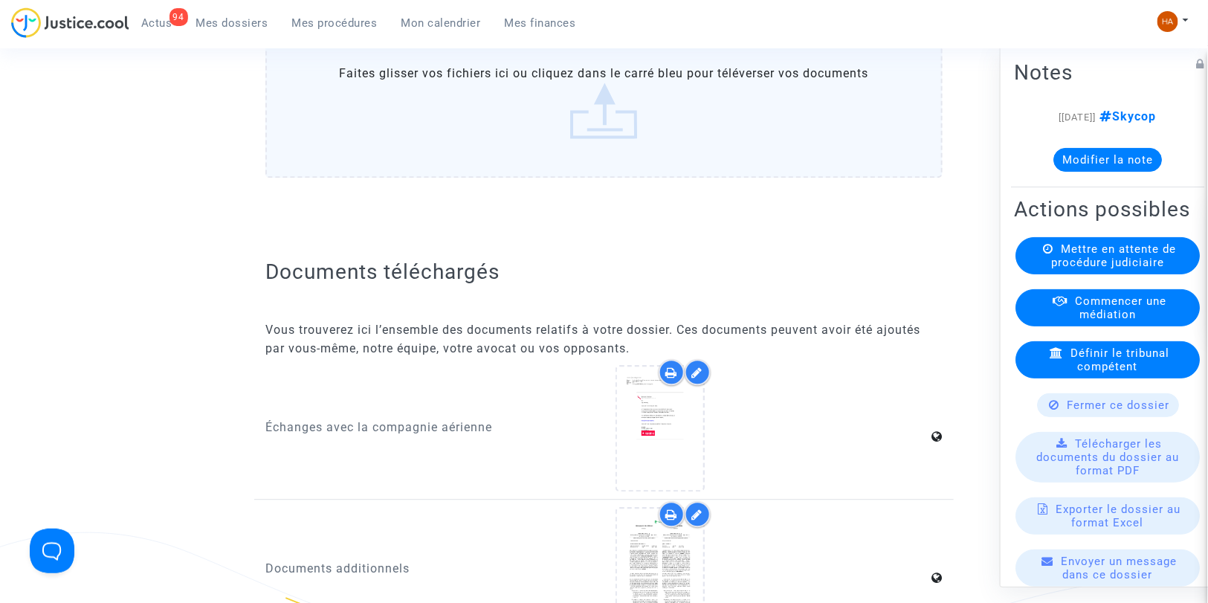
scroll to position [1238, 0]
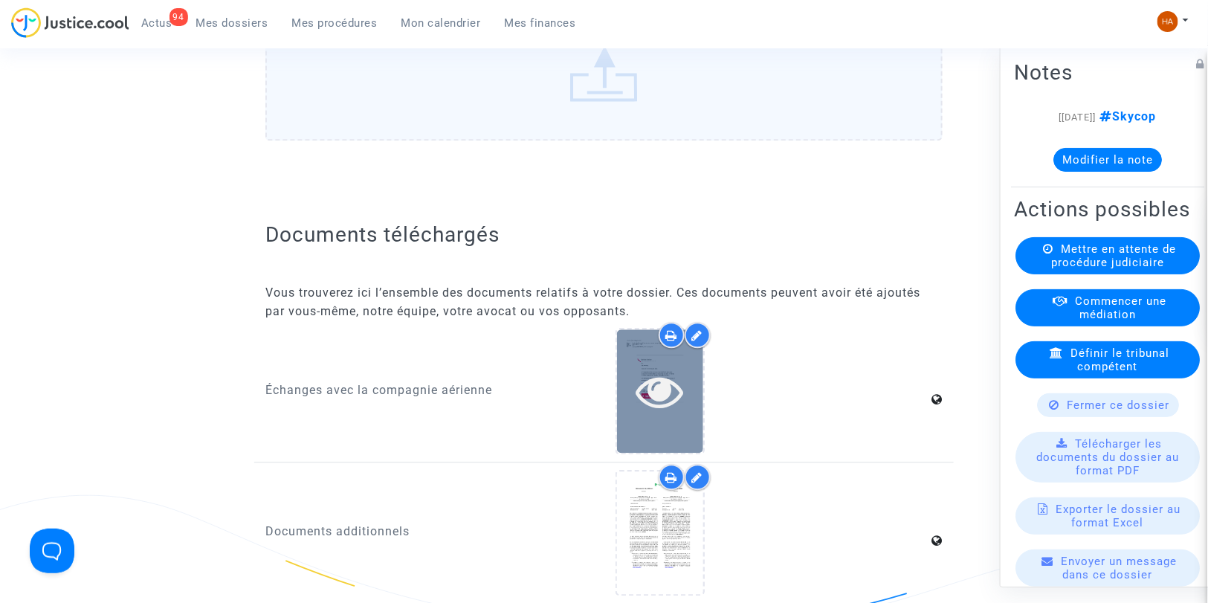
click at [702, 415] on div at bounding box center [660, 391] width 86 height 48
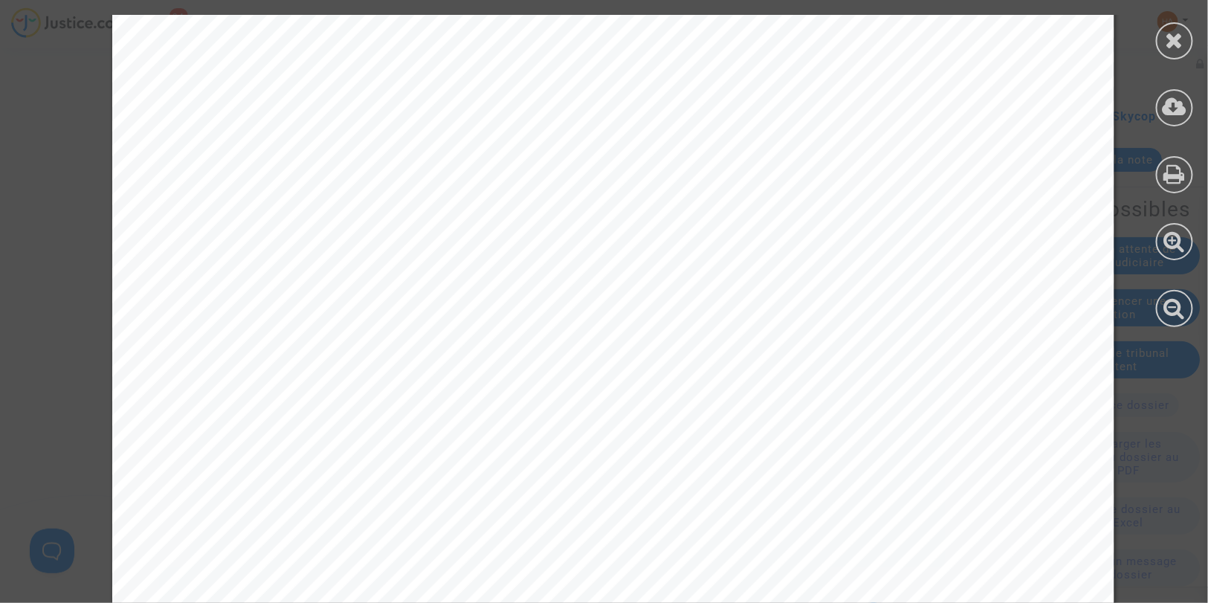
scroll to position [83, 0]
copy div "Dear Customer, Thank you for submitting your claim. Unfortunately, your claim d…"
click at [1175, 48] on icon at bounding box center [1175, 40] width 19 height 22
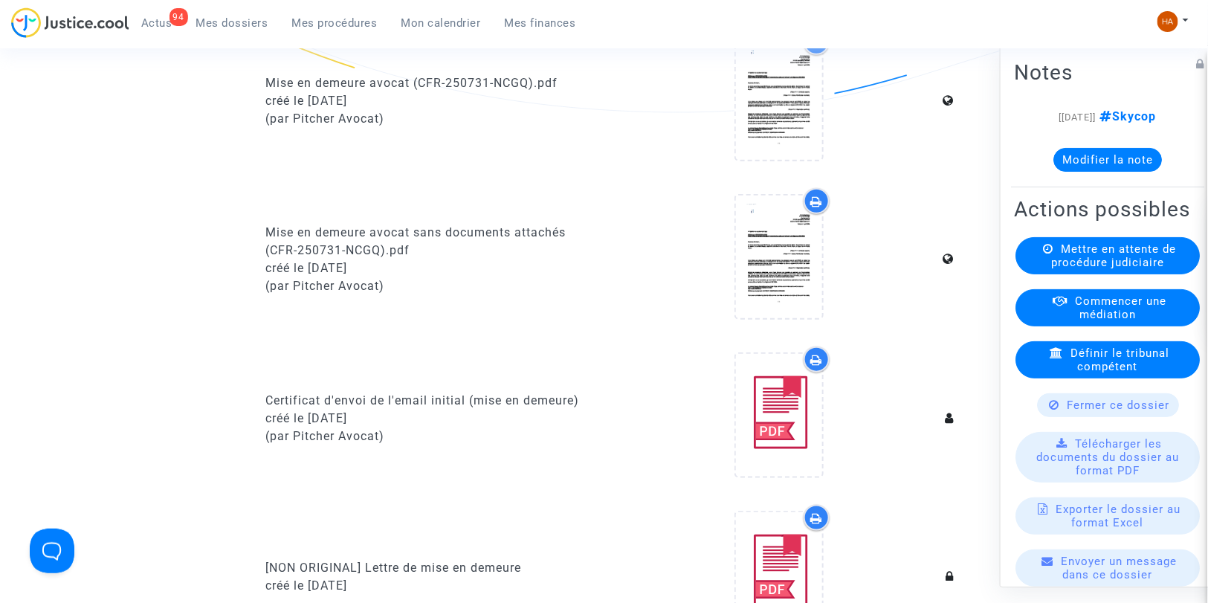
scroll to position [0, 0]
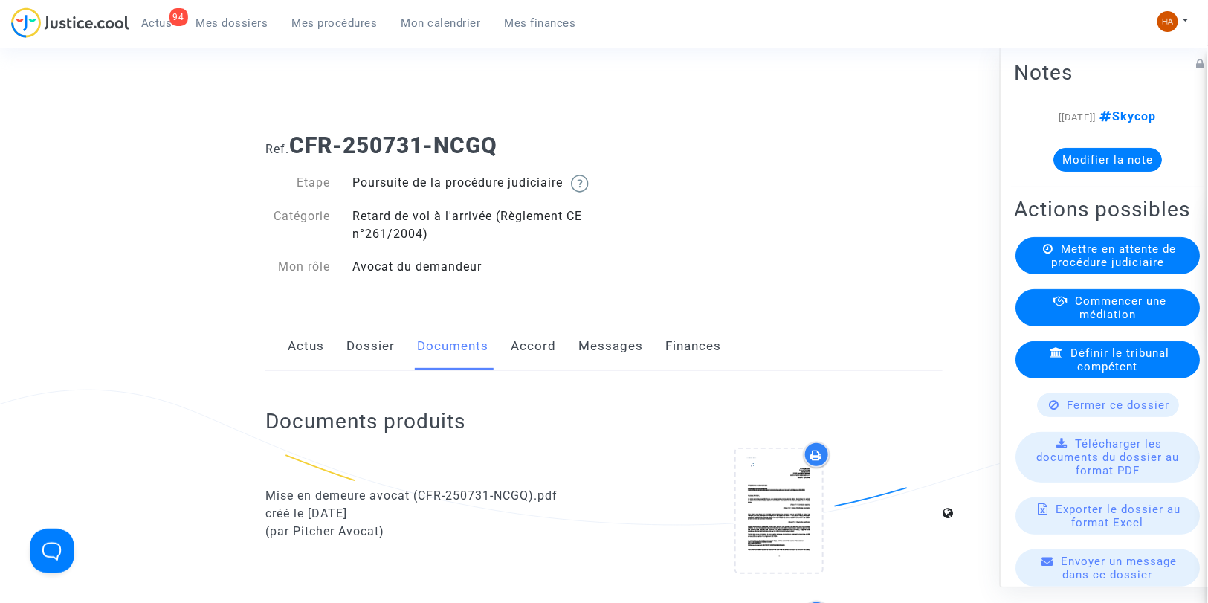
click at [360, 361] on link "Dossier" at bounding box center [370, 346] width 48 height 49
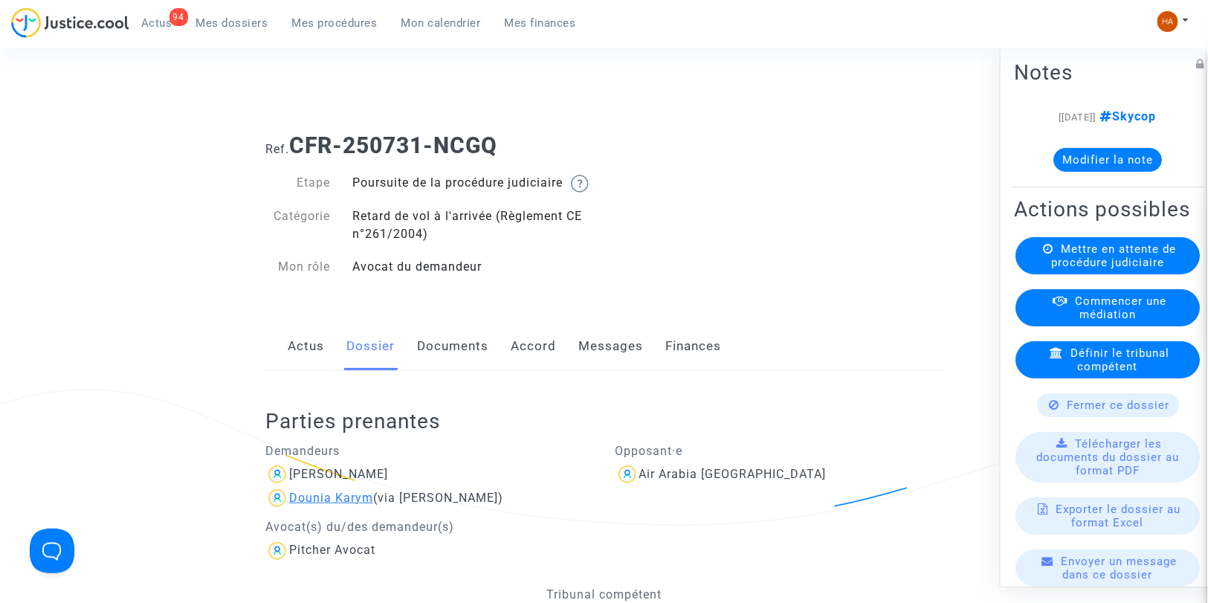
drag, startPoint x: 375, startPoint y: 517, endPoint x: 335, endPoint y: 517, distance: 40.1
click at [335, 505] on span "[PERSON_NAME] (via [PERSON_NAME])" at bounding box center [396, 455] width 214 height 100
copy span "Karym"
click at [440, 371] on link "Documents" at bounding box center [452, 346] width 71 height 49
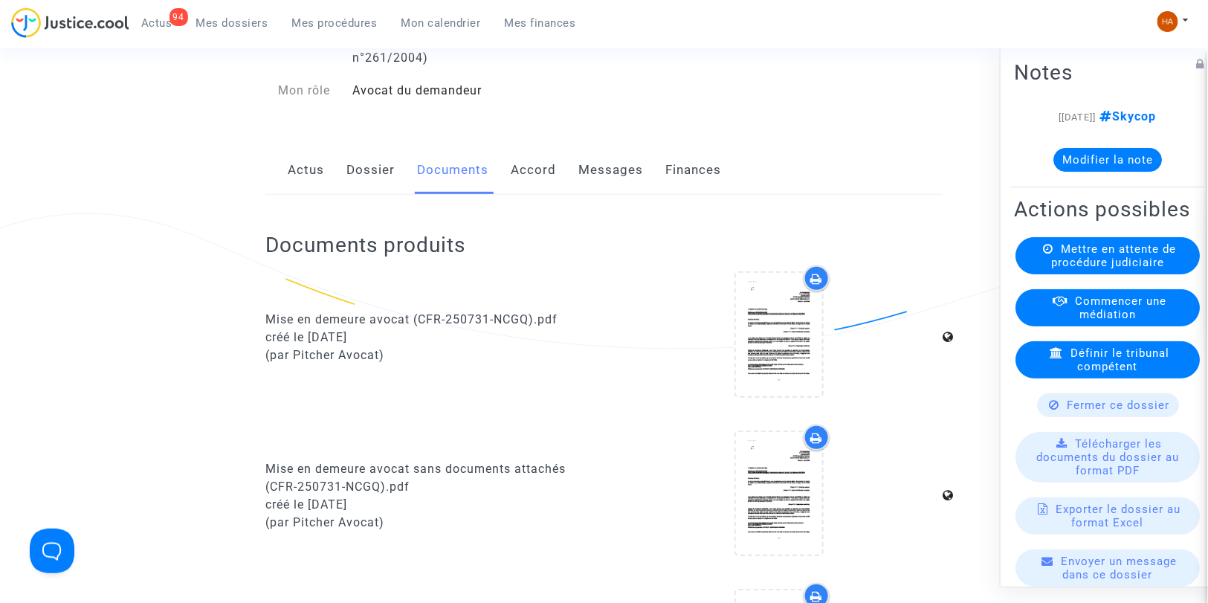
scroll to position [83, 0]
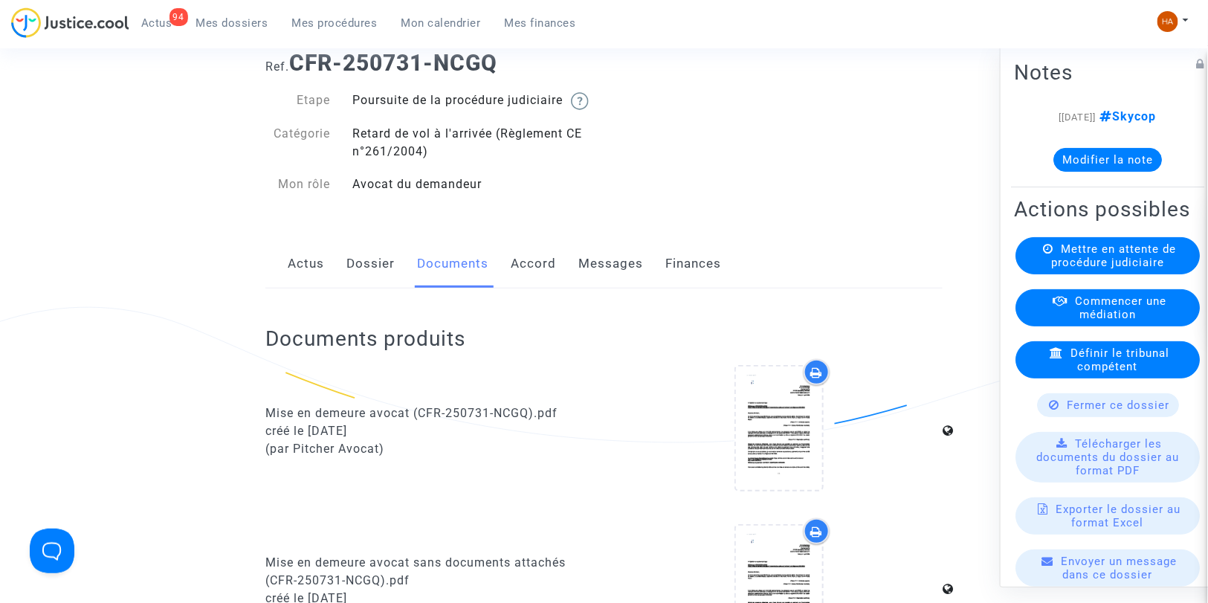
click at [617, 279] on link "Messages" at bounding box center [610, 263] width 65 height 49
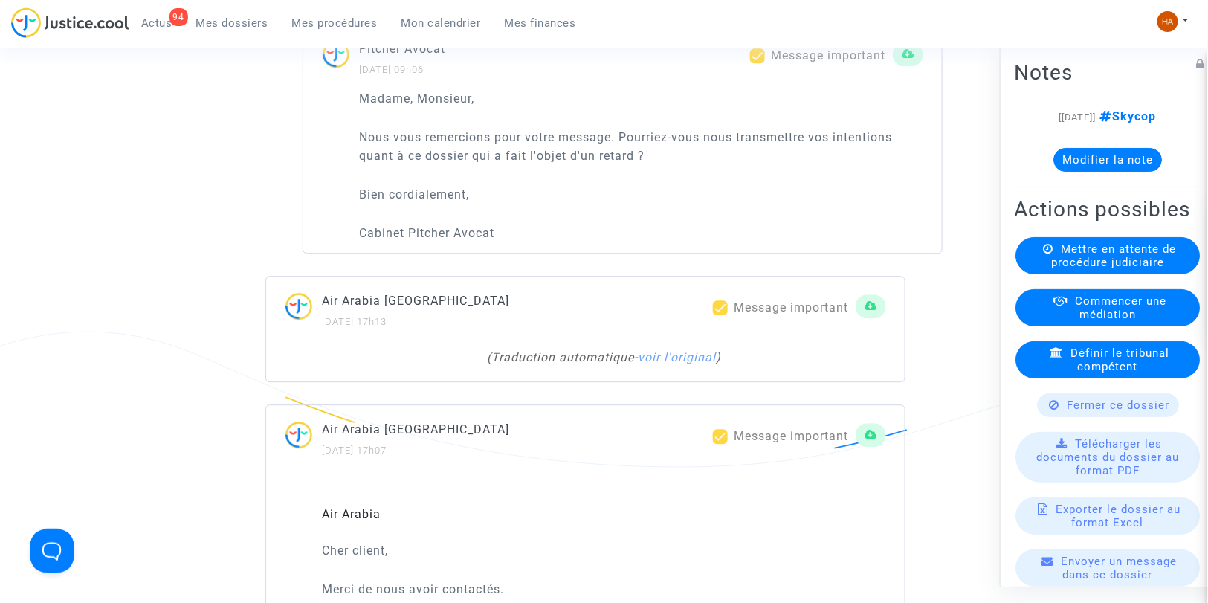
scroll to position [1403, 0]
click at [703, 363] on link "voir l'original" at bounding box center [677, 356] width 78 height 14
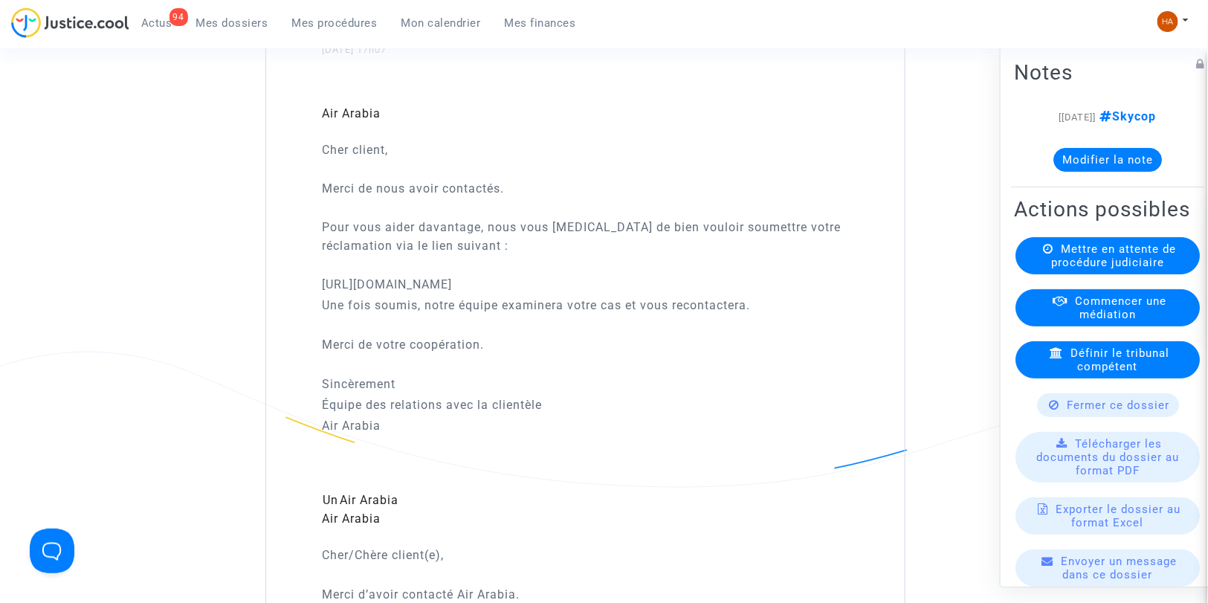
scroll to position [2052, 0]
click at [1083, 152] on button "Modifier la note" at bounding box center [1107, 160] width 109 height 24
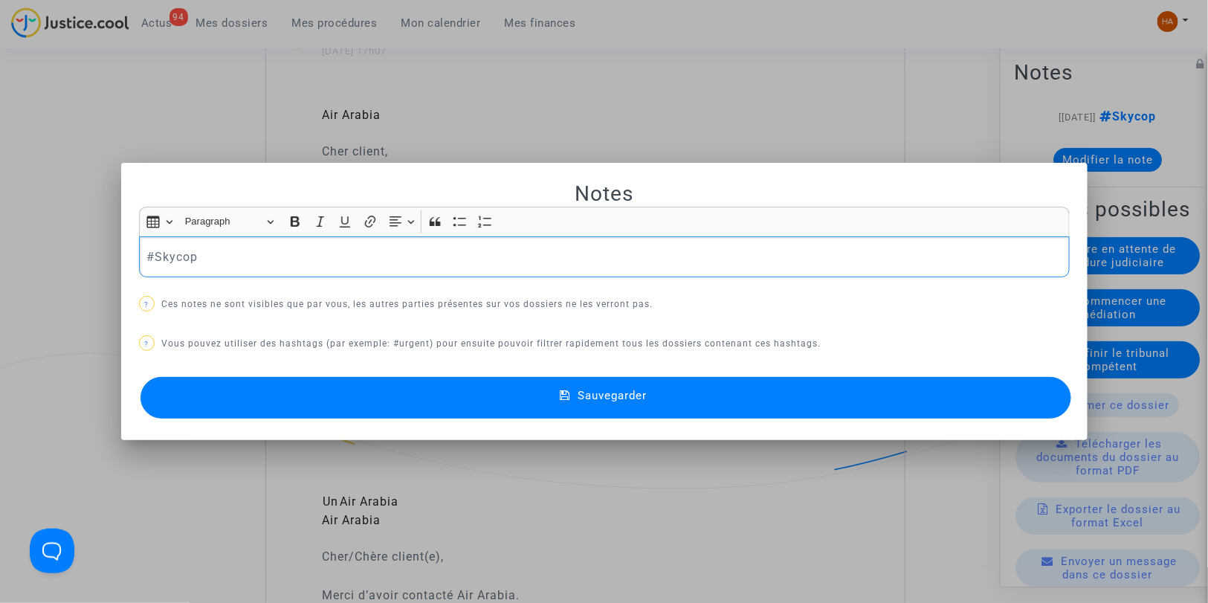
scroll to position [0, 0]
click at [349, 271] on div "#Skycop" at bounding box center [604, 257] width 931 height 42
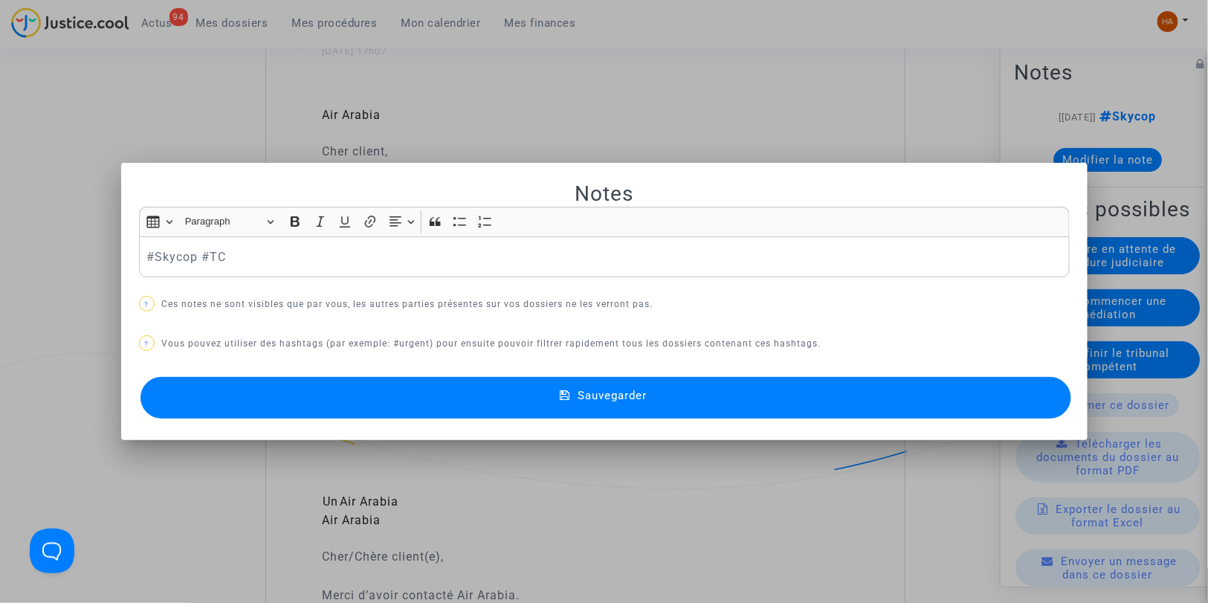
click at [520, 400] on button "Sauvegarder" at bounding box center [605, 398] width 931 height 42
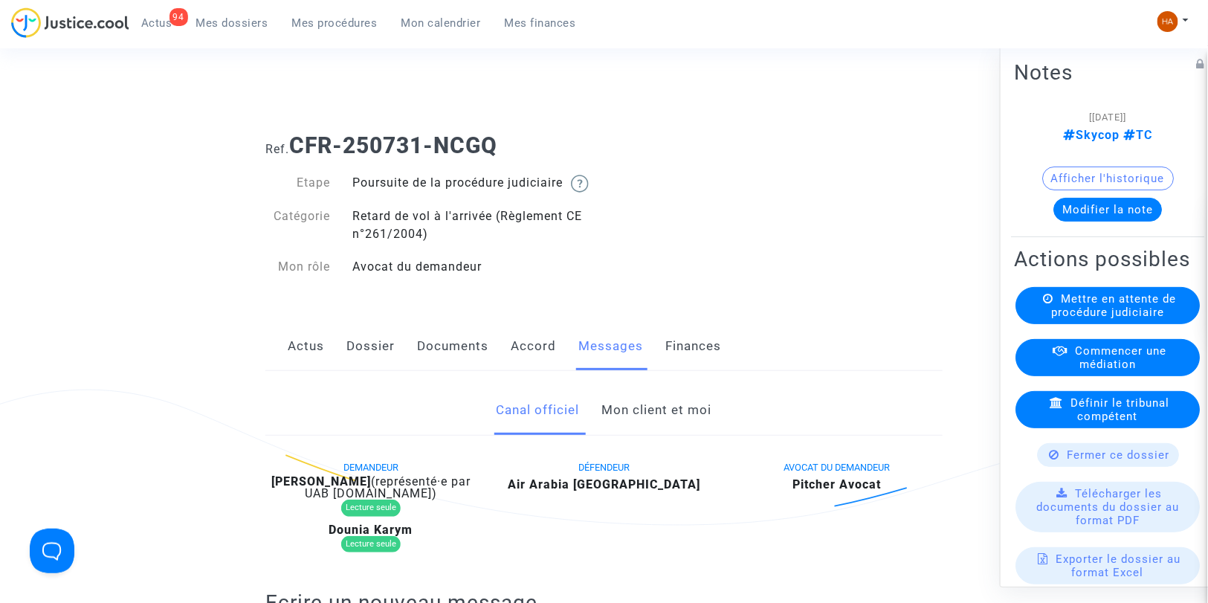
click at [225, 24] on span "Mes dossiers" at bounding box center [232, 22] width 72 height 13
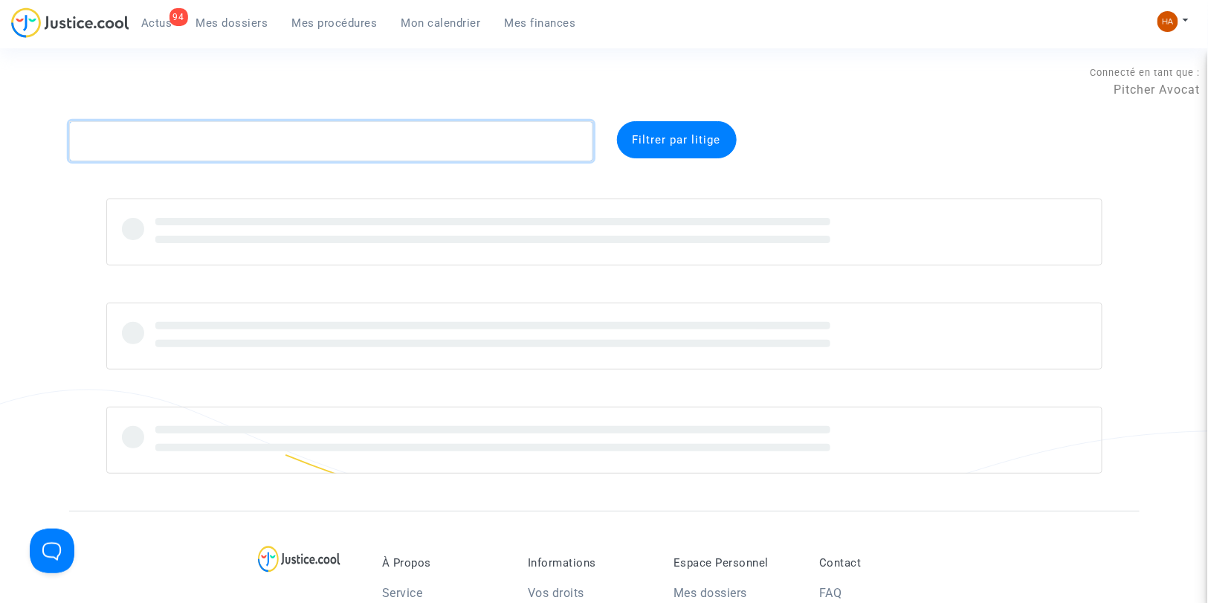
click at [145, 143] on textarea at bounding box center [331, 141] width 524 height 40
paste textarea "CFR-250731-7MBN"
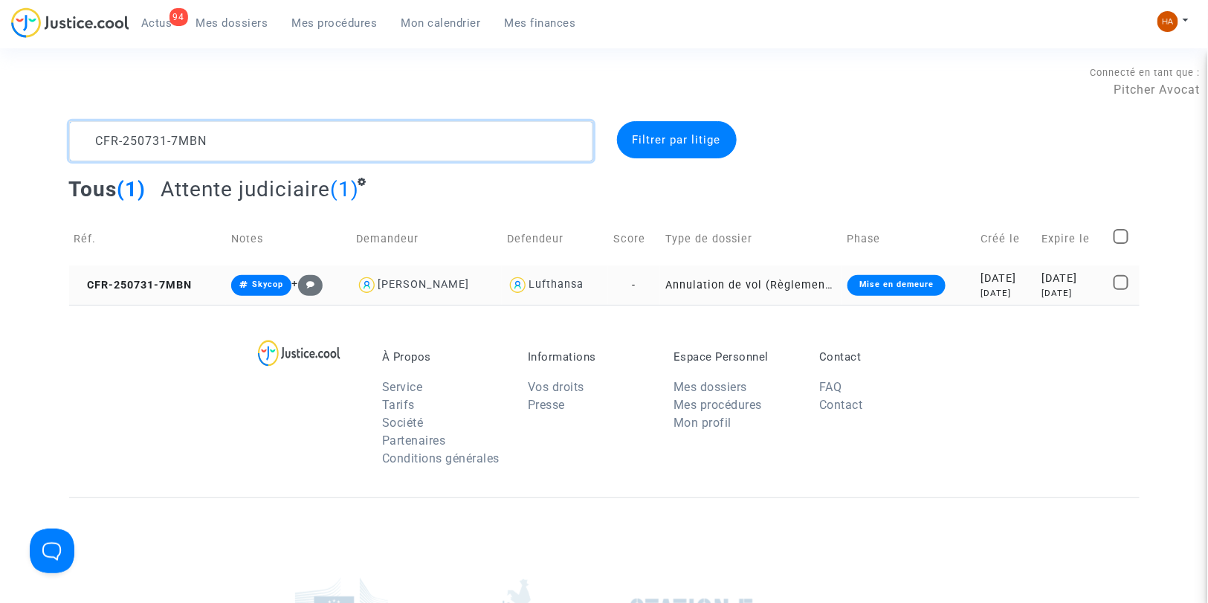
type textarea "CFR-250731-7MBN"
click at [636, 284] on td "-" at bounding box center [634, 284] width 52 height 39
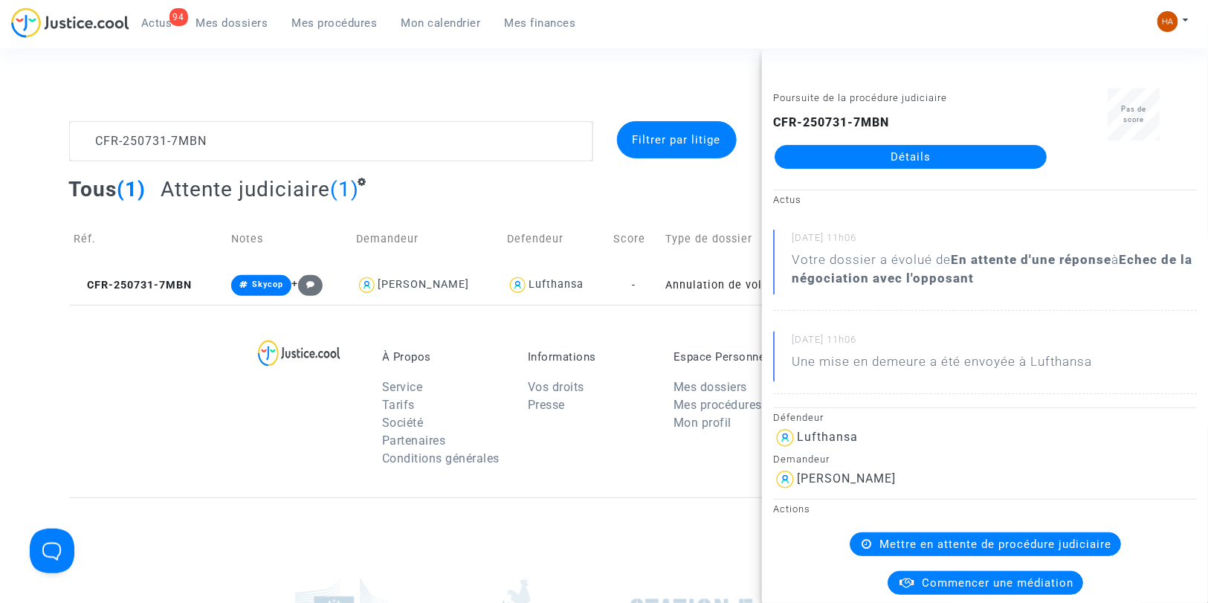
click at [846, 161] on link "Détails" at bounding box center [911, 157] width 272 height 24
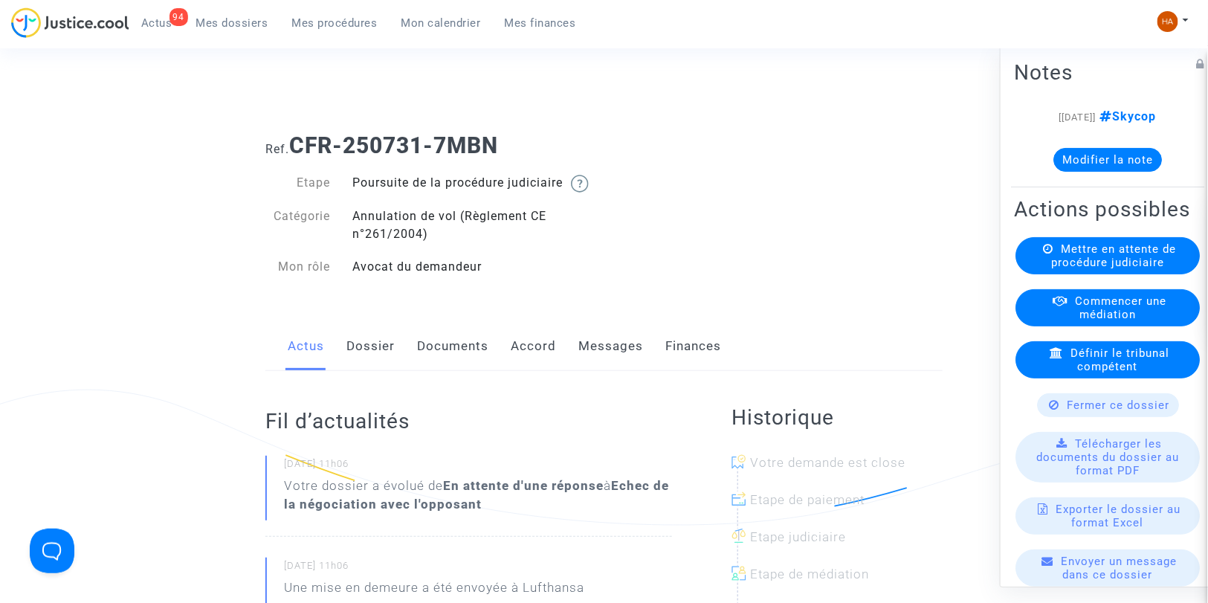
click at [374, 360] on link "Dossier" at bounding box center [370, 346] width 48 height 49
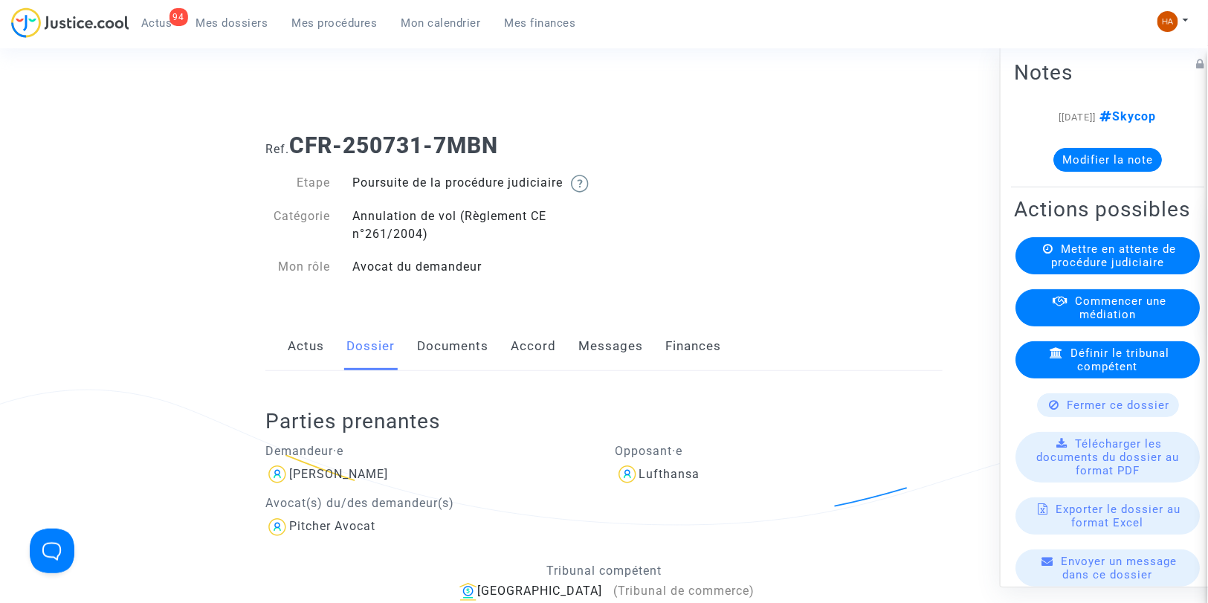
click at [446, 360] on link "Documents" at bounding box center [452, 346] width 71 height 49
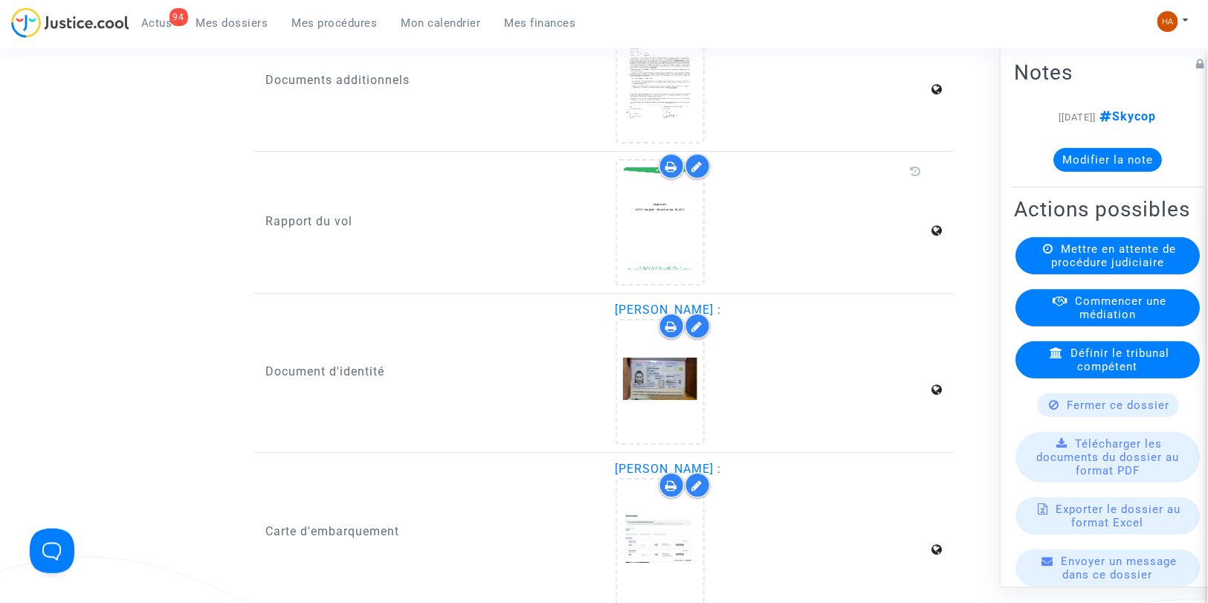
scroll to position [1899, 0]
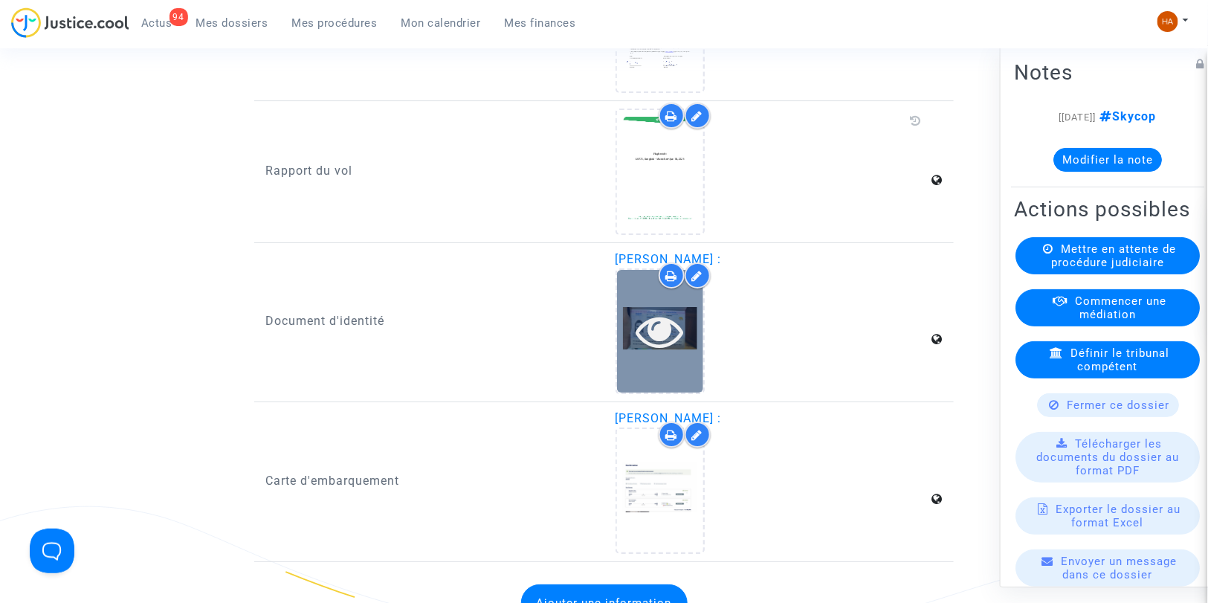
click at [644, 347] on icon at bounding box center [660, 331] width 48 height 48
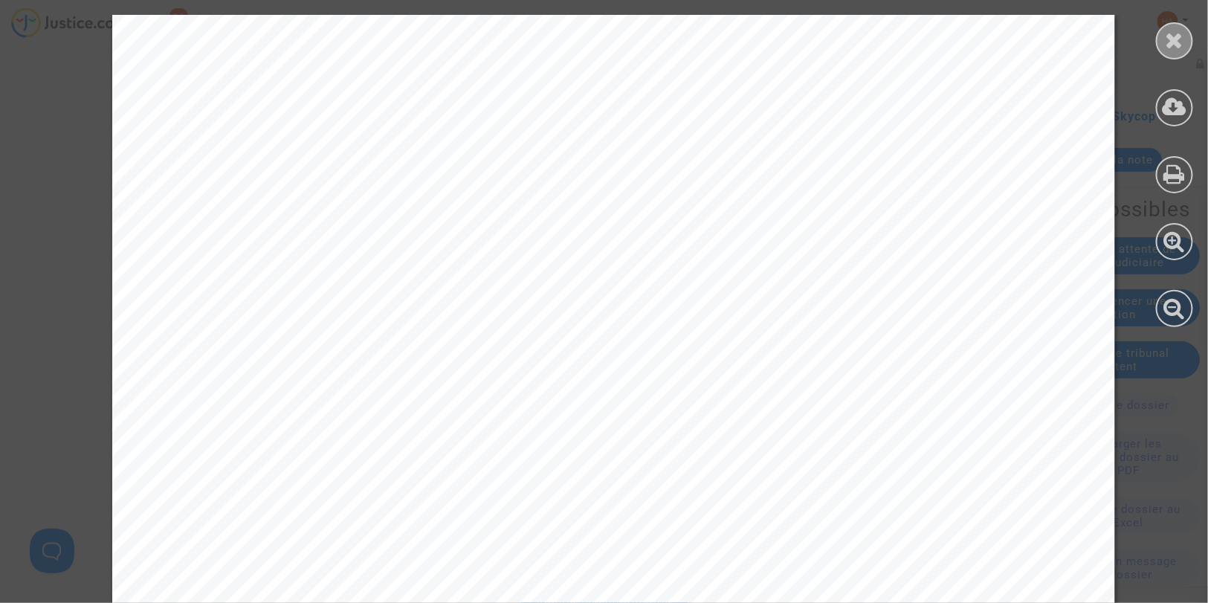
click at [1166, 37] on icon at bounding box center [1175, 40] width 19 height 22
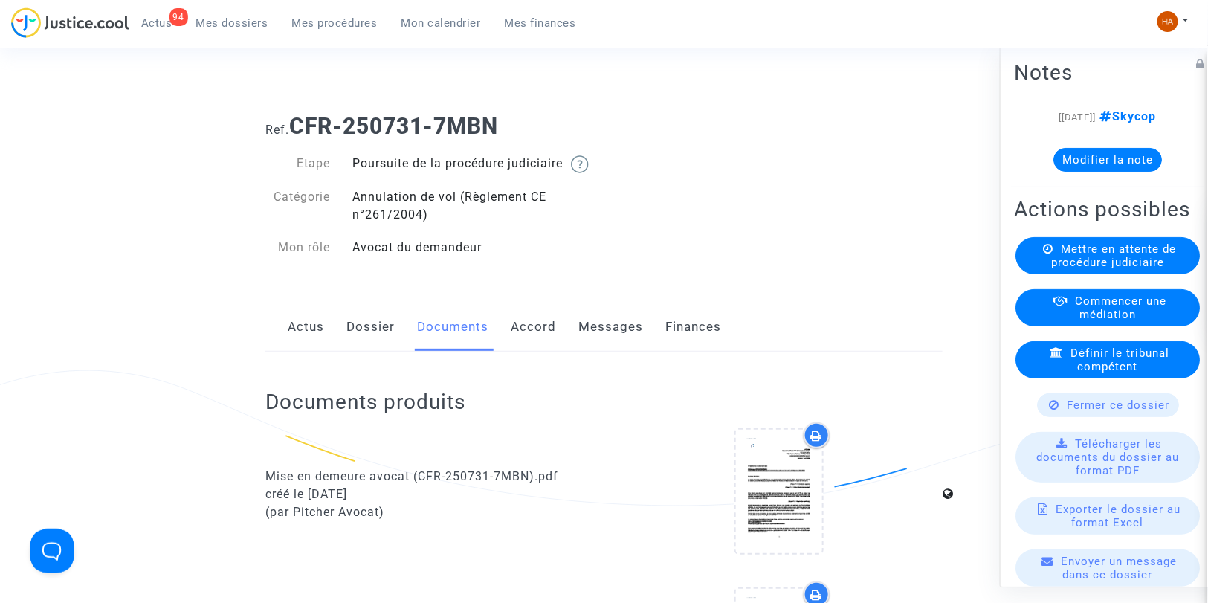
scroll to position [0, 0]
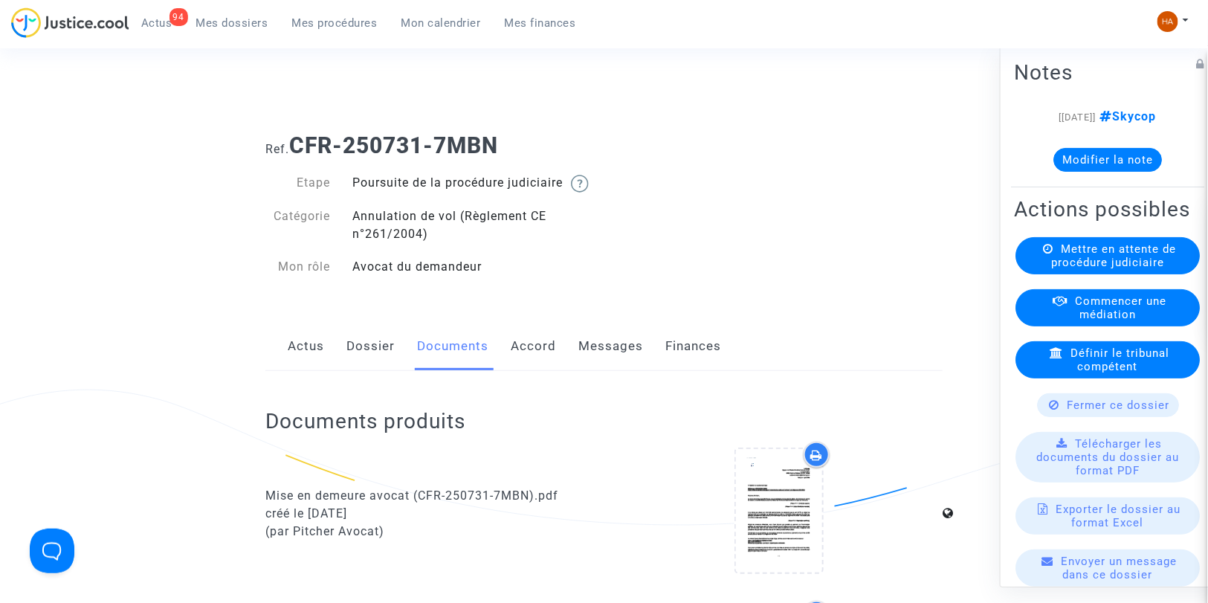
drag, startPoint x: 539, startPoint y: 149, endPoint x: 291, endPoint y: 155, distance: 247.6
click at [291, 155] on h1 "Ref. CFR-250731-7MBN" at bounding box center [603, 145] width 677 height 27
copy b "CFR-250731-7MBN"
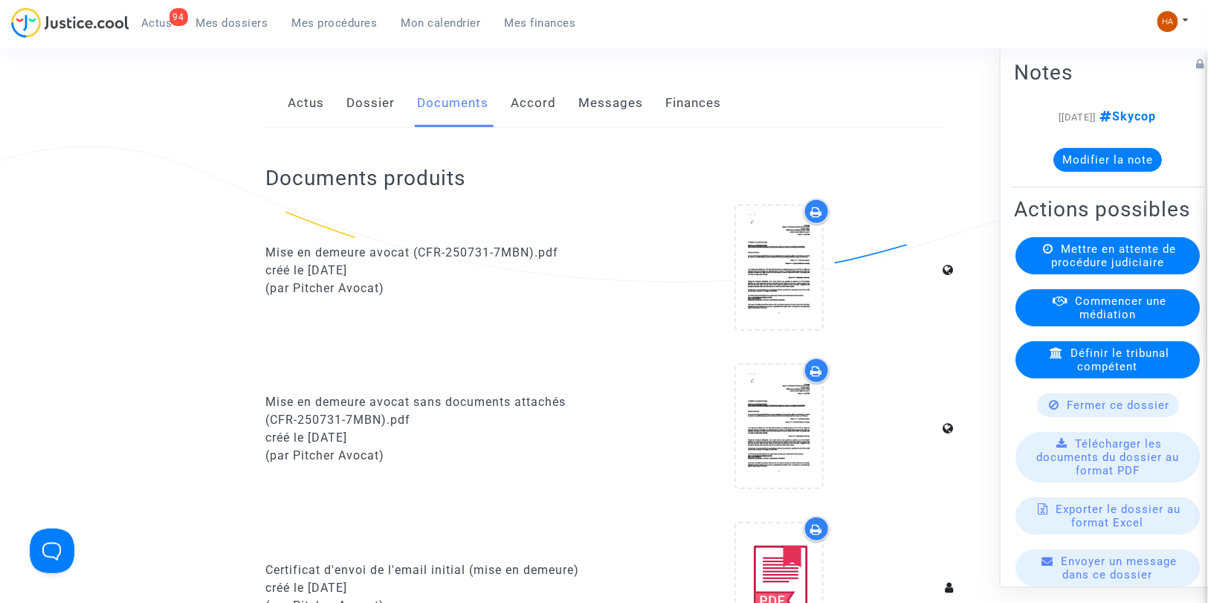
scroll to position [248, 0]
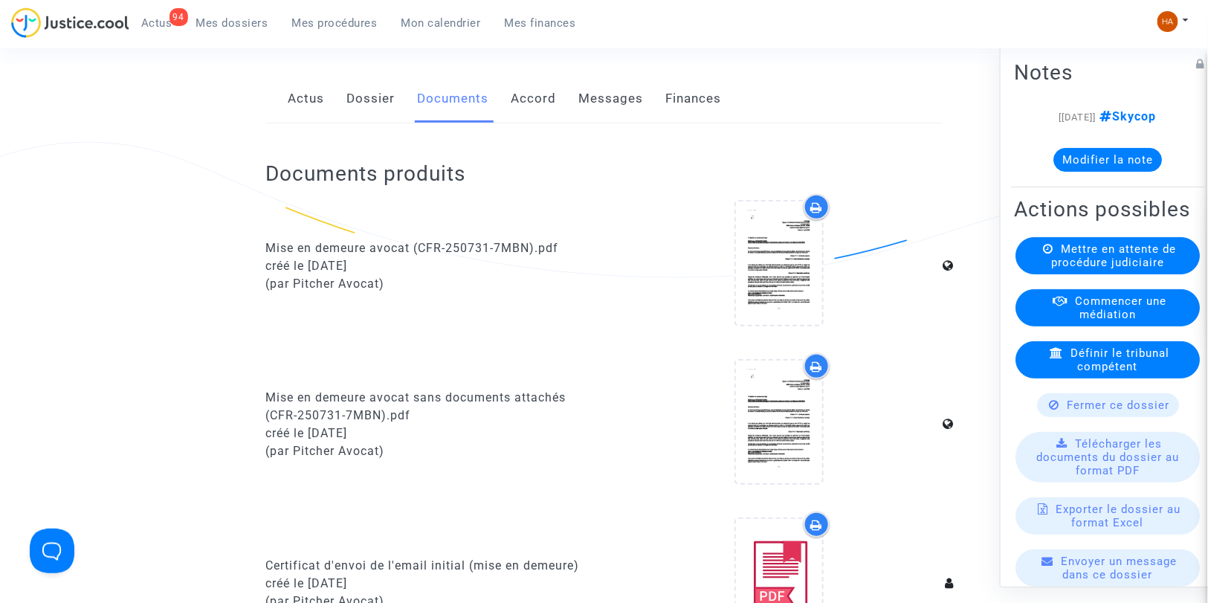
click at [600, 117] on link "Messages" at bounding box center [610, 98] width 65 height 49
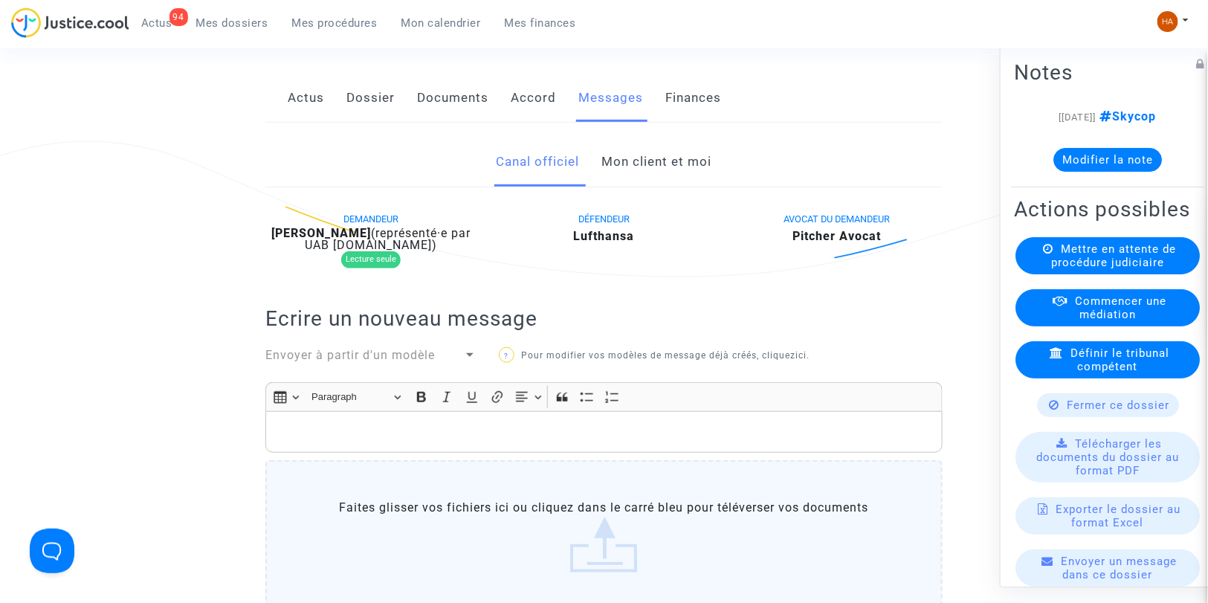
scroll to position [248, 0]
drag, startPoint x: 461, startPoint y: 249, endPoint x: 335, endPoint y: 253, distance: 125.7
click at [335, 252] on div "Wanisa Sombatcharoensuk (représenté·e par UAB Skycop.com)" at bounding box center [370, 240] width 211 height 24
copy b "Sombatcharoensuk"
drag, startPoint x: 331, startPoint y: 251, endPoint x: 270, endPoint y: 251, distance: 61.0
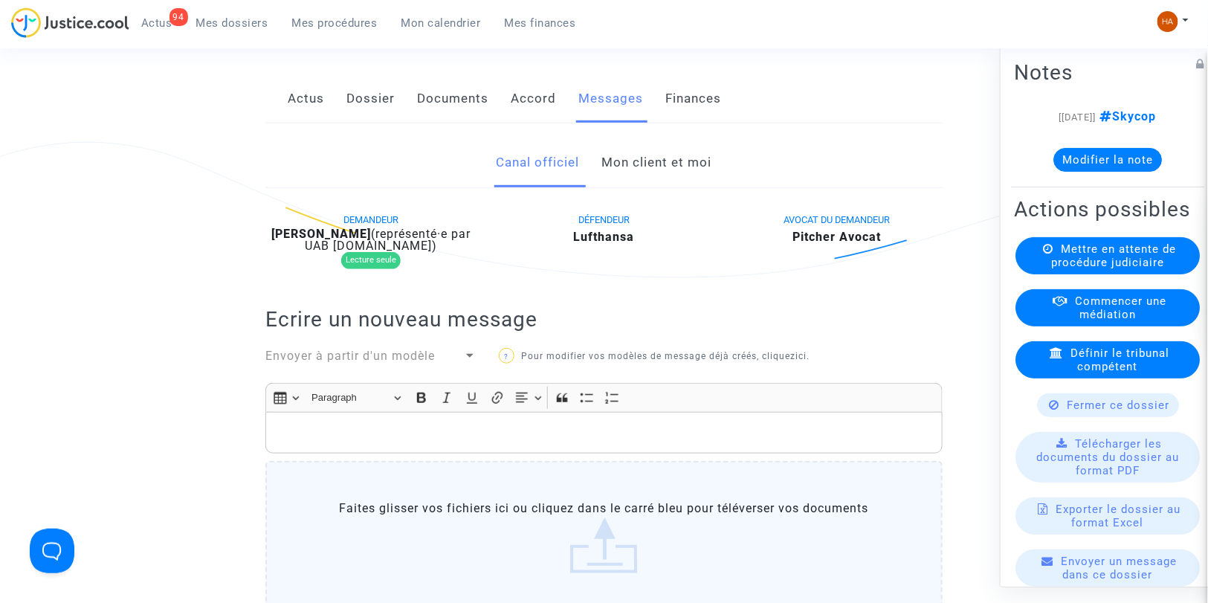
click at [270, 251] on div "Wanisa Sombatcharoensuk (représenté·e par UAB Skycop.com)" at bounding box center [370, 240] width 211 height 24
copy b "Wanisa"
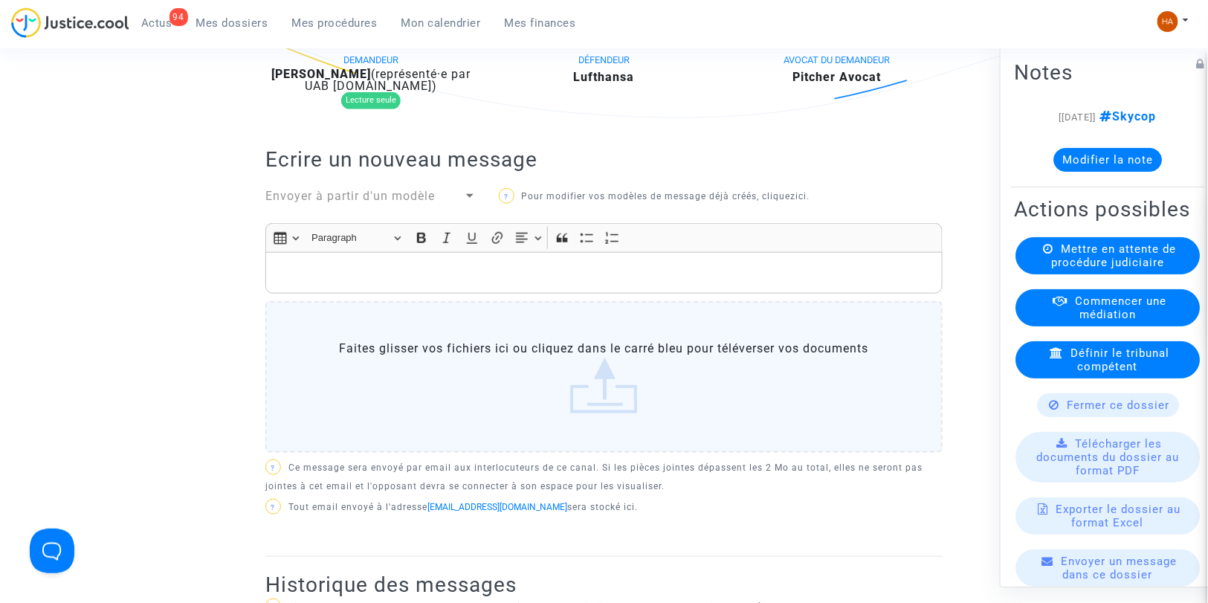
scroll to position [83, 0]
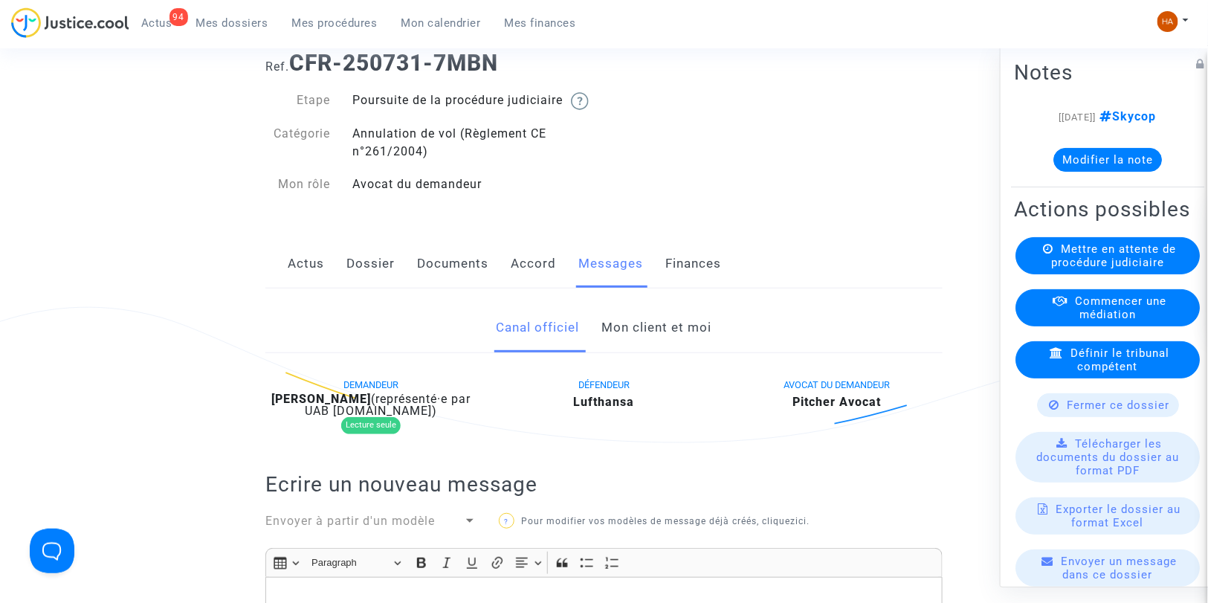
drag, startPoint x: 357, startPoint y: 279, endPoint x: 440, endPoint y: 248, distance: 89.2
click at [358, 279] on link "Dossier" at bounding box center [370, 263] width 48 height 49
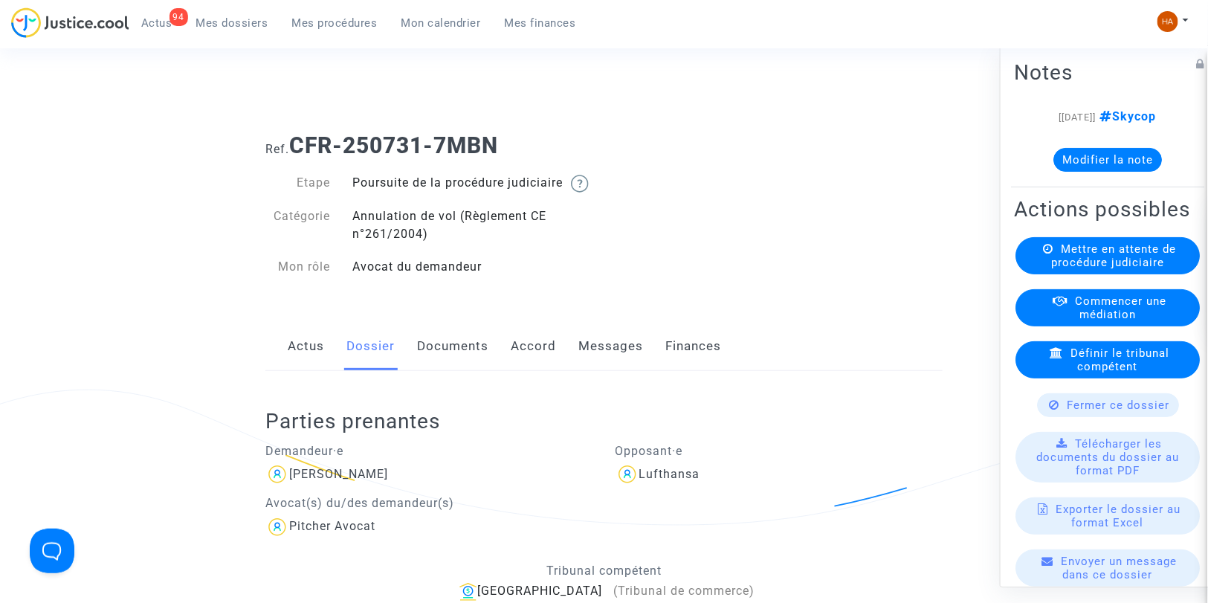
click at [450, 359] on link "Documents" at bounding box center [452, 346] width 71 height 49
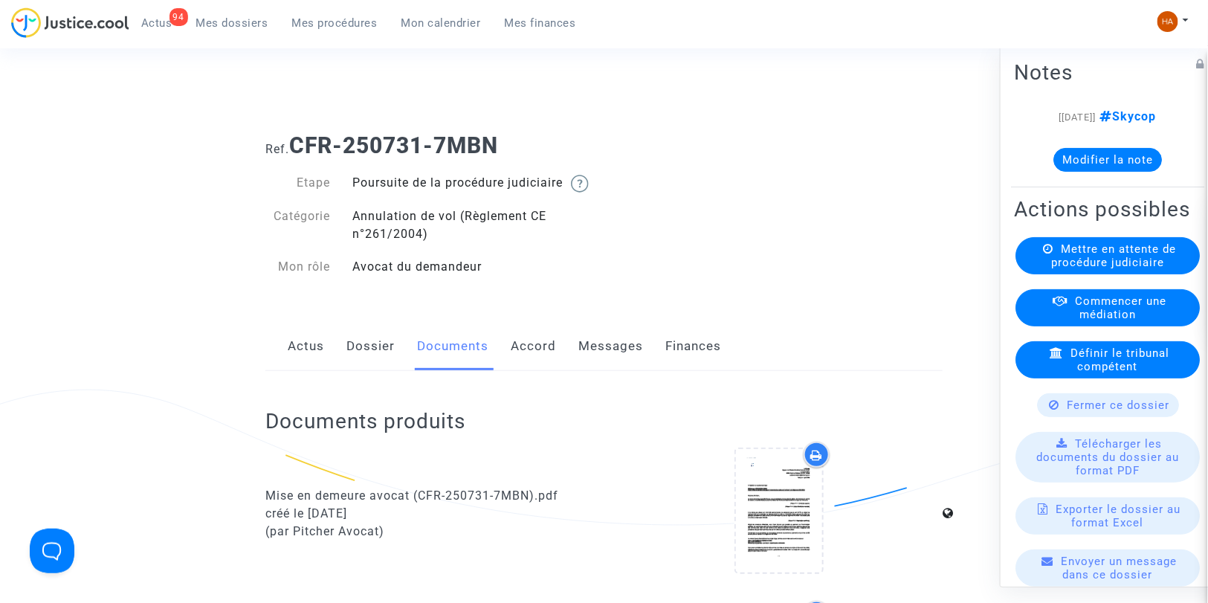
click at [619, 369] on link "Messages" at bounding box center [610, 346] width 65 height 49
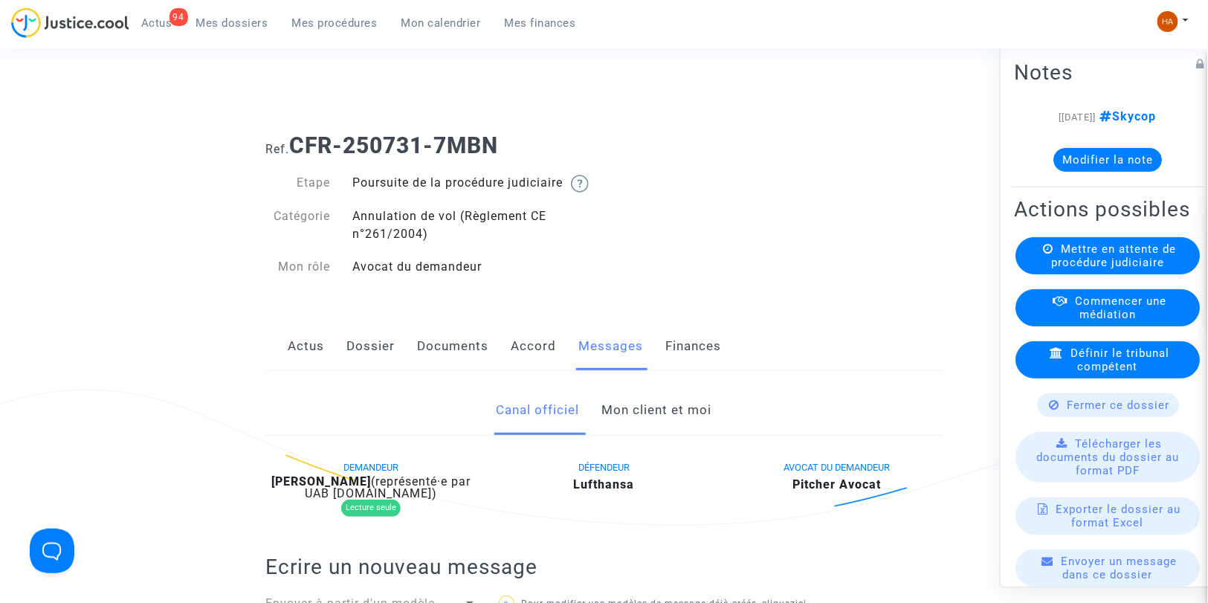
click at [673, 425] on link "Mon client et moi" at bounding box center [657, 410] width 110 height 49
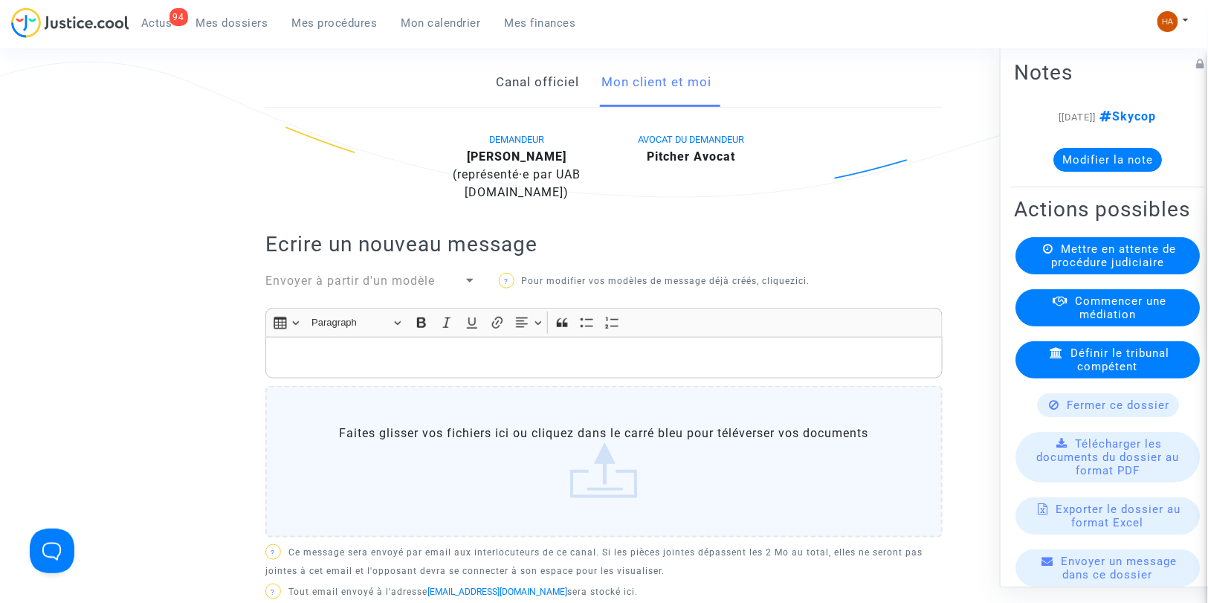
scroll to position [83, 0]
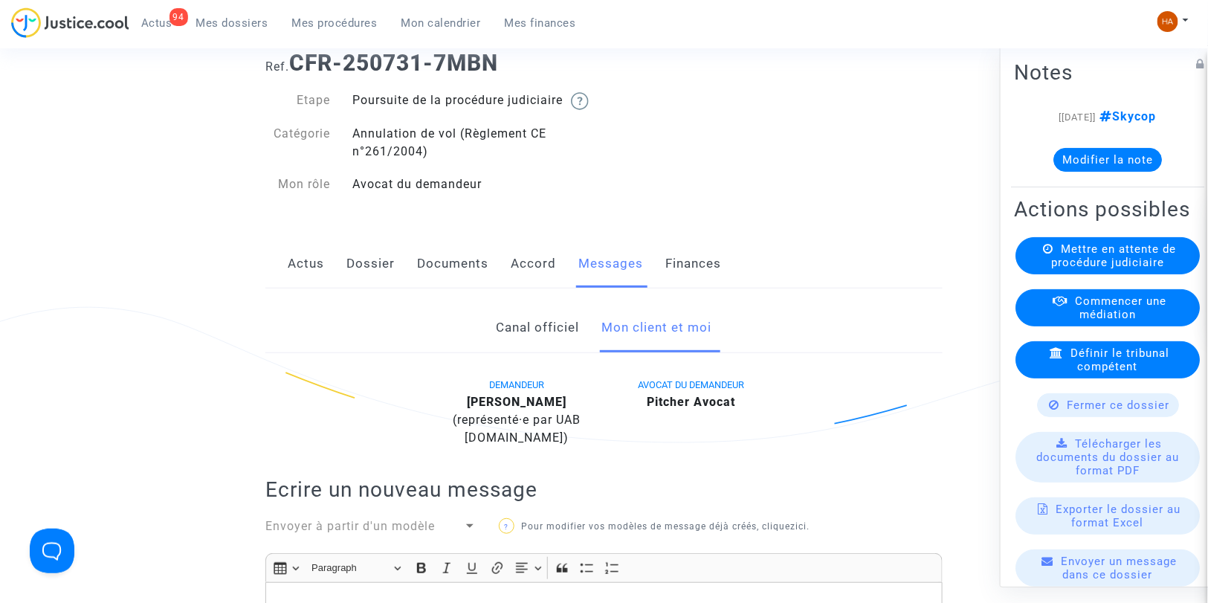
click at [424, 281] on link "Documents" at bounding box center [452, 263] width 71 height 49
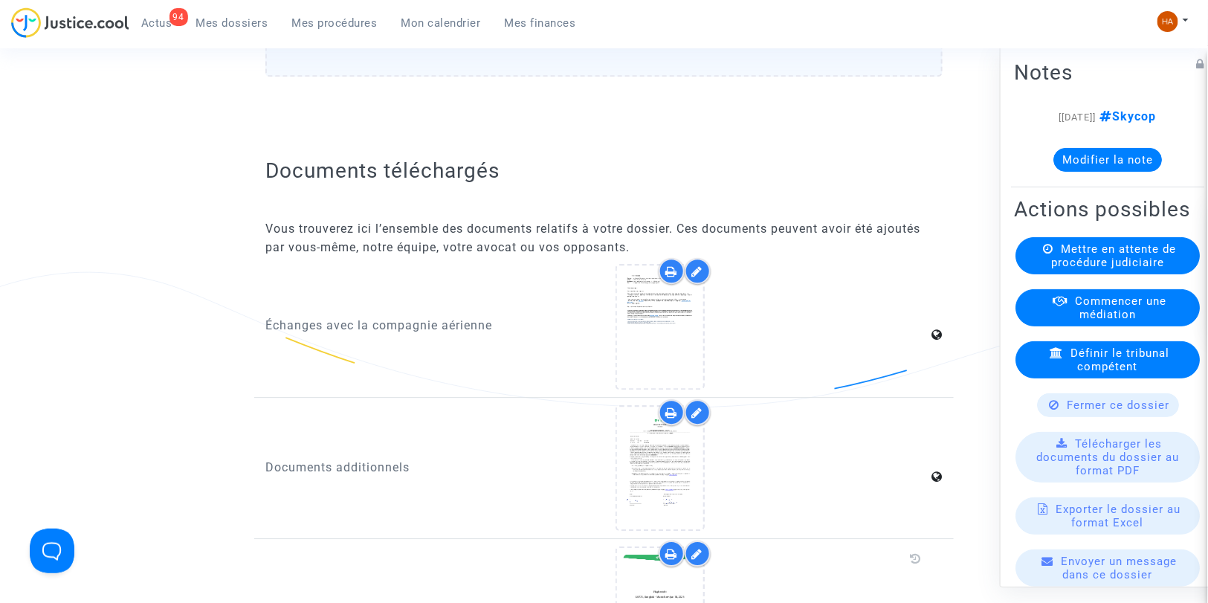
scroll to position [1487, 0]
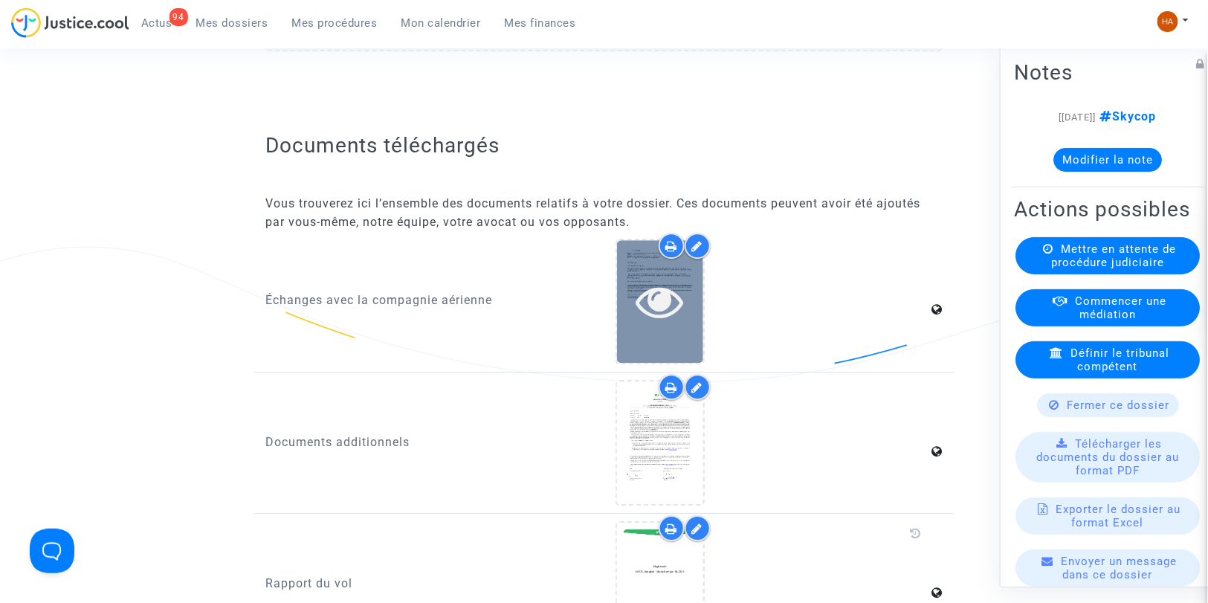
click at [681, 317] on icon at bounding box center [660, 301] width 48 height 48
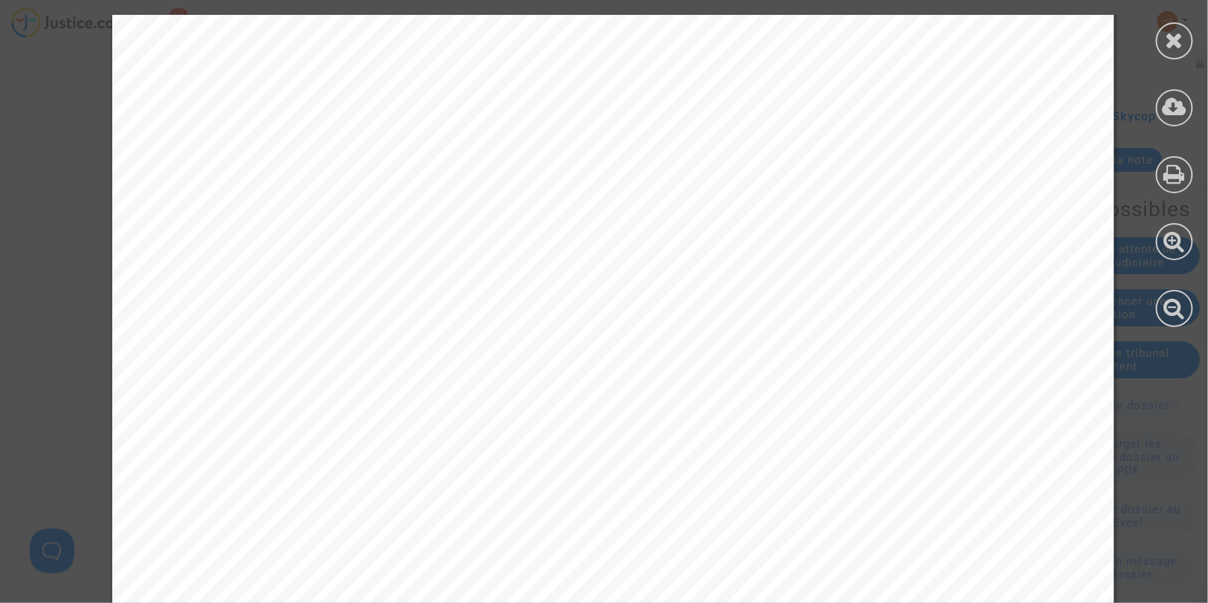
scroll to position [850, 0]
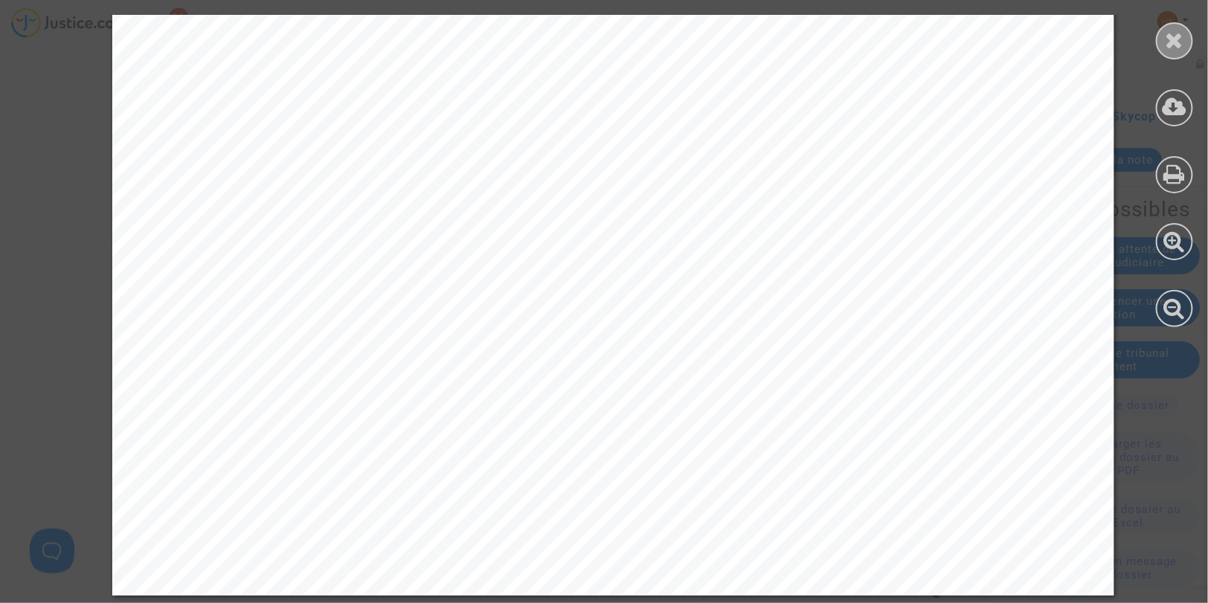
click at [1178, 42] on icon at bounding box center [1175, 40] width 19 height 22
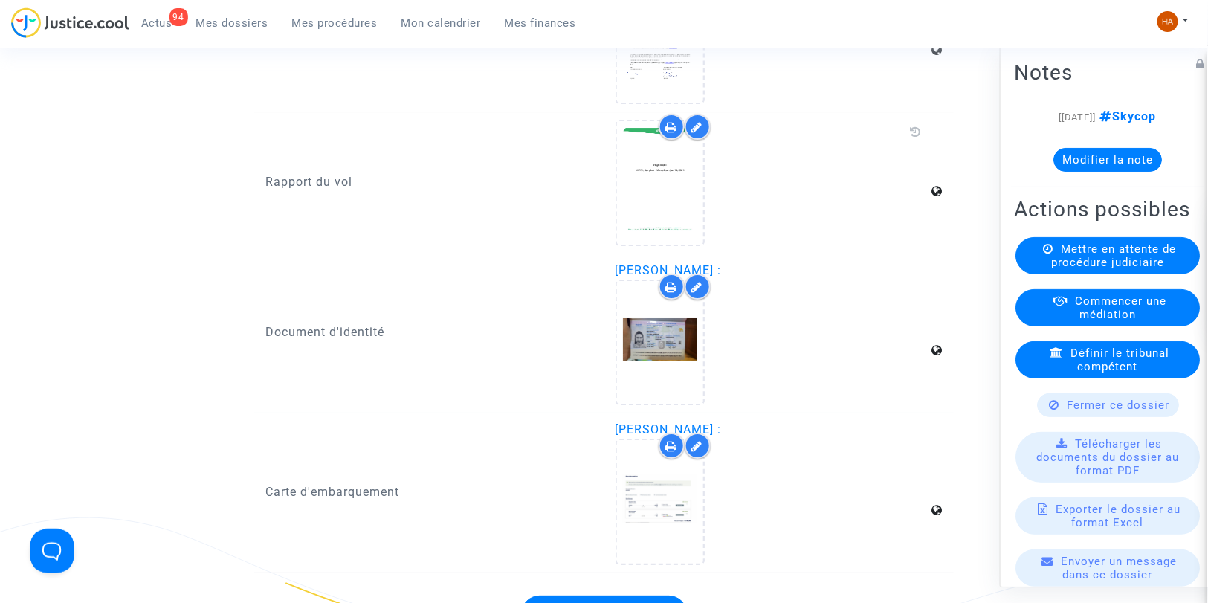
scroll to position [1890, 0]
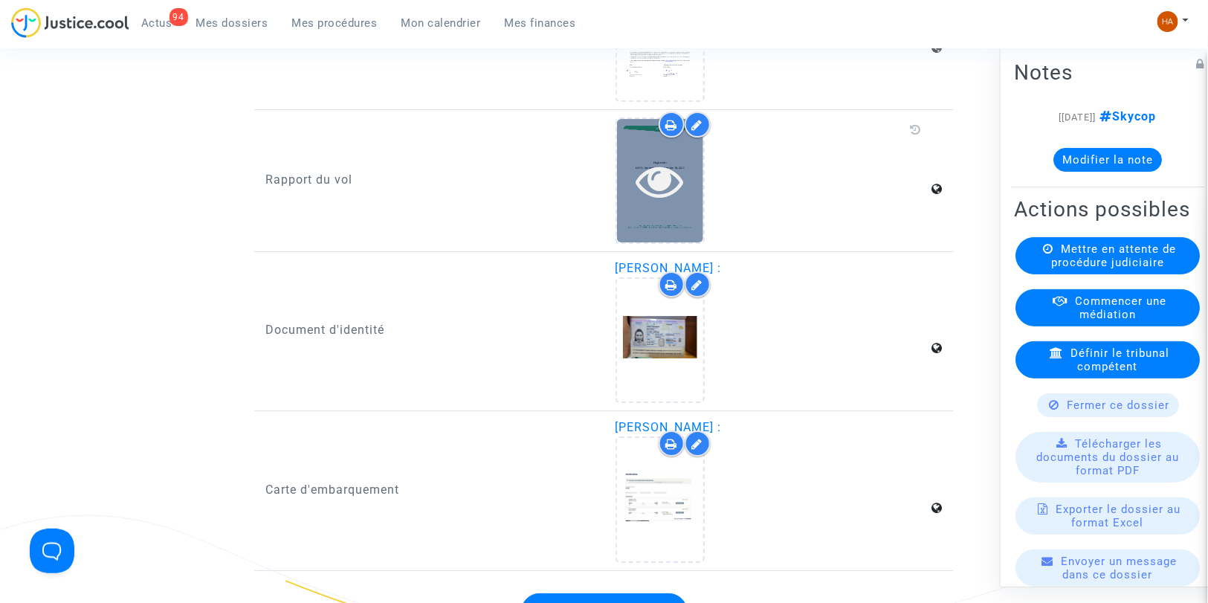
click at [668, 210] on div at bounding box center [660, 180] width 86 height 123
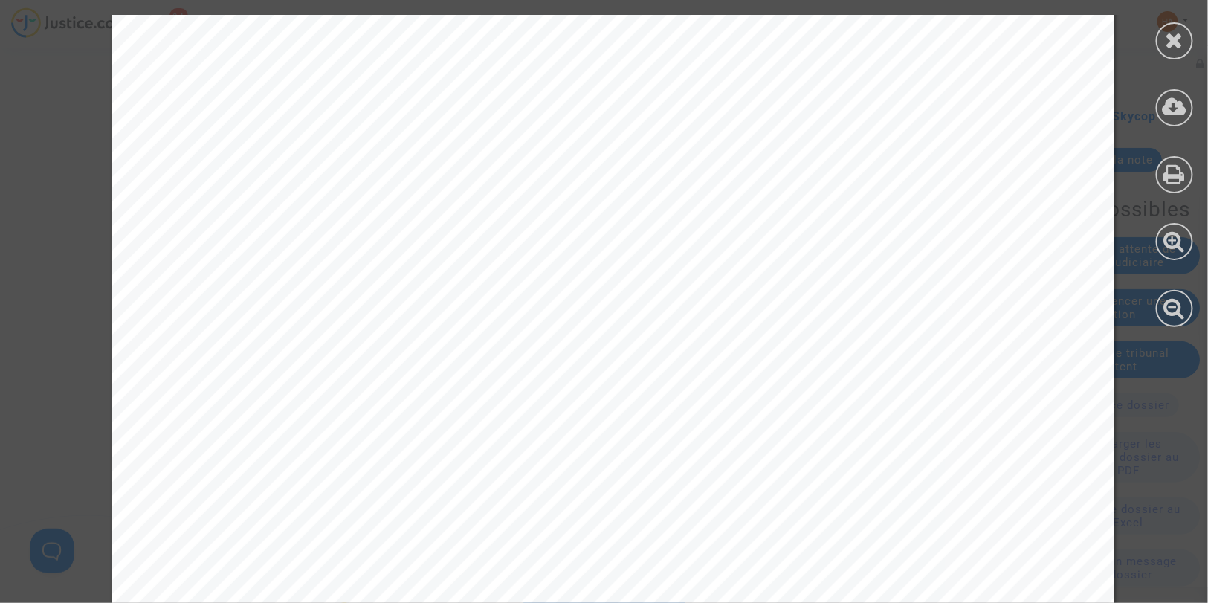
scroll to position [15902, 0]
click at [1185, 41] on div at bounding box center [1174, 40] width 37 height 37
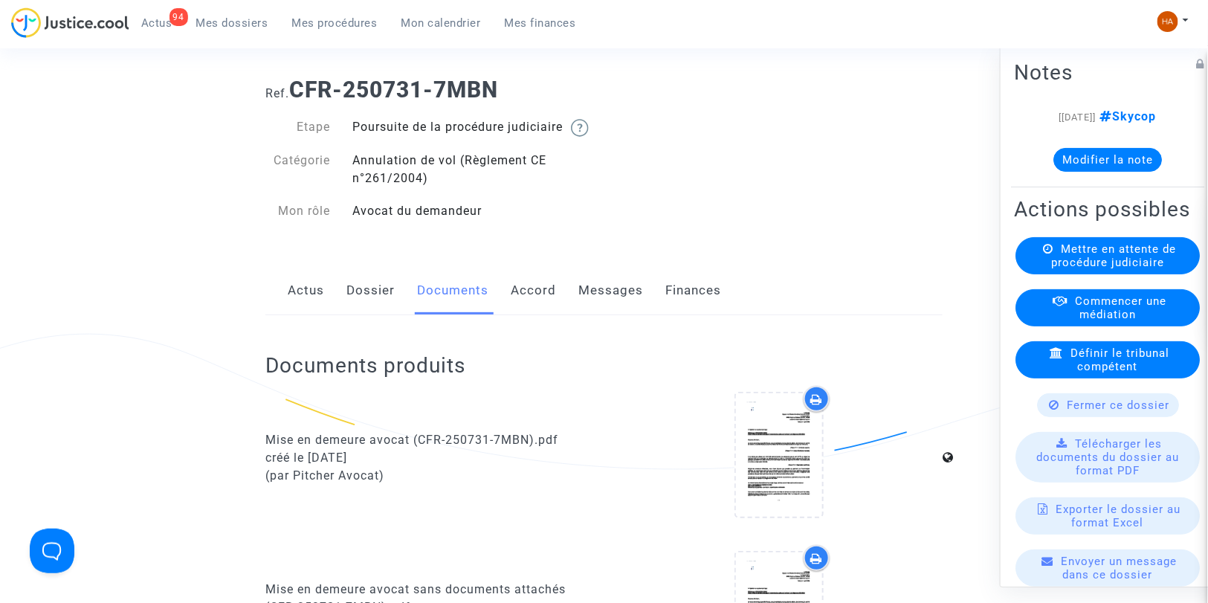
scroll to position [54, 0]
click at [603, 308] on link "Messages" at bounding box center [610, 292] width 65 height 49
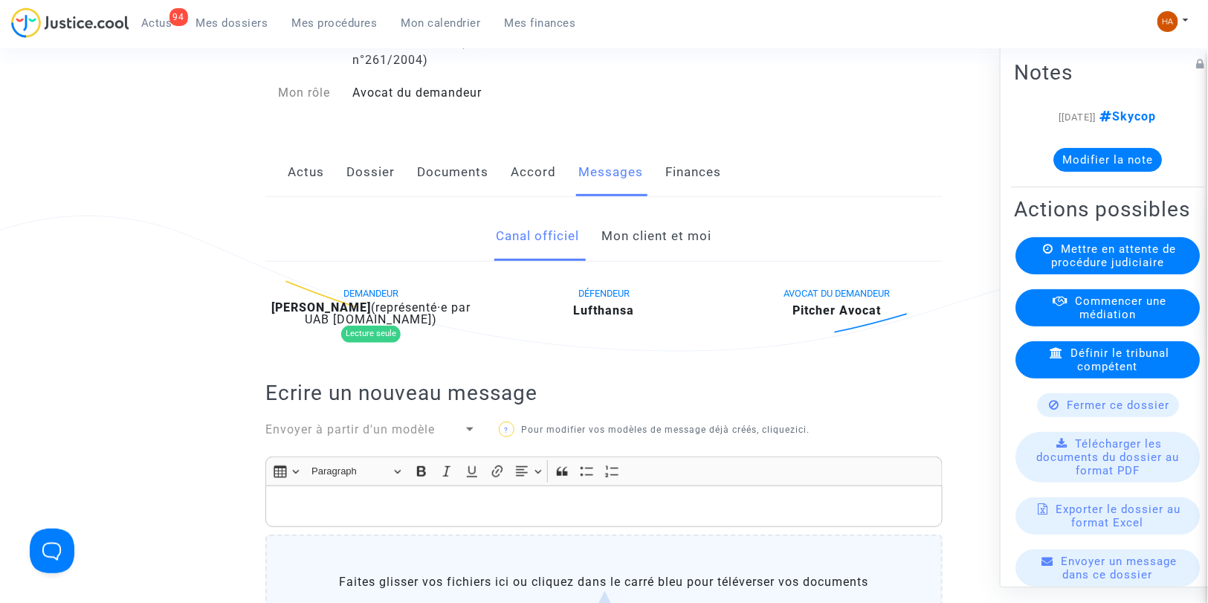
scroll to position [101, 0]
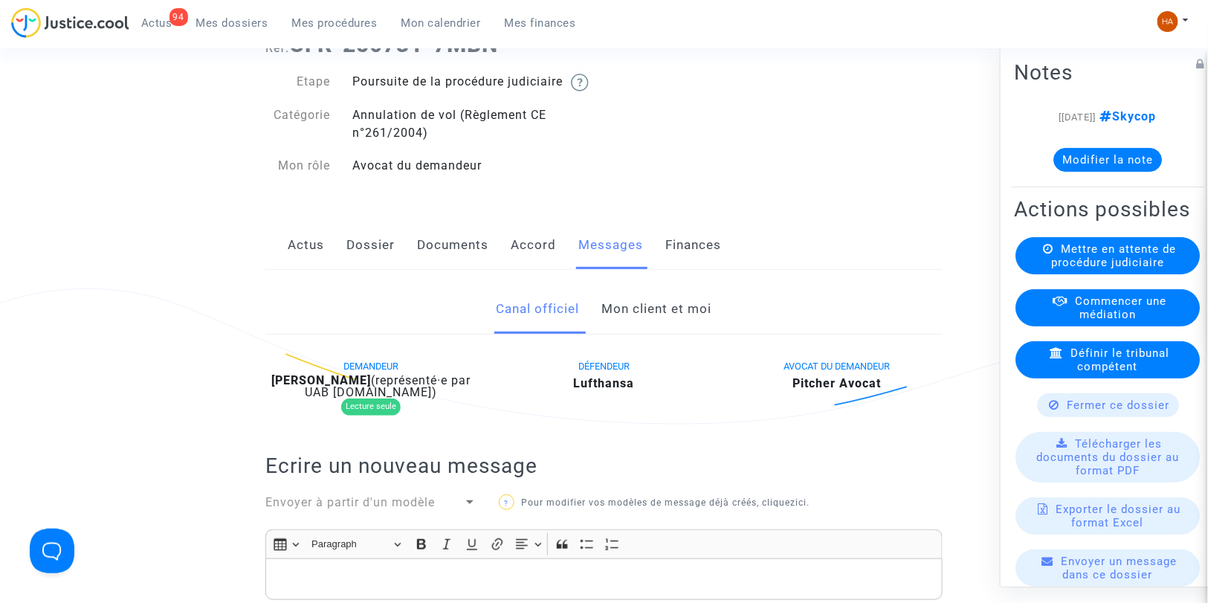
click at [667, 327] on link "Mon client et moi" at bounding box center [657, 309] width 110 height 49
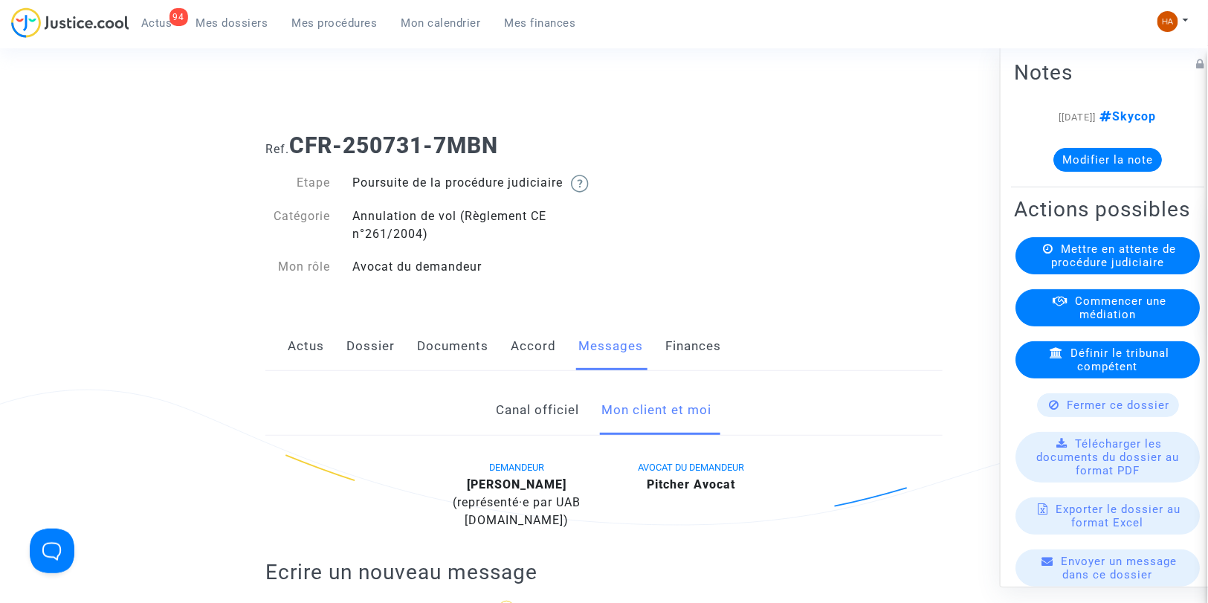
click at [369, 364] on link "Dossier" at bounding box center [370, 346] width 48 height 49
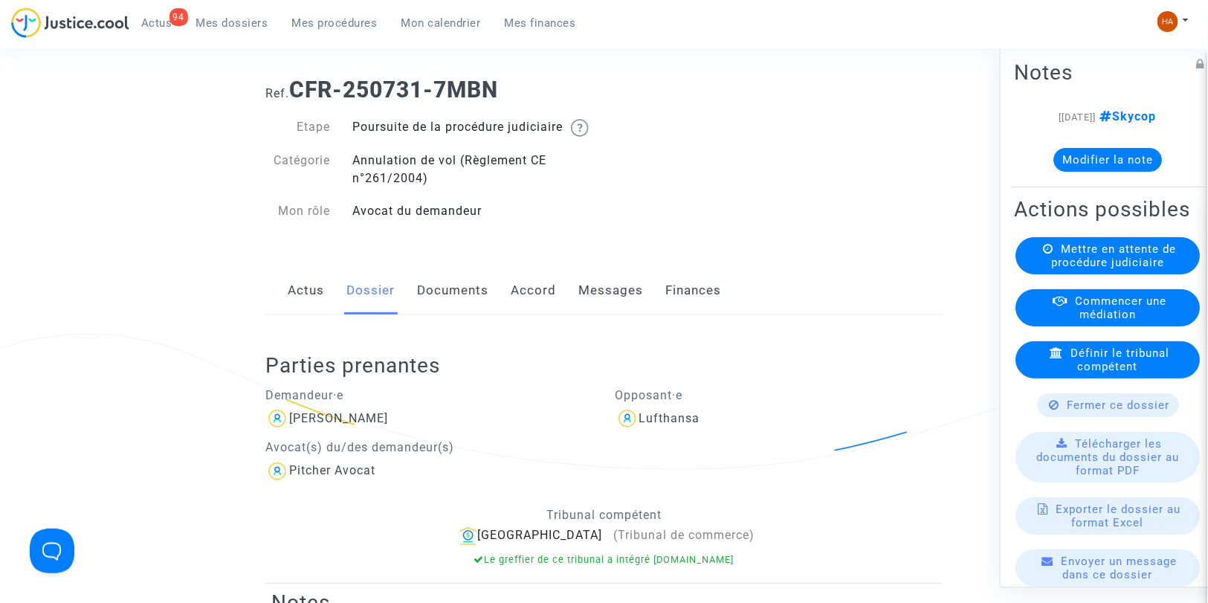
scroll to position [55, 0]
click at [618, 306] on link "Messages" at bounding box center [610, 291] width 65 height 49
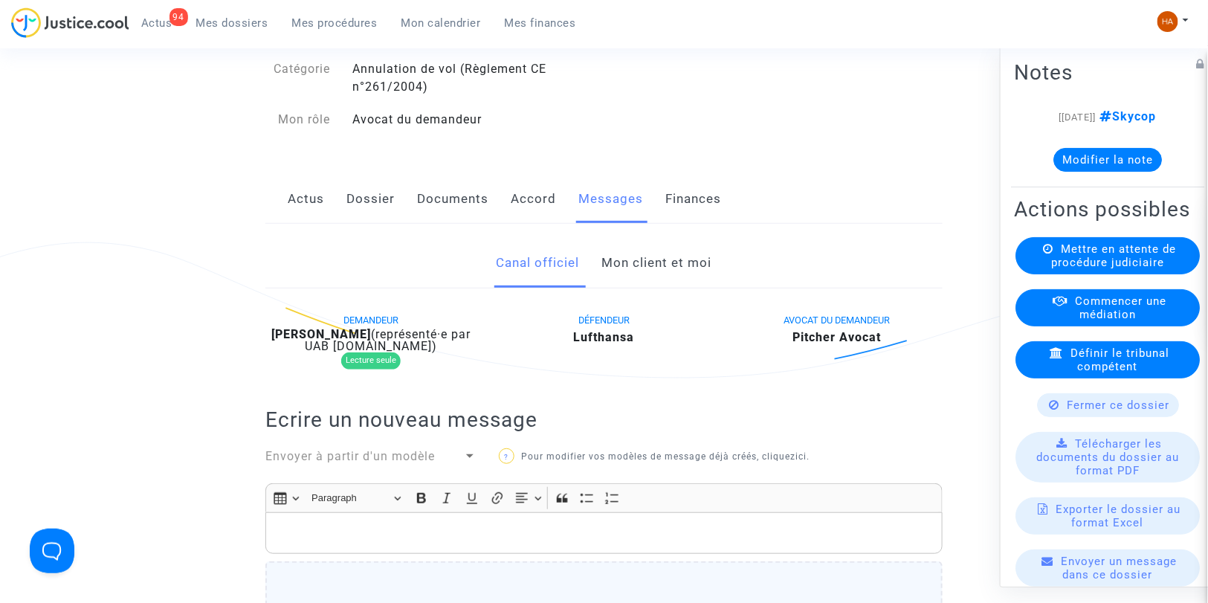
scroll to position [145, 0]
click at [642, 285] on link "Mon client et moi" at bounding box center [657, 265] width 110 height 49
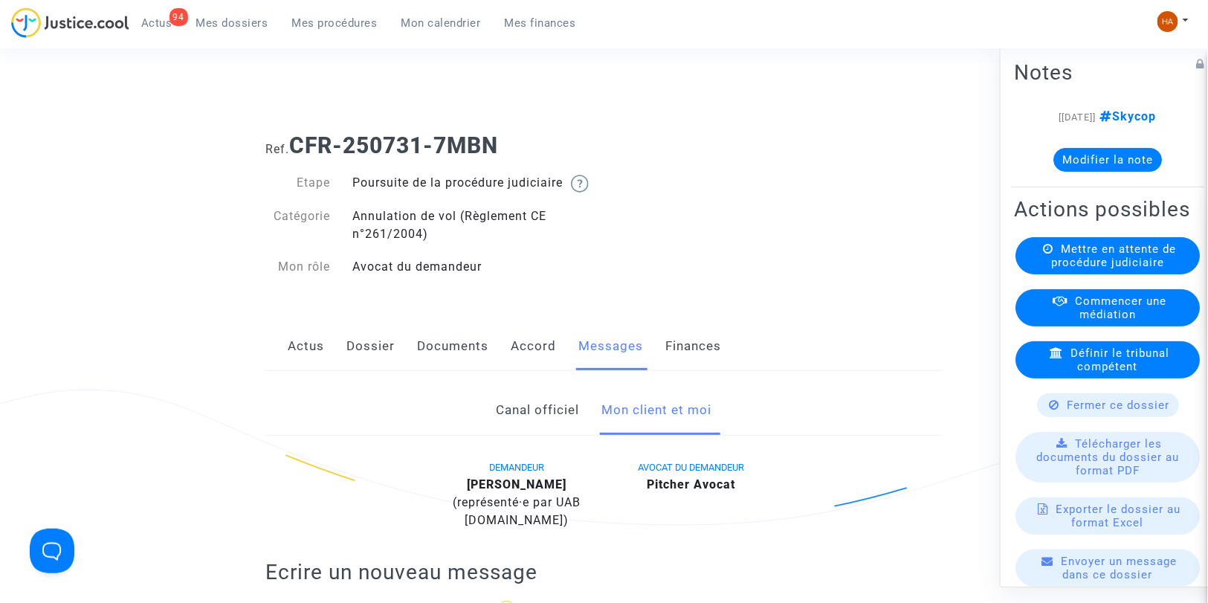
click at [439, 361] on link "Documents" at bounding box center [452, 346] width 71 height 49
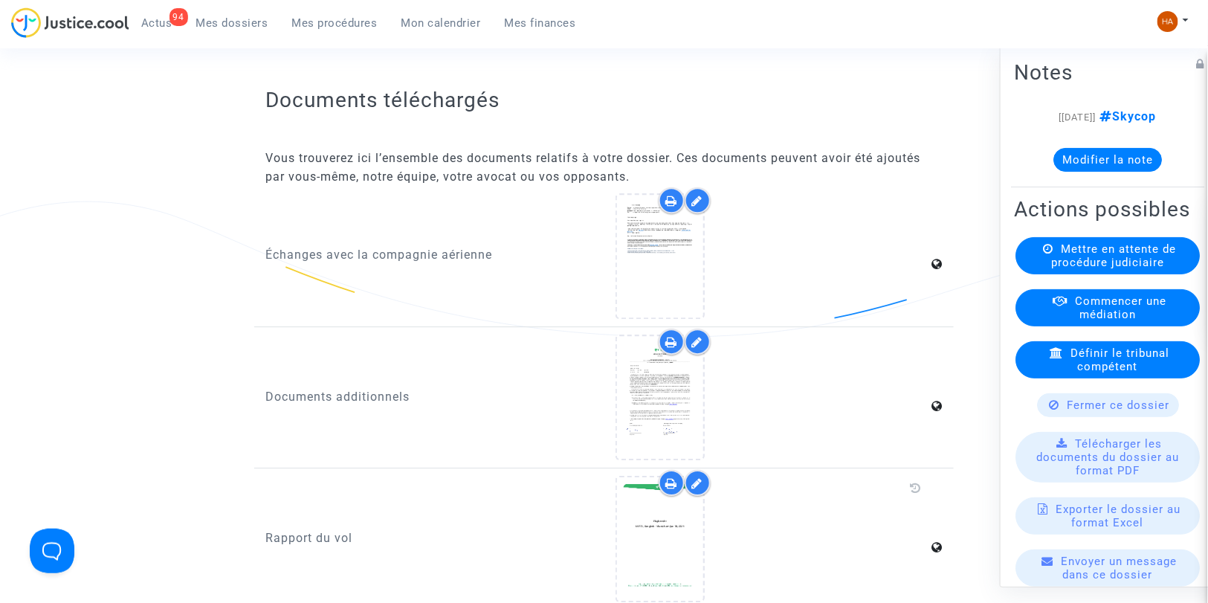
scroll to position [1539, 0]
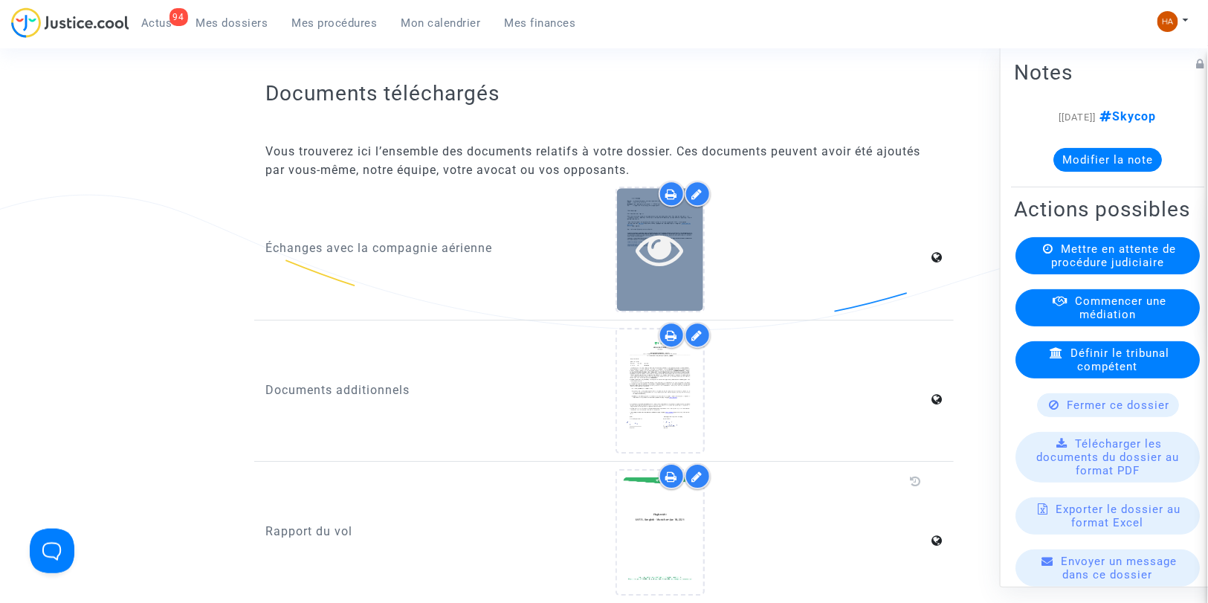
click at [647, 279] on div at bounding box center [660, 249] width 86 height 123
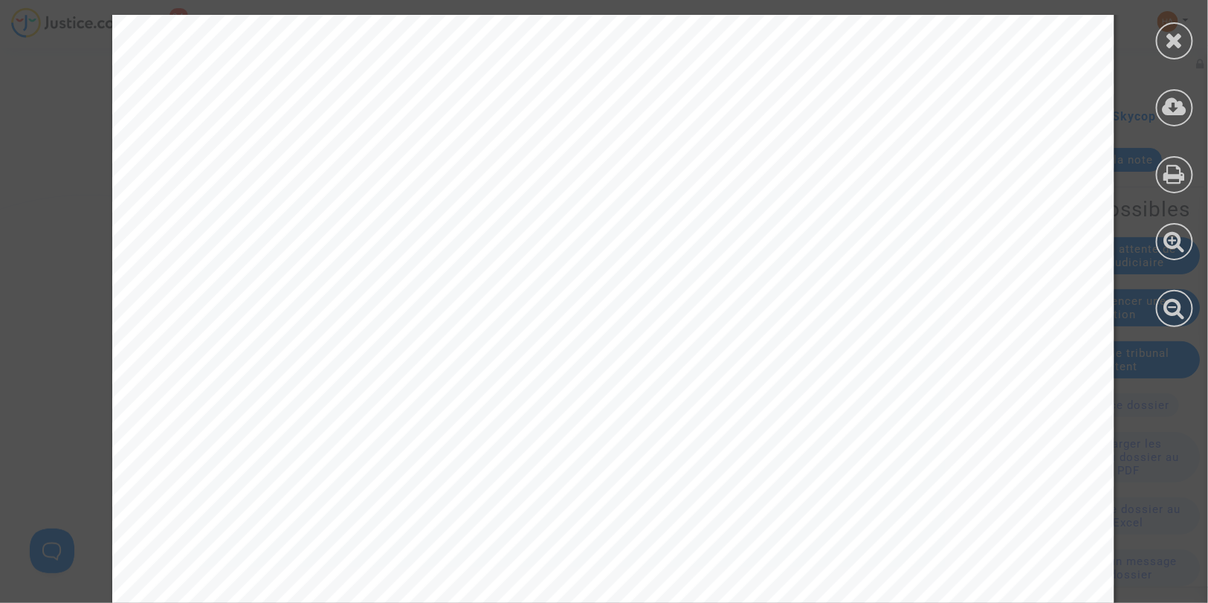
scroll to position [850, 0]
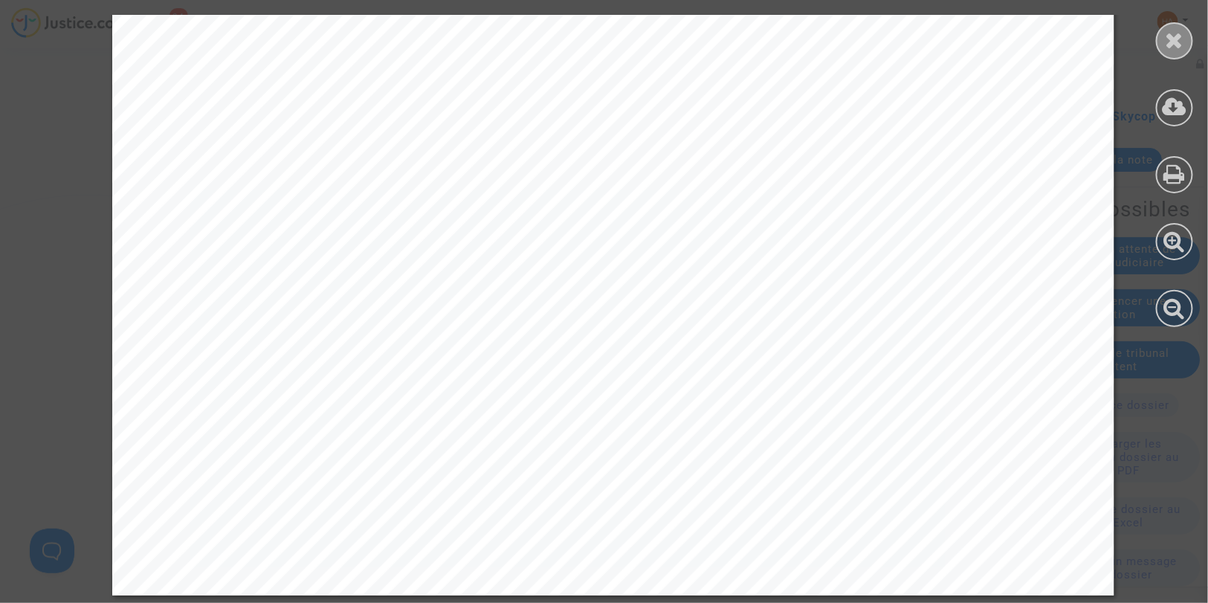
click at [1177, 42] on icon at bounding box center [1175, 40] width 19 height 22
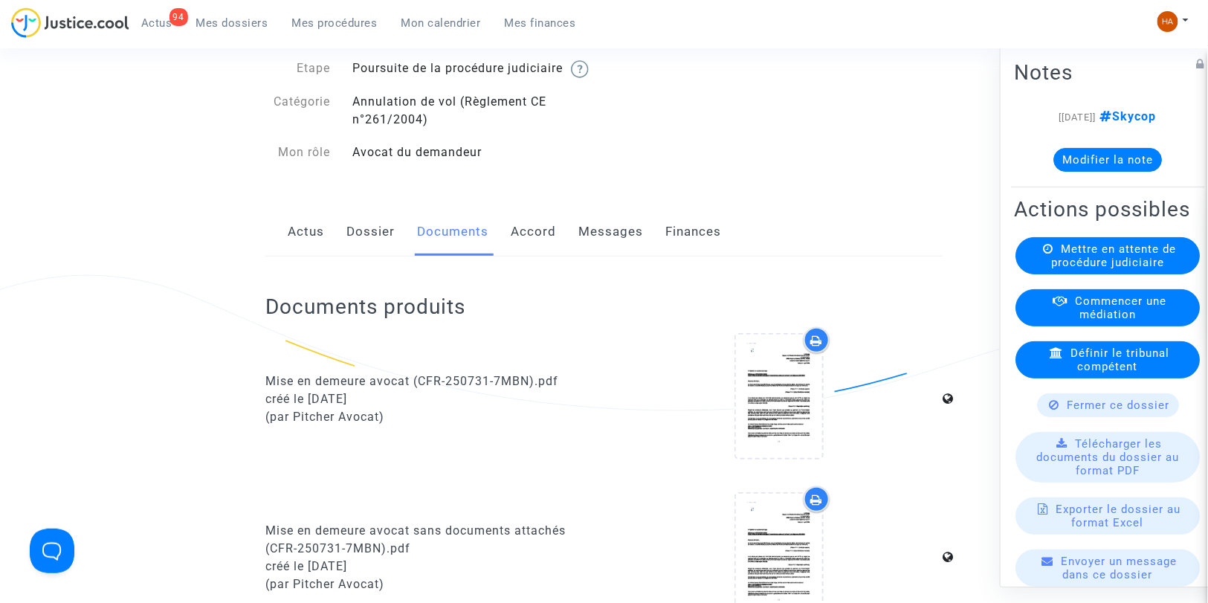
scroll to position [0, 0]
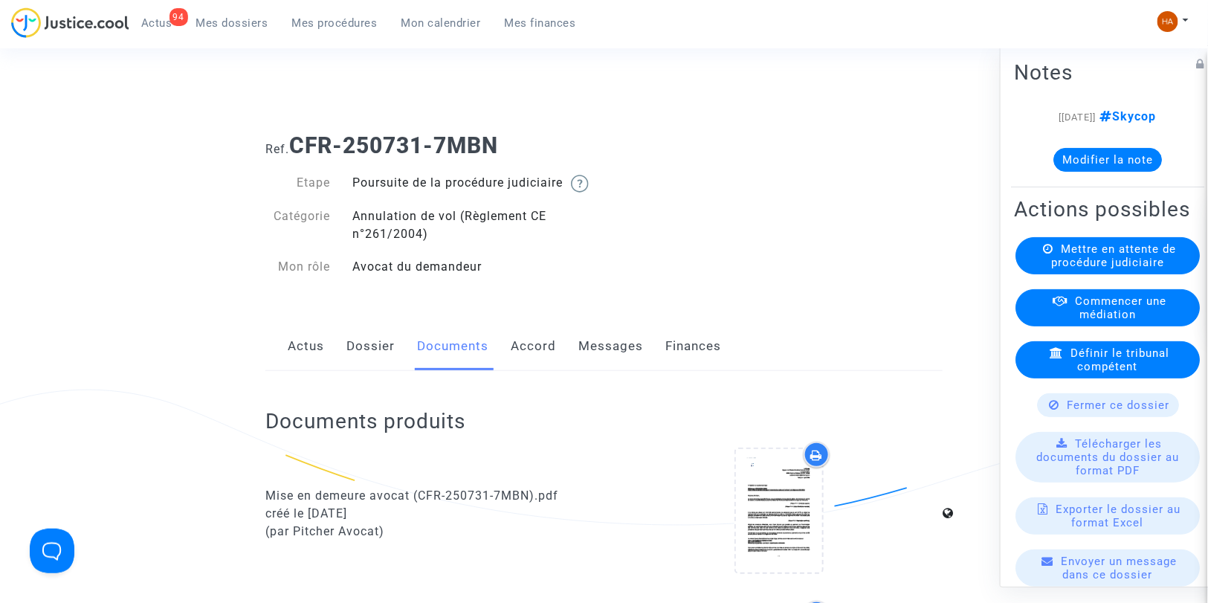
click at [1067, 161] on button "Modifier la note" at bounding box center [1107, 160] width 109 height 24
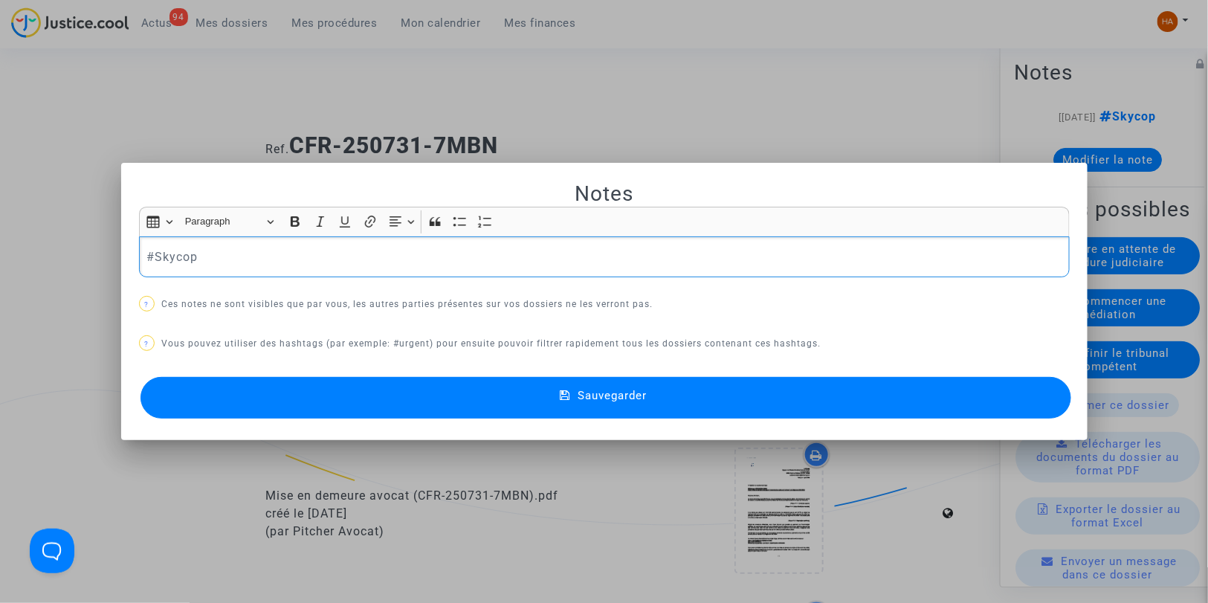
click at [503, 272] on div "#Skycop" at bounding box center [604, 257] width 931 height 42
click at [301, 281] on button "#TC" at bounding box center [262, 282] width 116 height 30
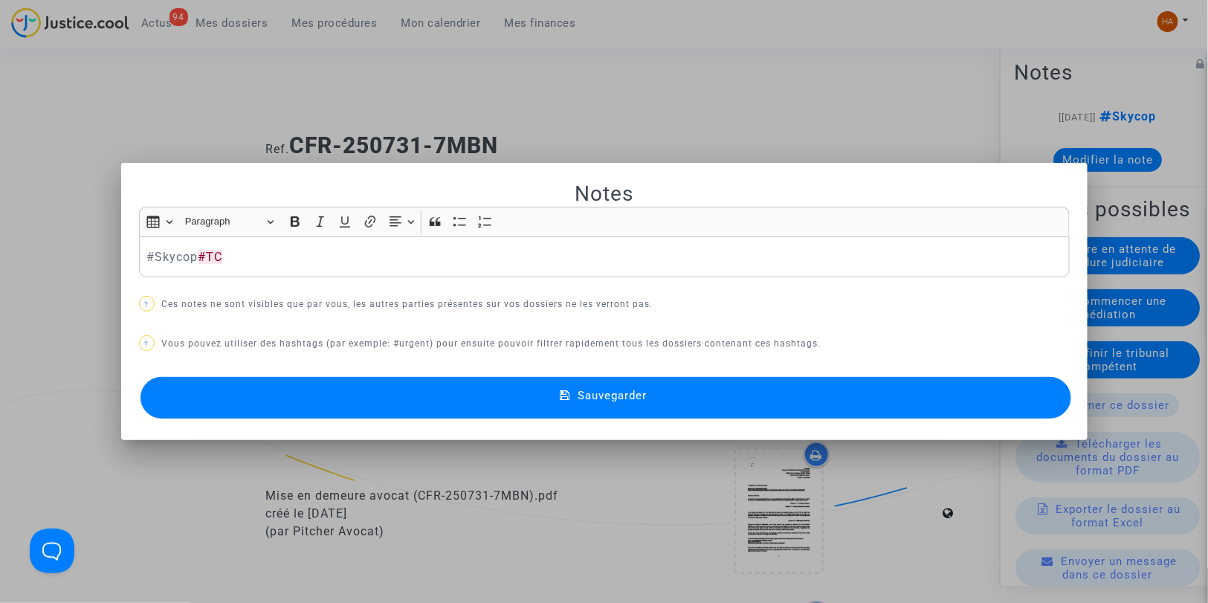
click at [379, 398] on button "Sauvegarder" at bounding box center [605, 398] width 931 height 42
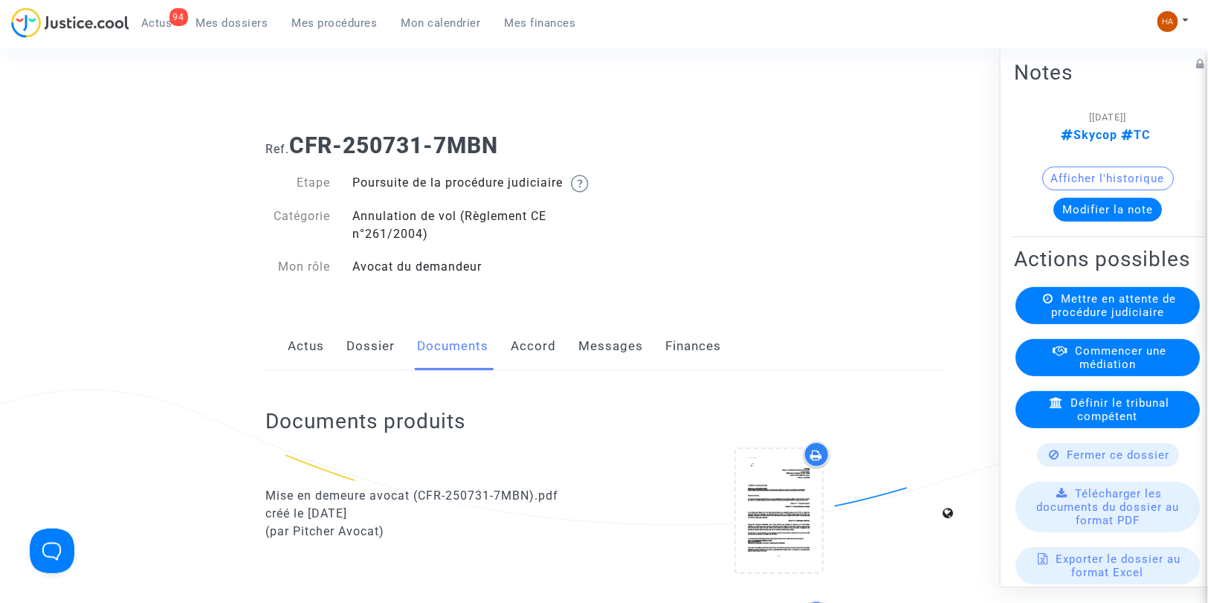
click at [228, 23] on span "Mes dossiers" at bounding box center [232, 22] width 72 height 13
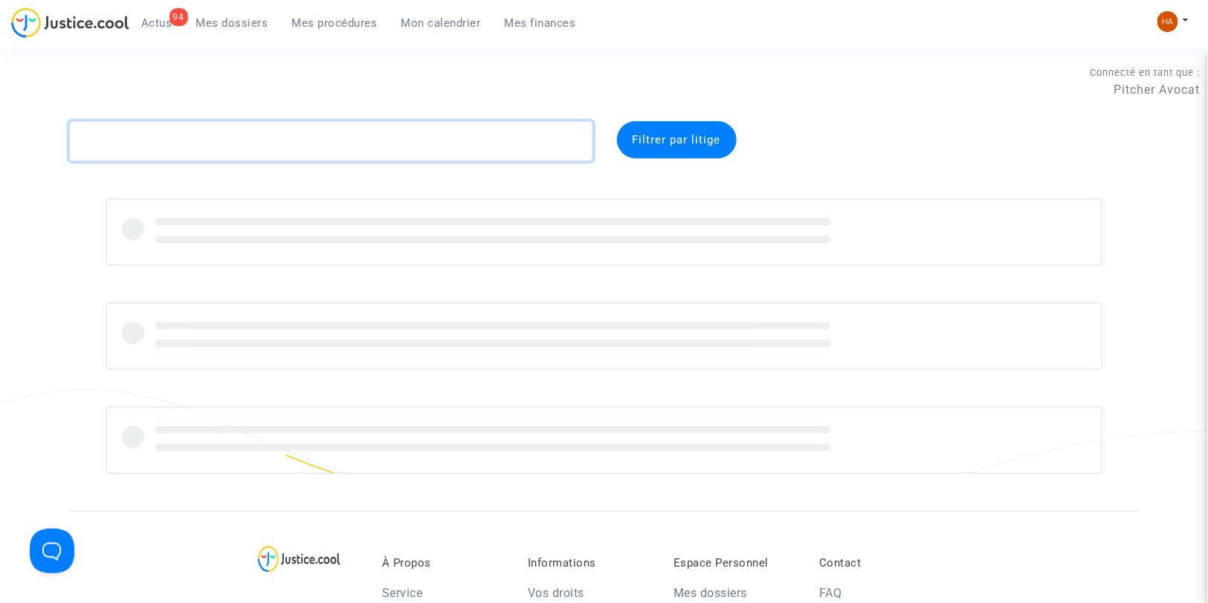
click at [120, 143] on textarea at bounding box center [331, 141] width 524 height 40
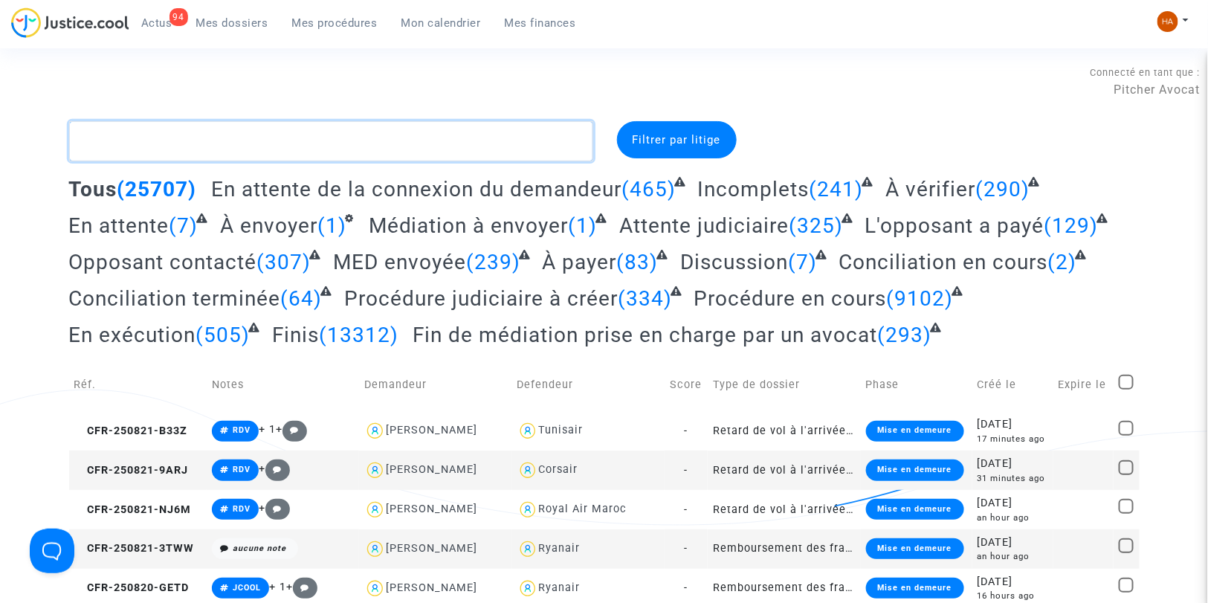
paste textarea "CFR-250731-Q87A"
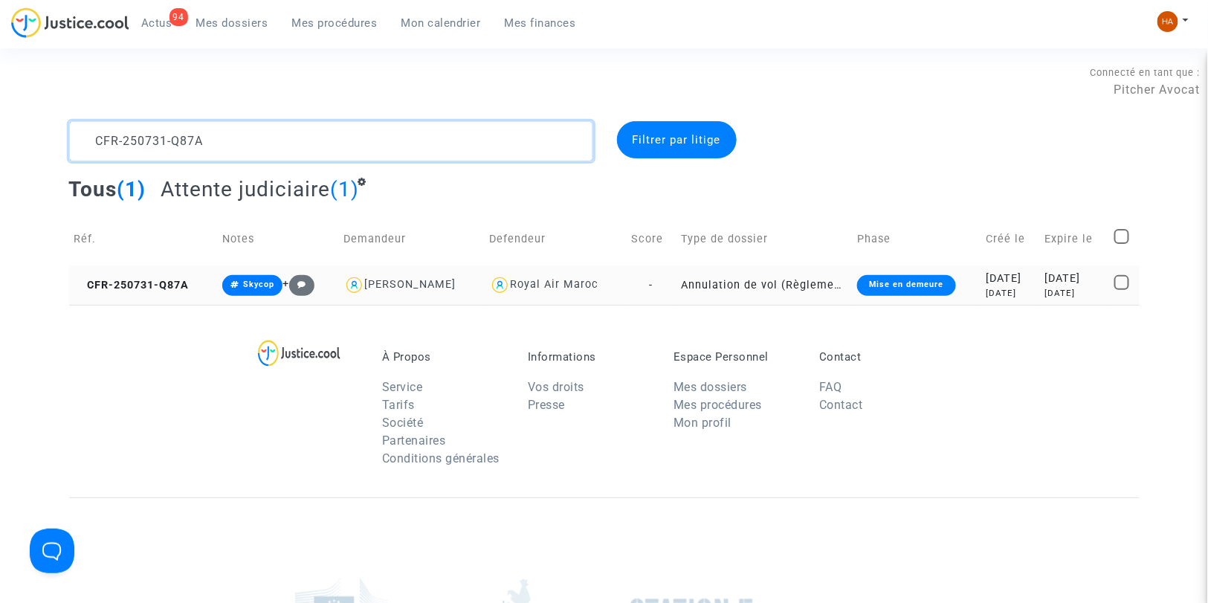
type textarea "CFR-250731-Q87A"
click at [637, 291] on td "-" at bounding box center [651, 284] width 50 height 39
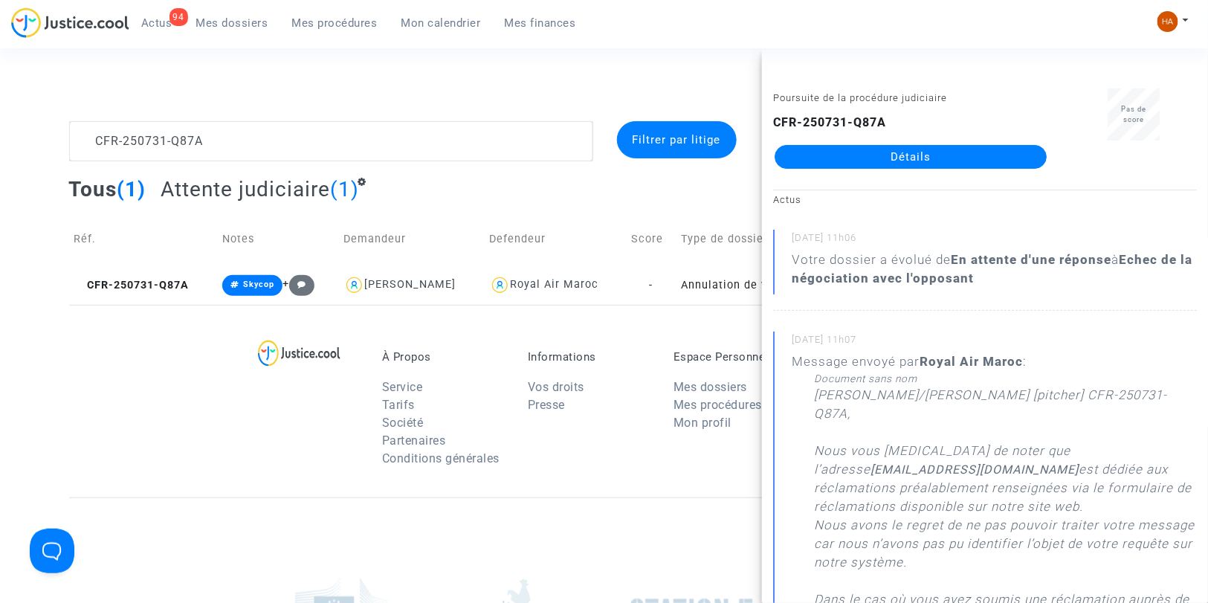
click at [818, 155] on link "Détails" at bounding box center [911, 157] width 272 height 24
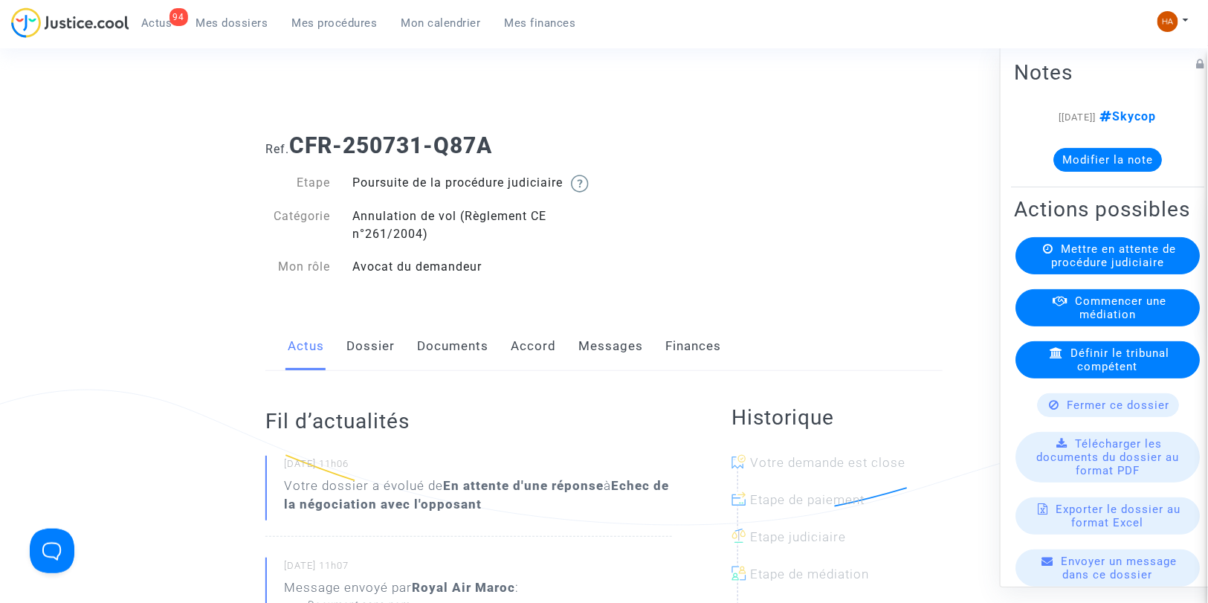
click at [362, 371] on link "Dossier" at bounding box center [370, 346] width 48 height 49
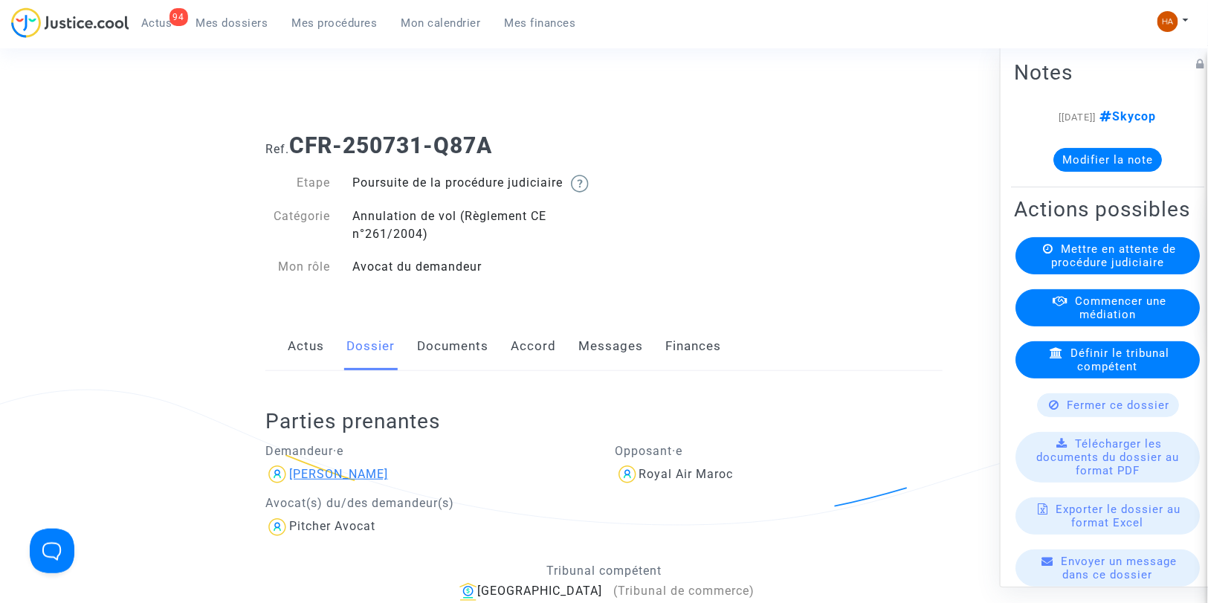
drag, startPoint x: 374, startPoint y: 488, endPoint x: 332, endPoint y: 489, distance: 41.6
click at [332, 486] on div "[PERSON_NAME]" at bounding box center [429, 474] width 328 height 24
copy div "DIEYE"
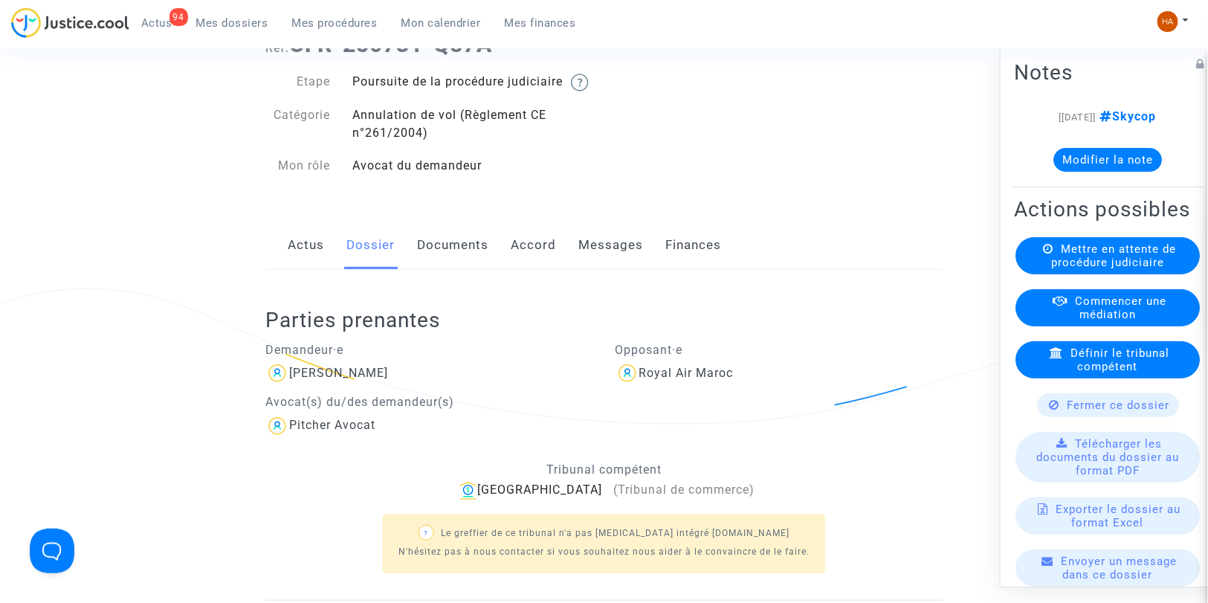
scroll to position [83, 0]
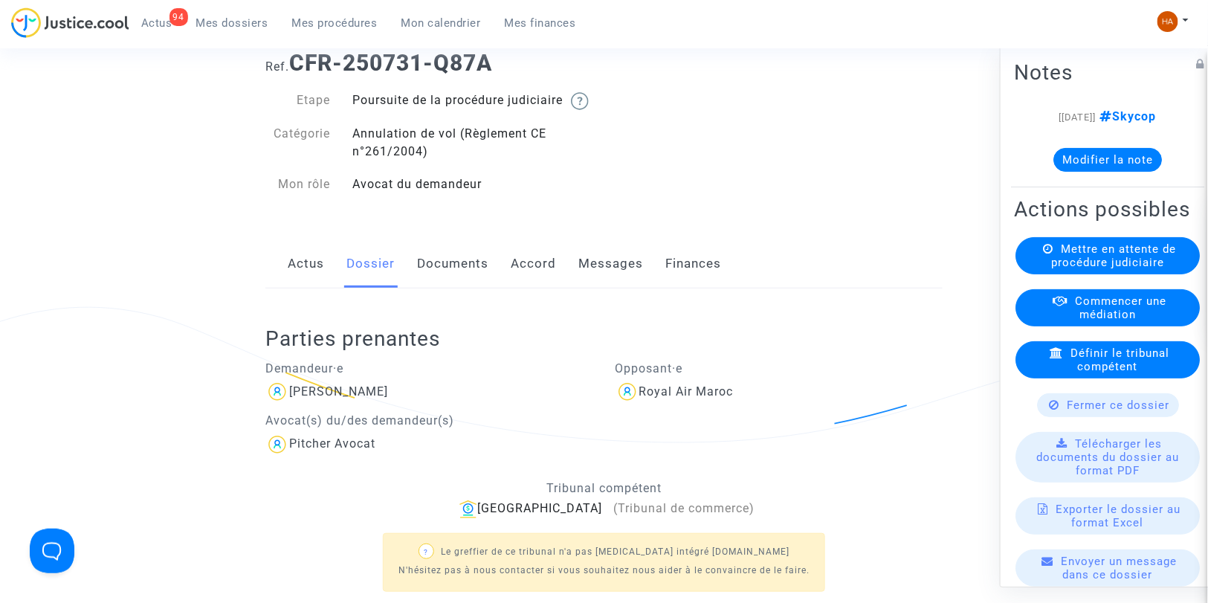
click at [459, 287] on link "Documents" at bounding box center [452, 263] width 71 height 49
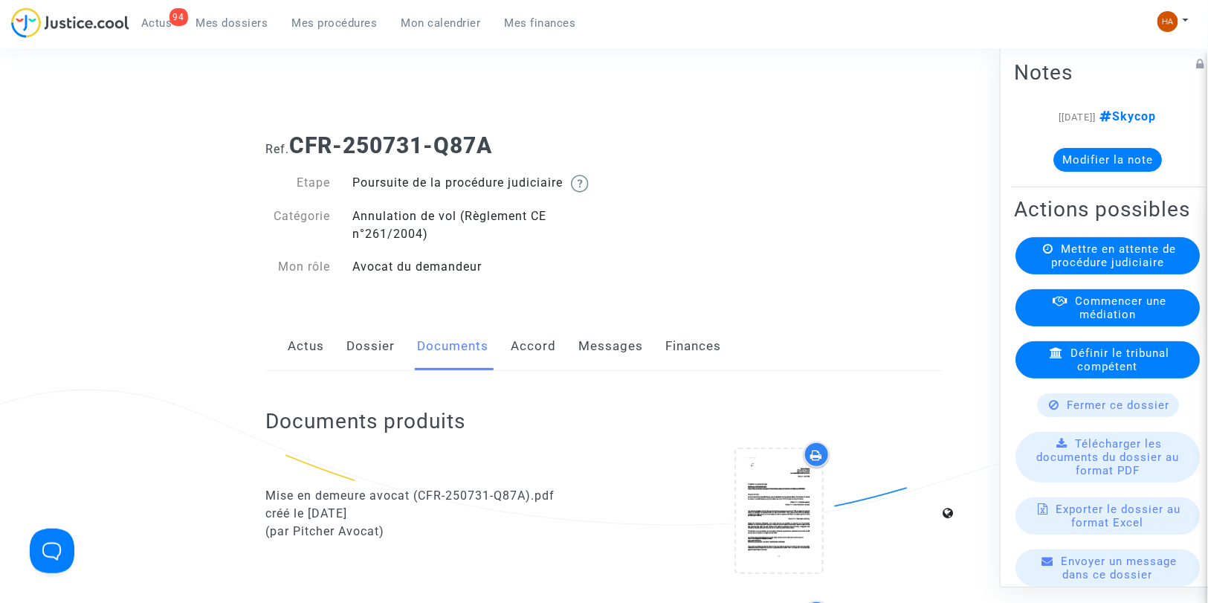
click at [603, 358] on link "Messages" at bounding box center [610, 346] width 65 height 49
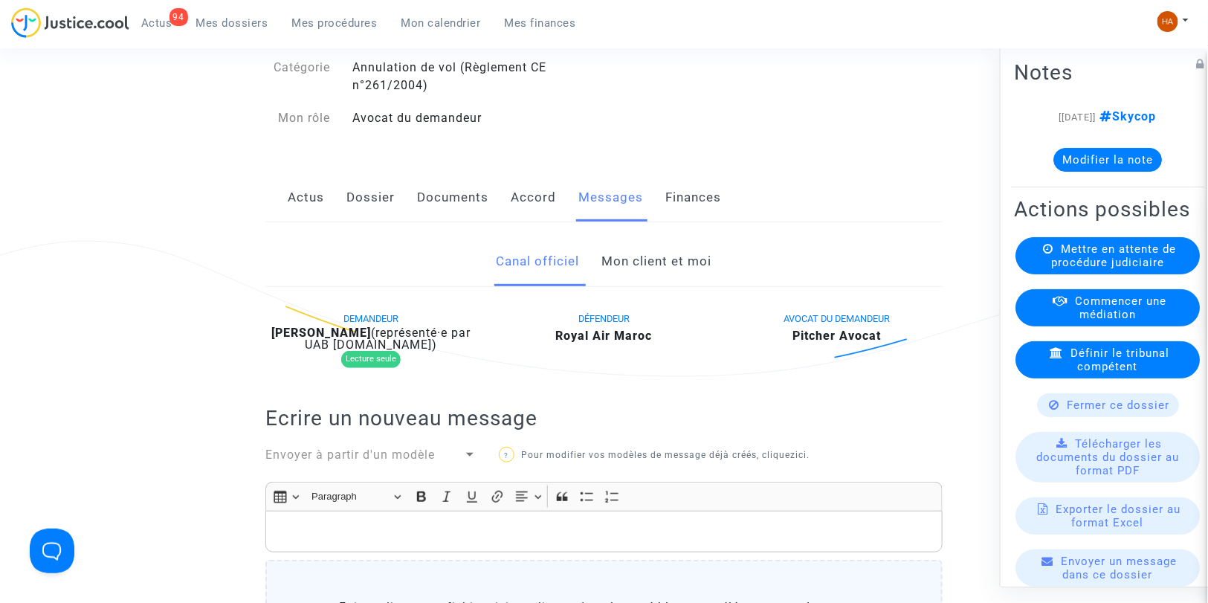
scroll to position [83, 0]
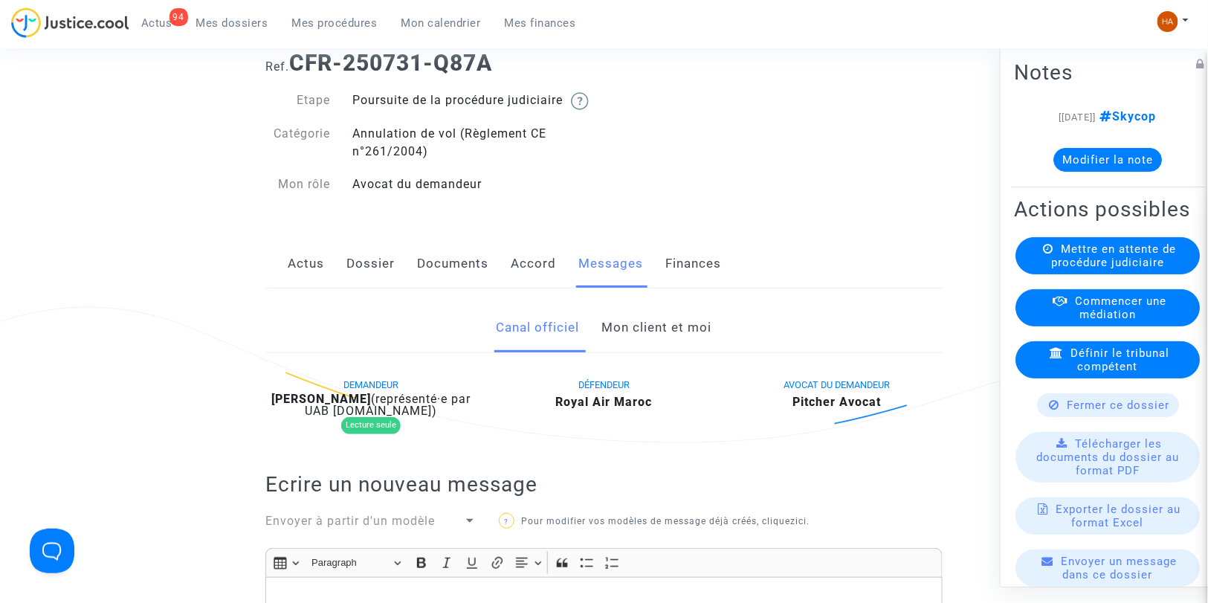
click at [664, 350] on link "Mon client et moi" at bounding box center [657, 327] width 110 height 49
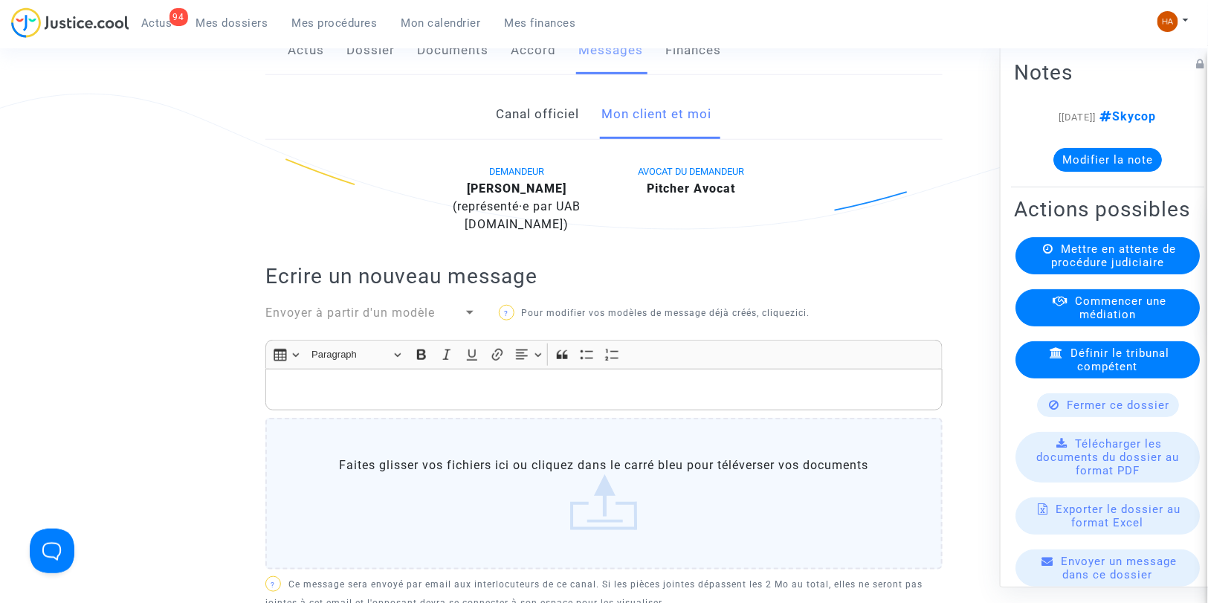
scroll to position [248, 0]
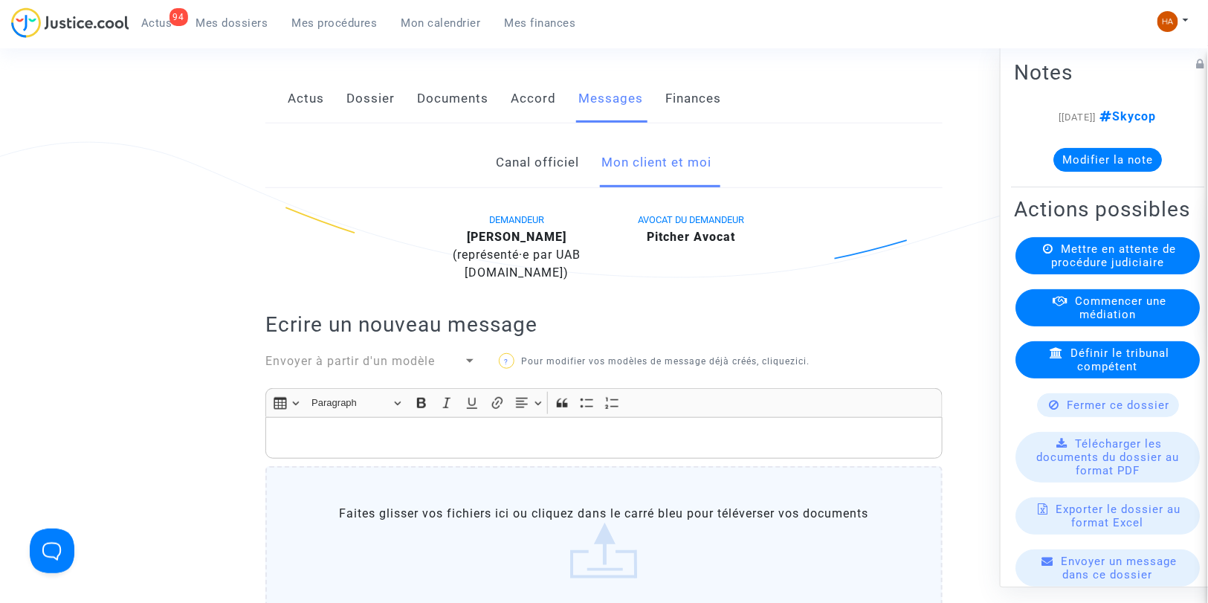
click at [540, 180] on link "Canal officiel" at bounding box center [538, 162] width 83 height 49
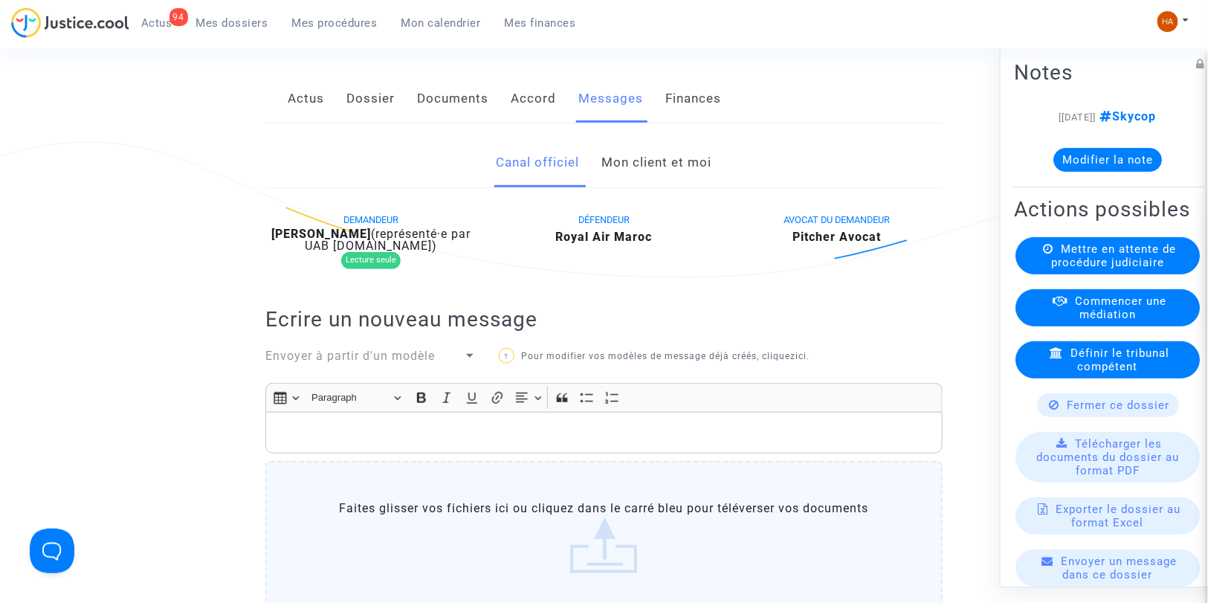
click at [458, 117] on link "Documents" at bounding box center [452, 98] width 71 height 49
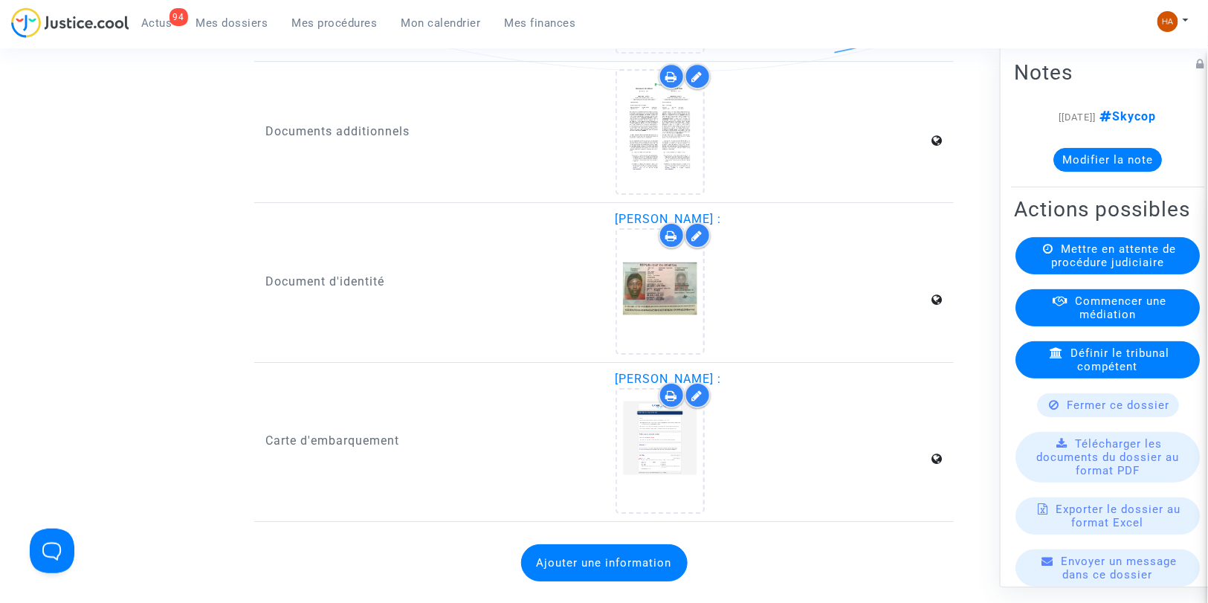
scroll to position [1802, 0]
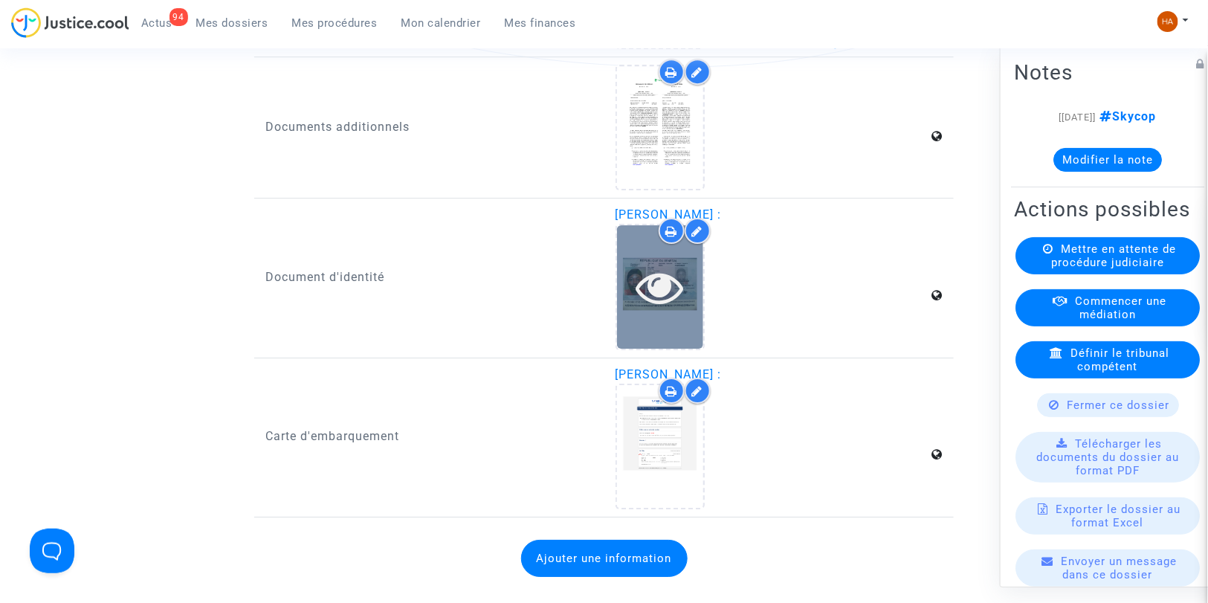
click at [674, 306] on icon at bounding box center [660, 287] width 48 height 48
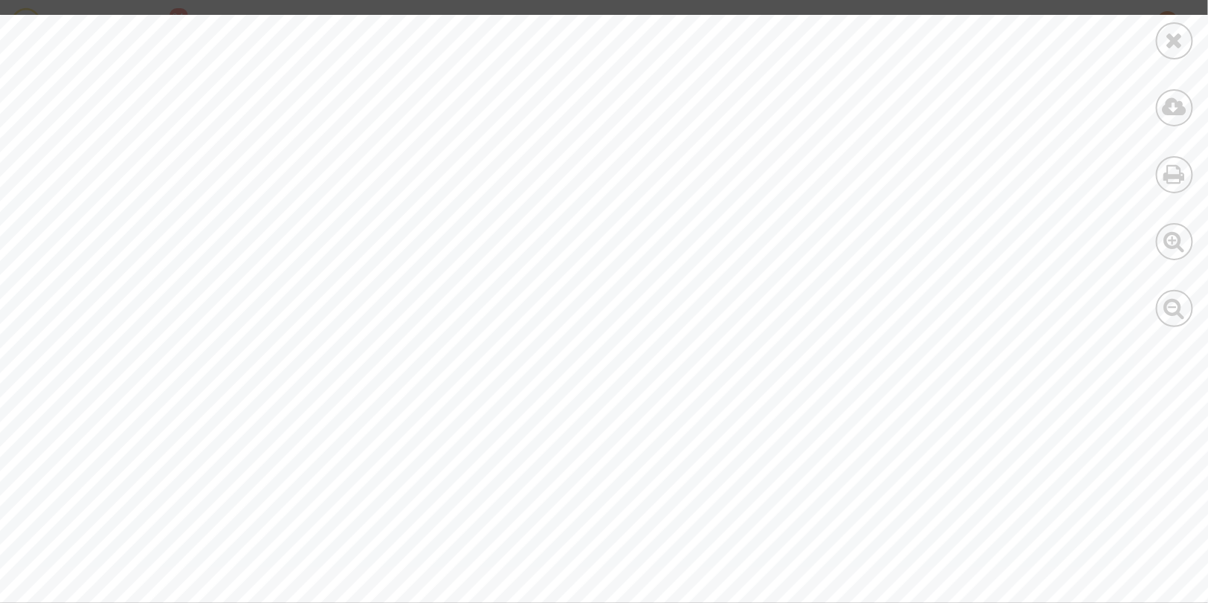
scroll to position [1, 132]
click at [1172, 43] on icon at bounding box center [1175, 40] width 19 height 22
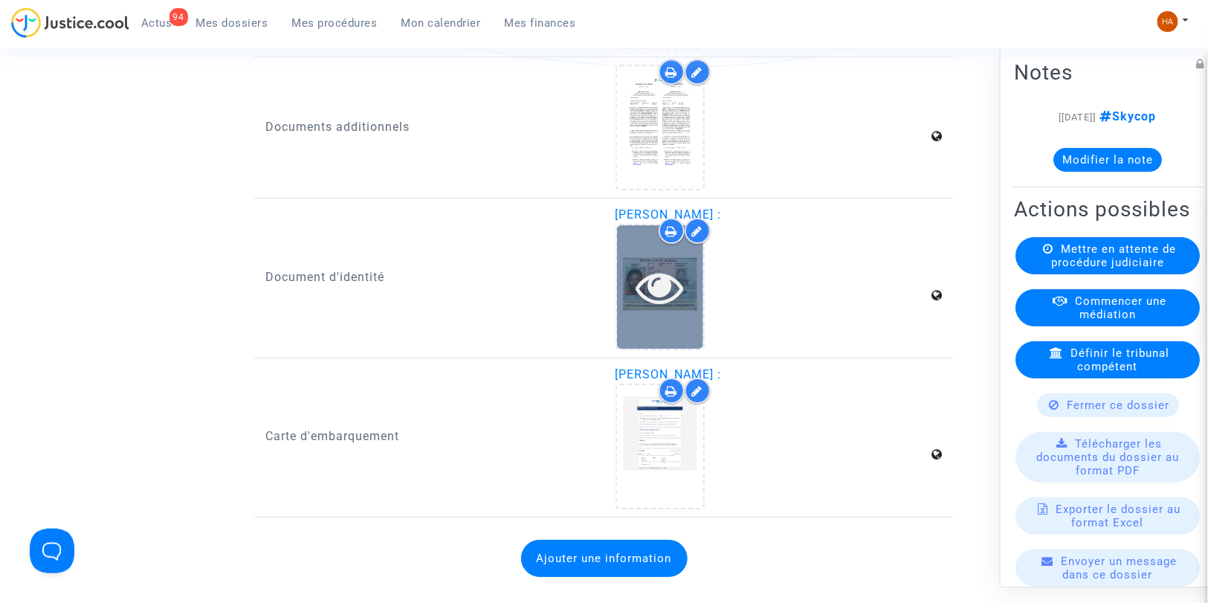
click at [682, 291] on icon at bounding box center [660, 287] width 48 height 48
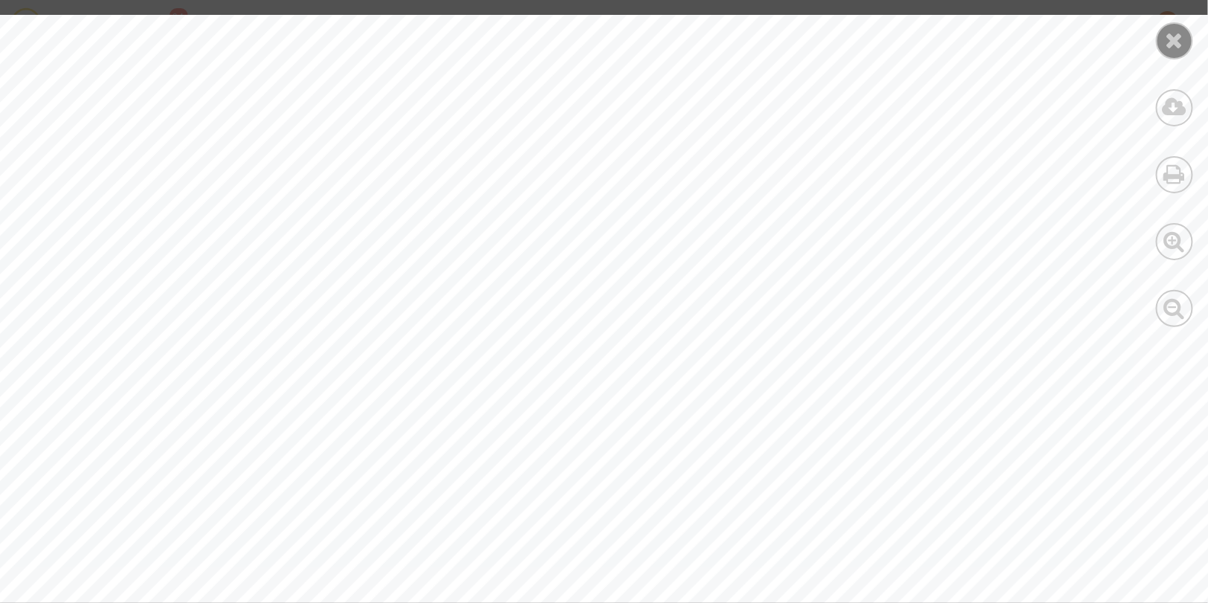
click at [1172, 49] on icon at bounding box center [1175, 40] width 19 height 22
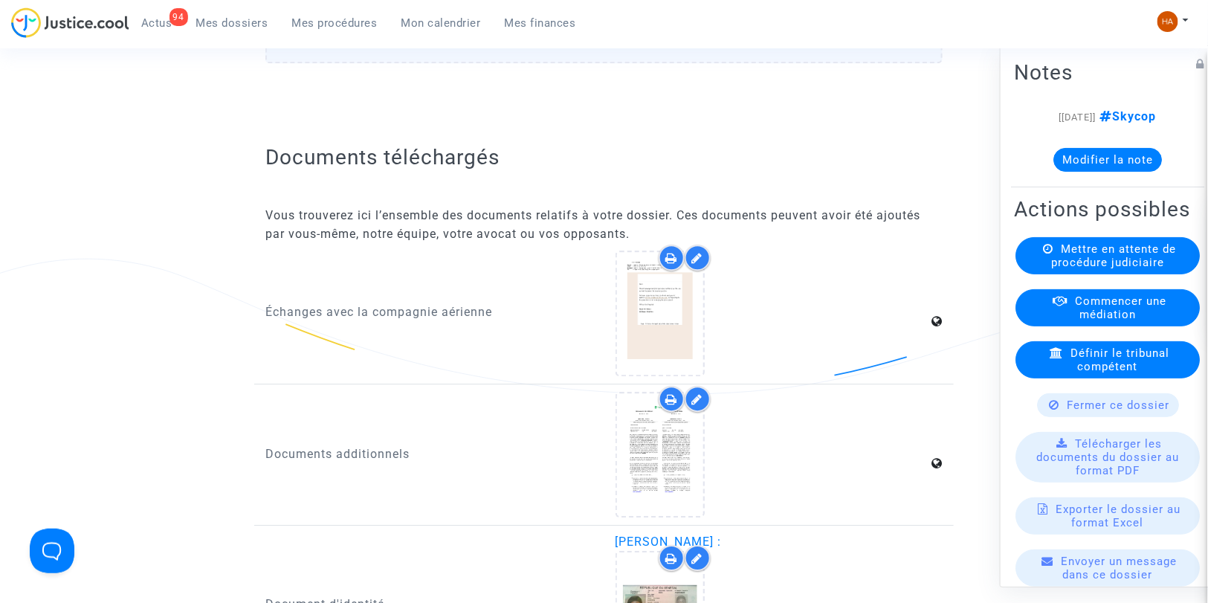
scroll to position [1476, 0]
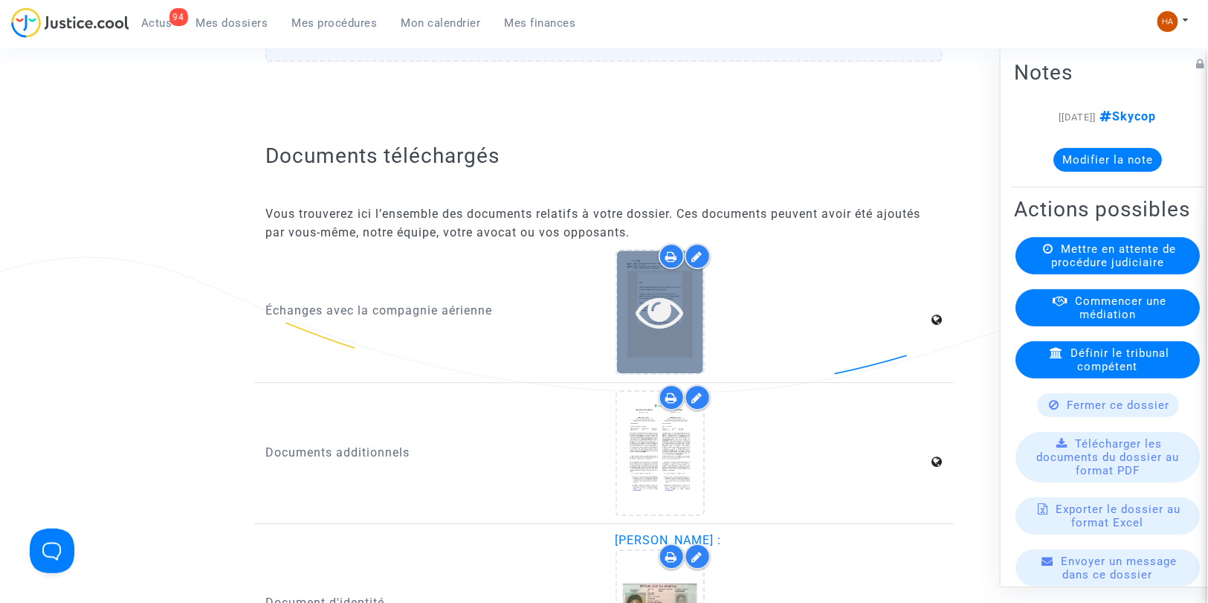
click at [688, 322] on div at bounding box center [660, 312] width 86 height 48
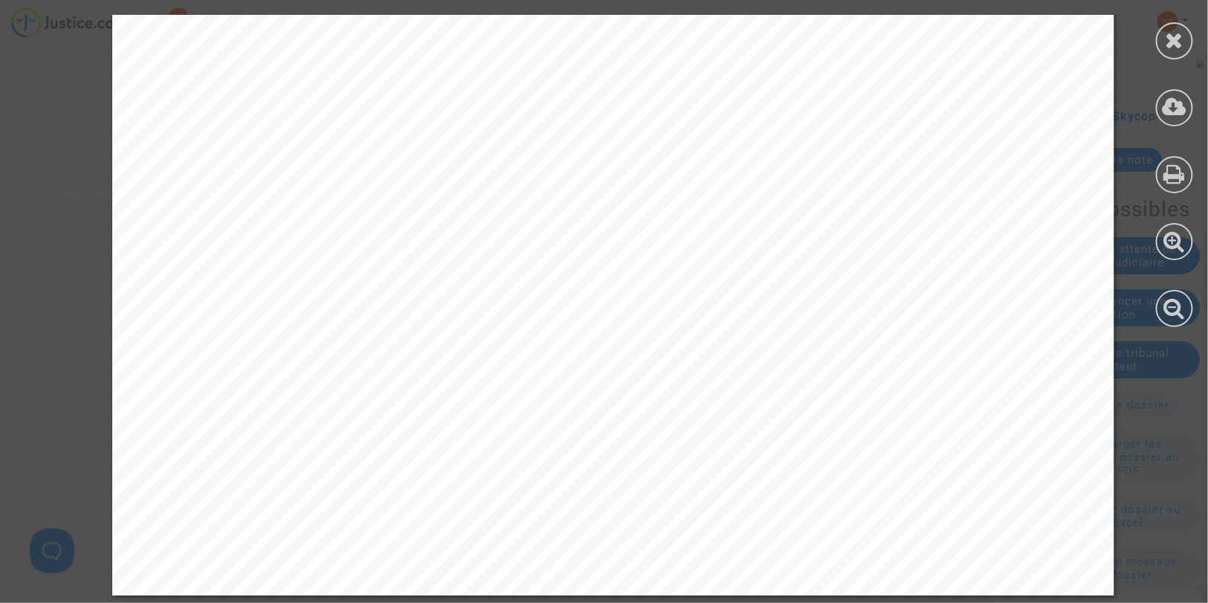
scroll to position [2379, 0]
click at [1166, 35] on icon at bounding box center [1175, 40] width 19 height 22
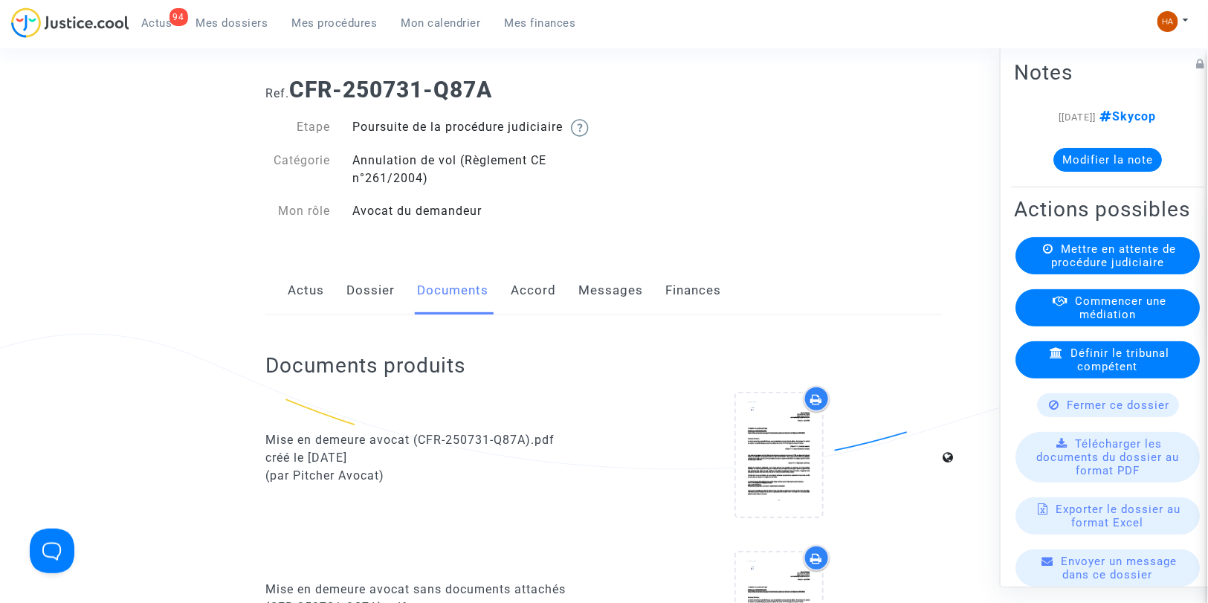
scroll to position [0, 0]
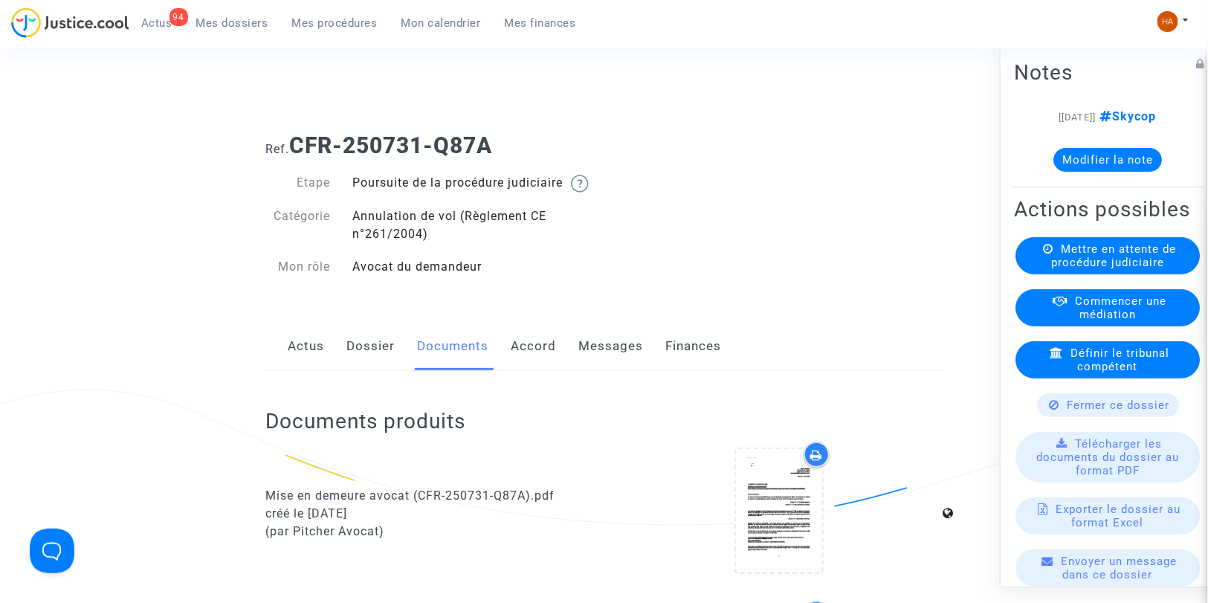
click at [219, 30] on link "Mes dossiers" at bounding box center [232, 23] width 96 height 22
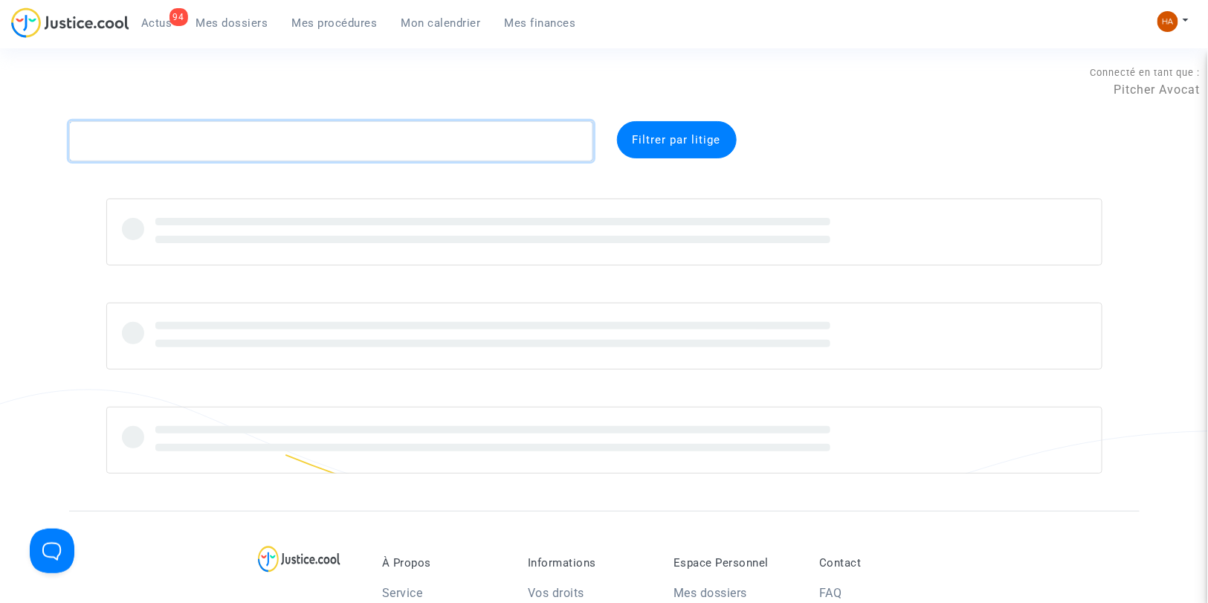
click at [123, 135] on textarea at bounding box center [331, 141] width 524 height 40
paste textarea "CFR-250731-976F"
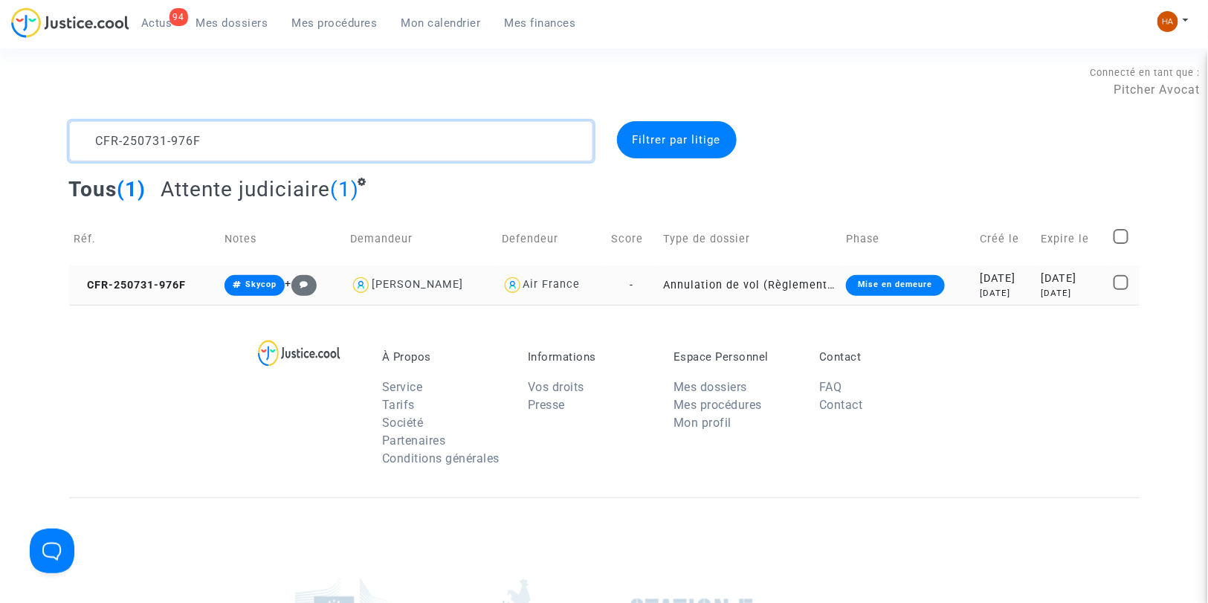
type textarea "CFR-250731-976F"
drag, startPoint x: 643, startPoint y: 290, endPoint x: 623, endPoint y: 285, distance: 20.6
click at [623, 285] on td "-" at bounding box center [632, 284] width 52 height 39
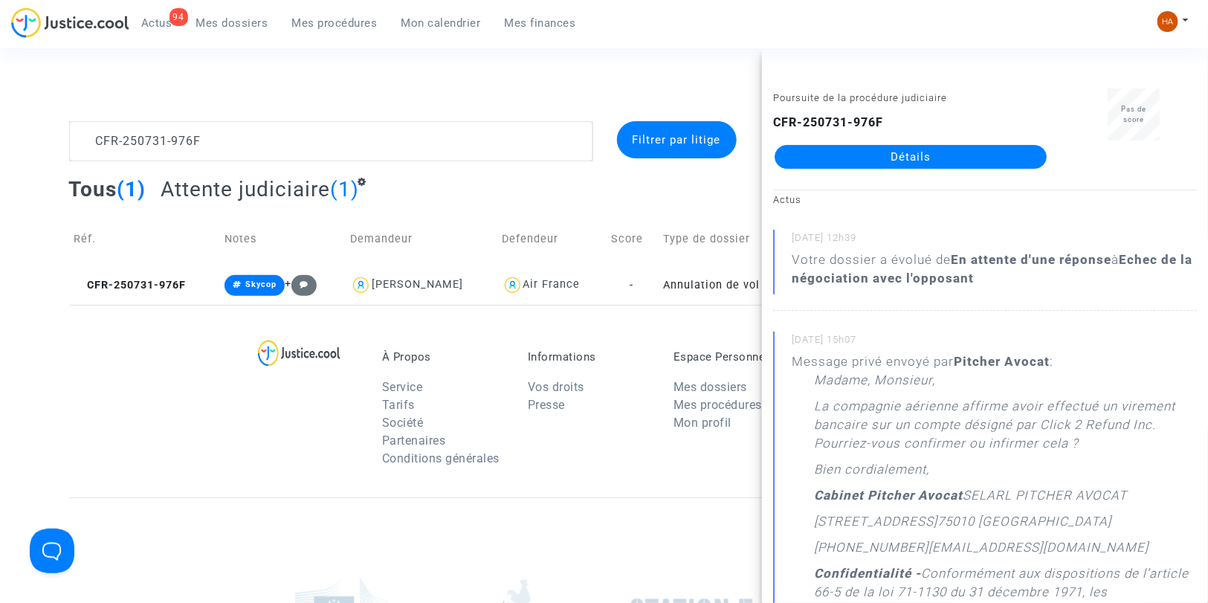
click at [847, 165] on link "Détails" at bounding box center [911, 157] width 272 height 24
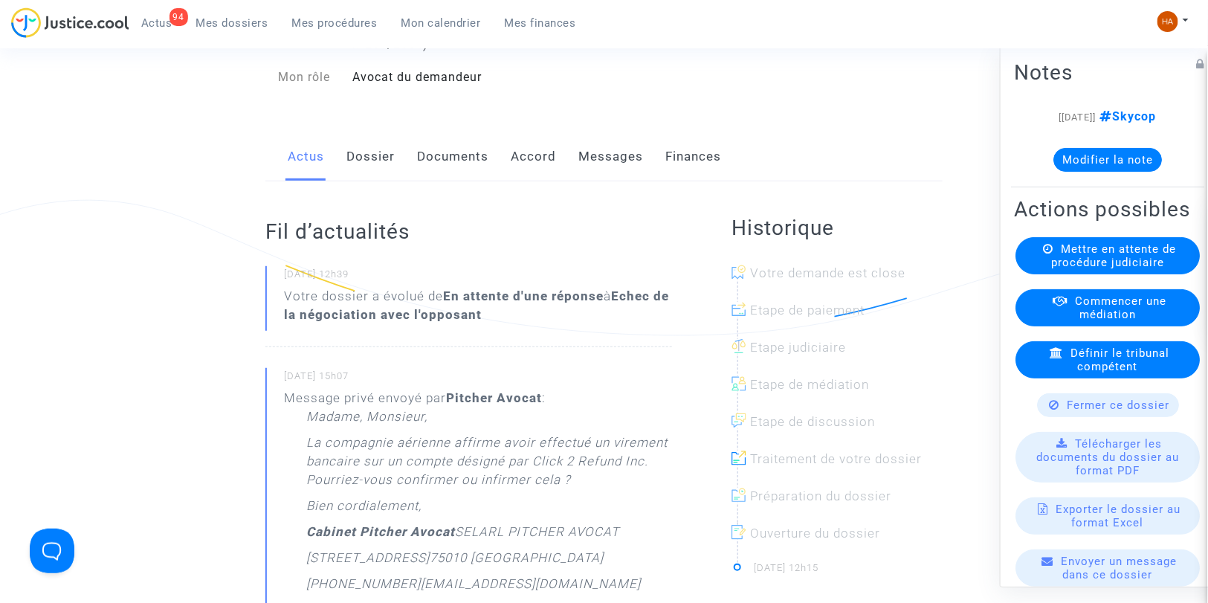
scroll to position [190, 0]
drag, startPoint x: 615, startPoint y: 174, endPoint x: 604, endPoint y: 171, distance: 11.5
click at [604, 171] on link "Messages" at bounding box center [610, 156] width 65 height 49
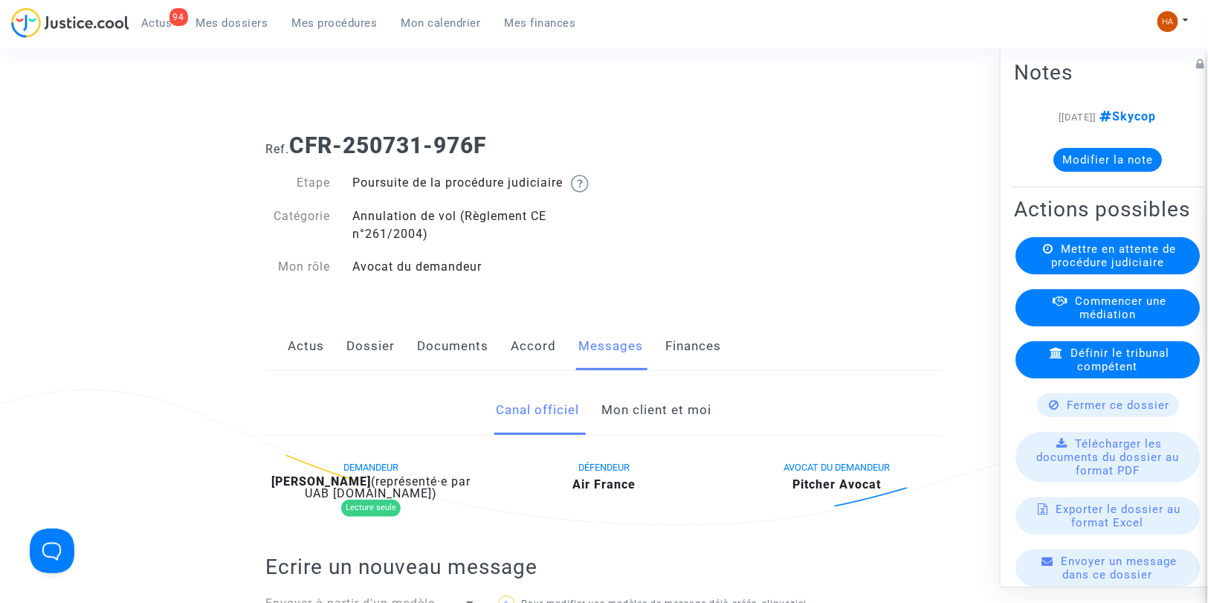
drag, startPoint x: 518, startPoint y: 132, endPoint x: 295, endPoint y: 145, distance: 223.4
click at [295, 145] on h1 "Ref. CFR-250731-976F" at bounding box center [603, 145] width 677 height 27
copy b "CFR-250731-976F"
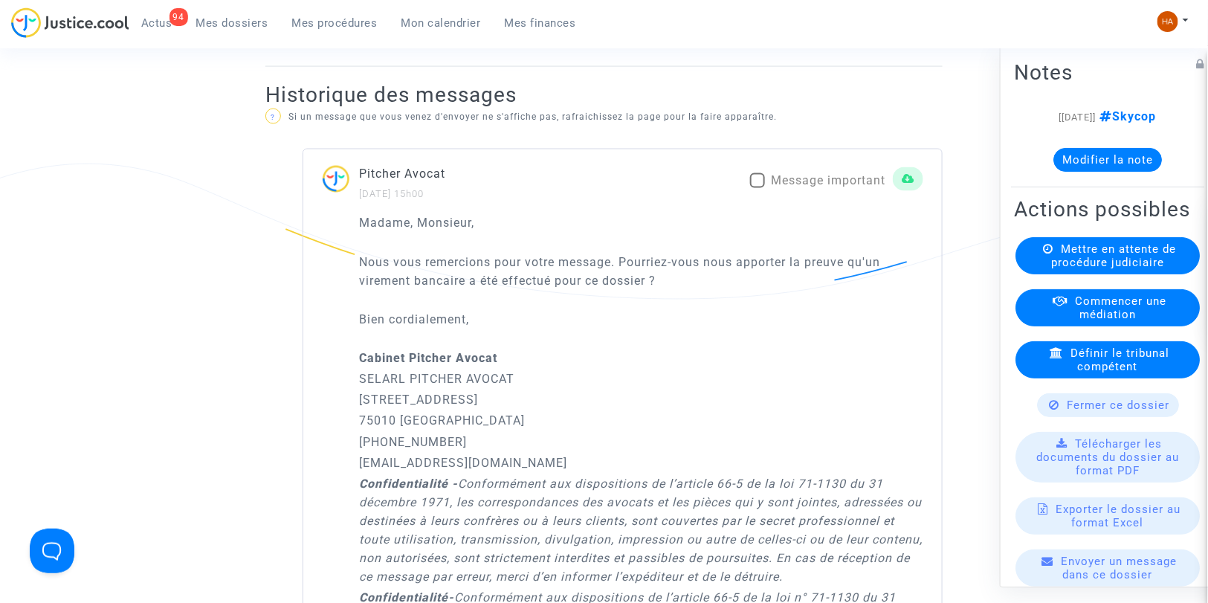
scroll to position [908, 0]
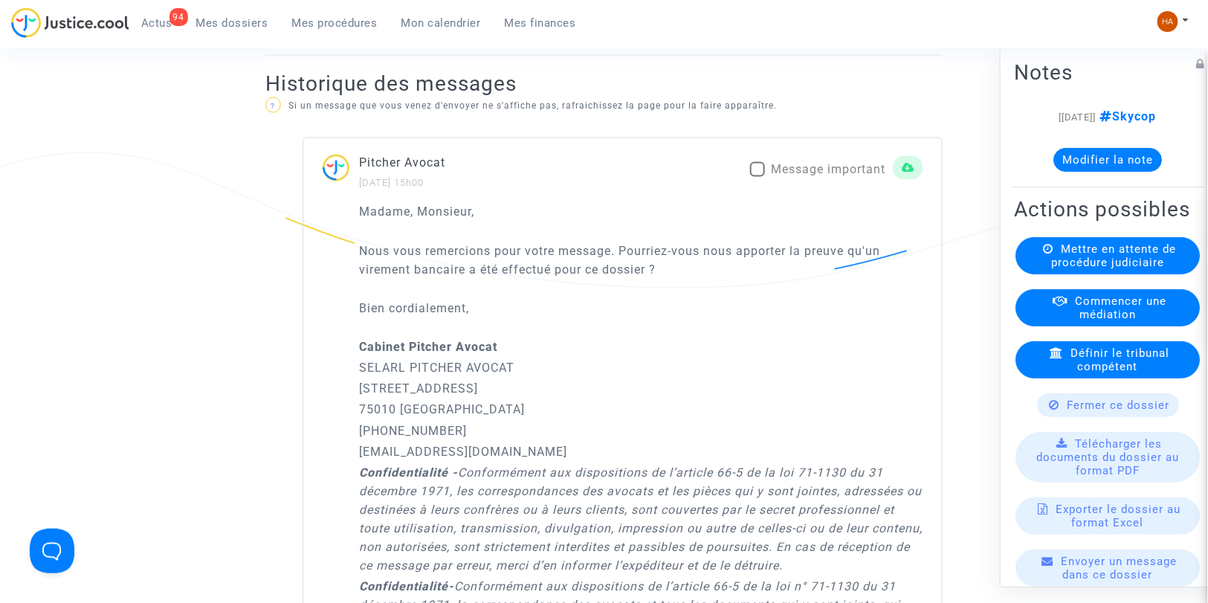
click at [754, 177] on span at bounding box center [757, 169] width 15 height 15
click at [757, 178] on input "Message important" at bounding box center [757, 177] width 1 height 1
checkbox input "true"
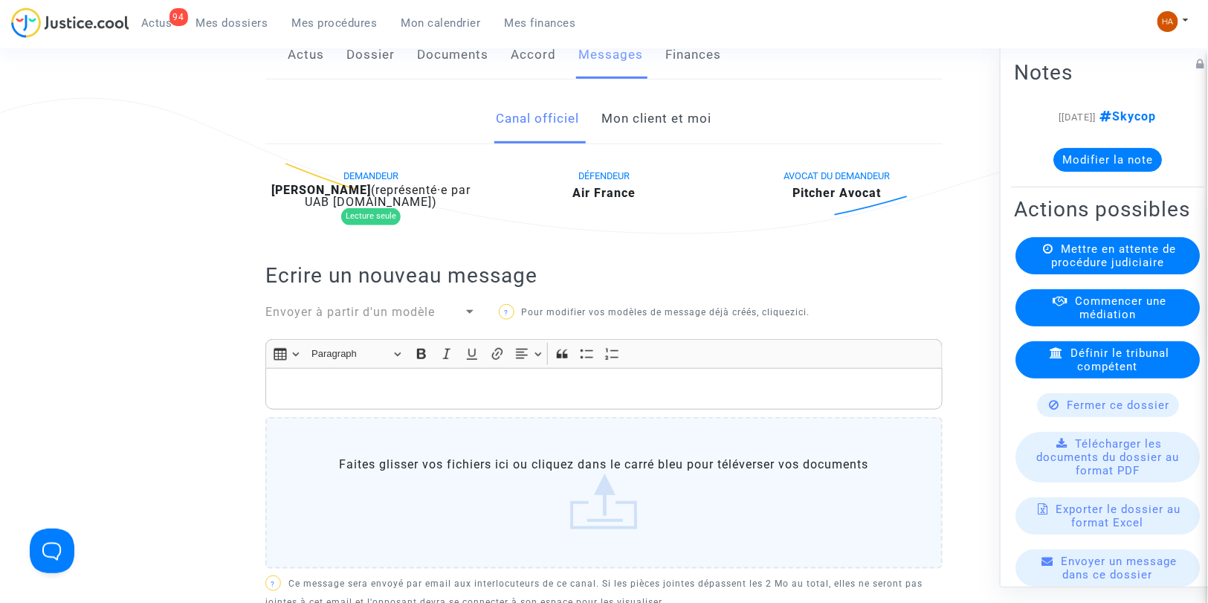
scroll to position [248, 0]
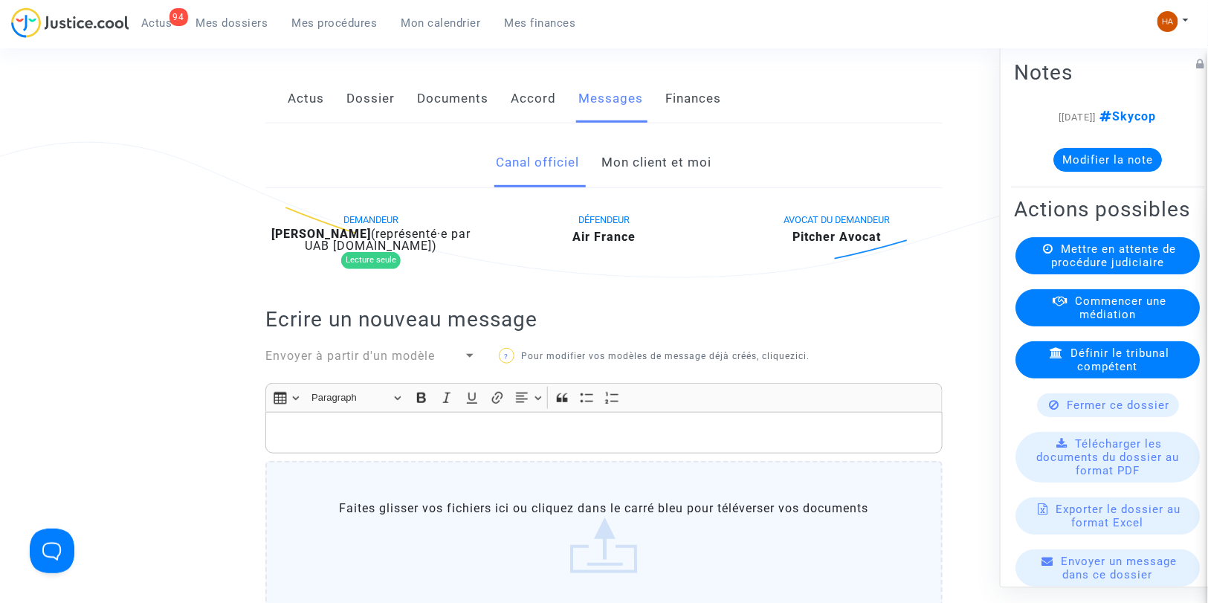
click at [632, 180] on link "Mon client et moi" at bounding box center [657, 162] width 110 height 49
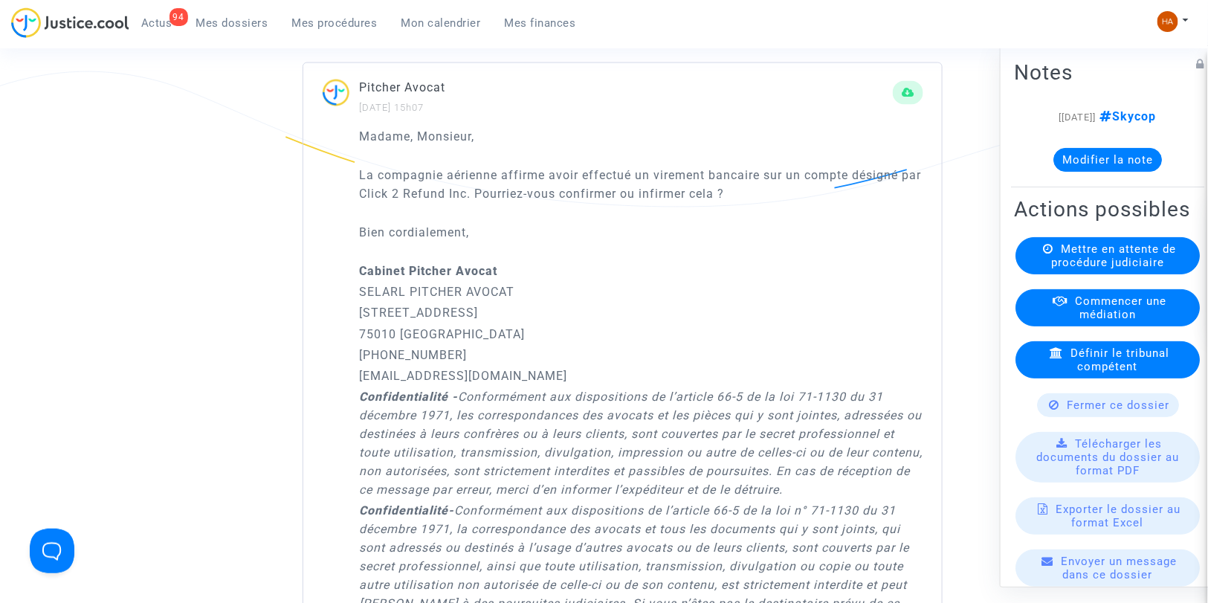
scroll to position [660, 0]
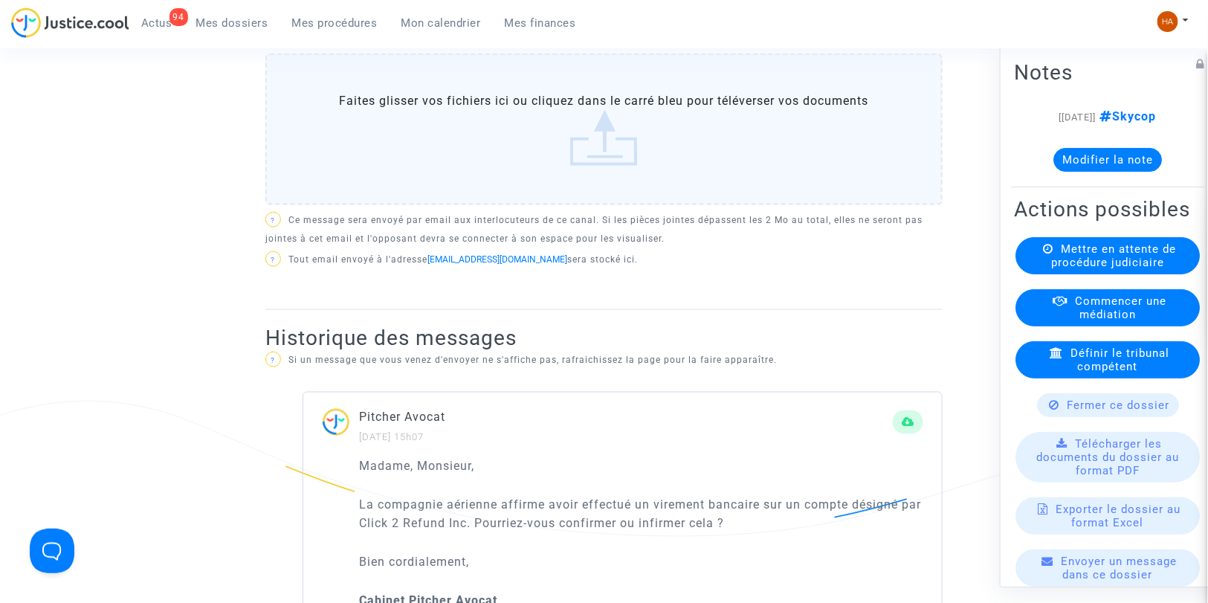
click at [1093, 162] on button "Modifier la note" at bounding box center [1107, 160] width 109 height 24
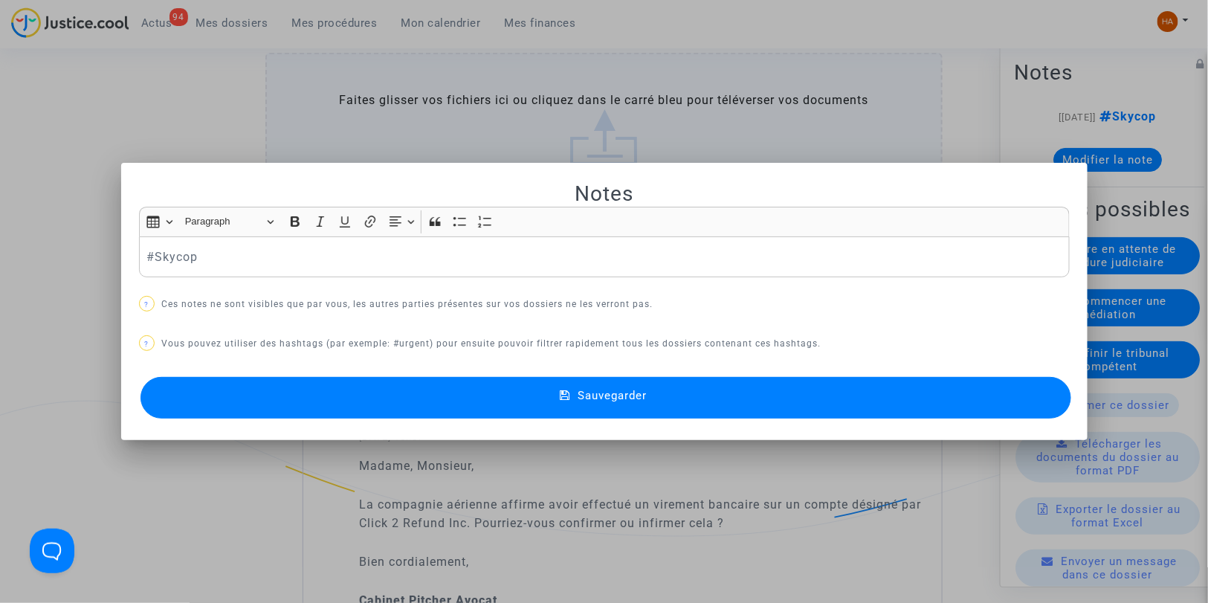
scroll to position [0, 0]
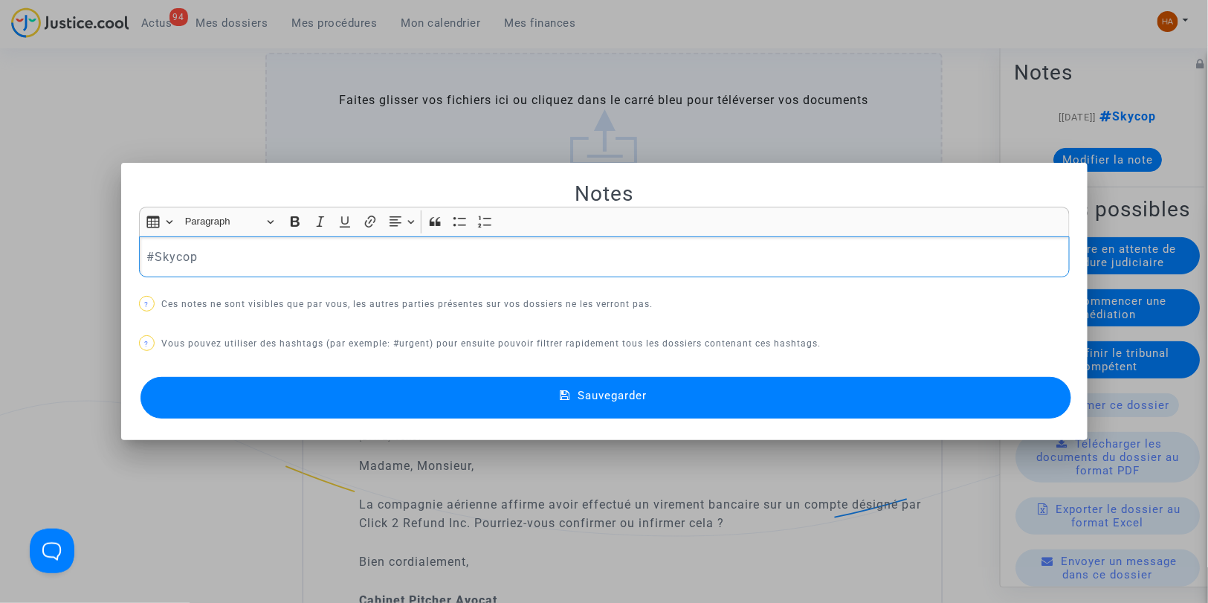
click at [372, 260] on p "#Skycop" at bounding box center [603, 257] width 915 height 19
click at [340, 401] on button "Sauvegarder" at bounding box center [605, 398] width 931 height 42
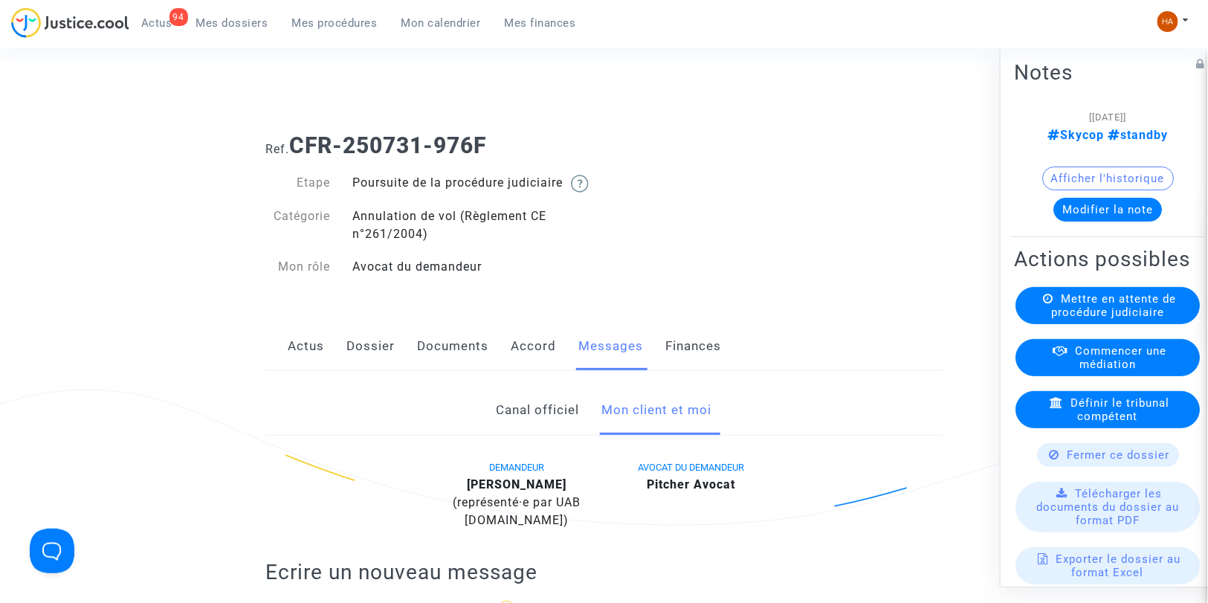
click at [437, 371] on link "Documents" at bounding box center [452, 346] width 71 height 49
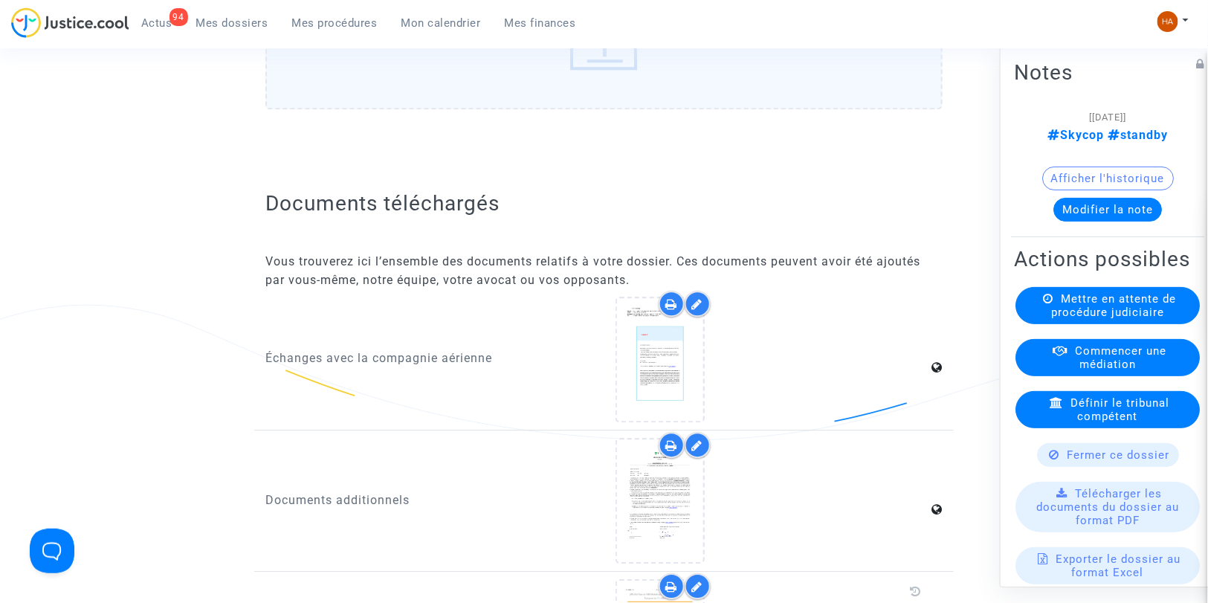
scroll to position [1430, 0]
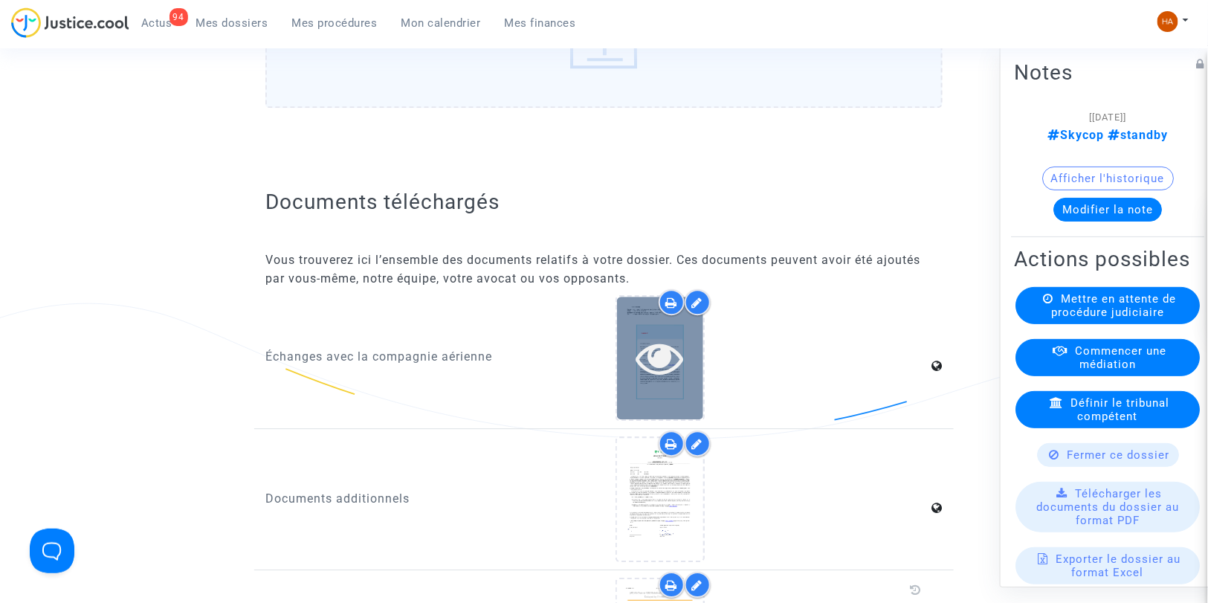
click at [655, 381] on icon at bounding box center [660, 358] width 48 height 48
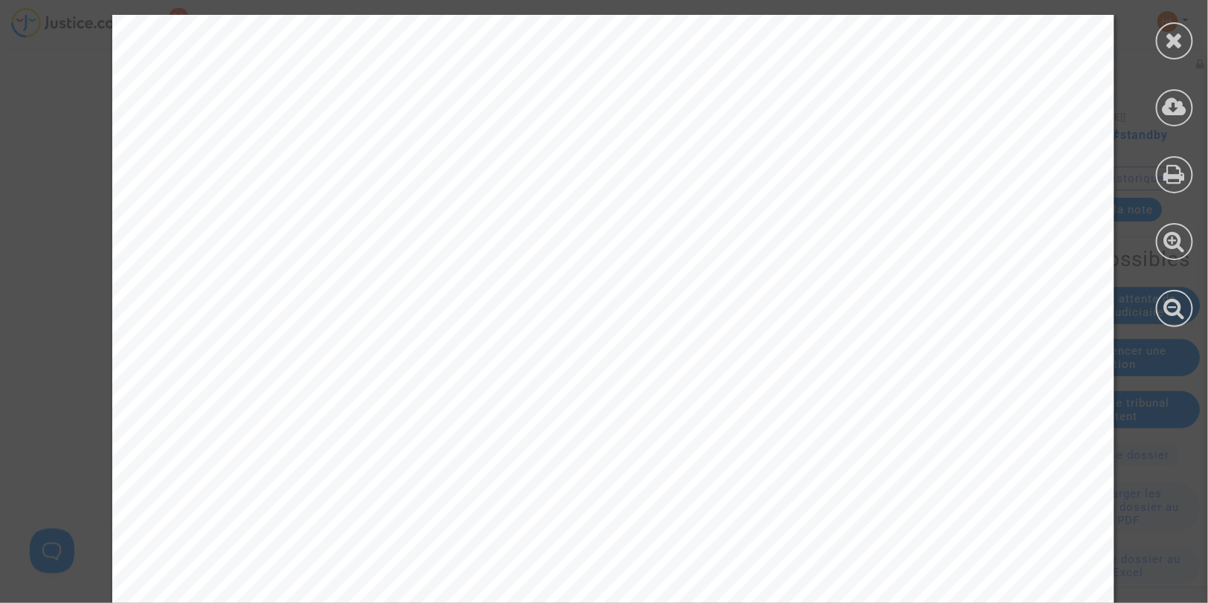
scroll to position [1896, 0]
click at [1169, 47] on icon at bounding box center [1175, 40] width 19 height 22
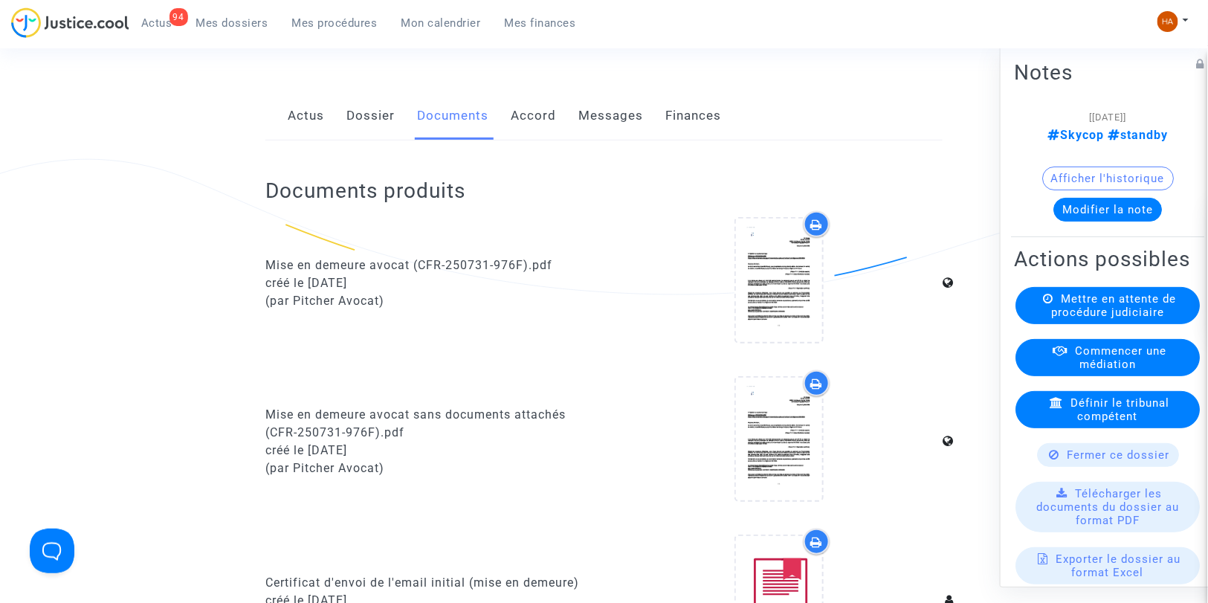
scroll to position [0, 0]
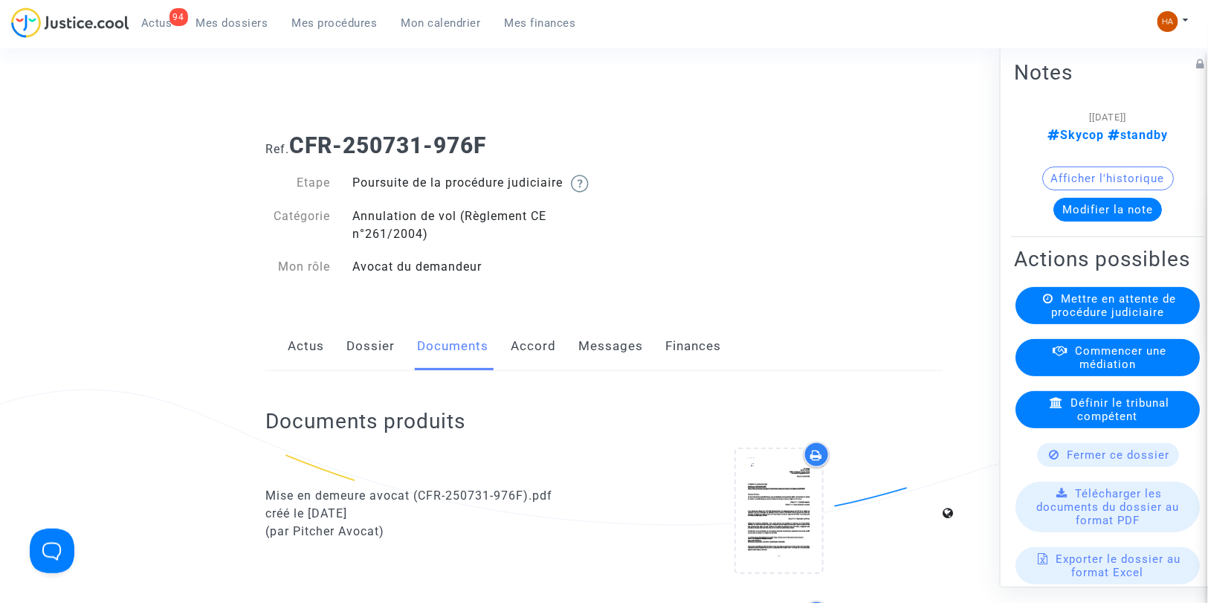
click at [378, 357] on link "Dossier" at bounding box center [370, 346] width 48 height 49
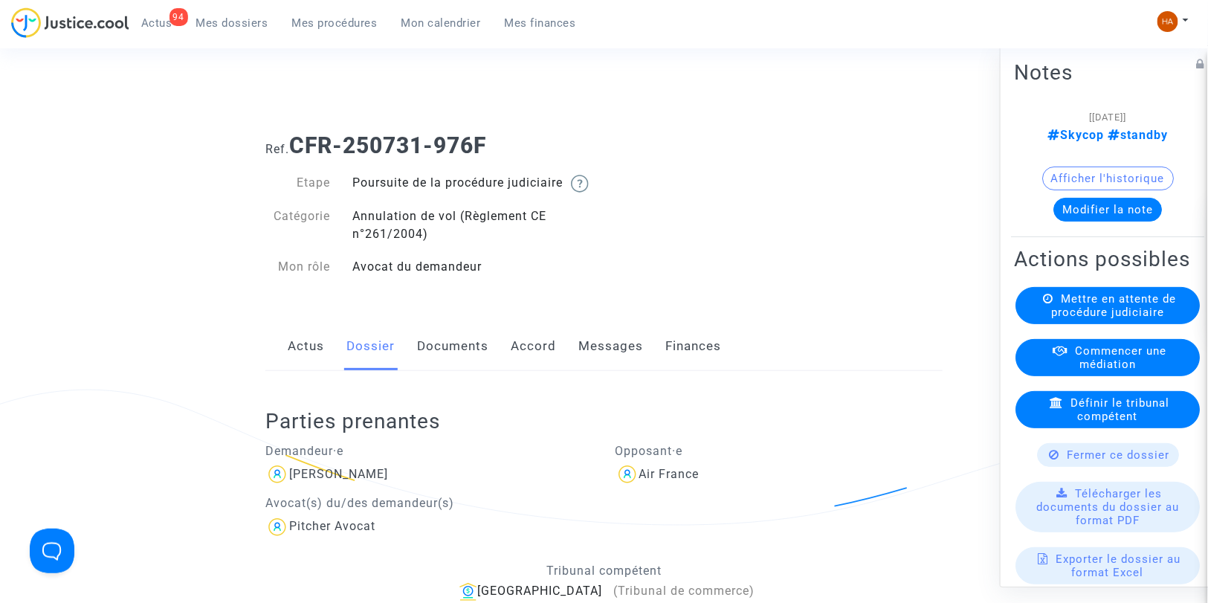
click at [234, 23] on span "Mes dossiers" at bounding box center [232, 22] width 72 height 13
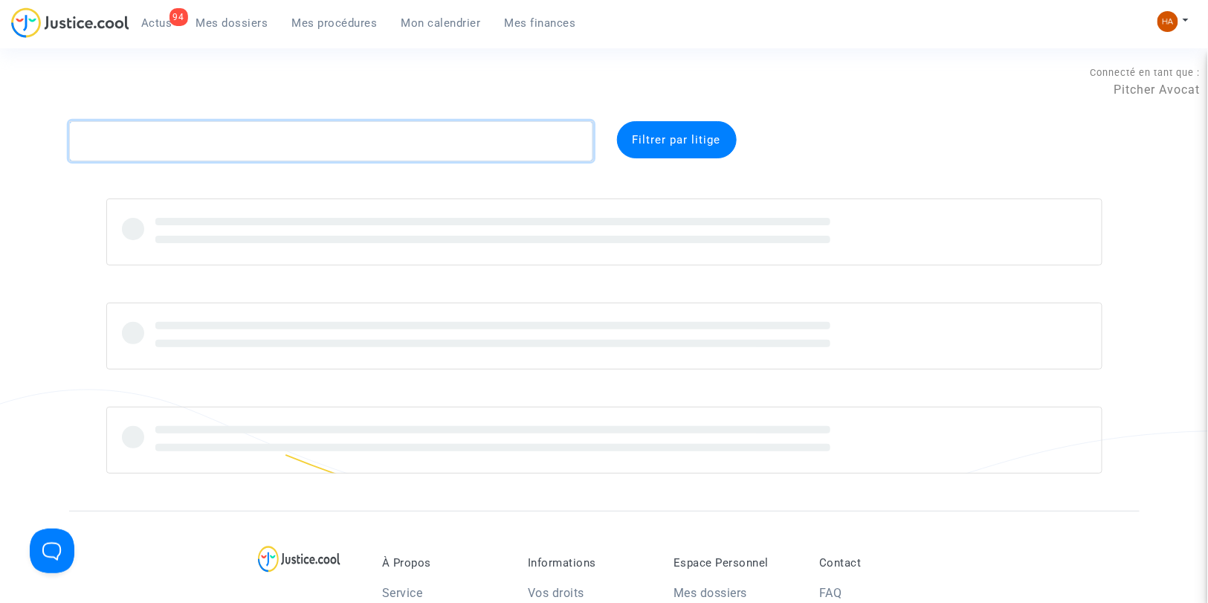
click at [110, 151] on textarea at bounding box center [331, 141] width 524 height 40
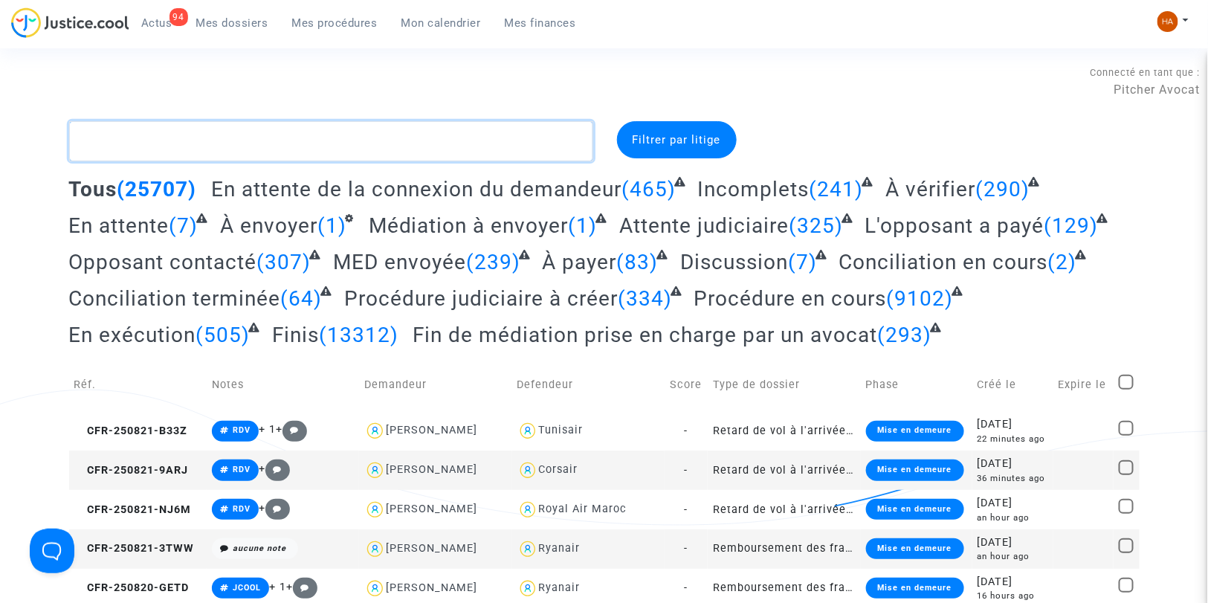
paste textarea "CFR-250731-EAWJ"
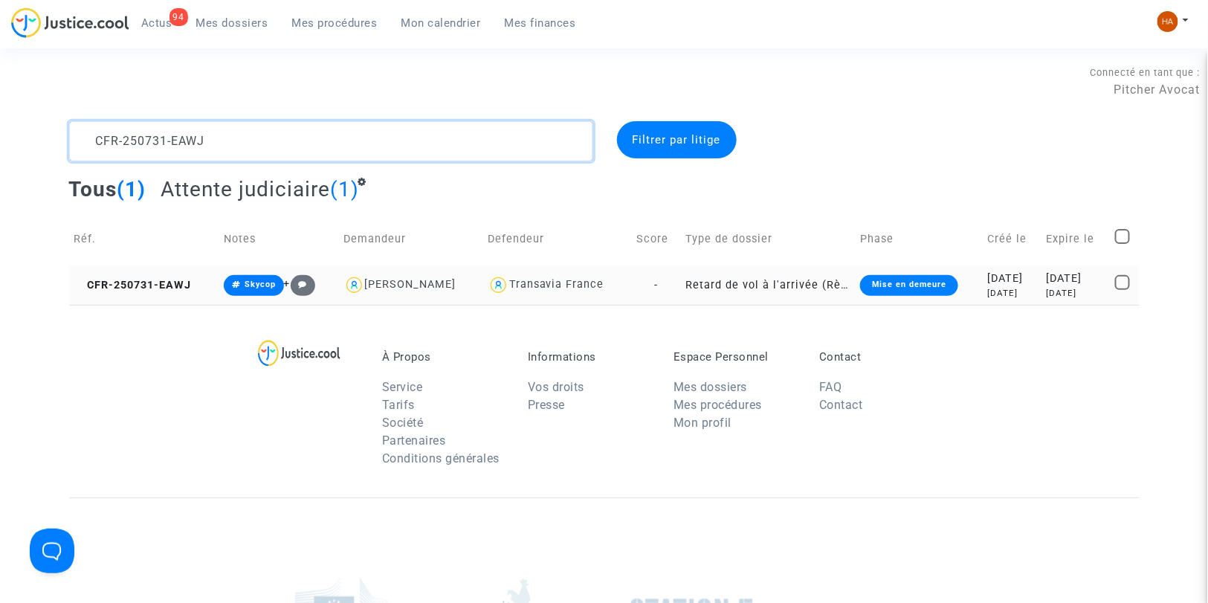
type textarea "CFR-250731-EAWJ"
click at [682, 292] on td "Retard de vol à l'arrivée (Règlement CE n°261/2004)" at bounding box center [768, 284] width 174 height 39
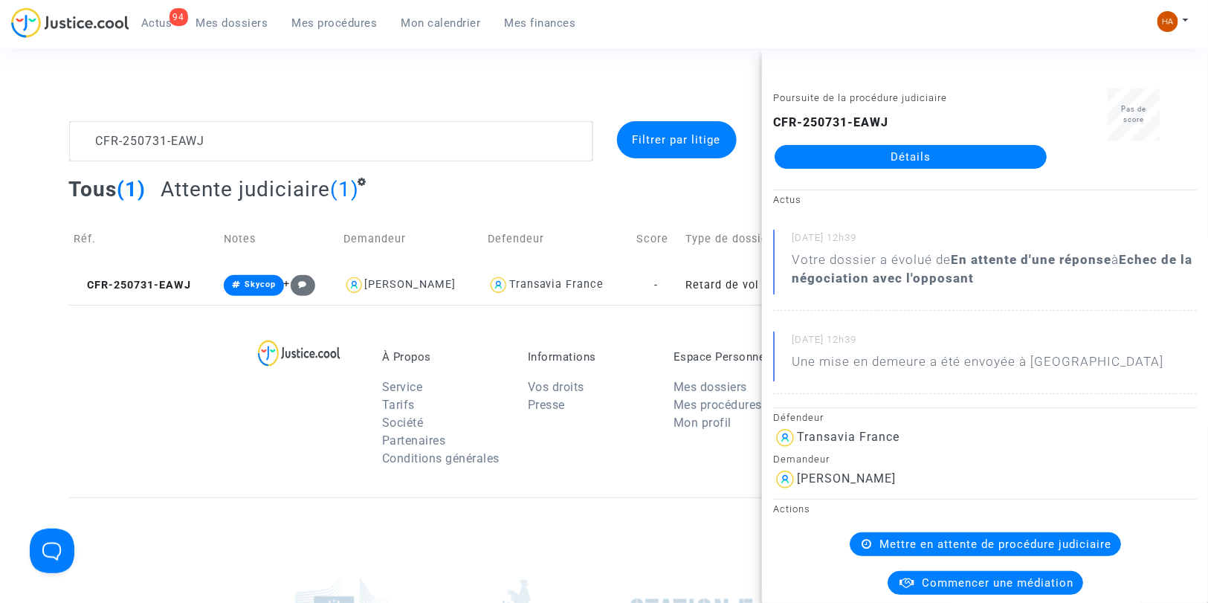
click at [893, 158] on link "Détails" at bounding box center [911, 157] width 272 height 24
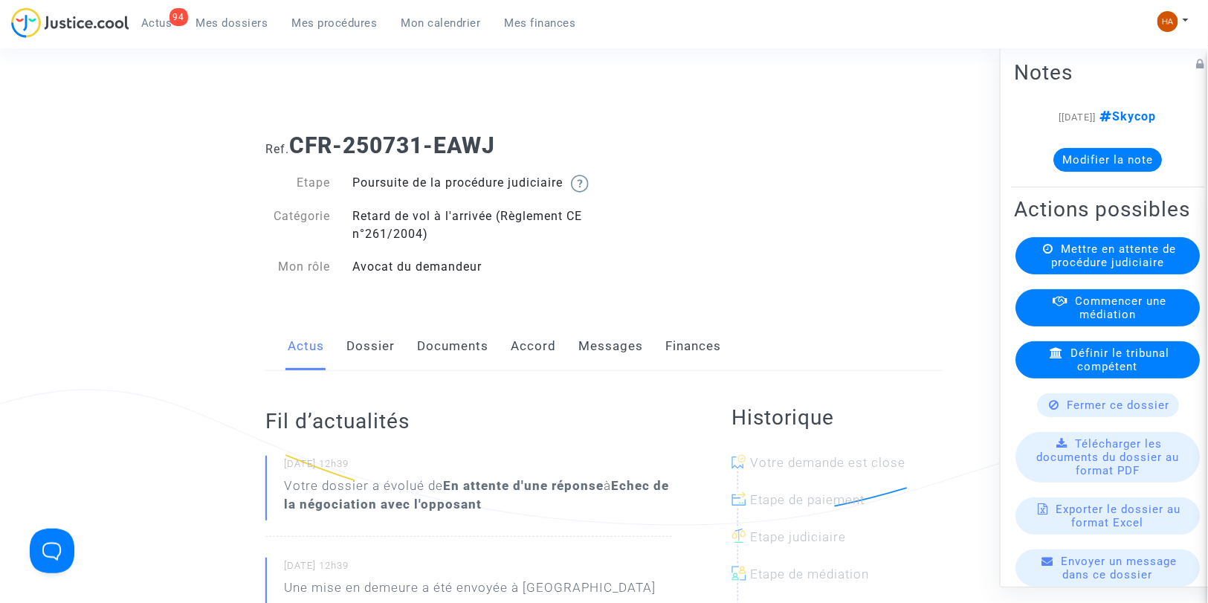
click at [604, 362] on link "Messages" at bounding box center [610, 346] width 65 height 49
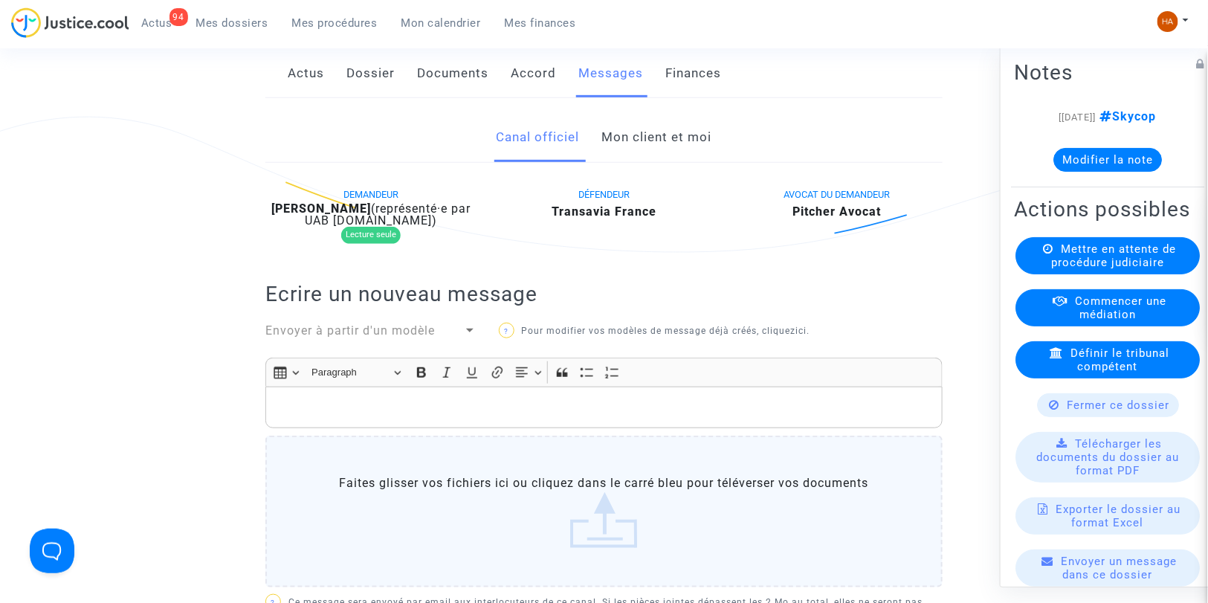
scroll to position [248, 0]
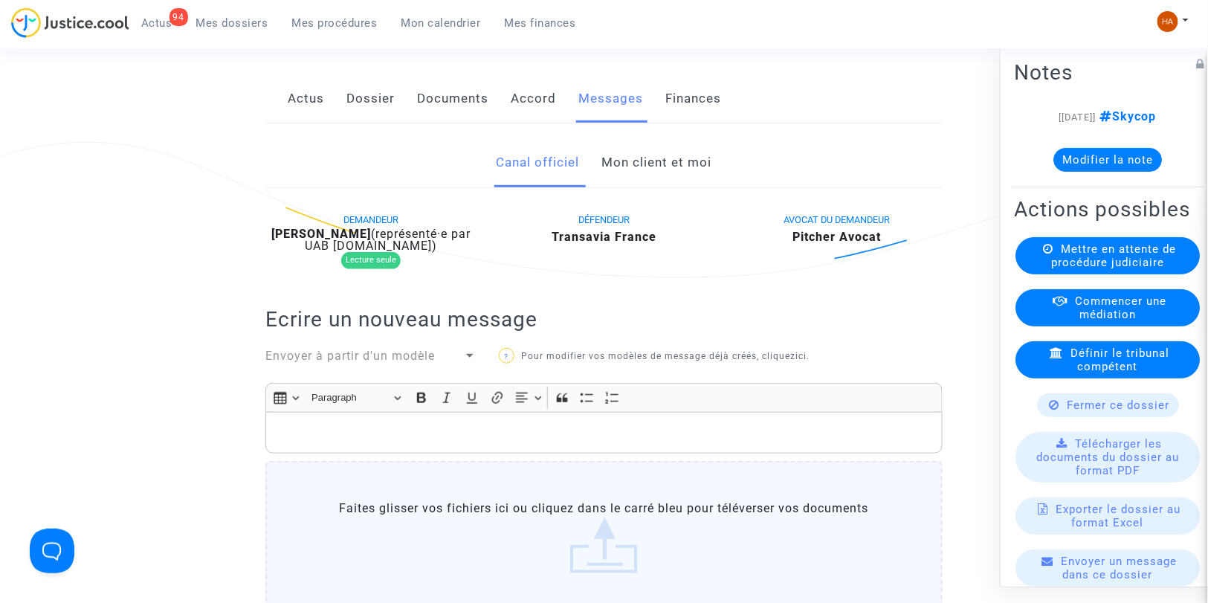
click at [655, 187] on link "Mon client et moi" at bounding box center [657, 162] width 110 height 49
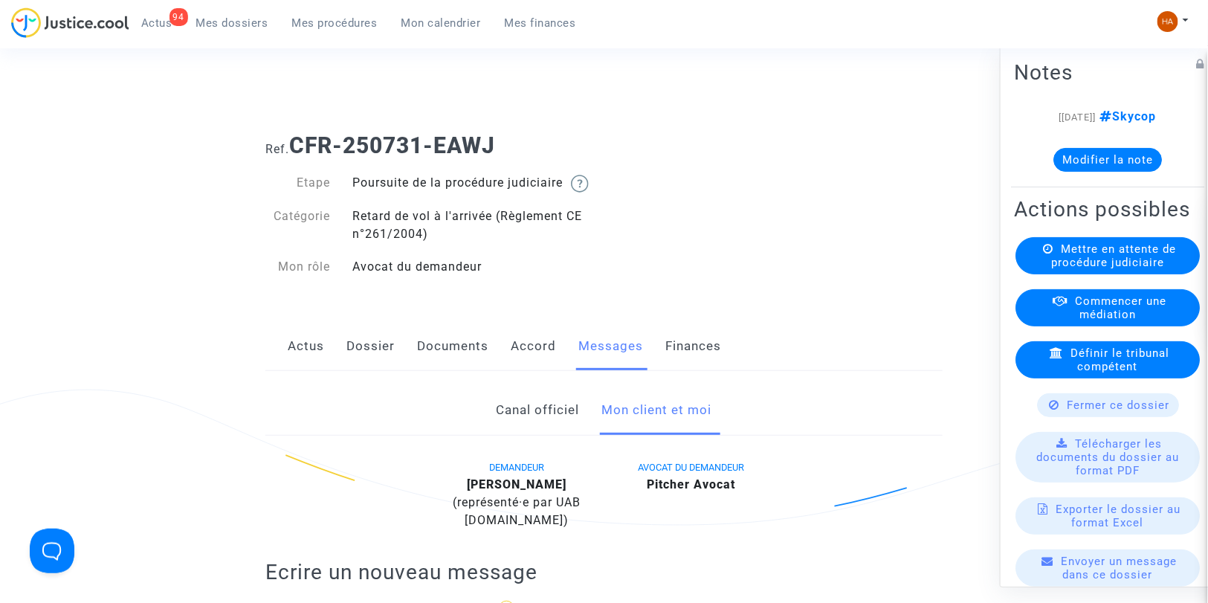
drag, startPoint x: 498, startPoint y: 138, endPoint x: 292, endPoint y: 139, distance: 205.9
click at [292, 139] on b "CFR-250731-EAWJ" at bounding box center [392, 145] width 206 height 26
copy b "CFR-250731-EAWJ"
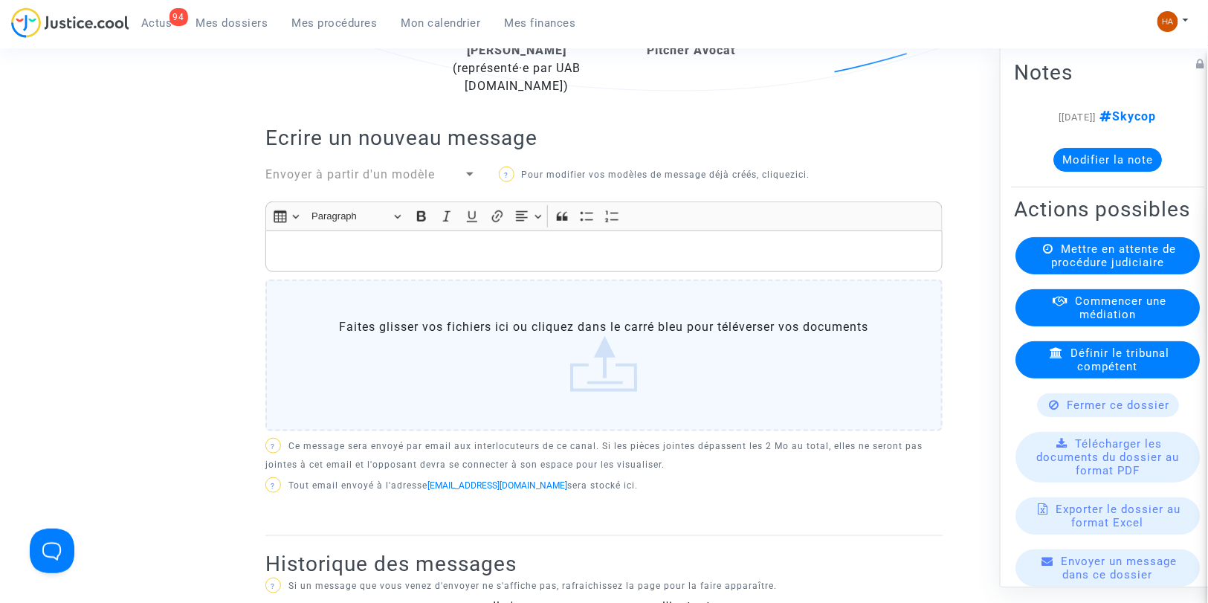
scroll to position [223, 0]
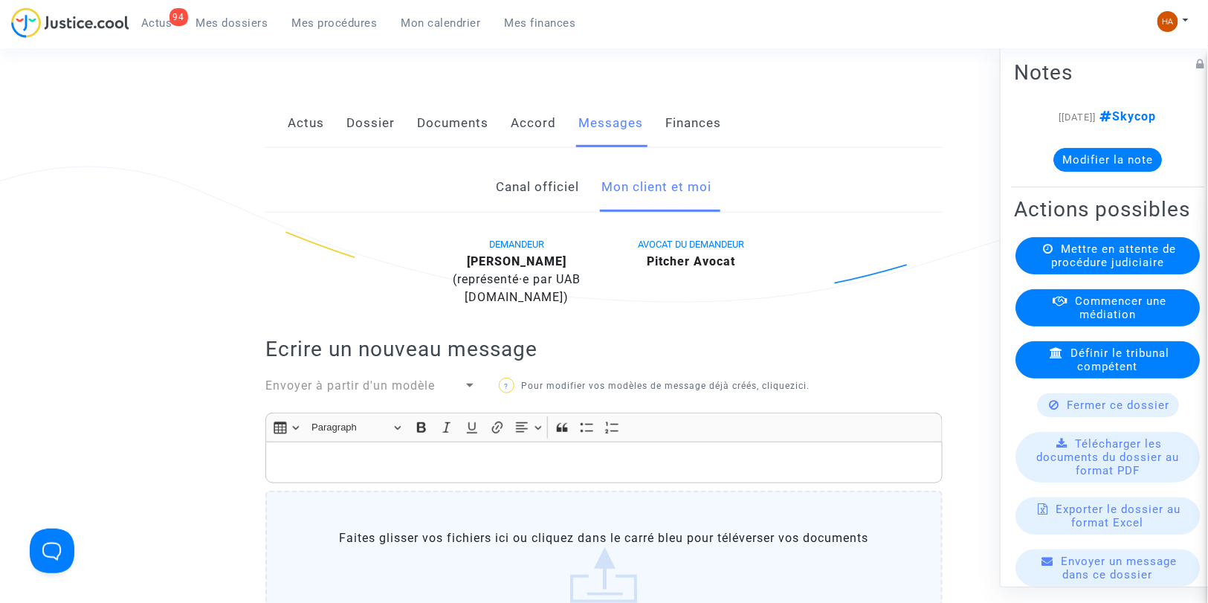
click at [533, 201] on link "Canal officiel" at bounding box center [538, 187] width 83 height 49
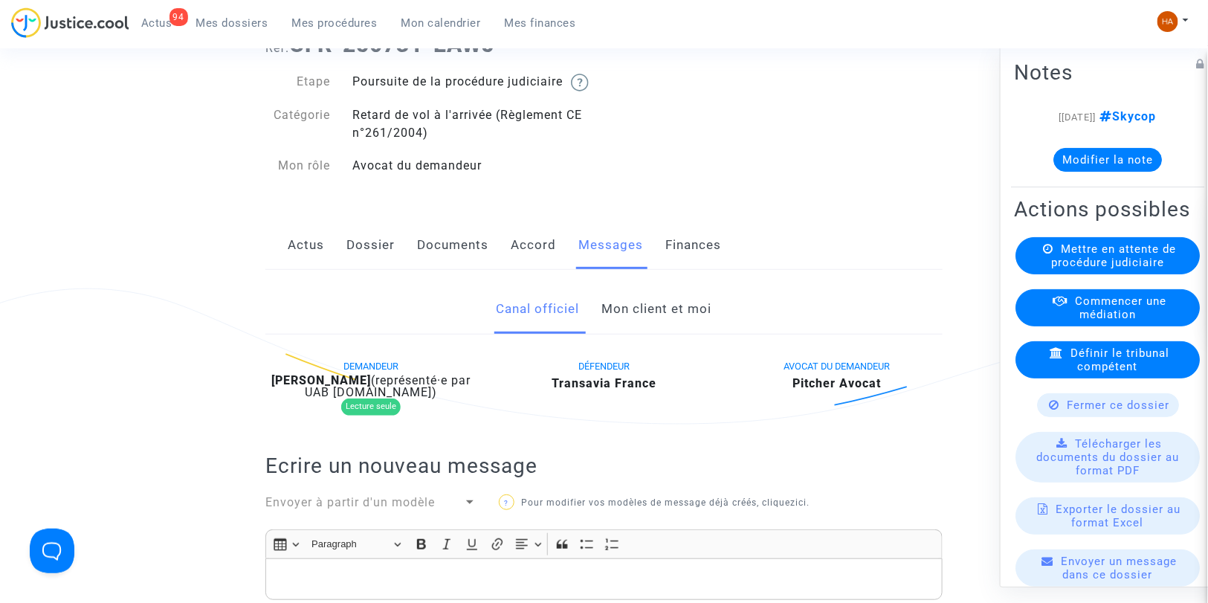
scroll to position [95, 0]
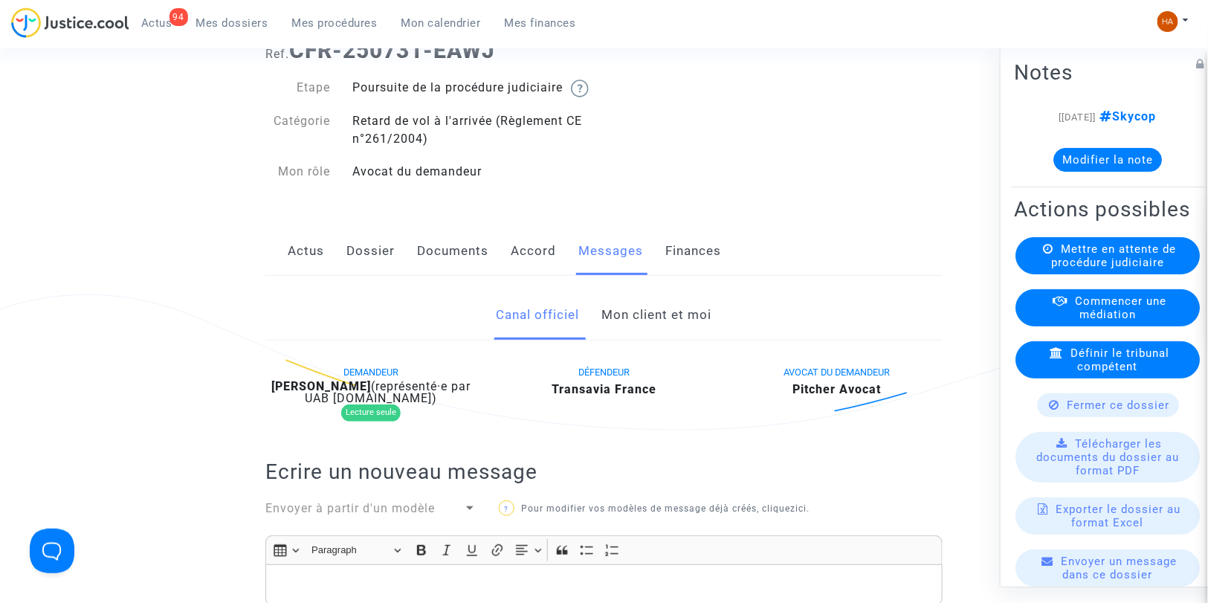
click at [359, 276] on link "Dossier" at bounding box center [370, 251] width 48 height 49
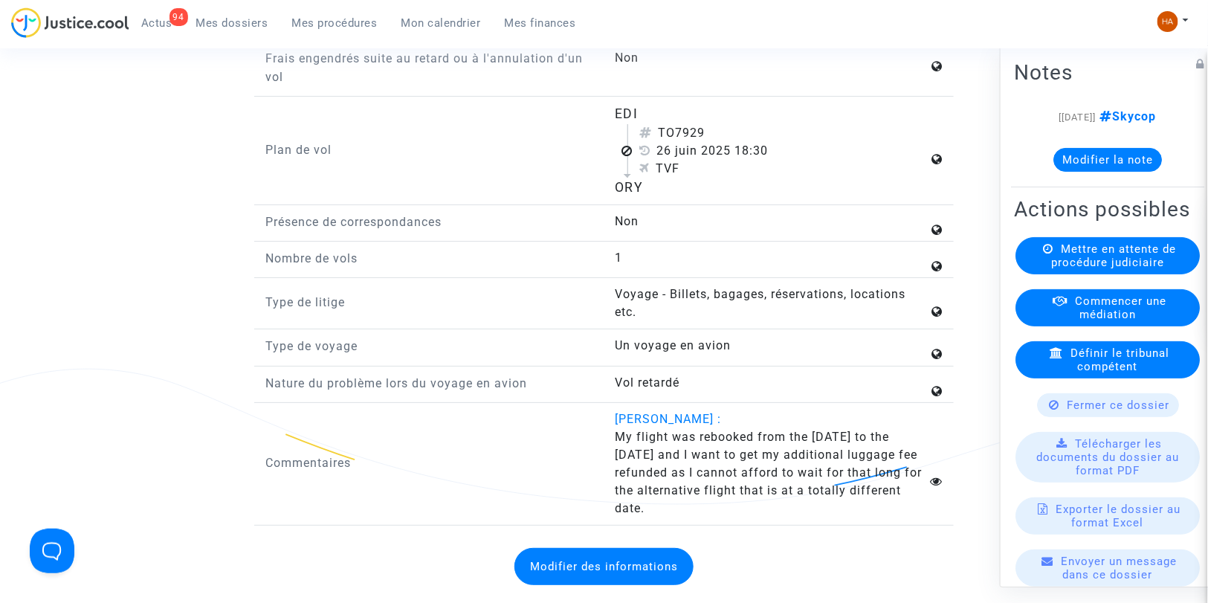
scroll to position [2048, 0]
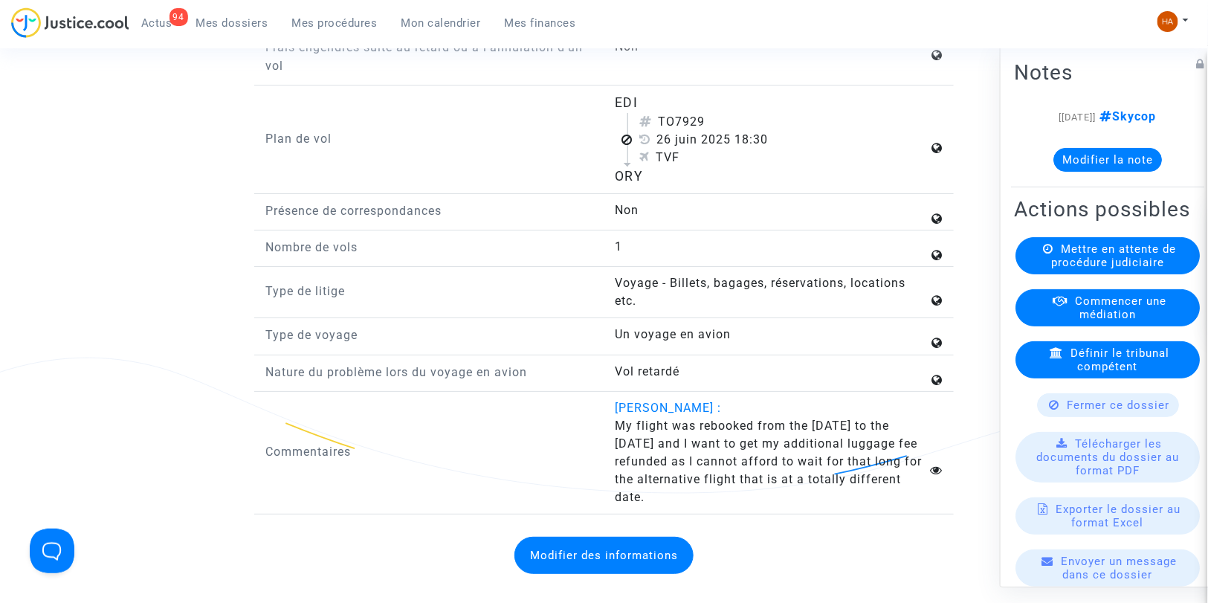
drag, startPoint x: 614, startPoint y: 465, endPoint x: 671, endPoint y: 549, distance: 100.6
click at [671, 514] on div "Commentaires Nicolas Jaisle : My flight was rebooked from the 26th of June to t…" at bounding box center [603, 456] width 699 height 115
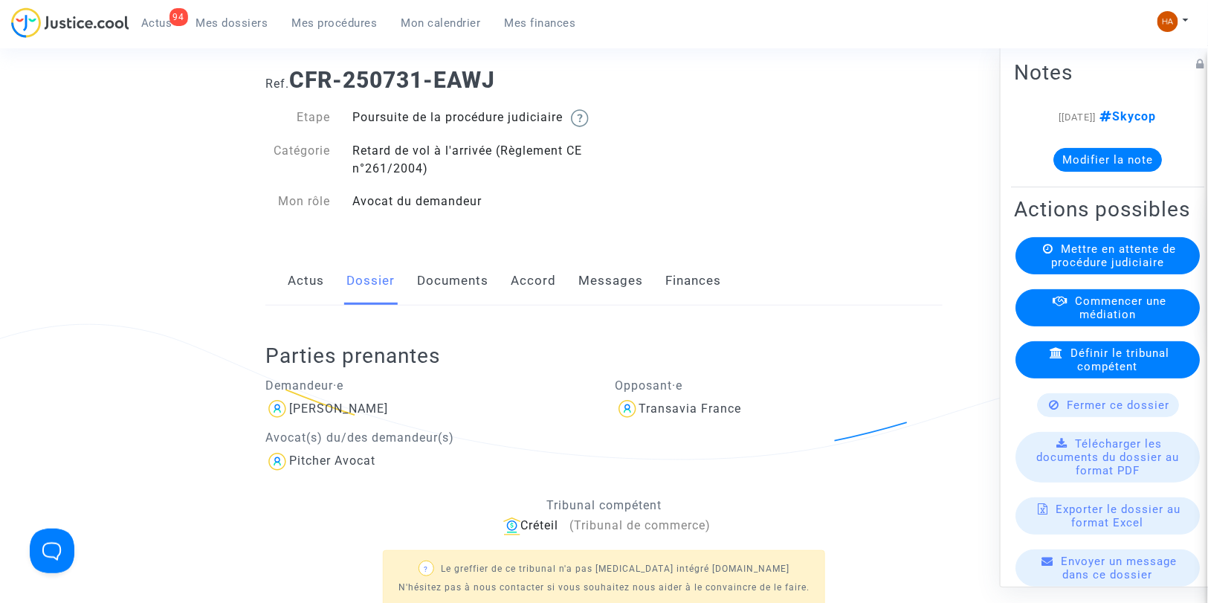
scroll to position [61, 0]
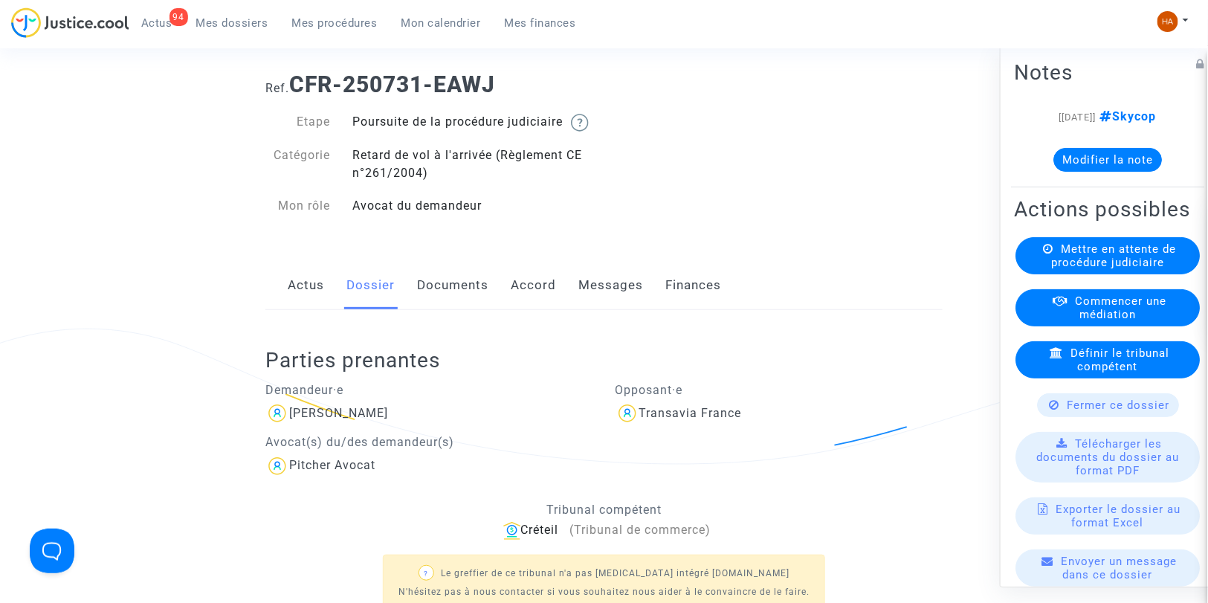
click at [451, 310] on link "Documents" at bounding box center [452, 285] width 71 height 49
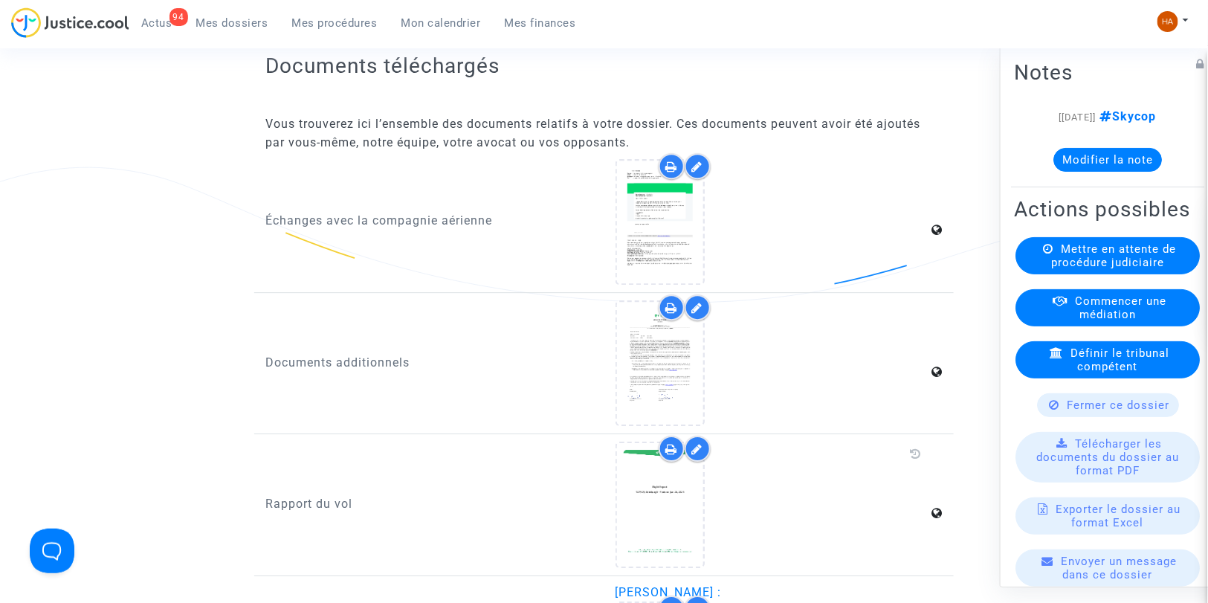
scroll to position [1567, 0]
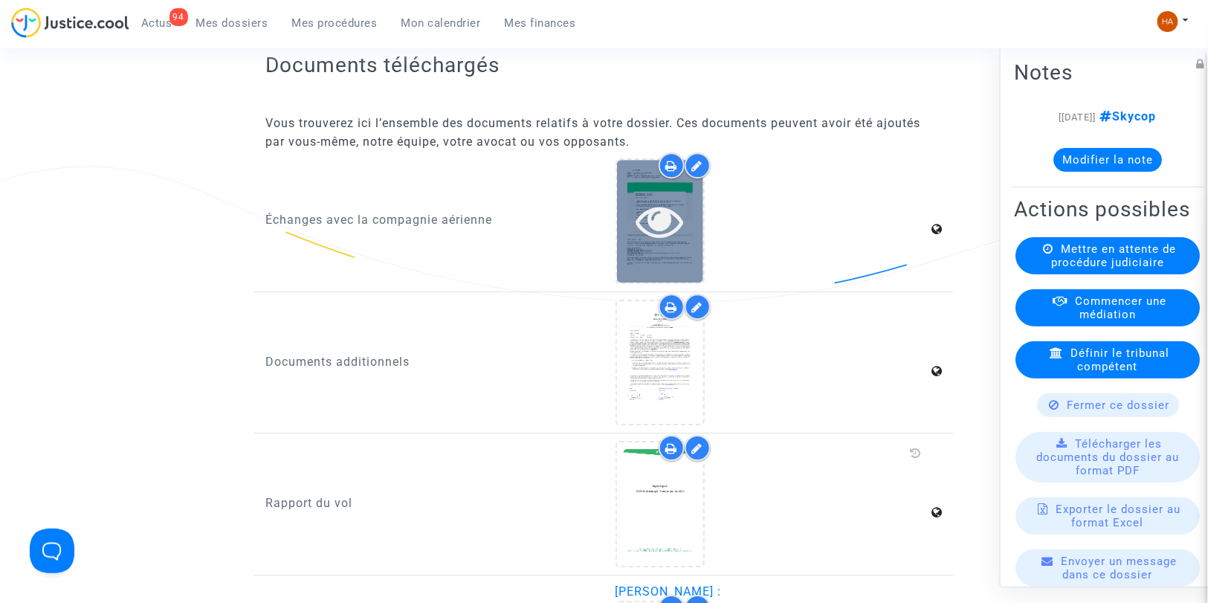
click at [665, 235] on icon at bounding box center [660, 221] width 48 height 48
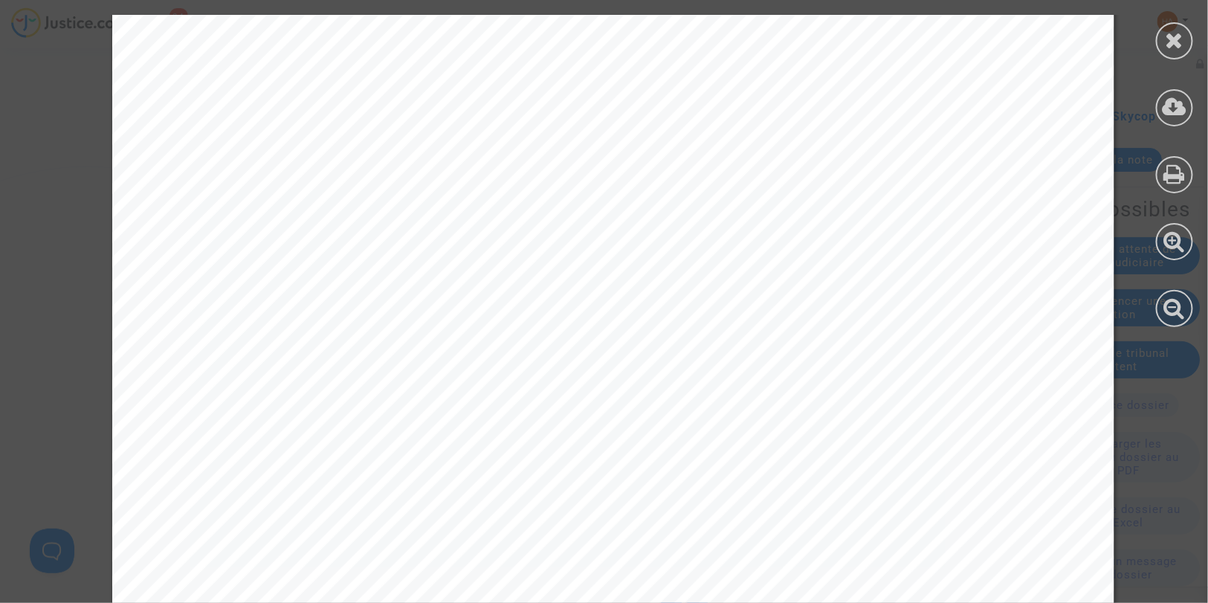
scroll to position [2040, 0]
click at [1174, 31] on icon at bounding box center [1175, 40] width 19 height 22
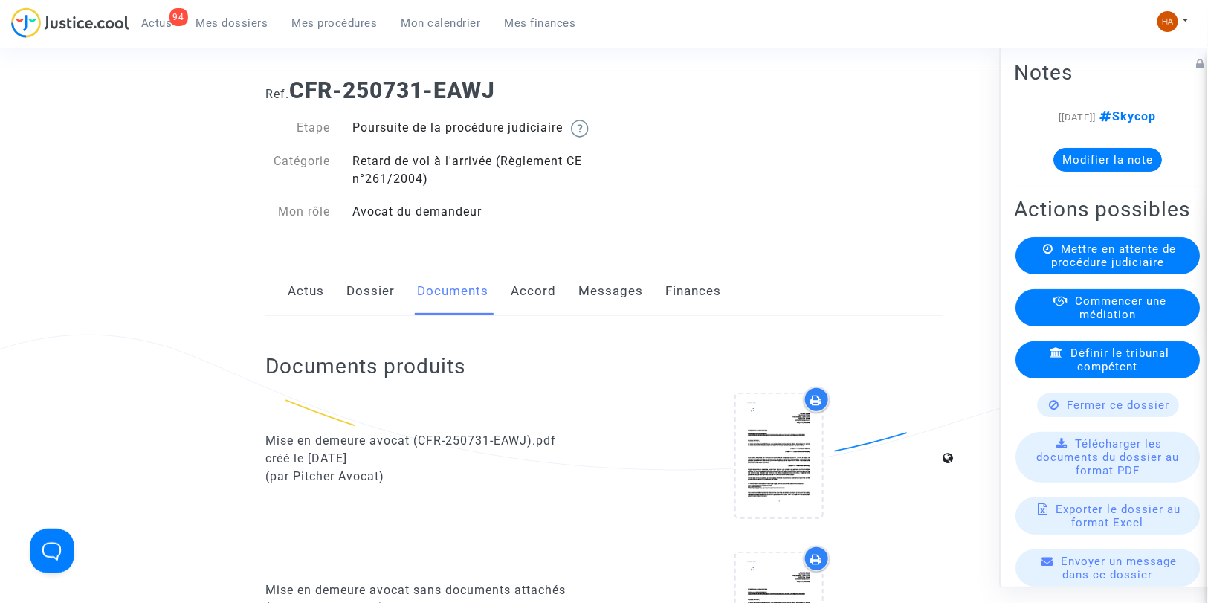
scroll to position [0, 0]
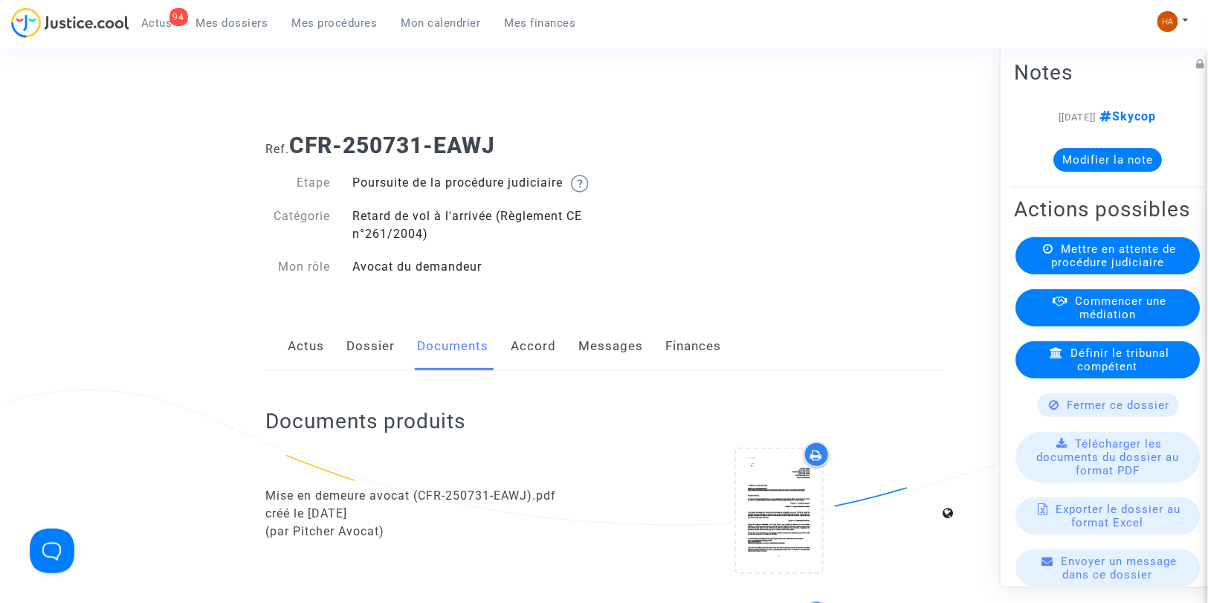
drag, startPoint x: 498, startPoint y: 134, endPoint x: 300, endPoint y: 135, distance: 197.7
click at [300, 135] on b "CFR-250731-EAWJ" at bounding box center [392, 145] width 206 height 26
click at [540, 366] on link "Accord" at bounding box center [533, 346] width 45 height 49
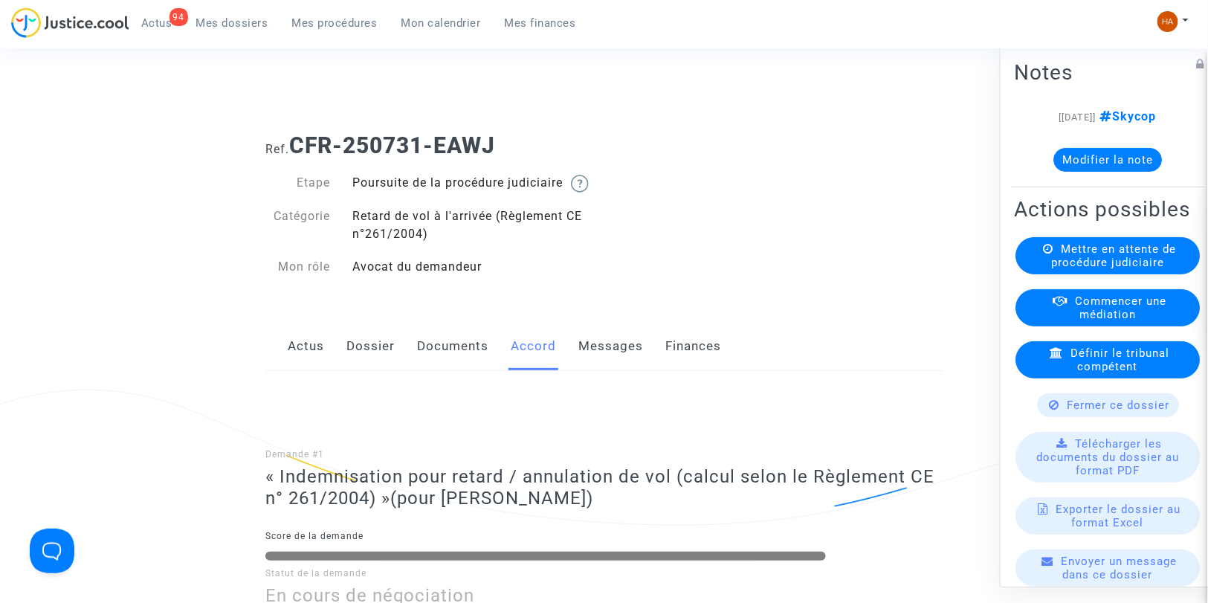
click at [612, 355] on link "Messages" at bounding box center [610, 346] width 65 height 49
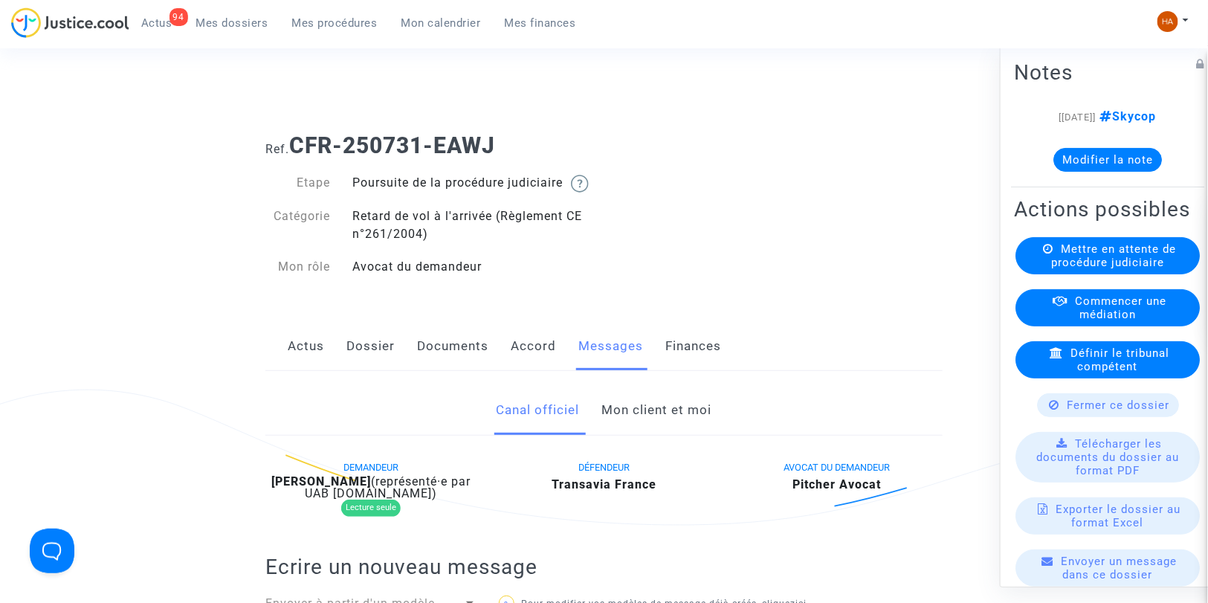
click at [681, 424] on link "Mon client et moi" at bounding box center [657, 410] width 110 height 49
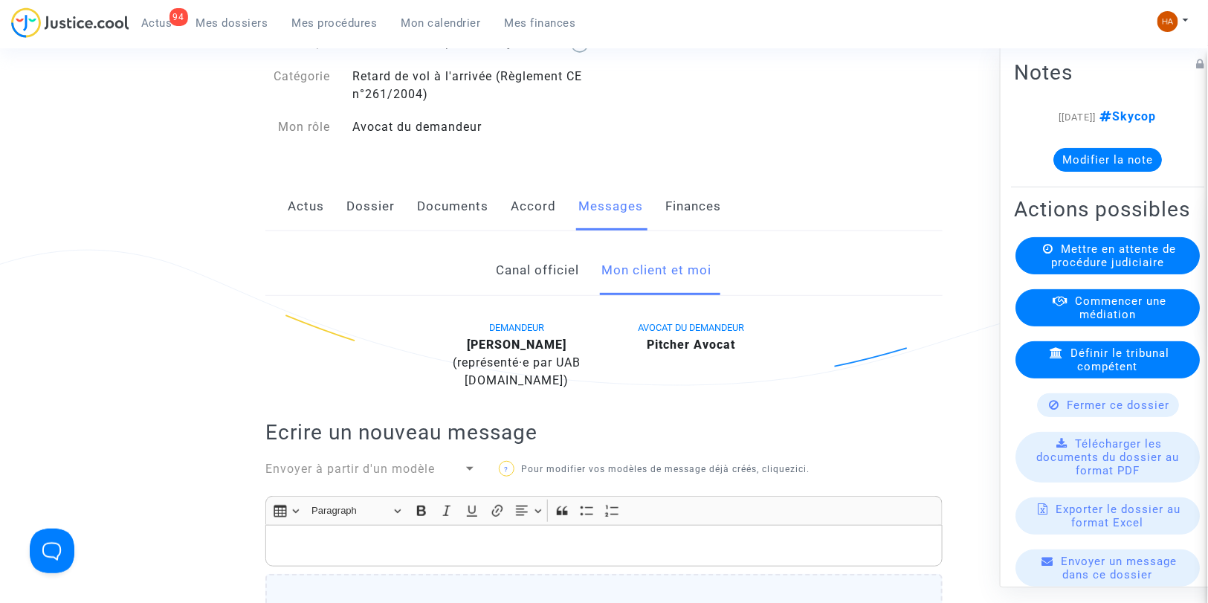
scroll to position [83, 0]
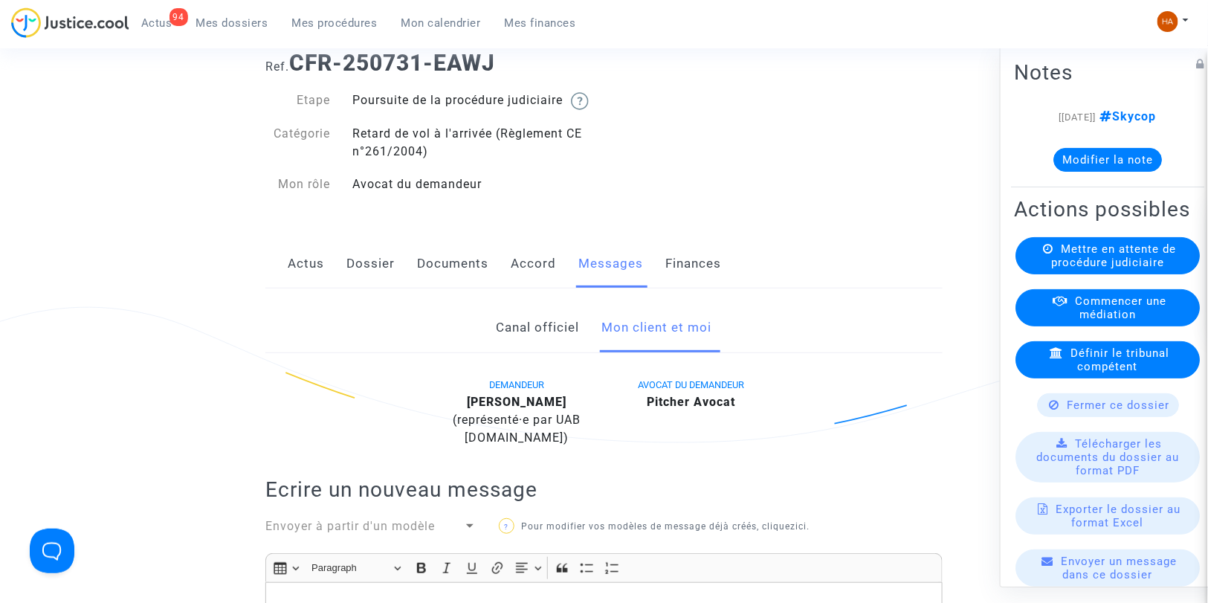
drag, startPoint x: 558, startPoint y: 416, endPoint x: 522, endPoint y: 415, distance: 36.5
click at [522, 409] on b "[PERSON_NAME]" at bounding box center [517, 402] width 100 height 14
click at [347, 277] on link "Dossier" at bounding box center [370, 263] width 48 height 49
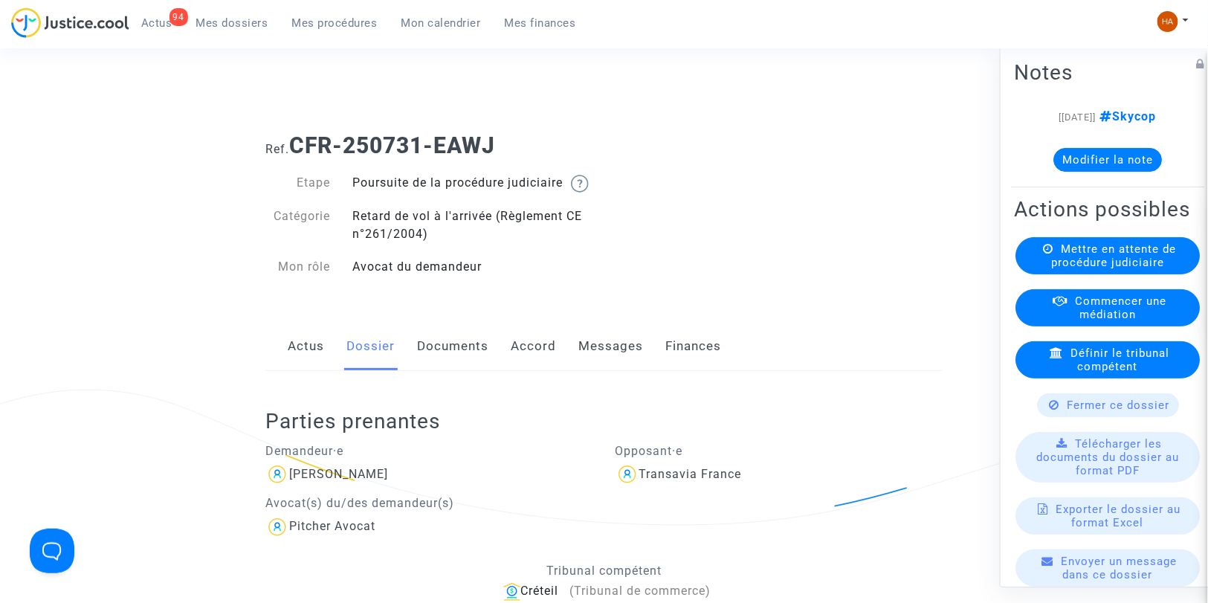
click at [226, 25] on span "Mes dossiers" at bounding box center [232, 22] width 72 height 13
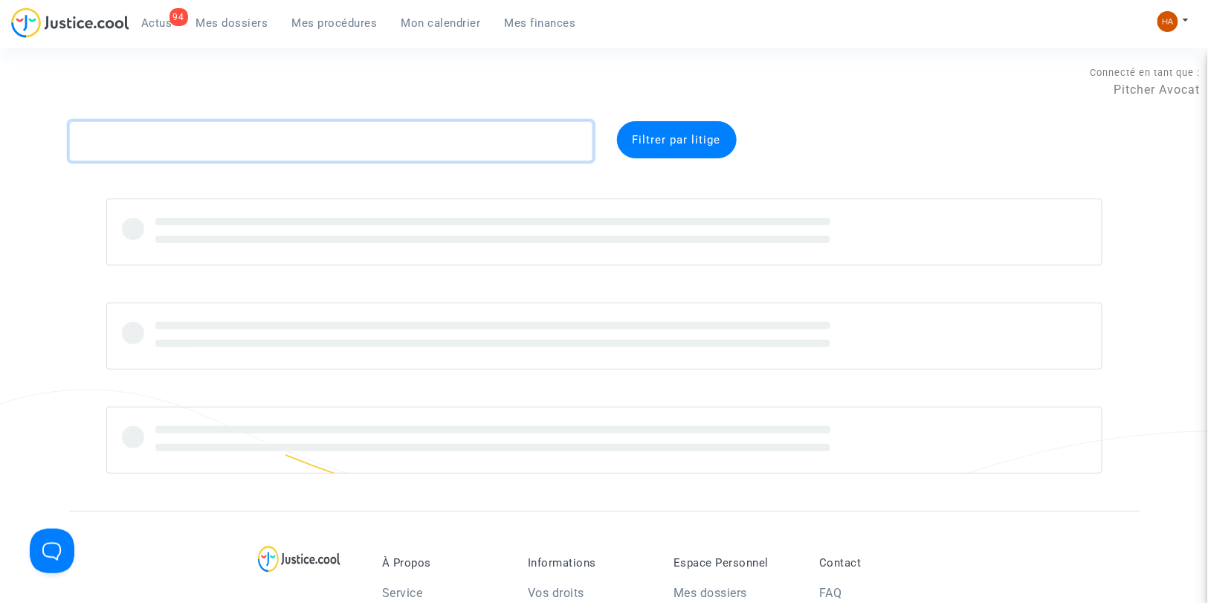
click at [119, 143] on textarea at bounding box center [331, 141] width 524 height 40
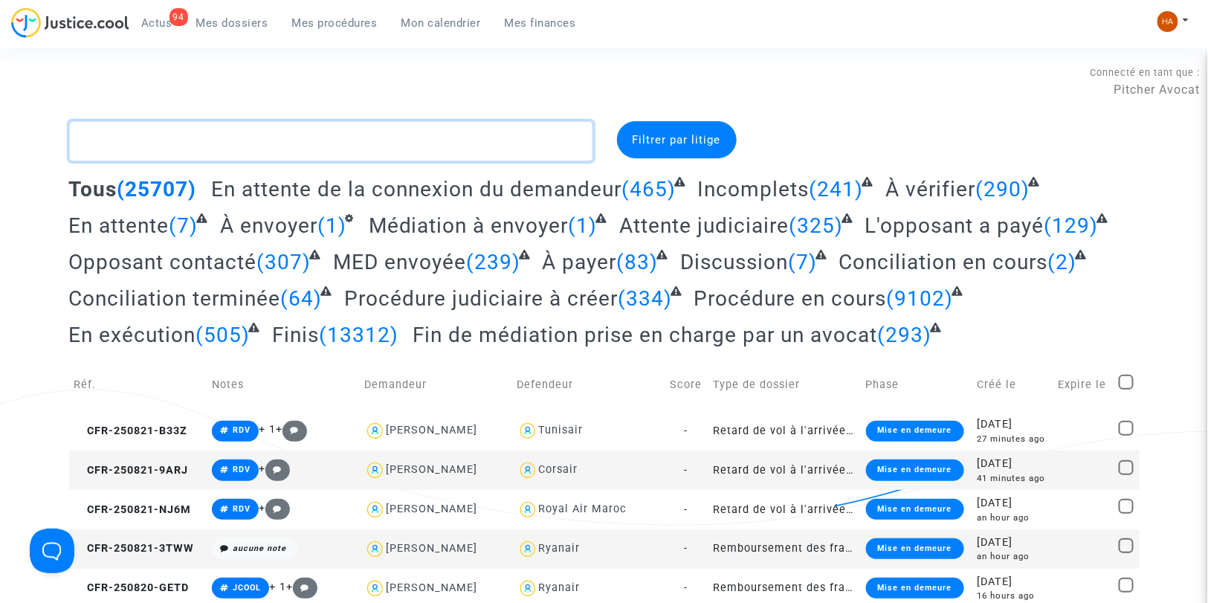
paste textarea "CFR-250731-HC8E"
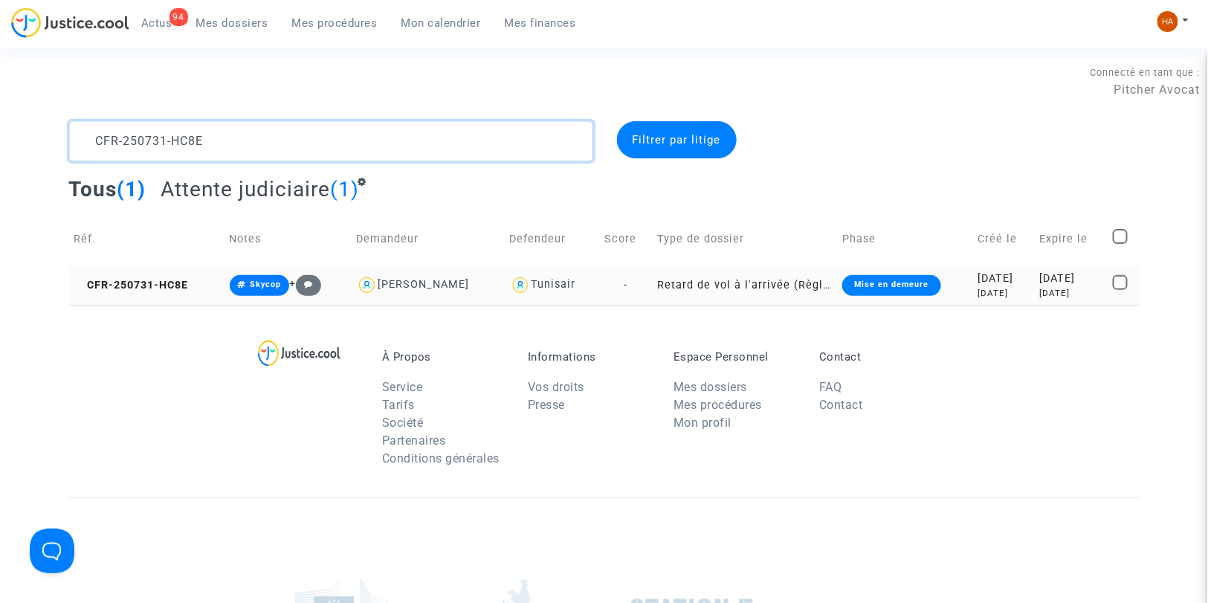
type textarea "CFR-250731-HC8E"
click at [622, 288] on td "-" at bounding box center [626, 284] width 53 height 39
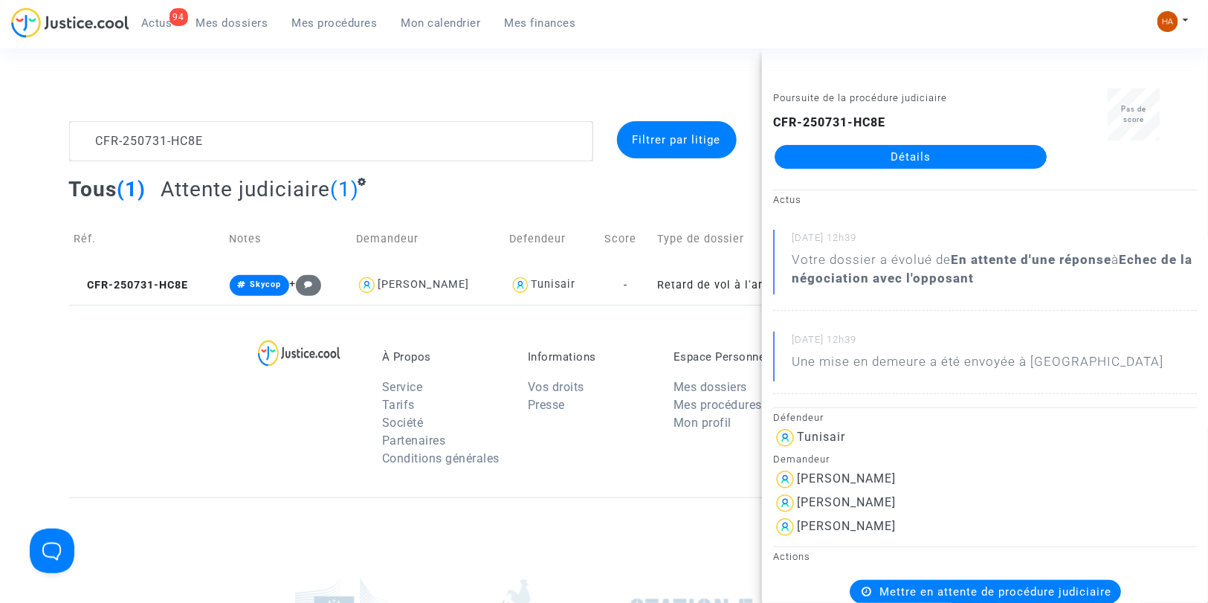
click at [868, 159] on link "Détails" at bounding box center [911, 157] width 272 height 24
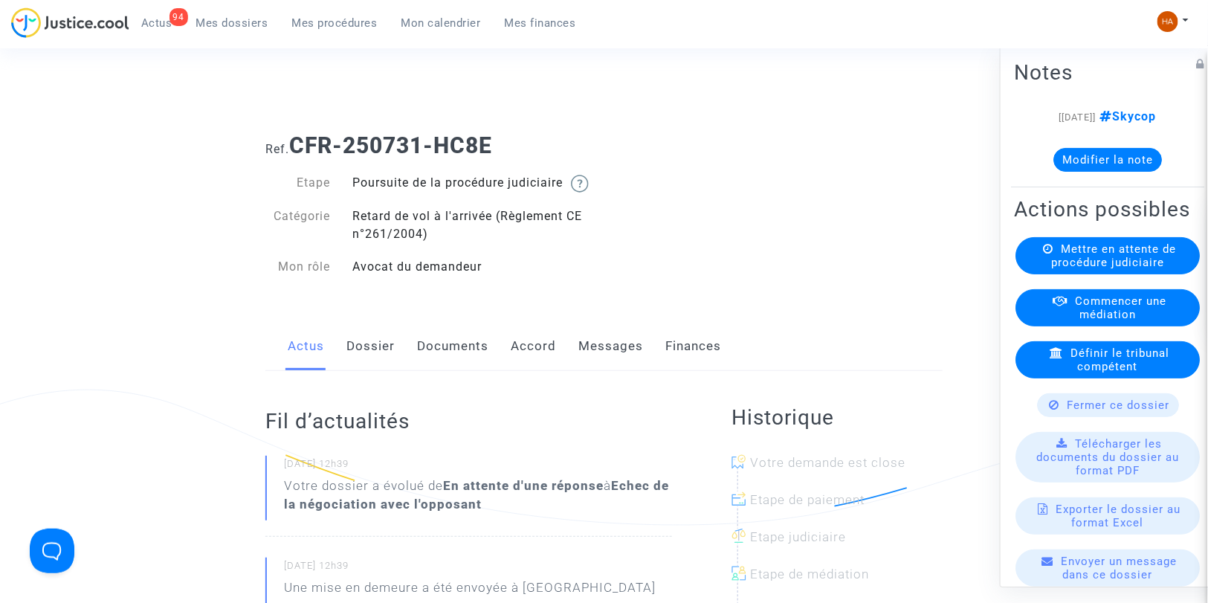
drag, startPoint x: 381, startPoint y: 369, endPoint x: 422, endPoint y: 358, distance: 42.9
click at [381, 368] on link "Dossier" at bounding box center [370, 346] width 48 height 49
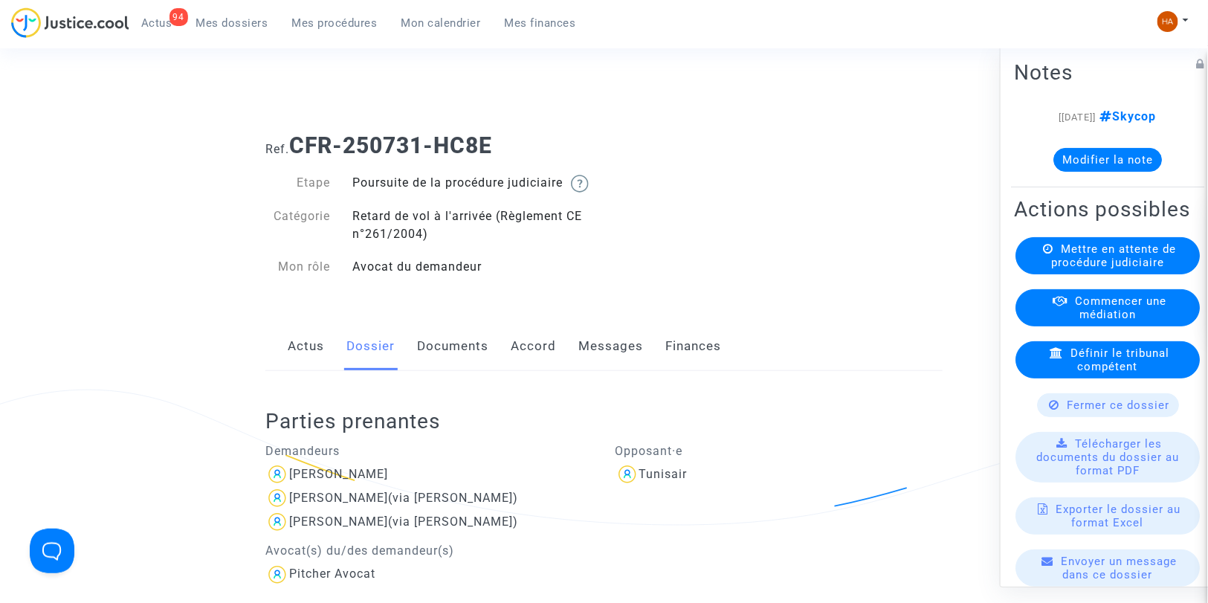
drag, startPoint x: 497, startPoint y: 151, endPoint x: 305, endPoint y: 153, distance: 191.8
click at [305, 153] on b "CFR-250731-HC8E" at bounding box center [390, 145] width 203 height 26
drag, startPoint x: 379, startPoint y: 485, endPoint x: 348, endPoint y: 487, distance: 31.3
click at [348, 486] on div "[PERSON_NAME]" at bounding box center [429, 474] width 328 height 24
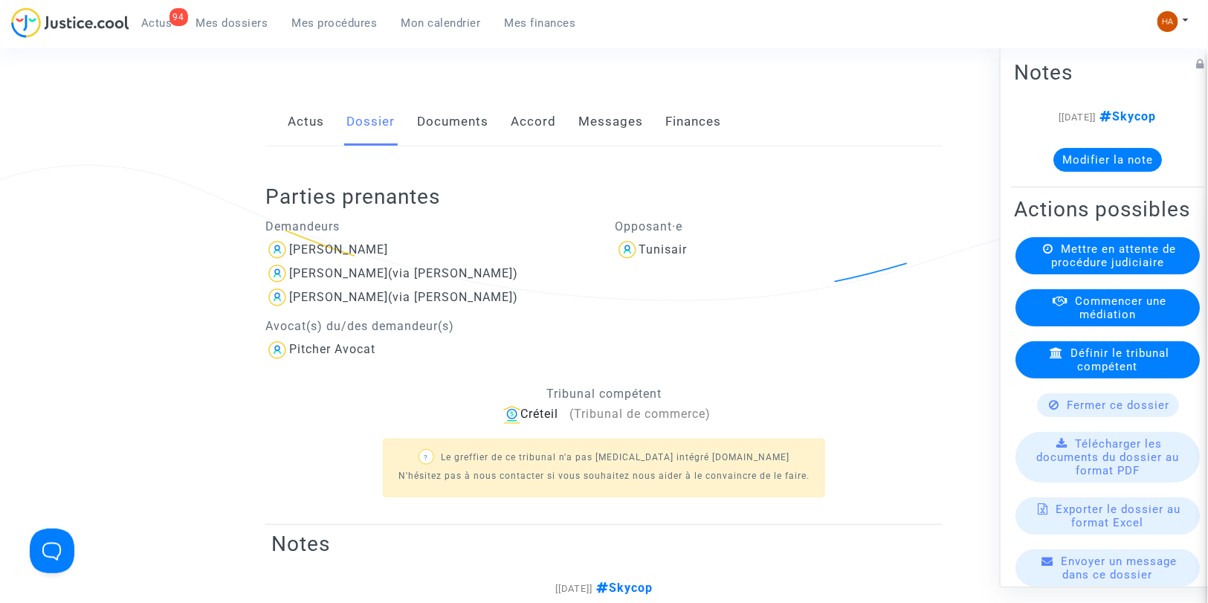
scroll to position [165, 0]
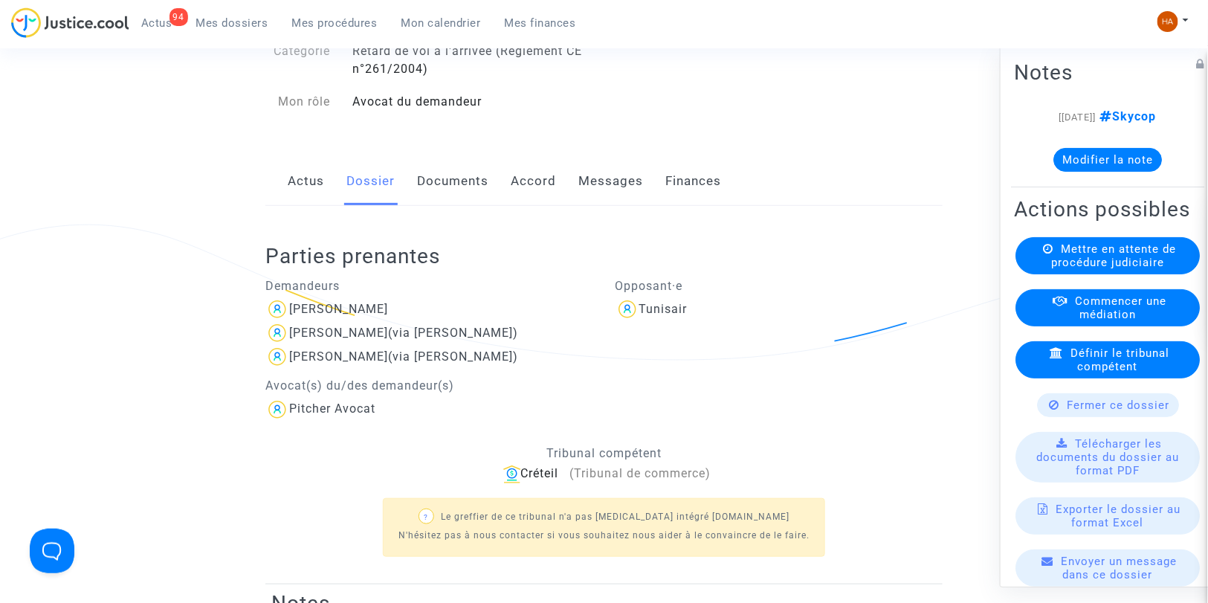
click at [474, 195] on link "Documents" at bounding box center [452, 181] width 71 height 49
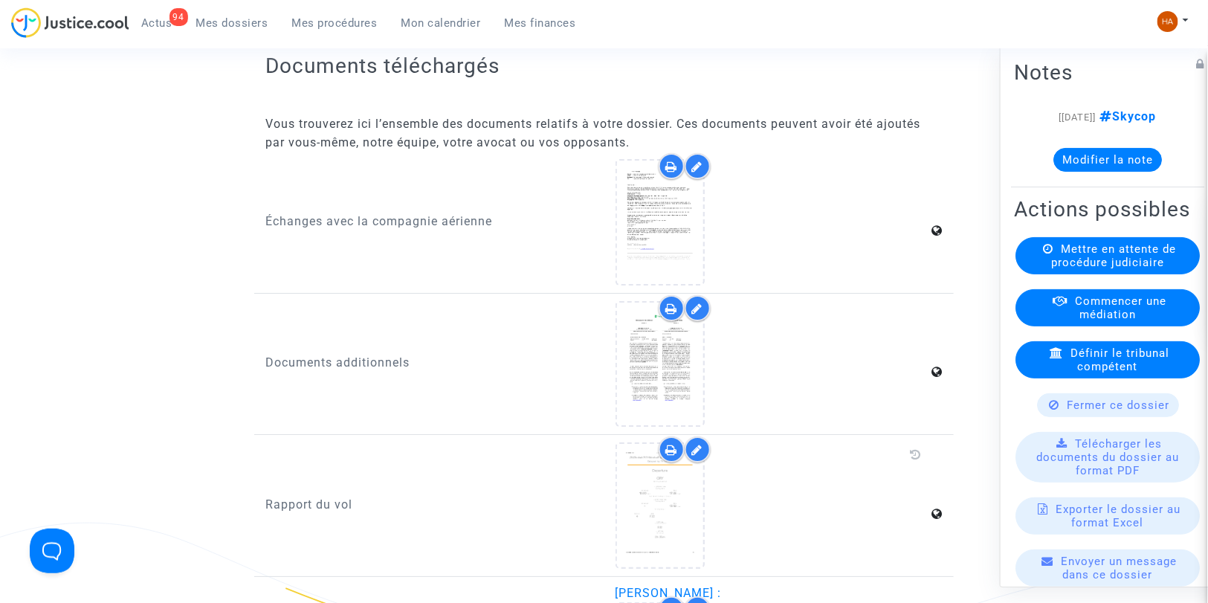
scroll to position [1899, 0]
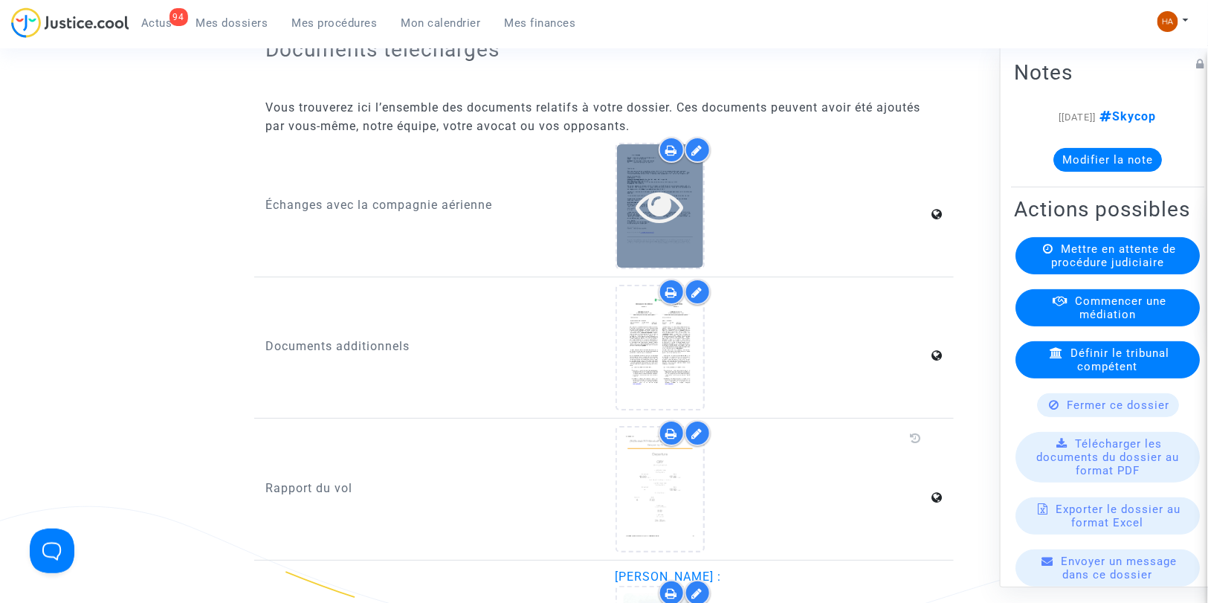
click at [647, 216] on icon at bounding box center [660, 206] width 48 height 48
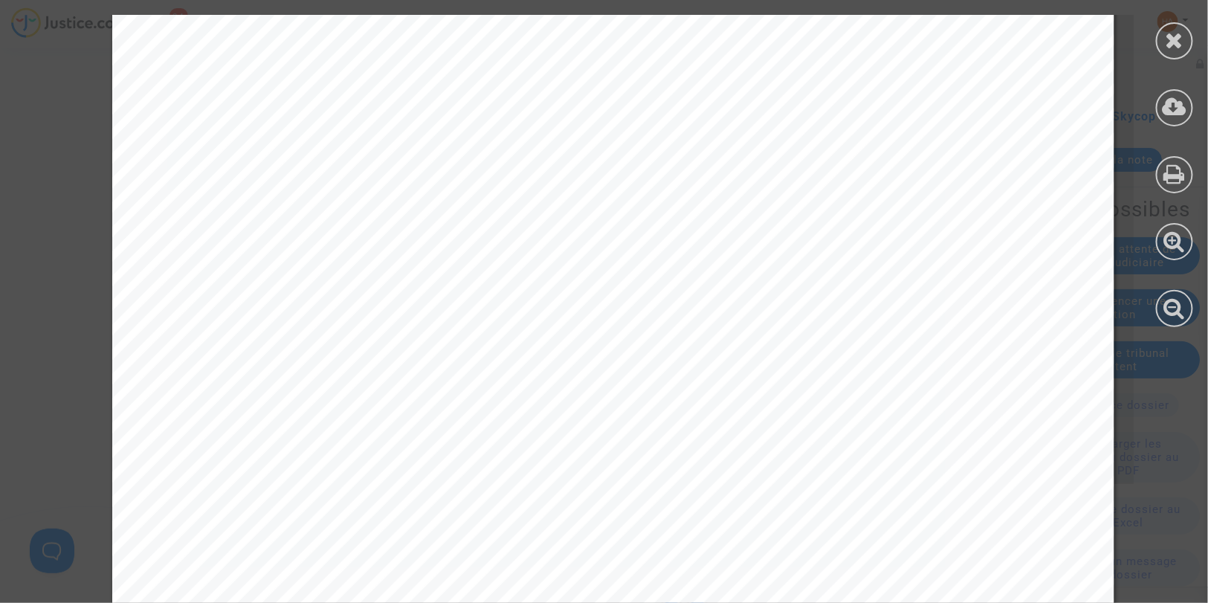
scroll to position [850, 0]
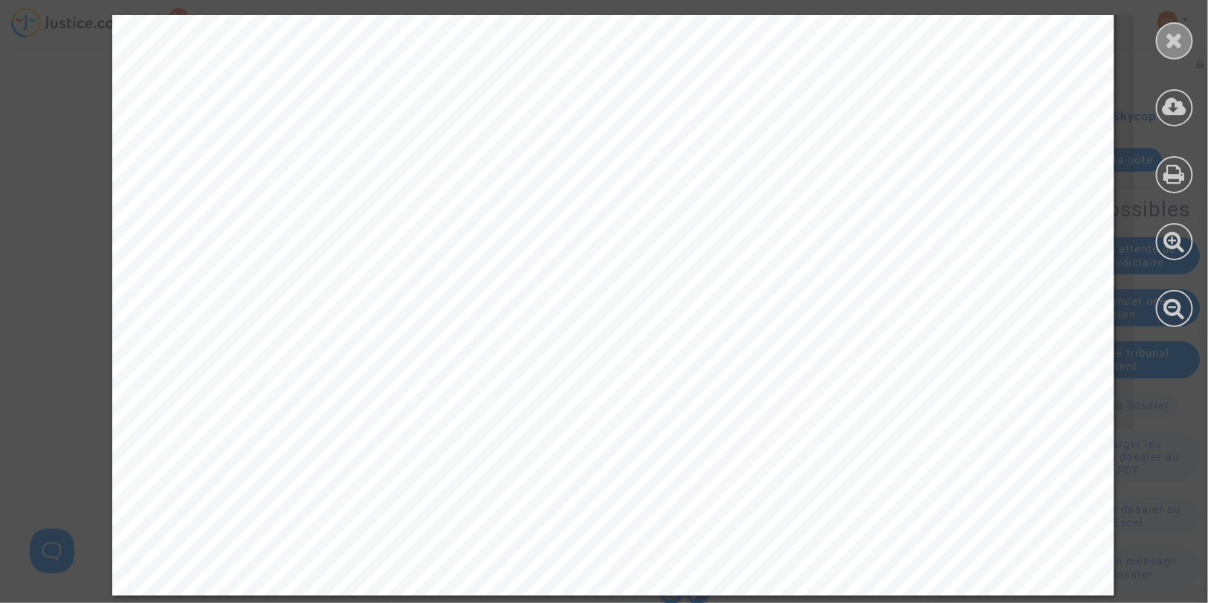
click at [1173, 40] on icon at bounding box center [1175, 40] width 19 height 22
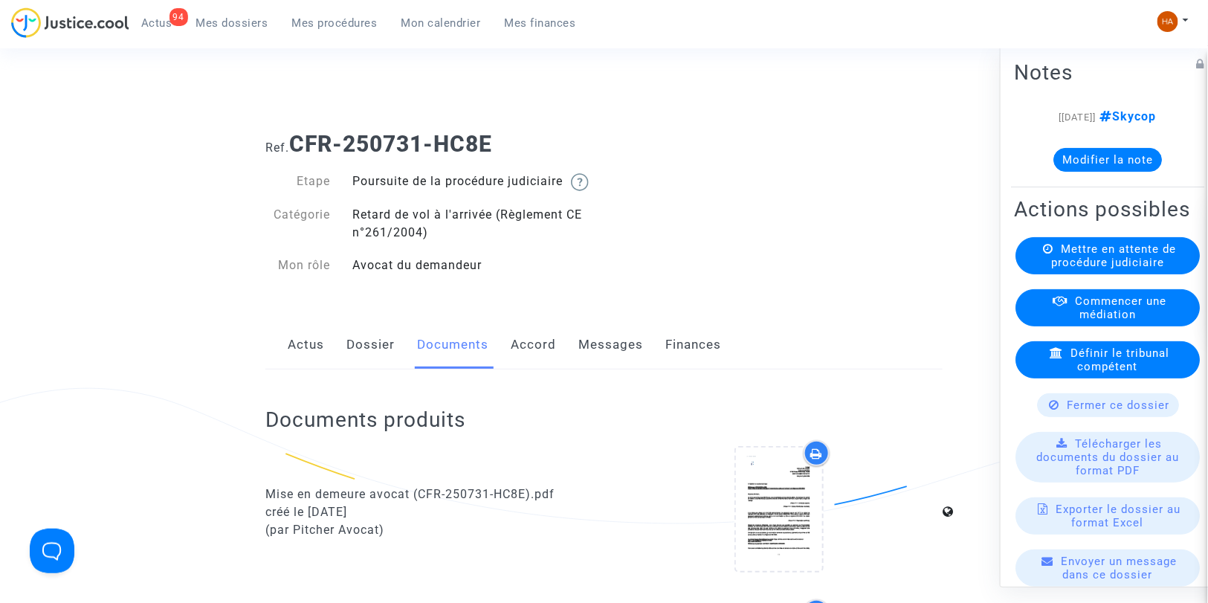
scroll to position [0, 0]
click at [613, 361] on link "Messages" at bounding box center [610, 346] width 65 height 49
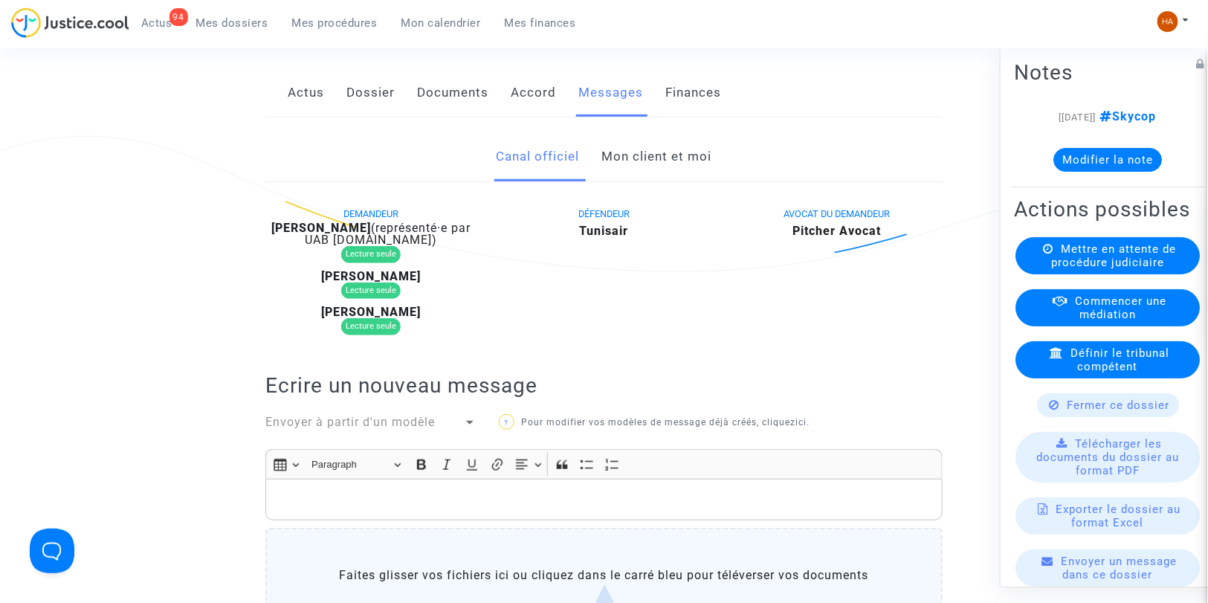
scroll to position [248, 0]
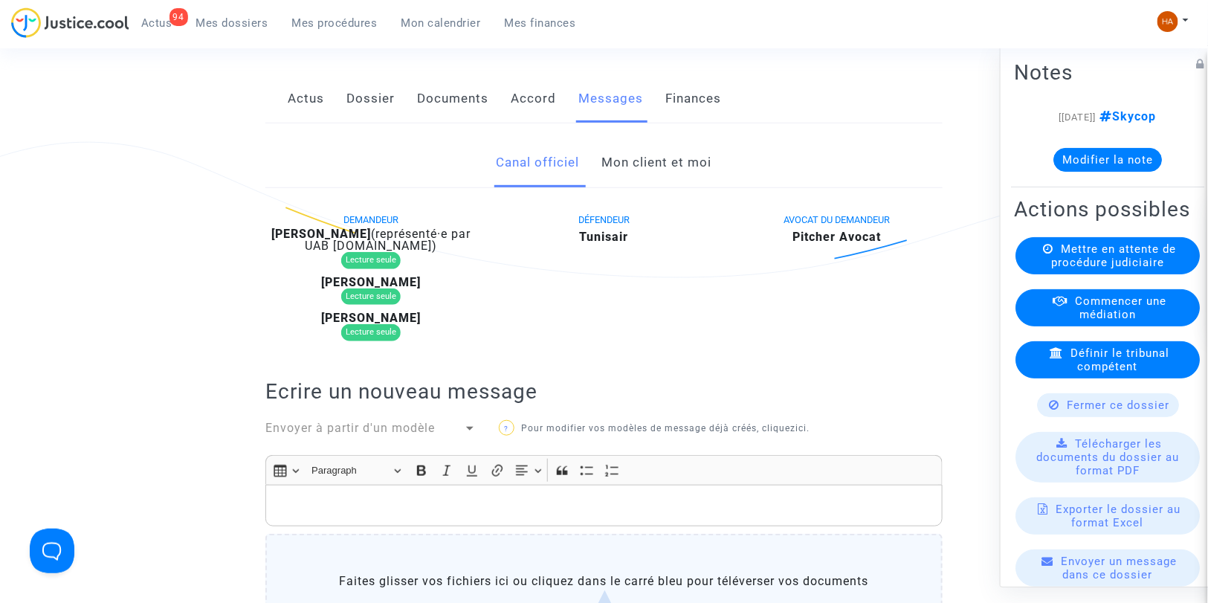
click at [642, 178] on link "Mon client et moi" at bounding box center [657, 162] width 110 height 49
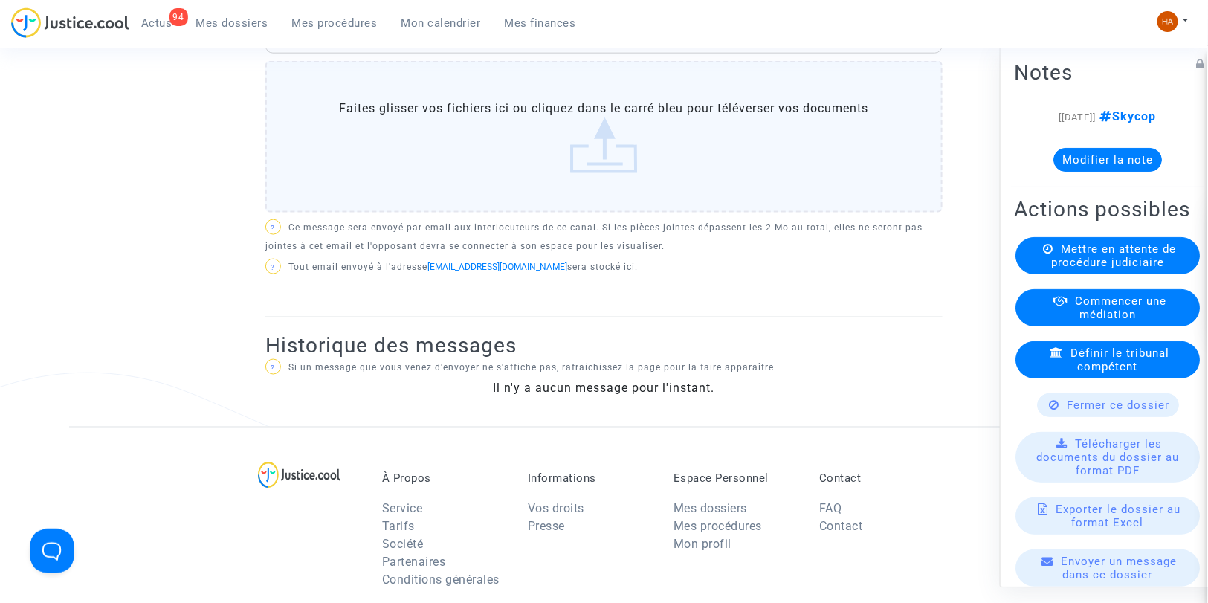
scroll to position [743, 0]
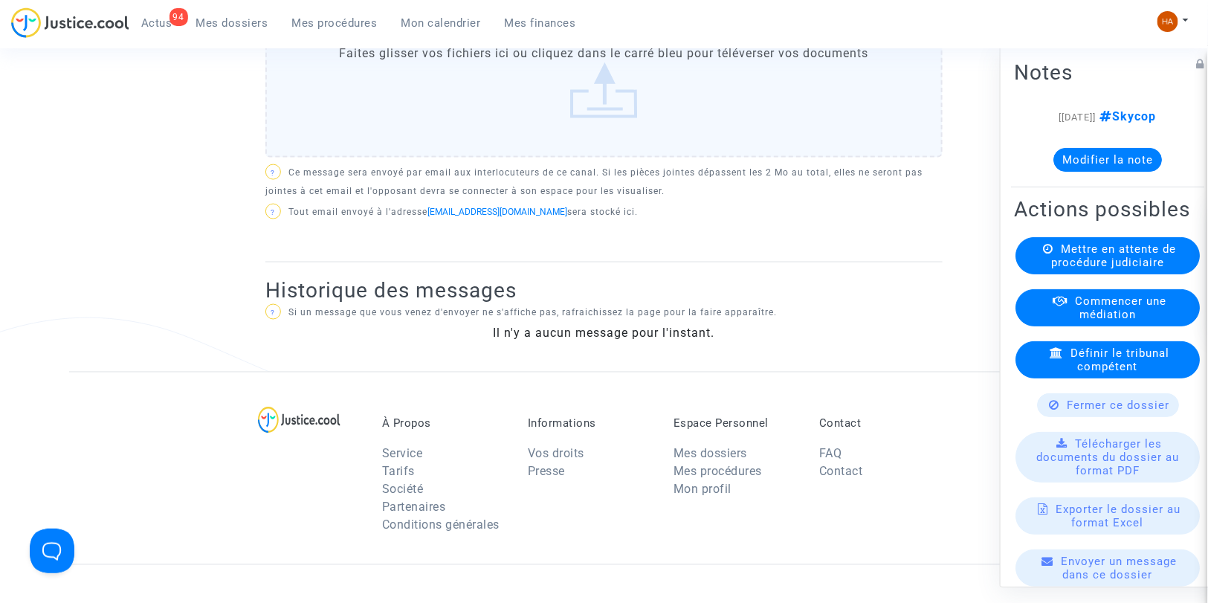
click at [1074, 167] on button "Modifier la note" at bounding box center [1107, 160] width 109 height 24
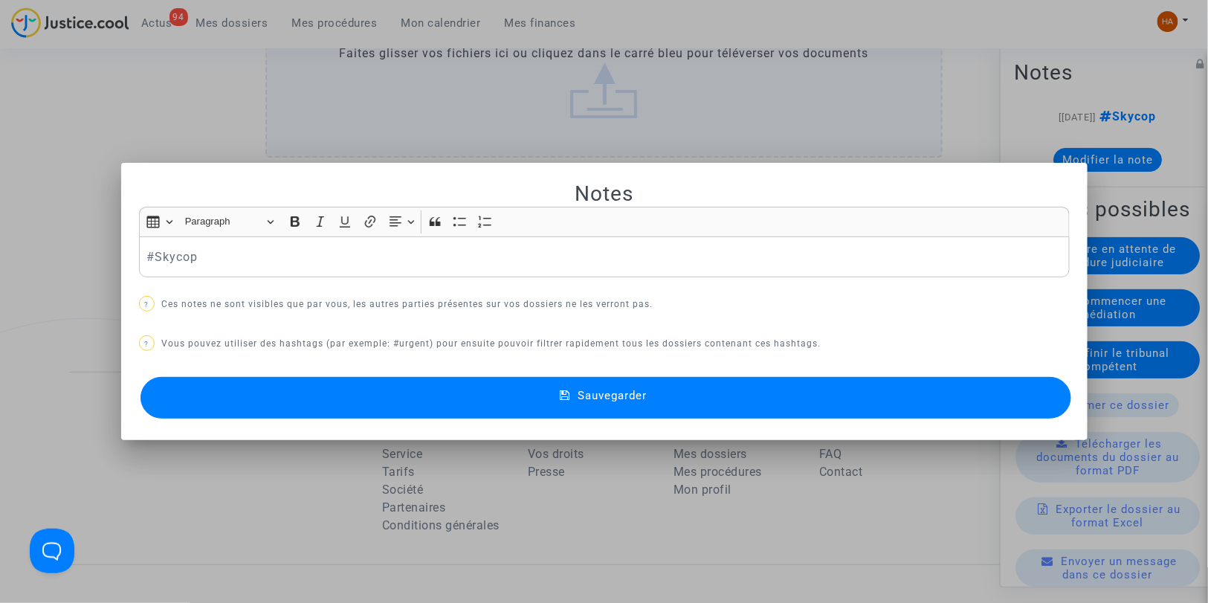
scroll to position [0, 0]
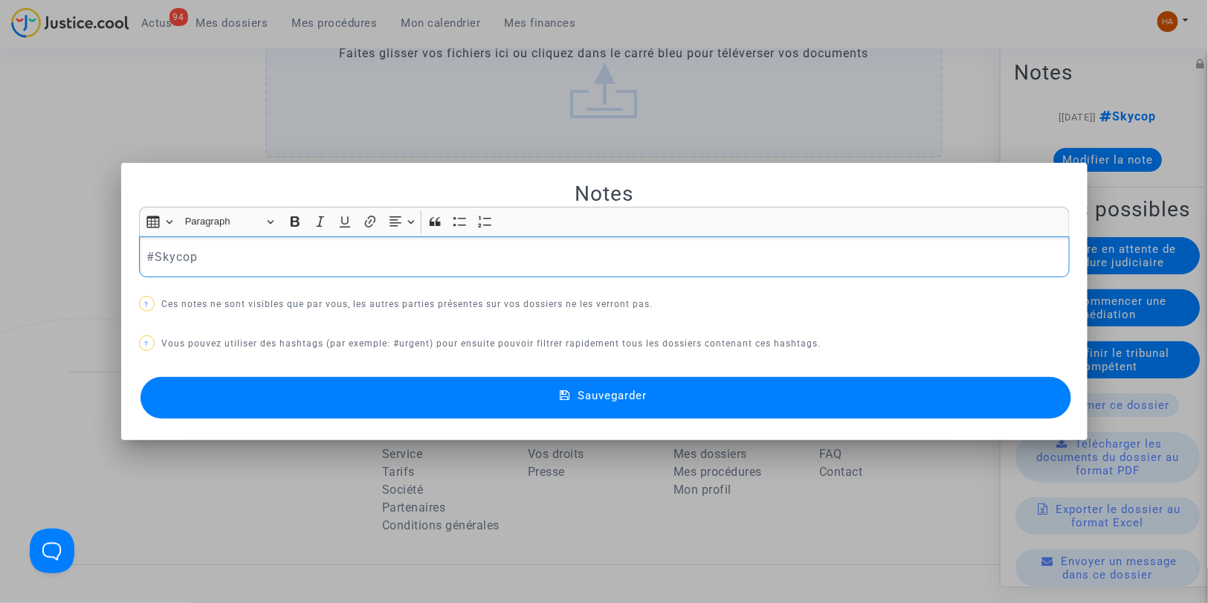
click at [286, 262] on p "#Skycop" at bounding box center [603, 257] width 915 height 19
click at [369, 403] on button "Sauvegarder" at bounding box center [605, 398] width 931 height 42
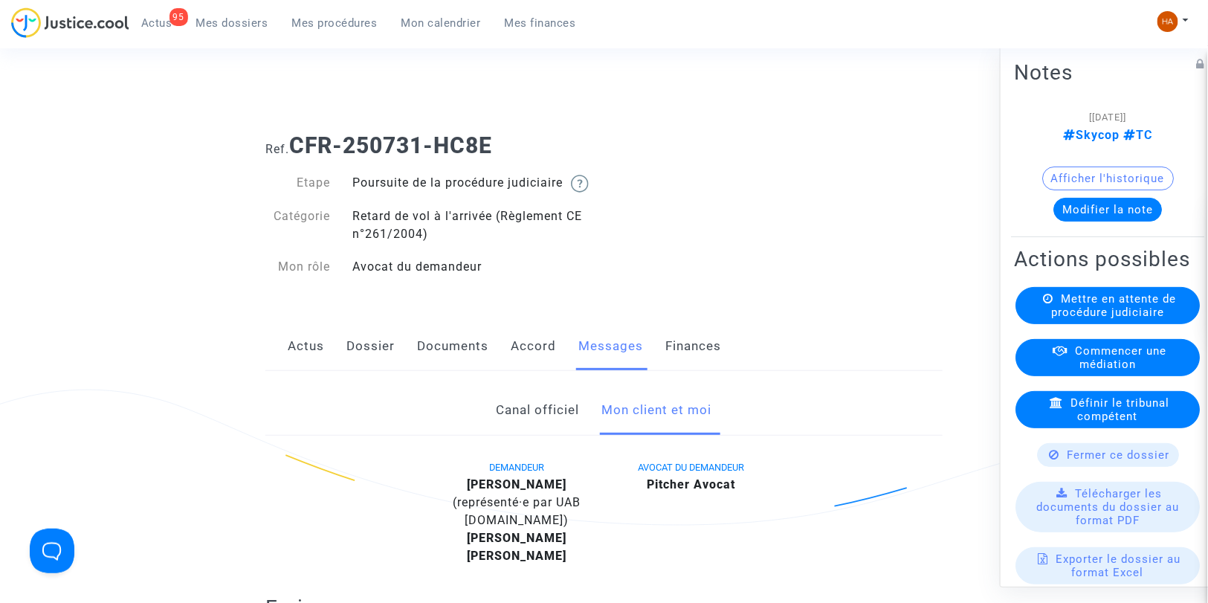
click at [236, 23] on span "Mes dossiers" at bounding box center [232, 22] width 72 height 13
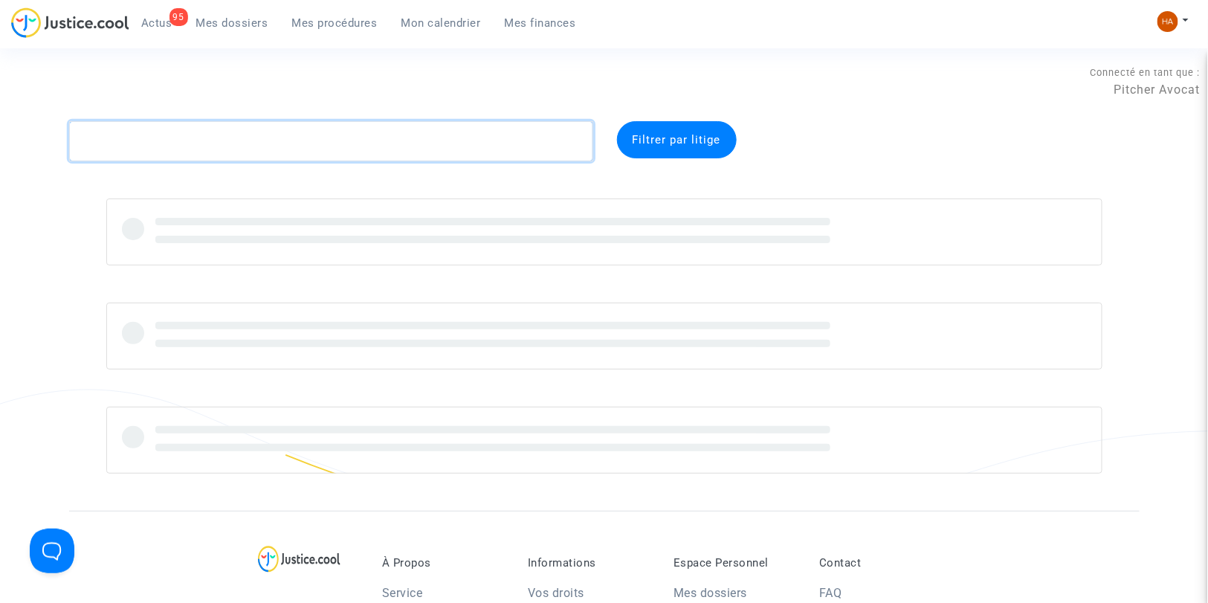
click at [146, 140] on textarea at bounding box center [331, 141] width 524 height 40
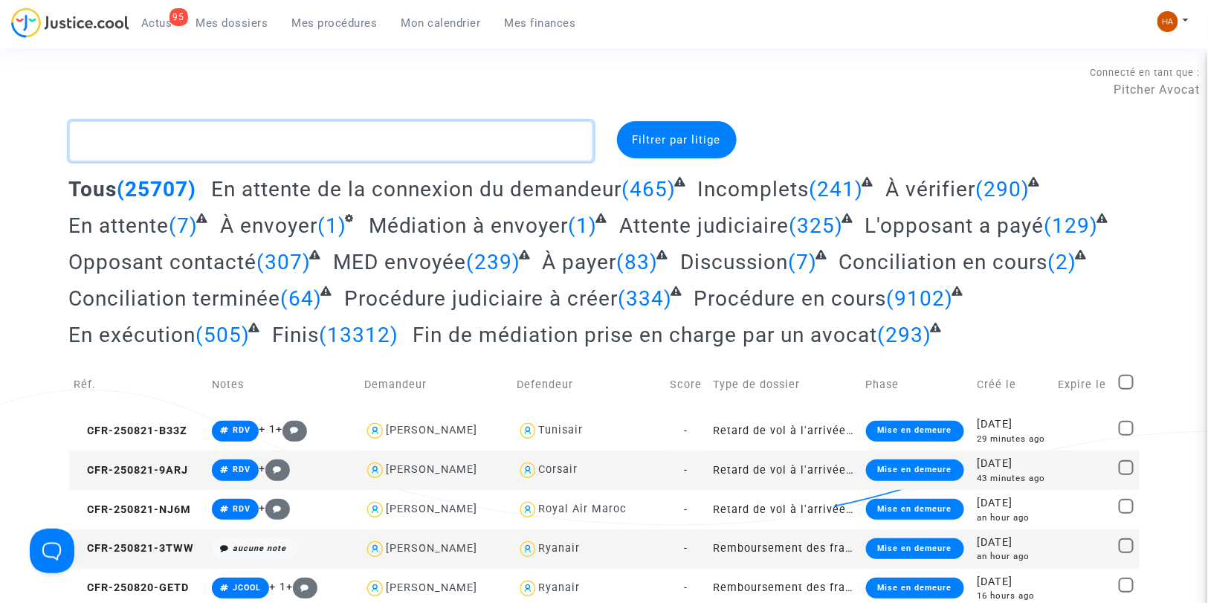
paste textarea "CFR-250731-EAWJ"
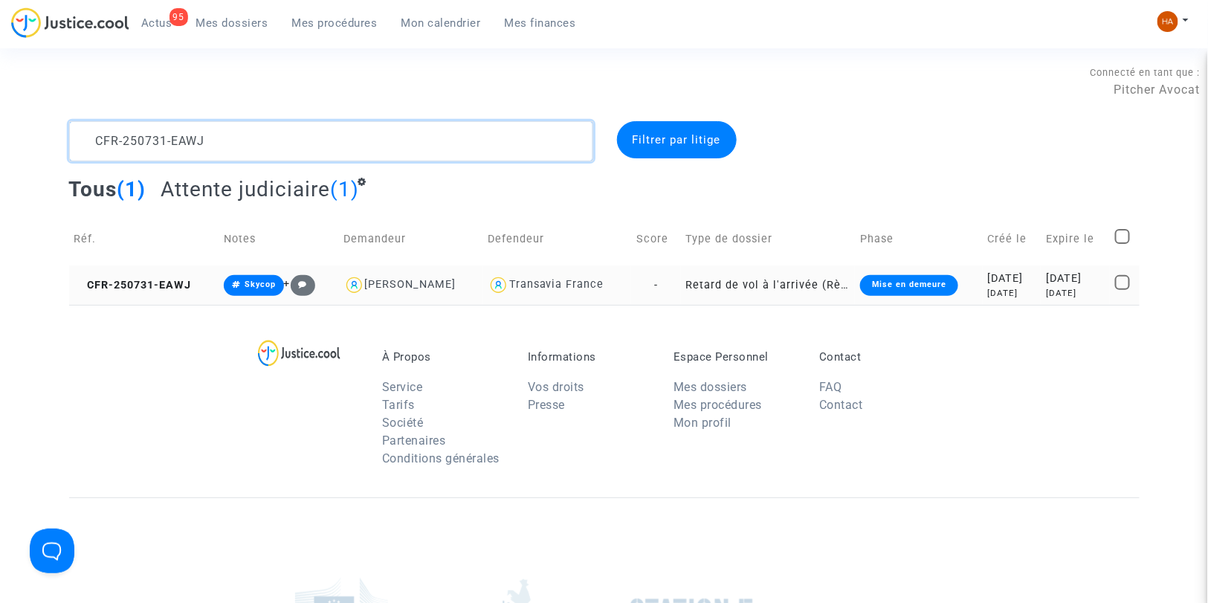
type textarea "CFR-250731-EAWJ"
click at [651, 288] on td "-" at bounding box center [656, 284] width 50 height 39
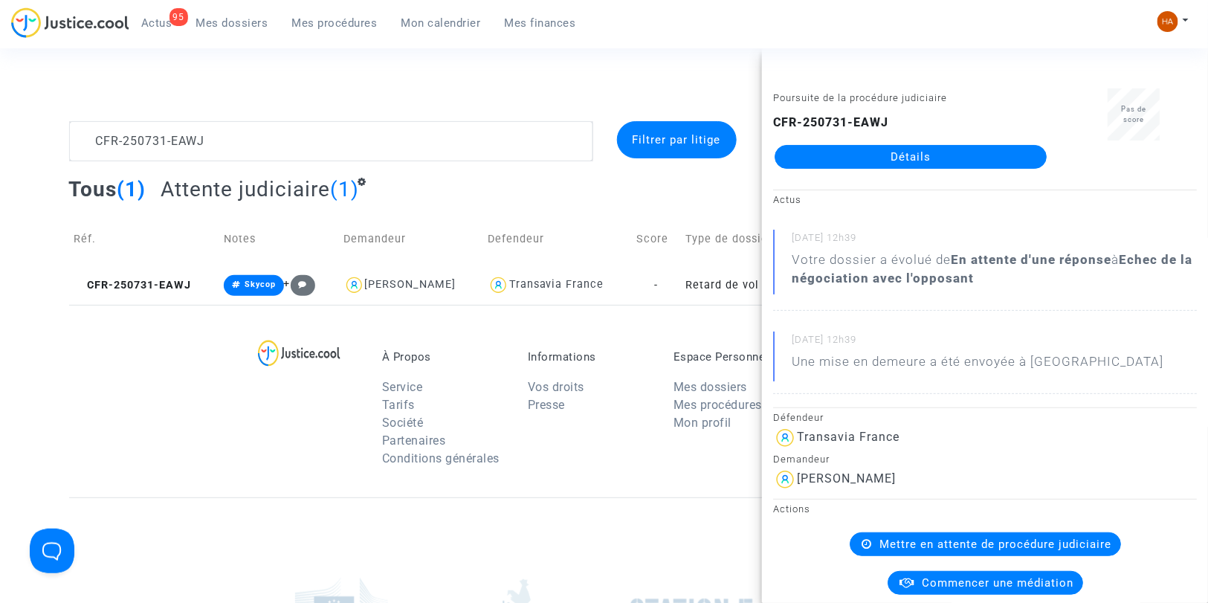
click at [845, 161] on link "Détails" at bounding box center [911, 157] width 272 height 24
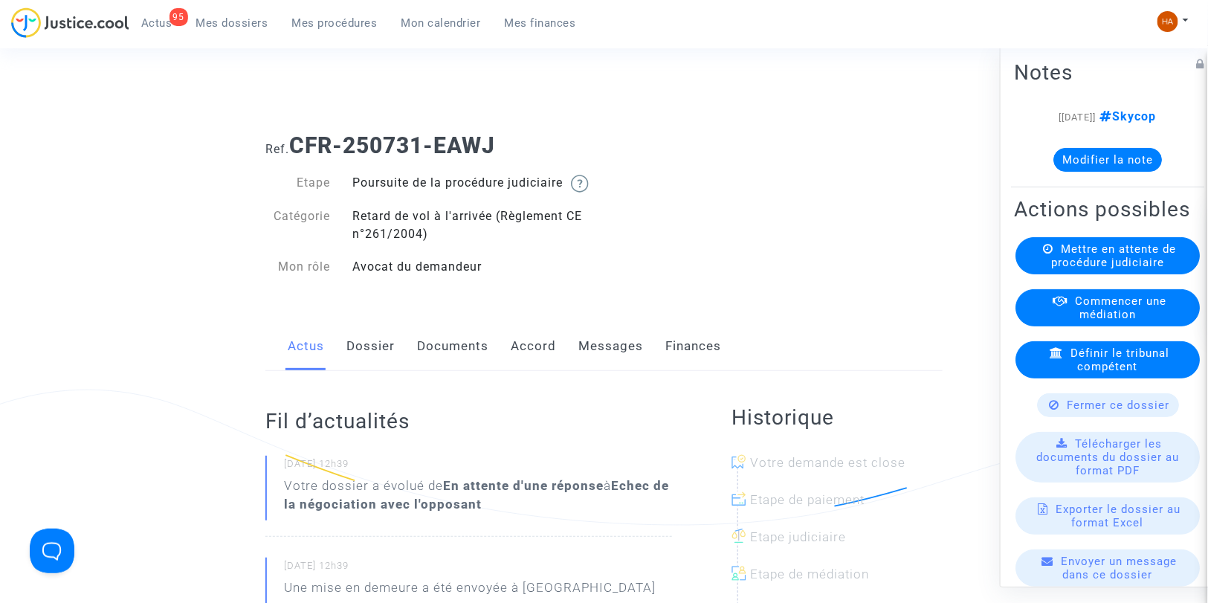
click at [593, 360] on link "Messages" at bounding box center [610, 346] width 65 height 49
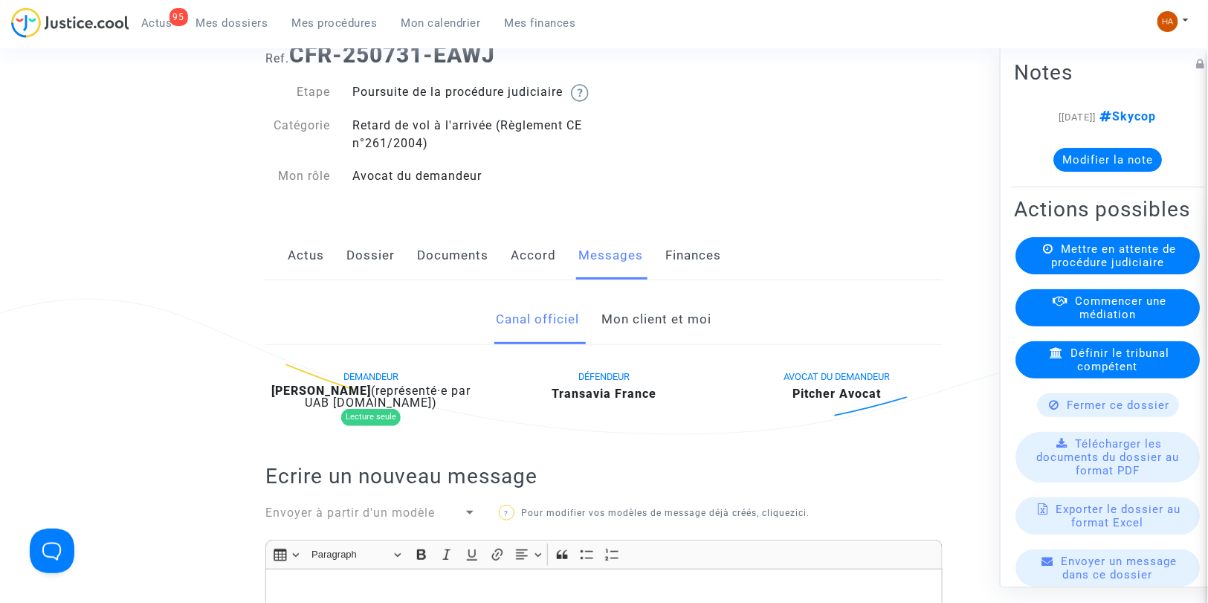
scroll to position [83, 0]
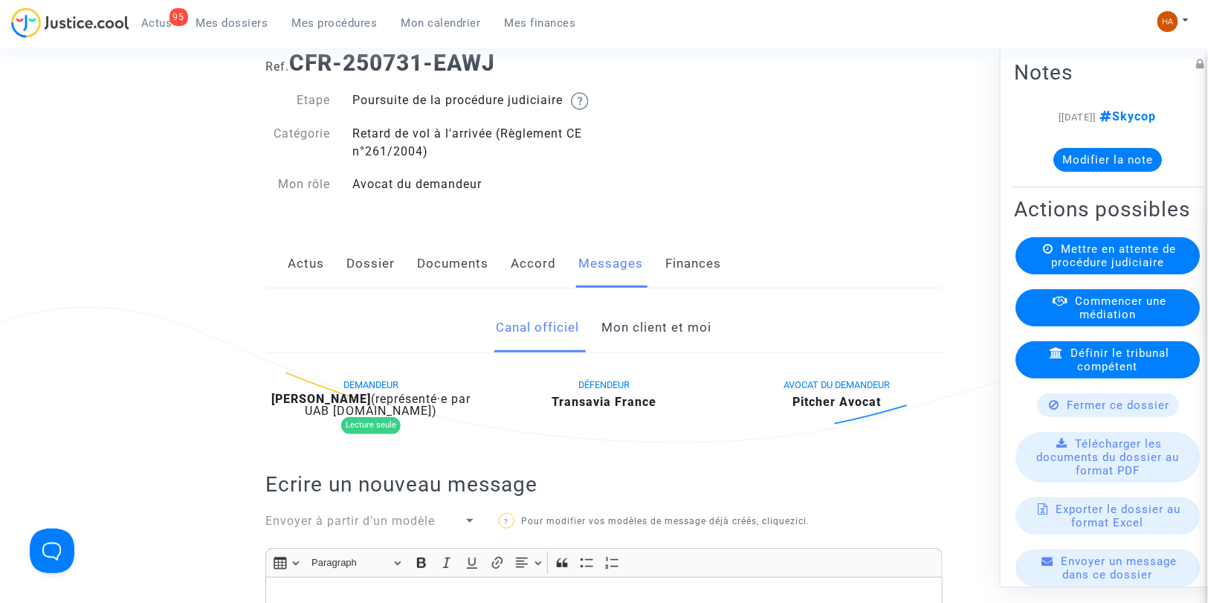
click at [674, 352] on link "Mon client et moi" at bounding box center [657, 327] width 110 height 49
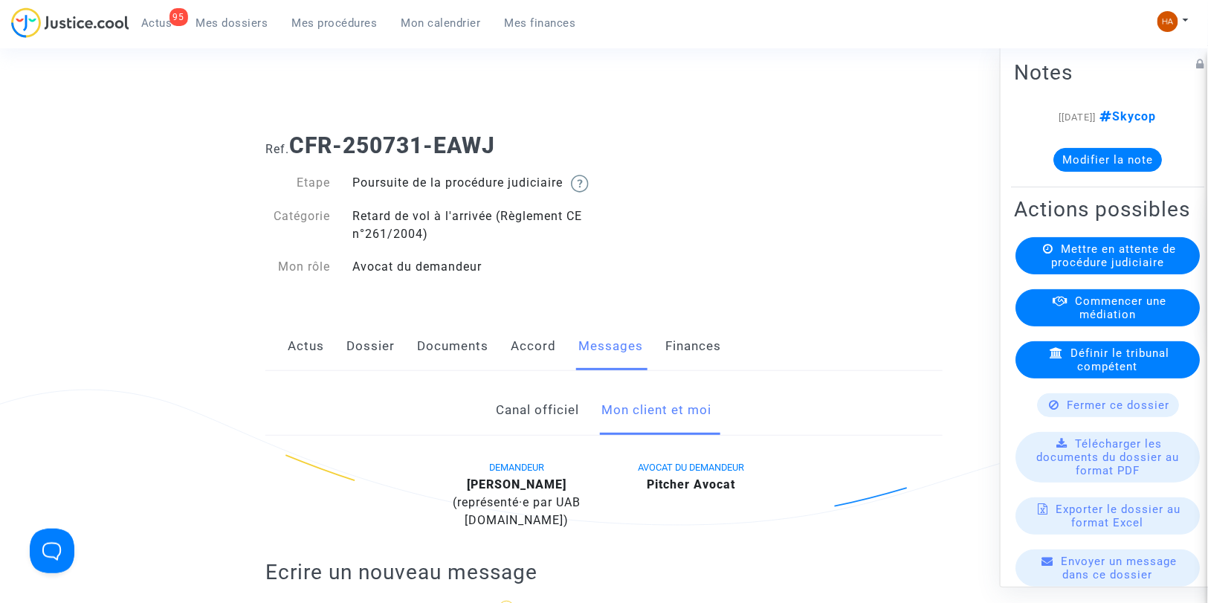
drag, startPoint x: 499, startPoint y: 149, endPoint x: 437, endPoint y: 150, distance: 61.7
click at [437, 150] on b "CFR-250731-EAWJ" at bounding box center [392, 145] width 206 height 26
click at [439, 362] on link "Documents" at bounding box center [452, 346] width 71 height 49
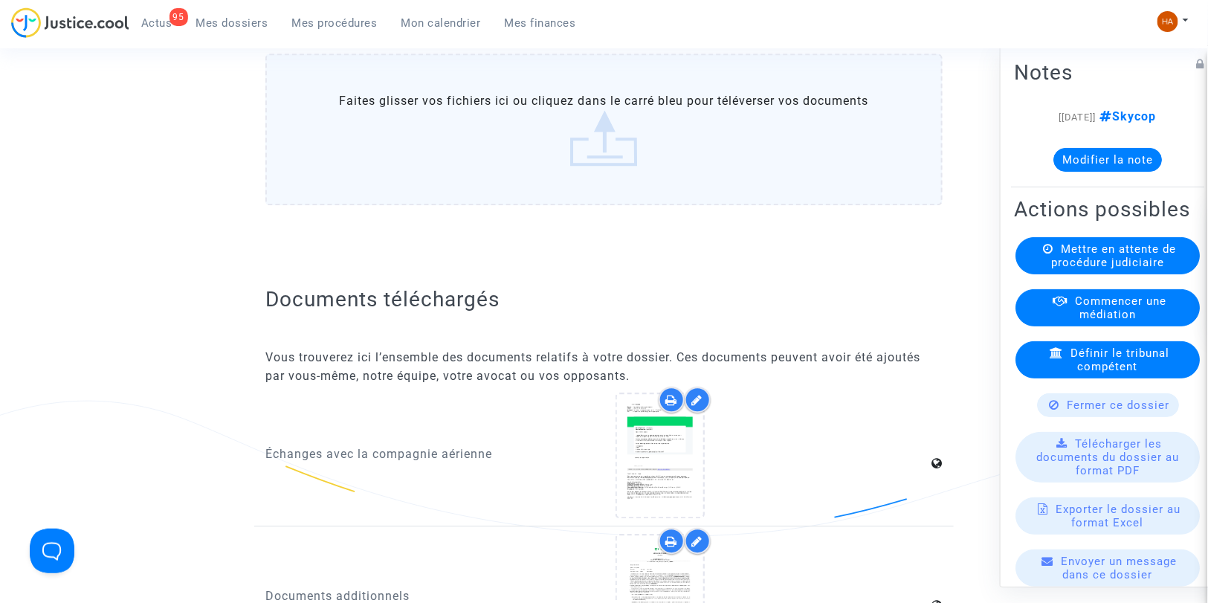
scroll to position [1403, 0]
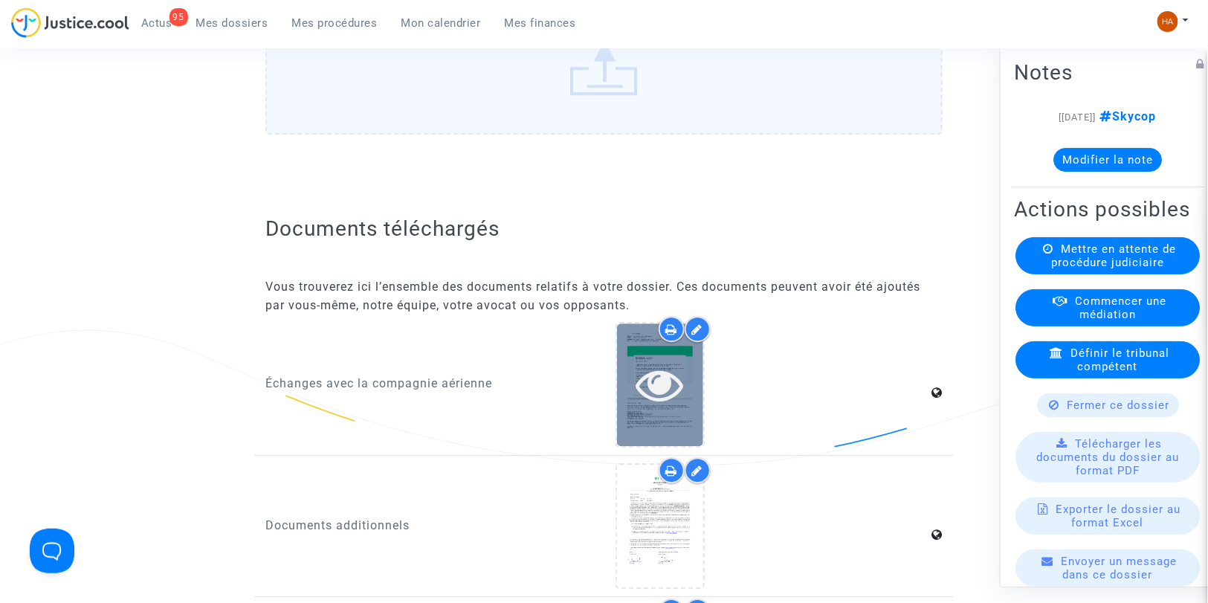
click at [648, 387] on icon at bounding box center [660, 385] width 48 height 48
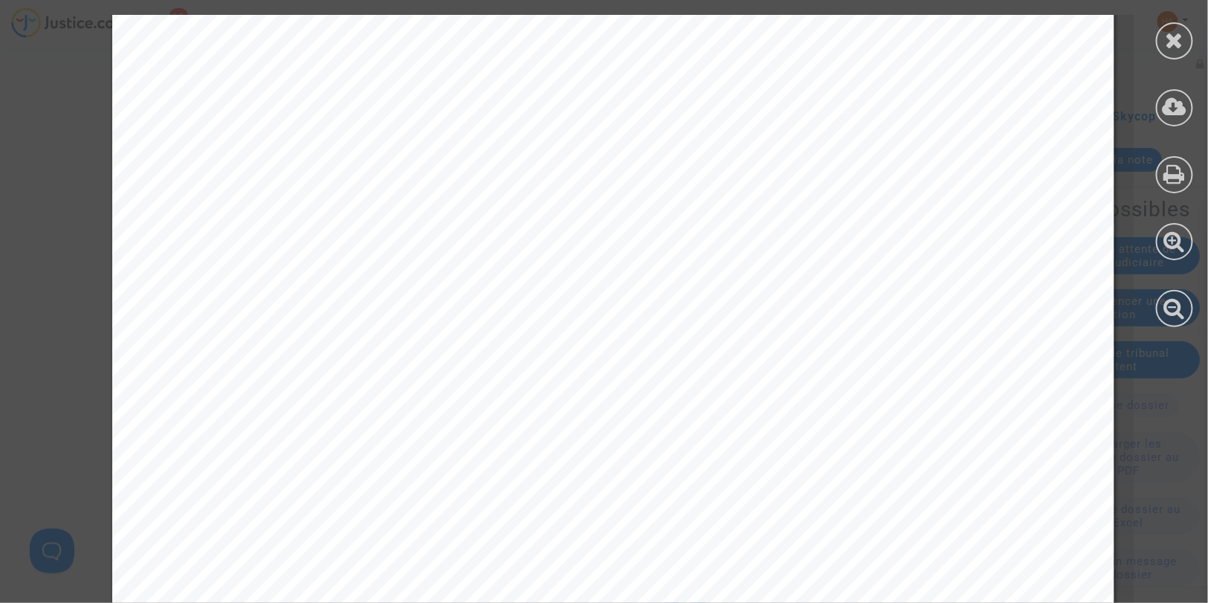
scroll to position [83, 0]
click at [1169, 40] on icon at bounding box center [1175, 40] width 19 height 22
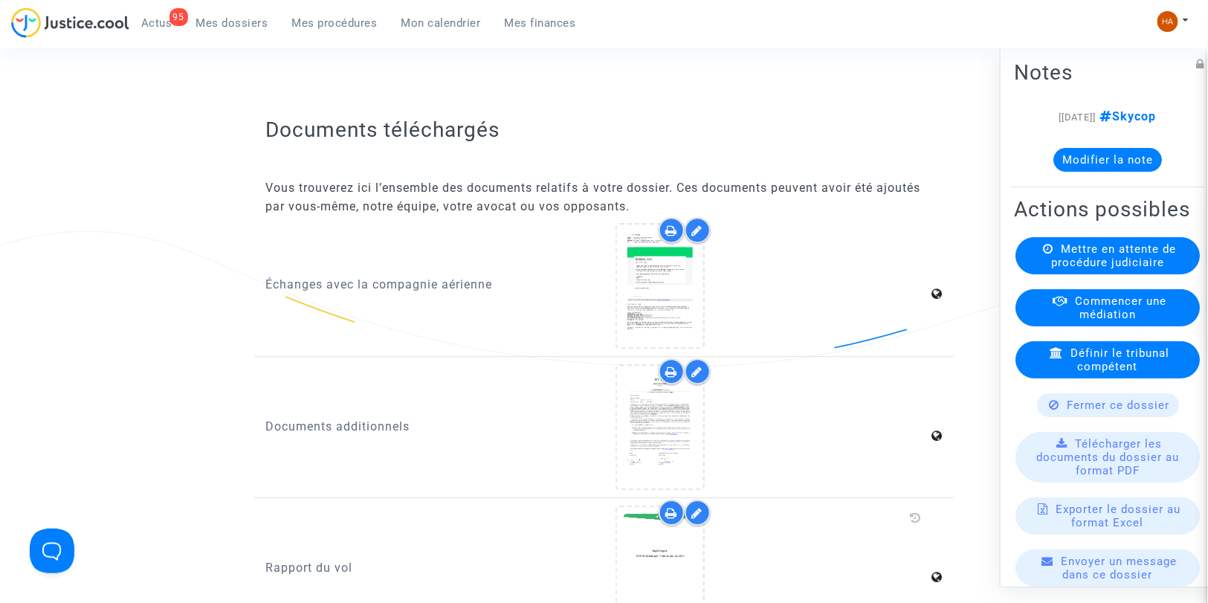
scroll to position [1487, 0]
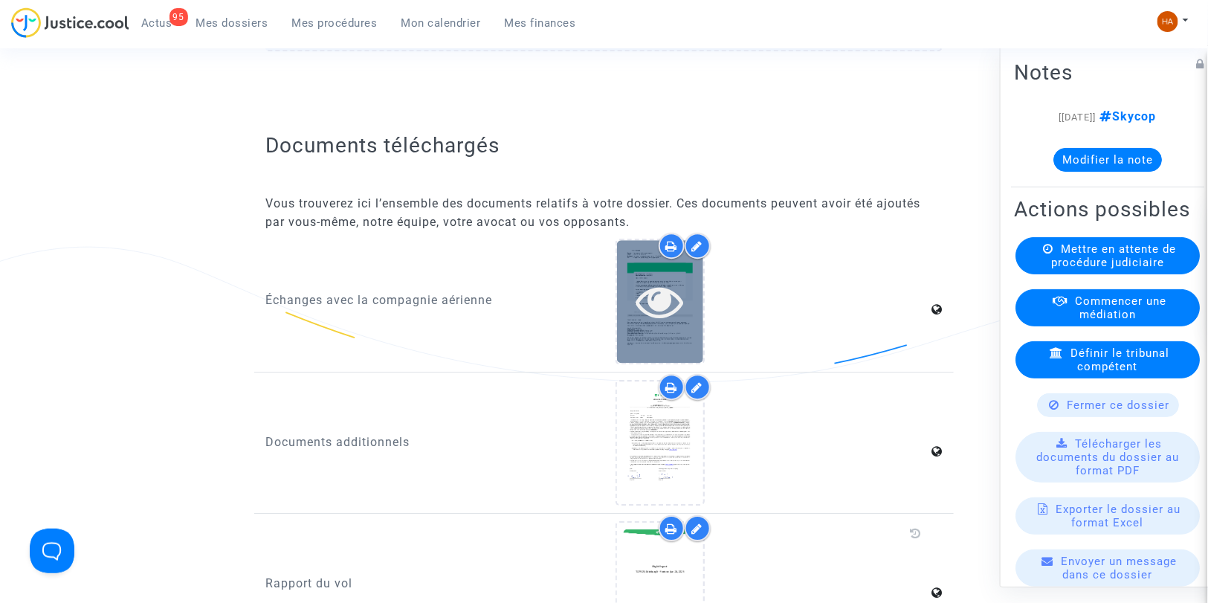
click at [665, 337] on div at bounding box center [660, 301] width 86 height 123
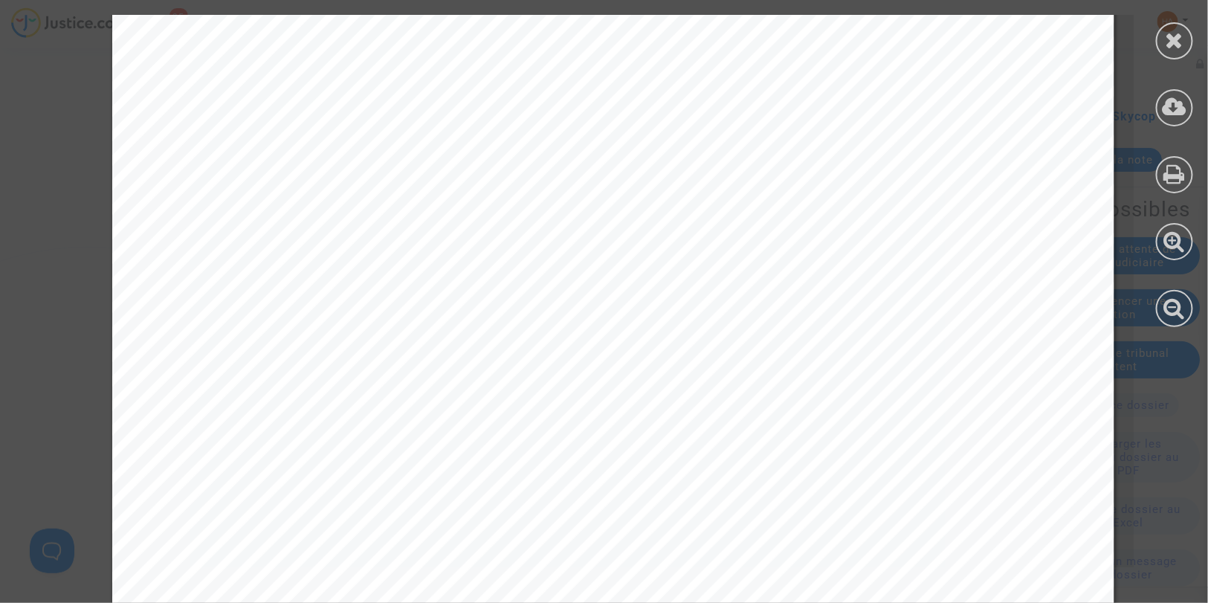
scroll to position [248, 0]
click at [1169, 43] on icon at bounding box center [1175, 40] width 19 height 22
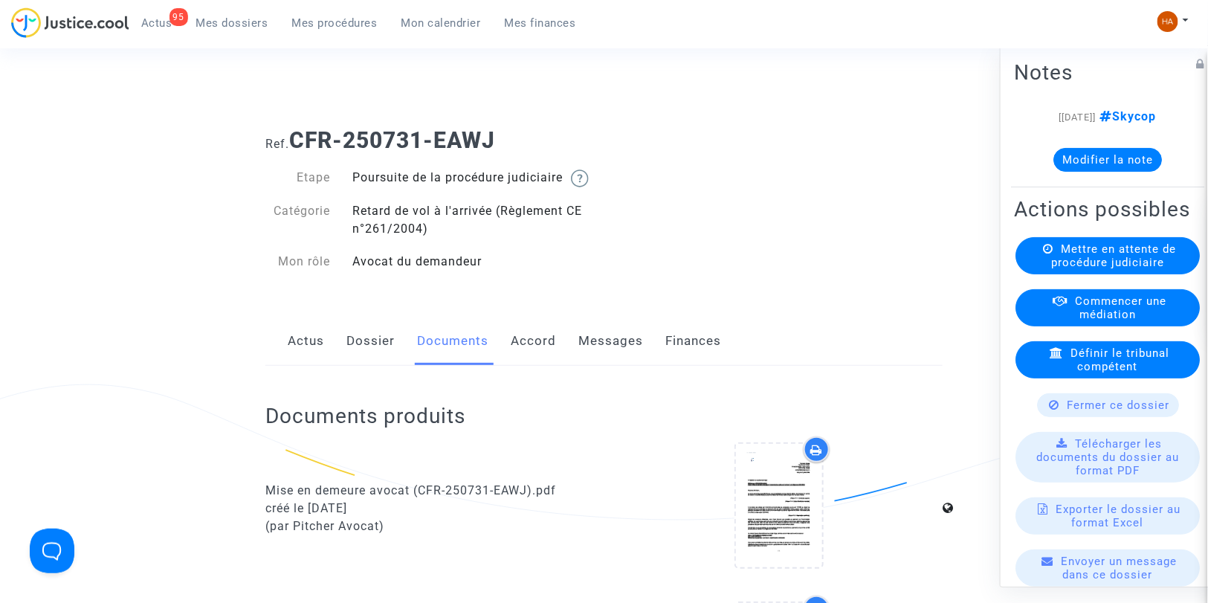
scroll to position [0, 0]
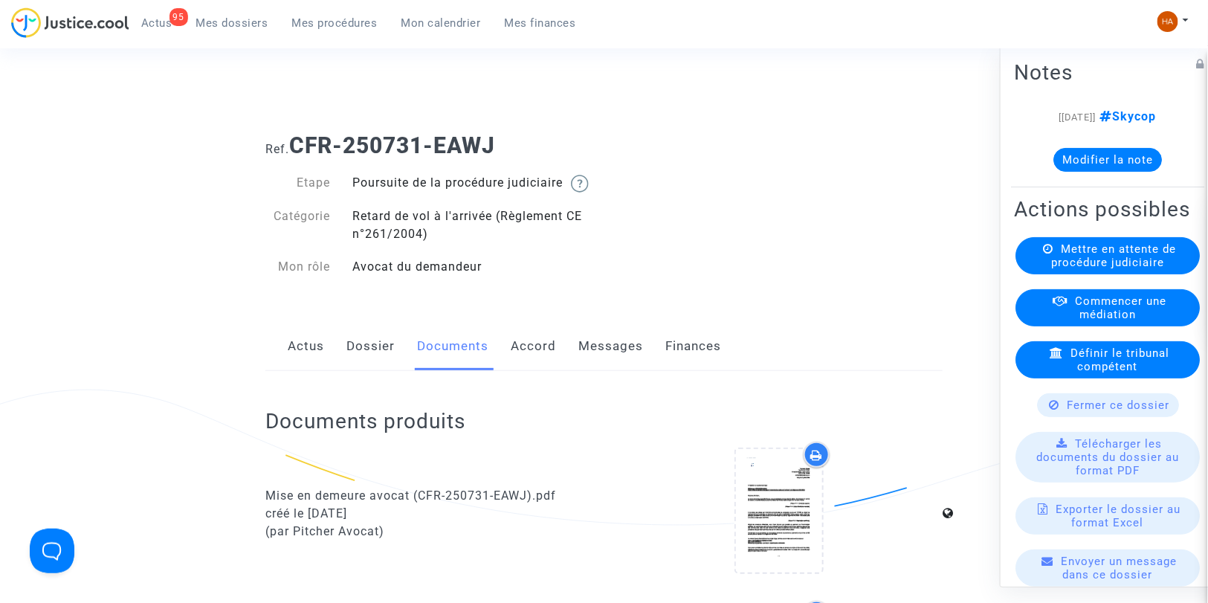
click at [377, 358] on link "Dossier" at bounding box center [370, 346] width 48 height 49
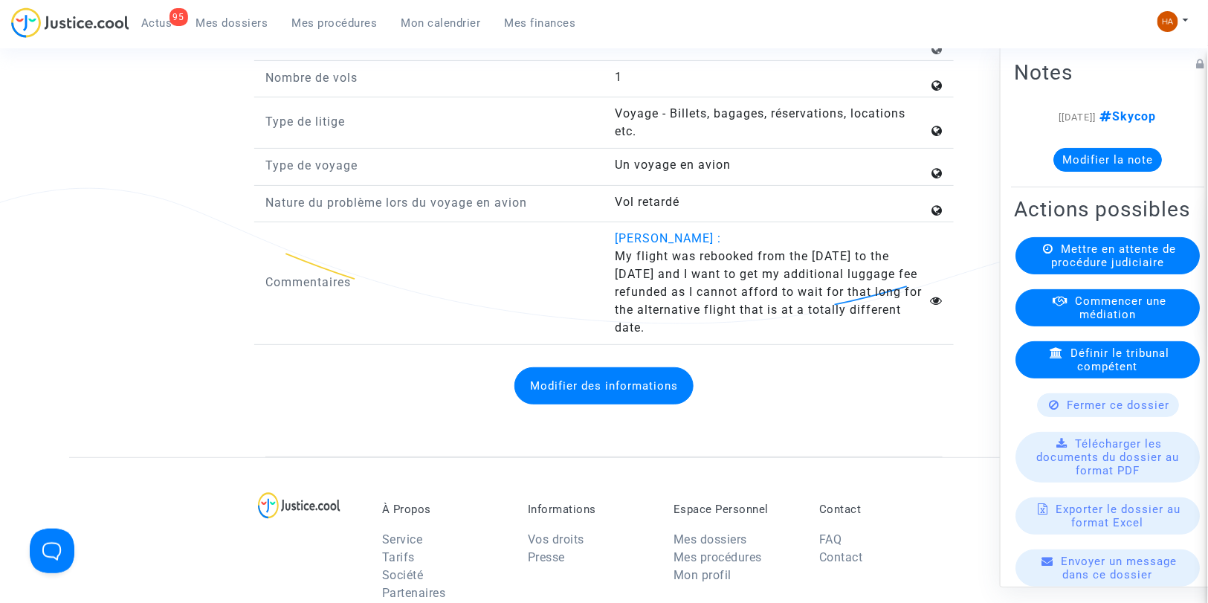
scroll to position [2230, 0]
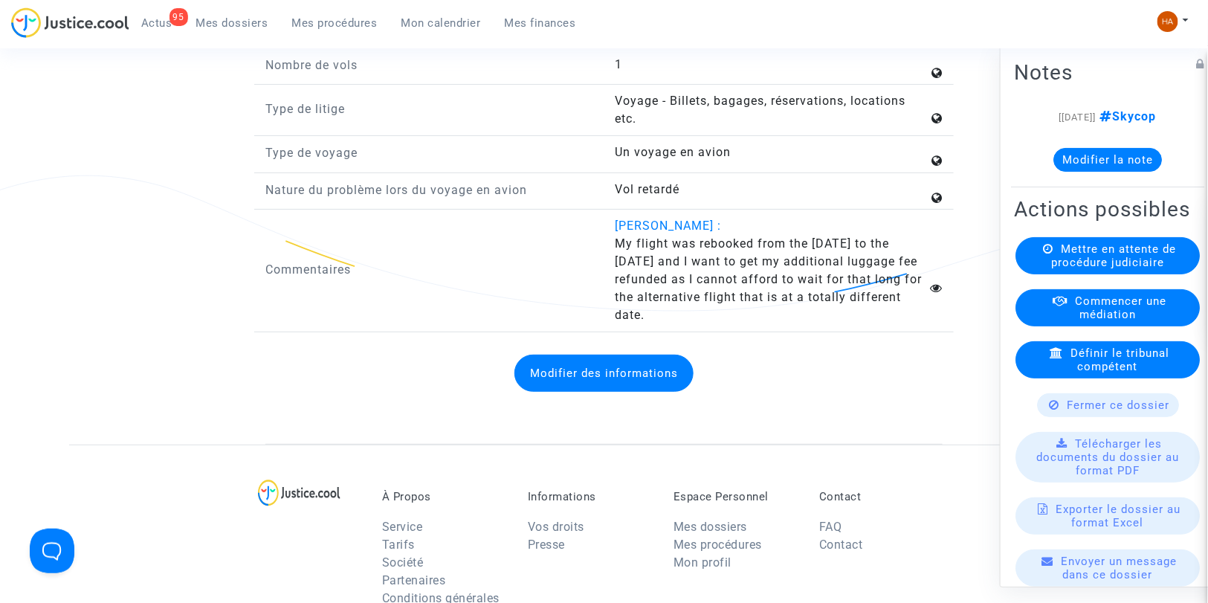
drag, startPoint x: 611, startPoint y: 283, endPoint x: 649, endPoint y: 355, distance: 81.5
click at [649, 324] on div "Nicolas Jaisle : My flight was rebooked from the 26th of June to the 3rd of Jul…" at bounding box center [779, 270] width 350 height 107
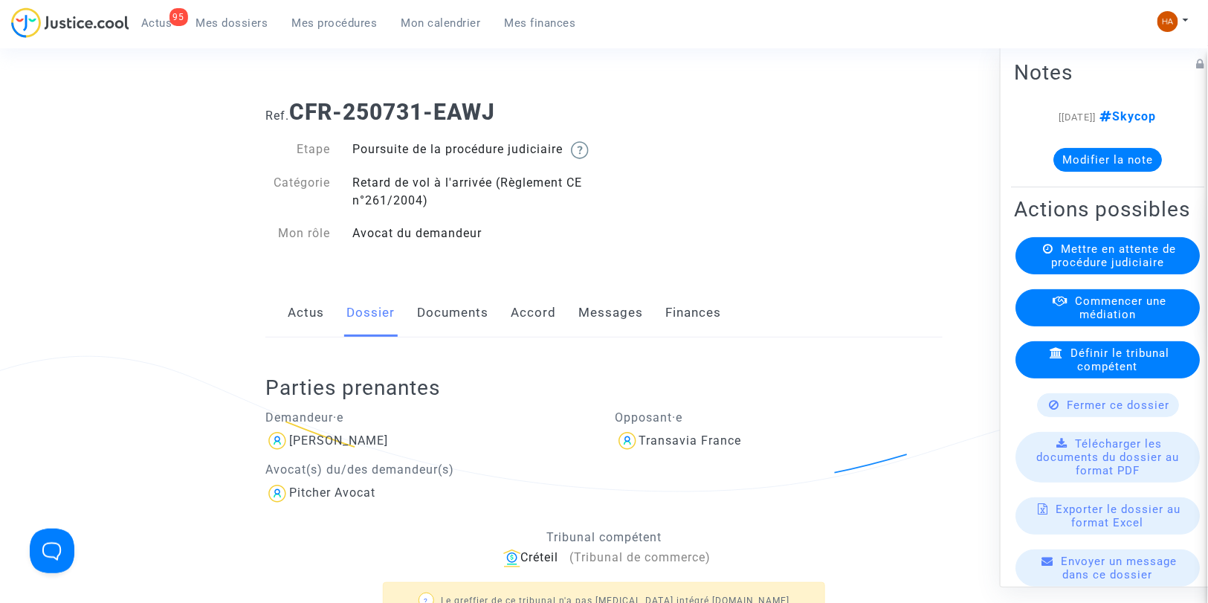
scroll to position [0, 0]
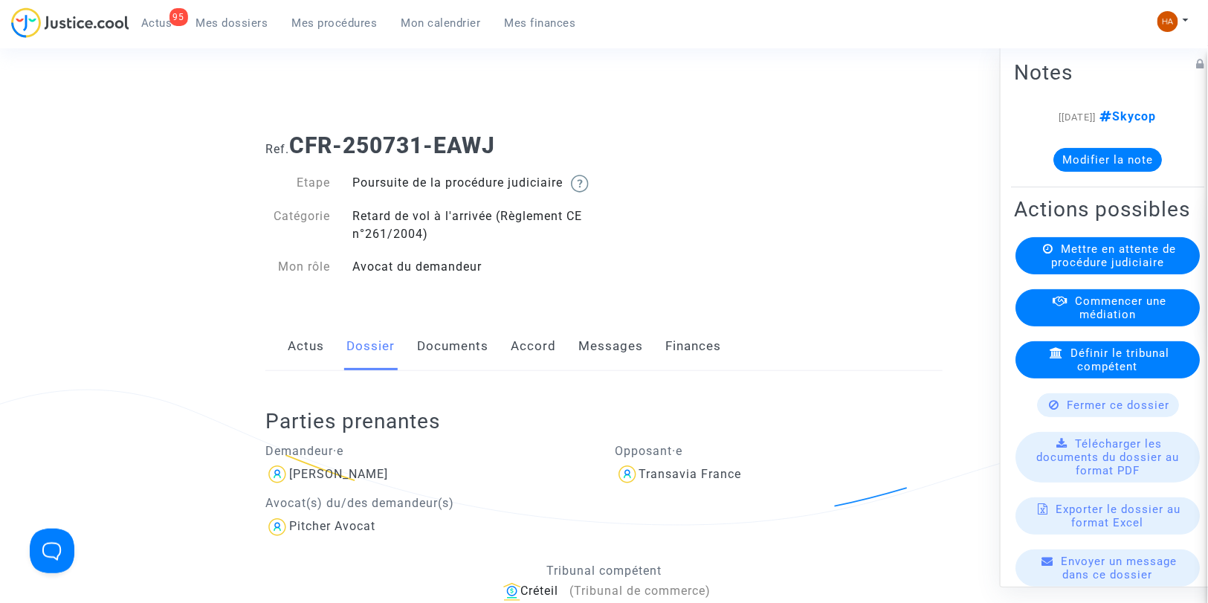
drag, startPoint x: 454, startPoint y: 363, endPoint x: 429, endPoint y: 362, distance: 25.3
click at [429, 362] on link "Documents" at bounding box center [452, 346] width 71 height 49
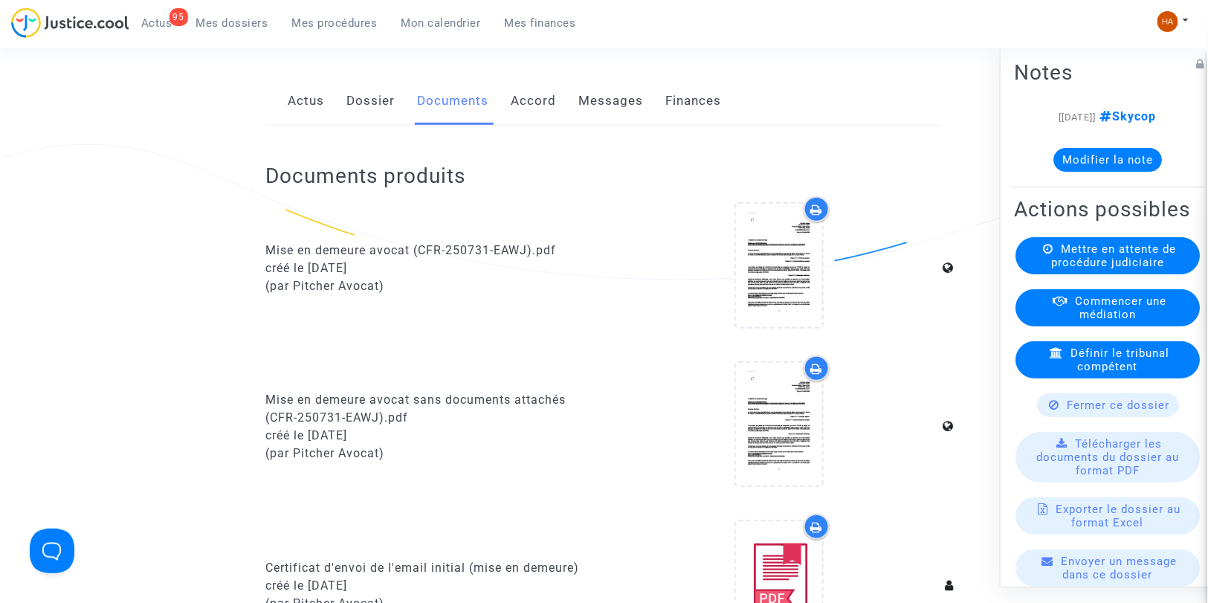
scroll to position [176, 0]
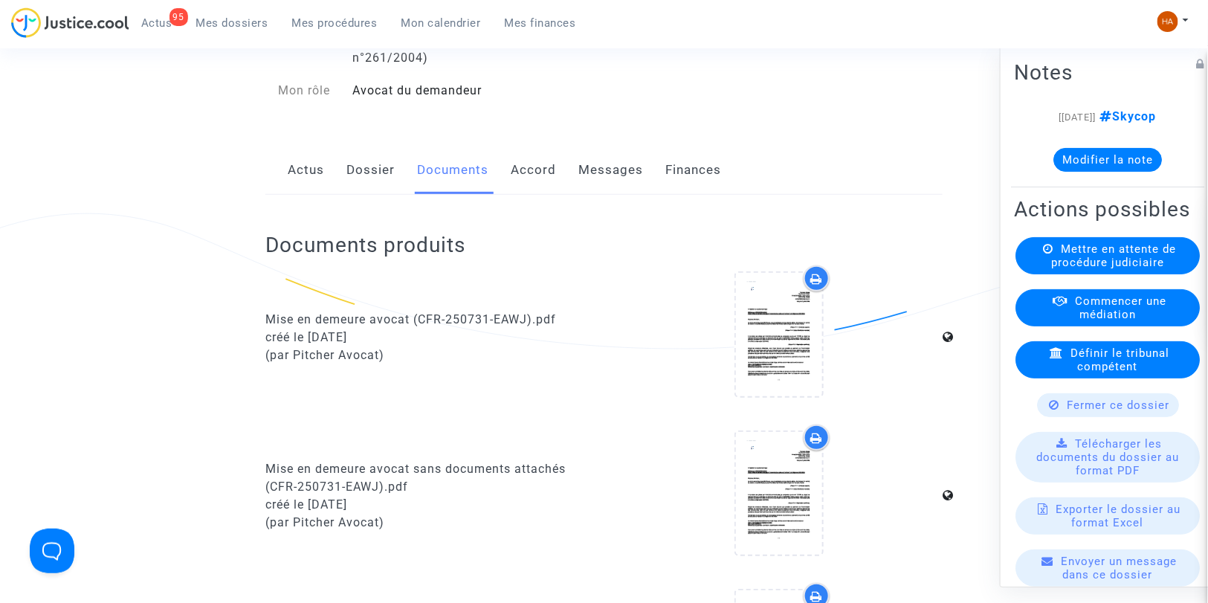
click at [347, 182] on link "Dossier" at bounding box center [370, 170] width 48 height 49
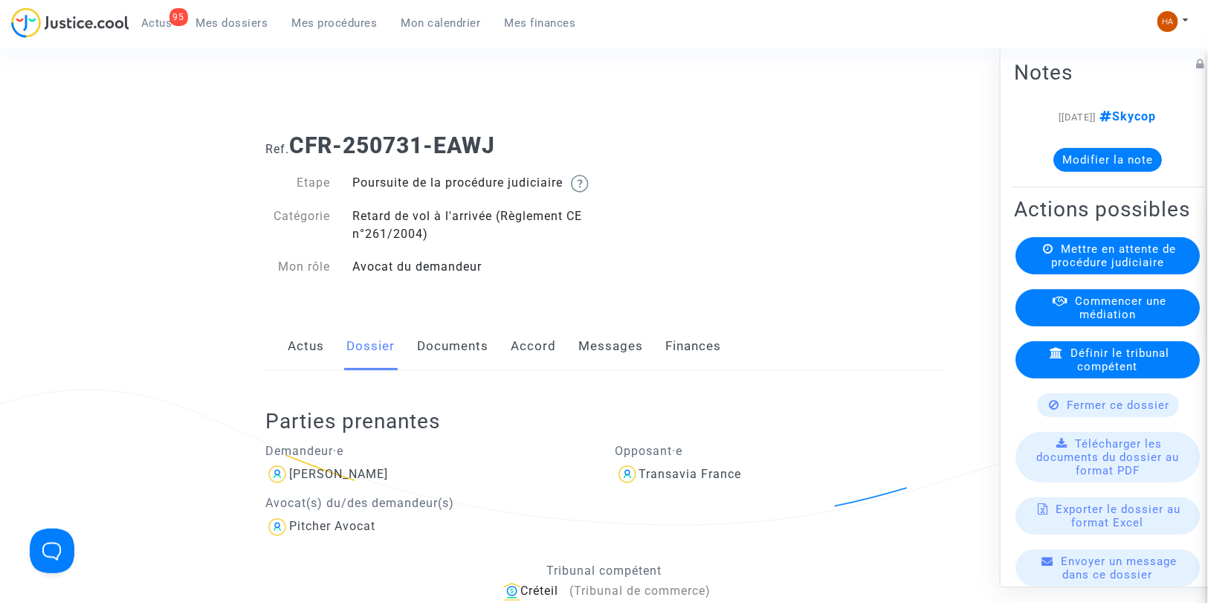
click at [448, 370] on link "Documents" at bounding box center [452, 346] width 71 height 49
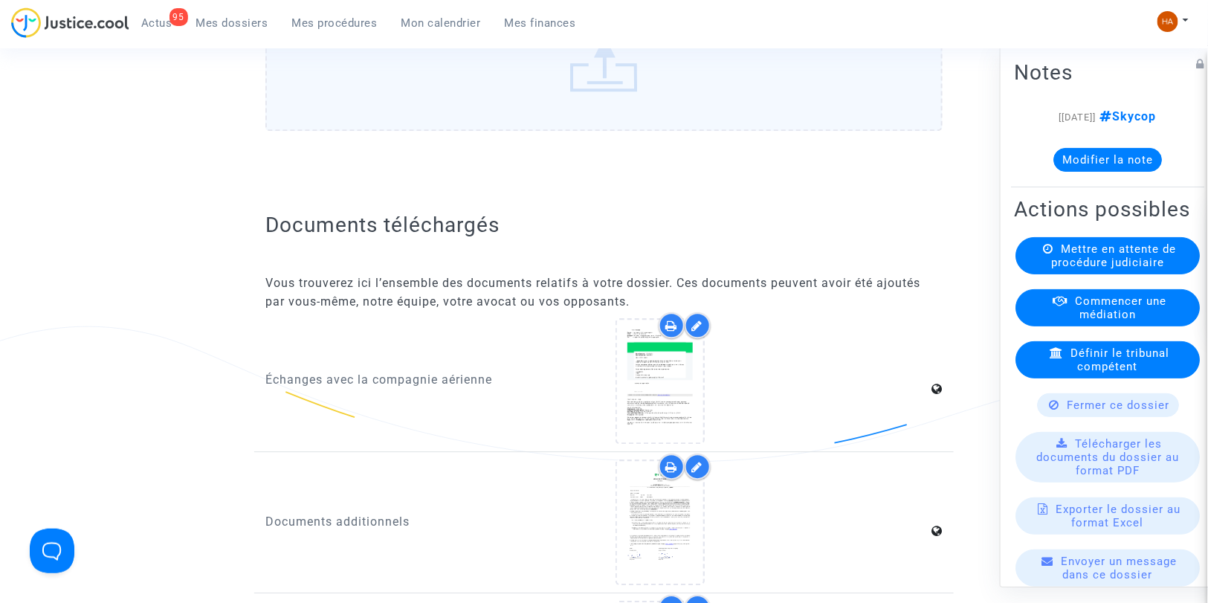
scroll to position [1408, 0]
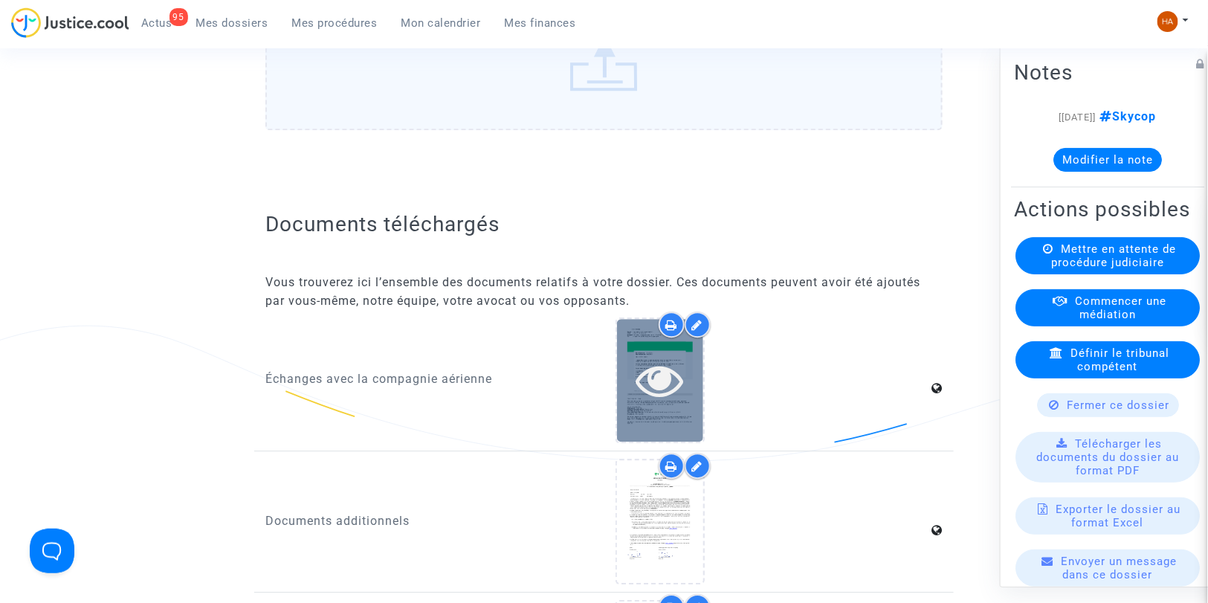
click at [662, 385] on icon at bounding box center [660, 380] width 48 height 48
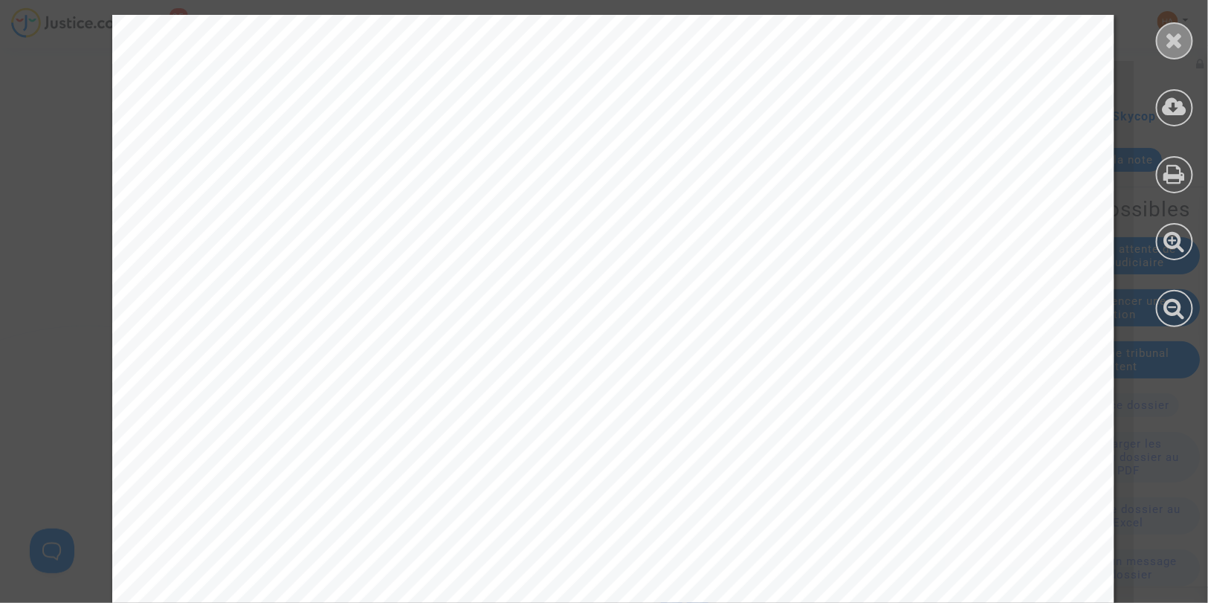
click at [1175, 52] on div at bounding box center [1174, 40] width 37 height 37
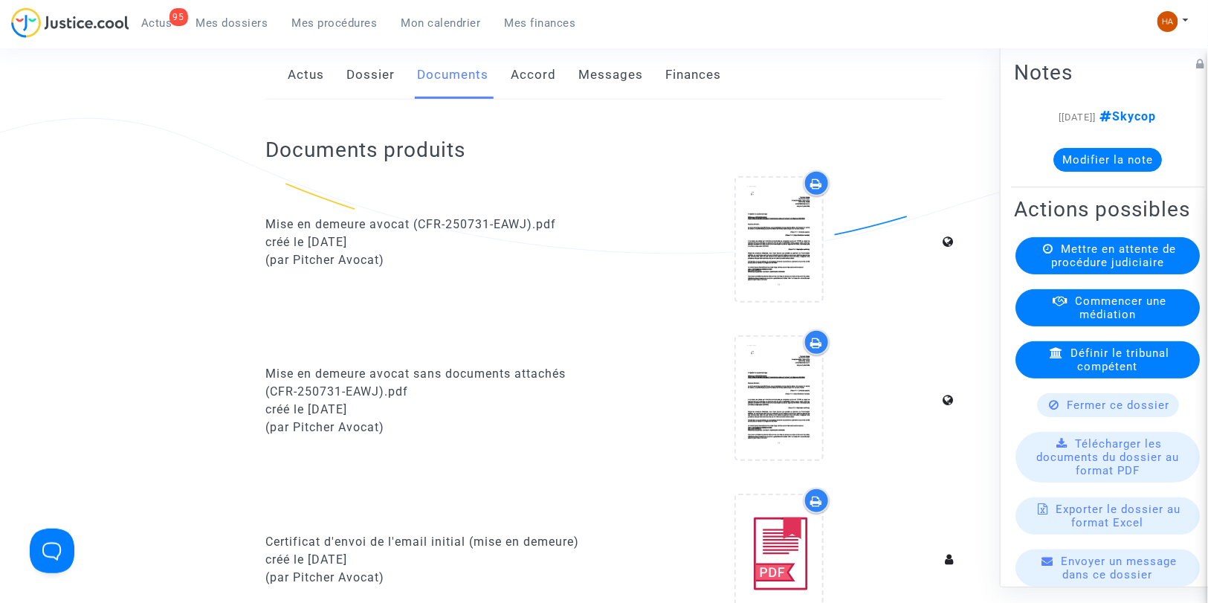
scroll to position [0, 0]
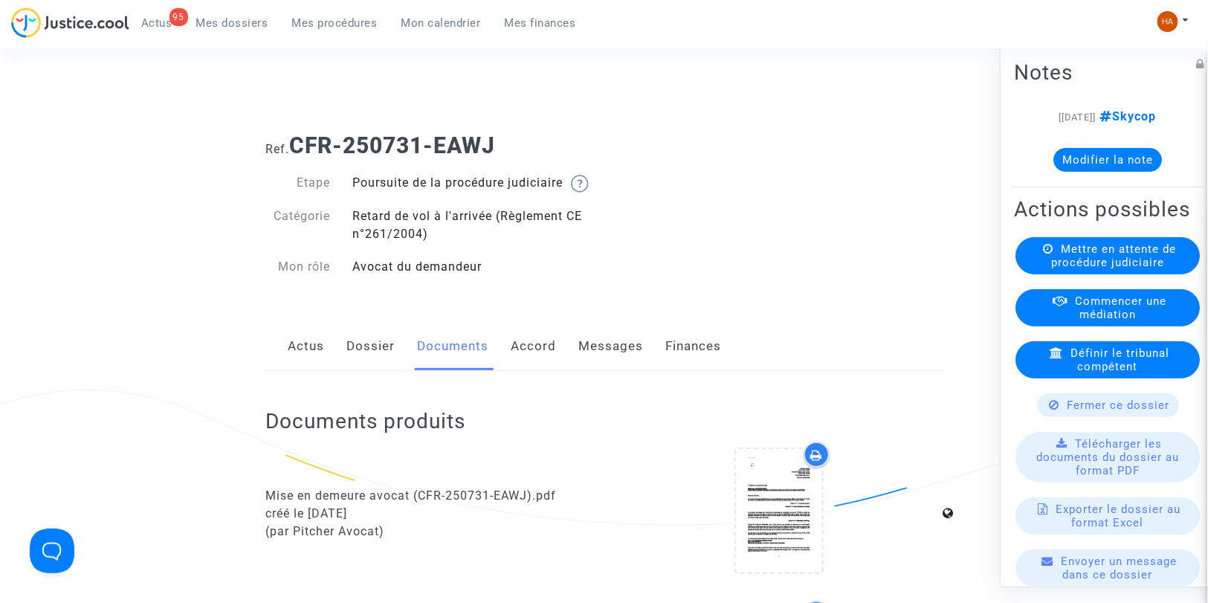
drag, startPoint x: 604, startPoint y: 369, endPoint x: 584, endPoint y: 355, distance: 24.5
click at [584, 355] on link "Messages" at bounding box center [610, 346] width 65 height 49
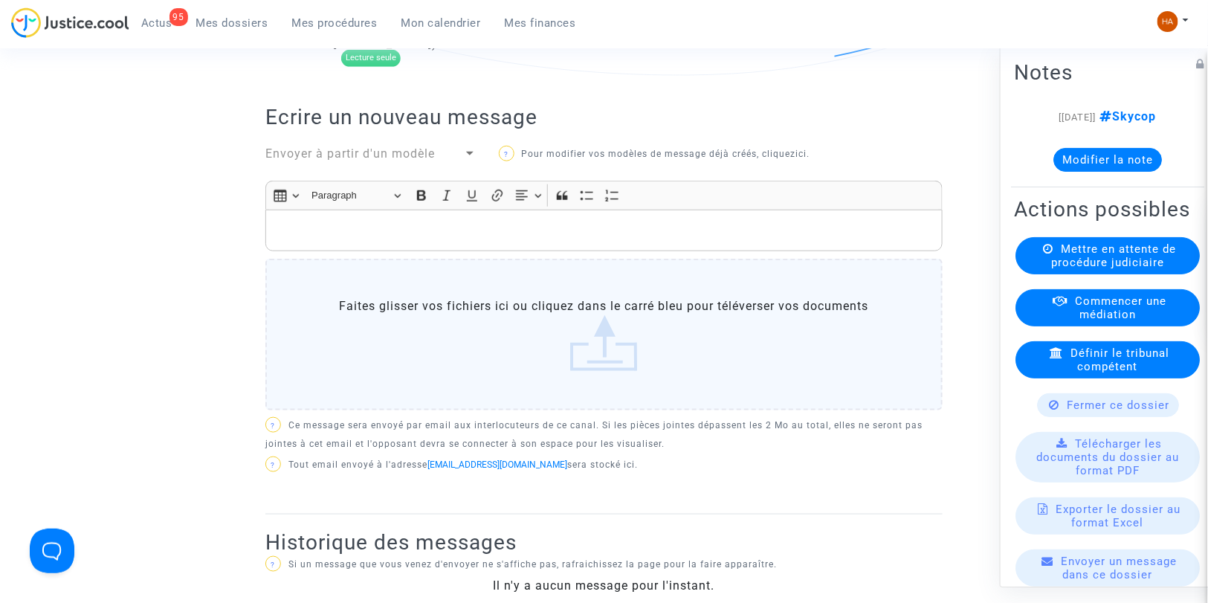
scroll to position [449, 0]
click at [340, 241] on p "Rich Text Editor, main" at bounding box center [605, 231] width 662 height 19
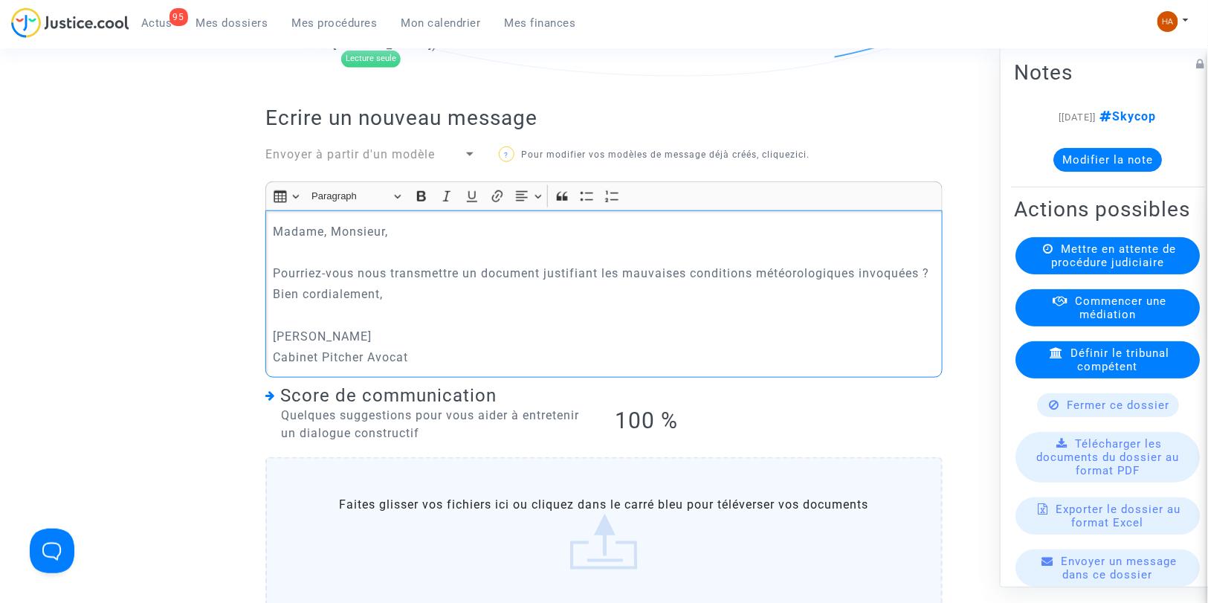
click at [300, 282] on p "Pourriez-vous nous transmettre un document justifiant les mauvaises conditions …" at bounding box center [605, 273] width 662 height 19
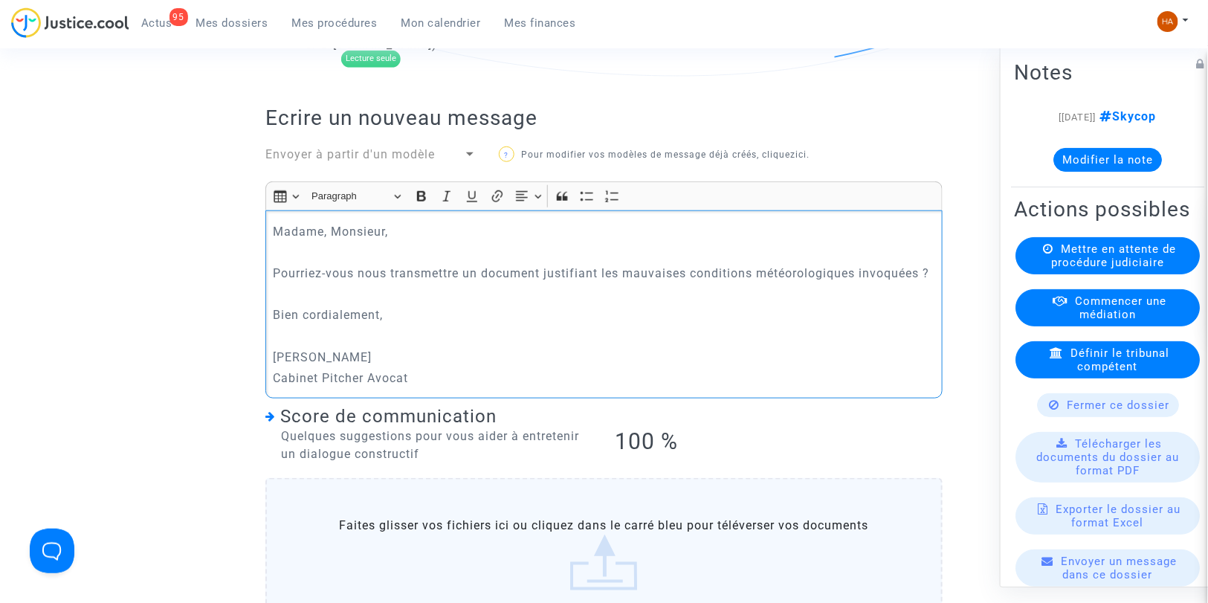
click at [297, 346] on p "Rich Text Editor, main" at bounding box center [605, 336] width 662 height 19
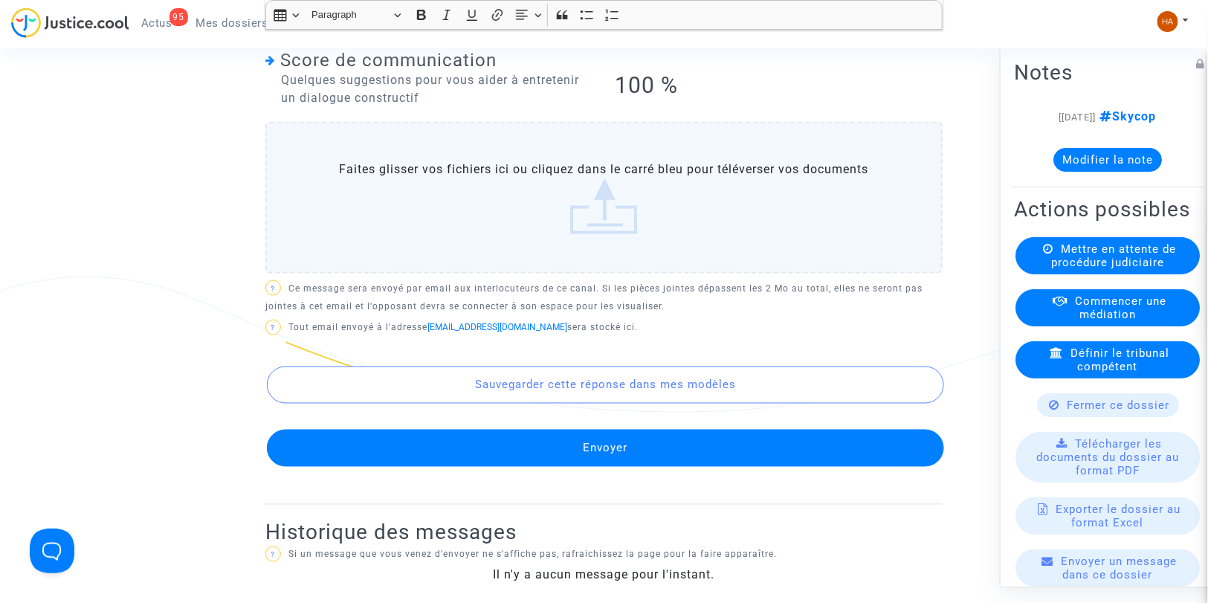
scroll to position [785, 0]
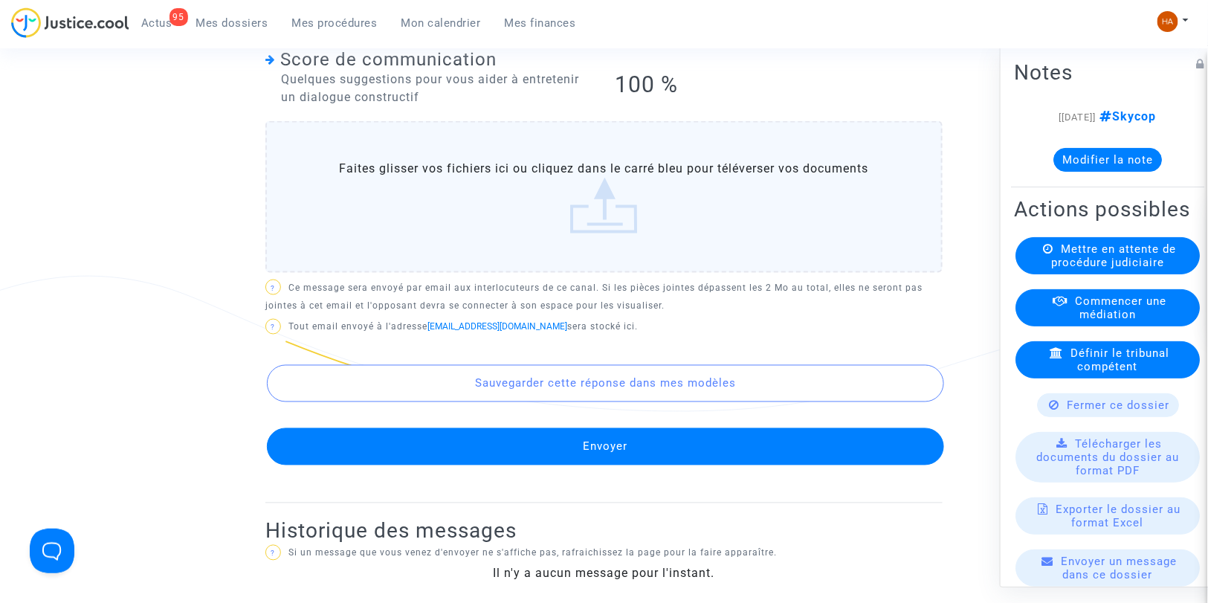
click at [601, 465] on button "Envoyer" at bounding box center [605, 446] width 677 height 37
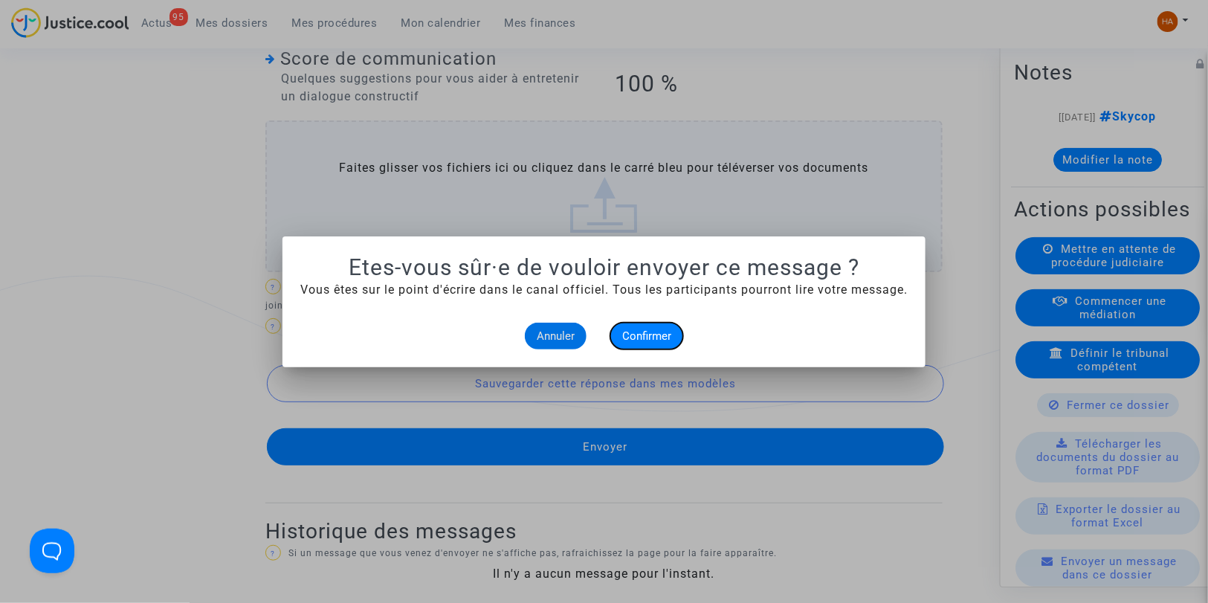
click at [640, 330] on span "Confirmer" at bounding box center [646, 335] width 49 height 13
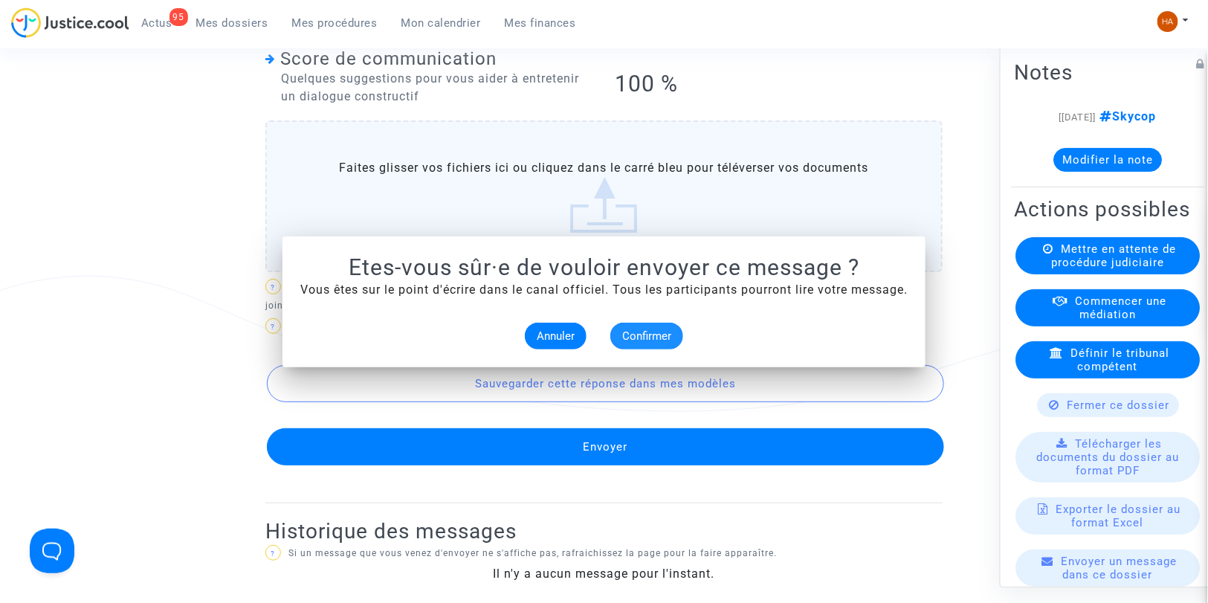
scroll to position [785, 0]
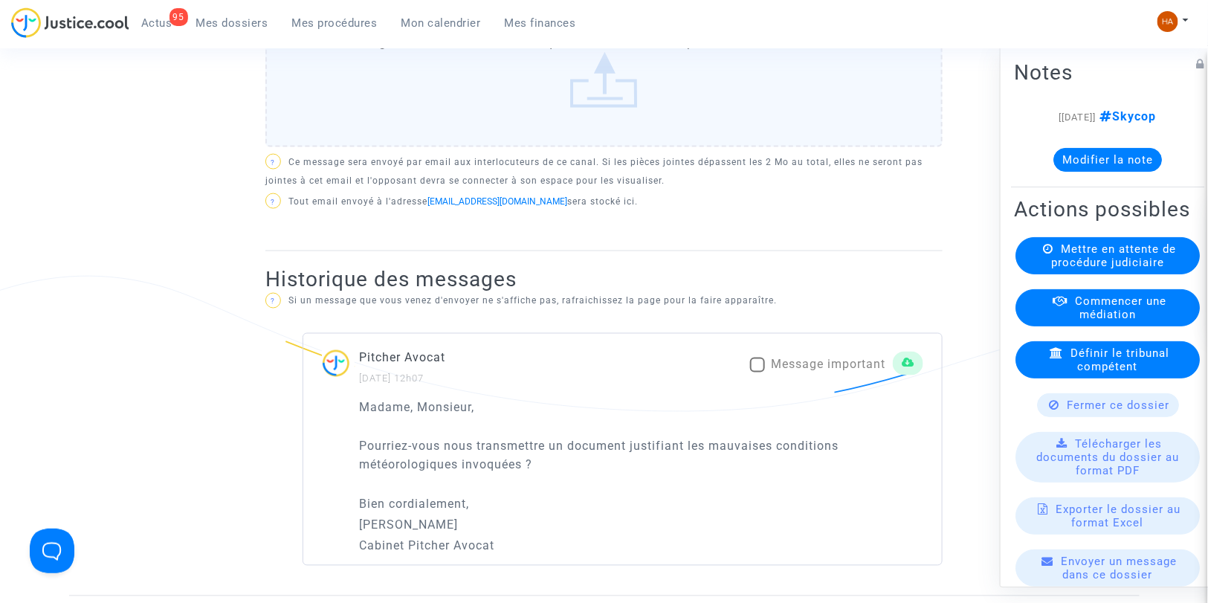
click at [756, 372] on span at bounding box center [757, 365] width 15 height 15
click at [757, 373] on input "Message important" at bounding box center [757, 372] width 1 height 1
checkbox input "true"
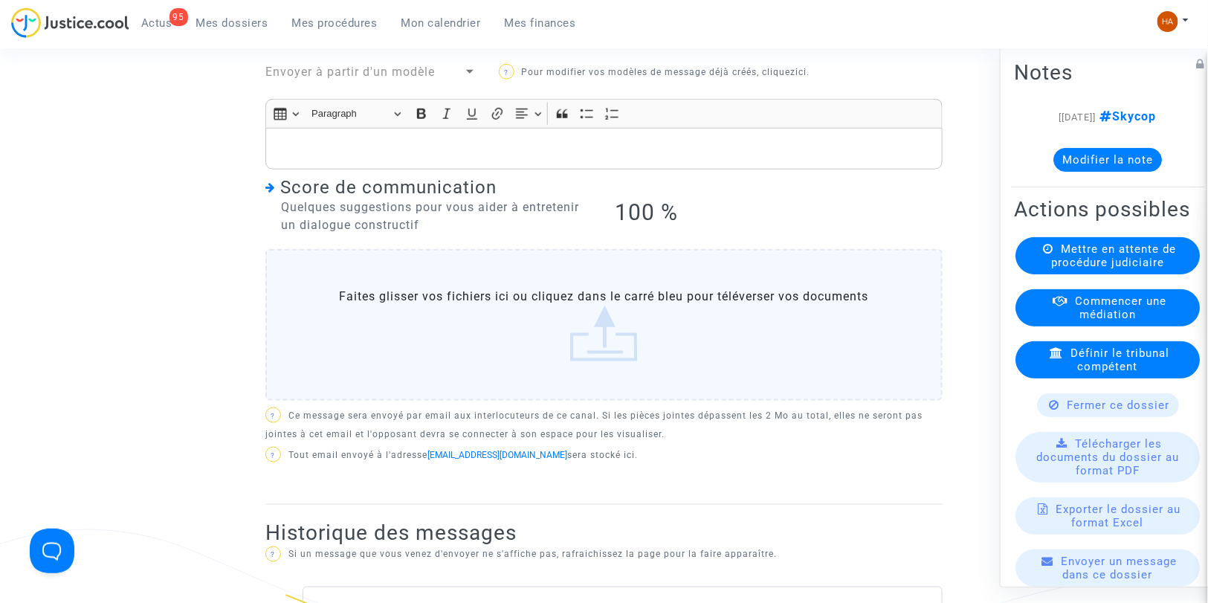
scroll to position [531, 0]
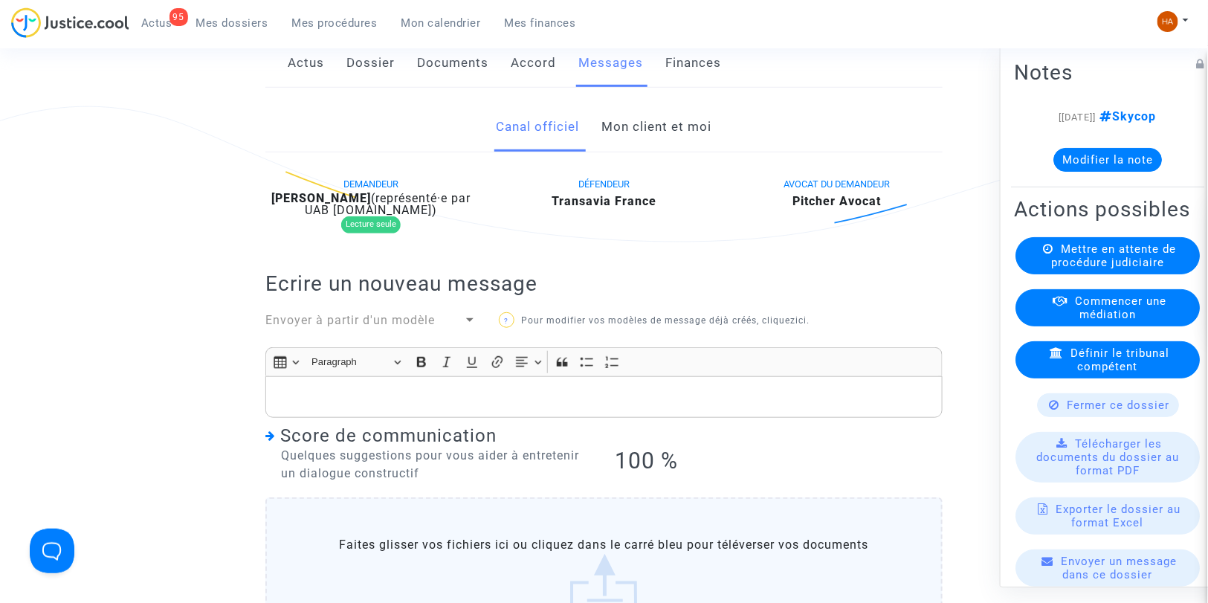
click at [251, 28] on span "Mes dossiers" at bounding box center [232, 22] width 72 height 13
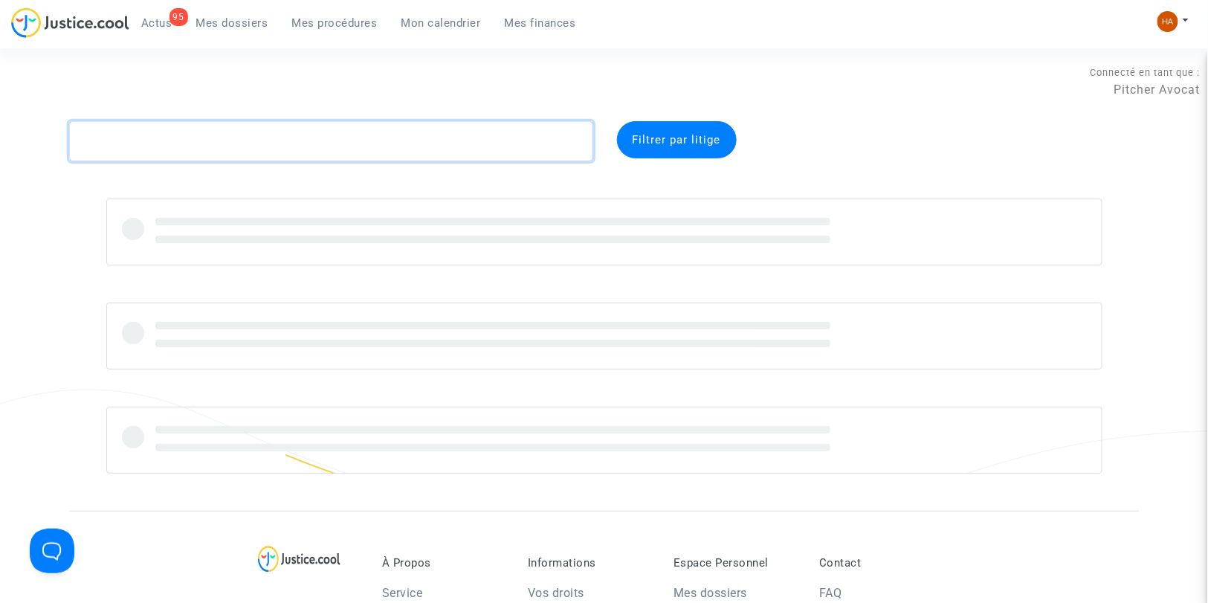
click at [182, 154] on textarea at bounding box center [331, 141] width 524 height 40
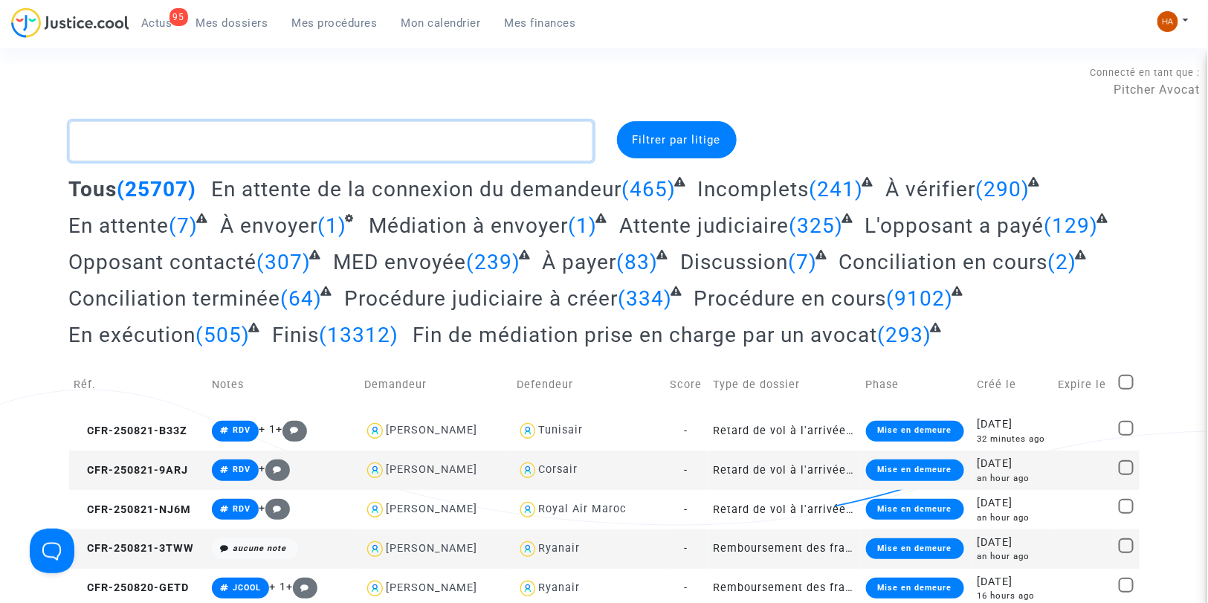
paste textarea "CFR-250731-ZATG"
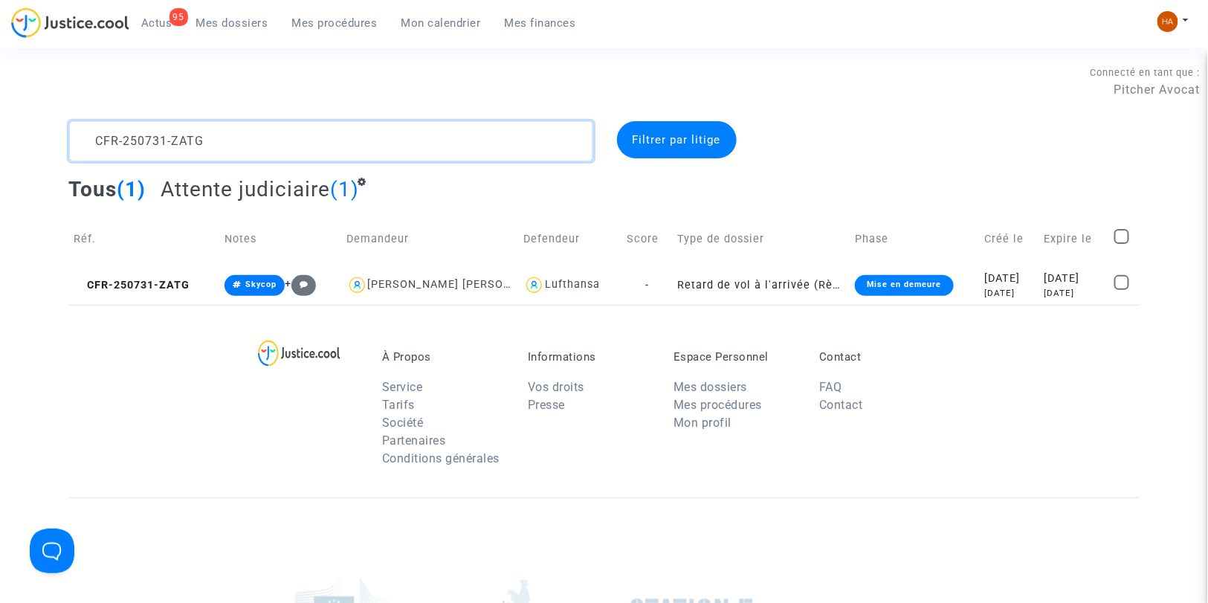
drag, startPoint x: 212, startPoint y: 147, endPoint x: 175, endPoint y: 152, distance: 36.8
click at [175, 152] on textarea at bounding box center [331, 141] width 524 height 40
type textarea "CFR-250731-ZATG"
click at [673, 285] on td "Retard de vol à l'arrivée (Règlement CE n°261/2004)" at bounding box center [762, 284] width 178 height 39
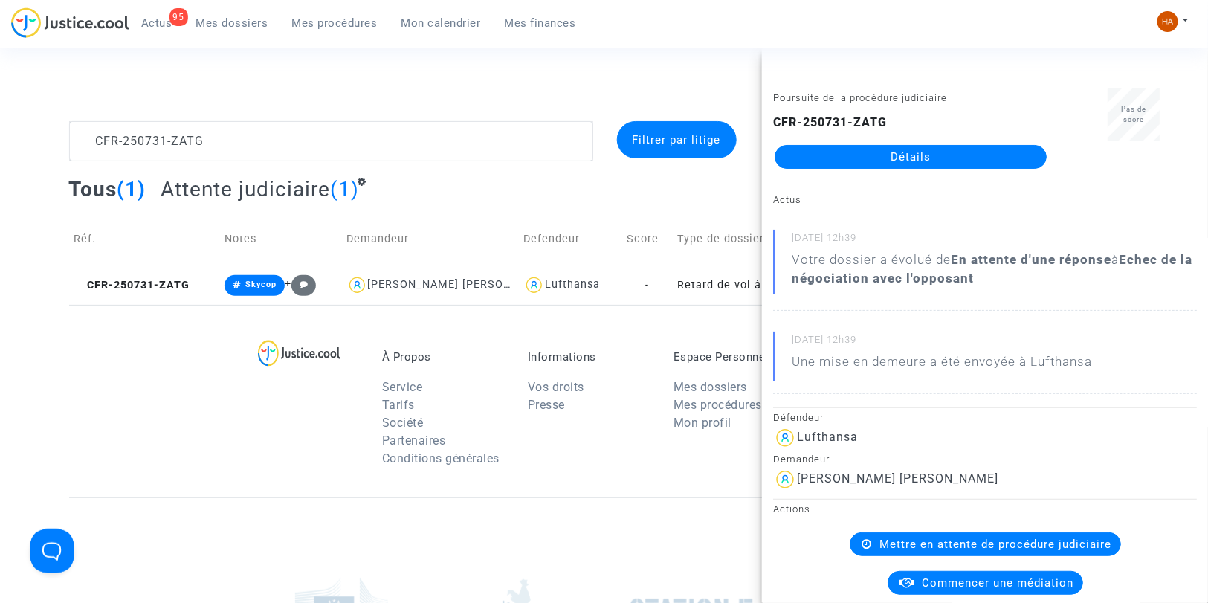
click at [918, 149] on link "Détails" at bounding box center [911, 157] width 272 height 24
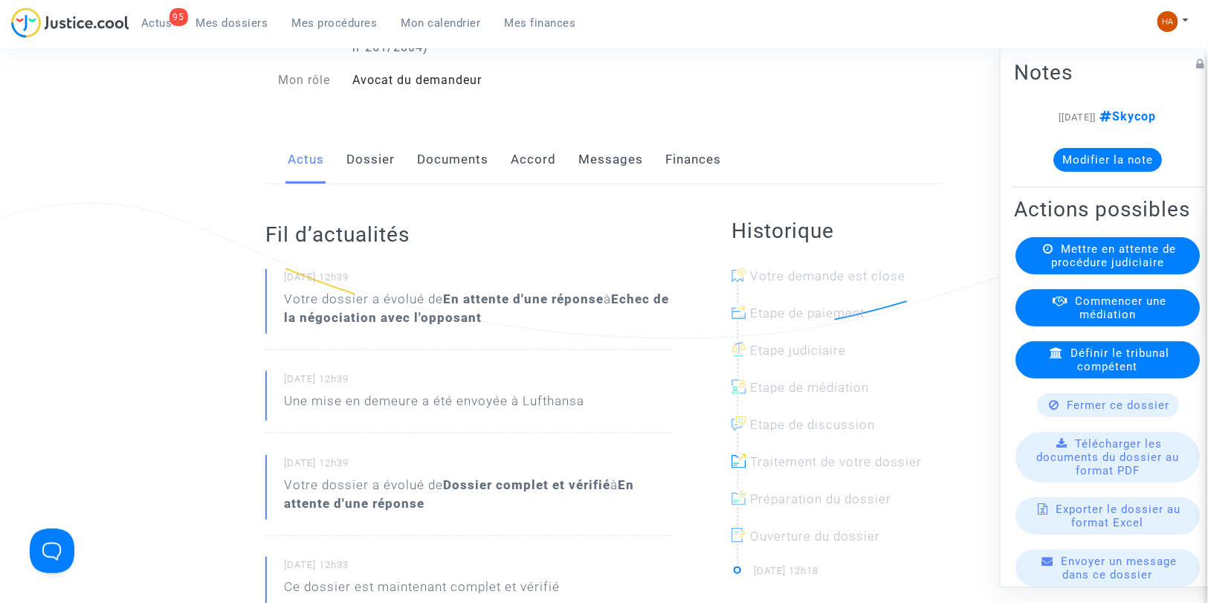
scroll to position [181, 0]
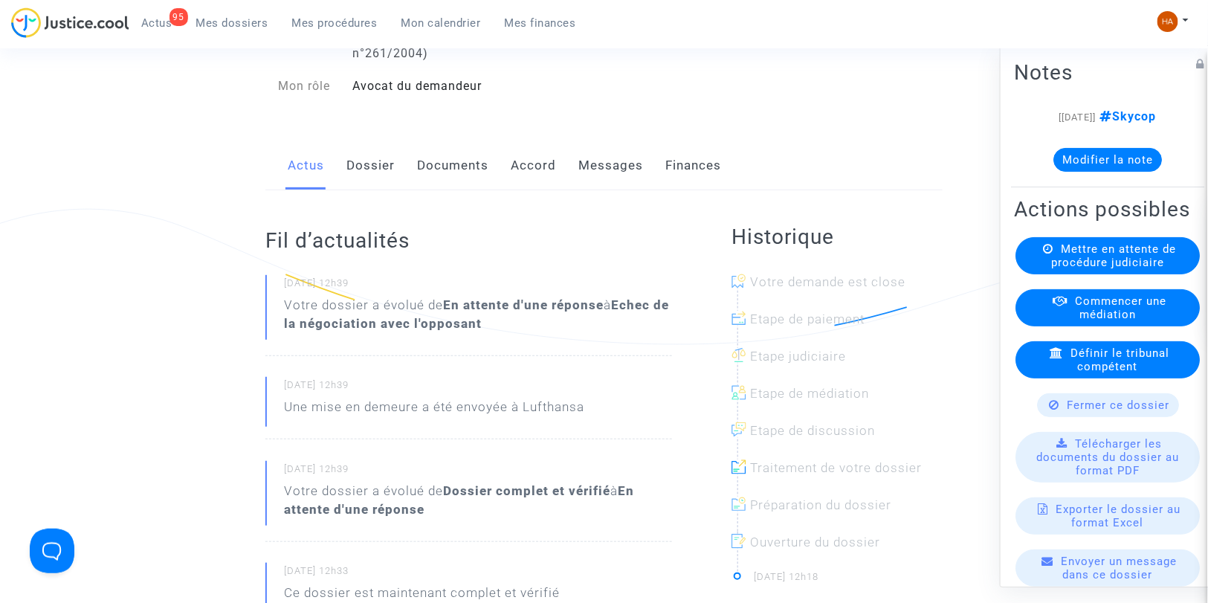
click at [604, 181] on link "Messages" at bounding box center [610, 165] width 65 height 49
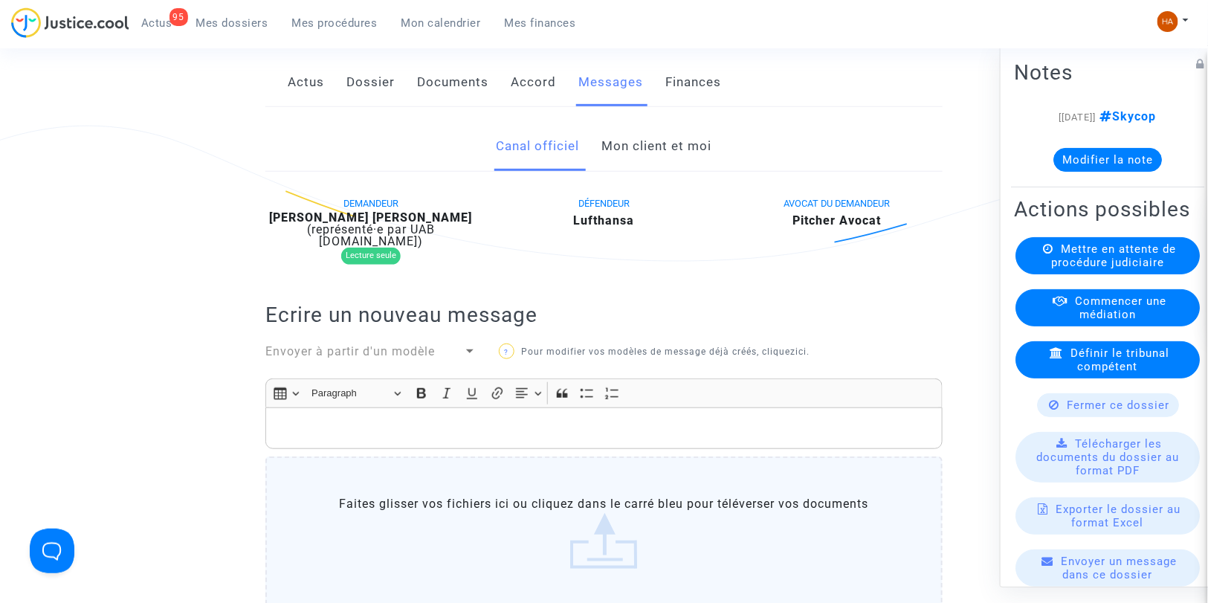
scroll to position [236, 0]
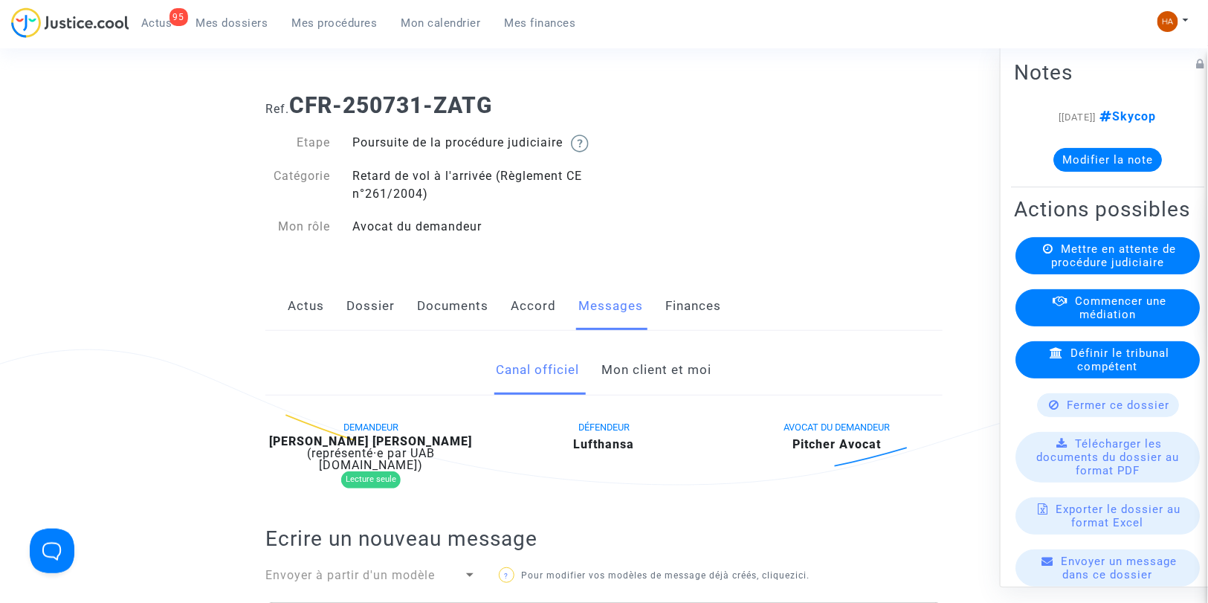
click at [648, 377] on link "Mon client et moi" at bounding box center [657, 370] width 110 height 49
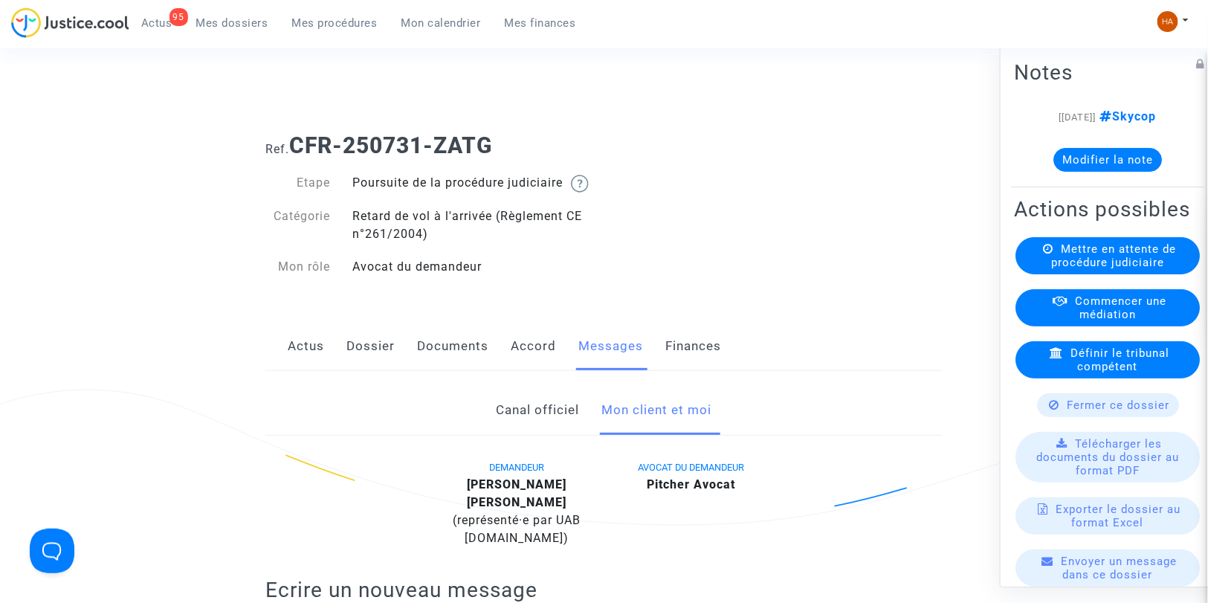
click at [467, 364] on link "Documents" at bounding box center [452, 346] width 71 height 49
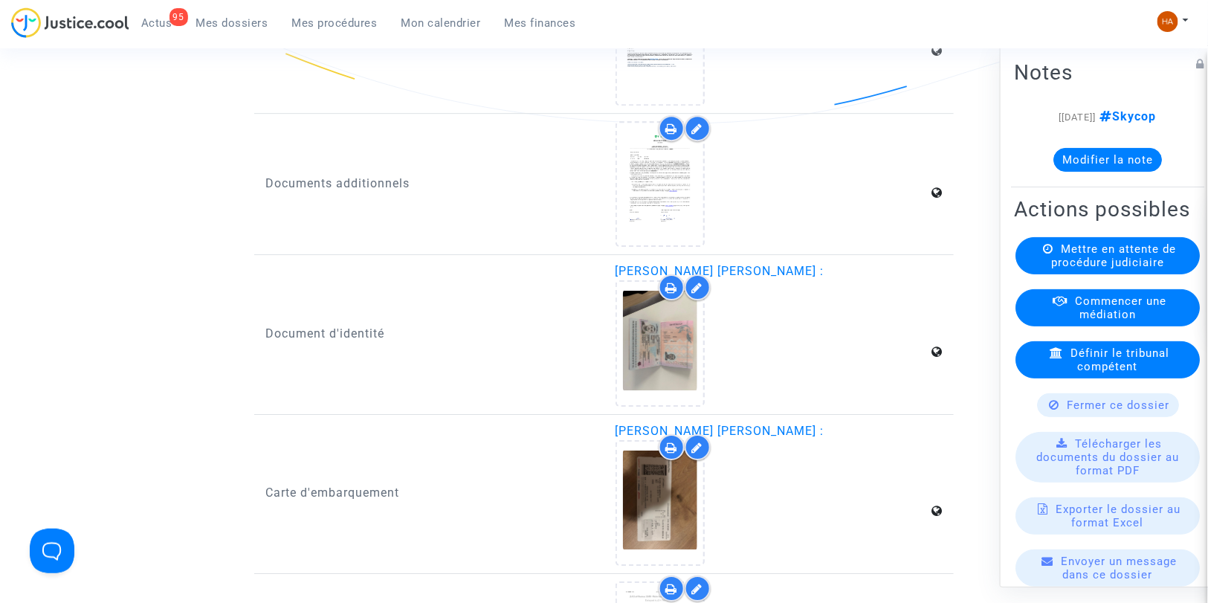
scroll to position [1762, 0]
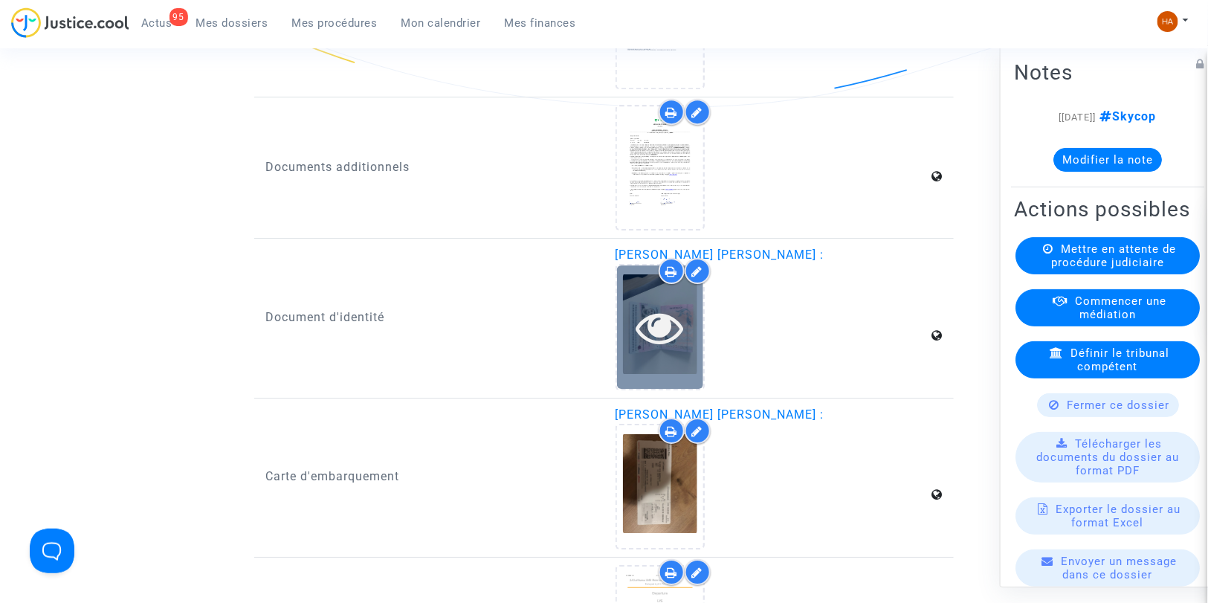
click at [642, 345] on icon at bounding box center [660, 327] width 48 height 48
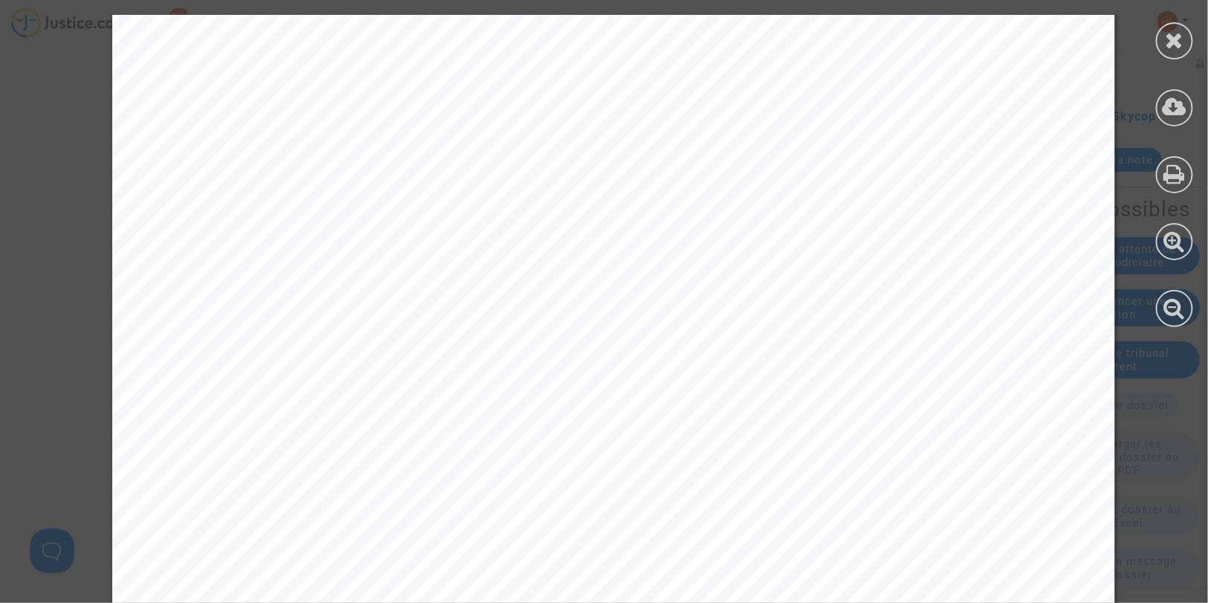
scroll to position [287, 0]
click at [1183, 39] on icon at bounding box center [1175, 40] width 19 height 22
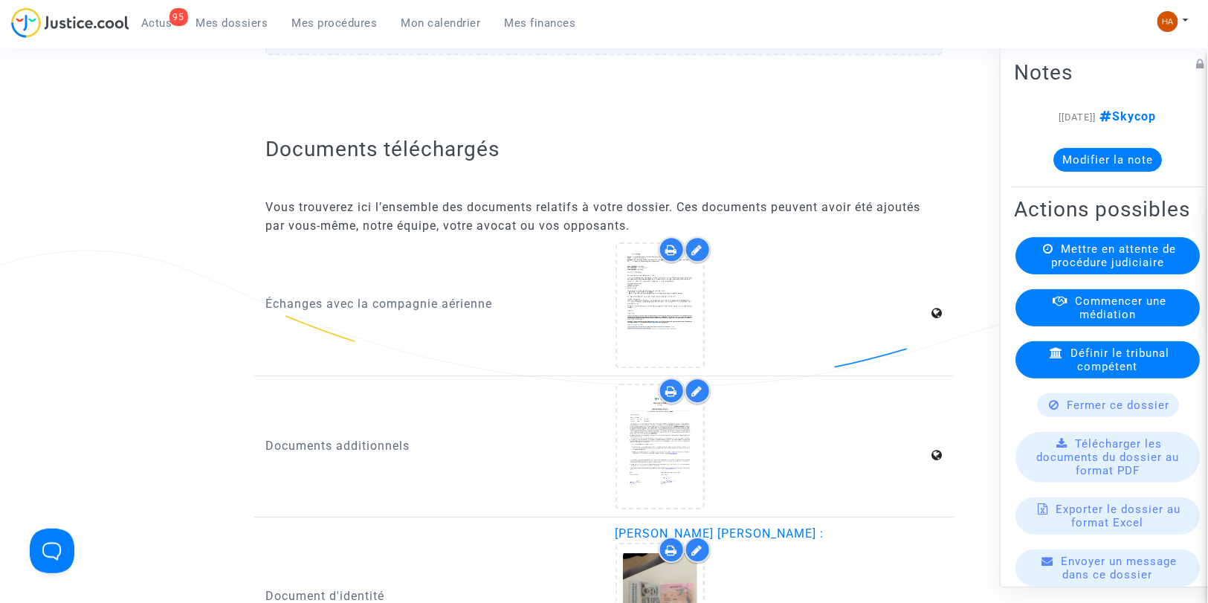
scroll to position [1482, 0]
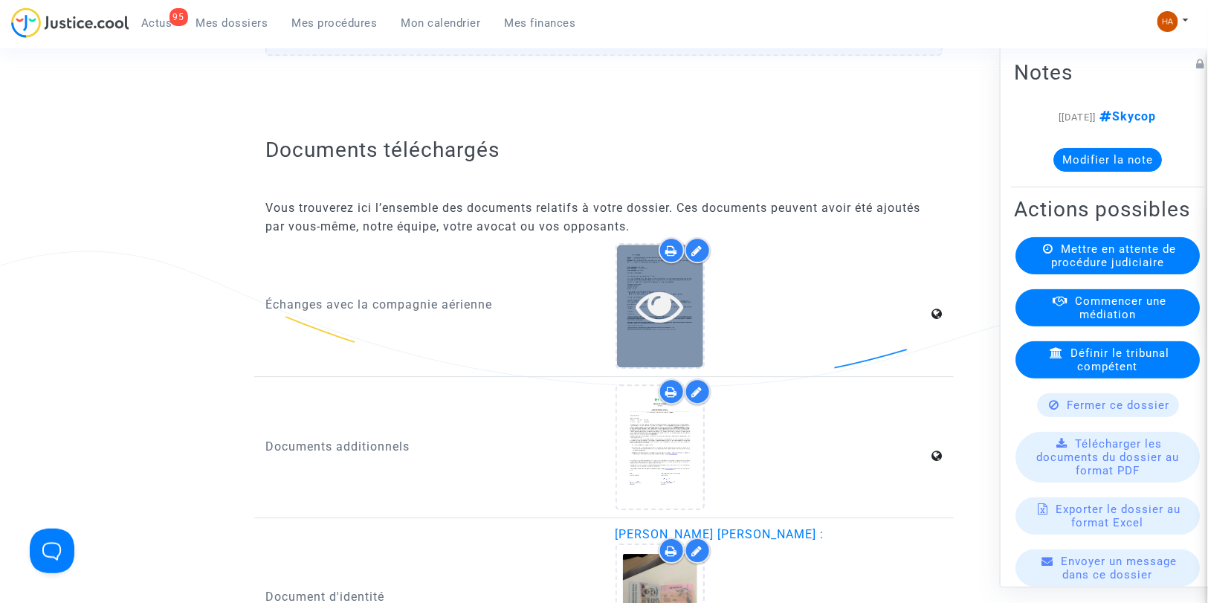
click at [658, 323] on icon at bounding box center [660, 306] width 48 height 48
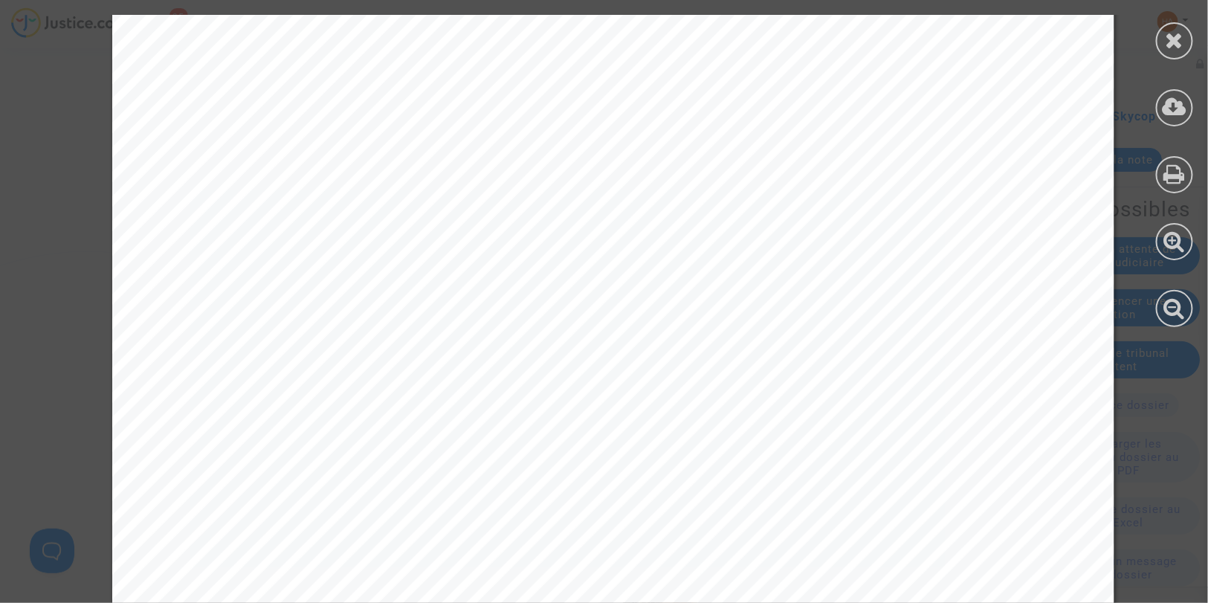
scroll to position [2275, 0]
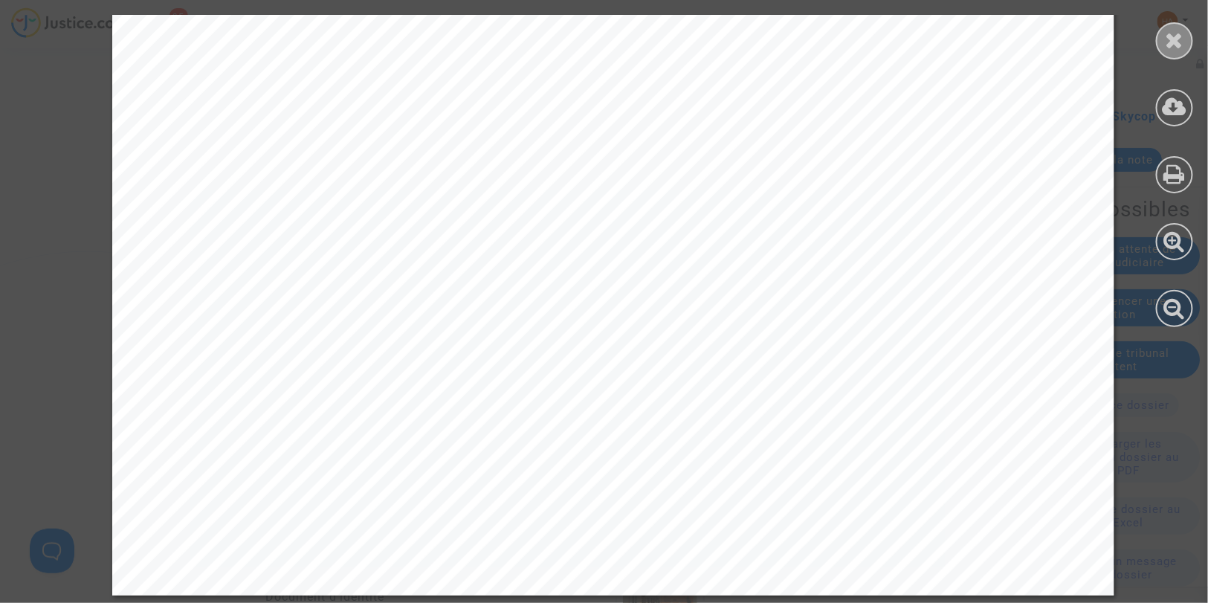
click at [1177, 38] on icon at bounding box center [1175, 40] width 19 height 22
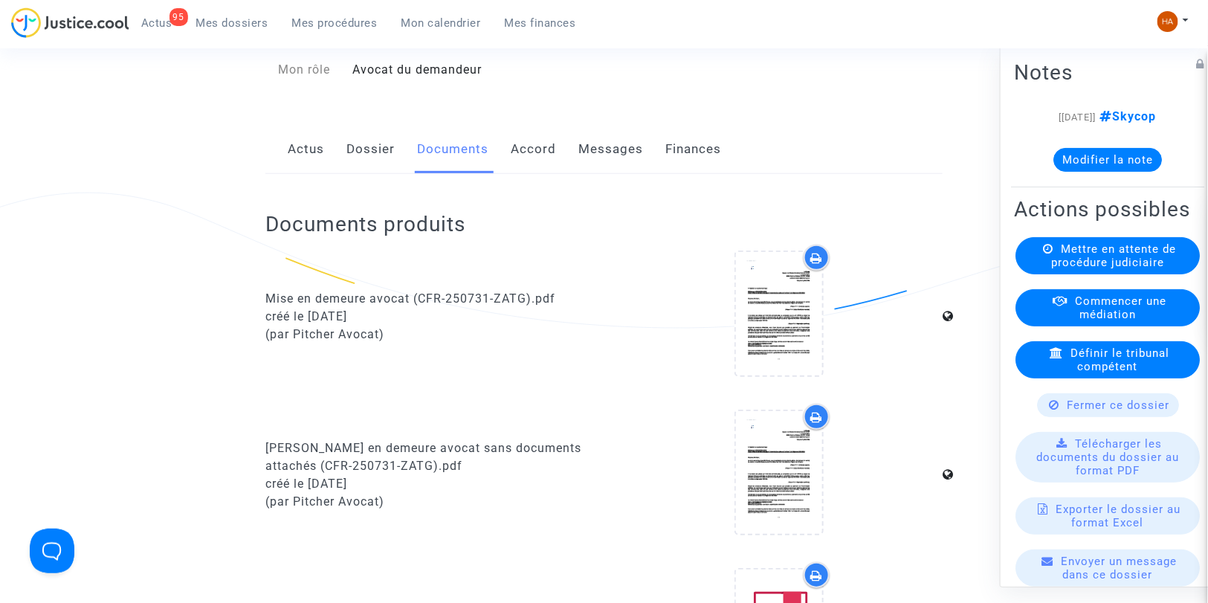
scroll to position [0, 0]
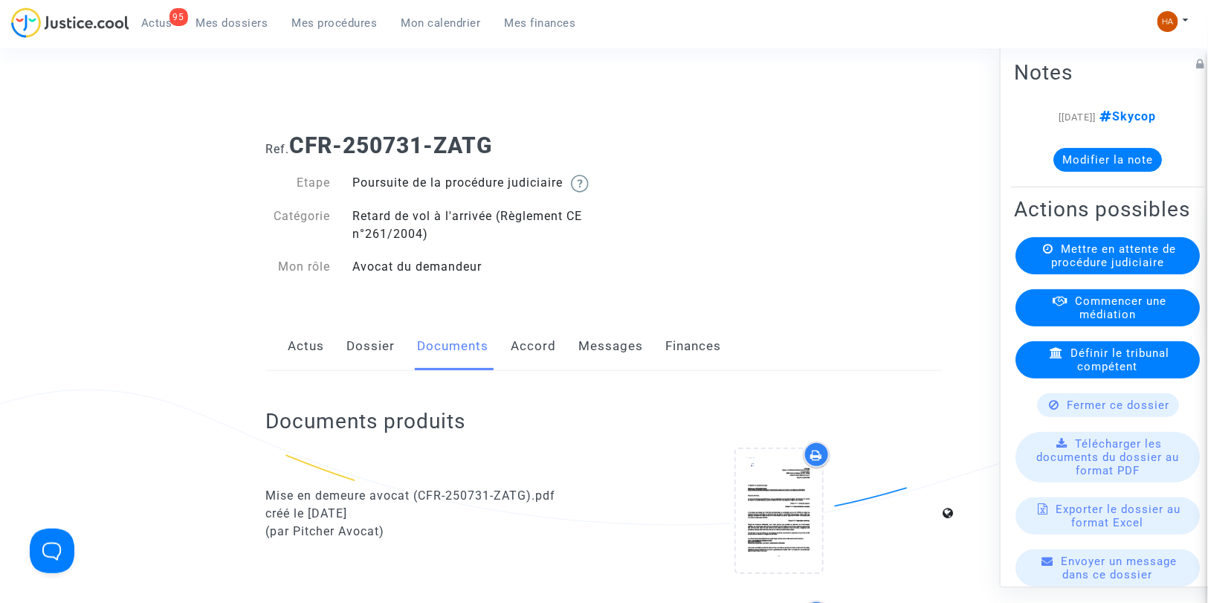
click at [374, 366] on link "Dossier" at bounding box center [370, 346] width 48 height 49
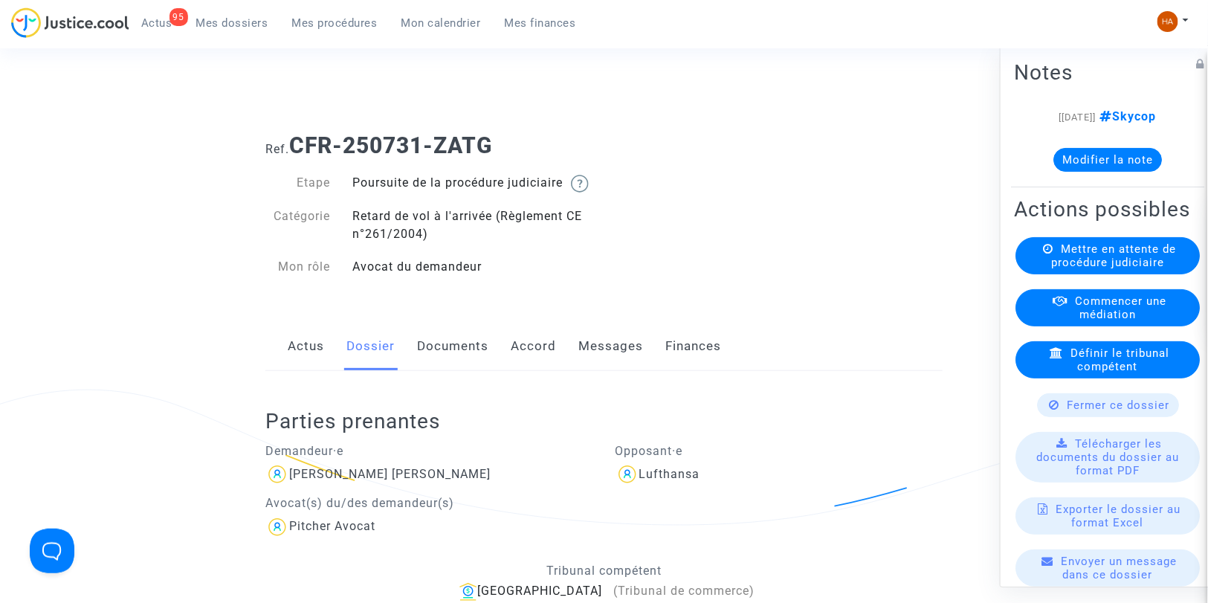
click at [1054, 161] on button "Modifier la note" at bounding box center [1107, 160] width 109 height 24
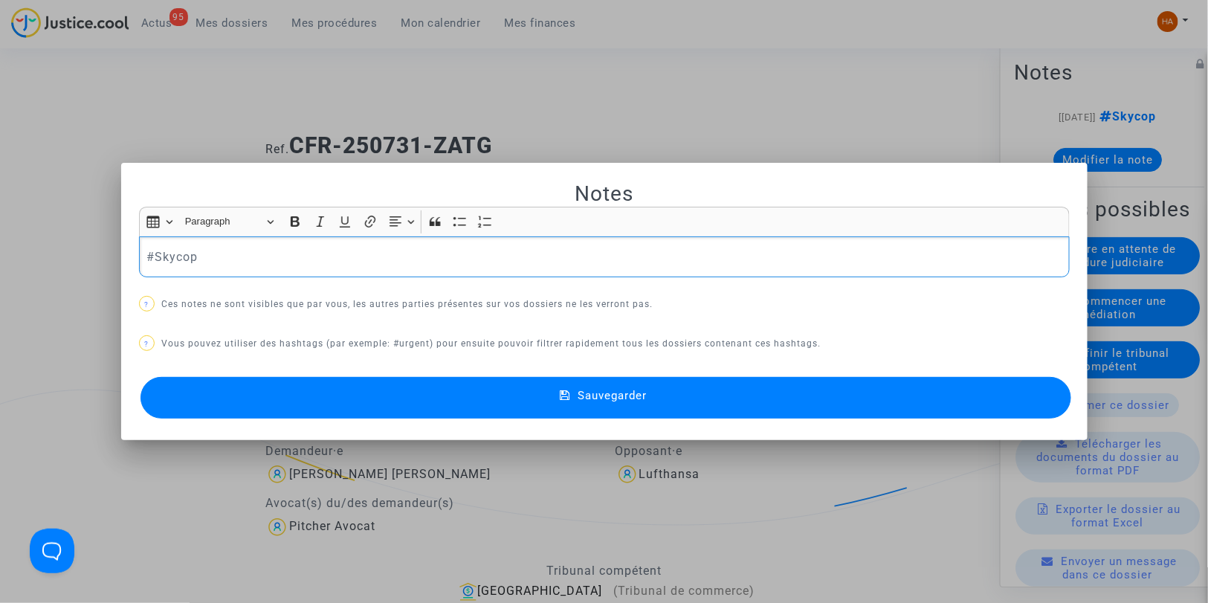
click at [228, 256] on p "#Skycop" at bounding box center [603, 257] width 915 height 19
click at [239, 281] on button "#TC" at bounding box center [262, 282] width 116 height 30
click at [419, 394] on button "Sauvegarder" at bounding box center [605, 398] width 931 height 42
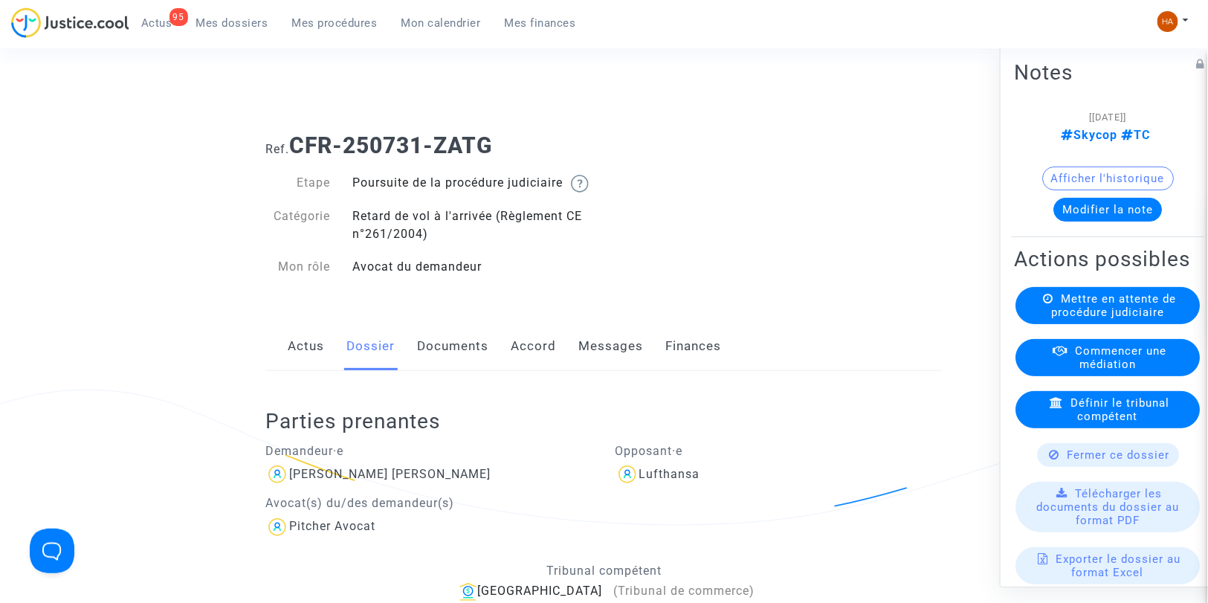
click at [236, 25] on span "Mes dossiers" at bounding box center [232, 22] width 72 height 13
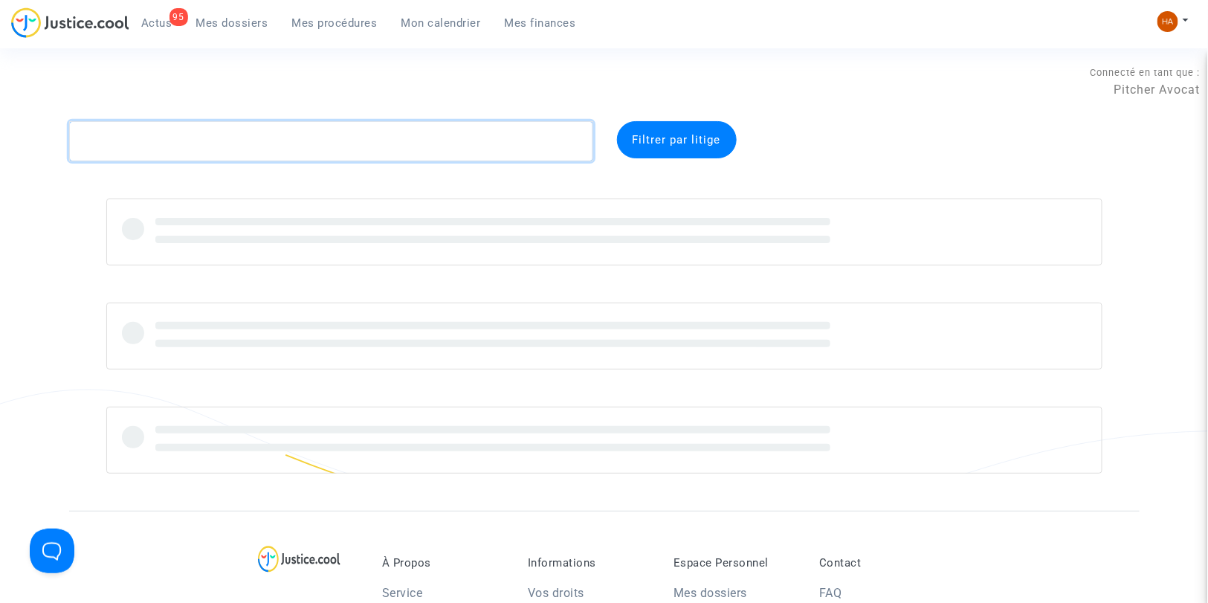
click at [155, 122] on textarea at bounding box center [331, 141] width 524 height 40
paste textarea "CFR-250731-2FBR"
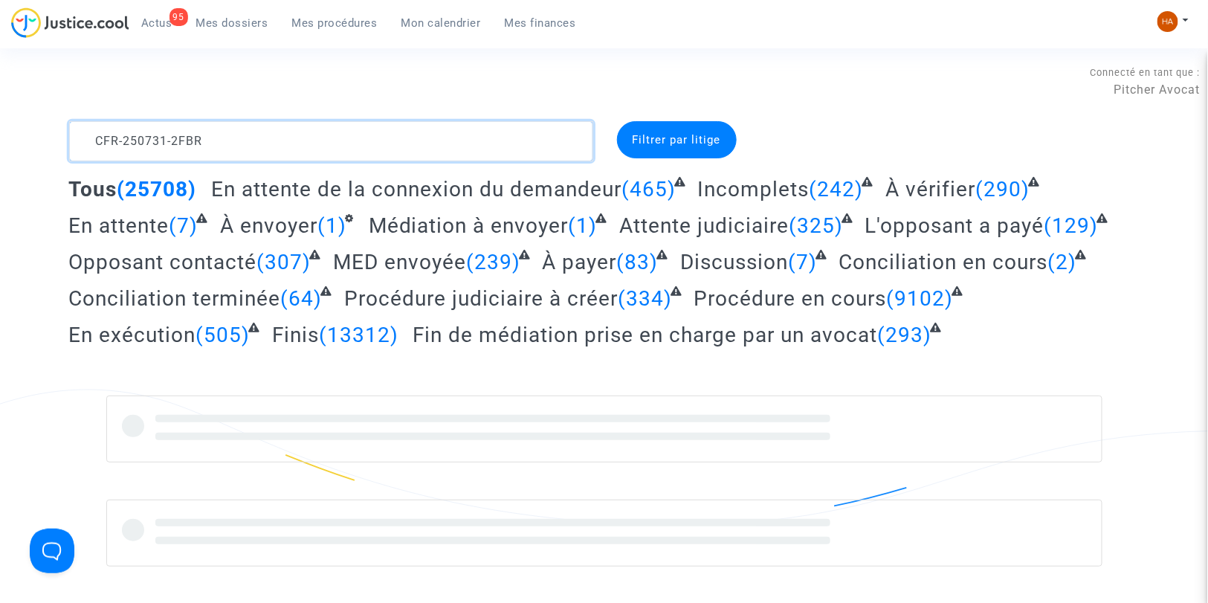
type textarea "CFR-250731-2FBR"
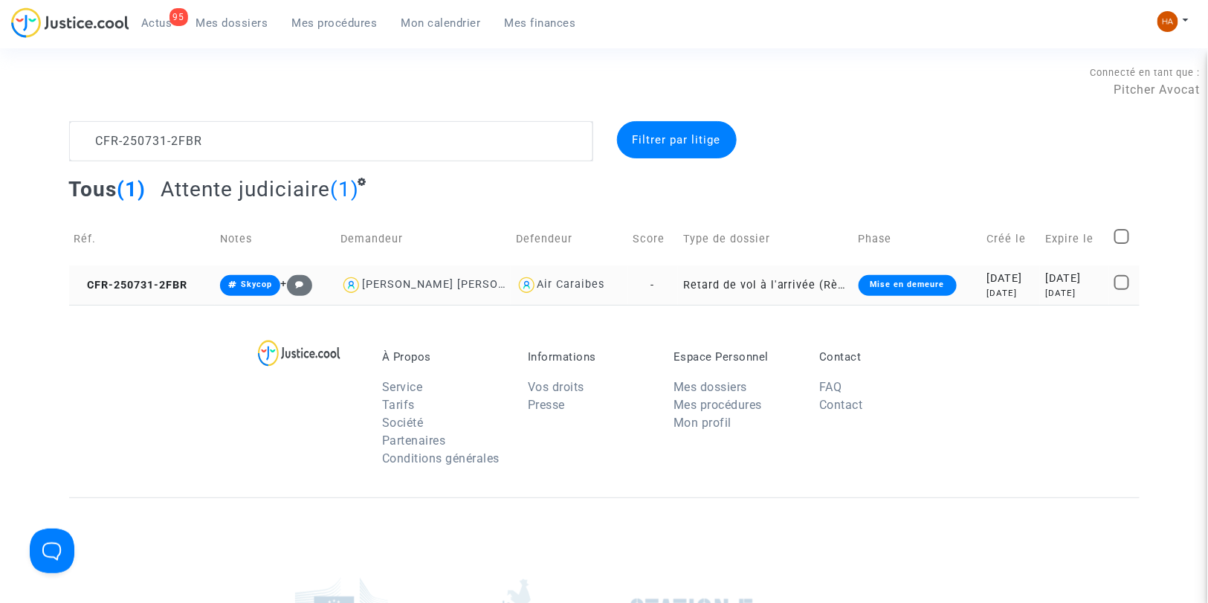
click at [678, 288] on td "Retard de vol à l'arrivée (Règlement CE n°261/2004)" at bounding box center [765, 284] width 175 height 39
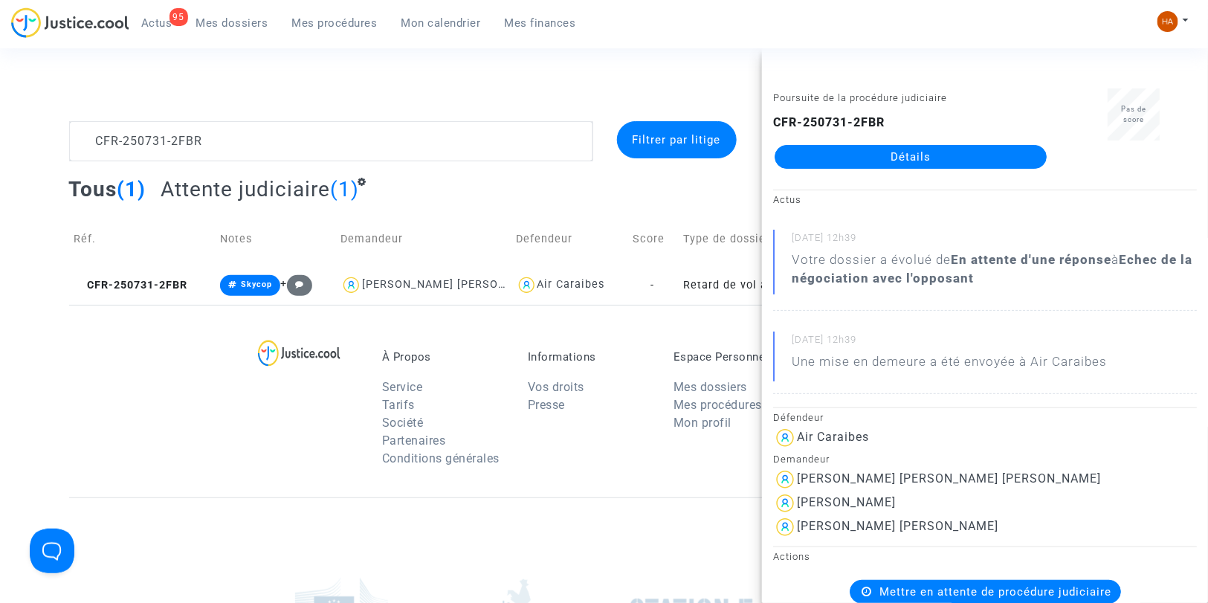
click at [892, 157] on link "Détails" at bounding box center [911, 157] width 272 height 24
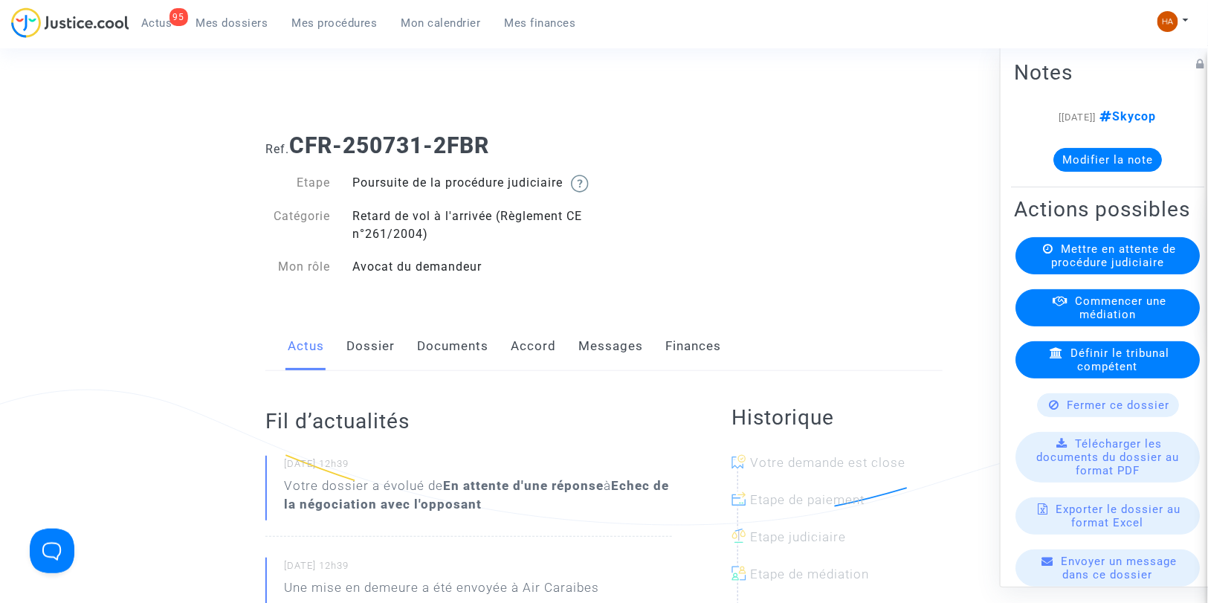
click at [363, 366] on link "Dossier" at bounding box center [370, 346] width 48 height 49
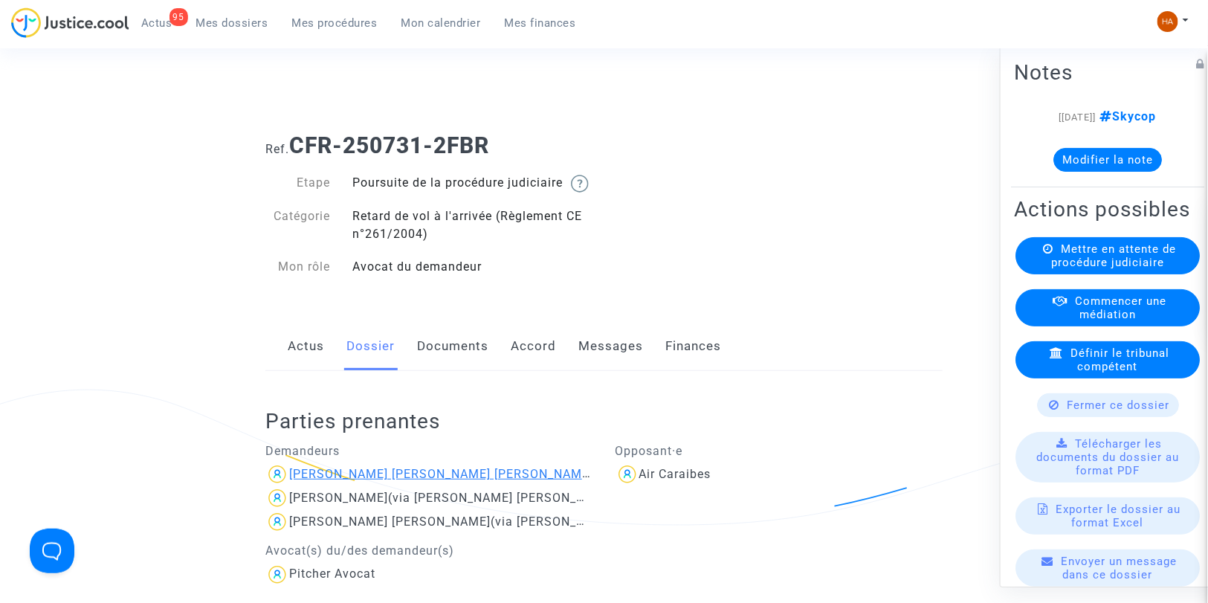
drag, startPoint x: 453, startPoint y: 491, endPoint x: 402, endPoint y: 489, distance: 51.3
click at [402, 486] on div "[PERSON_NAME] [PERSON_NAME] [PERSON_NAME]" at bounding box center [429, 474] width 328 height 24
drag, startPoint x: 505, startPoint y: 150, endPoint x: 441, endPoint y: 149, distance: 64.7
click at [441, 149] on h1 "Ref. CFR-250731-2FBR" at bounding box center [603, 145] width 677 height 27
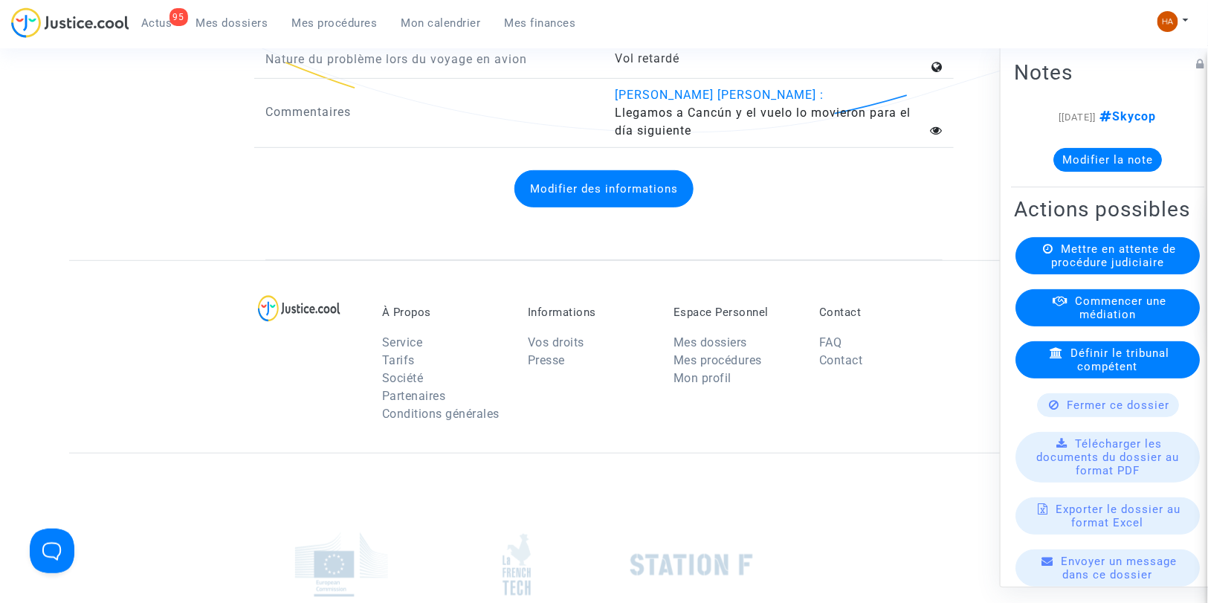
scroll to position [2345, 0]
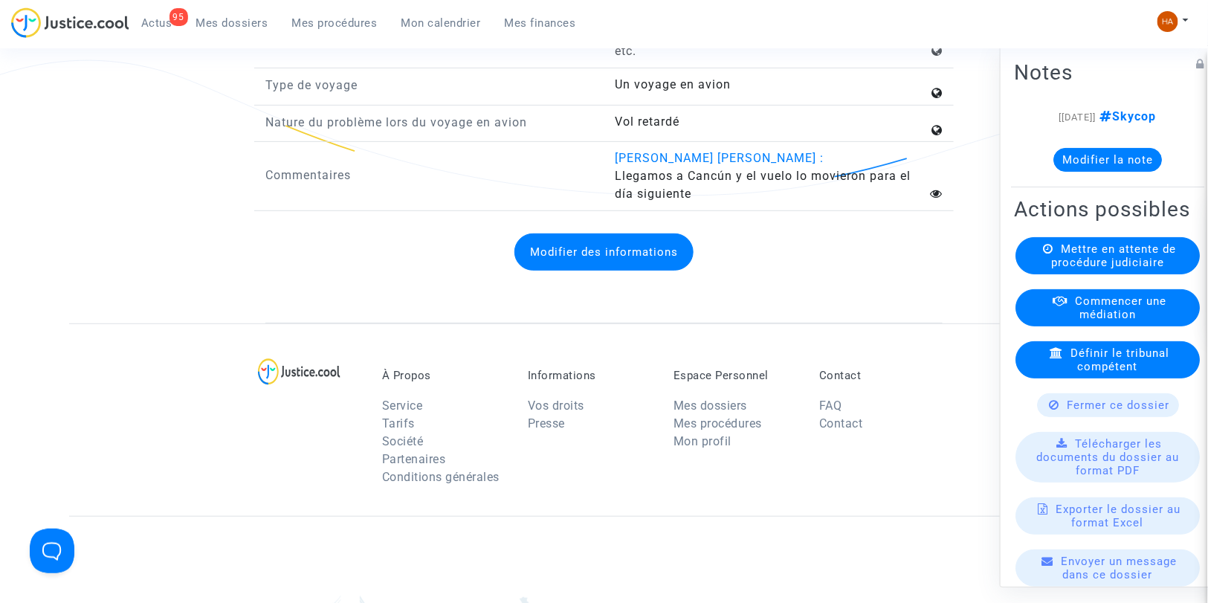
drag, startPoint x: 610, startPoint y: 230, endPoint x: 702, endPoint y: 251, distance: 94.3
click at [702, 203] on div "Rosa Maria Aguilar Pinto : Llegamos a Cancún y el vuelo lo movieron para el día…" at bounding box center [779, 176] width 350 height 54
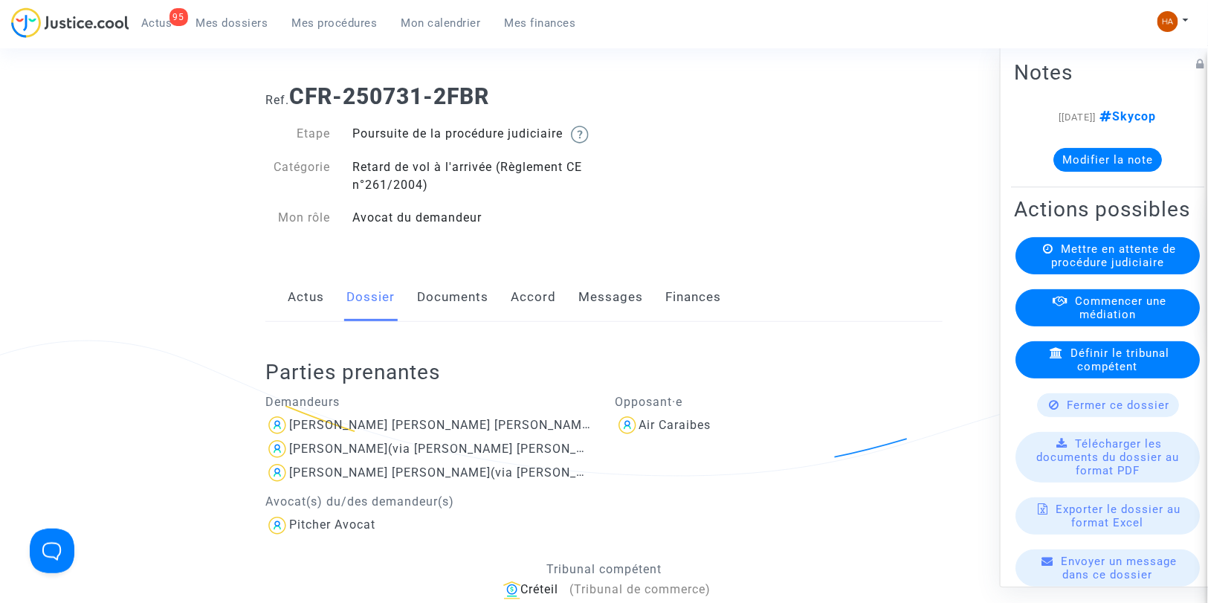
scroll to position [33, 0]
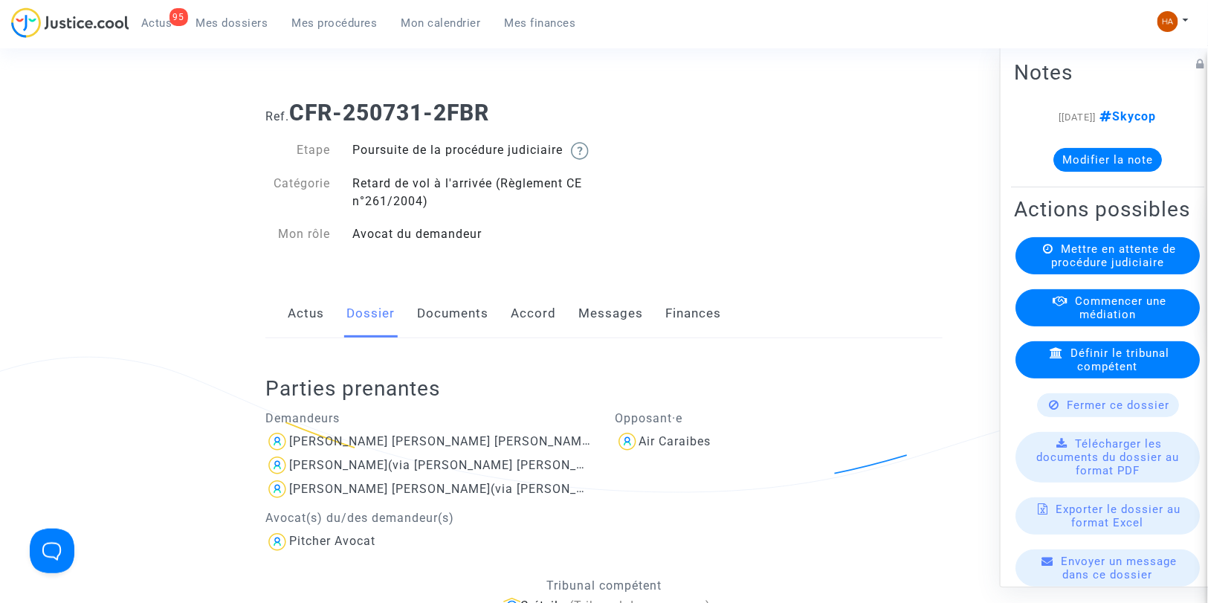
click at [466, 335] on link "Documents" at bounding box center [452, 313] width 71 height 49
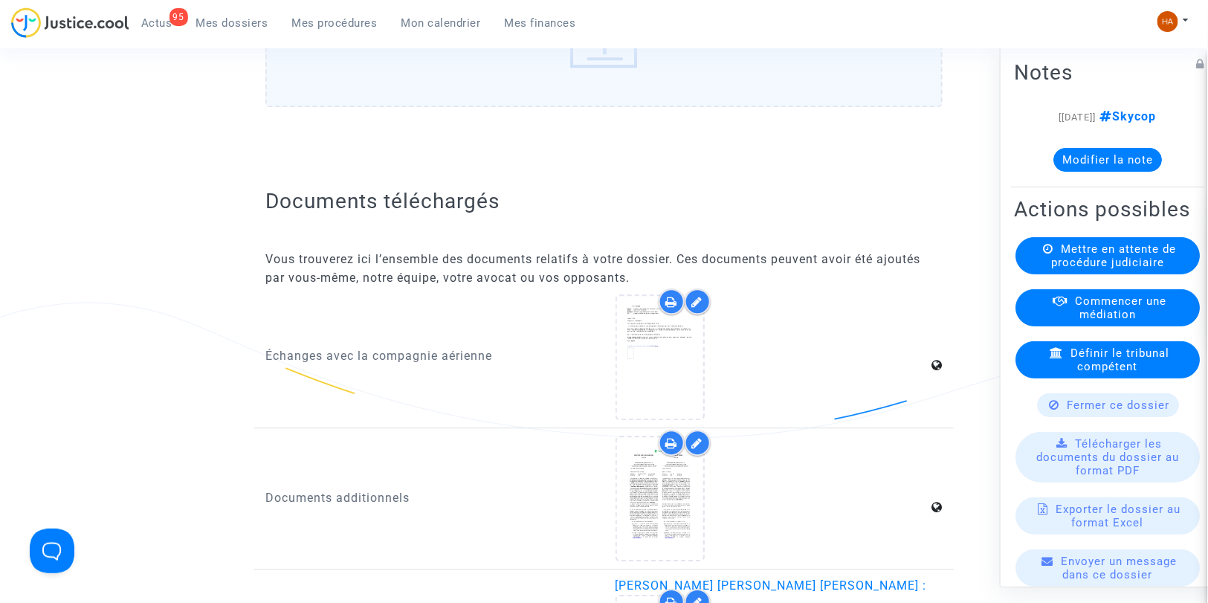
scroll to position [1437, 0]
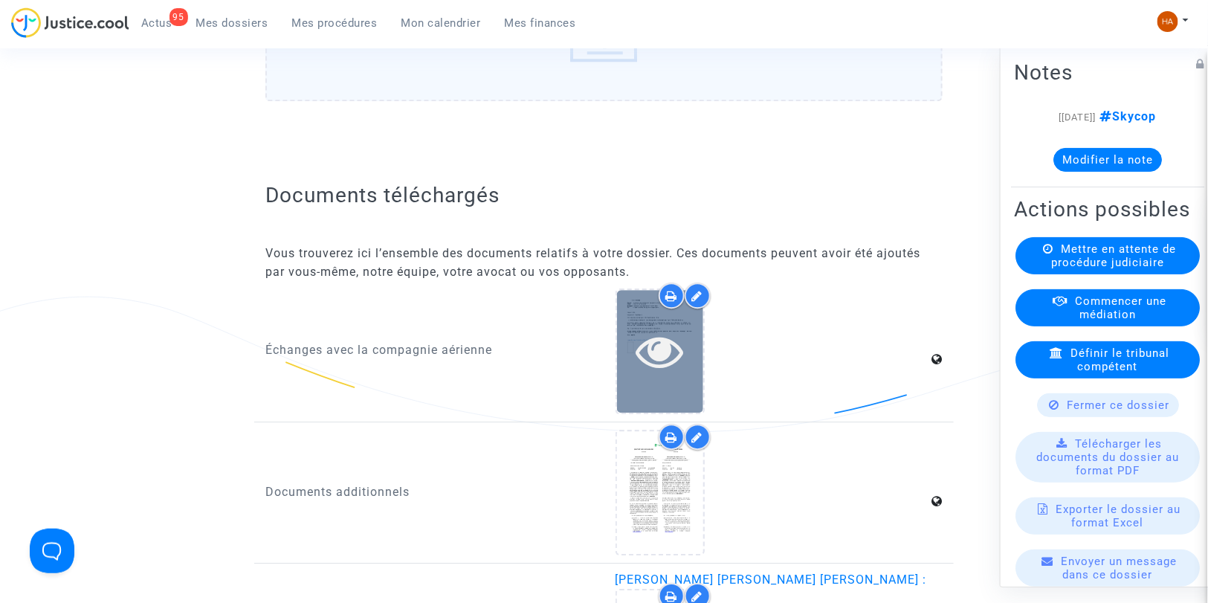
click at [644, 362] on icon at bounding box center [660, 351] width 48 height 48
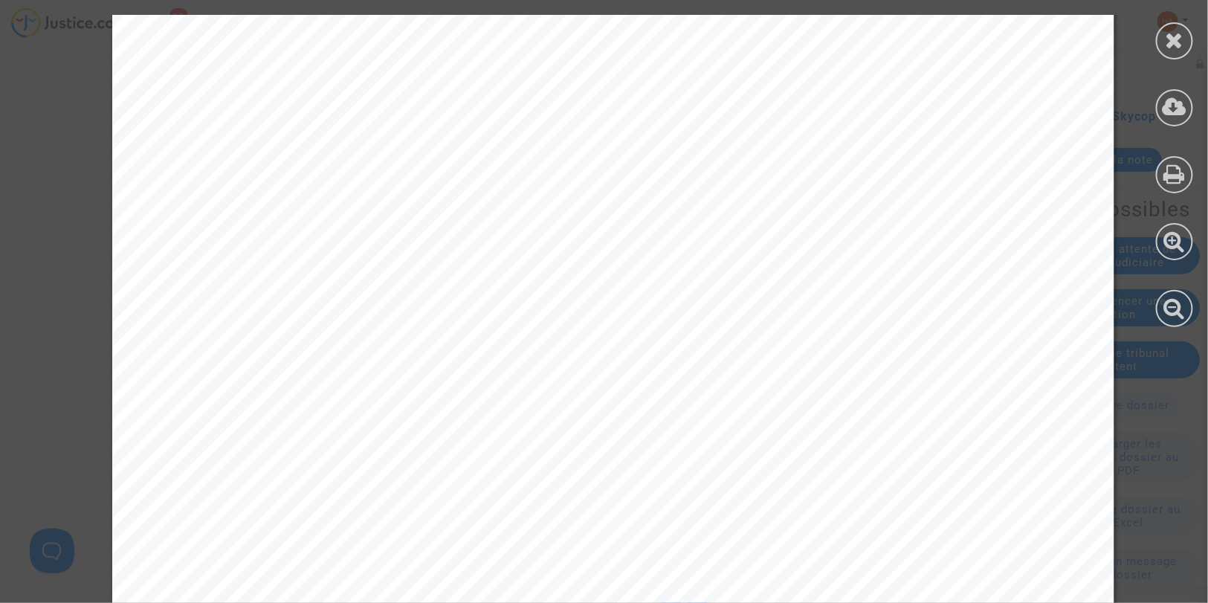
scroll to position [850, 0]
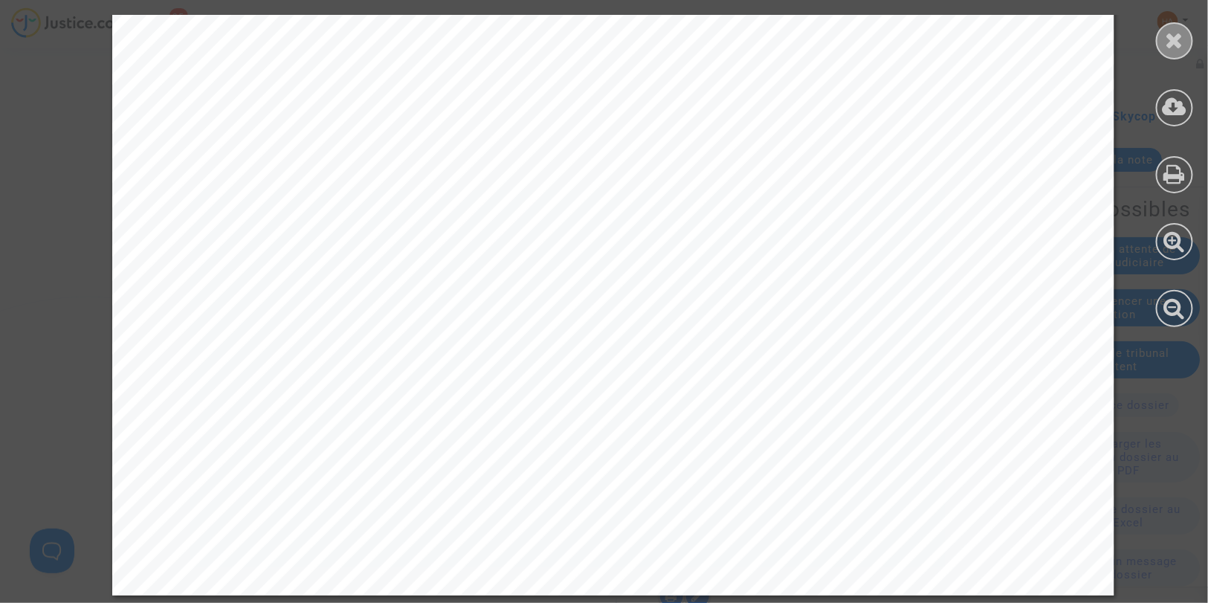
click at [1169, 45] on icon at bounding box center [1175, 40] width 19 height 22
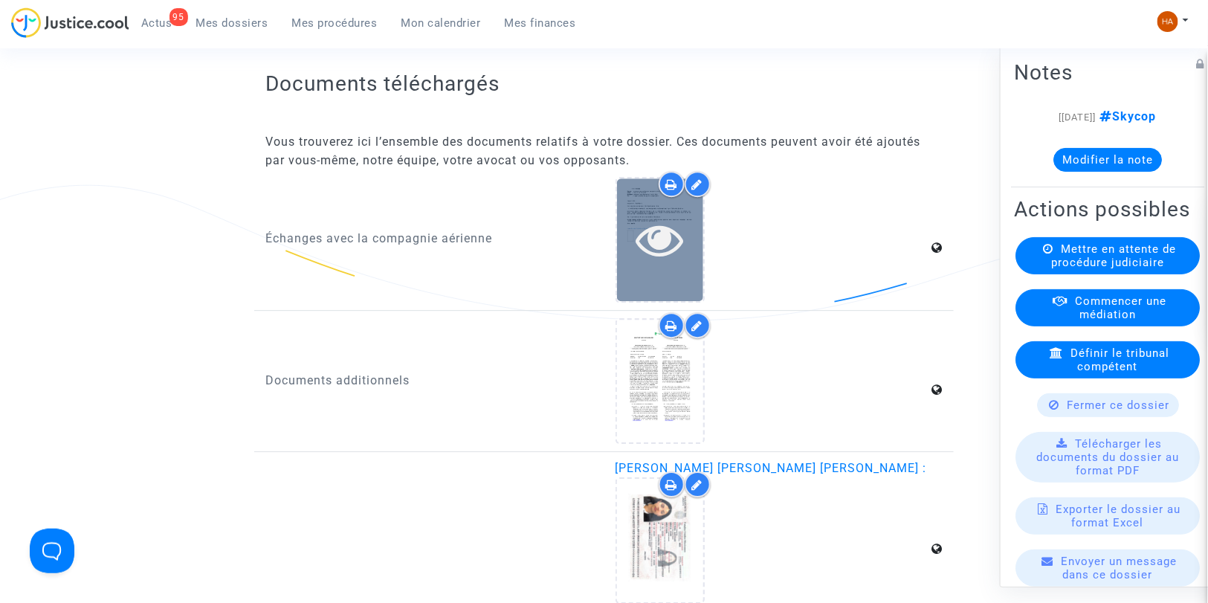
scroll to position [1519, 0]
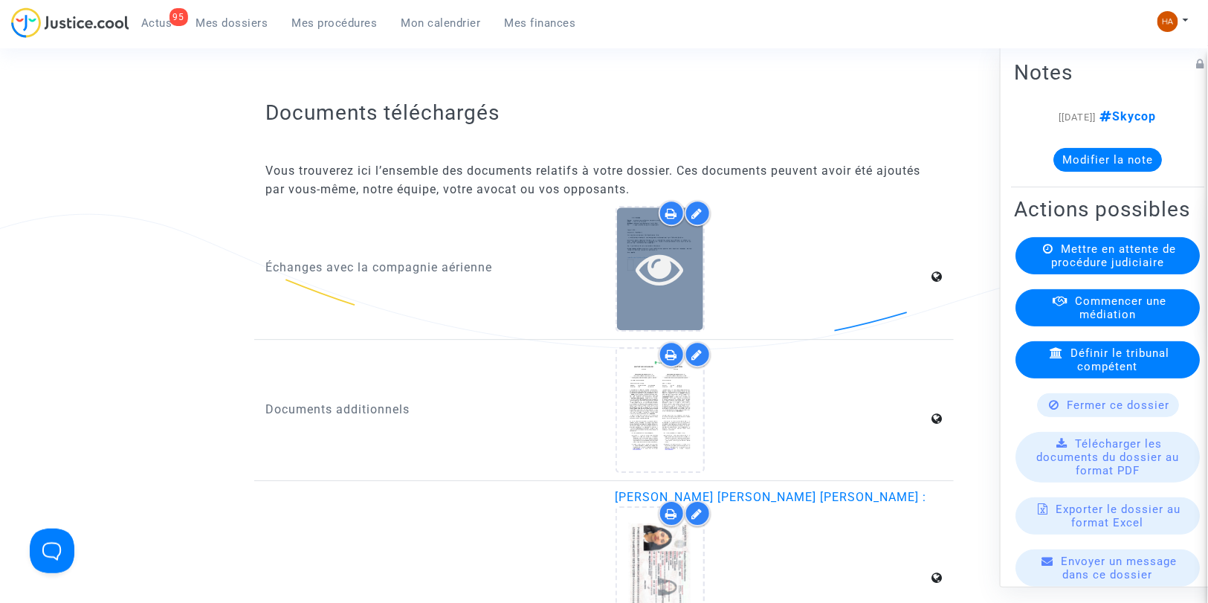
click at [671, 312] on div at bounding box center [660, 268] width 86 height 123
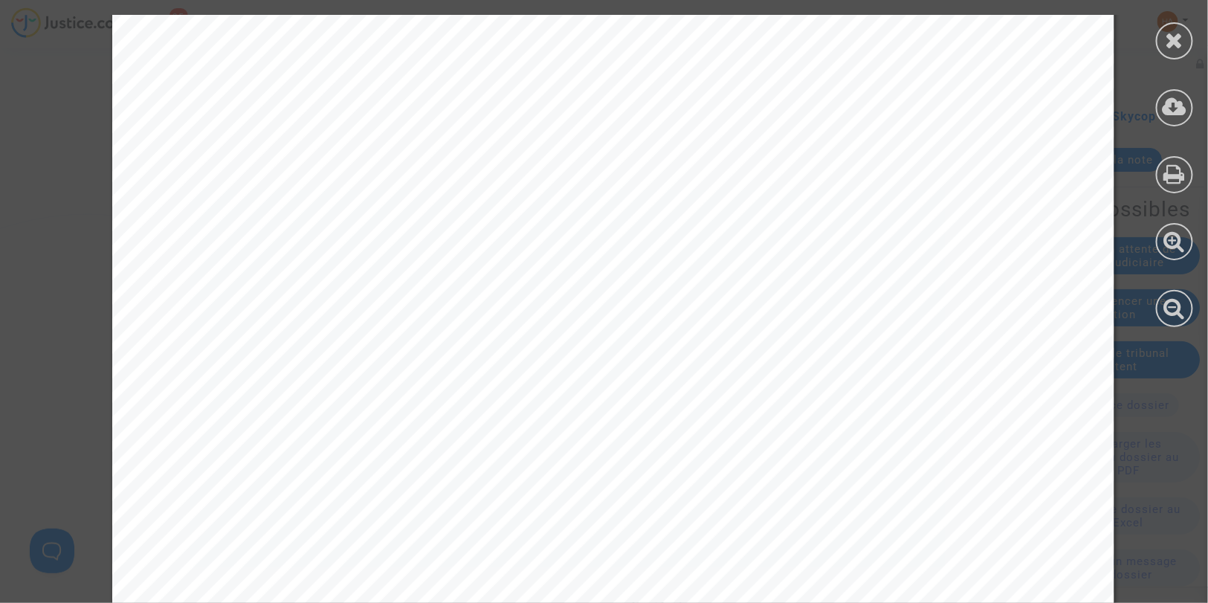
drag, startPoint x: 159, startPoint y: 308, endPoint x: 297, endPoint y: 466, distance: 210.2
click at [297, 468] on div "From: Date: Subject: To: ---------- Sent message --------- relations-clientele@…" at bounding box center [613, 33] width 1002 height 1418
drag, startPoint x: 158, startPoint y: 307, endPoint x: 257, endPoint y: 540, distance: 252.8
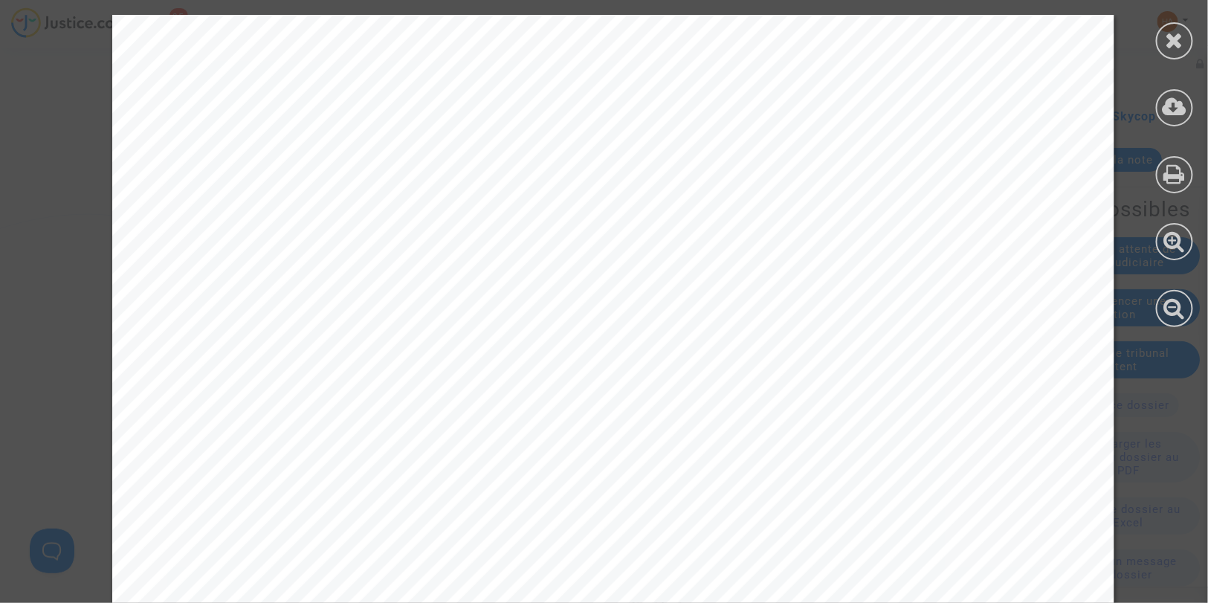
click at [1168, 47] on icon at bounding box center [1175, 40] width 19 height 22
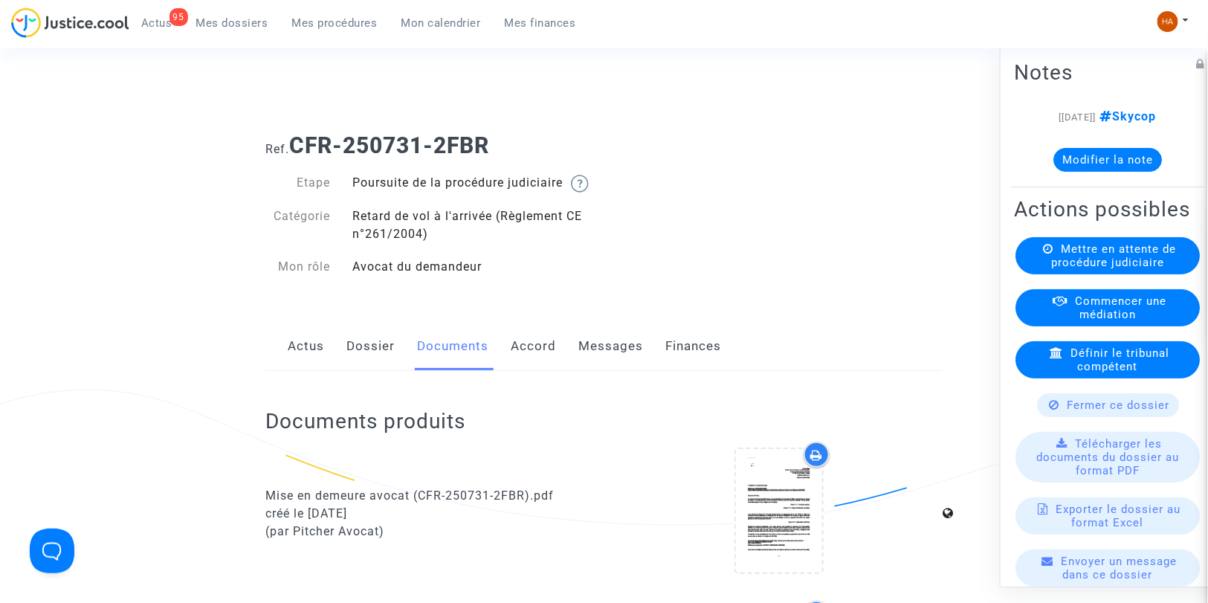
click at [606, 365] on link "Messages" at bounding box center [610, 346] width 65 height 49
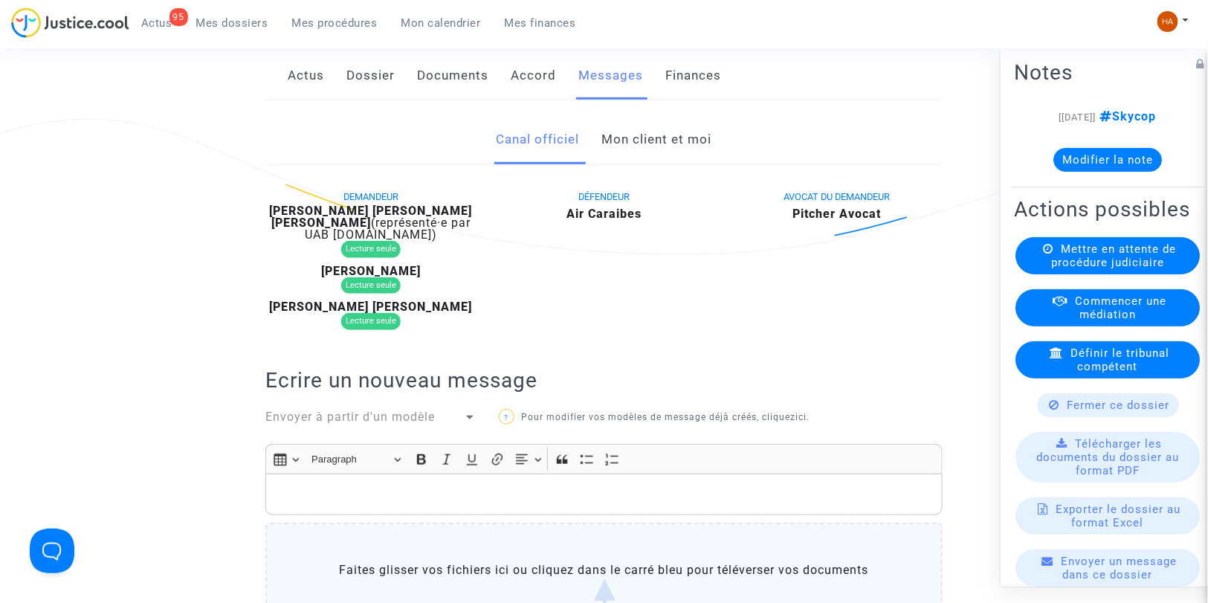
scroll to position [248, 0]
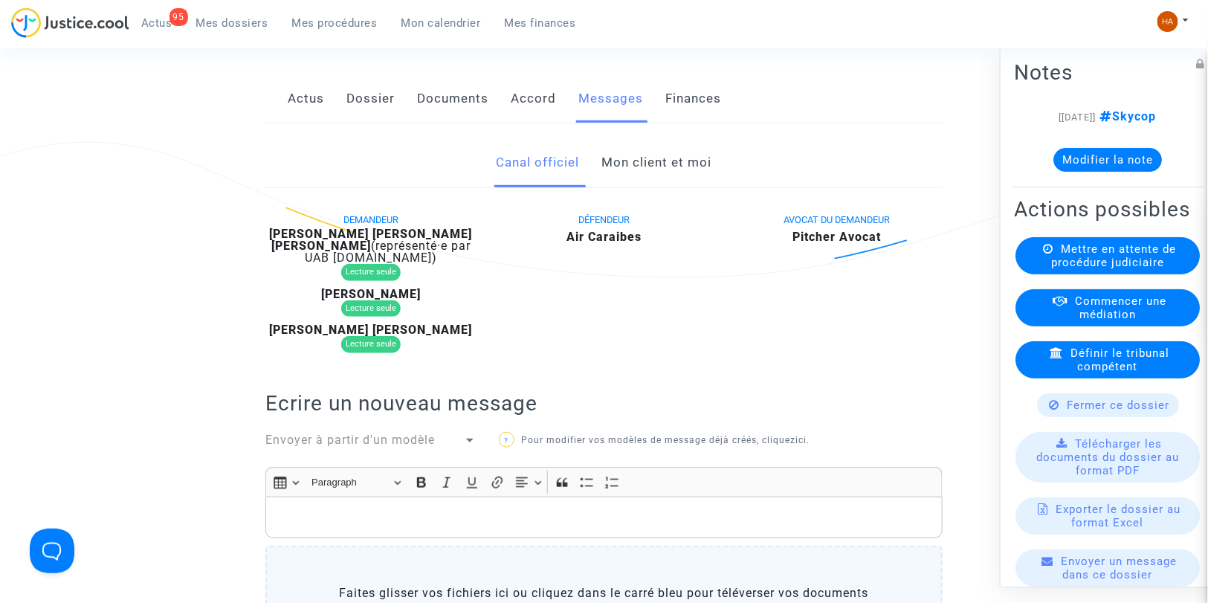
click at [685, 182] on link "Mon client et moi" at bounding box center [657, 162] width 110 height 49
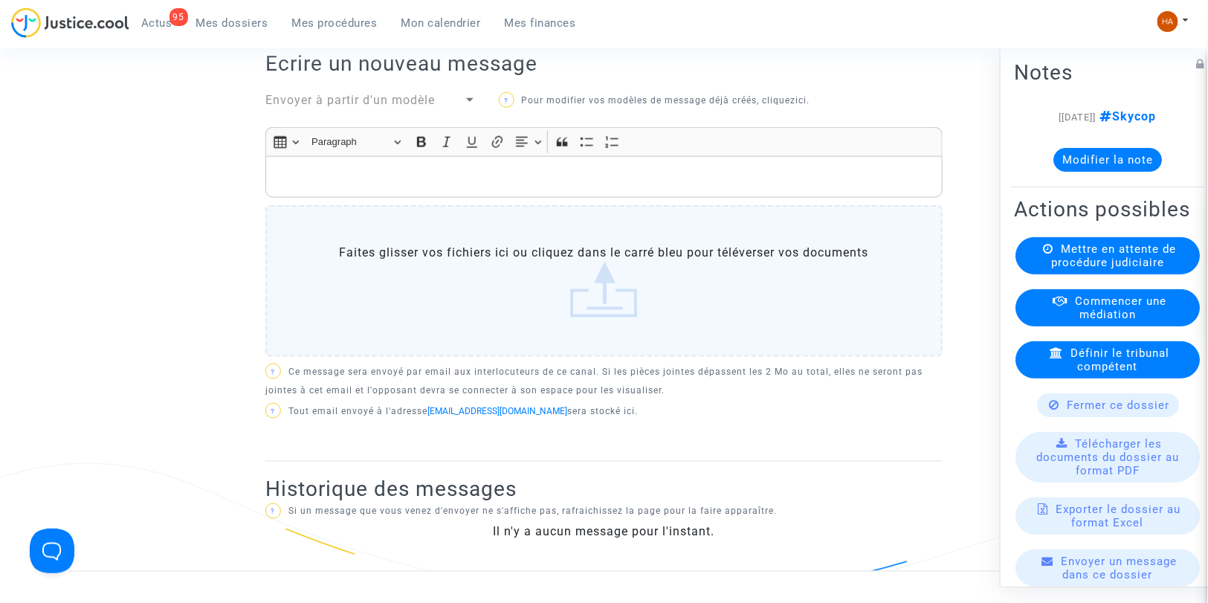
scroll to position [578, 0]
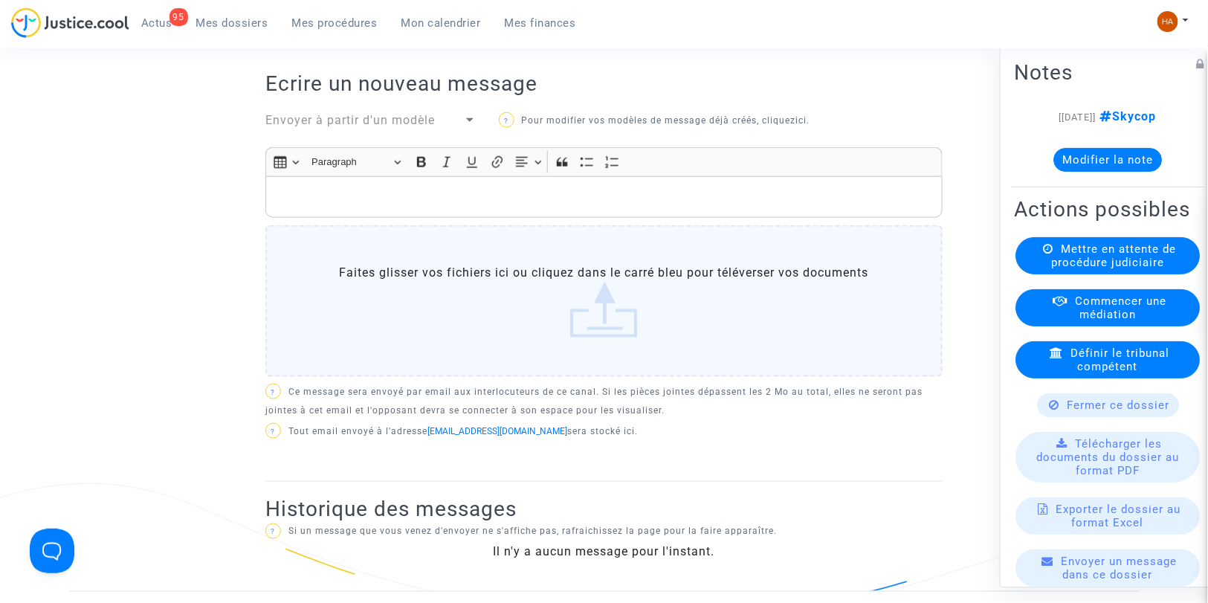
click at [1118, 164] on button "Modifier la note" at bounding box center [1107, 160] width 109 height 24
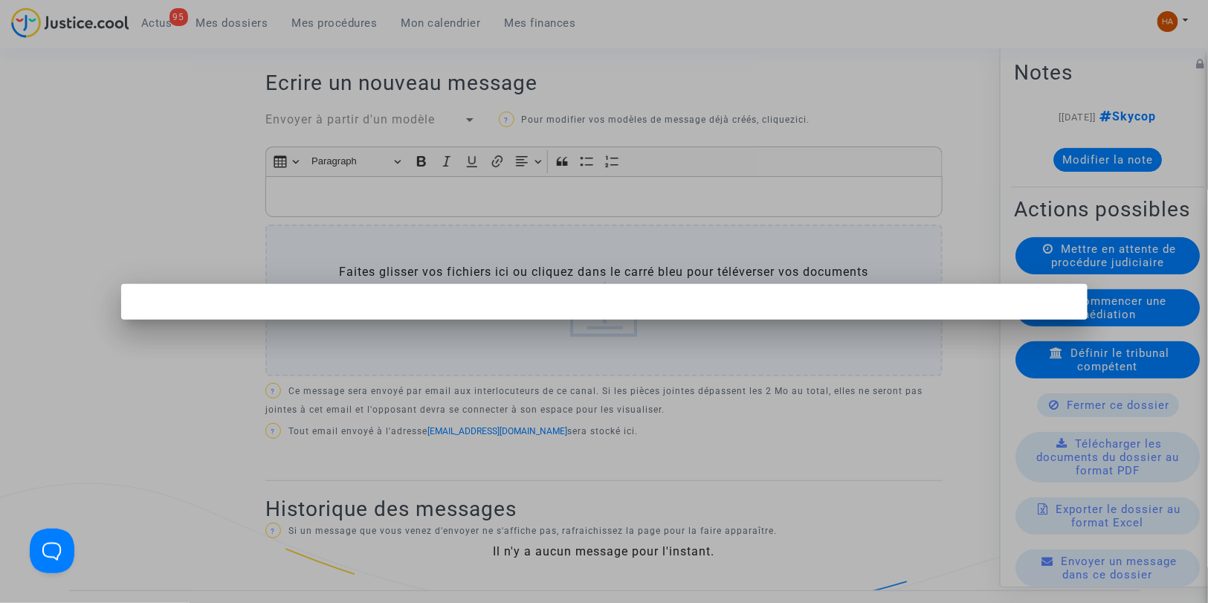
scroll to position [0, 0]
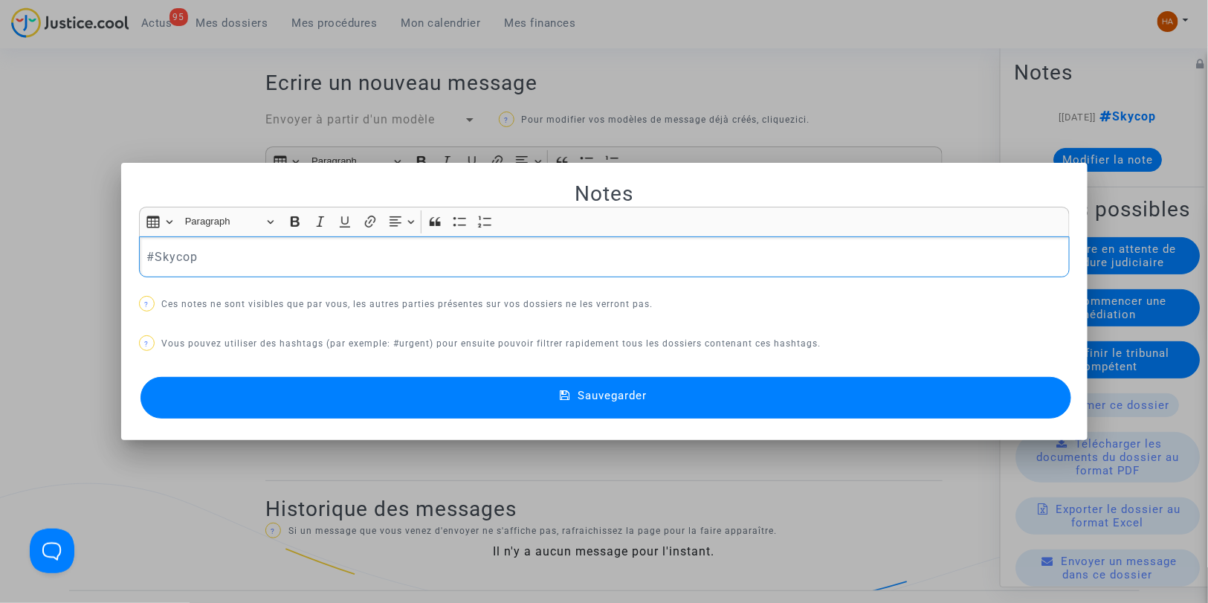
click at [271, 262] on p "#Skycop" at bounding box center [603, 257] width 915 height 19
click at [321, 390] on button "Sauvegarder" at bounding box center [605, 398] width 931 height 42
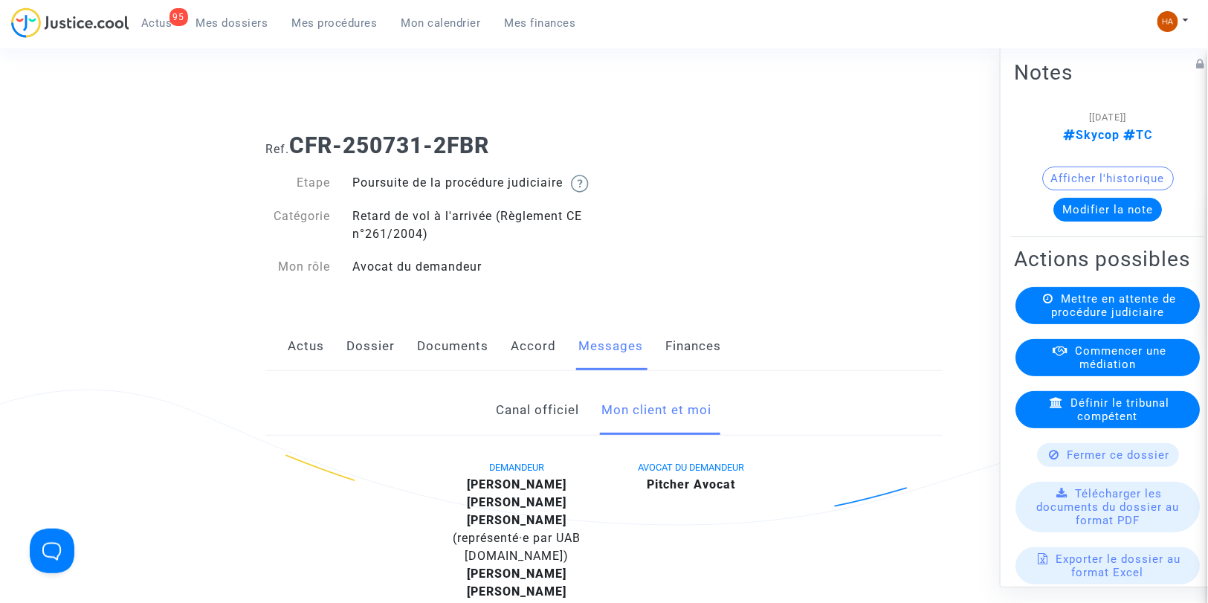
click at [223, 25] on span "Mes dossiers" at bounding box center [232, 22] width 72 height 13
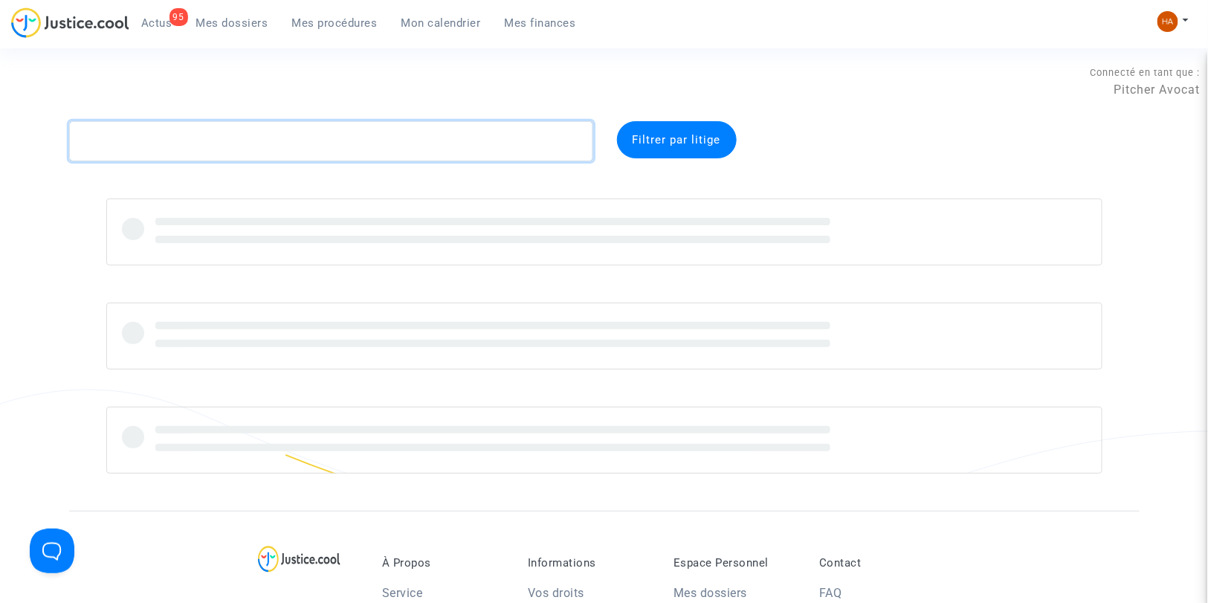
click at [128, 141] on textarea at bounding box center [331, 141] width 524 height 40
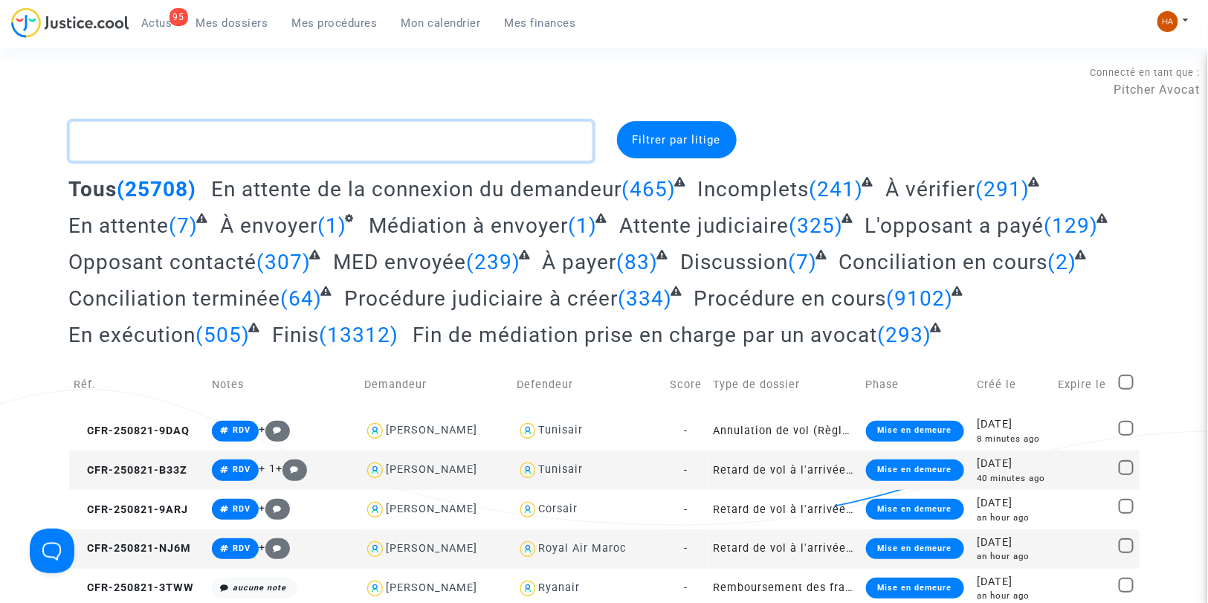
paste textarea "CFR-250602-6HNB"
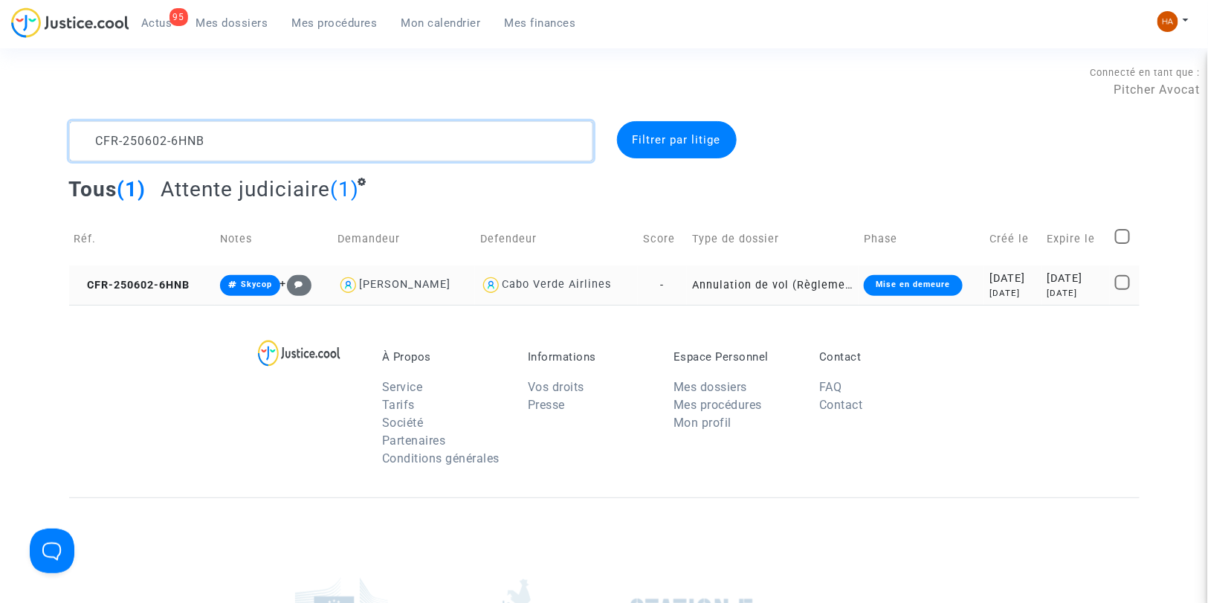
type textarea "CFR-250602-6HNB"
click at [665, 288] on td "-" at bounding box center [662, 284] width 49 height 39
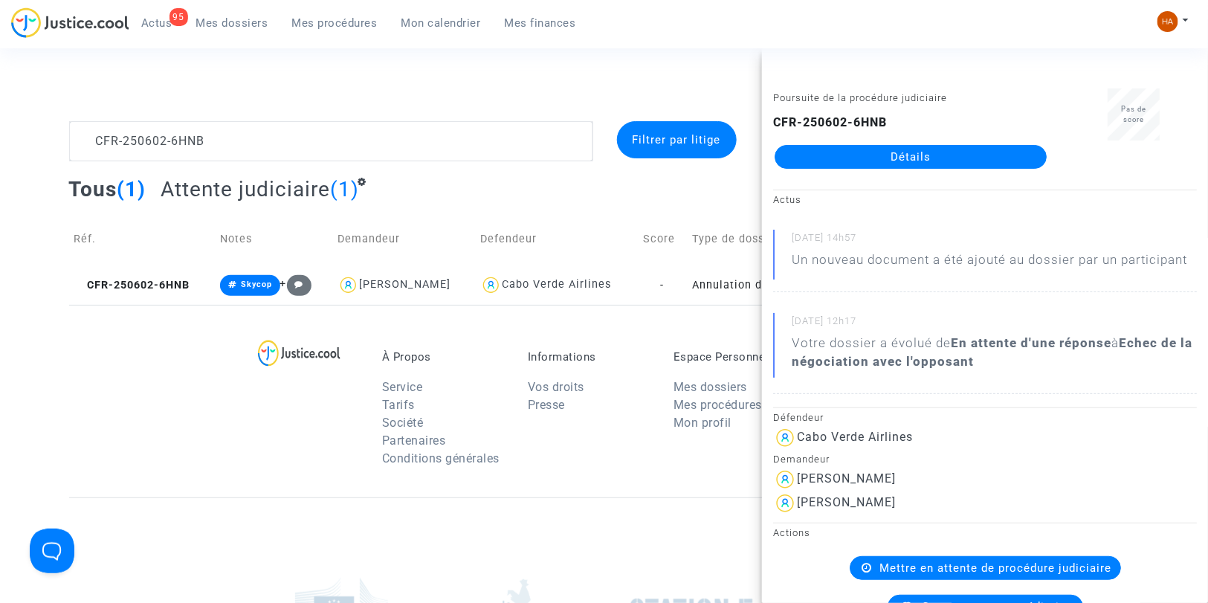
click at [870, 161] on link "Détails" at bounding box center [911, 157] width 272 height 24
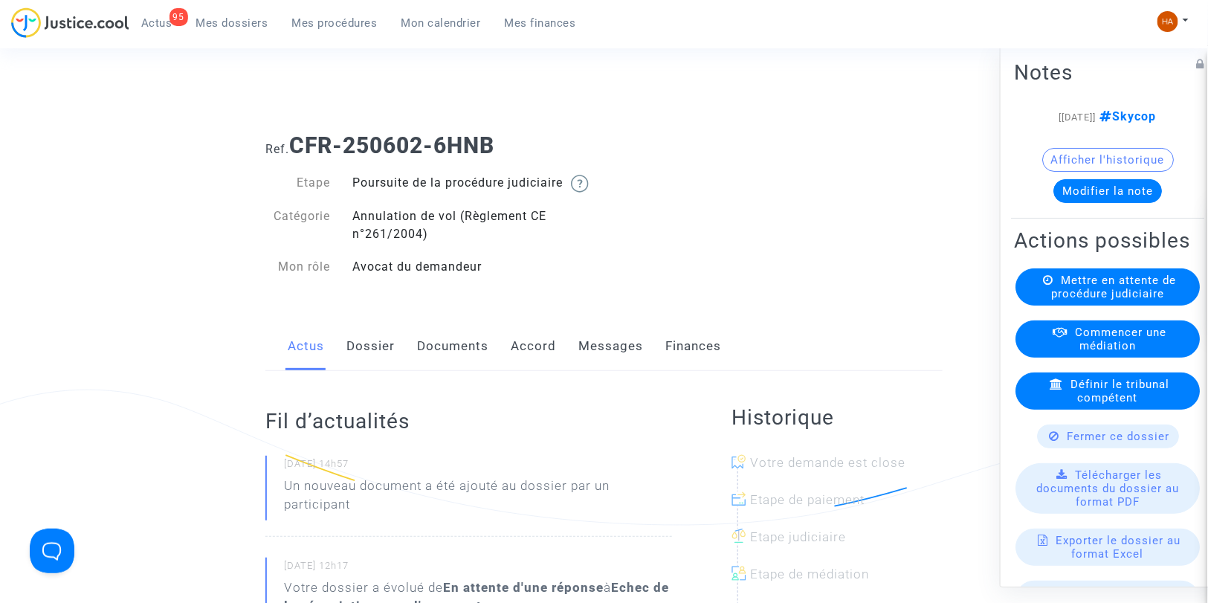
drag, startPoint x: 502, startPoint y: 147, endPoint x: 442, endPoint y: 146, distance: 59.5
click at [442, 146] on h1 "Ref. CFR-250602-6HNB" at bounding box center [603, 145] width 677 height 27
click at [381, 369] on link "Dossier" at bounding box center [370, 346] width 48 height 49
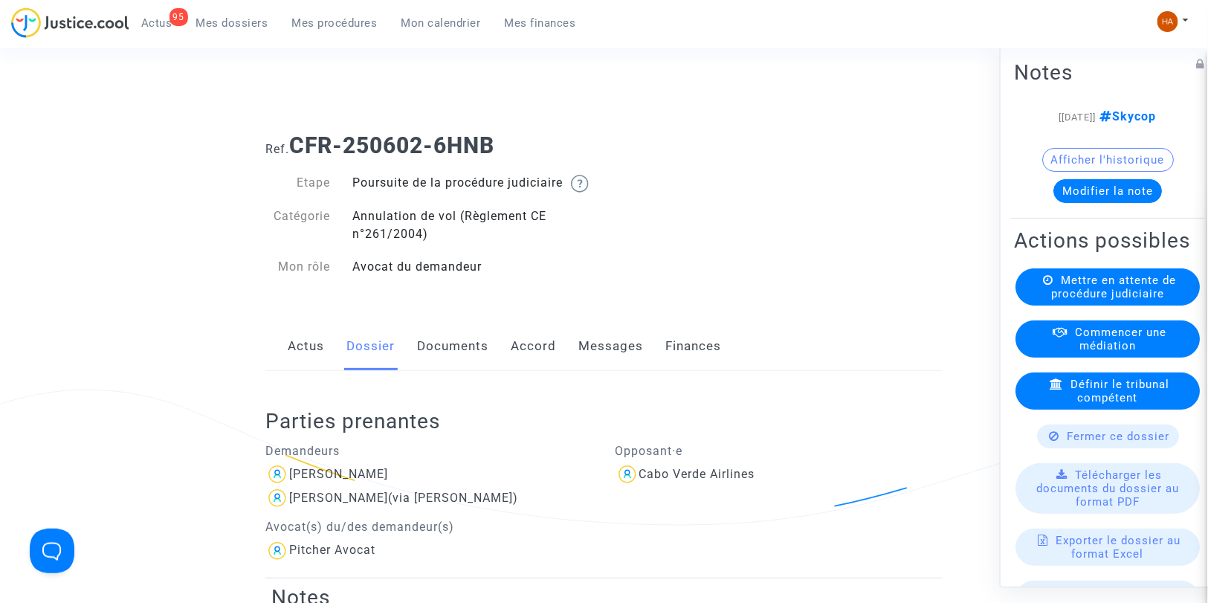
click at [630, 360] on link "Messages" at bounding box center [610, 346] width 65 height 49
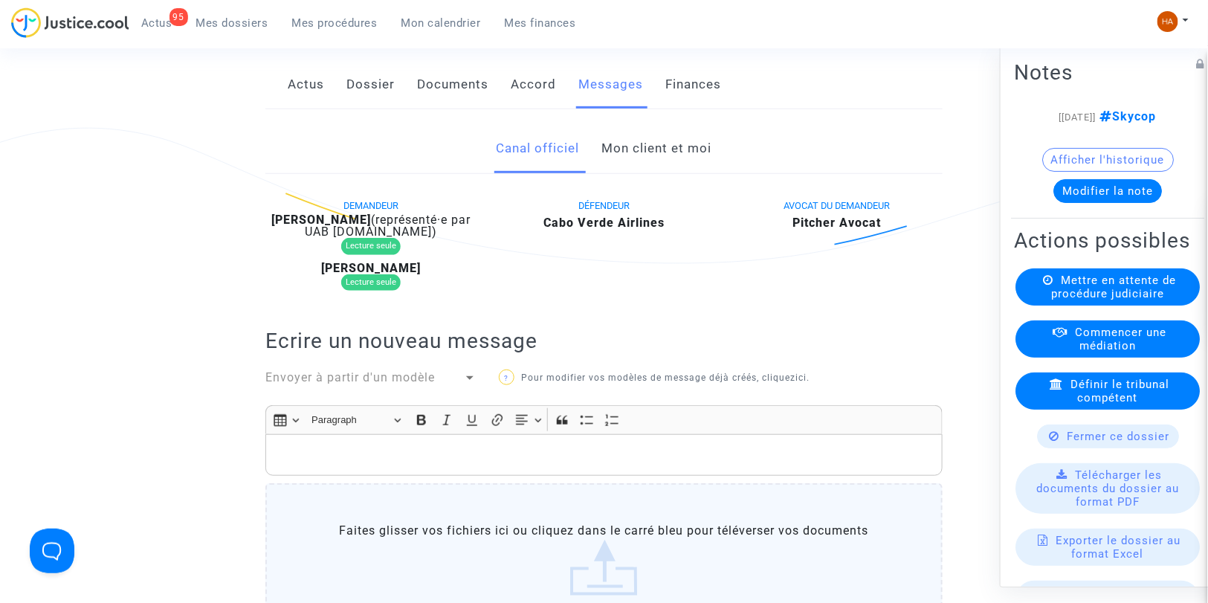
scroll to position [248, 0]
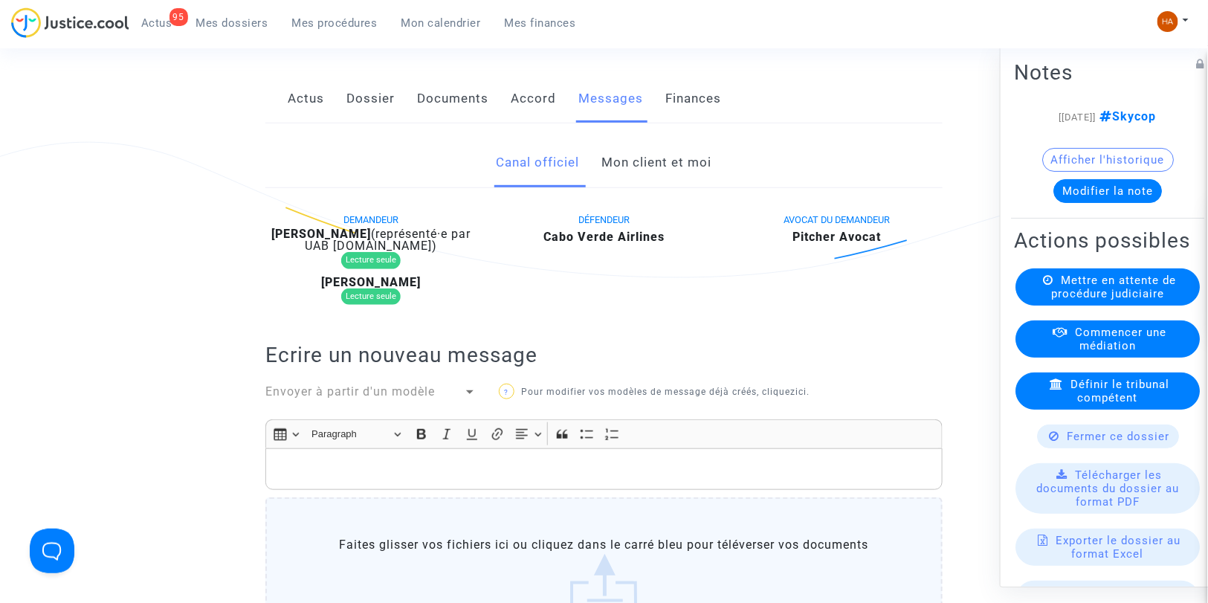
click at [633, 187] on link "Mon client et moi" at bounding box center [657, 162] width 110 height 49
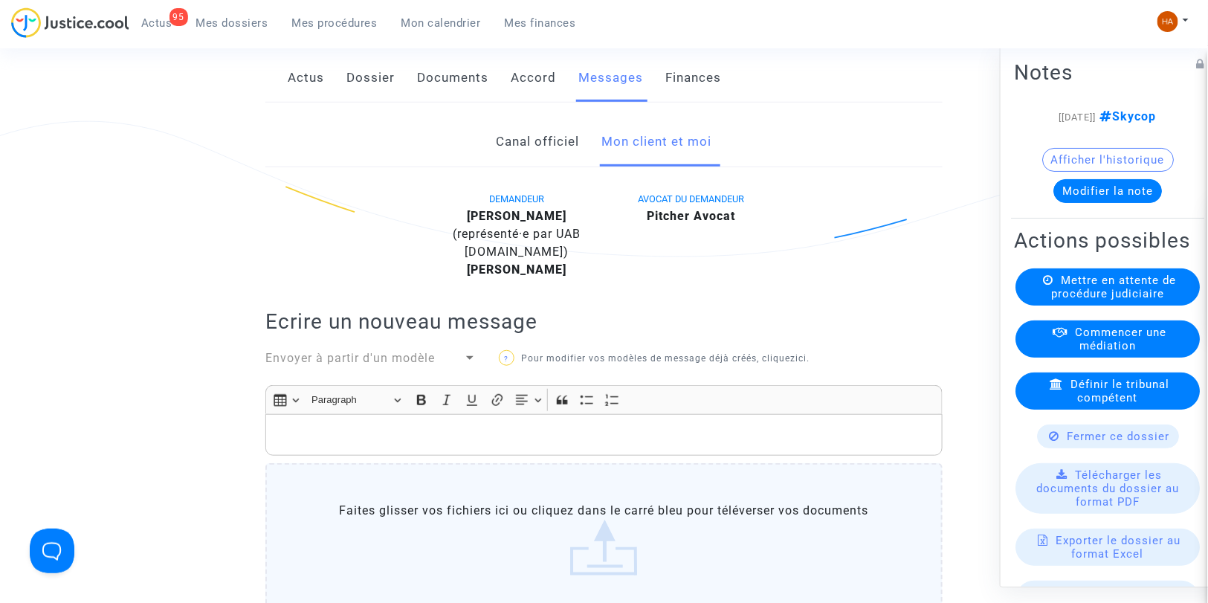
scroll to position [248, 0]
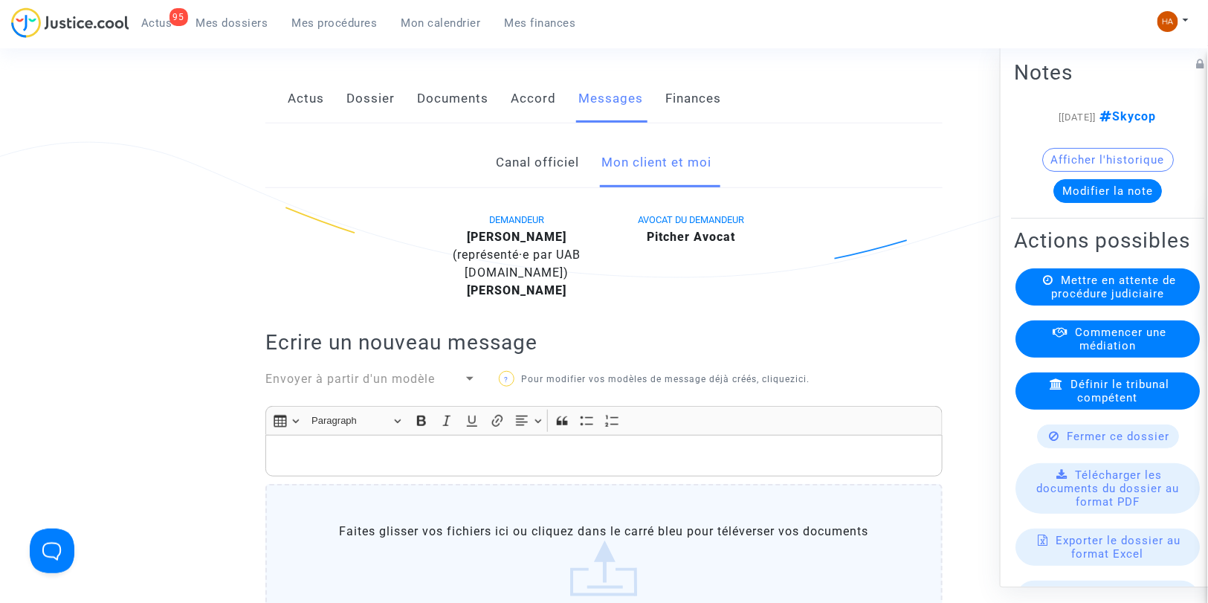
click at [561, 178] on link "Canal officiel" at bounding box center [538, 162] width 83 height 49
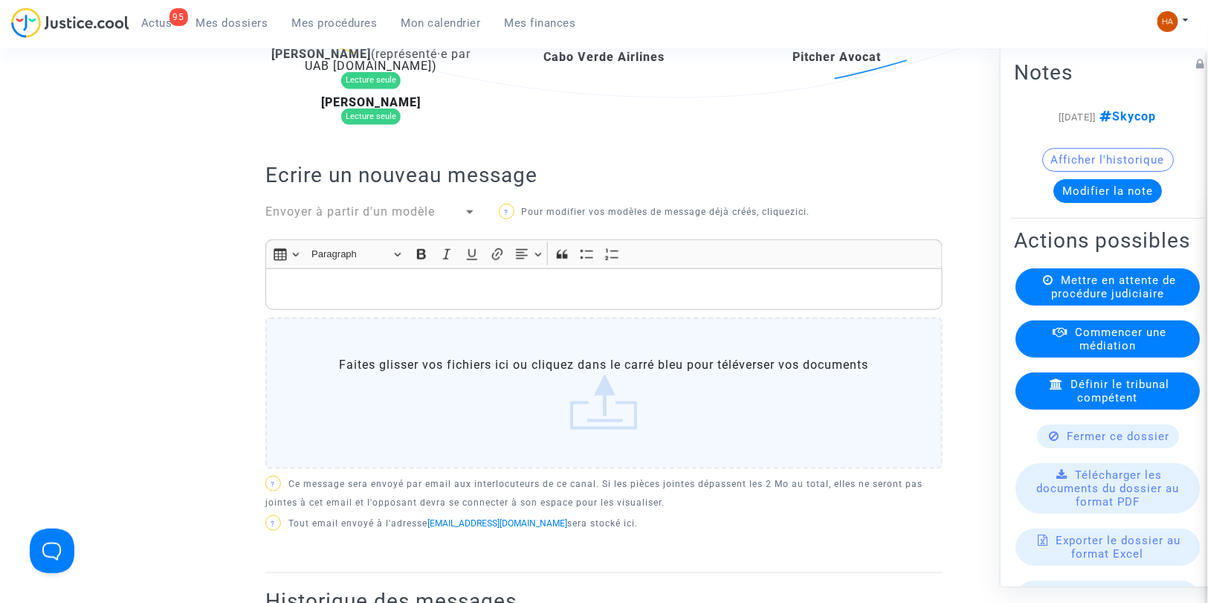
scroll to position [165, 0]
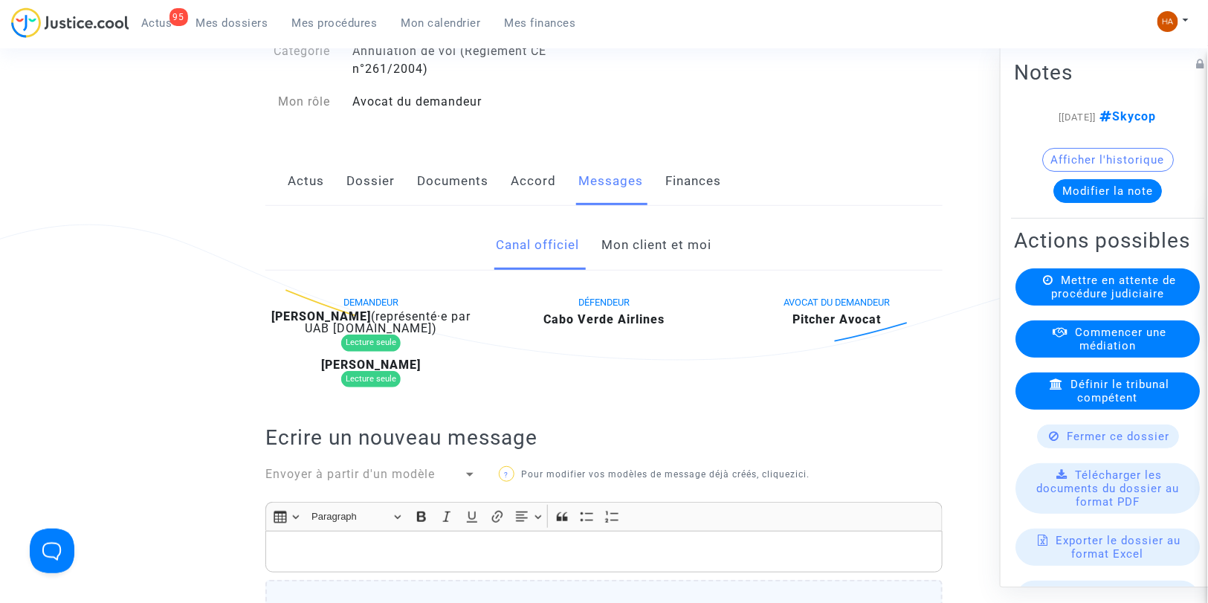
click at [690, 263] on link "Mon client et moi" at bounding box center [657, 245] width 110 height 49
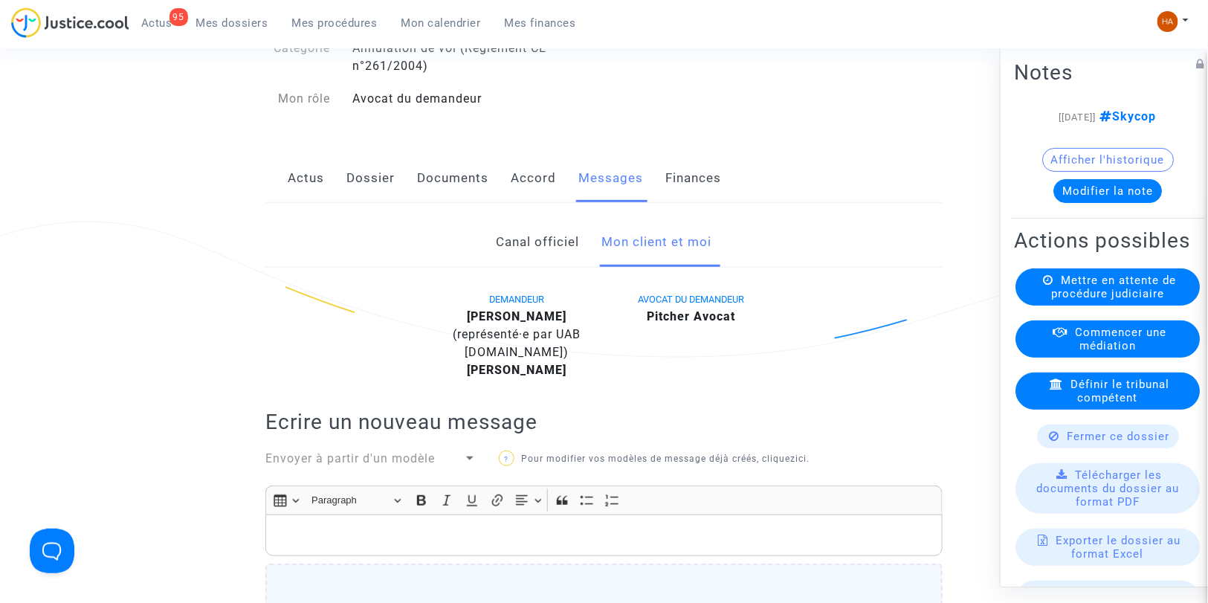
scroll to position [165, 0]
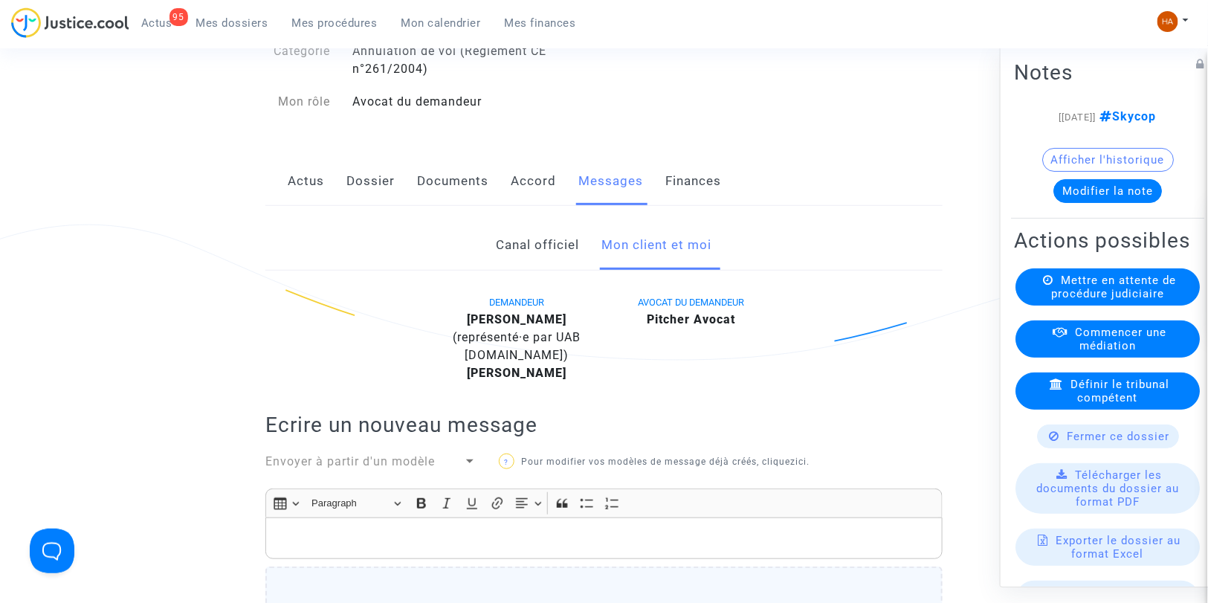
click at [358, 190] on link "Dossier" at bounding box center [370, 181] width 48 height 49
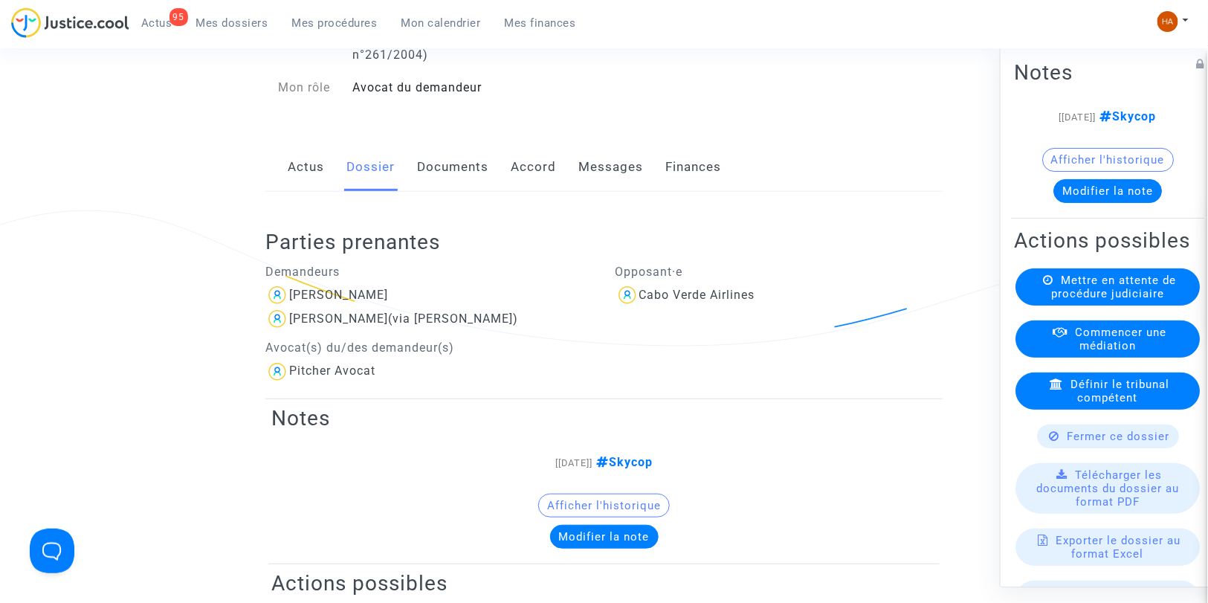
scroll to position [165, 0]
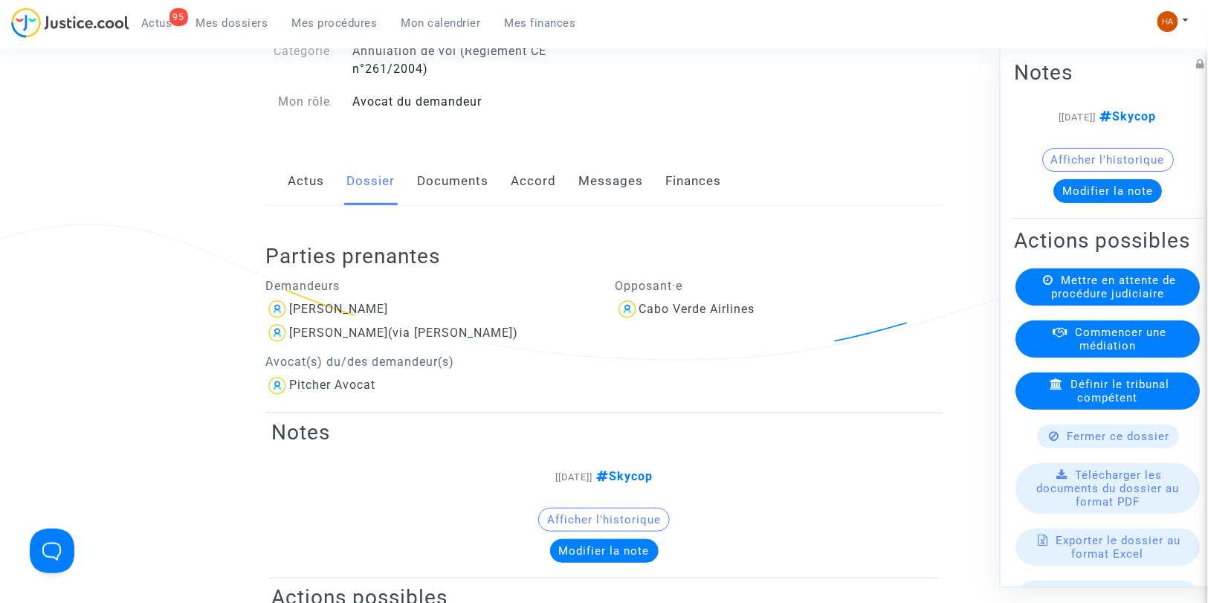
click at [439, 198] on link "Documents" at bounding box center [452, 181] width 71 height 49
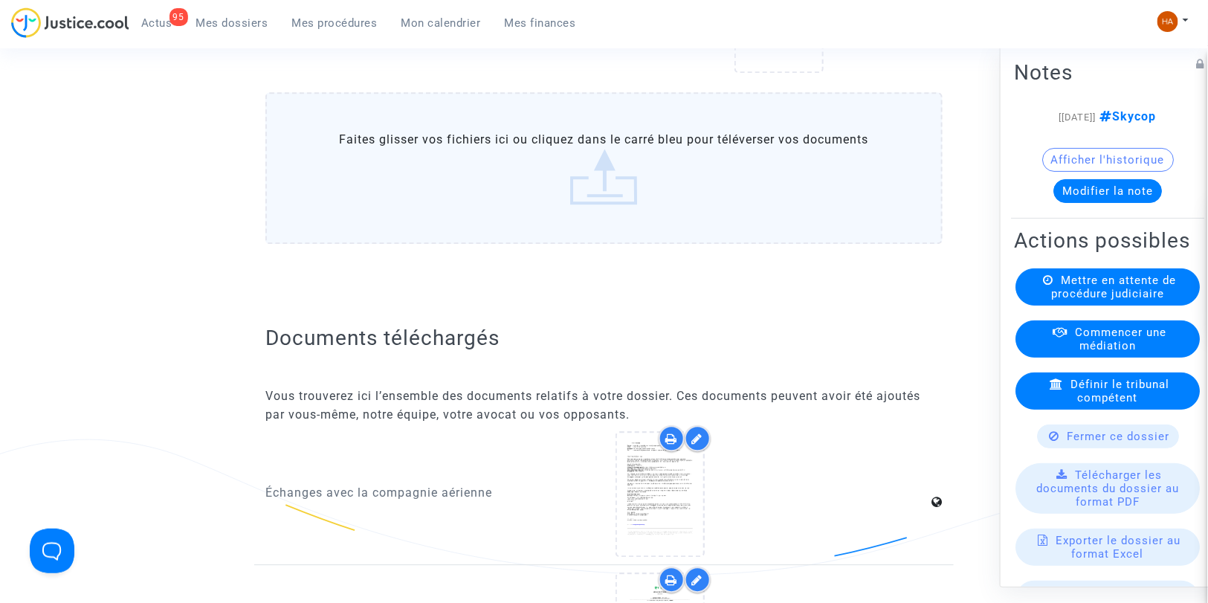
scroll to position [1321, 0]
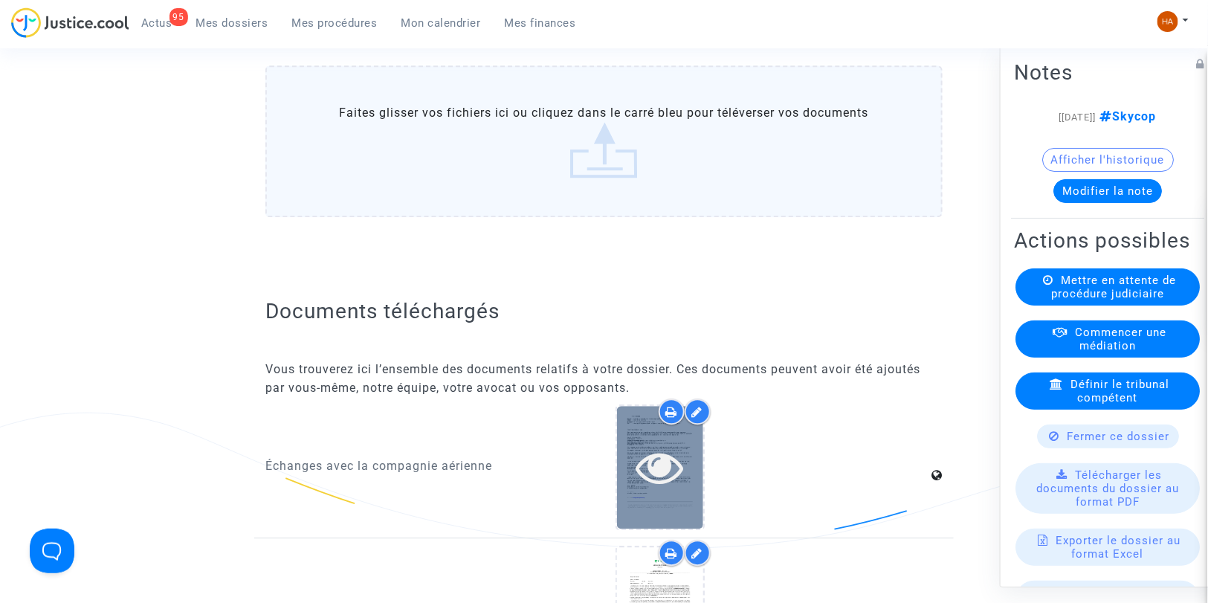
click at [663, 476] on icon at bounding box center [660, 467] width 48 height 48
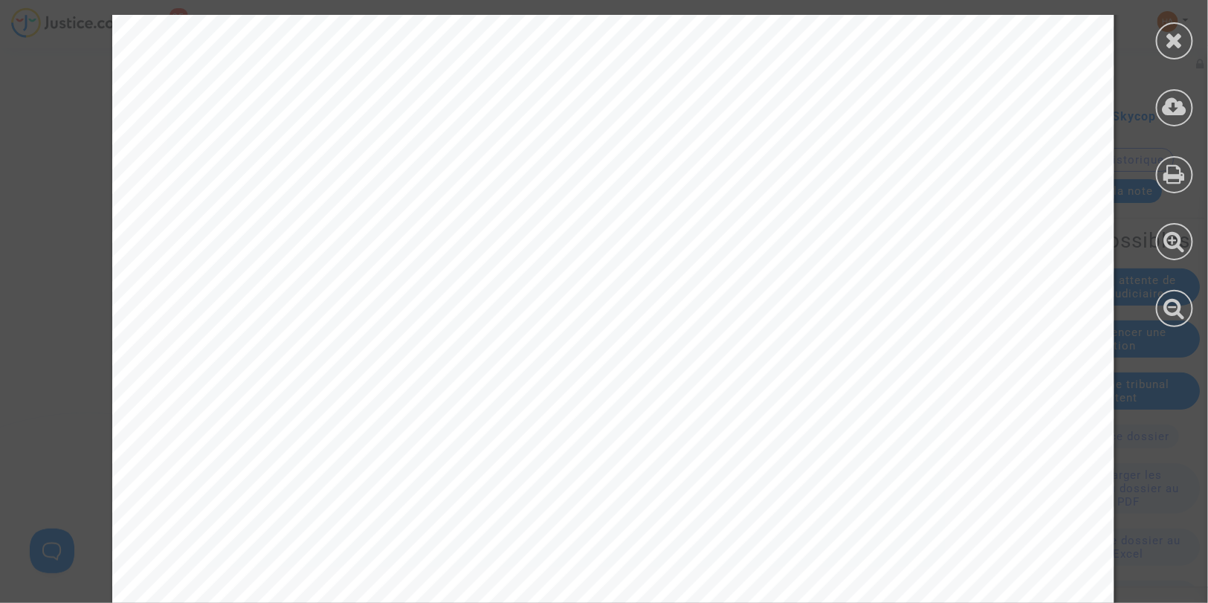
scroll to position [826, 0]
click at [1162, 45] on div at bounding box center [1174, 40] width 37 height 37
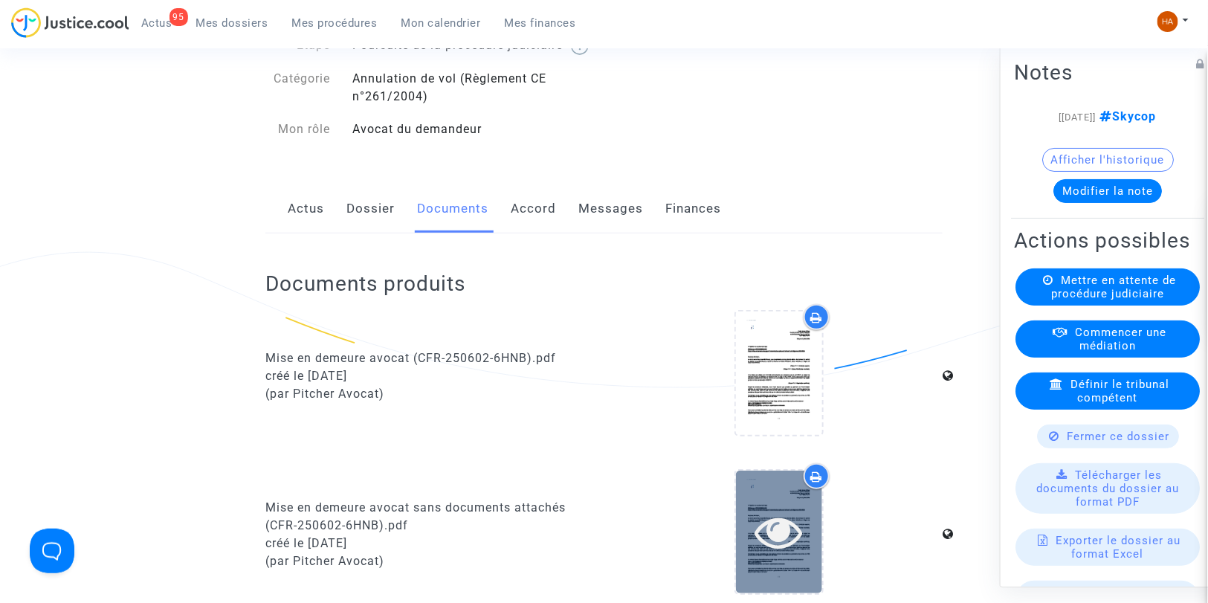
scroll to position [0, 0]
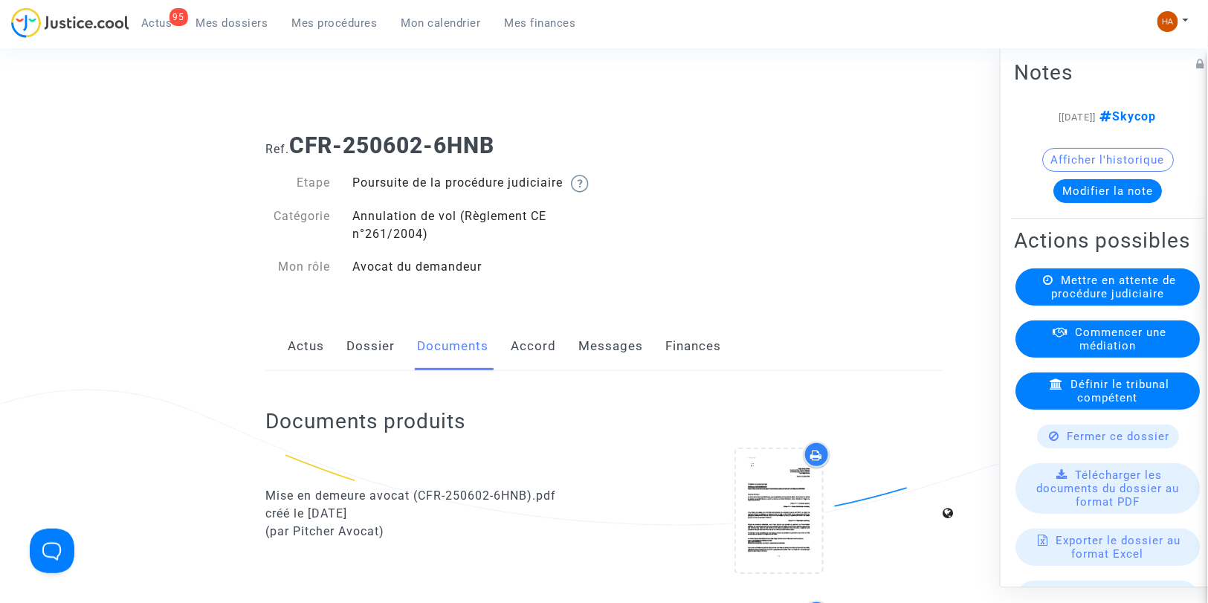
click at [1082, 192] on button "Modifier la note" at bounding box center [1107, 191] width 109 height 24
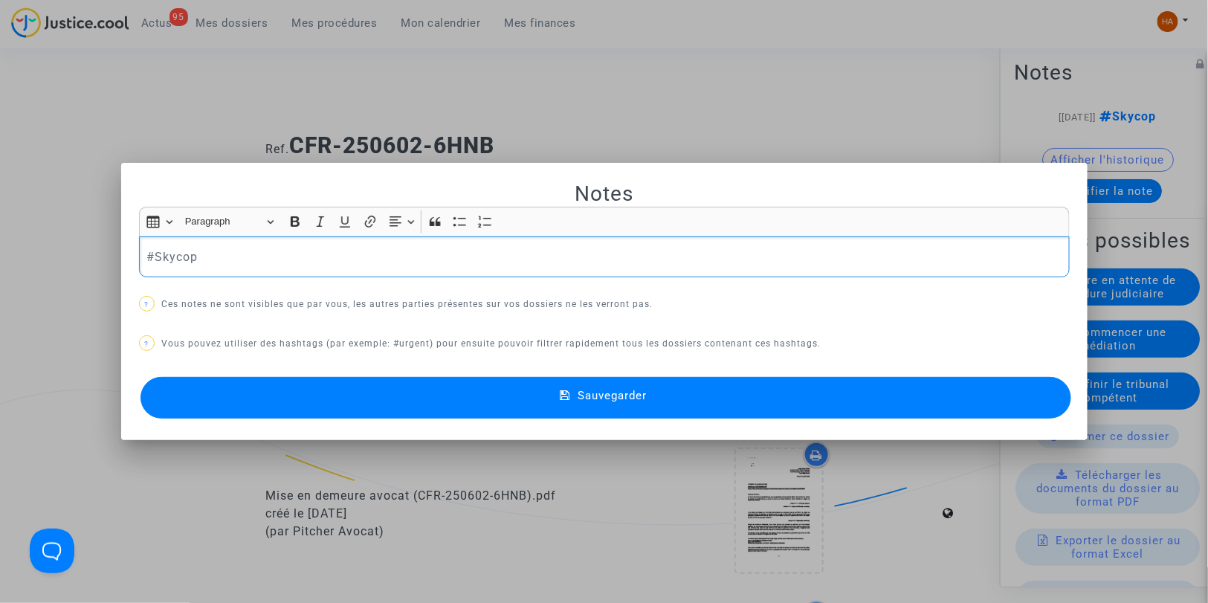
click at [443, 246] on div "#Skycop" at bounding box center [604, 257] width 931 height 42
click at [258, 276] on button "#TC" at bounding box center [262, 282] width 116 height 30
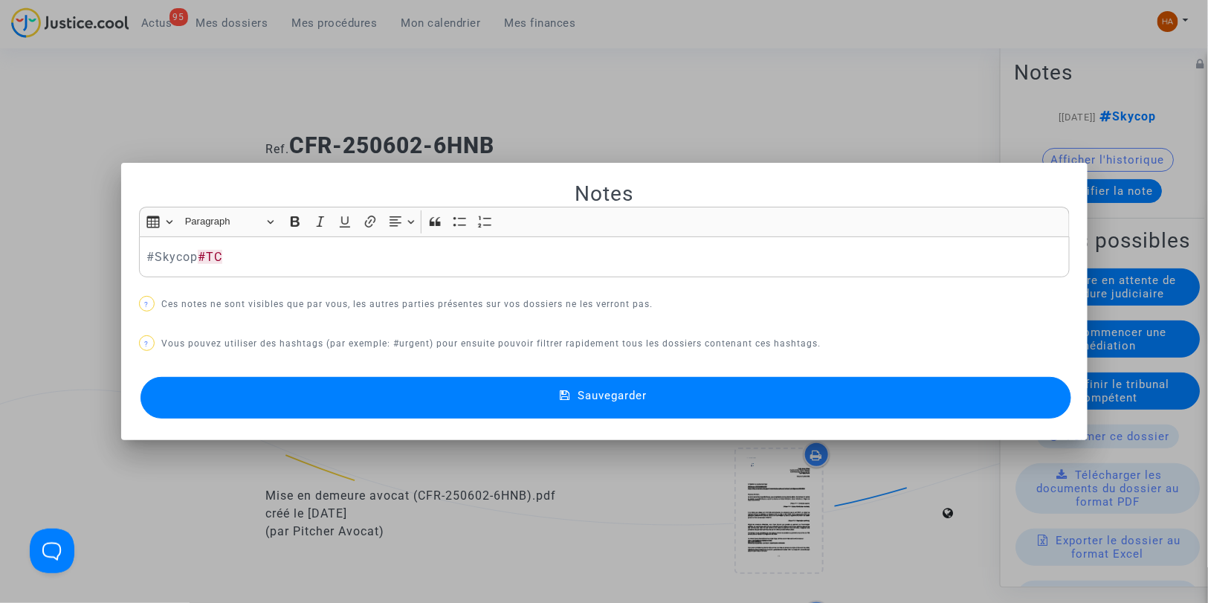
click at [426, 390] on button "Sauvegarder" at bounding box center [605, 398] width 931 height 42
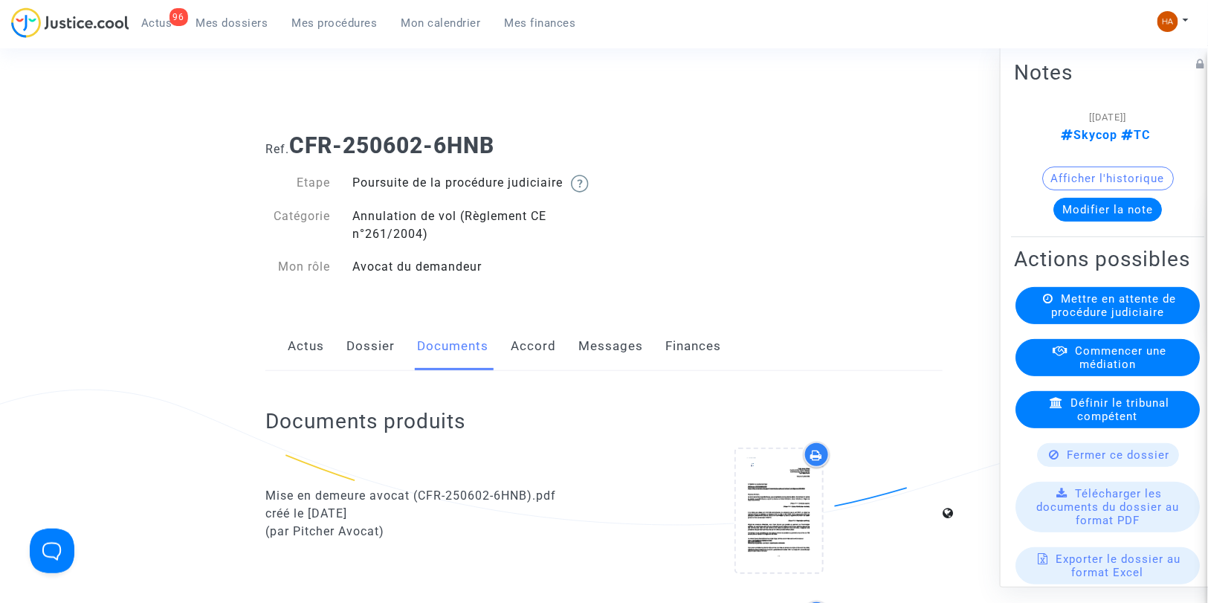
click at [223, 21] on span "Mes dossiers" at bounding box center [232, 22] width 72 height 13
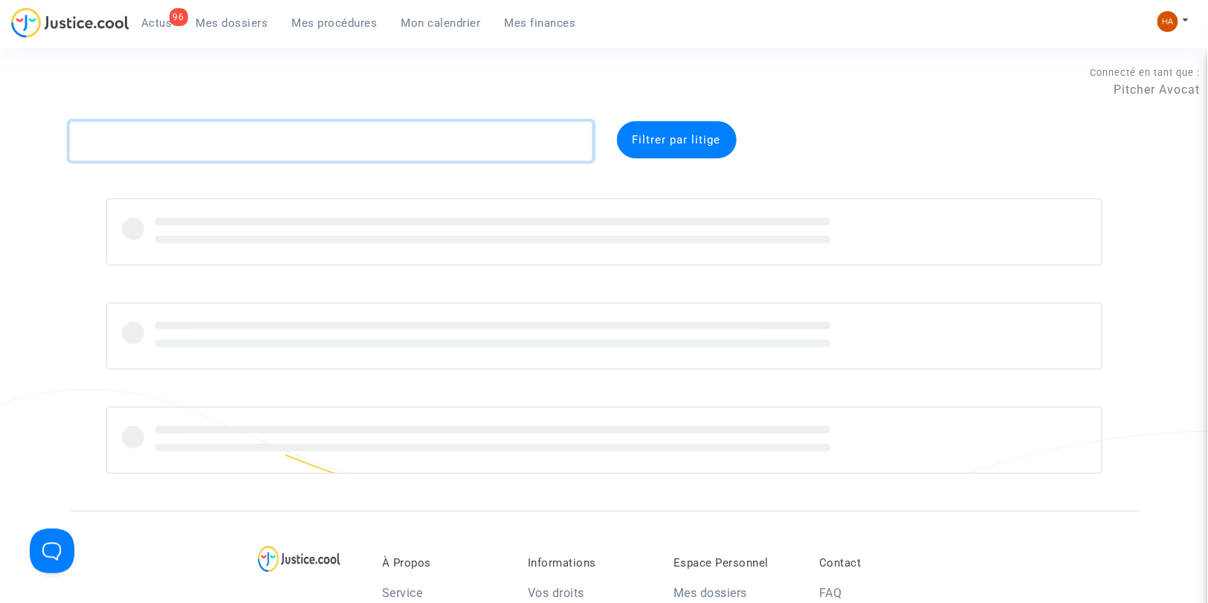
click at [101, 146] on textarea at bounding box center [331, 141] width 524 height 40
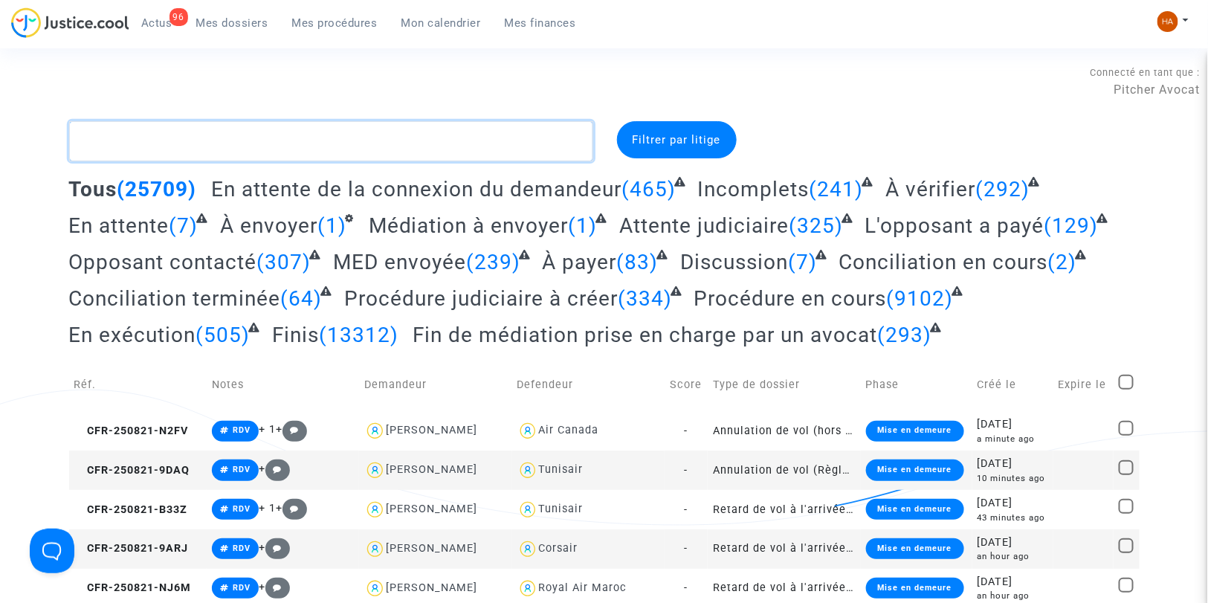
paste textarea "CFR-250725-PDPQ"
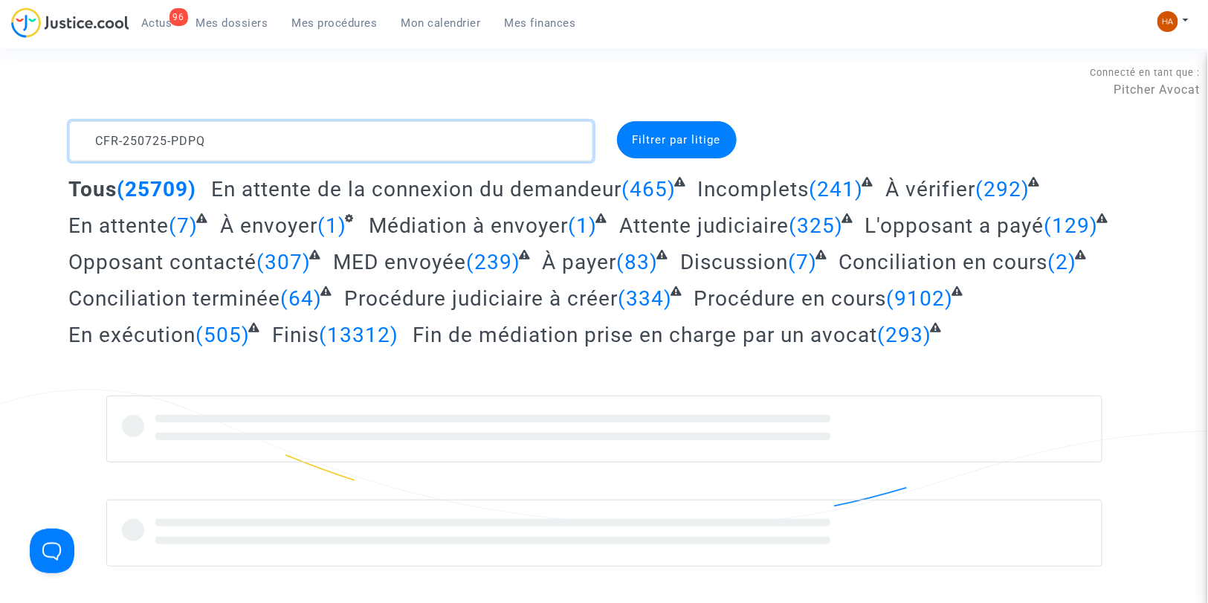
type textarea "CFR-250725-PDPQ"
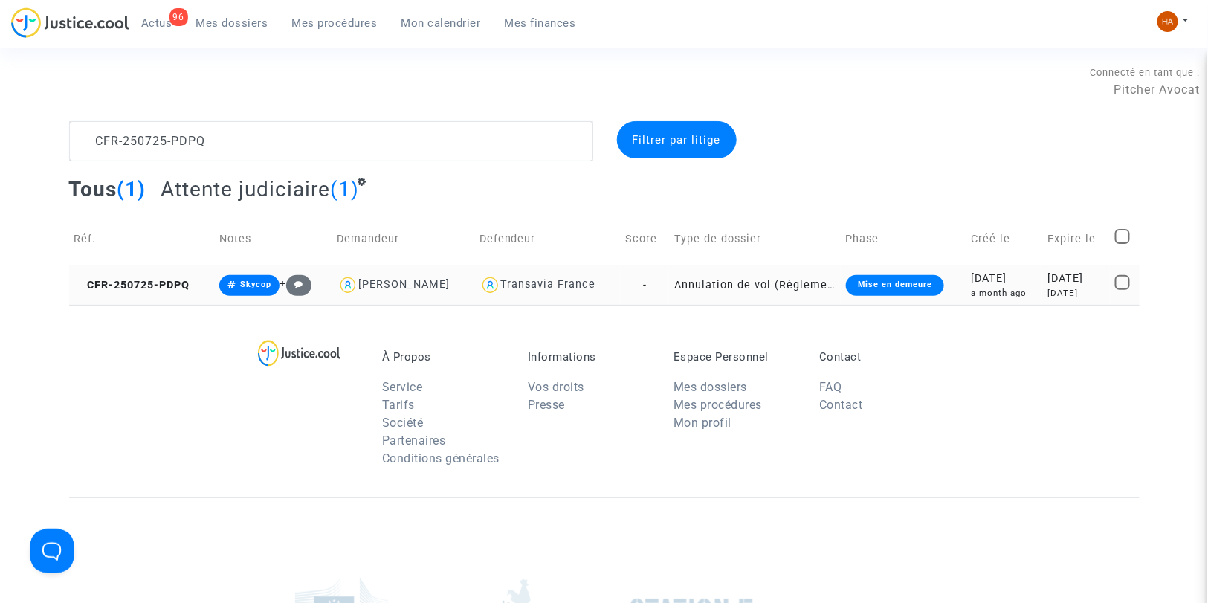
click at [669, 283] on td "Annulation de vol (Règlement CE n°261/2004)" at bounding box center [755, 284] width 172 height 39
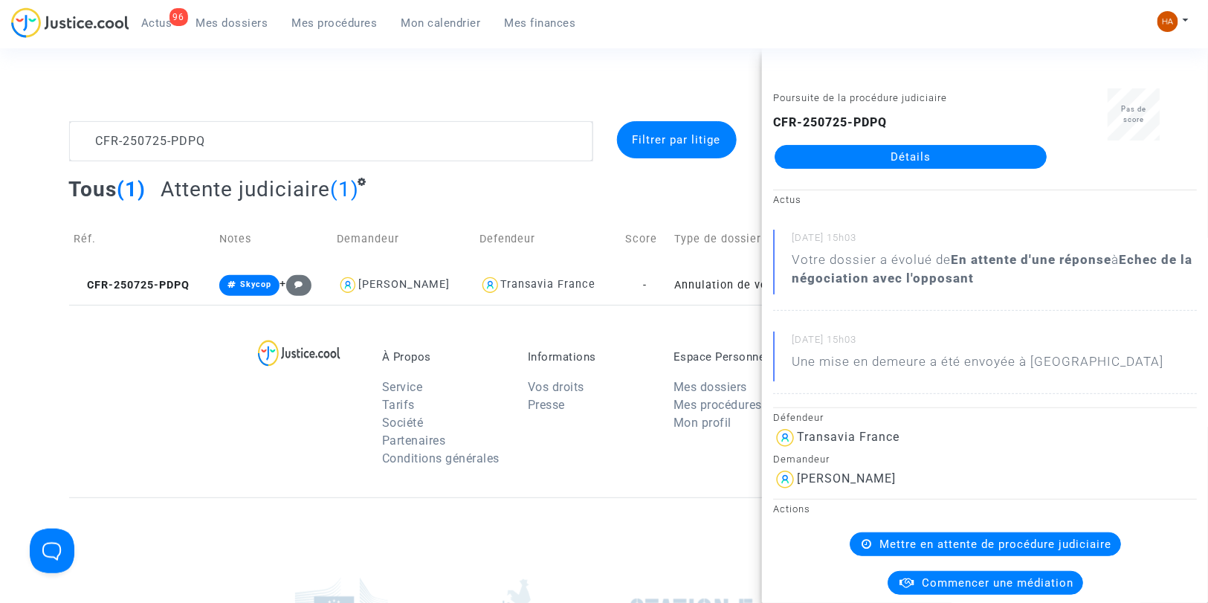
click at [833, 161] on link "Détails" at bounding box center [911, 157] width 272 height 24
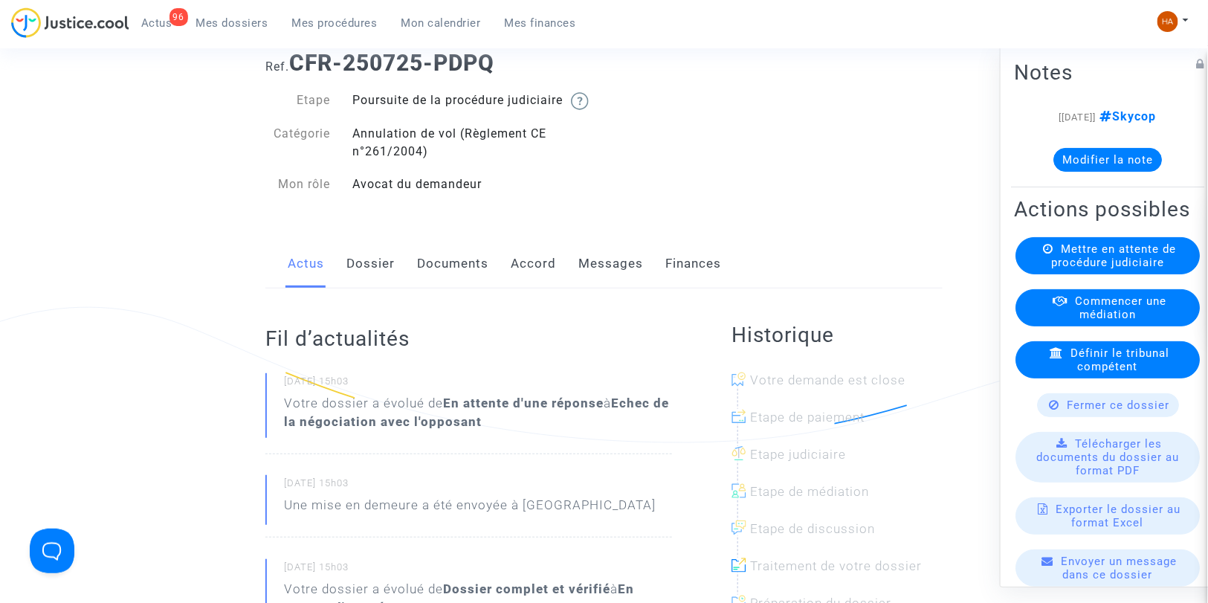
click at [359, 280] on link "Dossier" at bounding box center [370, 263] width 48 height 49
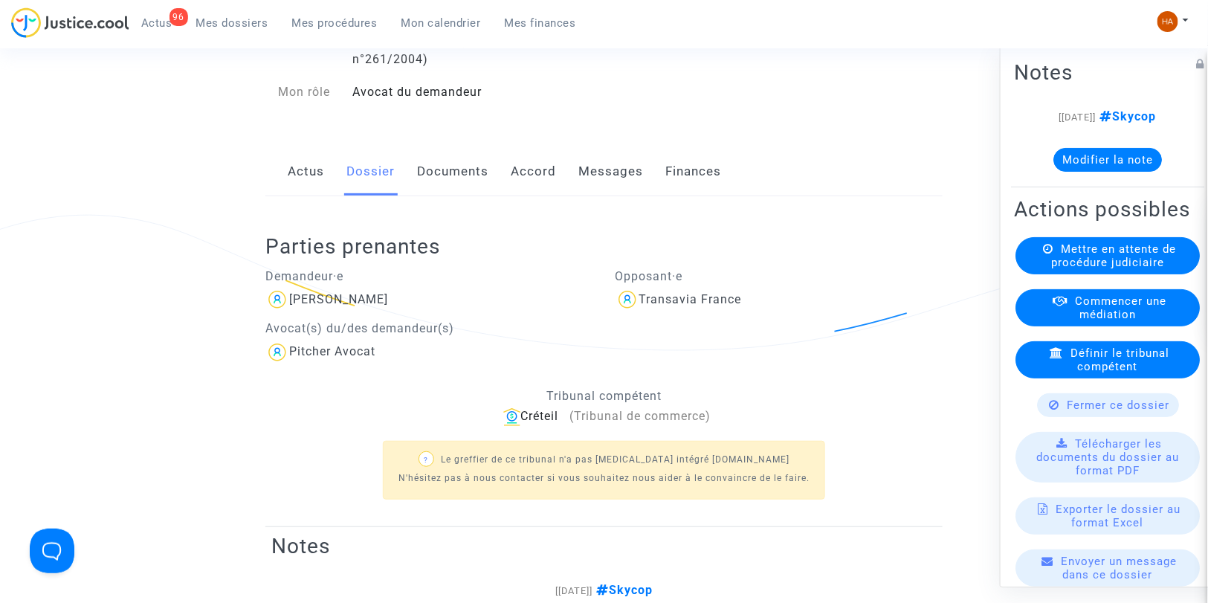
scroll to position [83, 0]
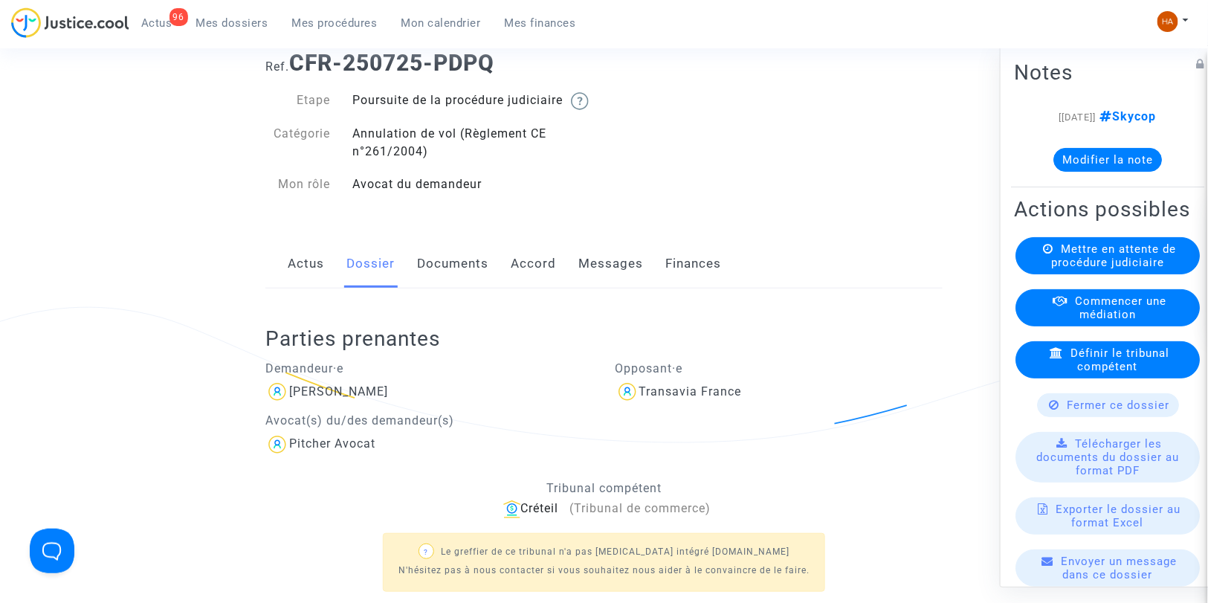
click at [450, 282] on link "Documents" at bounding box center [452, 263] width 71 height 49
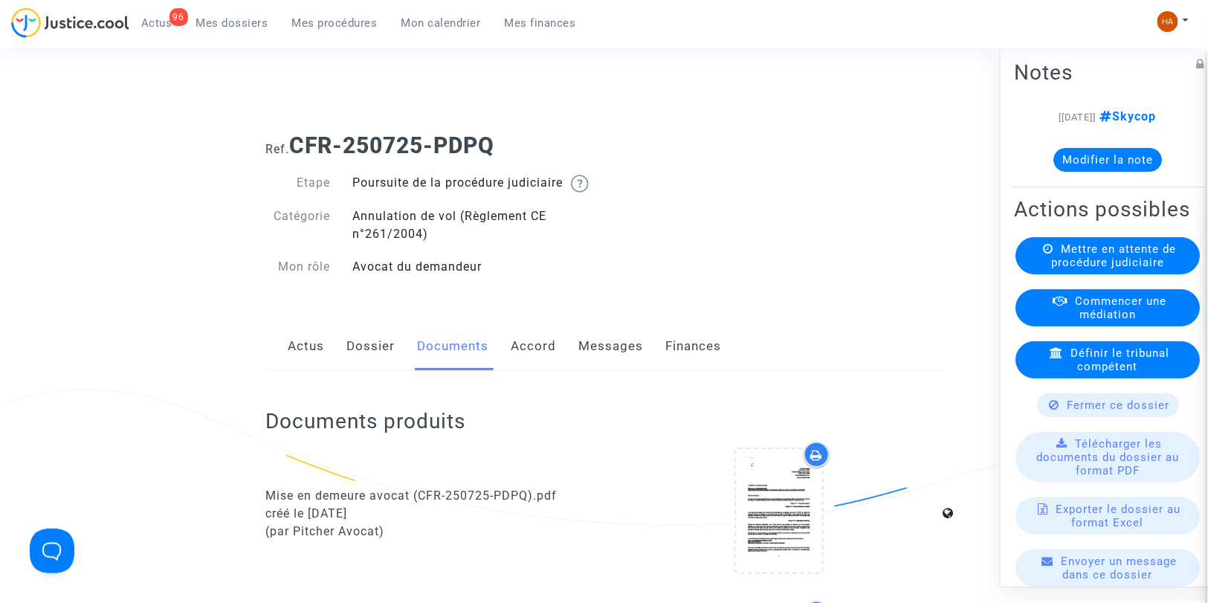
click at [617, 366] on link "Messages" at bounding box center [610, 346] width 65 height 49
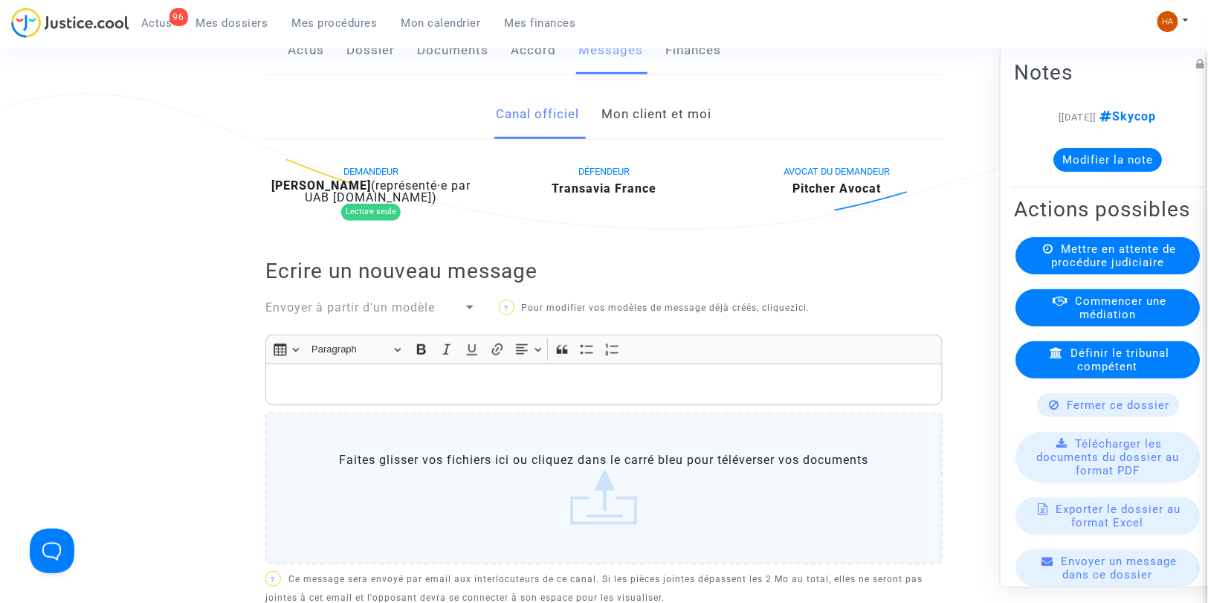
scroll to position [248, 0]
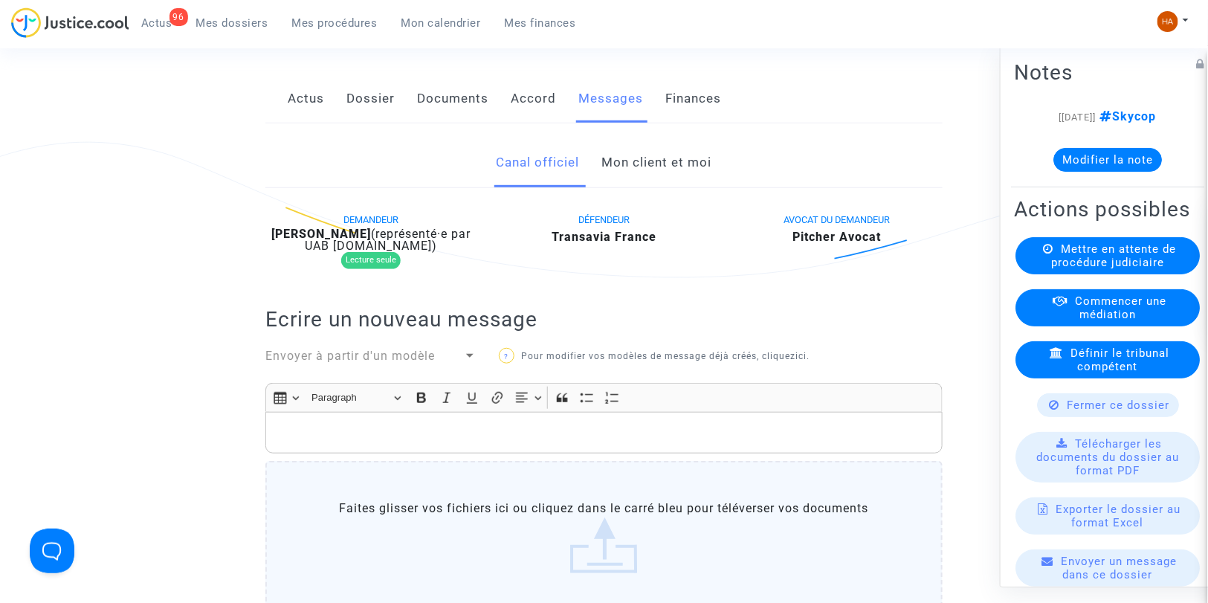
click at [650, 187] on link "Mon client et moi" at bounding box center [657, 162] width 110 height 49
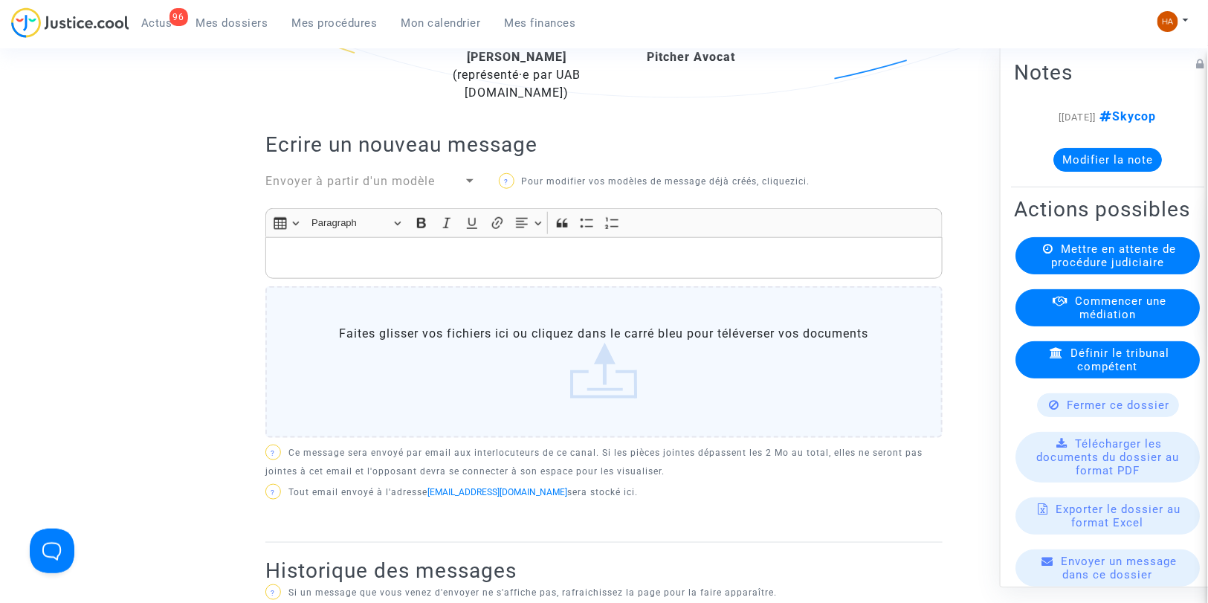
scroll to position [248, 0]
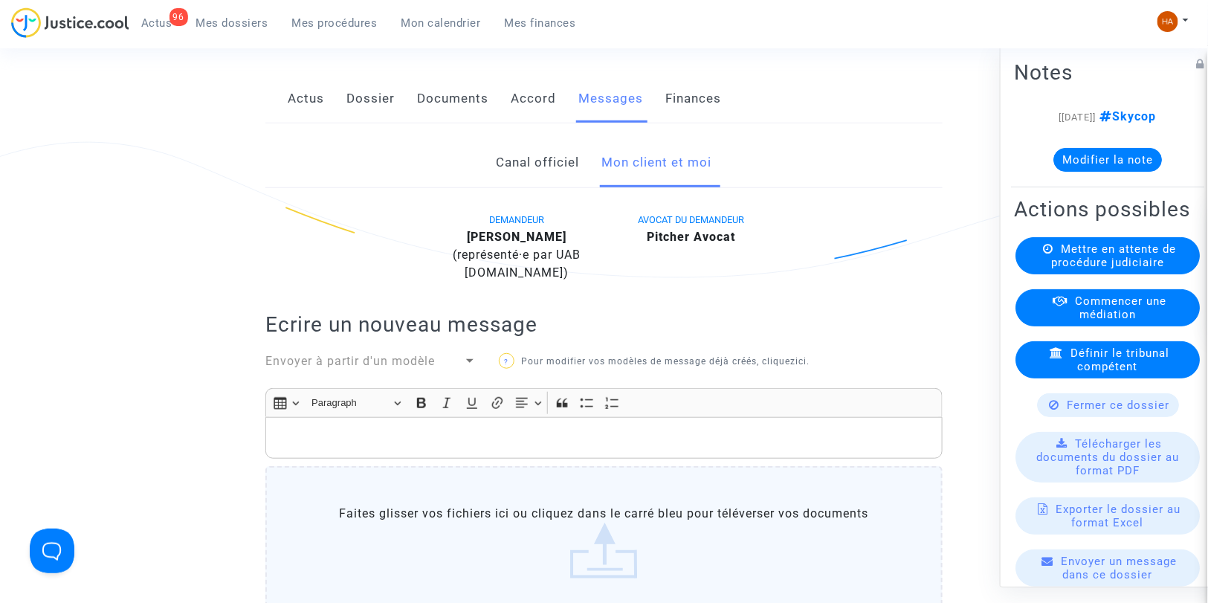
click at [503, 180] on link "Canal officiel" at bounding box center [538, 162] width 83 height 49
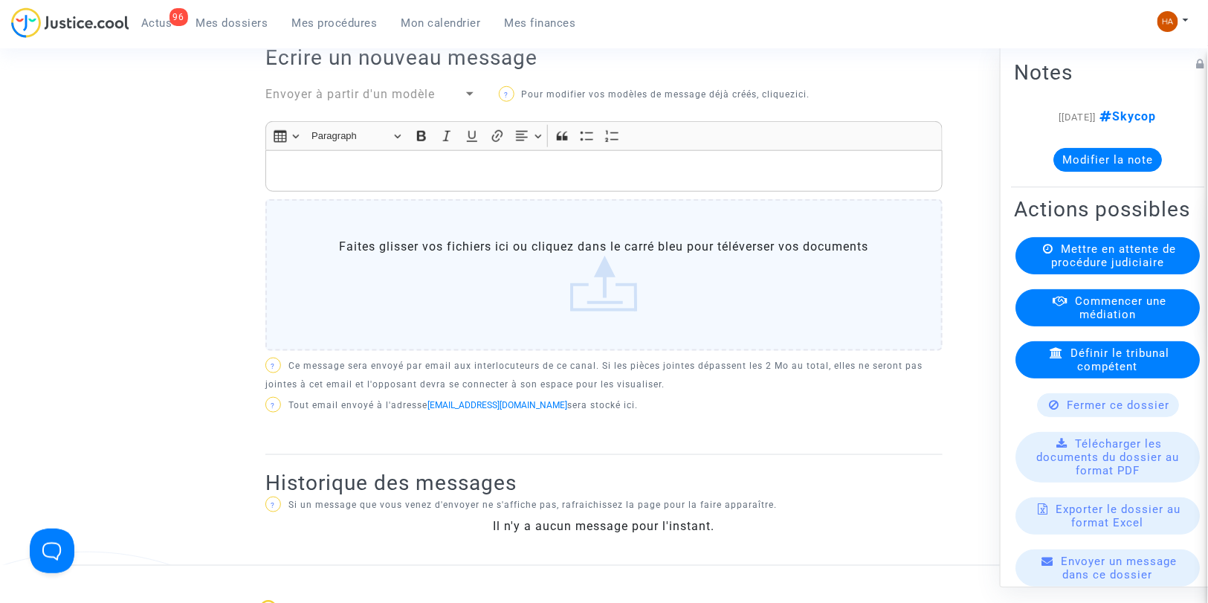
scroll to position [578, 0]
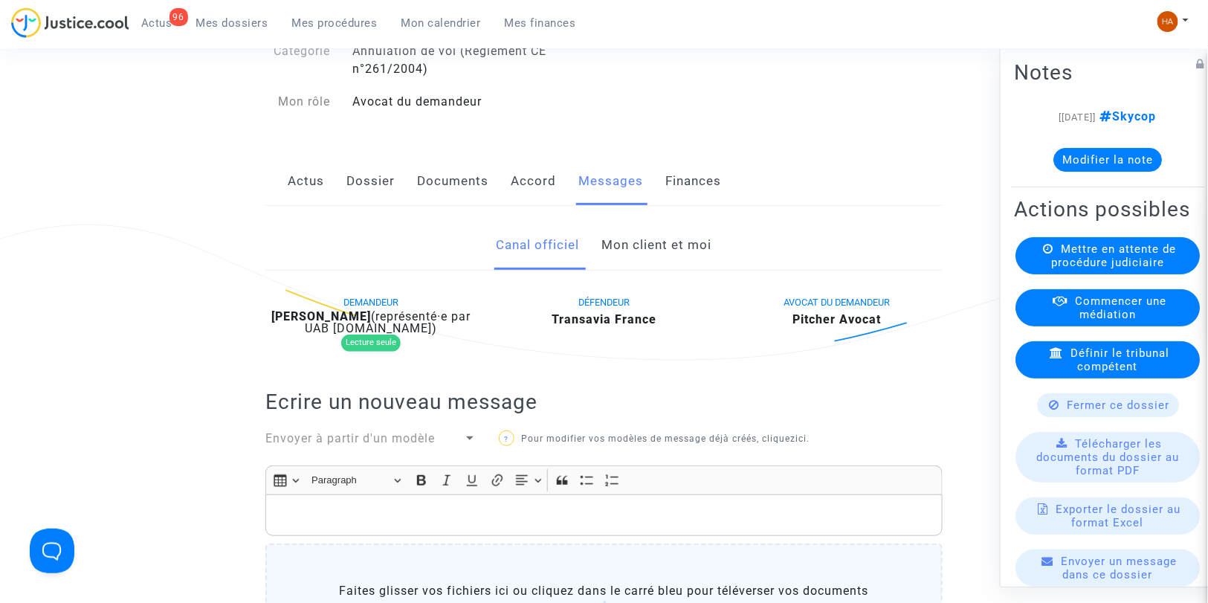
click at [642, 265] on link "Mon client et moi" at bounding box center [657, 245] width 110 height 49
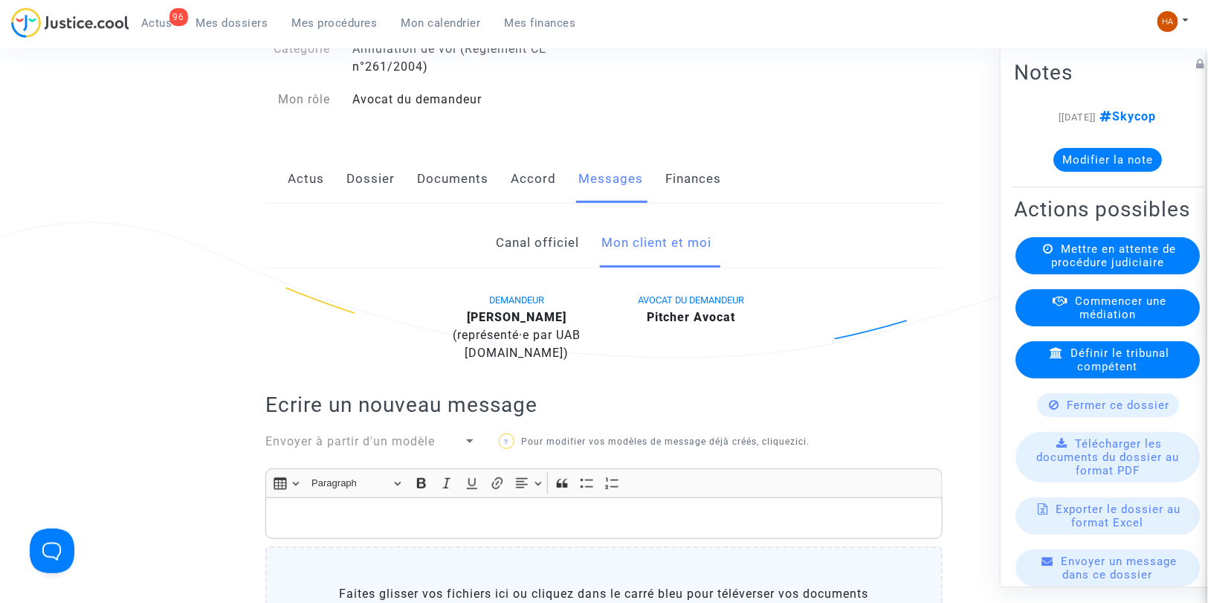
scroll to position [165, 0]
click at [449, 202] on link "Documents" at bounding box center [452, 181] width 71 height 49
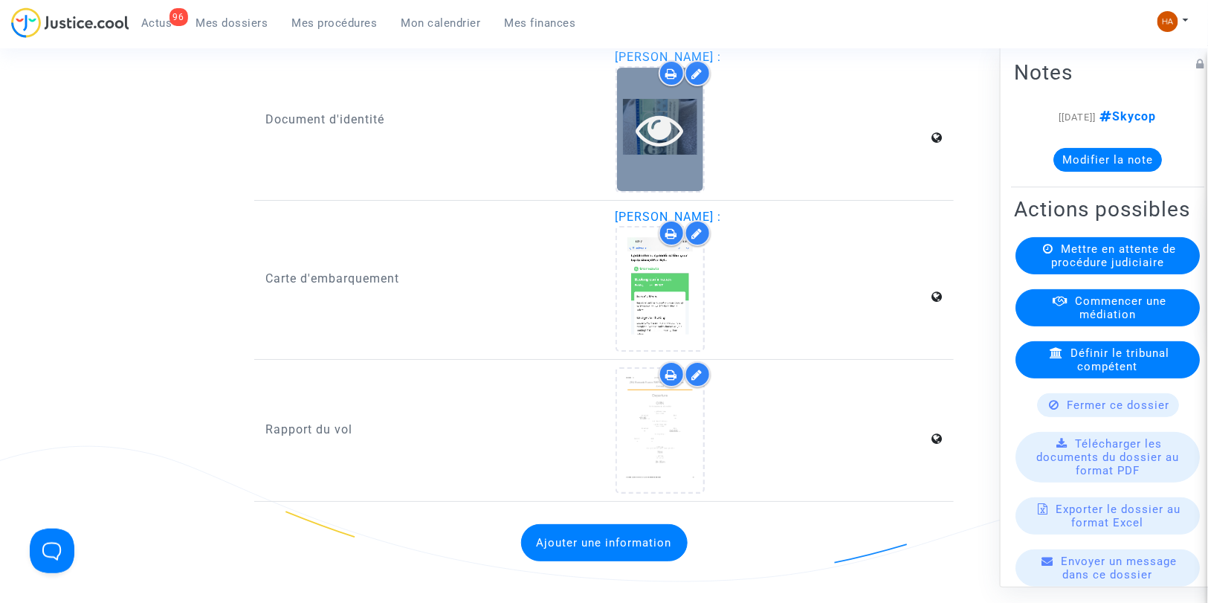
scroll to position [1982, 0]
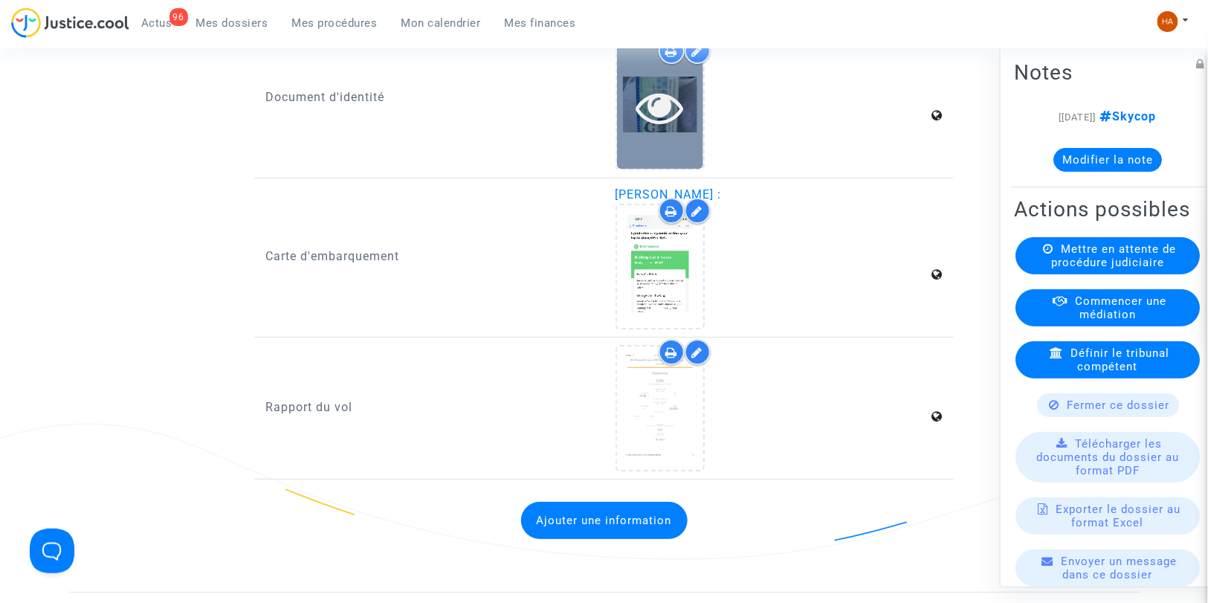
click at [680, 150] on div at bounding box center [660, 106] width 86 height 123
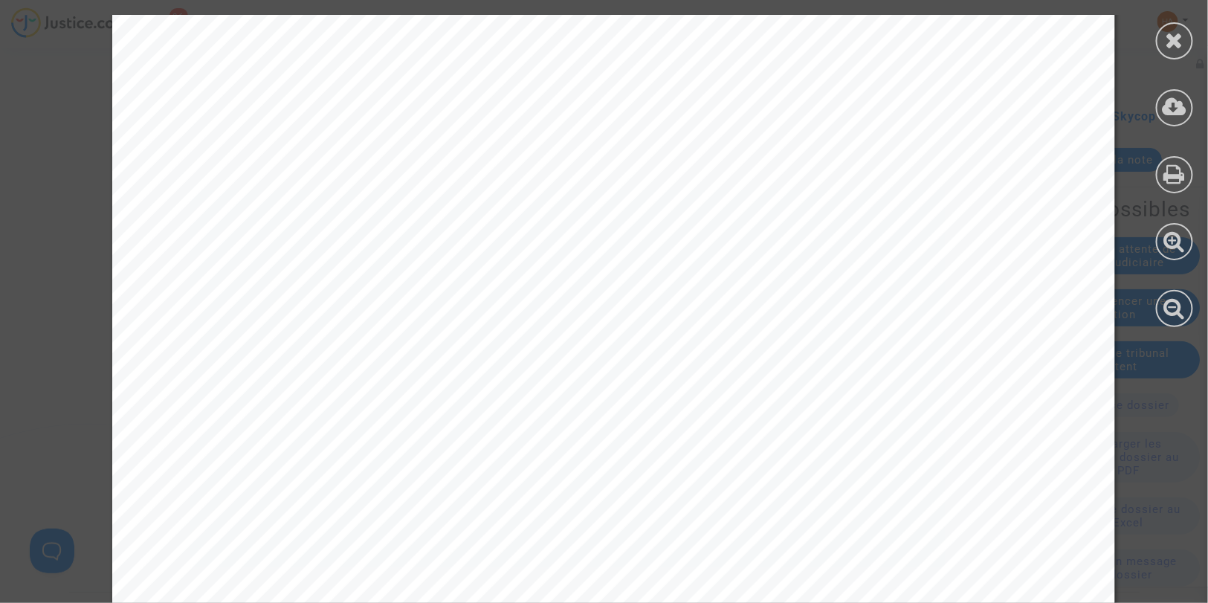
scroll to position [248, 0]
click at [1183, 42] on icon at bounding box center [1175, 40] width 19 height 22
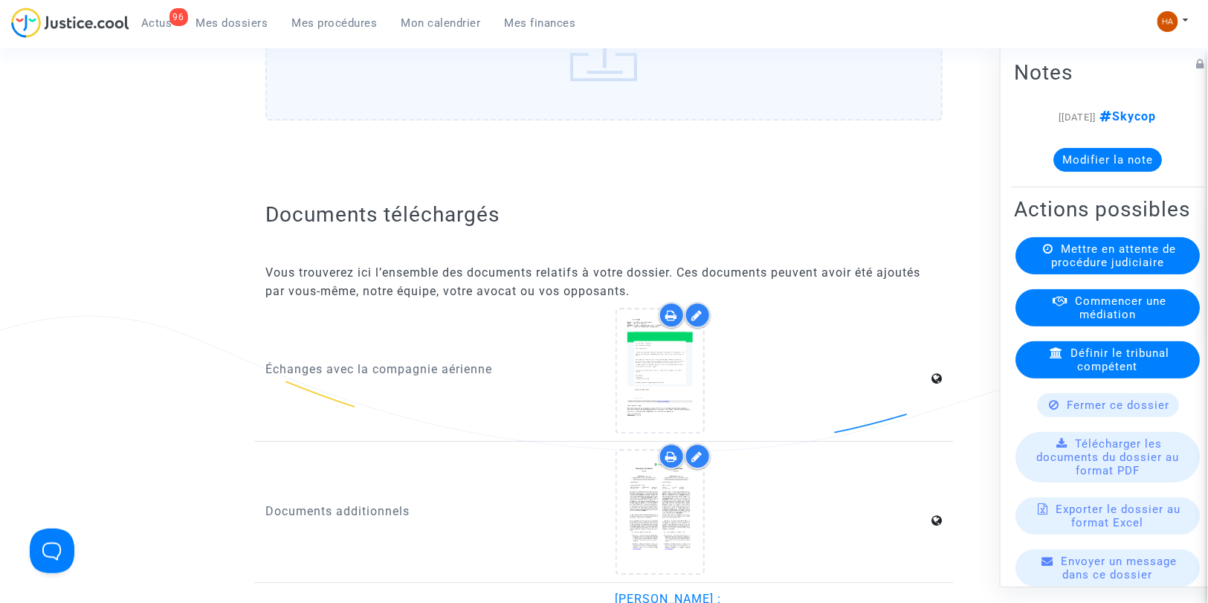
scroll to position [1403, 0]
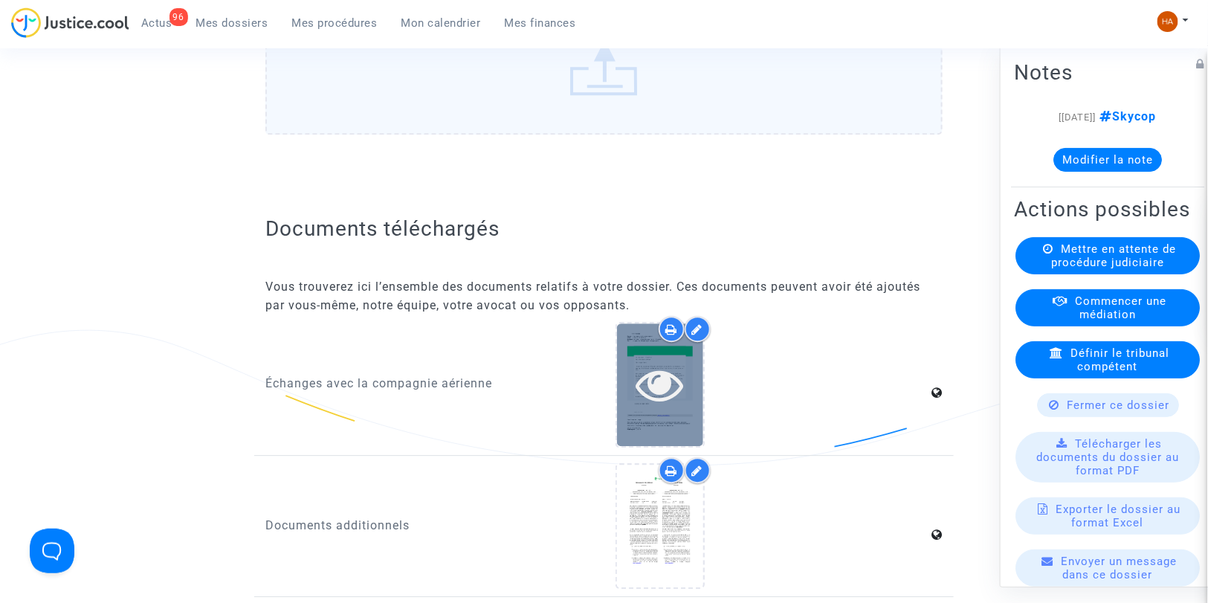
click at [665, 408] on icon at bounding box center [660, 385] width 48 height 48
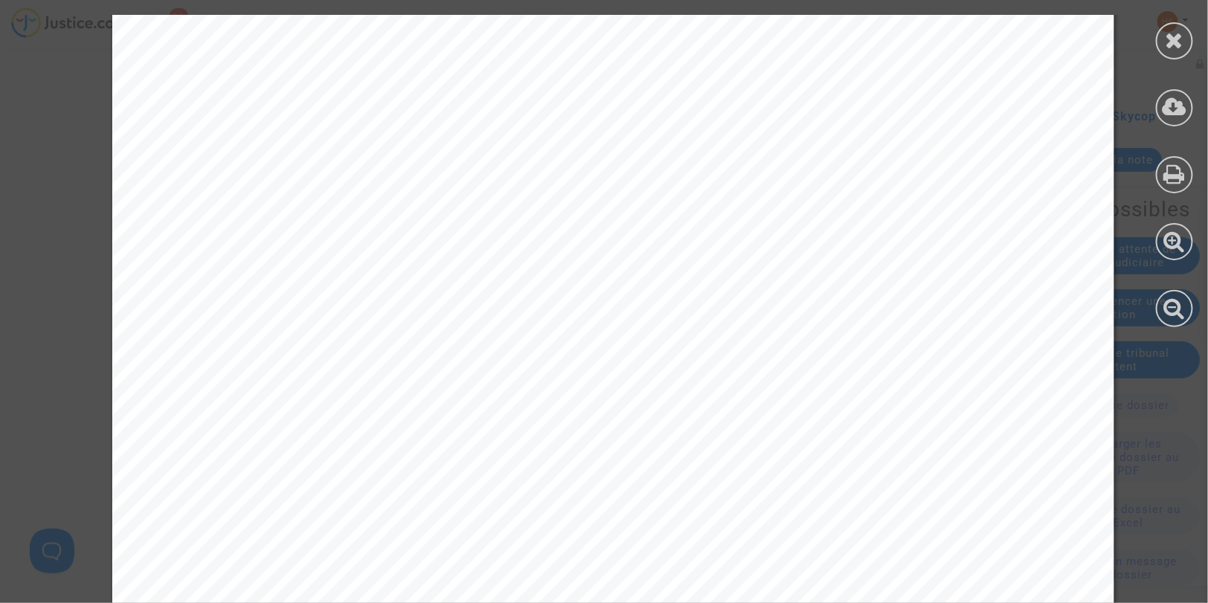
scroll to position [165, 0]
click at [1171, 42] on icon at bounding box center [1175, 40] width 19 height 22
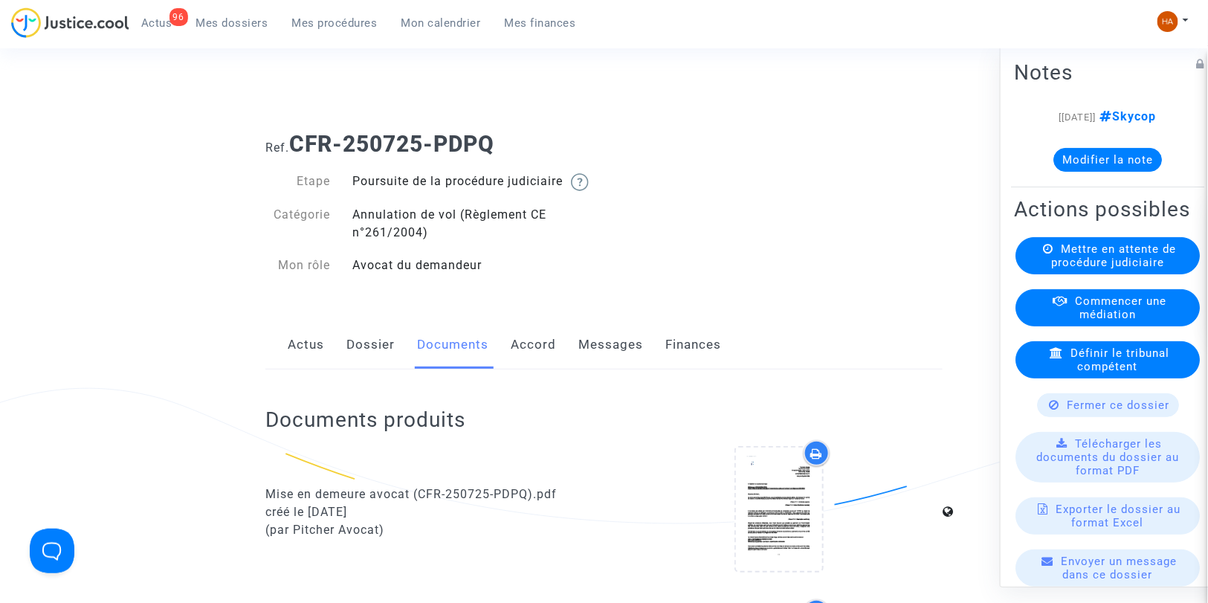
scroll to position [0, 0]
click at [372, 361] on link "Dossier" at bounding box center [370, 346] width 48 height 49
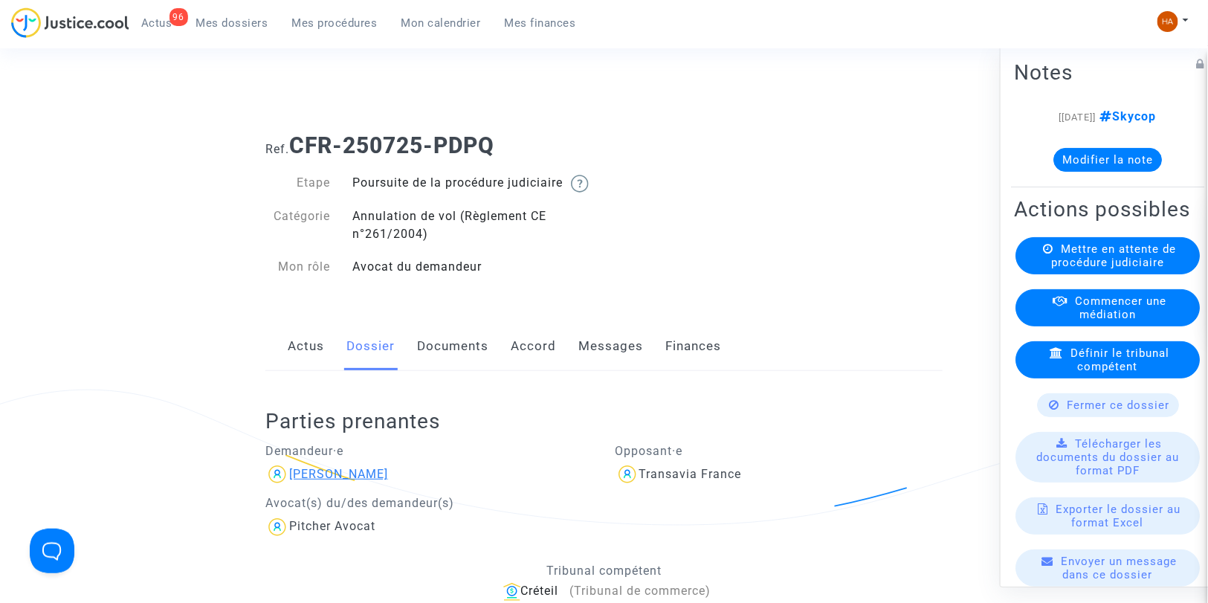
drag, startPoint x: 381, startPoint y: 488, endPoint x: 337, endPoint y: 491, distance: 44.7
click at [337, 486] on div "Souhila Menai" at bounding box center [429, 474] width 328 height 24
click at [417, 485] on div "Souhila Menai" at bounding box center [429, 474] width 328 height 24
drag, startPoint x: 330, startPoint y: 500, endPoint x: 291, endPoint y: 500, distance: 39.4
click at [291, 486] on div "Souhila Menai" at bounding box center [429, 474] width 328 height 24
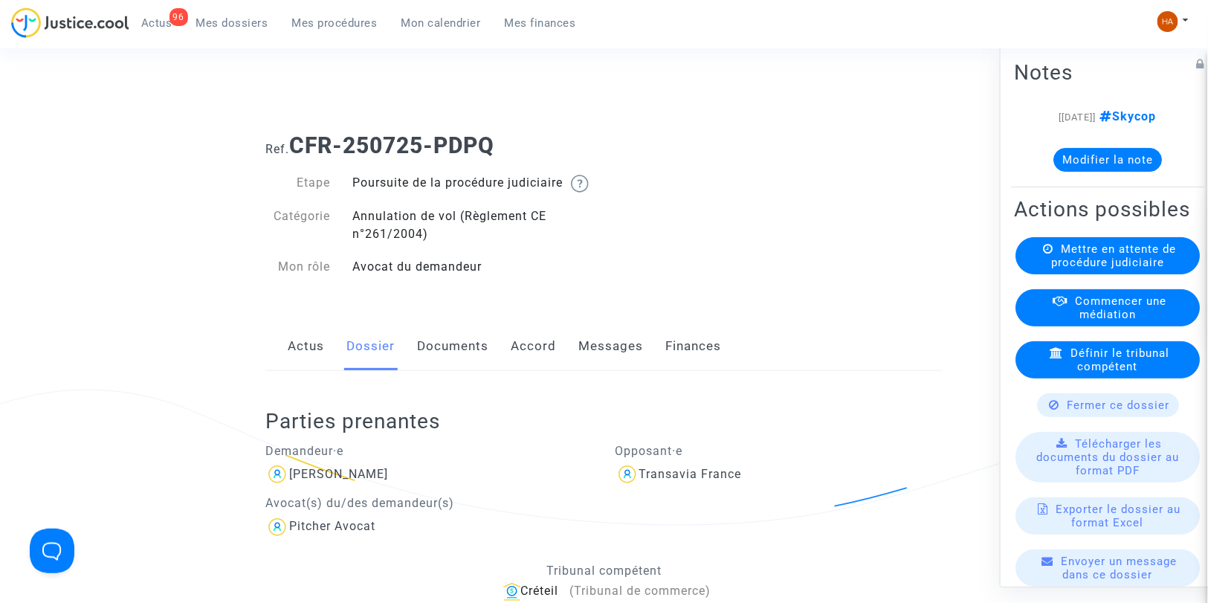
click at [465, 361] on link "Documents" at bounding box center [452, 346] width 71 height 49
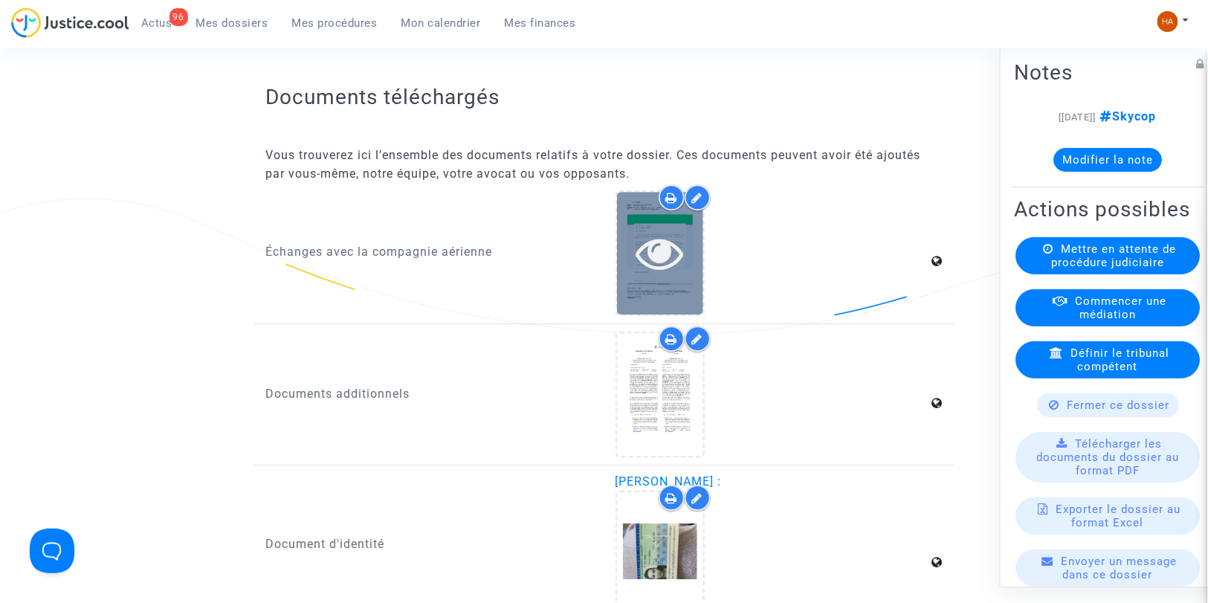
scroll to position [1487, 0]
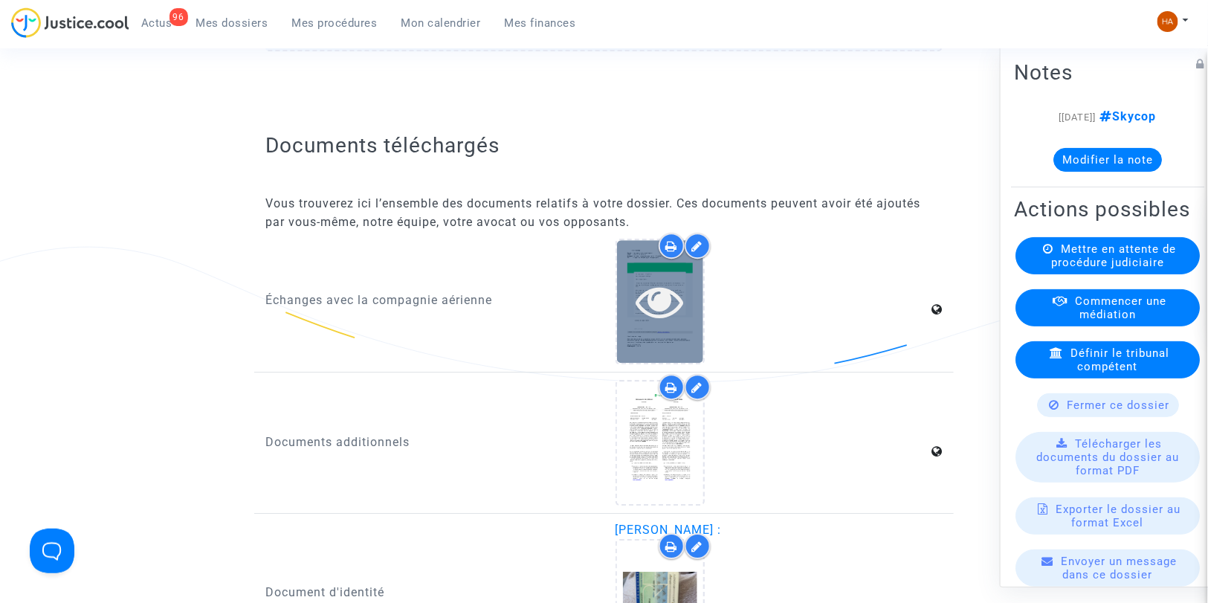
click at [655, 332] on div at bounding box center [660, 301] width 86 height 123
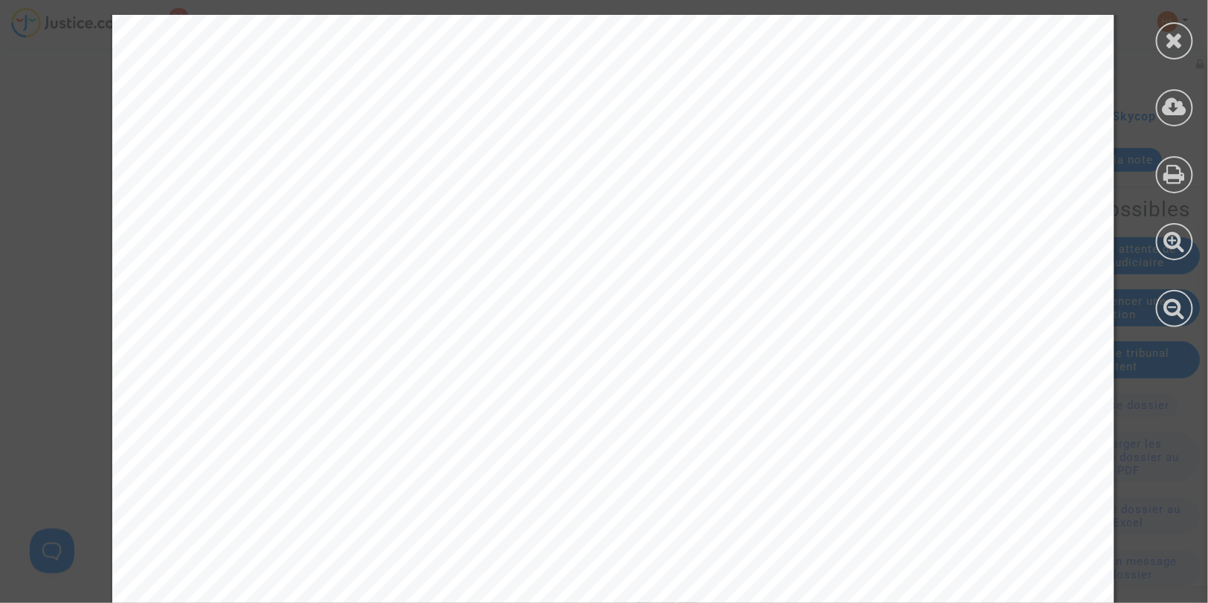
scroll to position [248, 0]
click at [1164, 32] on div at bounding box center [1174, 40] width 37 height 37
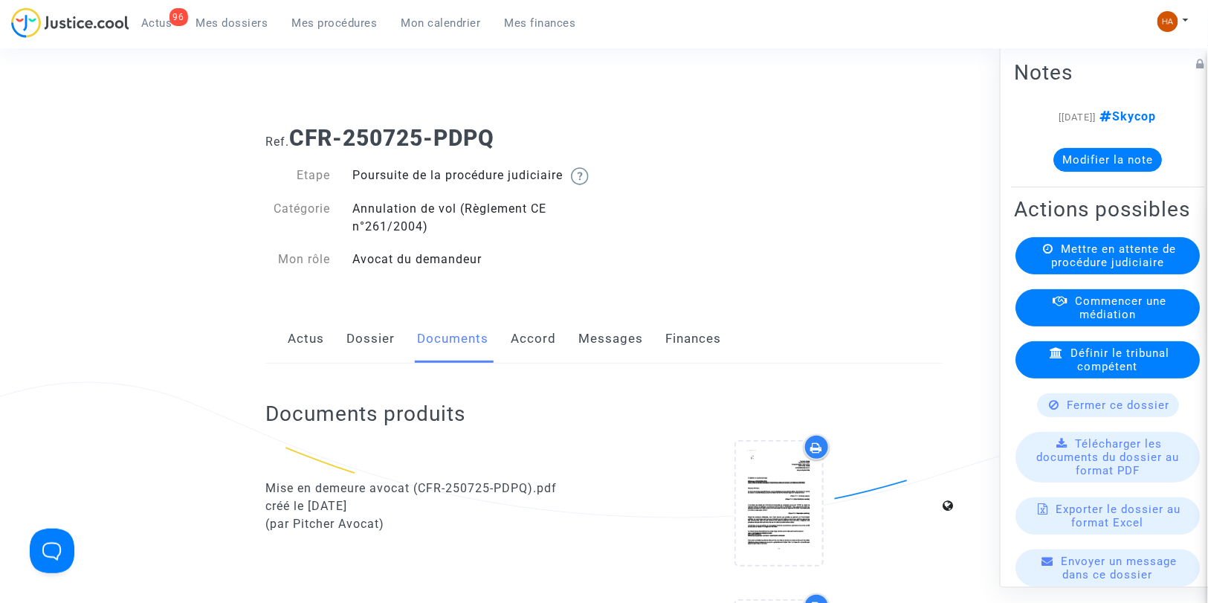
scroll to position [0, 0]
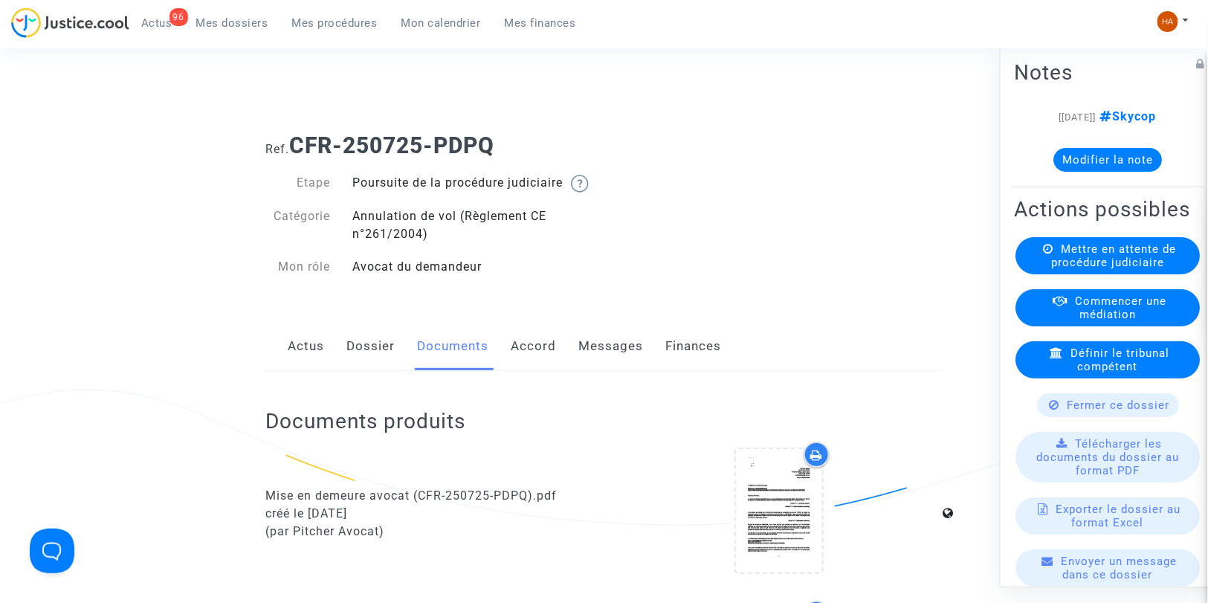
click at [627, 367] on link "Messages" at bounding box center [610, 346] width 65 height 49
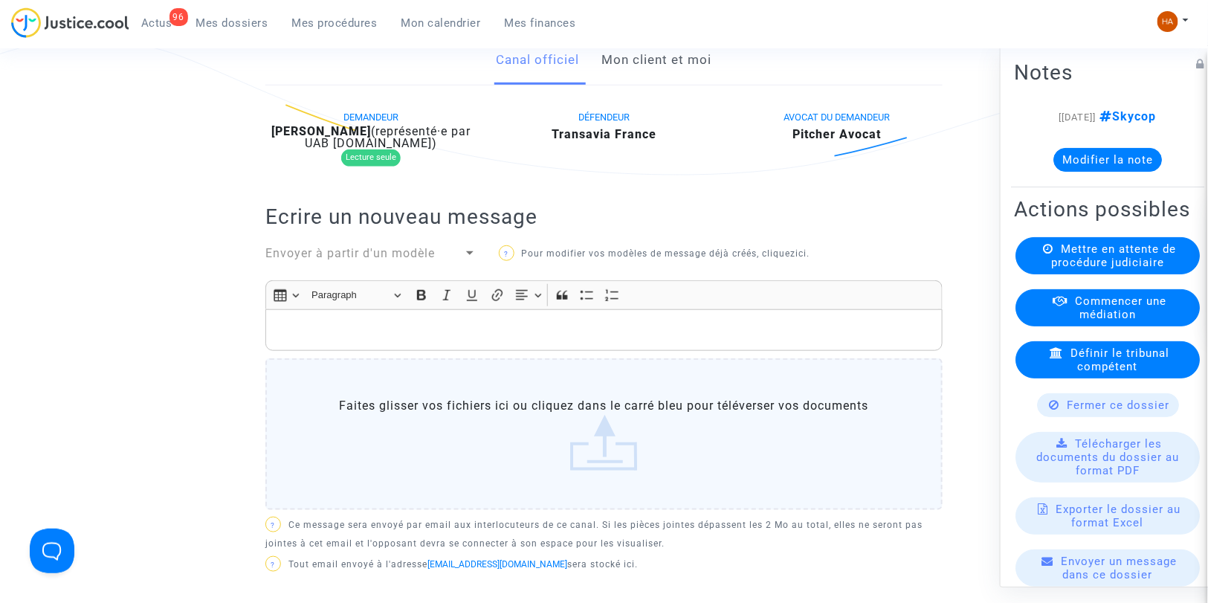
scroll to position [165, 0]
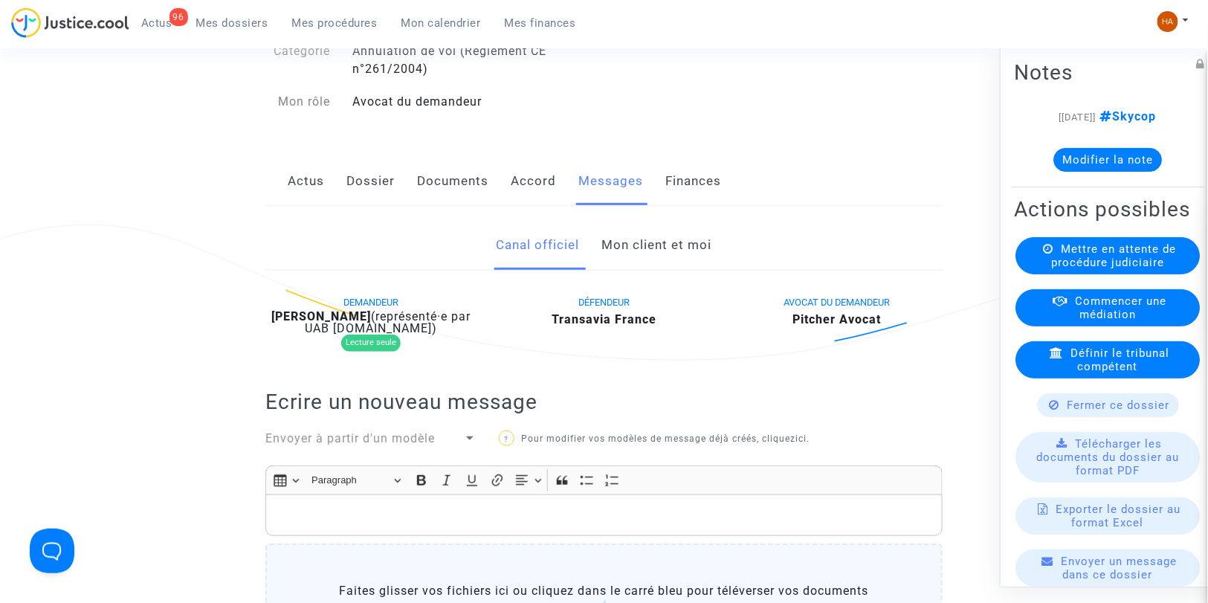
click at [640, 258] on link "Mon client et moi" at bounding box center [657, 245] width 110 height 49
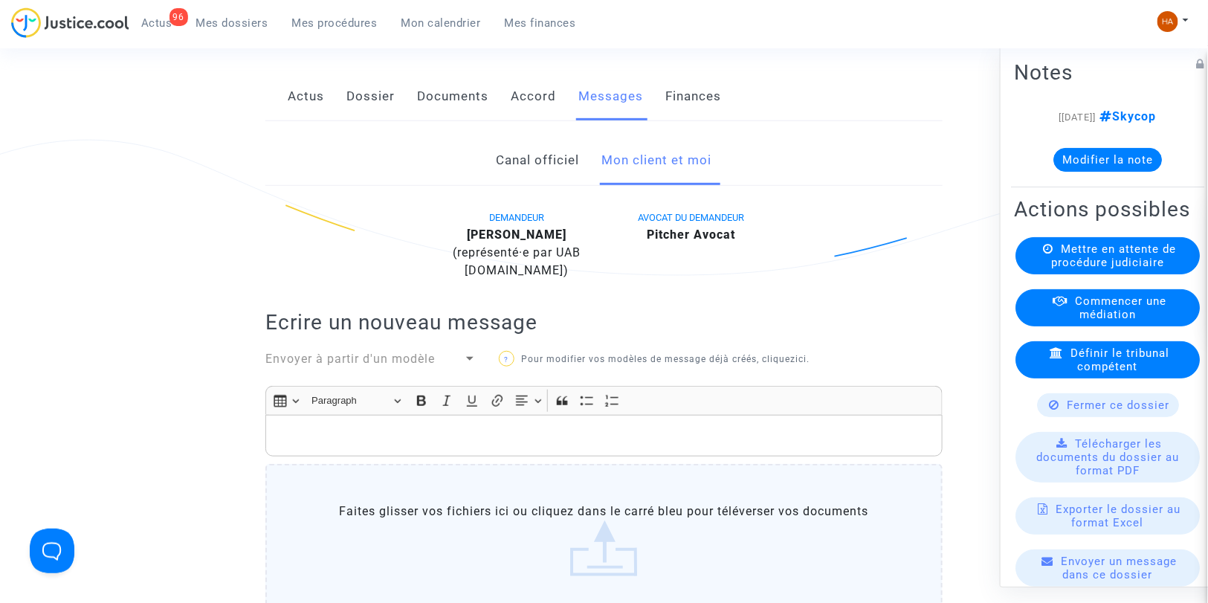
scroll to position [248, 0]
click at [563, 186] on link "Canal officiel" at bounding box center [538, 162] width 83 height 49
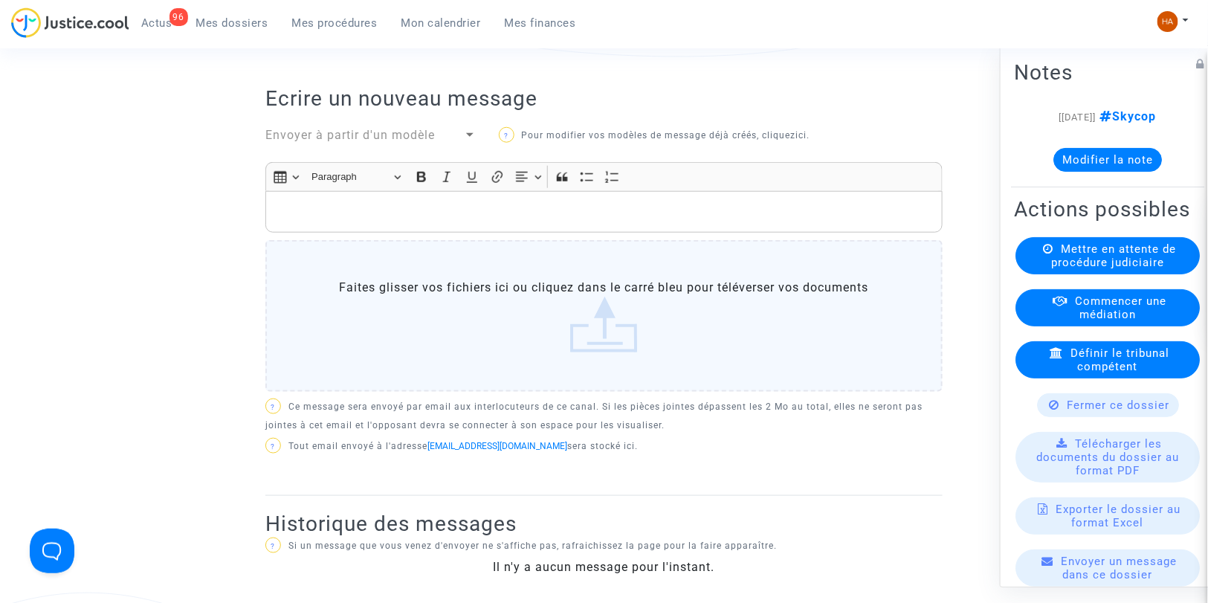
scroll to position [495, 0]
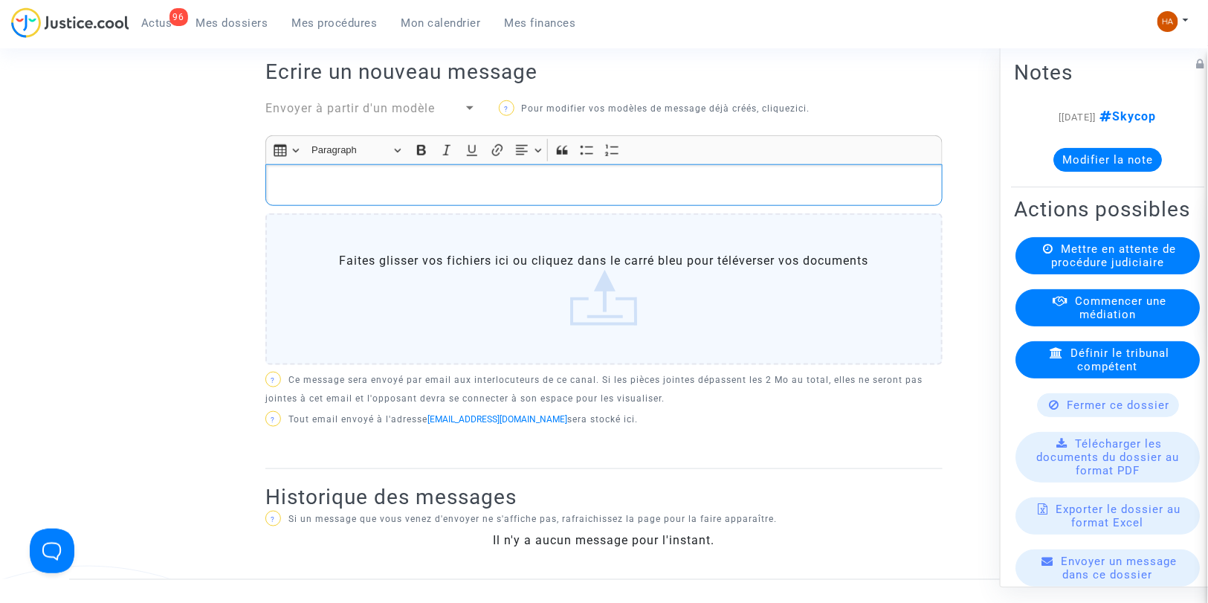
click at [419, 182] on div "Rich Text Editor, main" at bounding box center [603, 185] width 677 height 42
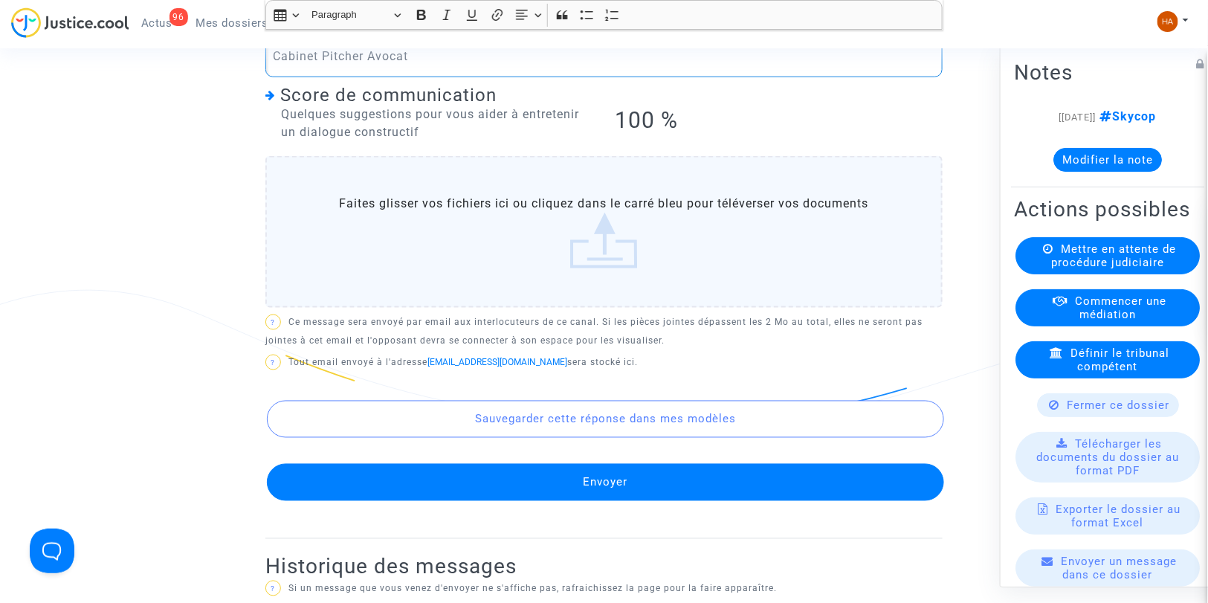
scroll to position [773, 0]
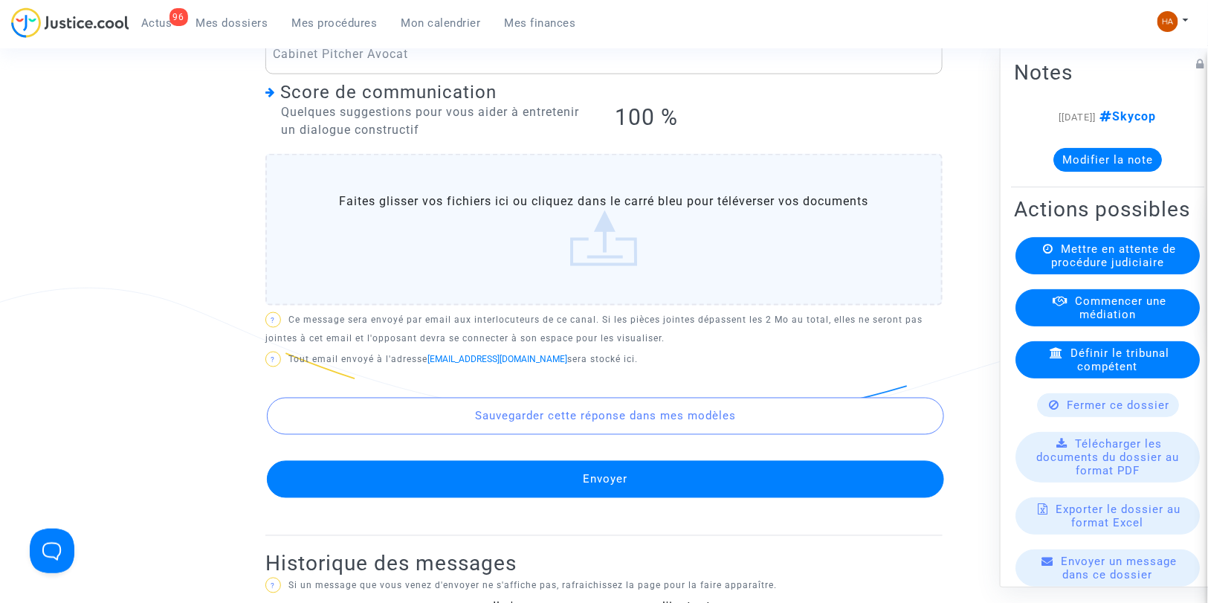
click at [548, 498] on button "Envoyer" at bounding box center [605, 479] width 677 height 37
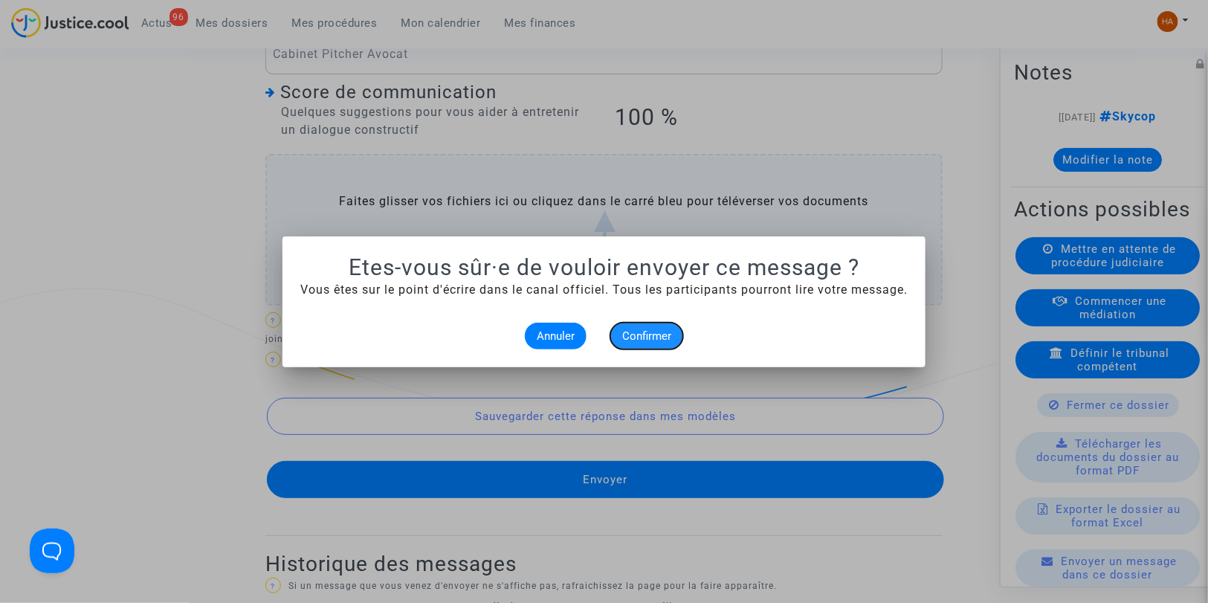
click at [641, 337] on span "Confirmer" at bounding box center [646, 335] width 49 height 13
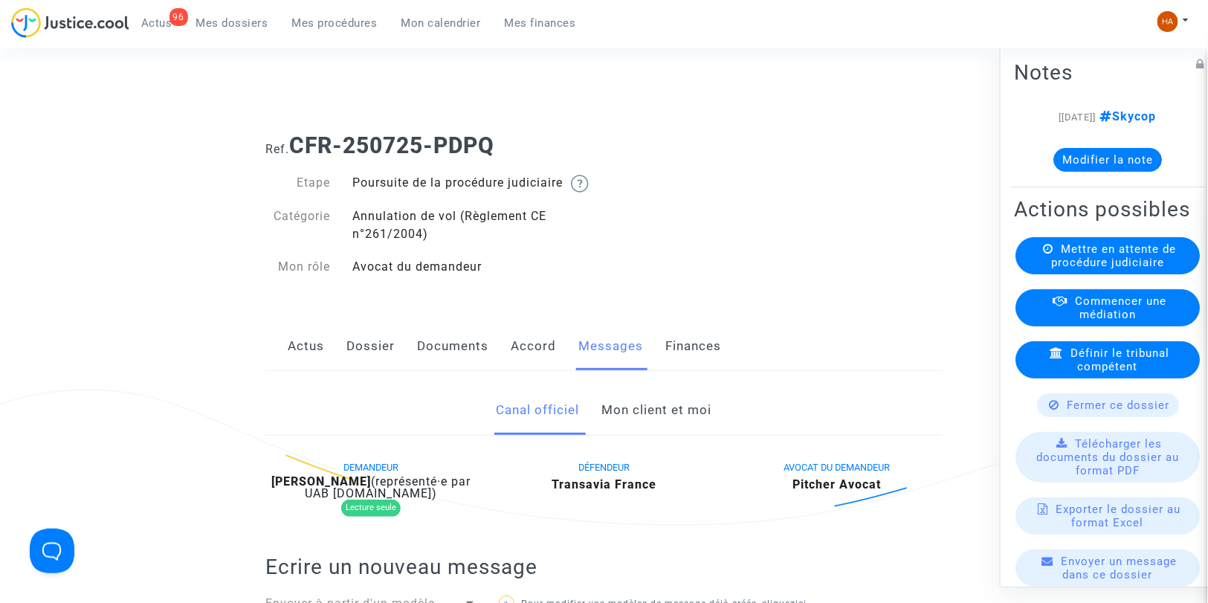
scroll to position [773, 0]
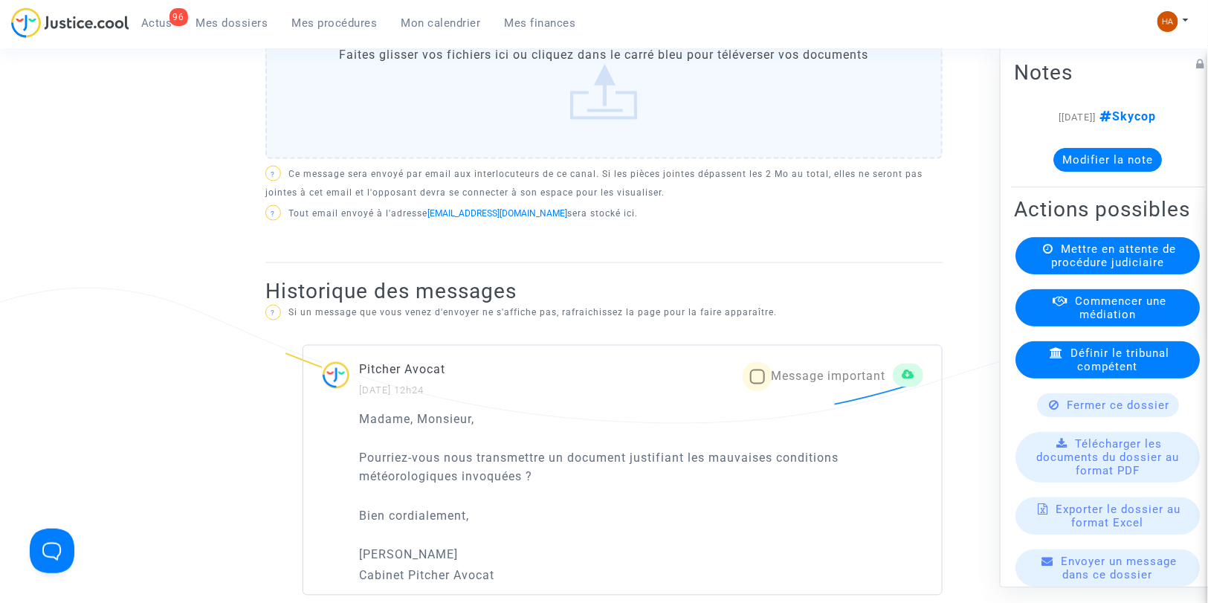
click at [757, 384] on span at bounding box center [757, 376] width 15 height 15
click at [757, 385] on input "Message important" at bounding box center [757, 384] width 1 height 1
checkbox input "true"
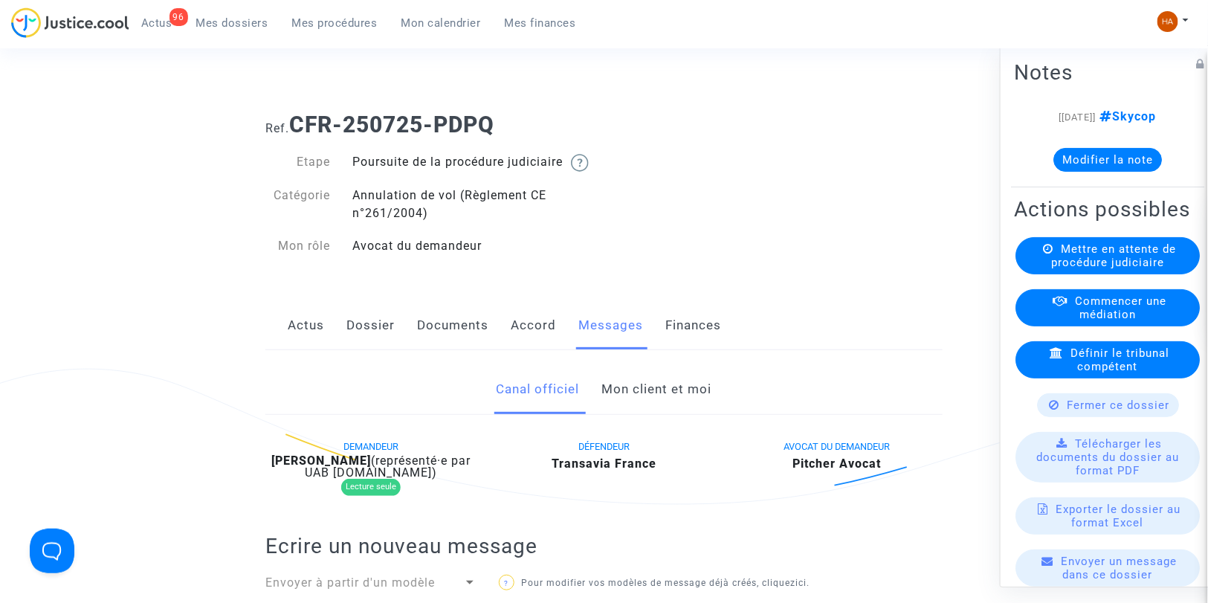
scroll to position [0, 0]
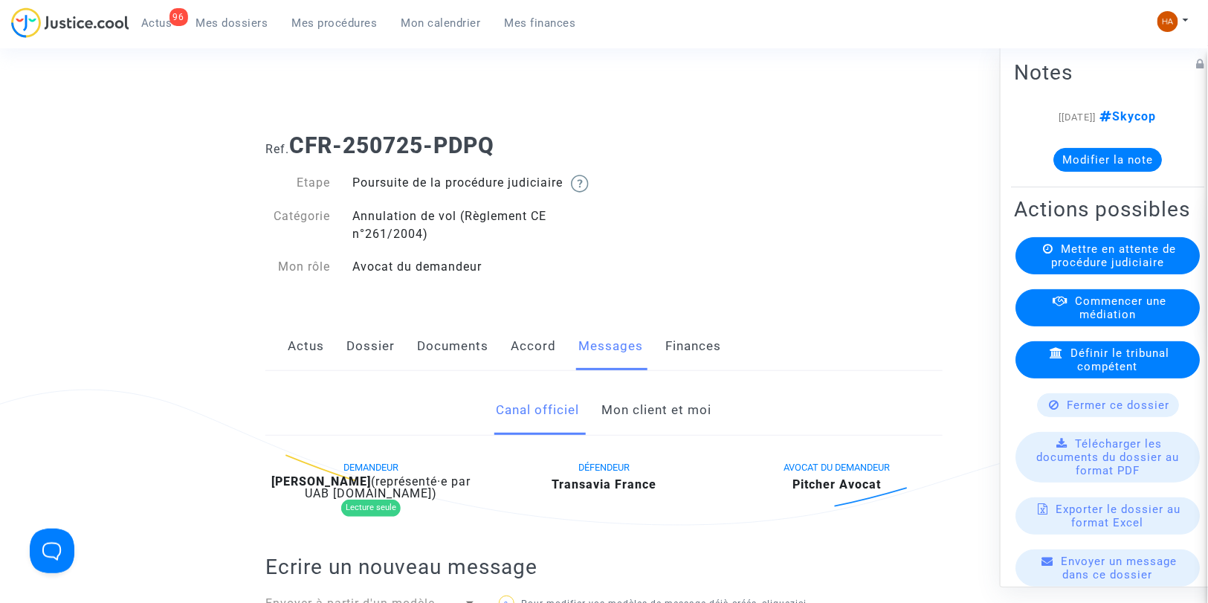
click at [224, 23] on span "Mes dossiers" at bounding box center [232, 22] width 72 height 13
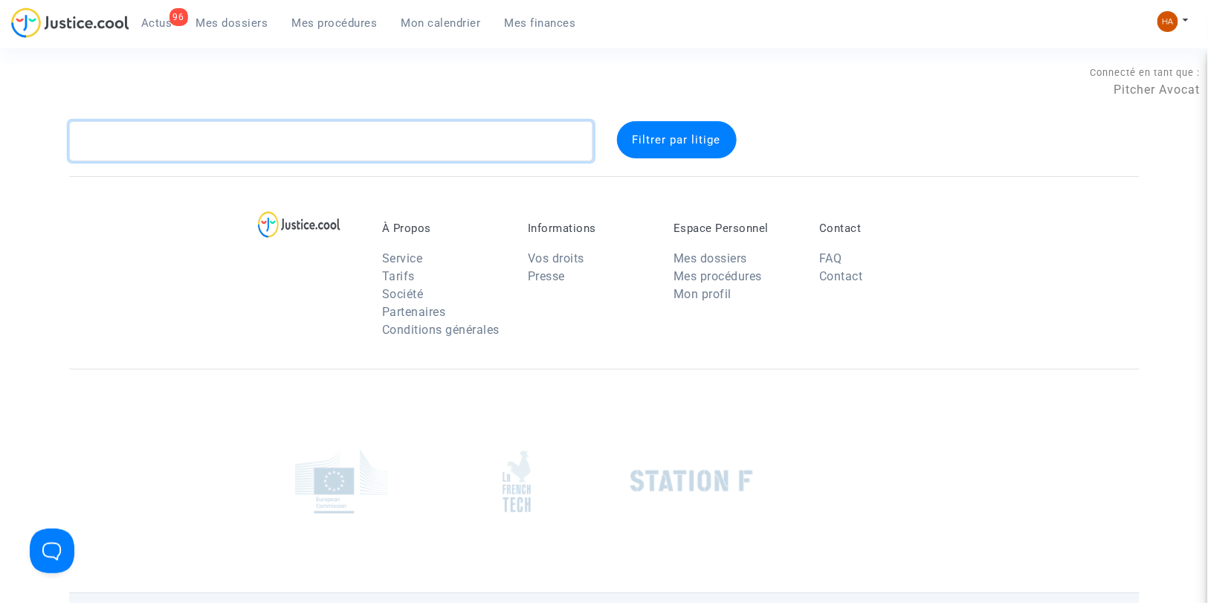
click at [152, 134] on textarea at bounding box center [331, 141] width 524 height 40
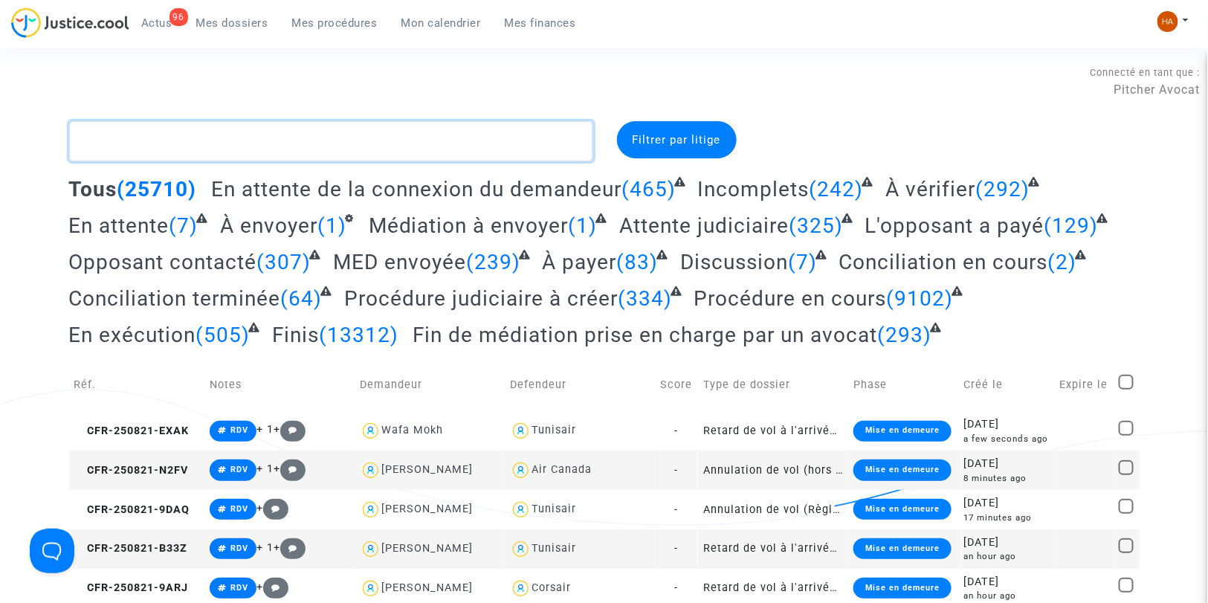
paste textarea "CFR-250725-F9UH"
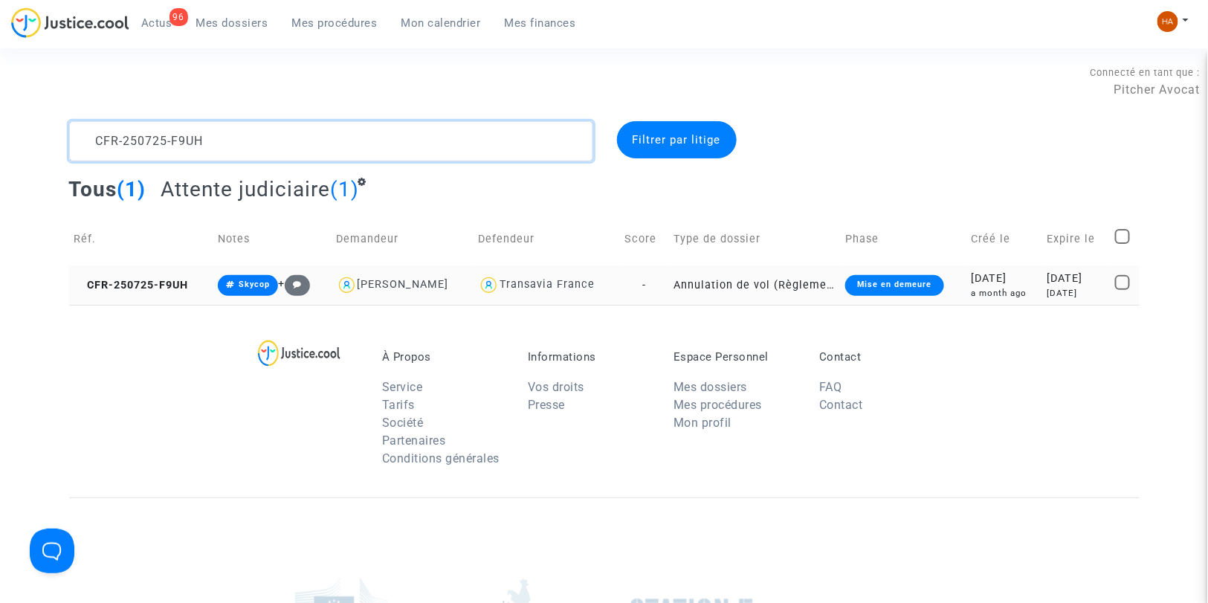
type textarea "CFR-250725-F9UH"
click at [668, 282] on td "Annulation de vol (Règlement CE n°261/2004)" at bounding box center [754, 284] width 172 height 39
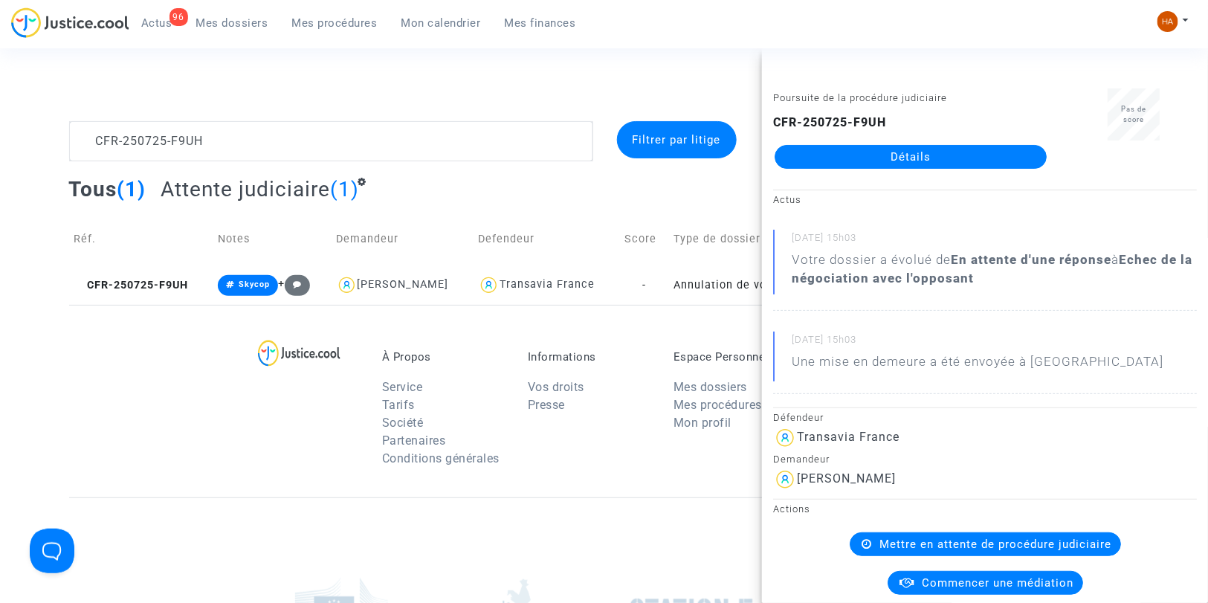
click at [933, 160] on link "Détails" at bounding box center [911, 157] width 272 height 24
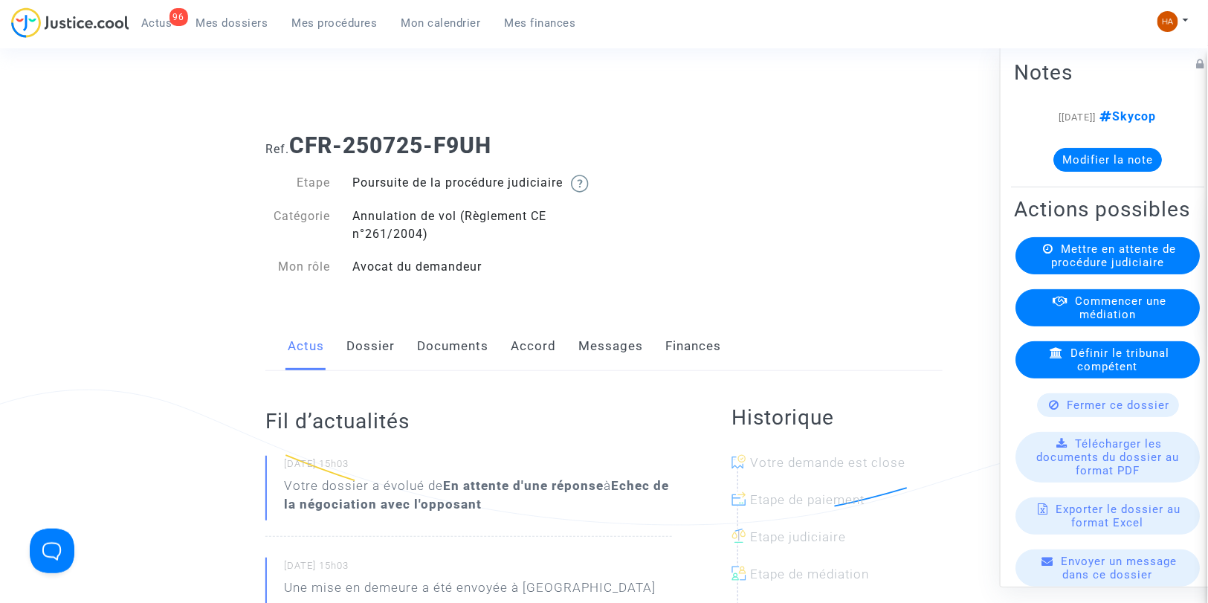
drag, startPoint x: 526, startPoint y: 140, endPoint x: 441, endPoint y: 147, distance: 85.1
click at [441, 147] on h1 "Ref. CFR-250725-F9UH" at bounding box center [603, 145] width 677 height 27
click at [610, 363] on link "Messages" at bounding box center [610, 346] width 65 height 49
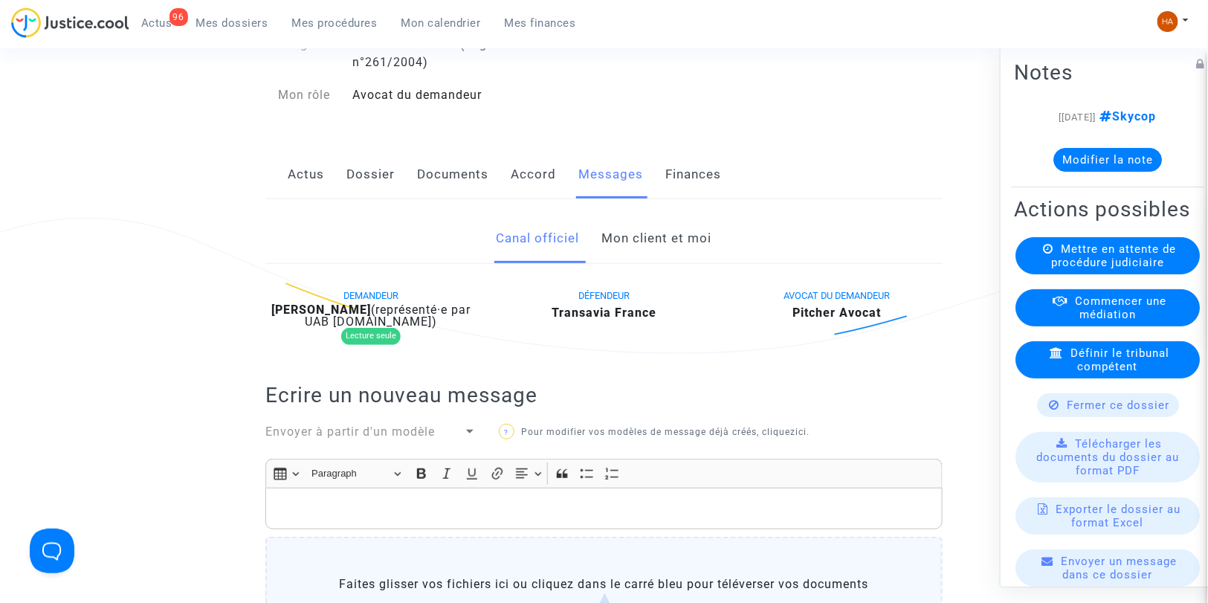
scroll to position [165, 0]
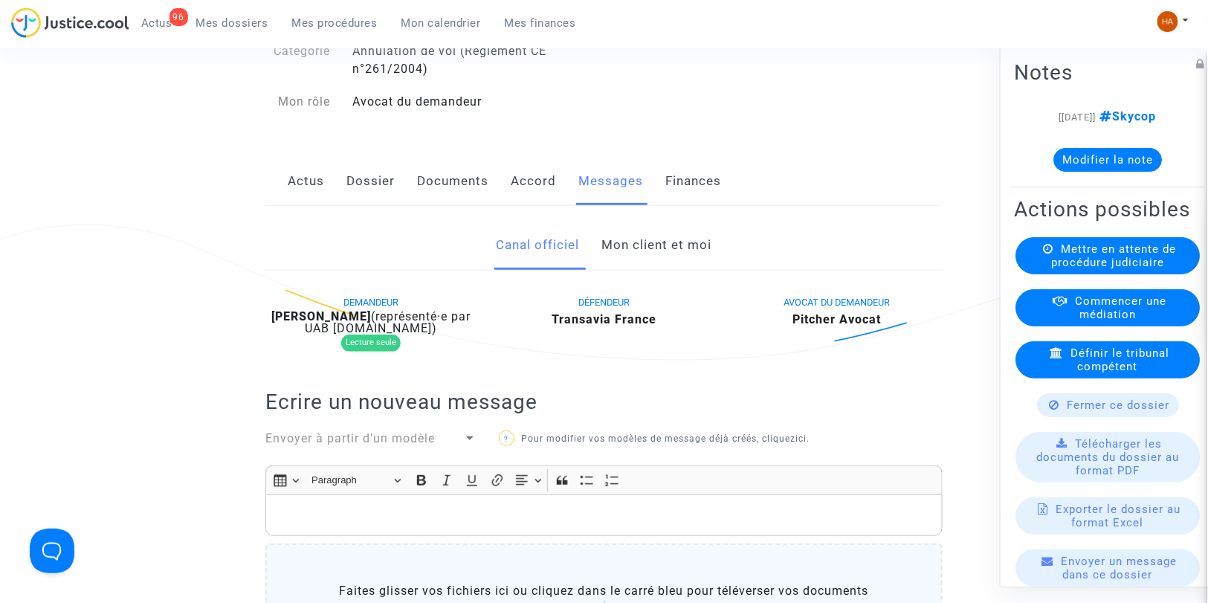
click at [633, 269] on link "Mon client et moi" at bounding box center [657, 245] width 110 height 49
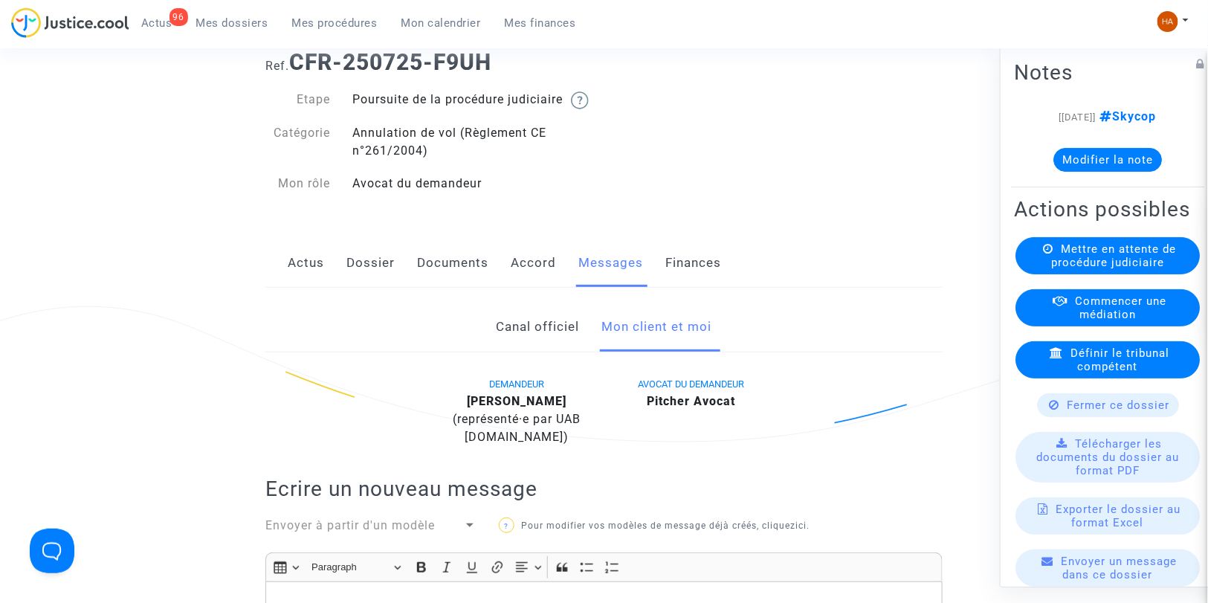
scroll to position [83, 0]
click at [463, 284] on link "Documents" at bounding box center [452, 263] width 71 height 49
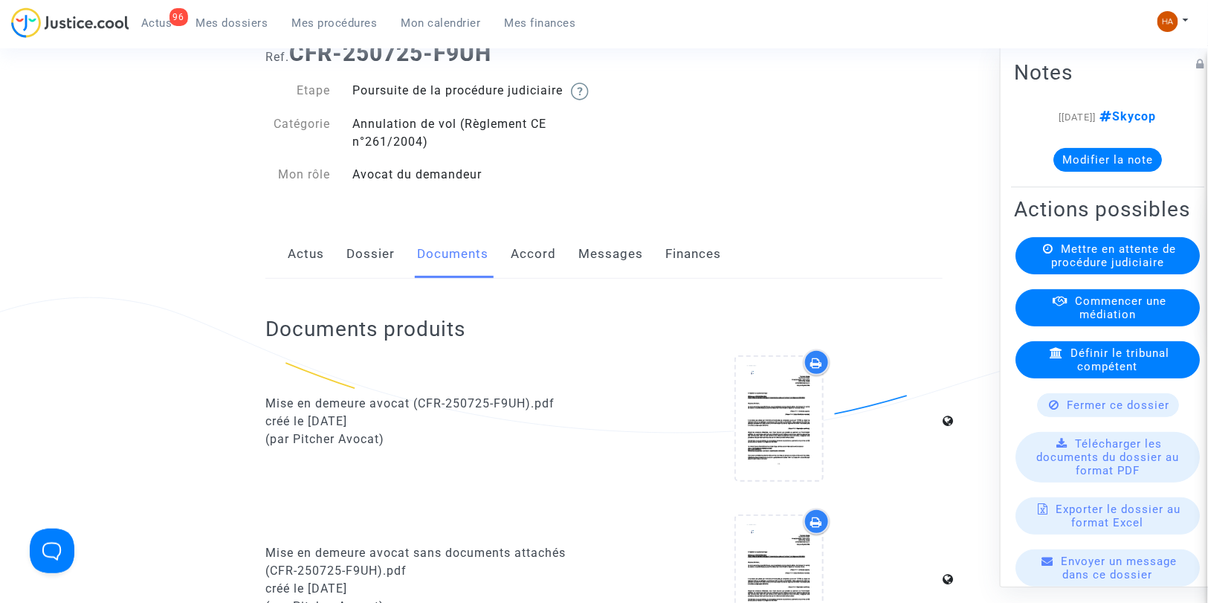
scroll to position [83, 0]
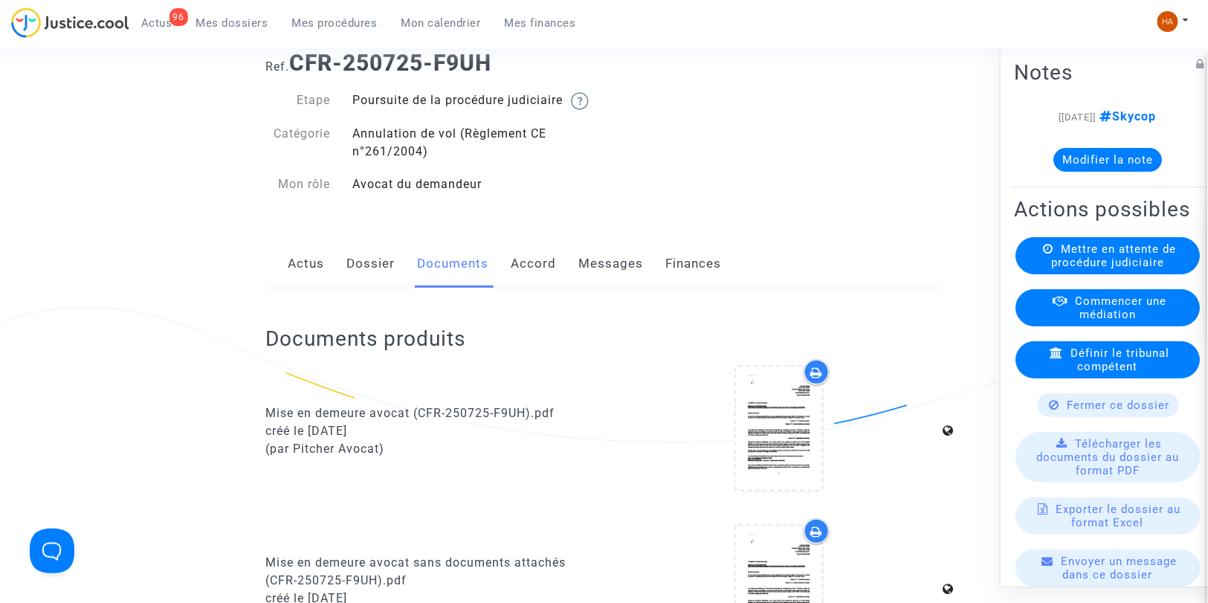
click at [378, 283] on link "Dossier" at bounding box center [370, 263] width 48 height 49
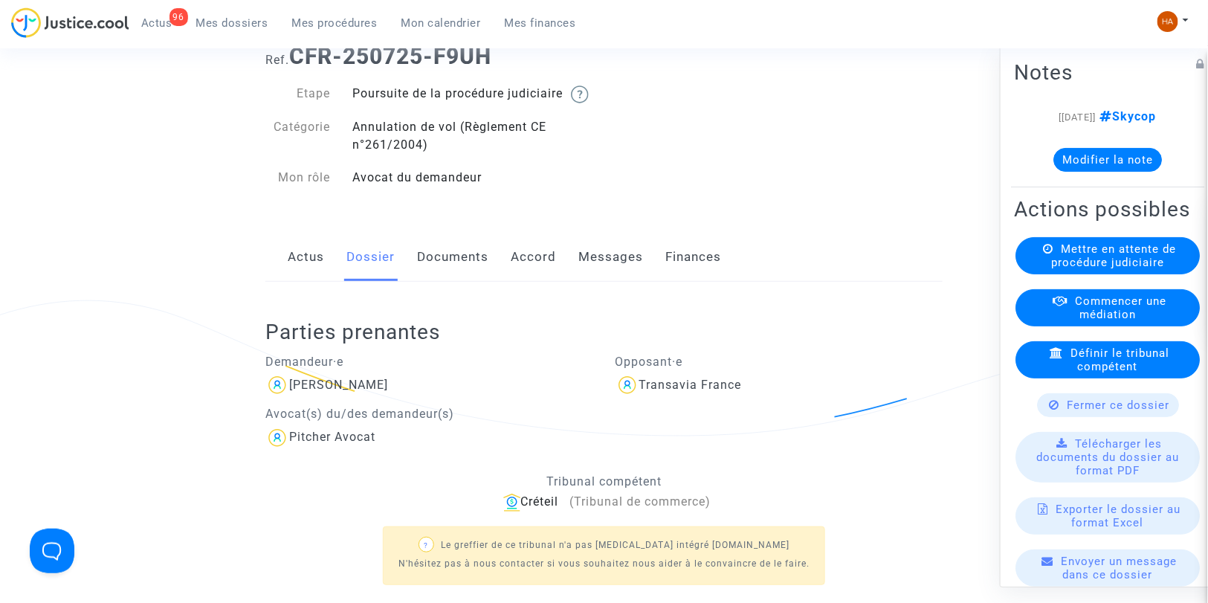
scroll to position [83, 0]
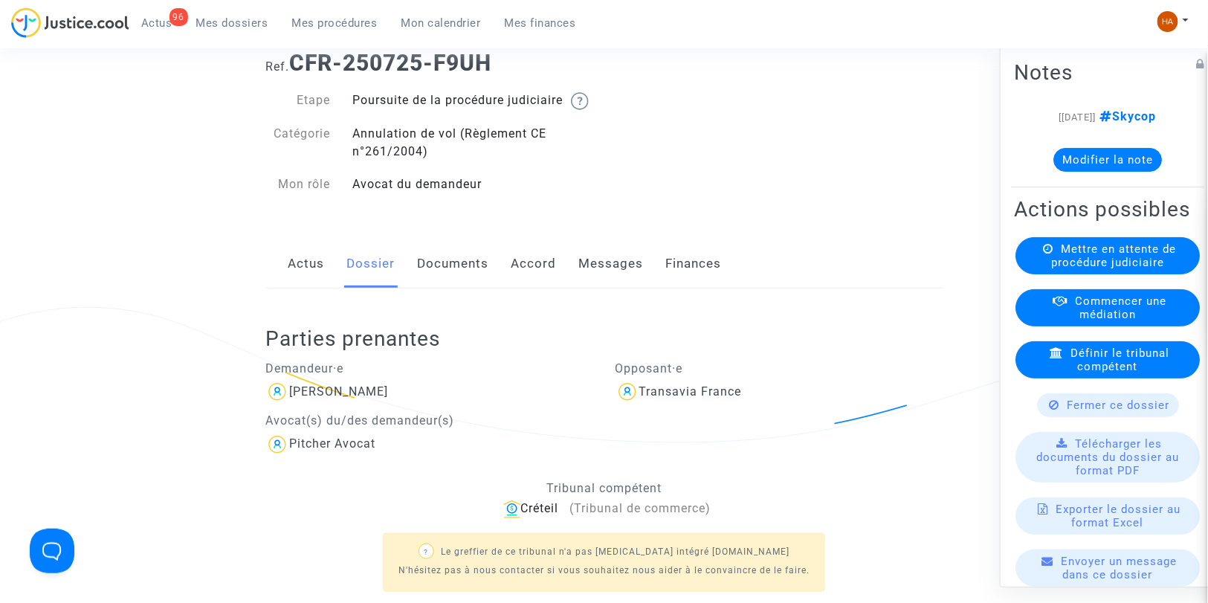
click at [468, 277] on link "Documents" at bounding box center [452, 263] width 71 height 49
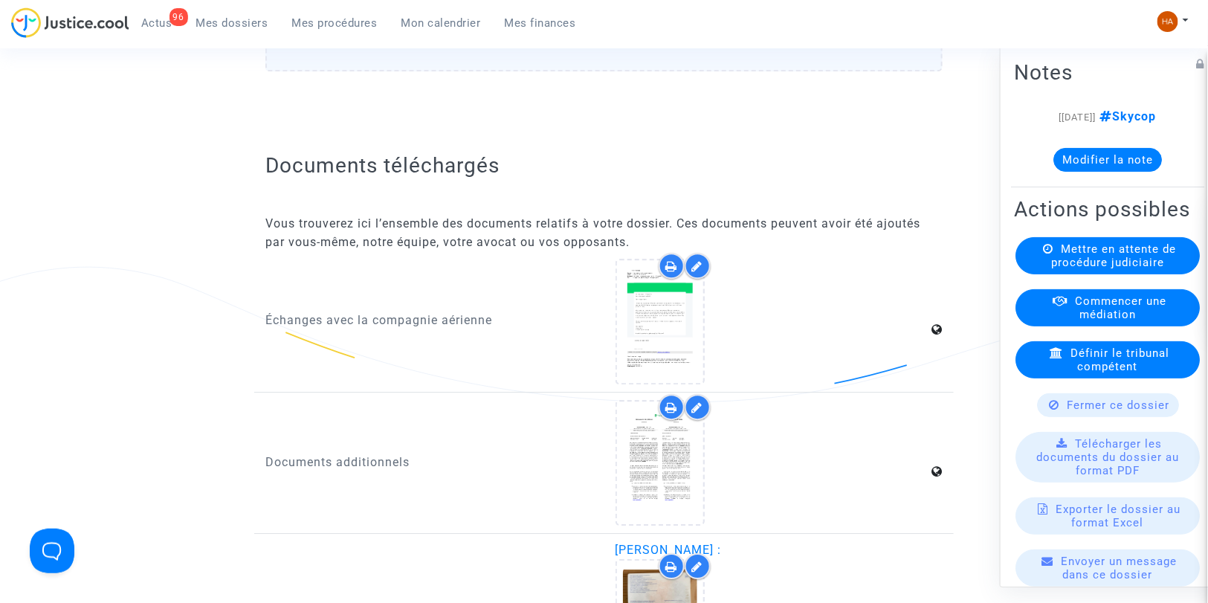
scroll to position [1487, 0]
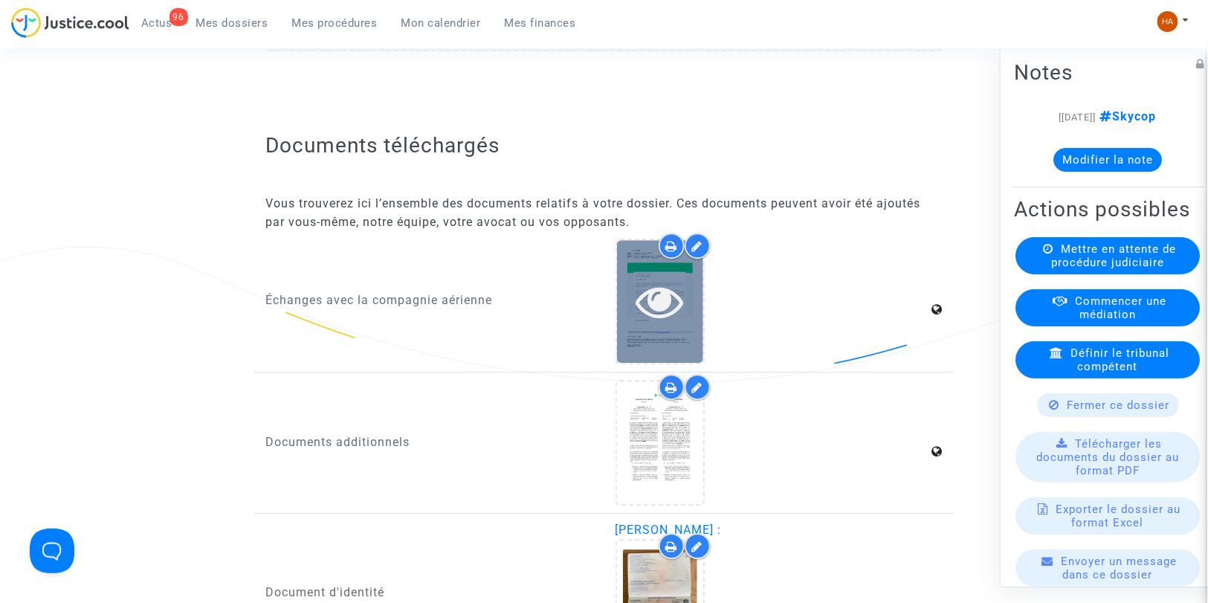
click at [657, 322] on icon at bounding box center [660, 301] width 48 height 48
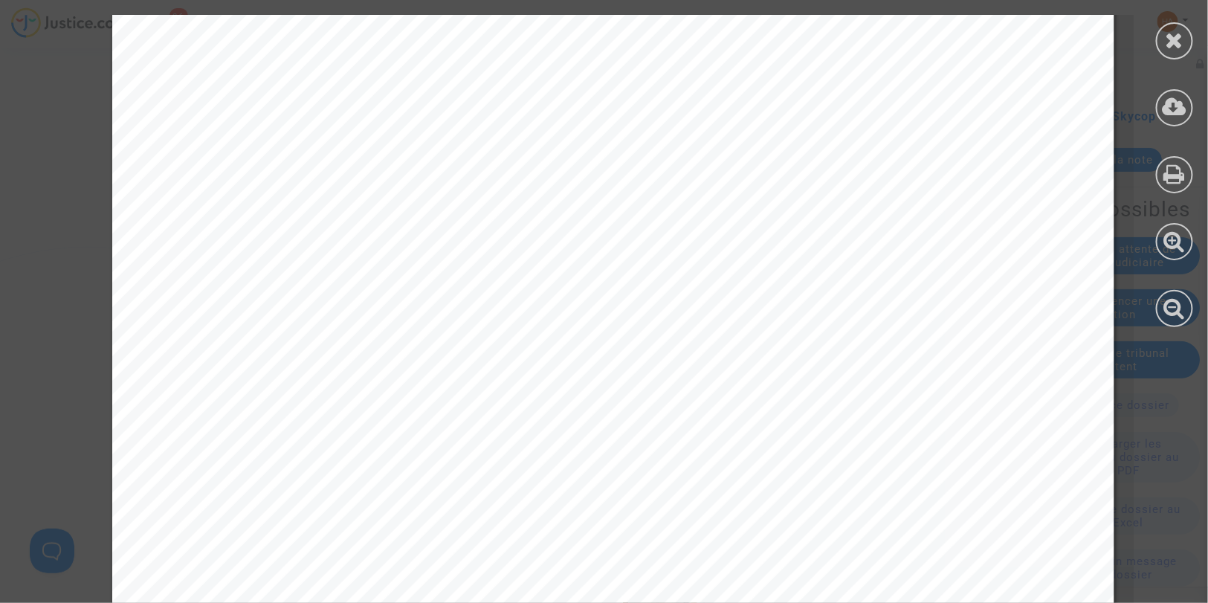
scroll to position [330, 0]
click at [1175, 40] on icon at bounding box center [1175, 40] width 19 height 22
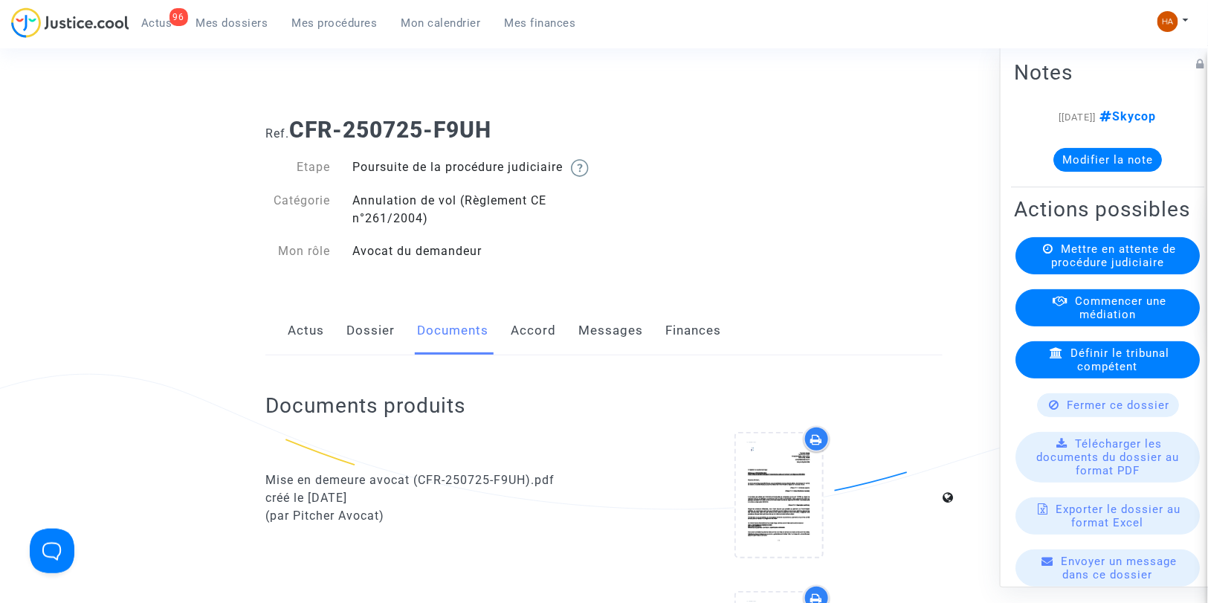
scroll to position [0, 0]
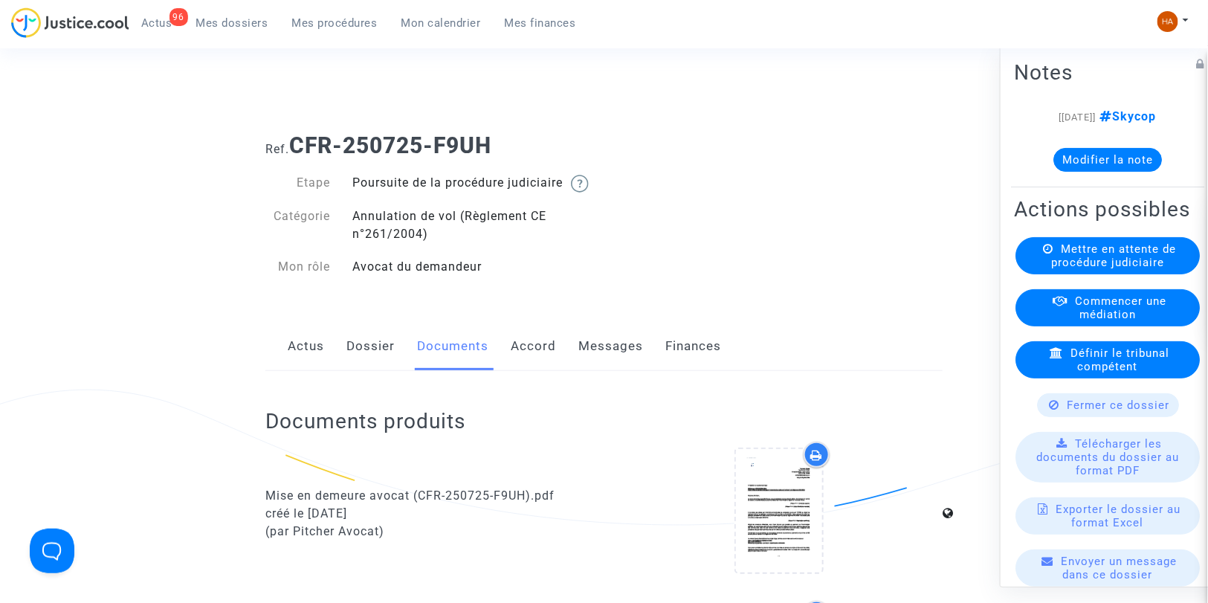
click at [621, 363] on link "Messages" at bounding box center [610, 346] width 65 height 49
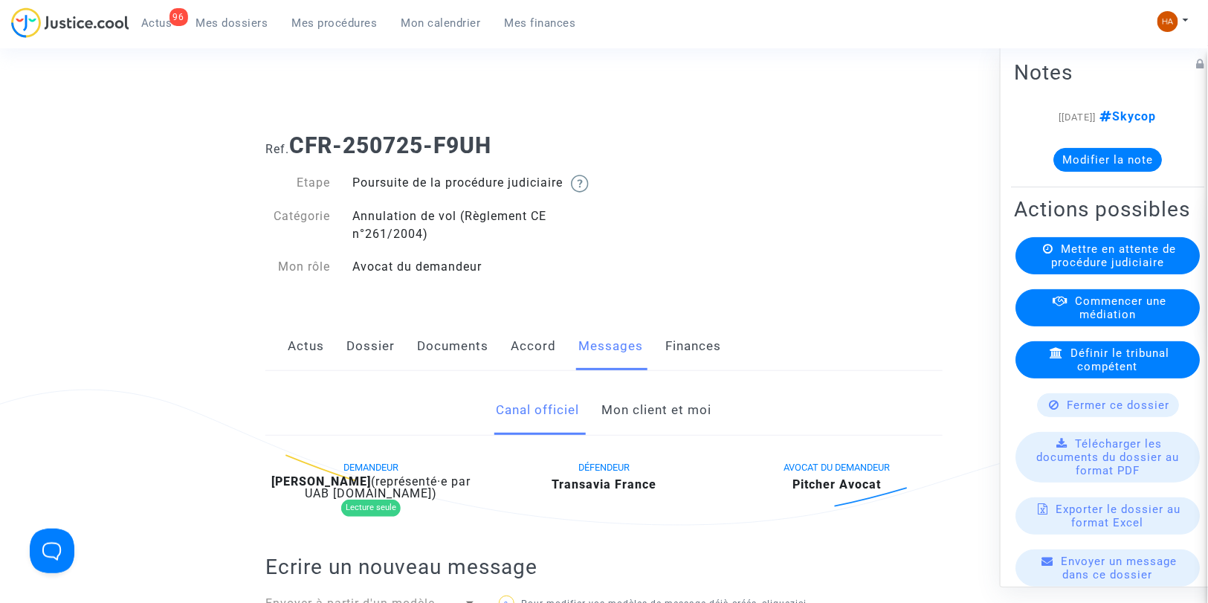
click at [659, 432] on link "Mon client et moi" at bounding box center [657, 410] width 110 height 49
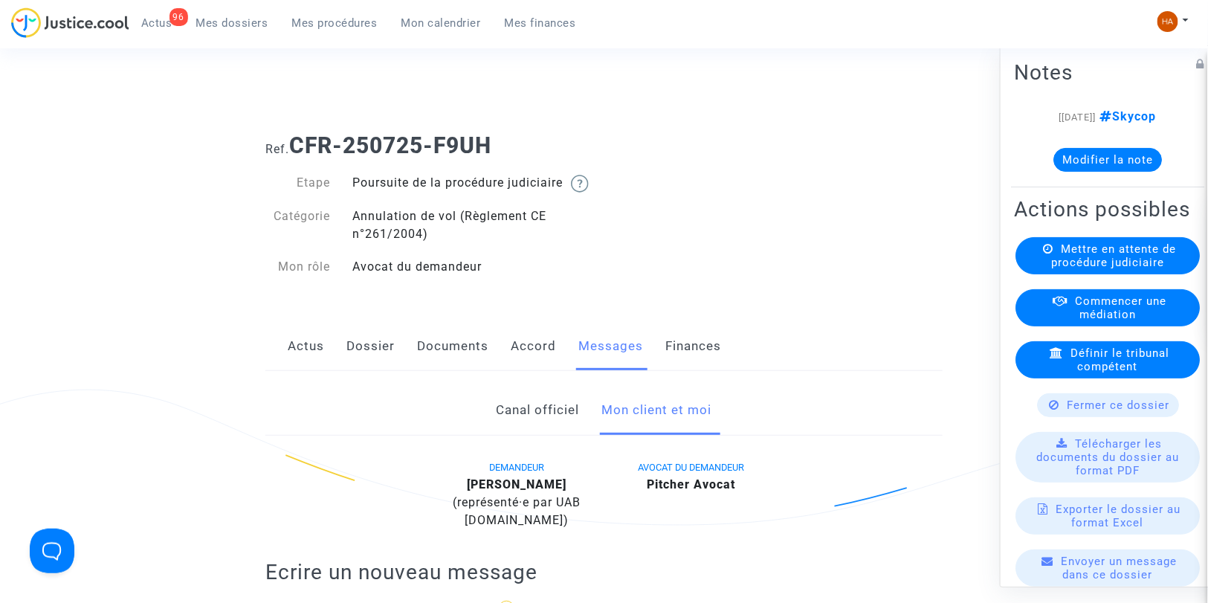
click at [363, 359] on link "Dossier" at bounding box center [370, 346] width 48 height 49
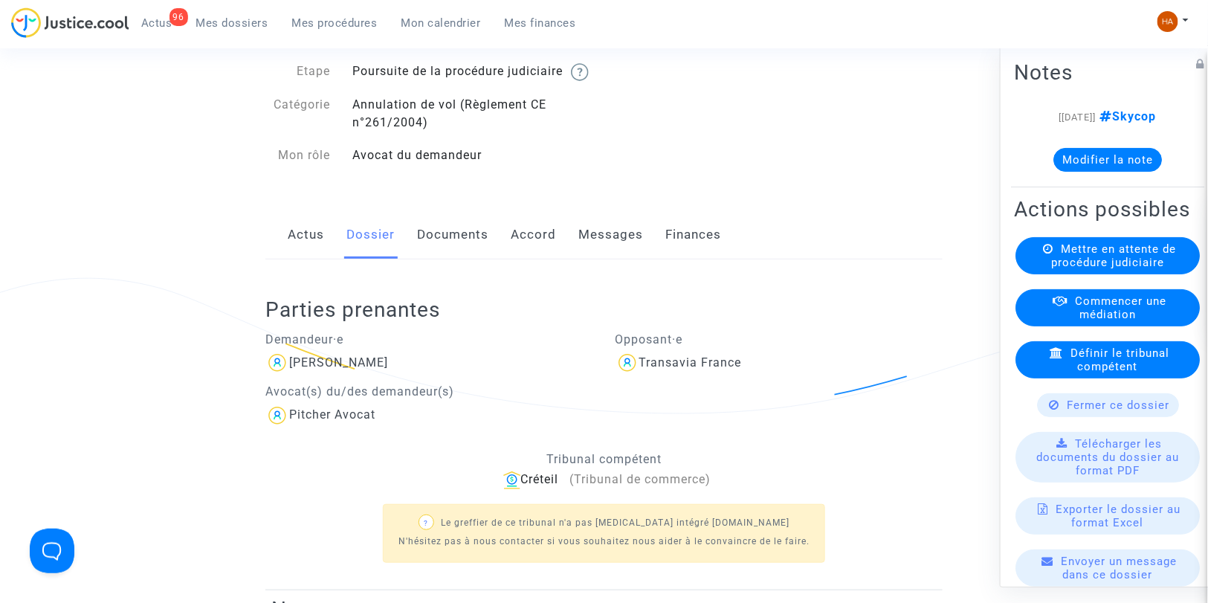
scroll to position [83, 0]
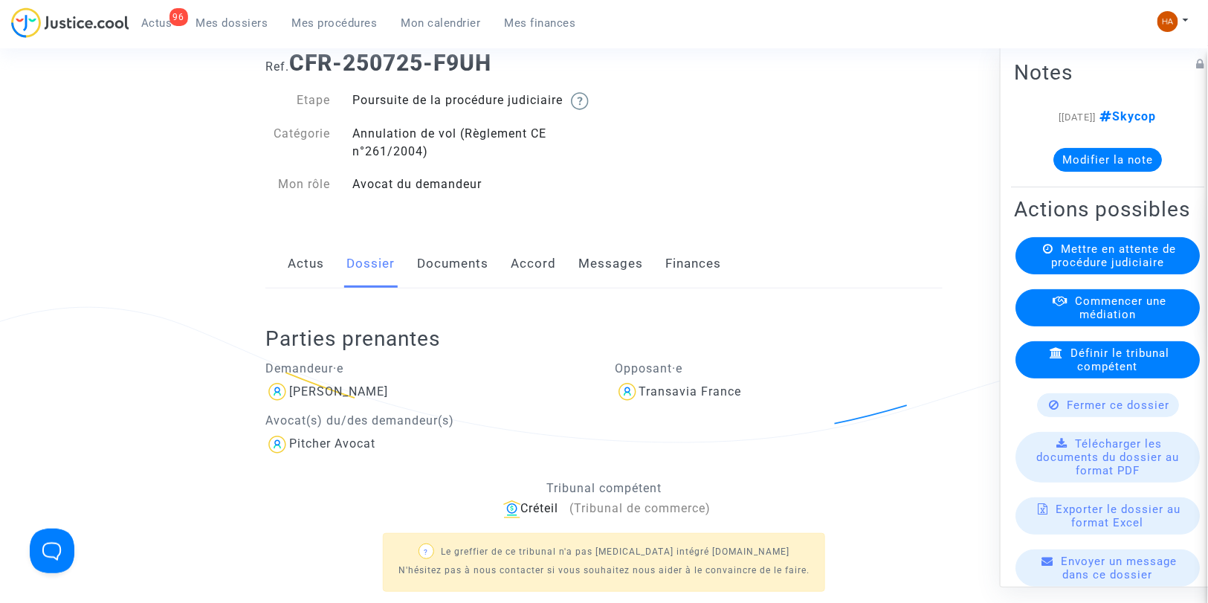
click at [455, 288] on link "Documents" at bounding box center [452, 263] width 71 height 49
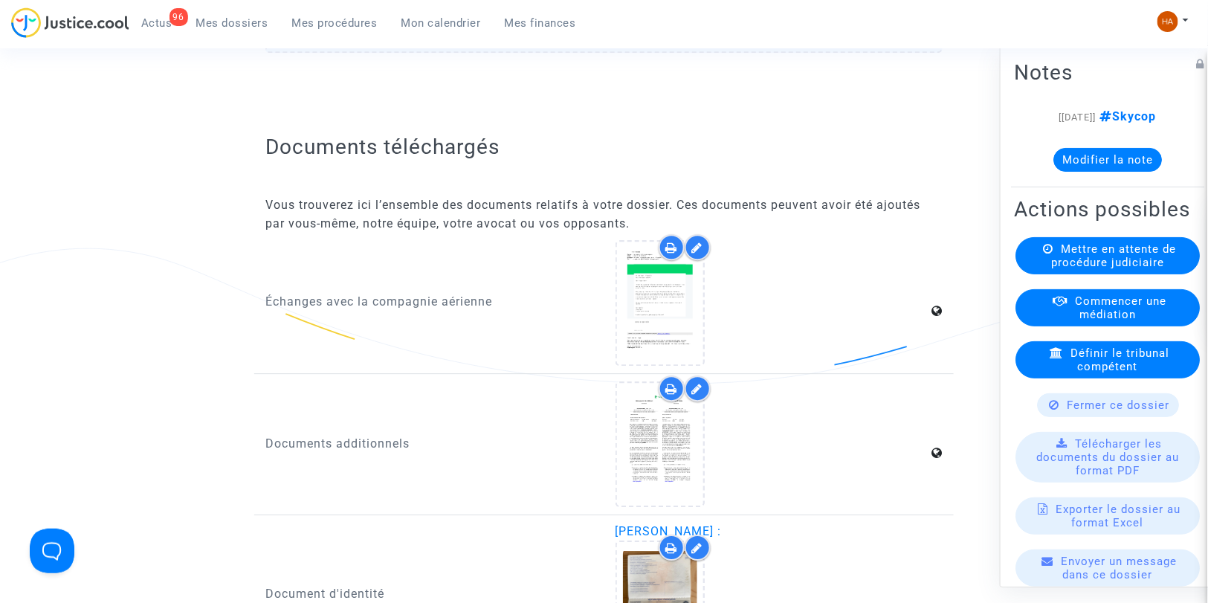
scroll to position [1487, 0]
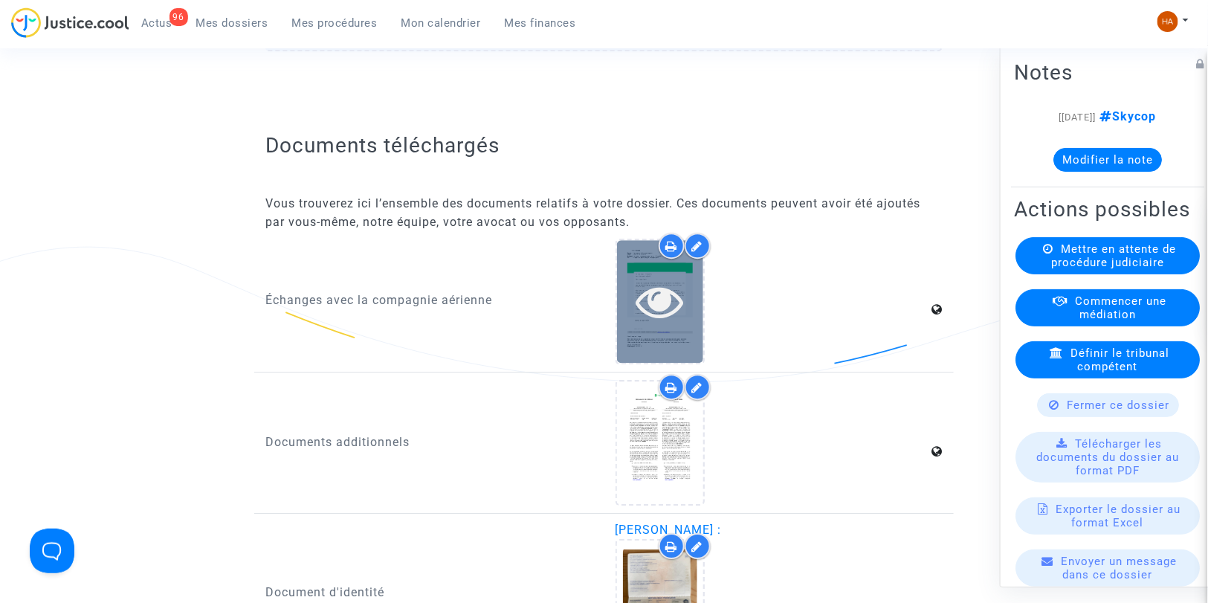
click at [665, 325] on icon at bounding box center [660, 301] width 48 height 48
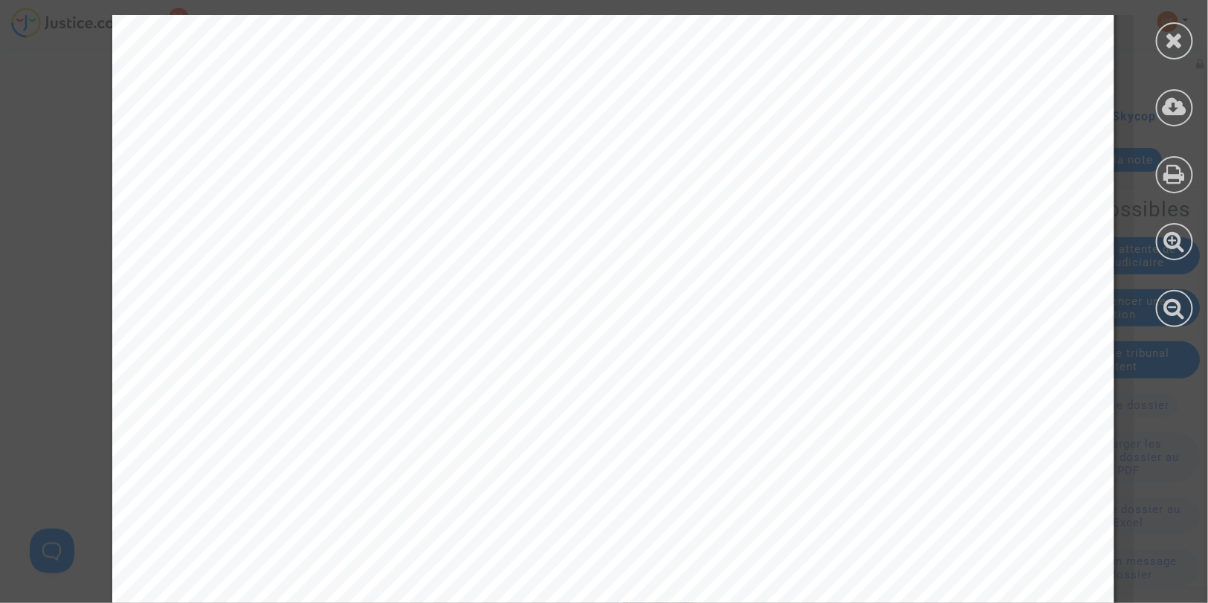
scroll to position [165, 0]
click at [1169, 43] on icon at bounding box center [1175, 40] width 19 height 22
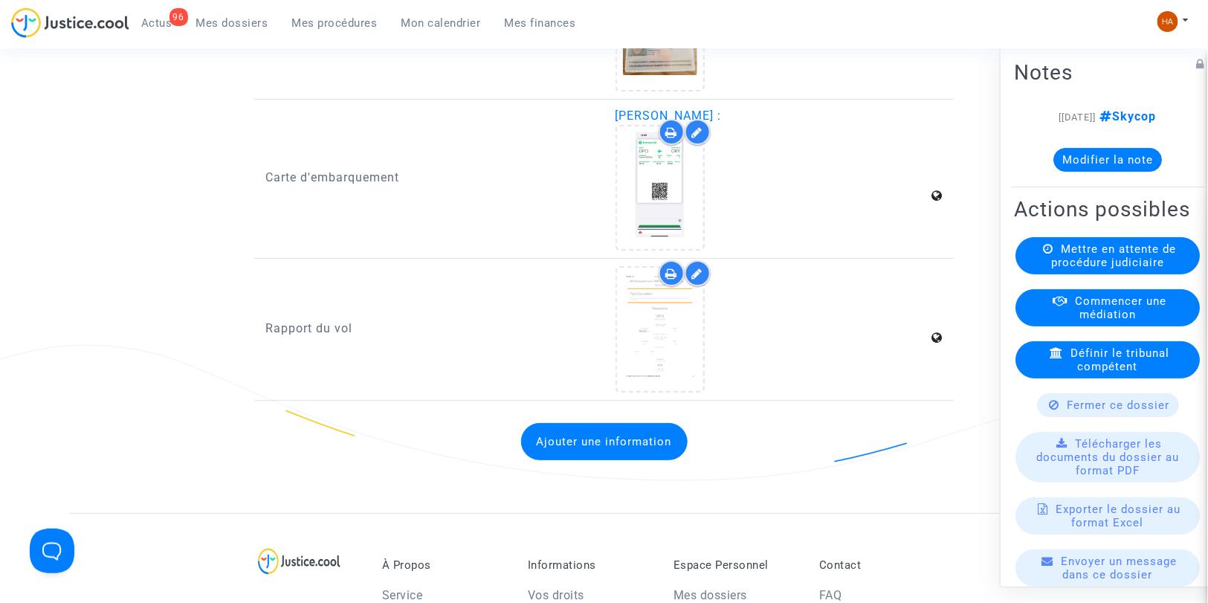
scroll to position [2064, 0]
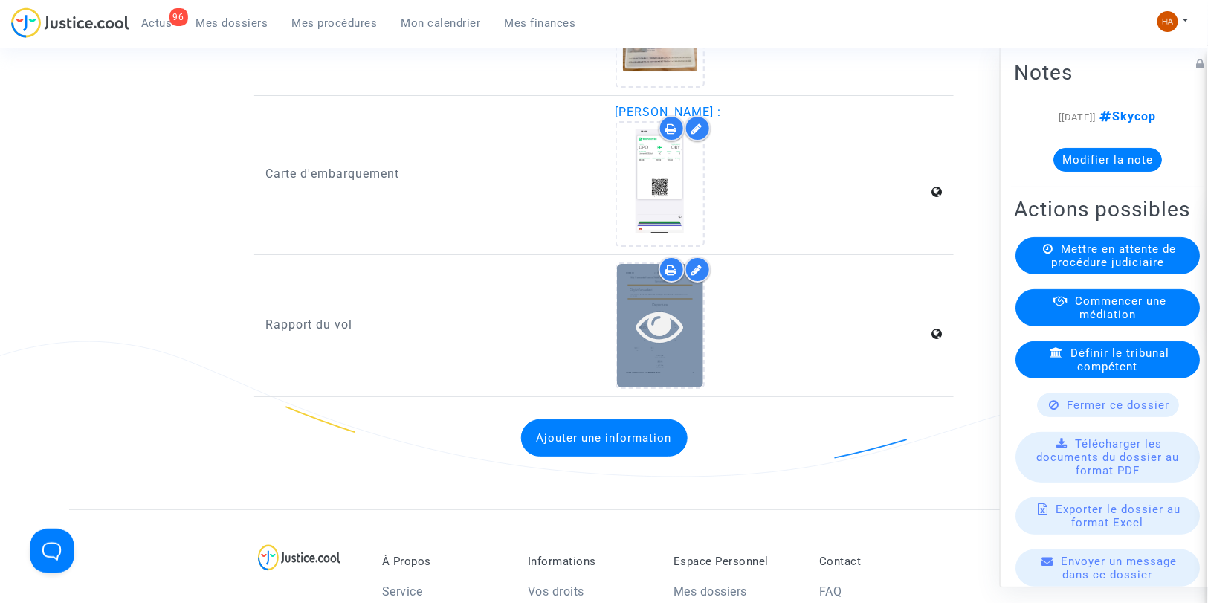
click at [665, 308] on icon at bounding box center [660, 326] width 48 height 48
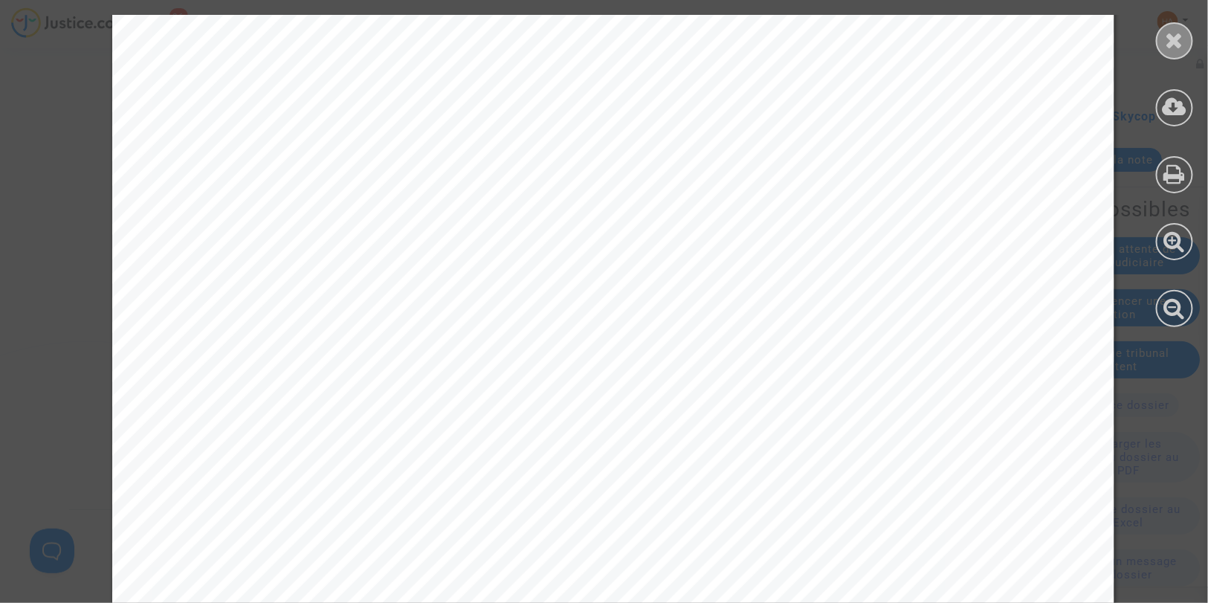
click at [1168, 35] on icon at bounding box center [1175, 40] width 19 height 22
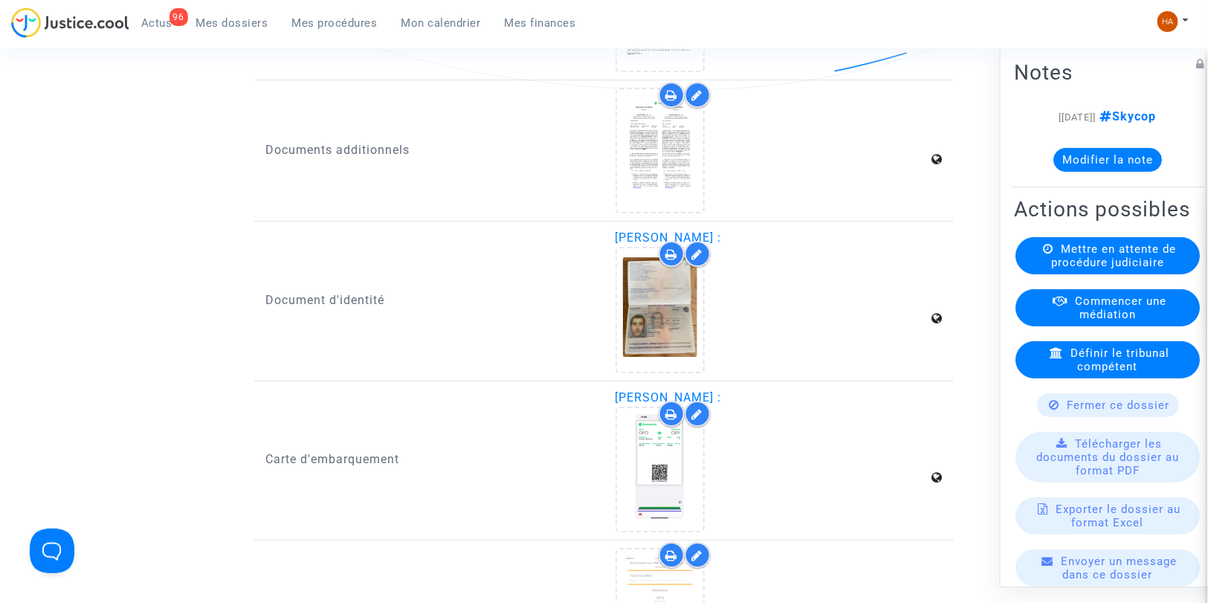
scroll to position [1777, 0]
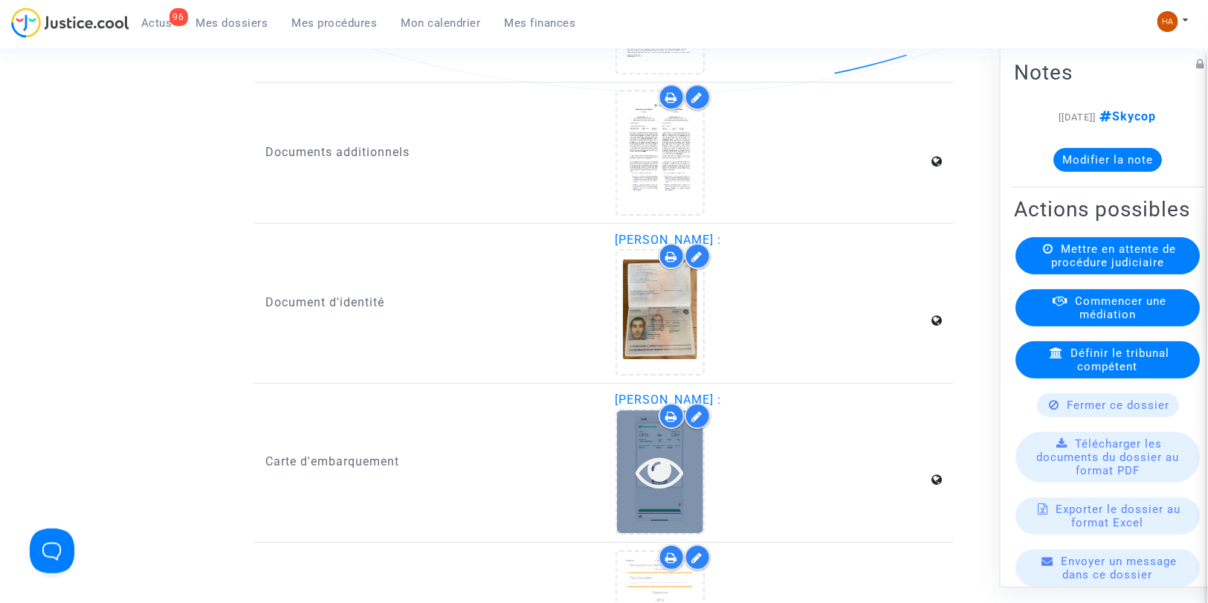
click at [665, 454] on icon at bounding box center [660, 471] width 48 height 48
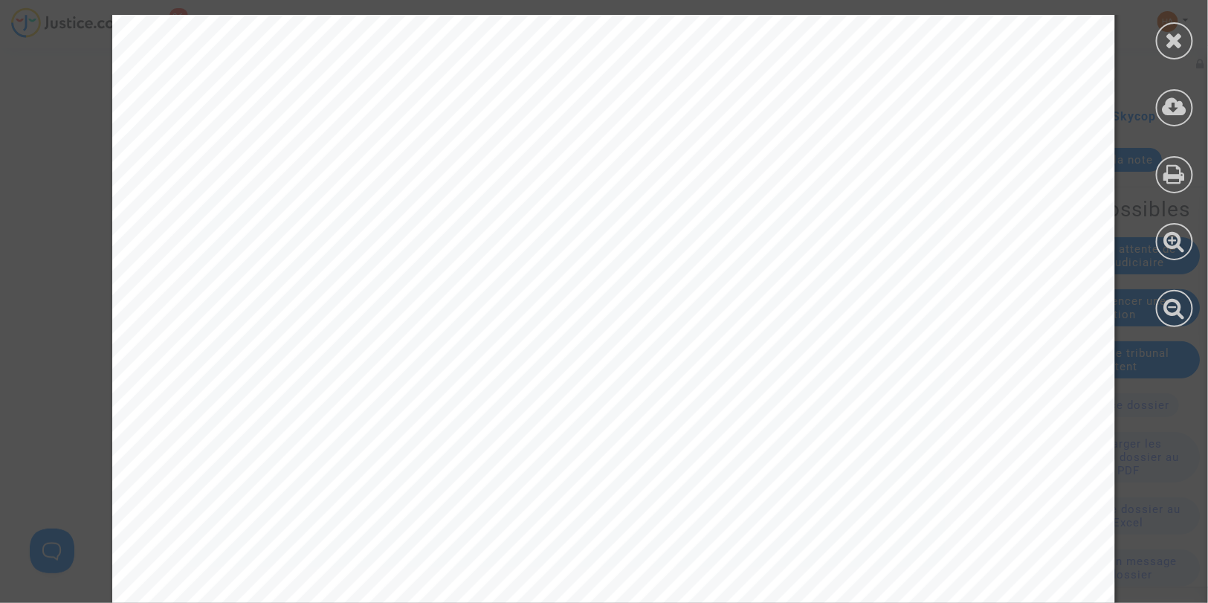
scroll to position [531, 0]
click at [1172, 38] on icon at bounding box center [1175, 40] width 19 height 22
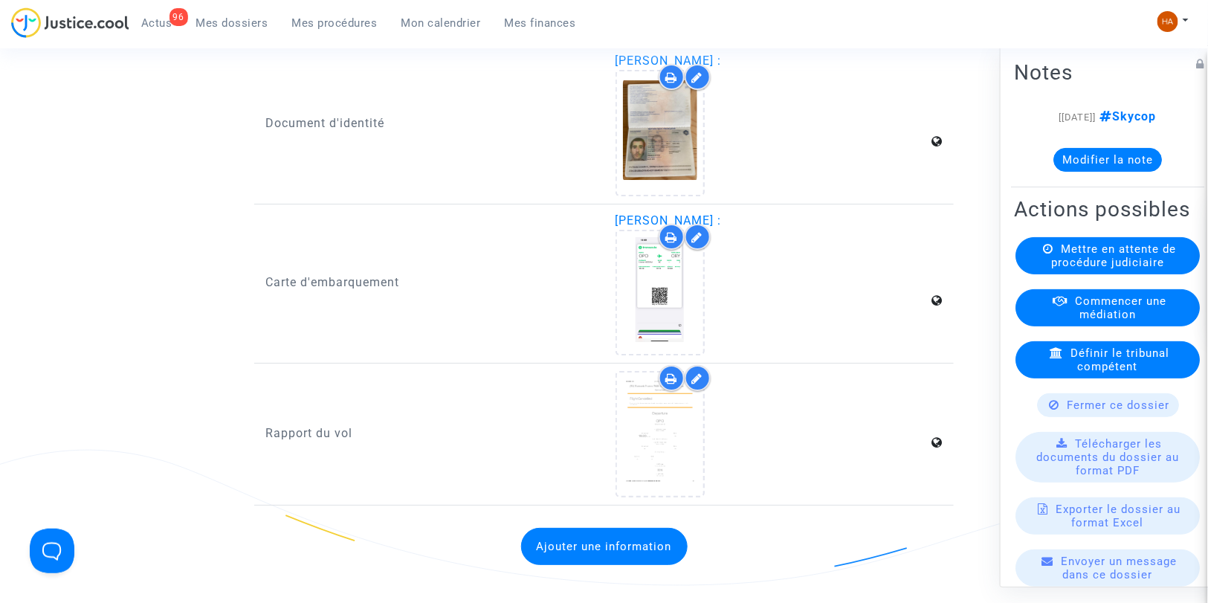
scroll to position [1956, 0]
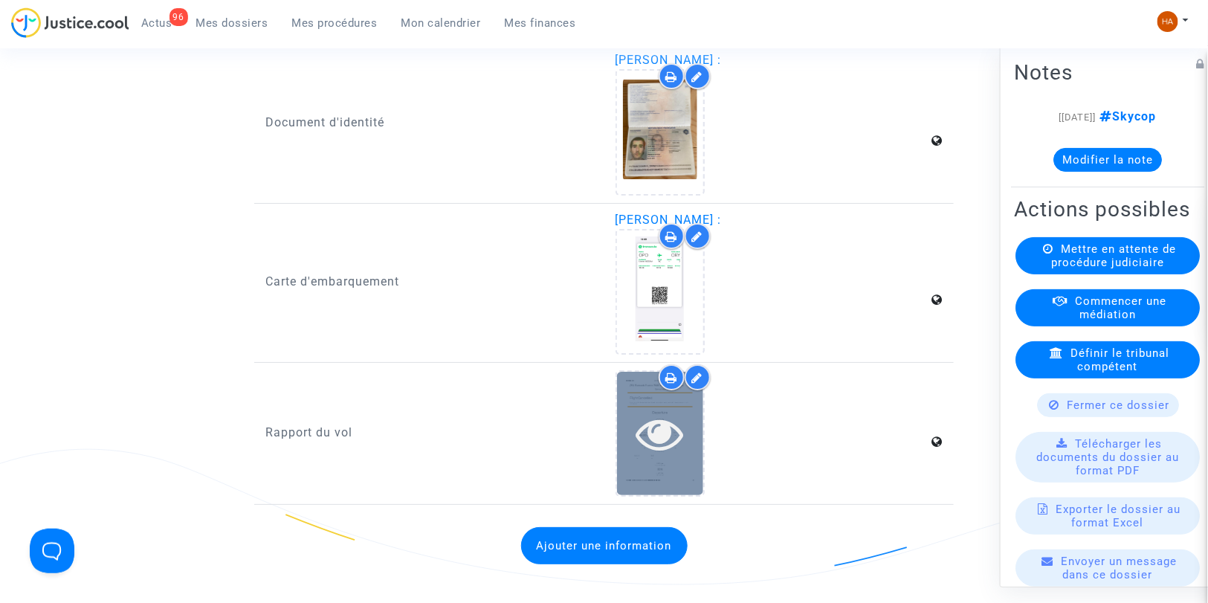
click at [642, 443] on icon at bounding box center [660, 434] width 48 height 48
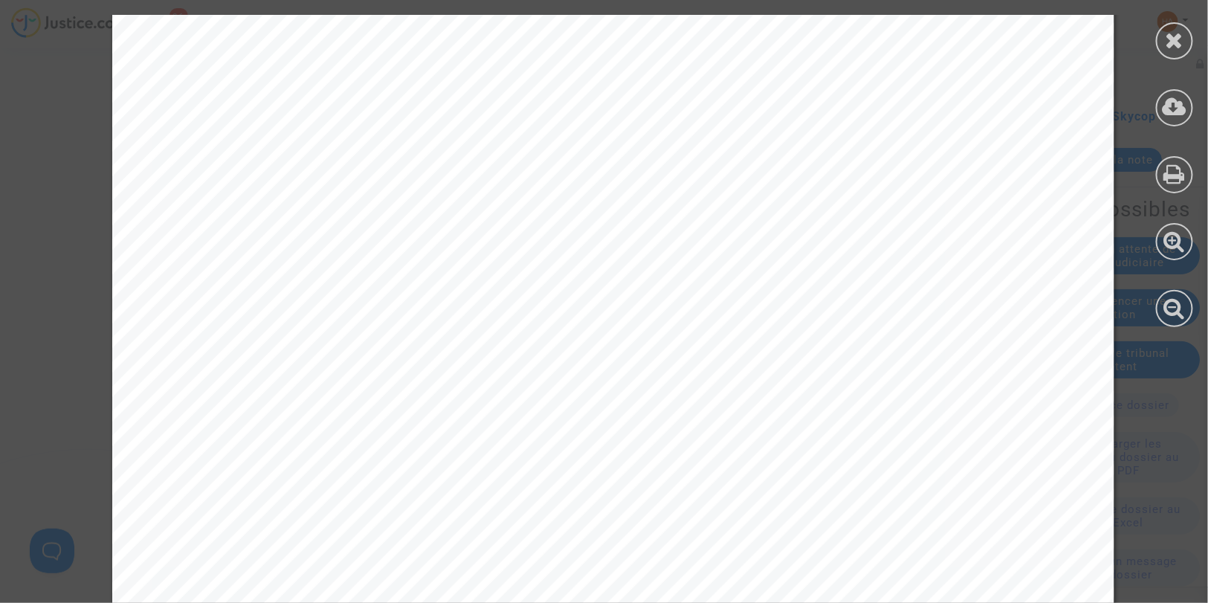
scroll to position [1446, 0]
click at [1183, 41] on icon at bounding box center [1175, 40] width 19 height 22
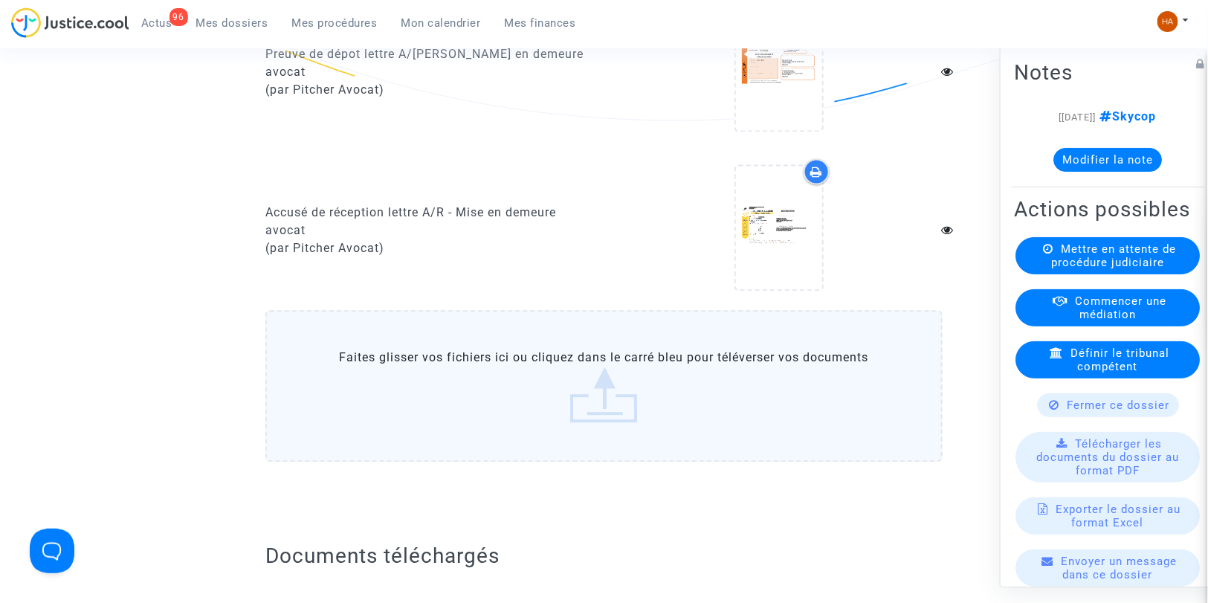
scroll to position [1078, 0]
click at [531, 424] on label "Faites glisser vos fichiers ici ou cliquez dans le carré bleu pour téléverser v…" at bounding box center [603, 384] width 677 height 152
click at [0, 0] on input "Faites glisser vos fichiers ici ou cliquez dans le carré bleu pour téléverser v…" at bounding box center [0, 0] width 0 height 0
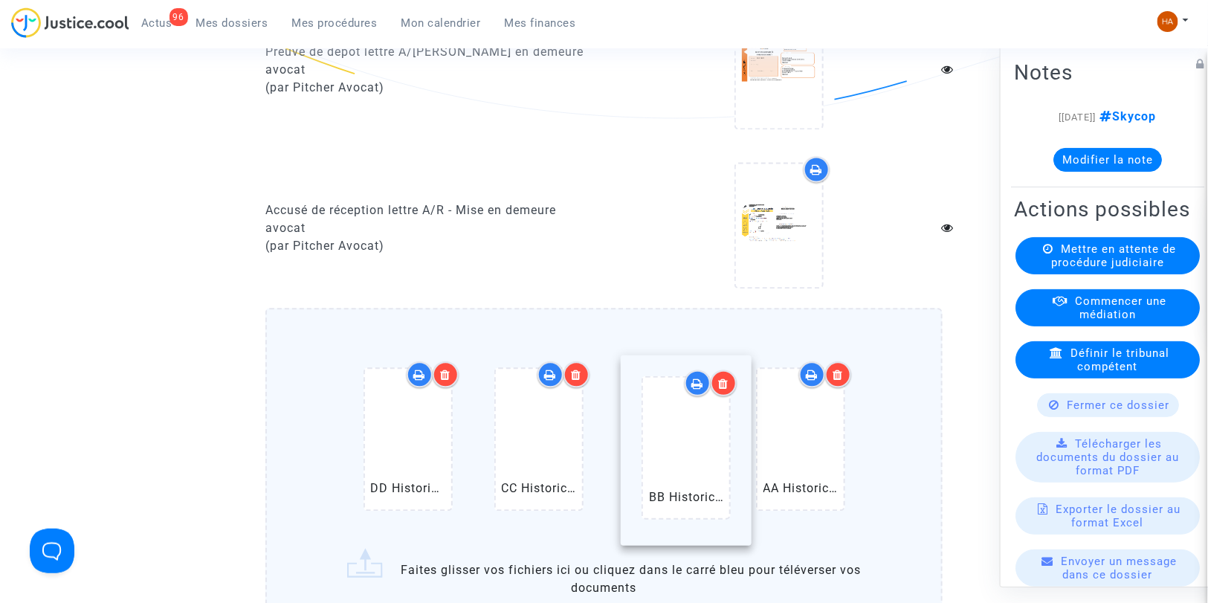
drag, startPoint x: 670, startPoint y: 497, endPoint x: 798, endPoint y: 504, distance: 128.1
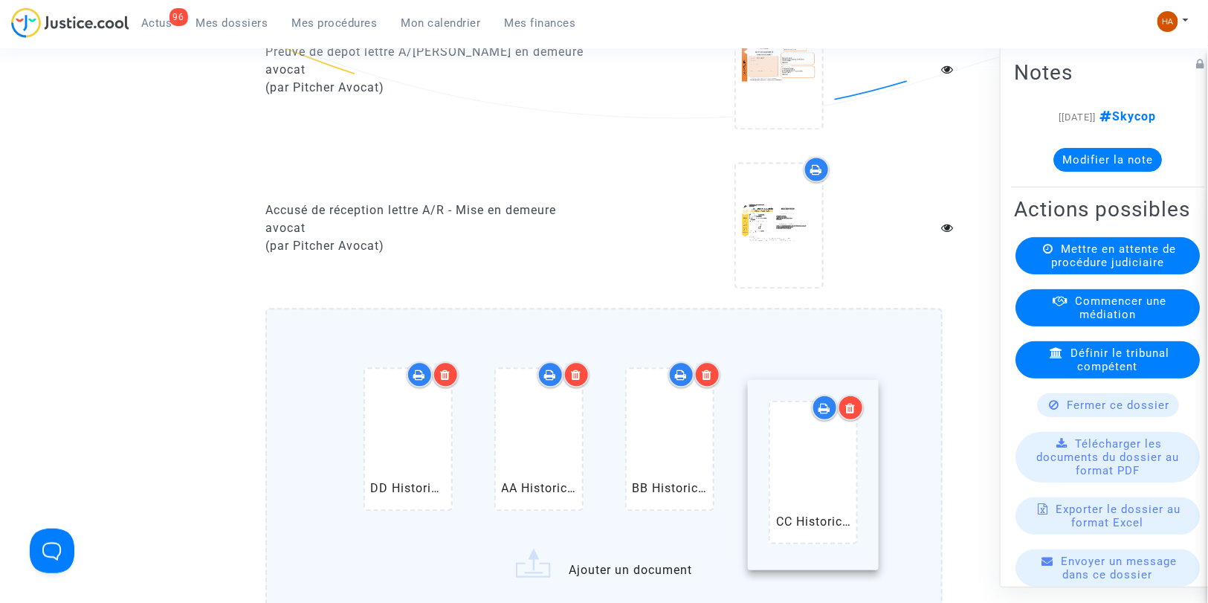
drag, startPoint x: 536, startPoint y: 477, endPoint x: 840, endPoint y: 492, distance: 304.4
drag, startPoint x: 422, startPoint y: 464, endPoint x: 926, endPoint y: 488, distance: 504.6
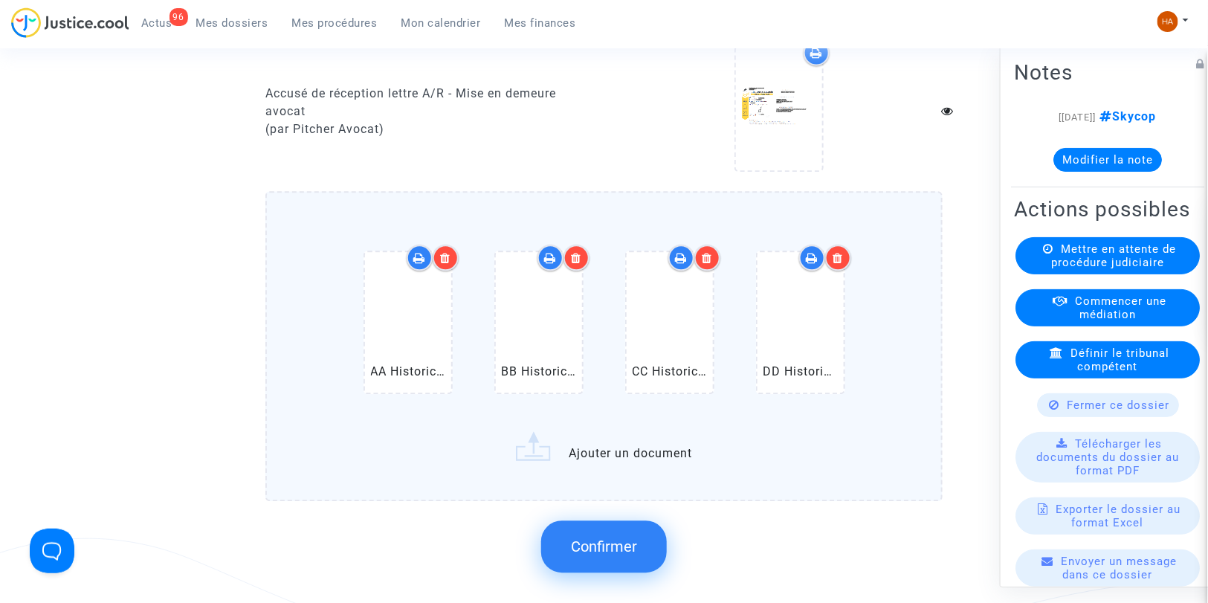
scroll to position [1243, 0]
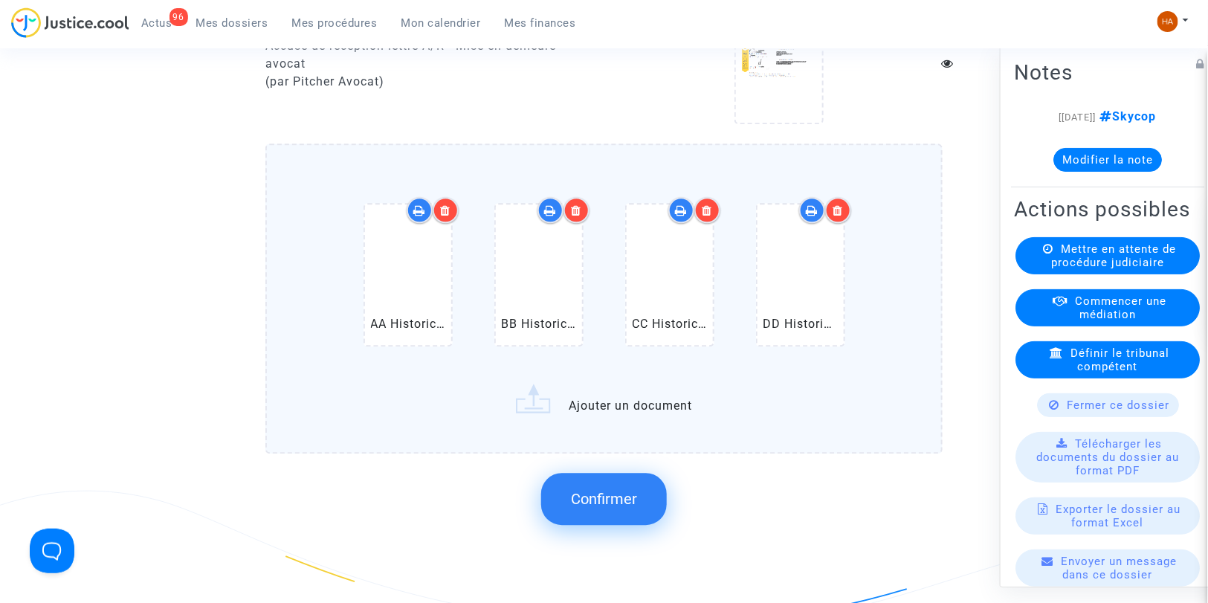
click at [599, 494] on button "Confirmer" at bounding box center [604, 499] width 126 height 52
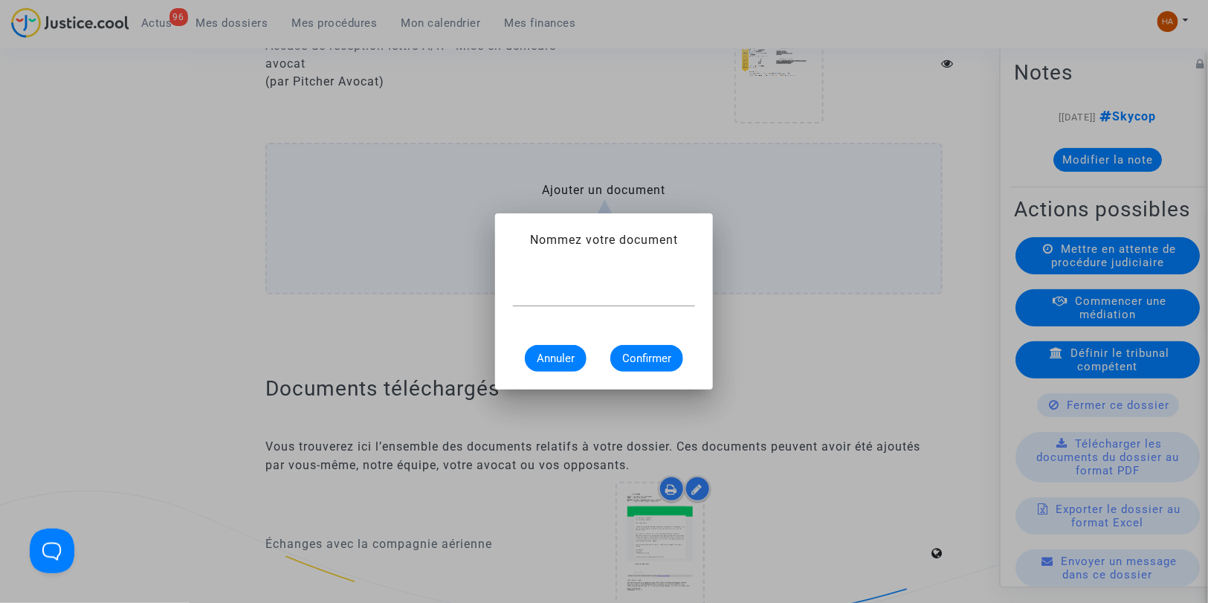
scroll to position [0, 0]
type input "f"
type input "Flightstats Orly 25 juin 2025"
click at [659, 359] on span "Confirmer" at bounding box center [646, 358] width 49 height 13
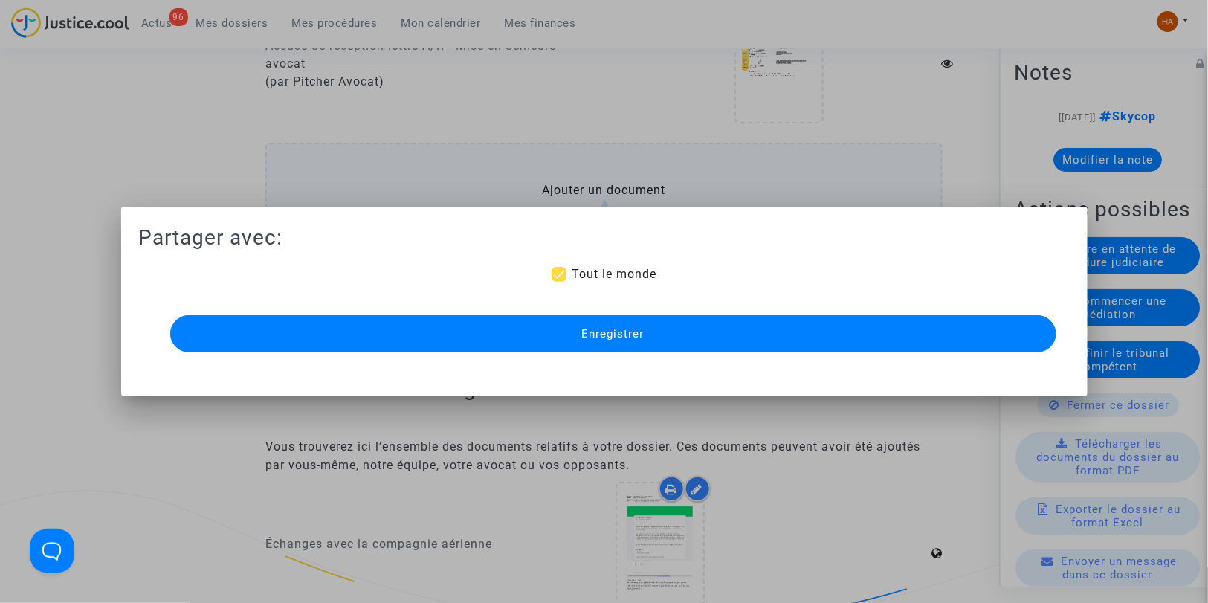
click at [668, 343] on button "Enregistrer" at bounding box center [613, 333] width 886 height 37
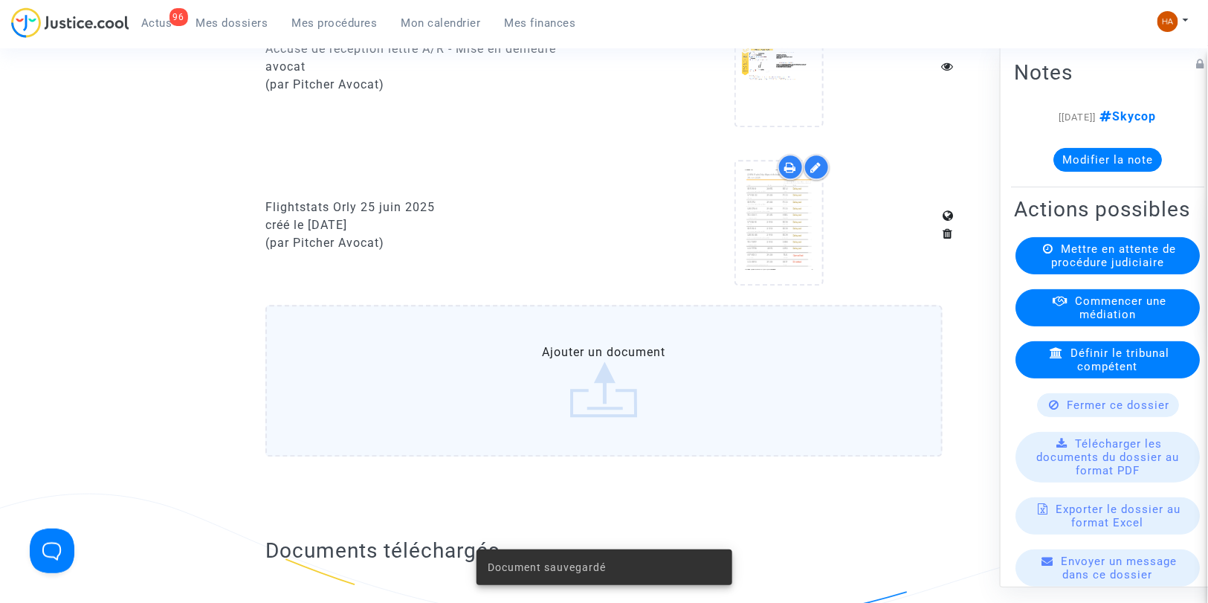
scroll to position [1239, 0]
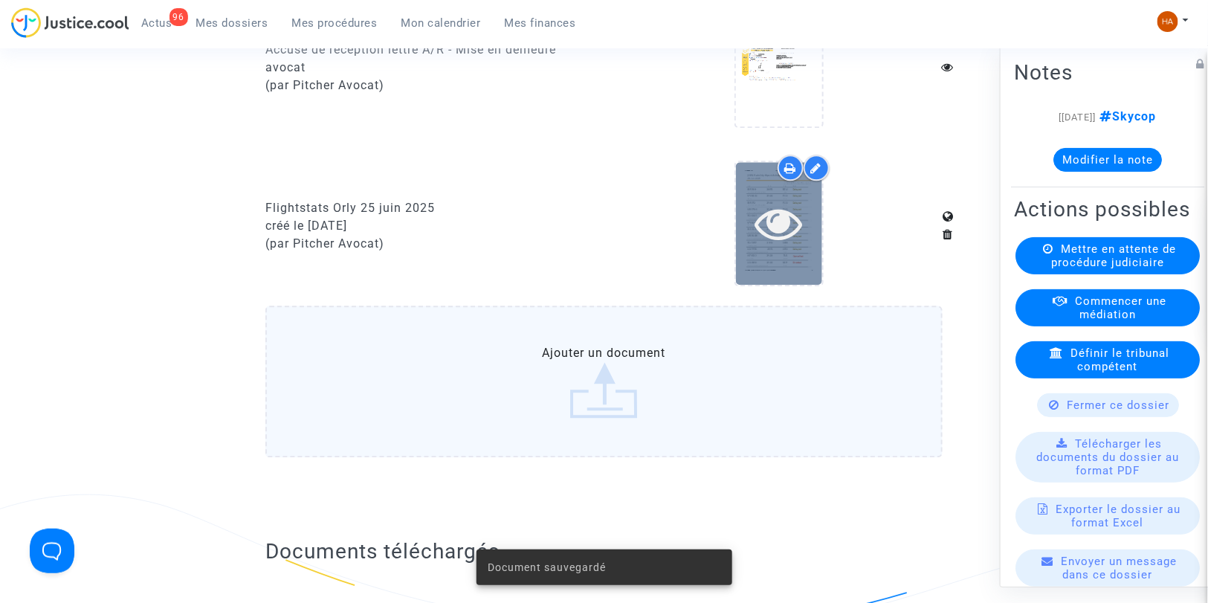
click at [779, 272] on div at bounding box center [779, 223] width 86 height 123
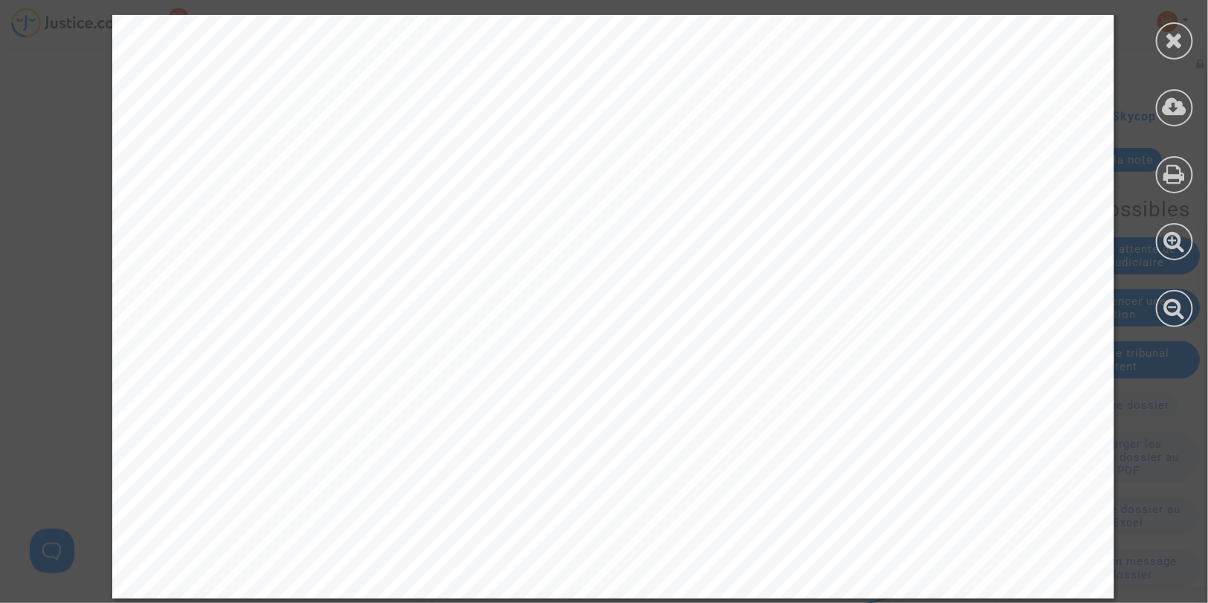
scroll to position [7396, 0]
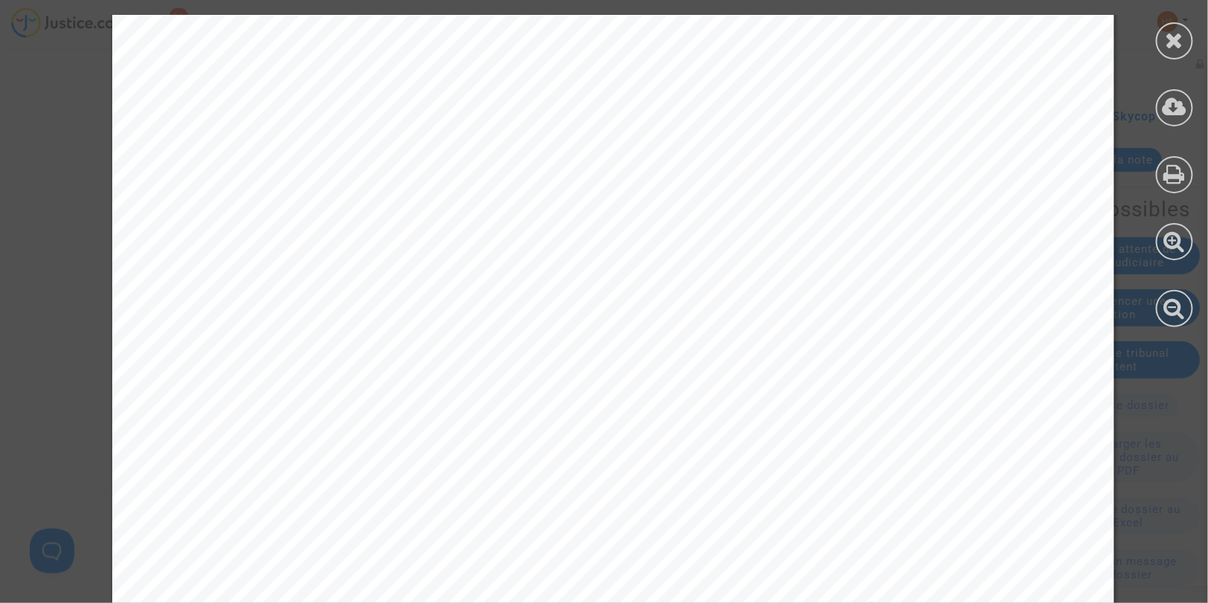
drag, startPoint x: 1170, startPoint y: 41, endPoint x: 1154, endPoint y: 50, distance: 18.6
click at [1170, 41] on icon at bounding box center [1175, 40] width 19 height 22
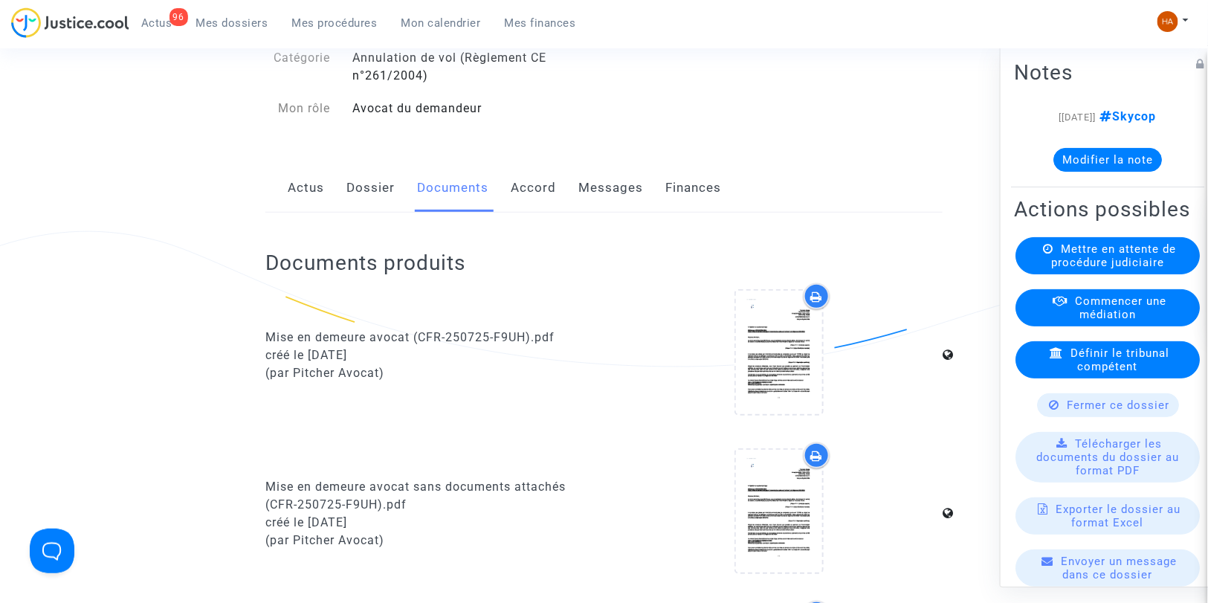
scroll to position [0, 0]
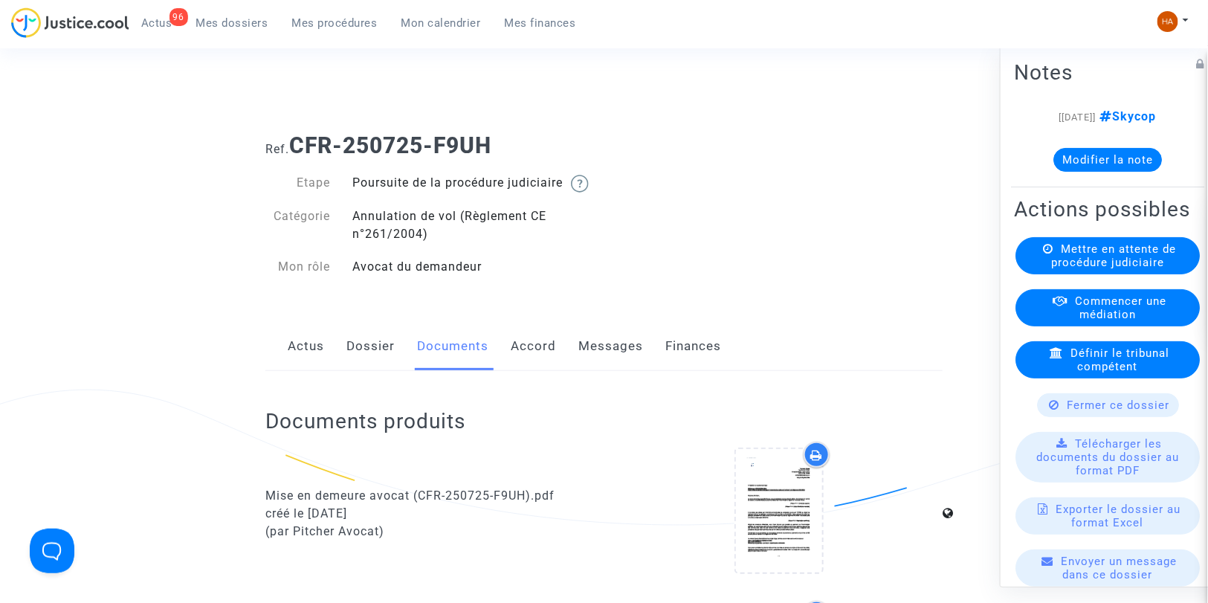
click at [372, 357] on link "Dossier" at bounding box center [370, 346] width 48 height 49
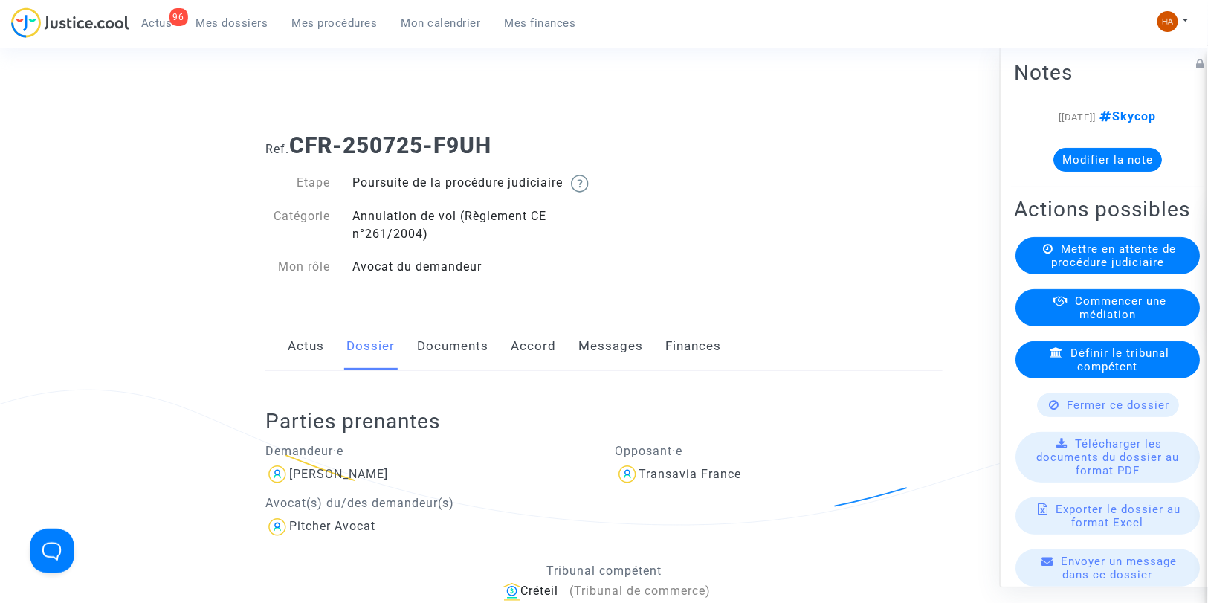
click at [615, 366] on link "Messages" at bounding box center [610, 346] width 65 height 49
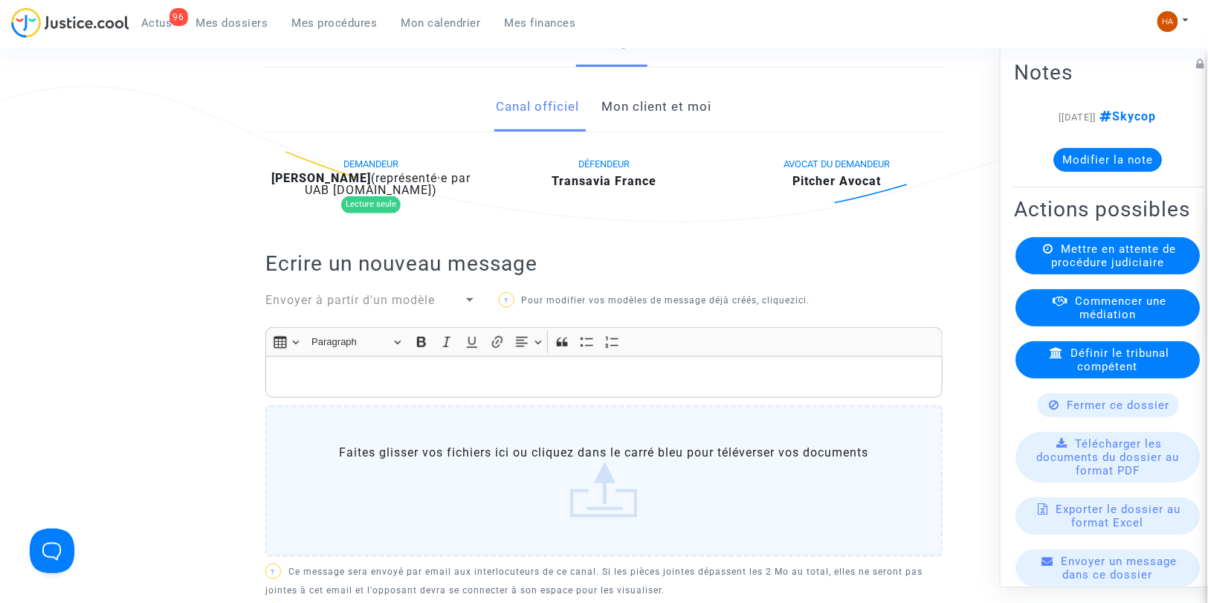
scroll to position [300, 0]
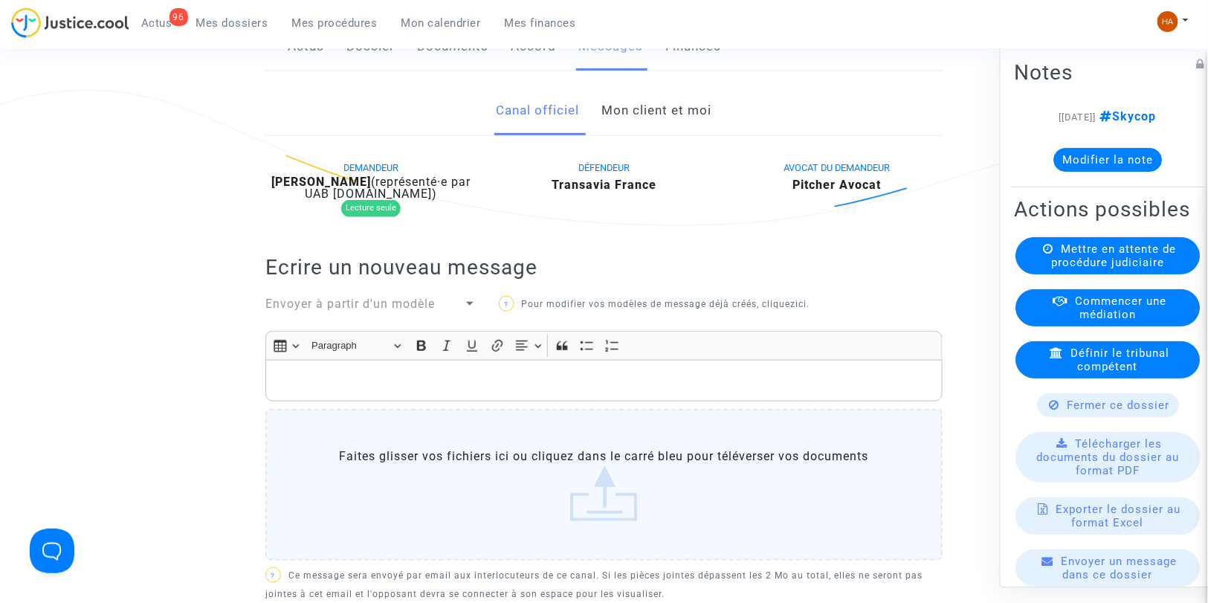
click at [679, 122] on link "Mon client et moi" at bounding box center [657, 110] width 110 height 49
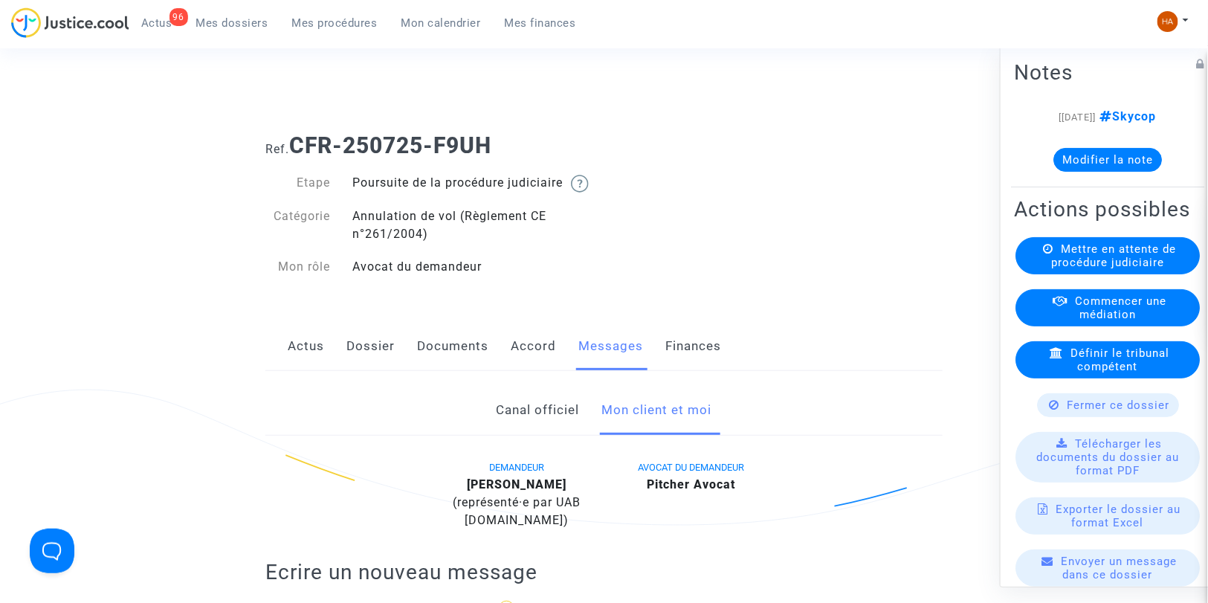
click at [381, 359] on link "Dossier" at bounding box center [370, 346] width 48 height 49
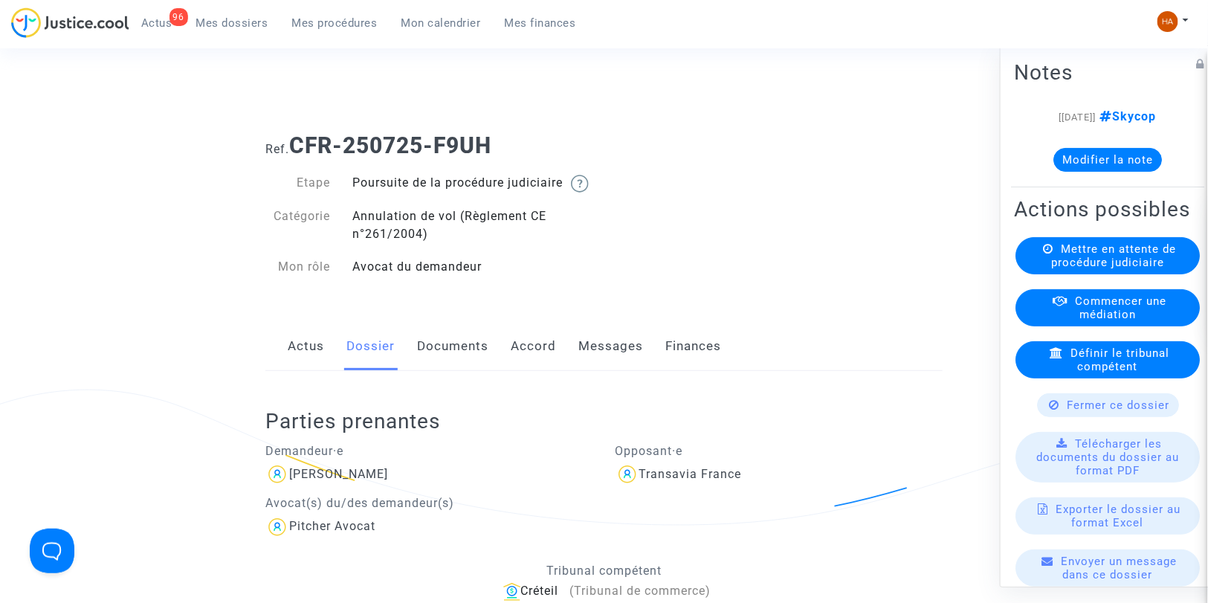
click at [604, 361] on link "Messages" at bounding box center [610, 346] width 65 height 49
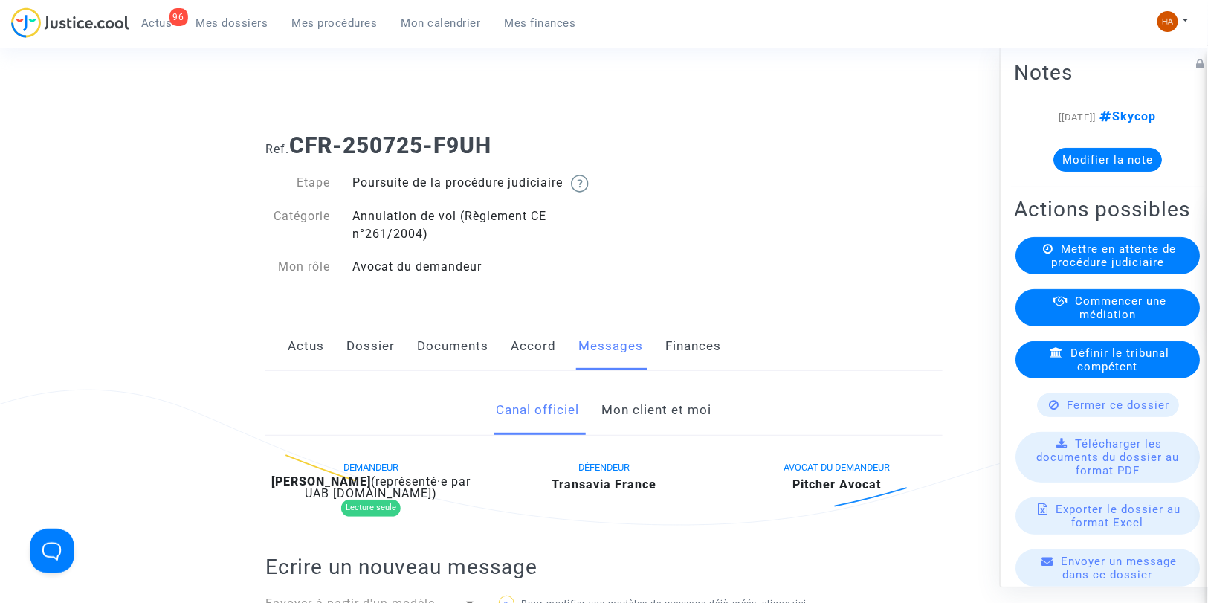
click at [419, 359] on link "Documents" at bounding box center [452, 346] width 71 height 49
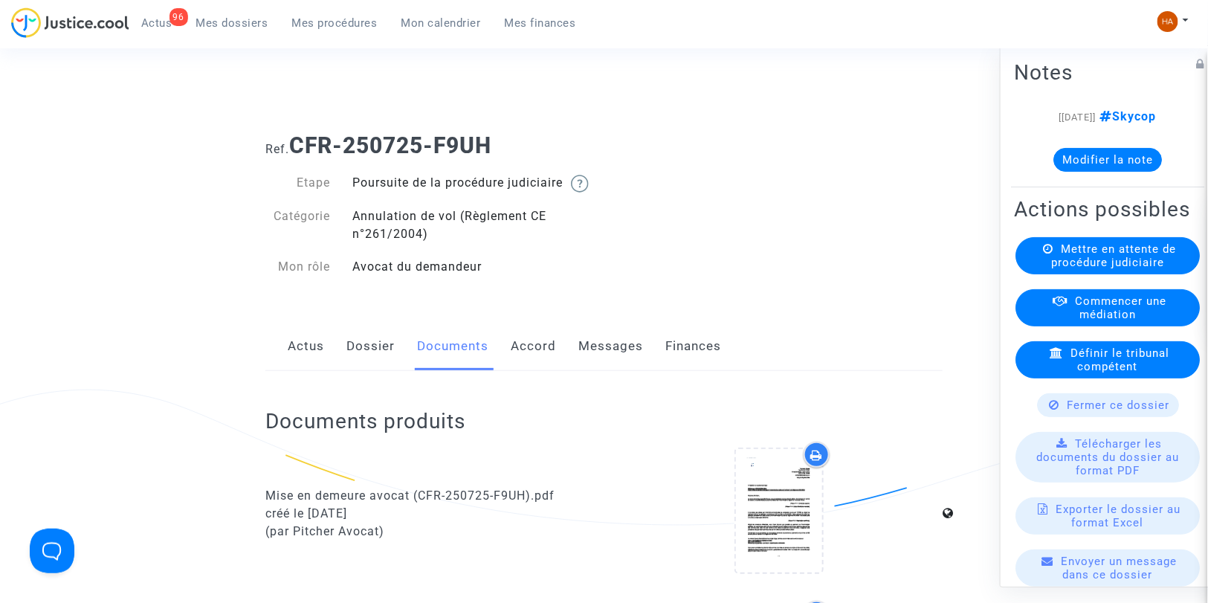
click at [613, 366] on link "Messages" at bounding box center [610, 346] width 65 height 49
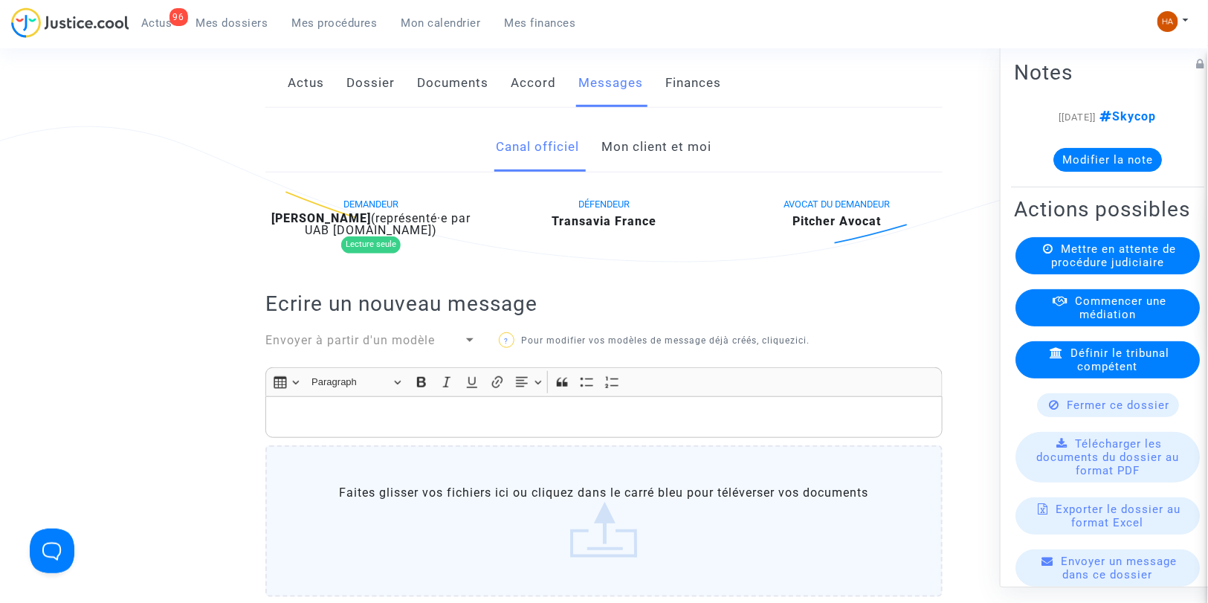
scroll to position [248, 0]
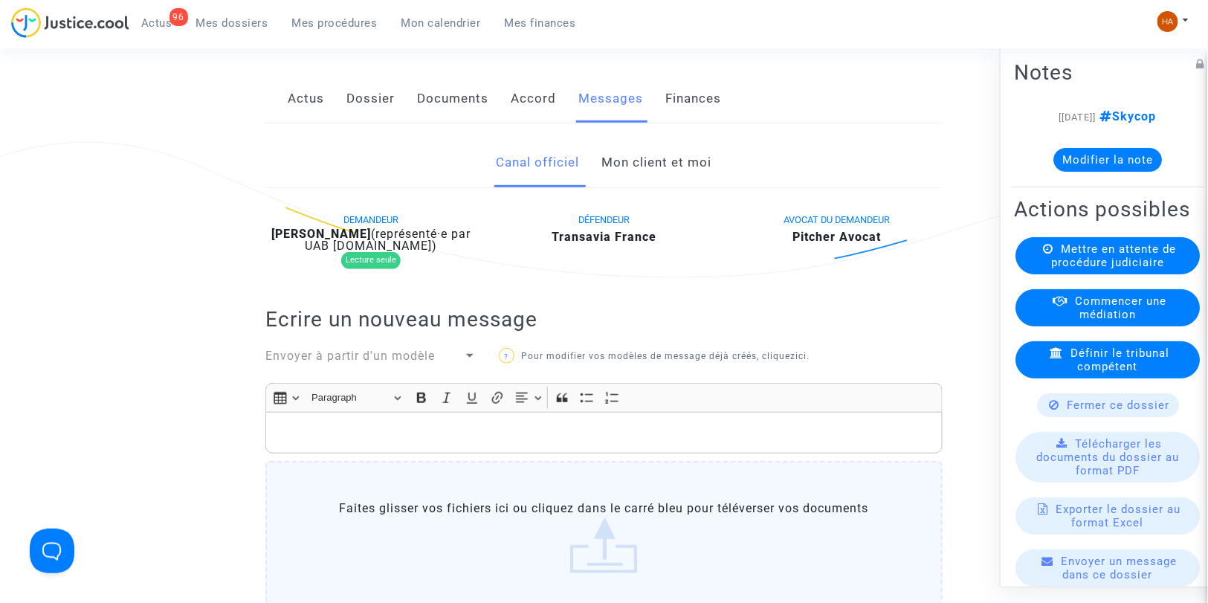
click at [653, 187] on link "Mon client et moi" at bounding box center [657, 162] width 110 height 49
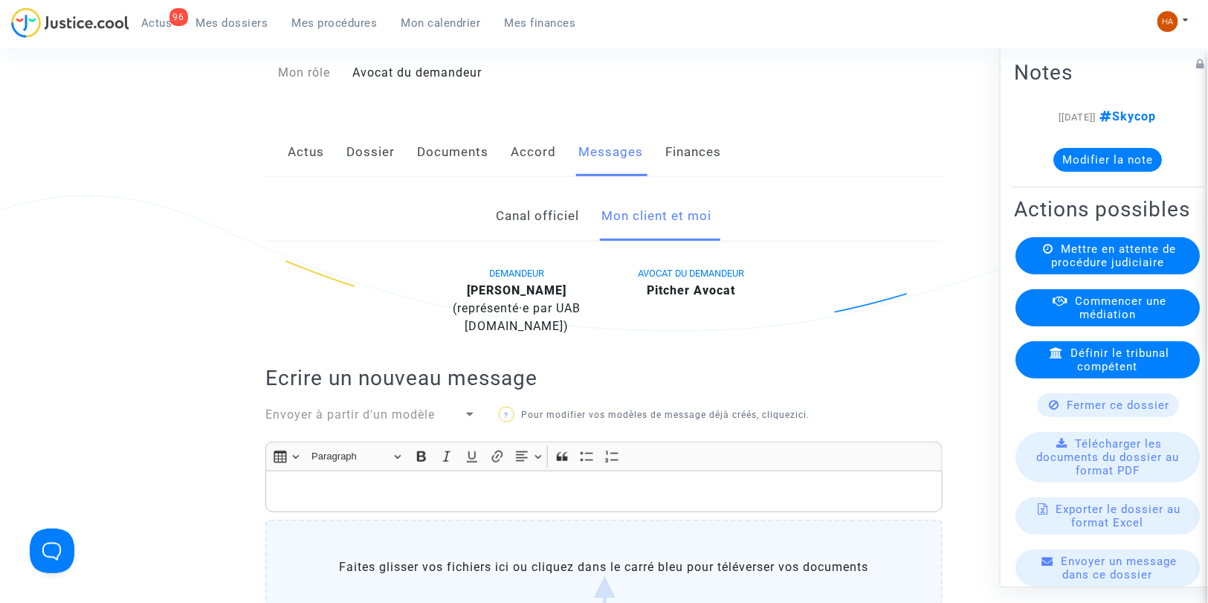
scroll to position [83, 0]
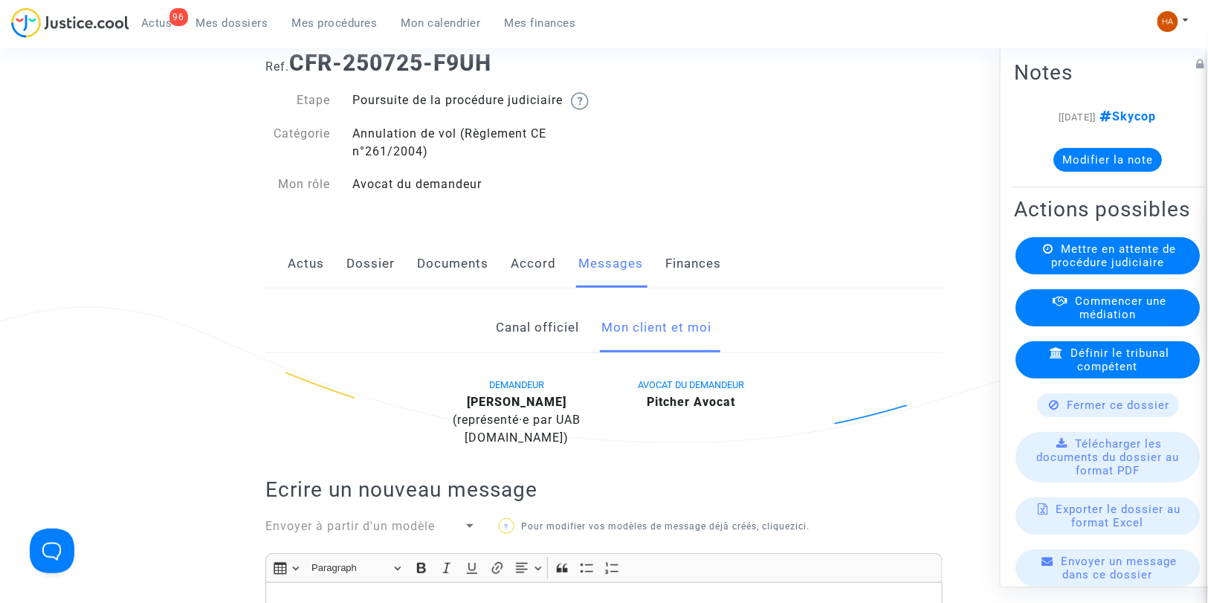
click at [515, 340] on link "Canal officiel" at bounding box center [538, 327] width 83 height 49
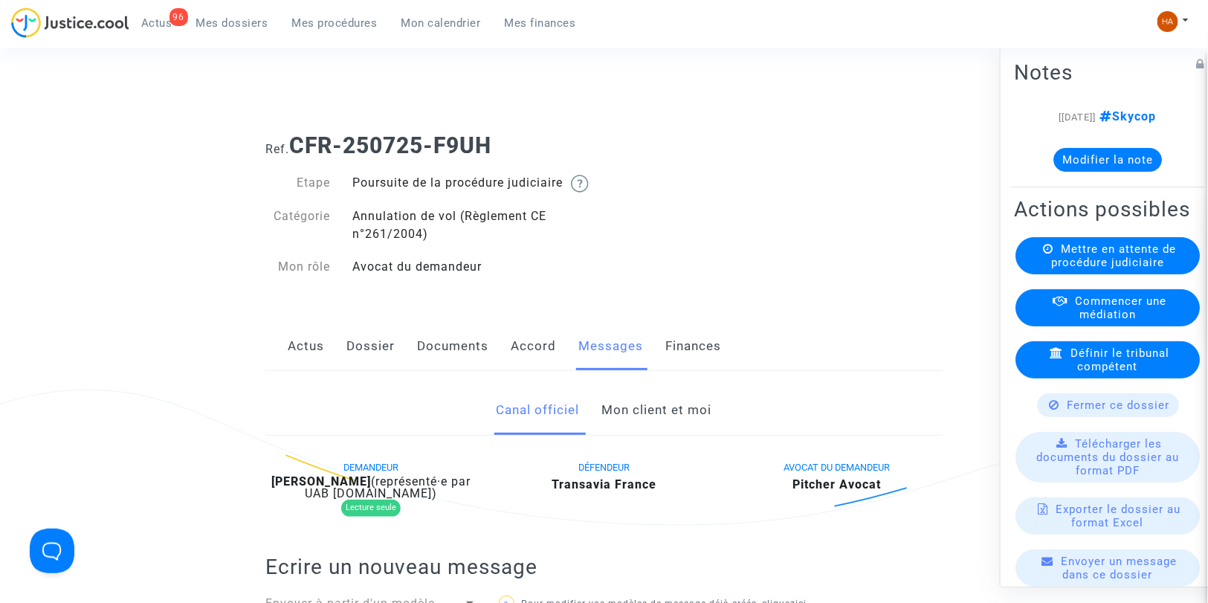
drag, startPoint x: 428, startPoint y: 362, endPoint x: 431, endPoint y: 355, distance: 8.0
click at [428, 362] on link "Documents" at bounding box center [452, 346] width 71 height 49
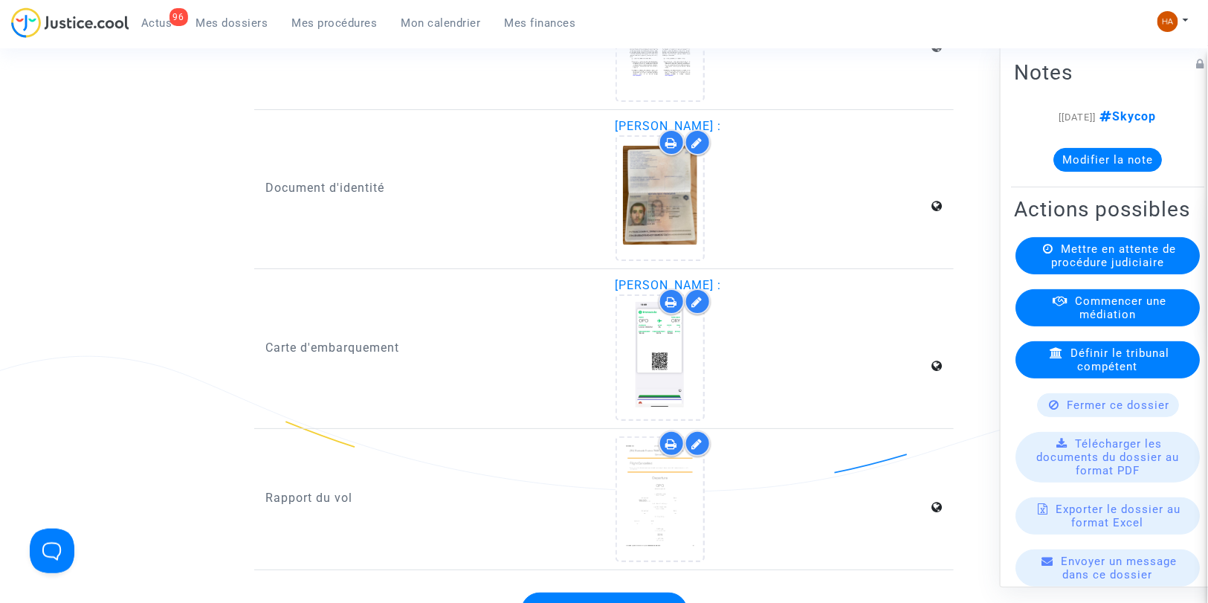
scroll to position [2064, 0]
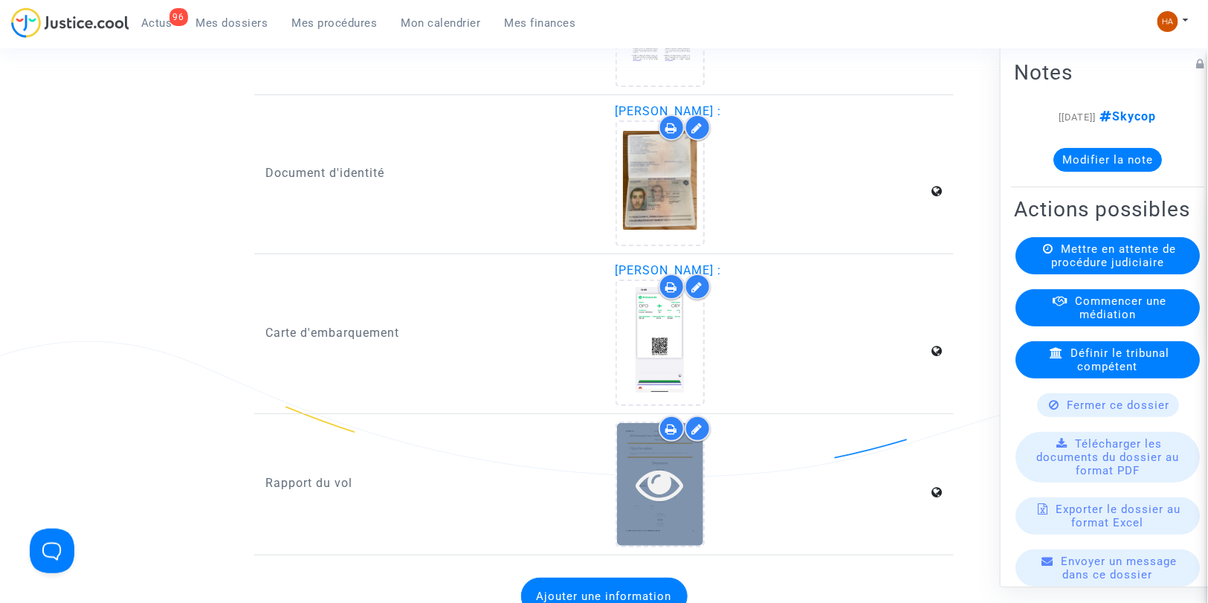
click at [682, 482] on icon at bounding box center [660, 484] width 48 height 48
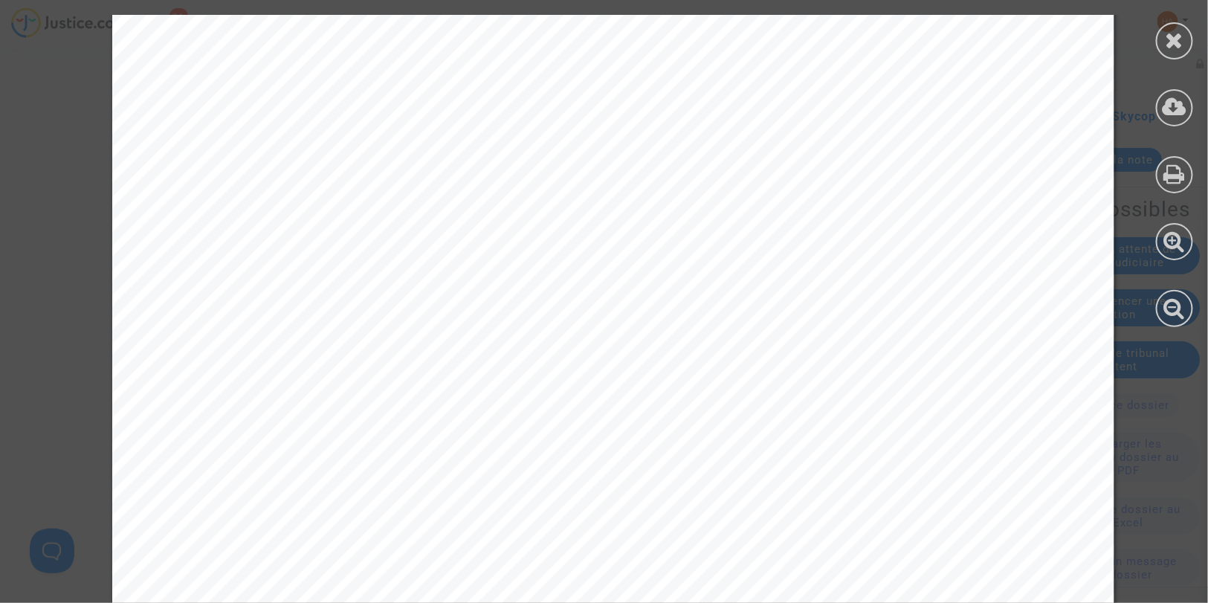
scroll to position [1554, 0]
click at [1174, 36] on icon at bounding box center [1175, 40] width 19 height 22
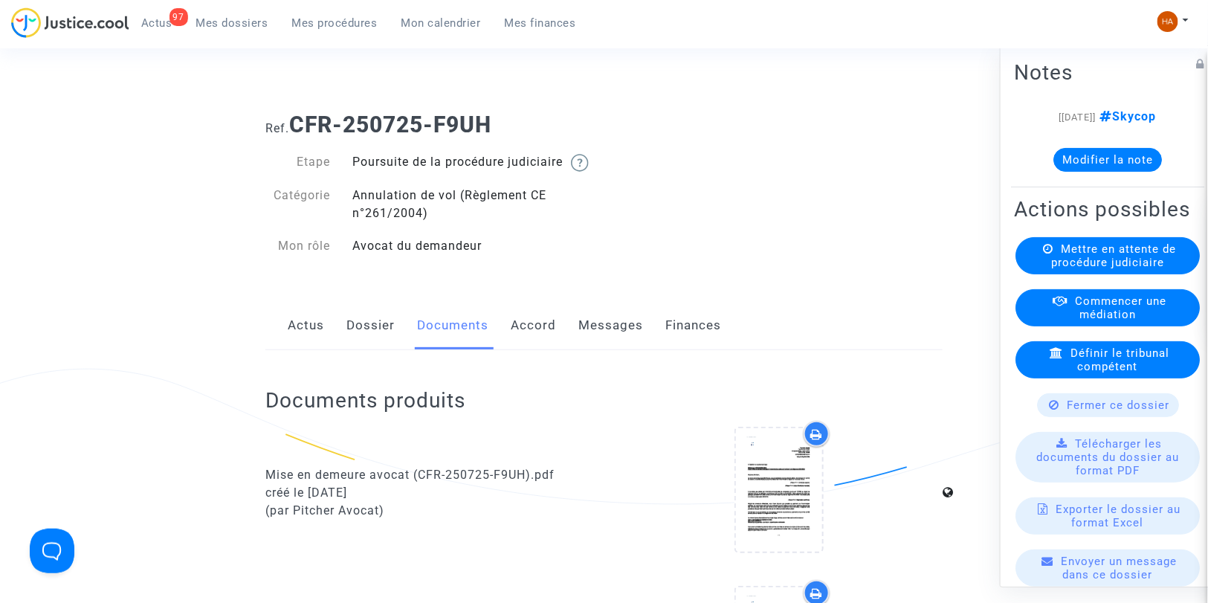
scroll to position [0, 0]
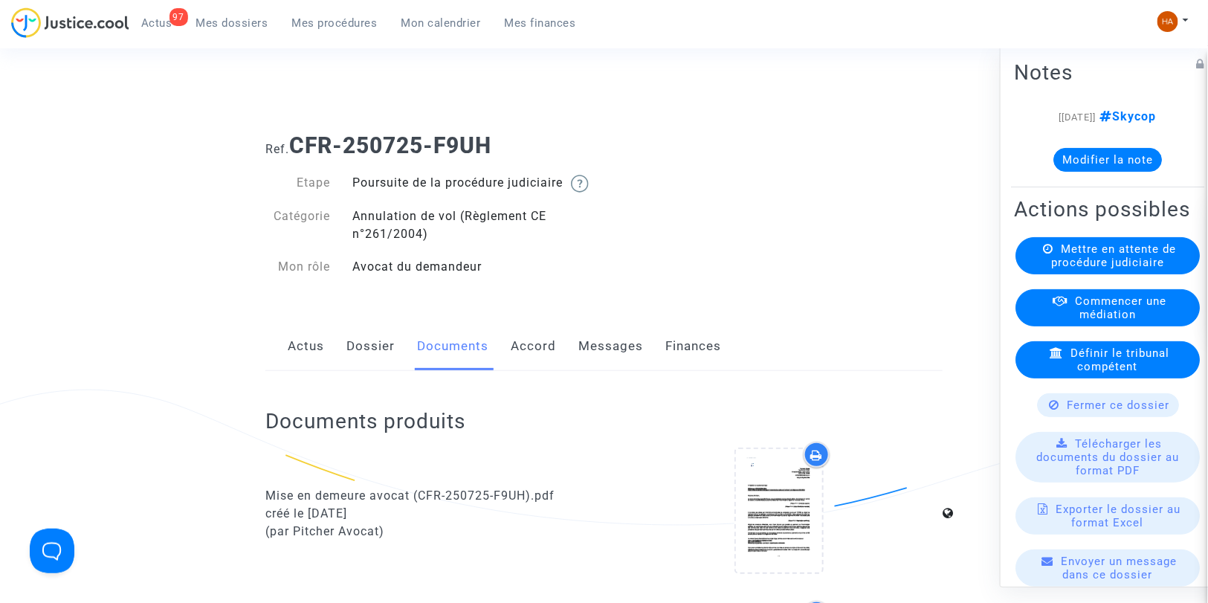
click at [374, 366] on link "Dossier" at bounding box center [370, 346] width 48 height 49
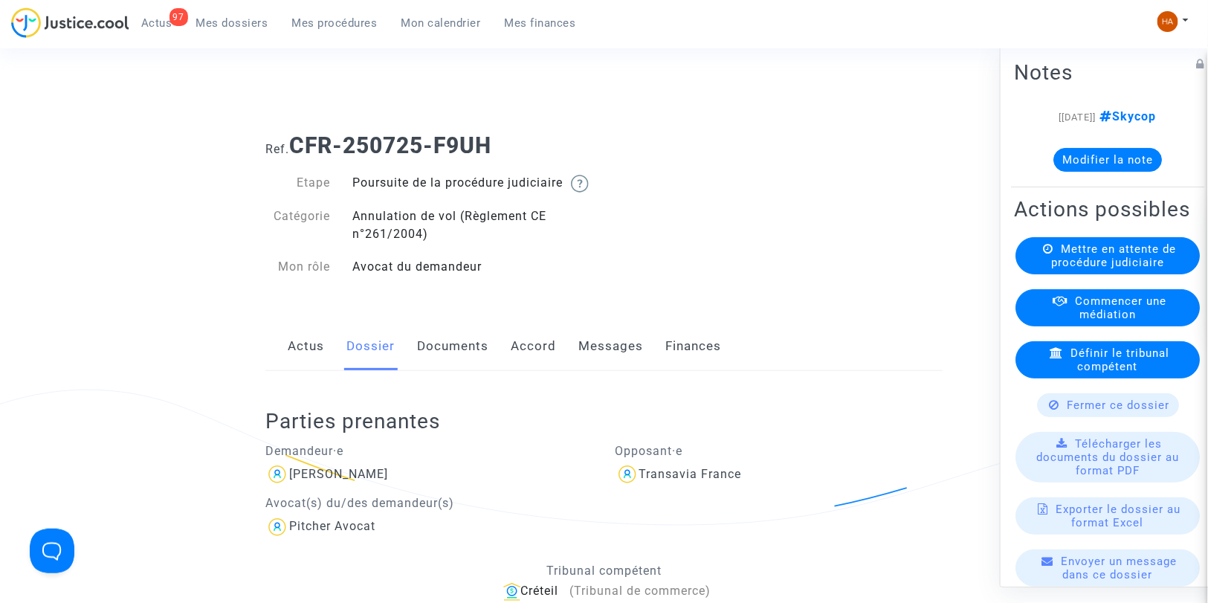
click at [445, 370] on link "Documents" at bounding box center [452, 346] width 71 height 49
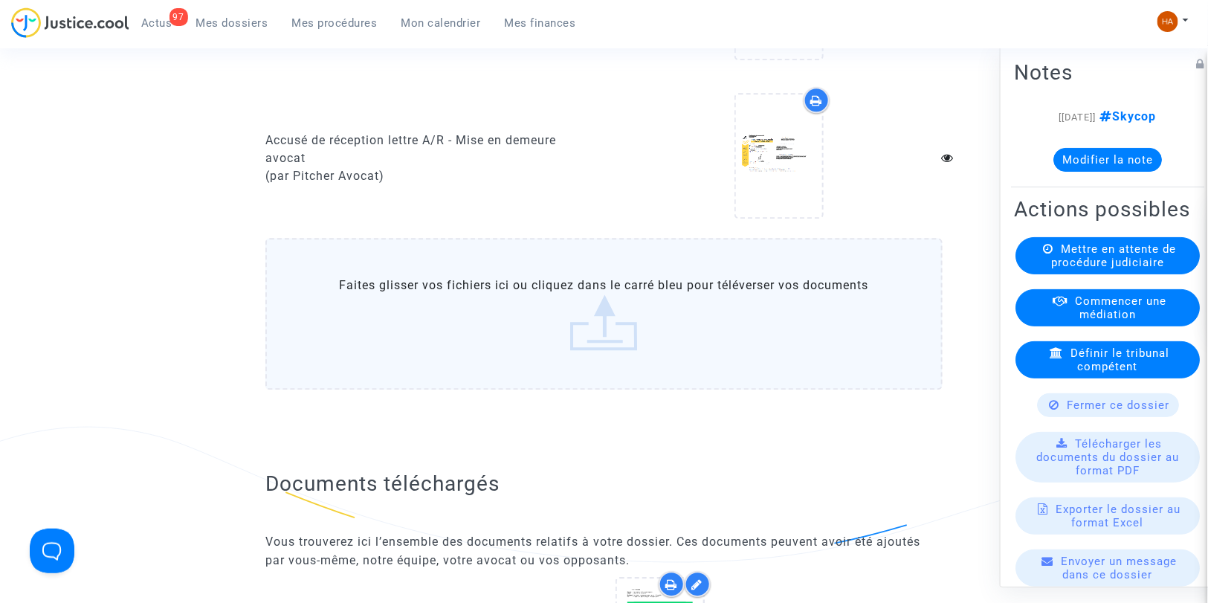
scroll to position [1321, 0]
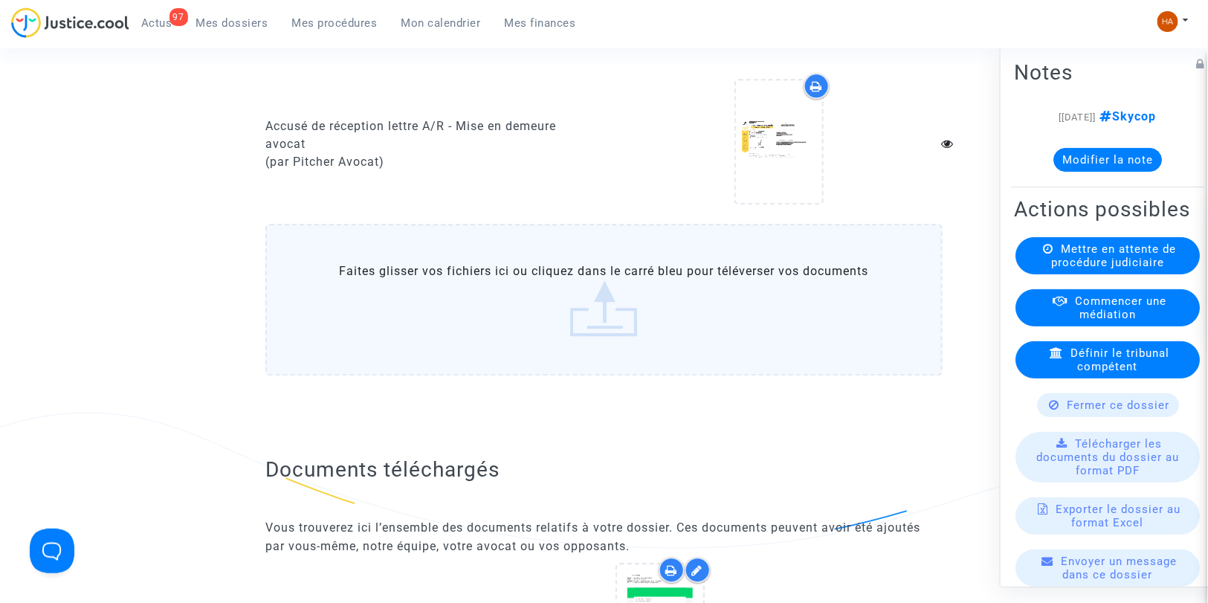
click at [537, 362] on label "Faites glisser vos fichiers ici ou cliquez dans le carré bleu pour téléverser v…" at bounding box center [603, 300] width 677 height 152
click at [0, 0] on input "Faites glisser vos fichiers ici ou cliquez dans le carré bleu pour téléverser v…" at bounding box center [0, 0] width 0 height 0
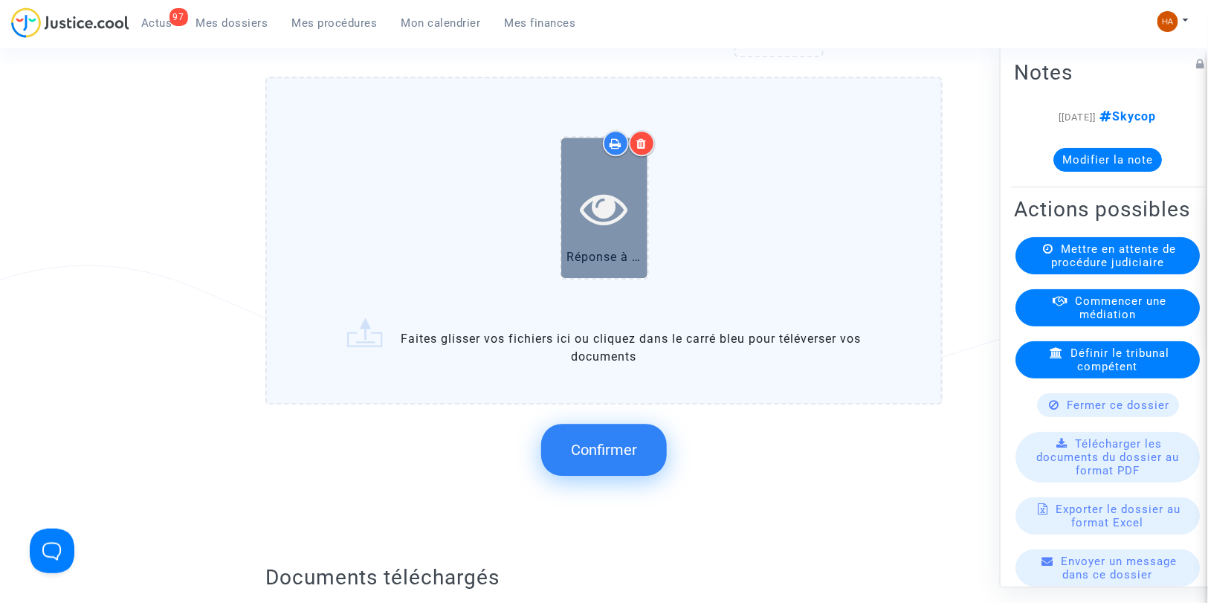
scroll to position [1469, 0]
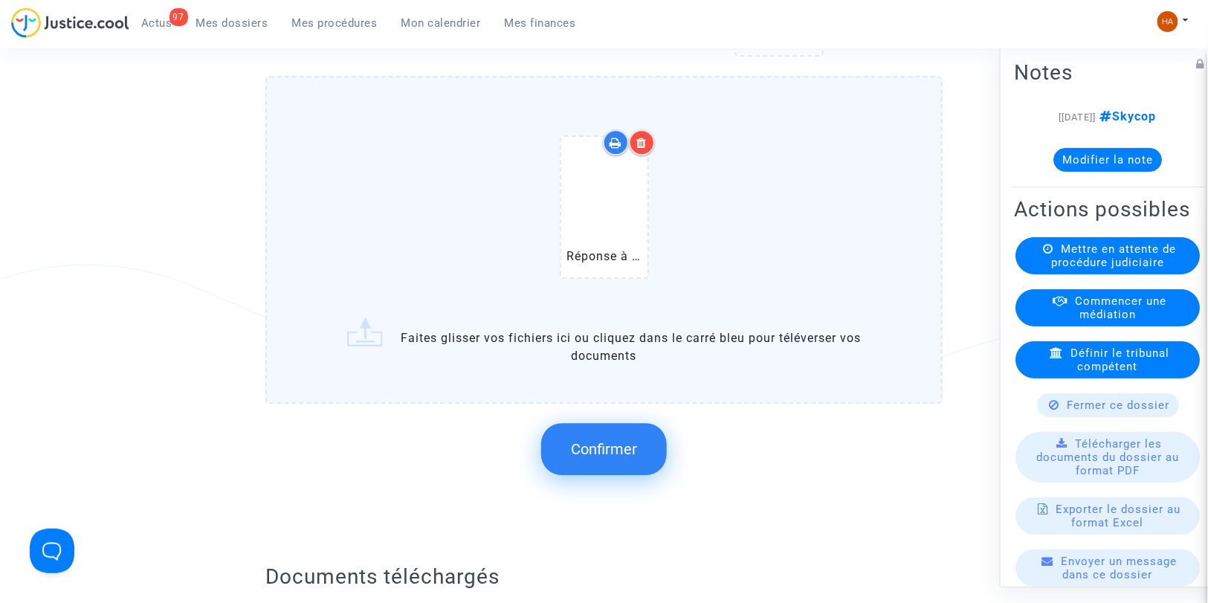
click at [621, 455] on span "Confirmer" at bounding box center [604, 449] width 66 height 18
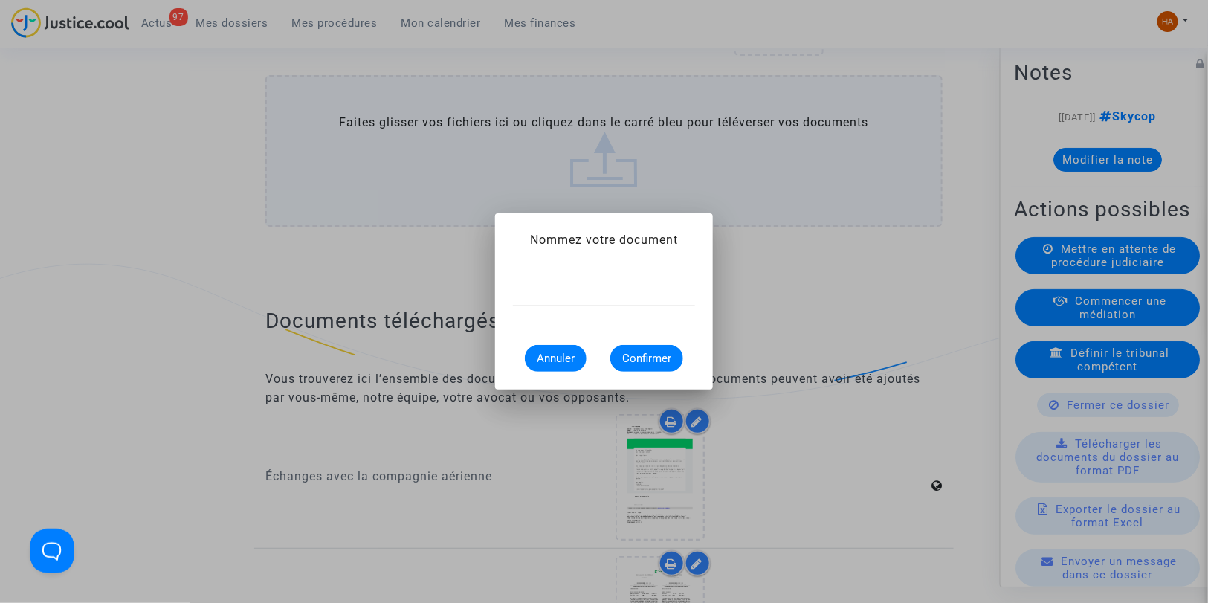
scroll to position [0, 0]
type input "d"
type input "Document Transavia"
click at [656, 345] on button "Confirmer" at bounding box center [646, 358] width 73 height 27
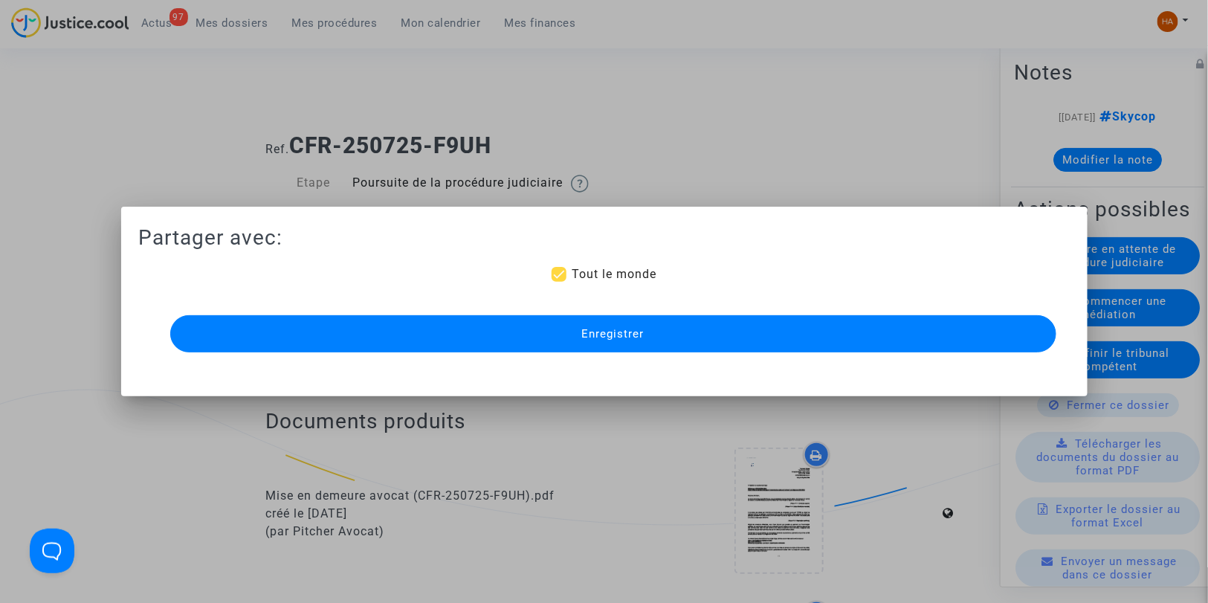
scroll to position [1469, 0]
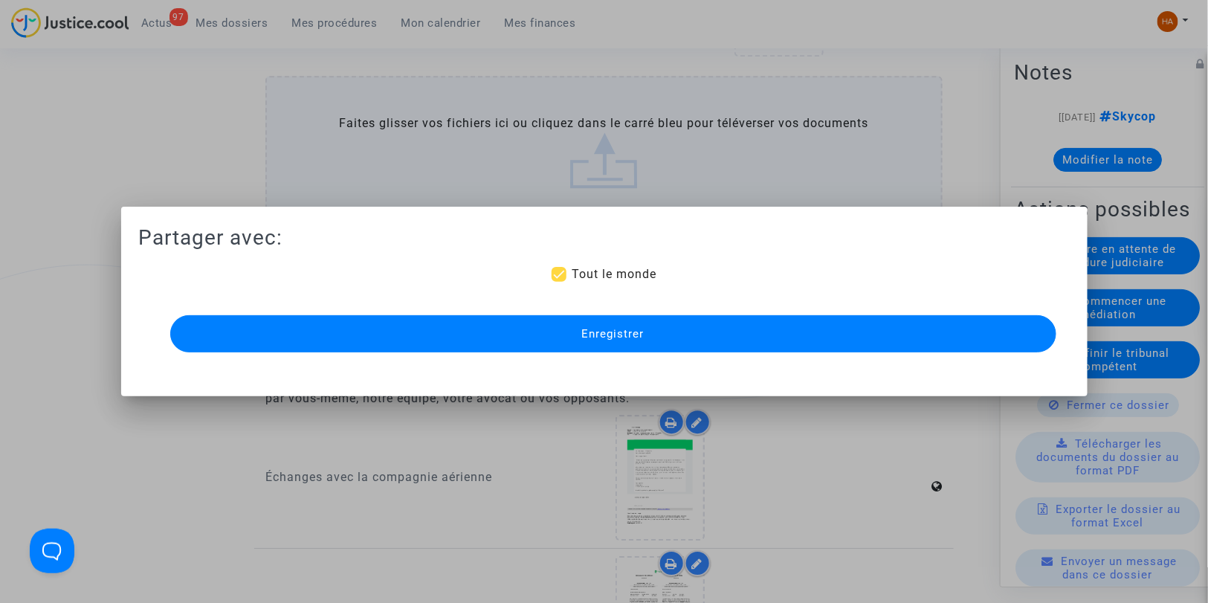
click at [635, 328] on span "Enregistrer" at bounding box center [613, 333] width 62 height 13
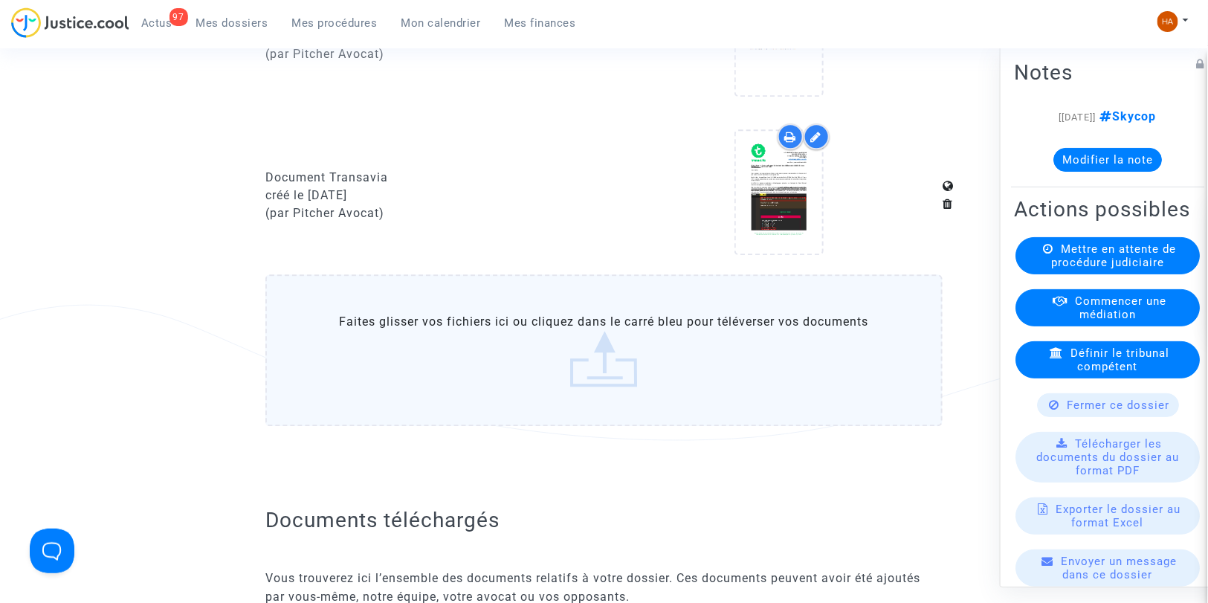
scroll to position [1444, 0]
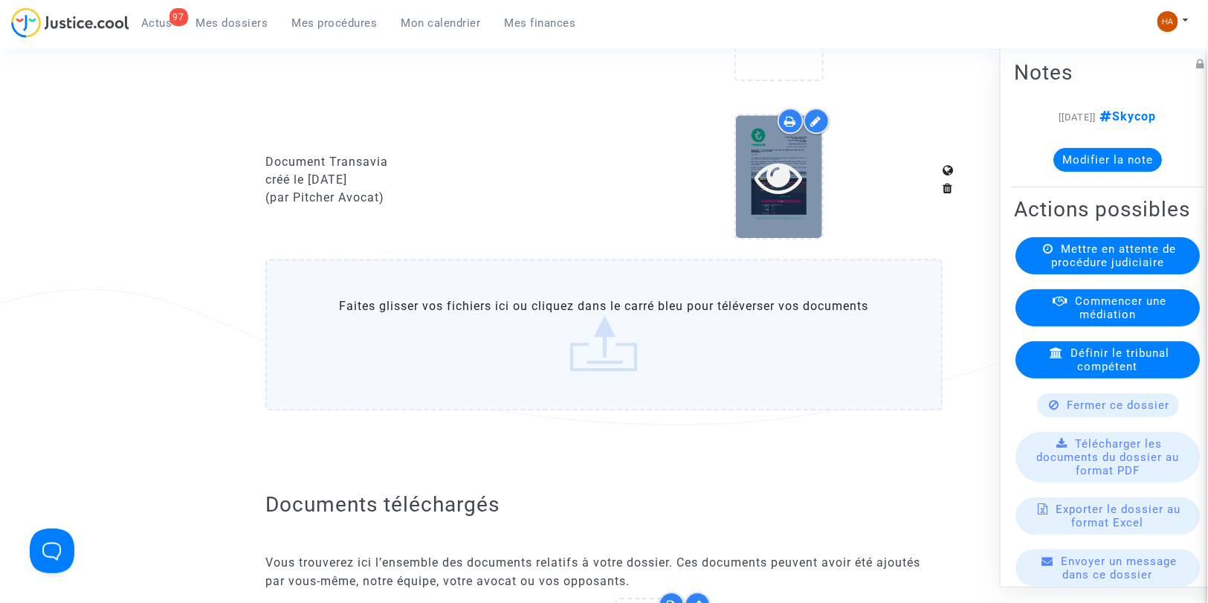
click at [786, 222] on div at bounding box center [779, 176] width 86 height 123
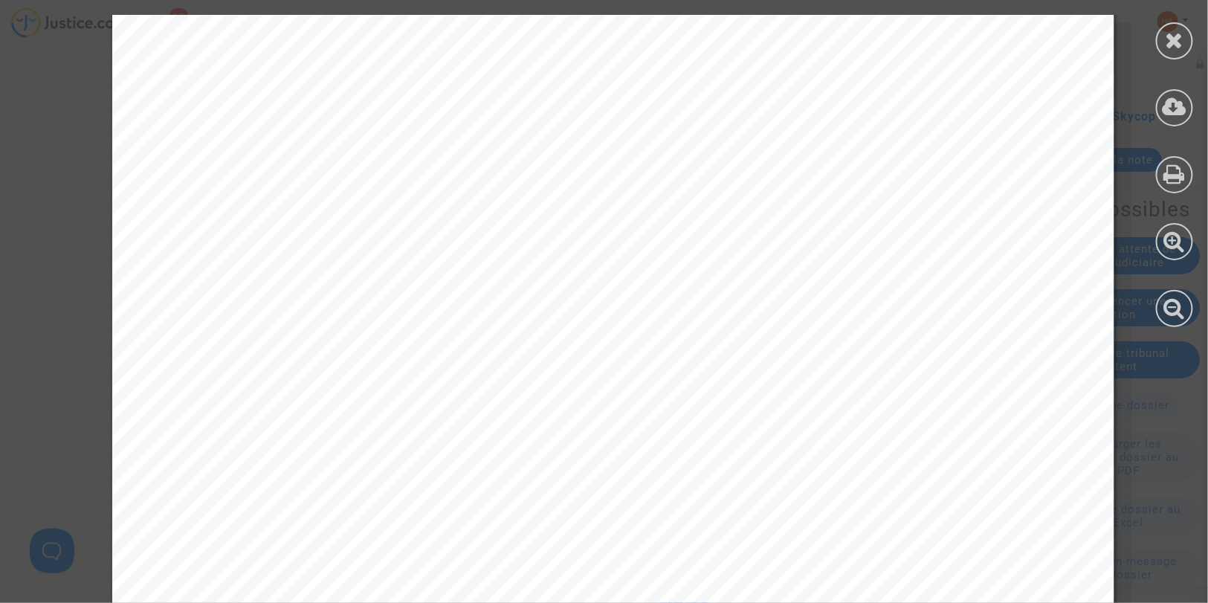
scroll to position [182, 0]
click at [1164, 35] on div at bounding box center [1174, 40] width 37 height 37
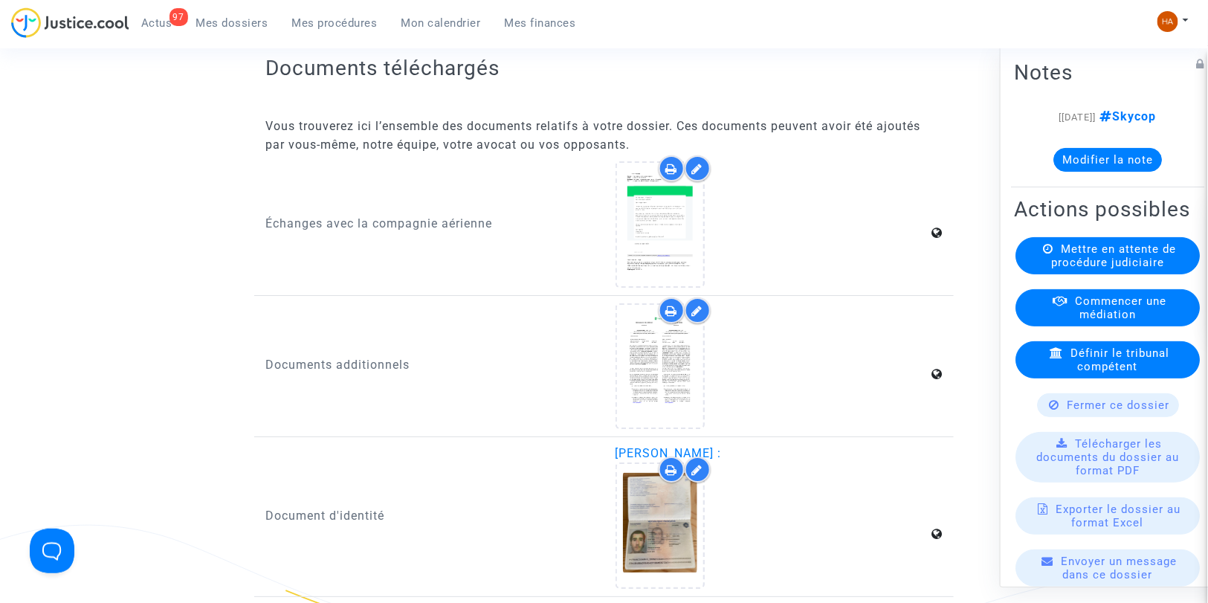
scroll to position [1877, 0]
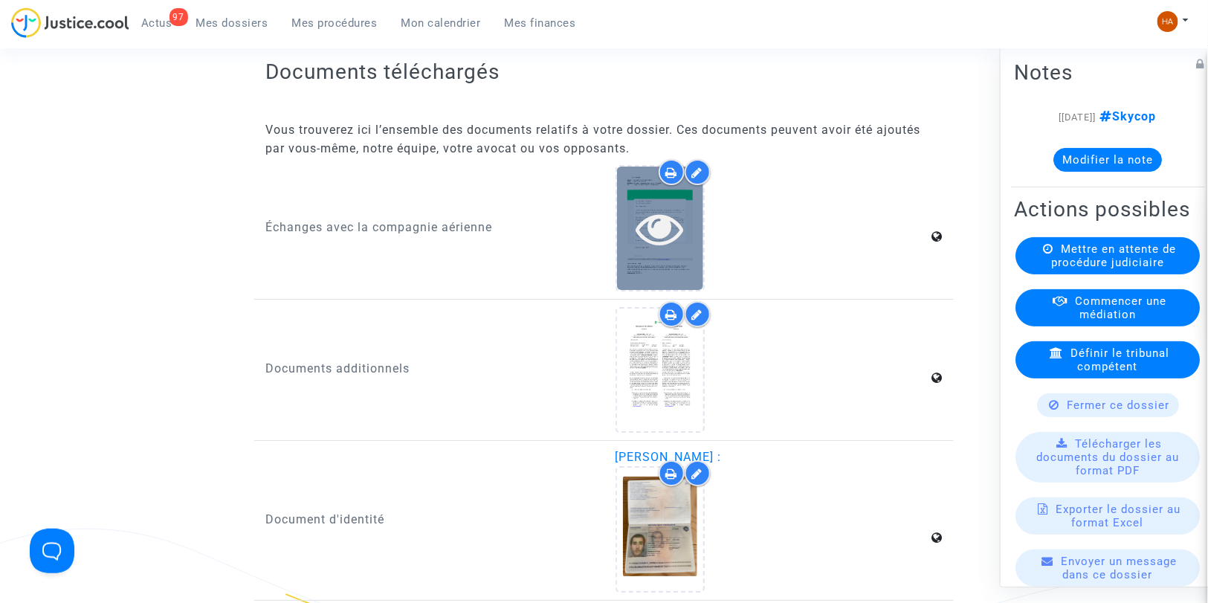
click at [668, 249] on icon at bounding box center [660, 228] width 48 height 48
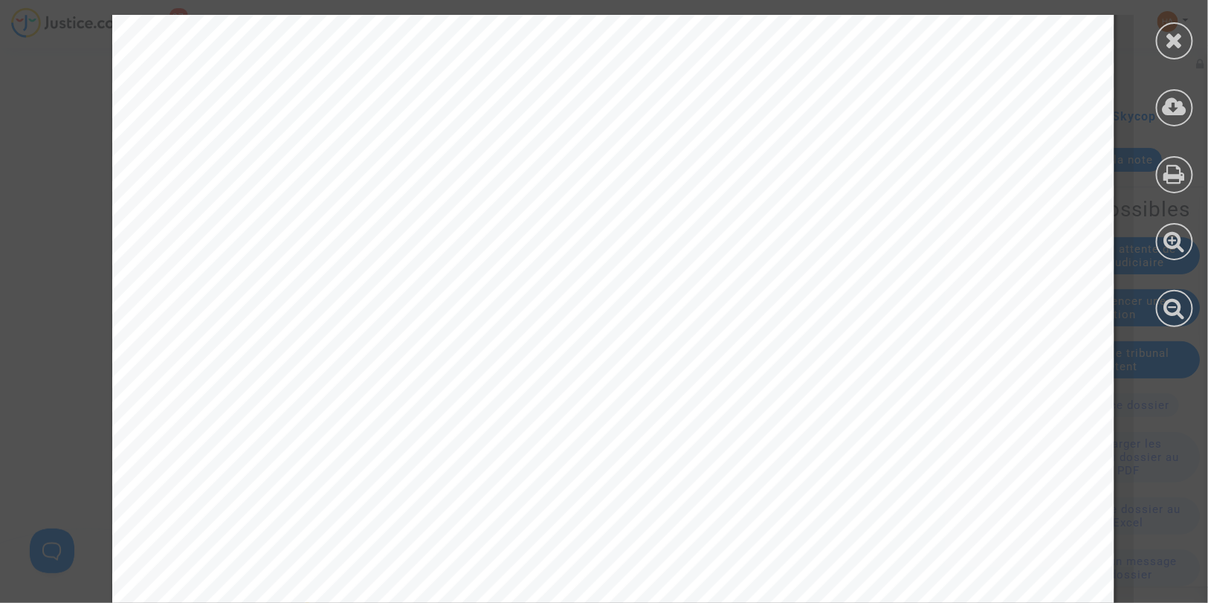
scroll to position [248, 0]
click at [1185, 38] on div at bounding box center [1174, 40] width 37 height 37
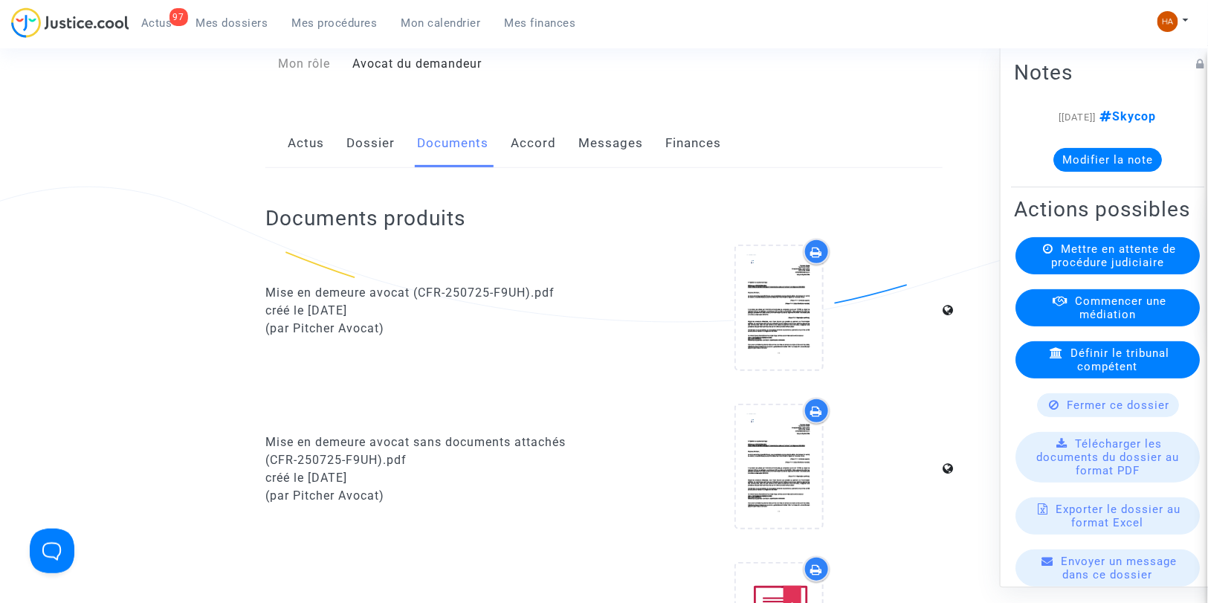
scroll to position [201, 0]
click at [592, 167] on link "Messages" at bounding box center [610, 144] width 65 height 49
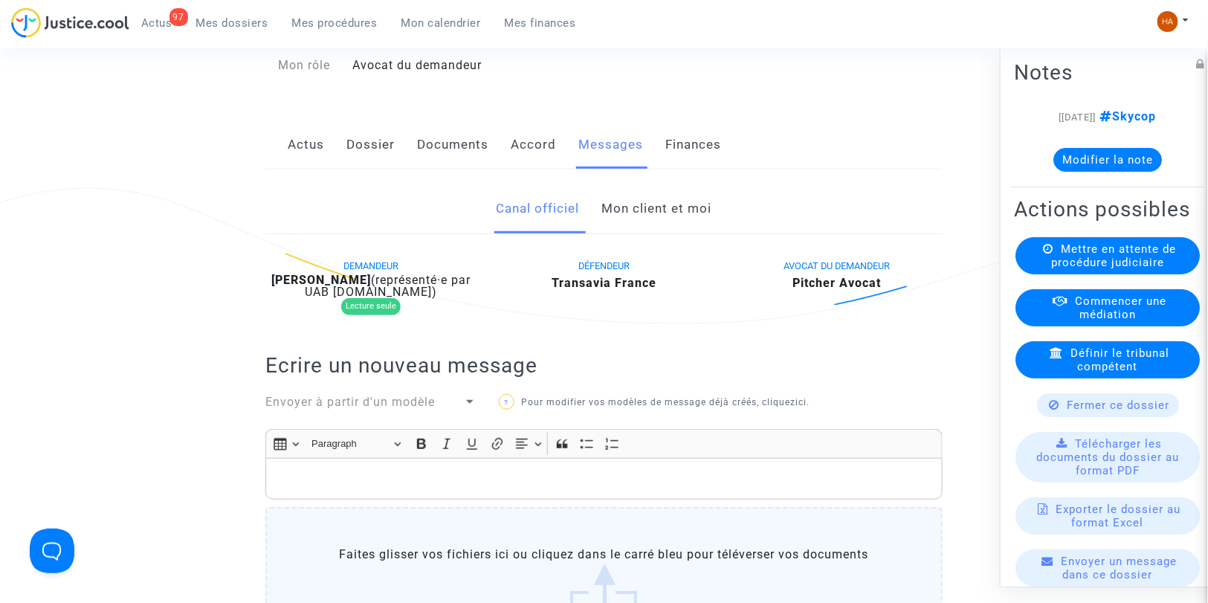
click at [455, 152] on link "Documents" at bounding box center [452, 144] width 71 height 49
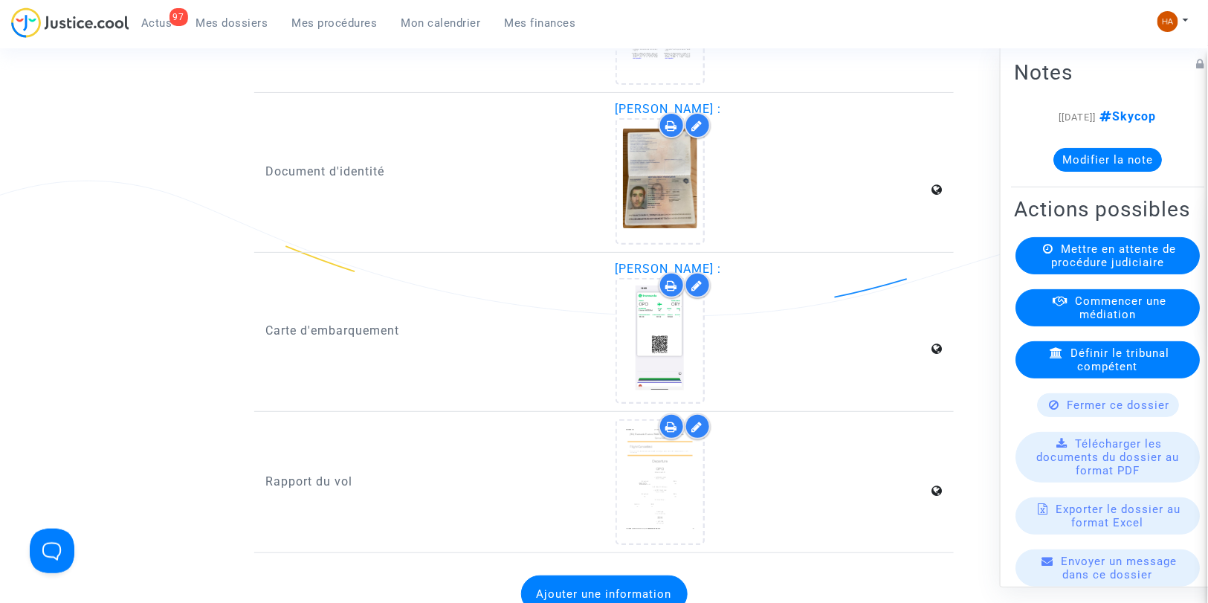
scroll to position [2221, 0]
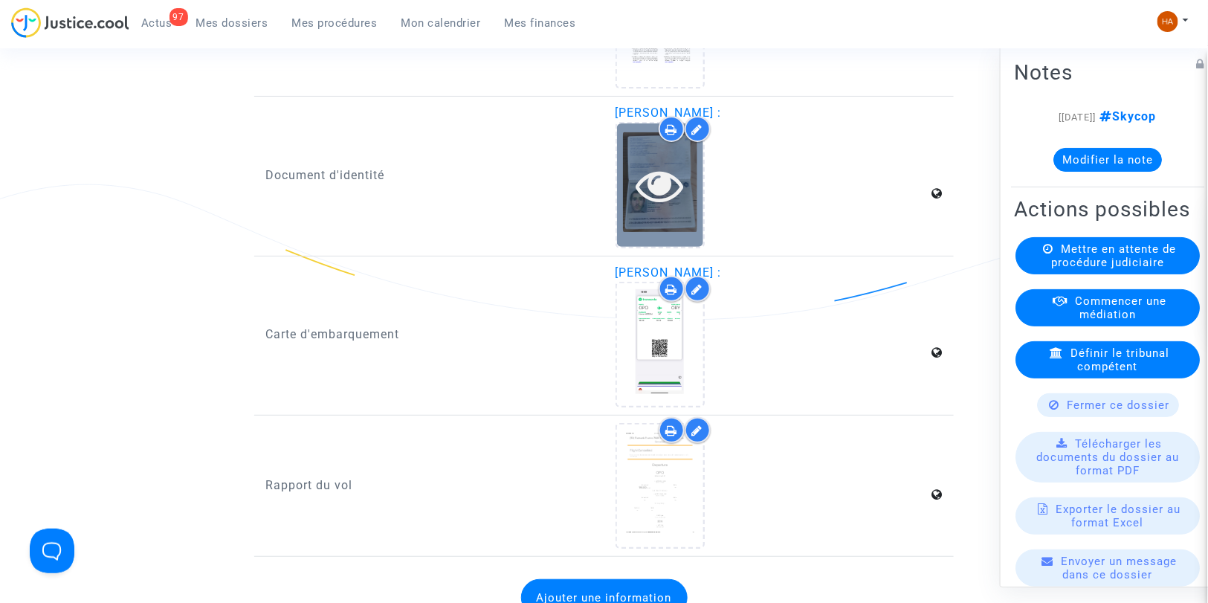
click at [676, 204] on icon at bounding box center [660, 185] width 48 height 48
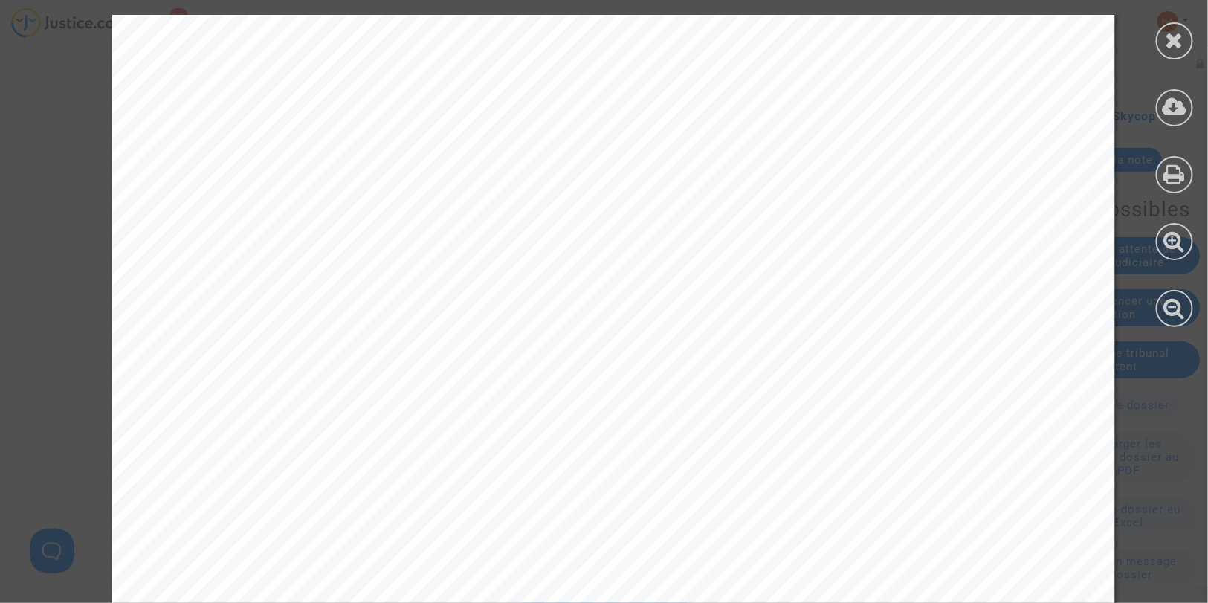
scroll to position [442, 0]
click at [1182, 39] on icon at bounding box center [1175, 40] width 19 height 22
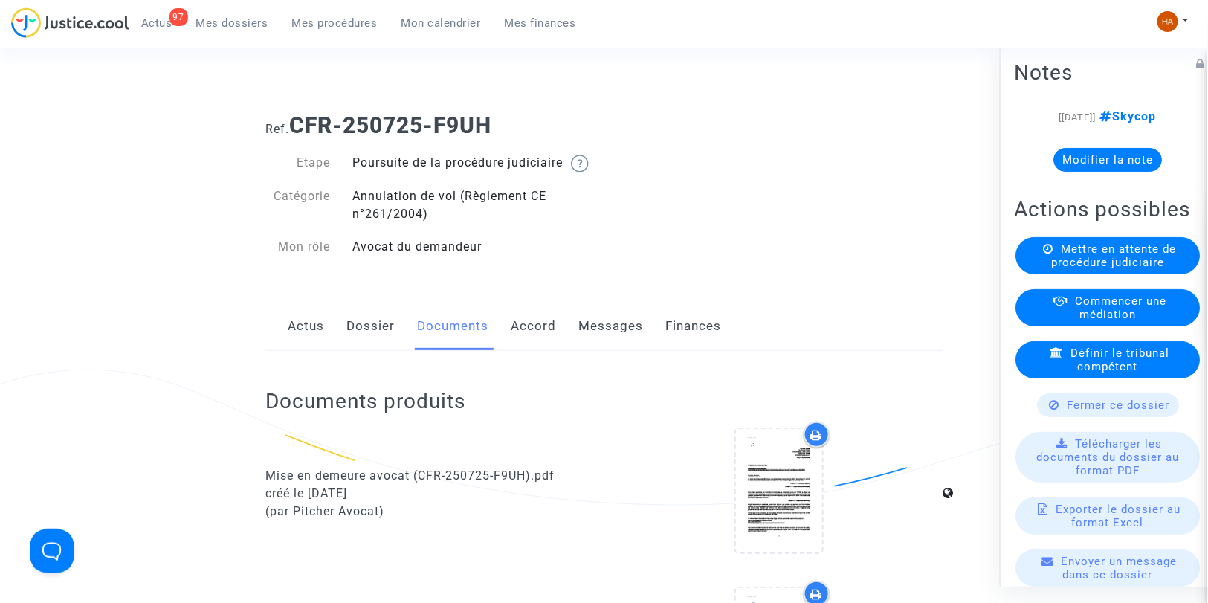
scroll to position [0, 0]
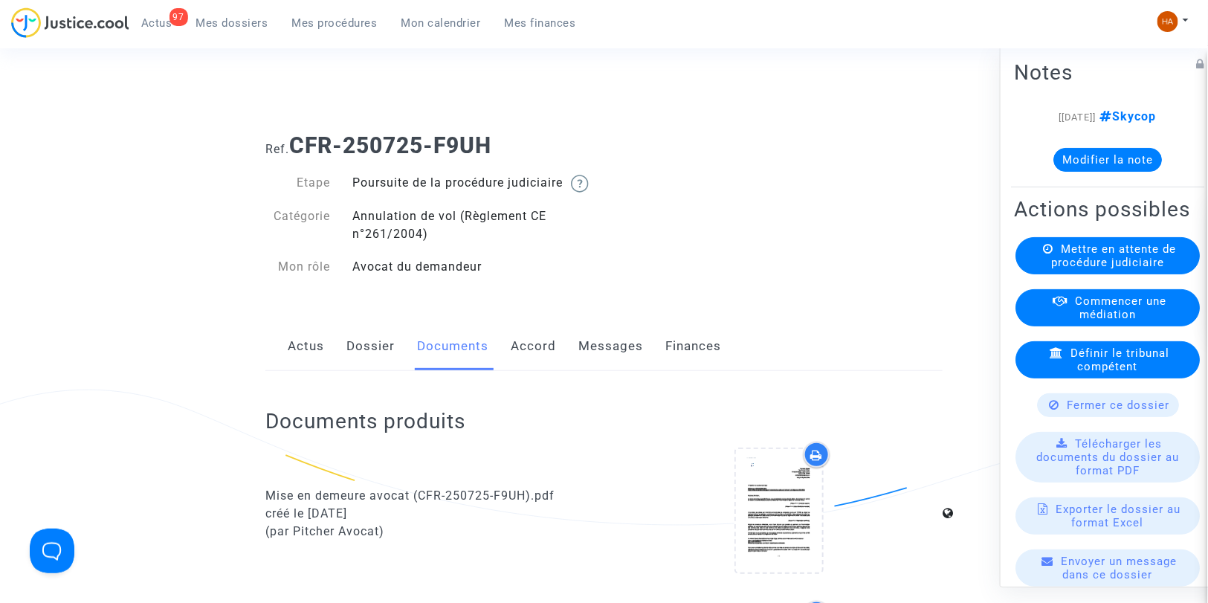
click at [599, 351] on link "Messages" at bounding box center [610, 346] width 65 height 49
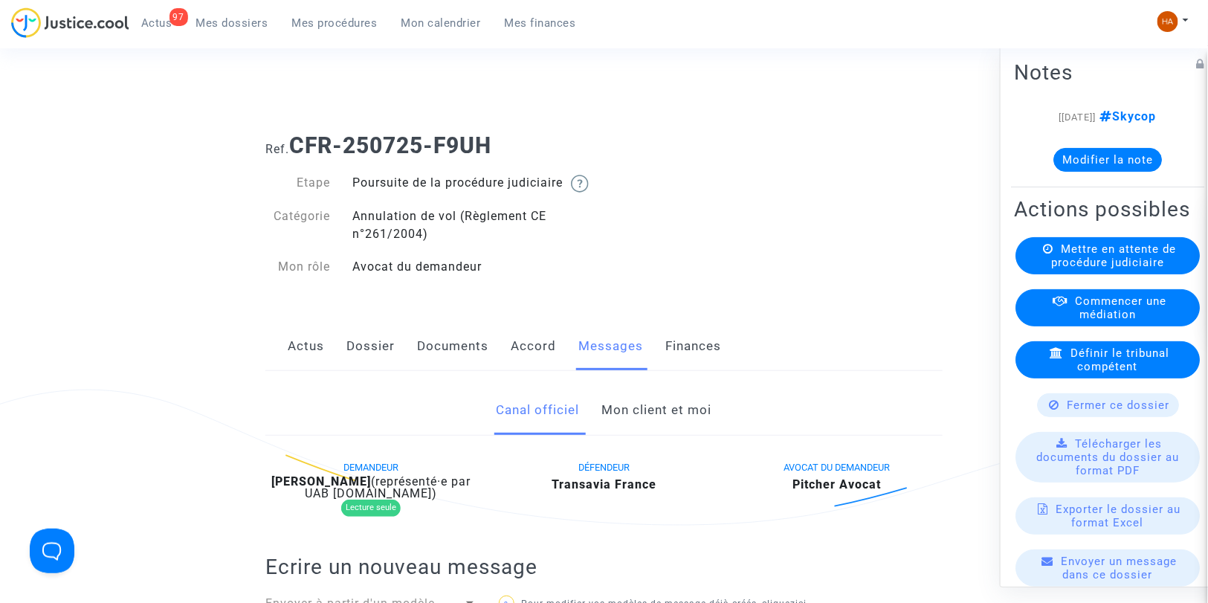
click at [621, 429] on link "Mon client et moi" at bounding box center [657, 410] width 110 height 49
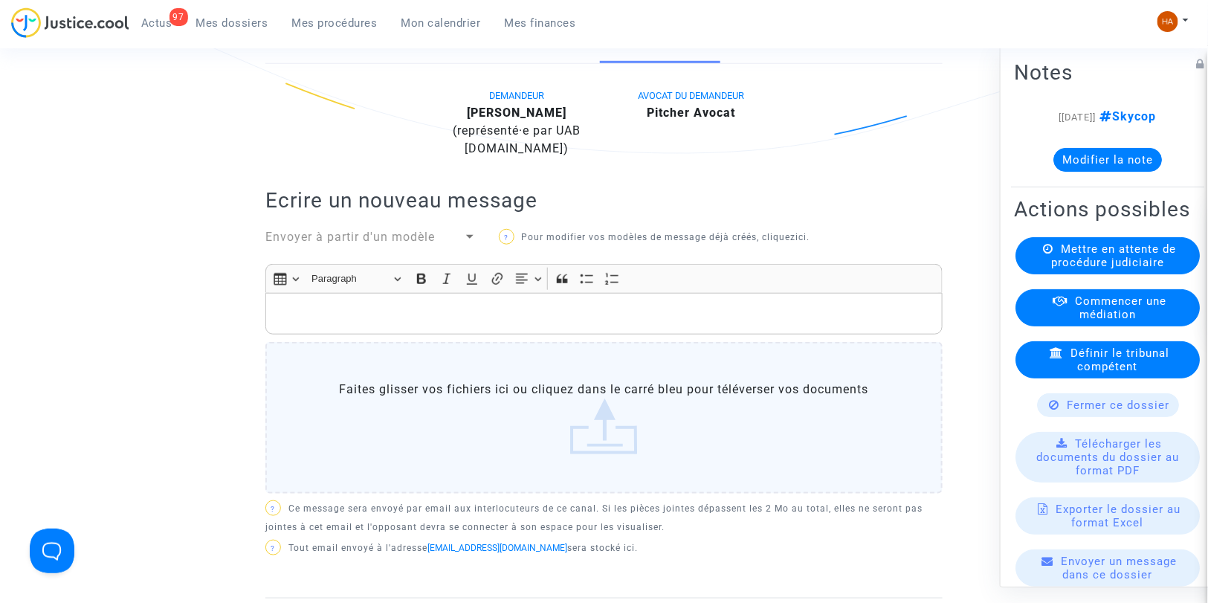
scroll to position [372, 0]
click at [433, 323] on p "Rich Text Editor, main" at bounding box center [605, 313] width 662 height 19
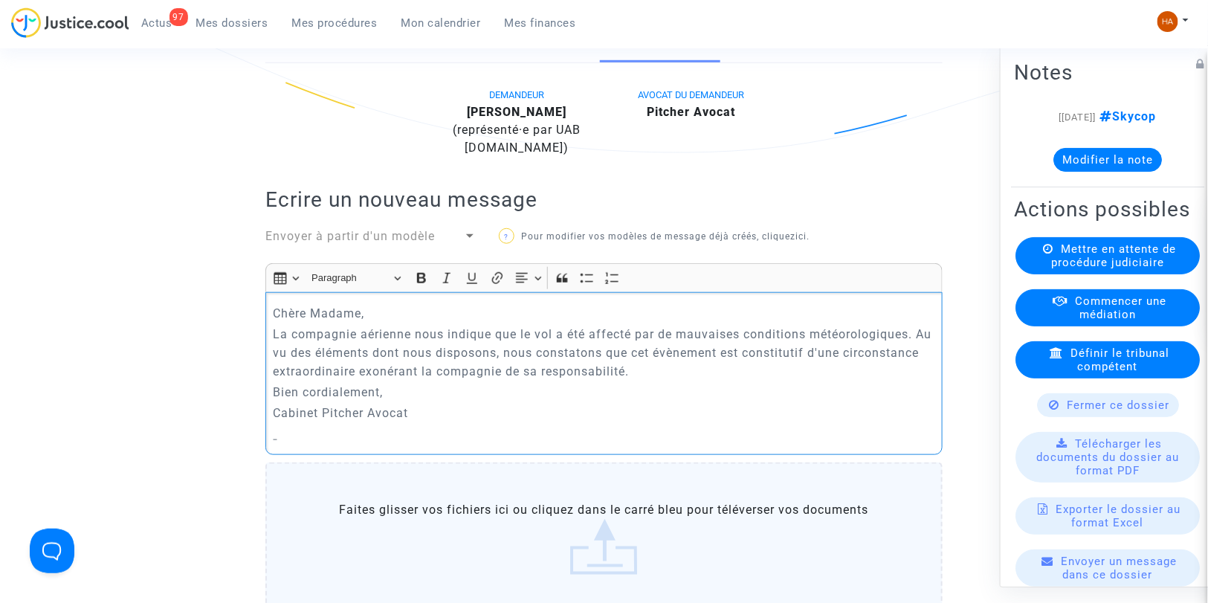
drag, startPoint x: 359, startPoint y: 329, endPoint x: 294, endPoint y: 328, distance: 65.4
click at [294, 323] on p "Chère Madame," at bounding box center [605, 313] width 662 height 19
click at [433, 323] on p "Cher Monsieur," at bounding box center [605, 313] width 662 height 19
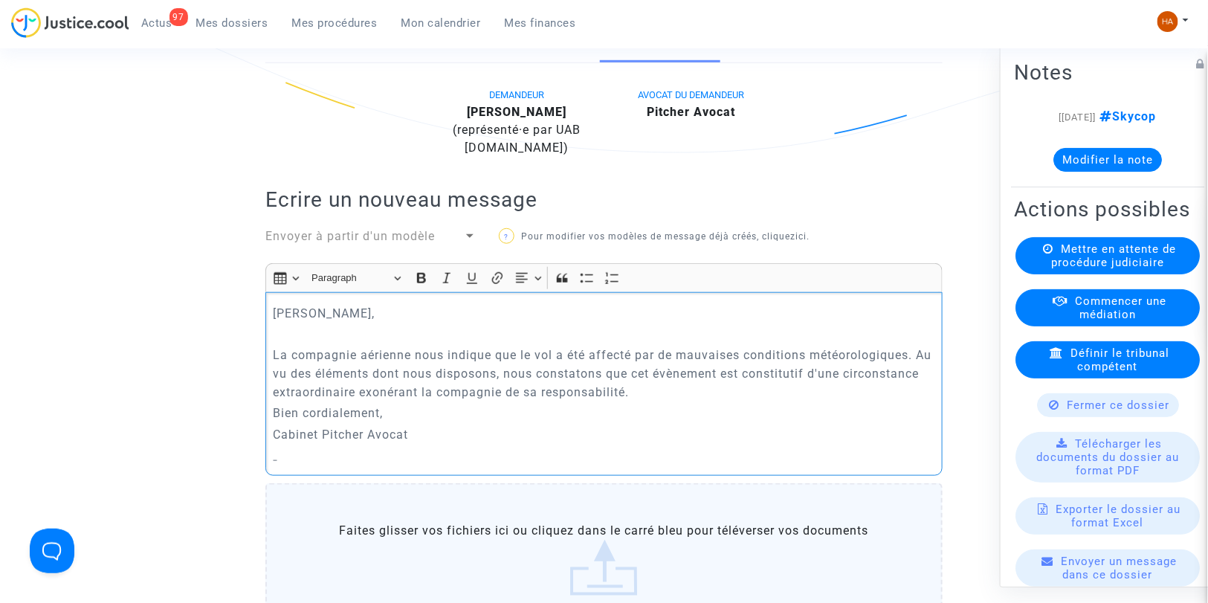
click at [760, 421] on p "Bien cordialement," at bounding box center [605, 413] width 662 height 19
click at [745, 401] on p "La compagnie aérienne nous indique que le vol a été affecté par de mauvaises co…" at bounding box center [605, 374] width 662 height 56
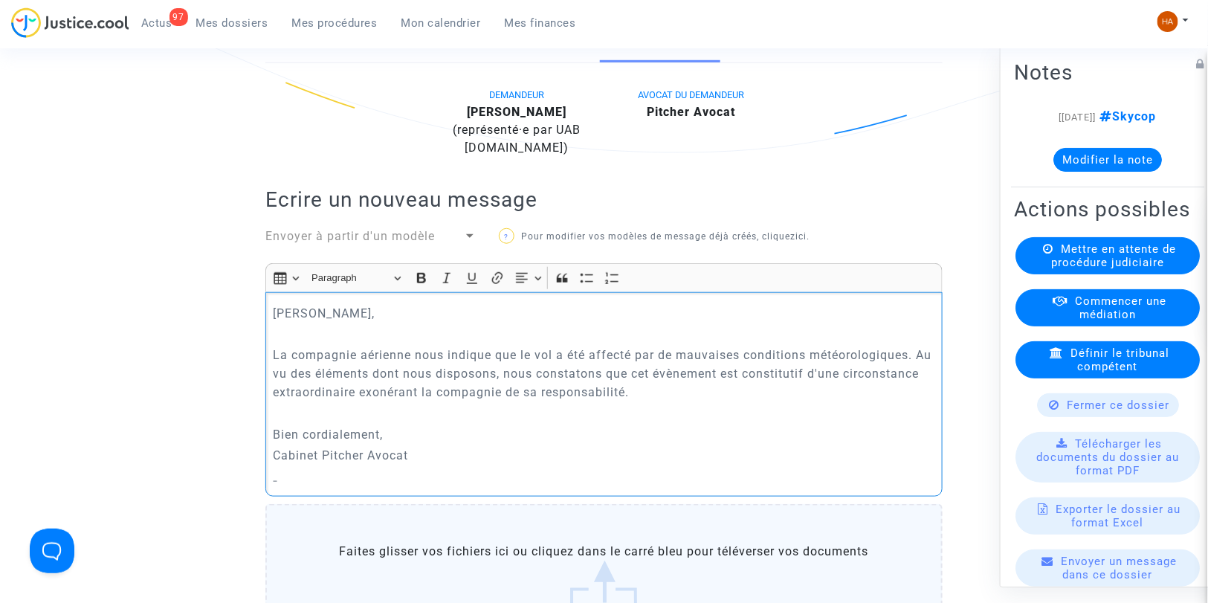
click at [400, 444] on p "Bien cordialement," at bounding box center [605, 434] width 662 height 19
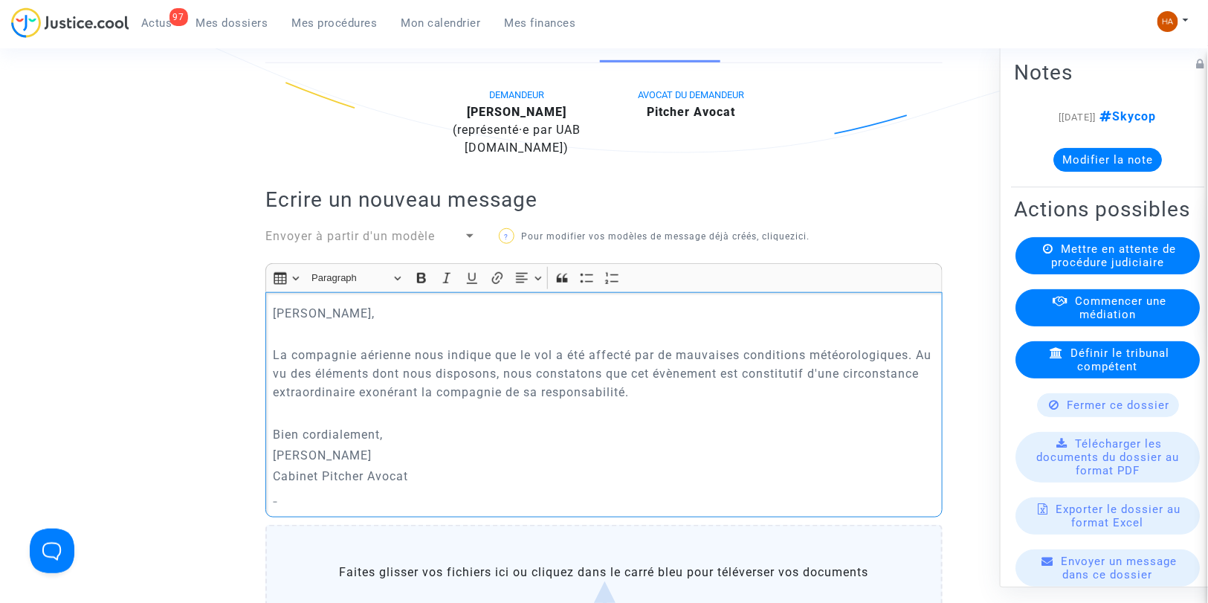
click at [301, 506] on p "Rich Text Editor, main" at bounding box center [605, 497] width 662 height 19
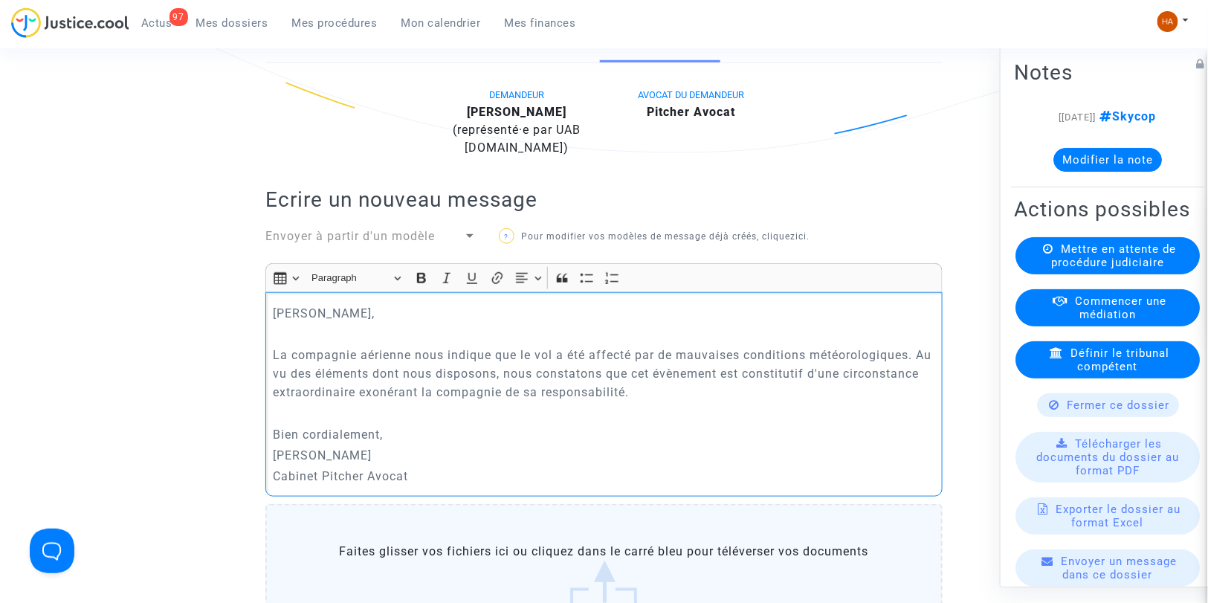
click at [402, 444] on p "Bien cordialement," at bounding box center [605, 434] width 662 height 19
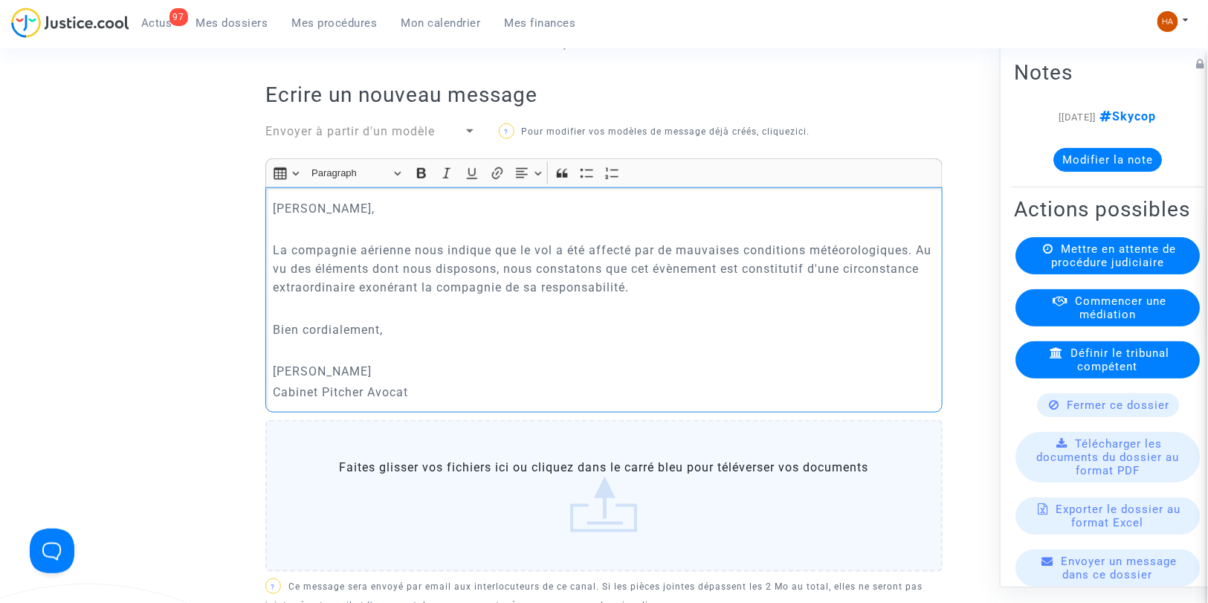
scroll to position [484, 0]
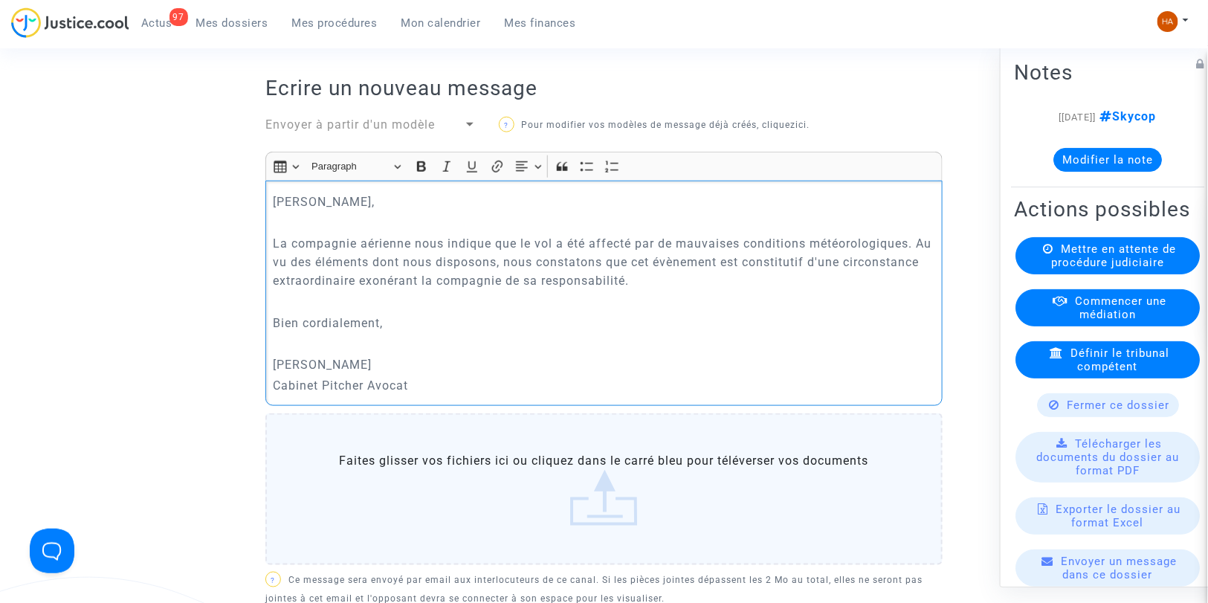
drag, startPoint x: 422, startPoint y: 397, endPoint x: 265, endPoint y: 223, distance: 234.2
click at [265, 223] on div "Cher Monsieur, La compagnie aérienne nous indique que le vol a été affecté par …" at bounding box center [603, 293] width 677 height 225
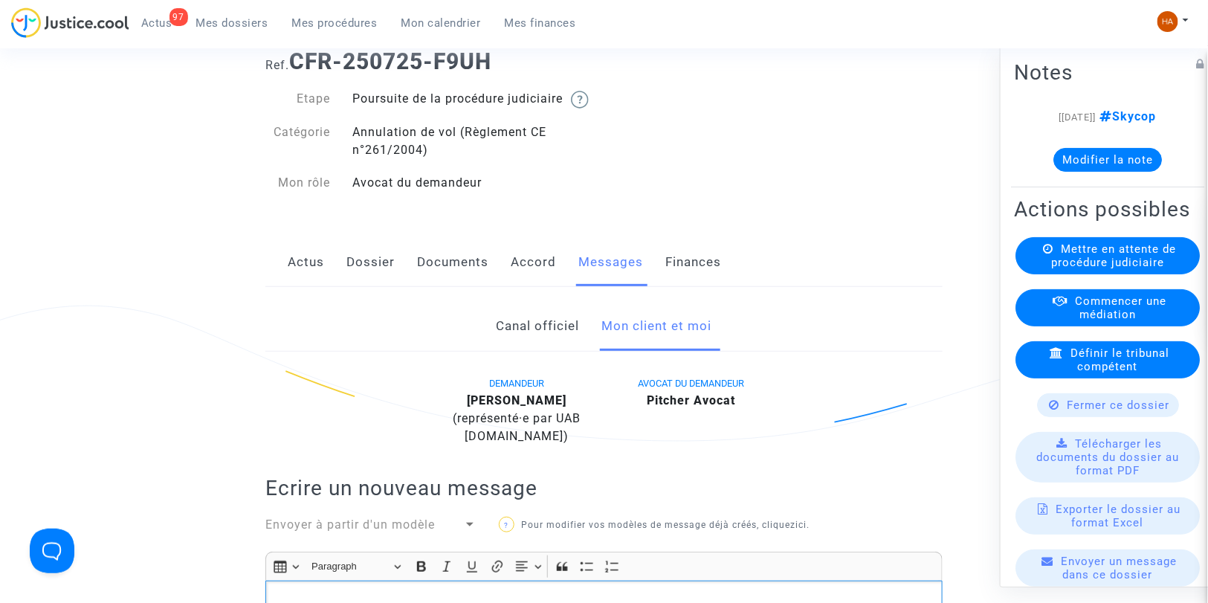
scroll to position [0, 0]
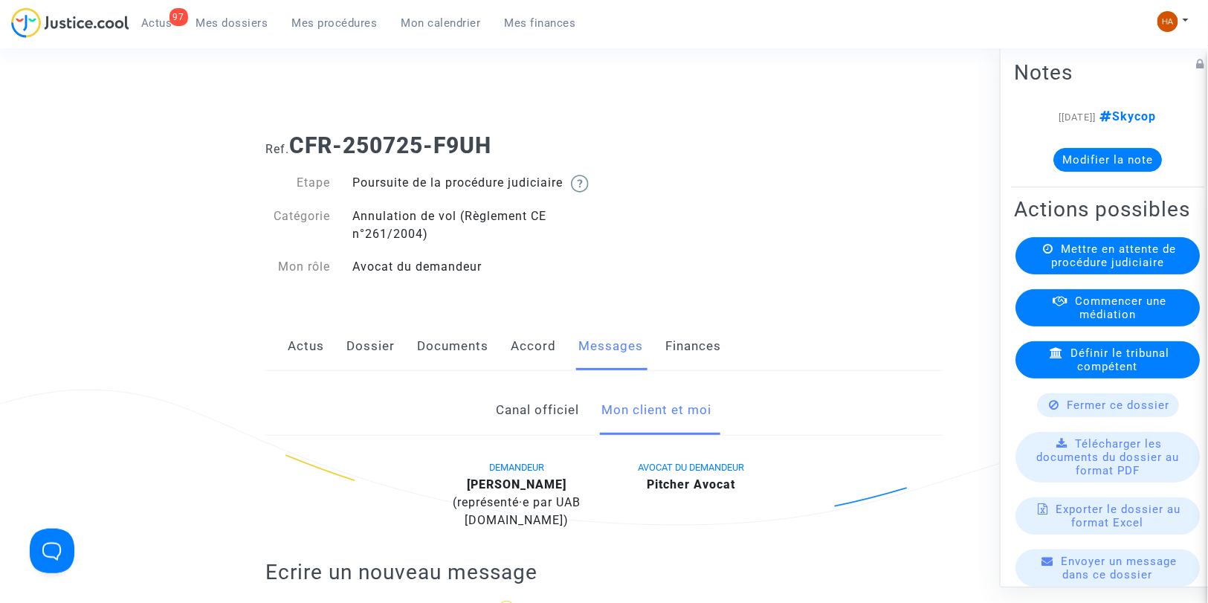
click at [368, 367] on link "Dossier" at bounding box center [370, 346] width 48 height 49
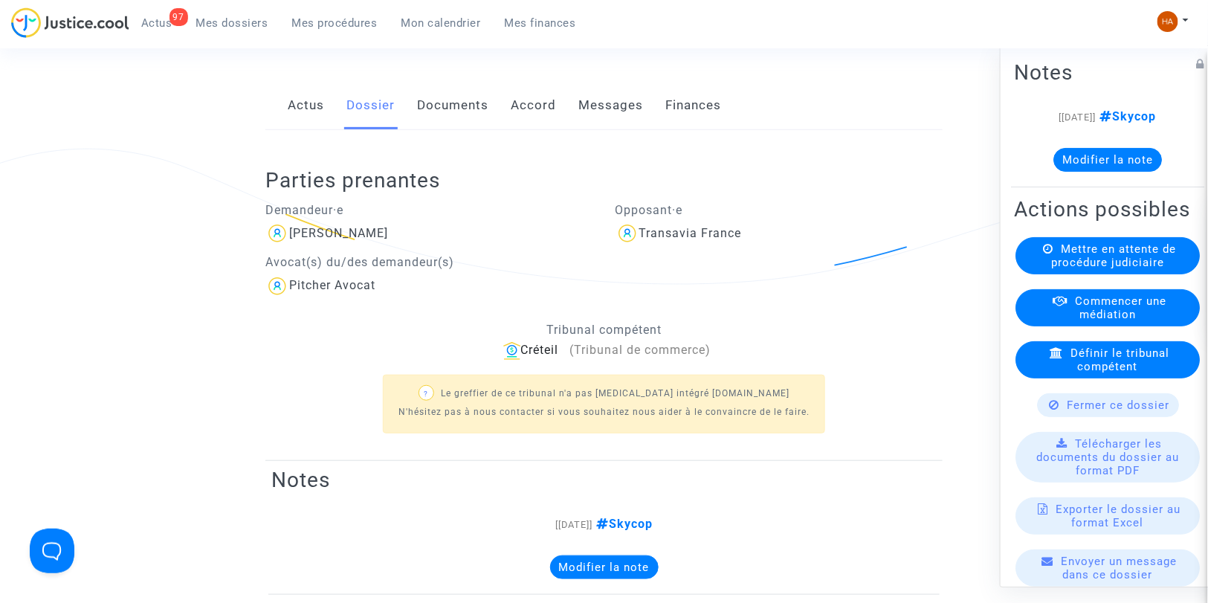
scroll to position [165, 0]
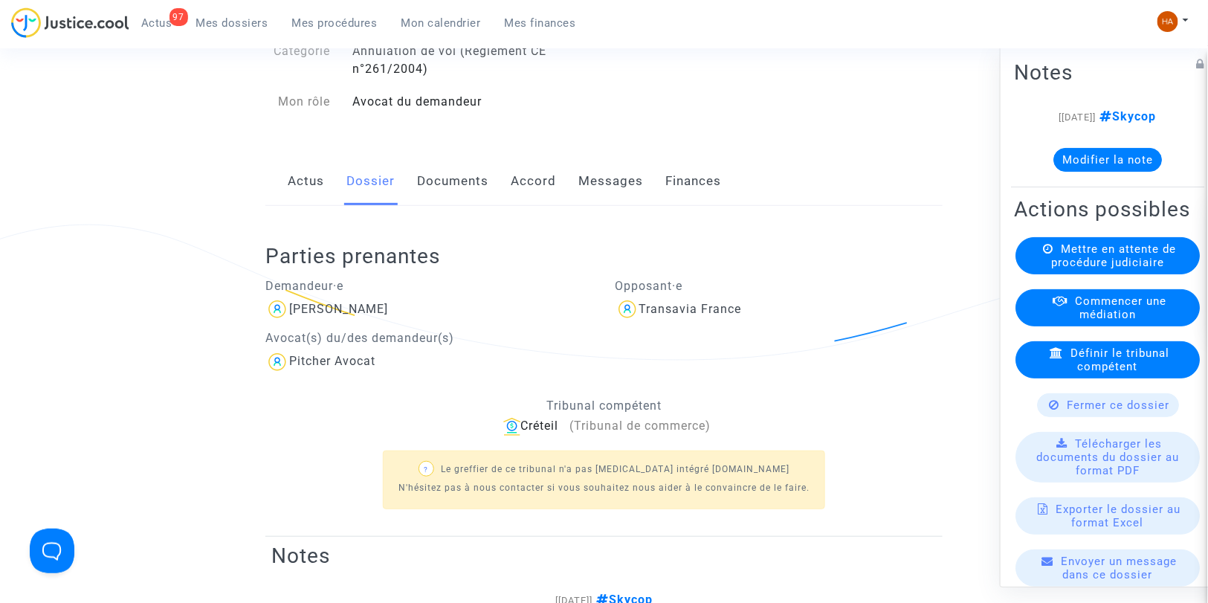
click at [447, 206] on link "Documents" at bounding box center [452, 181] width 71 height 49
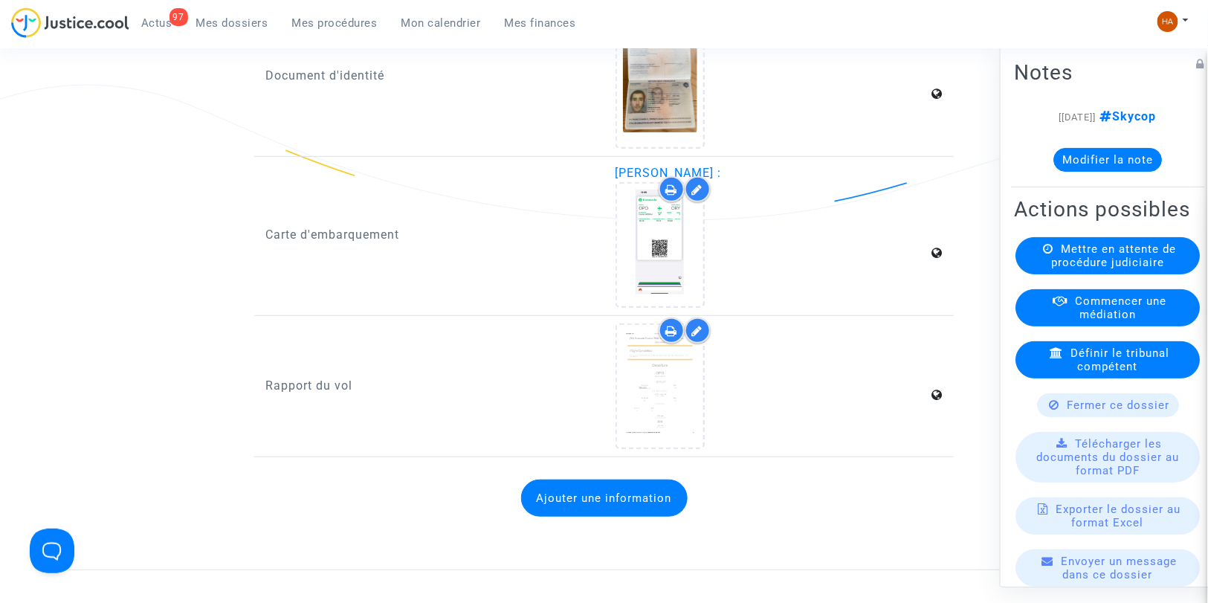
scroll to position [2395, 0]
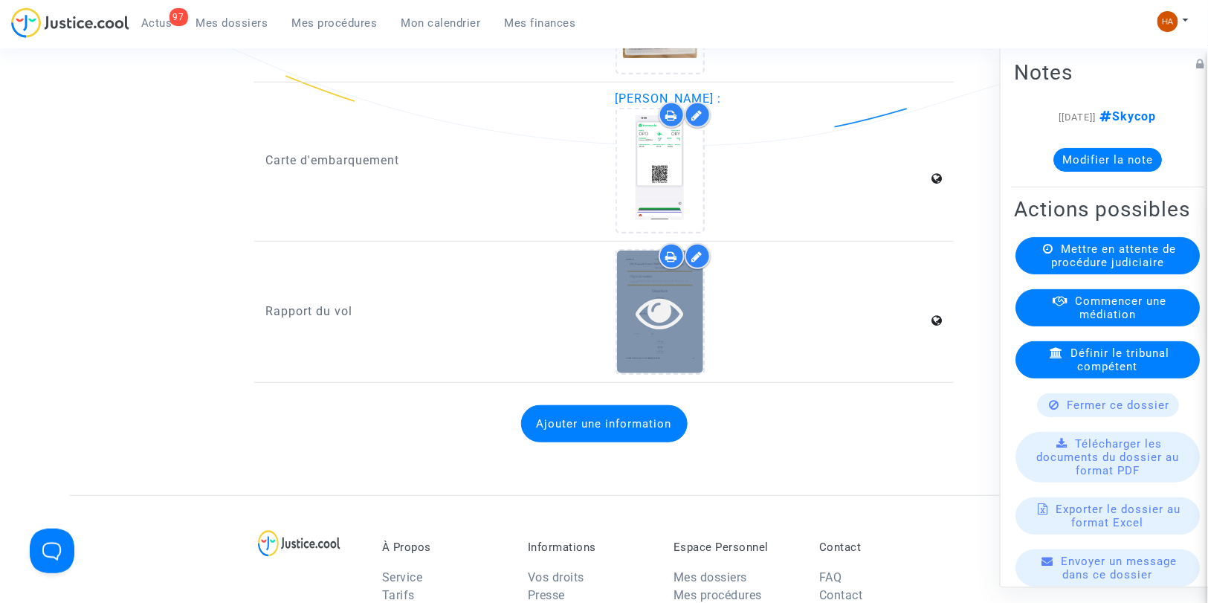
click at [650, 347] on div at bounding box center [660, 312] width 86 height 123
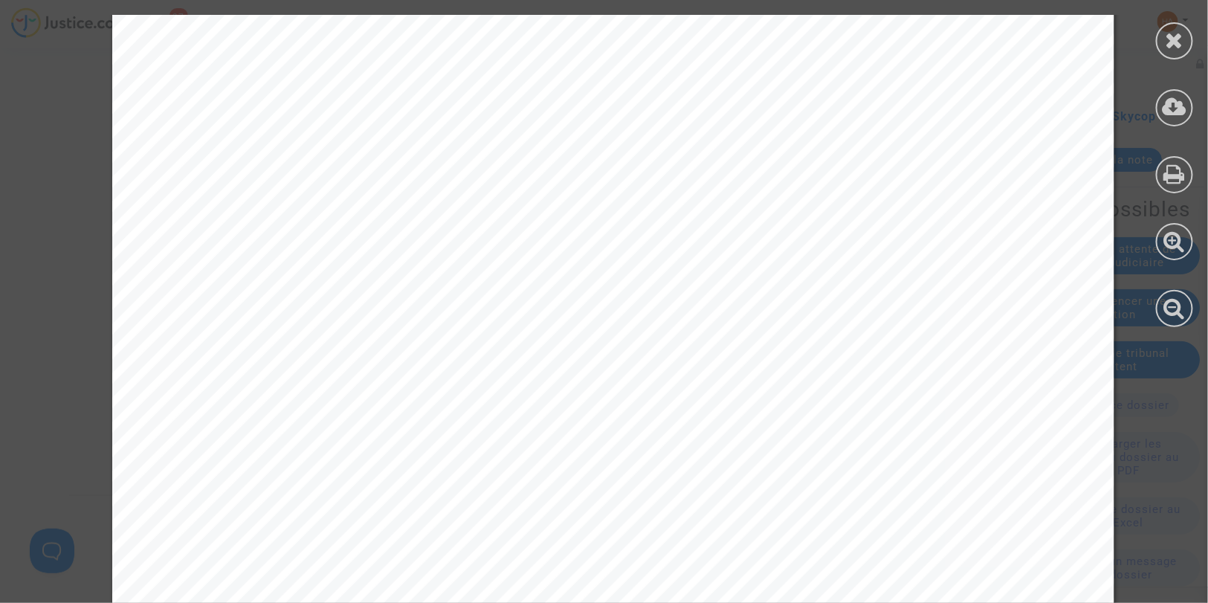
scroll to position [0, 0]
click at [1163, 35] on div at bounding box center [1174, 40] width 37 height 37
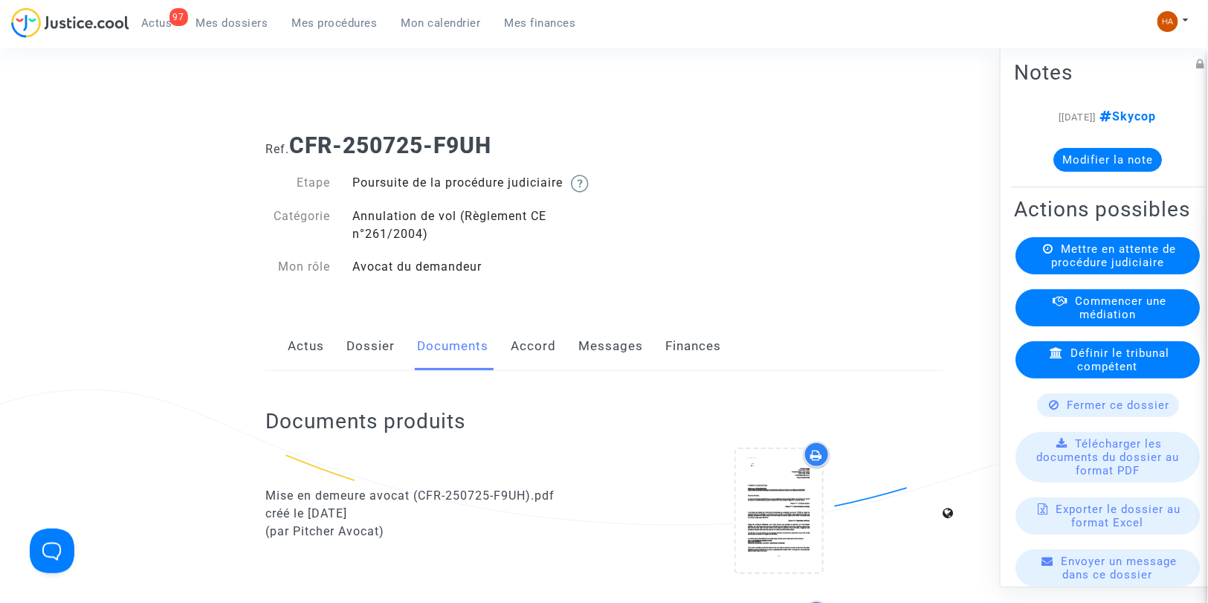
click at [357, 365] on link "Dossier" at bounding box center [370, 346] width 48 height 49
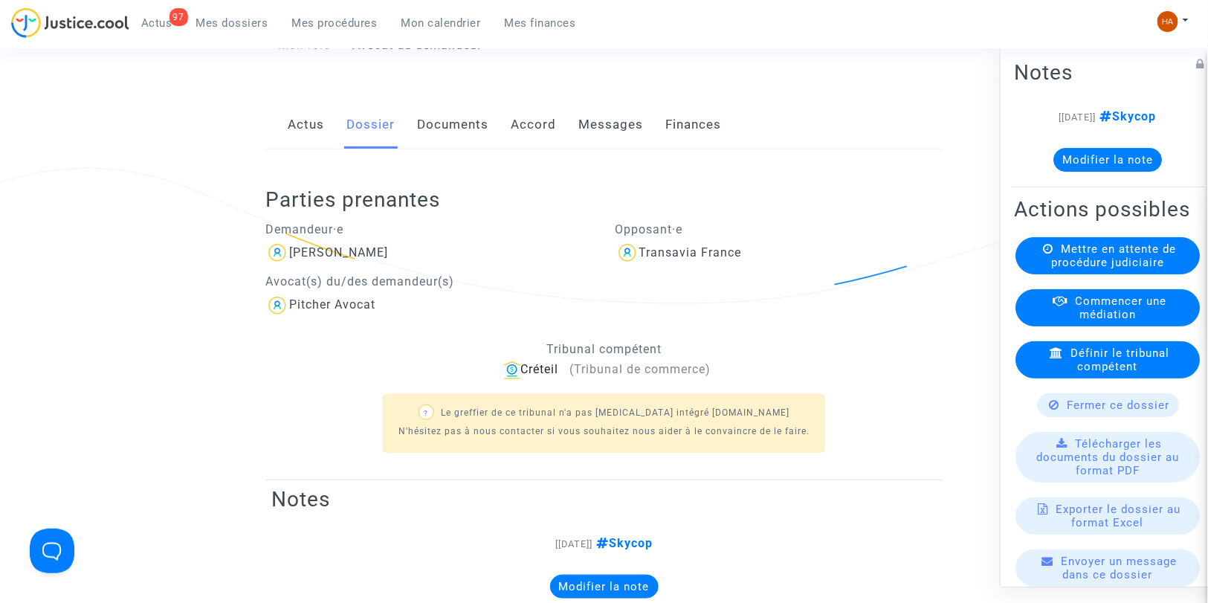
scroll to position [165, 0]
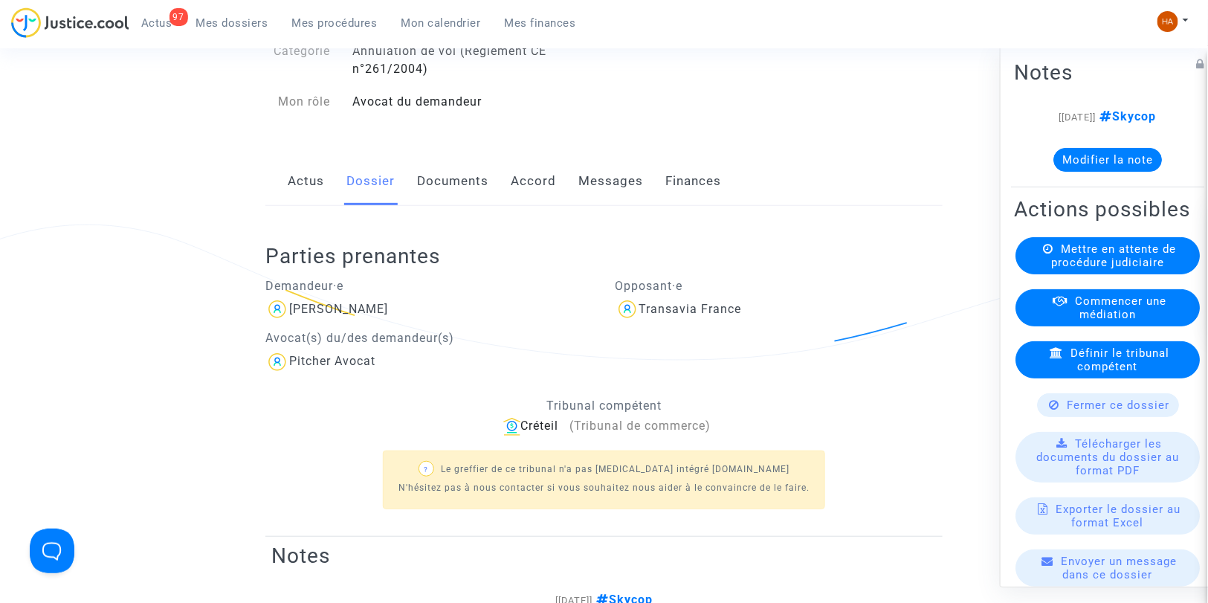
click at [581, 198] on link "Messages" at bounding box center [610, 181] width 65 height 49
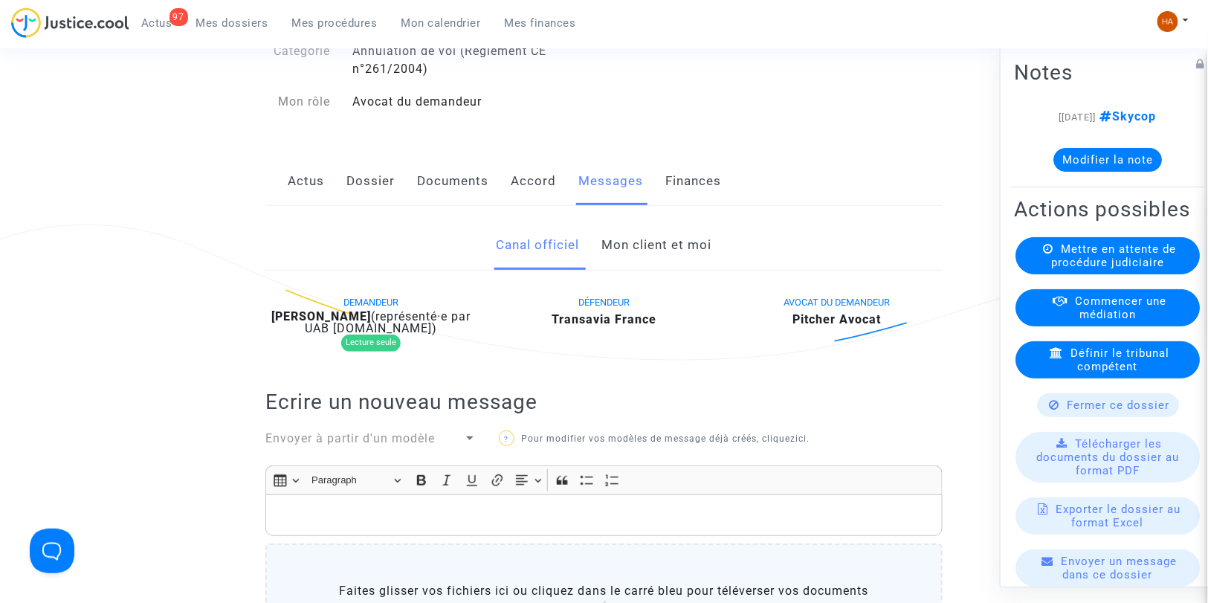
click at [654, 262] on link "Mon client et moi" at bounding box center [657, 245] width 110 height 49
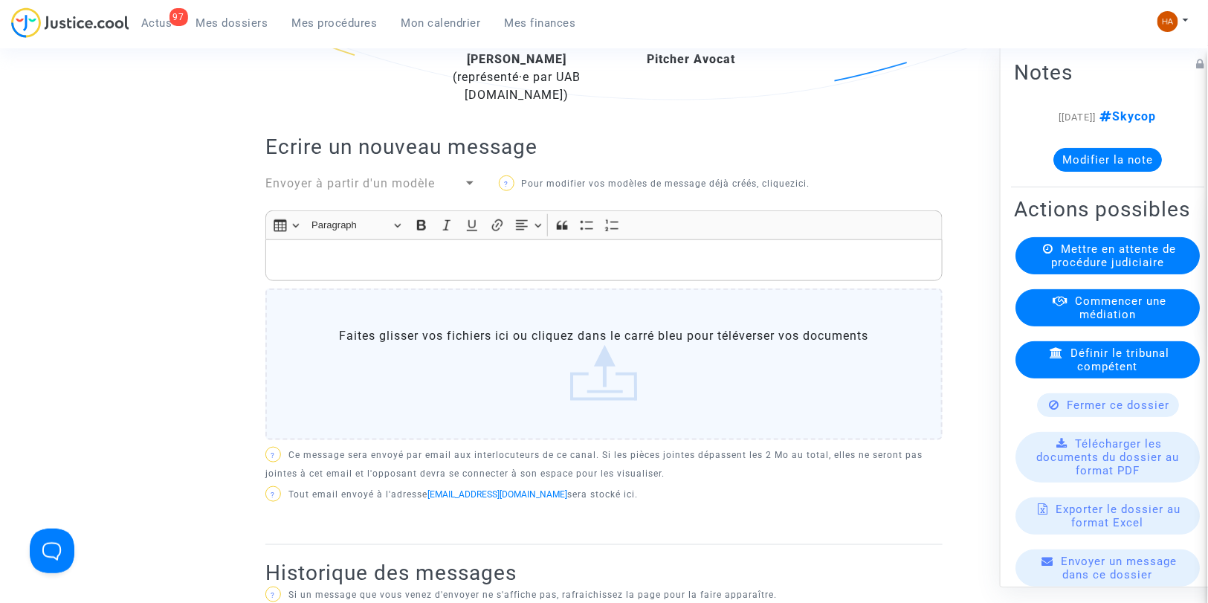
scroll to position [413, 0]
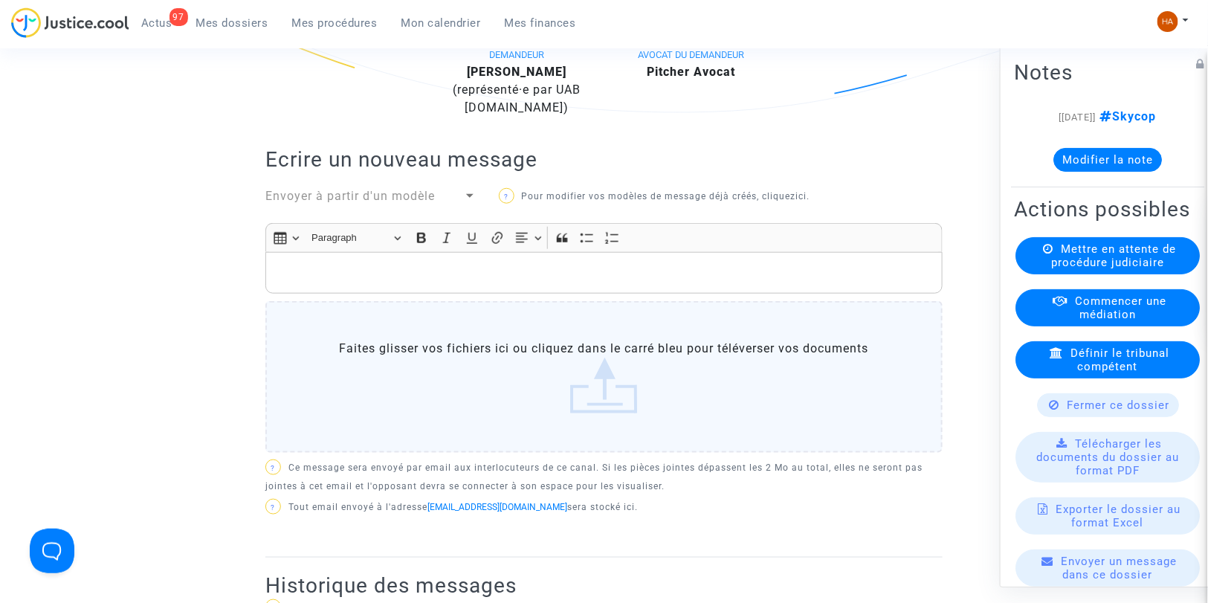
click at [317, 282] on p "Rich Text Editor, main" at bounding box center [605, 273] width 662 height 19
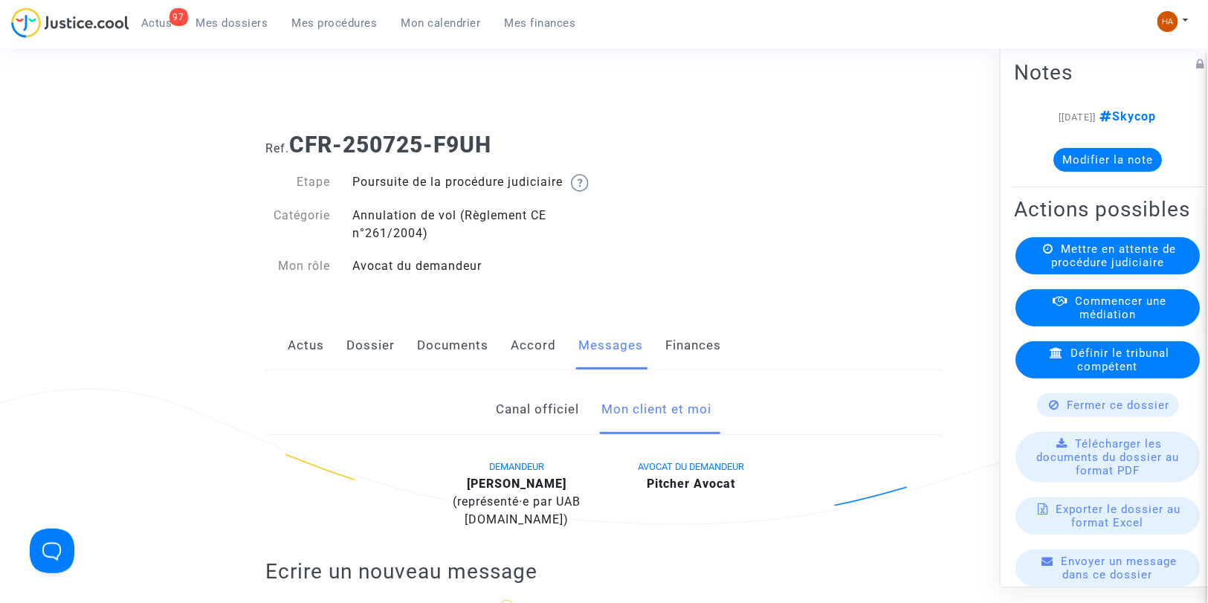
scroll to position [0, 0]
click at [372, 371] on link "Dossier" at bounding box center [370, 346] width 48 height 49
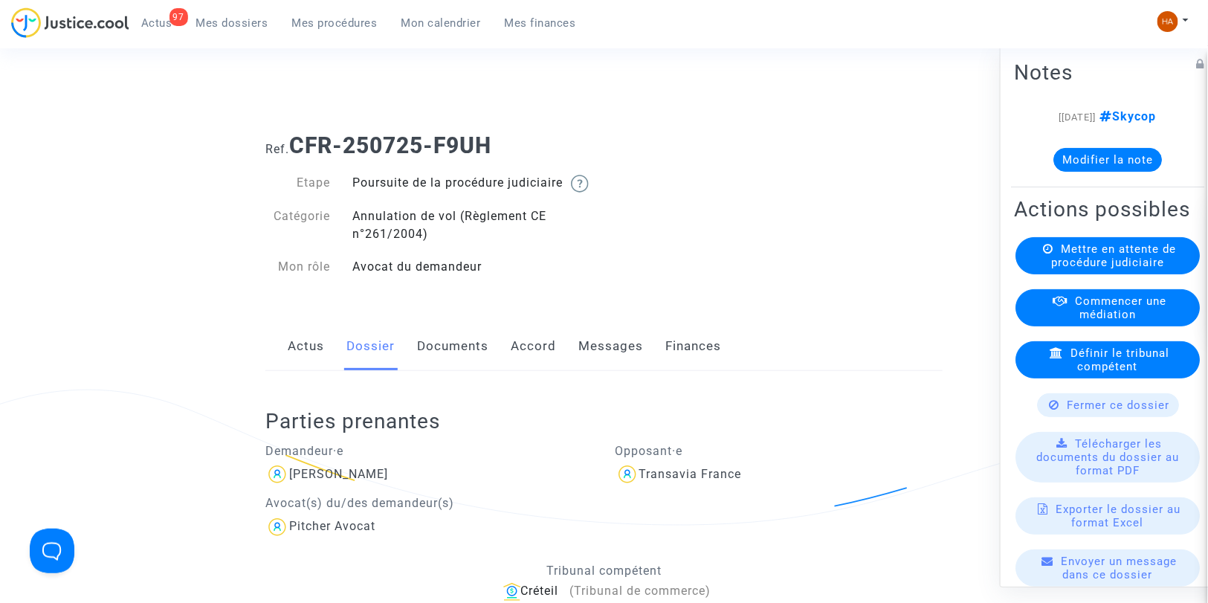
click at [615, 369] on link "Messages" at bounding box center [610, 346] width 65 height 49
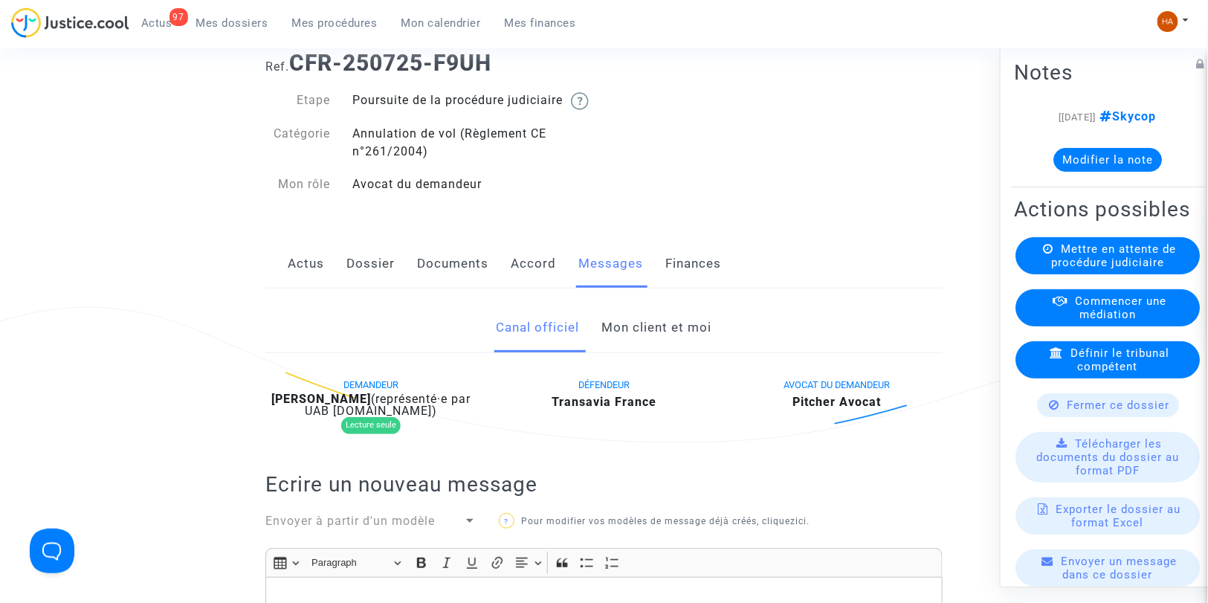
click at [648, 336] on link "Mon client et moi" at bounding box center [657, 327] width 110 height 49
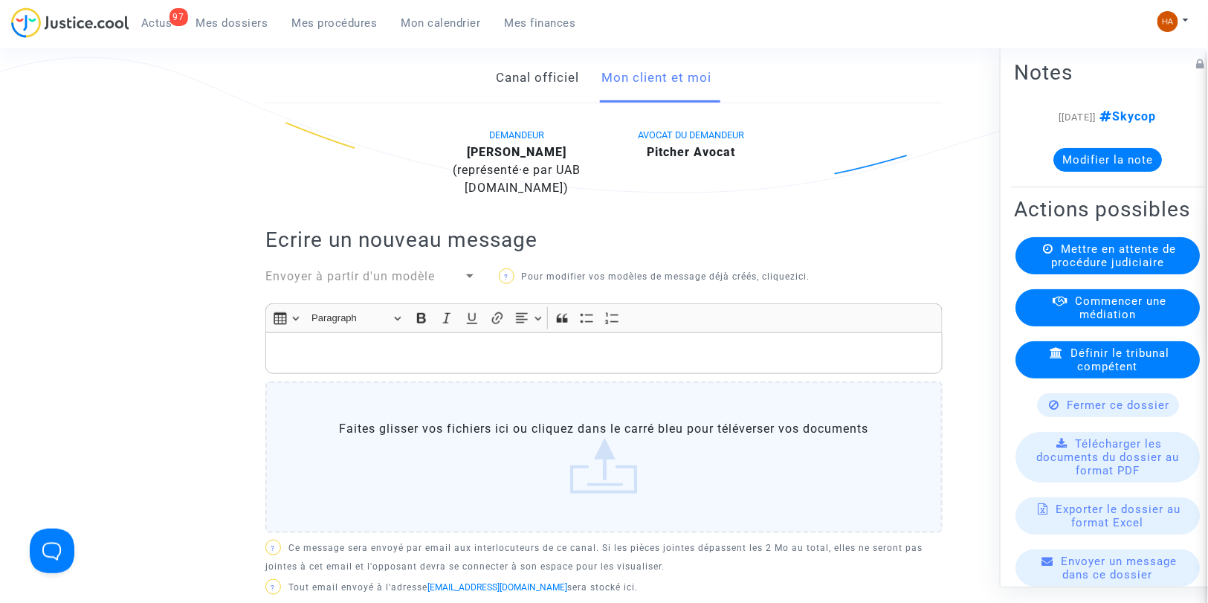
scroll to position [330, 0]
click at [302, 365] on p "Rich Text Editor, main" at bounding box center [605, 355] width 662 height 19
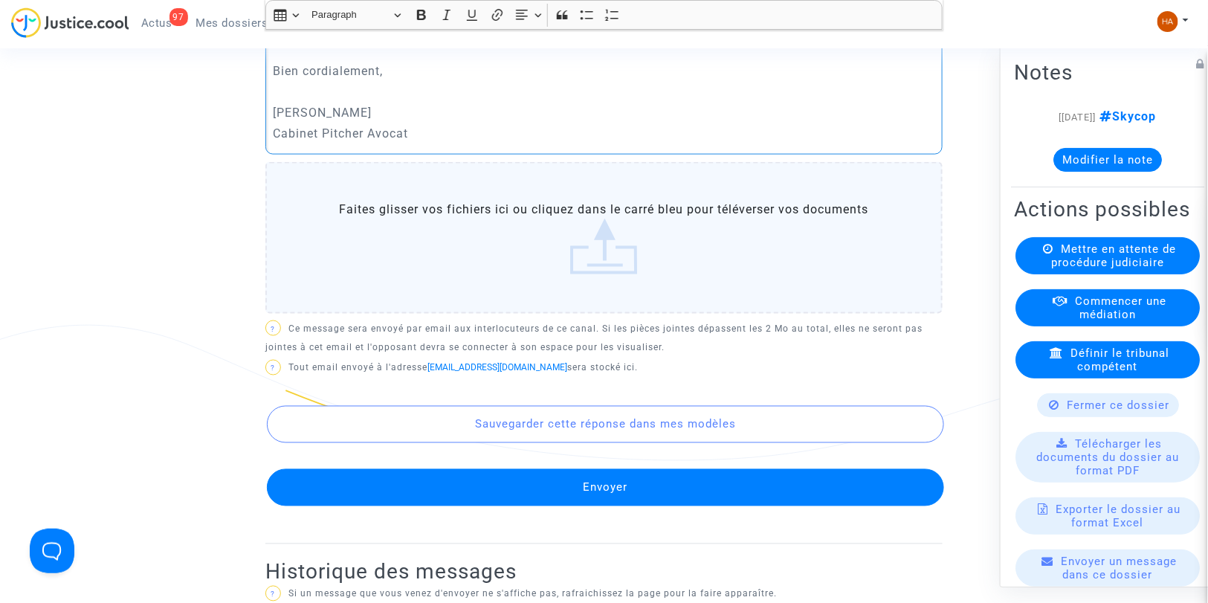
scroll to position [743, 0]
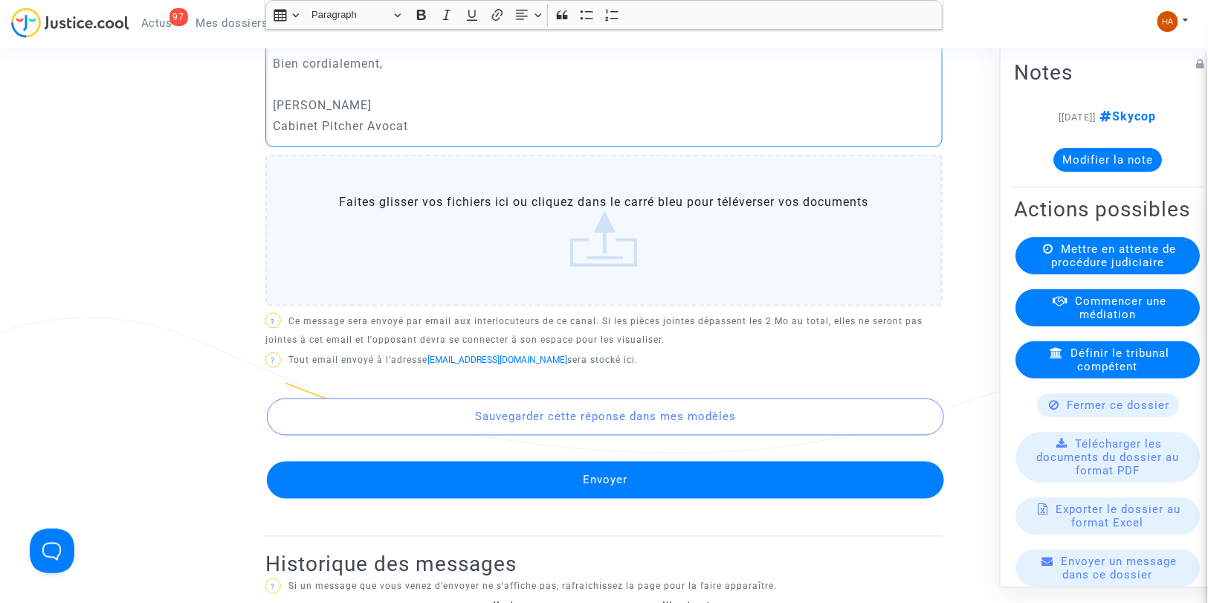
click at [711, 499] on button "Envoyer" at bounding box center [605, 480] width 677 height 37
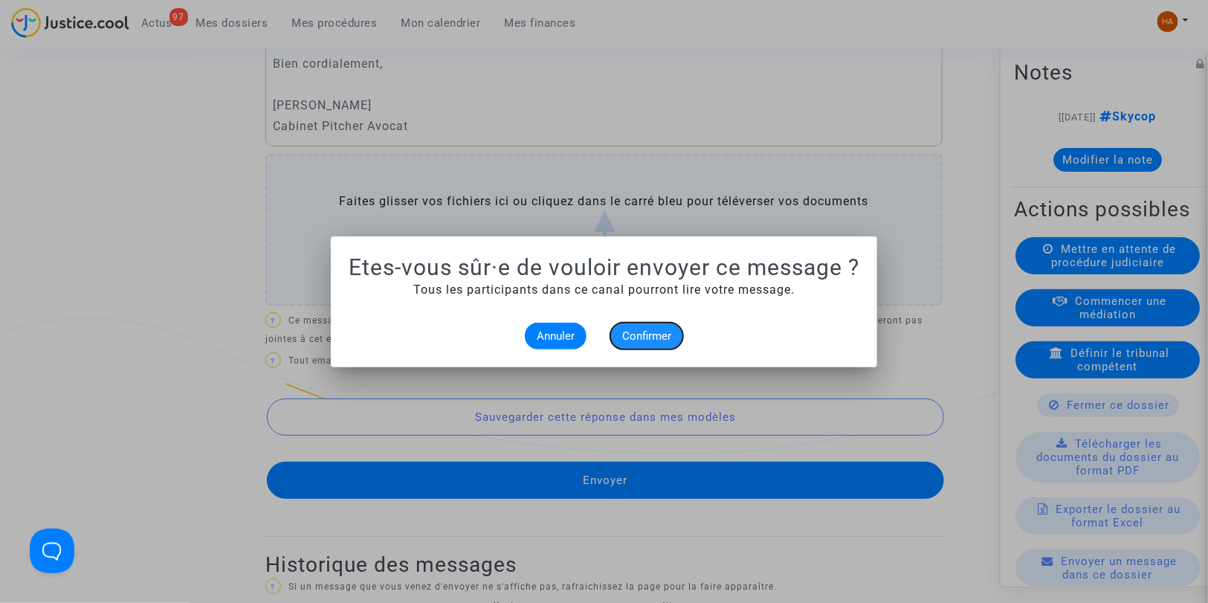
click at [660, 339] on span "Confirmer" at bounding box center [646, 335] width 49 height 13
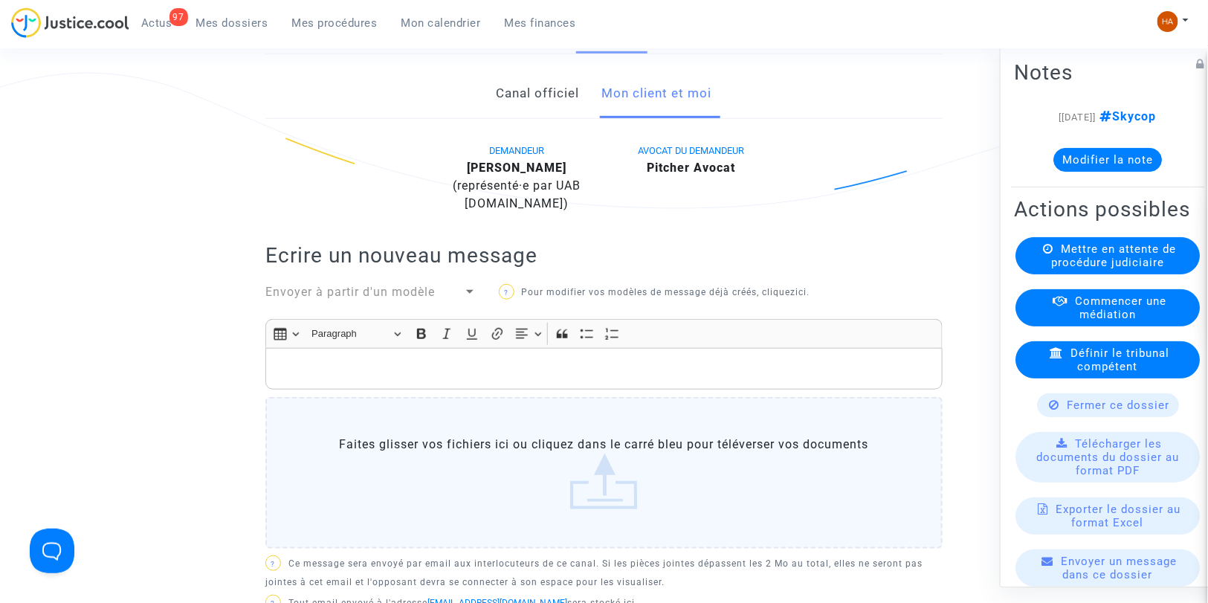
scroll to position [165, 0]
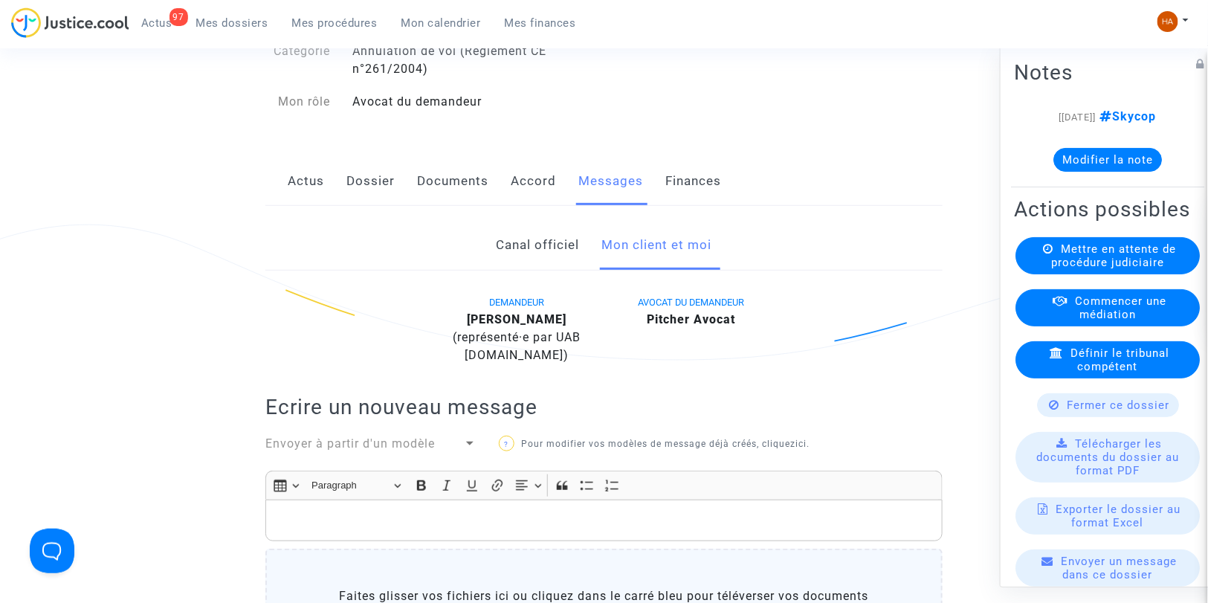
click at [434, 199] on link "Documents" at bounding box center [452, 181] width 71 height 49
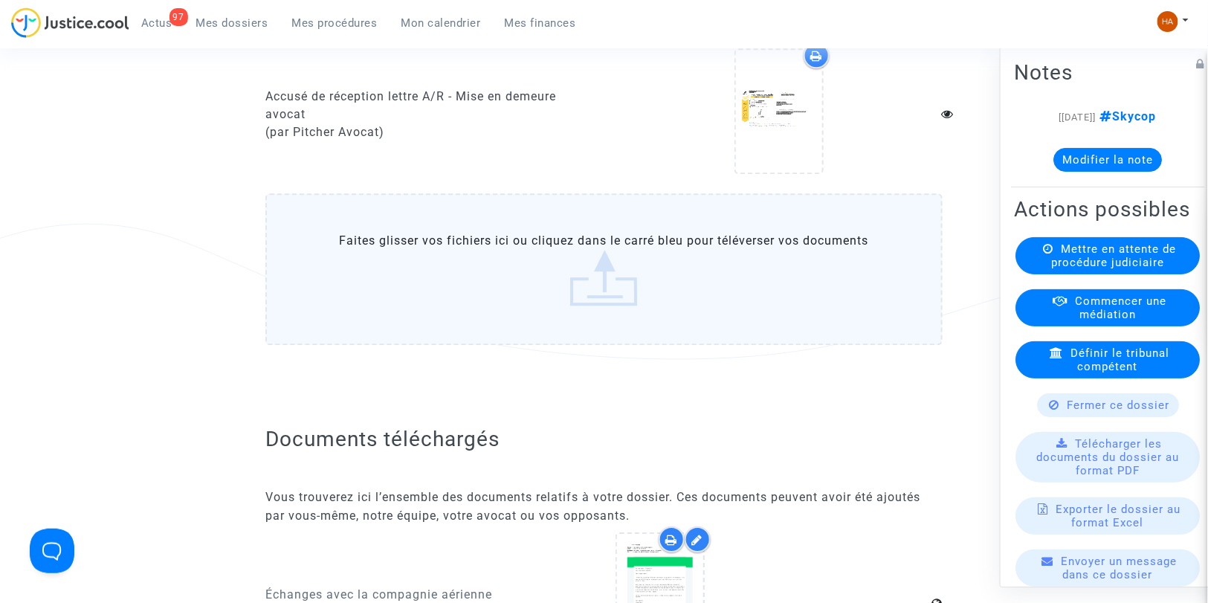
scroll to position [1512, 0]
click at [529, 281] on label "Faites glisser vos fichiers ici ou cliquez dans le carré bleu pour téléverser v…" at bounding box center [603, 267] width 677 height 152
click at [0, 0] on input "Faites glisser vos fichiers ici ou cliquez dans le carré bleu pour téléverser v…" at bounding box center [0, 0] width 0 height 0
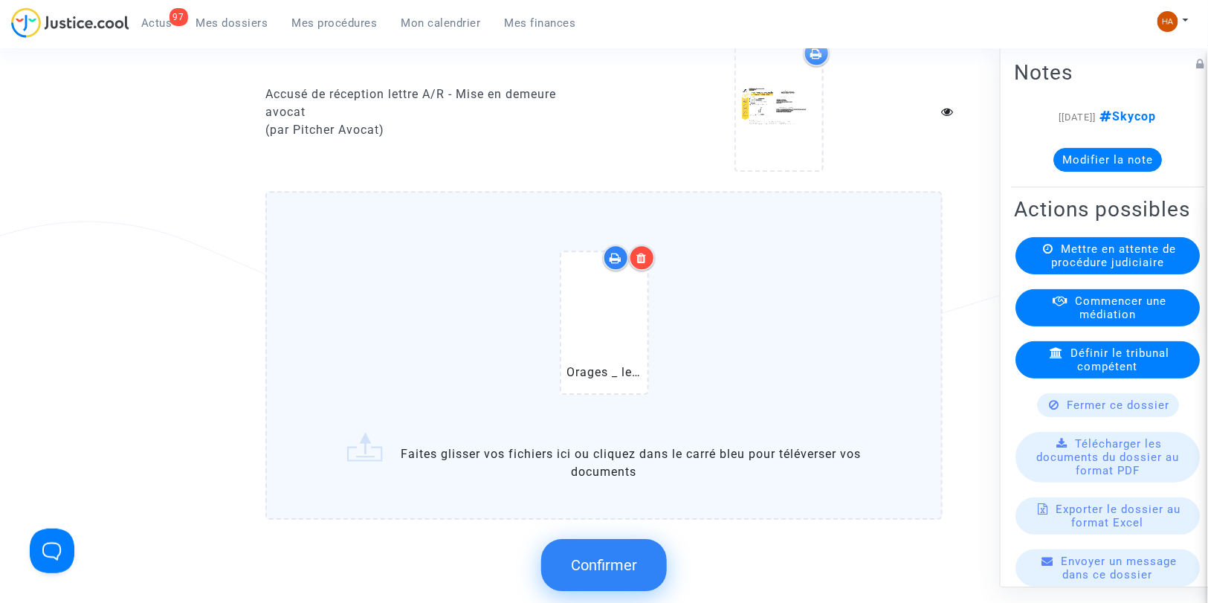
click at [602, 566] on span "Confirmer" at bounding box center [604, 565] width 66 height 18
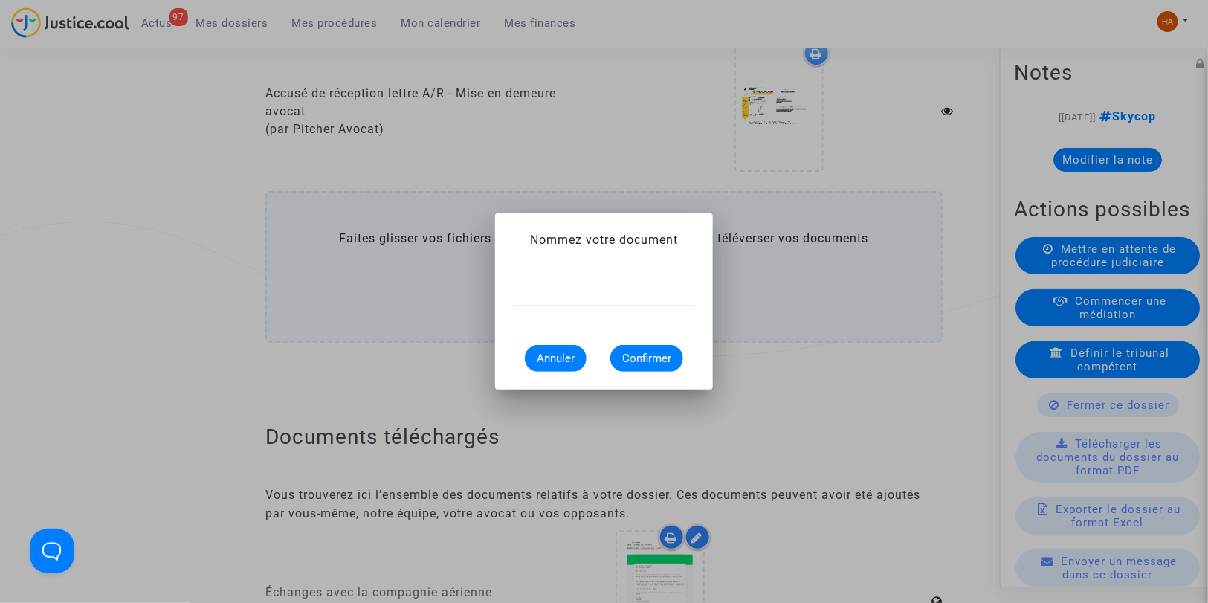
scroll to position [0, 0]
type input "Article"
click at [642, 355] on span "Confirmer" at bounding box center [646, 358] width 49 height 13
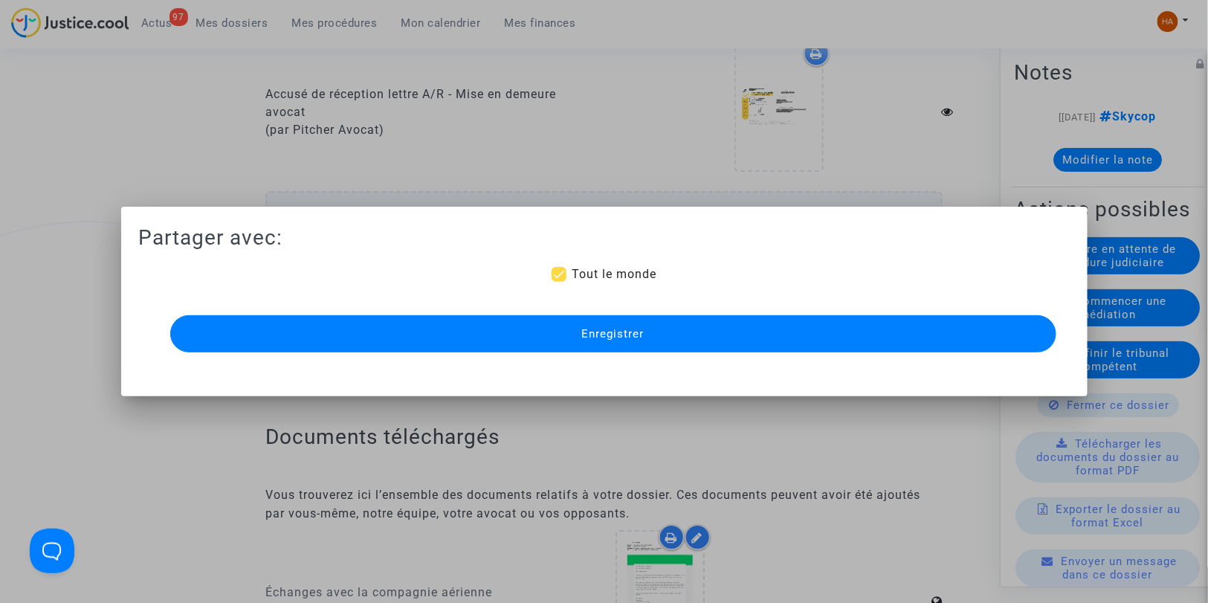
click at [649, 332] on button "Enregistrer" at bounding box center [613, 333] width 886 height 37
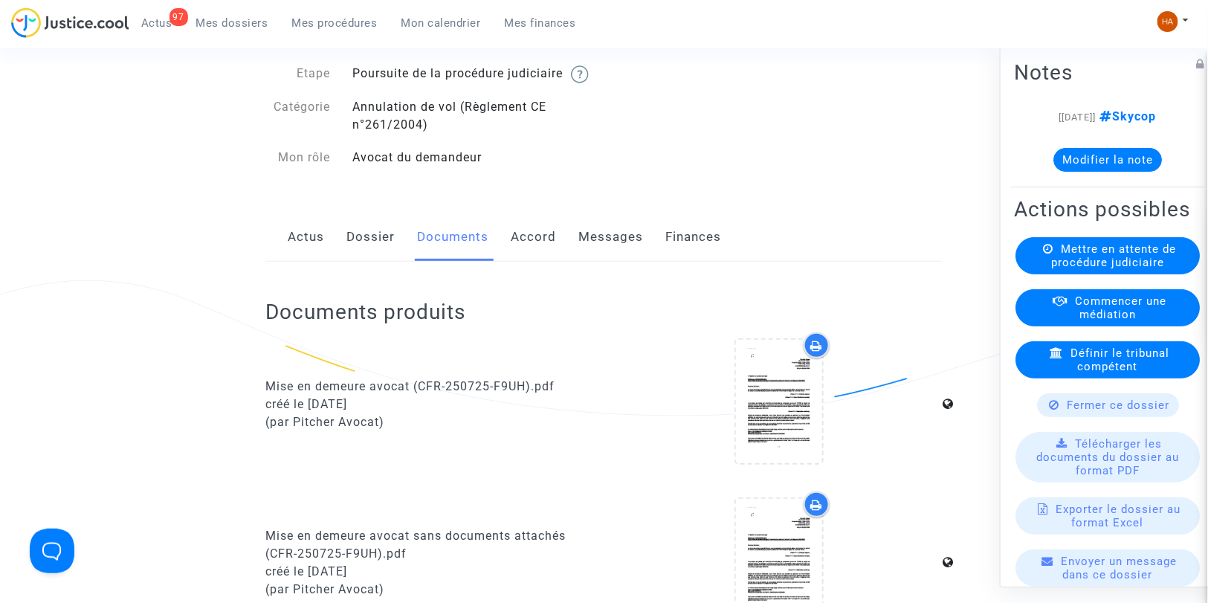
scroll to position [0, 0]
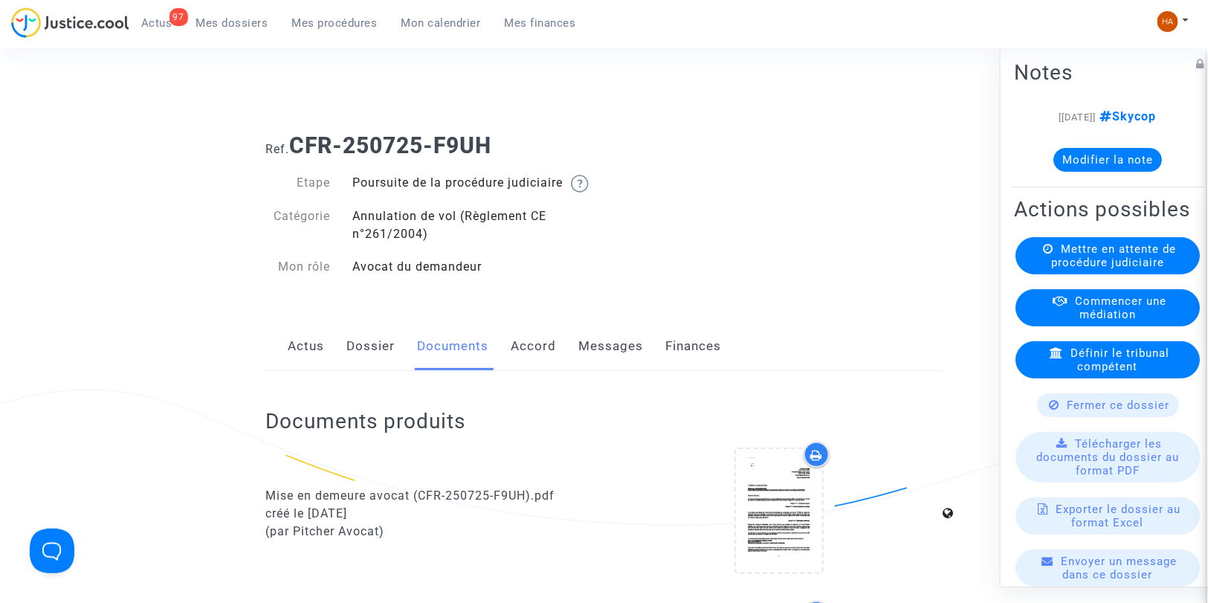
click at [372, 362] on link "Dossier" at bounding box center [370, 346] width 48 height 49
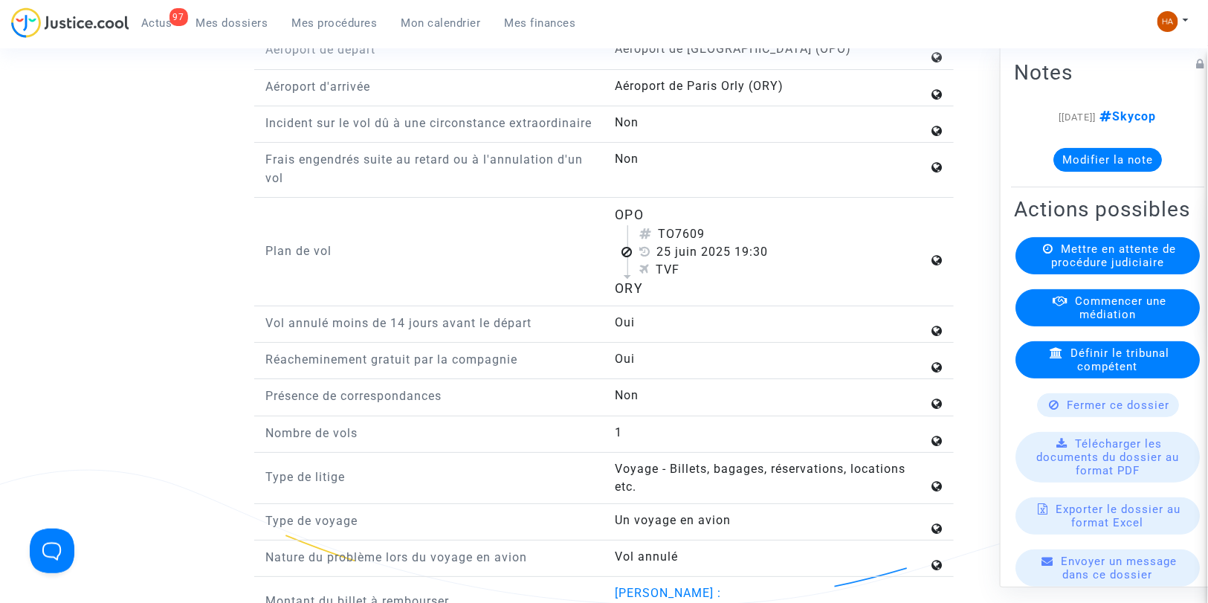
scroll to position [1936, 0]
click at [1052, 410] on icon at bounding box center [1055, 404] width 10 height 11
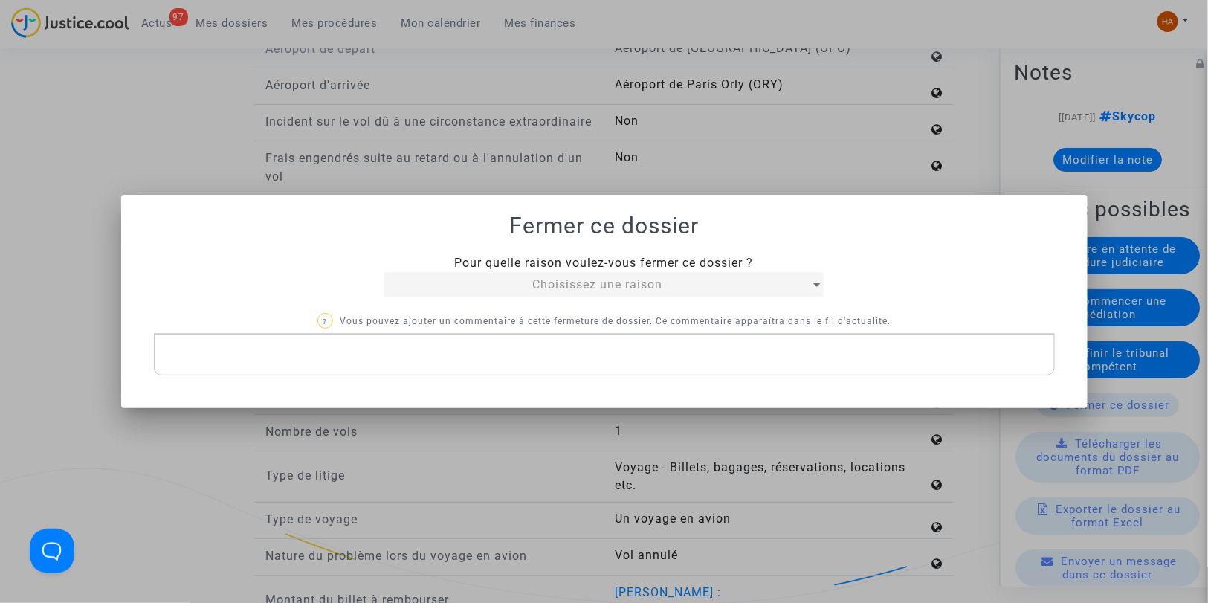
click at [664, 282] on div "Choisissez une raison" at bounding box center [597, 285] width 426 height 18
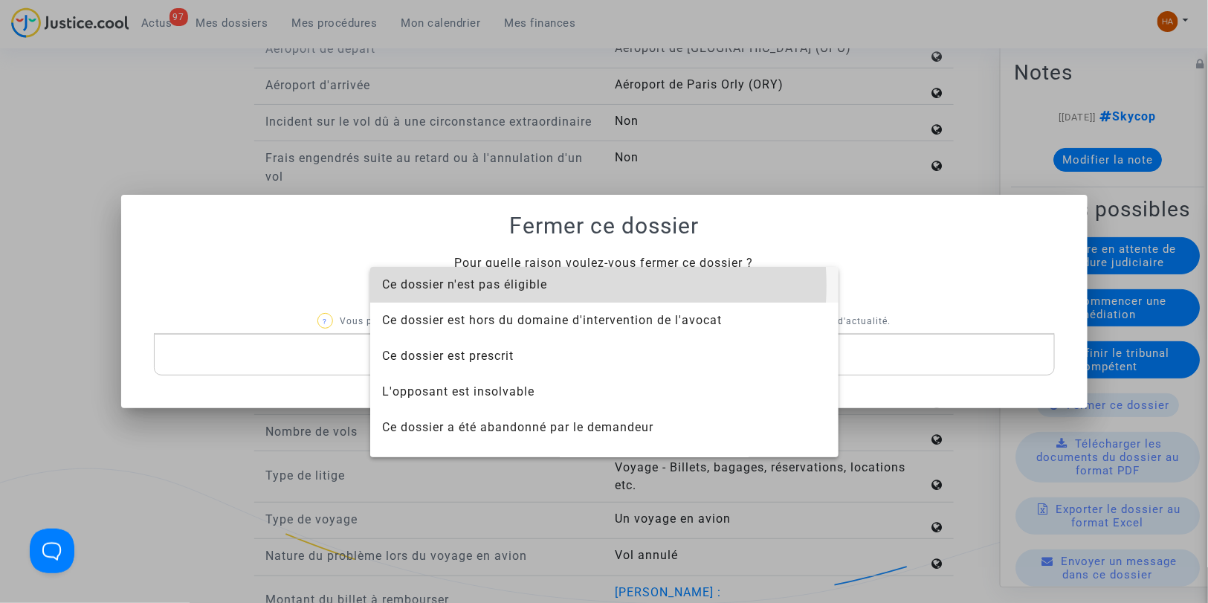
click at [560, 285] on span "Ce dossier n'est pas éligible" at bounding box center [604, 285] width 445 height 36
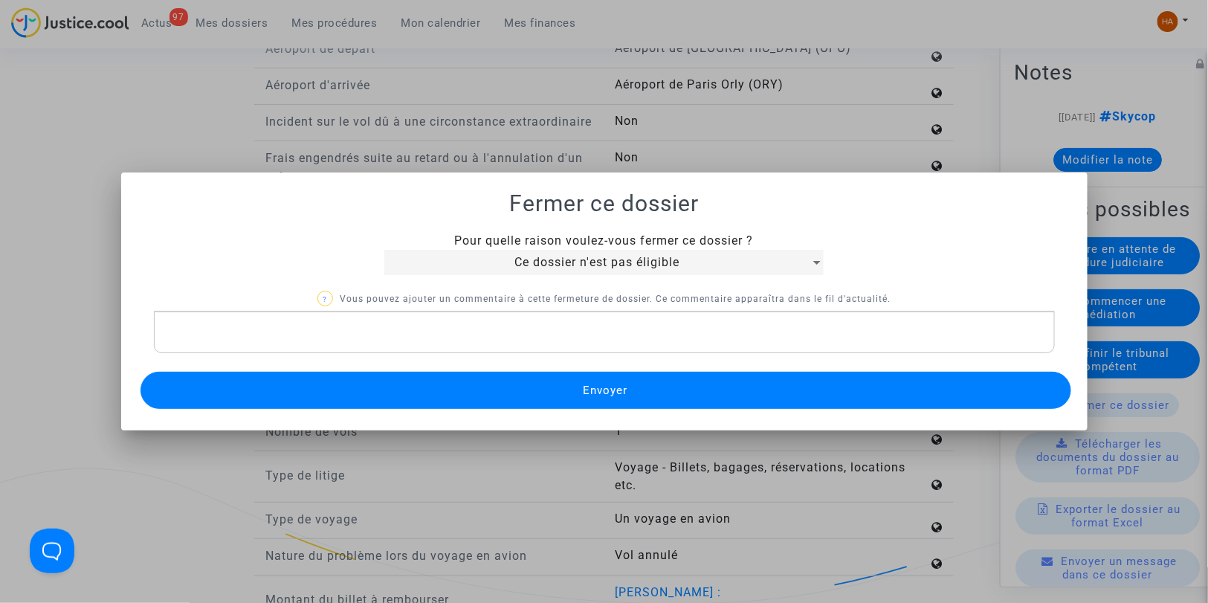
click at [326, 314] on div "Rich Text Editor, main" at bounding box center [604, 332] width 901 height 42
click at [496, 384] on button "Envoyer" at bounding box center [605, 390] width 931 height 37
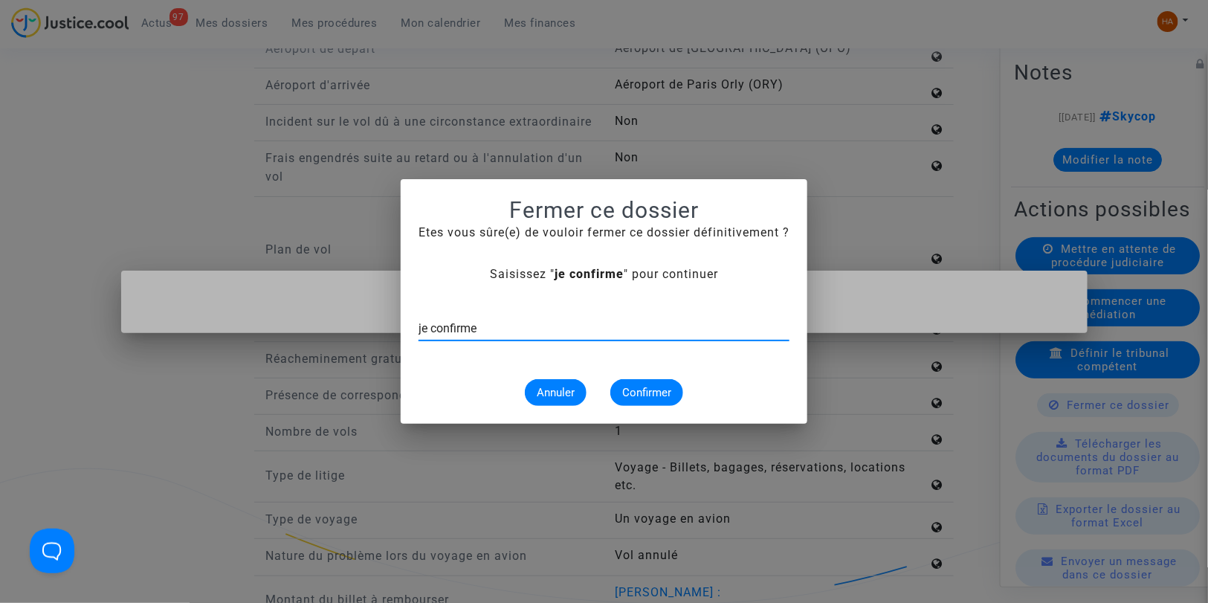
type input "je confirme"
click at [641, 392] on span "Confirmer" at bounding box center [646, 392] width 49 height 13
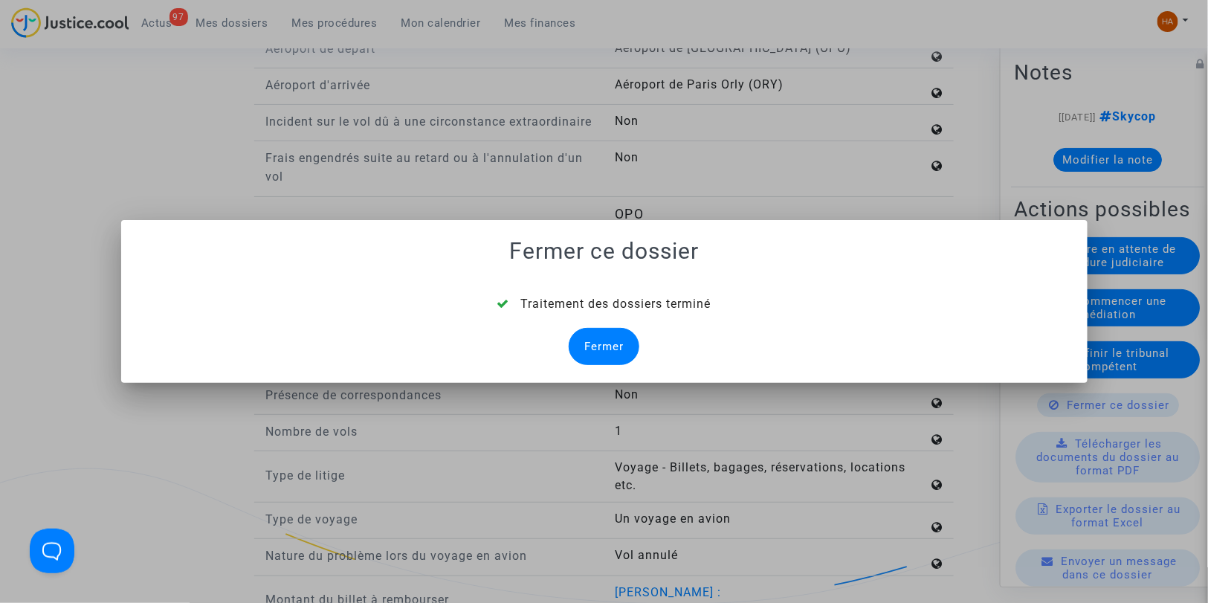
click at [593, 359] on div "Fermer" at bounding box center [604, 346] width 71 height 37
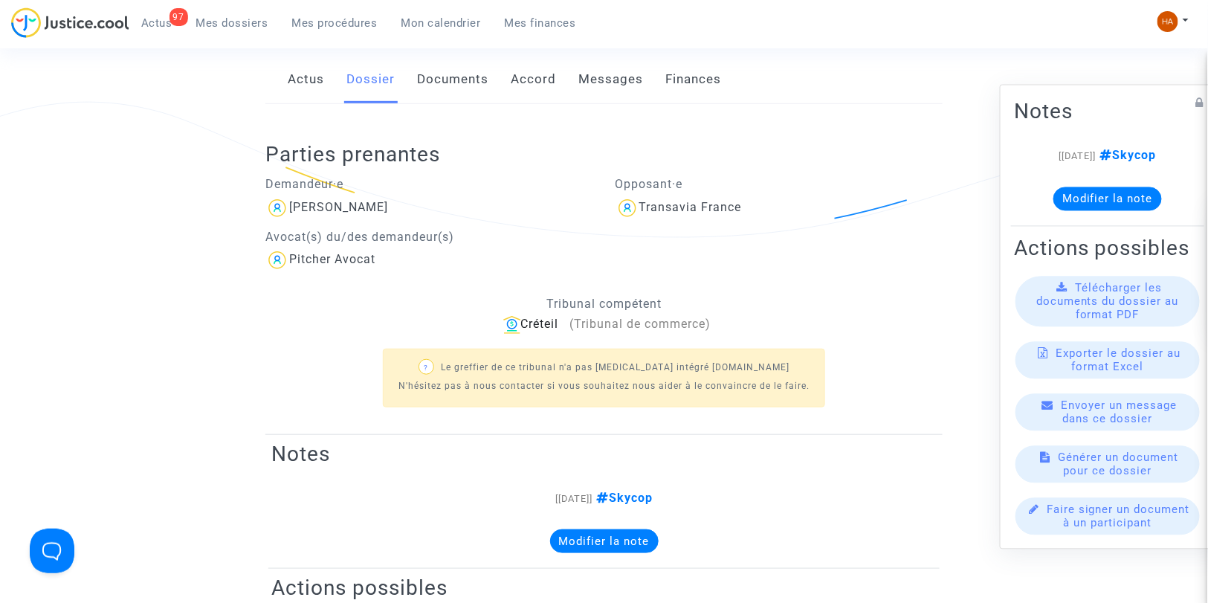
scroll to position [147, 0]
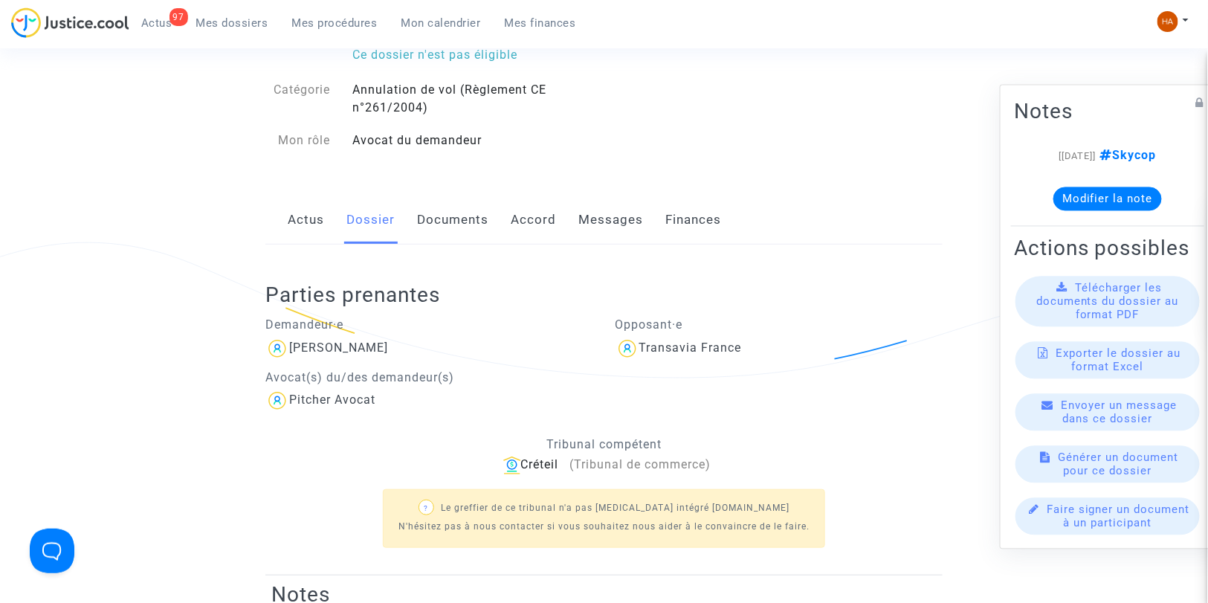
click at [223, 19] on span "Mes dossiers" at bounding box center [232, 22] width 72 height 13
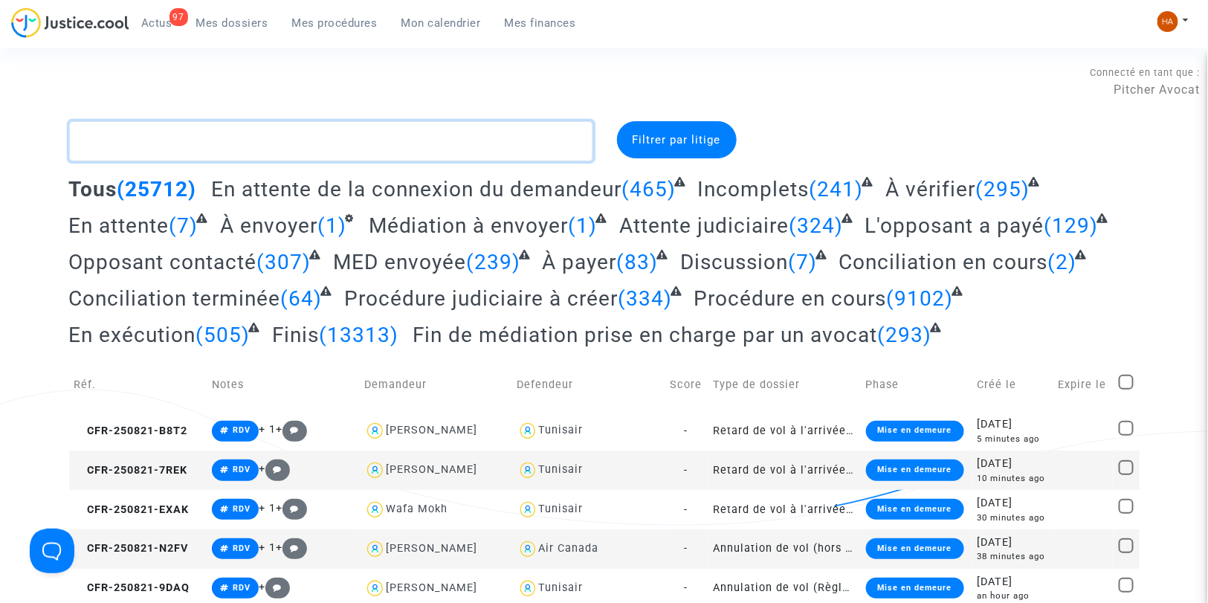
click at [147, 138] on textarea at bounding box center [331, 141] width 524 height 40
paste textarea "CFR-250725-AWPJ"
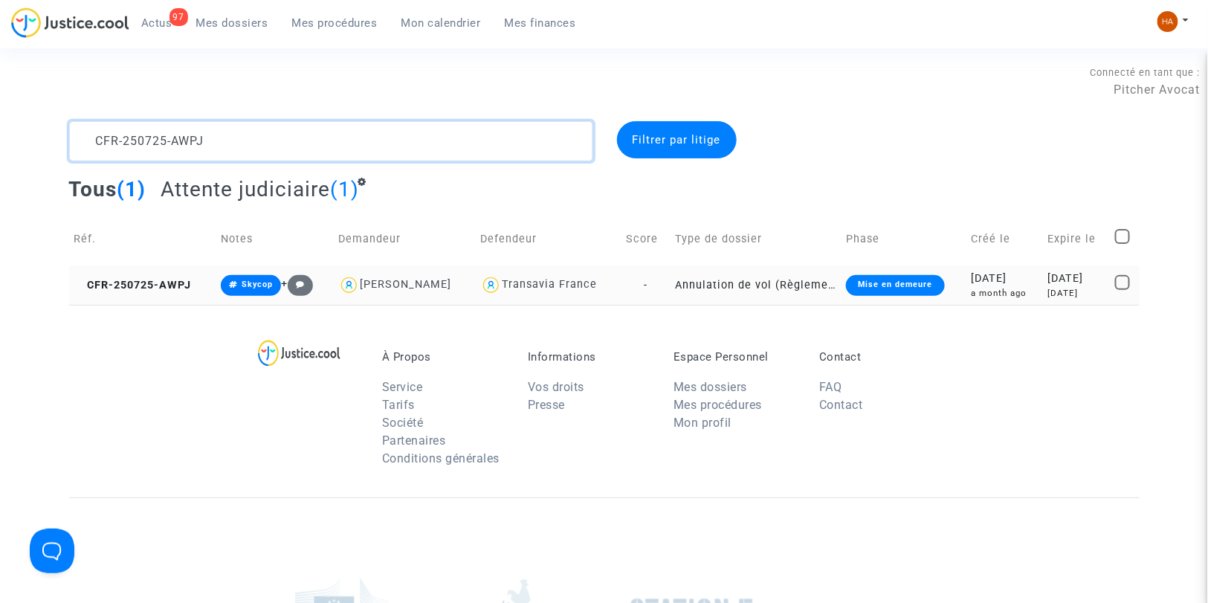
type textarea "CFR-250725-AWPJ"
click at [670, 285] on td "Annulation de vol (Règlement CE n°261/2004)" at bounding box center [755, 284] width 171 height 39
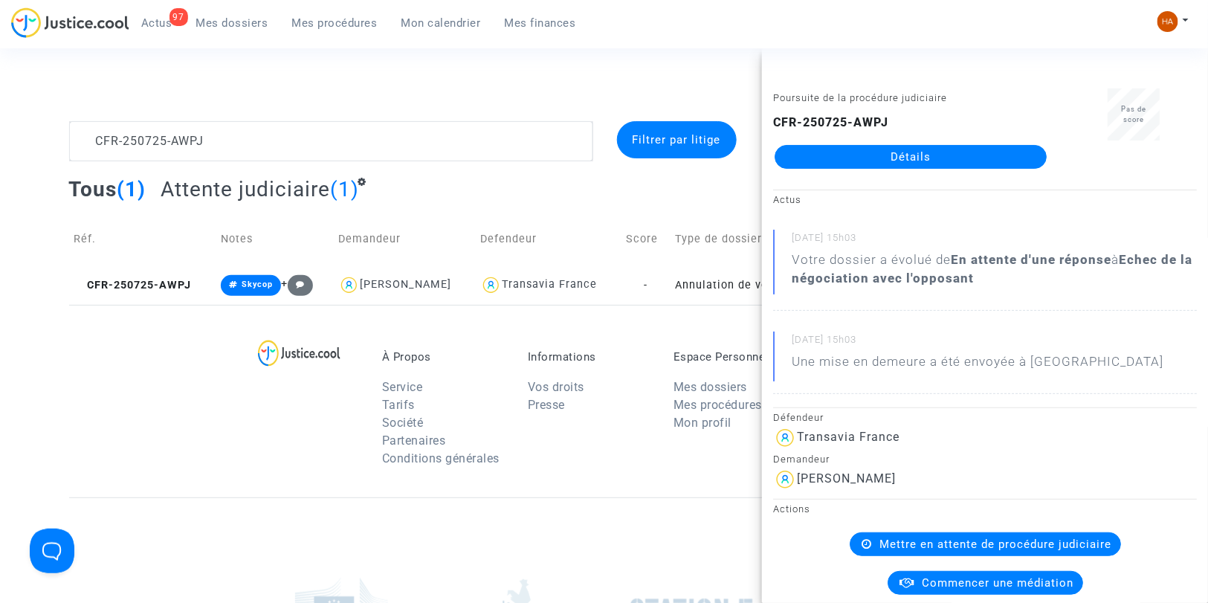
click at [890, 156] on link "Détails" at bounding box center [911, 157] width 272 height 24
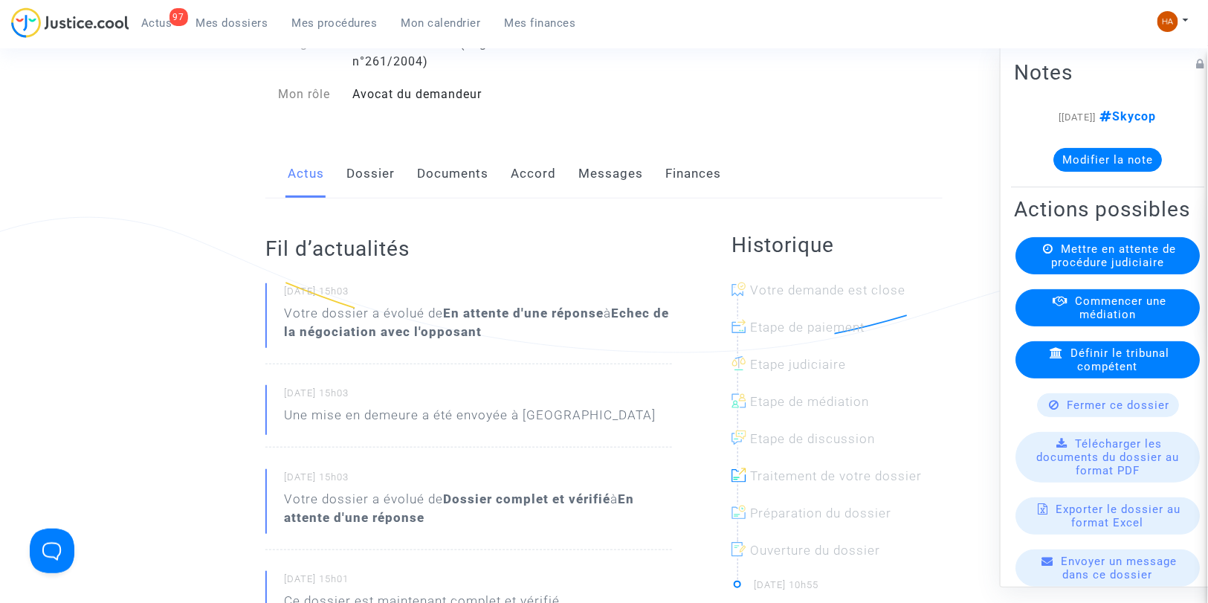
scroll to position [165, 0]
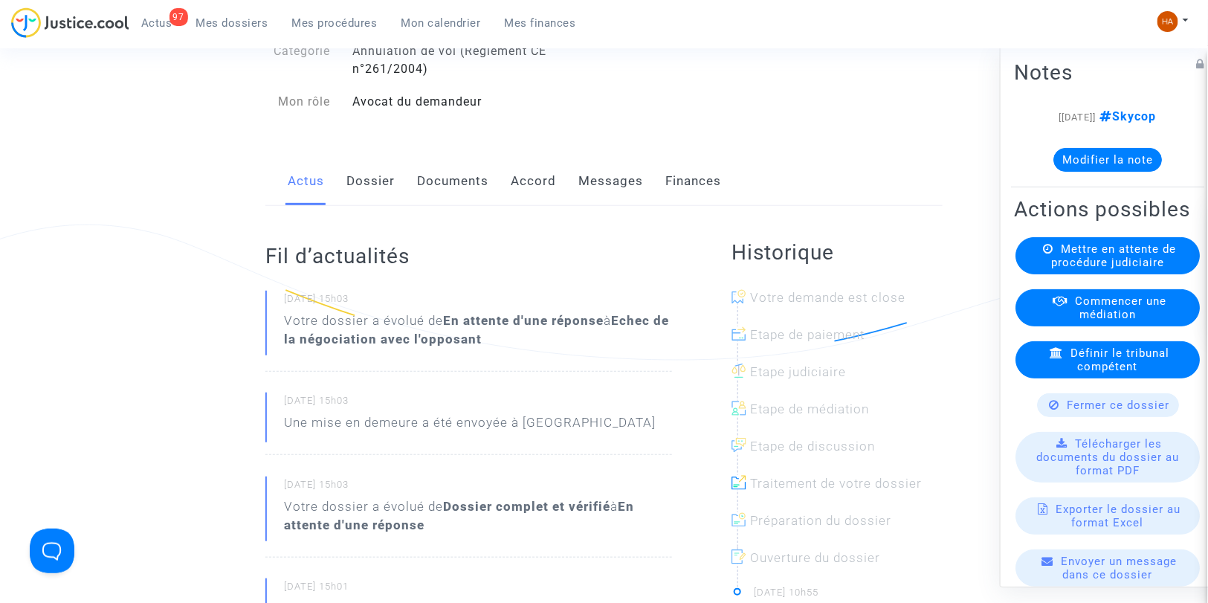
click at [602, 196] on link "Messages" at bounding box center [610, 181] width 65 height 49
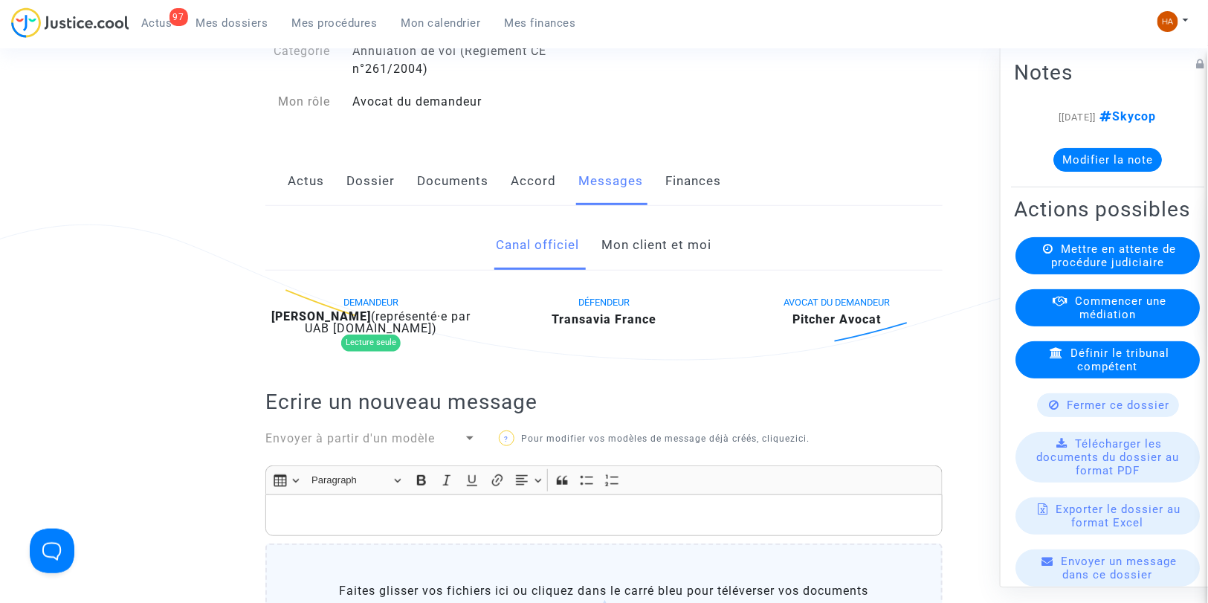
click at [642, 255] on link "Mon client et moi" at bounding box center [657, 245] width 110 height 49
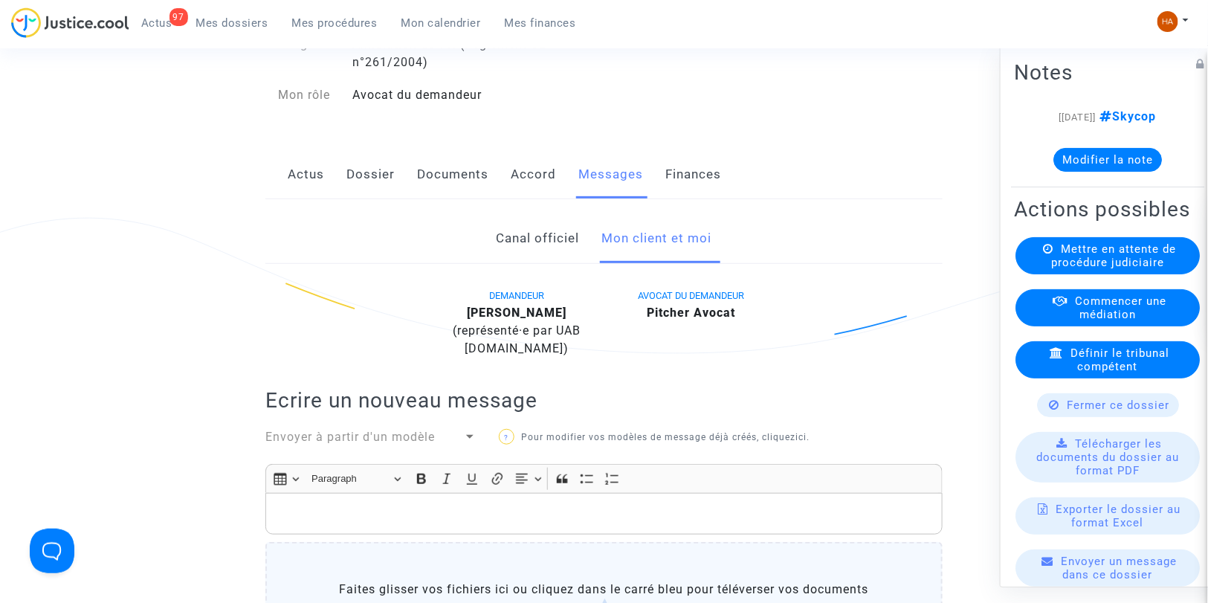
scroll to position [165, 0]
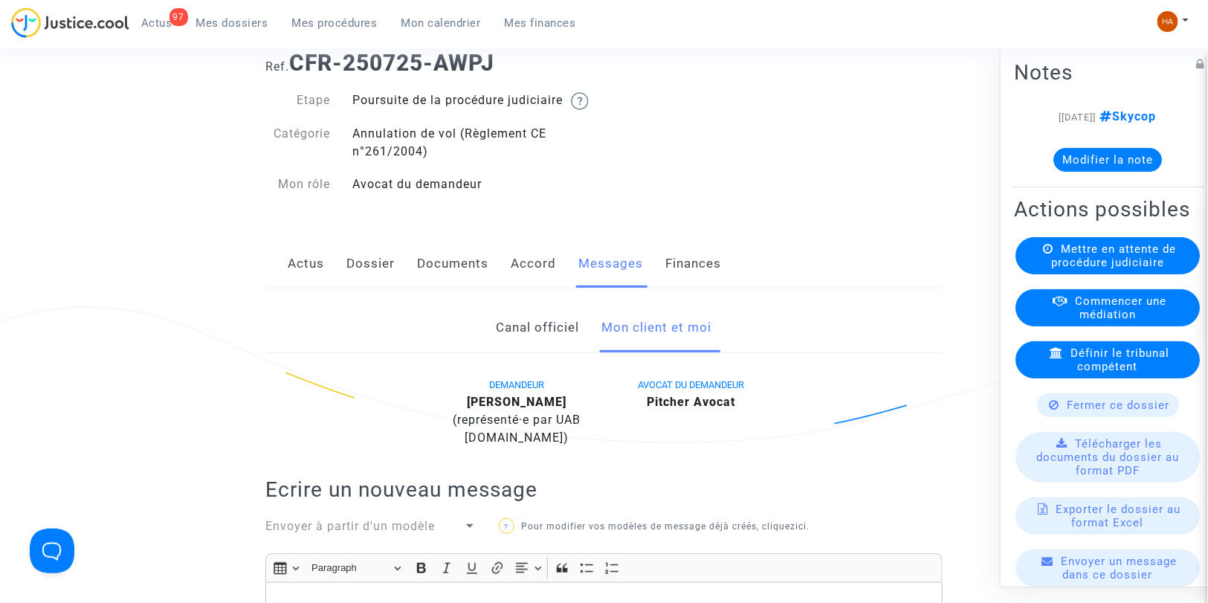
click at [358, 279] on link "Dossier" at bounding box center [370, 263] width 48 height 49
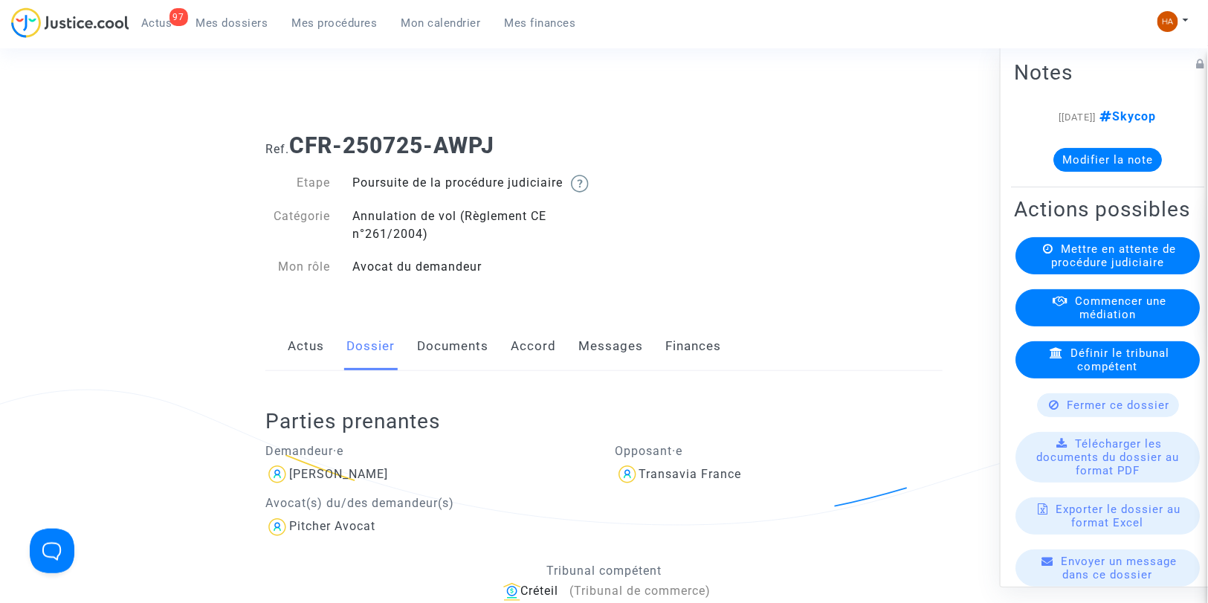
click at [461, 361] on link "Documents" at bounding box center [452, 346] width 71 height 49
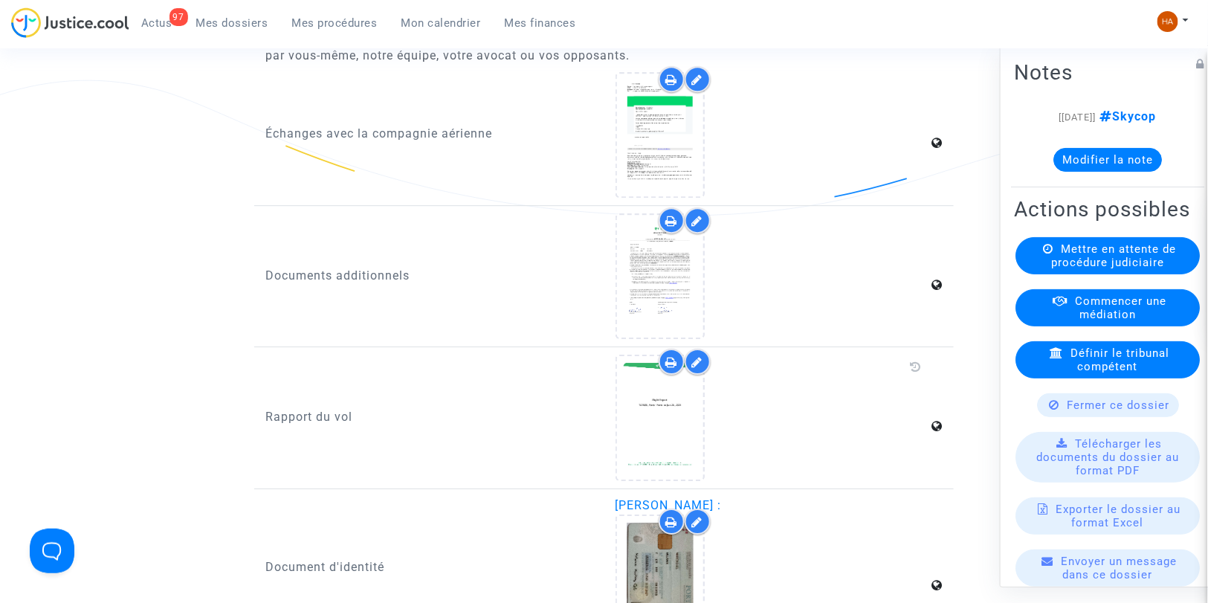
scroll to position [1652, 0]
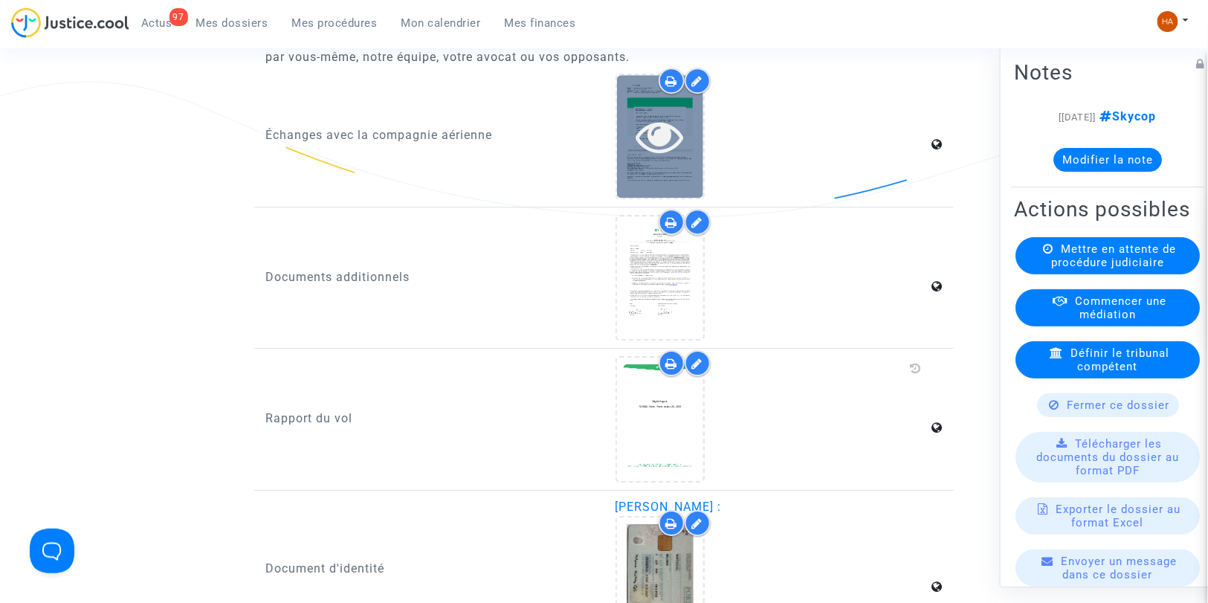
click at [652, 173] on div at bounding box center [660, 136] width 86 height 123
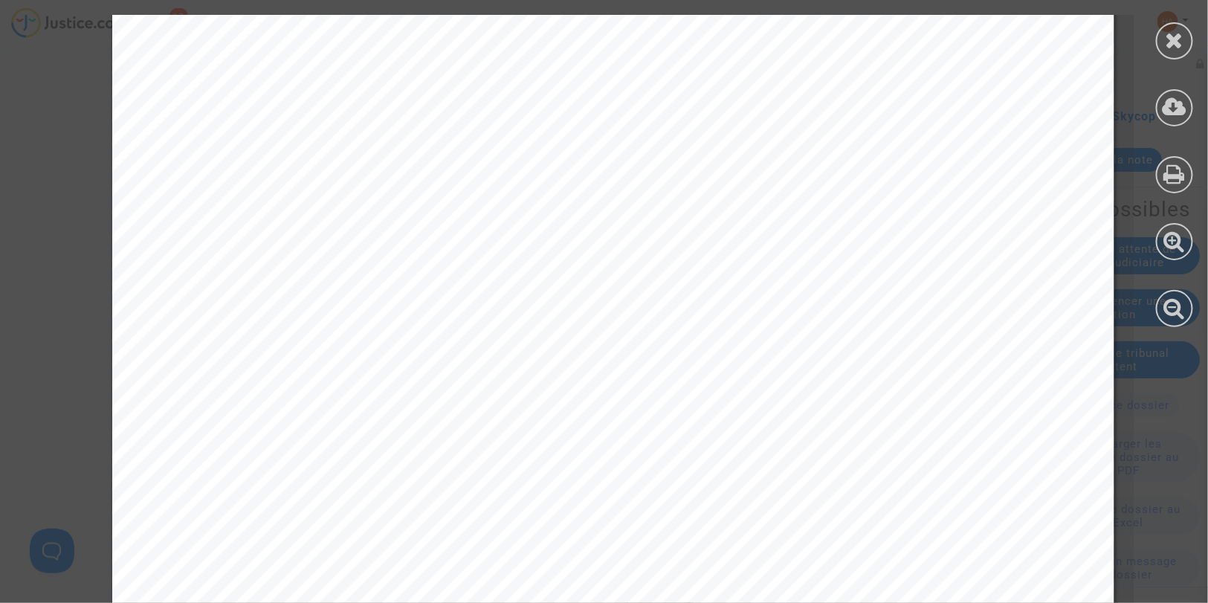
scroll to position [165, 0]
click at [1175, 43] on icon at bounding box center [1175, 40] width 19 height 22
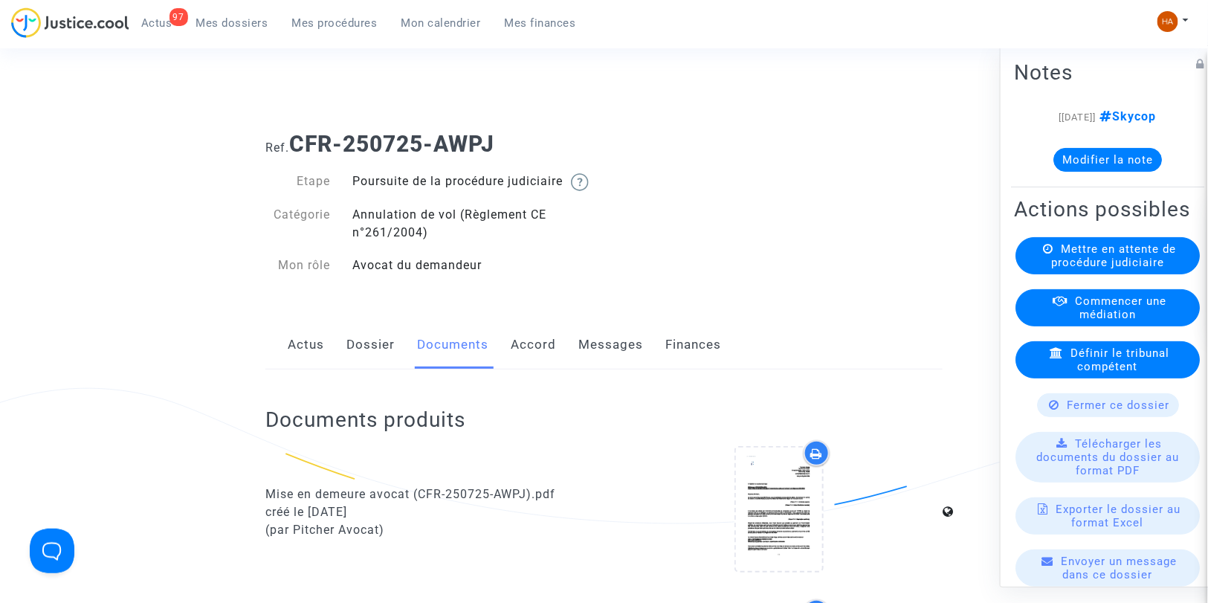
scroll to position [0, 0]
click at [603, 361] on link "Messages" at bounding box center [610, 346] width 65 height 49
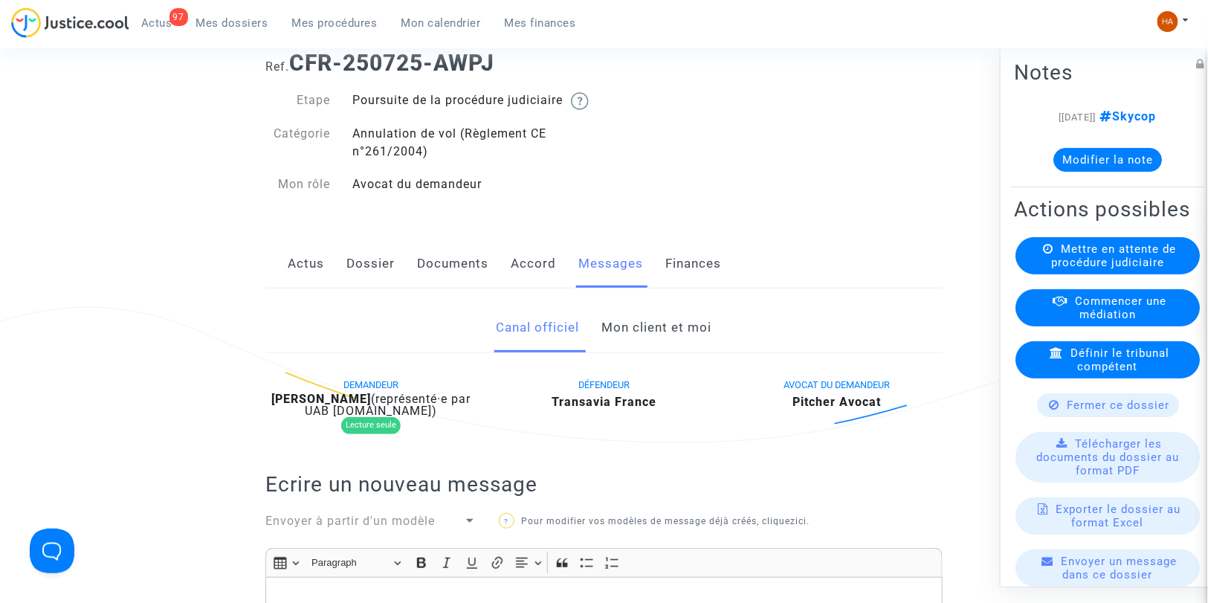
click at [640, 346] on link "Mon client et moi" at bounding box center [657, 327] width 110 height 49
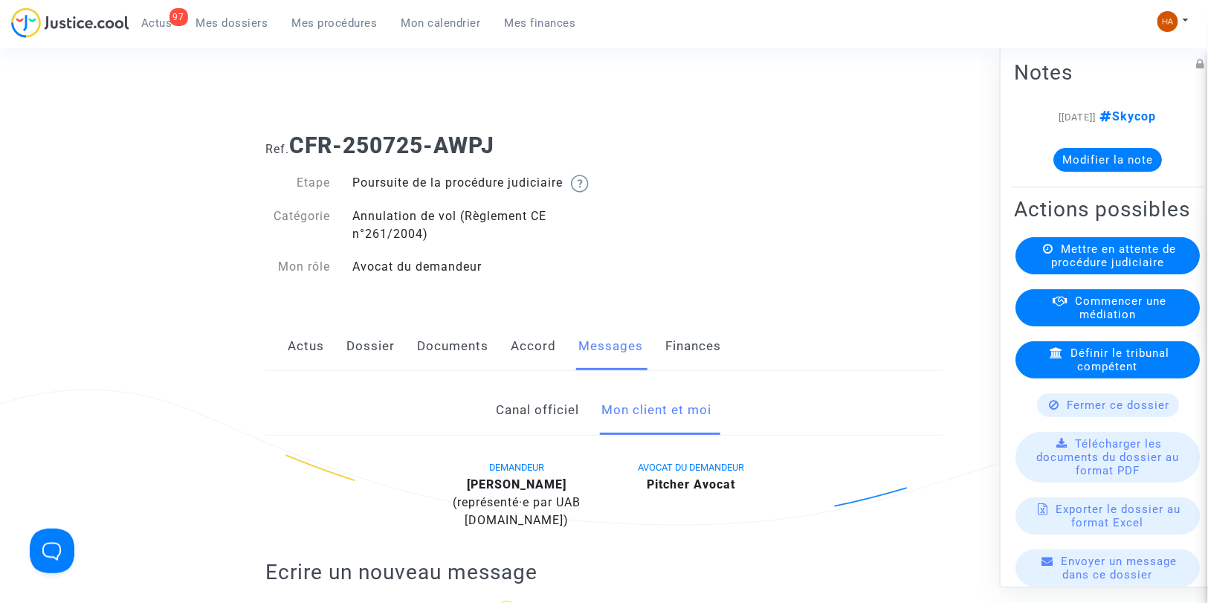
drag, startPoint x: 503, startPoint y: 139, endPoint x: 298, endPoint y: 149, distance: 205.4
click at [298, 149] on h1 "Ref. CFR-250725-AWPJ" at bounding box center [603, 145] width 677 height 27
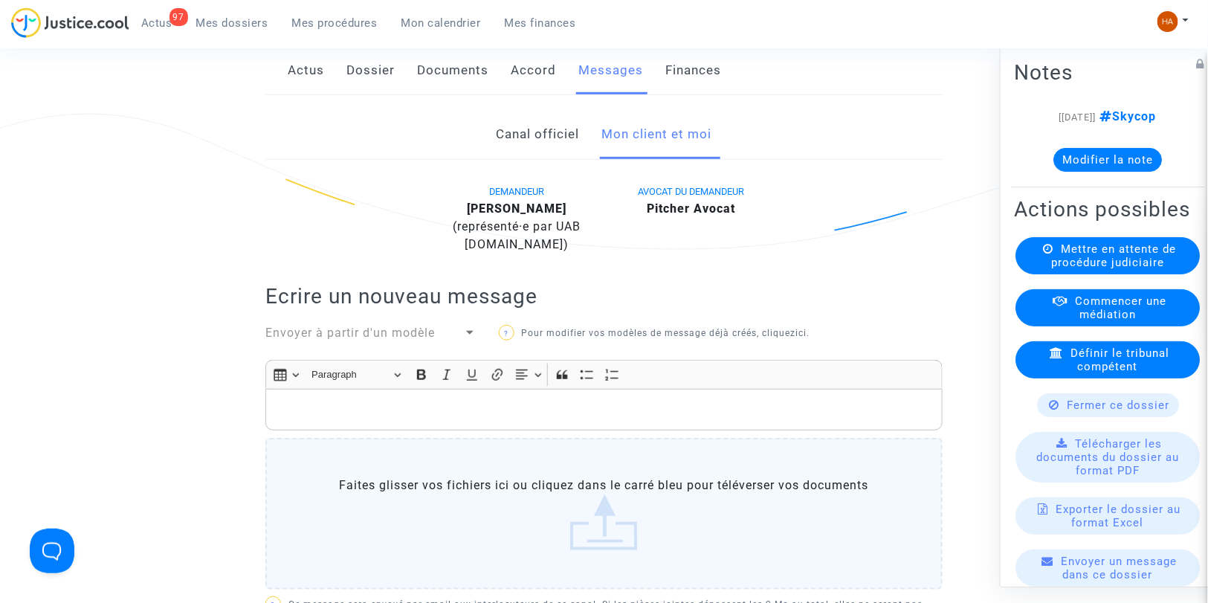
scroll to position [248, 0]
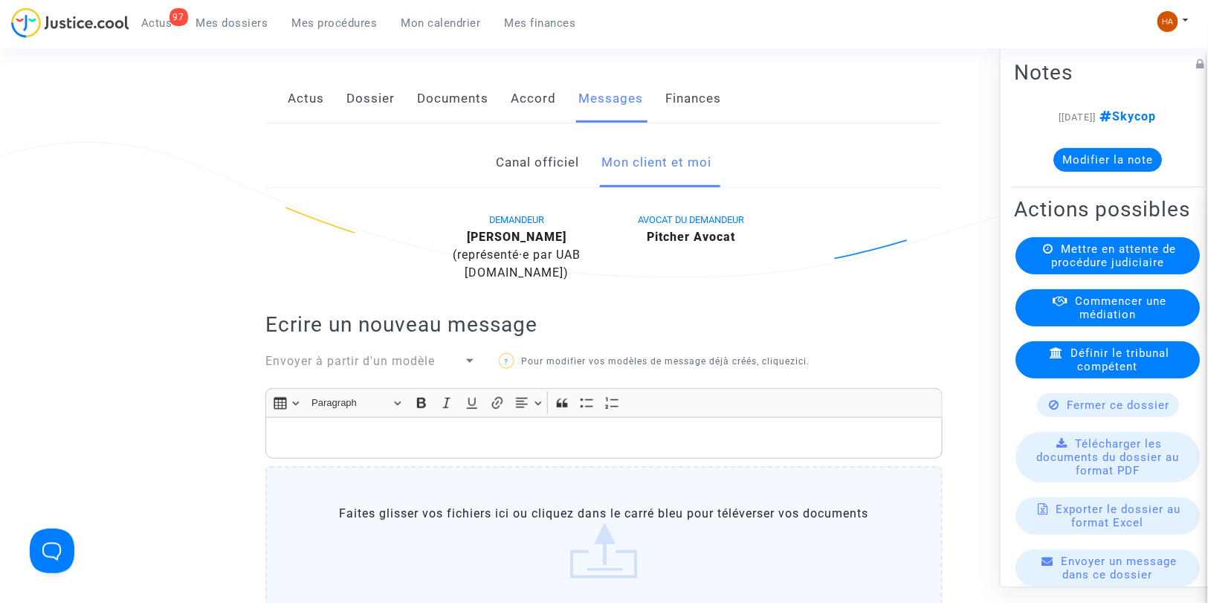
click at [519, 184] on link "Canal officiel" at bounding box center [538, 162] width 83 height 49
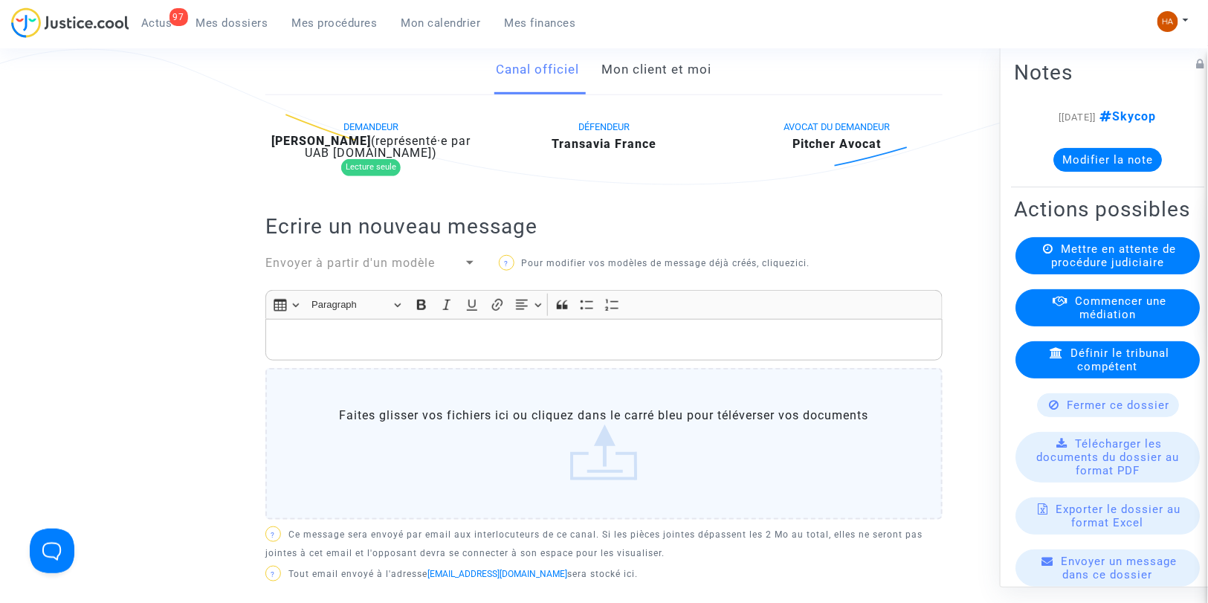
scroll to position [248, 0]
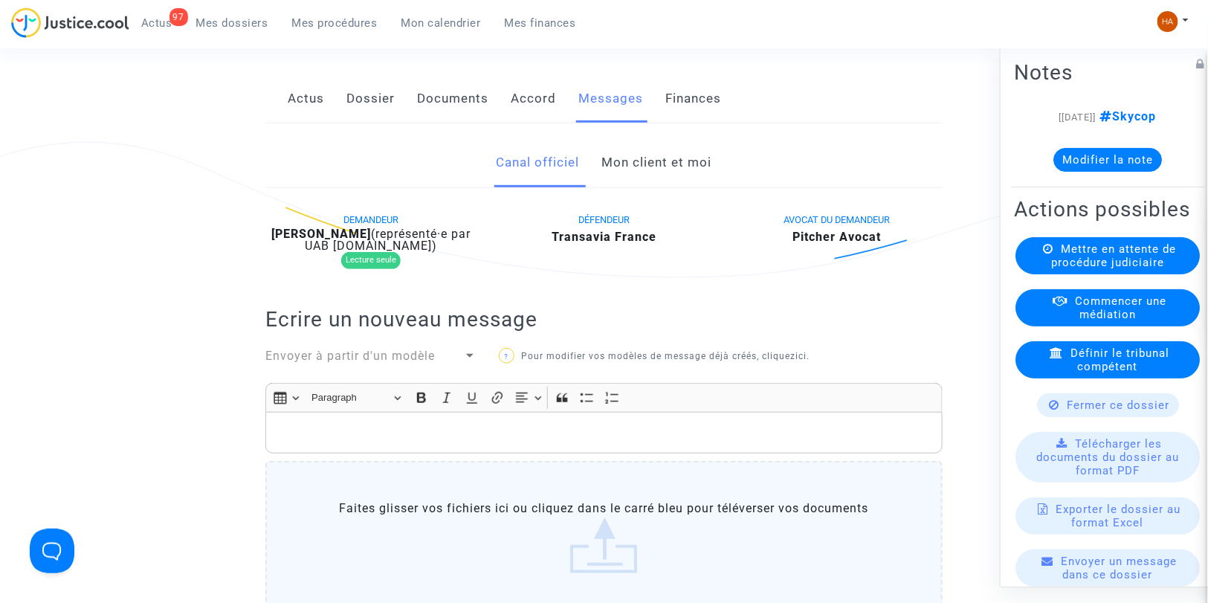
click at [630, 184] on link "Mon client et moi" at bounding box center [657, 162] width 110 height 49
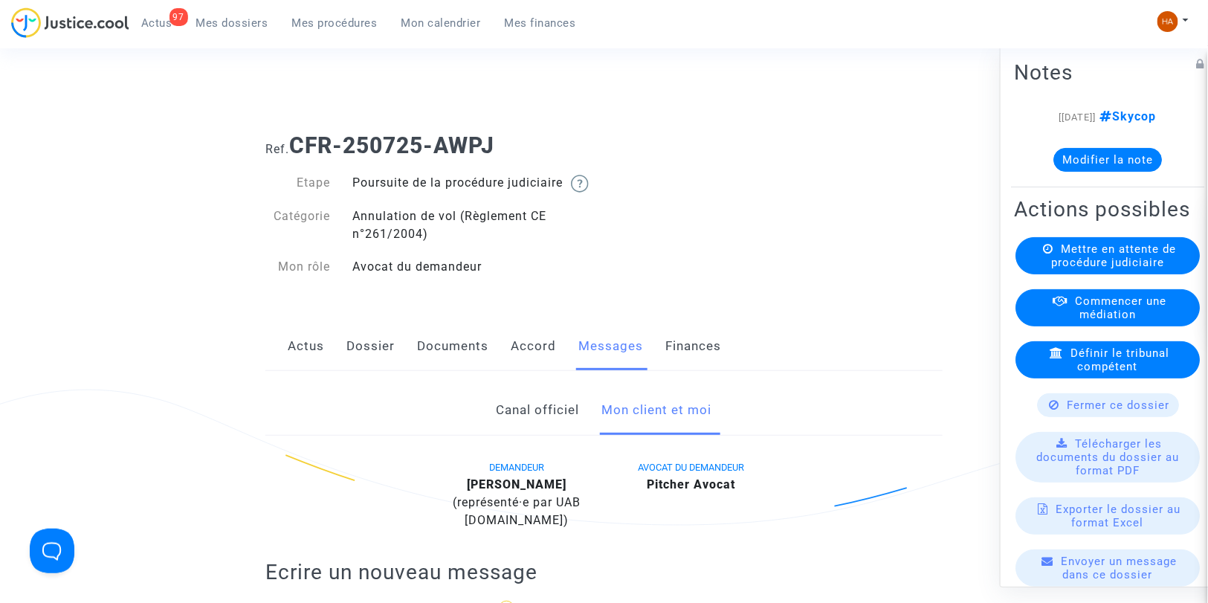
click at [447, 367] on link "Documents" at bounding box center [452, 346] width 71 height 49
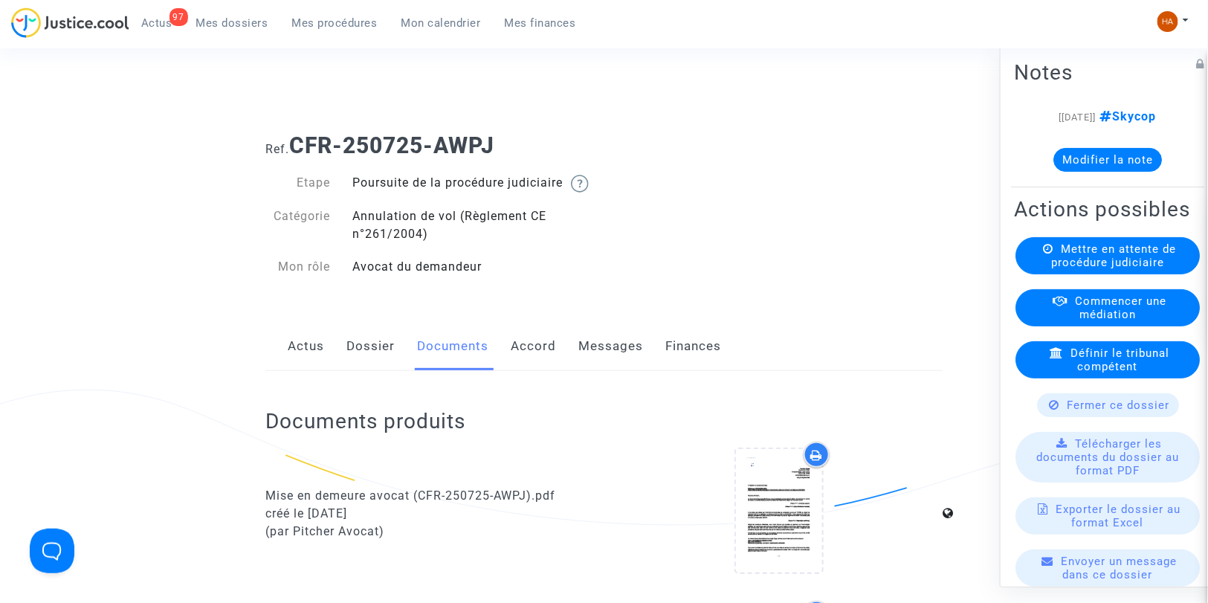
click at [379, 366] on link "Dossier" at bounding box center [370, 346] width 48 height 49
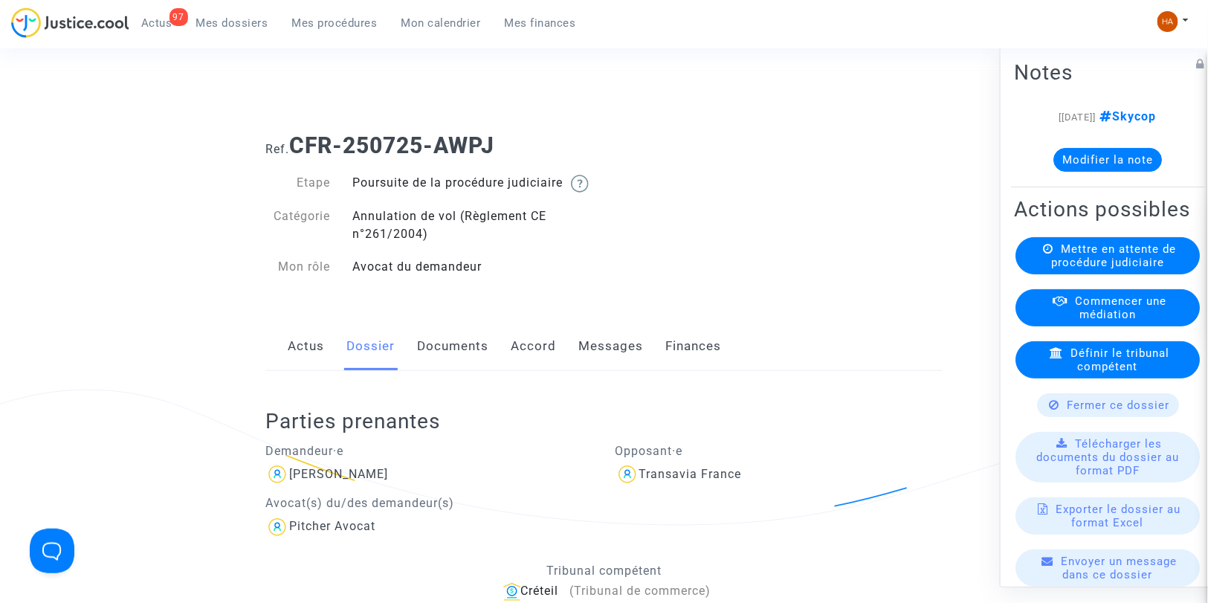
click at [442, 355] on link "Documents" at bounding box center [452, 346] width 71 height 49
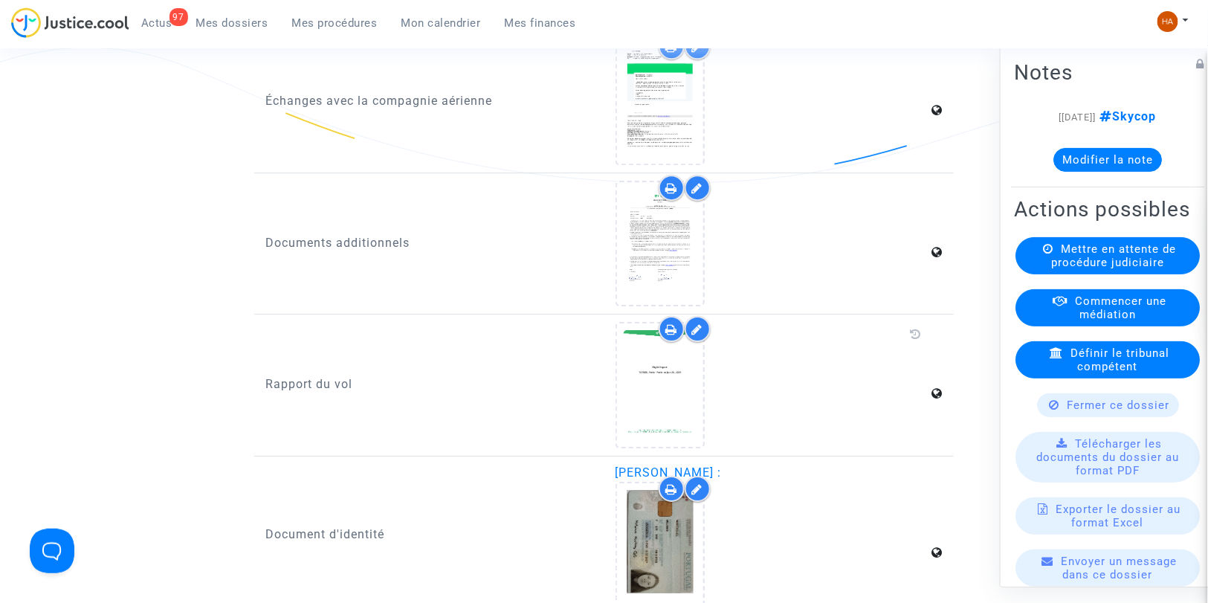
scroll to position [1684, 0]
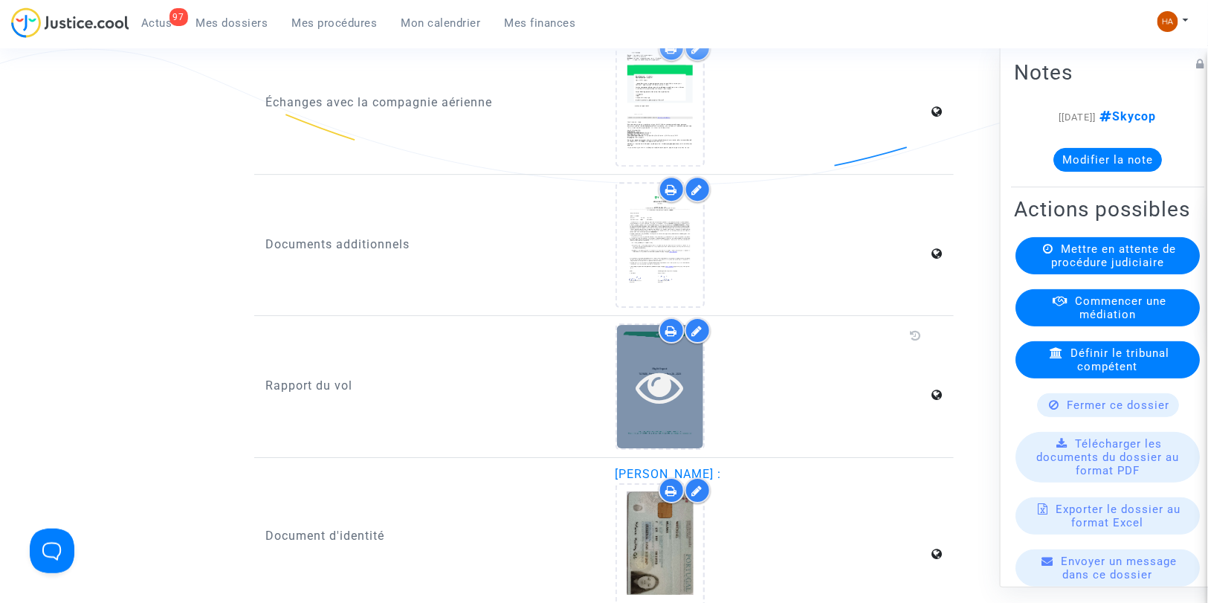
click at [668, 392] on icon at bounding box center [660, 387] width 48 height 48
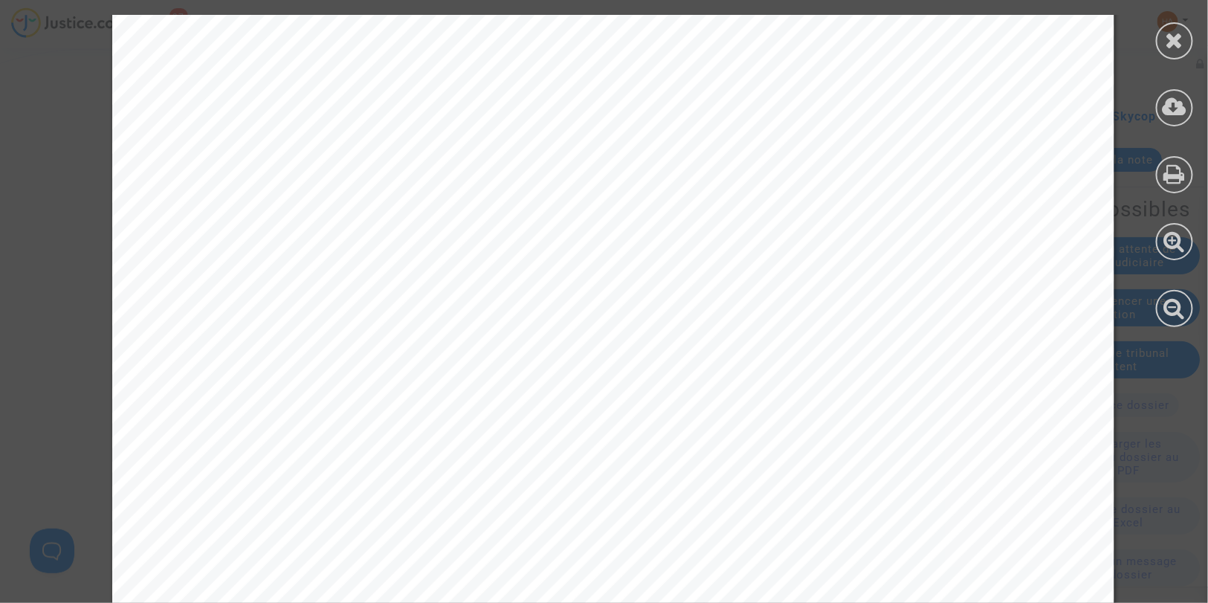
scroll to position [16034, 0]
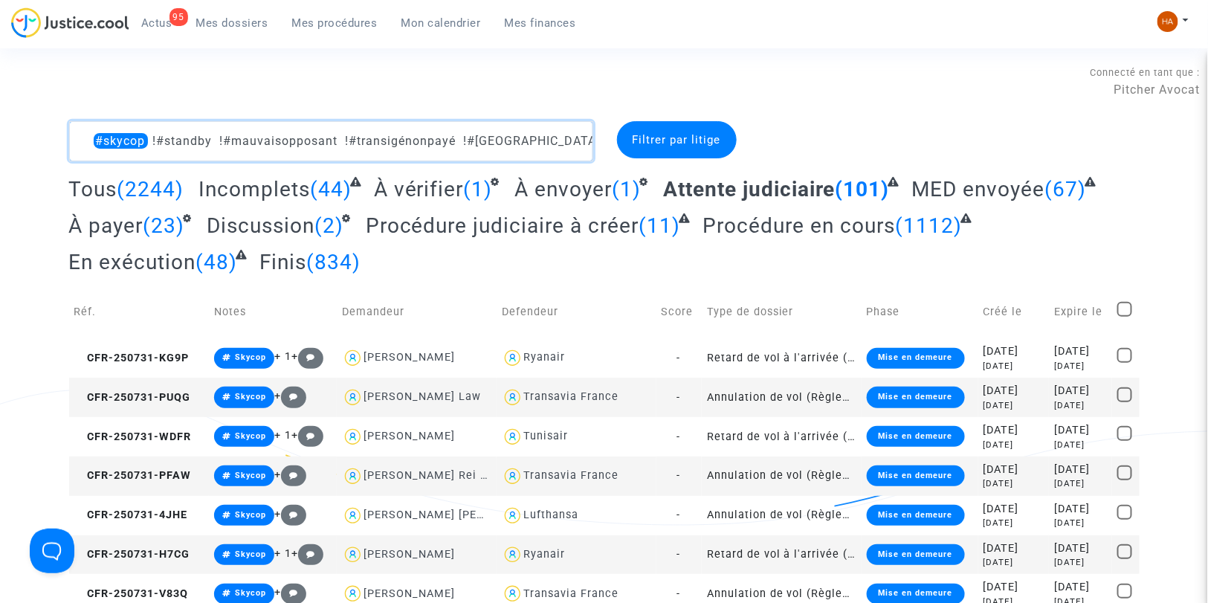
click at [541, 135] on textarea at bounding box center [331, 141] width 524 height 40
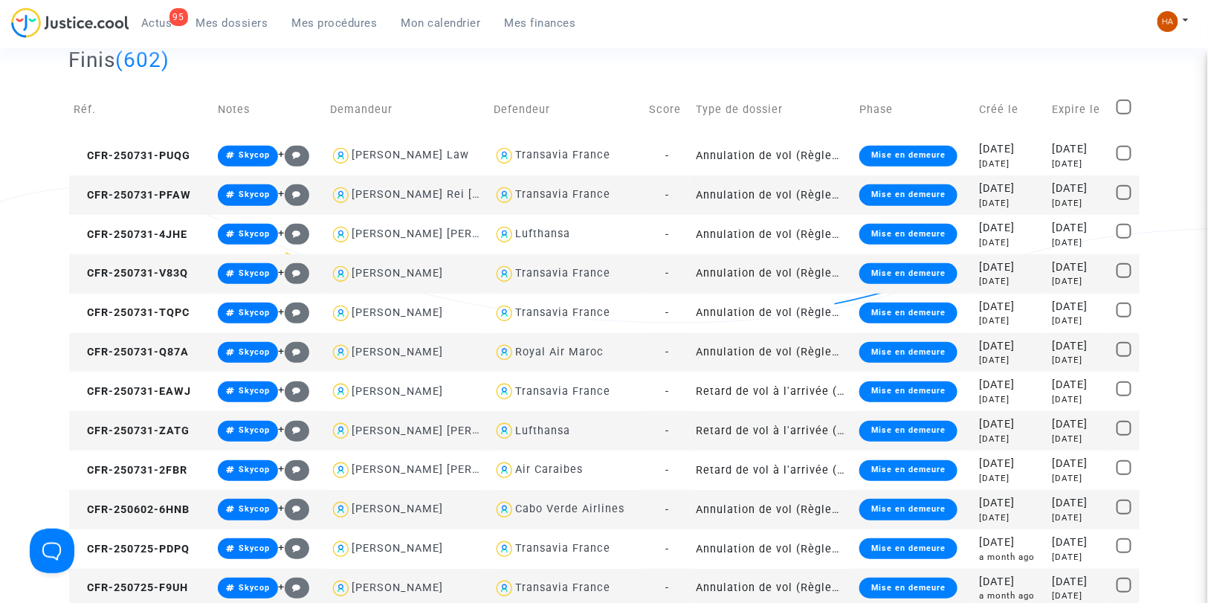
scroll to position [207, 0]
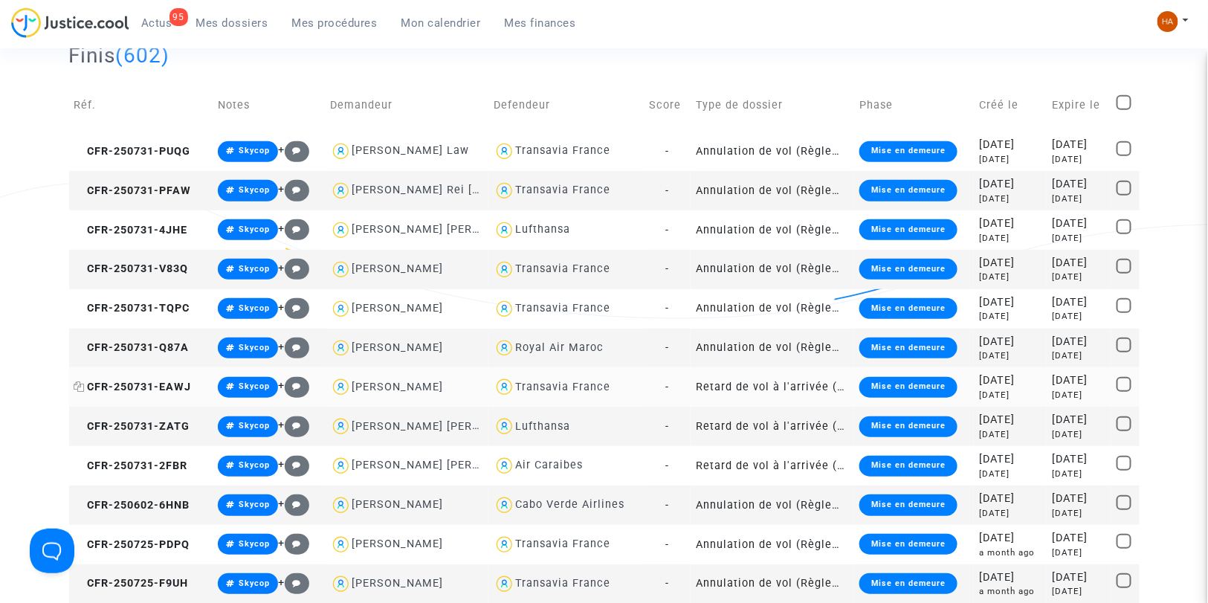
type textarea "#skycop !#standby !#mauvaisopposant !#transigénonpayé !#mulhouse !#TC"
click at [78, 385] on icon at bounding box center [79, 386] width 11 height 10
click at [84, 431] on icon at bounding box center [79, 426] width 11 height 10
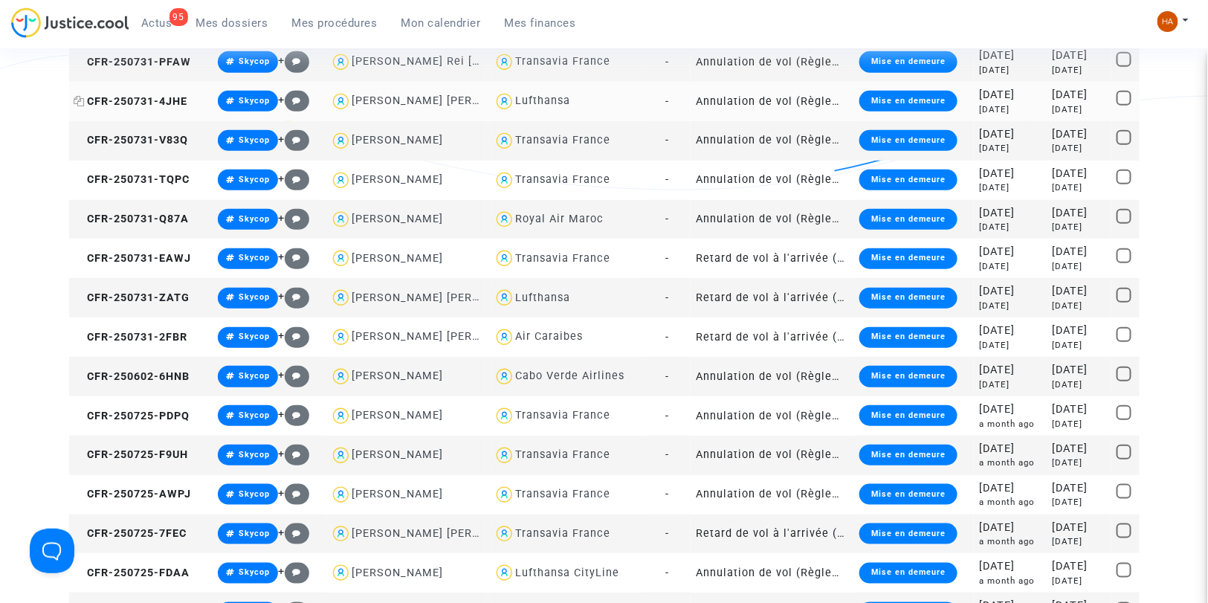
scroll to position [336, 0]
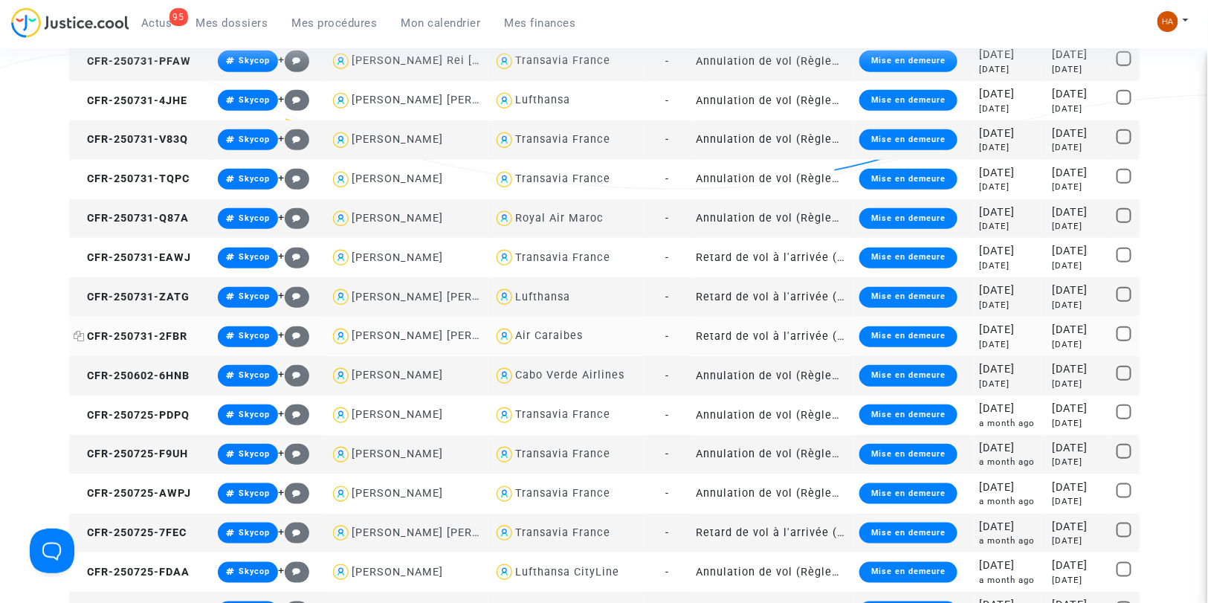
click at [80, 339] on icon at bounding box center [79, 336] width 11 height 10
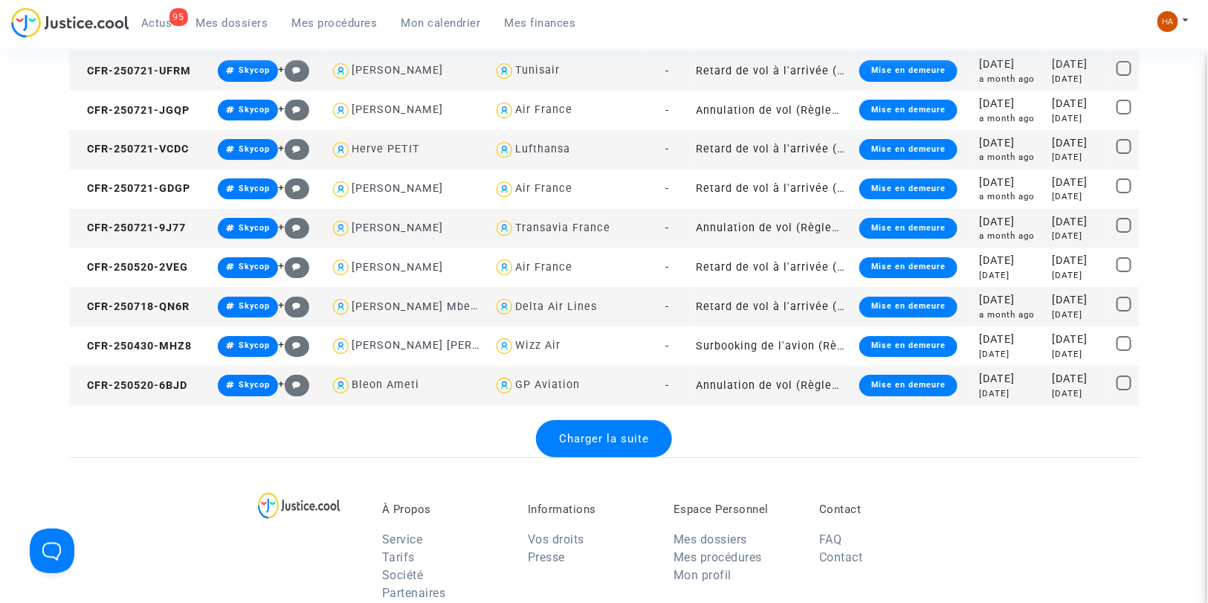
scroll to position [1905, 0]
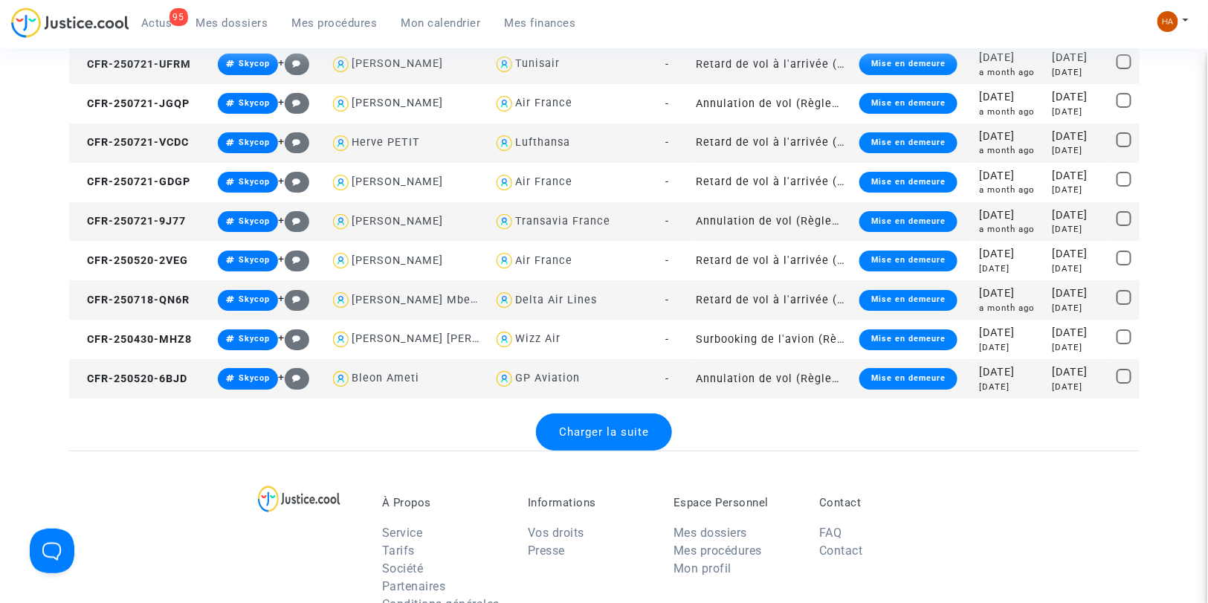
click at [595, 434] on span "Charger la suite" at bounding box center [604, 431] width 90 height 13
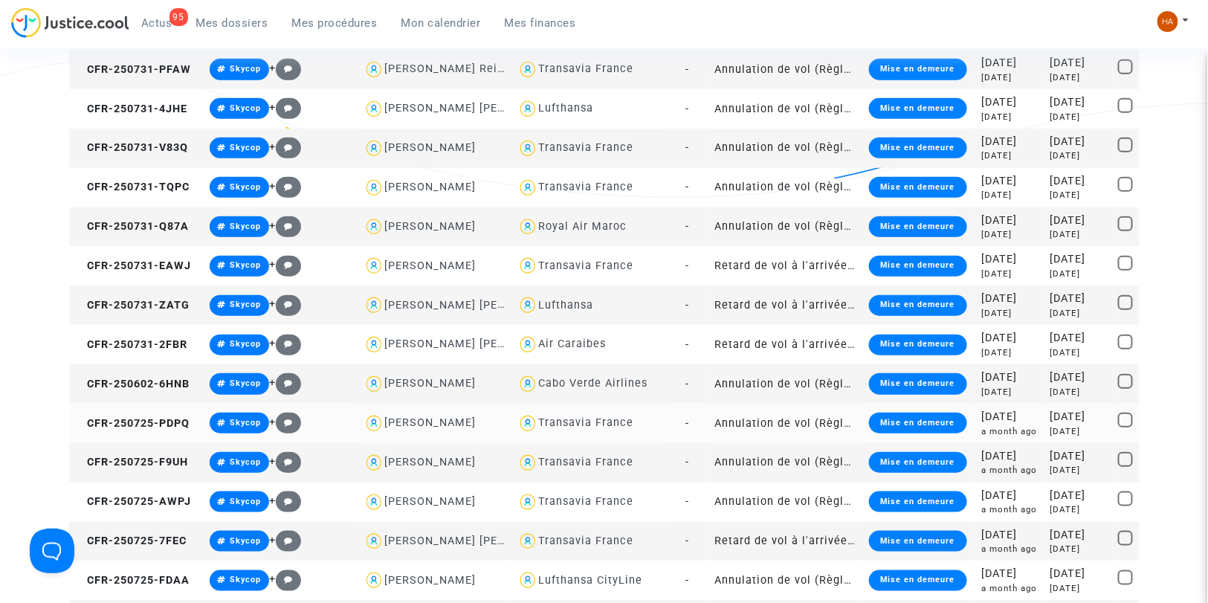
scroll to position [330, 0]
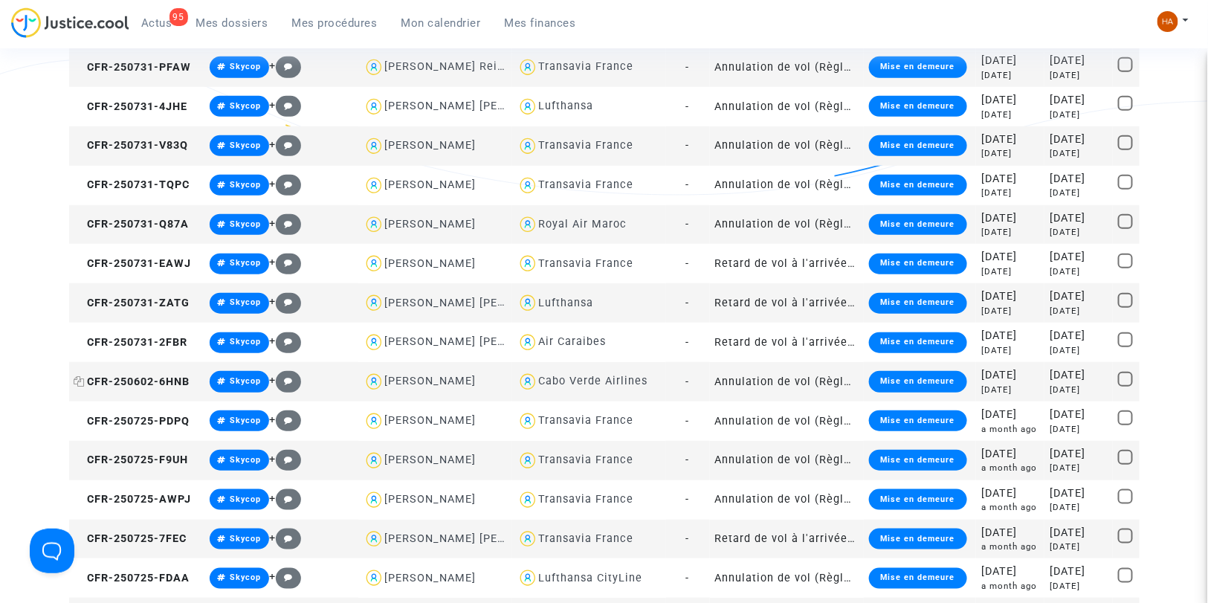
click at [80, 377] on icon at bounding box center [79, 381] width 11 height 10
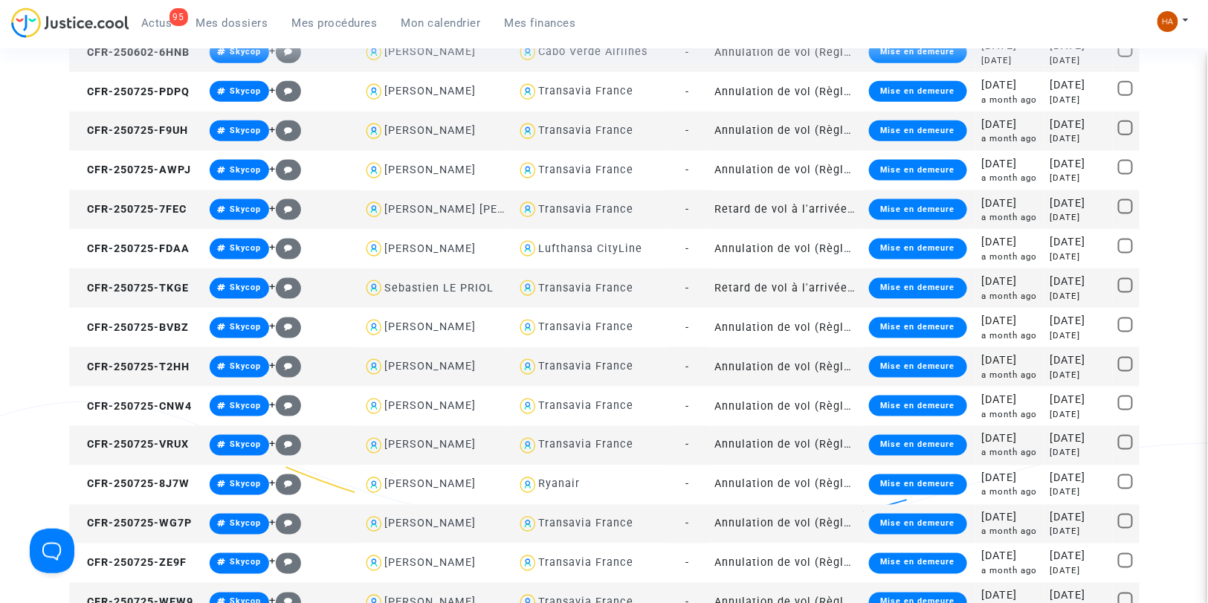
scroll to position [660, 0]
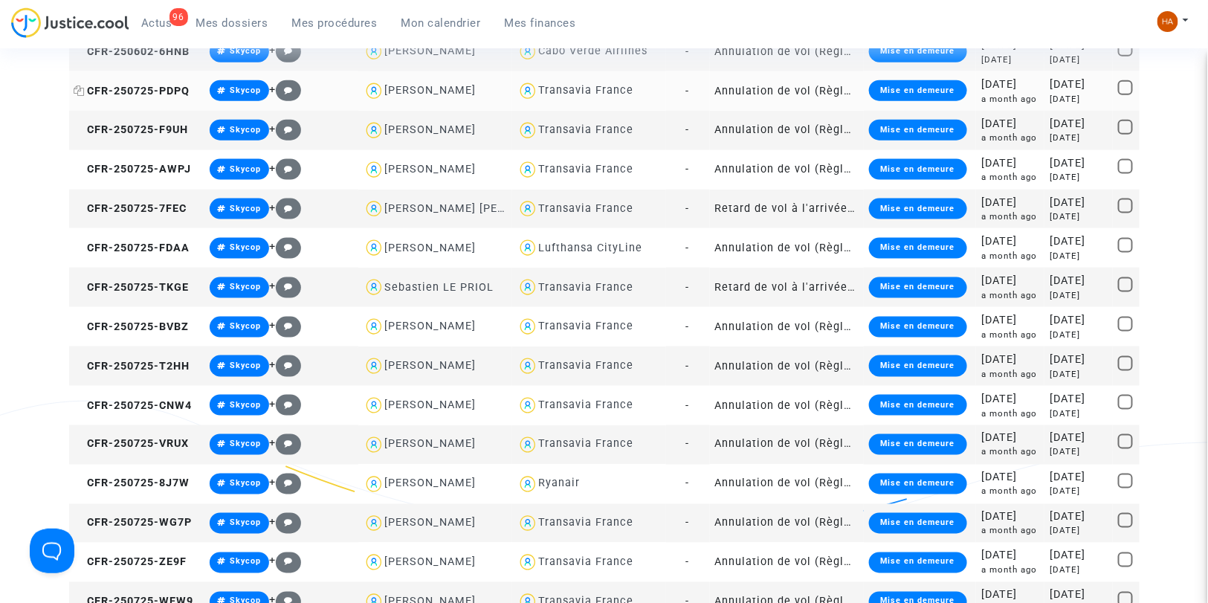
click at [77, 90] on icon at bounding box center [79, 90] width 11 height 10
click at [77, 129] on icon at bounding box center [79, 129] width 11 height 10
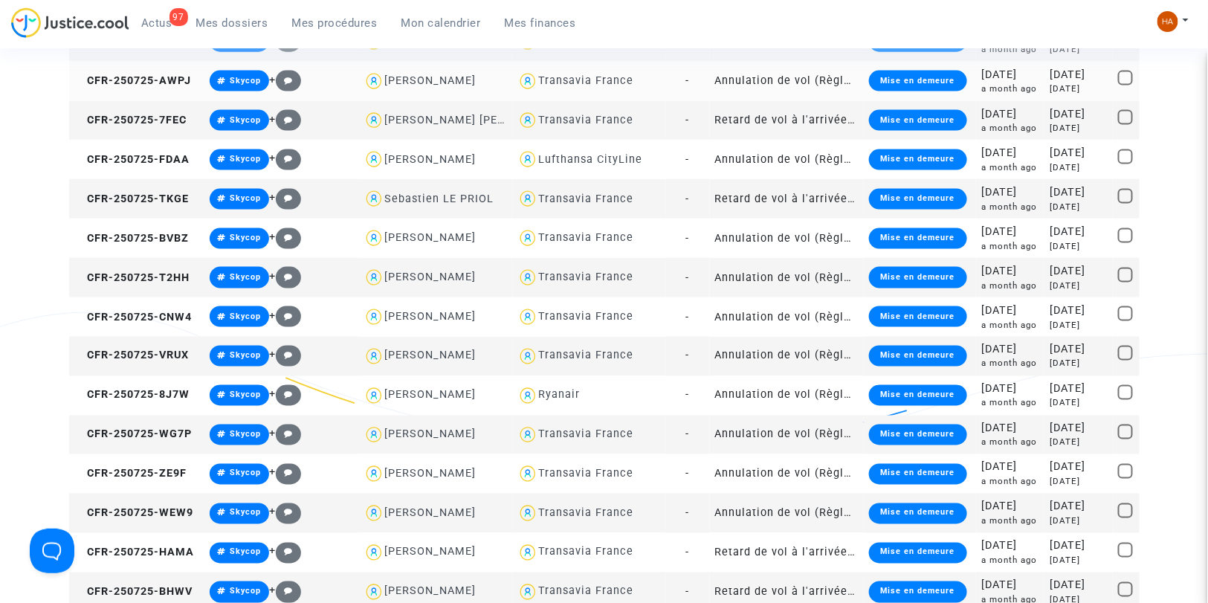
scroll to position [749, 0]
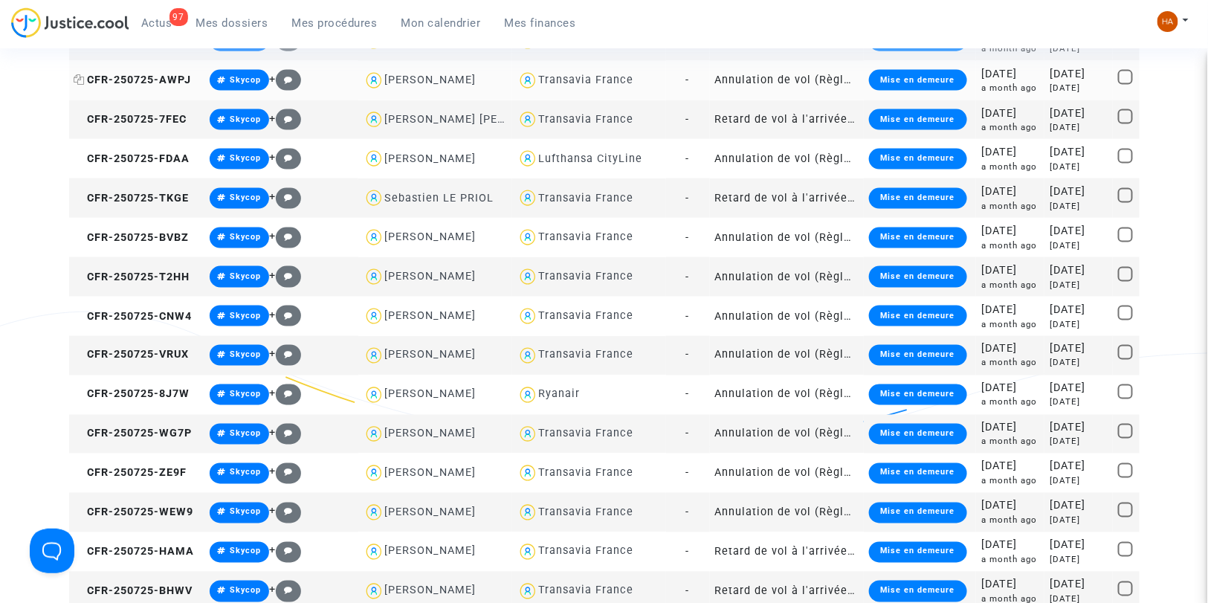
click at [83, 77] on icon at bounding box center [79, 79] width 11 height 10
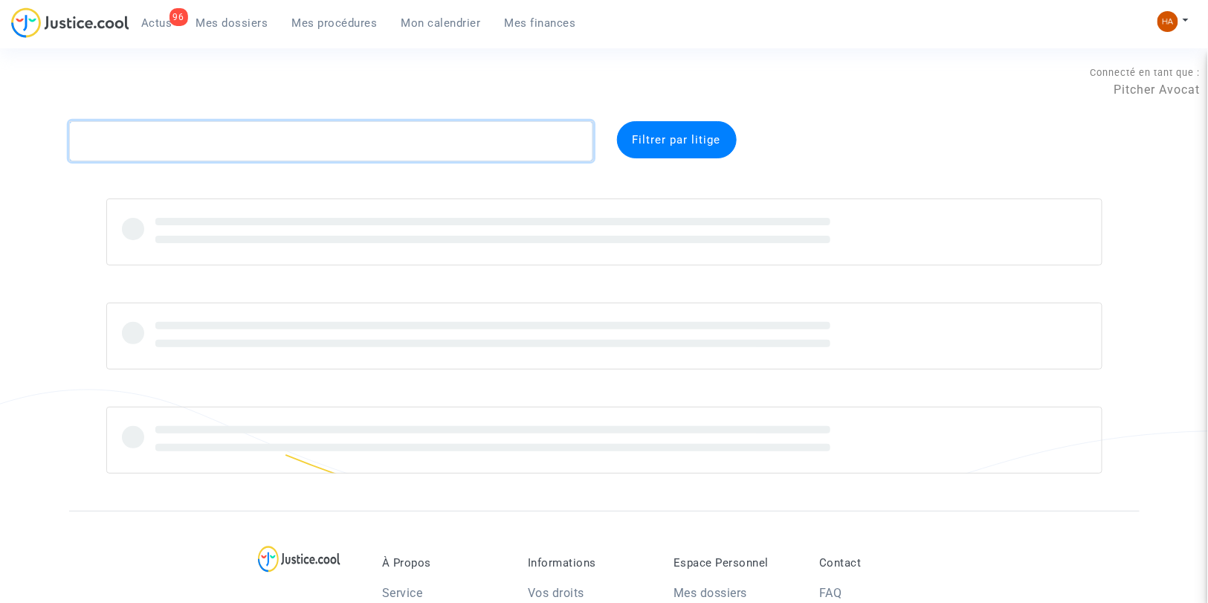
click at [167, 145] on textarea at bounding box center [331, 141] width 524 height 40
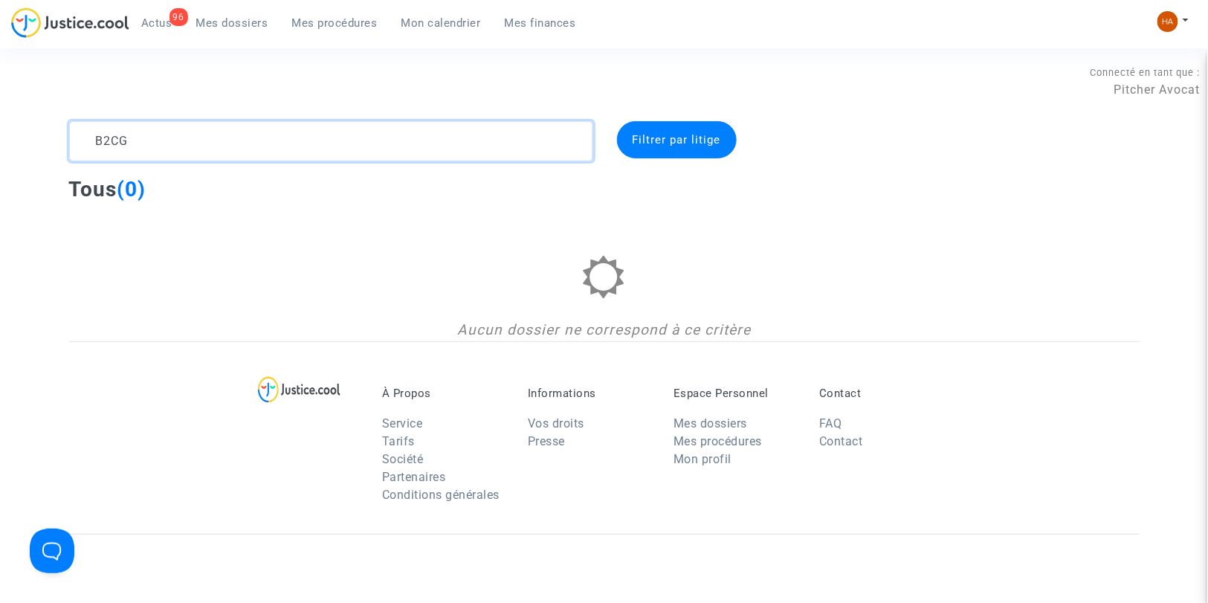
drag, startPoint x: 134, startPoint y: 145, endPoint x: 113, endPoint y: 145, distance: 20.8
click at [113, 145] on textarea at bounding box center [331, 141] width 524 height 40
type textarea "B2GC"
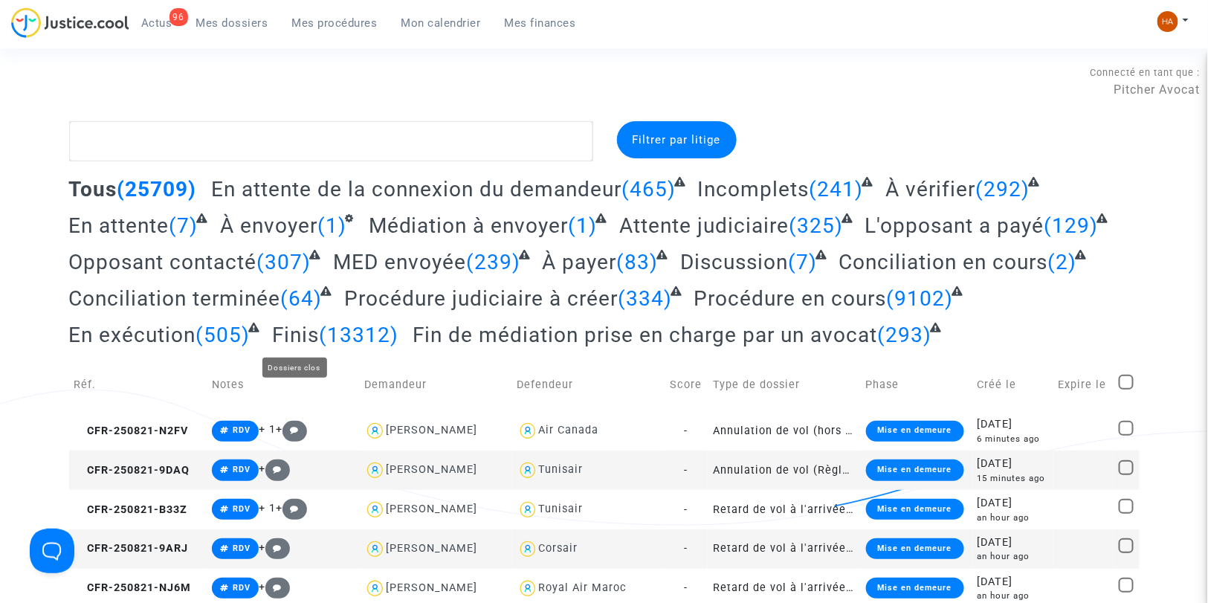
click at [297, 340] on span "Finis" at bounding box center [295, 335] width 47 height 25
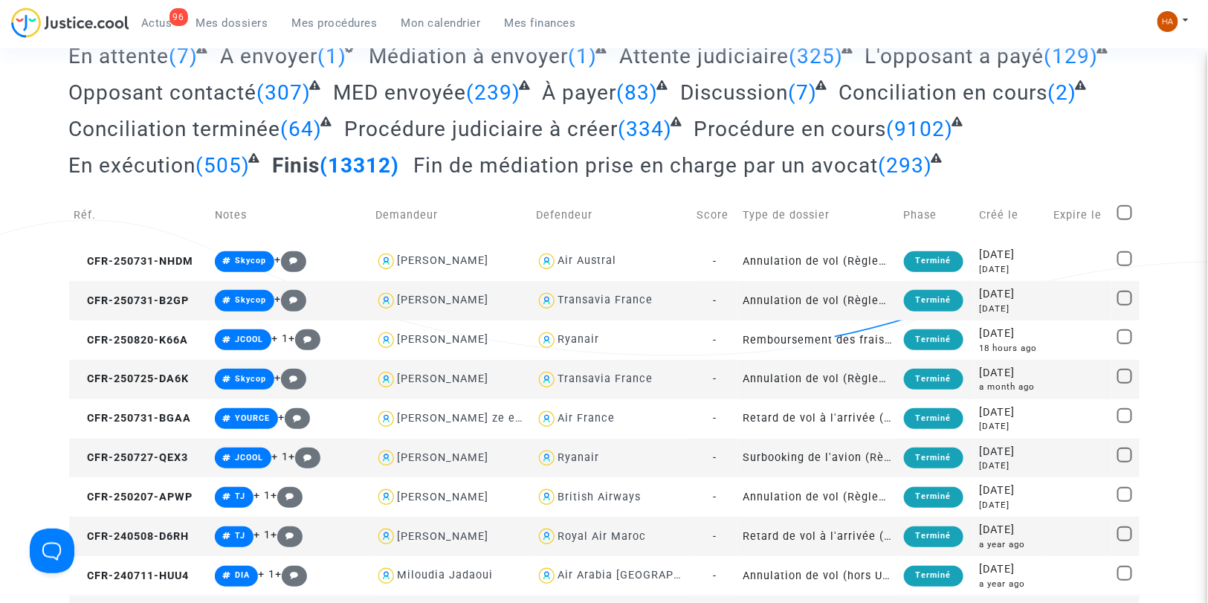
scroll to position [171, 0]
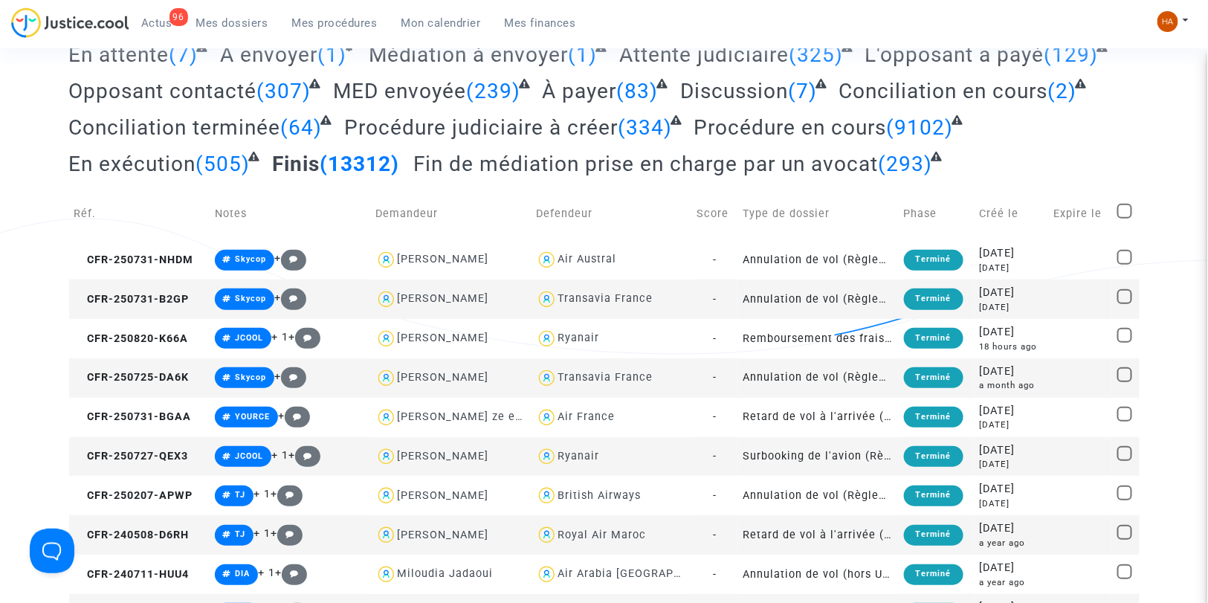
click at [726, 300] on td "-" at bounding box center [715, 298] width 46 height 39
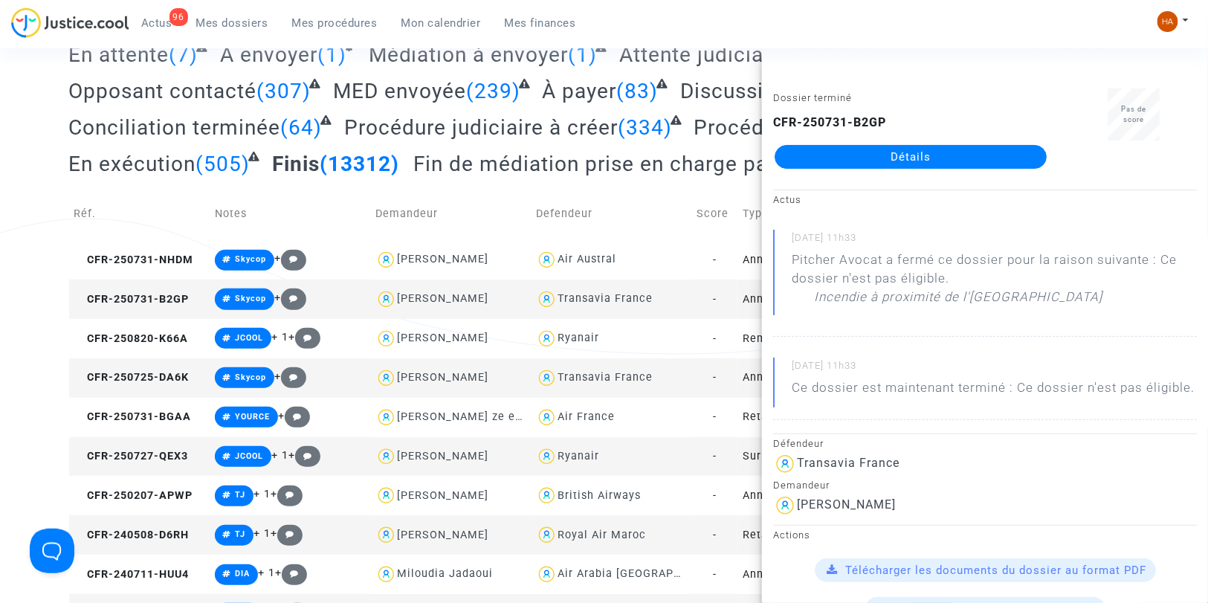
click at [879, 158] on link "Détails" at bounding box center [911, 157] width 272 height 24
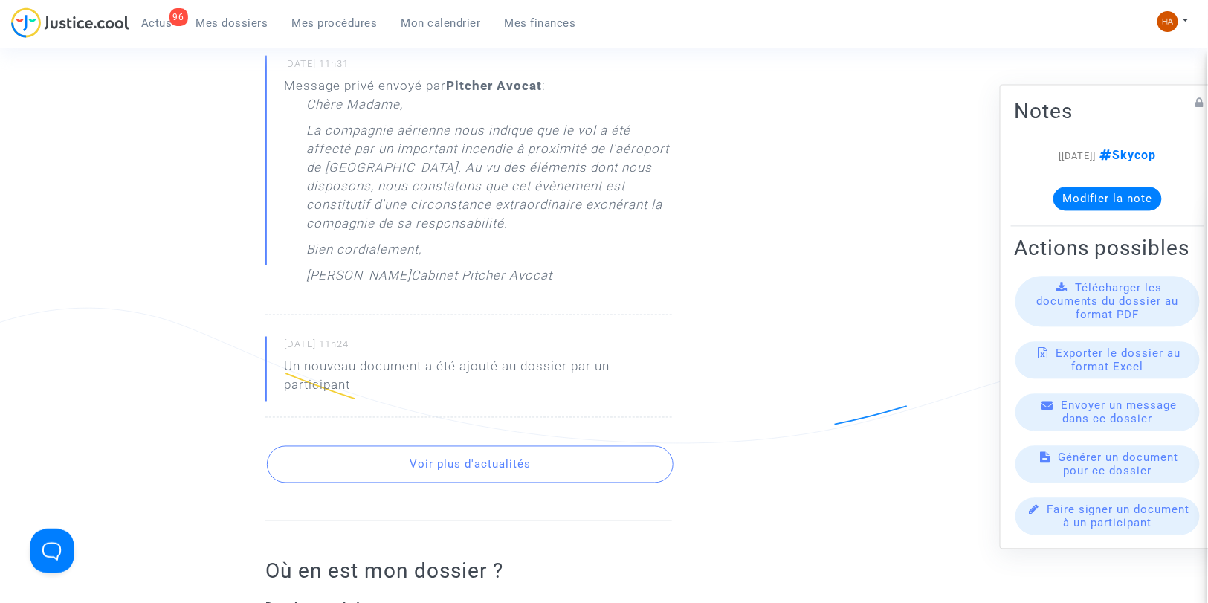
scroll to position [754, 0]
click at [537, 468] on button "Voir plus d'actualités" at bounding box center [470, 463] width 407 height 37
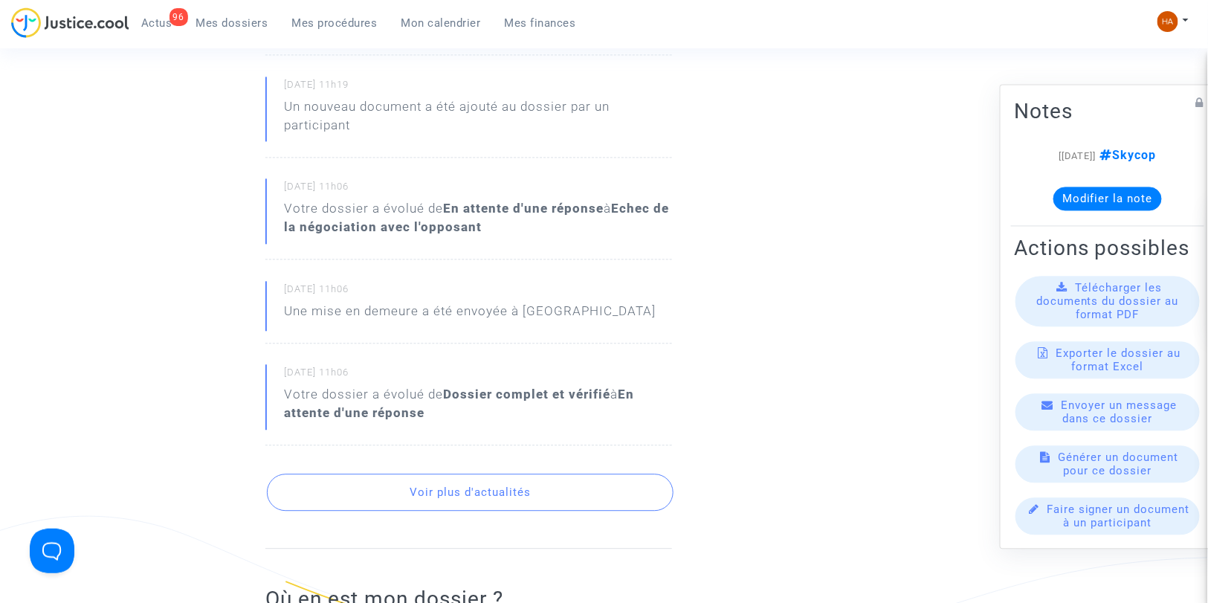
scroll to position [1219, 0]
click at [566, 489] on button "Voir plus d'actualités" at bounding box center [470, 490] width 407 height 37
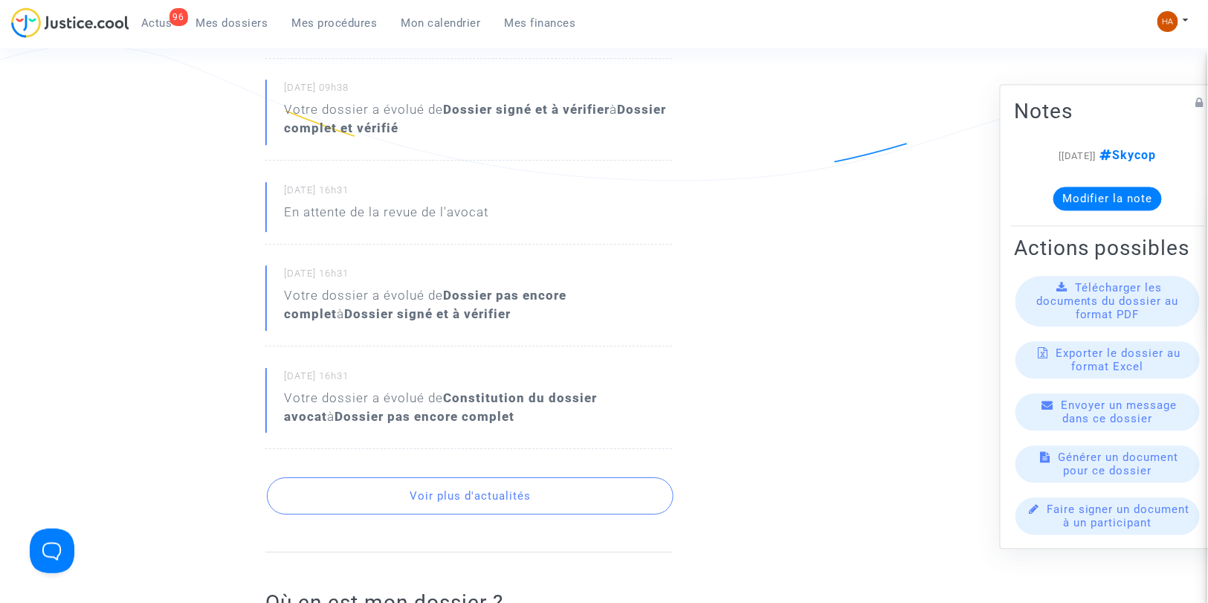
scroll to position [1735, 0]
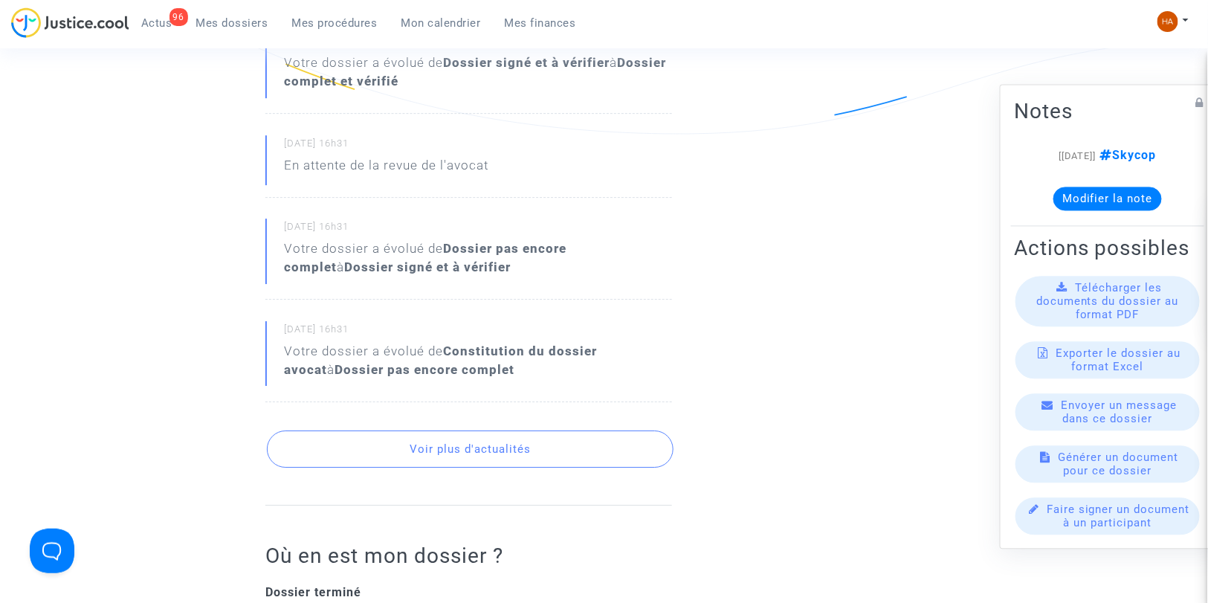
click at [540, 450] on button "Voir plus d'actualités" at bounding box center [470, 448] width 407 height 37
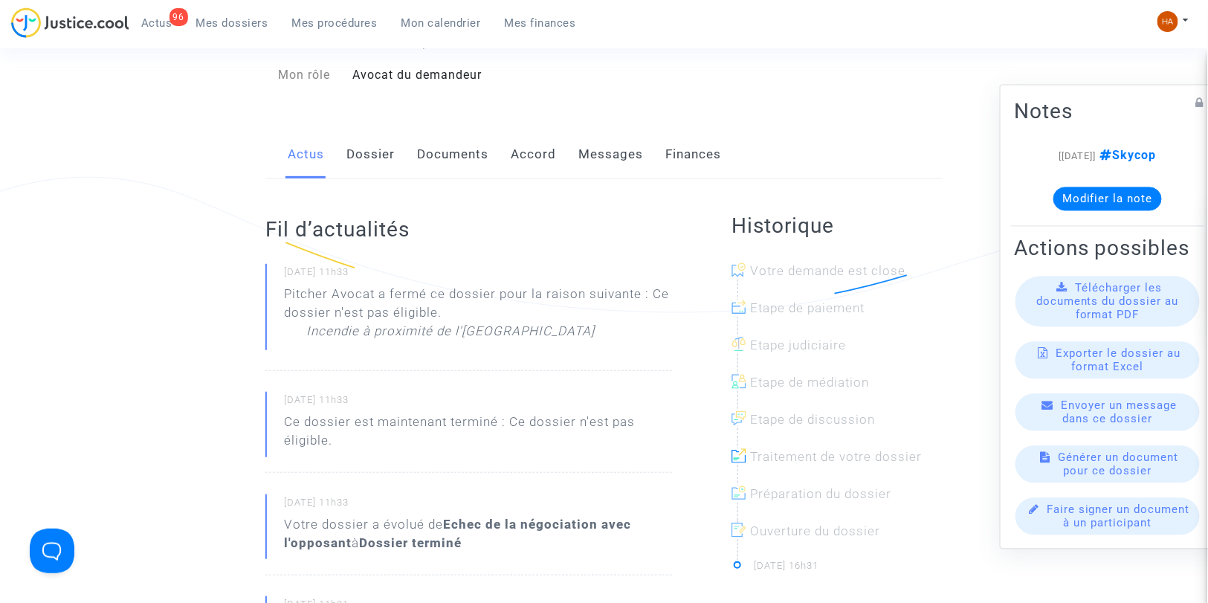
scroll to position [166, 0]
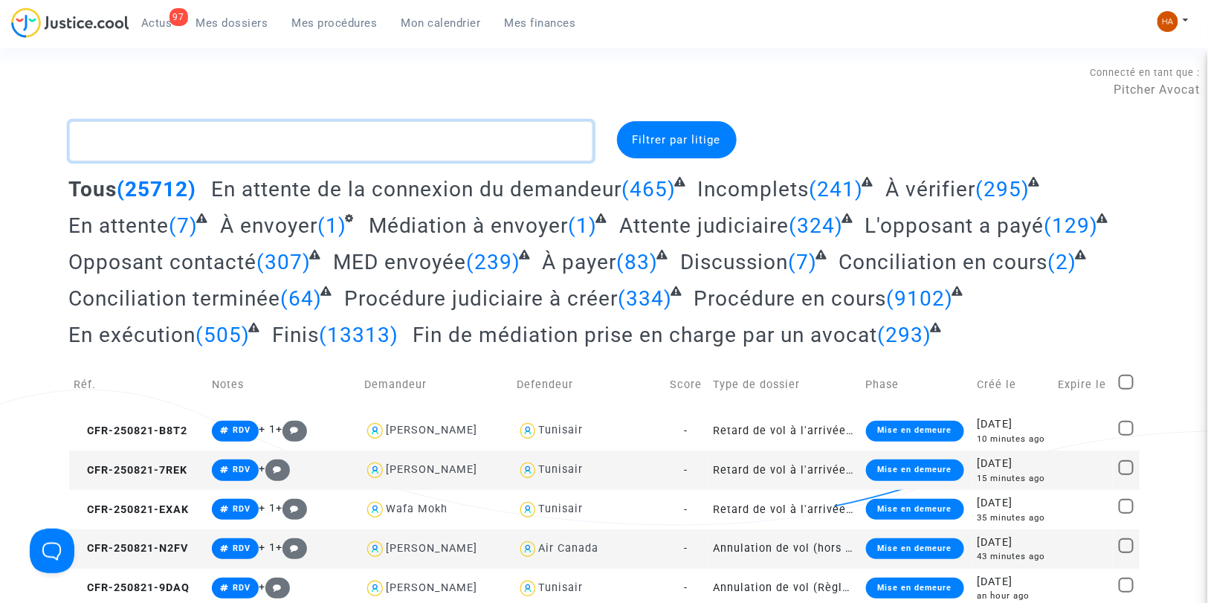
click at [150, 145] on textarea at bounding box center [331, 141] width 524 height 40
paste textarea "CFR-250725-JCR8"
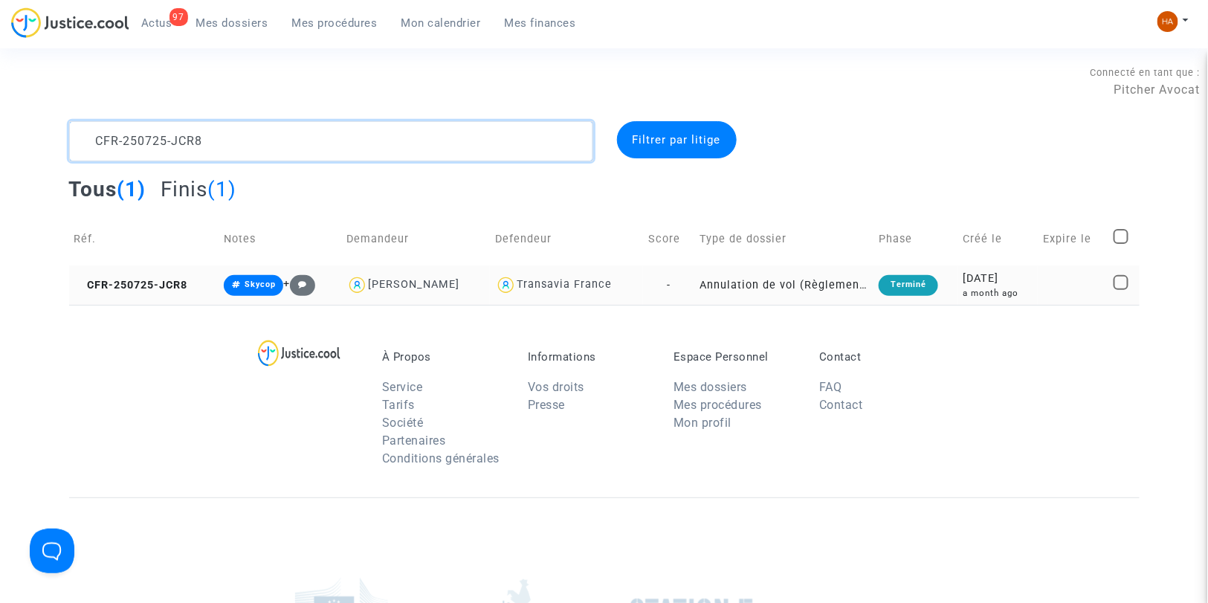
type textarea "CFR-250725-JCR8"
click at [677, 286] on td "-" at bounding box center [668, 284] width 51 height 39
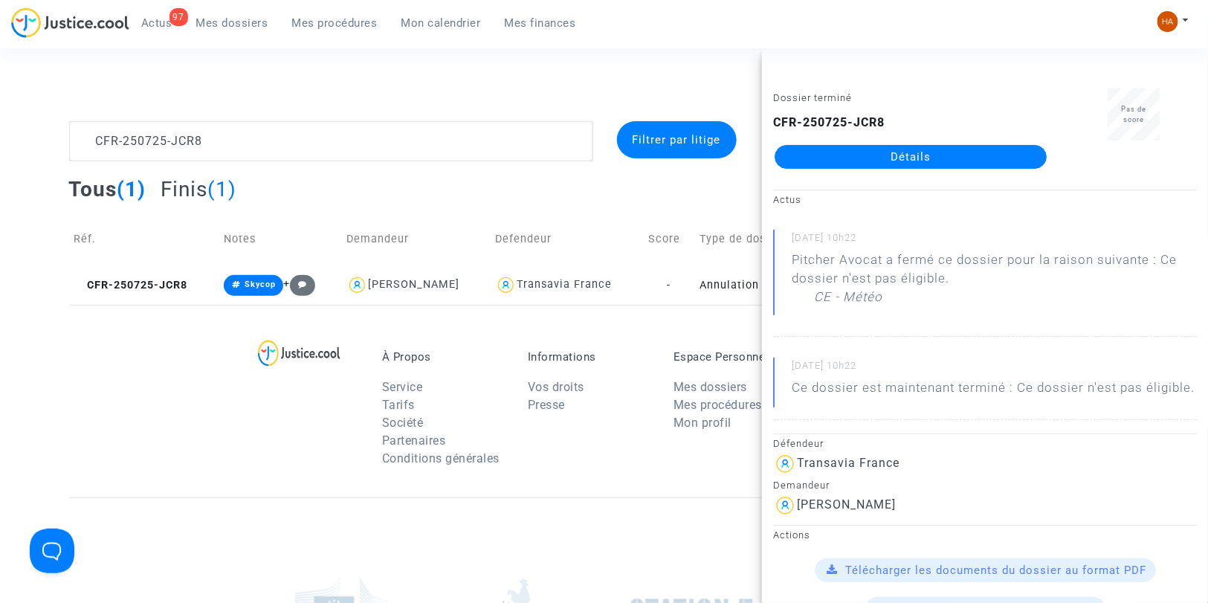
click at [837, 156] on link "Détails" at bounding box center [911, 157] width 272 height 24
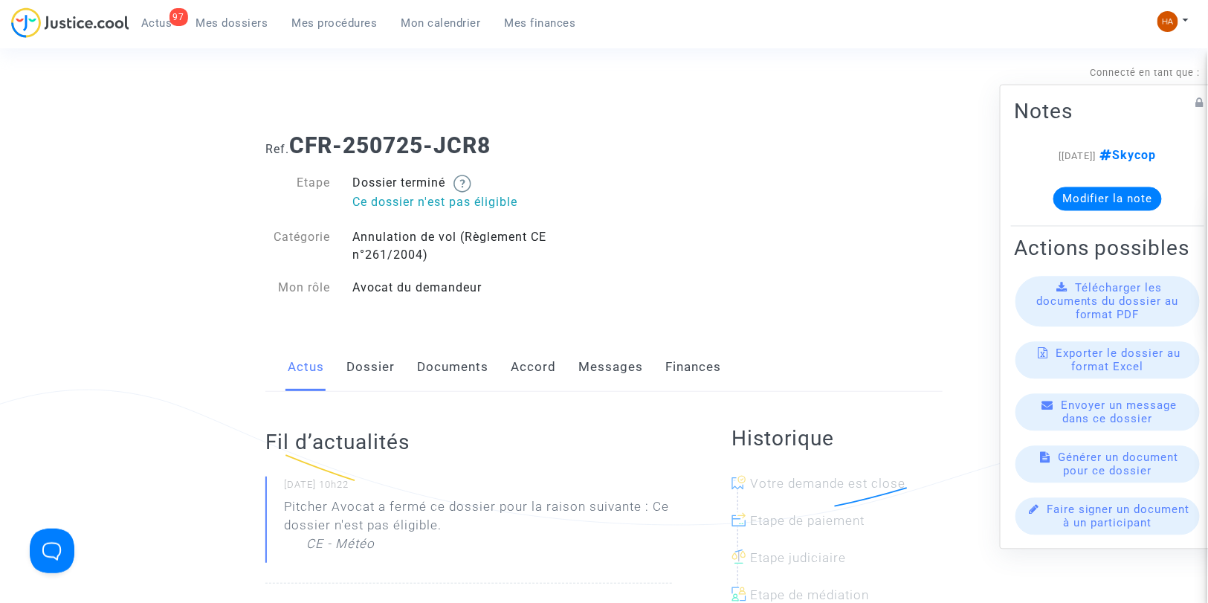
click at [603, 363] on link "Messages" at bounding box center [610, 367] width 65 height 49
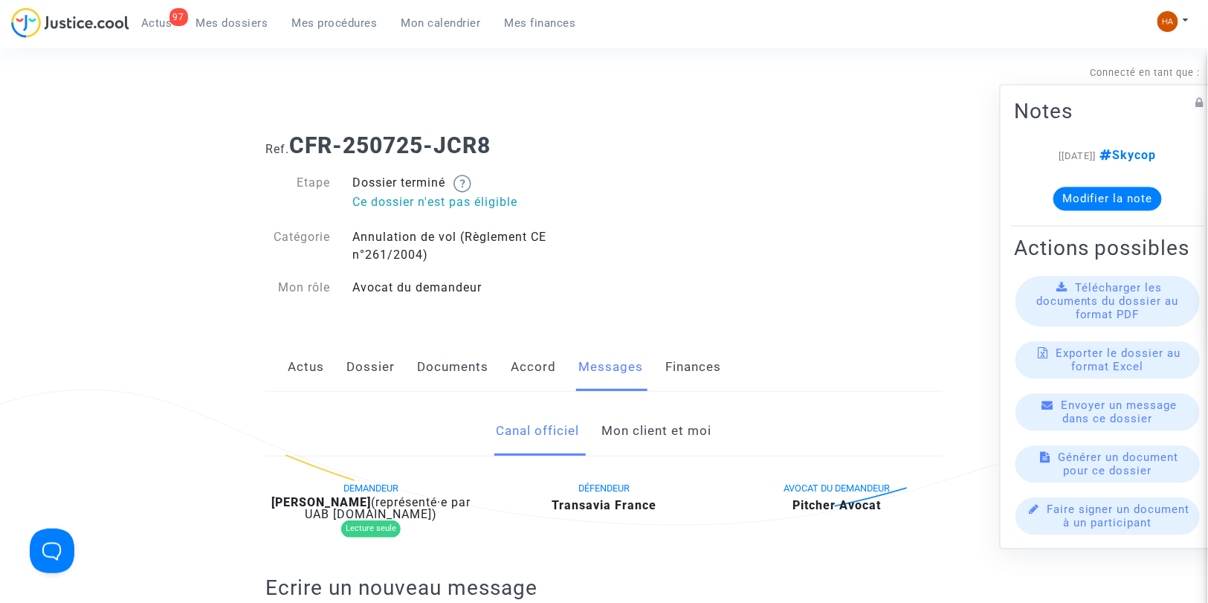
click at [448, 361] on link "Documents" at bounding box center [452, 367] width 71 height 49
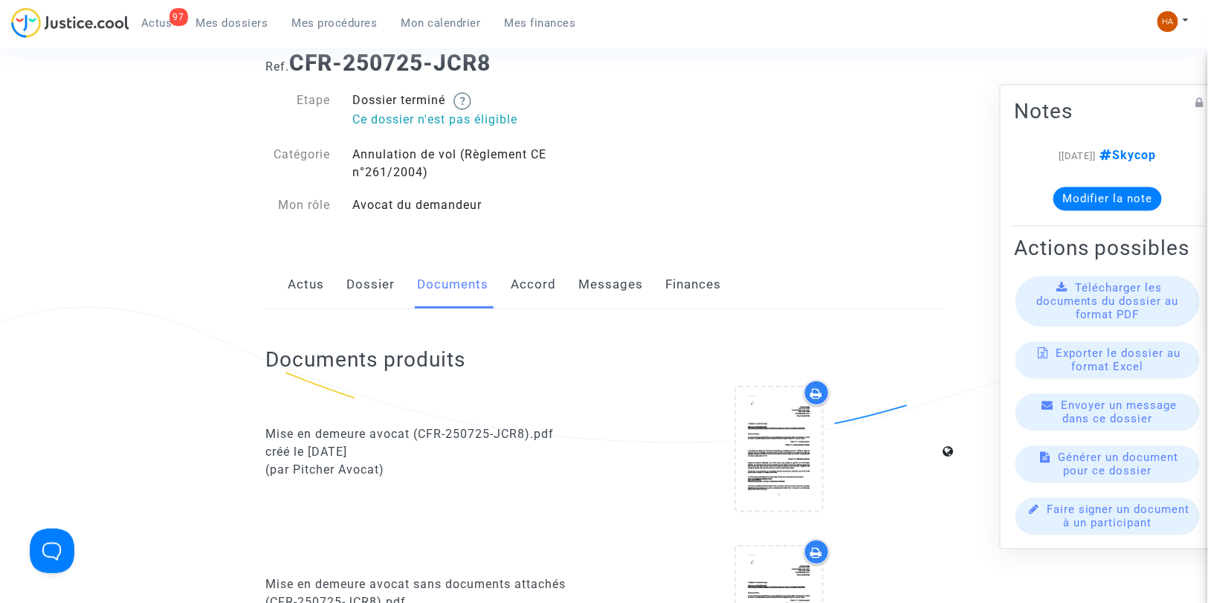
scroll to position [80, 0]
click at [378, 295] on link "Dossier" at bounding box center [370, 286] width 48 height 49
